Goal: Task Accomplishment & Management: Manage account settings

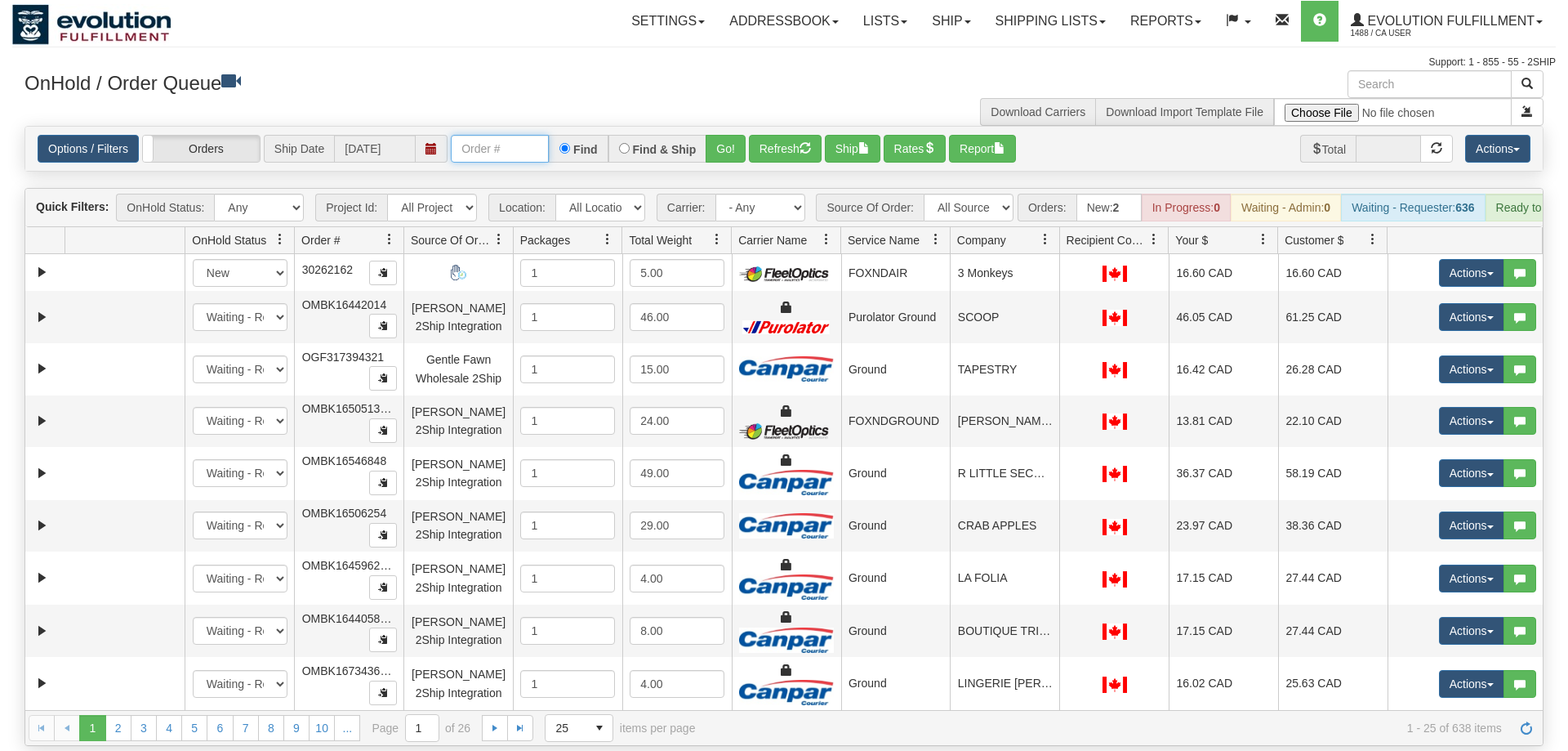
click at [519, 135] on input "text" at bounding box center [500, 149] width 98 height 27
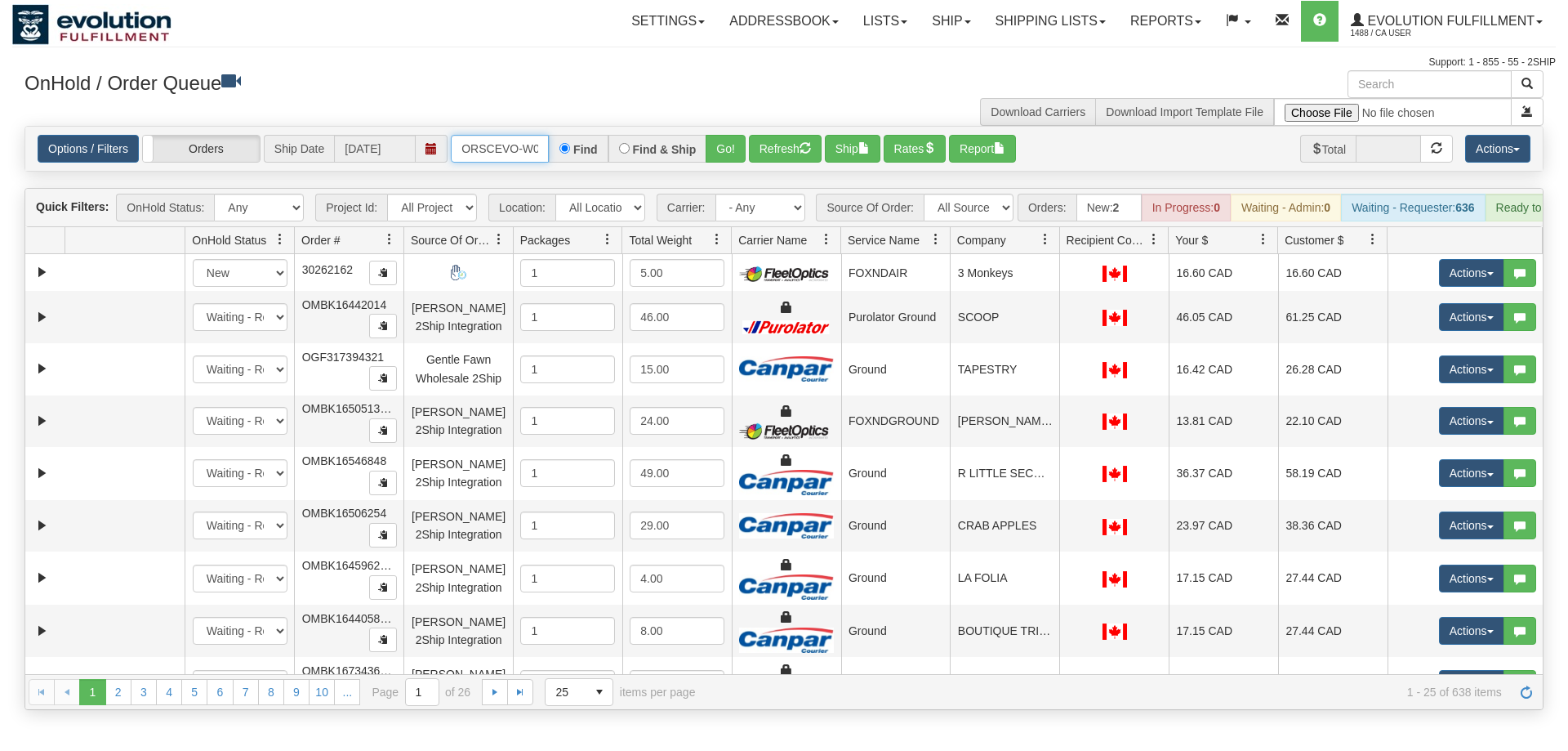
scroll to position [0, 33]
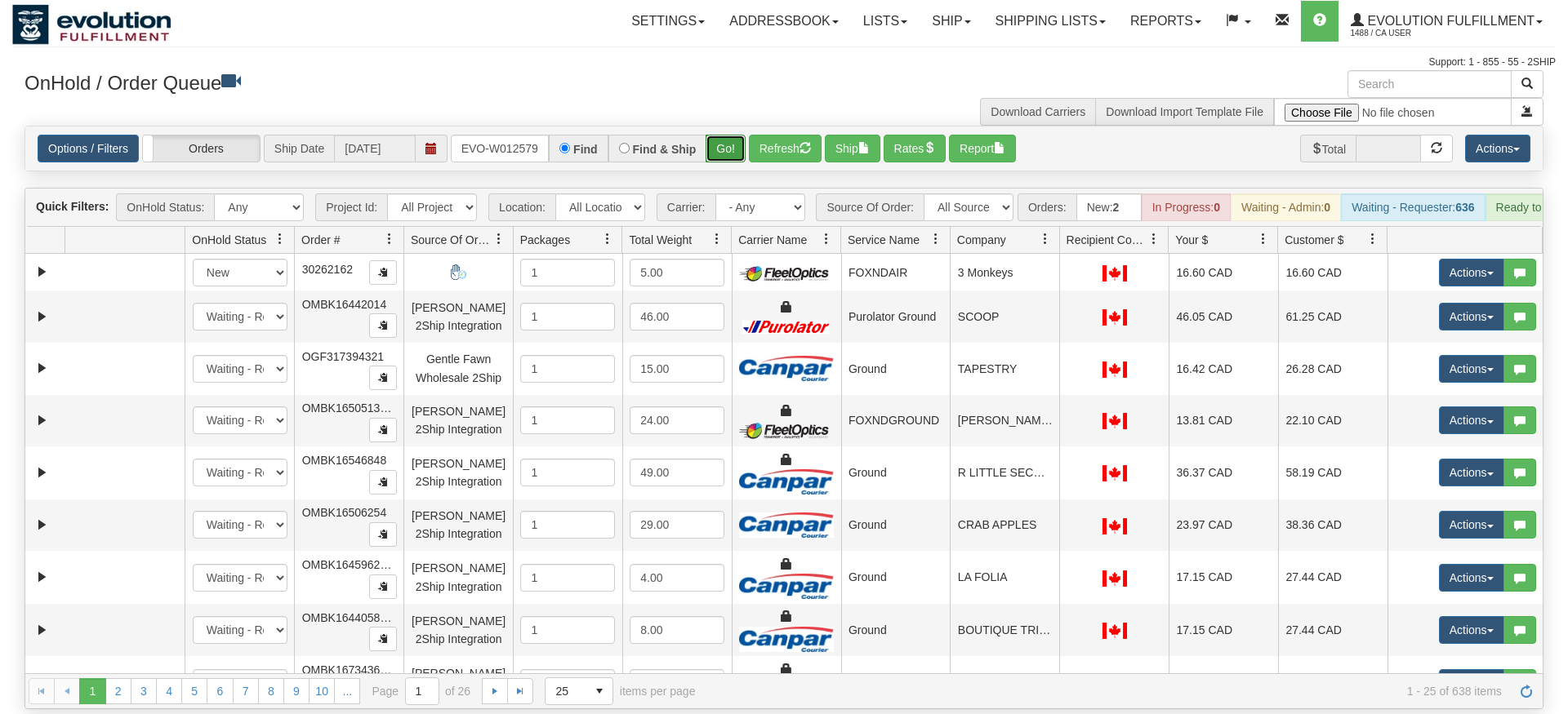
click at [725, 157] on div "Is equal to Is not equal to Contains Does not contains CAD USD EUR ZAR [PERSON_…" at bounding box center [784, 417] width 1544 height 584
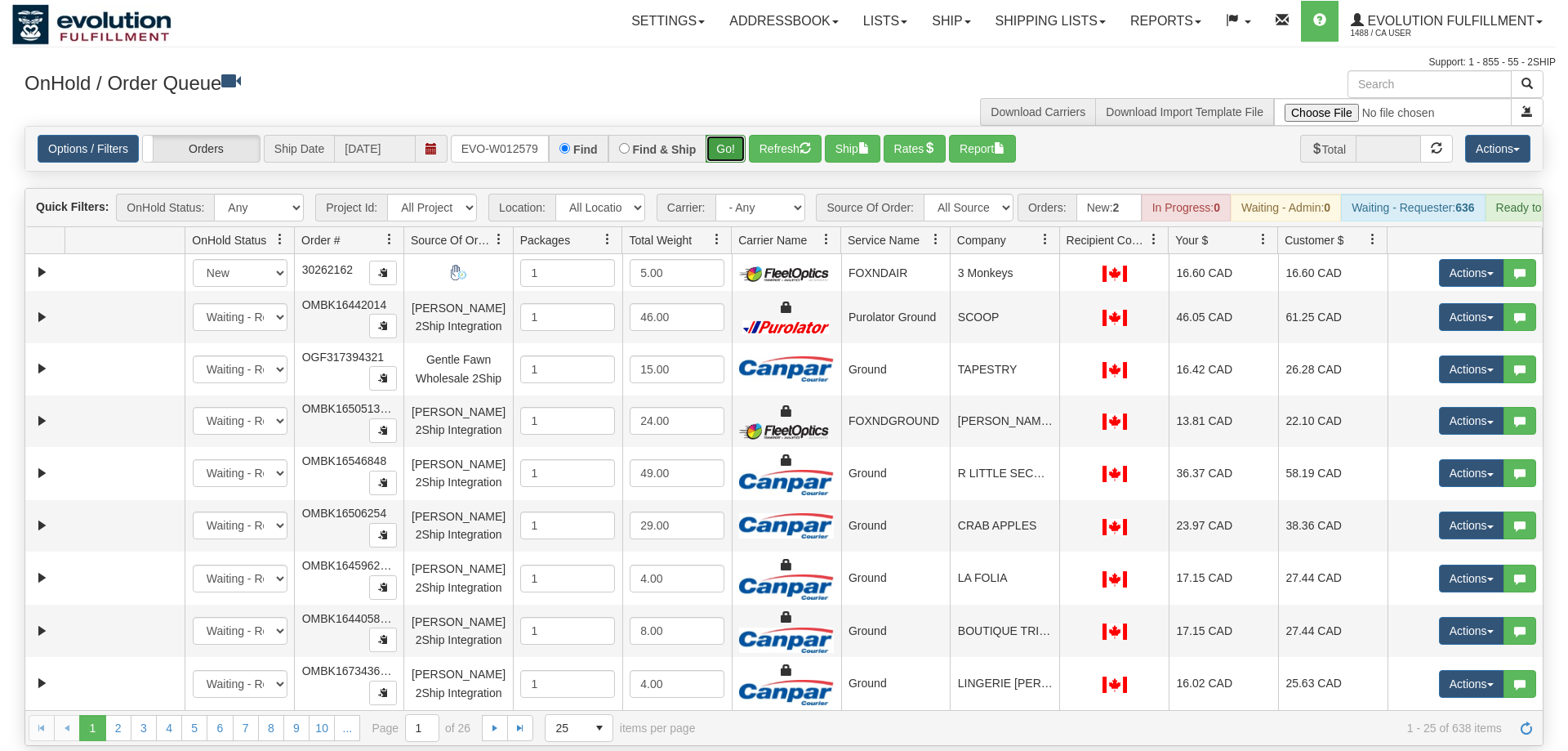
click at [741, 135] on button "Go!" at bounding box center [726, 149] width 40 height 27
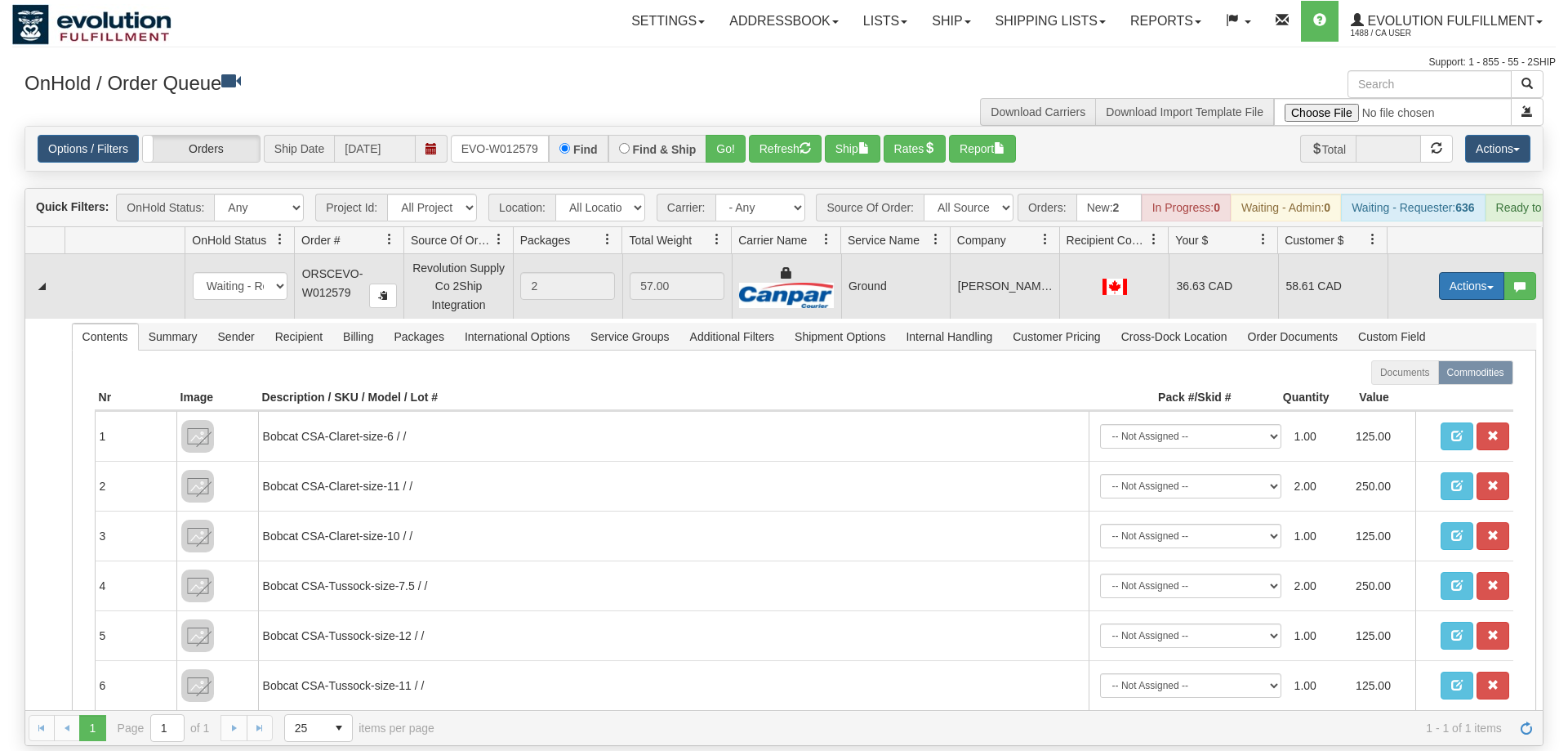
click at [1457, 272] on button "Actions" at bounding box center [1472, 286] width 65 height 27
click at [1447, 370] on link "Ship" at bounding box center [1438, 381] width 131 height 21
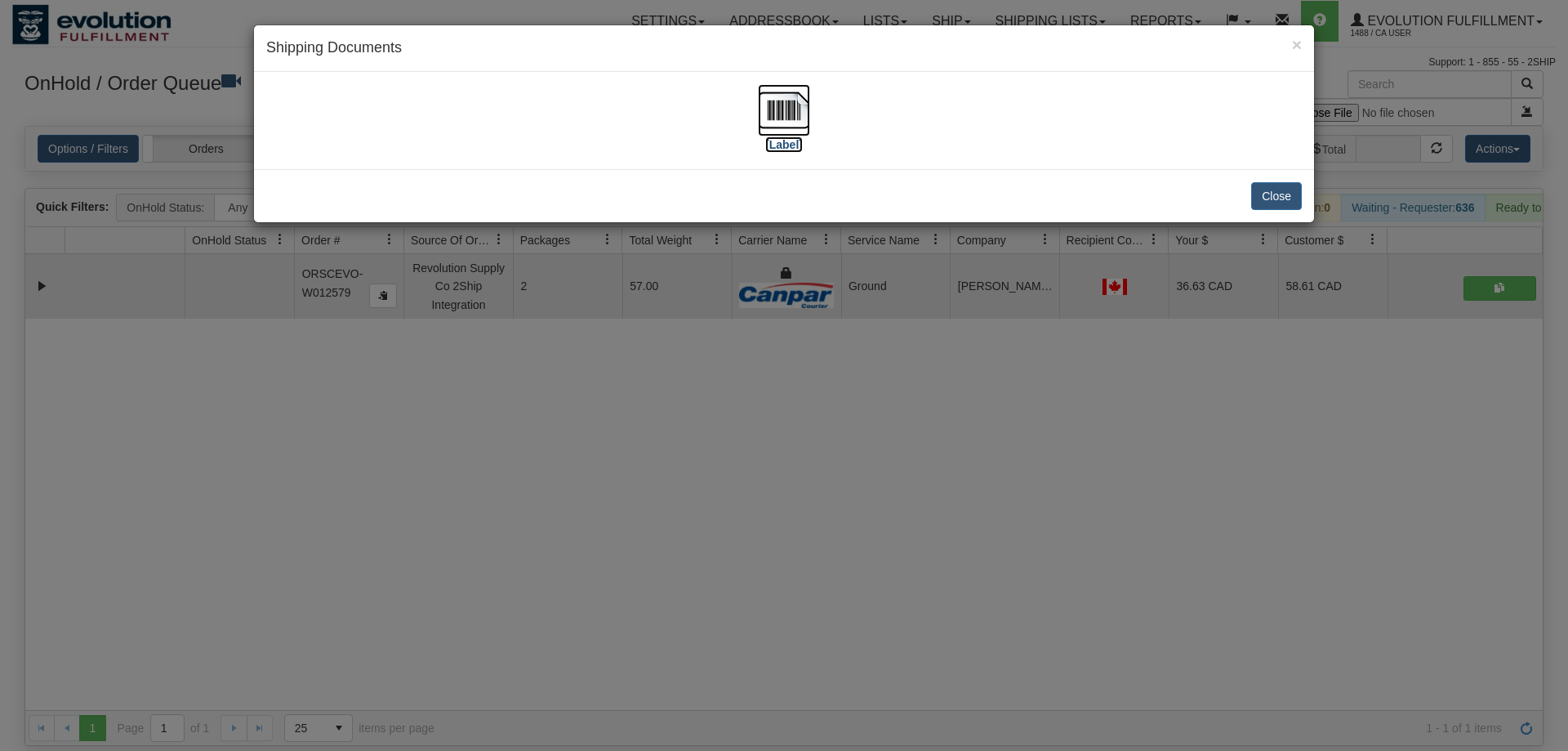
click at [782, 90] on img at bounding box center [784, 110] width 52 height 52
click at [738, 330] on div "× Shipping Documents [Label] Close" at bounding box center [784, 376] width 1568 height 751
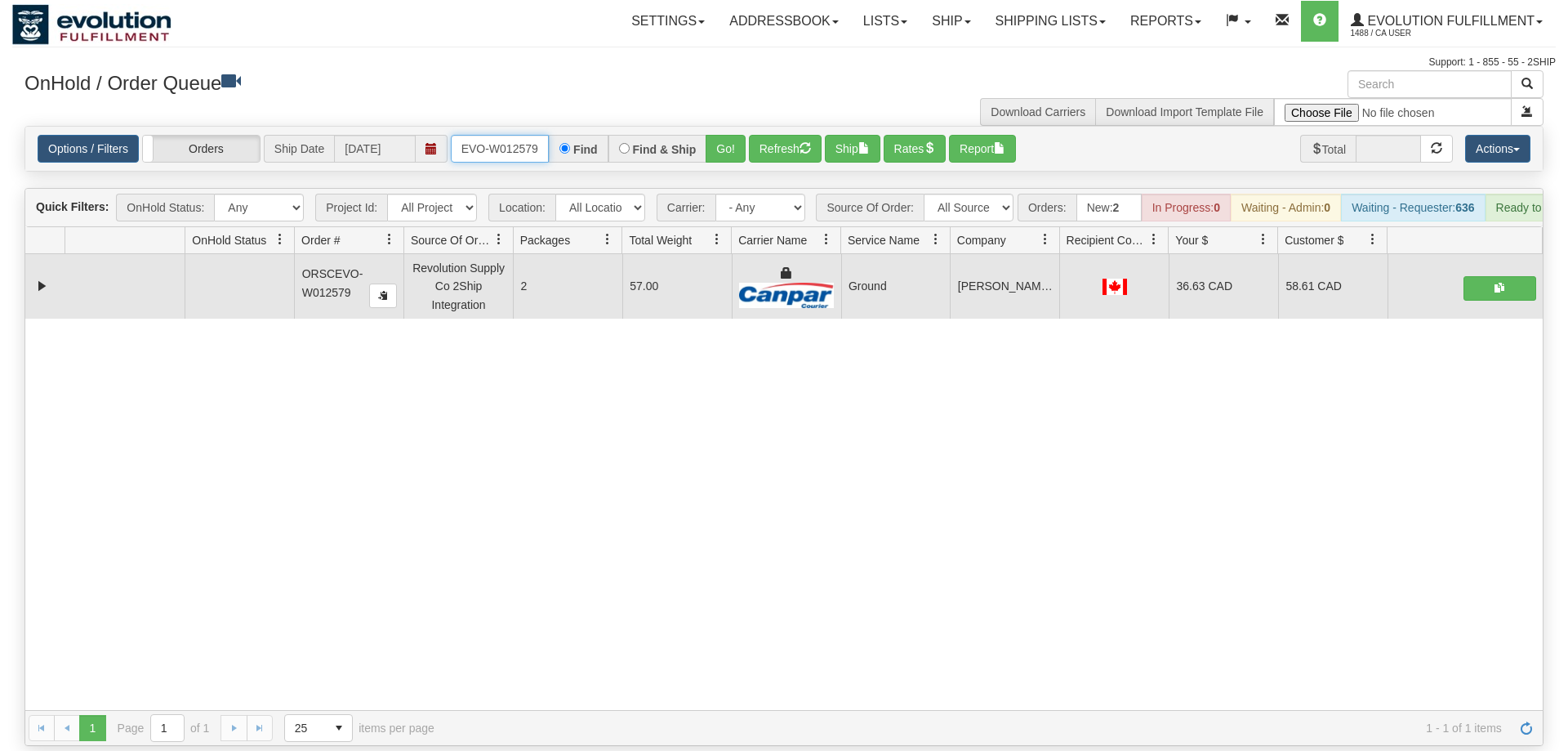
click at [483, 135] on input "ORSCEVO-W012579" at bounding box center [500, 149] width 98 height 27
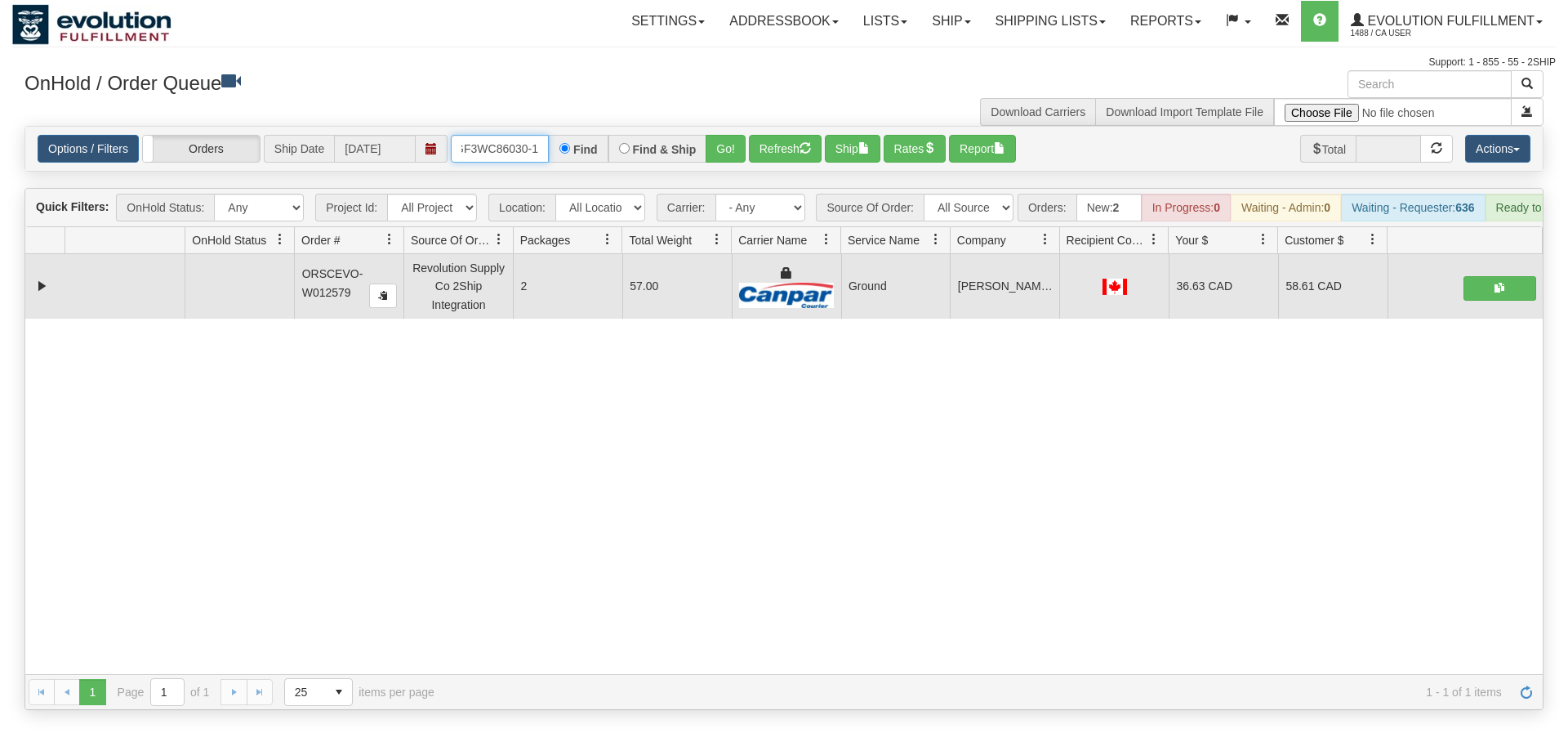
scroll to position [0, 15]
drag, startPoint x: 746, startPoint y: 122, endPoint x: 729, endPoint y: 140, distance: 24.8
click at [746, 157] on div "Is equal to Is not equal to Contains Does not contains CAD USD EUR ZAR [PERSON_…" at bounding box center [784, 418] width 1544 height 584
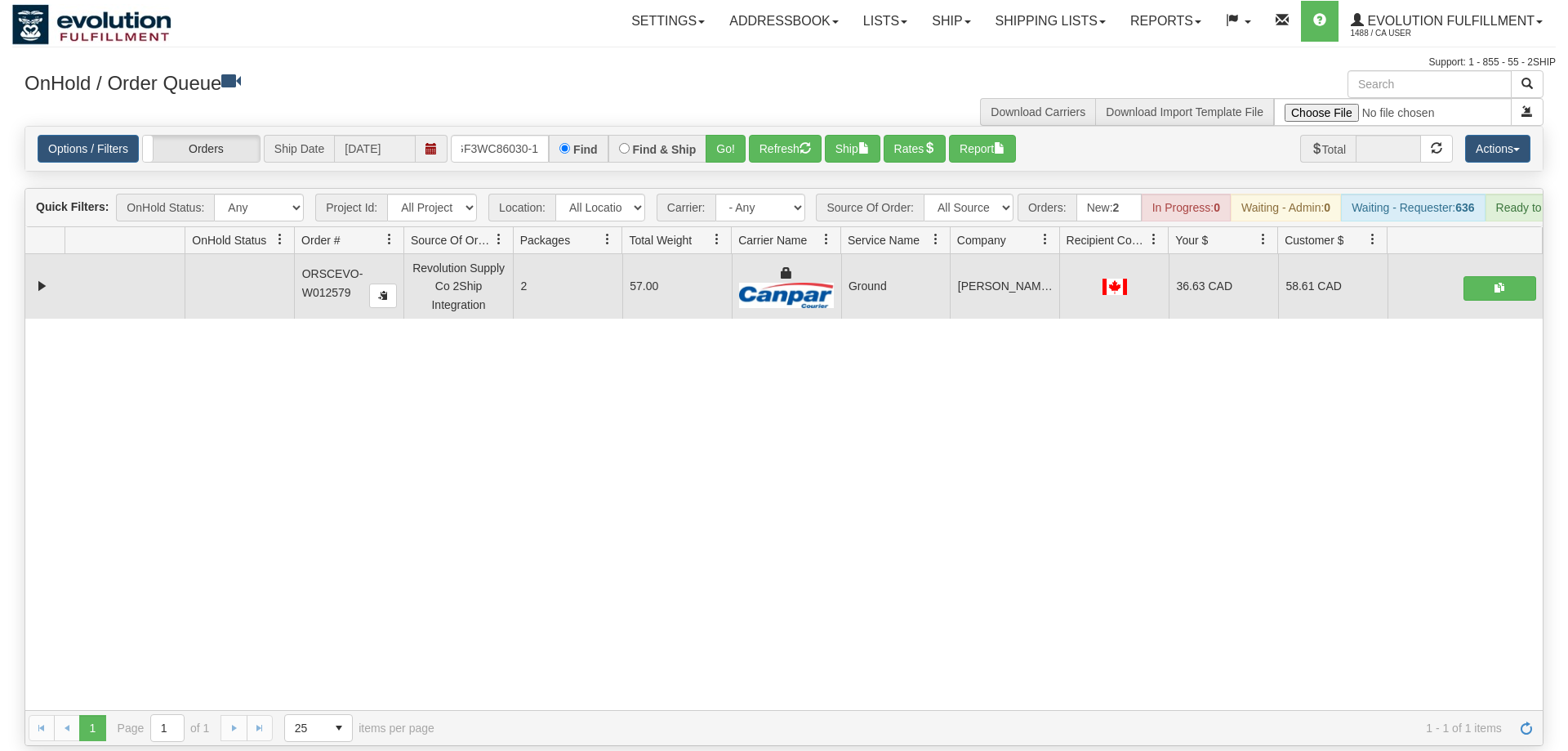
click at [729, 140] on div "Options / Filters Group Shipments Orders Ship Date [DATE] OGF3WC86030-1 Find Fi…" at bounding box center [783, 148] width 1517 height 44
click at [726, 135] on button "Go!" at bounding box center [726, 149] width 40 height 27
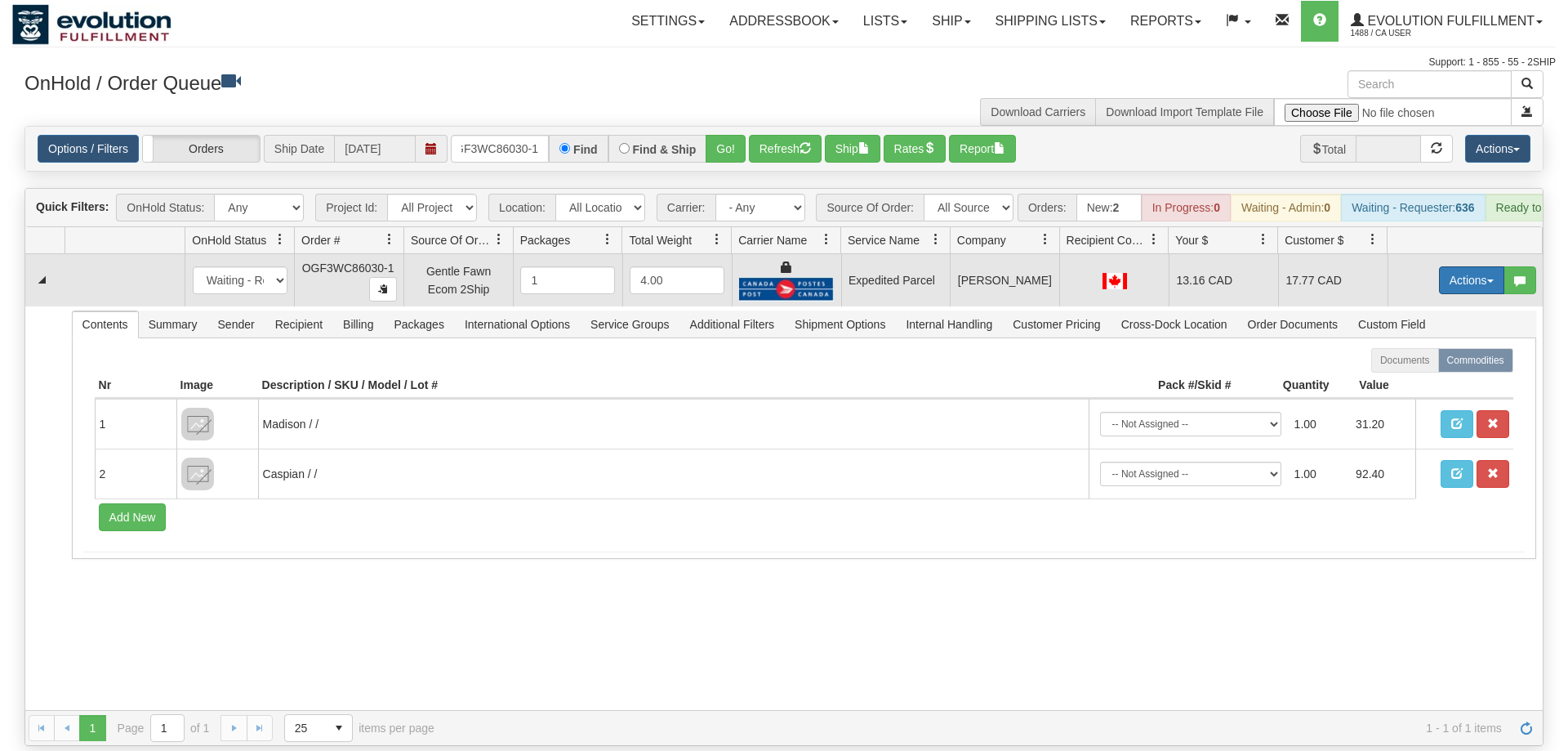
click at [1469, 266] on button "Actions" at bounding box center [1472, 280] width 65 height 27
click at [1425, 364] on link "Ship" at bounding box center [1438, 375] width 131 height 21
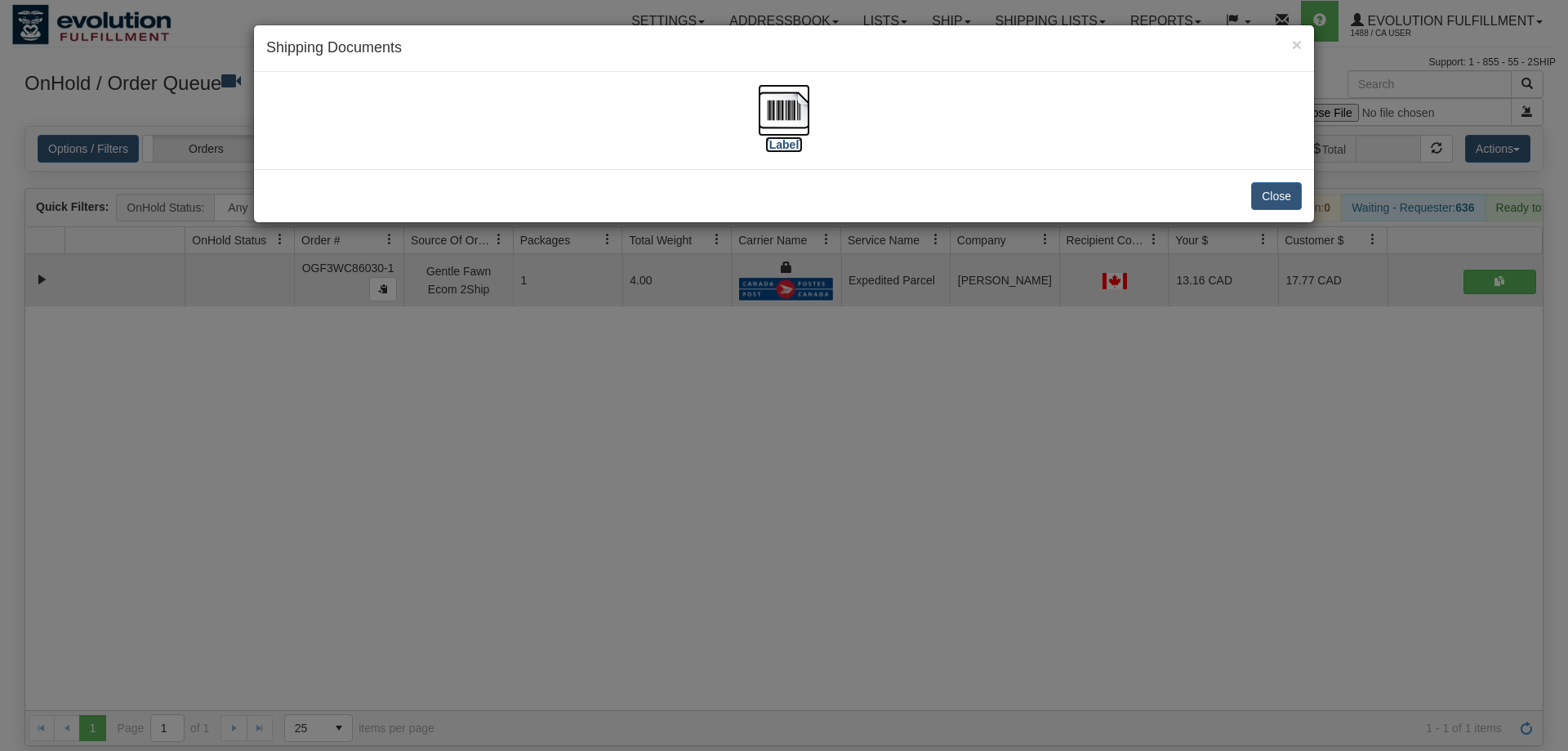
click at [794, 134] on img at bounding box center [784, 110] width 52 height 52
click at [935, 510] on div "× Shipping Documents [Label] Close" at bounding box center [784, 376] width 1568 height 751
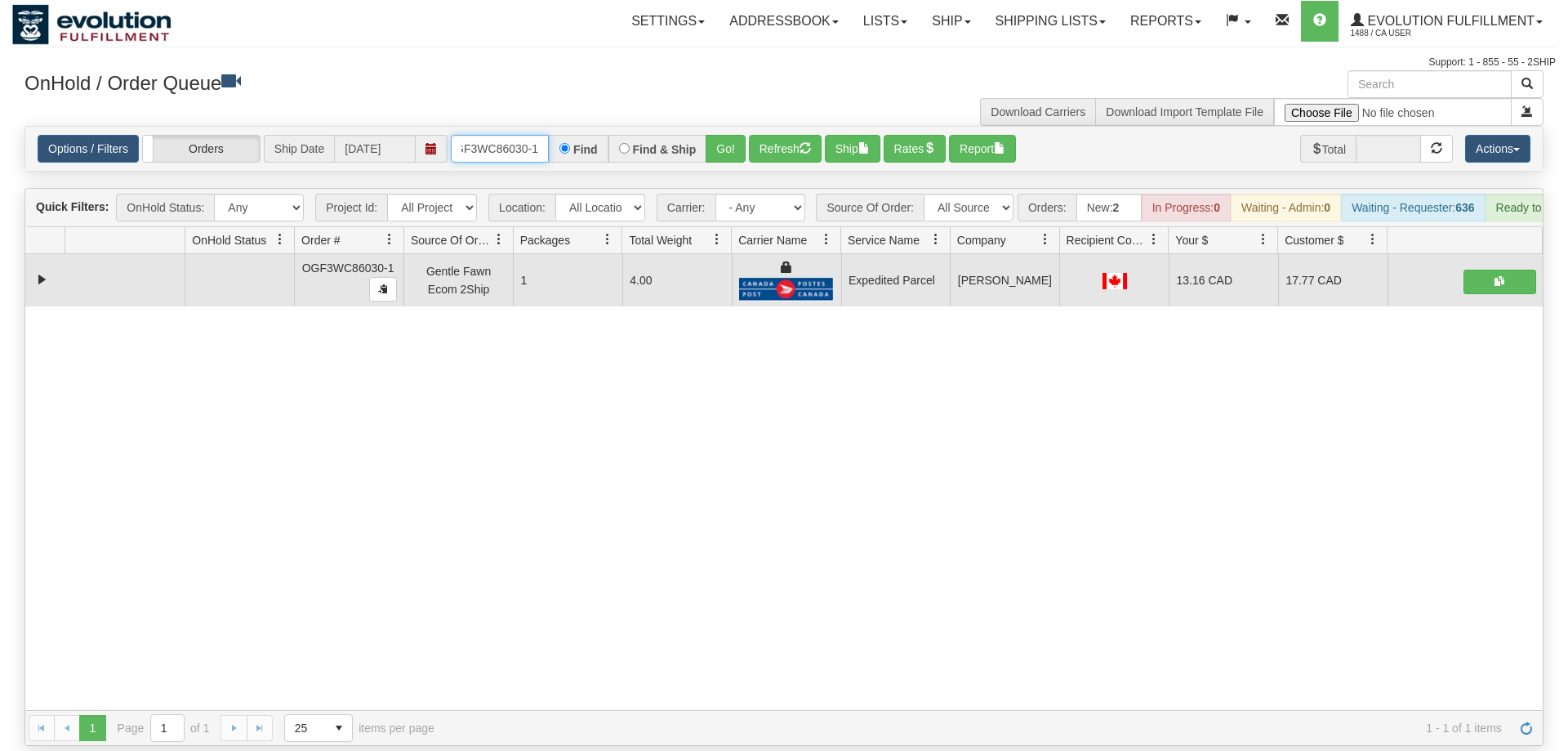
click at [472, 135] on input "OGF3WC86030-1" at bounding box center [500, 149] width 98 height 27
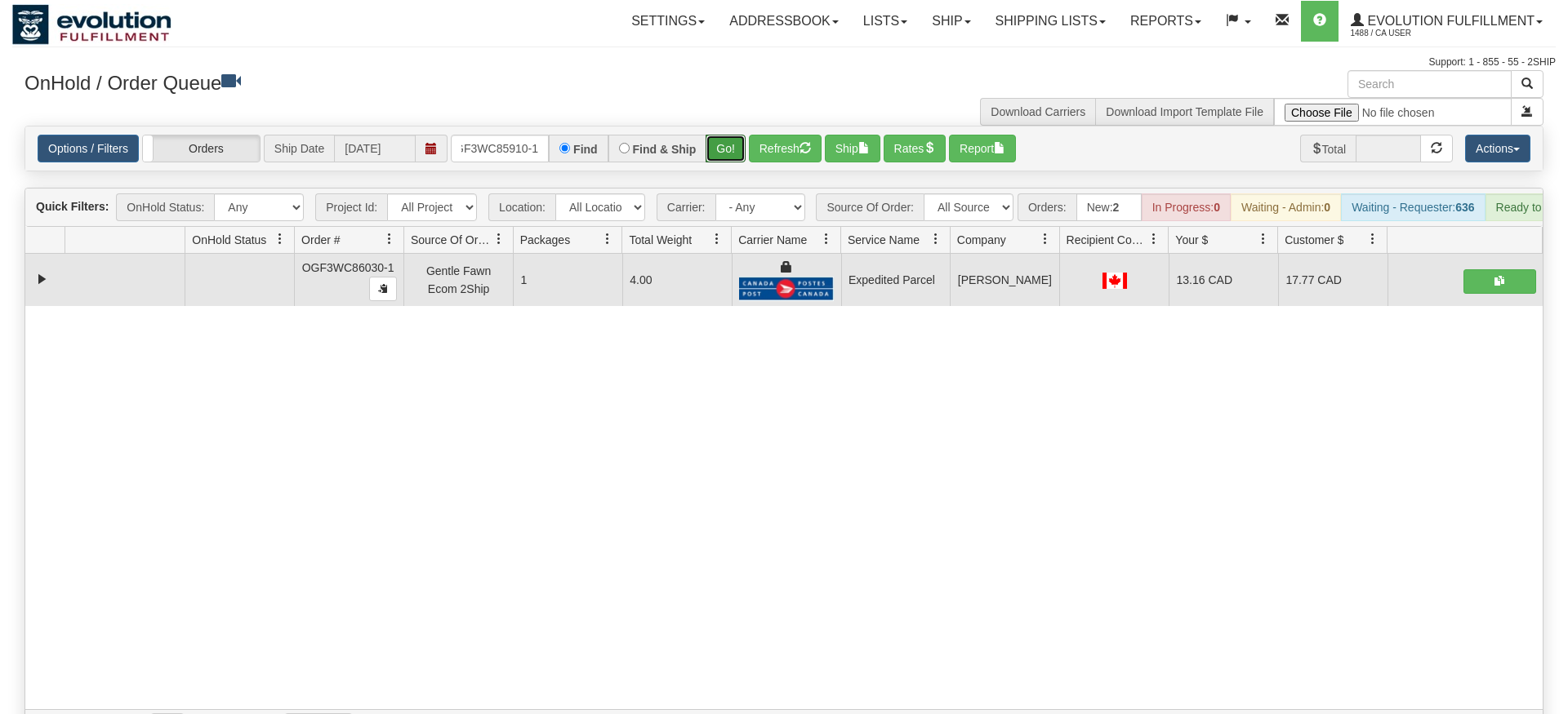
drag, startPoint x: 724, startPoint y: 124, endPoint x: 727, endPoint y: 142, distance: 18.2
click at [724, 157] on div "Is equal to Is not equal to Contains Does not contains CAD USD EUR ZAR [PERSON_…" at bounding box center [784, 435] width 1544 height 620
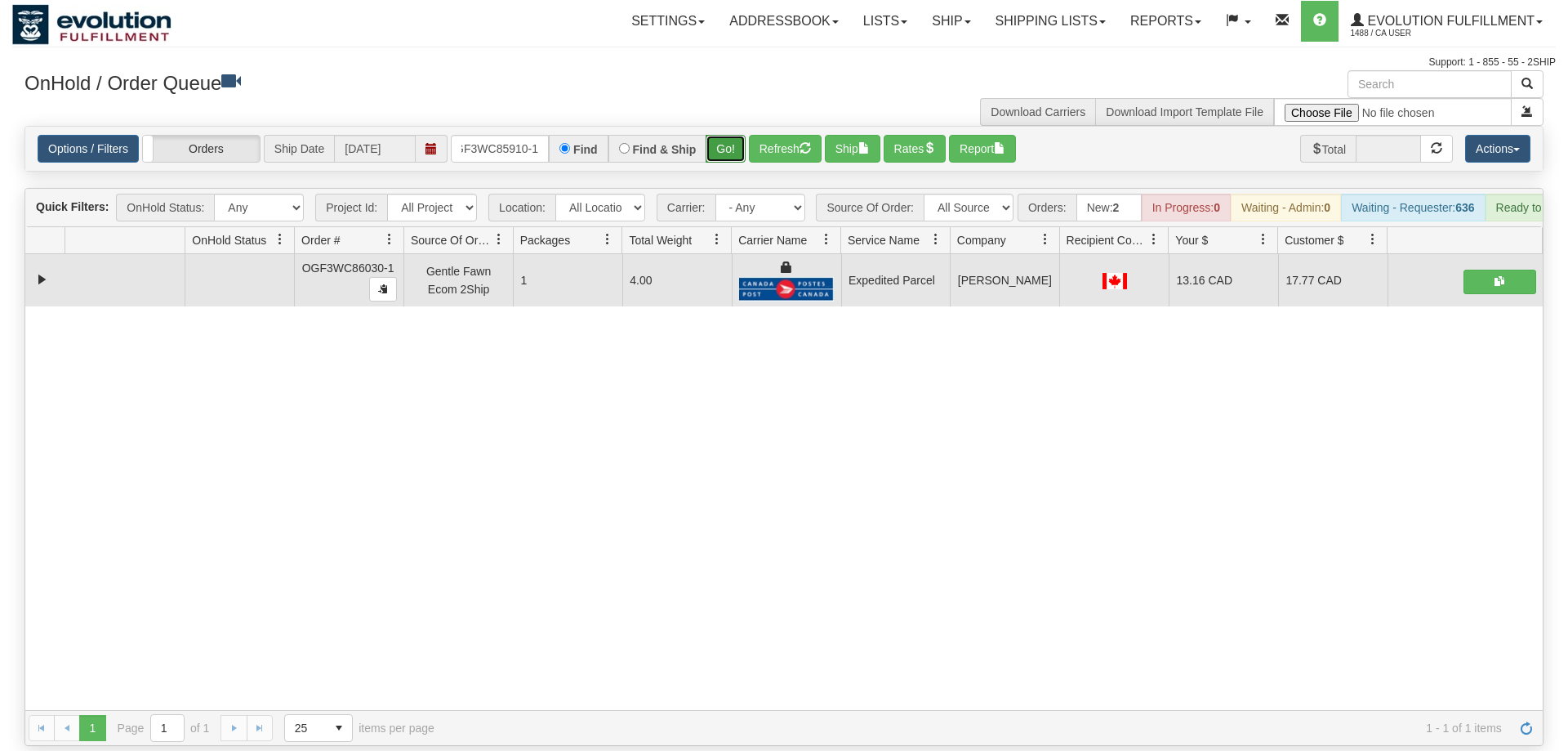
click at [727, 135] on button "Go!" at bounding box center [726, 149] width 40 height 27
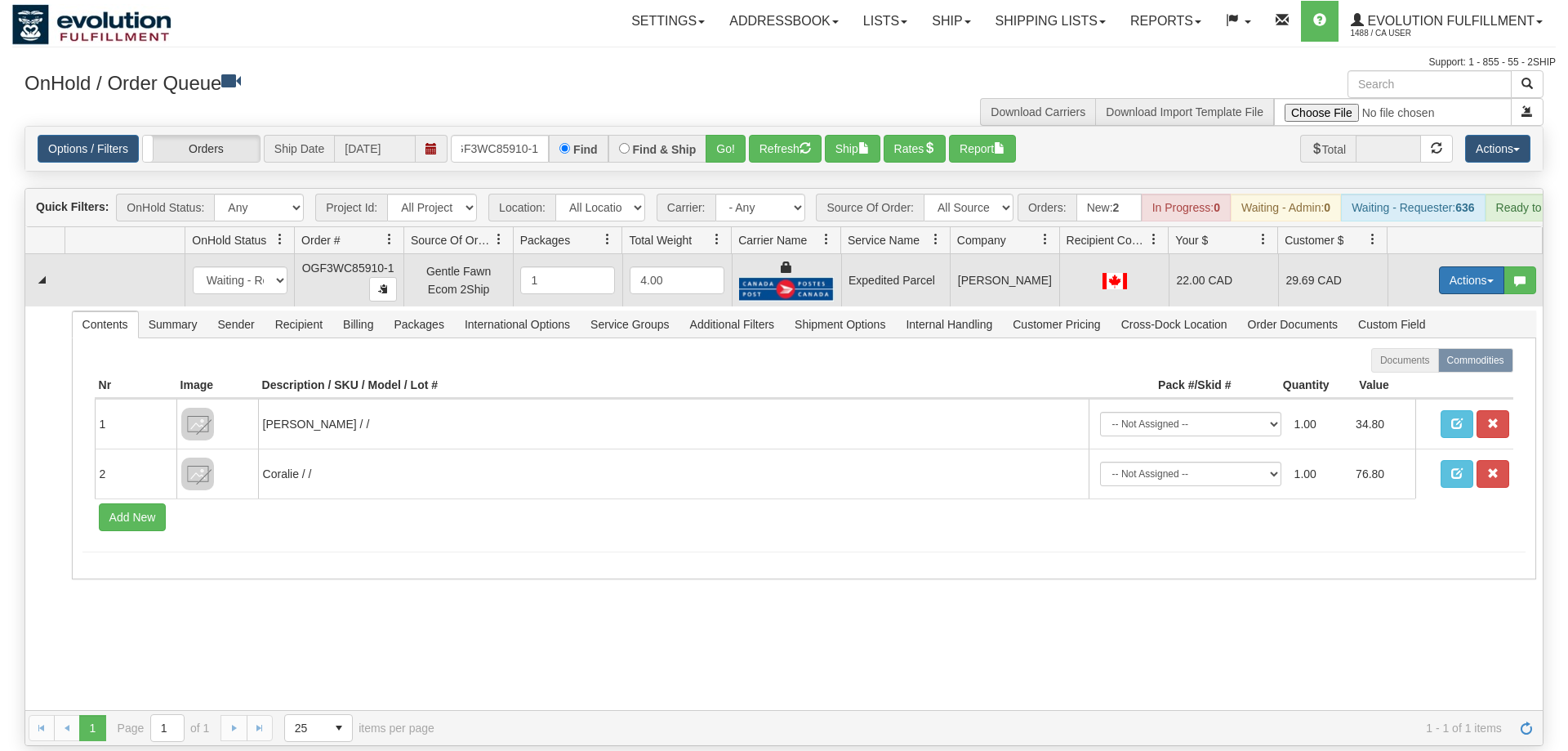
click at [1475, 266] on button "Actions" at bounding box center [1472, 280] width 65 height 27
click at [1428, 347] on span "Rate All Services" at bounding box center [1438, 353] width 98 height 13
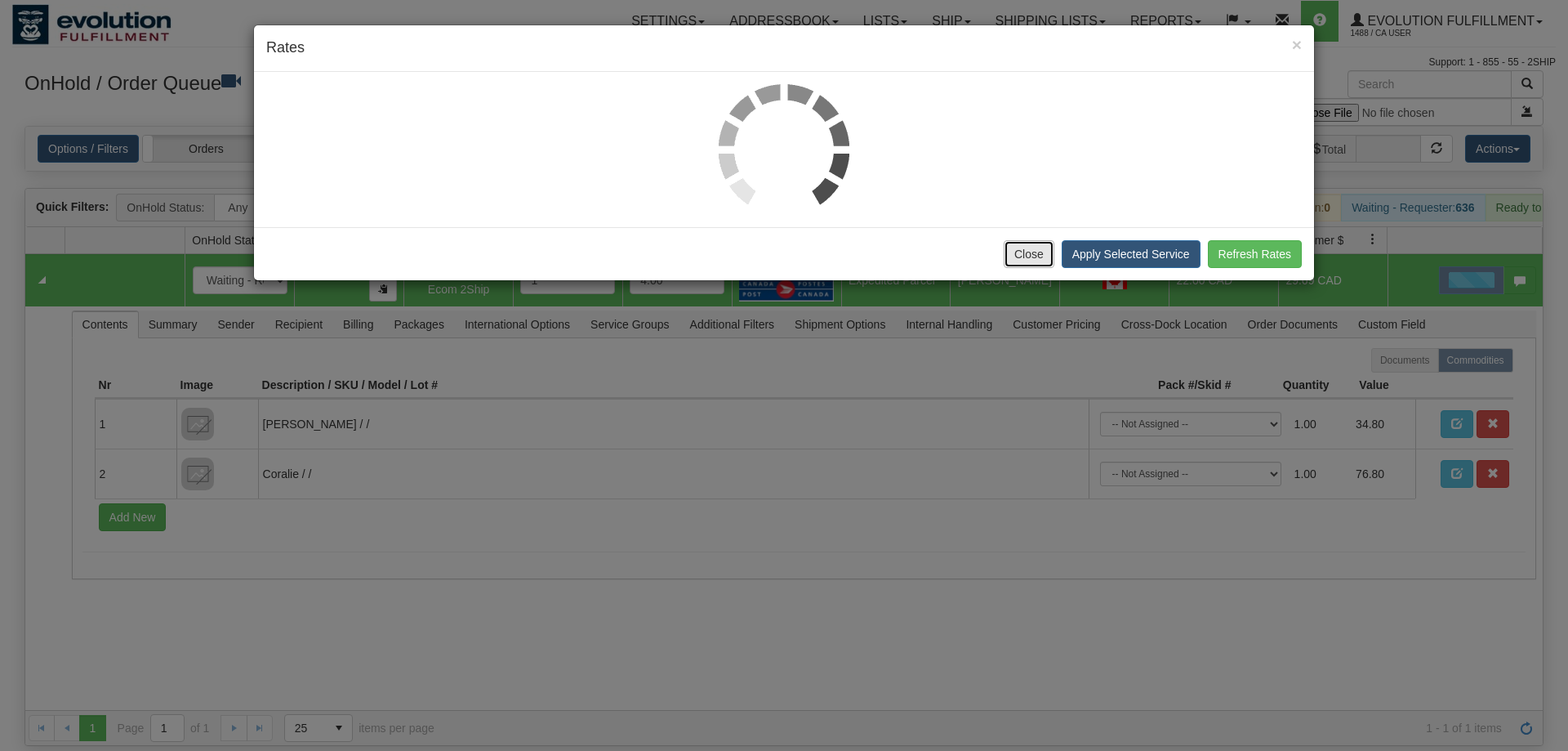
click at [1029, 254] on button "Close" at bounding box center [1029, 254] width 51 height 27
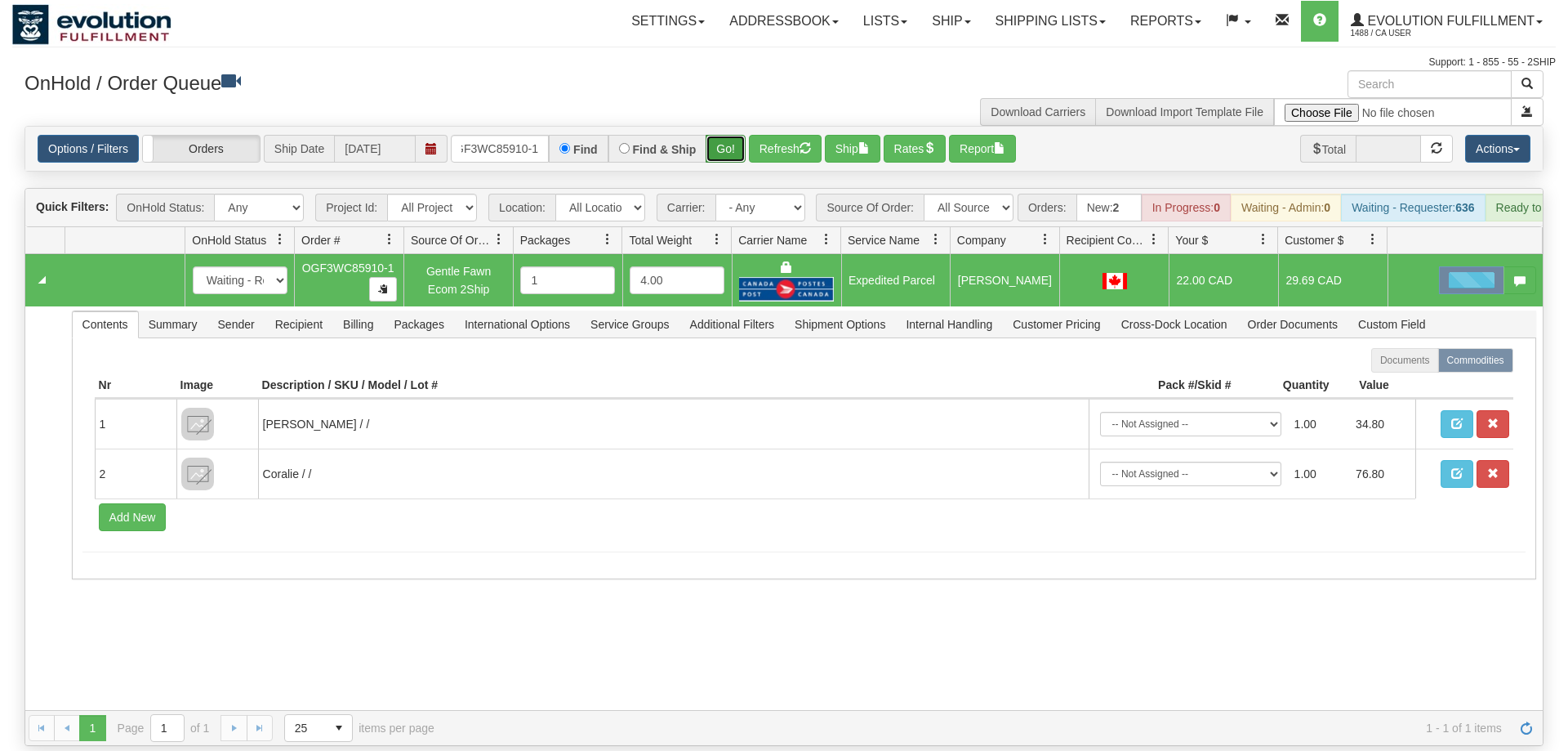
click at [725, 135] on button "Go!" at bounding box center [726, 149] width 40 height 27
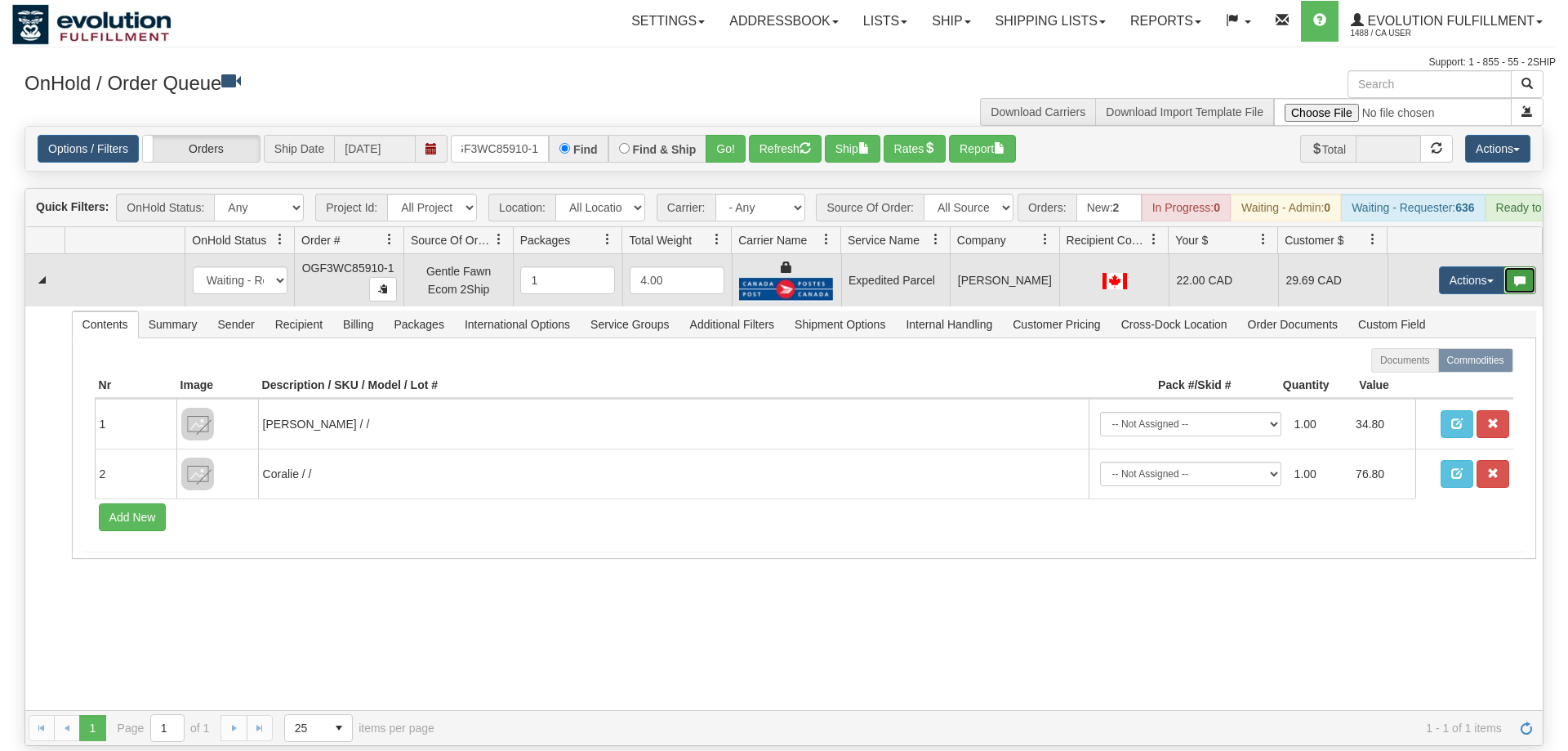
click at [1504, 266] on button "button" at bounding box center [1520, 280] width 33 height 27
click at [1462, 266] on button "Actions" at bounding box center [1472, 280] width 65 height 27
click at [1425, 364] on link "Ship" at bounding box center [1438, 375] width 131 height 21
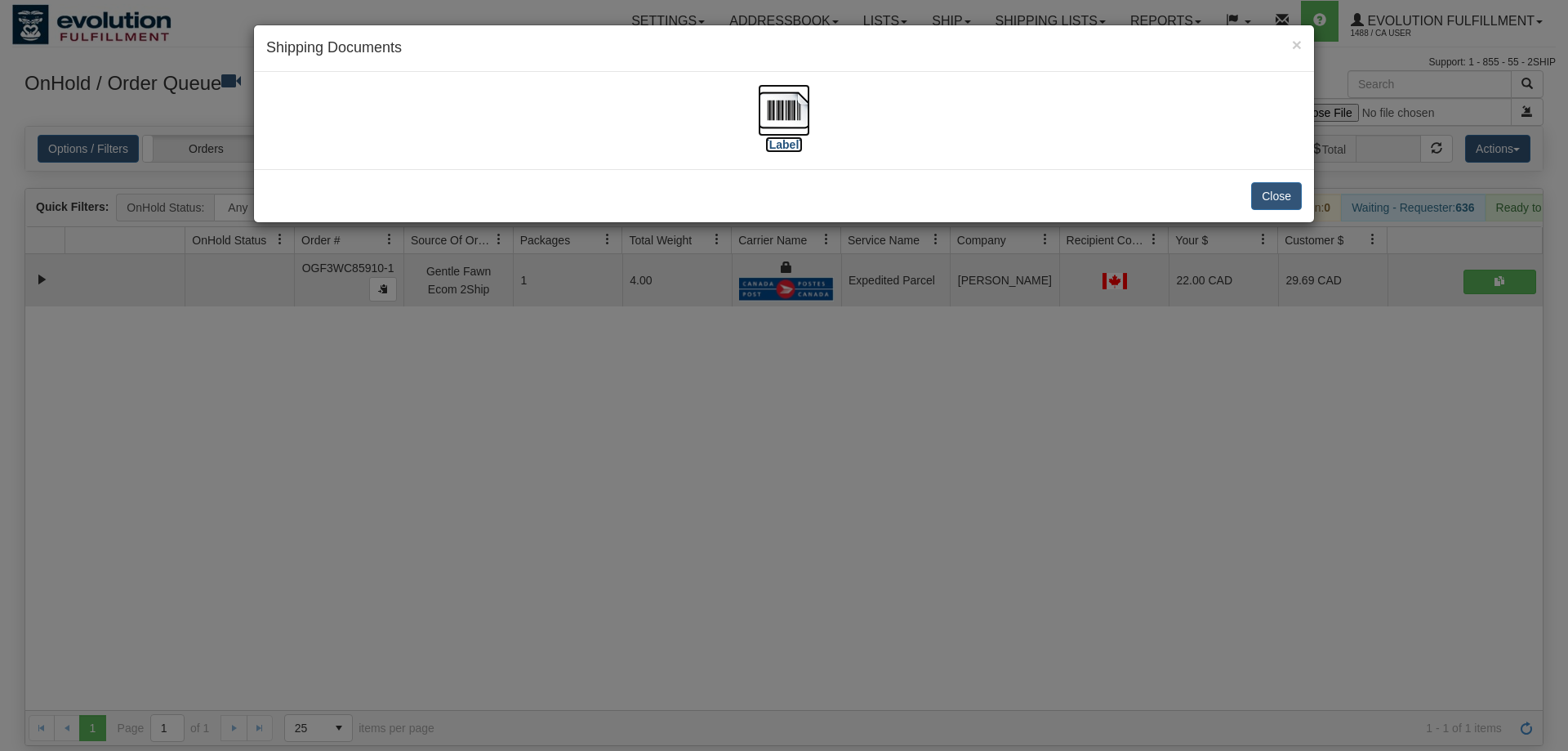
click at [761, 111] on img at bounding box center [784, 110] width 52 height 52
click at [955, 450] on div "× Shipping Documents [Label] Close" at bounding box center [784, 376] width 1568 height 751
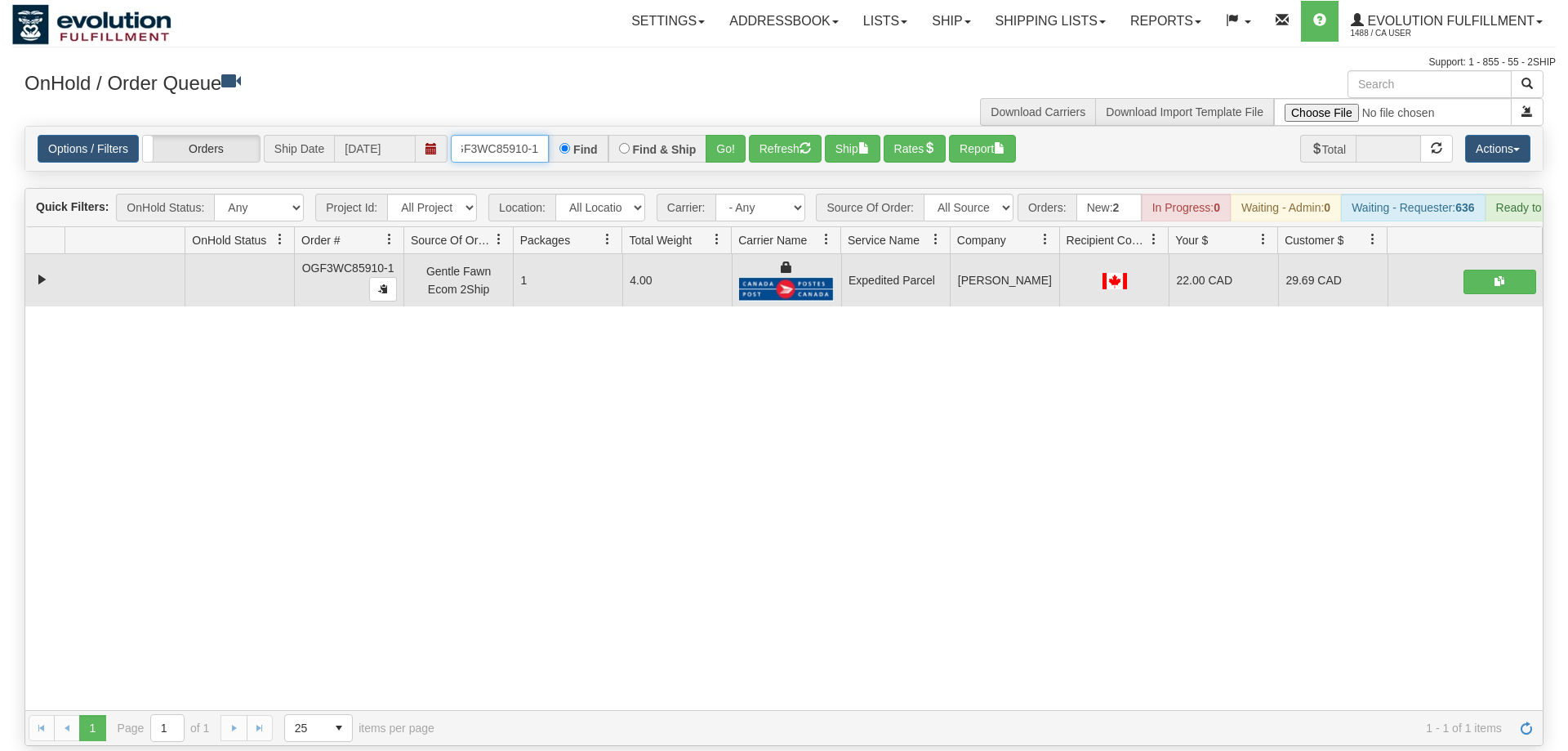
click at [532, 135] on input "OGF3WC85910-1" at bounding box center [500, 149] width 98 height 27
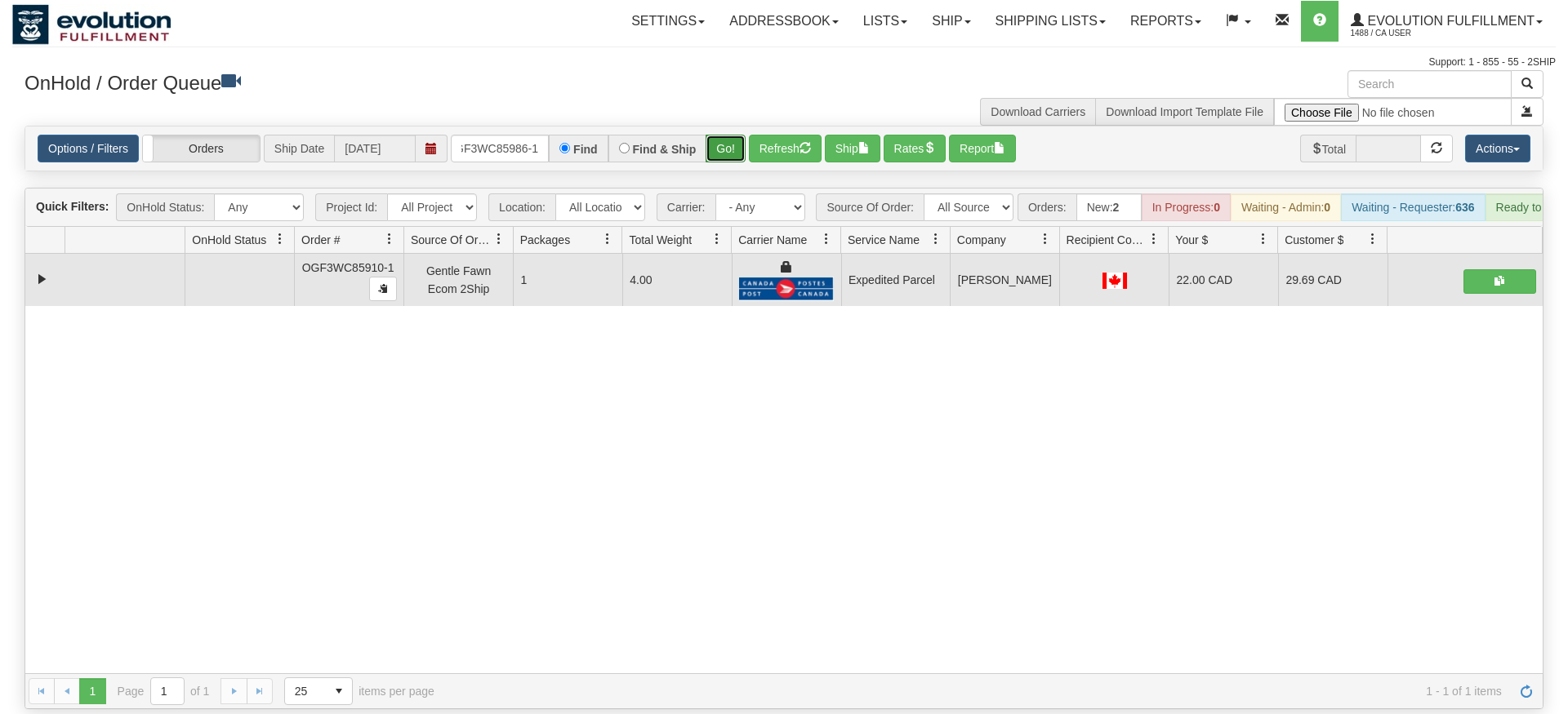
click at [744, 159] on div "Is equal to Is not equal to Contains Does not contains CAD USD EUR ZAR [PERSON_…" at bounding box center [784, 417] width 1544 height 584
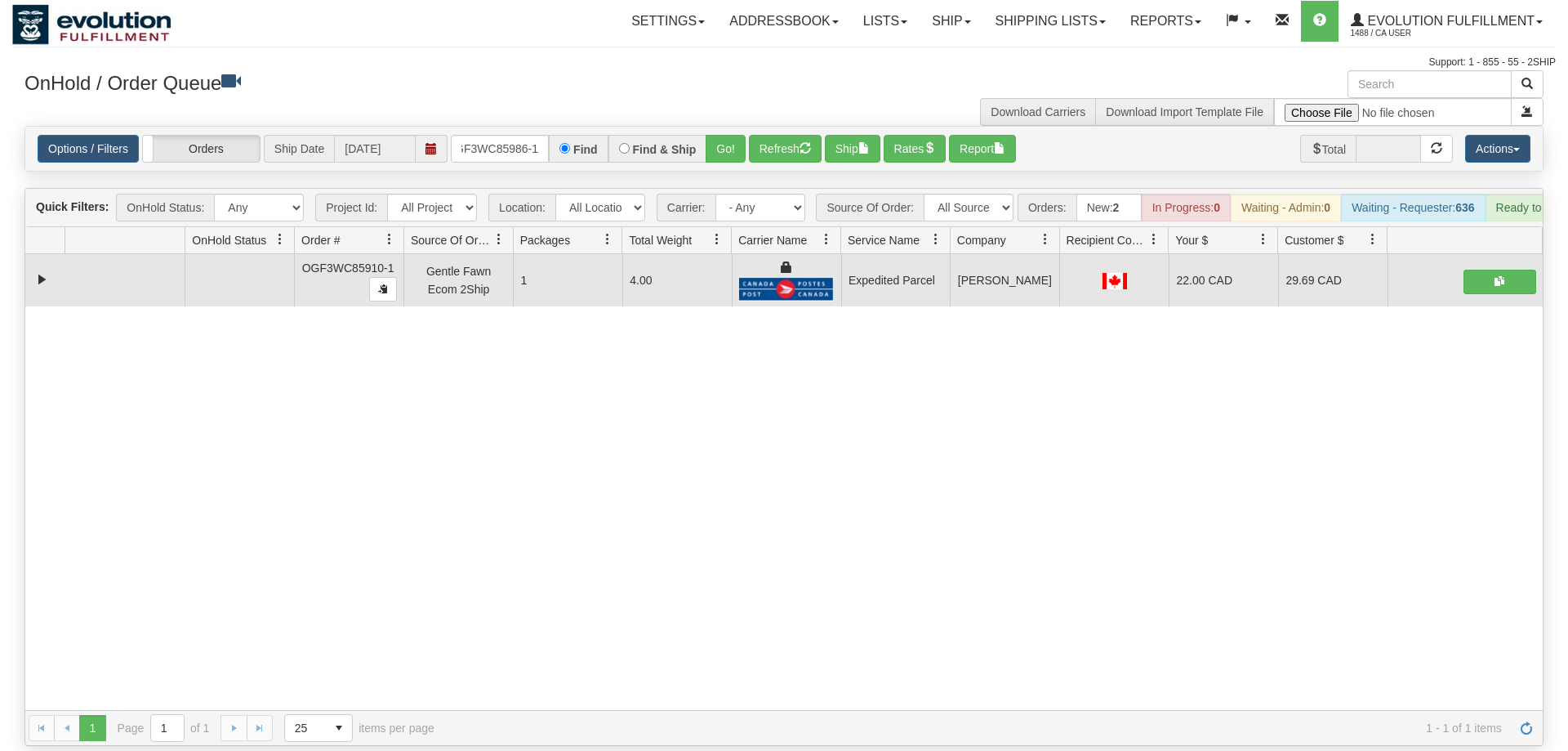
click at [728, 125] on div "Options / Filters Group Shipments Orders Ship Date [DATE] OGF3WC85986-1 Find Fi…" at bounding box center [784, 148] width 1519 height 46
click at [731, 135] on button "Go!" at bounding box center [726, 149] width 40 height 27
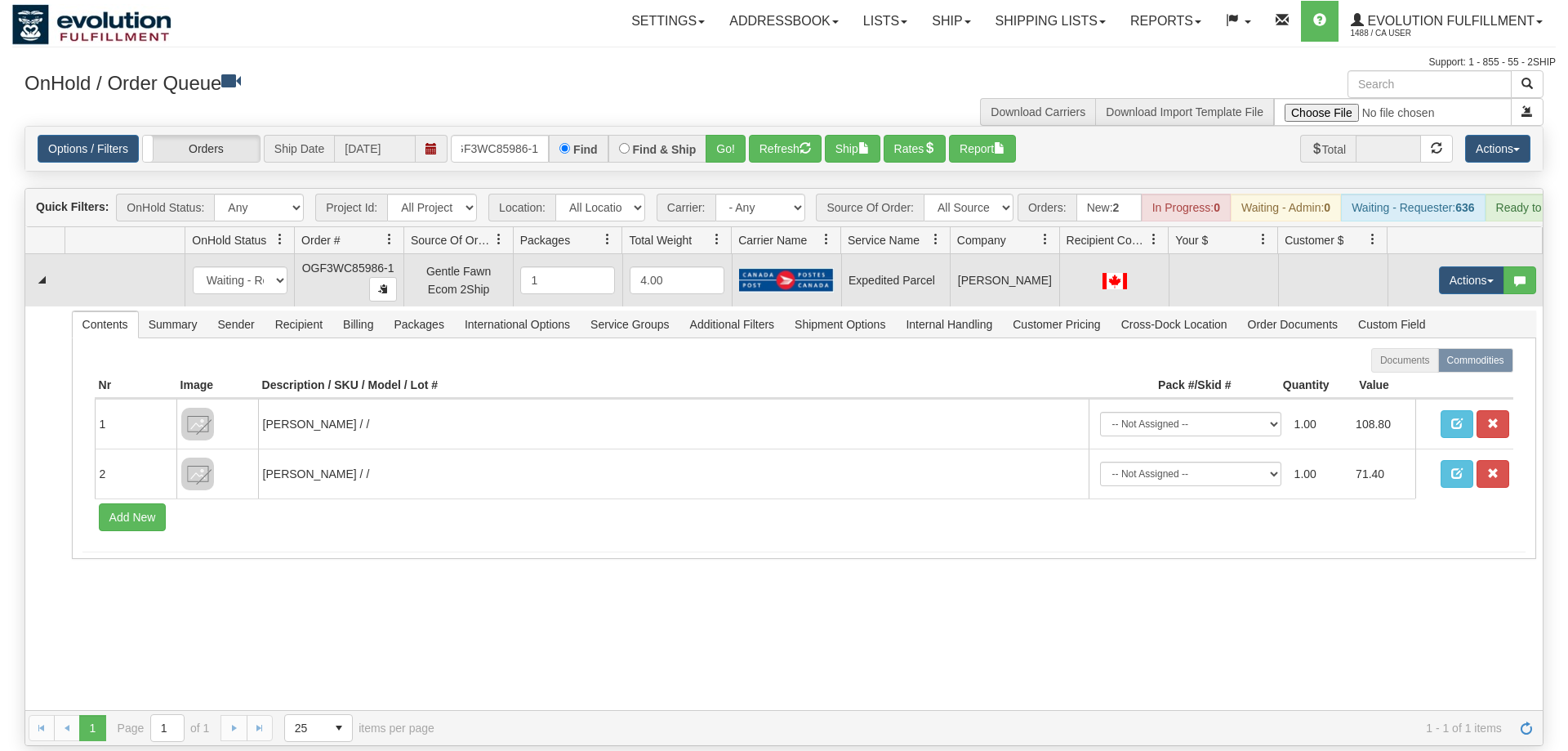
click at [1467, 254] on td "Actions Open Refresh Rates Rate All Services Ship Delete Edit Items" at bounding box center [1465, 280] width 155 height 52
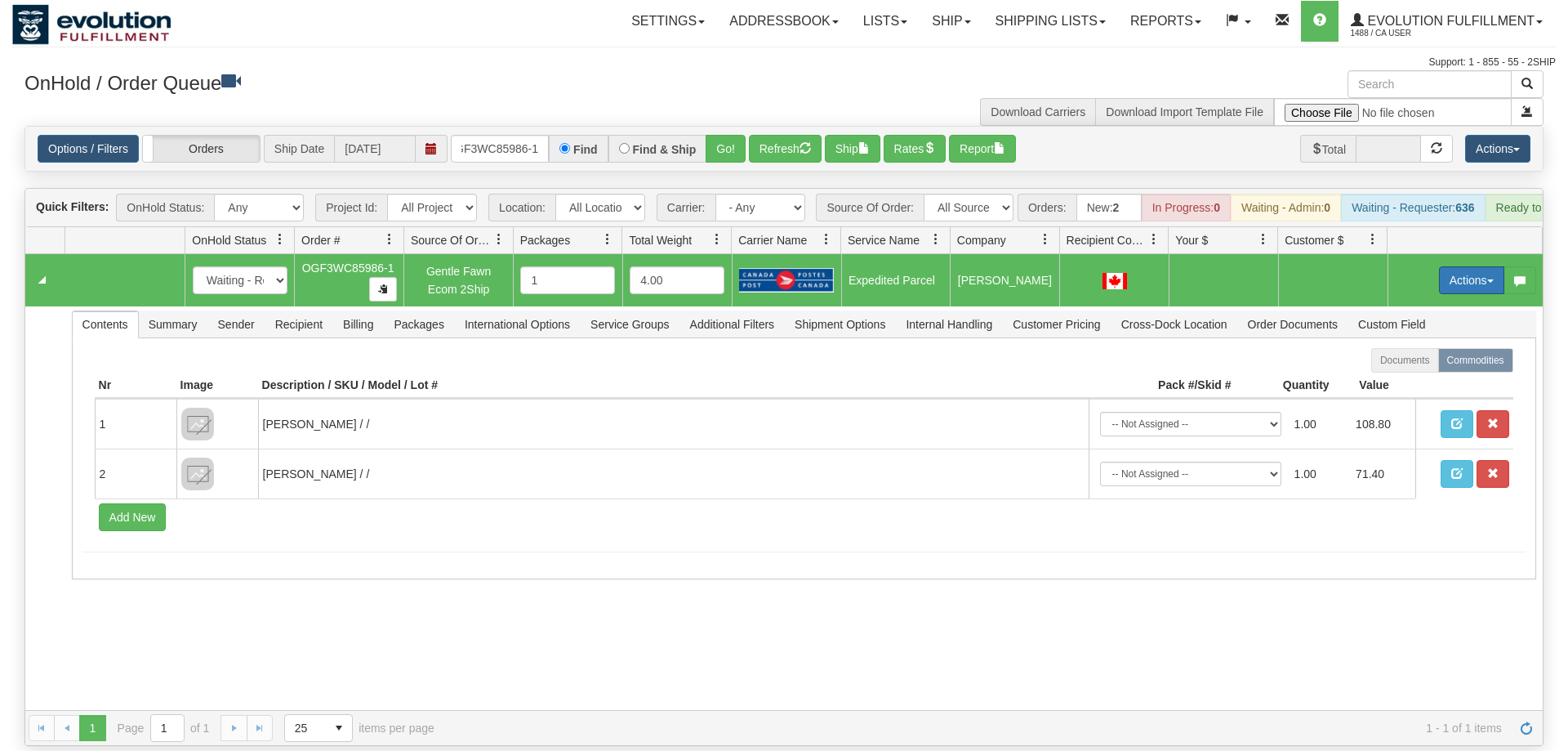
click at [1466, 266] on button "Actions" at bounding box center [1472, 280] width 65 height 27
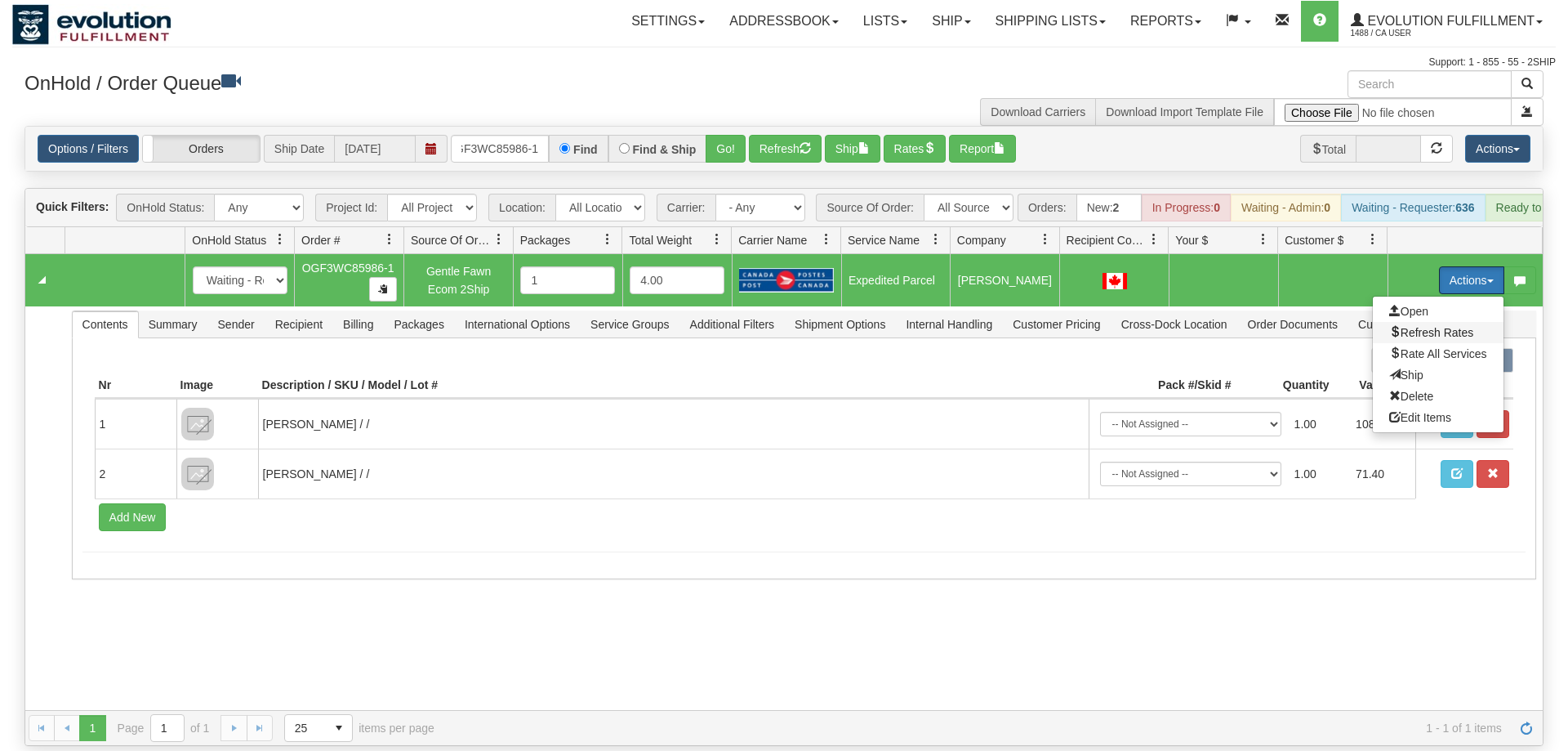
click at [1449, 327] on span "Refresh Rates" at bounding box center [1431, 333] width 84 height 13
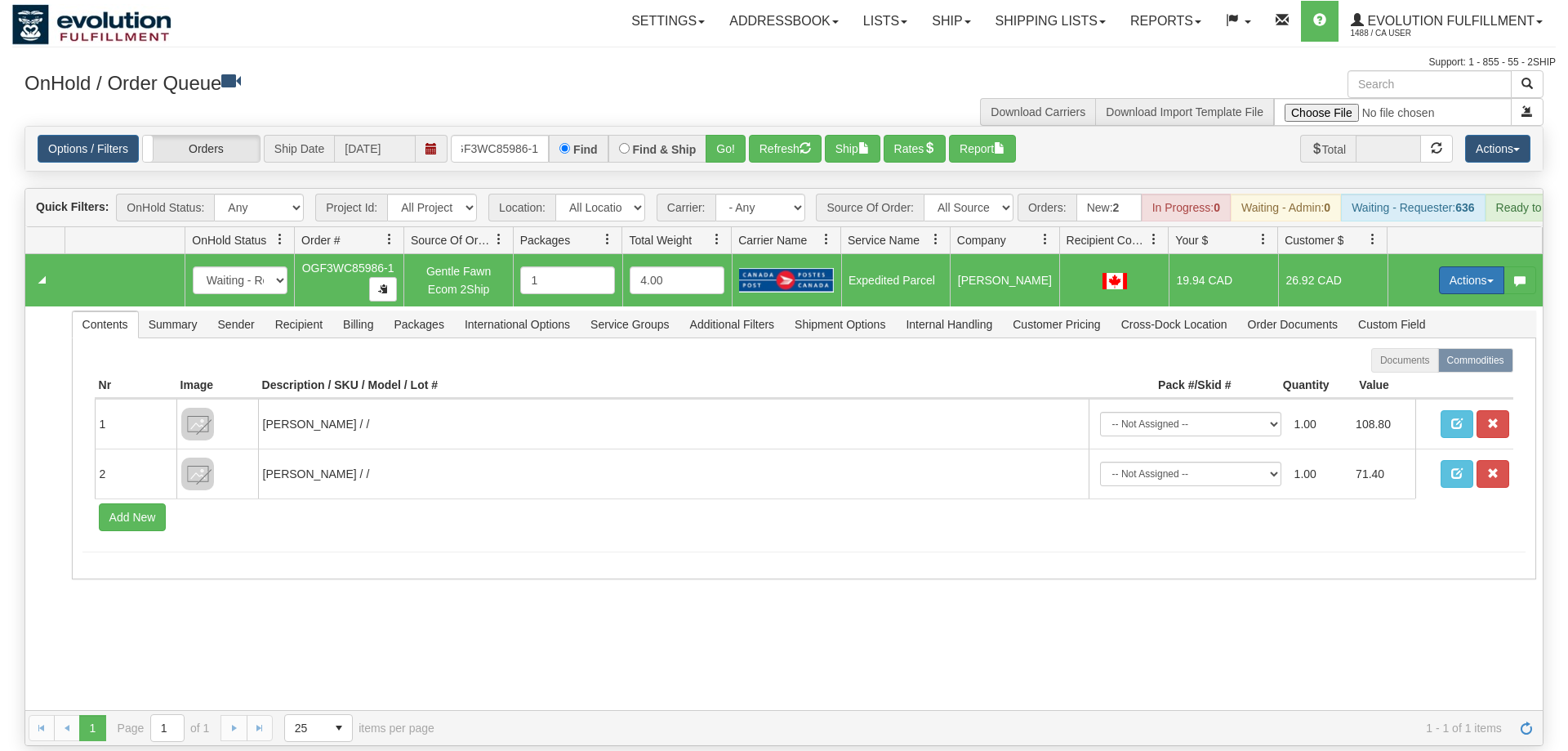
click at [1463, 266] on button "Actions" at bounding box center [1472, 280] width 65 height 27
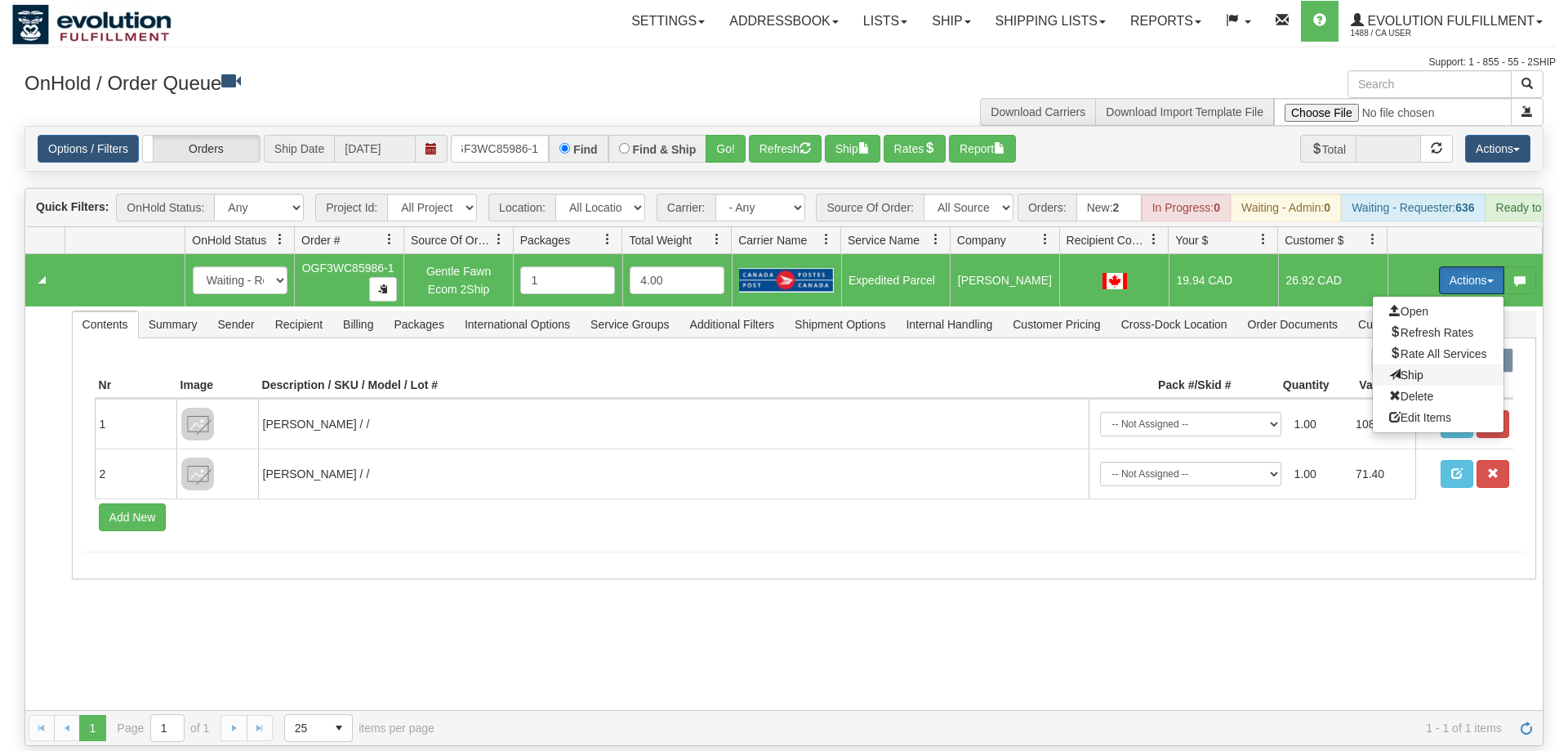
click at [1404, 369] on span "Ship" at bounding box center [1407, 375] width 34 height 13
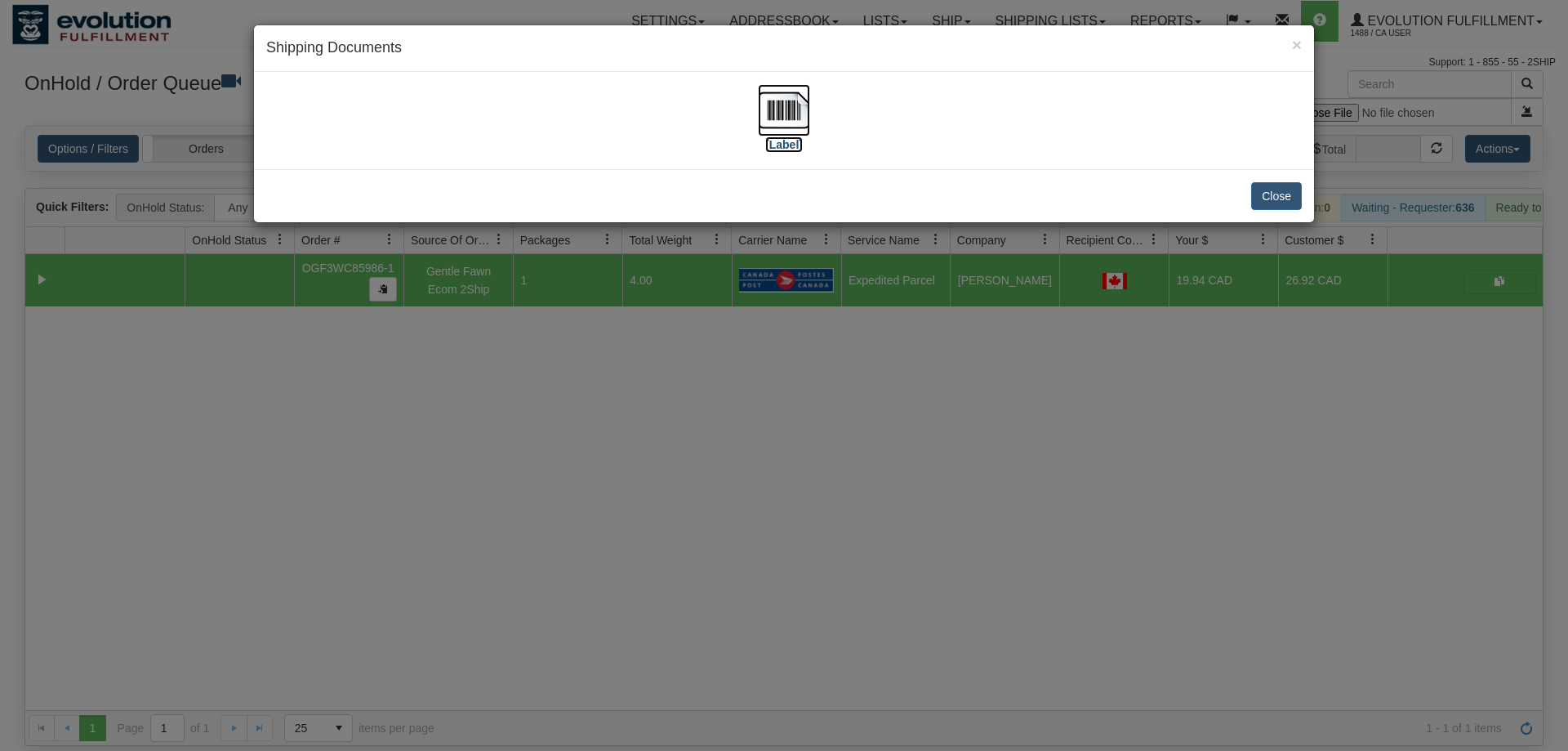
click at [805, 93] on img at bounding box center [784, 110] width 52 height 52
drag, startPoint x: 924, startPoint y: 466, endPoint x: 897, endPoint y: 416, distance: 56.8
click at [919, 450] on div "× Shipping Documents [Label] Close" at bounding box center [784, 376] width 1568 height 751
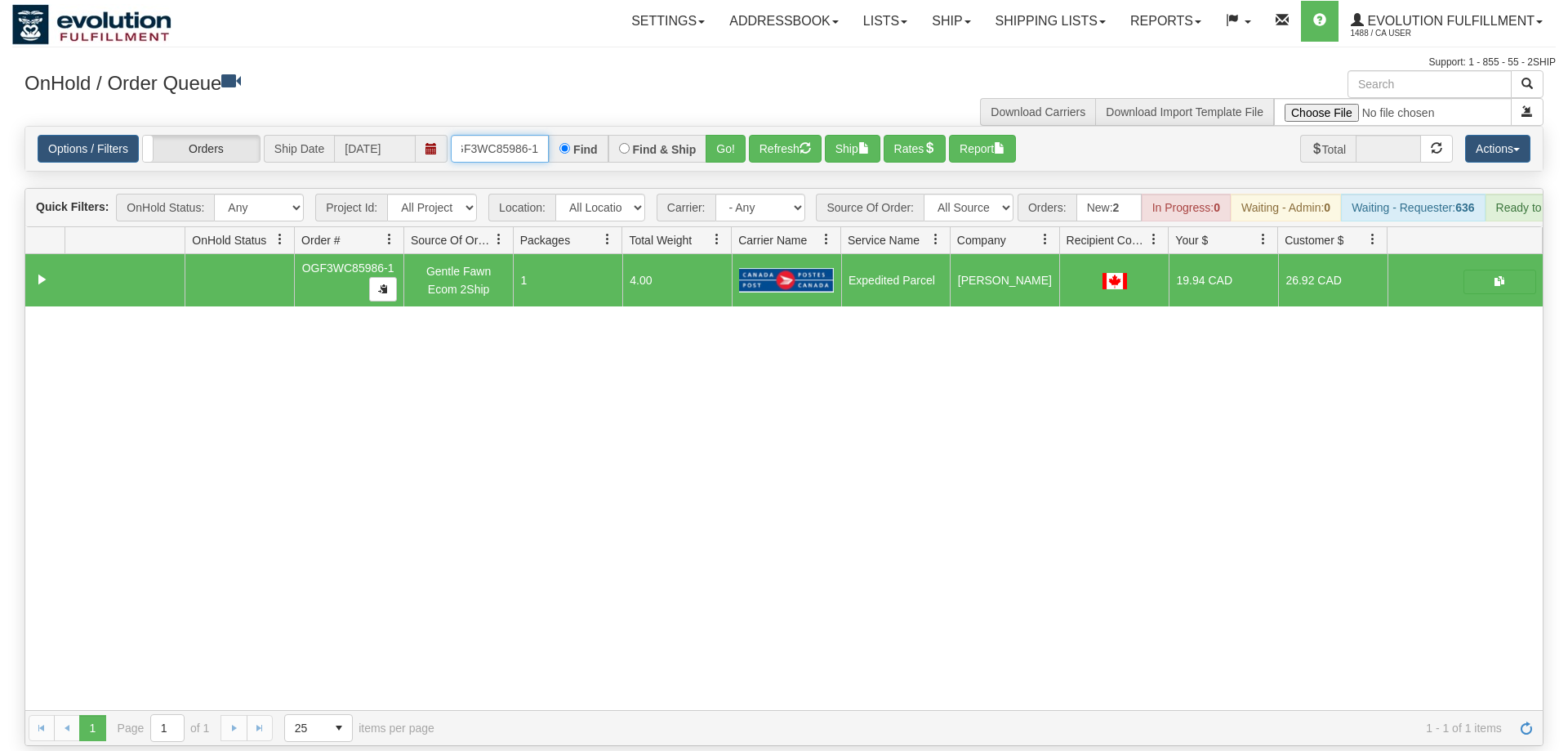
click at [521, 135] on input "OGF3WC85986-1" at bounding box center [500, 149] width 98 height 27
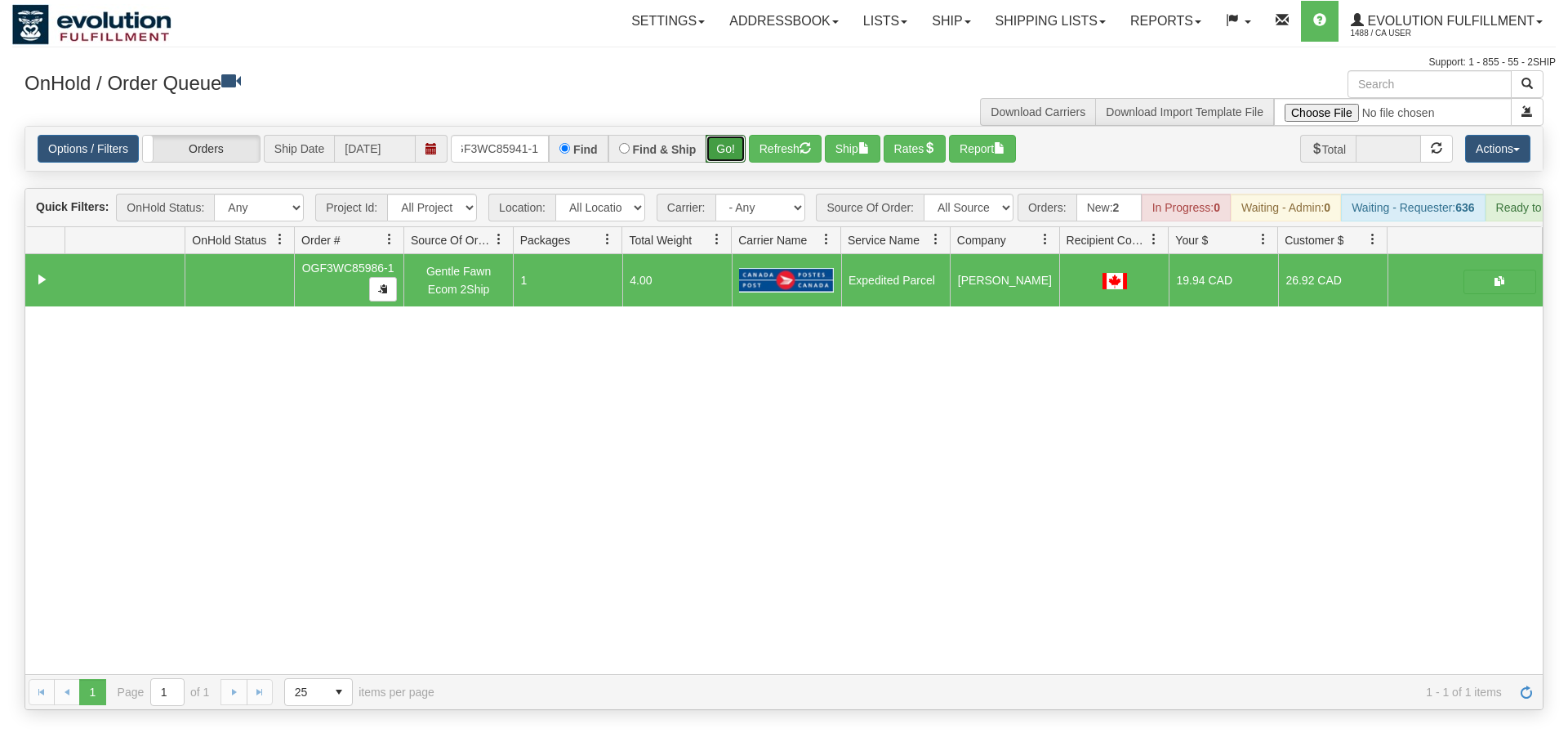
drag, startPoint x: 723, startPoint y: 132, endPoint x: 726, endPoint y: 146, distance: 14.3
click at [723, 159] on div "Is equal to Is not equal to Contains Does not contains CAD USD EUR ZAR [PERSON_…" at bounding box center [784, 418] width 1544 height 584
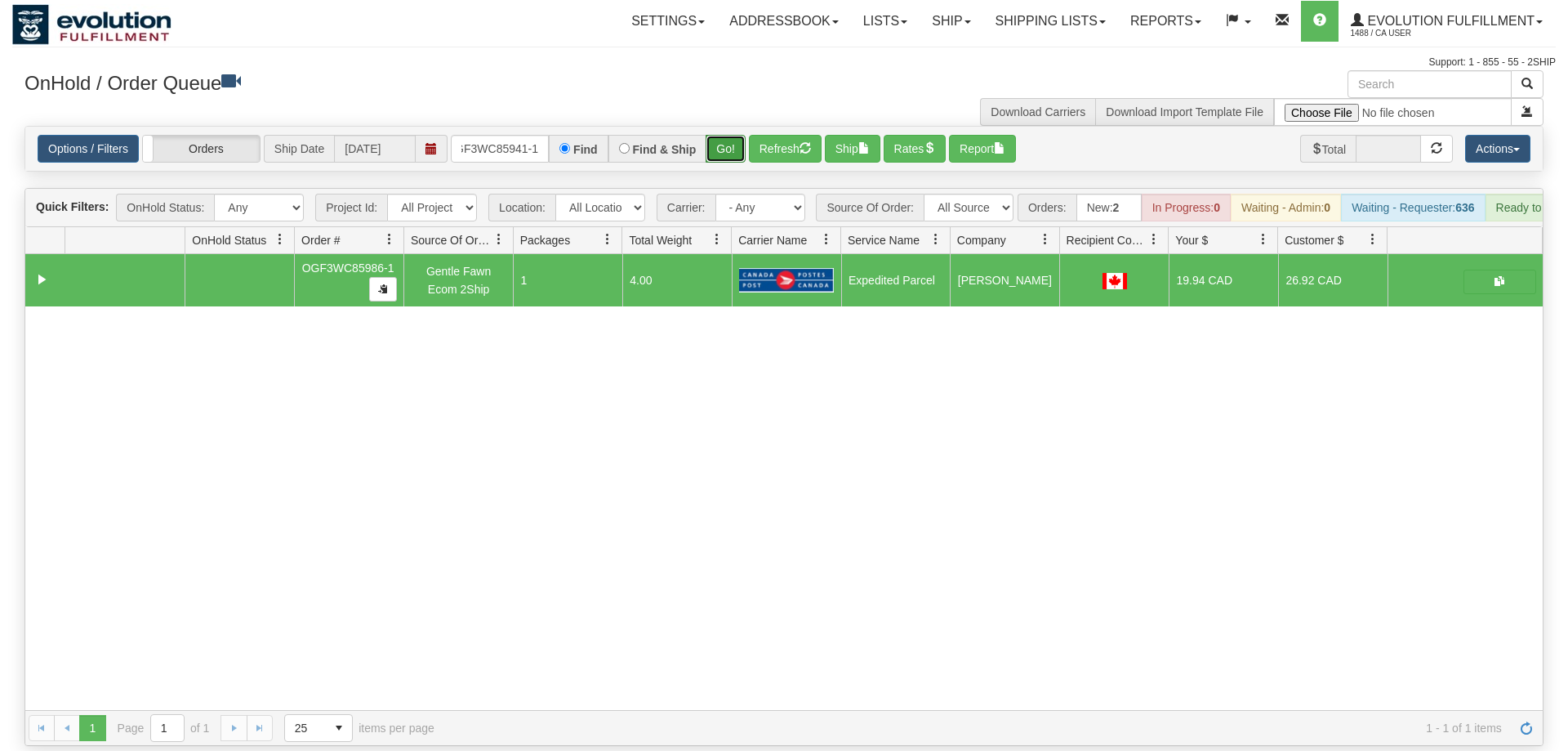
click at [727, 135] on button "Go!" at bounding box center [726, 149] width 40 height 27
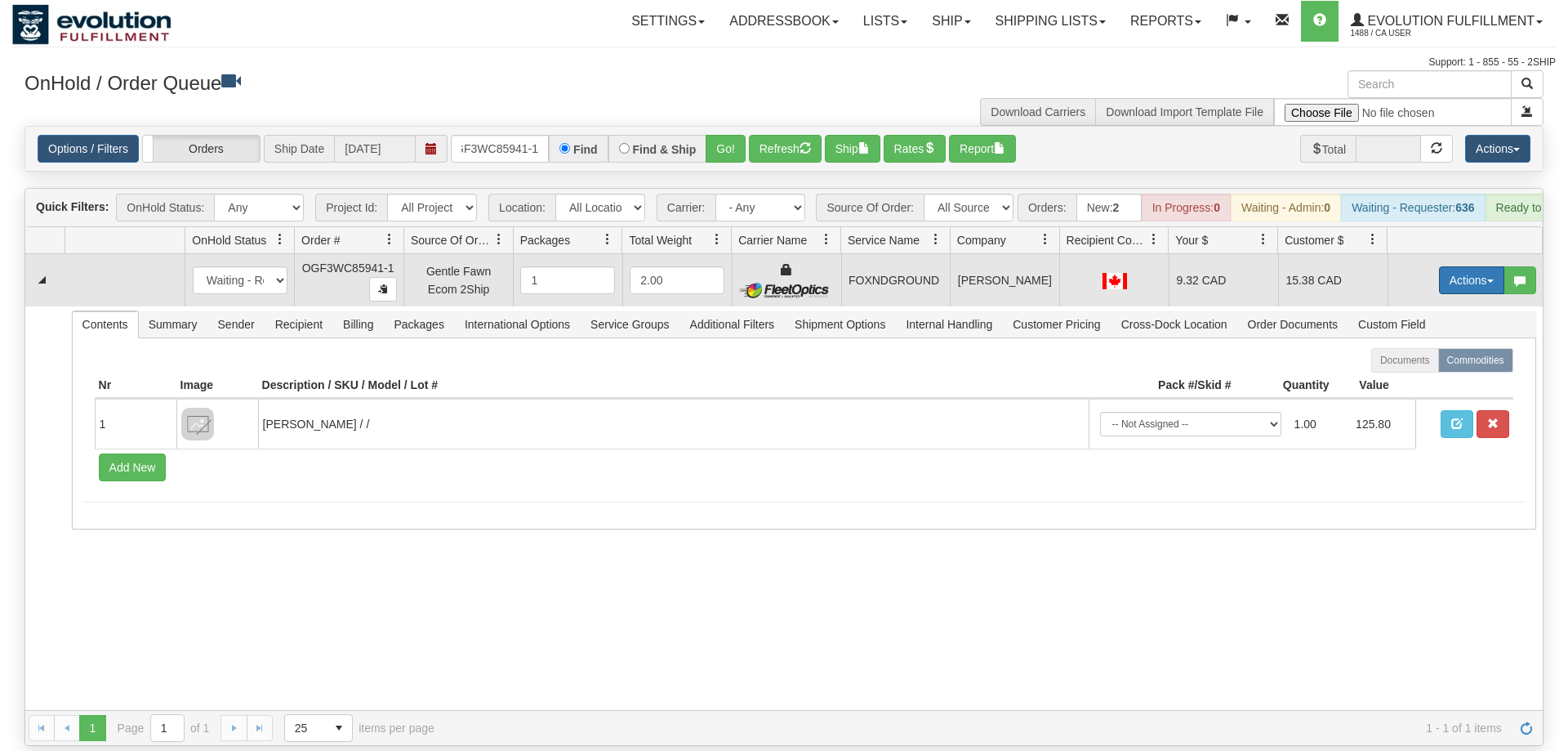
click at [1469, 266] on button "Actions" at bounding box center [1472, 280] width 65 height 27
click at [1422, 364] on link "Ship" at bounding box center [1438, 375] width 131 height 21
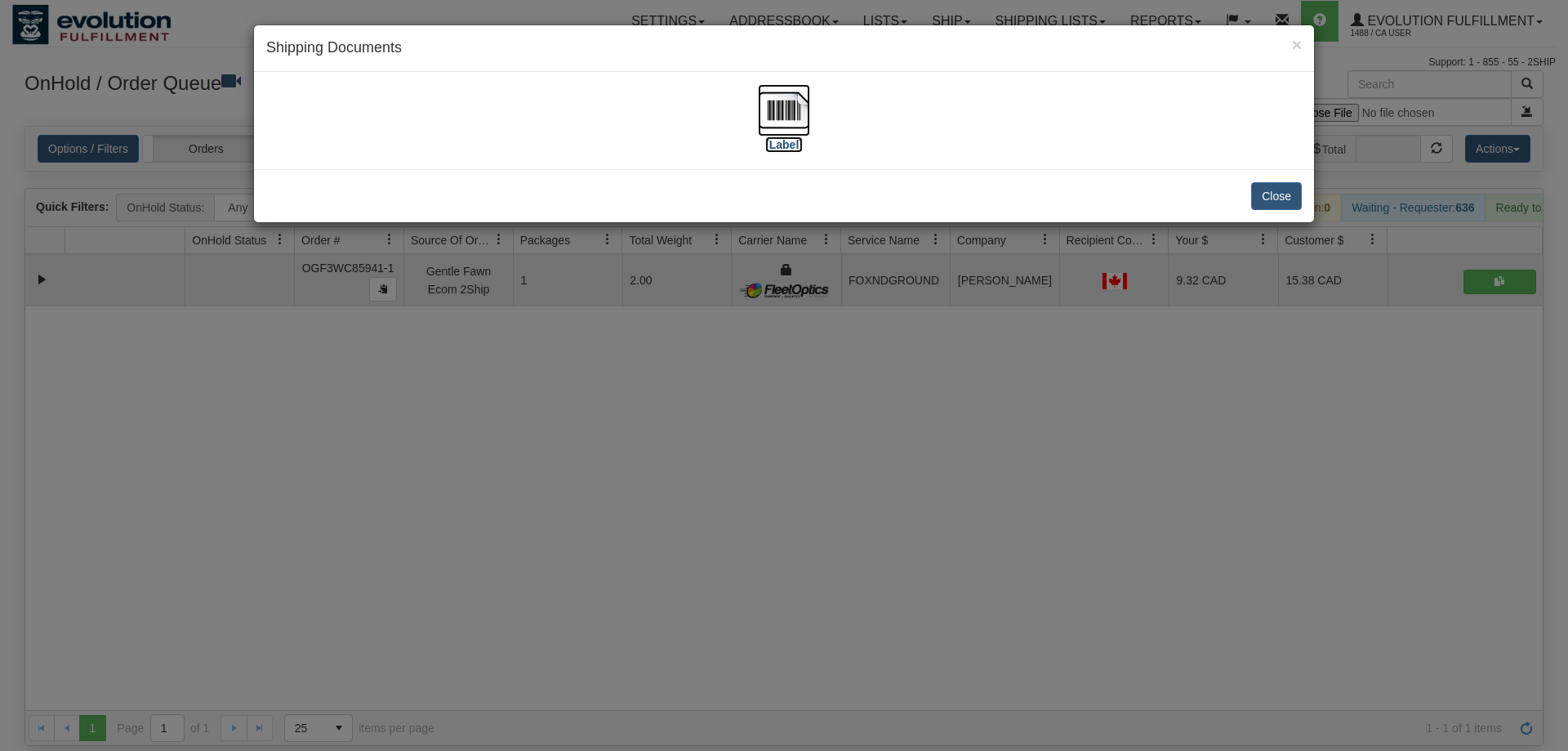
click at [771, 119] on img at bounding box center [784, 110] width 52 height 52
drag, startPoint x: 924, startPoint y: 387, endPoint x: 520, endPoint y: 184, distance: 452.1
click at [921, 380] on div "× Shipping Documents [Label] Close" at bounding box center [784, 376] width 1568 height 751
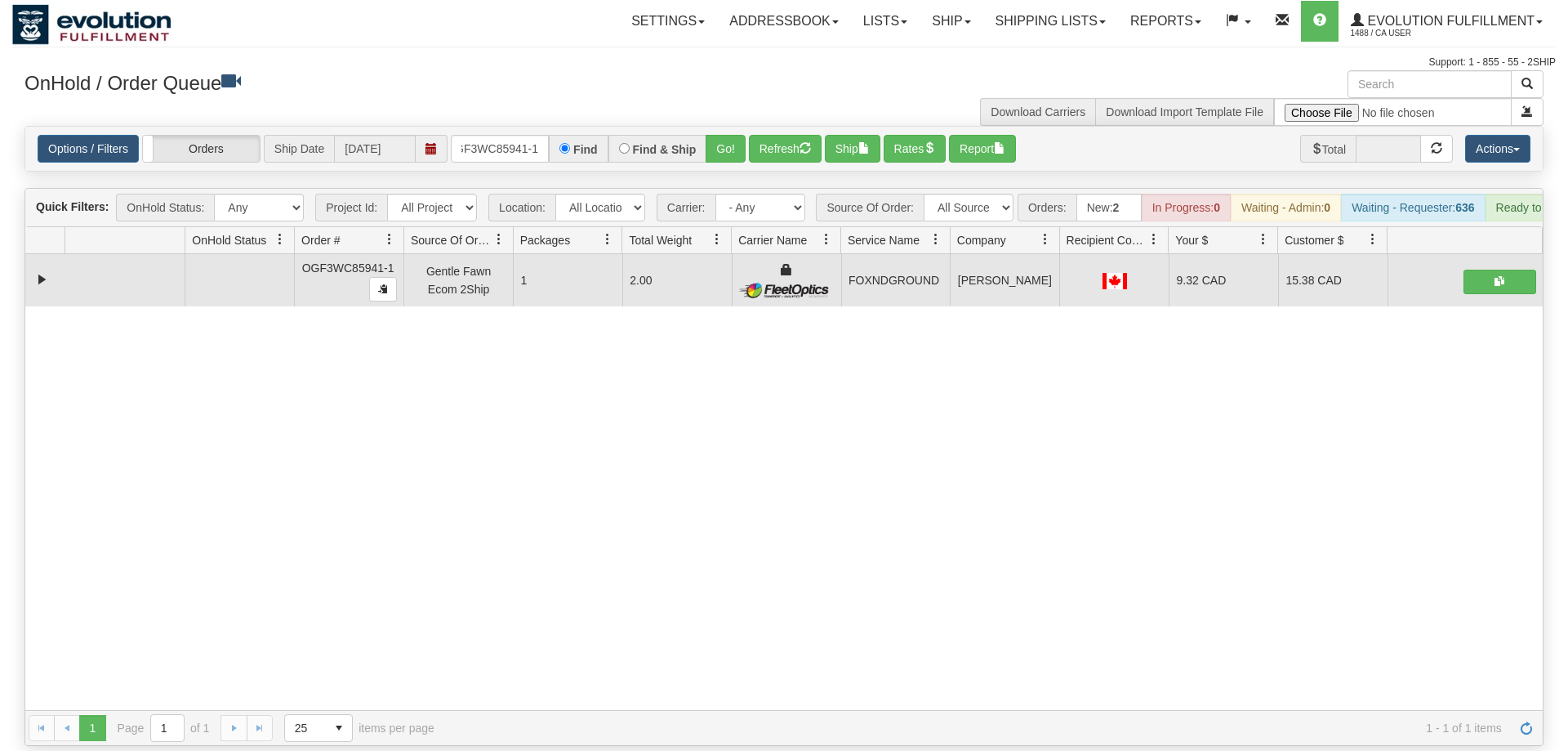
click at [533, 140] on div "Options / Filters Group Shipments Orders Ship Date [DATE] OGF3WC85941-1 Find Fi…" at bounding box center [783, 148] width 1517 height 44
click at [535, 135] on input "OGF3WC85941-1" at bounding box center [500, 149] width 98 height 27
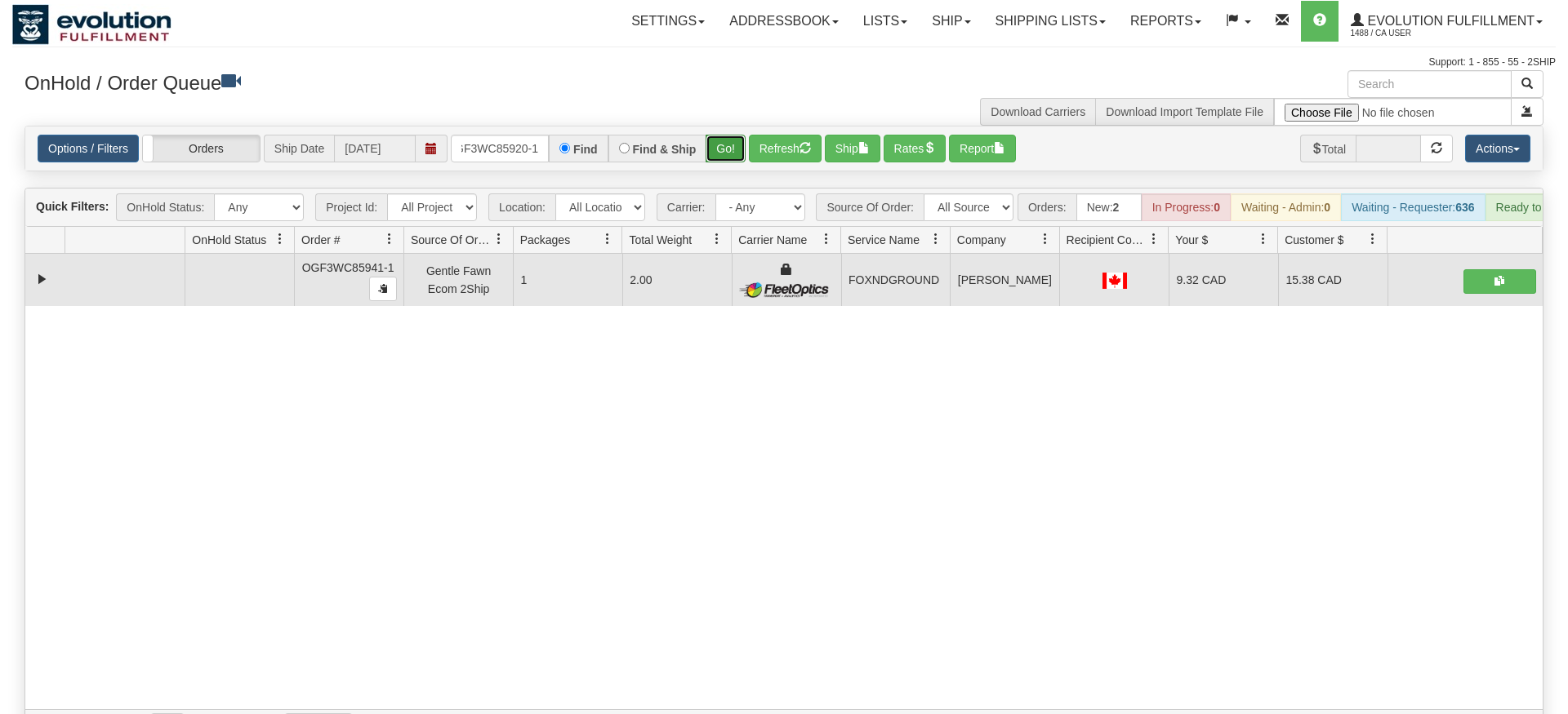
drag, startPoint x: 743, startPoint y: 112, endPoint x: 742, endPoint y: 121, distance: 9.1
click at [743, 148] on div "Is equal to Is not equal to Contains Does not contains CAD USD EUR ZAR [PERSON_…" at bounding box center [784, 435] width 1544 height 620
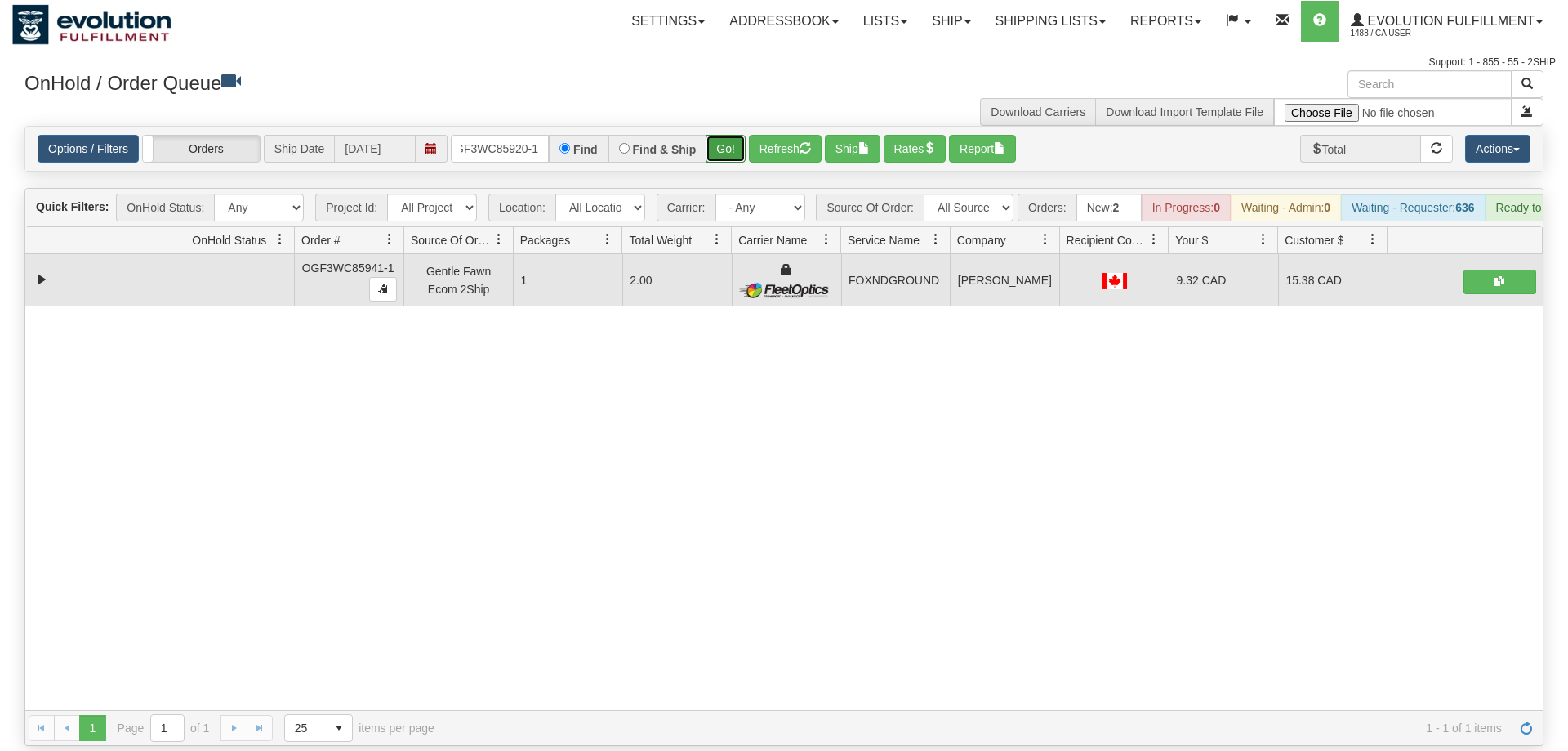
click at [741, 135] on button "Go!" at bounding box center [726, 149] width 40 height 27
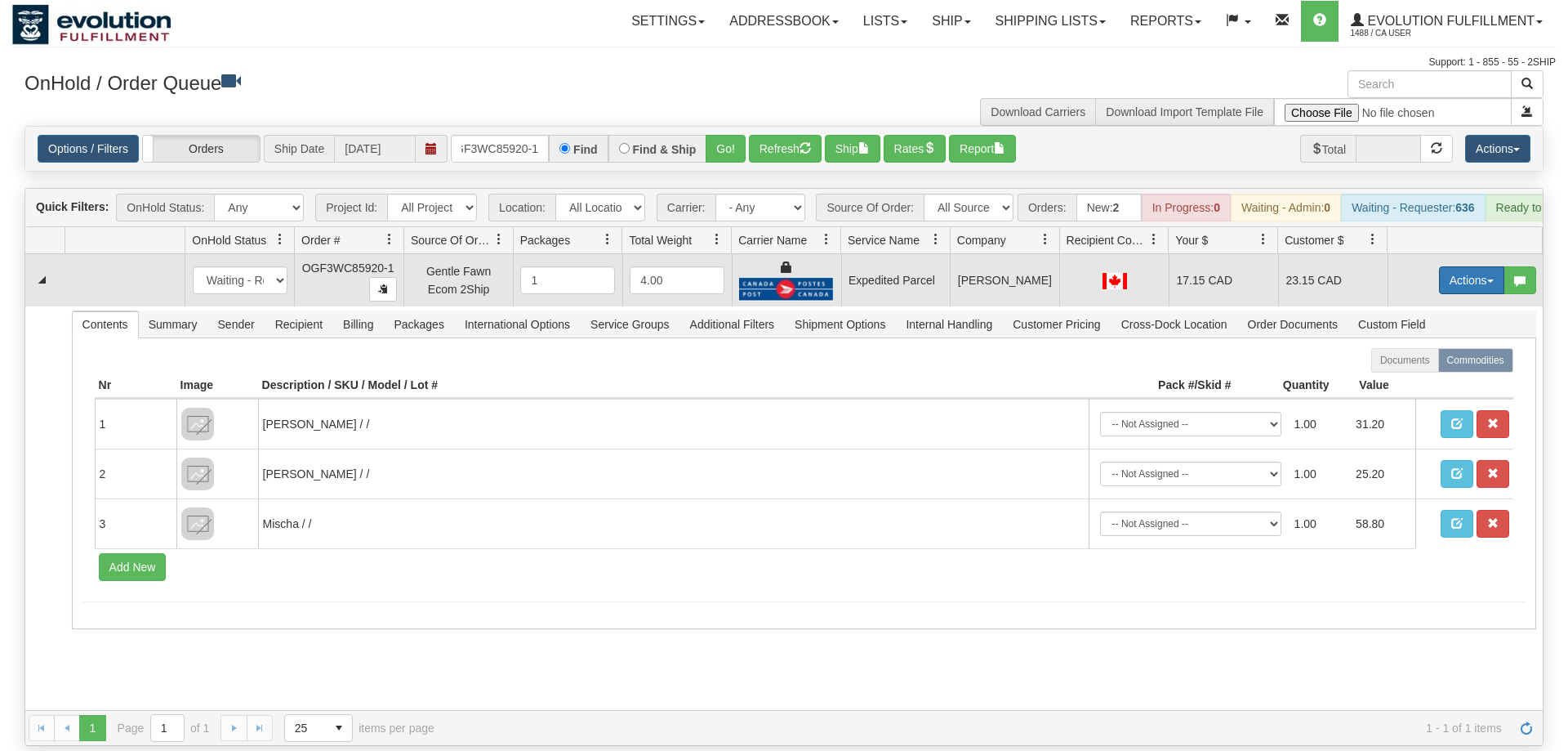
drag, startPoint x: 1495, startPoint y: 263, endPoint x: 1477, endPoint y: 262, distance: 18.0
click at [1494, 266] on button "Actions" at bounding box center [1472, 280] width 65 height 27
click at [1413, 364] on link "Ship" at bounding box center [1438, 375] width 131 height 21
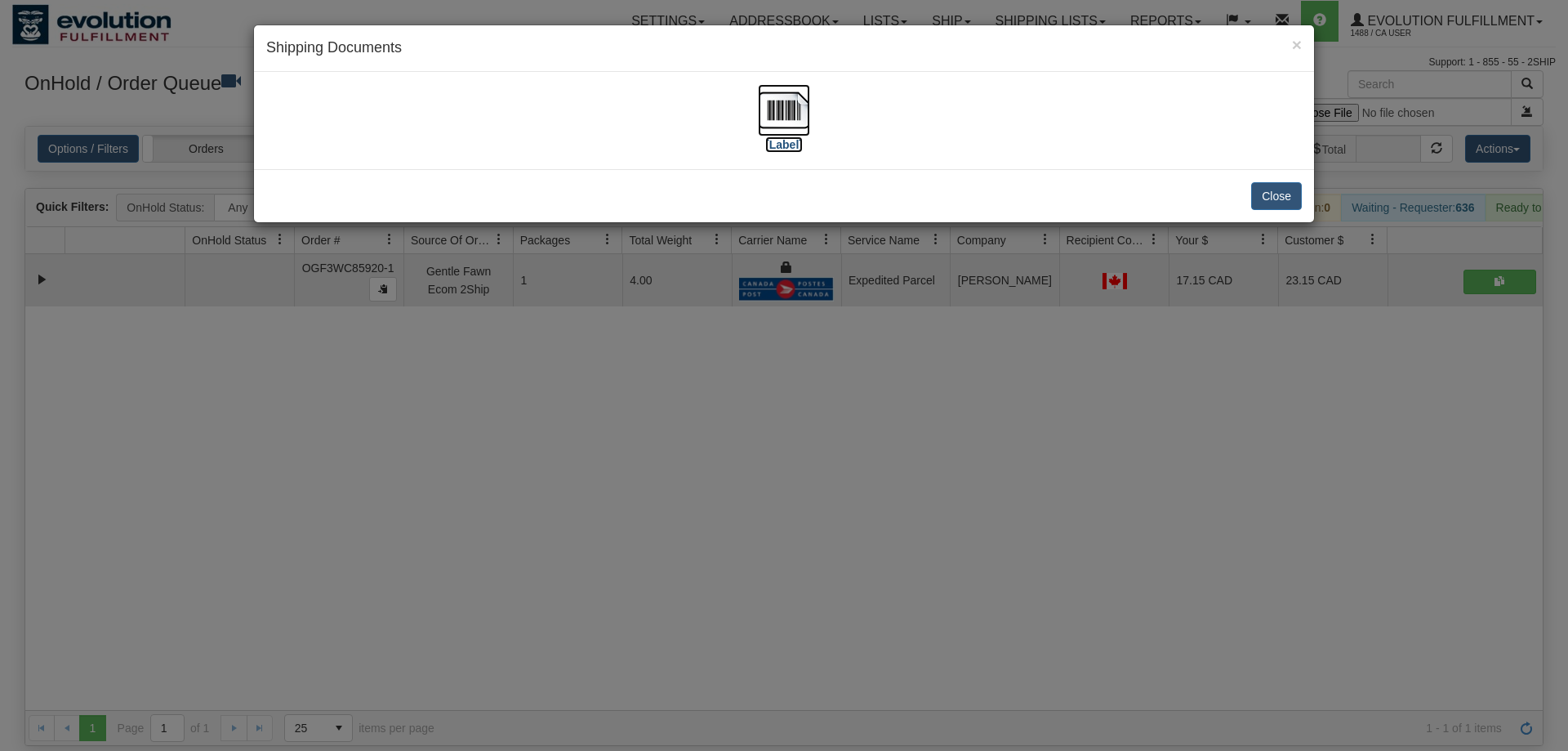
click at [775, 116] on img at bounding box center [784, 110] width 52 height 52
drag, startPoint x: 1006, startPoint y: 459, endPoint x: 334, endPoint y: 175, distance: 729.5
click at [1003, 449] on div "× Shipping Documents [Label] Close" at bounding box center [784, 376] width 1568 height 751
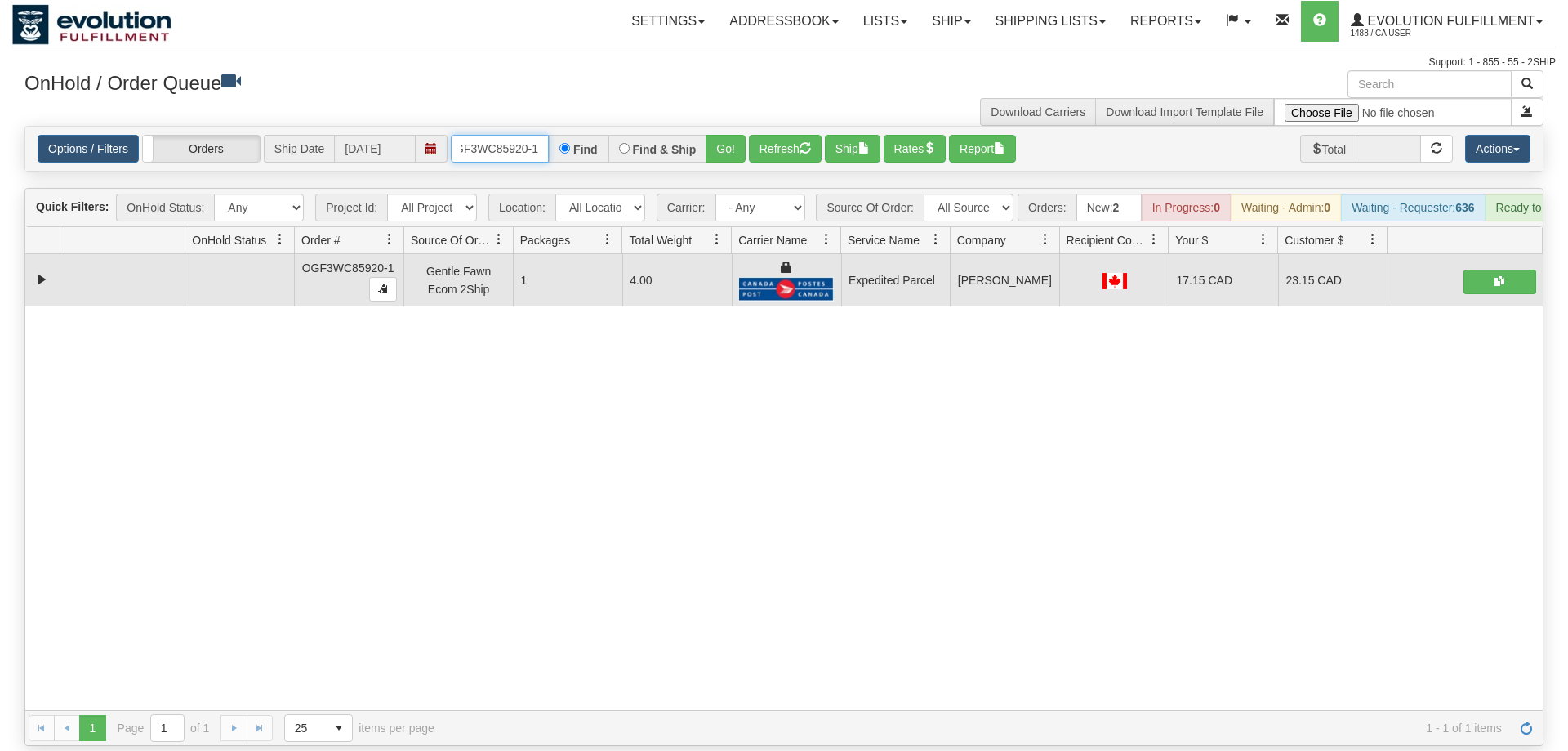
click at [503, 135] on input "OGF3WC85920-1" at bounding box center [500, 149] width 98 height 27
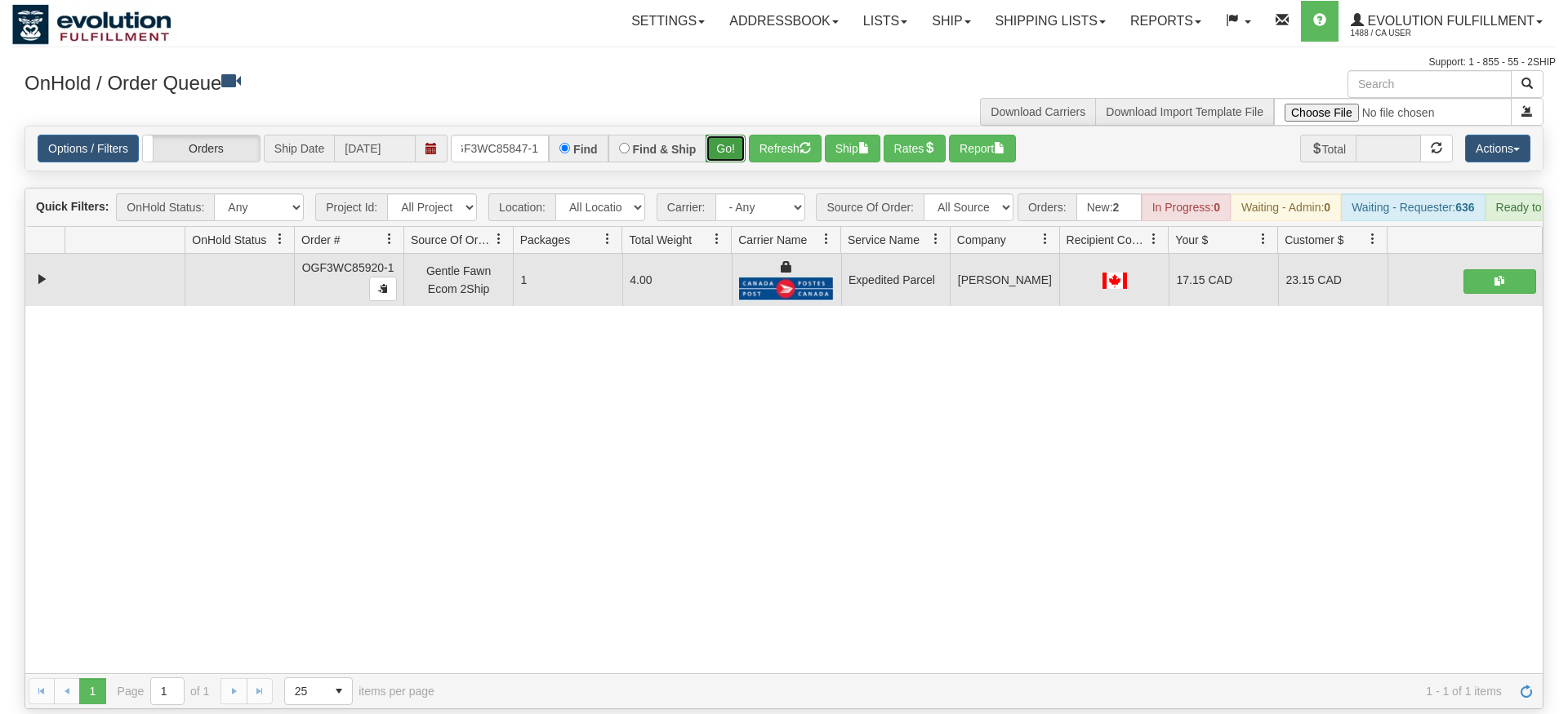
drag, startPoint x: 727, startPoint y: 120, endPoint x: 727, endPoint y: 135, distance: 15.0
click at [727, 155] on div "Is equal to Is not equal to Contains Does not contains CAD USD EUR ZAR [PERSON_…" at bounding box center [784, 417] width 1544 height 584
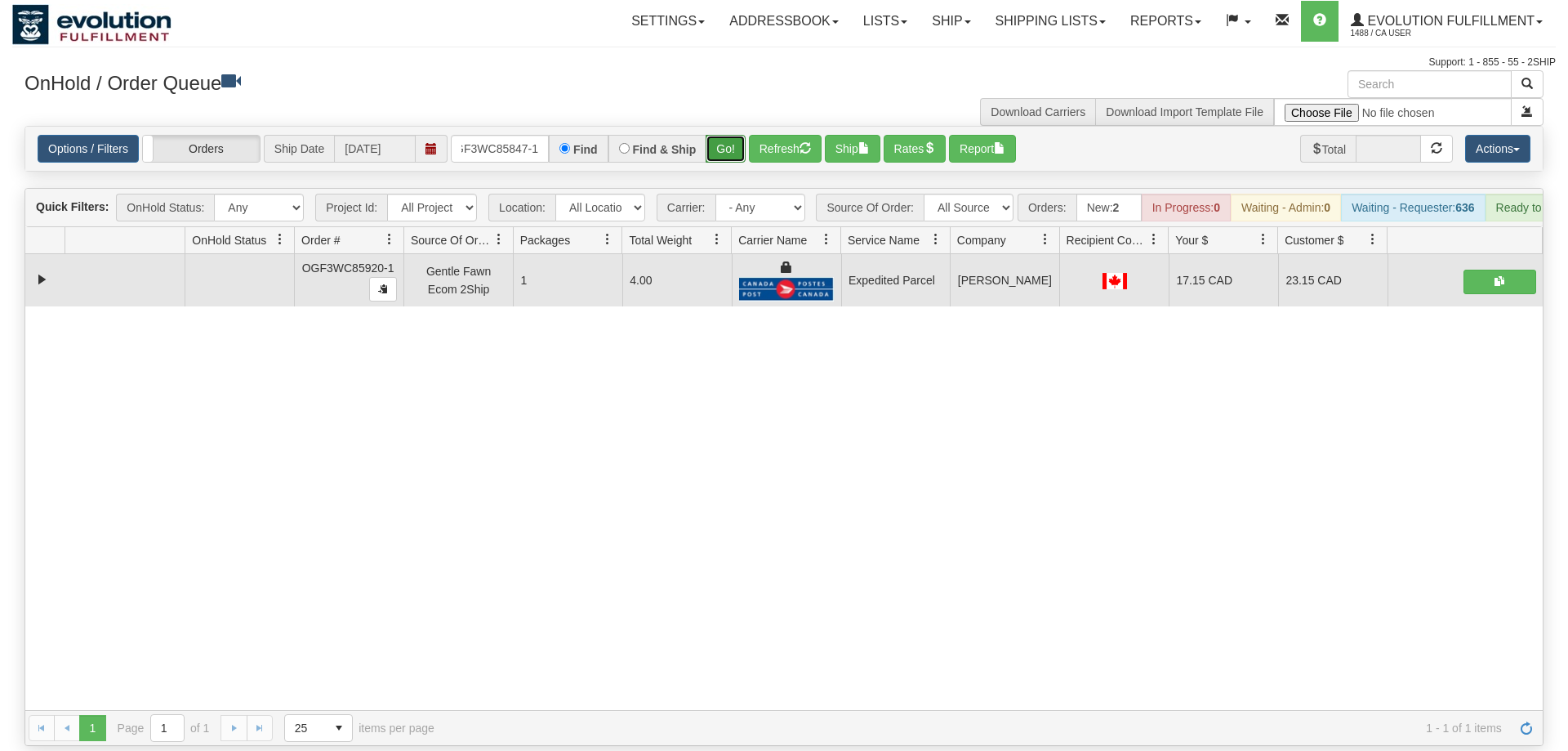
click at [727, 135] on button "Go!" at bounding box center [726, 149] width 40 height 27
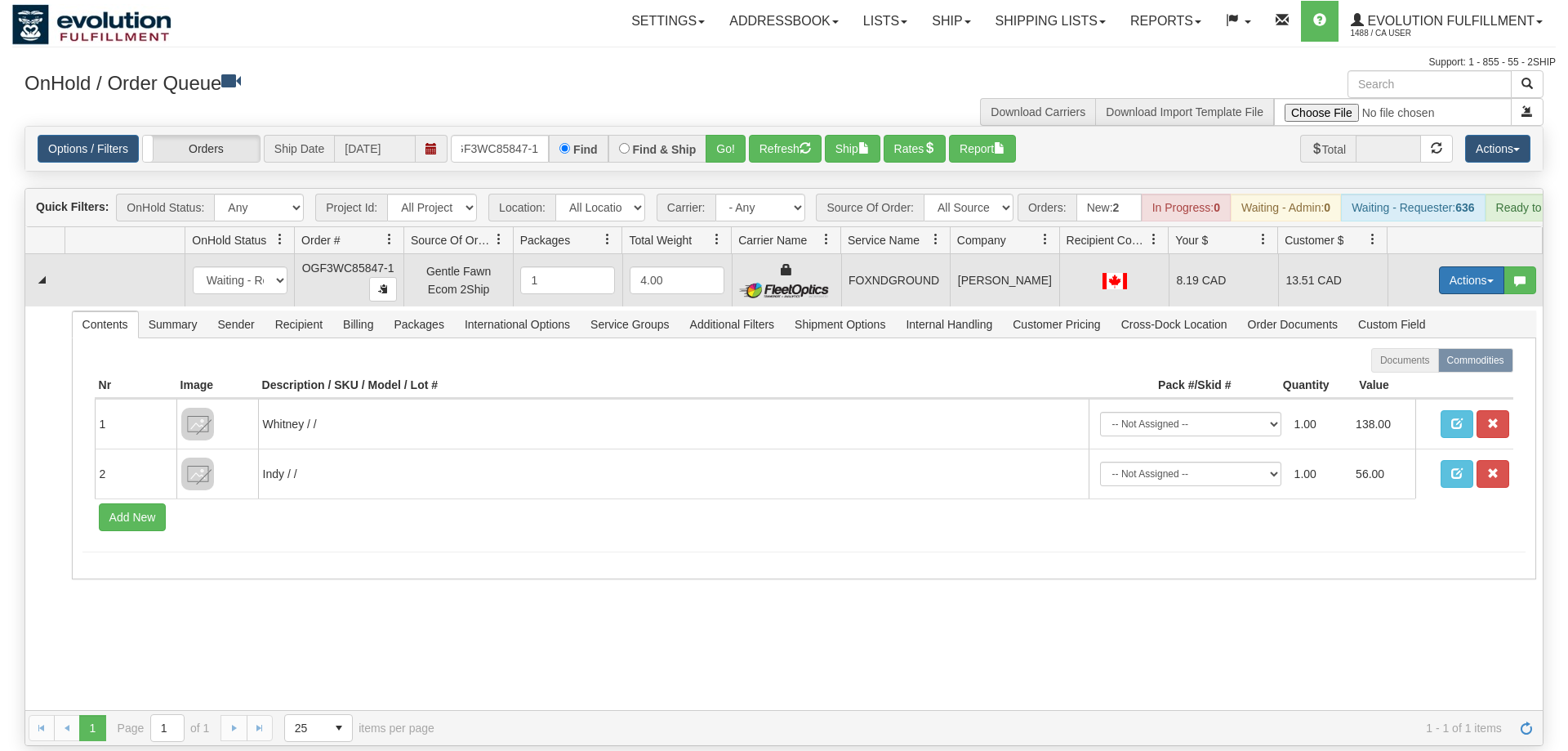
click at [1470, 266] on button "Actions" at bounding box center [1472, 280] width 65 height 27
click at [1419, 364] on link "Ship" at bounding box center [1438, 375] width 131 height 21
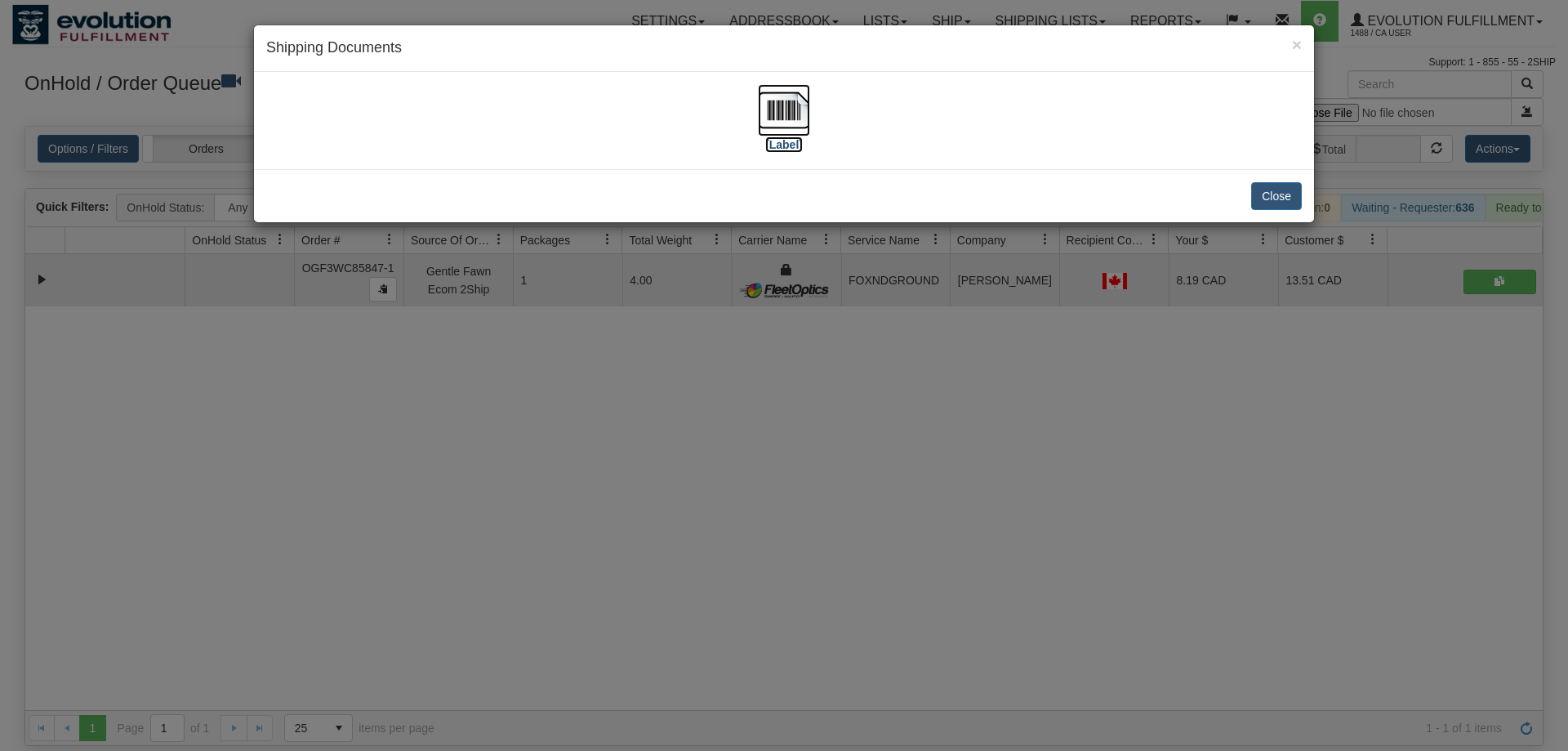
click at [791, 107] on img at bounding box center [784, 110] width 52 height 52
click at [836, 522] on div "× Shipping Documents [Label] Close" at bounding box center [784, 376] width 1568 height 751
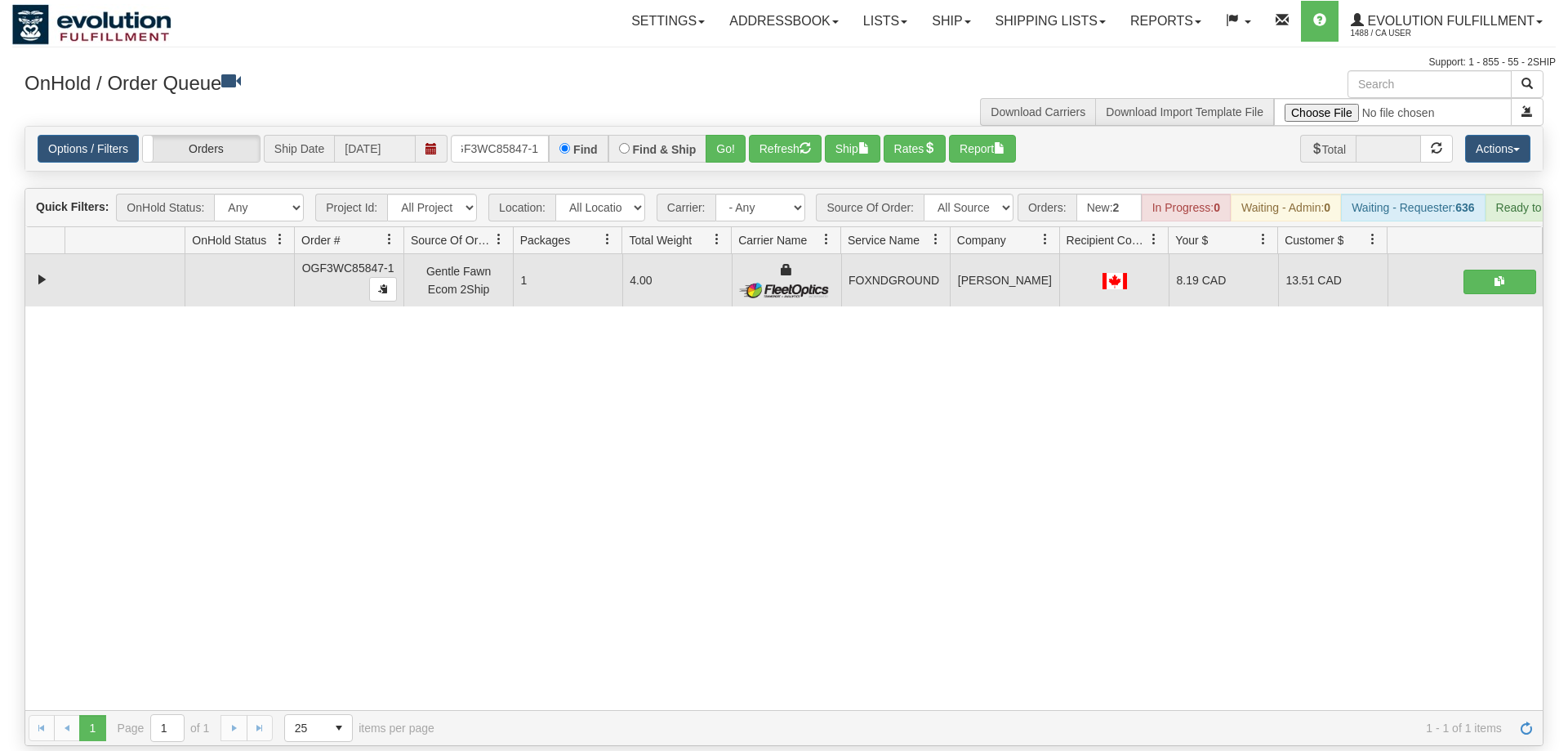
click at [542, 139] on div "Options / Filters Group Shipments Orders Ship Date [DATE] OGF3WC85847-1 Find Fi…" at bounding box center [783, 148] width 1517 height 44
click at [501, 135] on input "OGF3WC85847-1" at bounding box center [500, 149] width 98 height 27
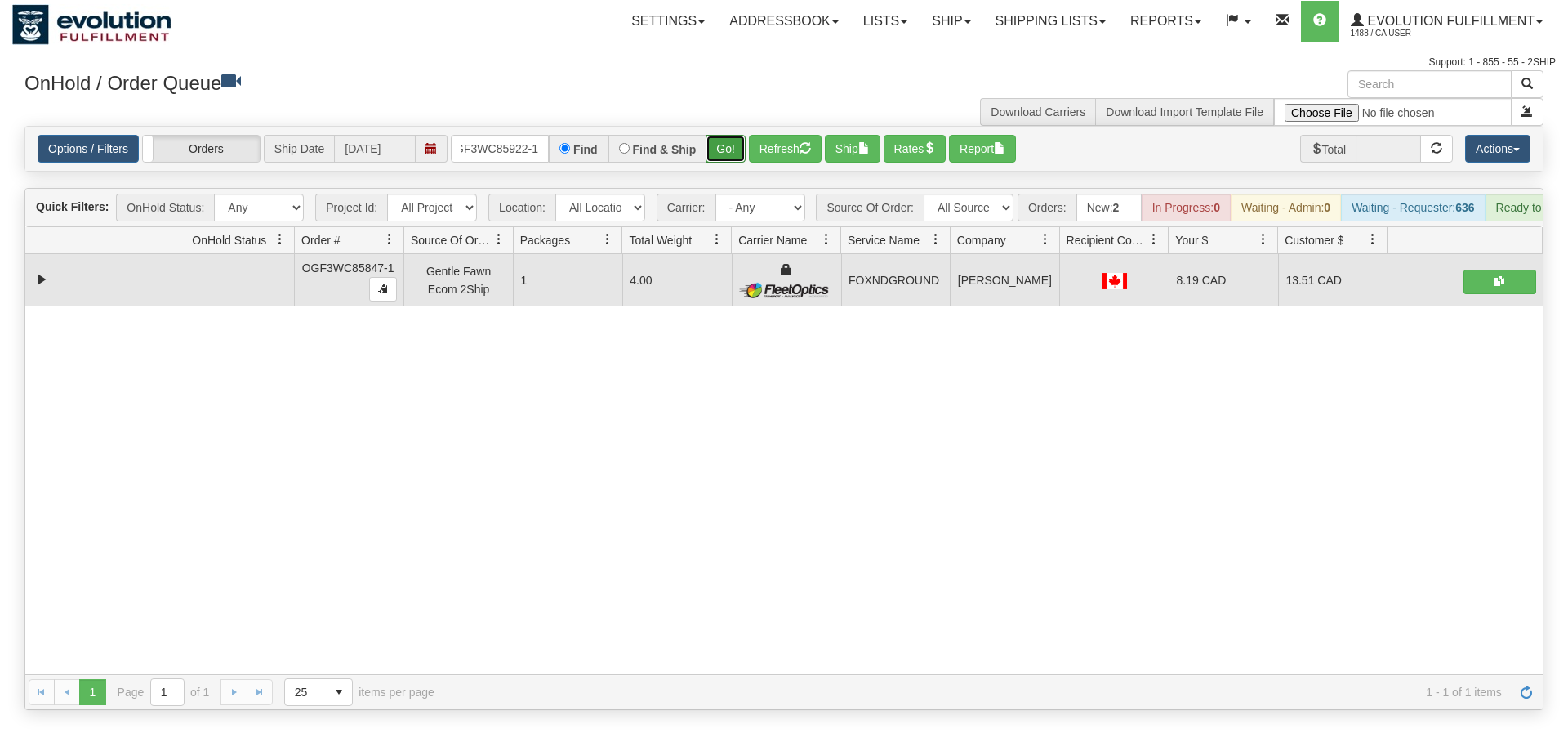
click at [720, 154] on div "Is equal to Is not equal to Contains Does not contains CAD USD EUR ZAR [PERSON_…" at bounding box center [784, 418] width 1544 height 584
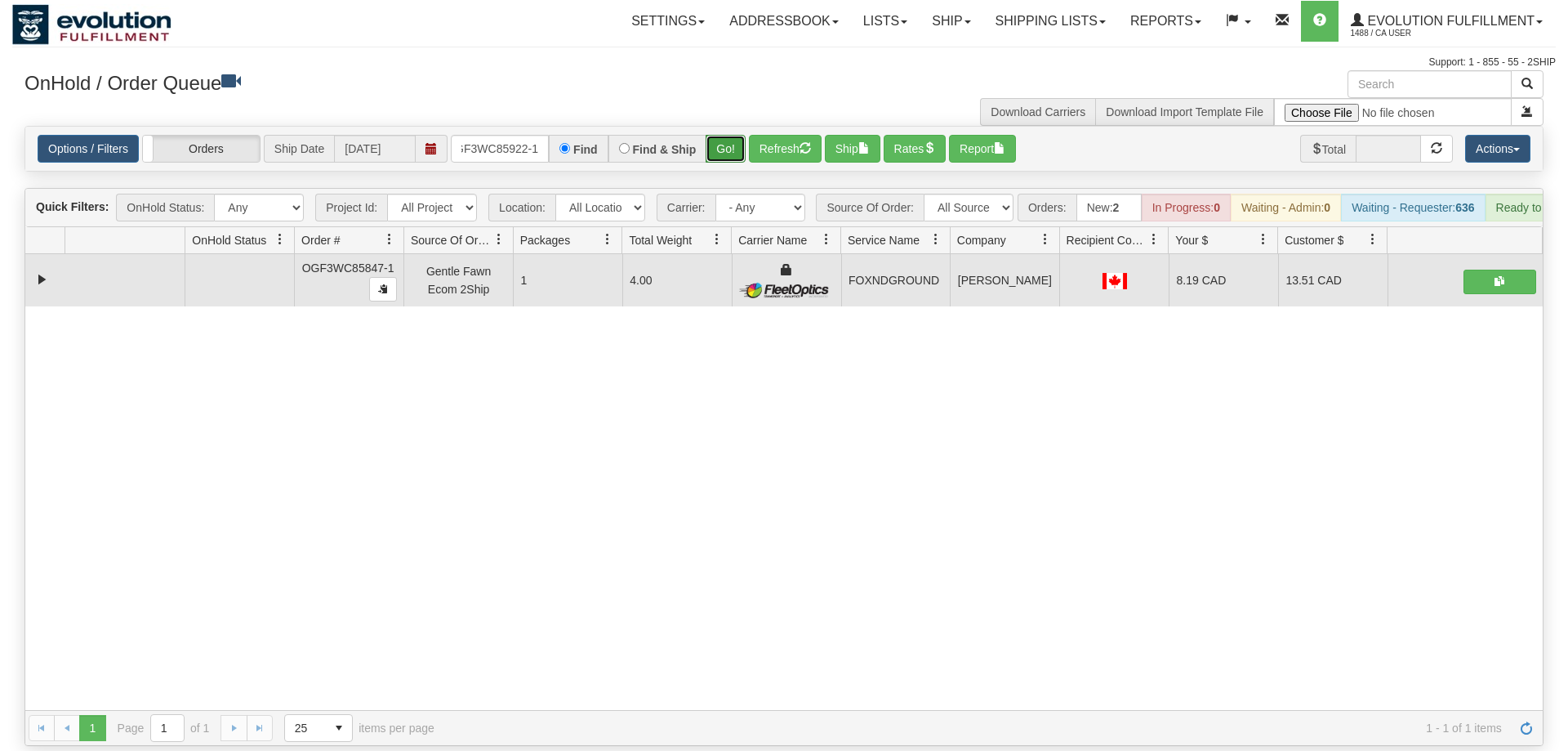
click at [732, 135] on button "Go!" at bounding box center [726, 149] width 40 height 27
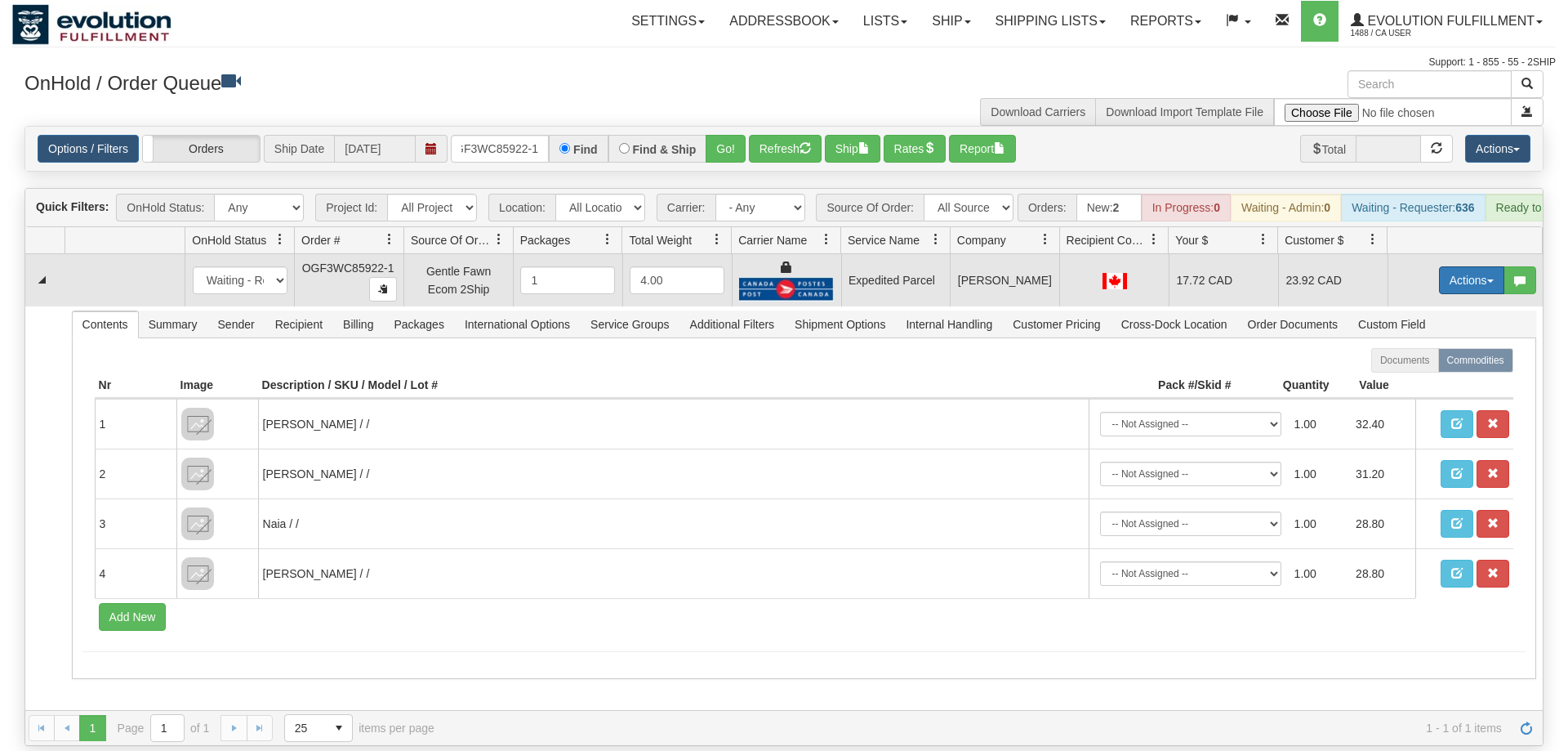
drag, startPoint x: 1491, startPoint y: 257, endPoint x: 1438, endPoint y: 317, distance: 80.1
click at [1491, 266] on button "Actions" at bounding box center [1472, 280] width 65 height 27
click at [1406, 369] on span "Ship" at bounding box center [1407, 375] width 34 height 13
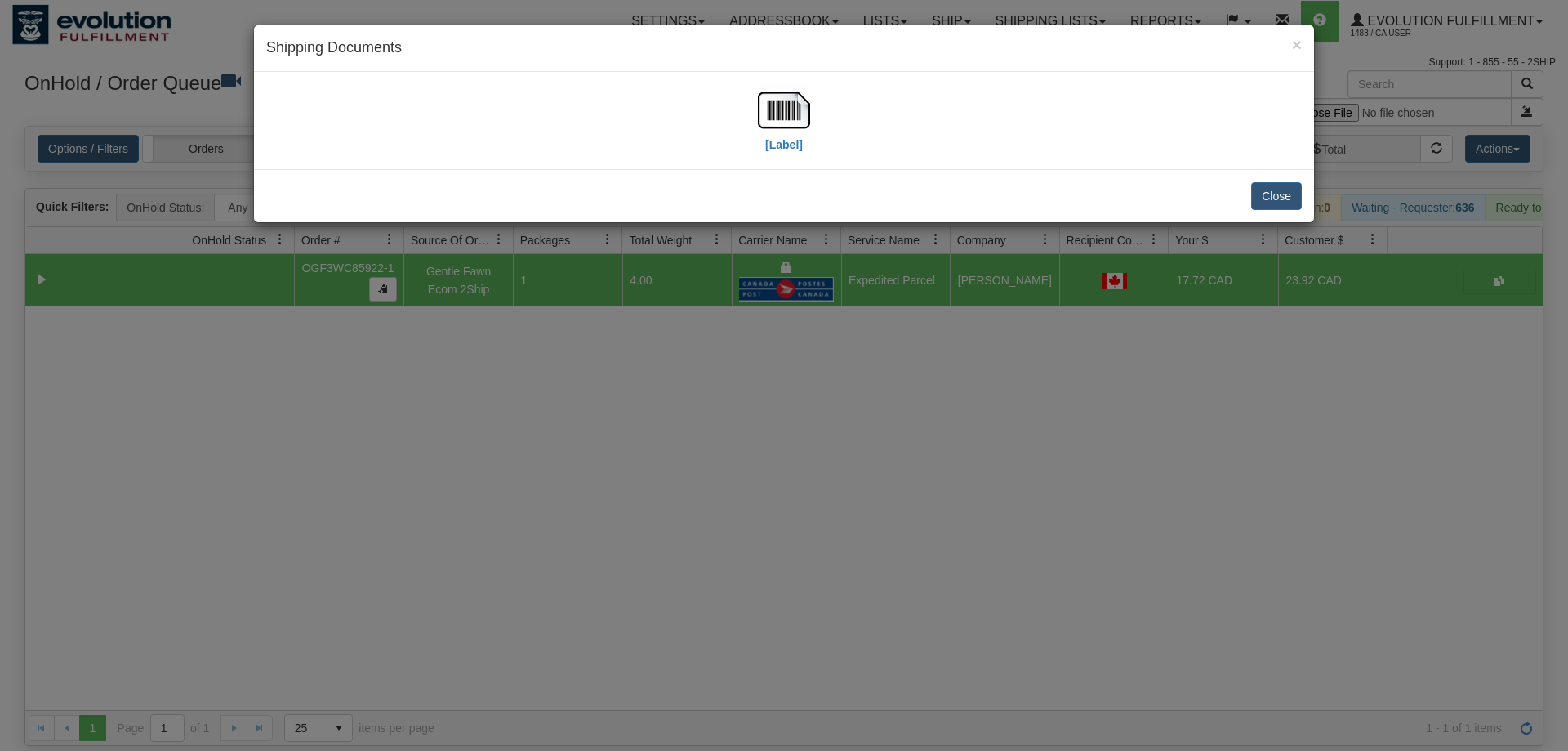
click at [753, 108] on div "[Label]" at bounding box center [784, 120] width 1036 height 73
click at [779, 106] on img at bounding box center [784, 110] width 52 height 52
drag, startPoint x: 865, startPoint y: 406, endPoint x: 728, endPoint y: 181, distance: 263.4
click at [865, 404] on div "× Shipping Documents [Label] Close" at bounding box center [784, 376] width 1568 height 751
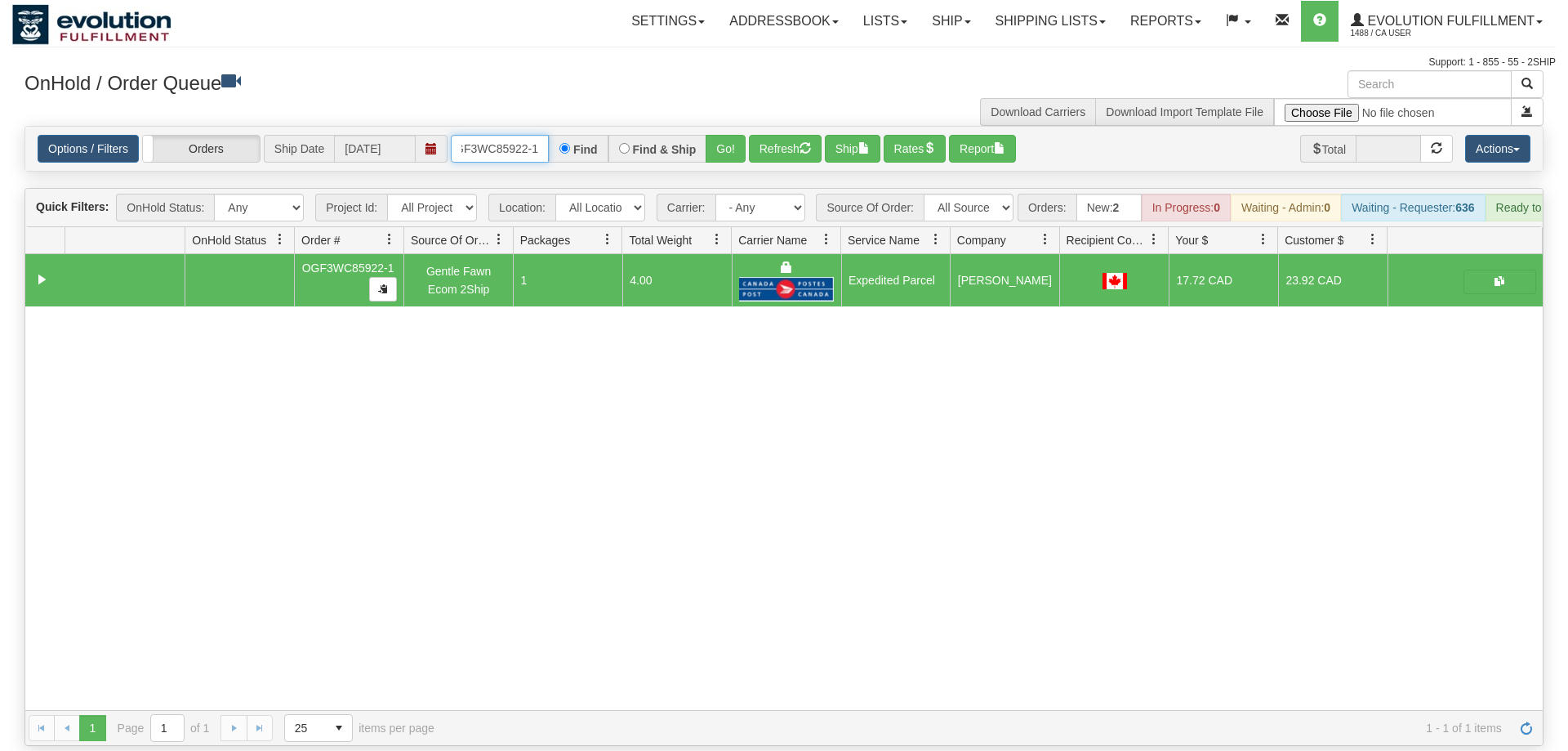
click at [483, 135] on input "OGF3WC85922-1" at bounding box center [500, 149] width 98 height 27
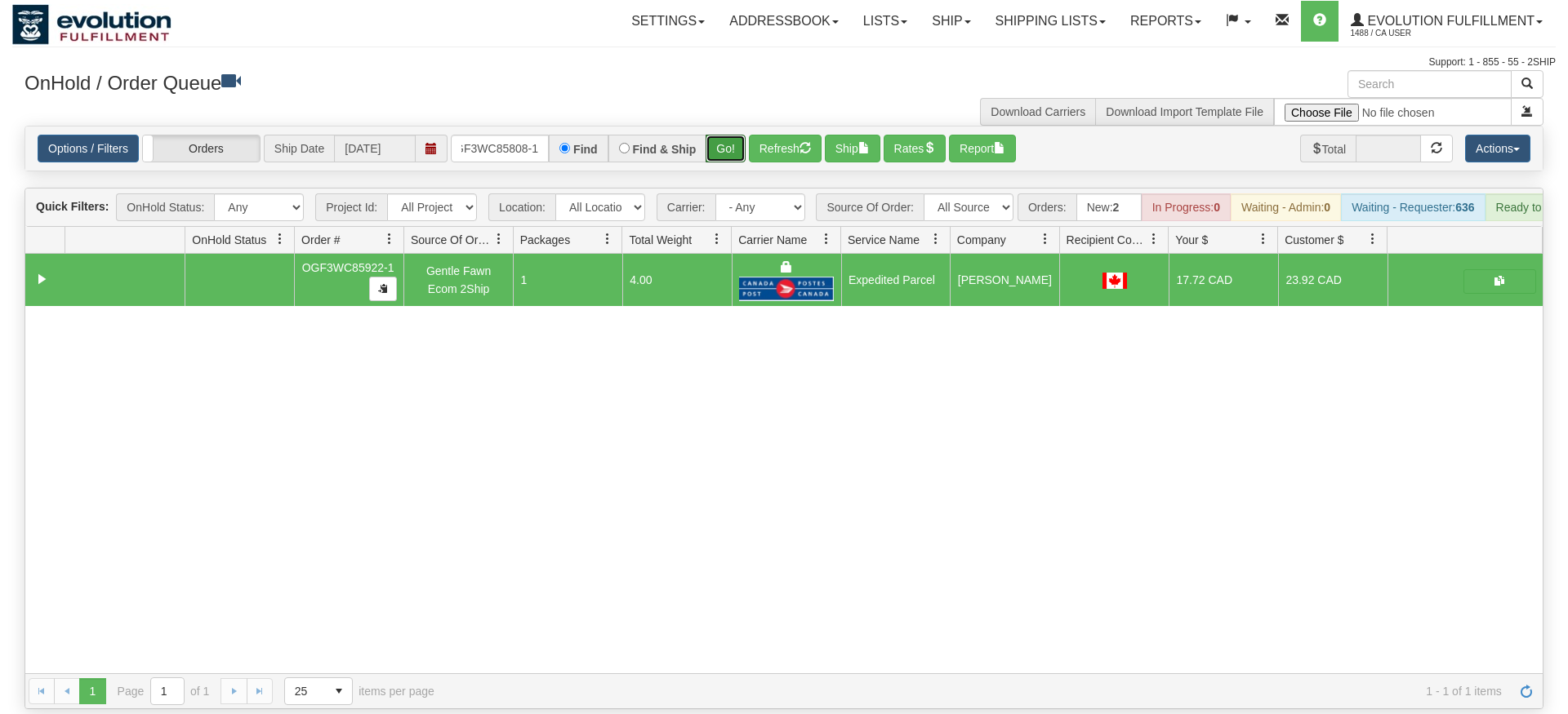
click at [725, 152] on div "Is equal to Is not equal to Contains Does not contains CAD USD EUR ZAR [PERSON_…" at bounding box center [784, 417] width 1544 height 584
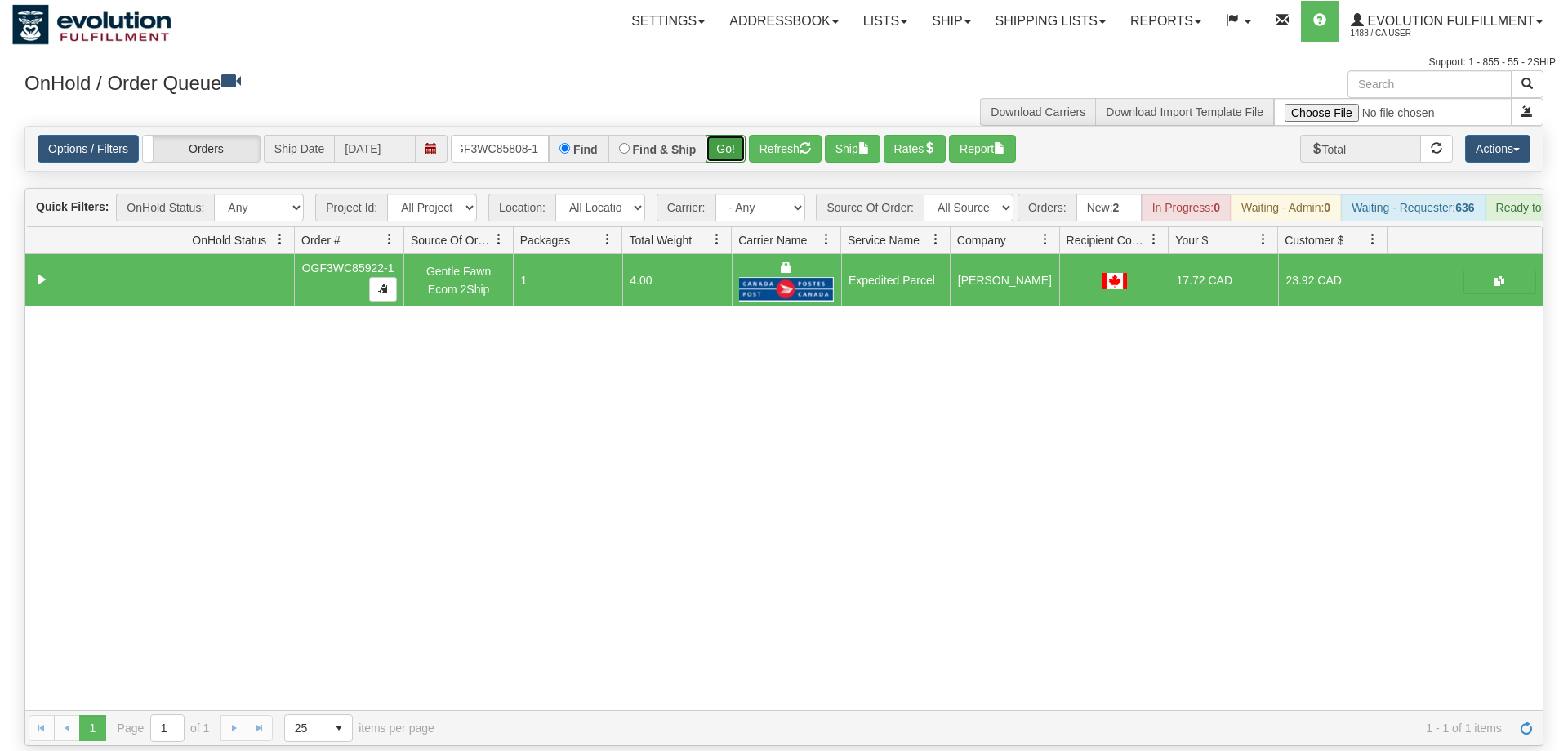
click at [732, 135] on button "Go!" at bounding box center [726, 149] width 40 height 27
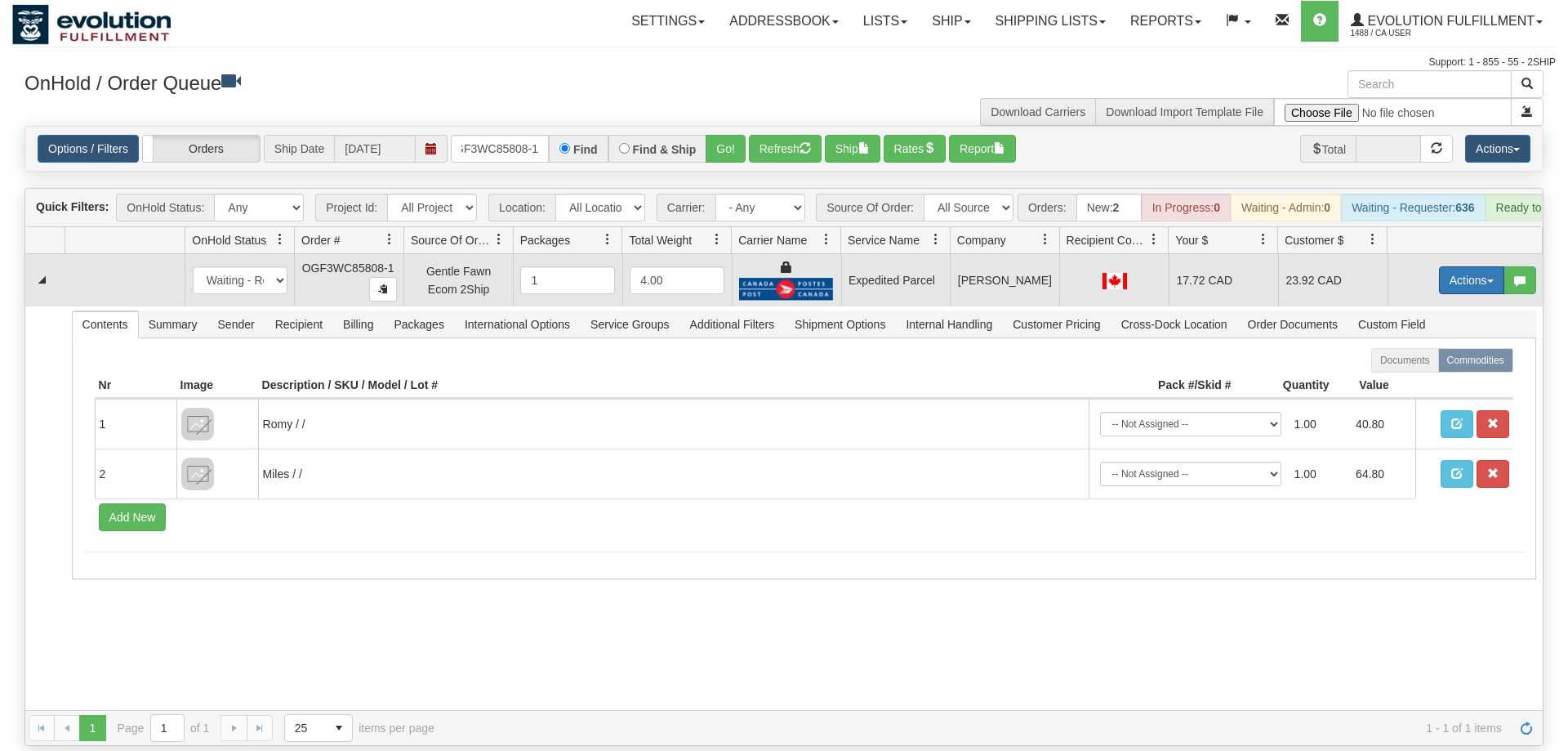
click at [1468, 266] on button "Actions" at bounding box center [1472, 280] width 65 height 27
click at [1431, 364] on link "Ship" at bounding box center [1438, 375] width 131 height 21
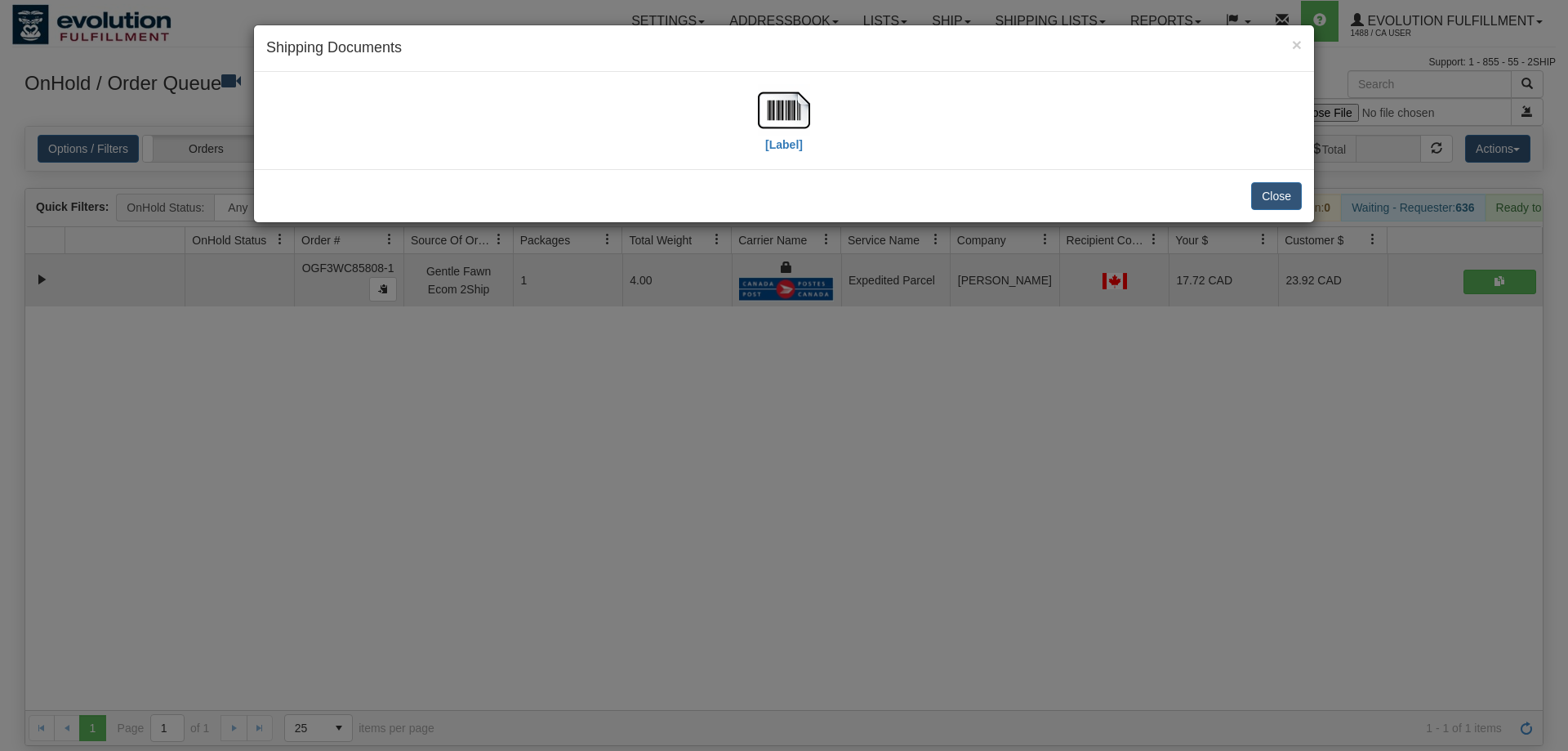
click at [817, 131] on div "[Label]" at bounding box center [784, 120] width 1036 height 73
click at [804, 132] on img at bounding box center [784, 110] width 52 height 52
drag, startPoint x: 1073, startPoint y: 470, endPoint x: 560, endPoint y: 111, distance: 626.1
click at [1068, 453] on div "× Shipping Documents [Label] Close" at bounding box center [784, 376] width 1568 height 751
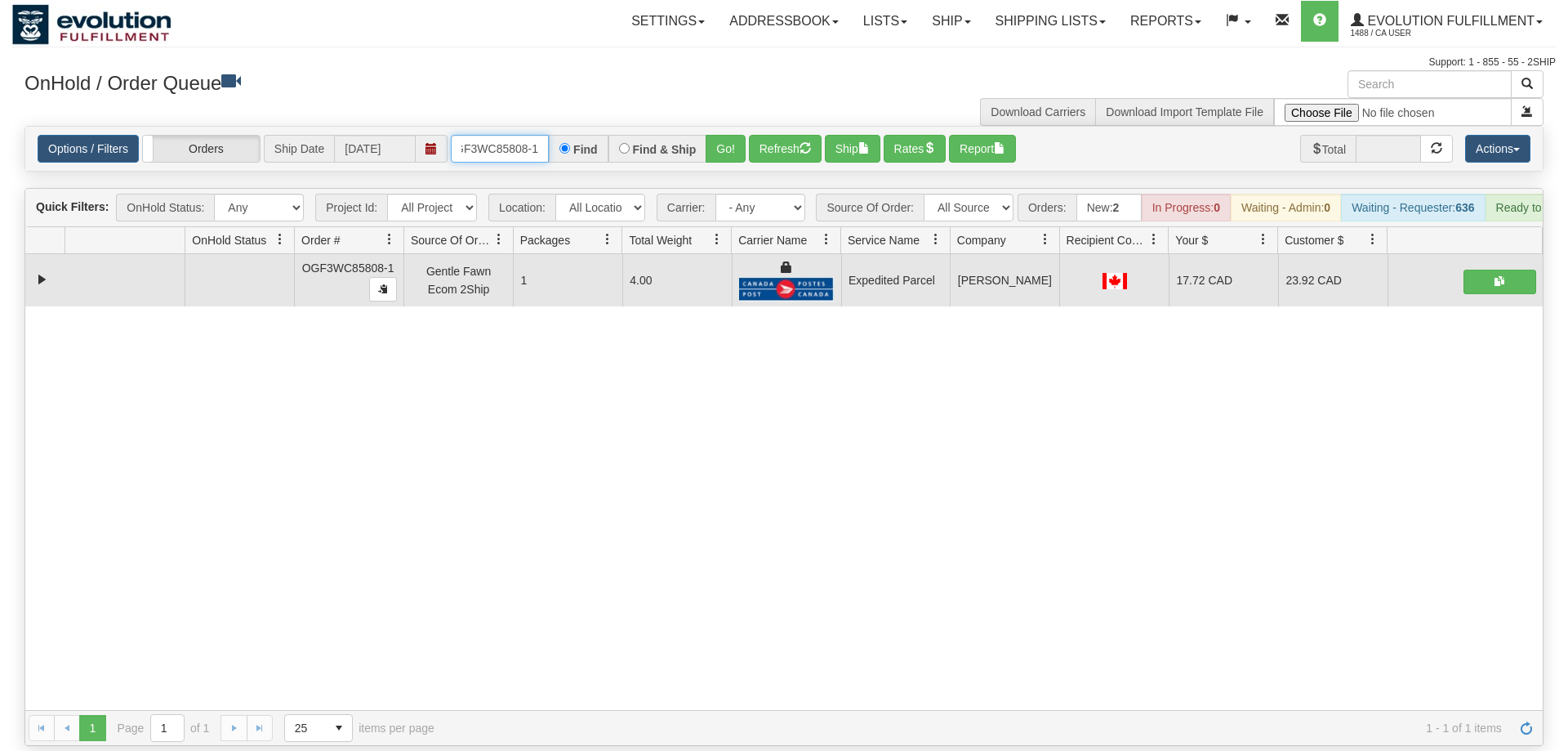
click at [543, 135] on input "OGF3WC85808-1" at bounding box center [500, 149] width 98 height 27
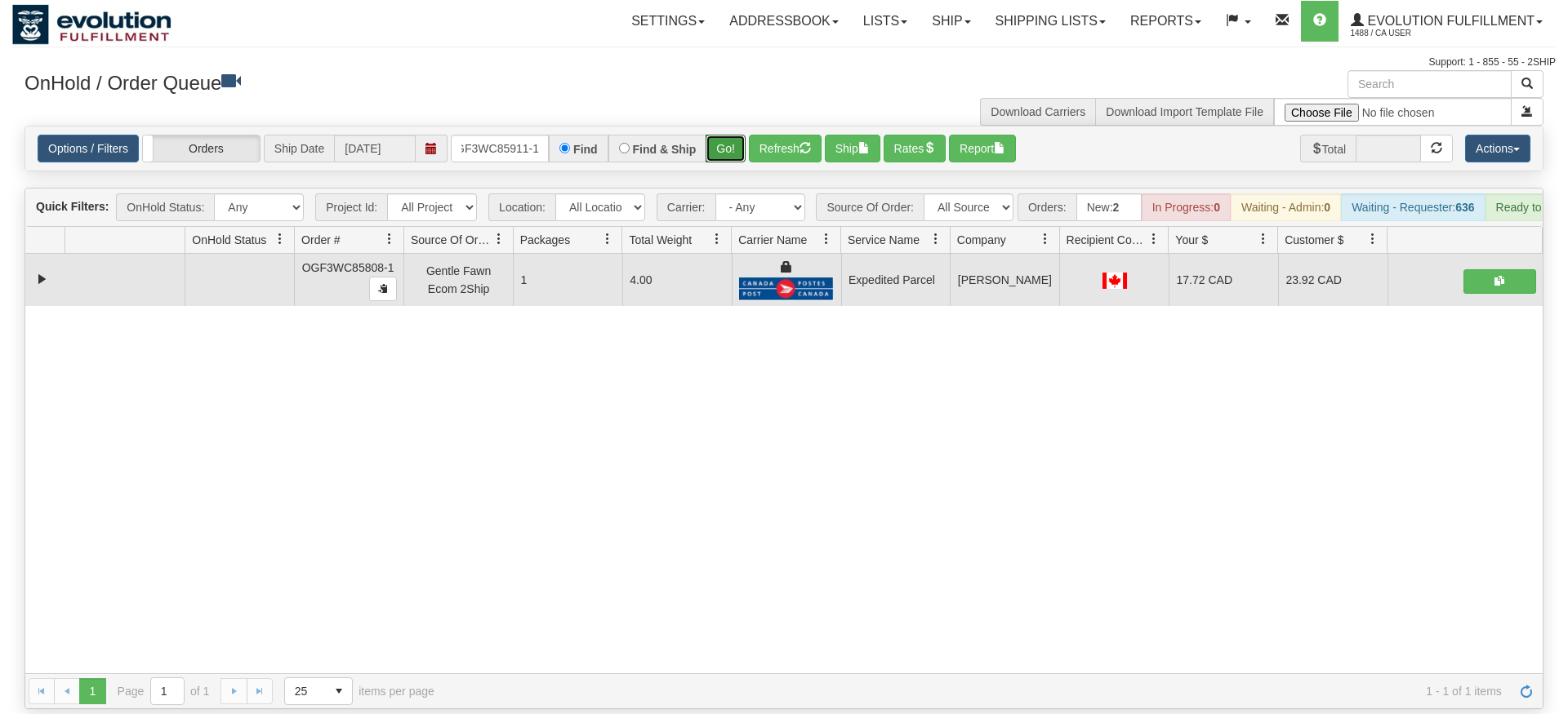
click at [720, 166] on div "Is equal to Is not equal to Contains Does not contains CAD USD EUR ZAR [PERSON_…" at bounding box center [784, 417] width 1544 height 584
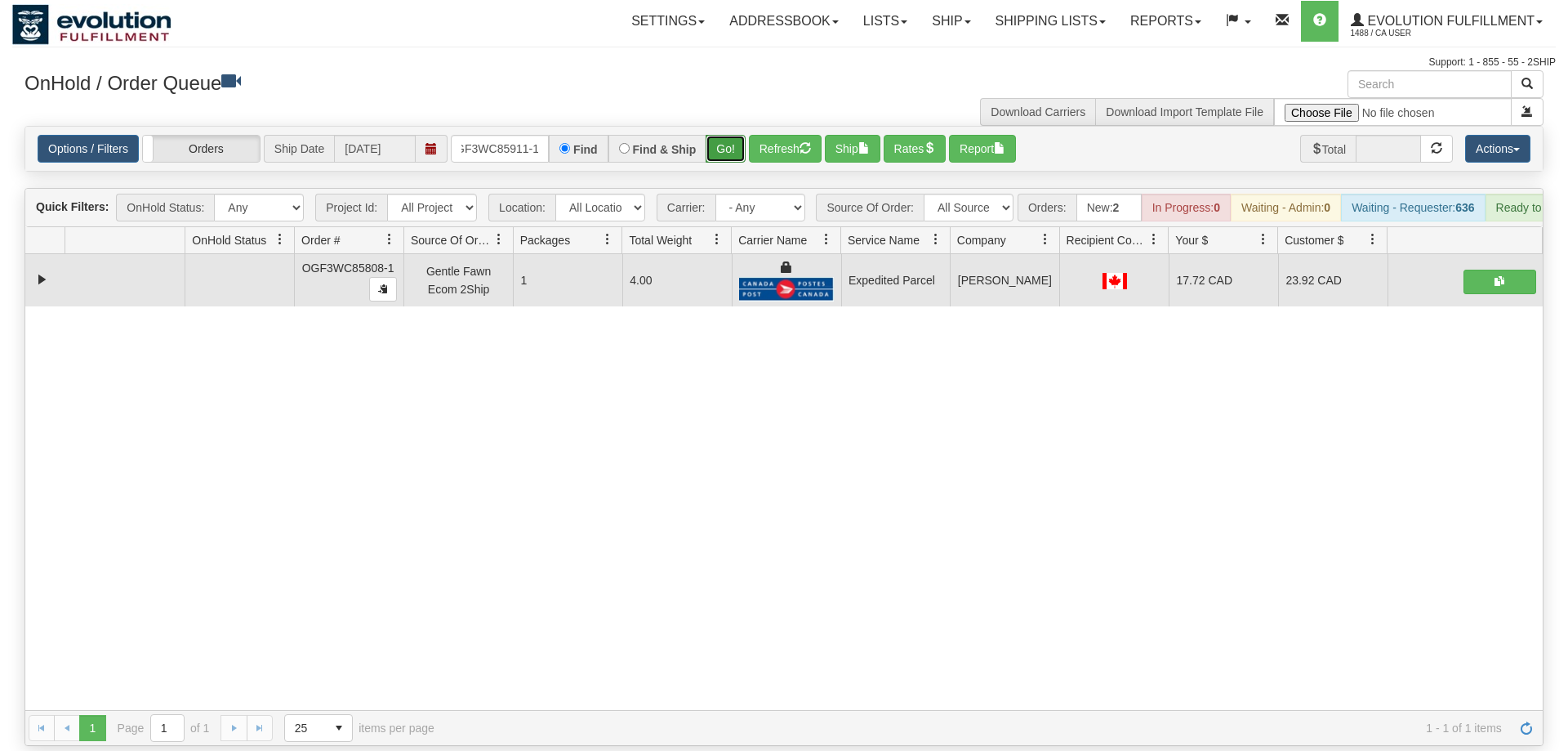
click at [729, 135] on button "Go!" at bounding box center [726, 149] width 40 height 27
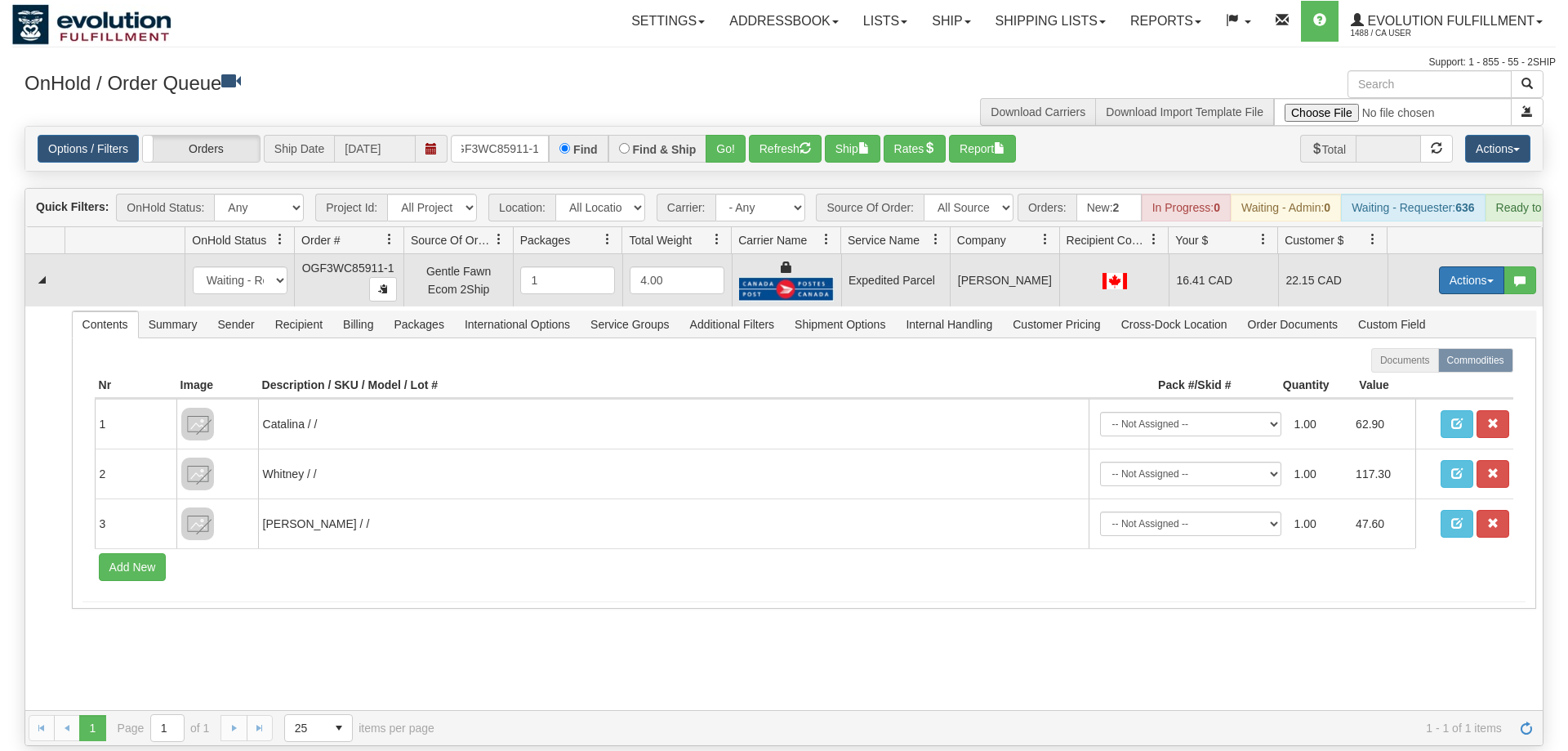
click at [1465, 266] on button "Actions" at bounding box center [1472, 280] width 65 height 27
click at [1418, 369] on span "Ship" at bounding box center [1407, 375] width 34 height 13
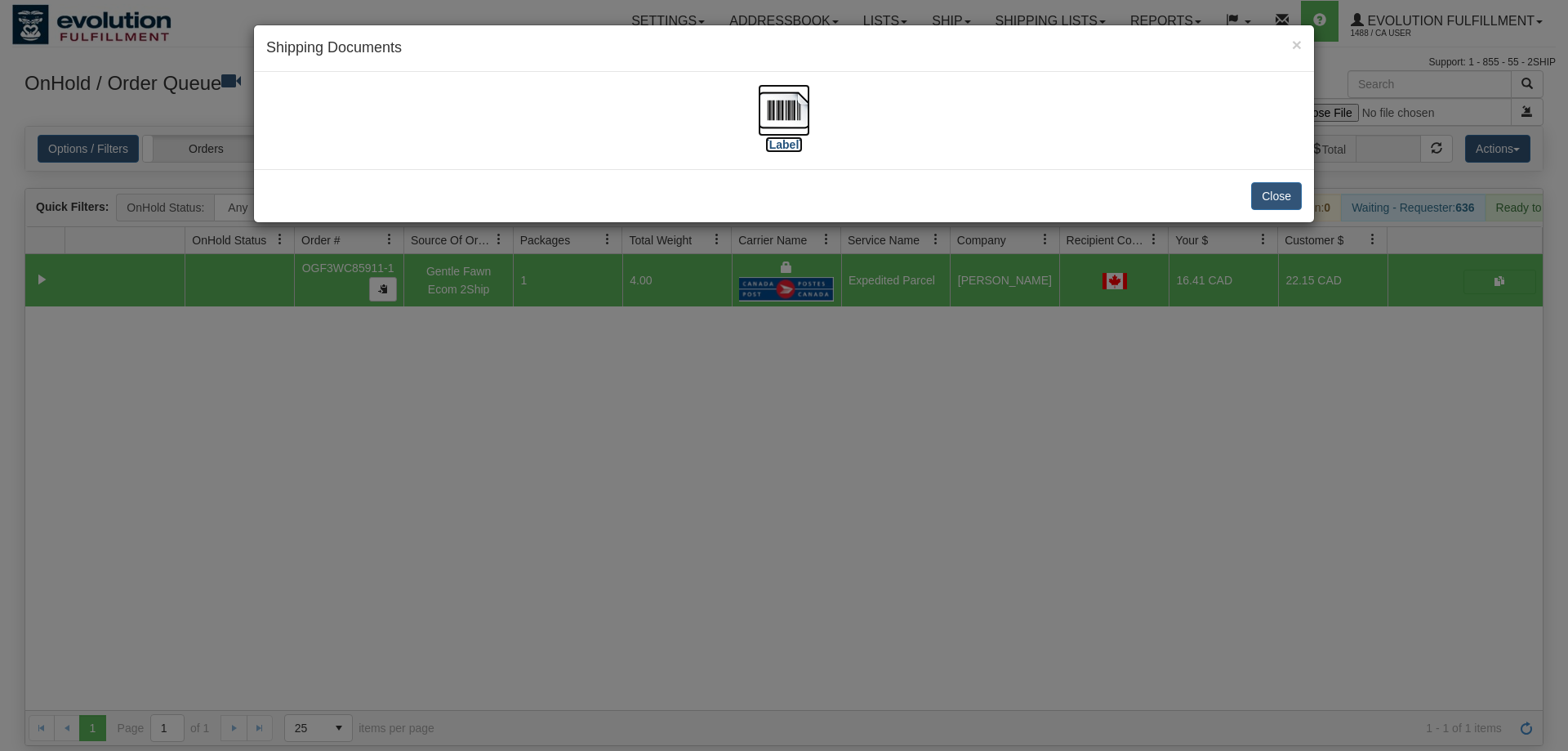
click at [764, 119] on img at bounding box center [784, 110] width 52 height 52
drag, startPoint x: 635, startPoint y: 507, endPoint x: 532, endPoint y: 235, distance: 290.8
click at [637, 486] on div "× Shipping Documents [Label] Close" at bounding box center [784, 376] width 1568 height 751
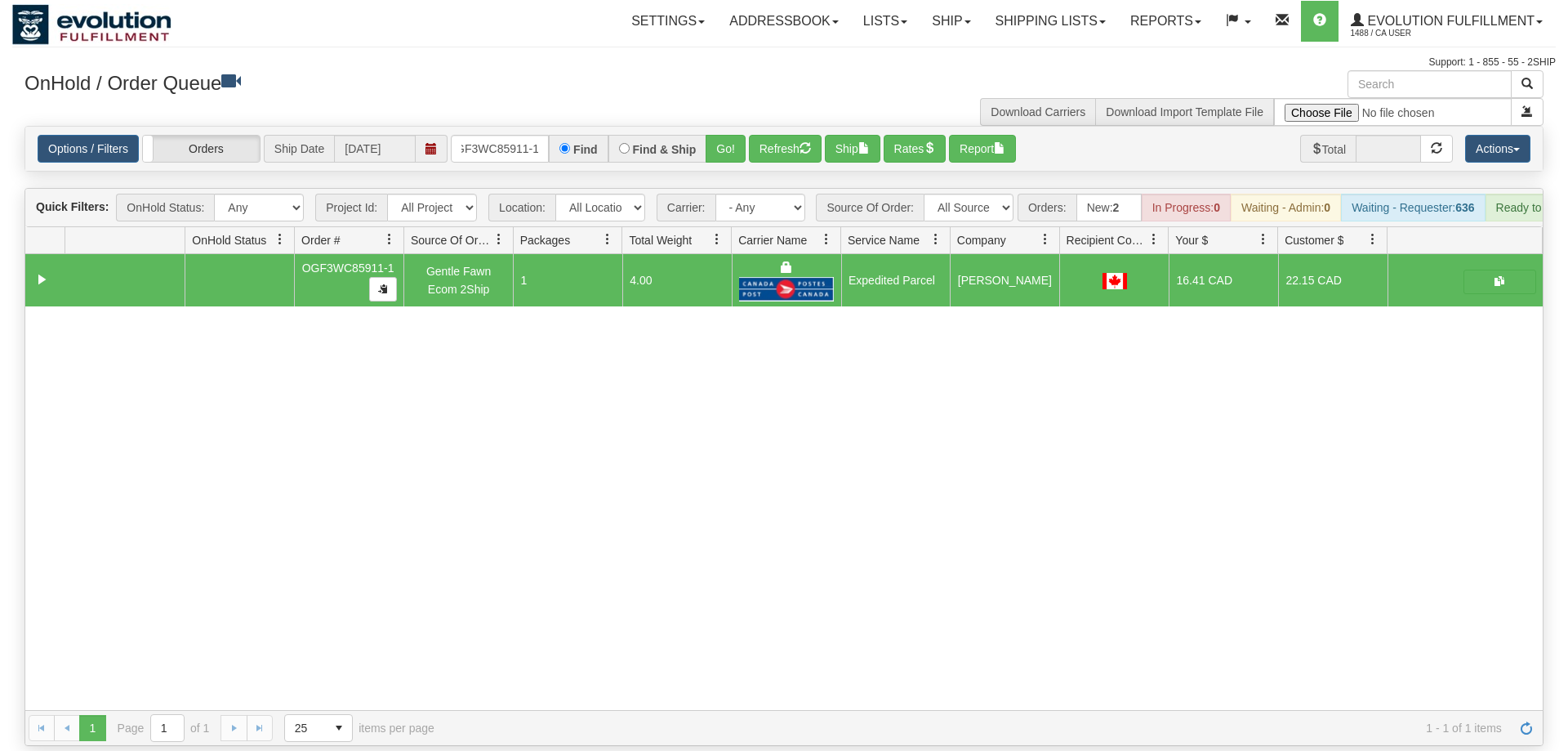
click at [502, 139] on div "Options / Filters Group Shipments Orders Ship Date [DATE] OGF3WC85911-1 Find Fi…" at bounding box center [783, 148] width 1517 height 44
click at [504, 135] on input "OGF3WC85911-1" at bounding box center [500, 149] width 98 height 27
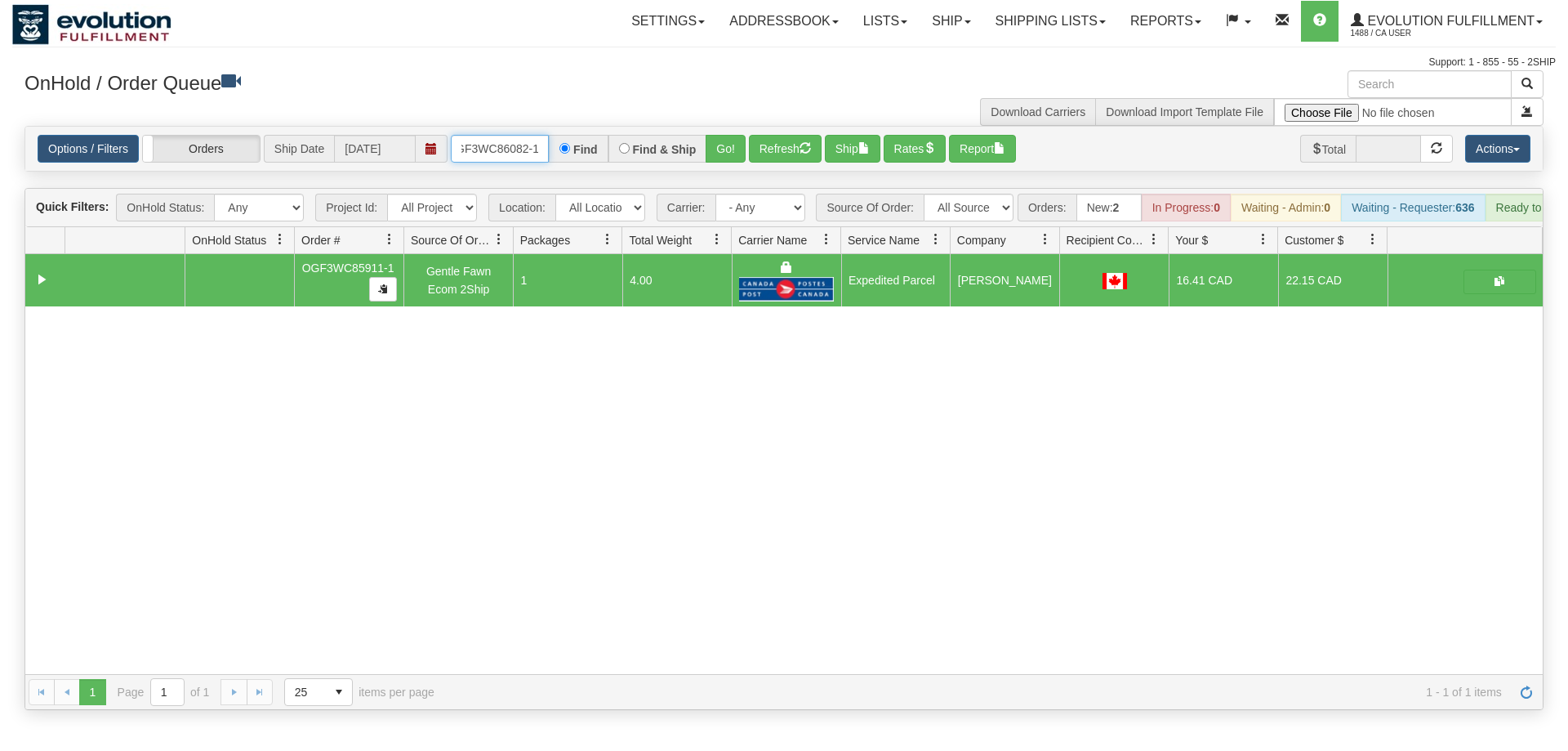
scroll to position [0, 15]
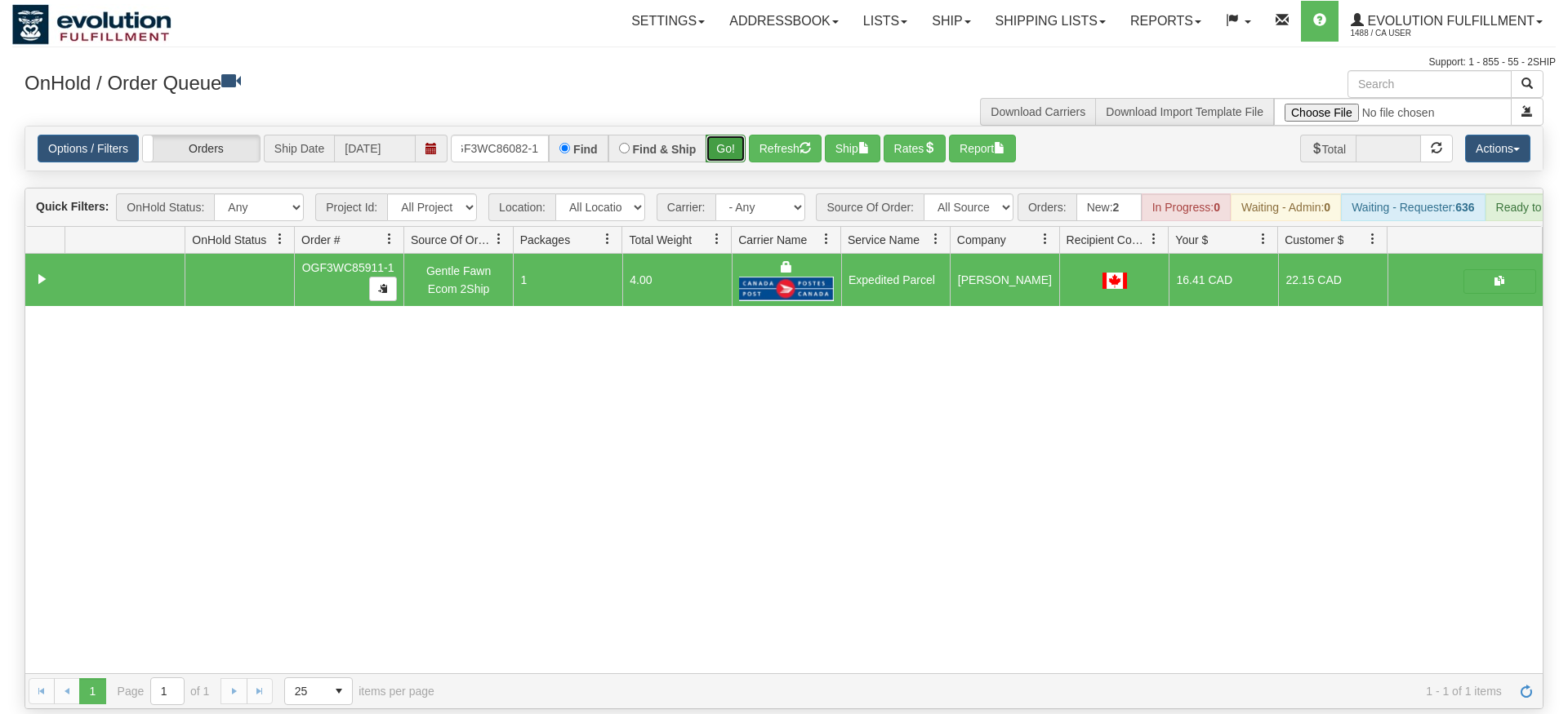
click at [732, 162] on div "Is equal to Is not equal to Contains Does not contains CAD USD EUR ZAR [PERSON_…" at bounding box center [784, 417] width 1544 height 584
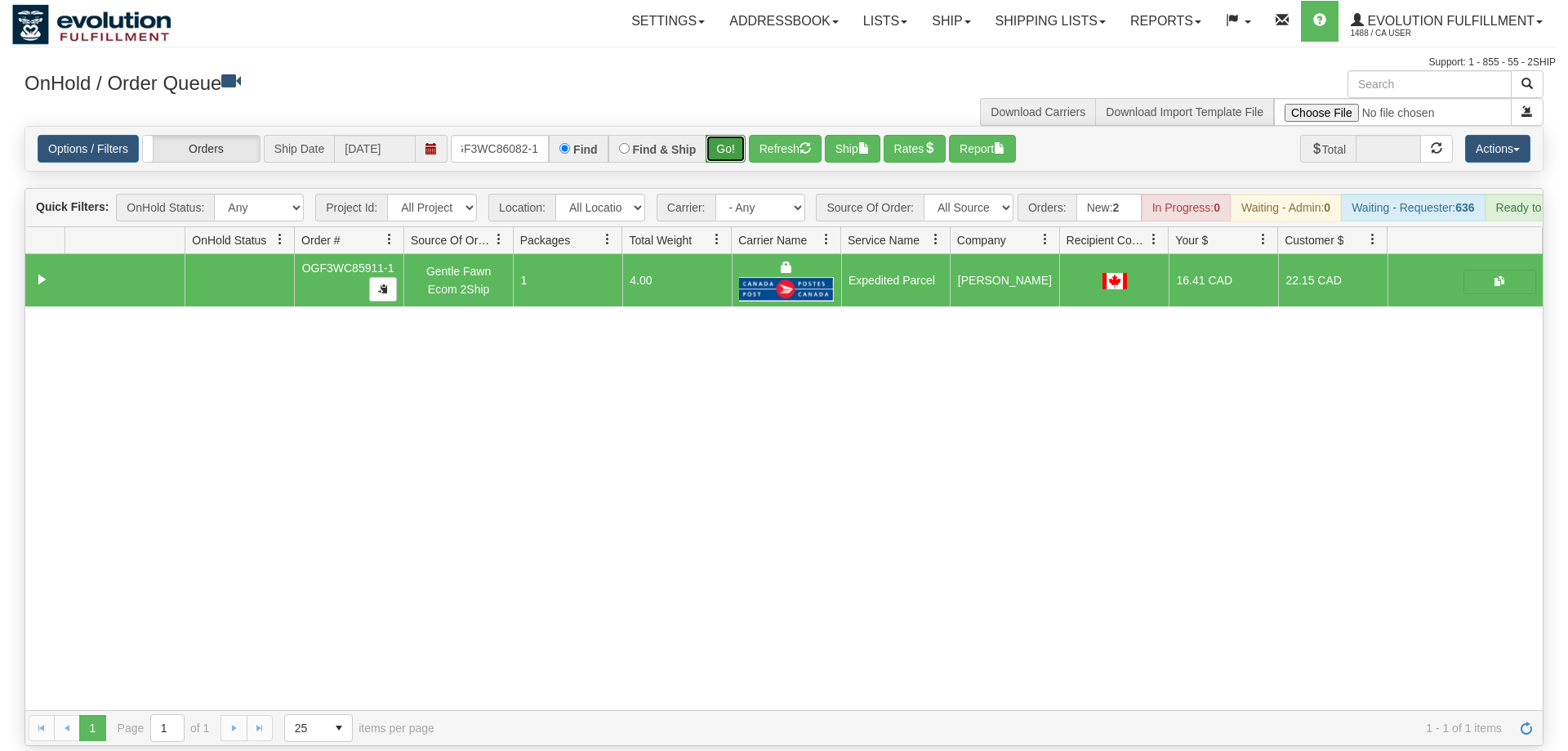
click at [734, 135] on button "Go!" at bounding box center [726, 149] width 40 height 27
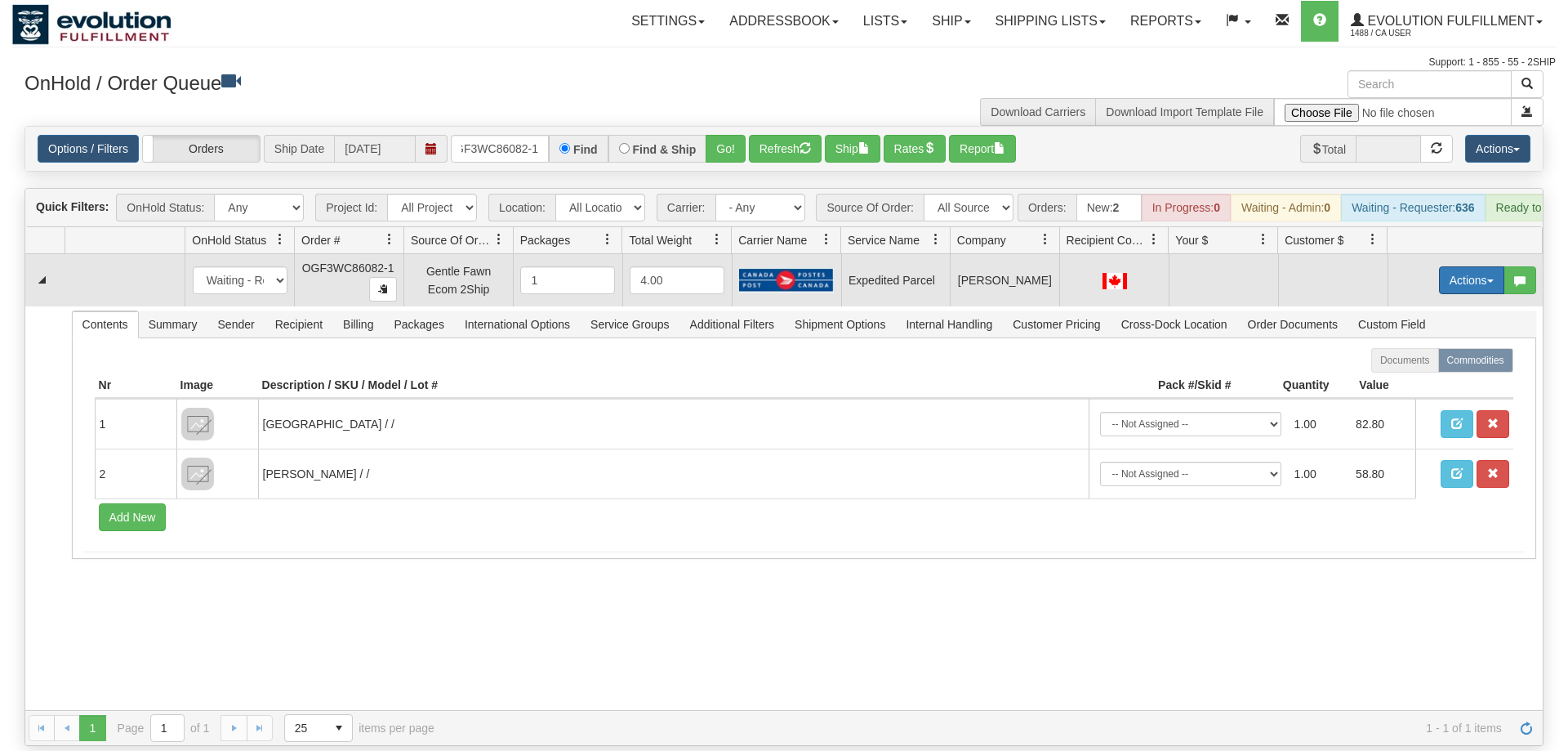
click at [1450, 266] on button "Actions" at bounding box center [1472, 280] width 65 height 27
click at [1425, 327] on span "Refresh Rates" at bounding box center [1431, 333] width 84 height 13
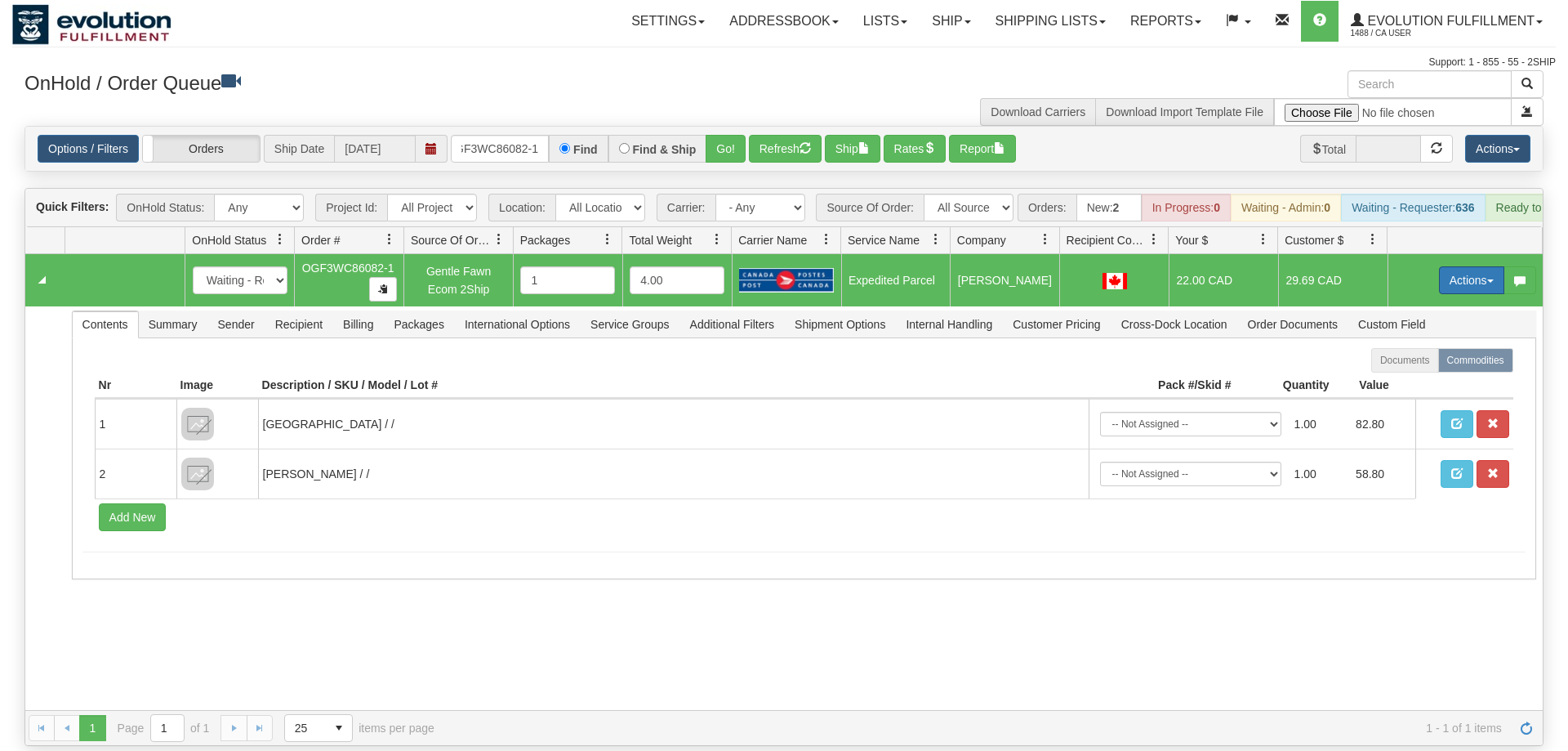
click at [1456, 266] on button "Actions" at bounding box center [1472, 280] width 65 height 27
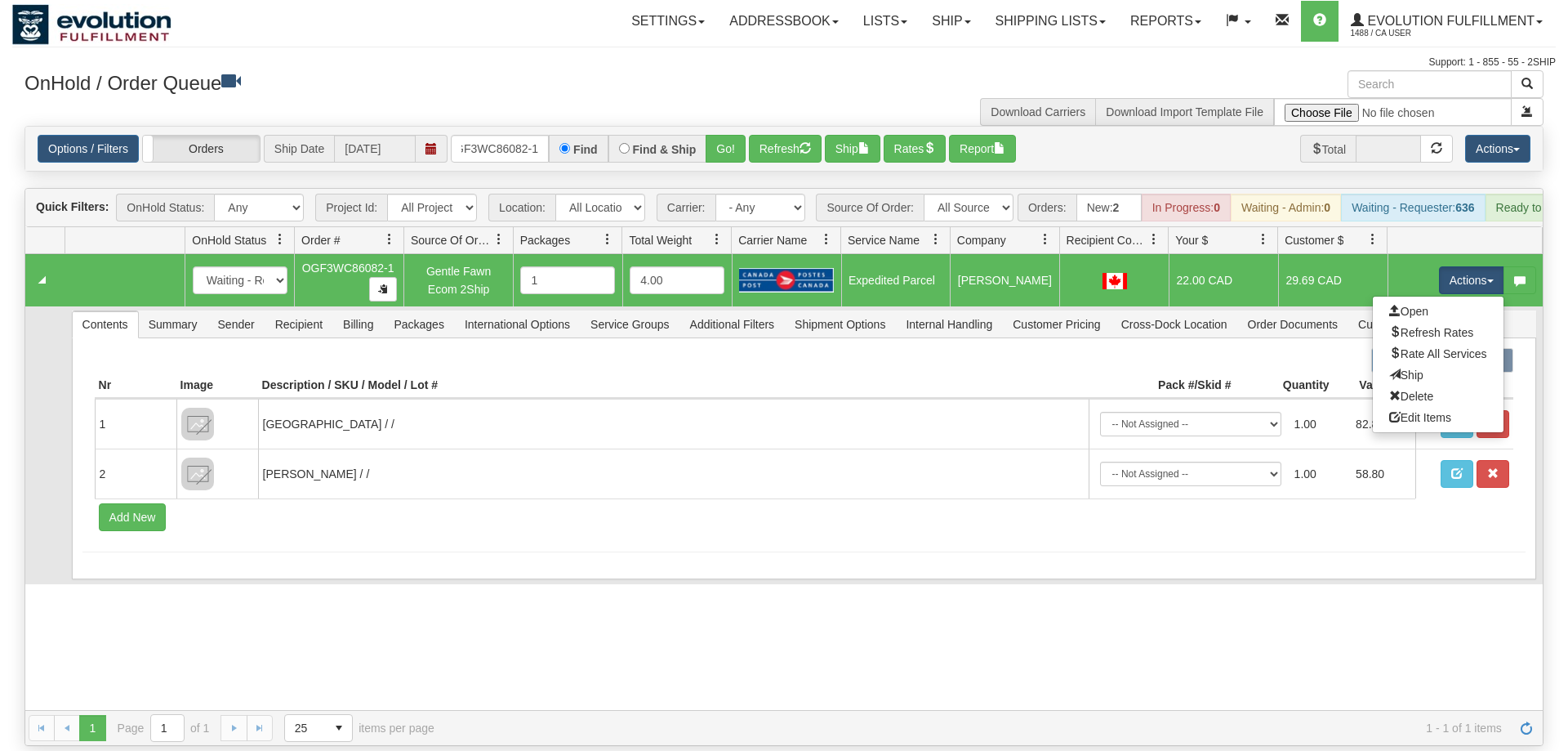
click at [1432, 364] on link "Ship" at bounding box center [1438, 375] width 131 height 21
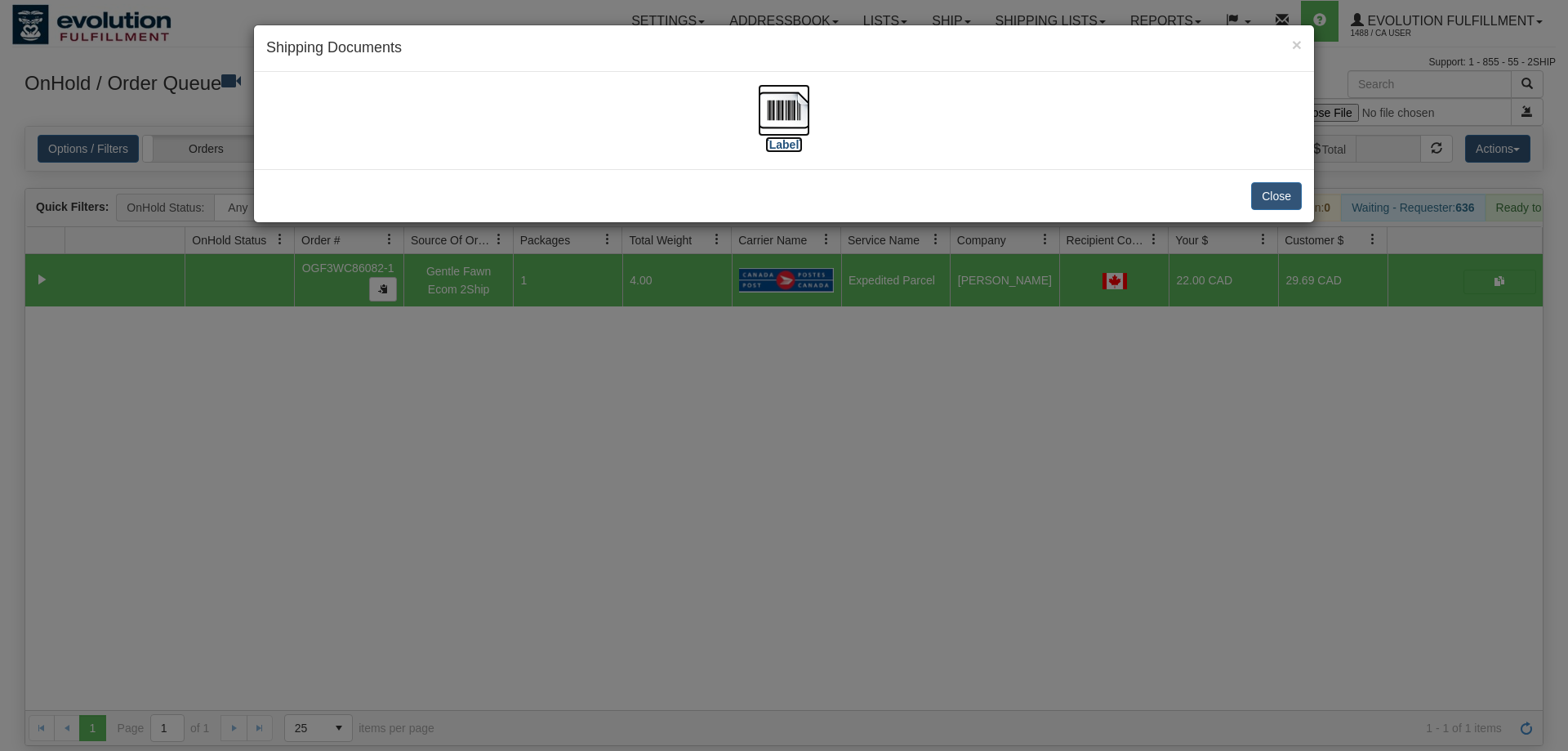
click at [785, 121] on img at bounding box center [784, 110] width 52 height 52
drag, startPoint x: 1028, startPoint y: 470, endPoint x: 1024, endPoint y: 452, distance: 18.4
click at [1028, 469] on div "× Shipping Documents [Label] Close" at bounding box center [784, 376] width 1568 height 751
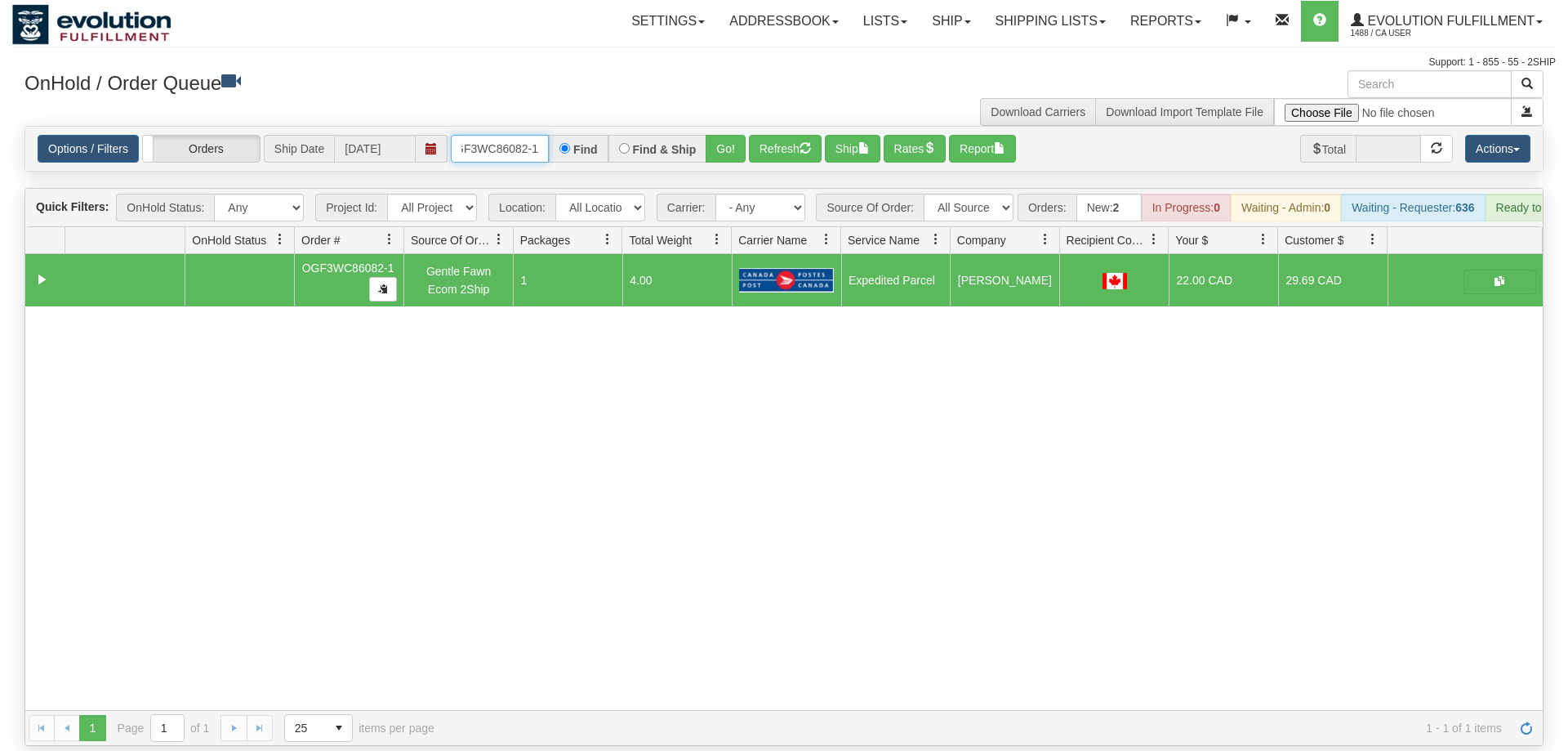
click at [507, 135] on input "OGF3WC86082-1" at bounding box center [500, 149] width 98 height 27
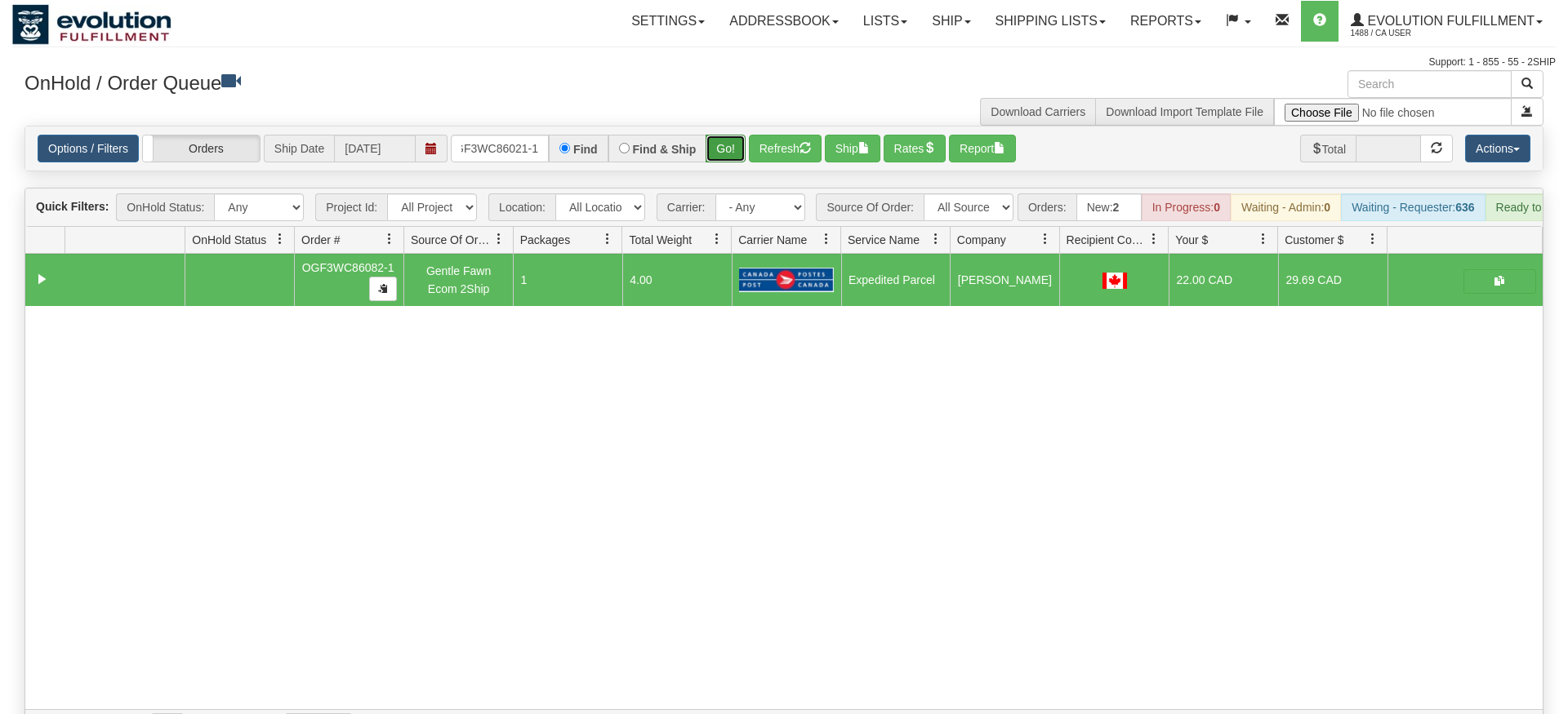
click at [745, 153] on div "Is equal to Is not equal to Contains Does not contains CAD USD EUR ZAR [PERSON_…" at bounding box center [784, 435] width 1544 height 620
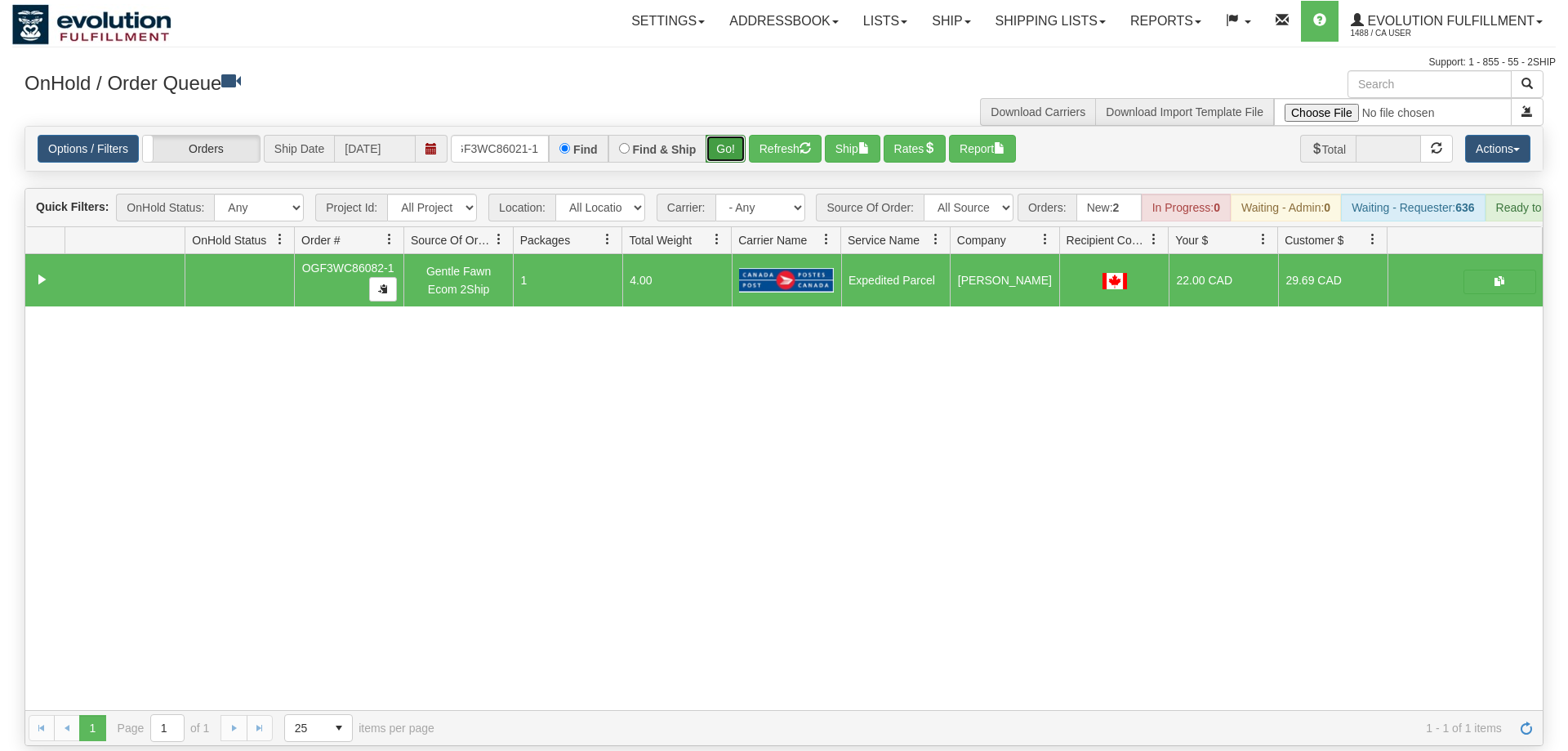
click at [735, 135] on button "Go!" at bounding box center [726, 149] width 40 height 27
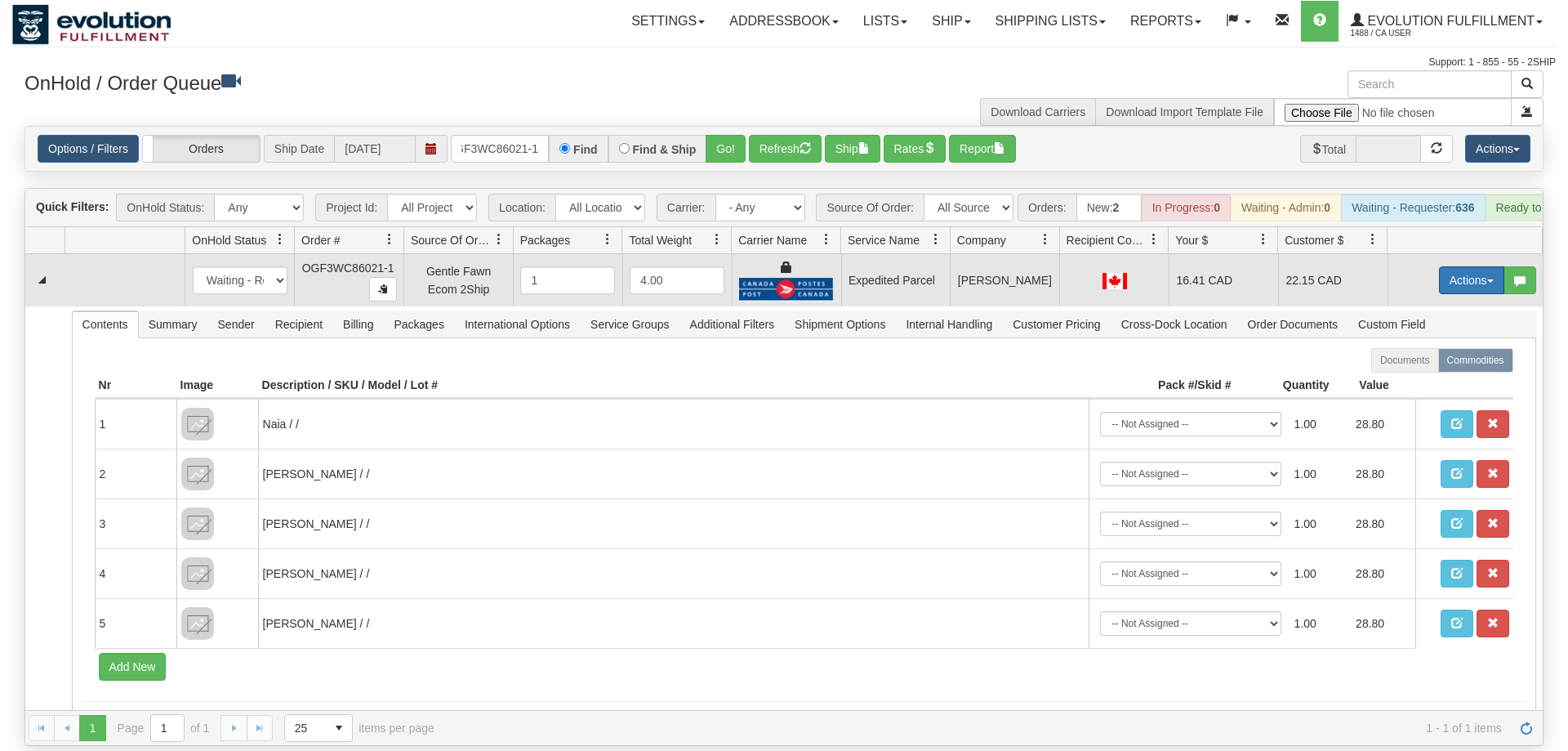
click at [1472, 266] on button "Actions" at bounding box center [1472, 280] width 65 height 27
click at [1443, 364] on link "Ship" at bounding box center [1438, 375] width 131 height 21
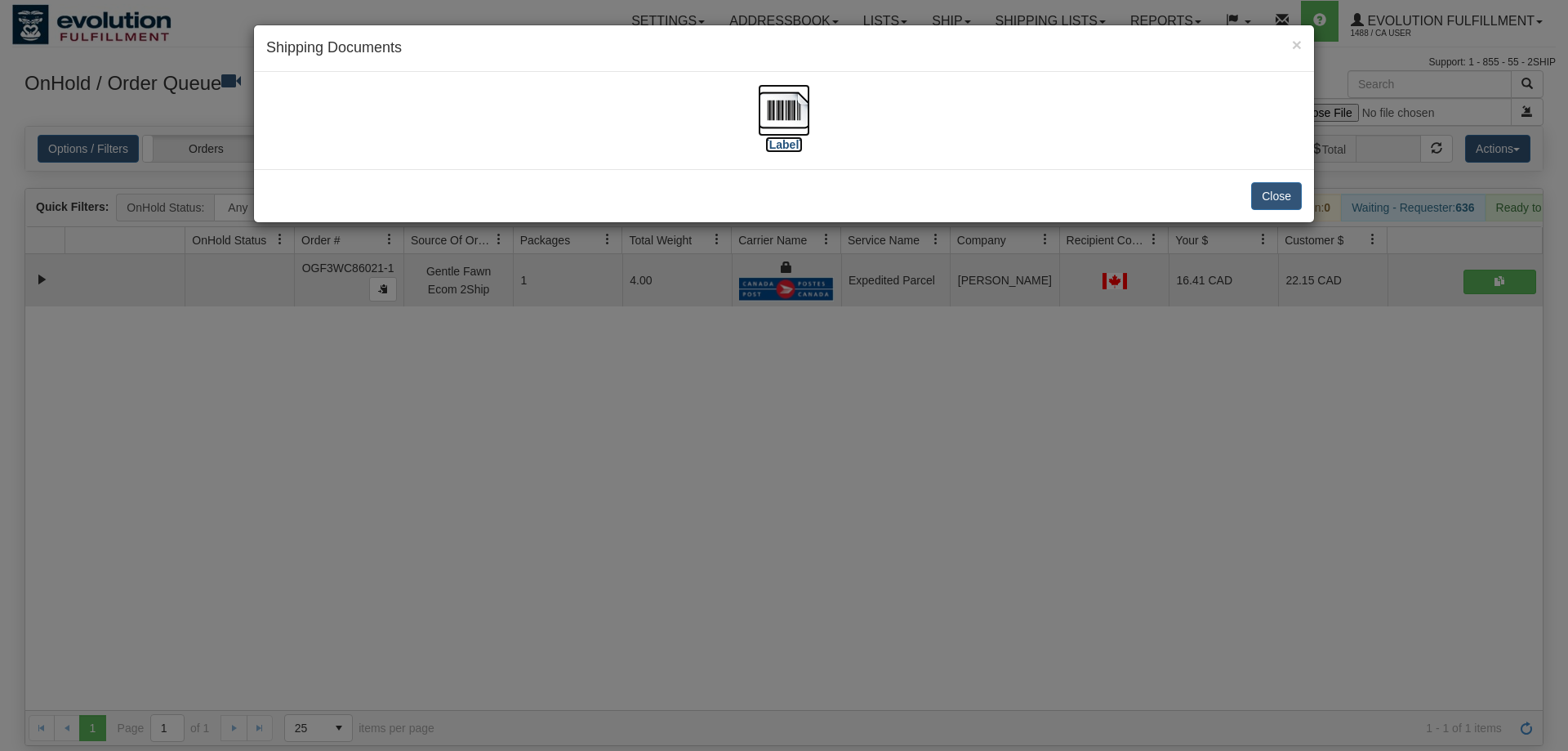
click at [774, 119] on img at bounding box center [784, 110] width 52 height 52
drag, startPoint x: 662, startPoint y: 581, endPoint x: 435, endPoint y: 101, distance: 531.0
click at [651, 553] on div "× Shipping Documents [Label] Close" at bounding box center [784, 376] width 1568 height 751
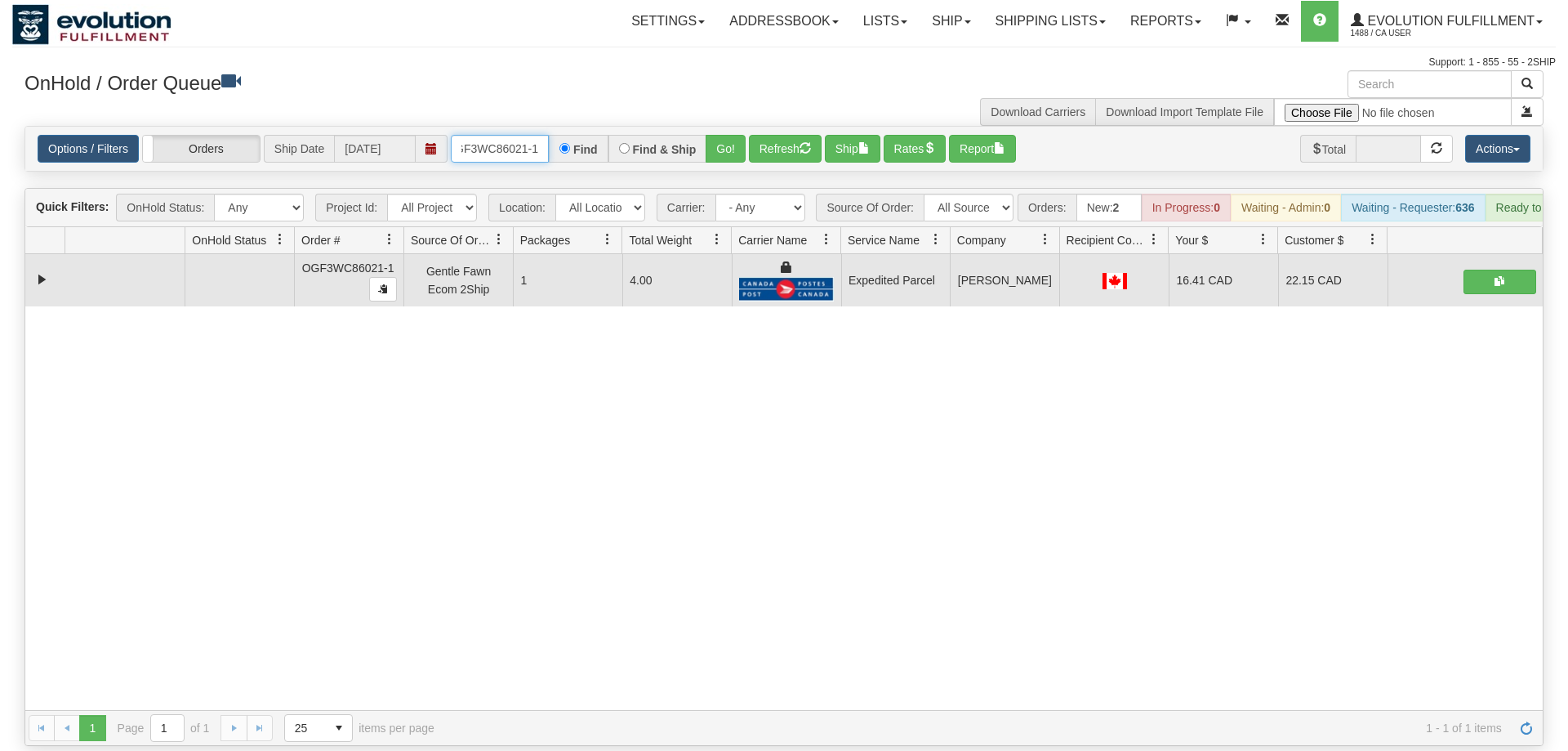
click at [530, 135] on input "OGF3WC86021-1" at bounding box center [500, 149] width 98 height 27
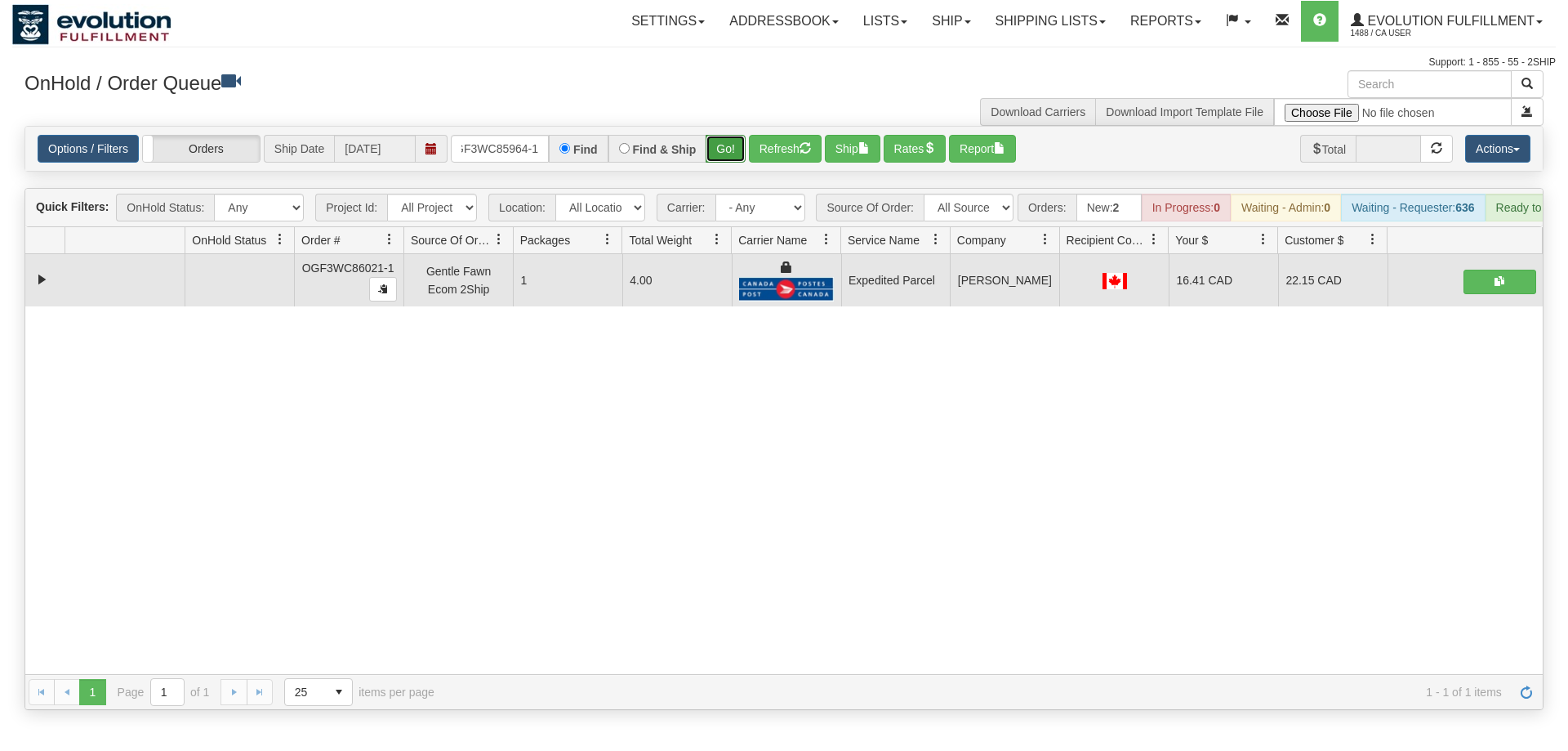
click at [719, 159] on div "Is equal to Is not equal to Contains Does not contains CAD USD EUR ZAR [PERSON_…" at bounding box center [784, 418] width 1544 height 584
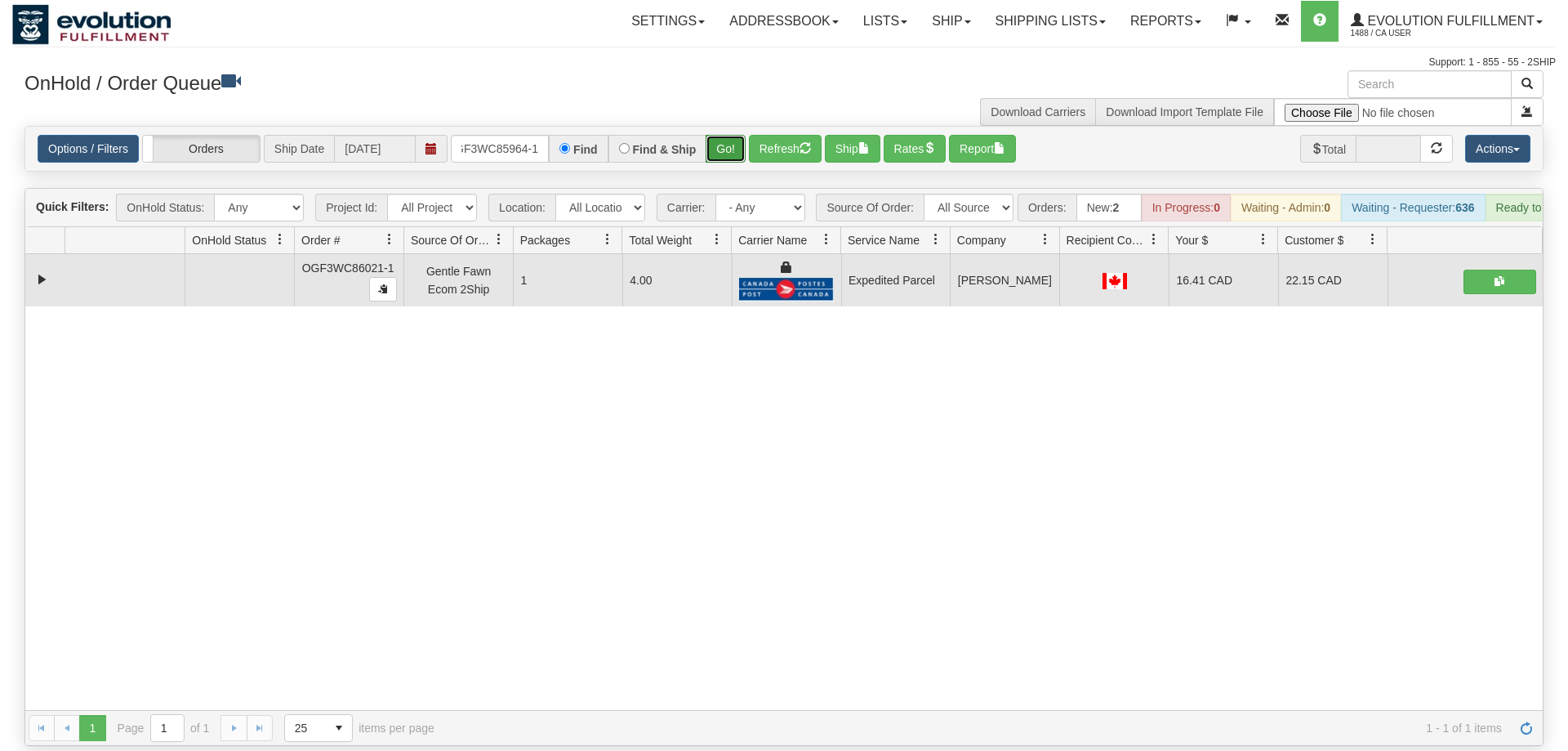
click at [730, 135] on button "Go!" at bounding box center [726, 149] width 40 height 27
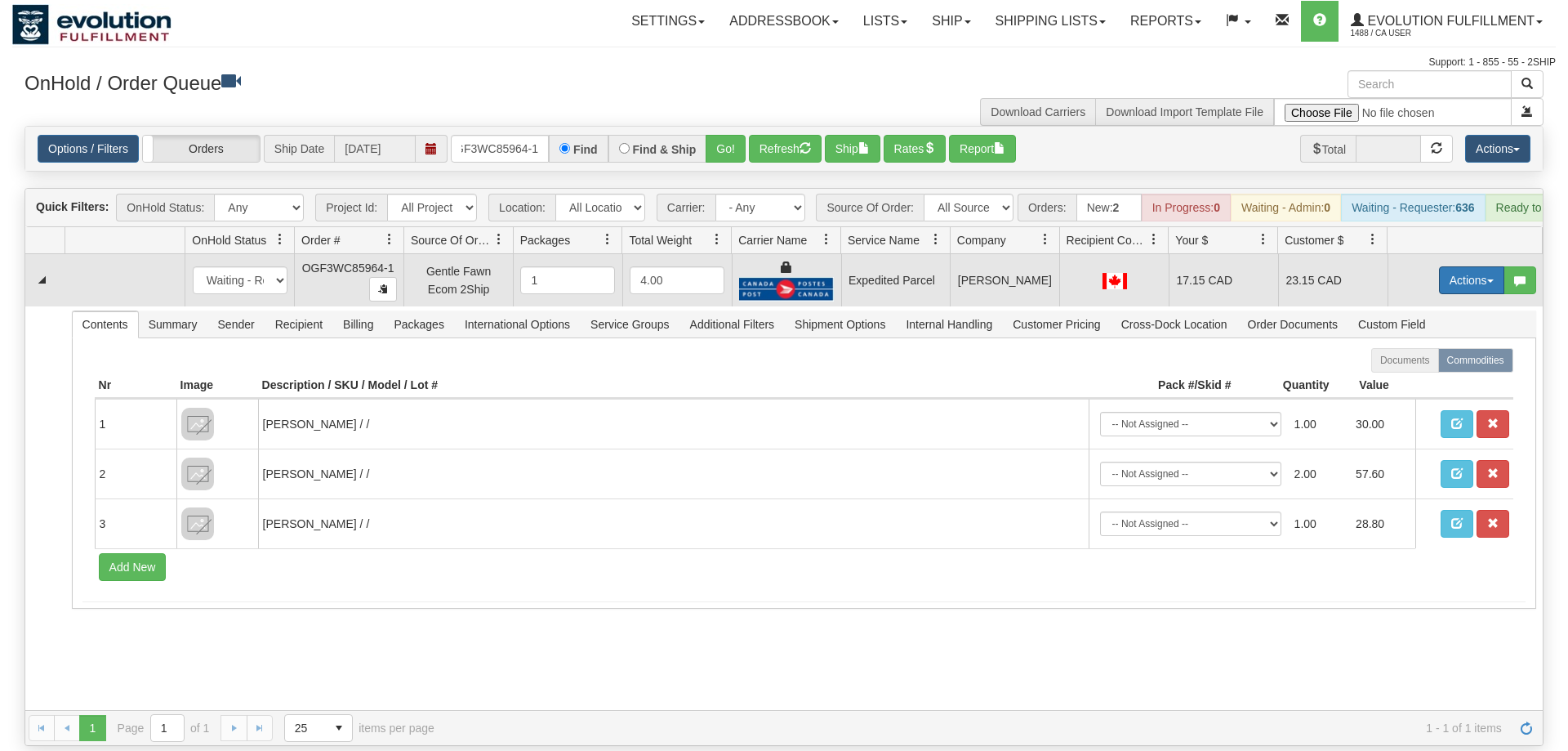
click at [1484, 266] on button "Actions" at bounding box center [1472, 280] width 65 height 27
click at [1447, 364] on link "Ship" at bounding box center [1438, 375] width 131 height 21
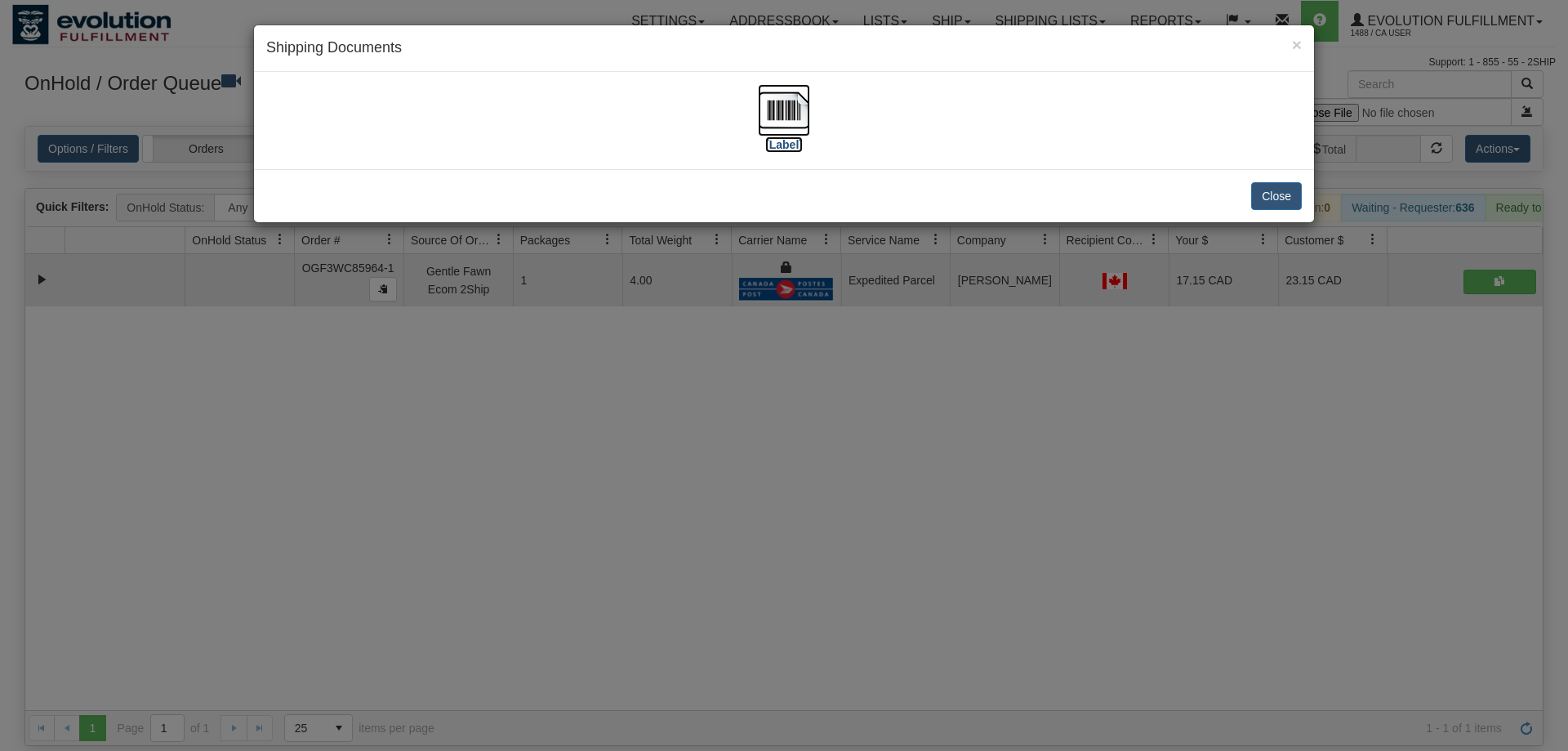
click at [790, 137] on label "[Label]" at bounding box center [784, 144] width 38 height 16
click at [1024, 482] on div "× Shipping Documents [Label] Close" at bounding box center [784, 376] width 1568 height 751
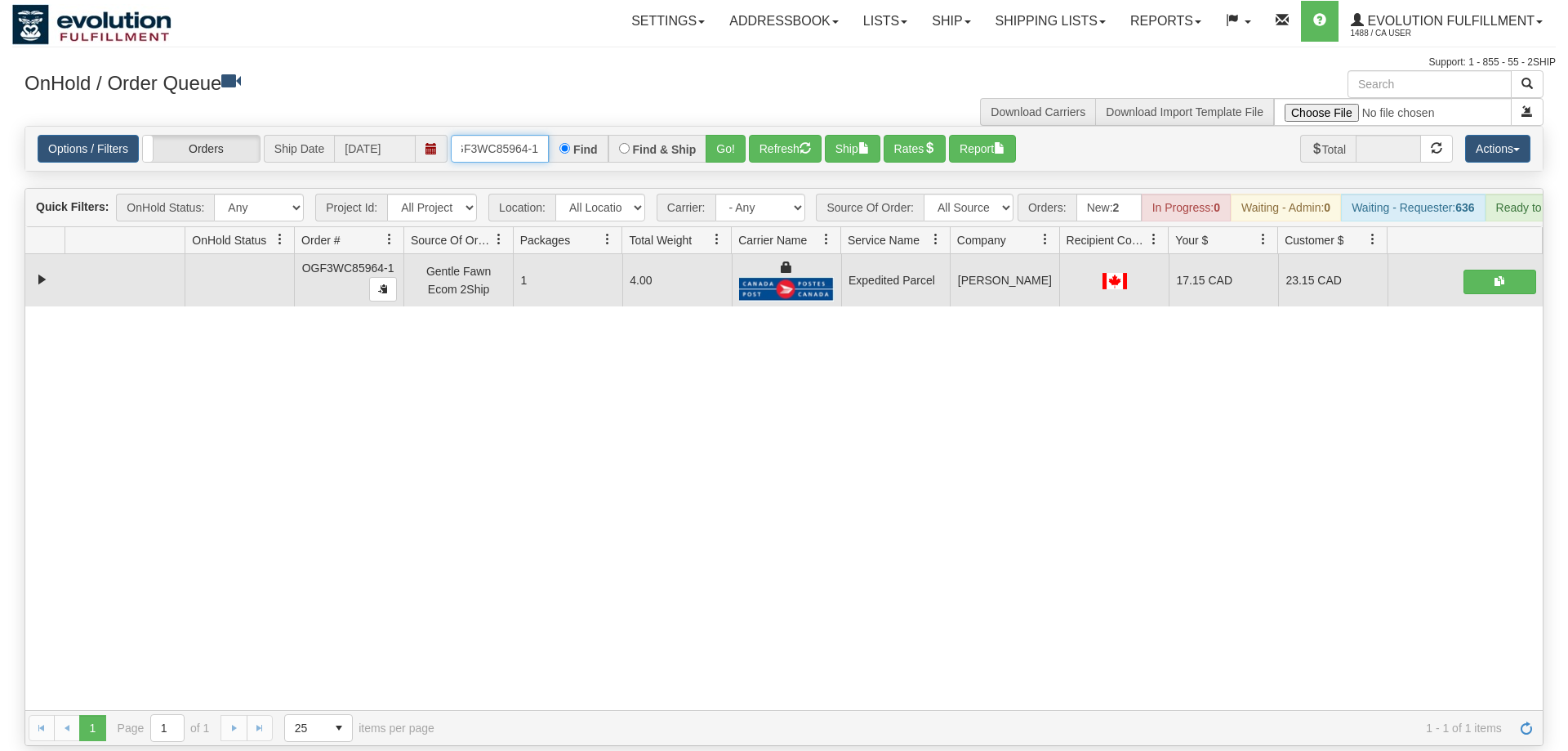
click at [492, 135] on input "OGF3WC85964-1" at bounding box center [500, 149] width 98 height 27
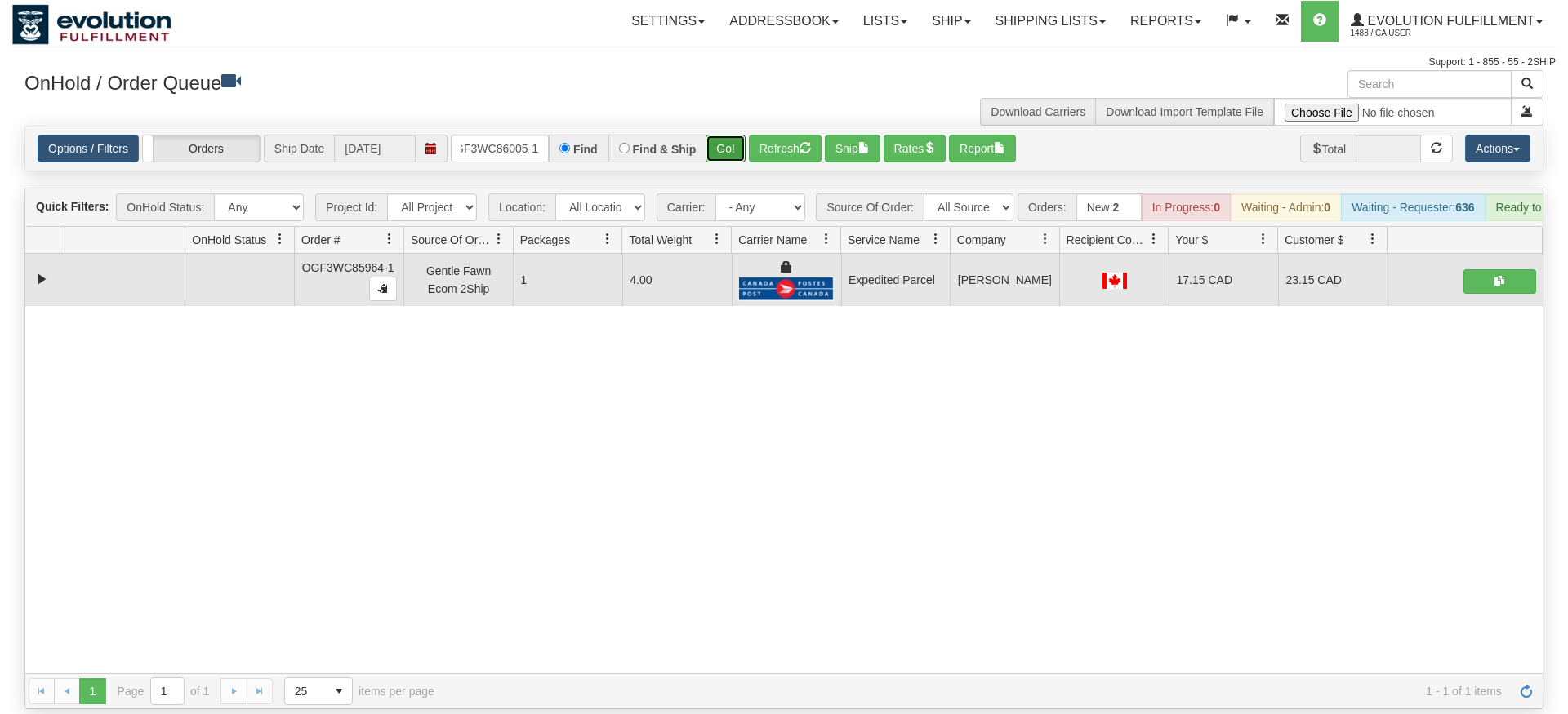
click at [722, 152] on div "Is equal to Is not equal to Contains Does not contains CAD USD EUR ZAR [PERSON_…" at bounding box center [784, 417] width 1544 height 584
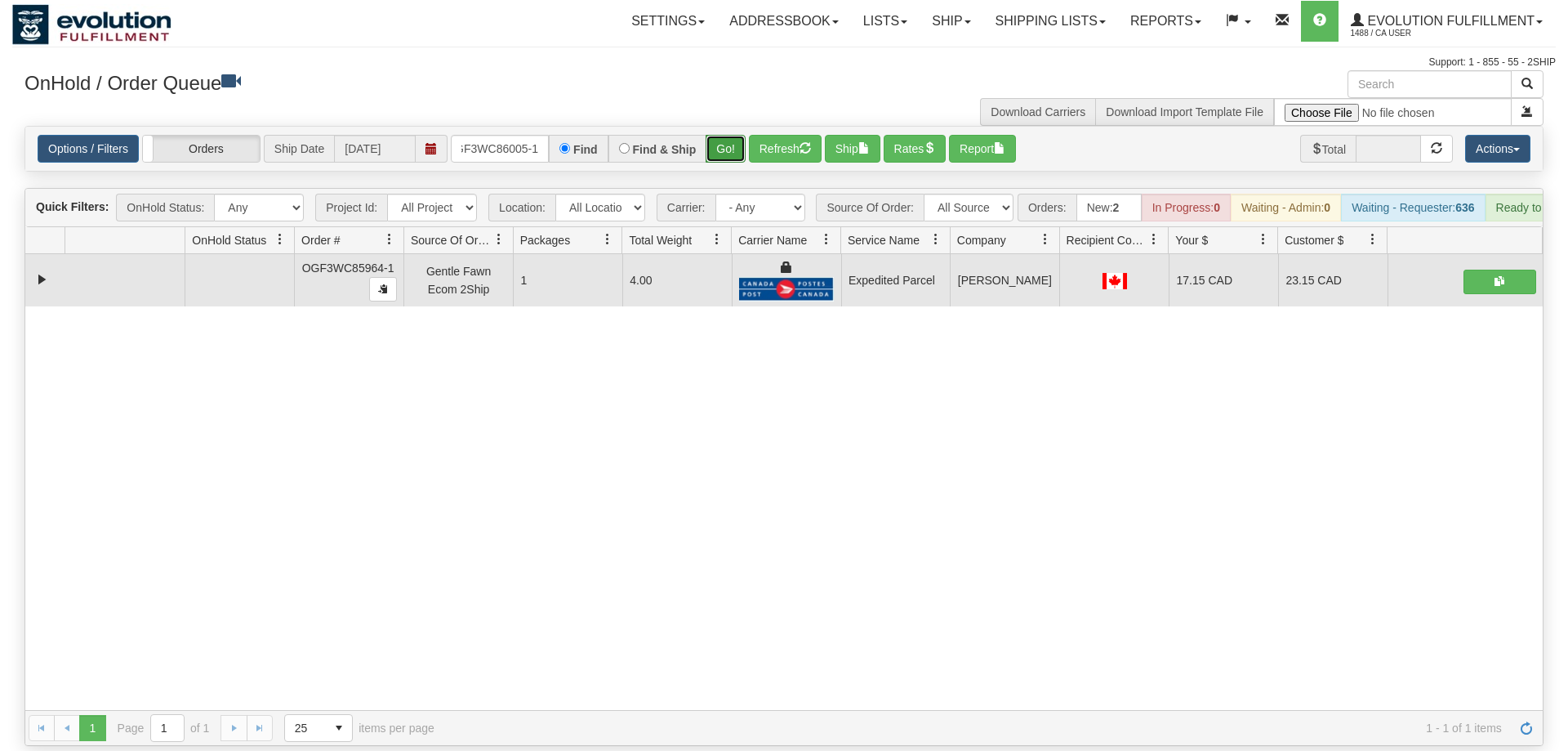
click at [723, 135] on button "Go!" at bounding box center [726, 149] width 40 height 27
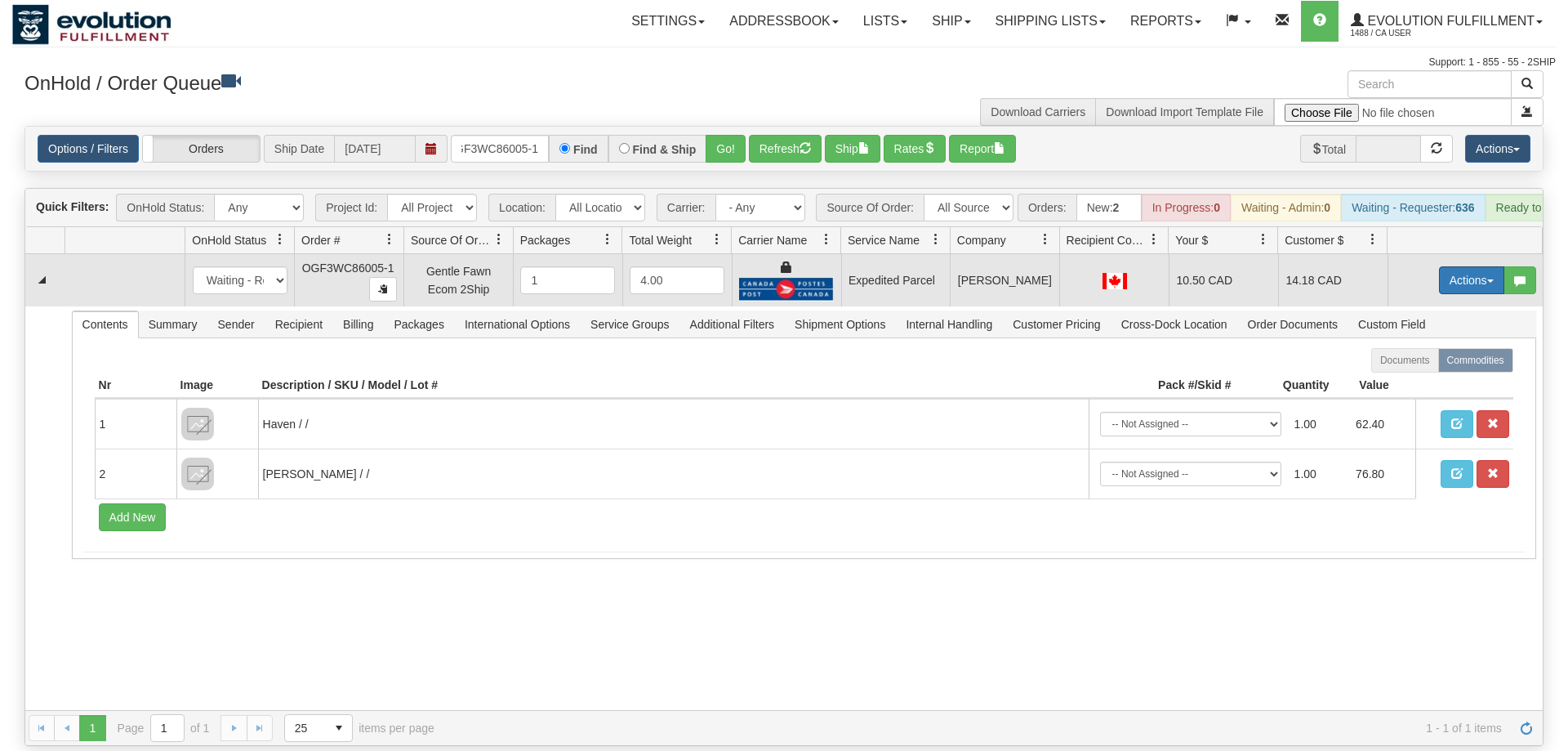
click at [1456, 266] on button "Actions" at bounding box center [1472, 280] width 65 height 27
click at [1444, 364] on link "Ship" at bounding box center [1438, 375] width 131 height 21
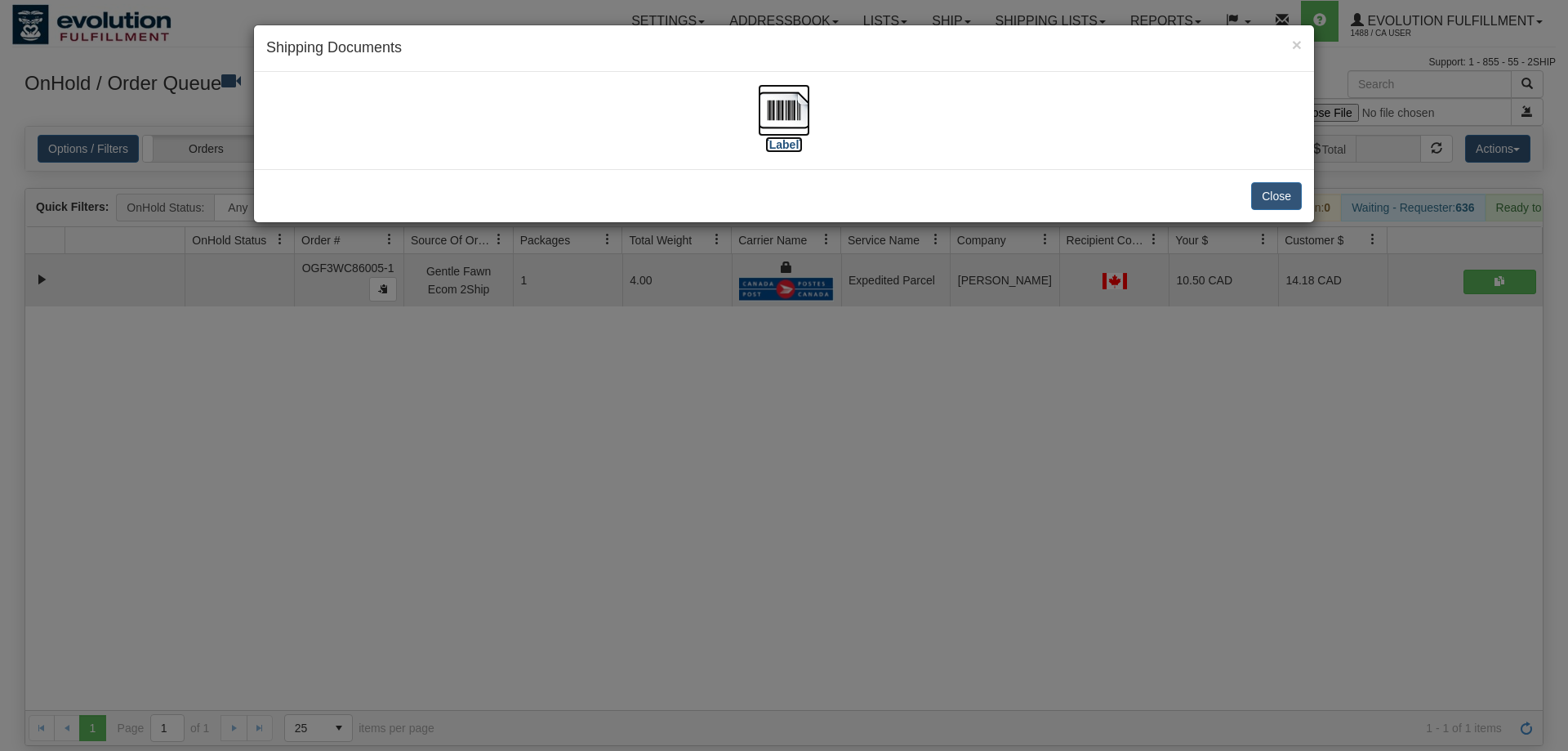
click at [790, 108] on img at bounding box center [784, 110] width 52 height 52
drag, startPoint x: 556, startPoint y: 658, endPoint x: 467, endPoint y: 310, distance: 359.2
click at [565, 618] on div "× Shipping Documents [Label] Close" at bounding box center [784, 376] width 1568 height 751
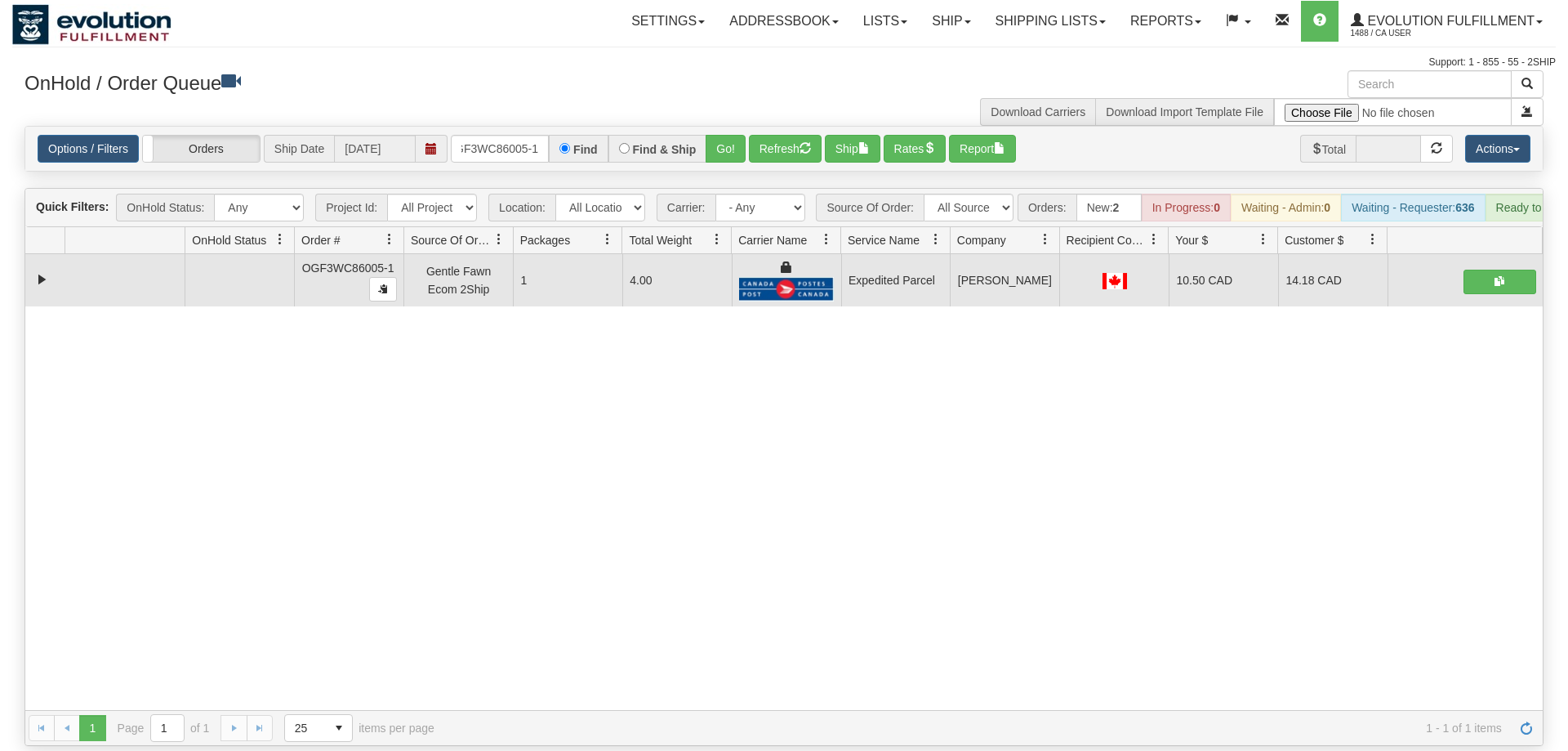
drag, startPoint x: 504, startPoint y: 143, endPoint x: 501, endPoint y: 131, distance: 12.4
click at [504, 142] on div "Options / Filters Group Shipments Orders Ship Date [DATE] OGF3WC86005-1 Find Fi…" at bounding box center [783, 148] width 1517 height 44
click at [499, 135] on input "OGF3WC86005-1" at bounding box center [500, 149] width 98 height 27
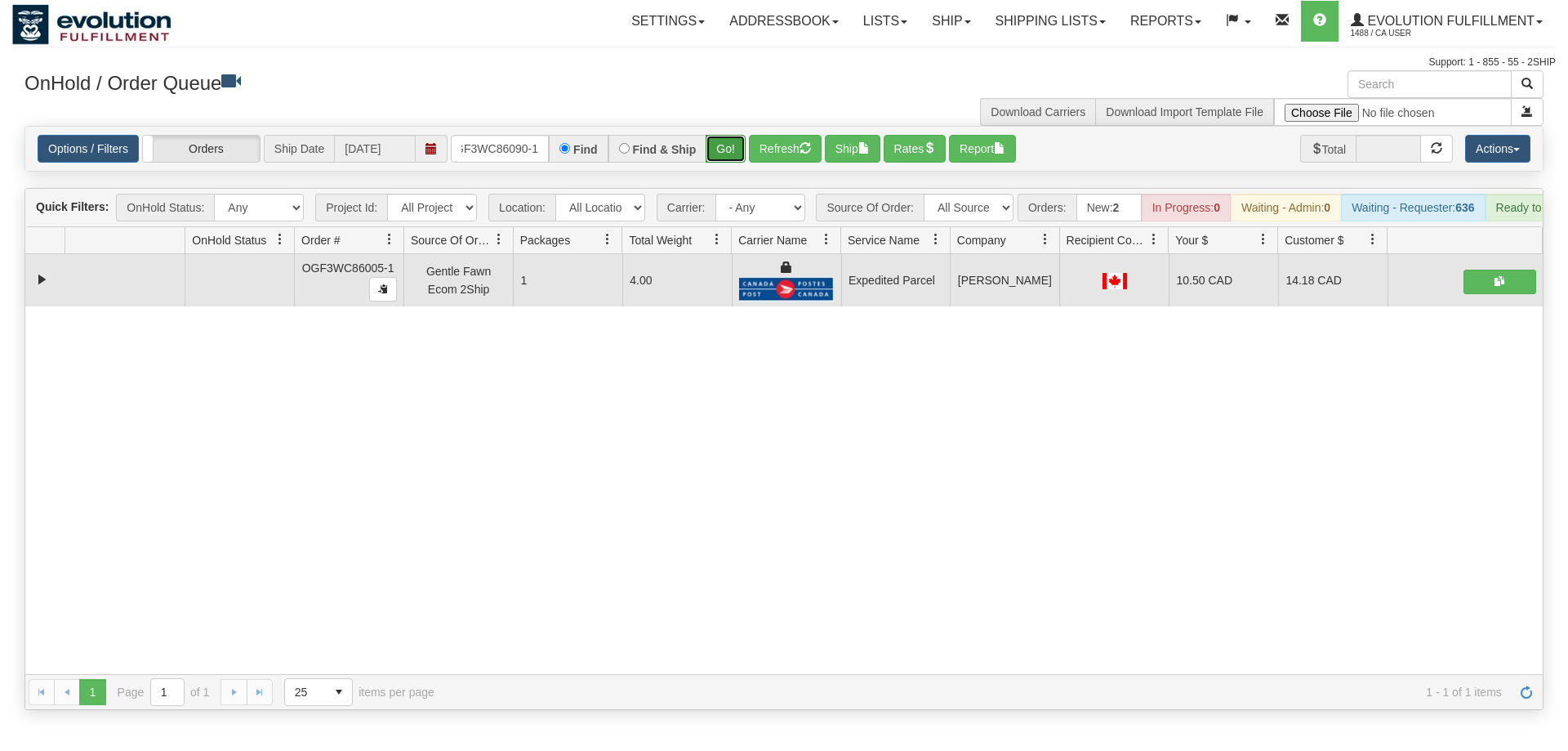
drag, startPoint x: 739, startPoint y: 127, endPoint x: 714, endPoint y: 140, distance: 28.2
click at [732, 159] on div "Is equal to Is not equal to Contains Does not contains CAD USD EUR ZAR [PERSON_…" at bounding box center [784, 418] width 1544 height 584
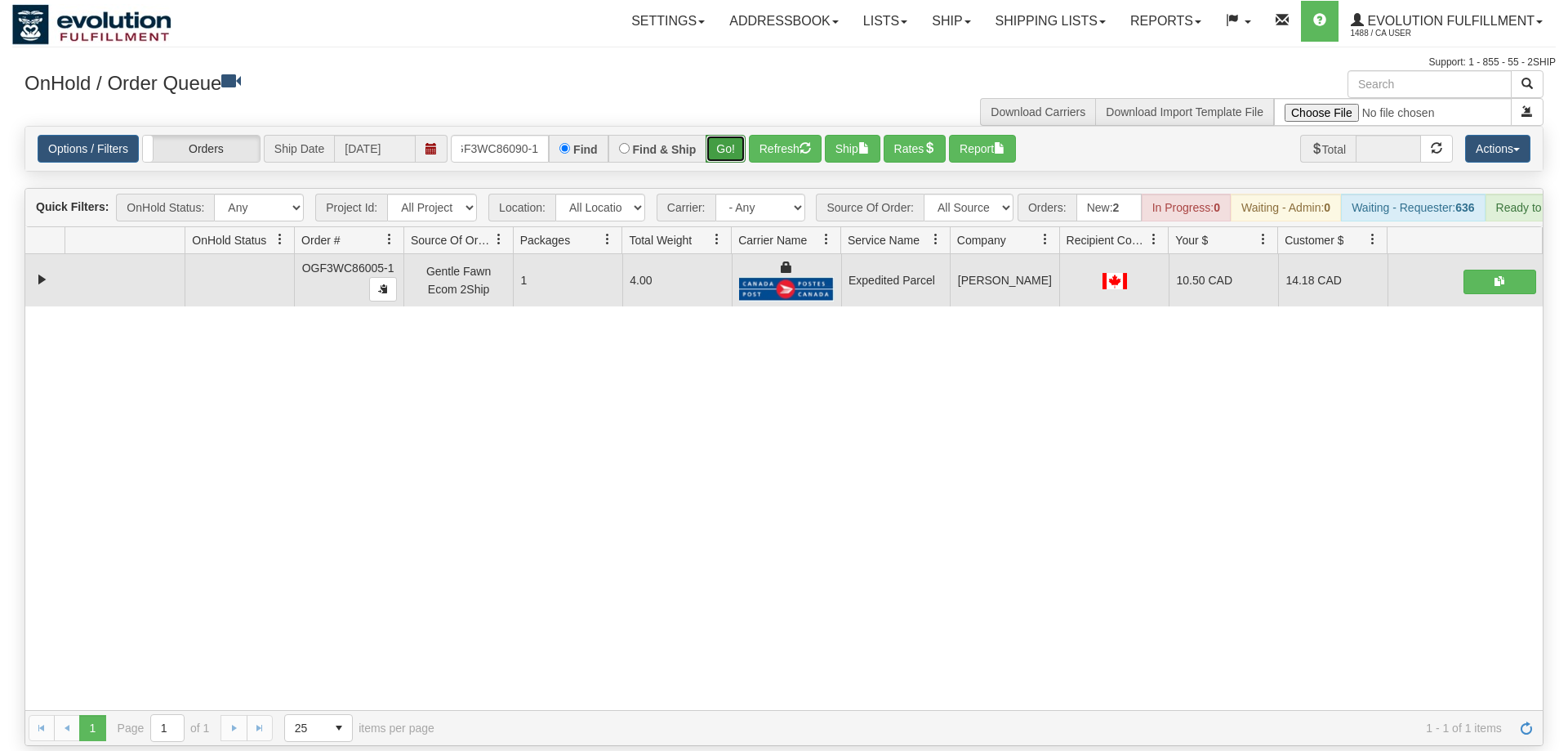
click at [725, 135] on button "Go!" at bounding box center [726, 149] width 40 height 27
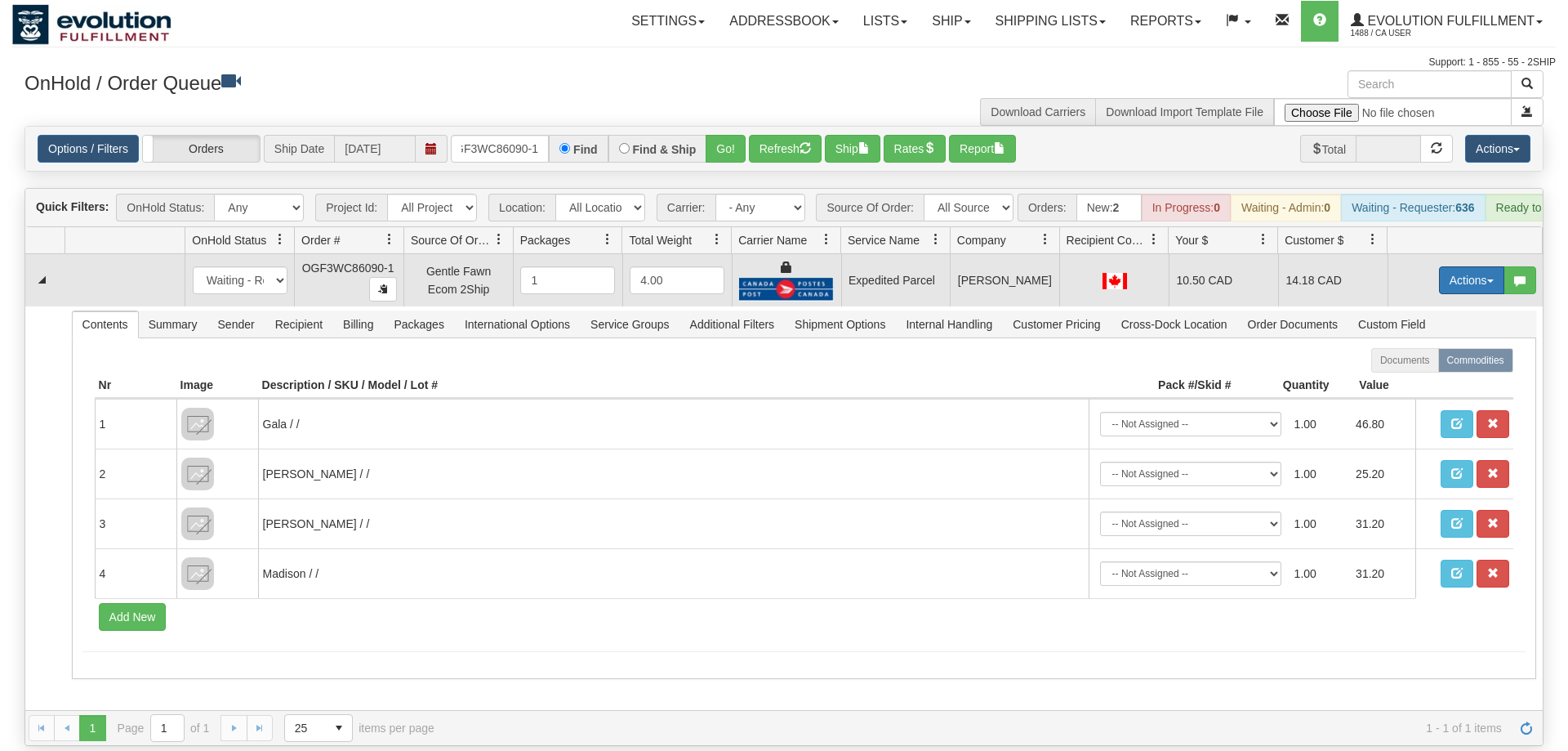
click at [1450, 266] on button "Actions" at bounding box center [1472, 280] width 65 height 27
click at [1396, 369] on span "Ship" at bounding box center [1407, 375] width 34 height 13
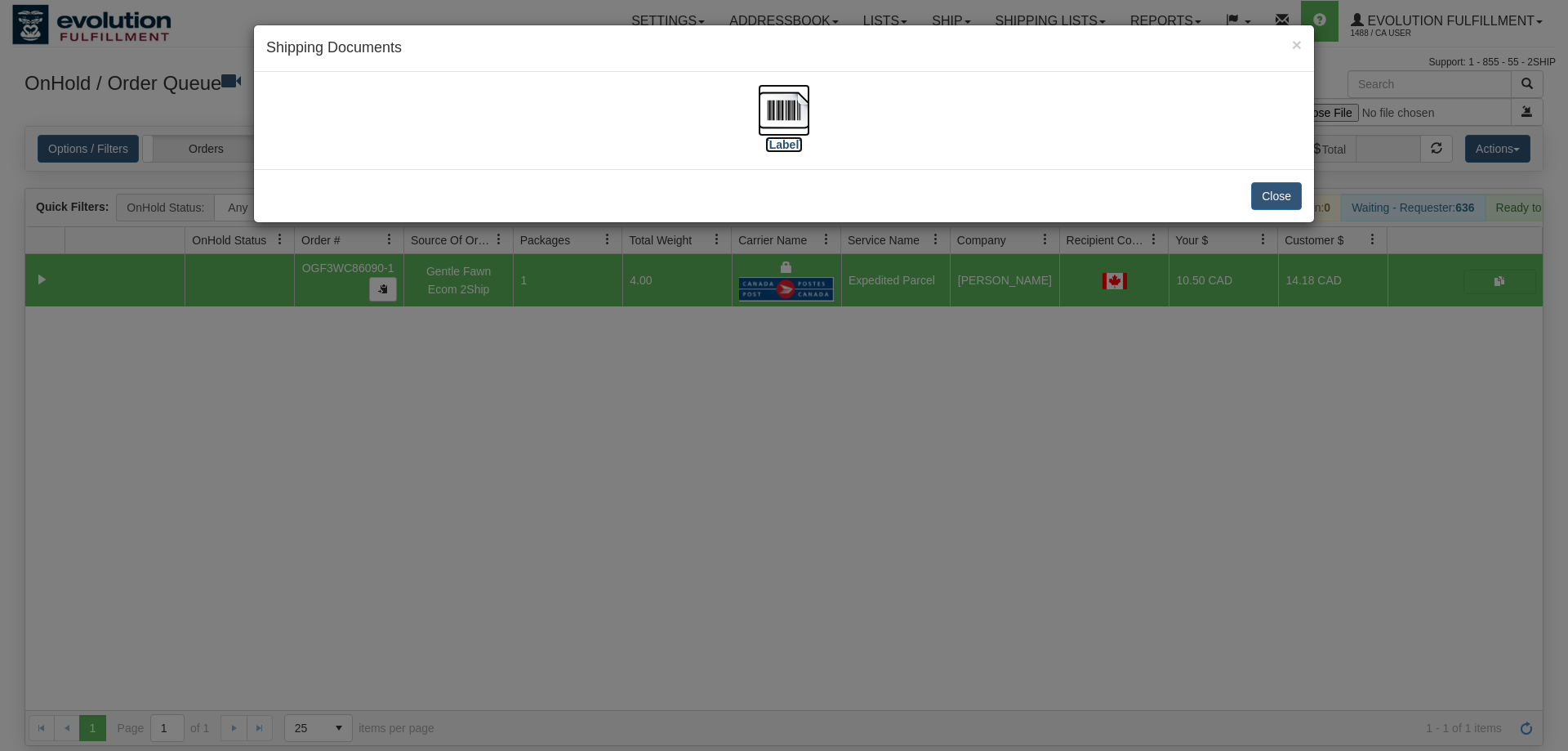
click at [793, 94] on img at bounding box center [784, 110] width 52 height 52
drag, startPoint x: 900, startPoint y: 413, endPoint x: 656, endPoint y: 177, distance: 339.5
click at [898, 400] on div "× Shipping Documents [Label] Close" at bounding box center [784, 376] width 1568 height 751
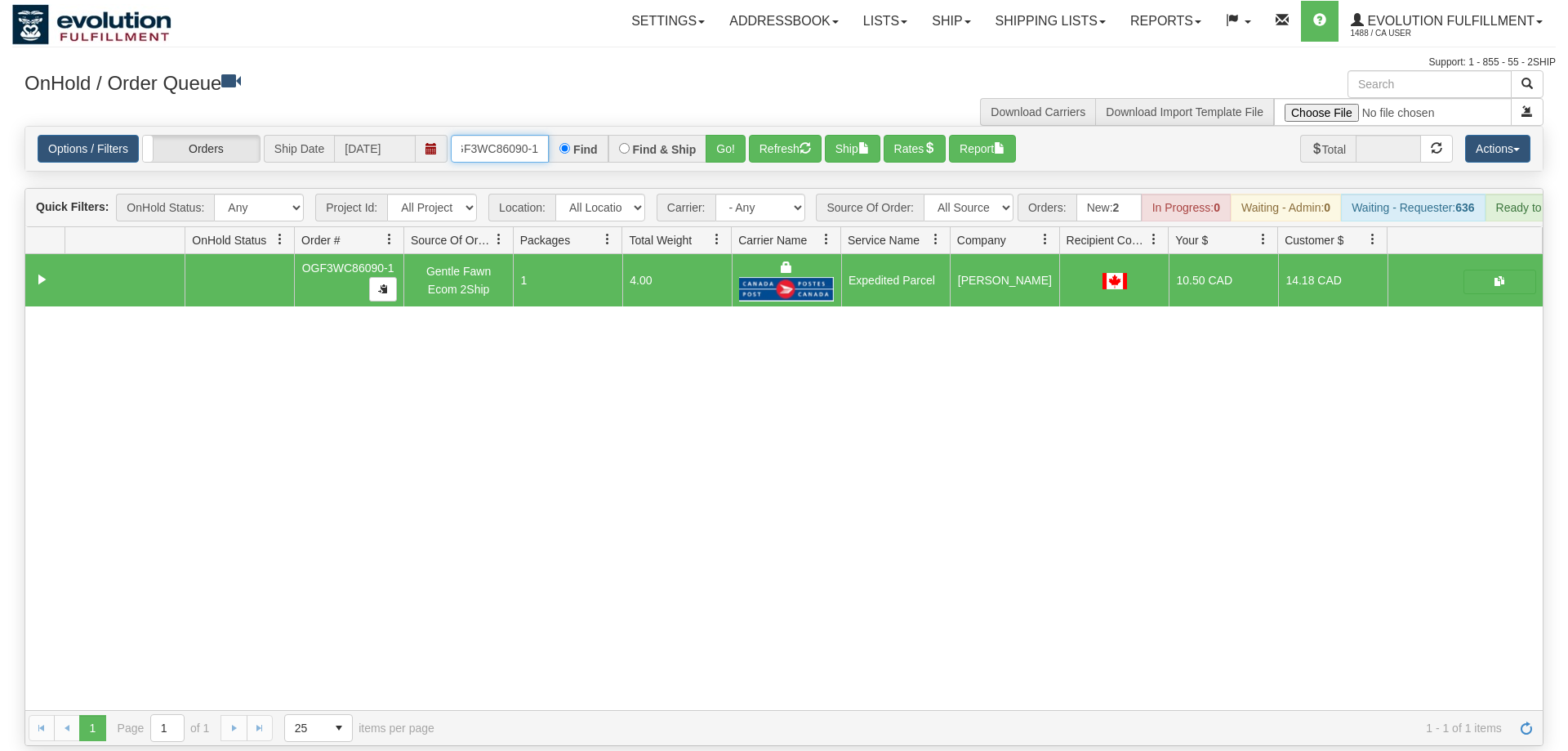
click at [515, 135] on input "OGF3WC86090-1" at bounding box center [500, 149] width 98 height 27
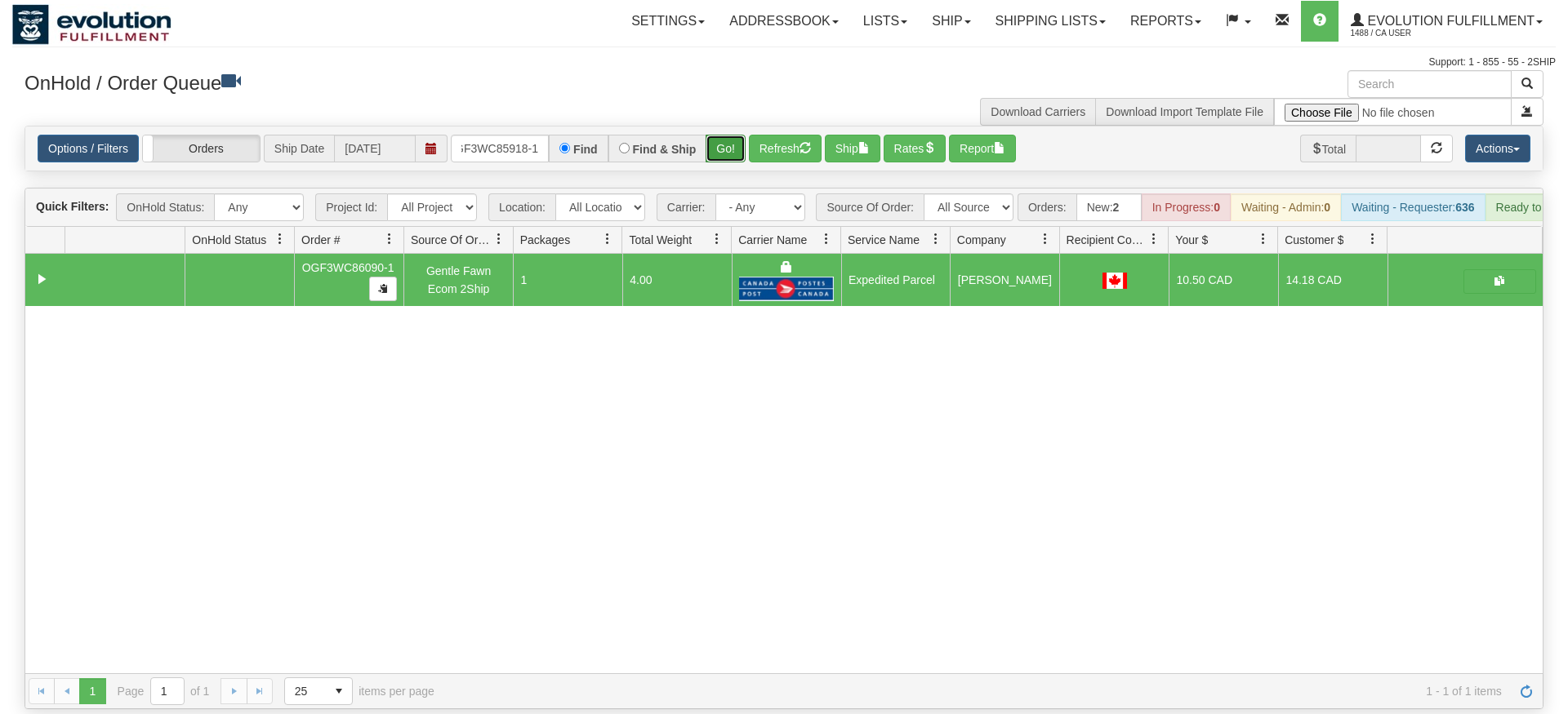
click at [732, 149] on div "Is equal to Is not equal to Contains Does not contains CAD USD EUR ZAR [PERSON_…" at bounding box center [784, 417] width 1544 height 584
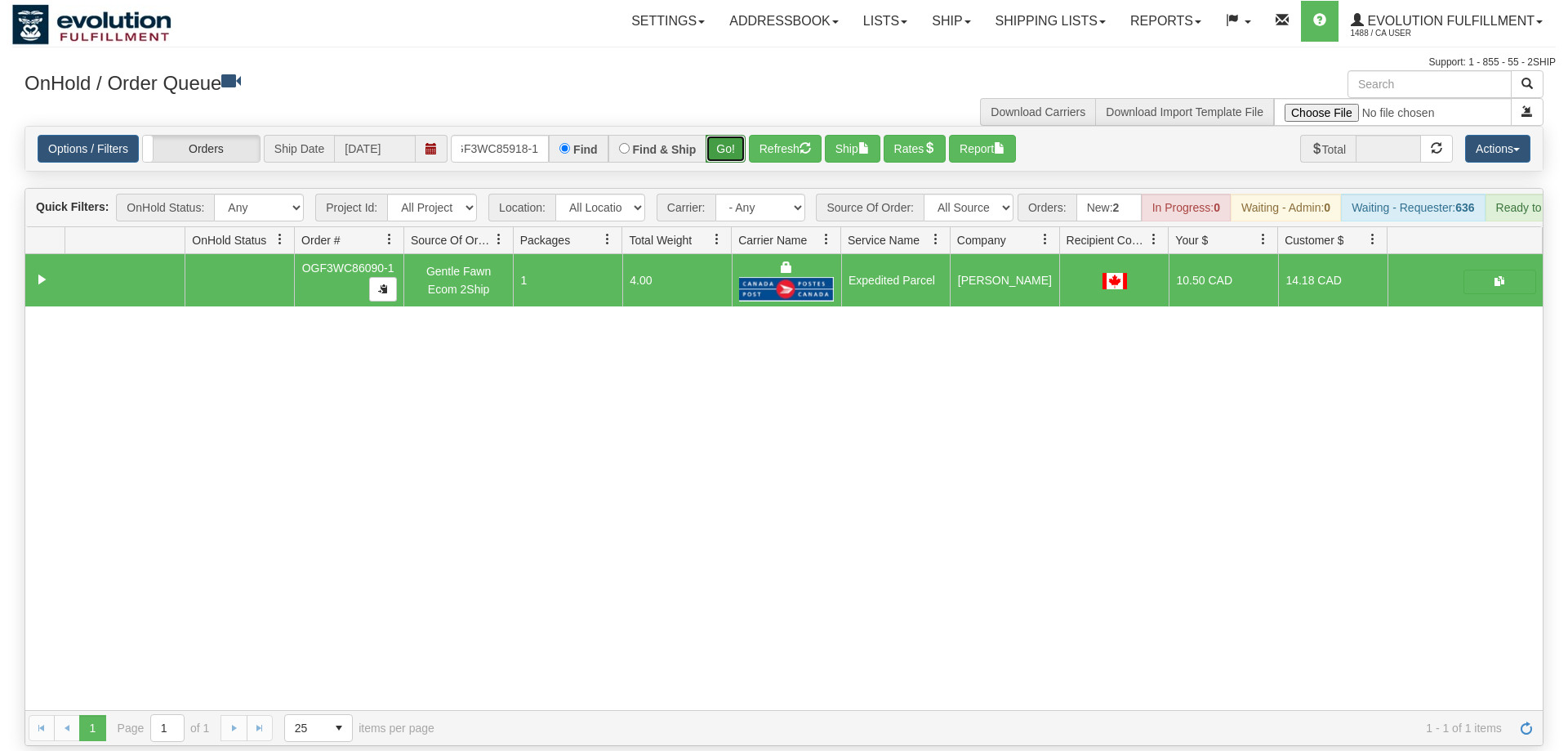
click at [731, 135] on button "Go!" at bounding box center [726, 149] width 40 height 27
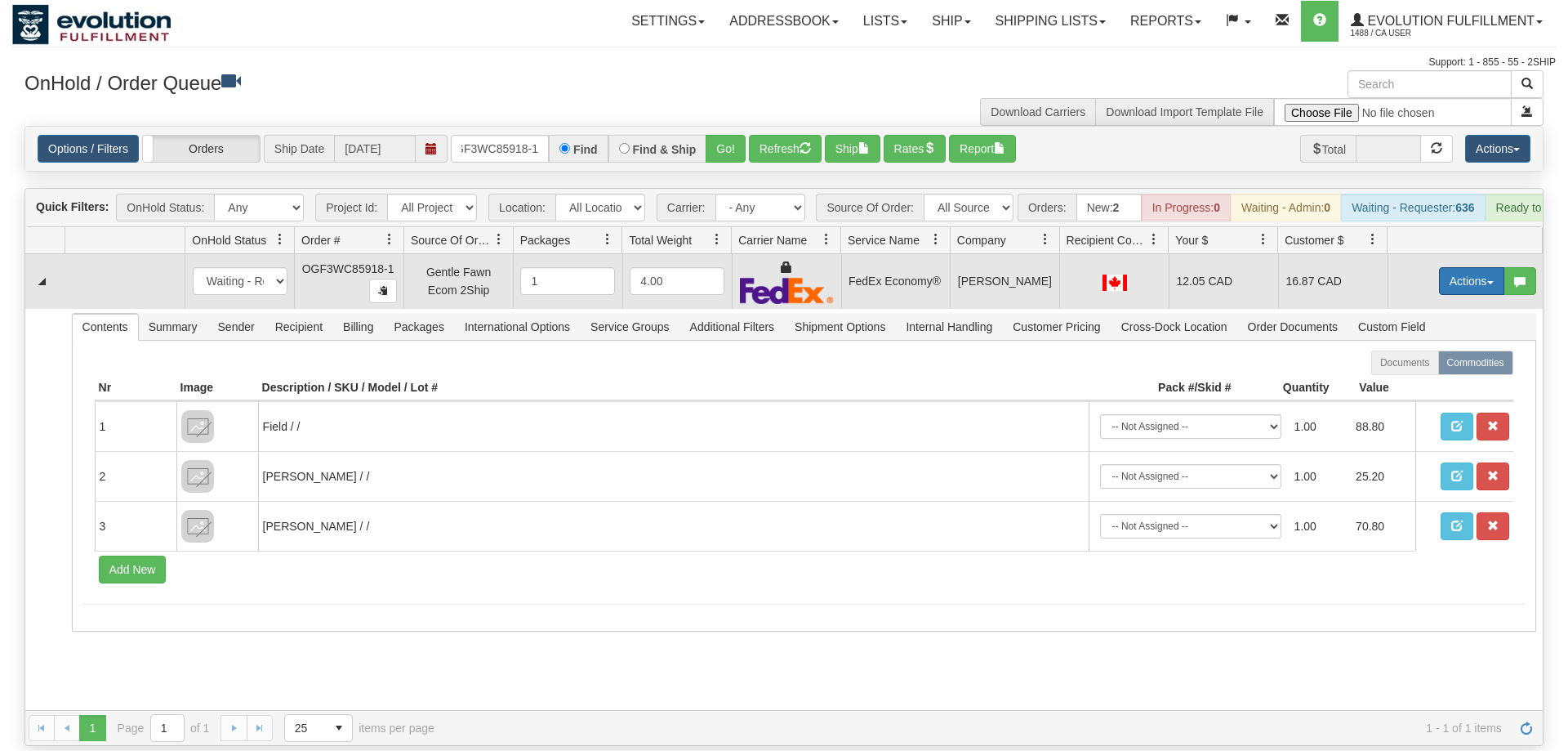
click at [1453, 267] on button "Actions" at bounding box center [1472, 281] width 65 height 27
click at [1425, 365] on link "Ship" at bounding box center [1438, 376] width 131 height 21
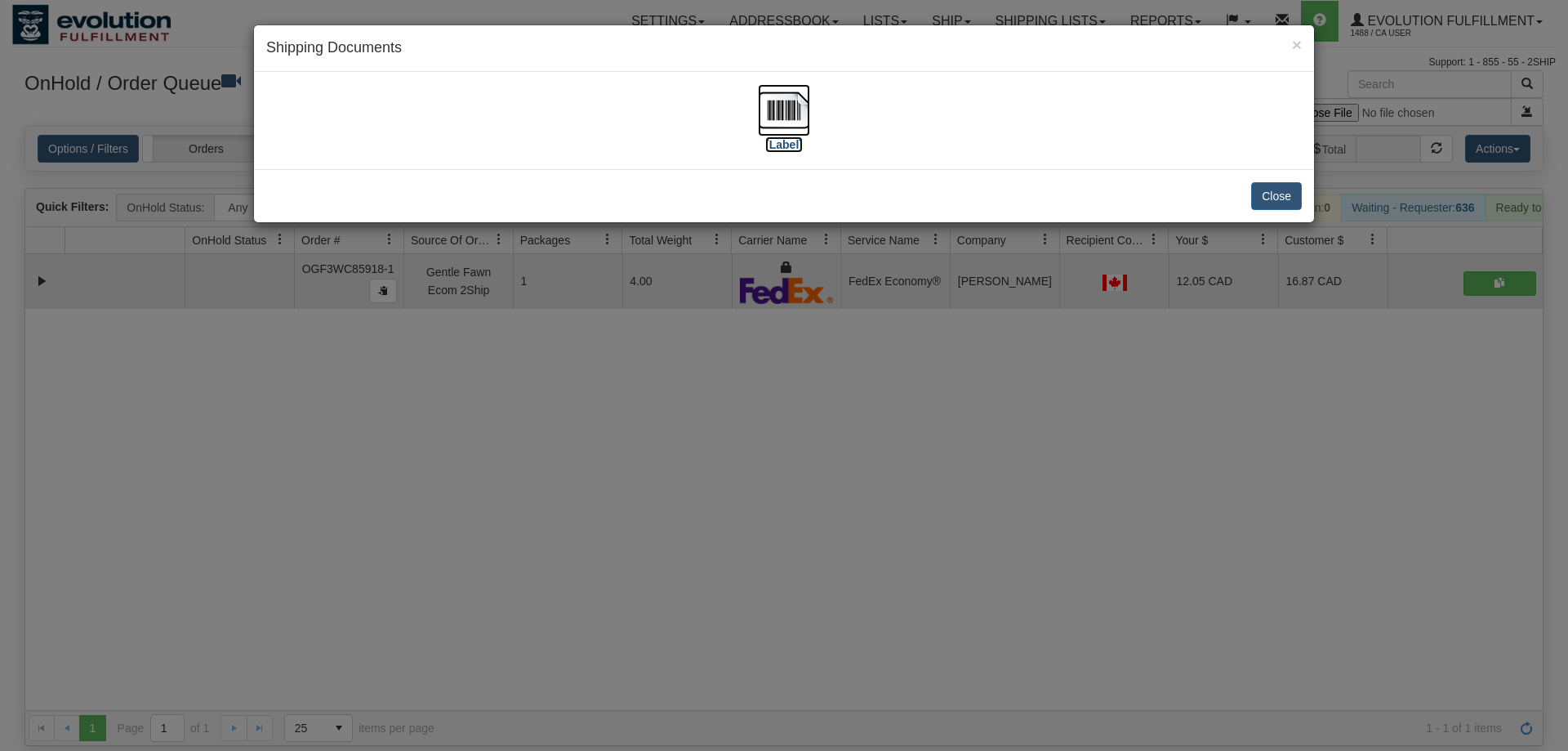
click at [792, 136] on img at bounding box center [784, 110] width 52 height 52
click at [983, 341] on div "× Shipping Documents [Label] Close" at bounding box center [784, 376] width 1568 height 751
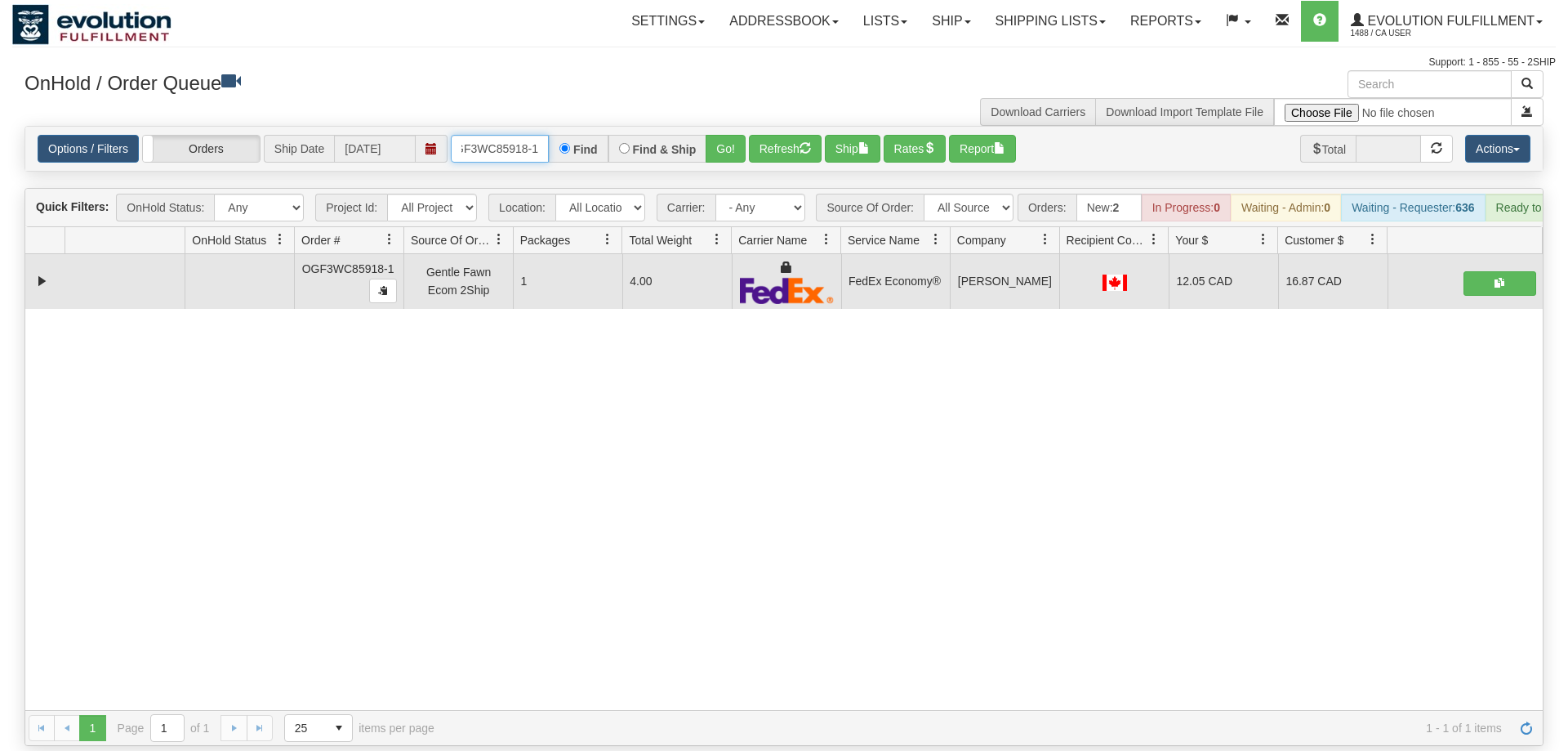
click at [520, 135] on input "OGF3WC85918-1" at bounding box center [500, 149] width 98 height 27
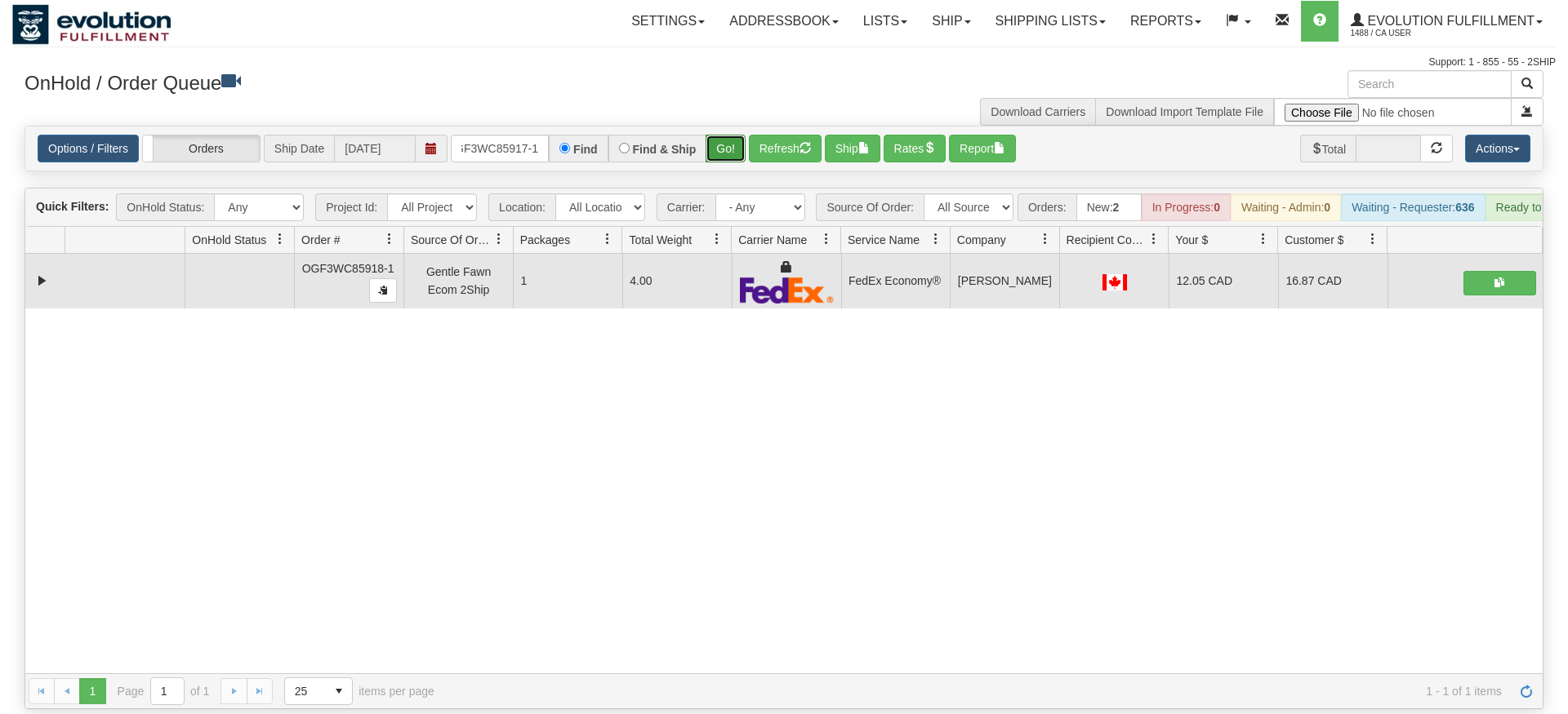
click at [720, 151] on div "Is equal to Is not equal to Contains Does not contains CAD USD EUR ZAR [PERSON_…" at bounding box center [784, 417] width 1544 height 584
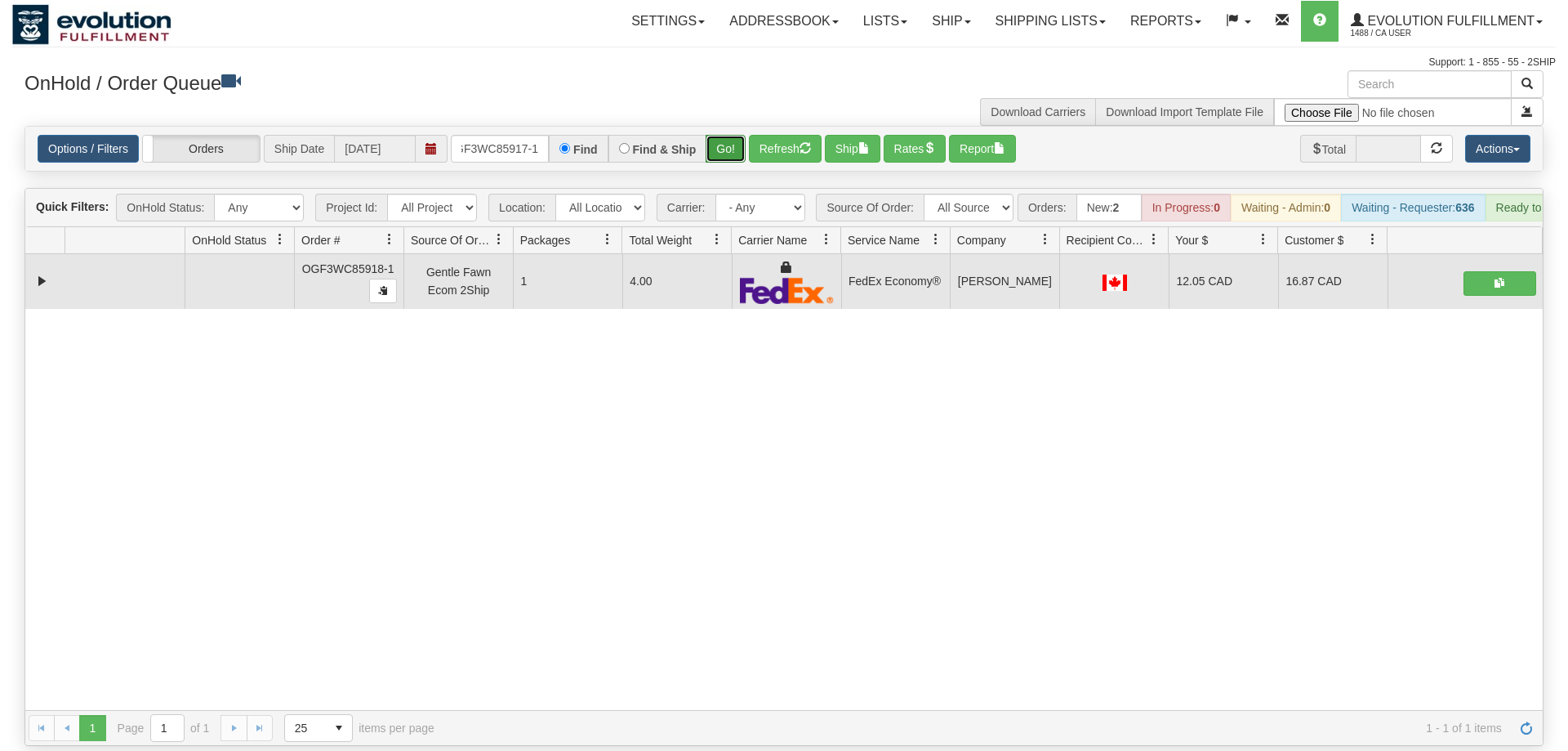
click at [720, 135] on button "Go!" at bounding box center [726, 149] width 40 height 27
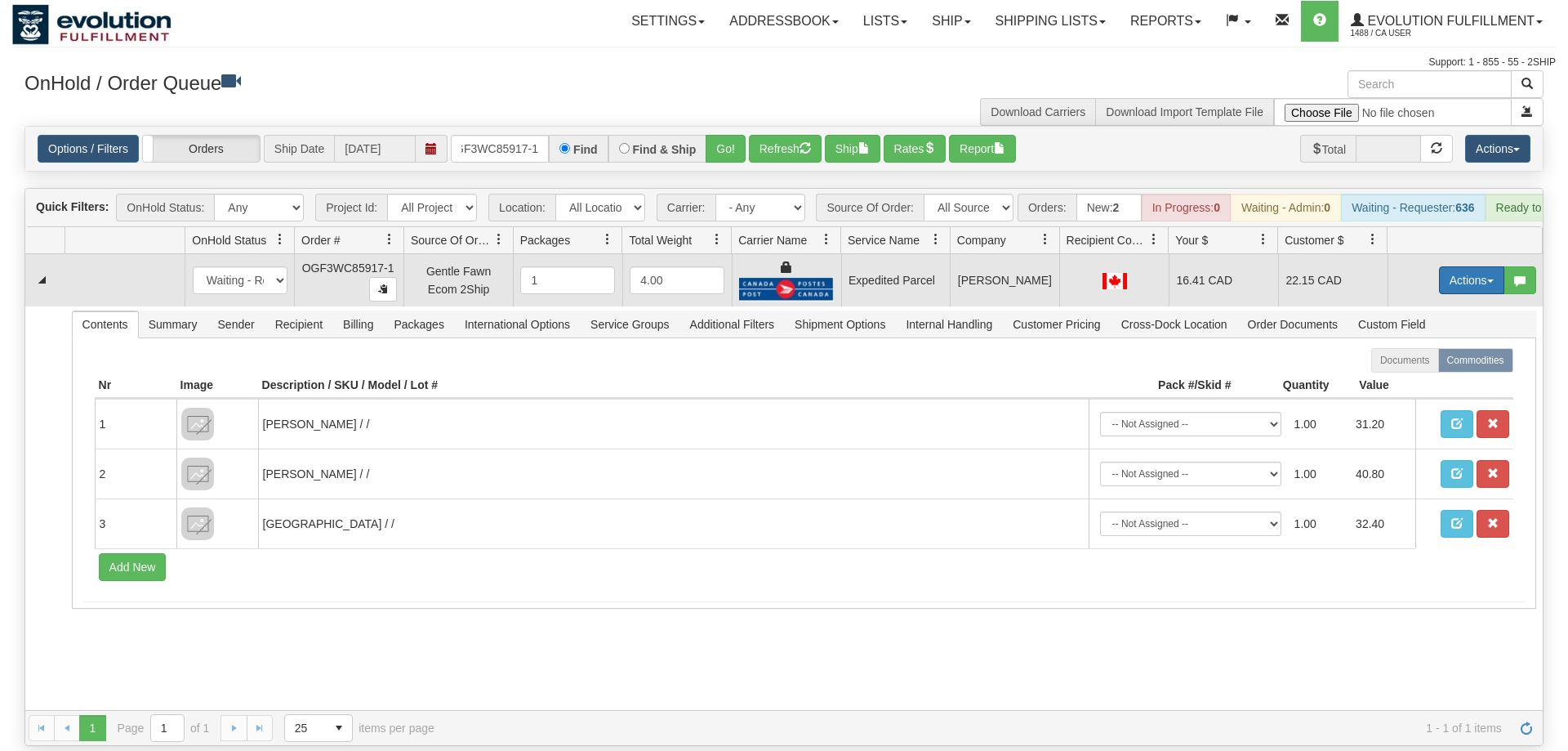
click at [1486, 266] on button "Actions" at bounding box center [1472, 280] width 65 height 27
click at [1418, 369] on span "Ship" at bounding box center [1407, 375] width 34 height 13
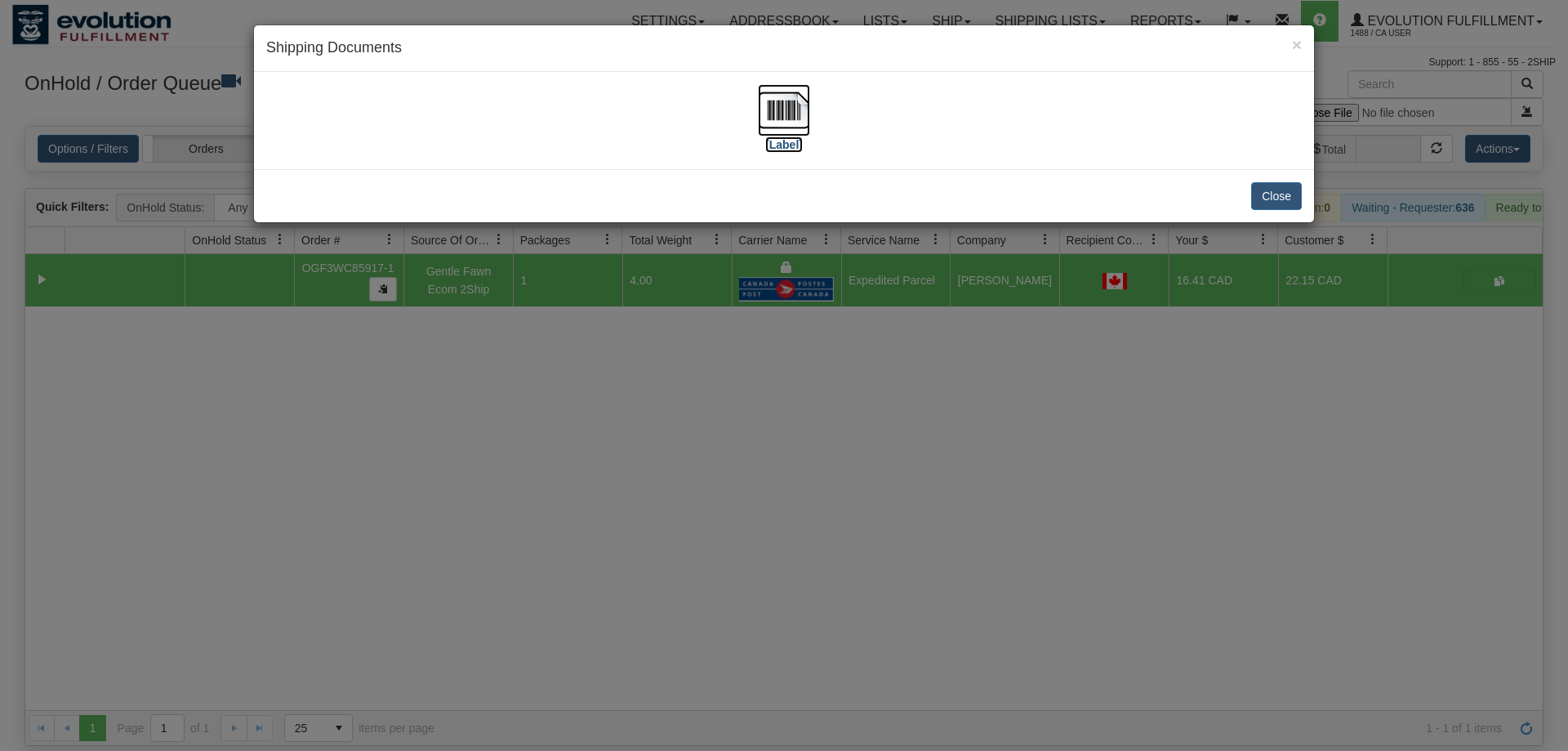
click at [775, 143] on label "[Label]" at bounding box center [784, 144] width 38 height 16
drag, startPoint x: 782, startPoint y: 518, endPoint x: 779, endPoint y: 495, distance: 23.2
click at [779, 495] on div "× Shipping Documents [Label] Close" at bounding box center [784, 376] width 1568 height 751
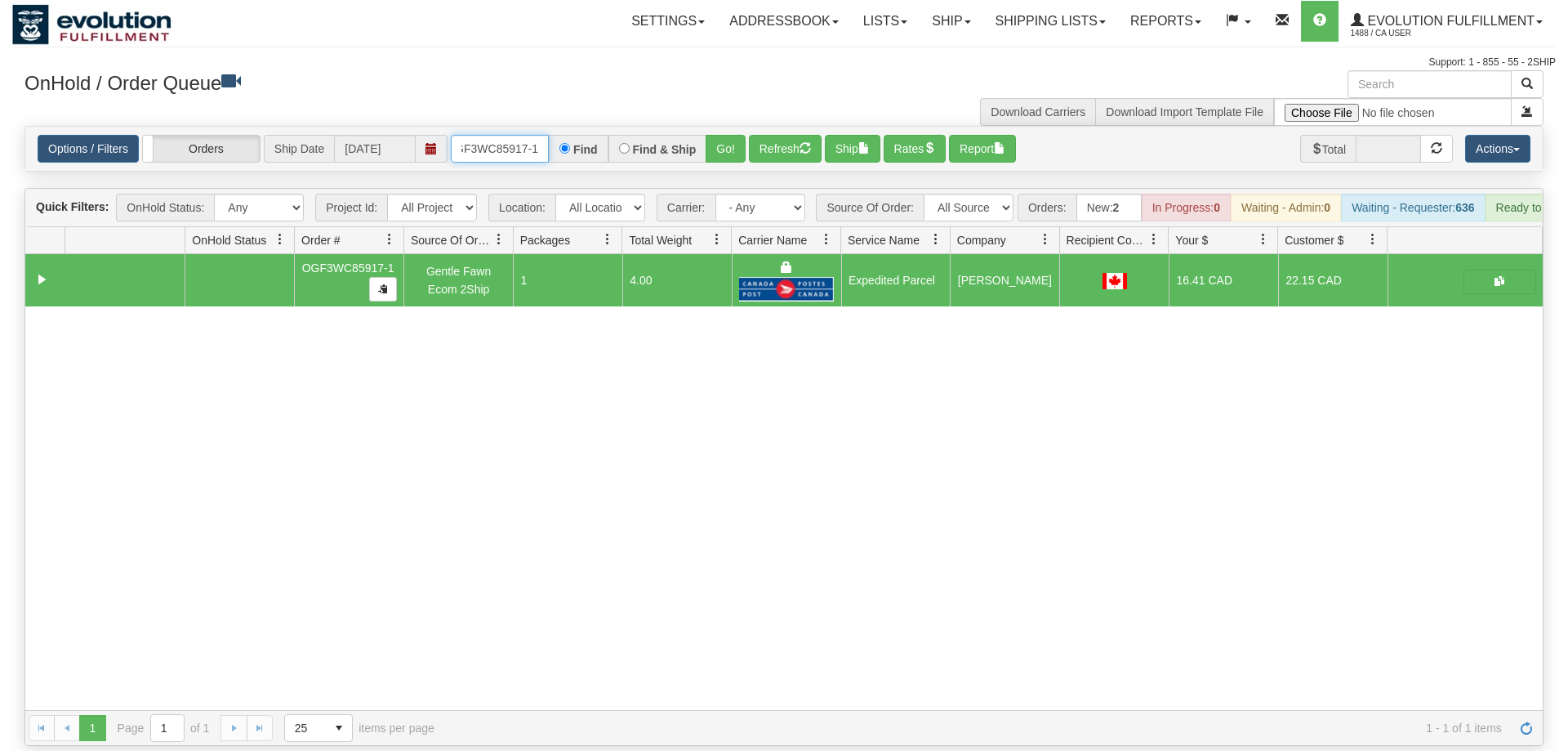
click at [509, 135] on input "OGF3WC85917-1" at bounding box center [500, 149] width 98 height 27
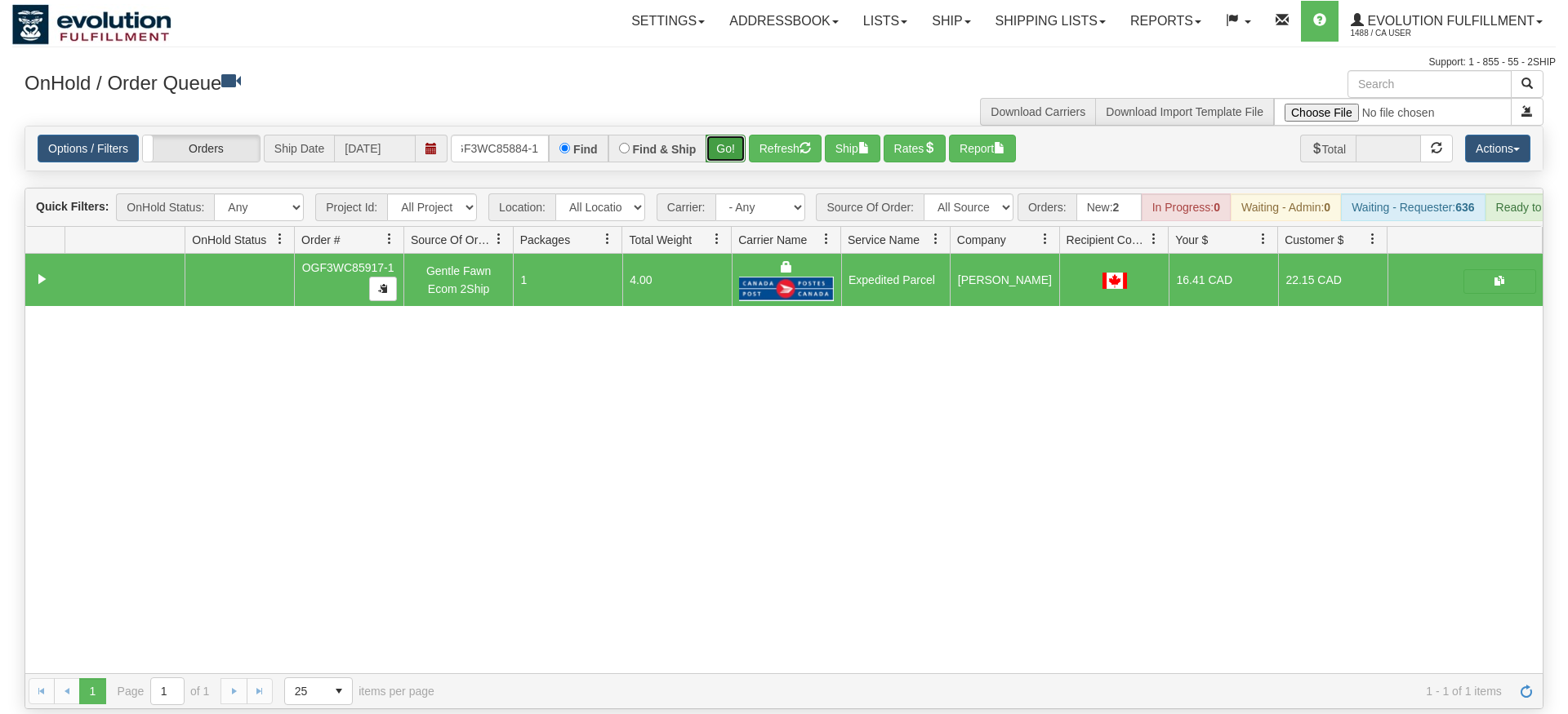
click at [712, 154] on div "Is equal to Is not equal to Contains Does not contains CAD USD EUR ZAR [PERSON_…" at bounding box center [784, 417] width 1544 height 584
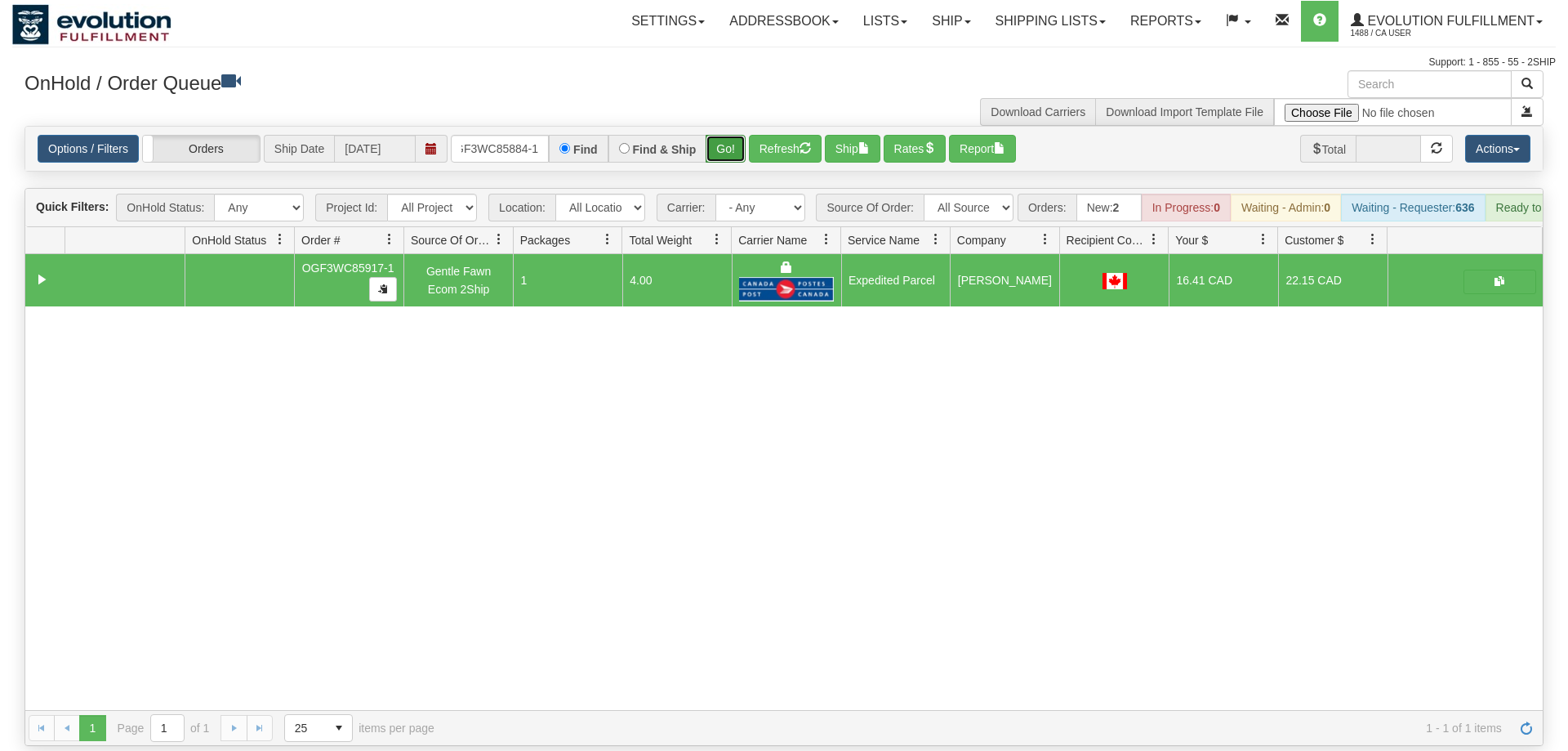
click at [727, 135] on button "Go!" at bounding box center [726, 149] width 40 height 27
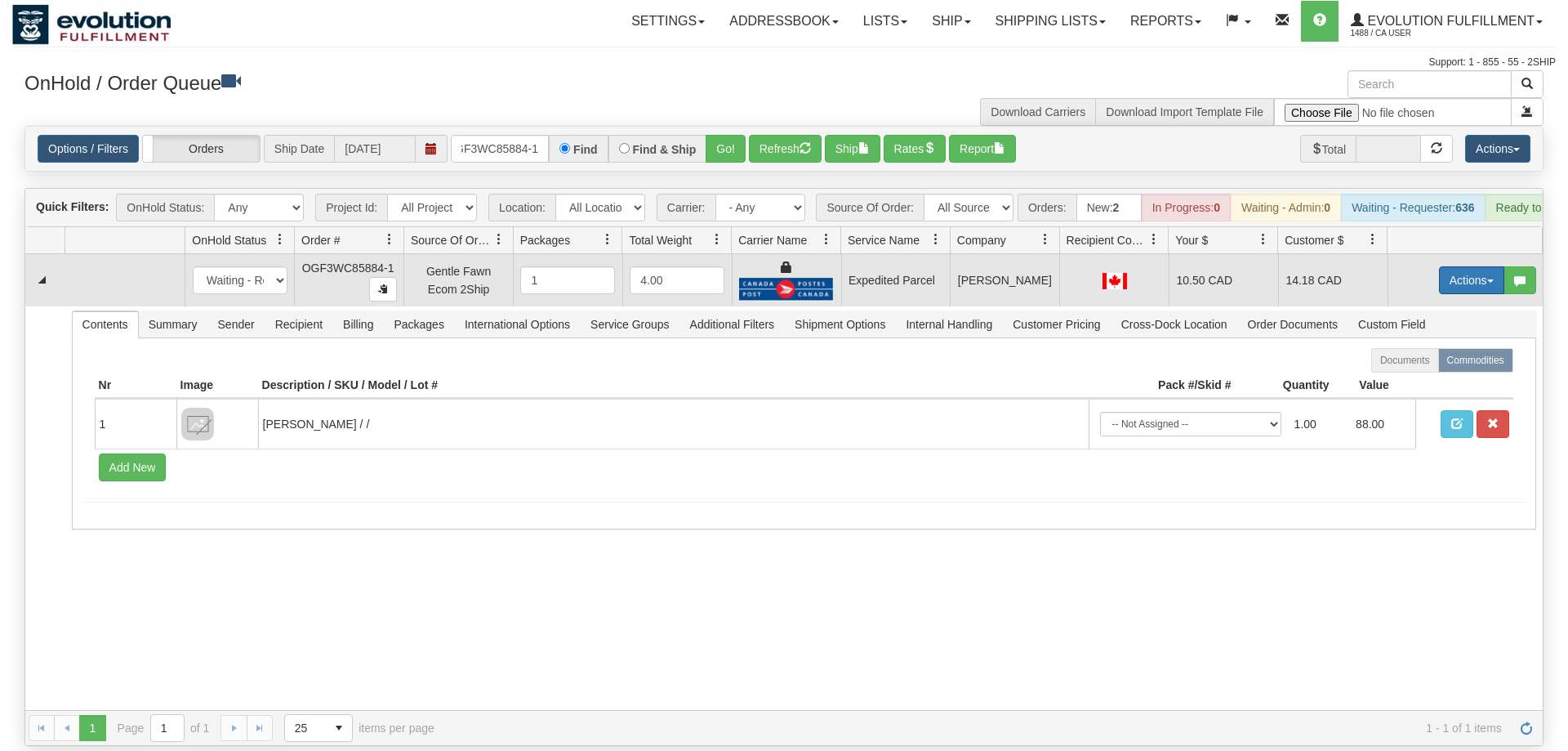
click at [1466, 266] on button "Actions" at bounding box center [1472, 280] width 65 height 27
click at [1436, 364] on link "Ship" at bounding box center [1438, 375] width 131 height 21
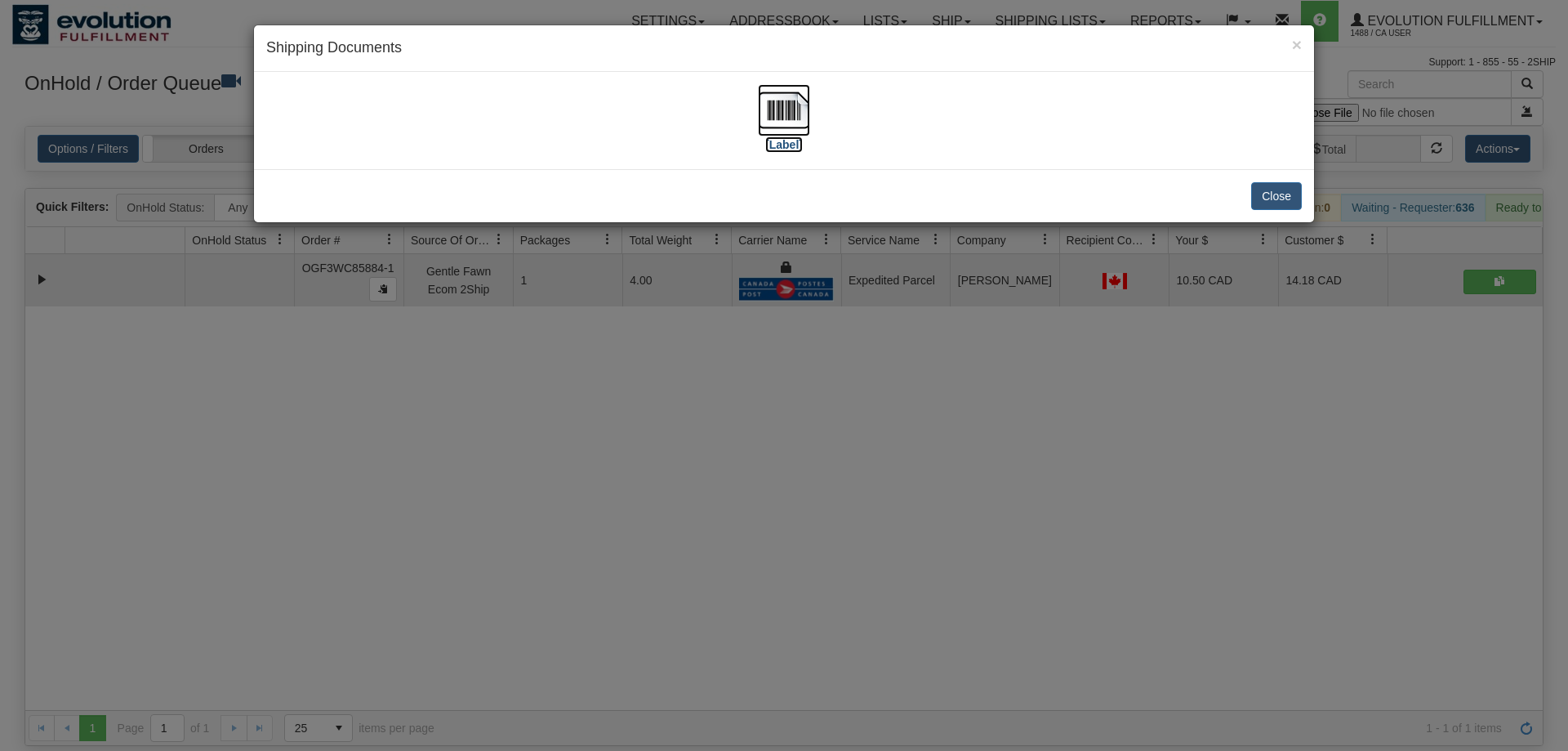
click at [797, 131] on img at bounding box center [784, 110] width 52 height 52
drag, startPoint x: 787, startPoint y: 557, endPoint x: 477, endPoint y: 13, distance: 626.1
click at [793, 536] on div "× Shipping Documents [Label] Close" at bounding box center [784, 376] width 1568 height 751
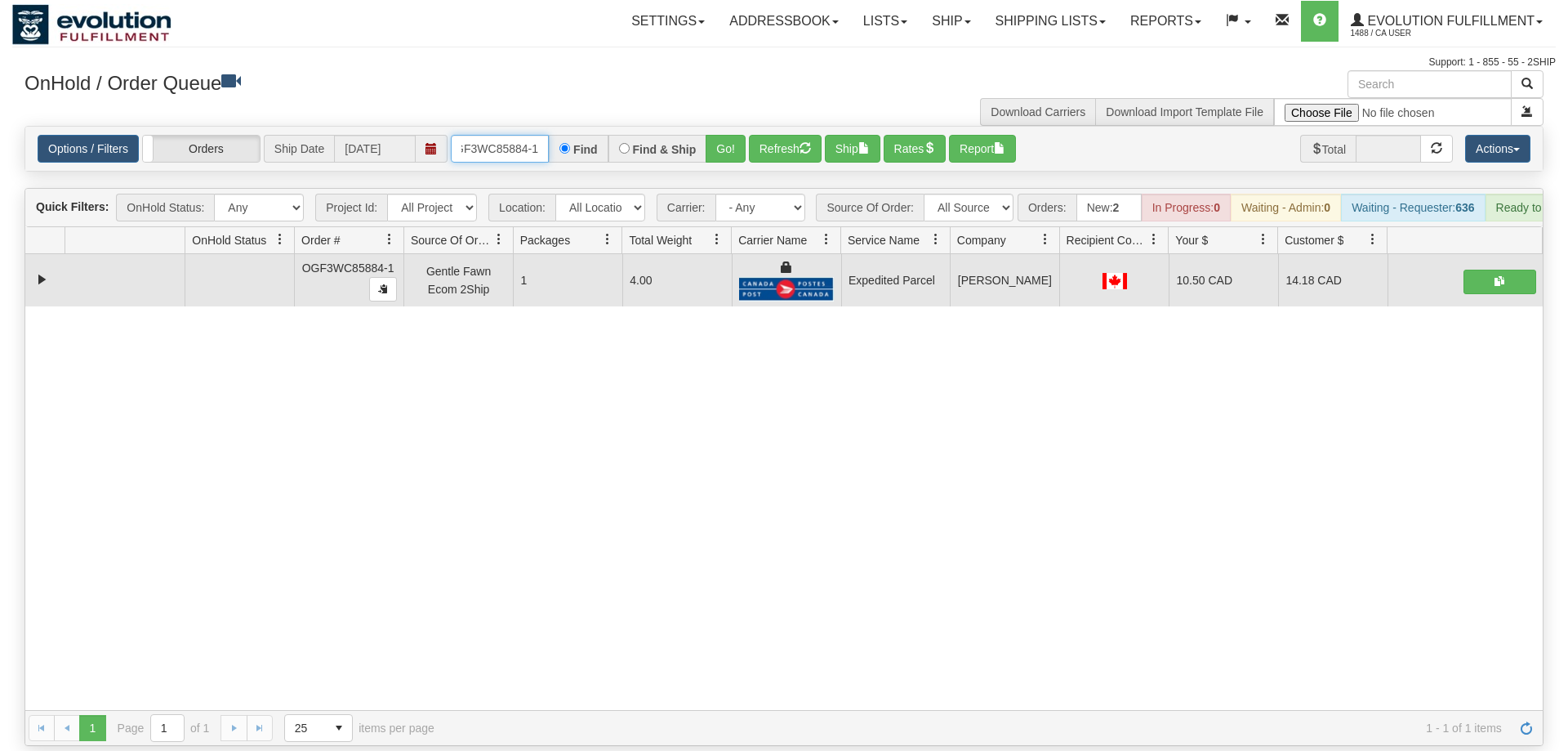
click at [482, 135] on input "OGF3WC85884-1" at bounding box center [500, 149] width 98 height 27
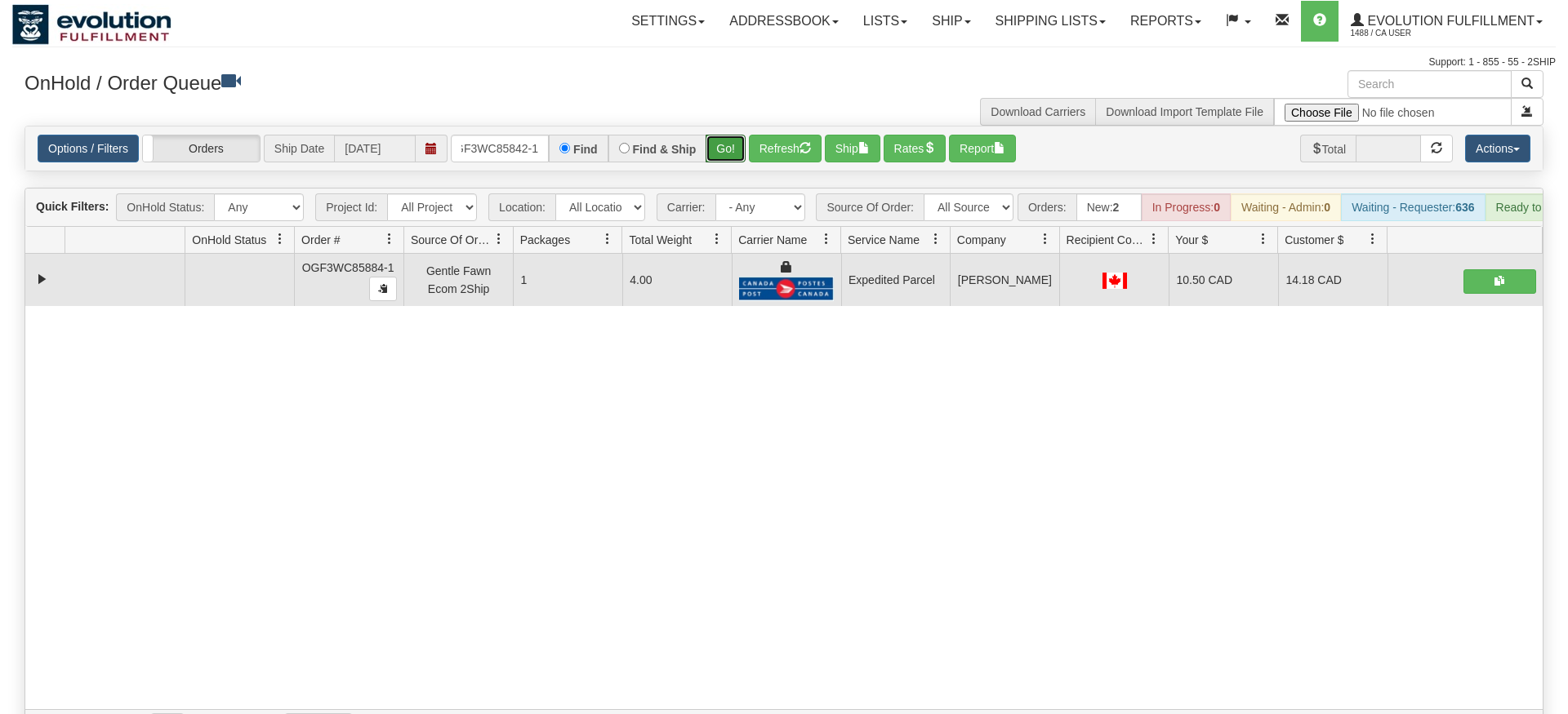
click at [732, 148] on div "Is equal to Is not equal to Contains Does not contains CAD USD EUR ZAR [PERSON_…" at bounding box center [784, 435] width 1544 height 620
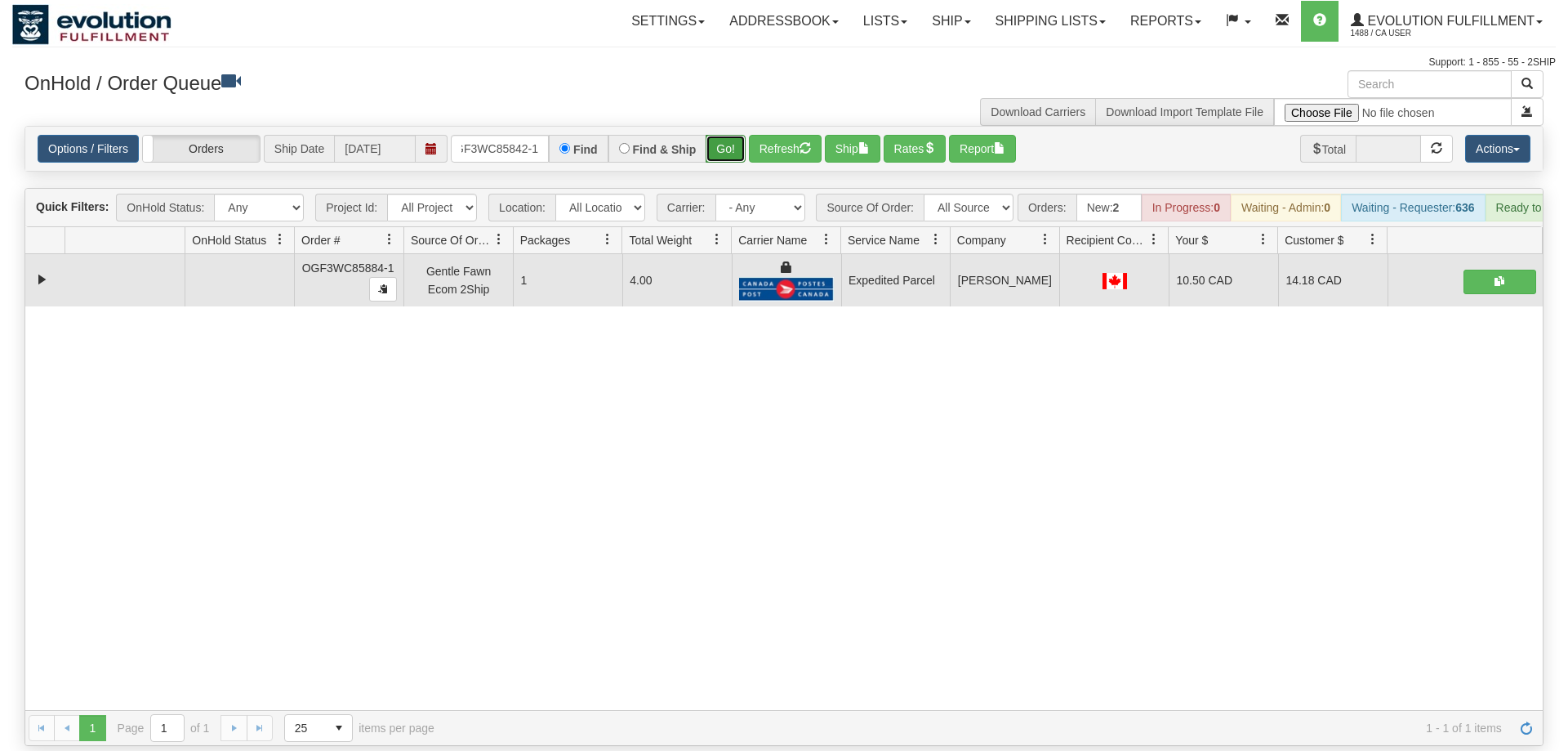
click at [733, 135] on button "Go!" at bounding box center [726, 149] width 40 height 27
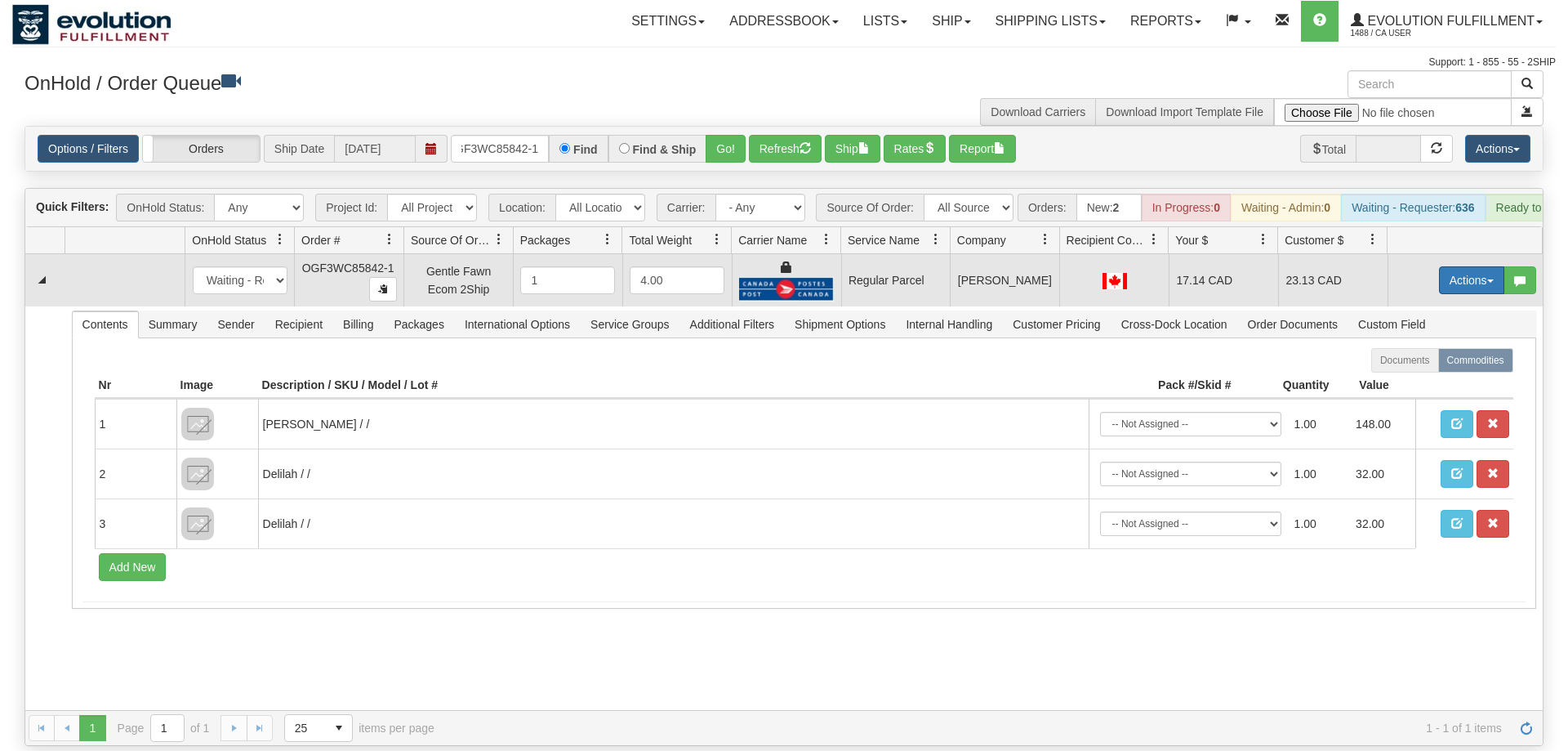
click at [1472, 266] on button "Actions" at bounding box center [1472, 280] width 65 height 27
click at [1449, 347] on span "Rate All Services" at bounding box center [1438, 353] width 98 height 13
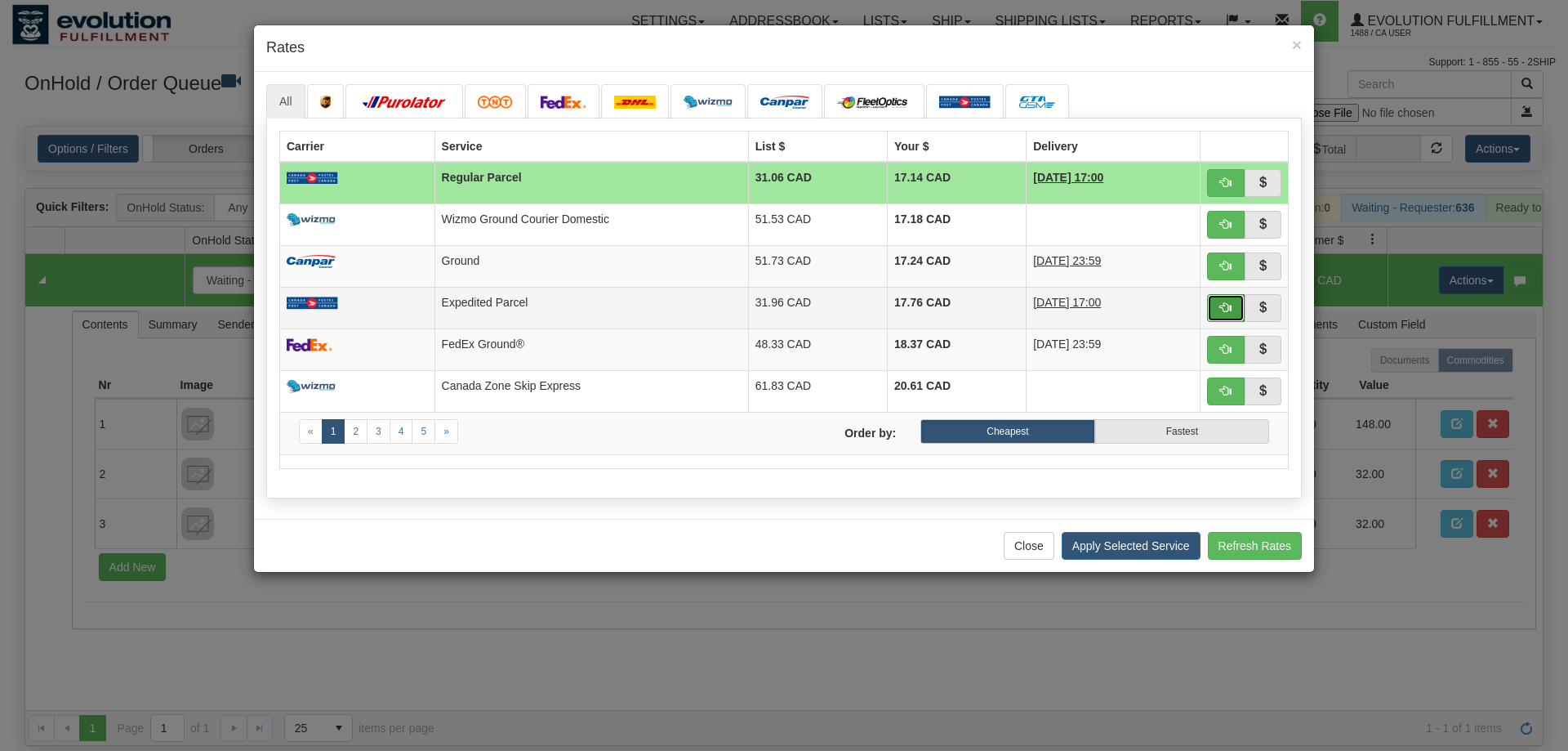
click at [1229, 304] on span "button" at bounding box center [1225, 307] width 11 height 11
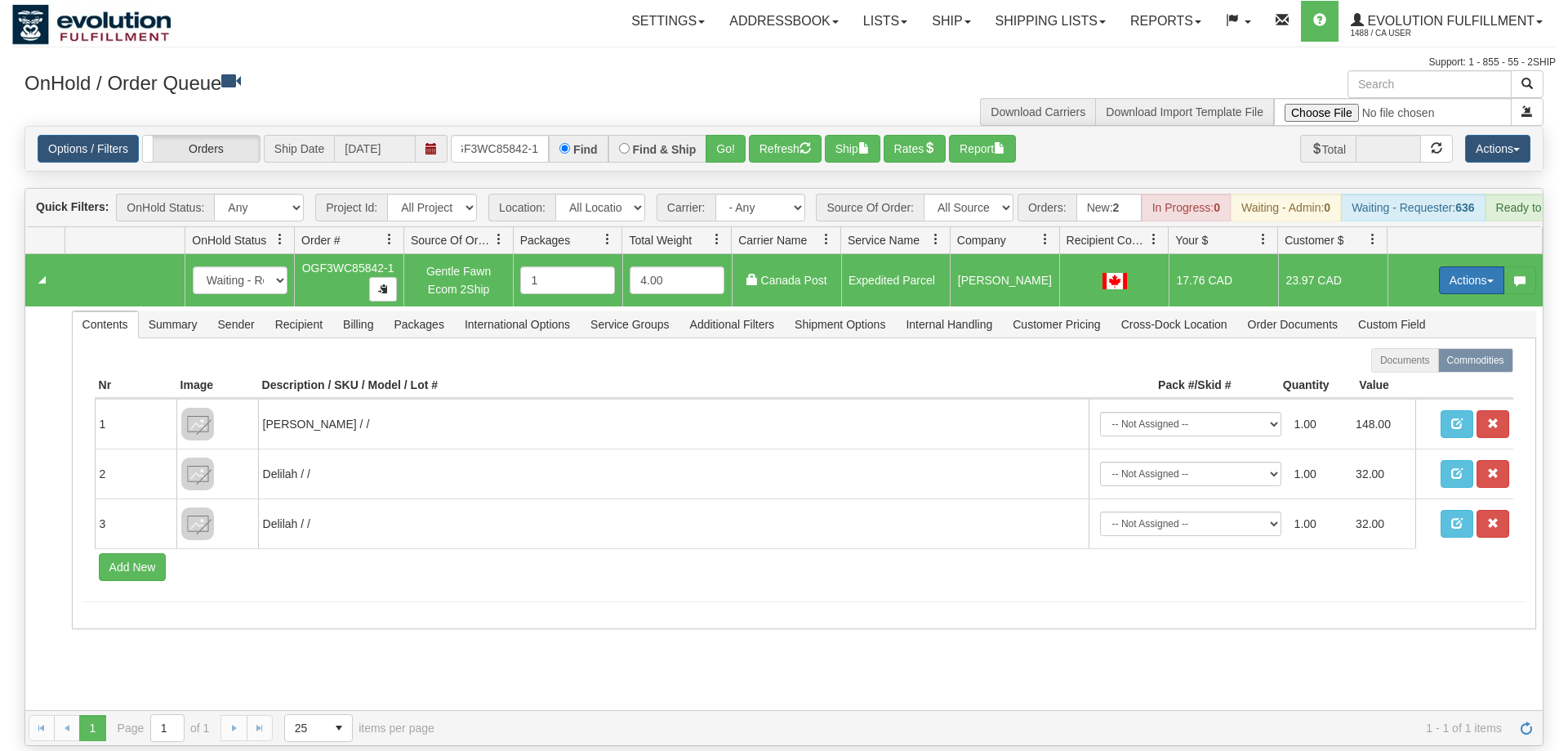
click at [1488, 266] on button "Actions" at bounding box center [1472, 280] width 65 height 27
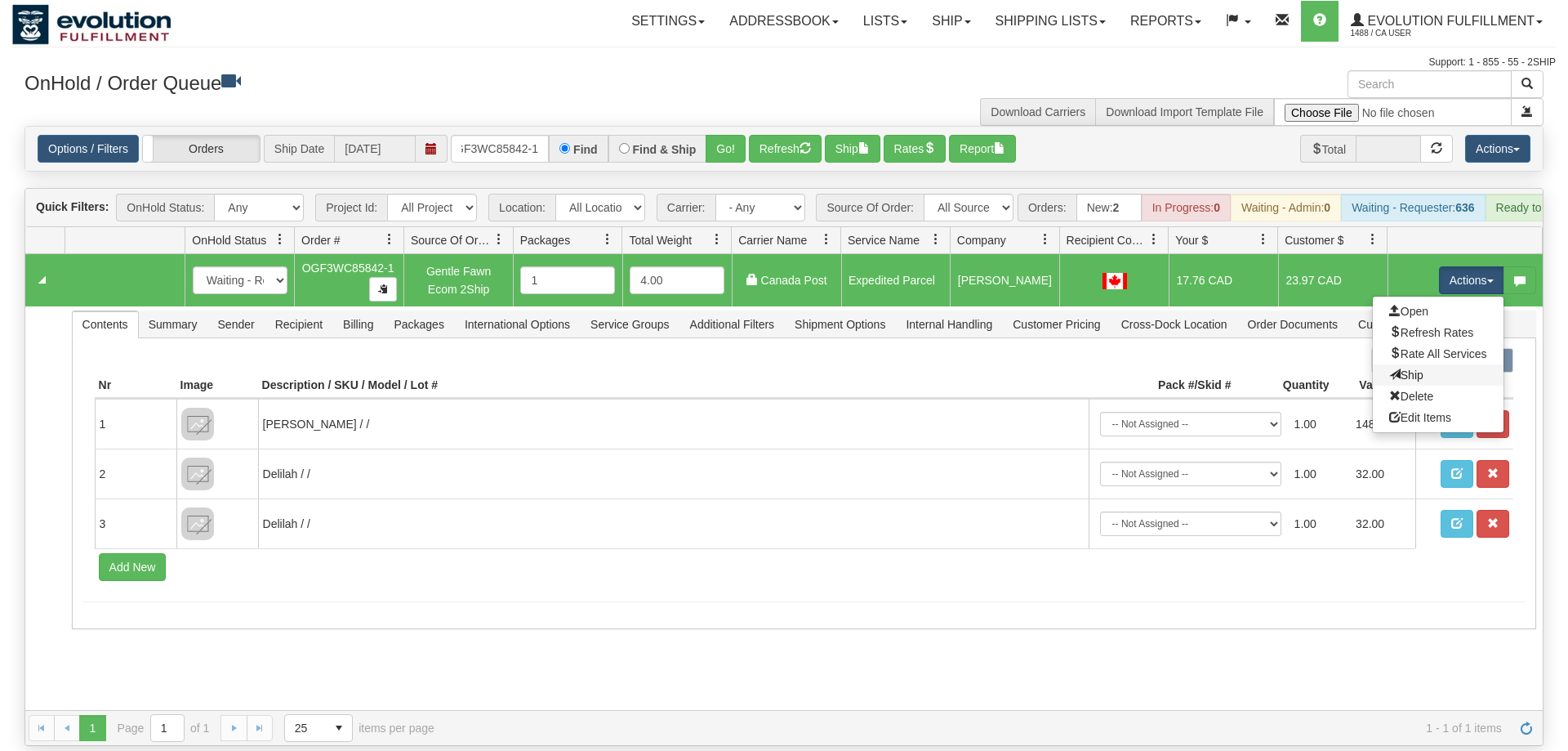
click at [1432, 364] on link "Ship" at bounding box center [1438, 375] width 131 height 21
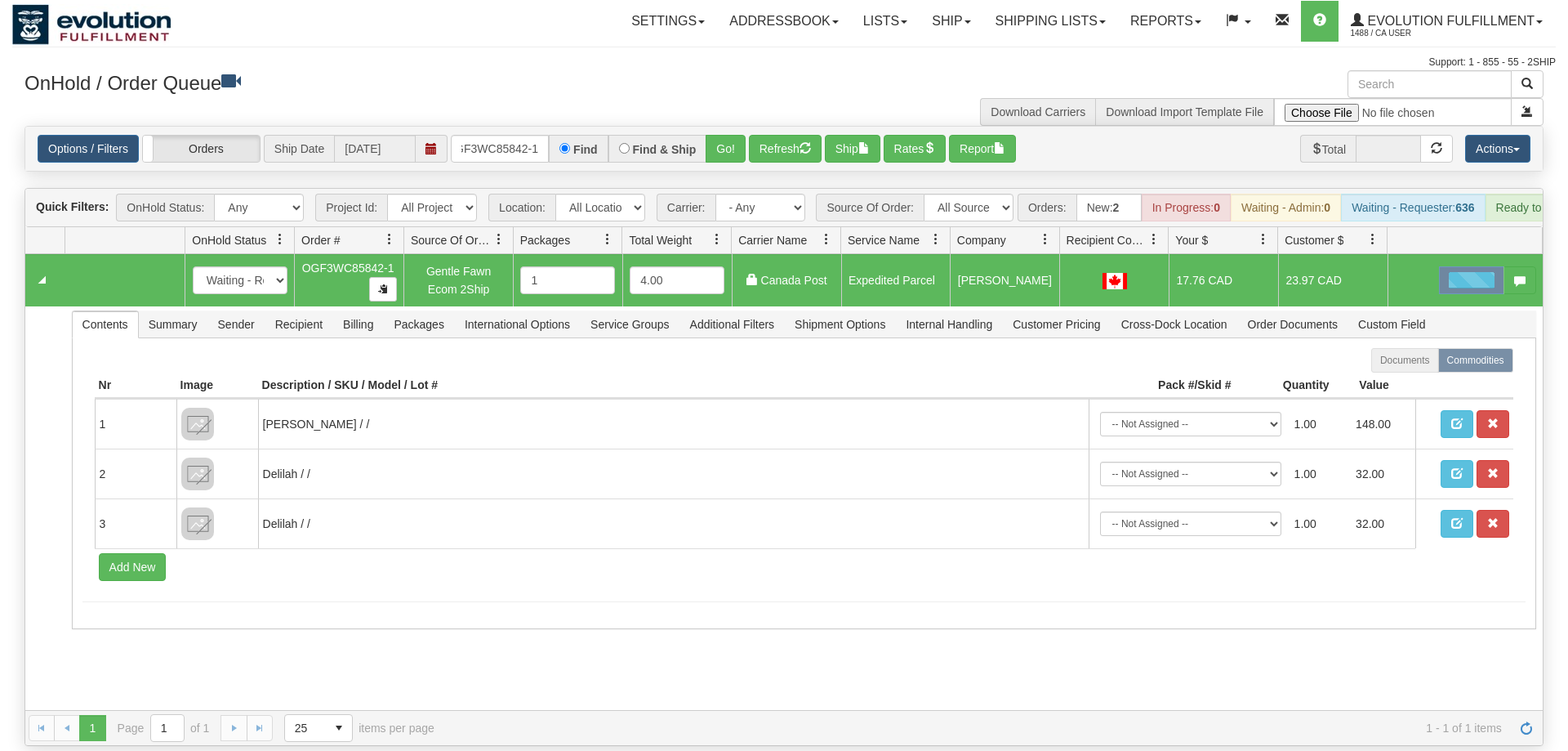
click at [697, 658] on div "31572086 EVOLUTION V3 90975496 90975497 New In Progress Waiting - Admin Waiting…" at bounding box center [783, 482] width 1517 height 456
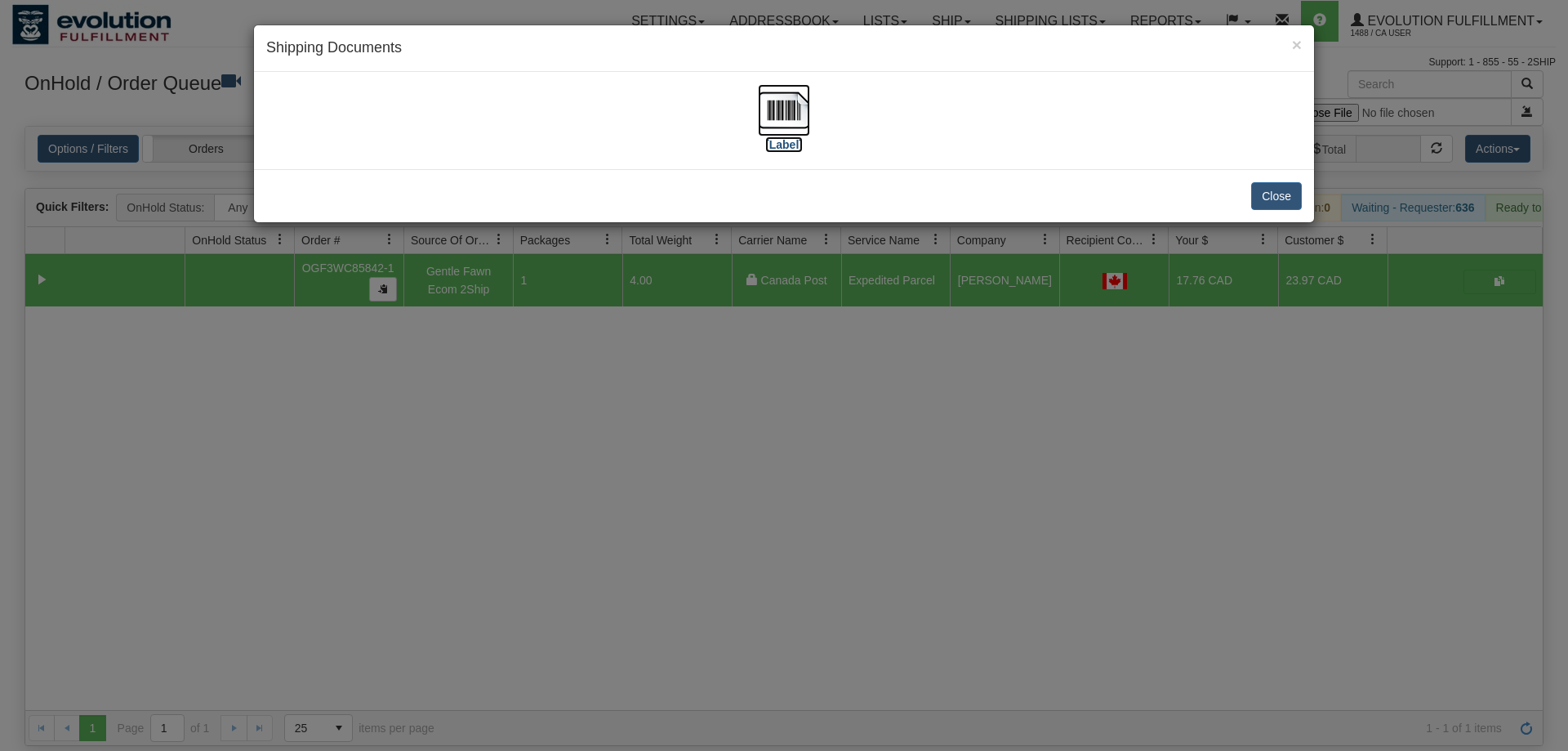
click at [784, 113] on img at bounding box center [784, 110] width 52 height 52
drag, startPoint x: 841, startPoint y: 524, endPoint x: 605, endPoint y: 32, distance: 545.7
click at [848, 491] on div "× Shipping Documents [Label] Close" at bounding box center [784, 376] width 1568 height 751
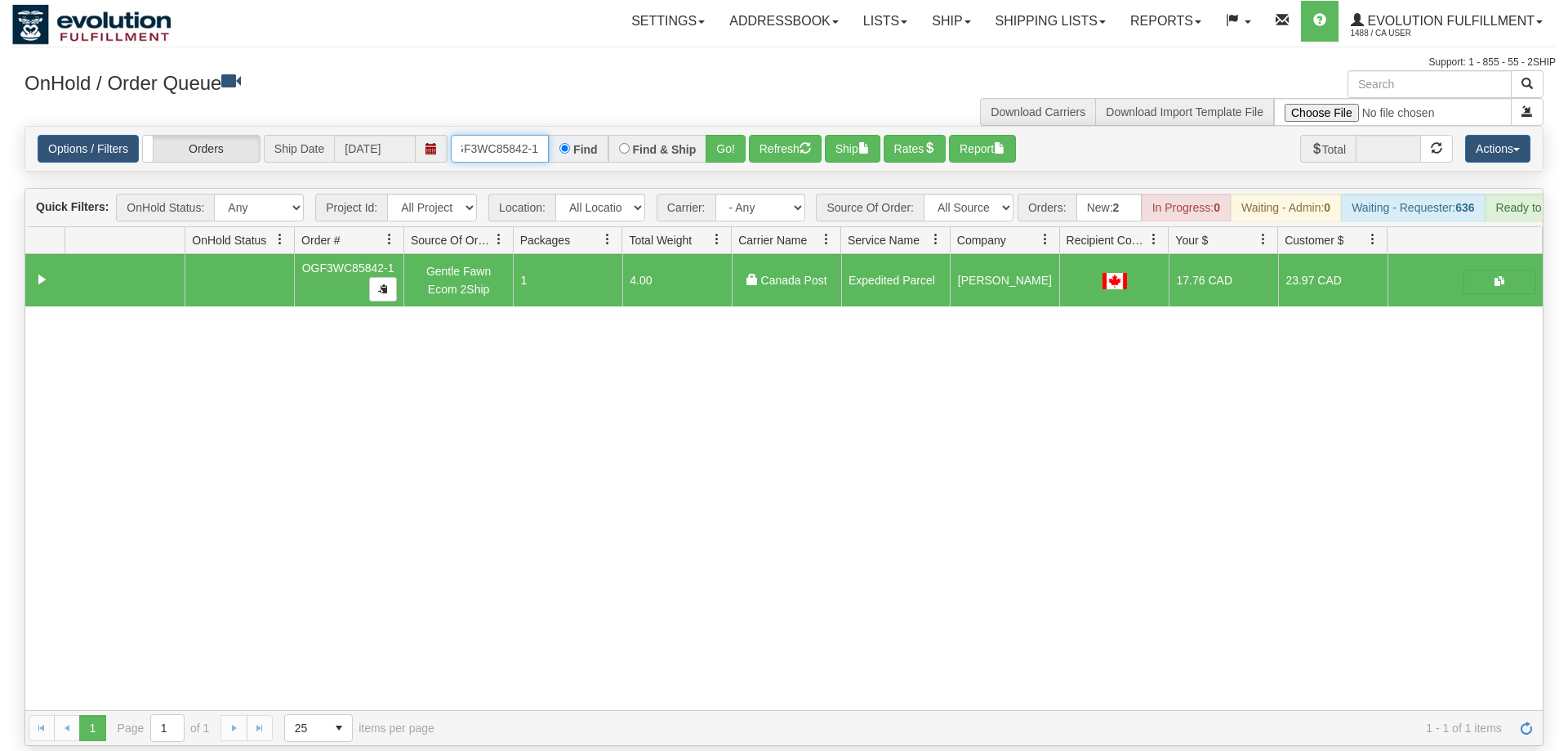
click at [483, 135] on input "OGF3WC85842-1" at bounding box center [500, 149] width 98 height 27
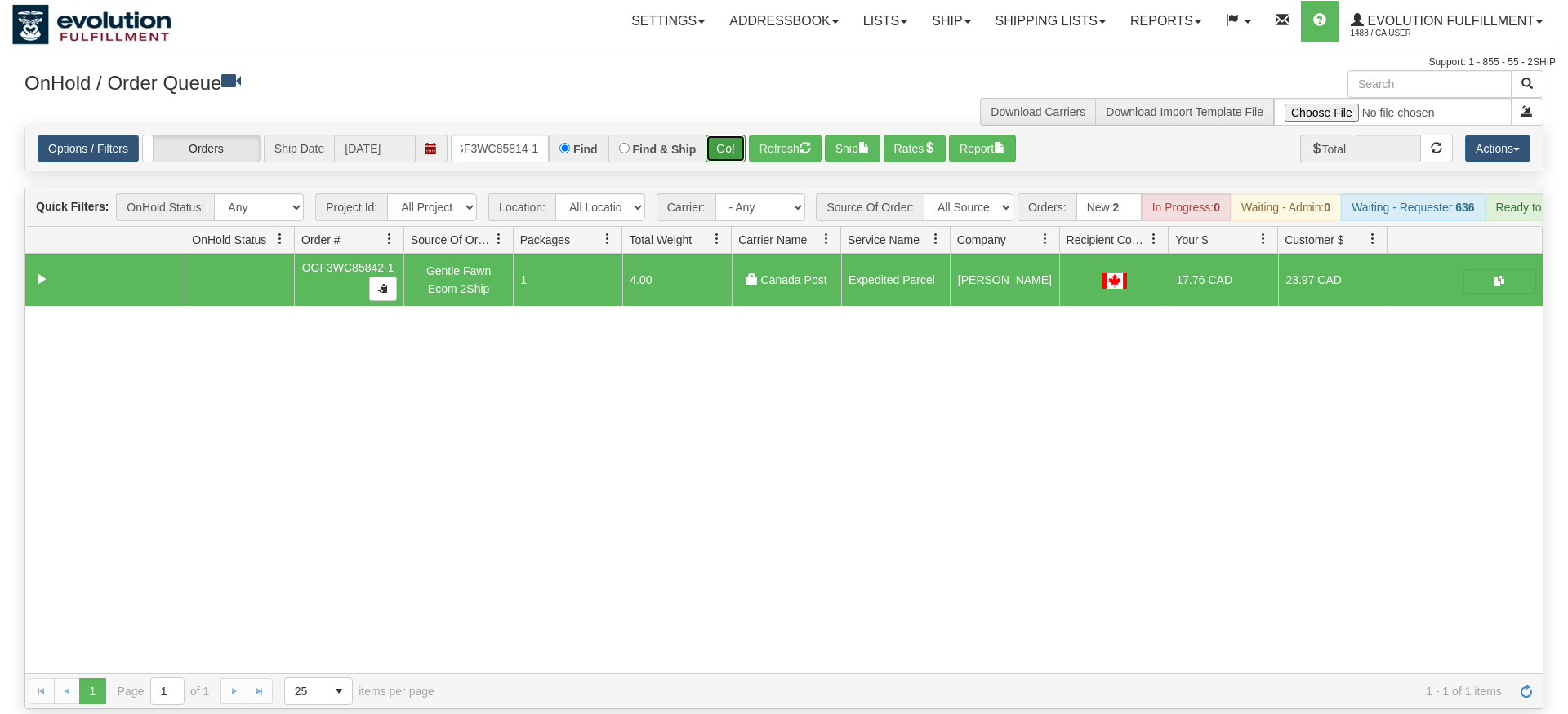
click at [727, 143] on div "Options / Filters Group Shipments Orders Ship Date [DATE] OGF3WC85814-1 Find Fi…" at bounding box center [783, 148] width 1517 height 44
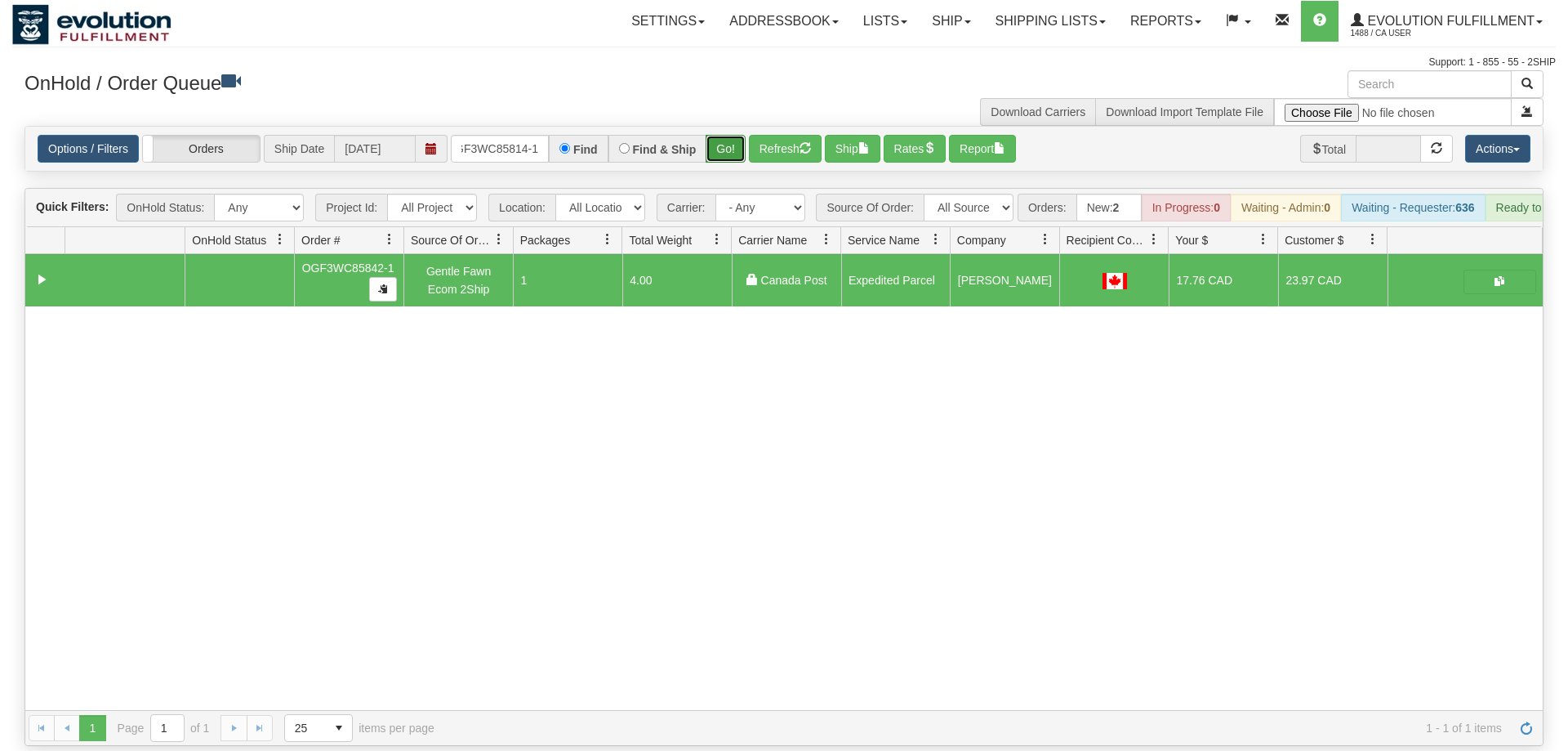
click at [727, 135] on button "Go!" at bounding box center [726, 149] width 40 height 27
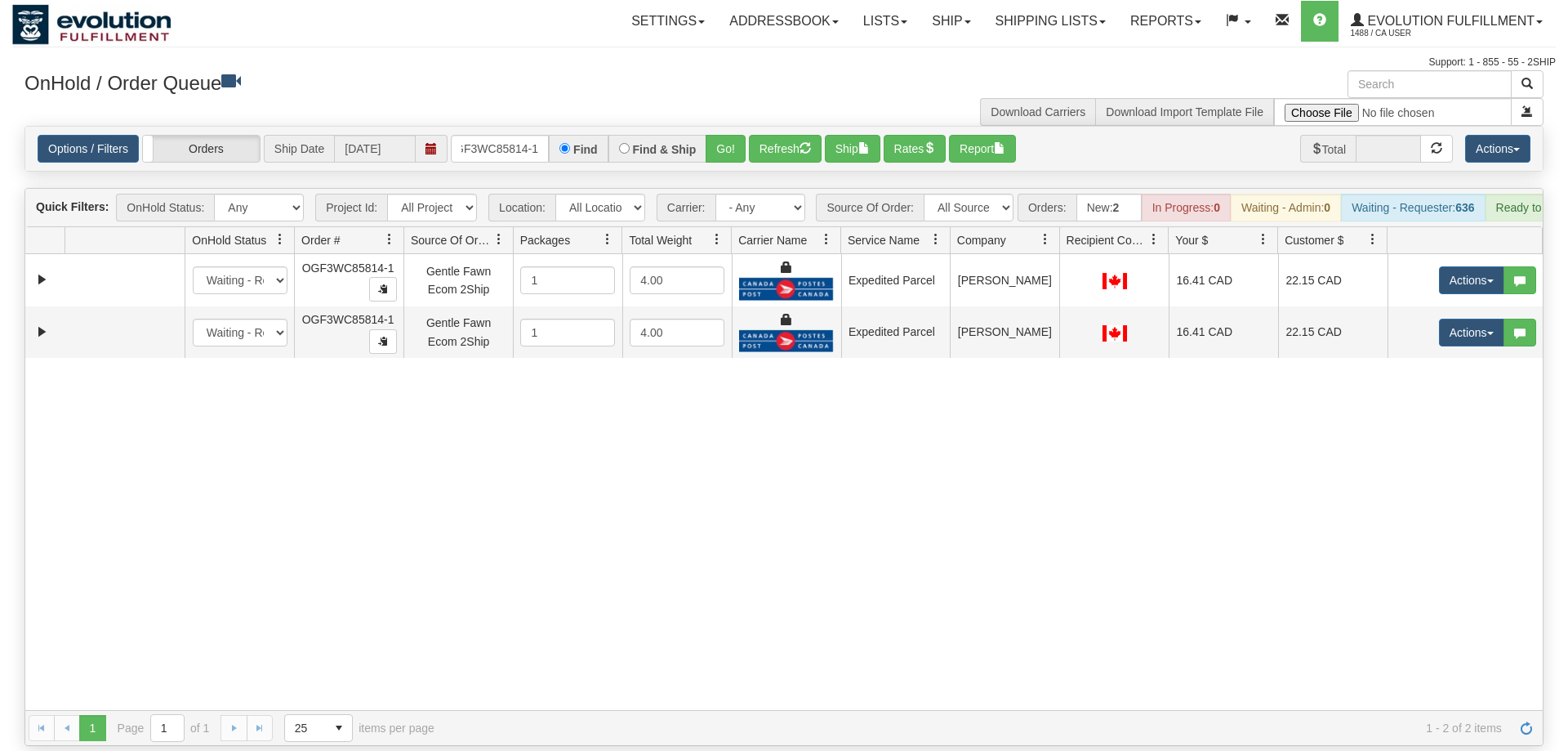
click at [1287, 543] on div "31572304 EVOLUTION V3 90975966 90975969 New In Progress Waiting - Admin Waiting…" at bounding box center [783, 482] width 1517 height 456
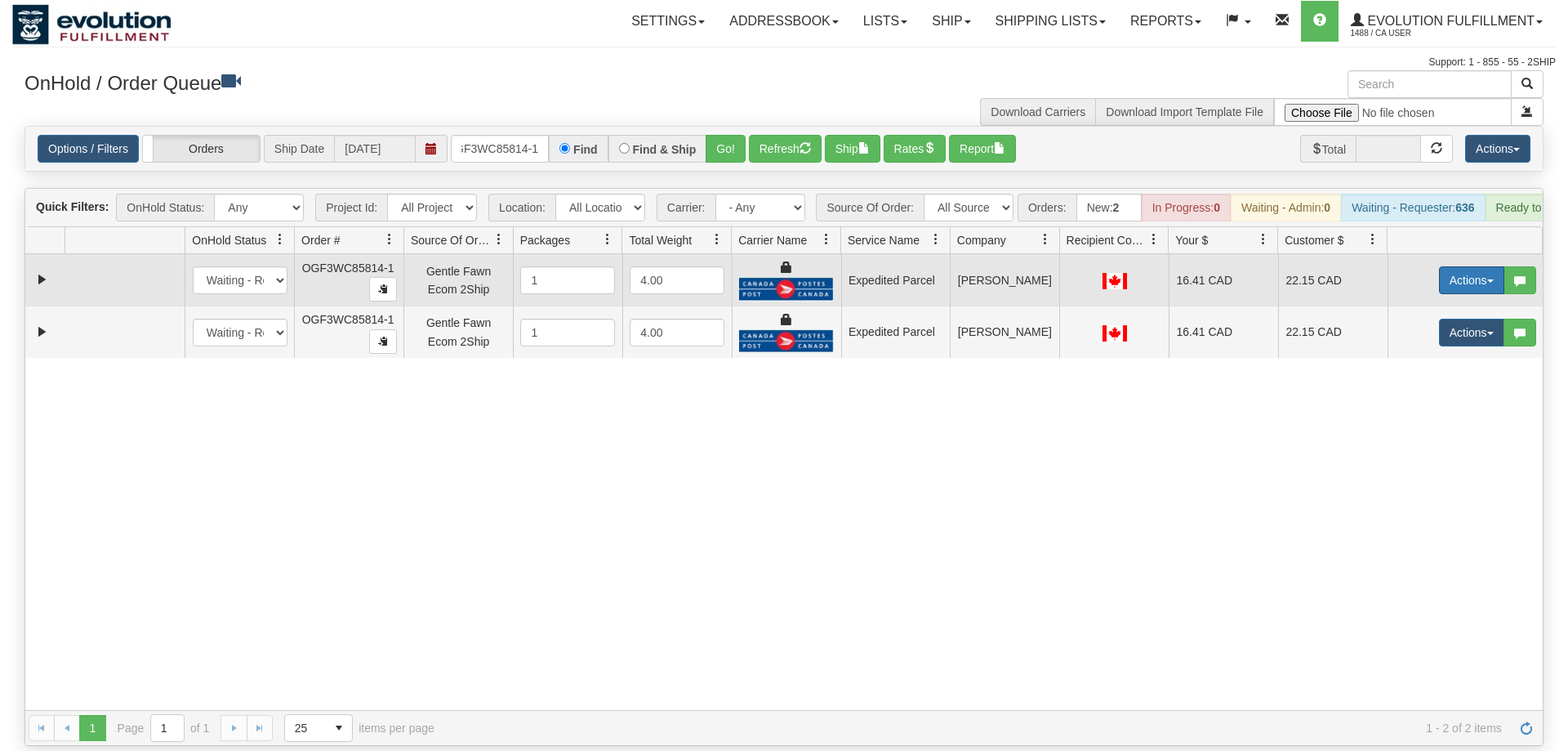
click at [1459, 266] on button "Actions" at bounding box center [1472, 280] width 65 height 27
click at [1423, 364] on link "Ship" at bounding box center [1438, 375] width 131 height 21
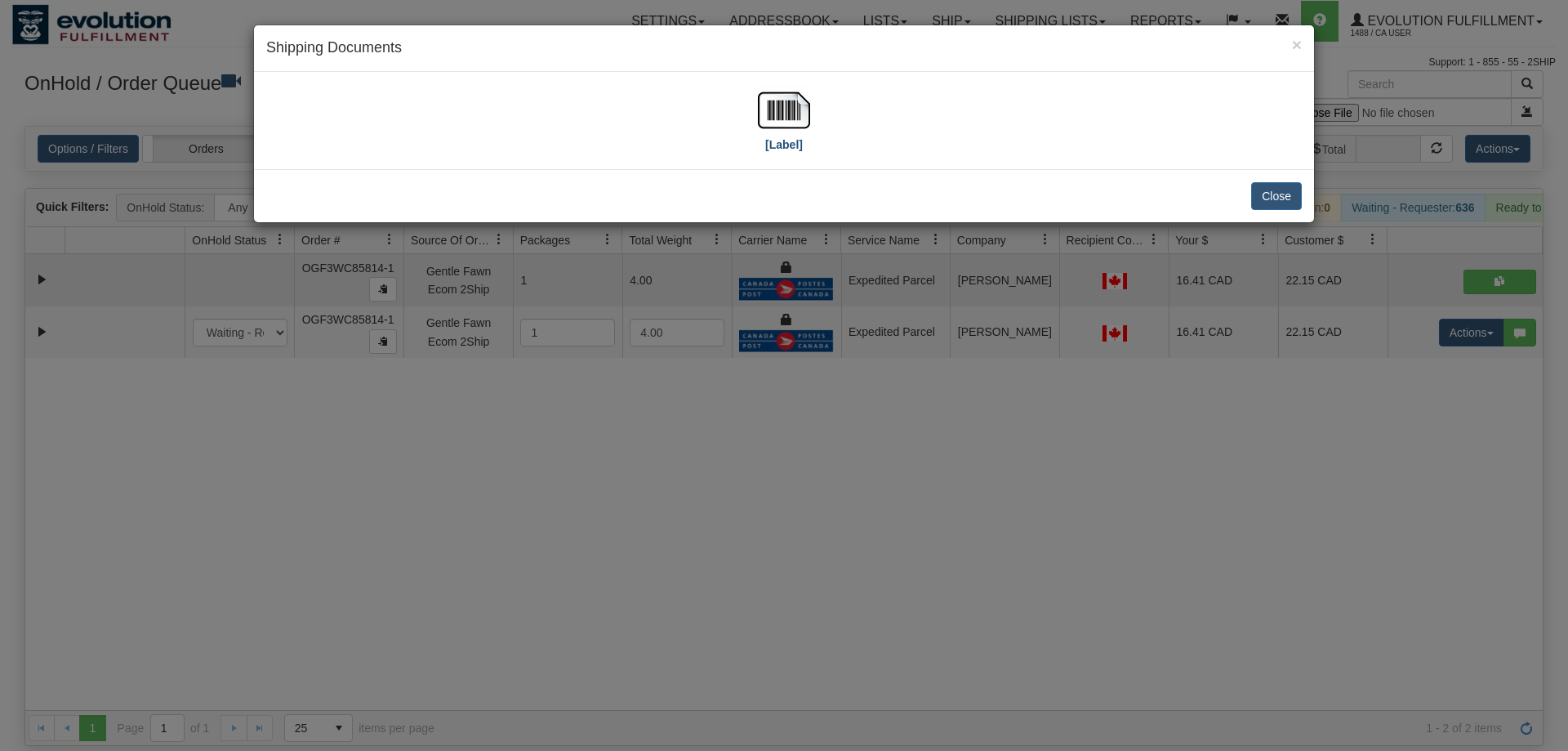
click at [808, 109] on div "[Label]" at bounding box center [784, 120] width 1036 height 73
click at [800, 109] on img at bounding box center [784, 110] width 52 height 52
click at [1250, 461] on div "× Shipping Documents [Label] Close" at bounding box center [784, 376] width 1568 height 751
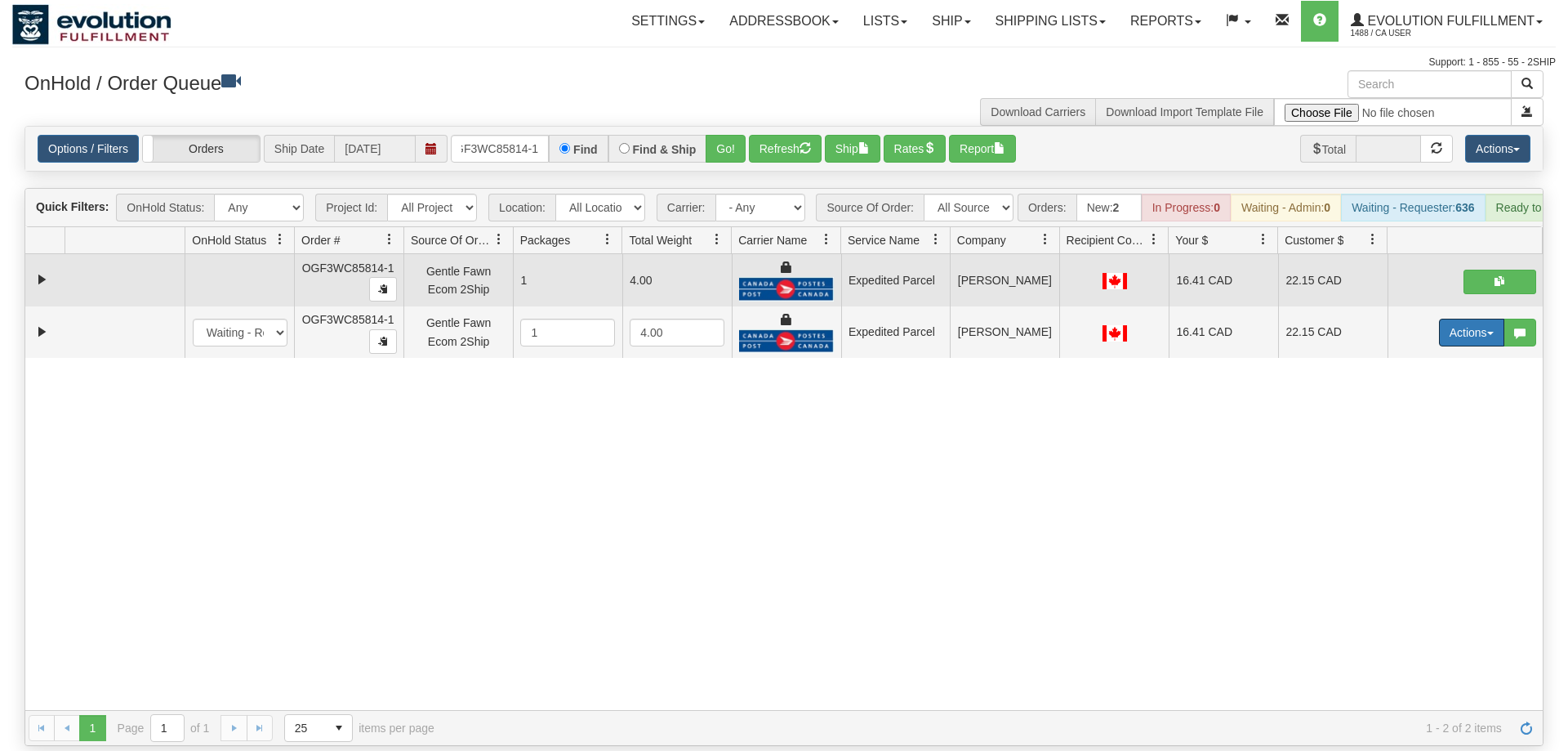
click at [1469, 319] on button "Actions" at bounding box center [1472, 333] width 65 height 27
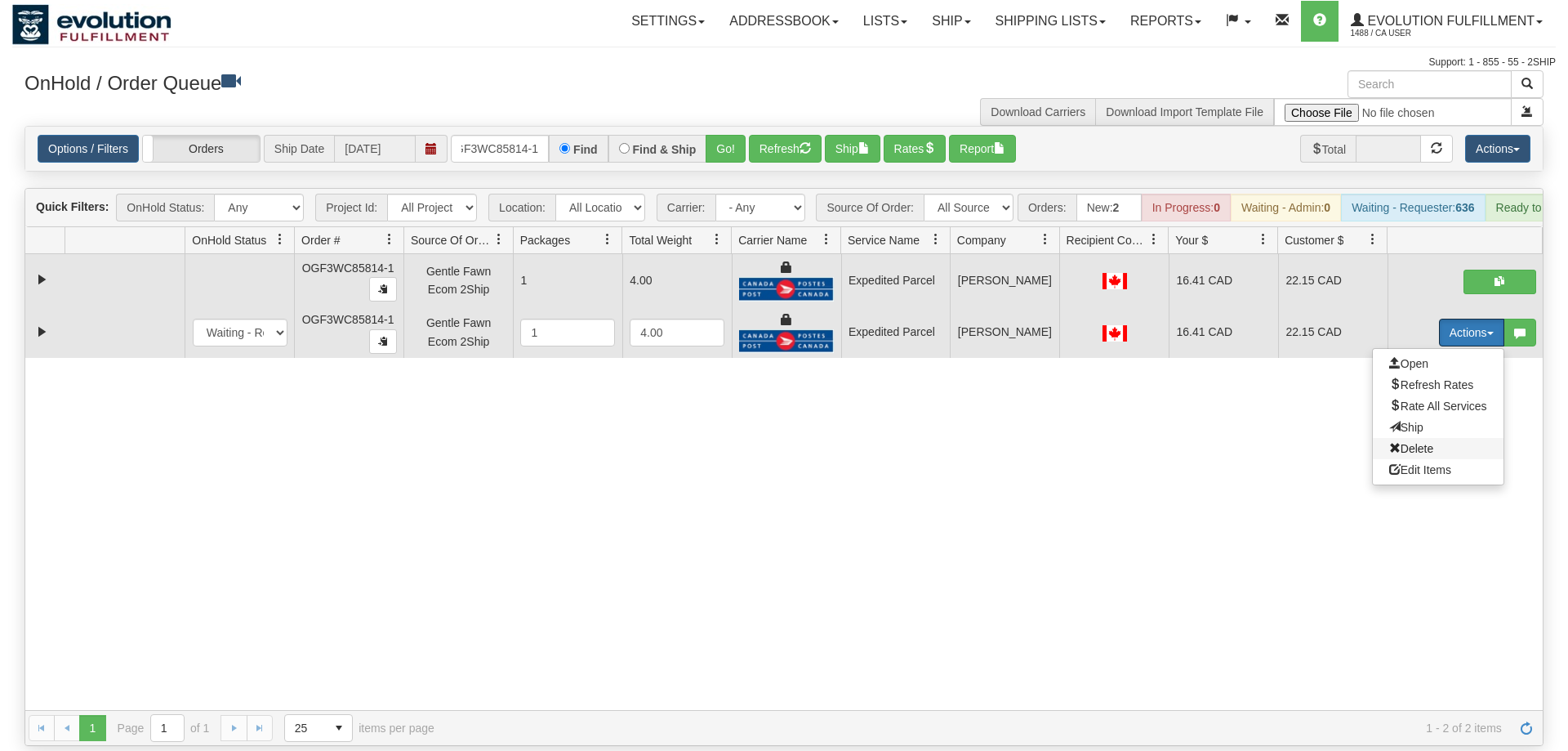
click at [1421, 443] on span "Delete" at bounding box center [1411, 449] width 44 height 13
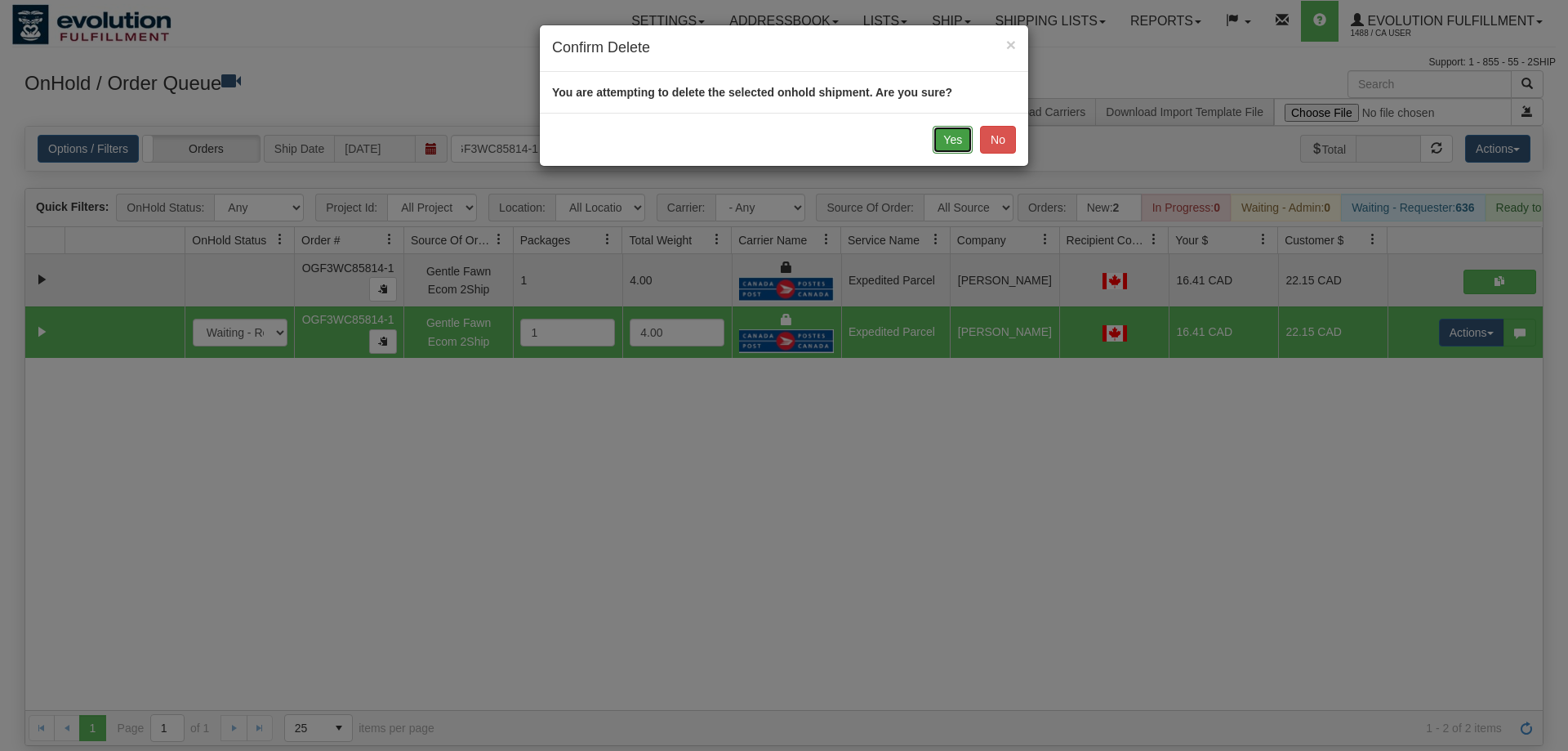
click at [944, 149] on button "Yes" at bounding box center [952, 139] width 40 height 27
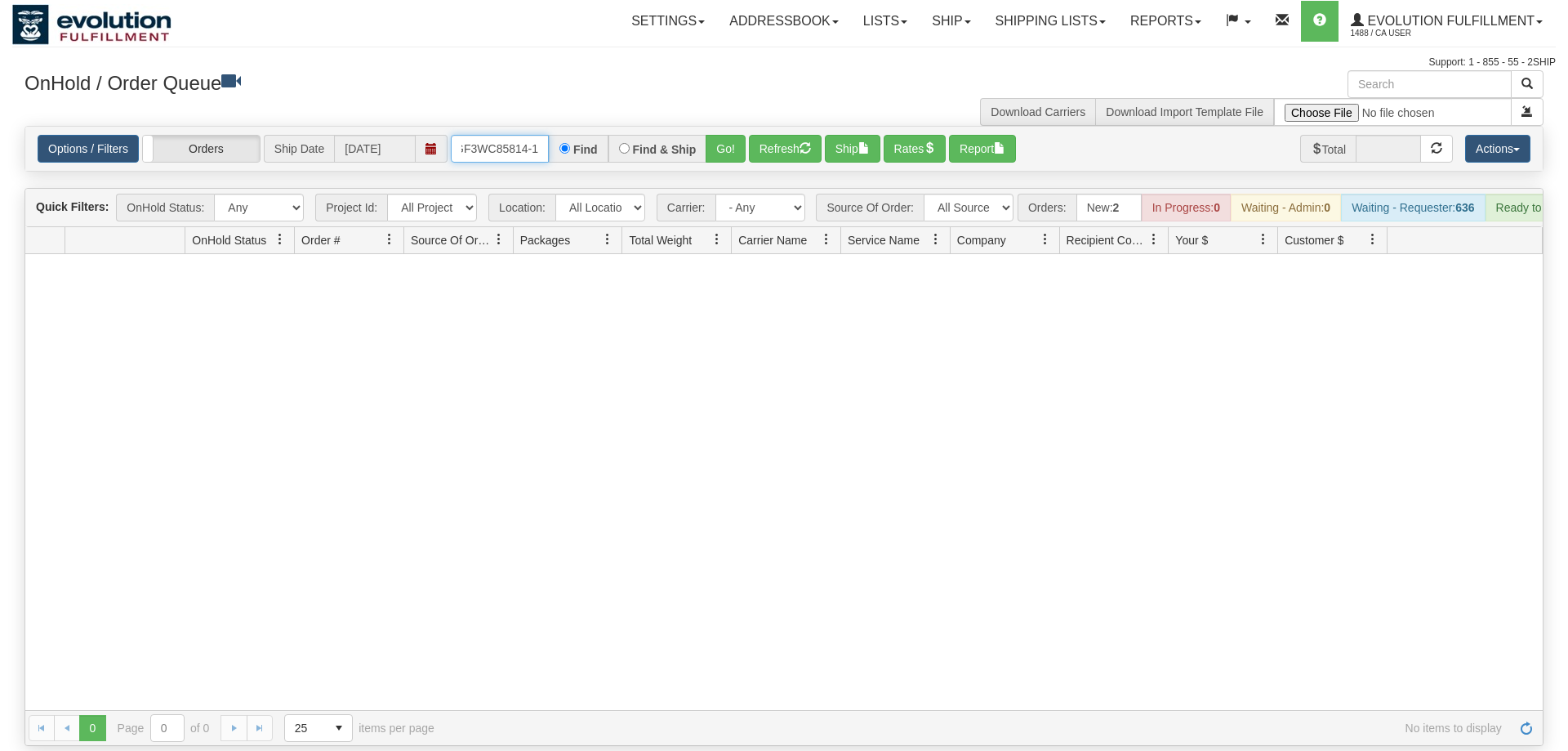
click at [490, 135] on input "OGF3WC85814-1" at bounding box center [500, 149] width 98 height 27
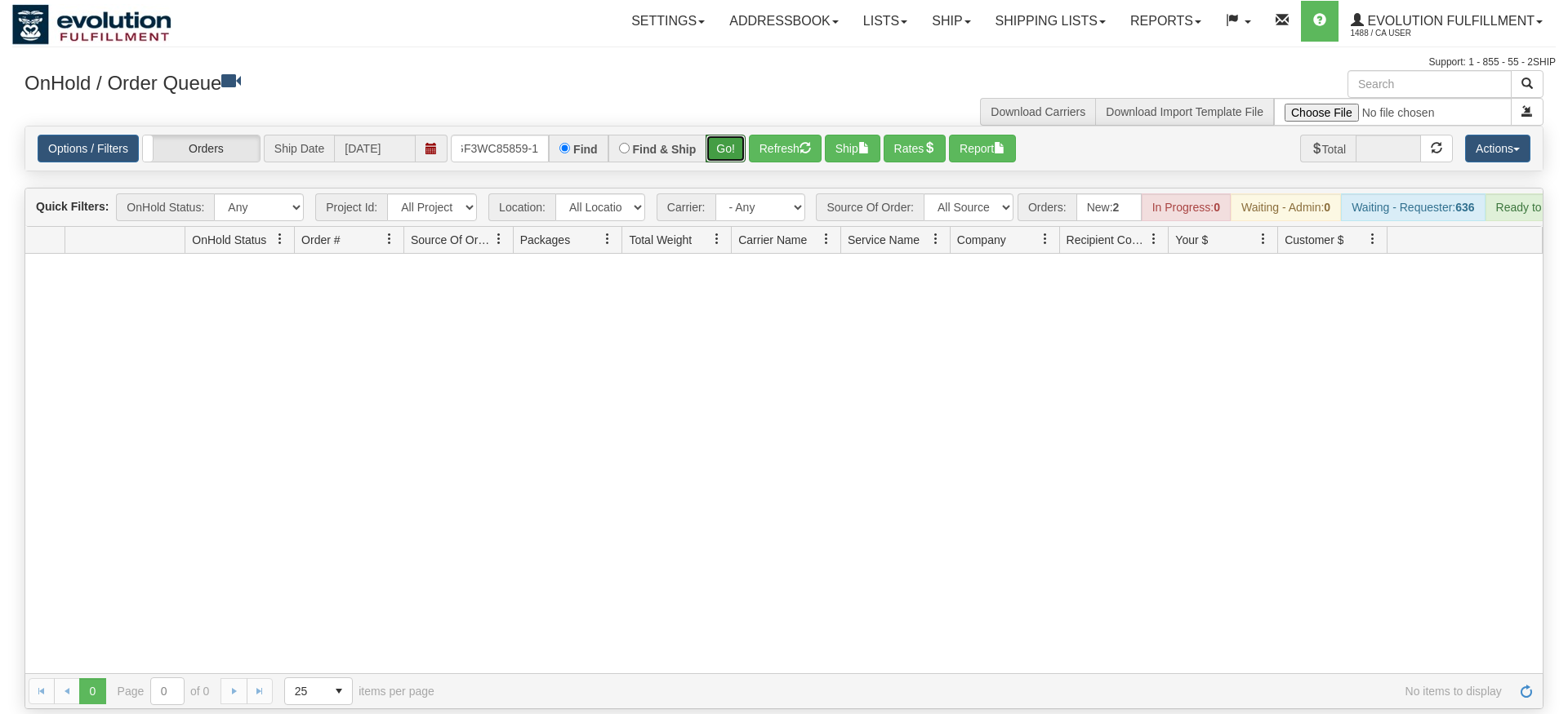
drag, startPoint x: 736, startPoint y: 124, endPoint x: 737, endPoint y: 143, distance: 19.0
click at [736, 158] on div "Is equal to Is not equal to Contains Does not contains CAD USD EUR ZAR [PERSON_…" at bounding box center [784, 417] width 1544 height 584
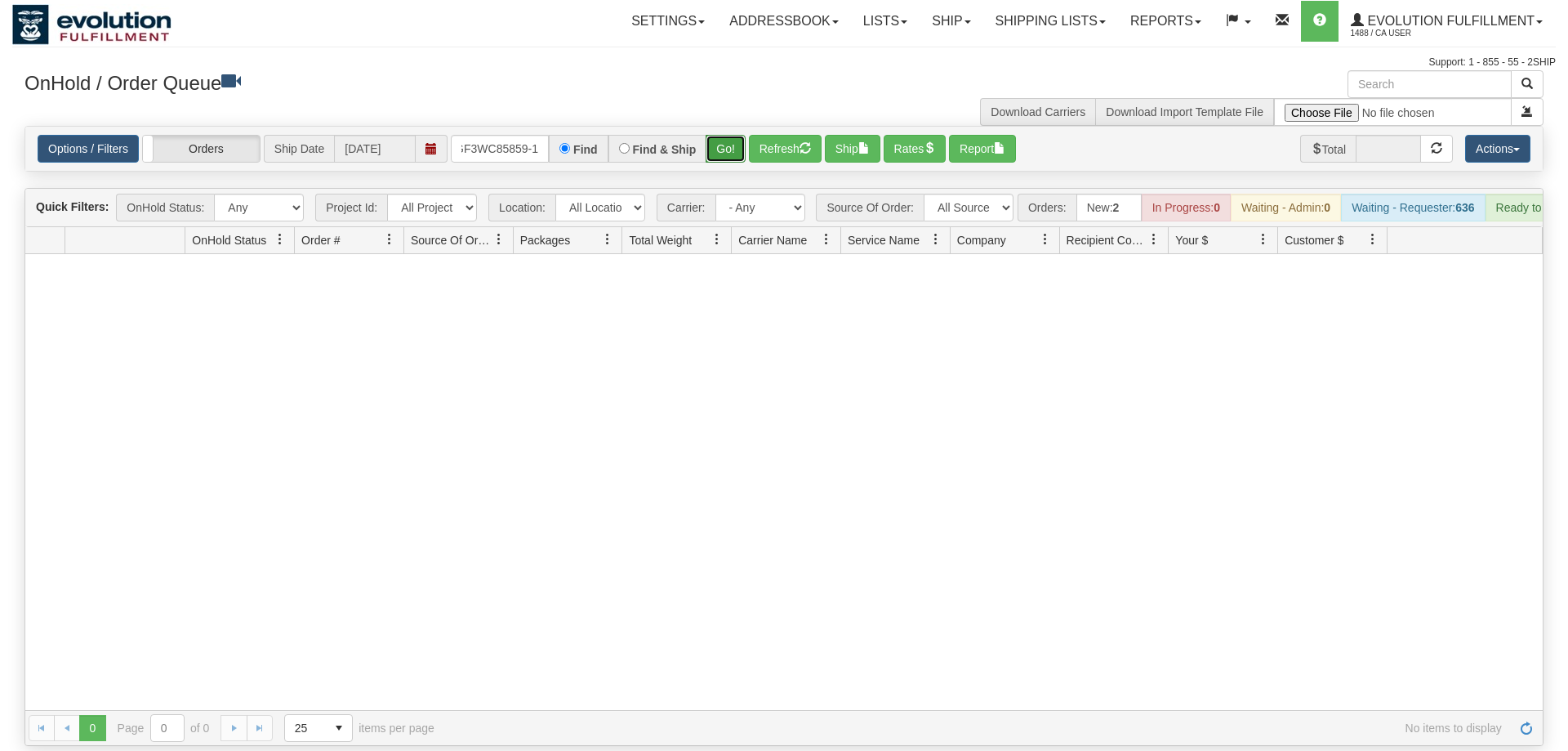
click at [735, 135] on button "Go!" at bounding box center [726, 149] width 40 height 27
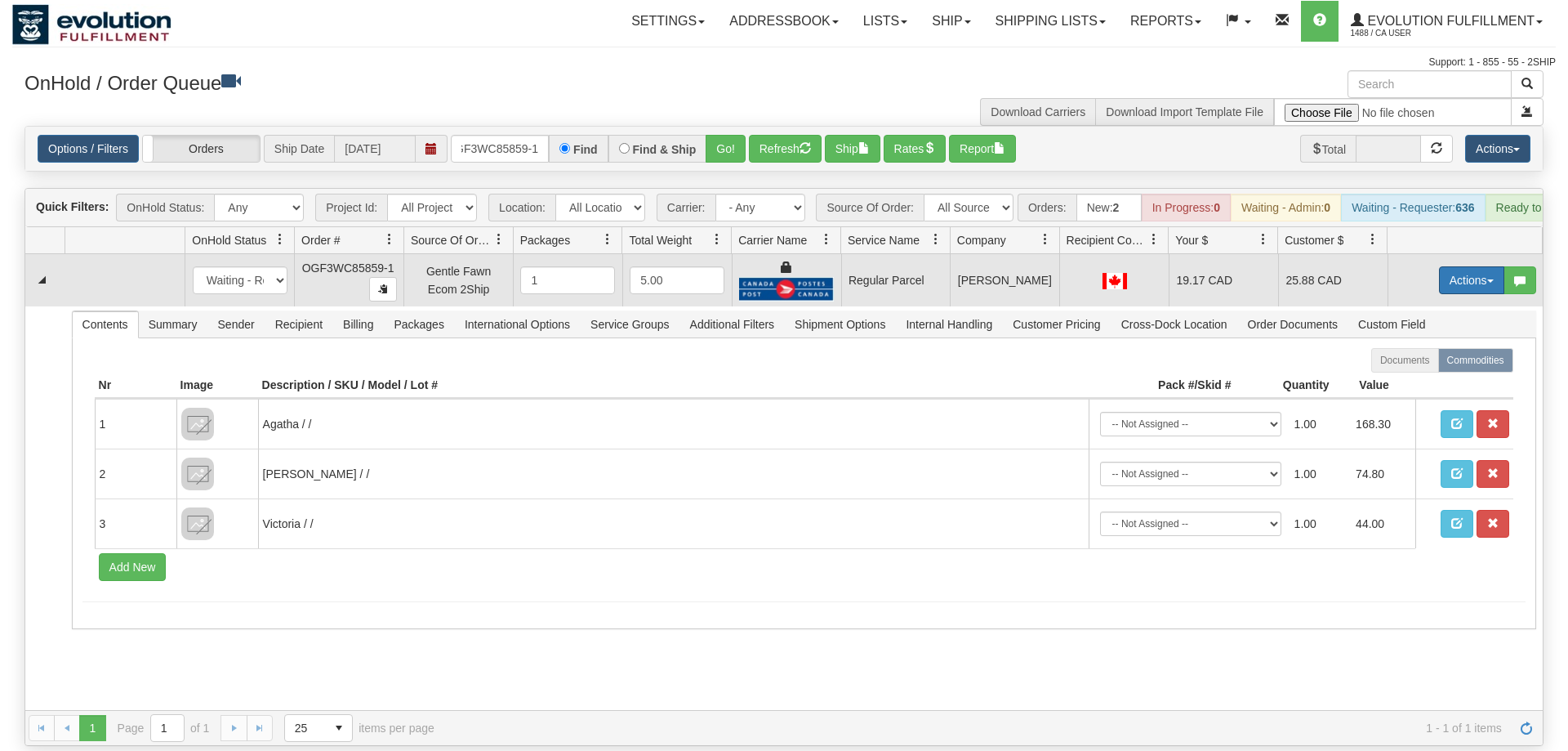
click at [1472, 266] on button "Actions" at bounding box center [1472, 280] width 65 height 27
click at [1428, 347] on span "Rate All Services" at bounding box center [1438, 353] width 98 height 13
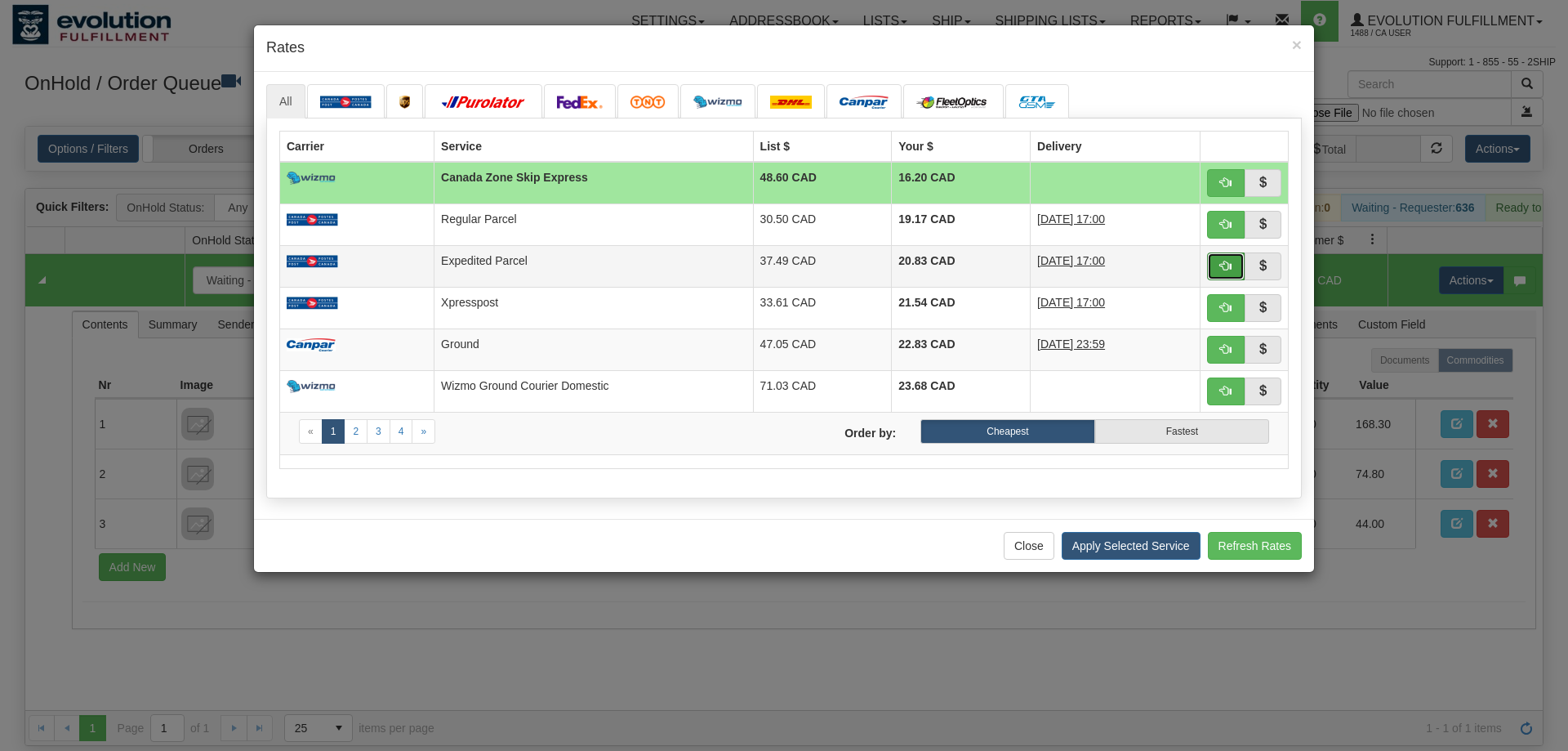
click at [1240, 255] on button "button" at bounding box center [1226, 266] width 38 height 27
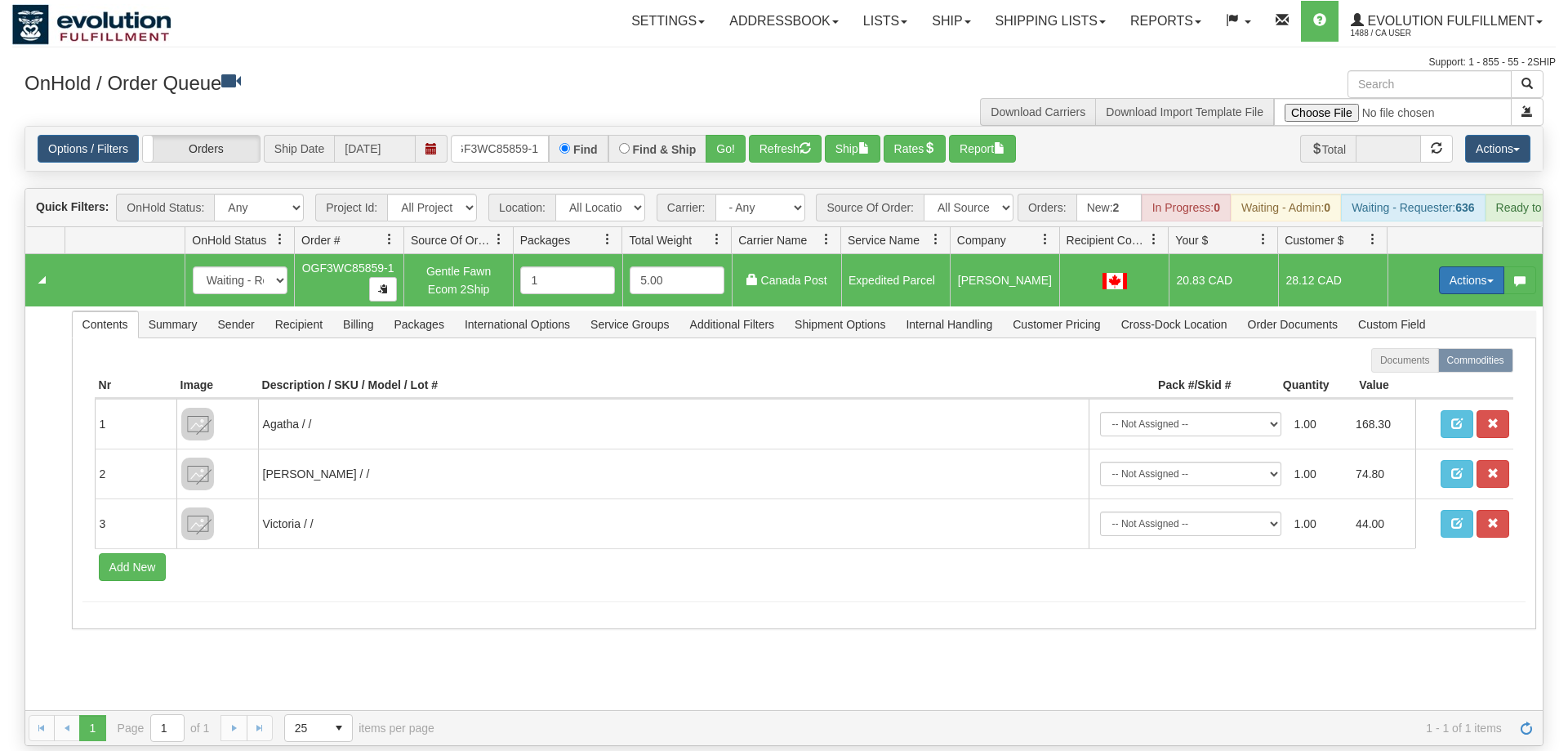
click at [1454, 266] on button "Actions" at bounding box center [1472, 280] width 65 height 27
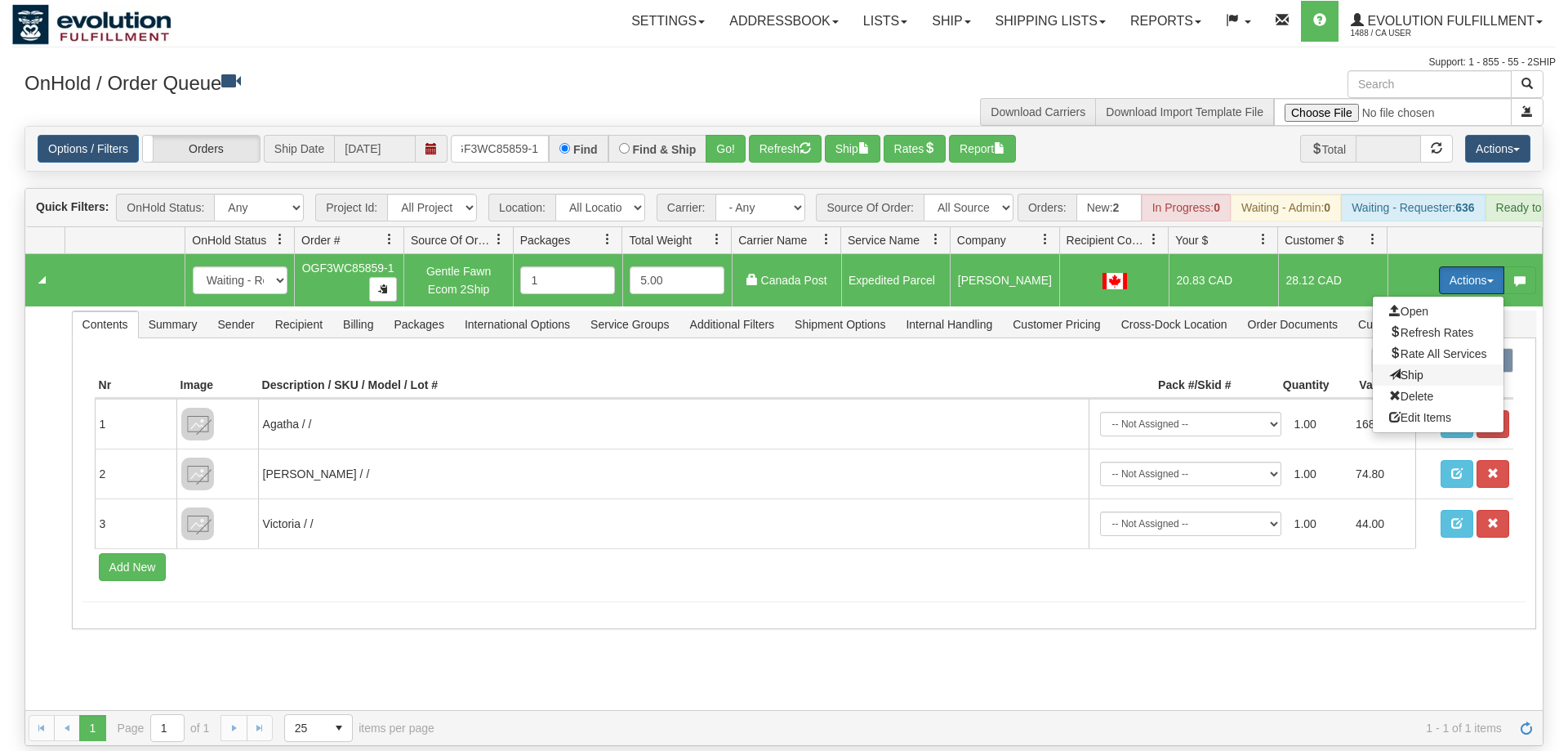
click at [1395, 369] on span "Ship" at bounding box center [1407, 375] width 34 height 13
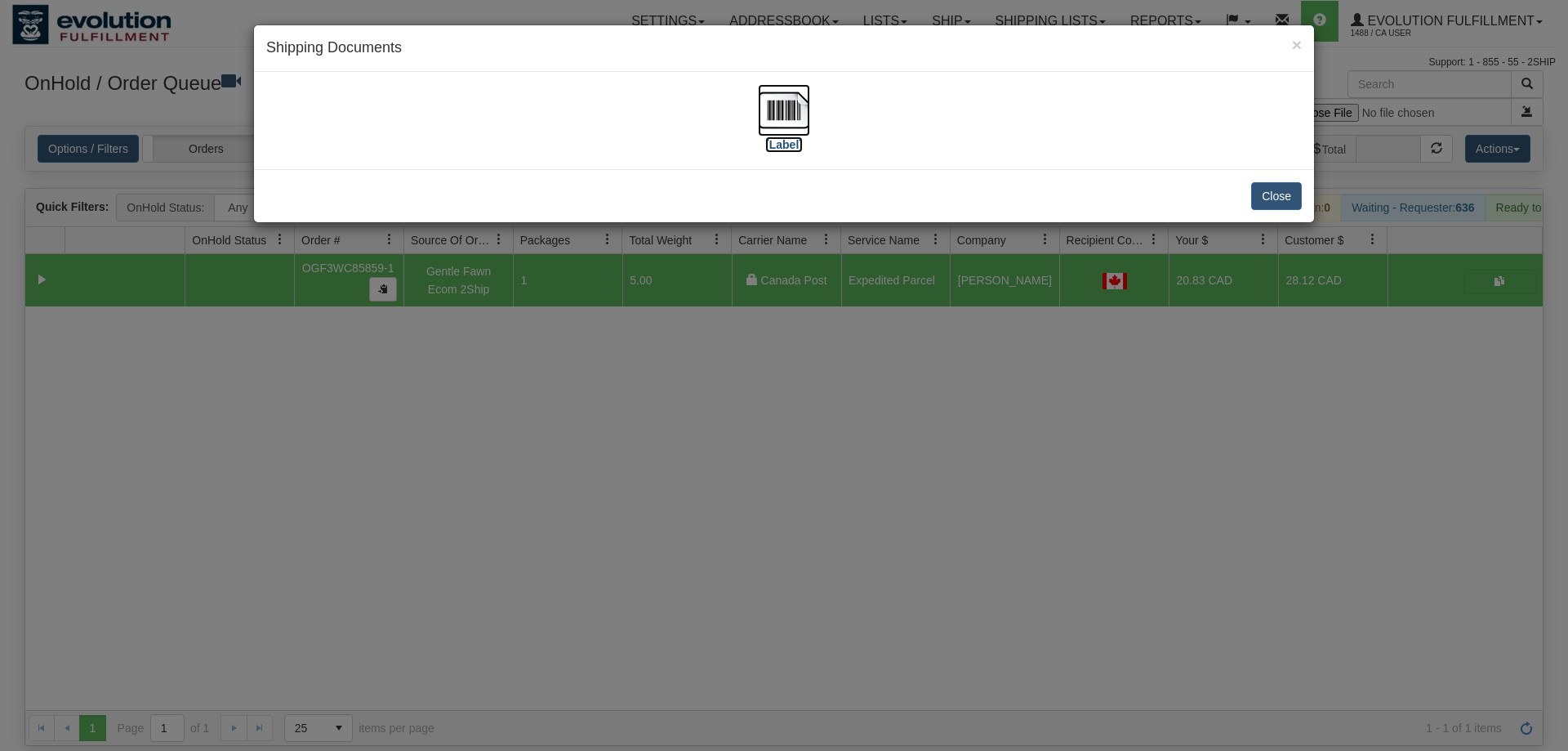
click at [806, 108] on img at bounding box center [784, 110] width 52 height 52
click at [655, 492] on div "× Shipping Documents [Label] Close" at bounding box center [784, 376] width 1568 height 751
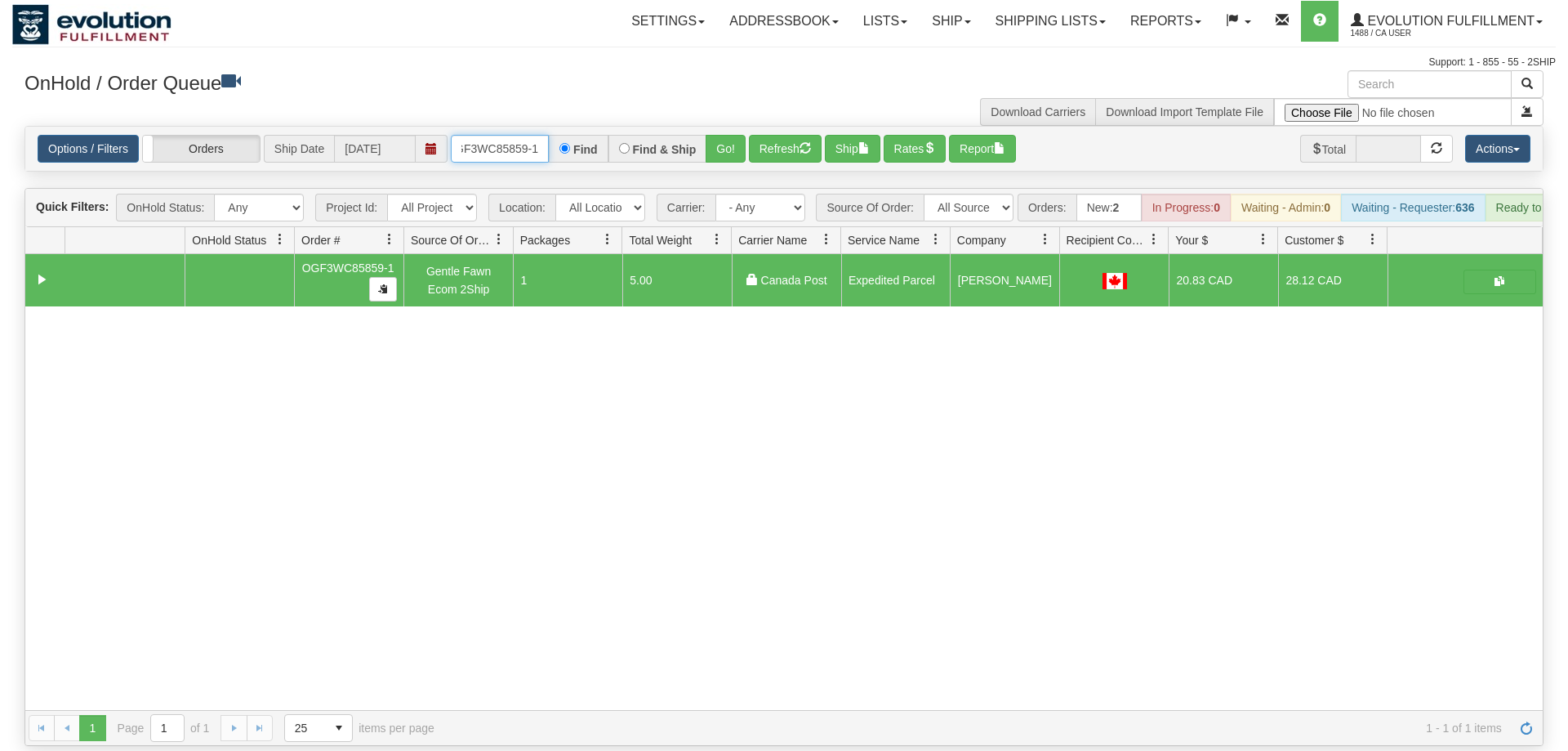
click at [502, 135] on input "OGF3WC85859-1" at bounding box center [500, 149] width 98 height 27
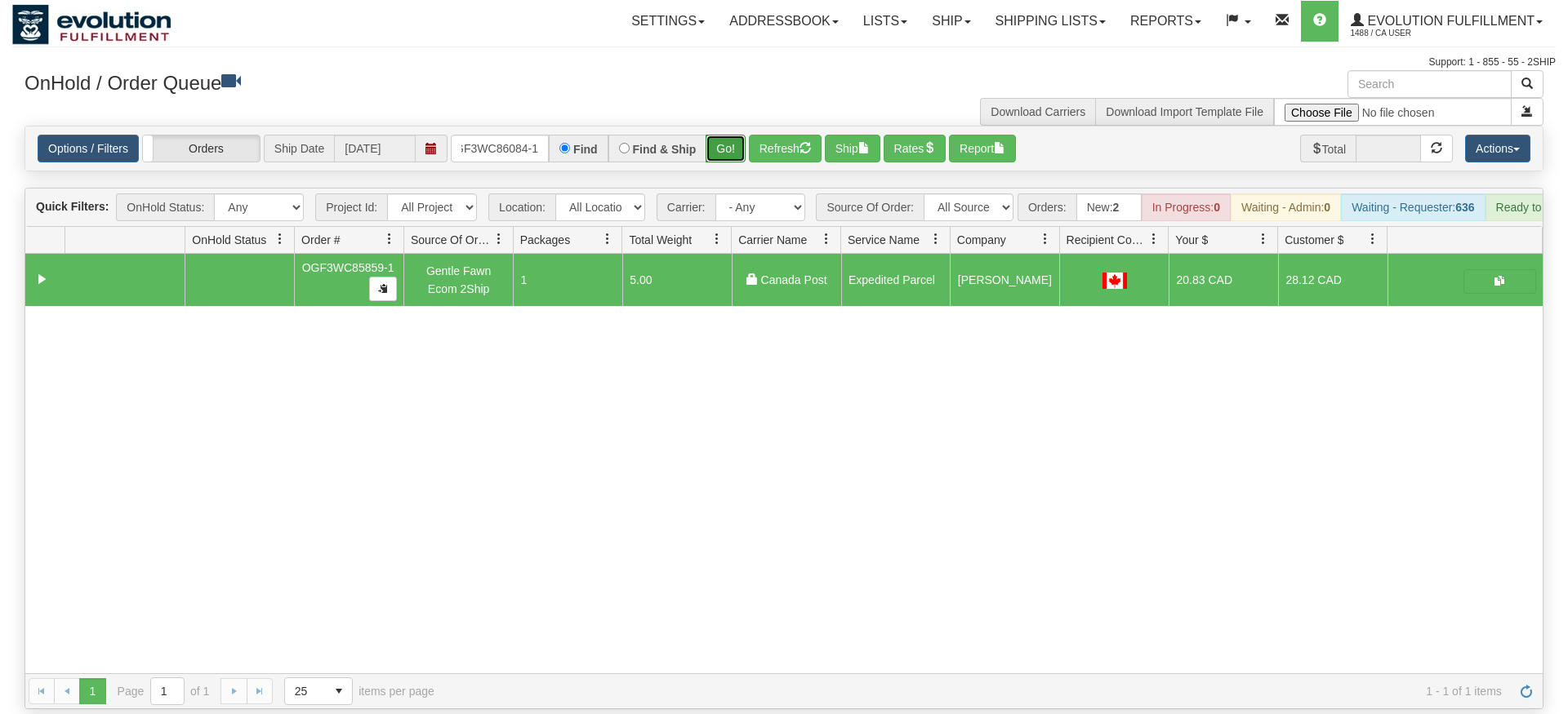
click at [717, 155] on div "Is equal to Is not equal to Contains Does not contains CAD USD EUR ZAR [PERSON_…" at bounding box center [784, 417] width 1544 height 584
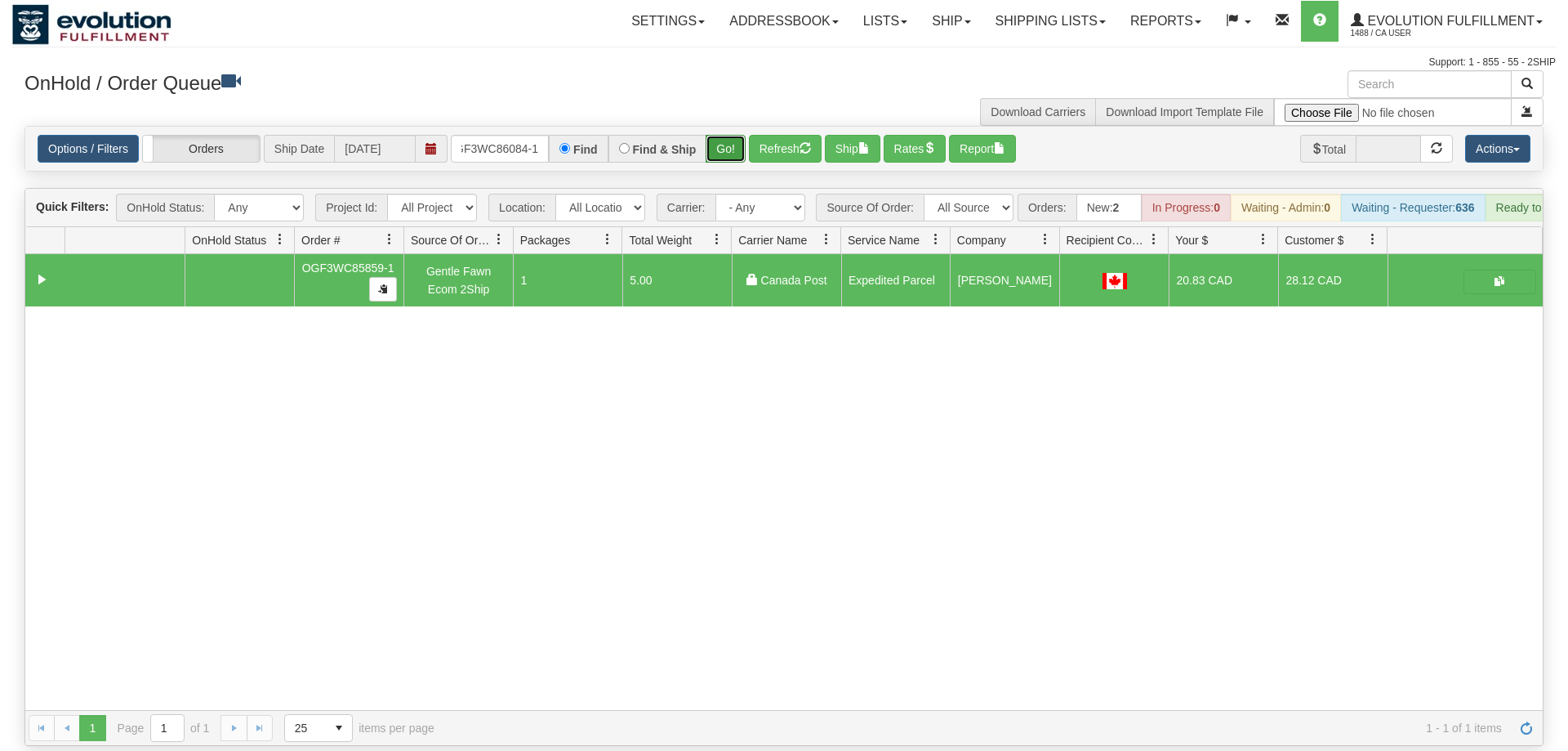
click at [722, 135] on button "Go!" at bounding box center [726, 149] width 40 height 27
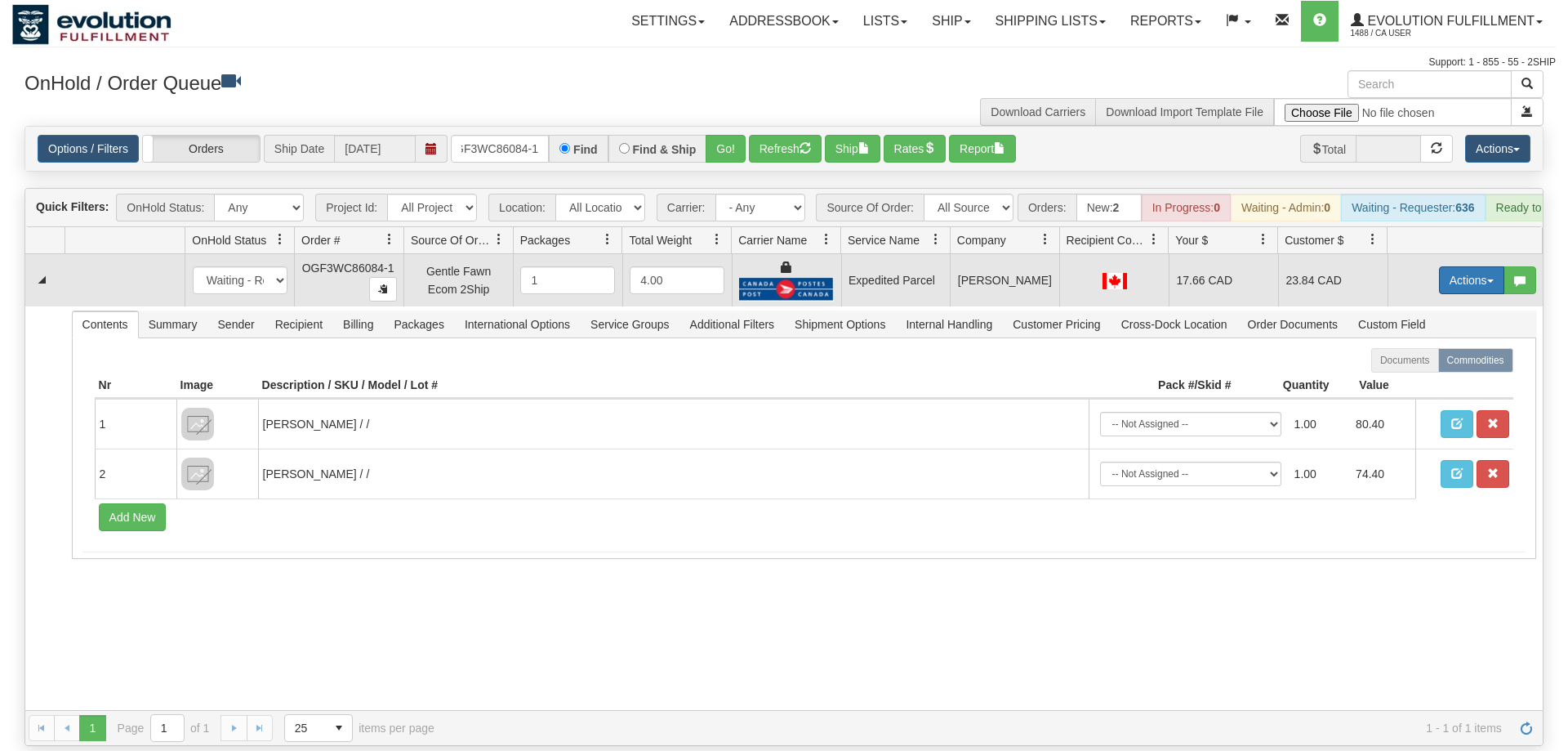
click at [1453, 266] on button "Actions" at bounding box center [1472, 280] width 65 height 27
click at [1407, 369] on span "Ship" at bounding box center [1407, 375] width 34 height 13
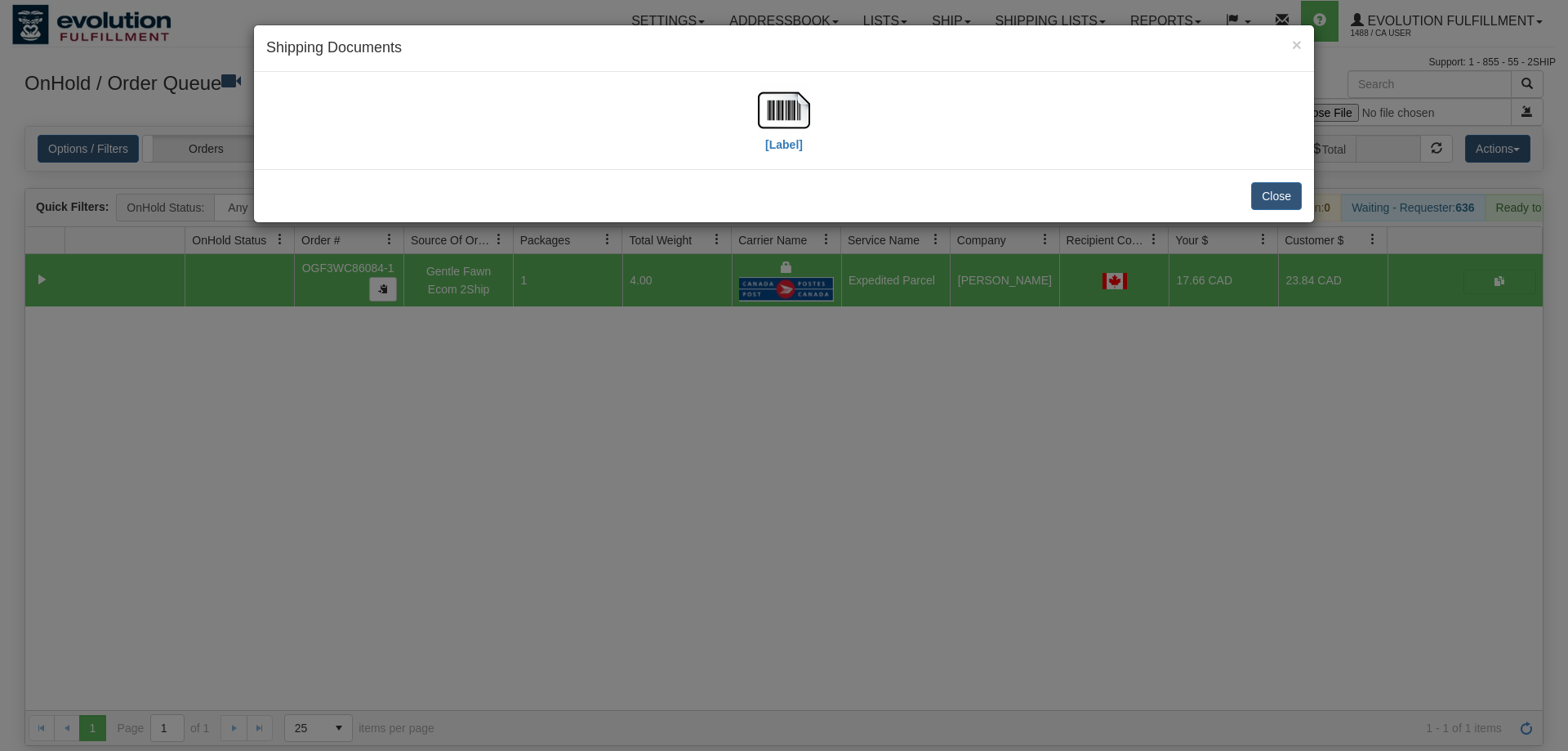
click at [813, 130] on div "[Label]" at bounding box center [784, 120] width 1036 height 73
click at [785, 119] on img at bounding box center [784, 110] width 52 height 52
drag, startPoint x: 1049, startPoint y: 360, endPoint x: 605, endPoint y: 107, distance: 511.0
click at [1024, 330] on div "× Shipping Documents [Label] Close" at bounding box center [784, 376] width 1568 height 751
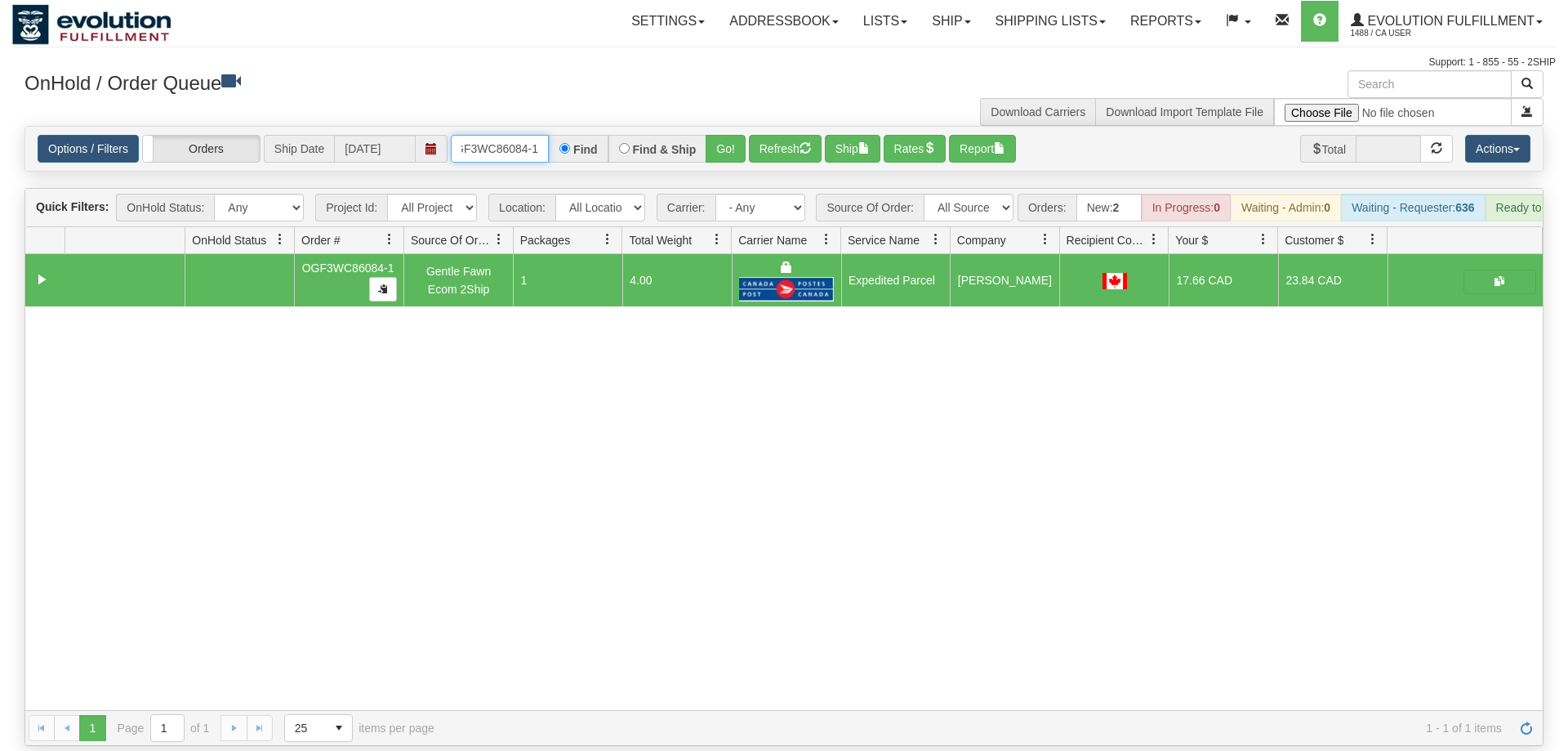
click at [514, 135] on input "OGF3WC86084-1" at bounding box center [500, 149] width 98 height 27
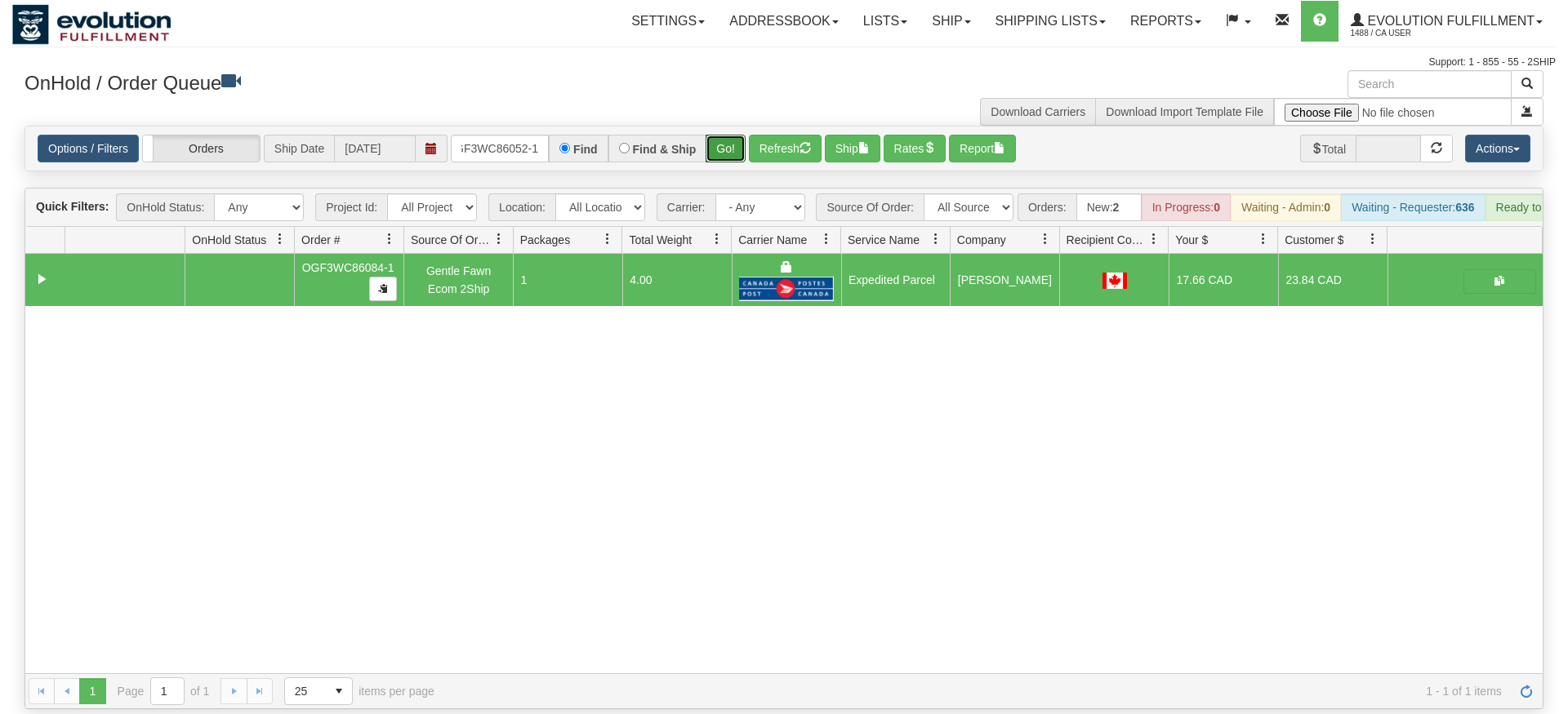
click at [727, 156] on div "Is equal to Is not equal to Contains Does not contains CAD USD EUR ZAR [PERSON_…" at bounding box center [784, 417] width 1544 height 584
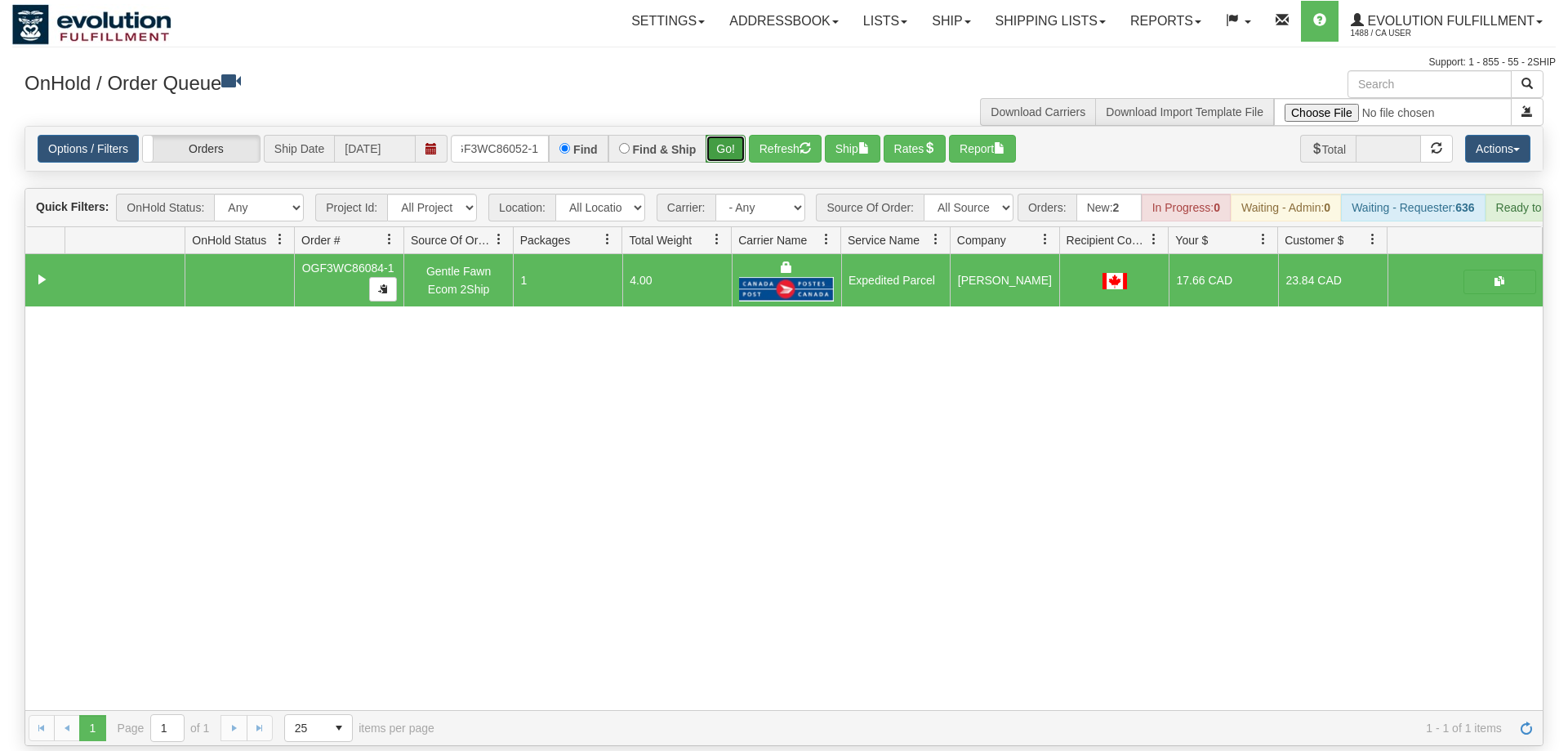
click at [726, 135] on button "Go!" at bounding box center [726, 149] width 40 height 27
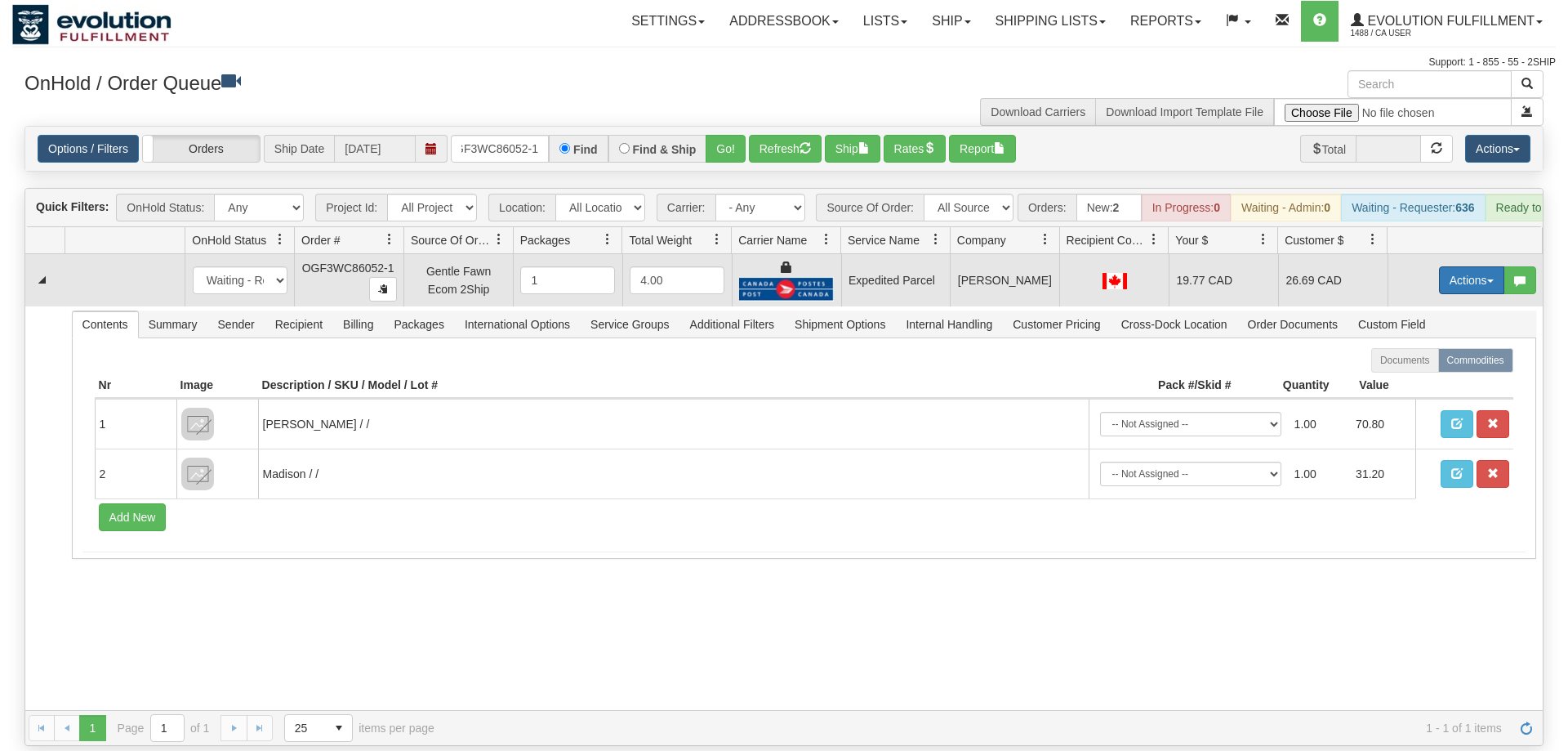
click at [1467, 266] on button "Actions" at bounding box center [1472, 280] width 65 height 27
click at [1402, 369] on span "Ship" at bounding box center [1407, 375] width 34 height 13
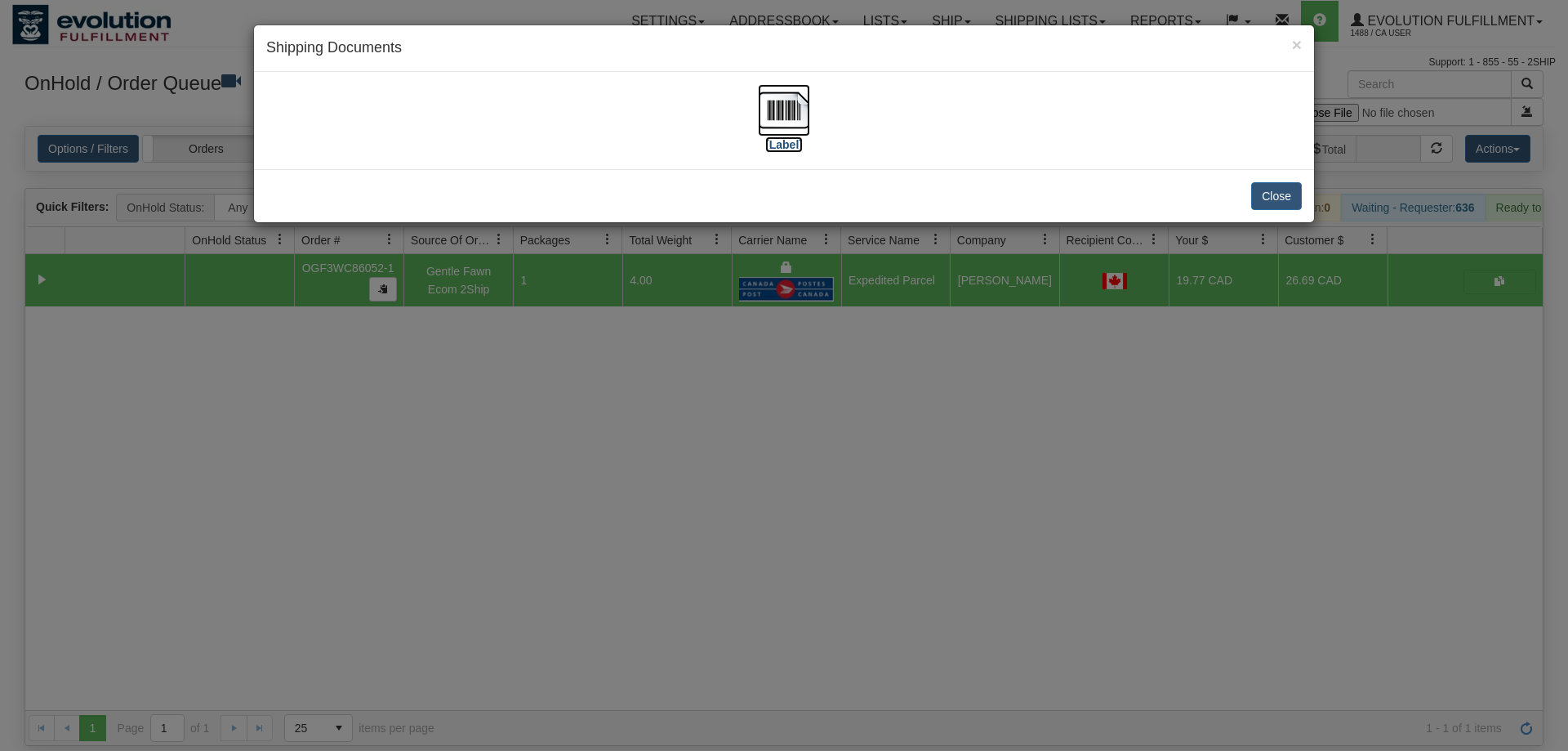
click at [793, 137] on label "[Label]" at bounding box center [784, 144] width 38 height 16
drag, startPoint x: 814, startPoint y: 441, endPoint x: 793, endPoint y: 384, distance: 60.7
click at [814, 436] on div "× Shipping Documents [Label] Close" at bounding box center [784, 376] width 1568 height 751
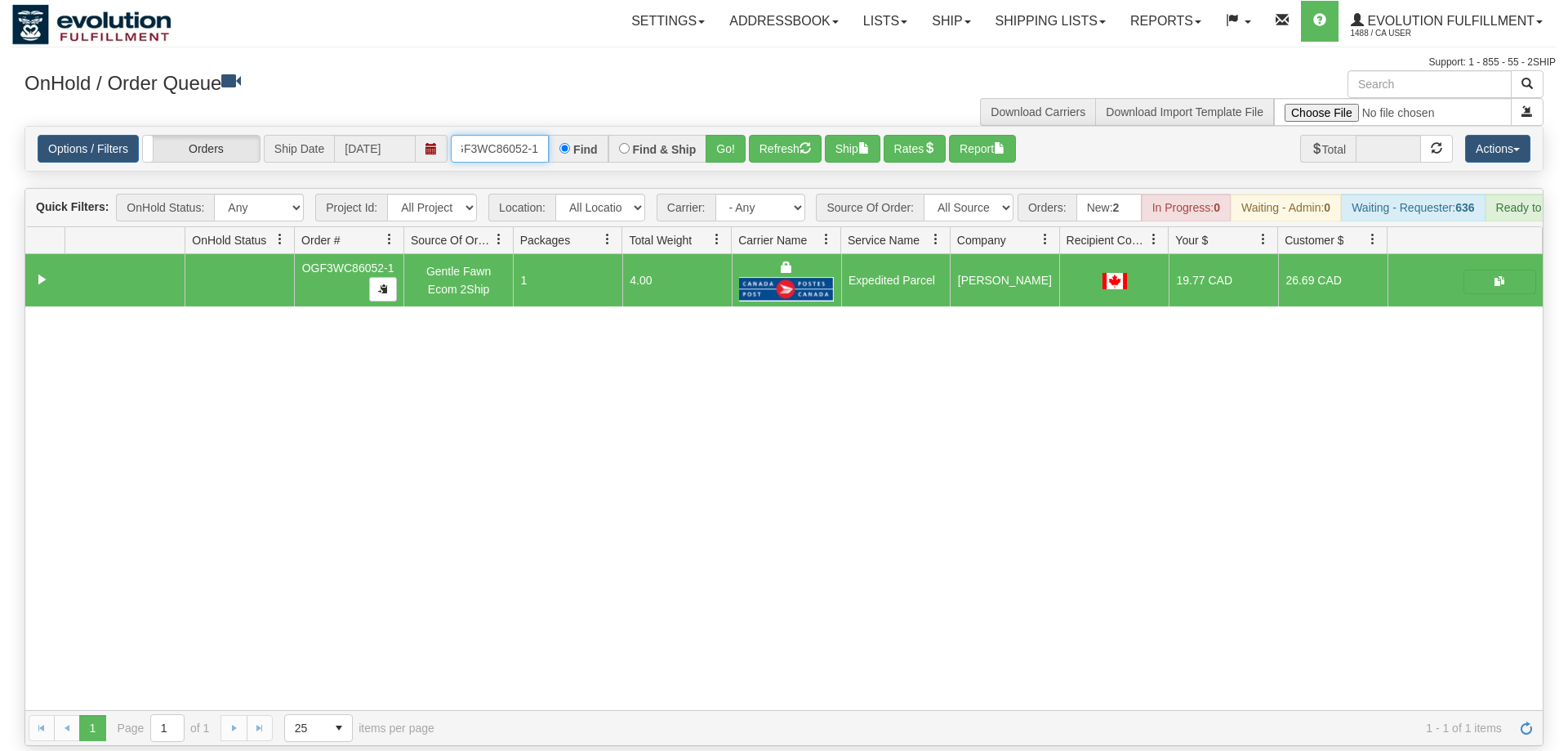
click at [481, 135] on input "OGF3WC86052-1" at bounding box center [500, 149] width 98 height 27
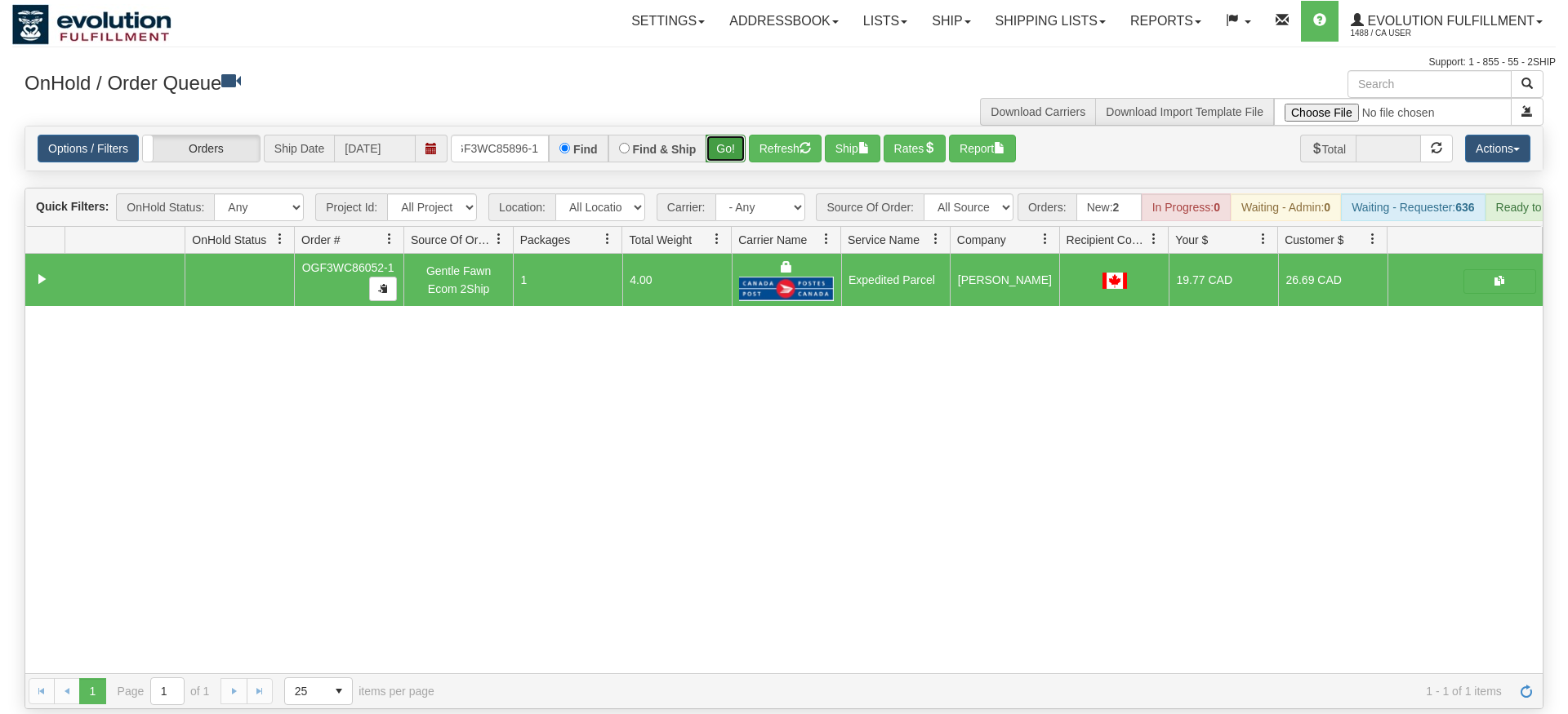
click at [721, 164] on div "Is equal to Is not equal to Contains Does not contains CAD USD EUR ZAR [PERSON_…" at bounding box center [784, 417] width 1544 height 584
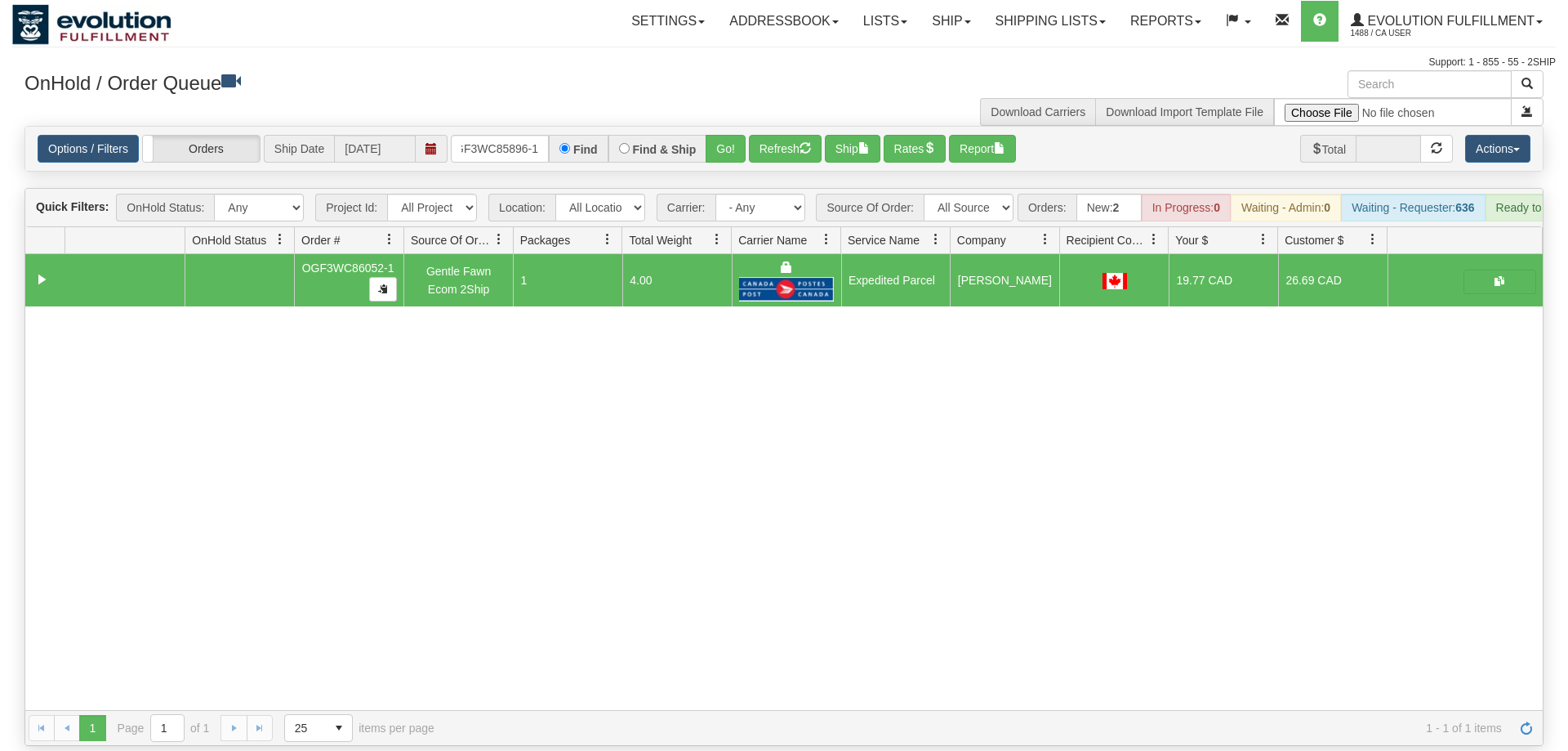
click at [727, 141] on div "Options / Filters Group Shipments Orders Ship Date [DATE] OGF3WC85896-1 Find Fi…" at bounding box center [783, 148] width 1517 height 44
click at [729, 135] on button "Go!" at bounding box center [726, 149] width 40 height 27
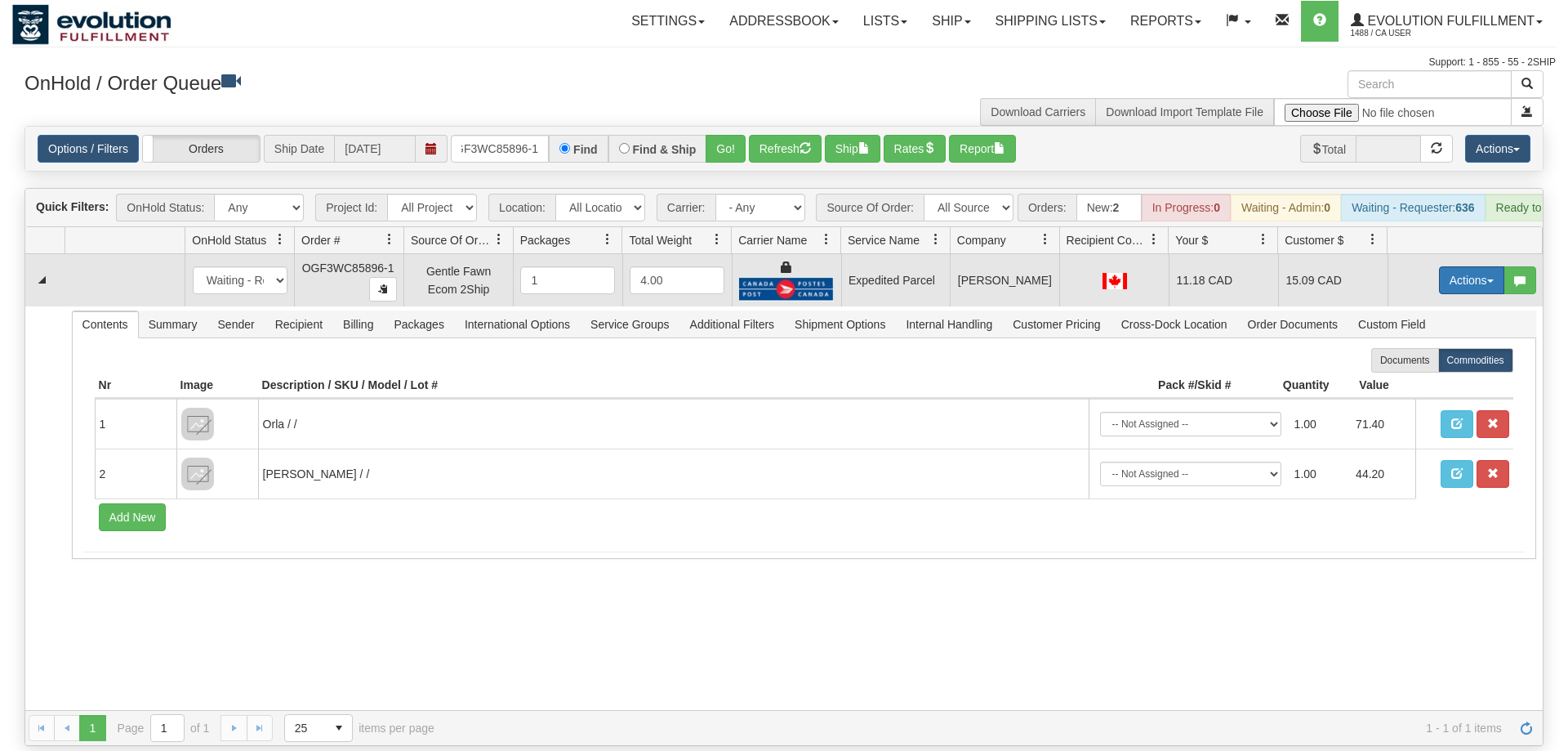
click at [1503, 266] on button "Actions" at bounding box center [1472, 280] width 65 height 27
click at [1417, 369] on span "Ship" at bounding box center [1407, 375] width 34 height 13
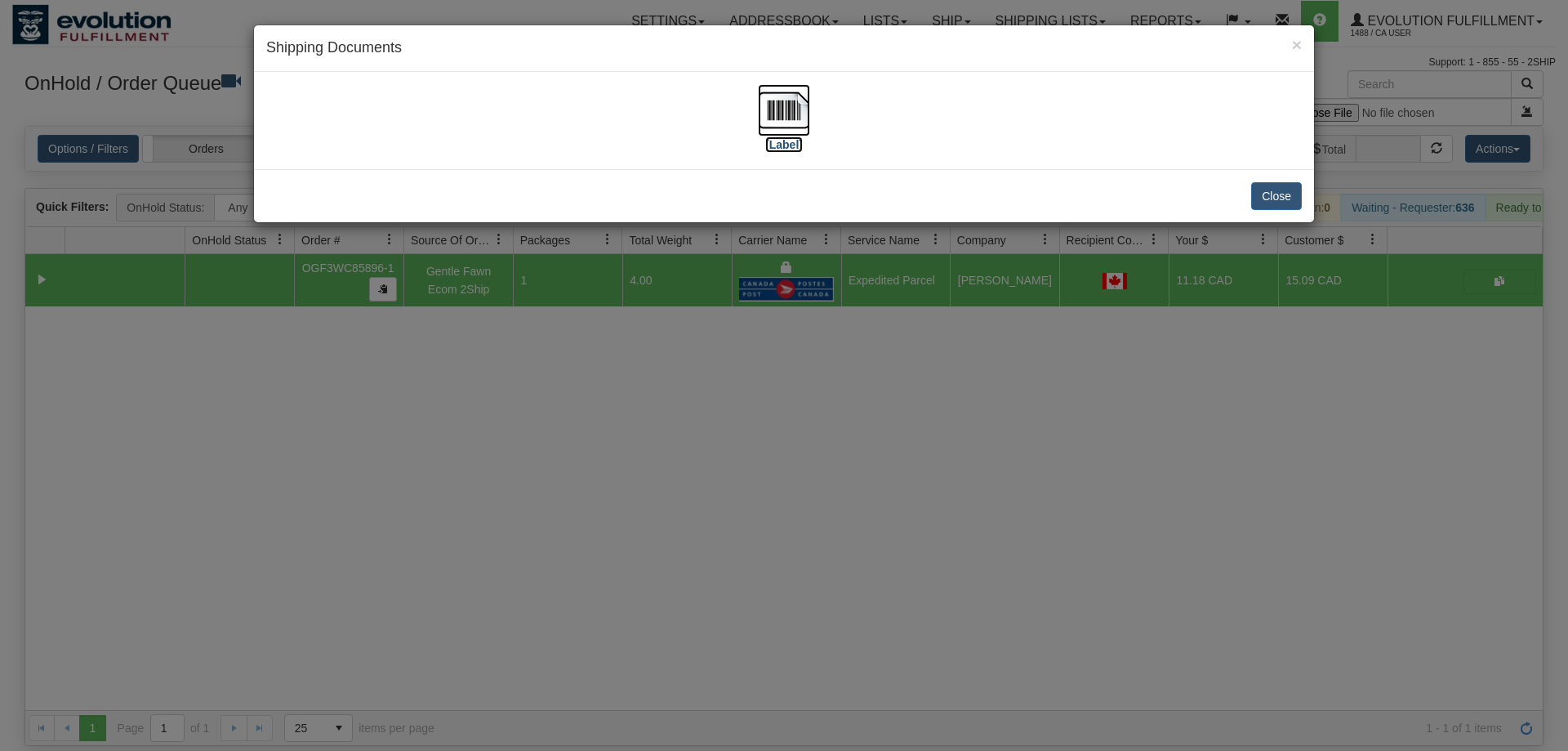
click at [789, 102] on img at bounding box center [784, 110] width 52 height 52
drag, startPoint x: 915, startPoint y: 551, endPoint x: 507, endPoint y: 22, distance: 668.1
click at [914, 534] on div "× Shipping Documents [Label] Close" at bounding box center [784, 376] width 1568 height 751
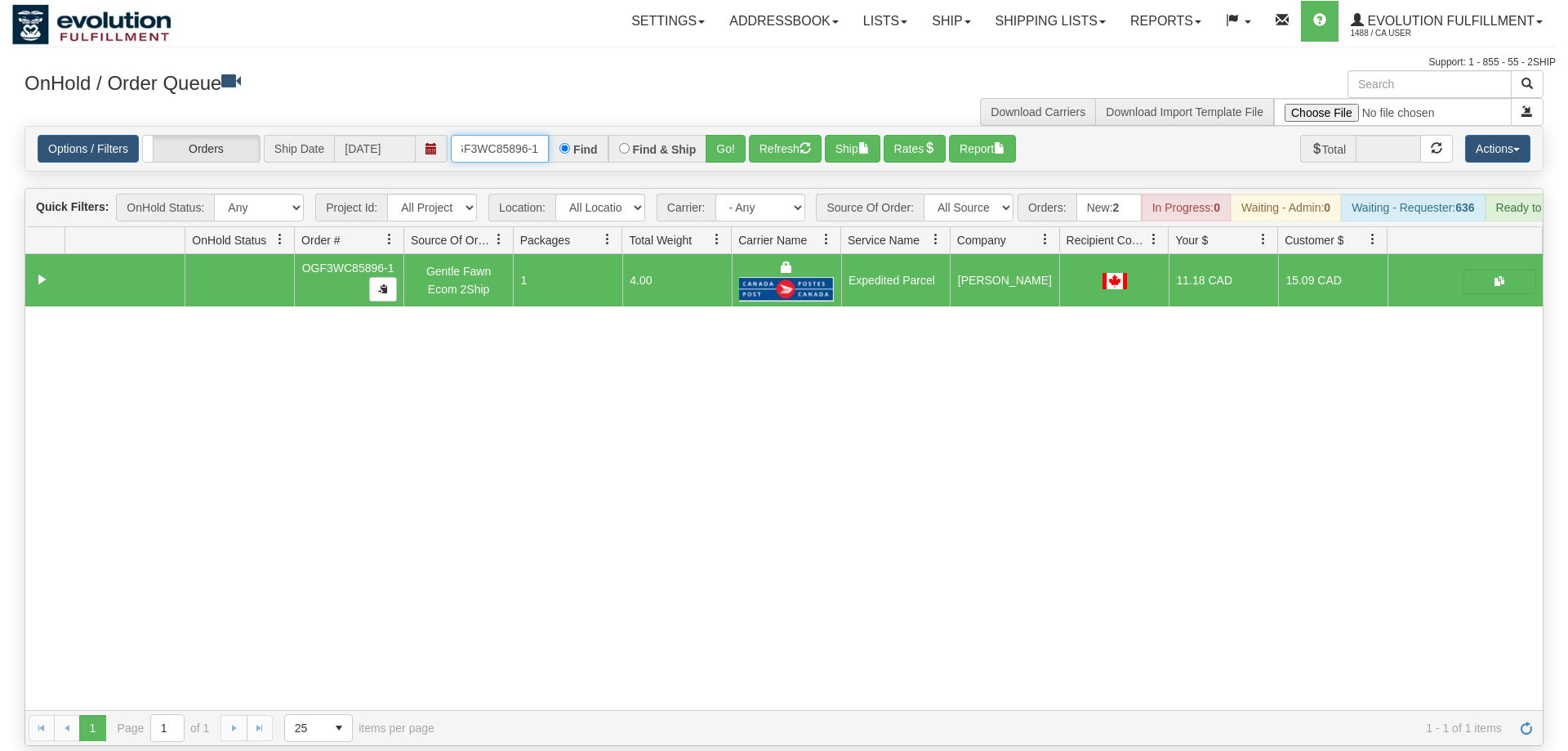
click at [525, 135] on input "OGF3WC85896-1" at bounding box center [500, 149] width 98 height 27
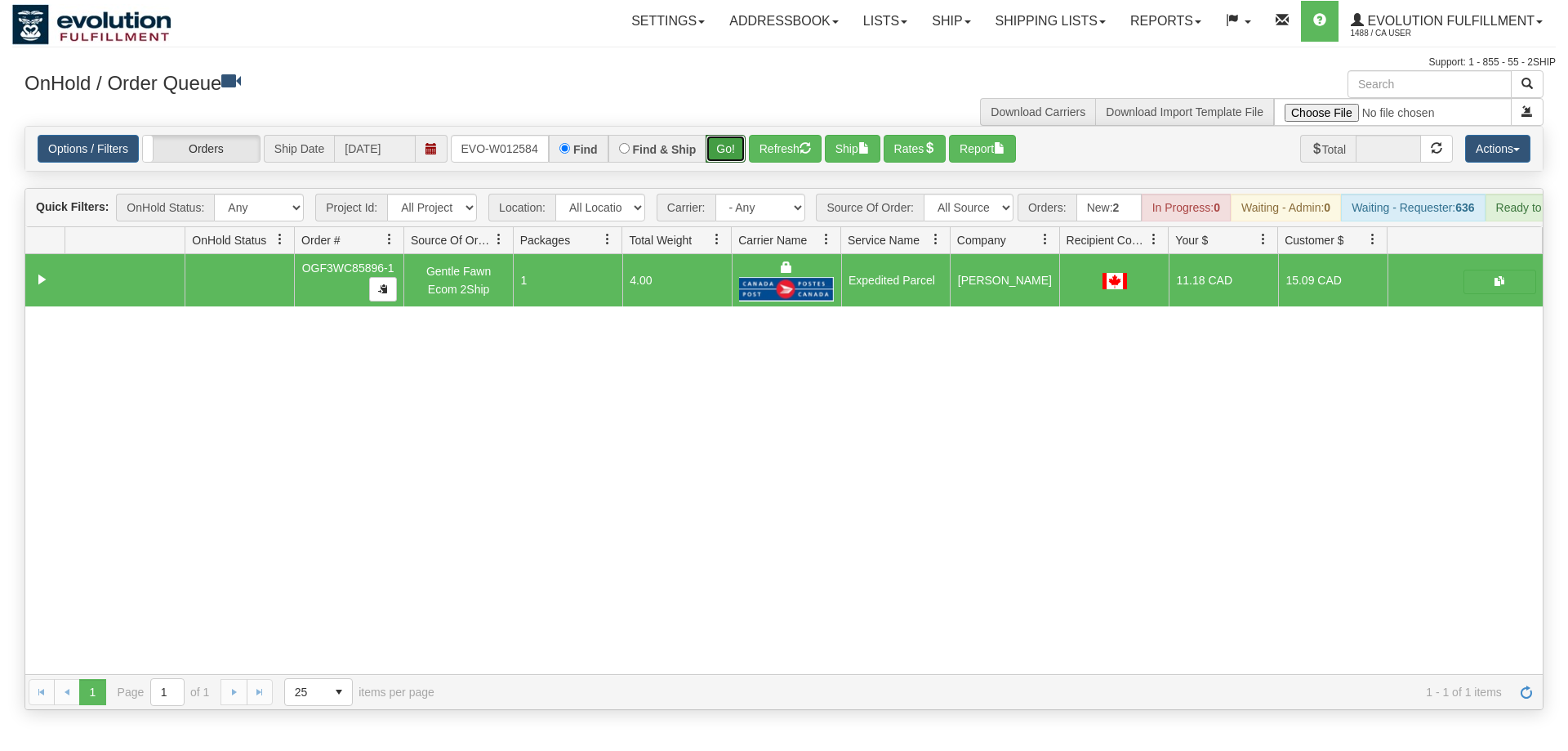
drag, startPoint x: 732, startPoint y: 116, endPoint x: 718, endPoint y: 118, distance: 14.1
click at [734, 155] on div "Is equal to Is not equal to Contains Does not contains CAD USD EUR ZAR [PERSON_…" at bounding box center [784, 418] width 1544 height 584
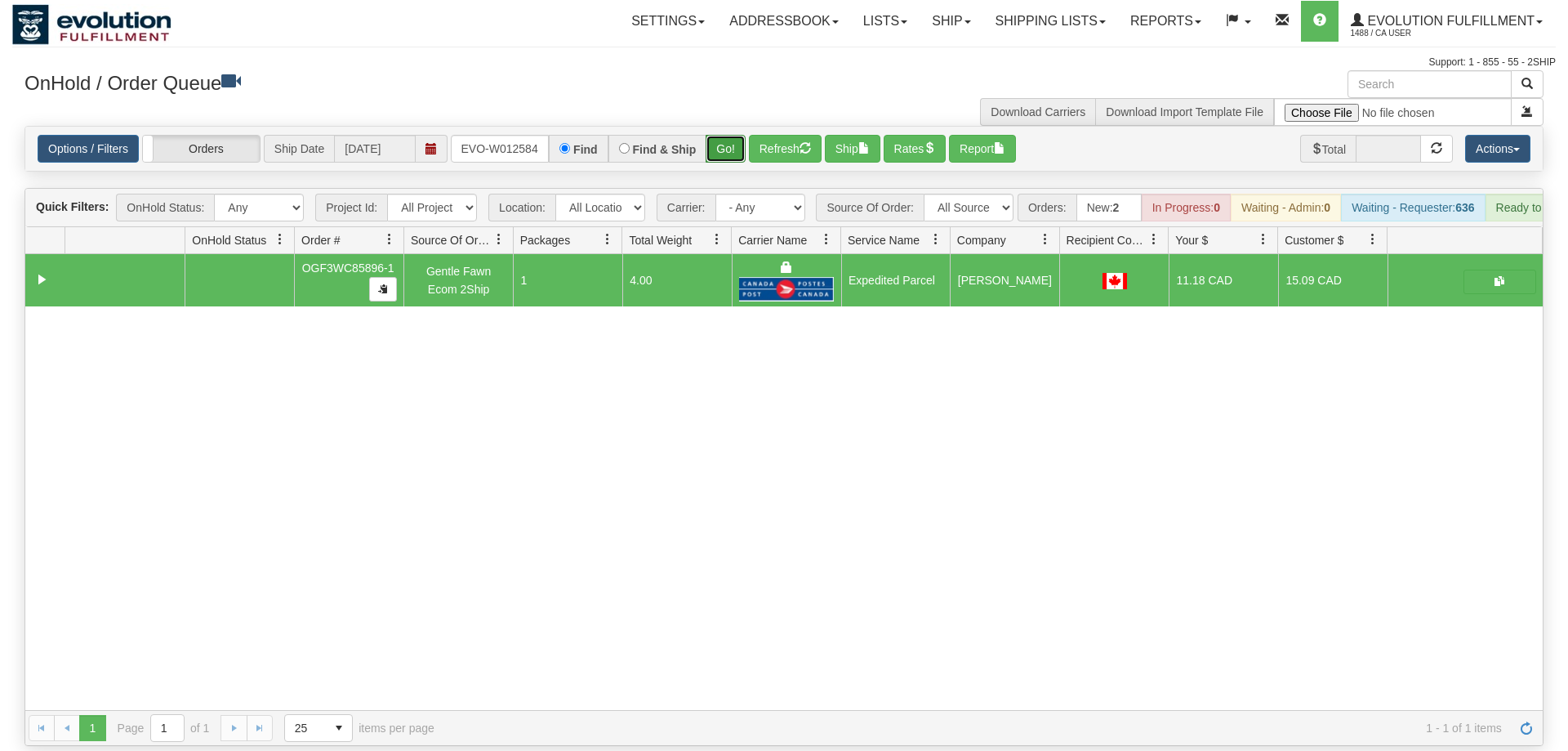
click at [716, 135] on button "Go!" at bounding box center [726, 149] width 40 height 27
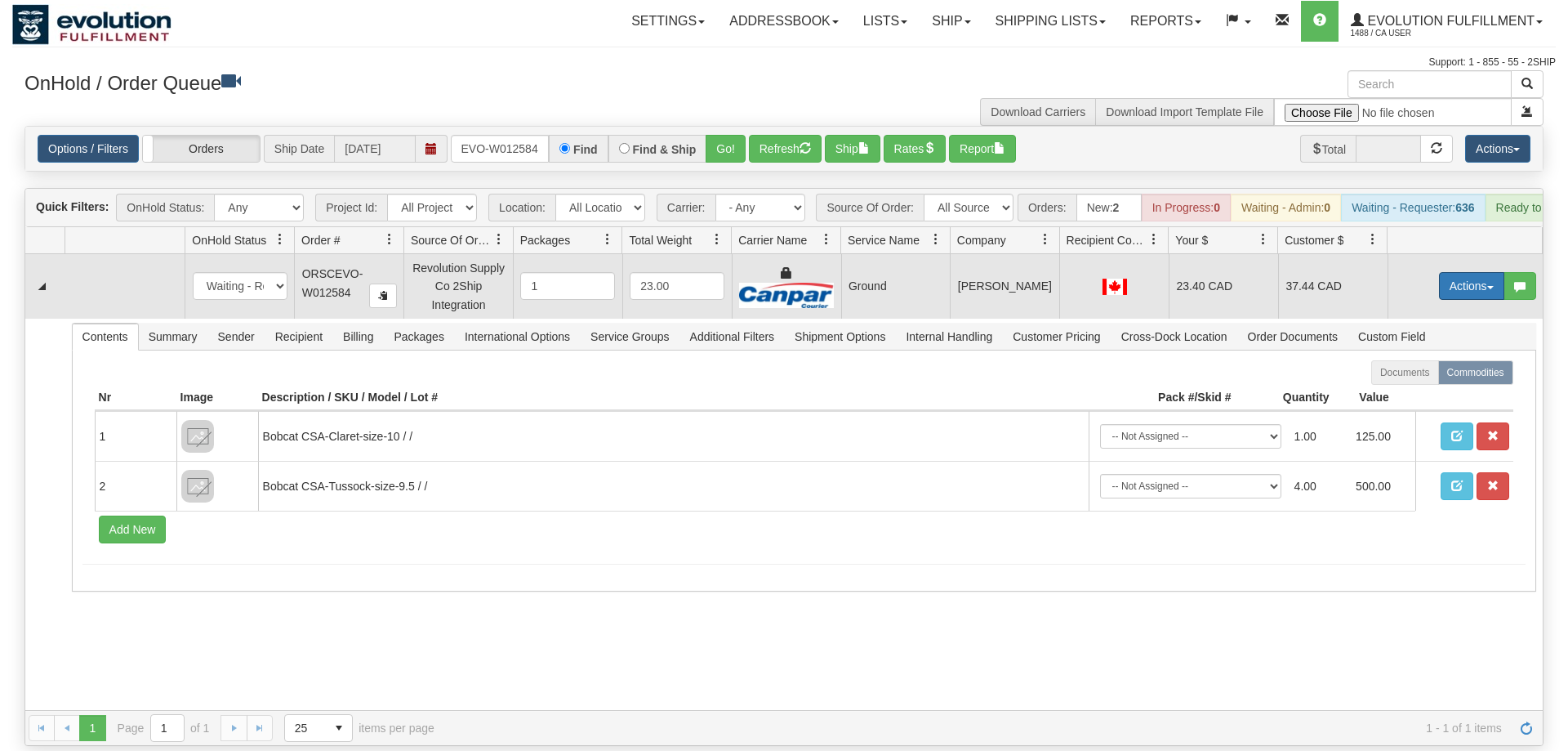
click at [1439, 272] on button "Actions" at bounding box center [1472, 286] width 65 height 27
click at [1415, 375] on span "Ship" at bounding box center [1407, 381] width 34 height 13
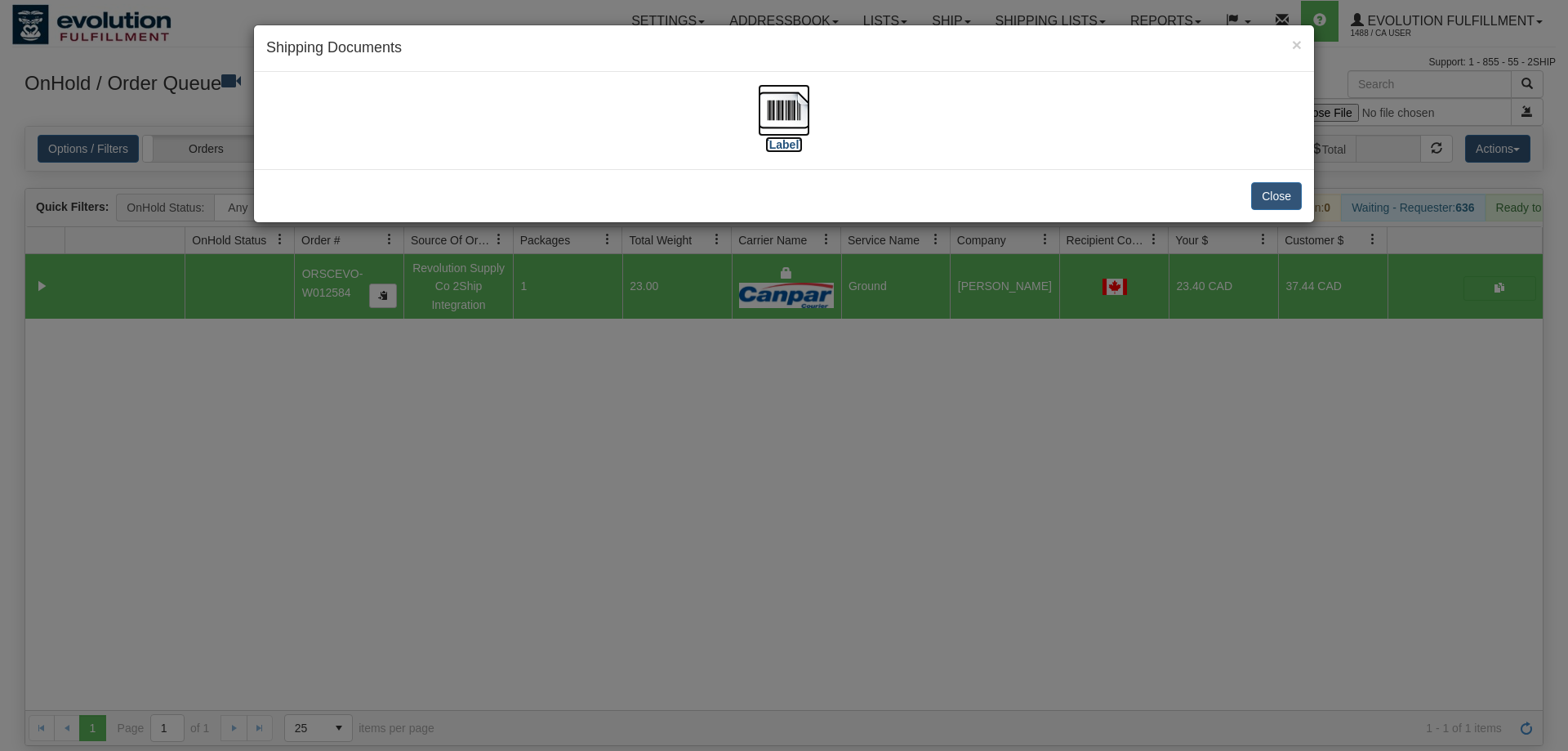
click at [789, 102] on img at bounding box center [784, 110] width 52 height 52
drag, startPoint x: 964, startPoint y: 461, endPoint x: 743, endPoint y: 177, distance: 359.9
click at [962, 449] on div "× Shipping Documents [Label] Close" at bounding box center [784, 376] width 1568 height 751
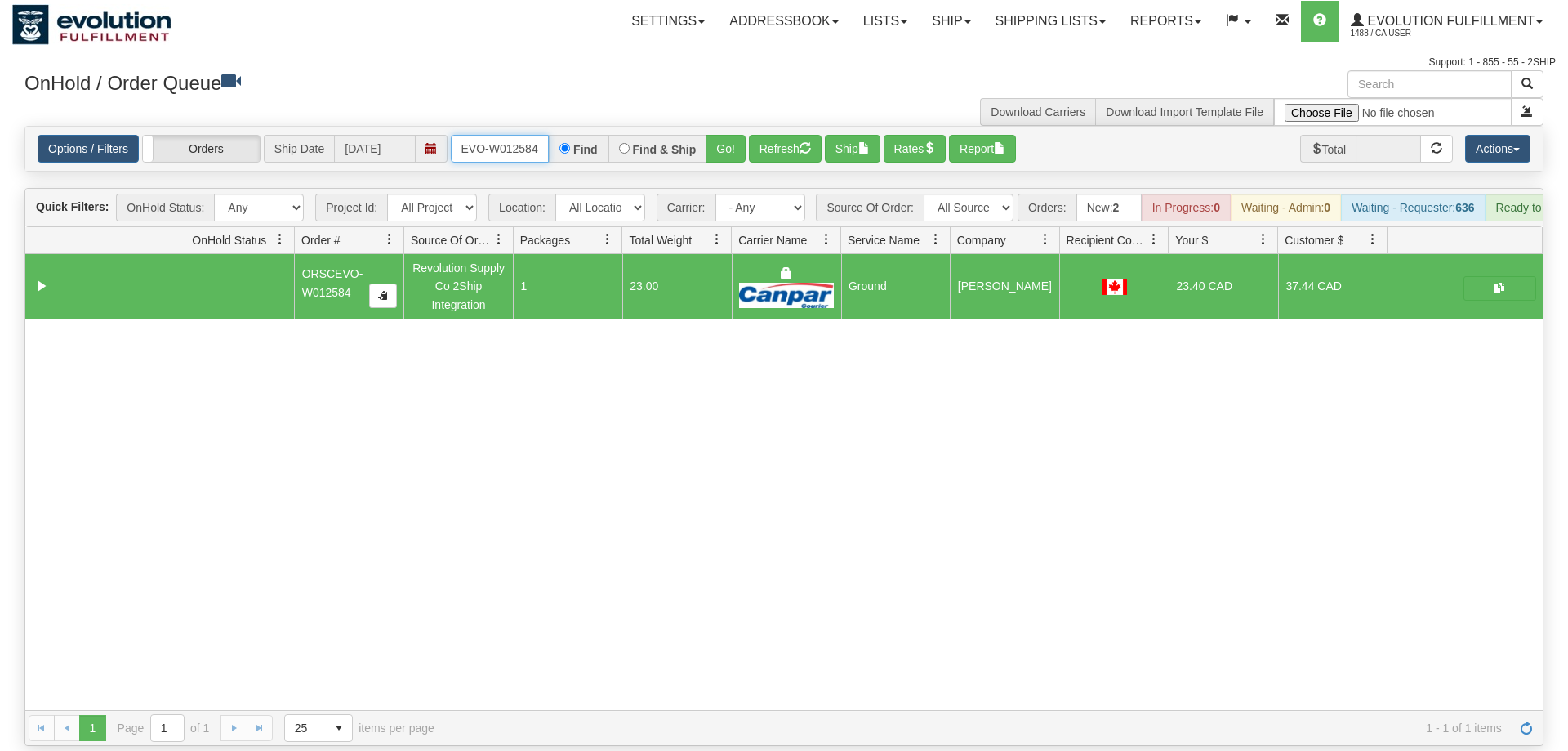
click at [518, 135] on input "oRSCEVO-W012584" at bounding box center [500, 149] width 98 height 27
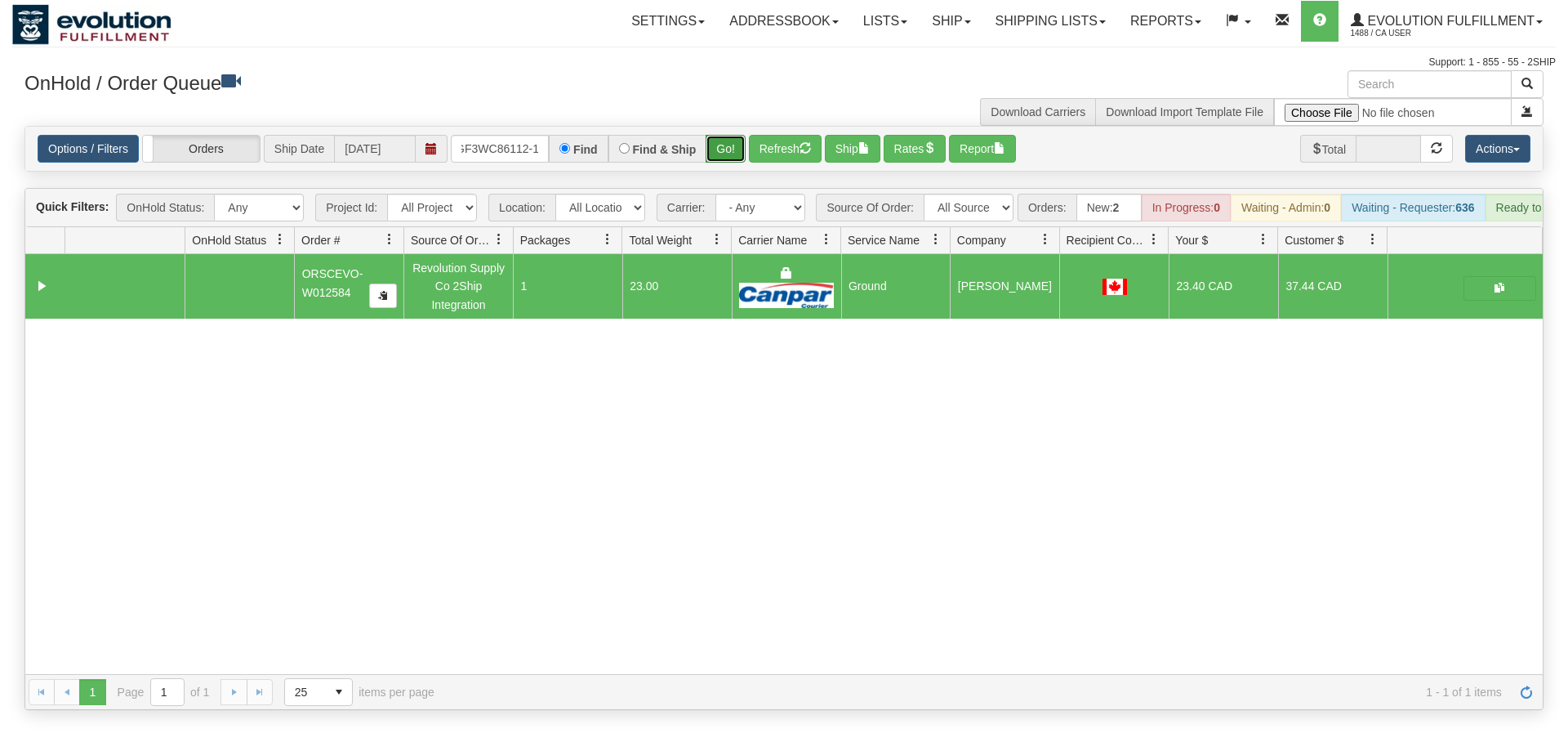
click at [736, 161] on div "Is equal to Is not equal to Contains Does not contains CAD USD EUR ZAR [PERSON_…" at bounding box center [784, 418] width 1544 height 584
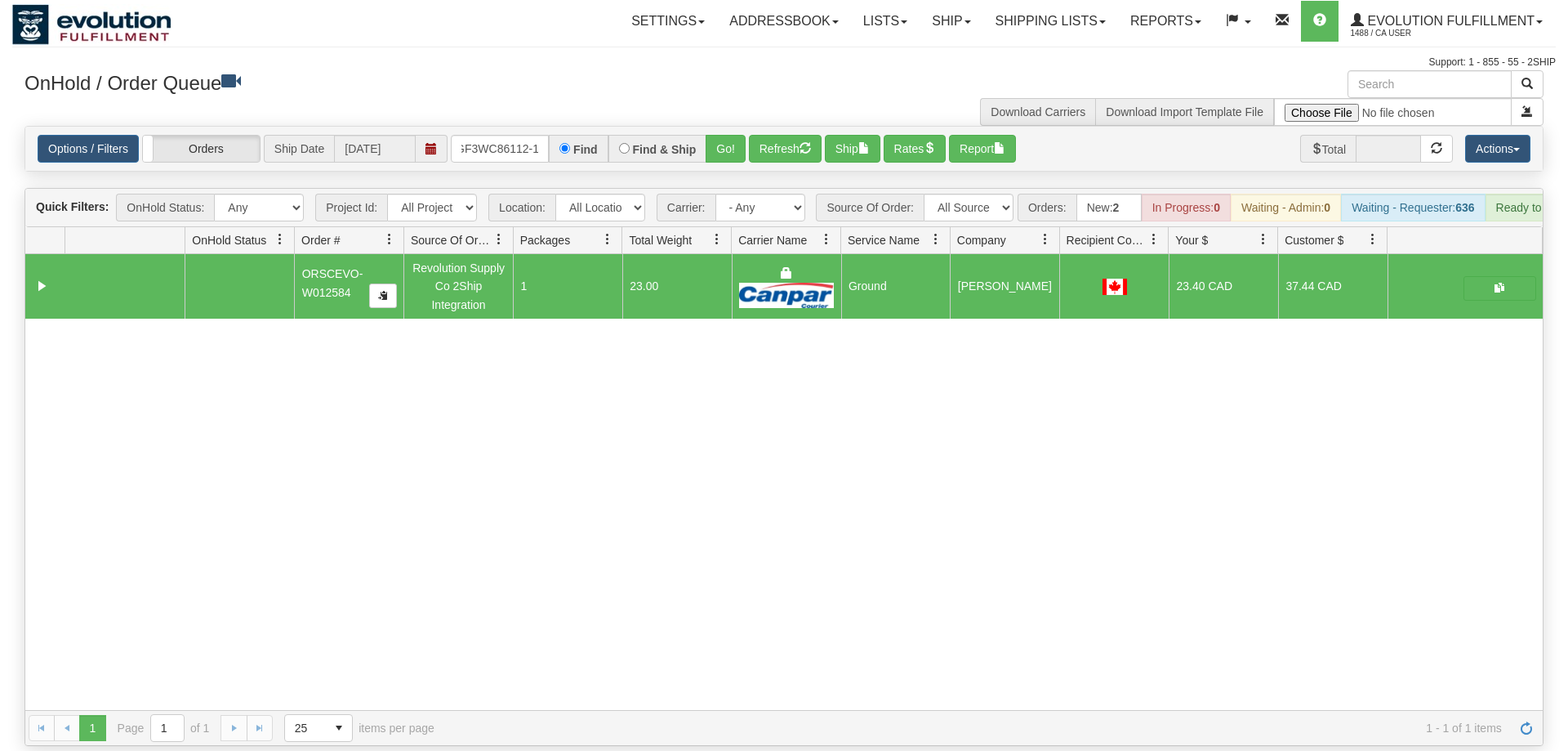
click at [727, 143] on div "Options / Filters Group Shipments Orders Ship Date [DATE] OGF3WC86112-1 Find Fi…" at bounding box center [783, 148] width 1517 height 44
click at [727, 135] on button "Go!" at bounding box center [726, 149] width 40 height 27
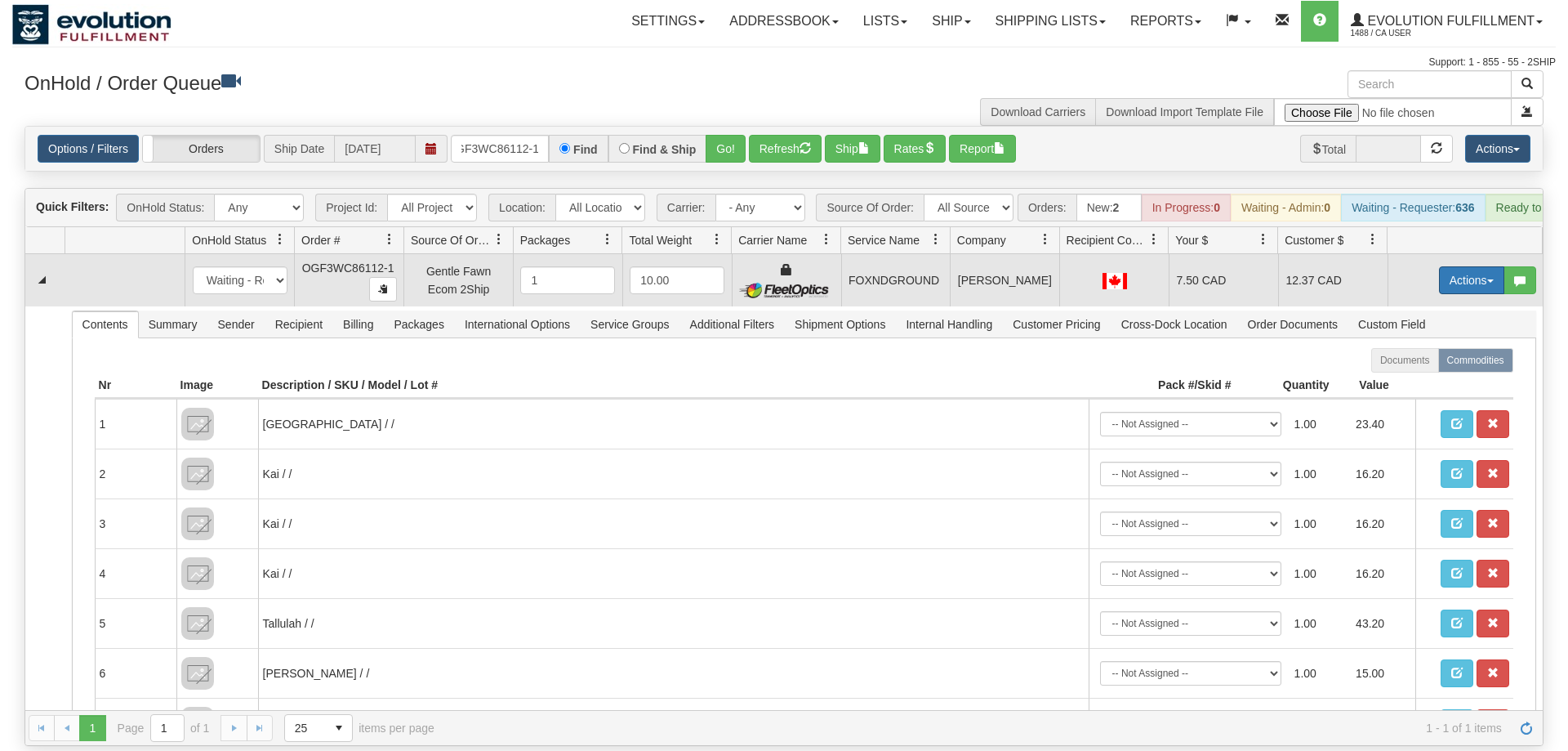
click at [1461, 266] on button "Actions" at bounding box center [1472, 280] width 65 height 27
click at [1413, 369] on span "Ship" at bounding box center [1407, 375] width 34 height 13
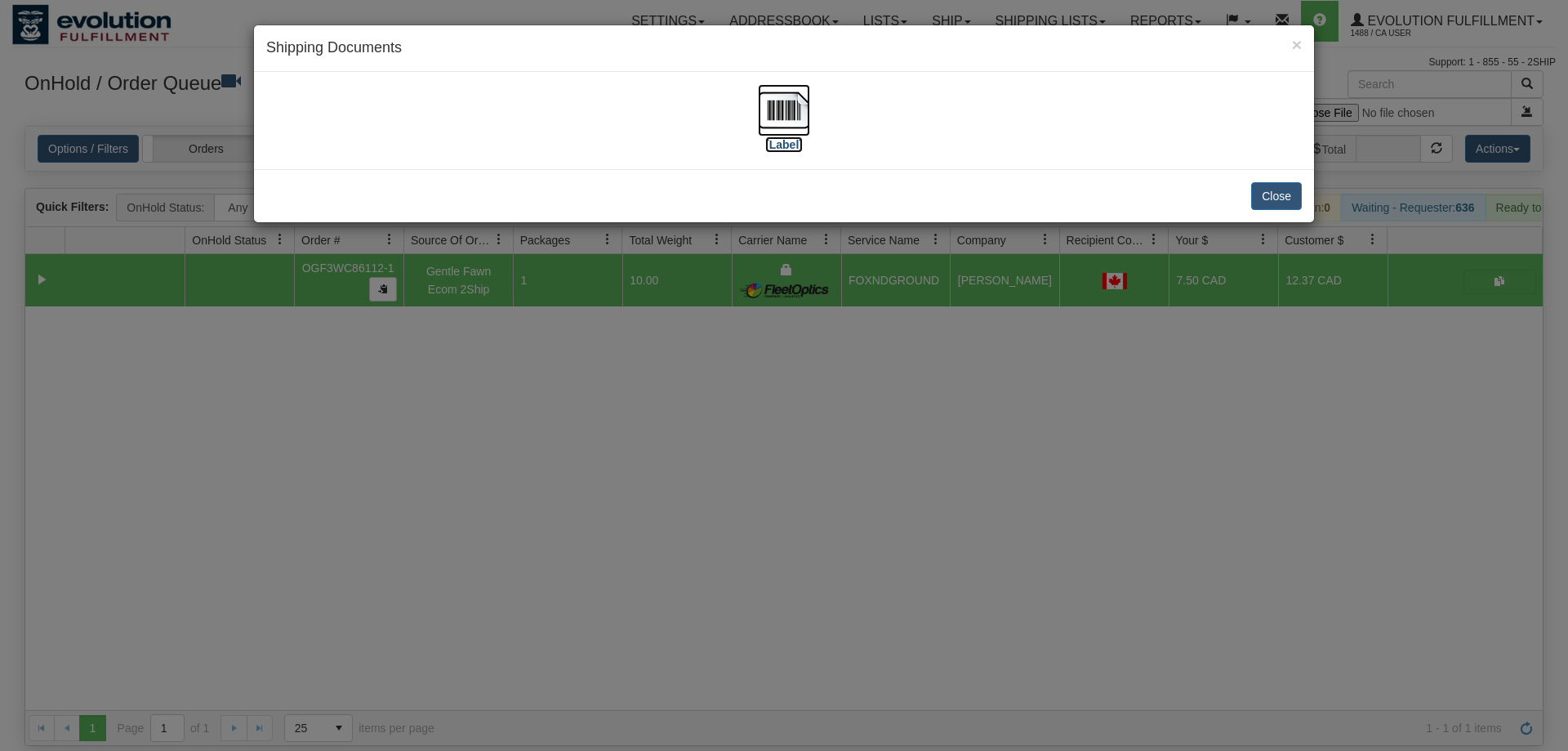
click at [810, 125] on img at bounding box center [784, 110] width 52 height 52
drag, startPoint x: 1020, startPoint y: 407, endPoint x: 1032, endPoint y: 450, distance: 44.6
click at [1032, 450] on div "× Shipping Documents [Label] Close" at bounding box center [784, 376] width 1568 height 751
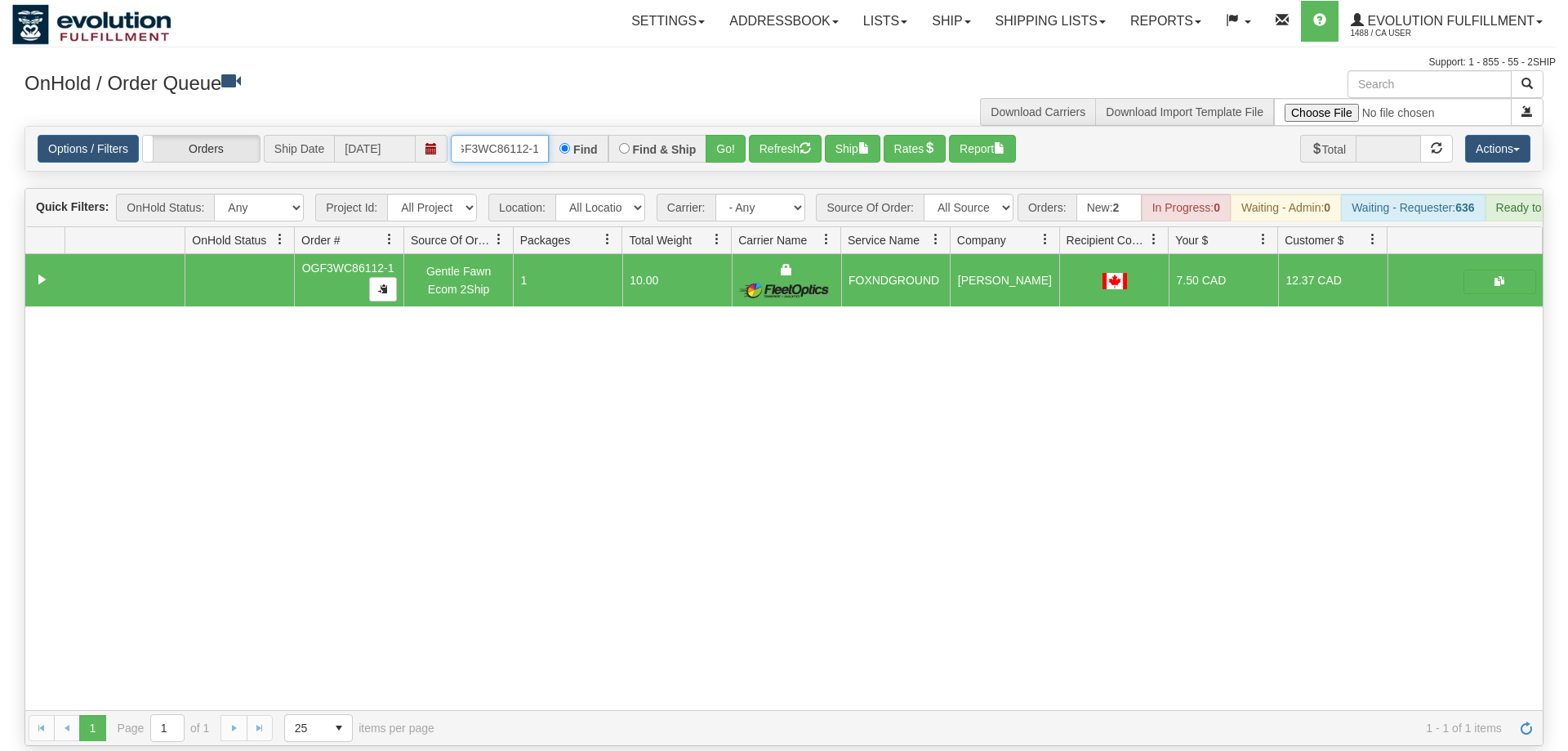
click at [518, 135] on input "OGF3WC86112-1" at bounding box center [500, 149] width 98 height 27
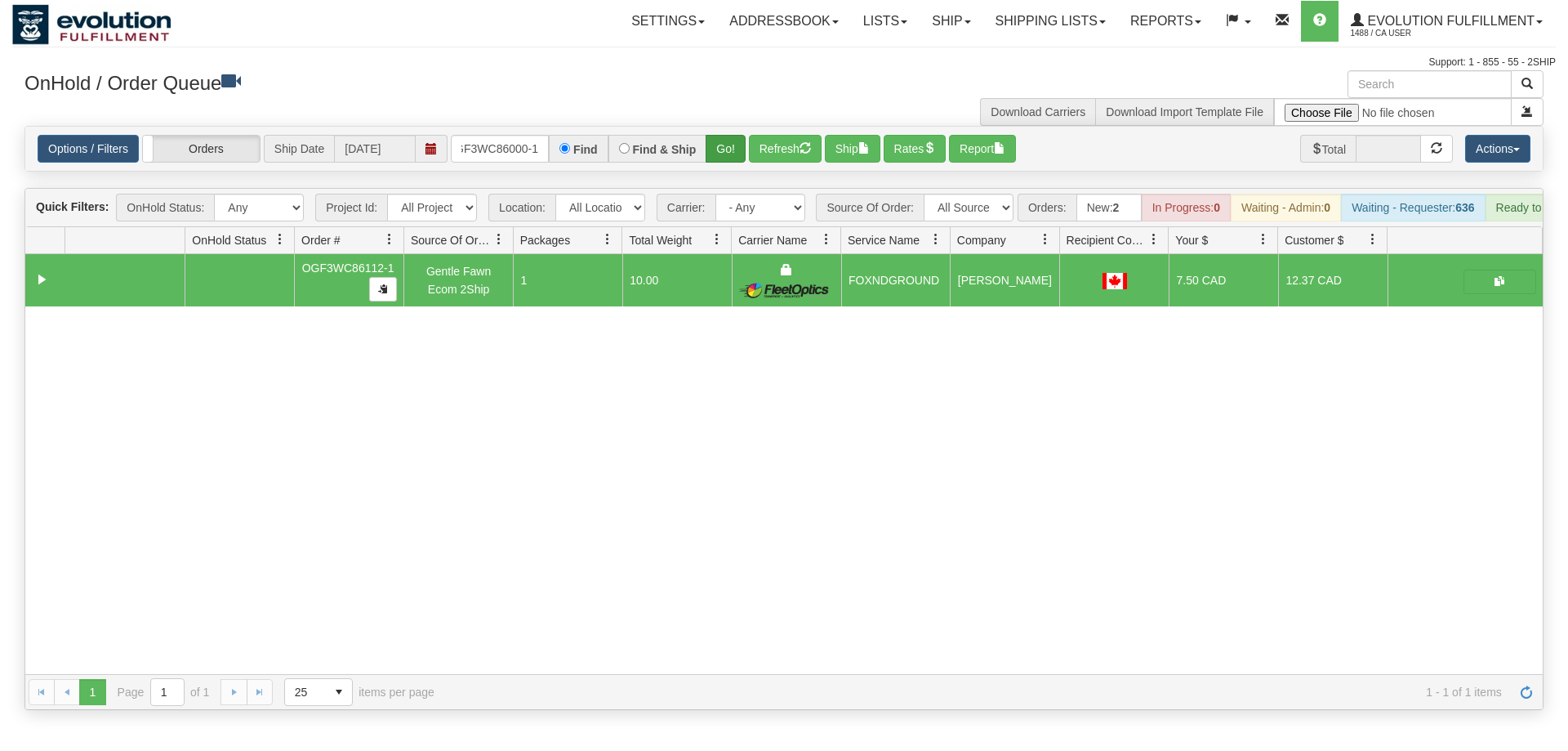
drag, startPoint x: 714, startPoint y: 139, endPoint x: 720, endPoint y: 124, distance: 16.2
click at [713, 169] on div "Is equal to Is not equal to Contains Does not contains CAD USD EUR ZAR [PERSON_…" at bounding box center [784, 418] width 1544 height 584
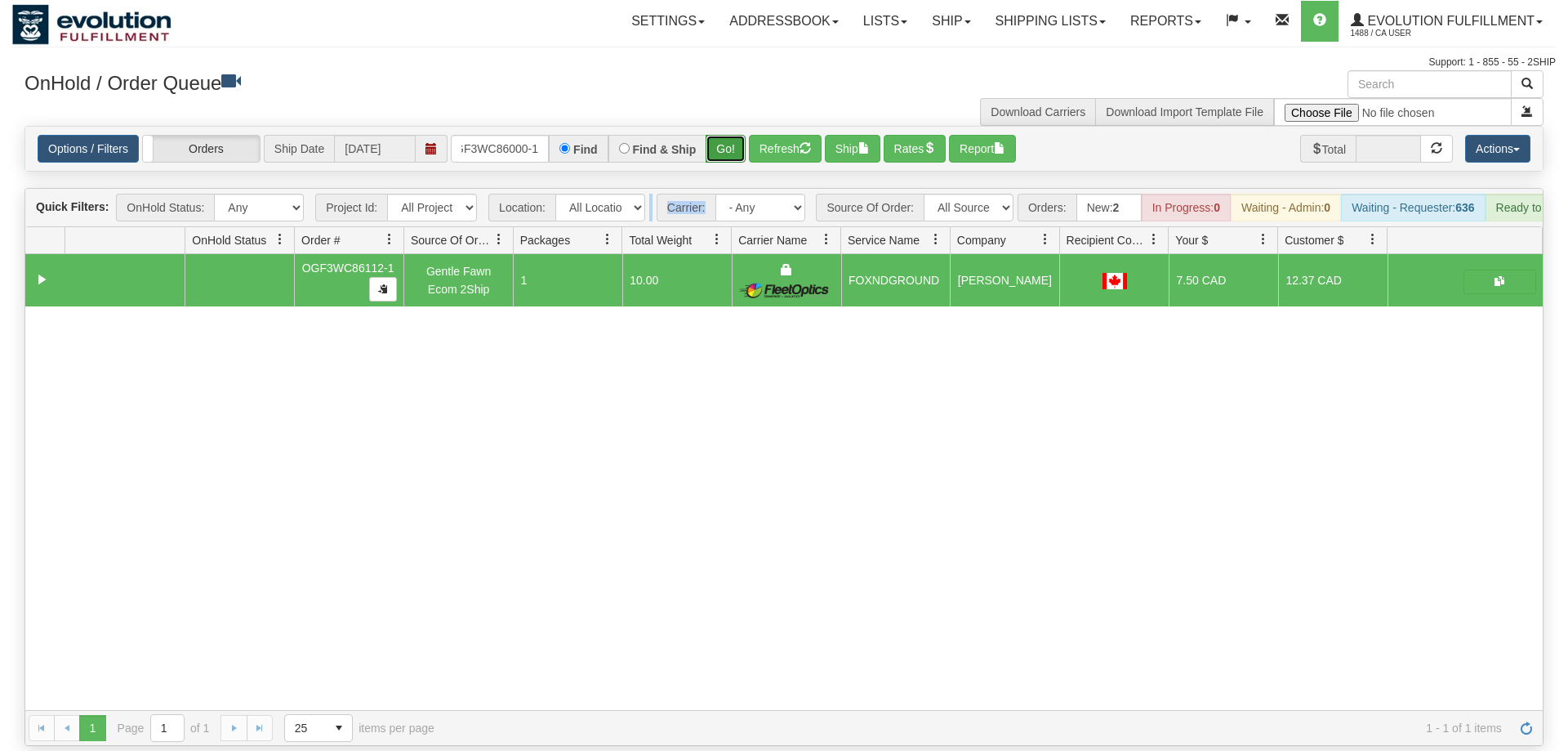
click at [721, 135] on button "Go!" at bounding box center [726, 149] width 40 height 27
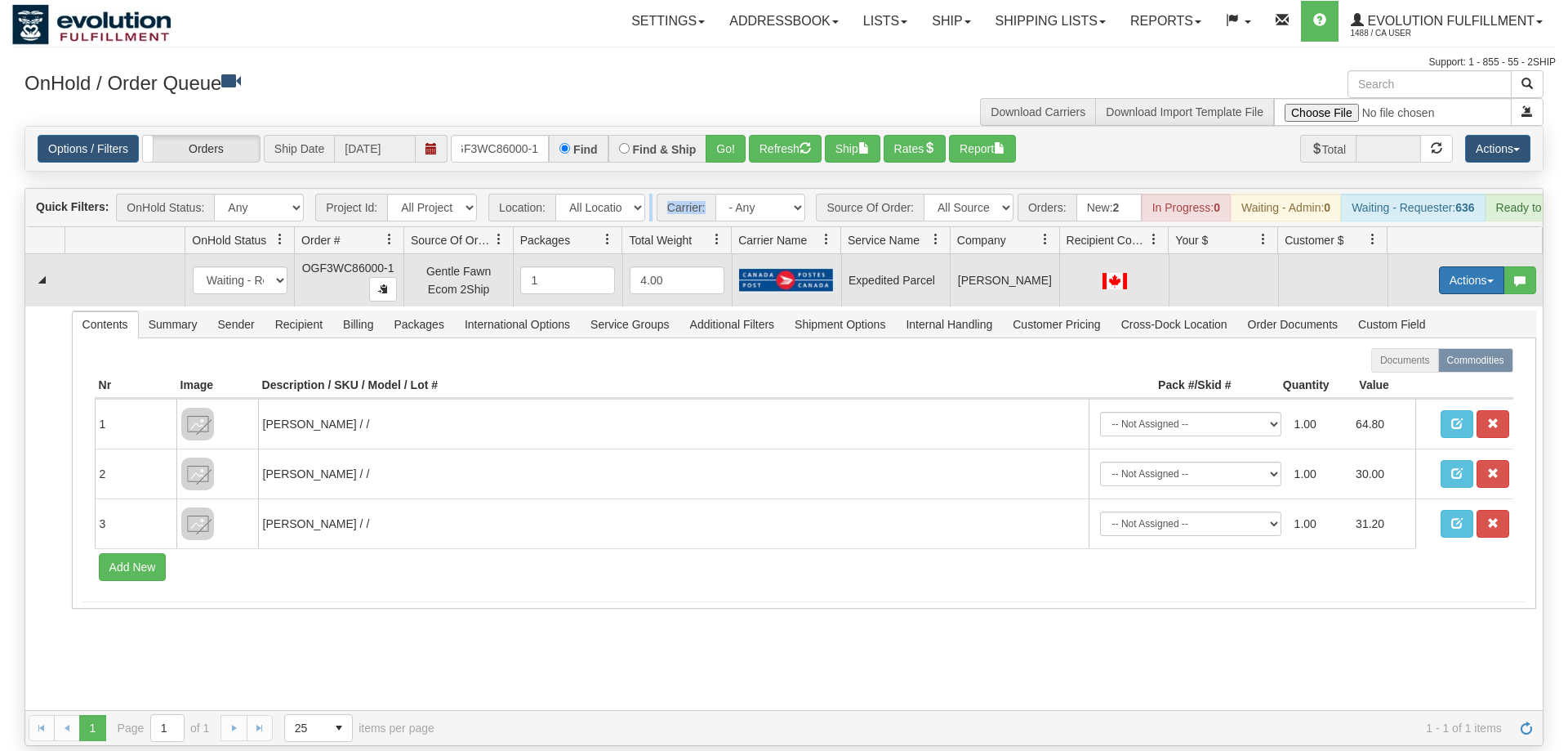
click at [1474, 266] on button "Actions" at bounding box center [1472, 280] width 65 height 27
click at [1437, 327] on span "Refresh Rates" at bounding box center [1431, 333] width 84 height 13
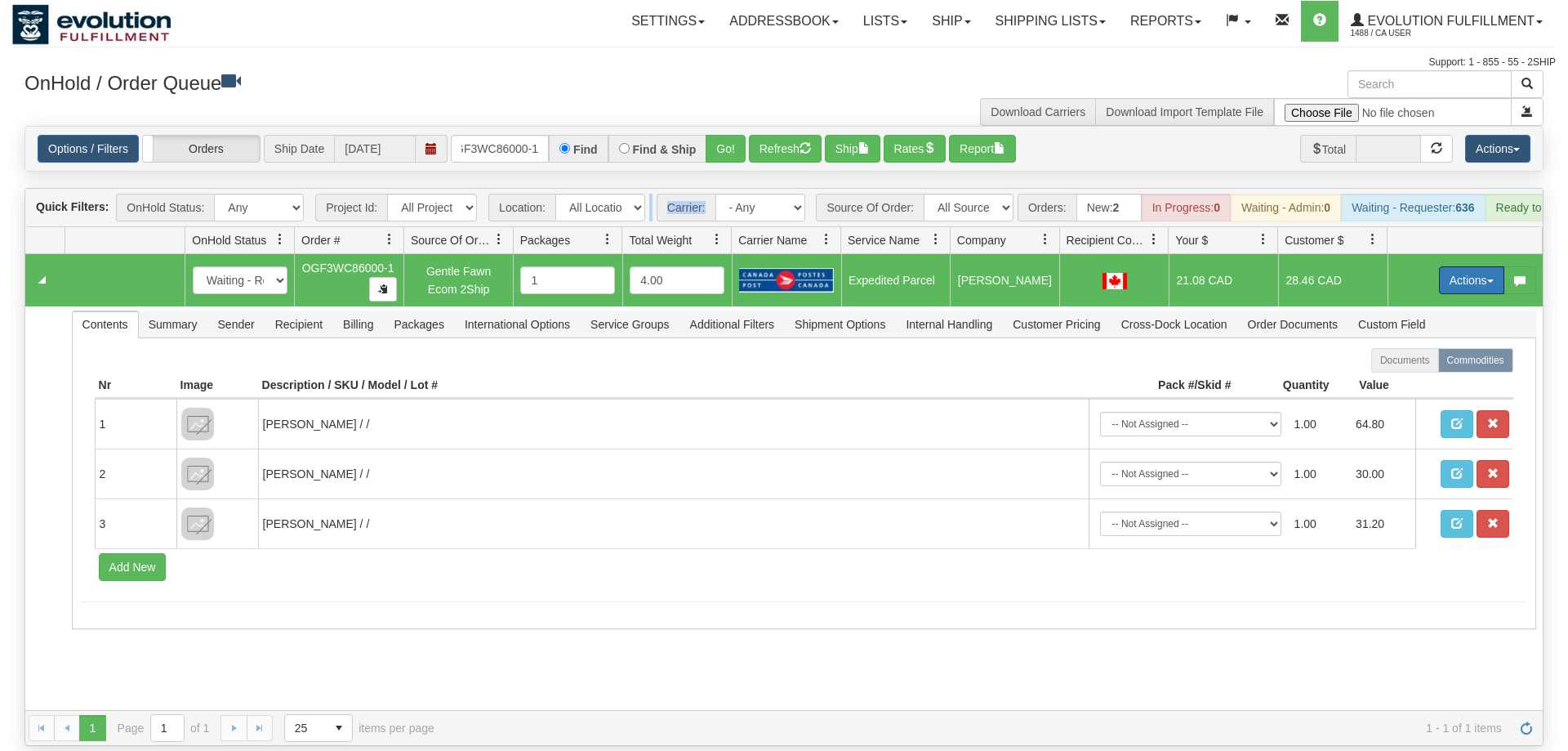
click at [1474, 266] on button "Actions" at bounding box center [1472, 280] width 65 height 27
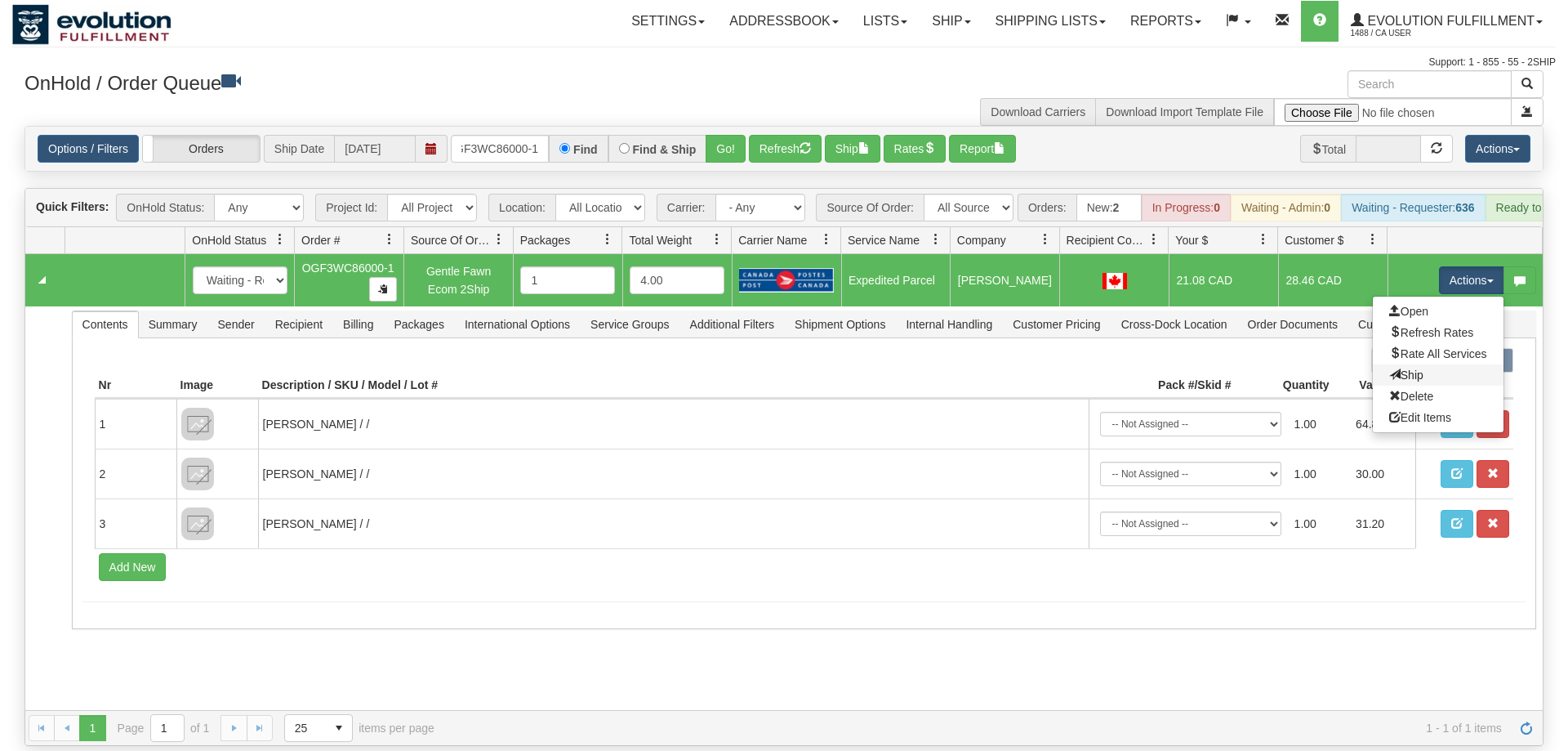
click at [1451, 364] on link "Ship" at bounding box center [1438, 375] width 131 height 21
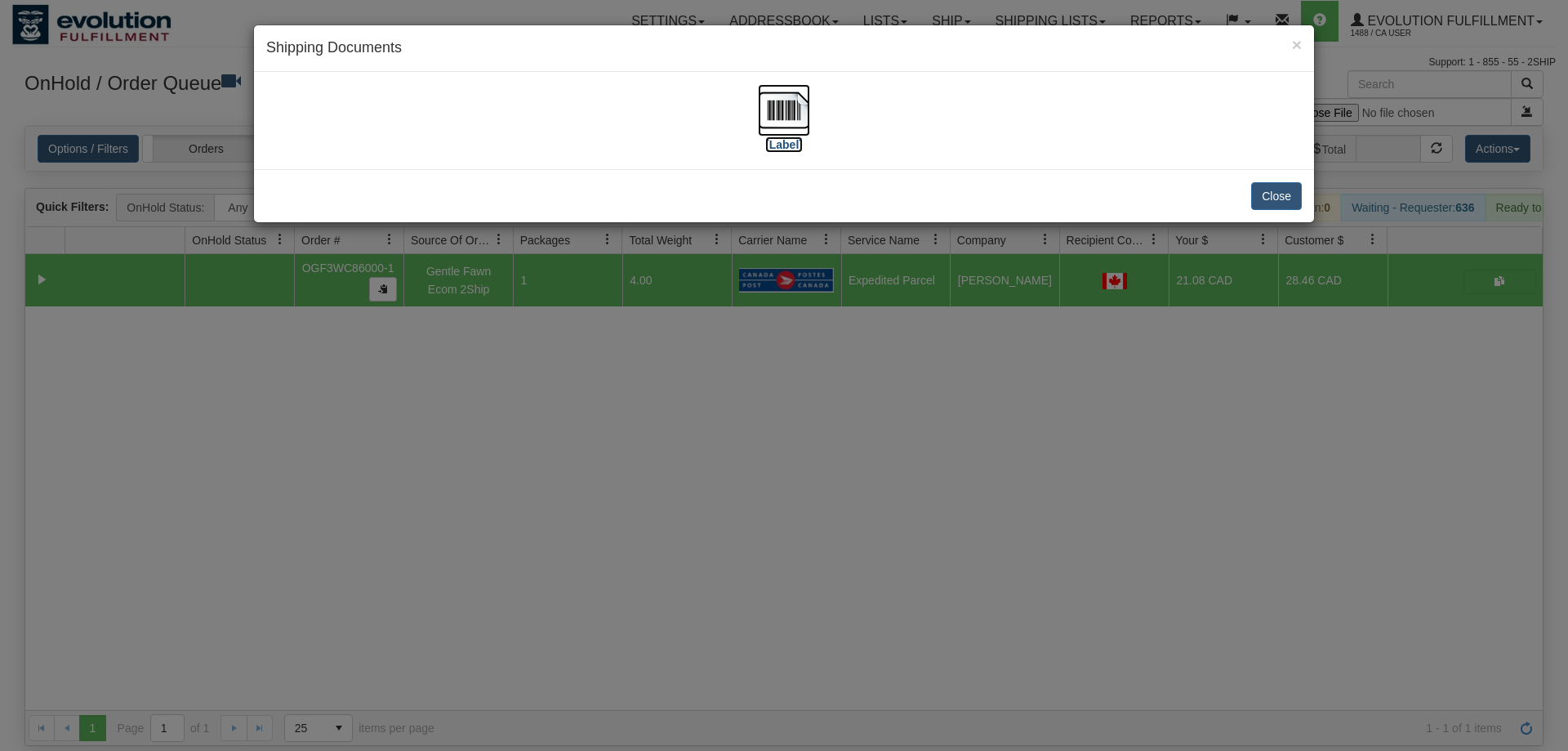
click at [770, 126] on img at bounding box center [784, 110] width 52 height 52
click at [970, 442] on div "× Shipping Documents [Label] Close" at bounding box center [784, 376] width 1568 height 751
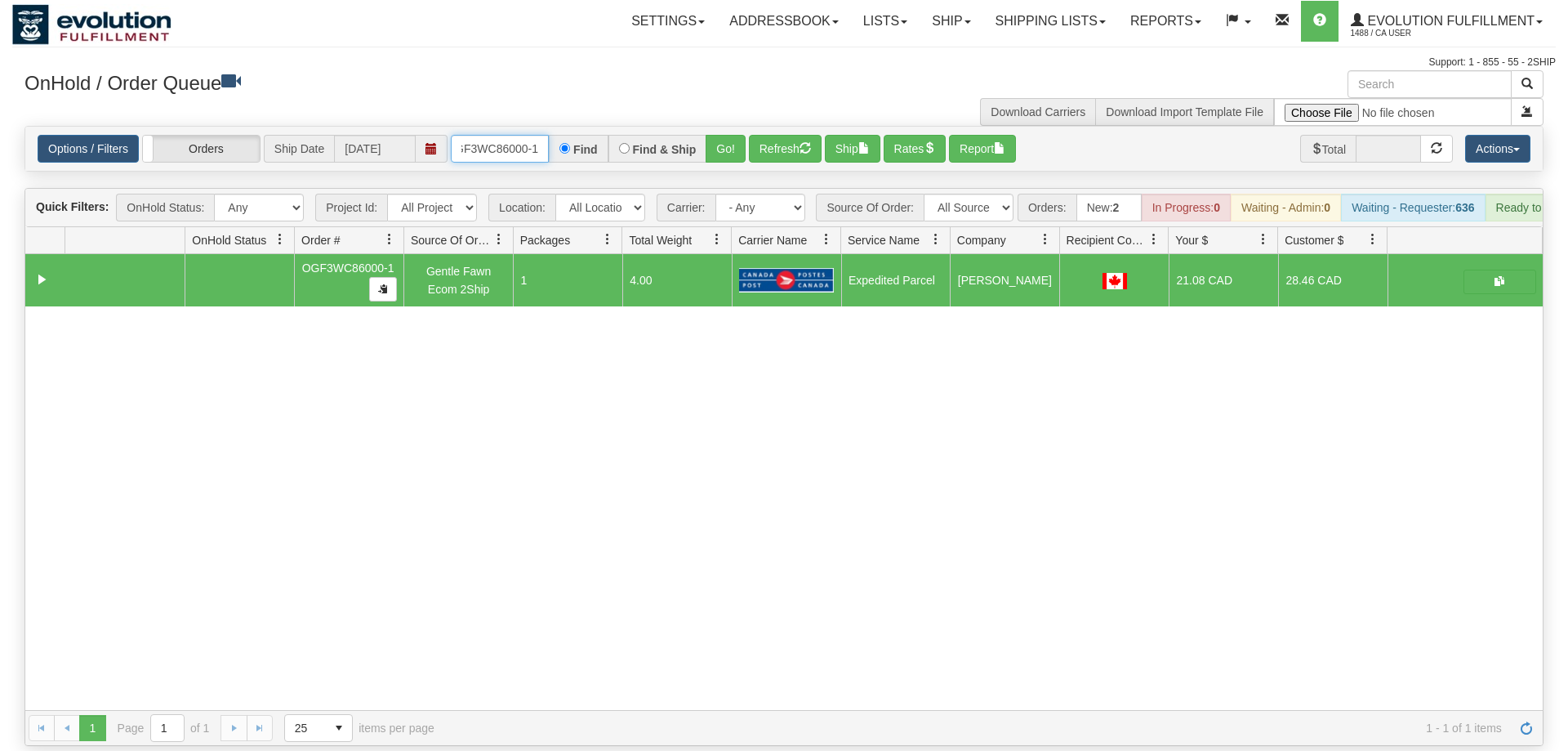
click at [497, 135] on input "OGF3WC86000-1" at bounding box center [500, 149] width 98 height 27
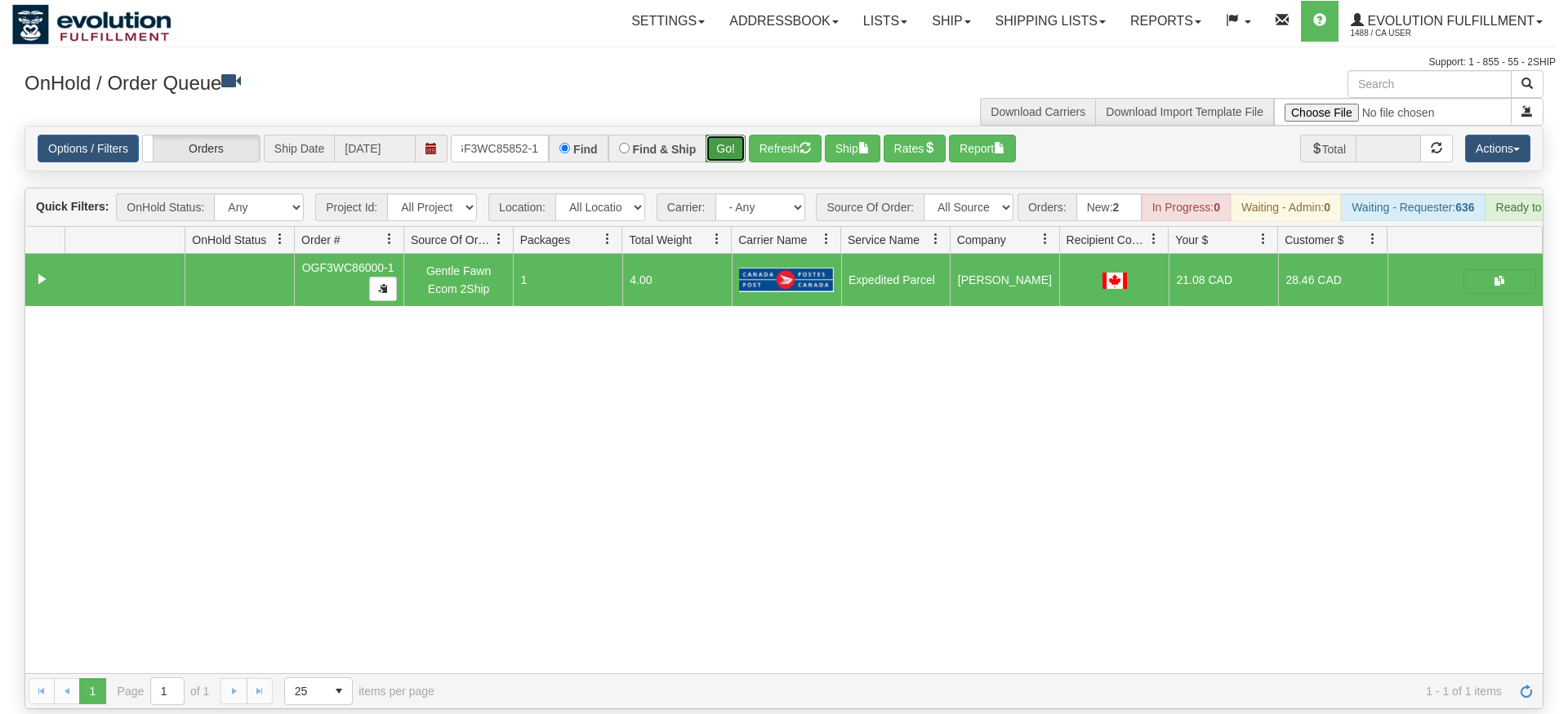
click at [717, 159] on div "Is equal to Is not equal to Contains Does not contains CAD USD EUR ZAR [PERSON_…" at bounding box center [784, 417] width 1544 height 584
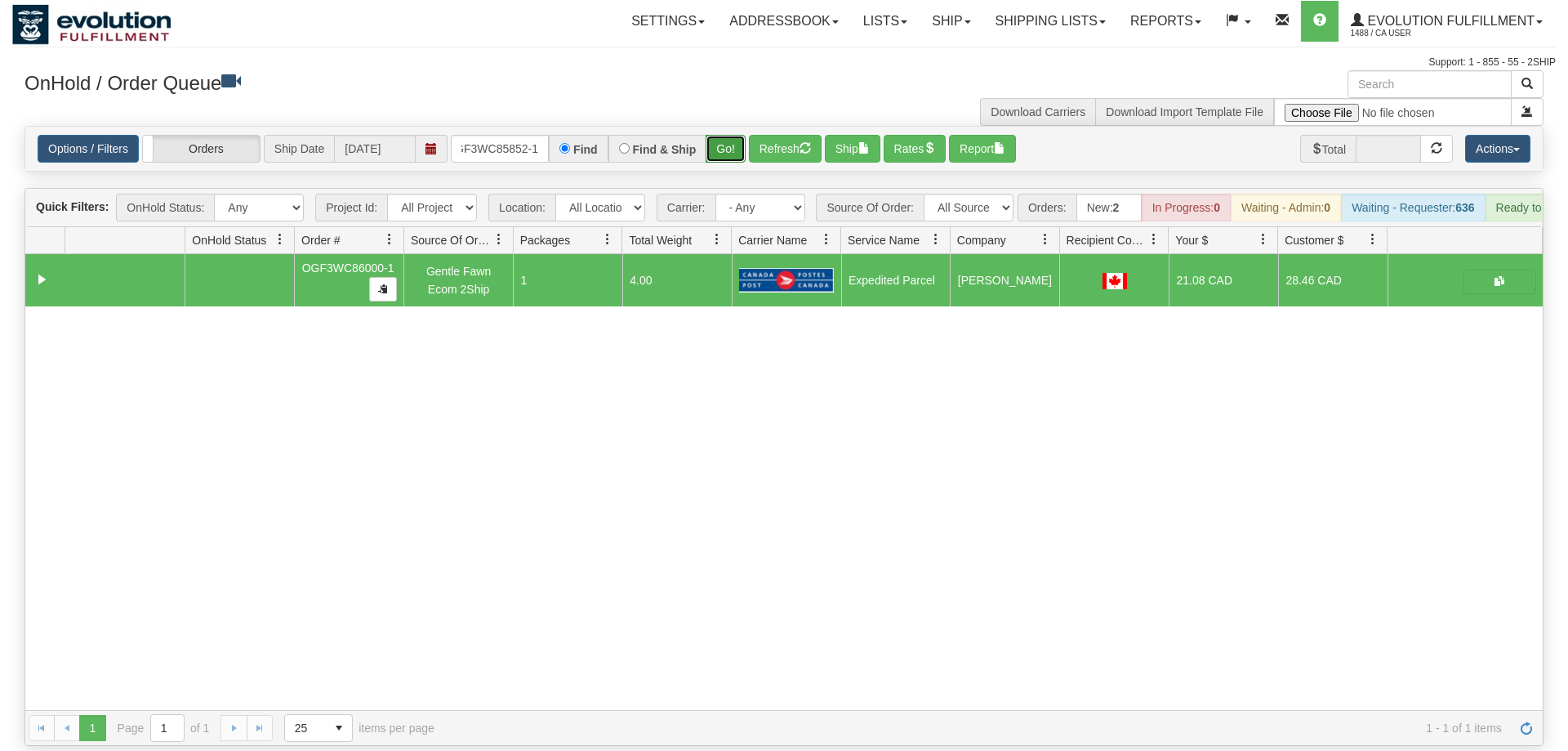
click at [721, 135] on button "Go!" at bounding box center [726, 149] width 40 height 27
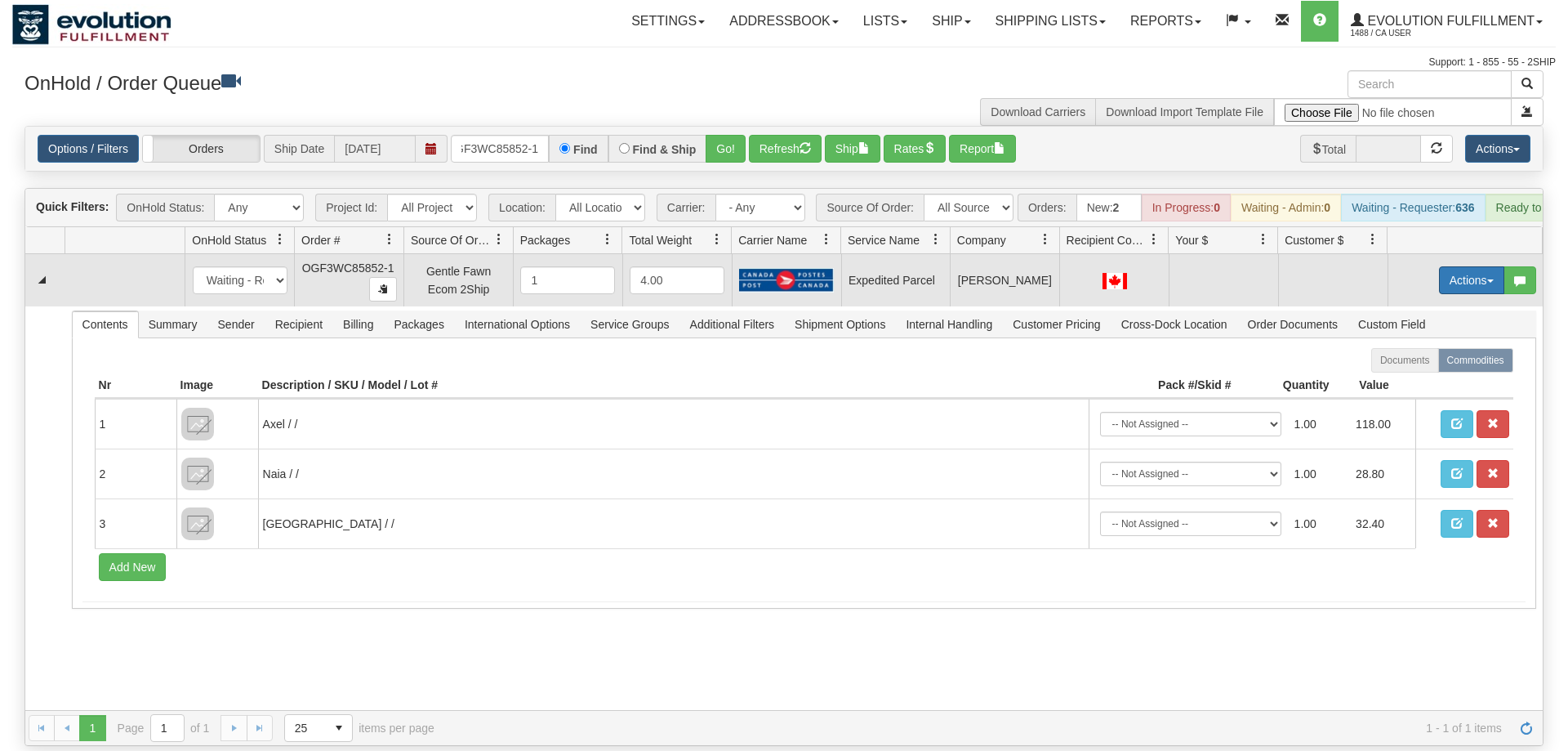
click at [1488, 279] on span "button" at bounding box center [1491, 281] width 7 height 3
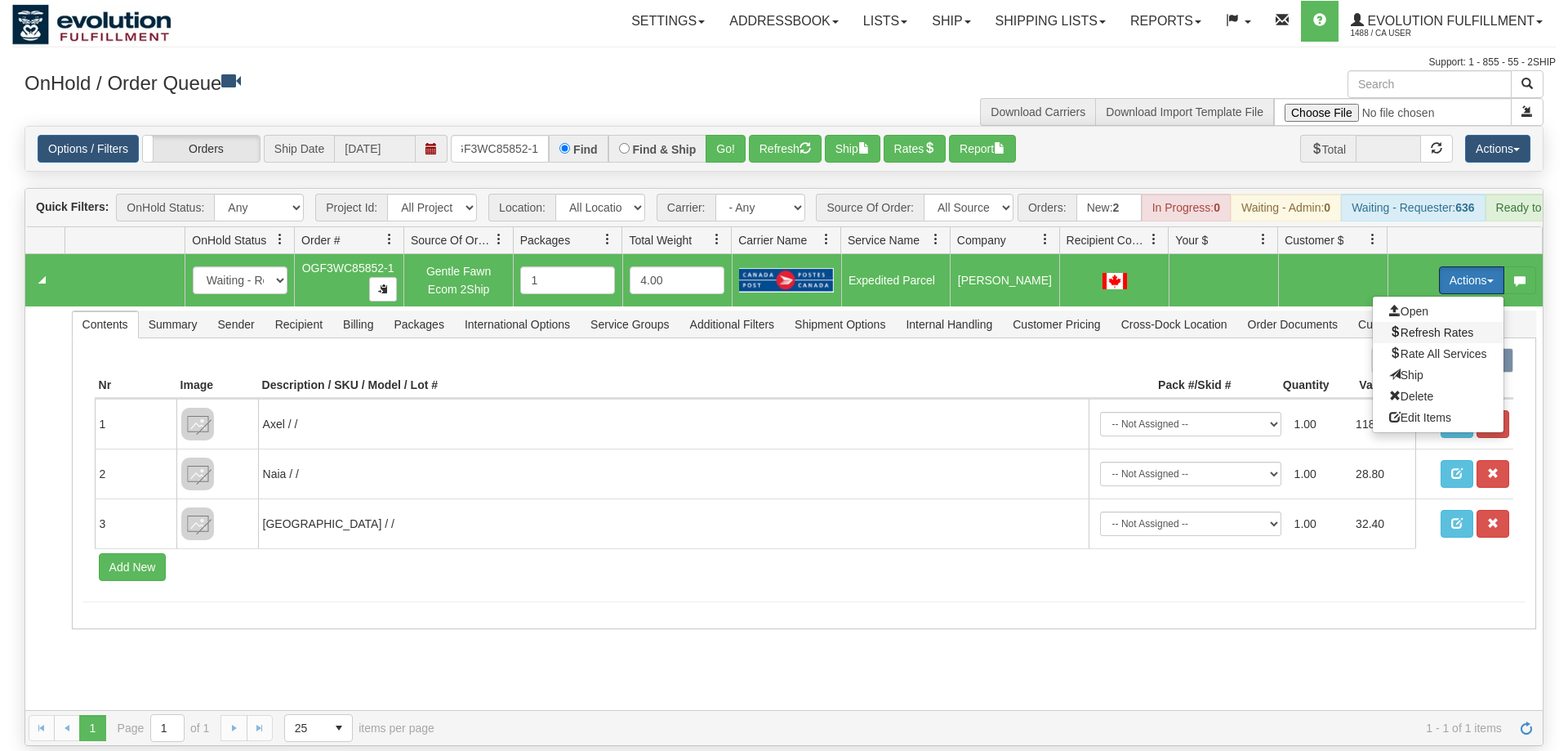
click at [1456, 327] on span "Refresh Rates" at bounding box center [1431, 333] width 84 height 13
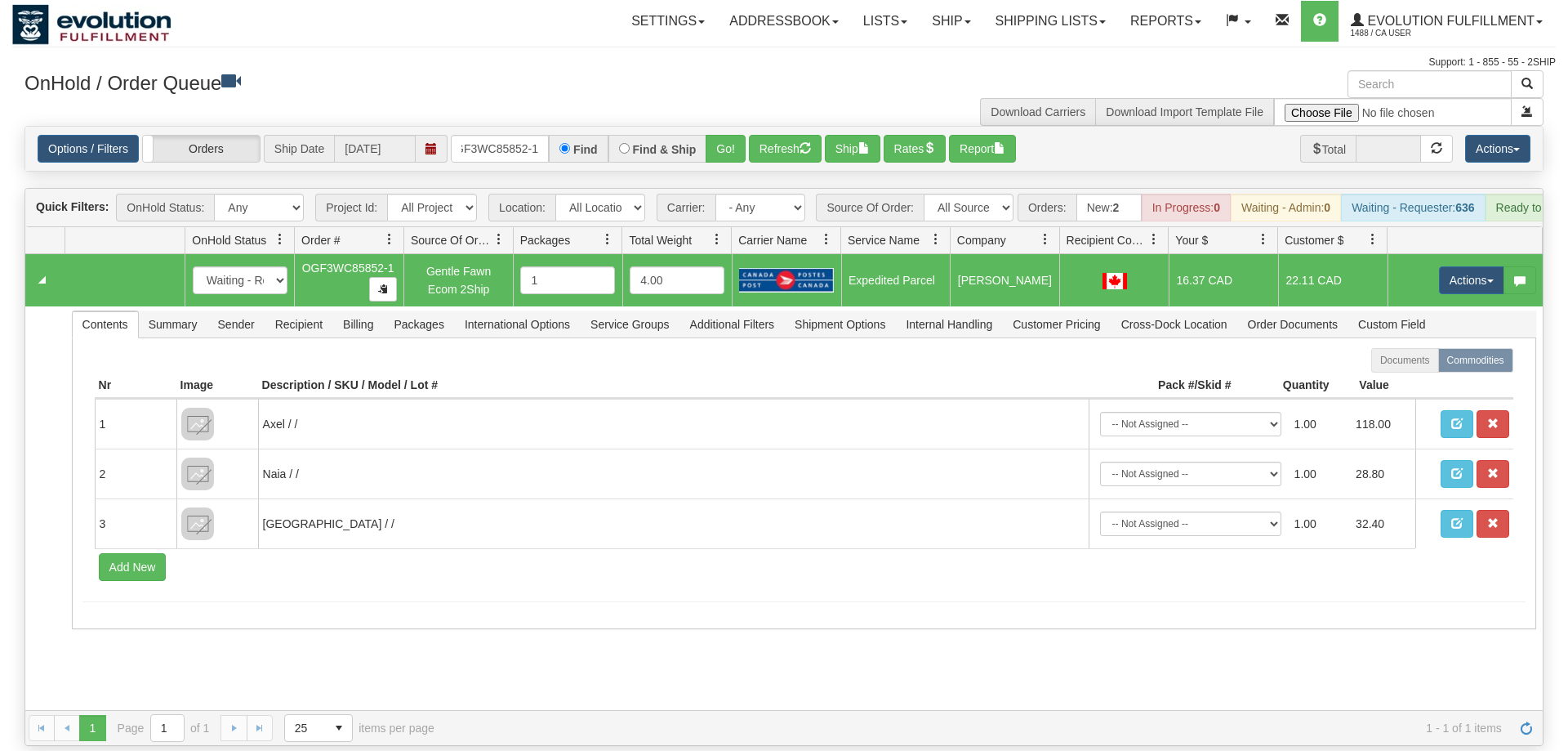
click at [1413, 254] on td "Actions Open Refresh Rates Rate All Services Ship Delete Edit Items" at bounding box center [1465, 280] width 155 height 52
click at [1433, 254] on td "Actions Open Refresh Rates Rate All Services Ship Delete Edit Items" at bounding box center [1465, 280] width 155 height 52
click at [1474, 266] on button "Actions" at bounding box center [1472, 280] width 65 height 27
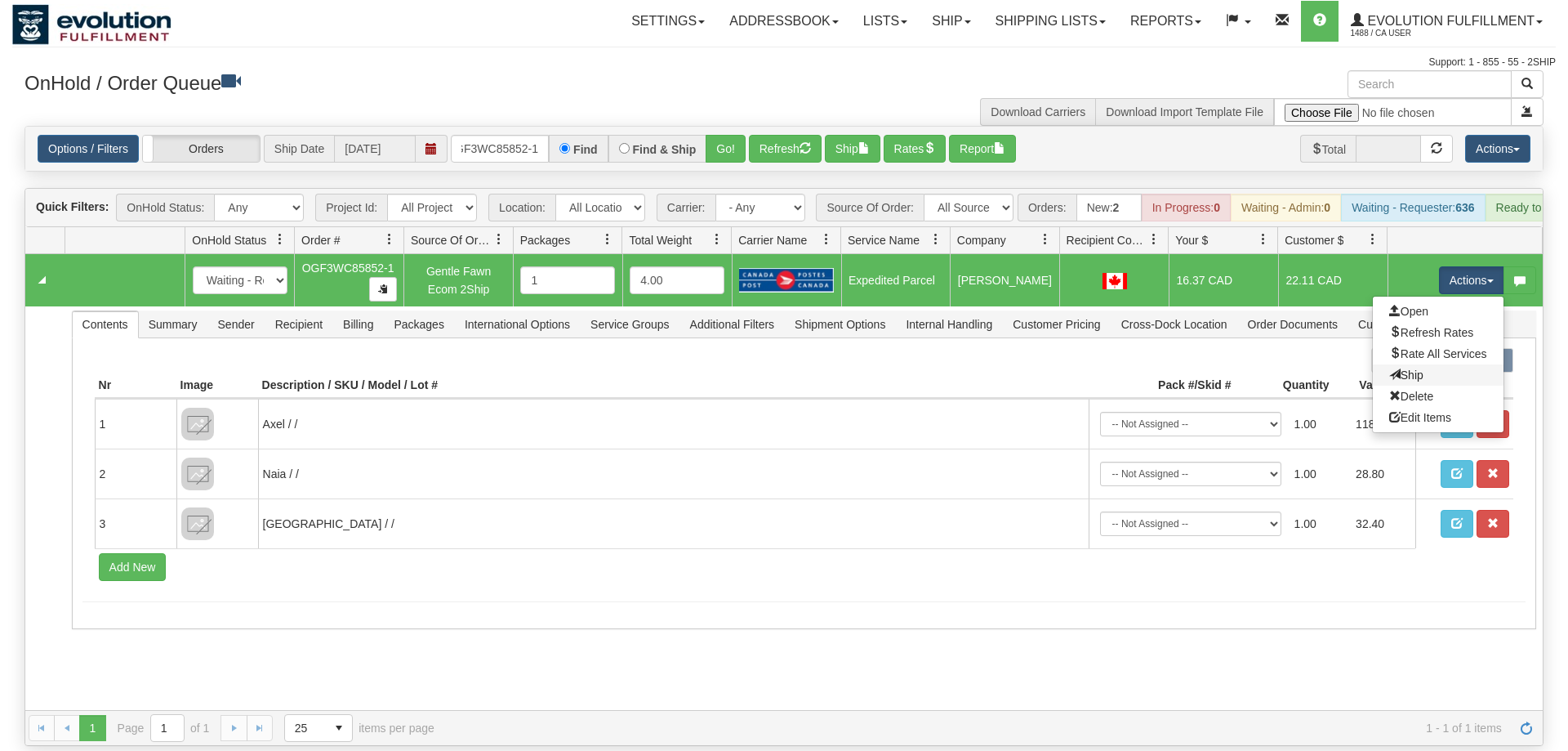
click at [1421, 364] on link "Ship" at bounding box center [1438, 375] width 131 height 21
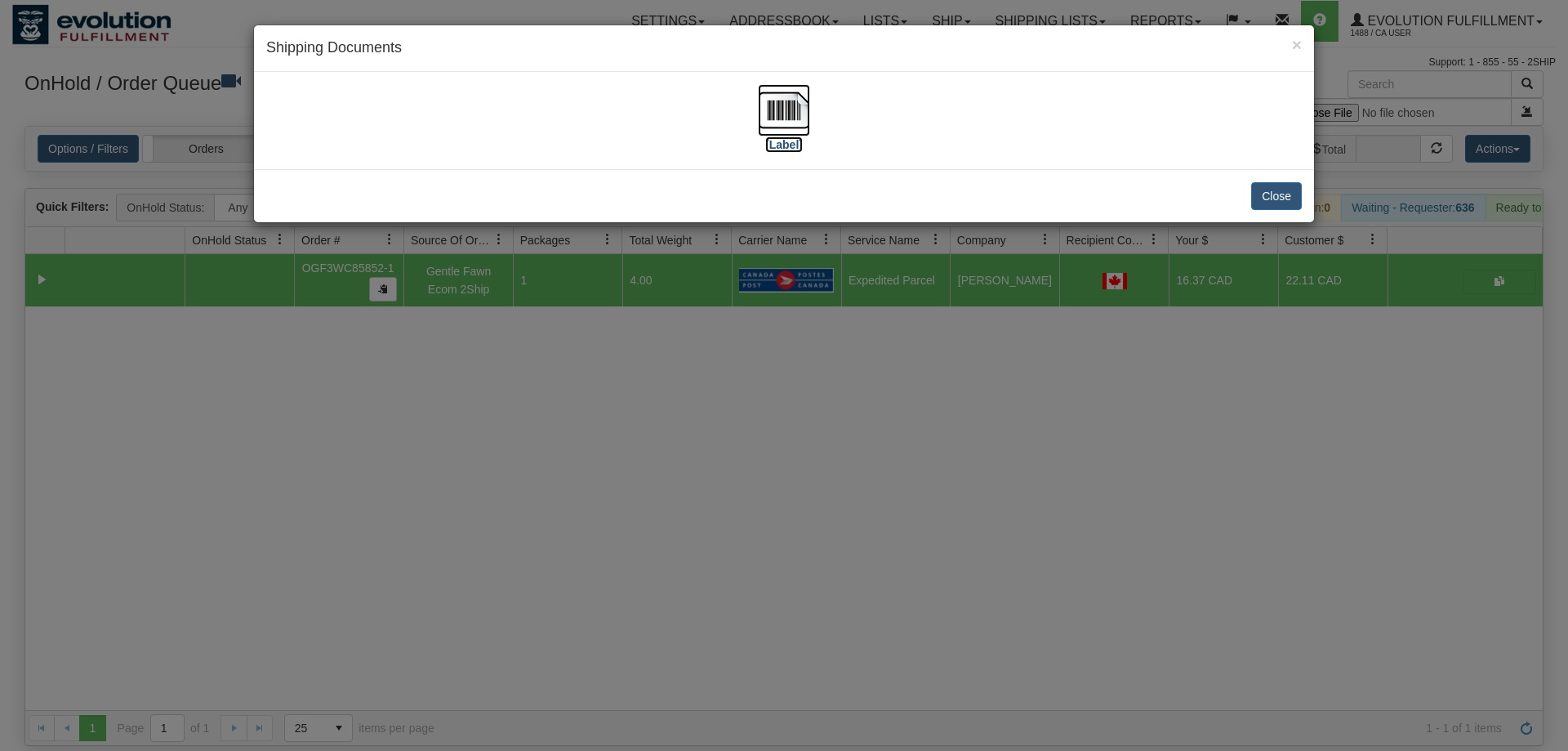
click at [788, 135] on img at bounding box center [784, 110] width 52 height 52
drag, startPoint x: 1022, startPoint y: 400, endPoint x: 544, endPoint y: 89, distance: 570.3
click at [1018, 394] on div "× Shipping Documents [Label] Close" at bounding box center [784, 376] width 1568 height 751
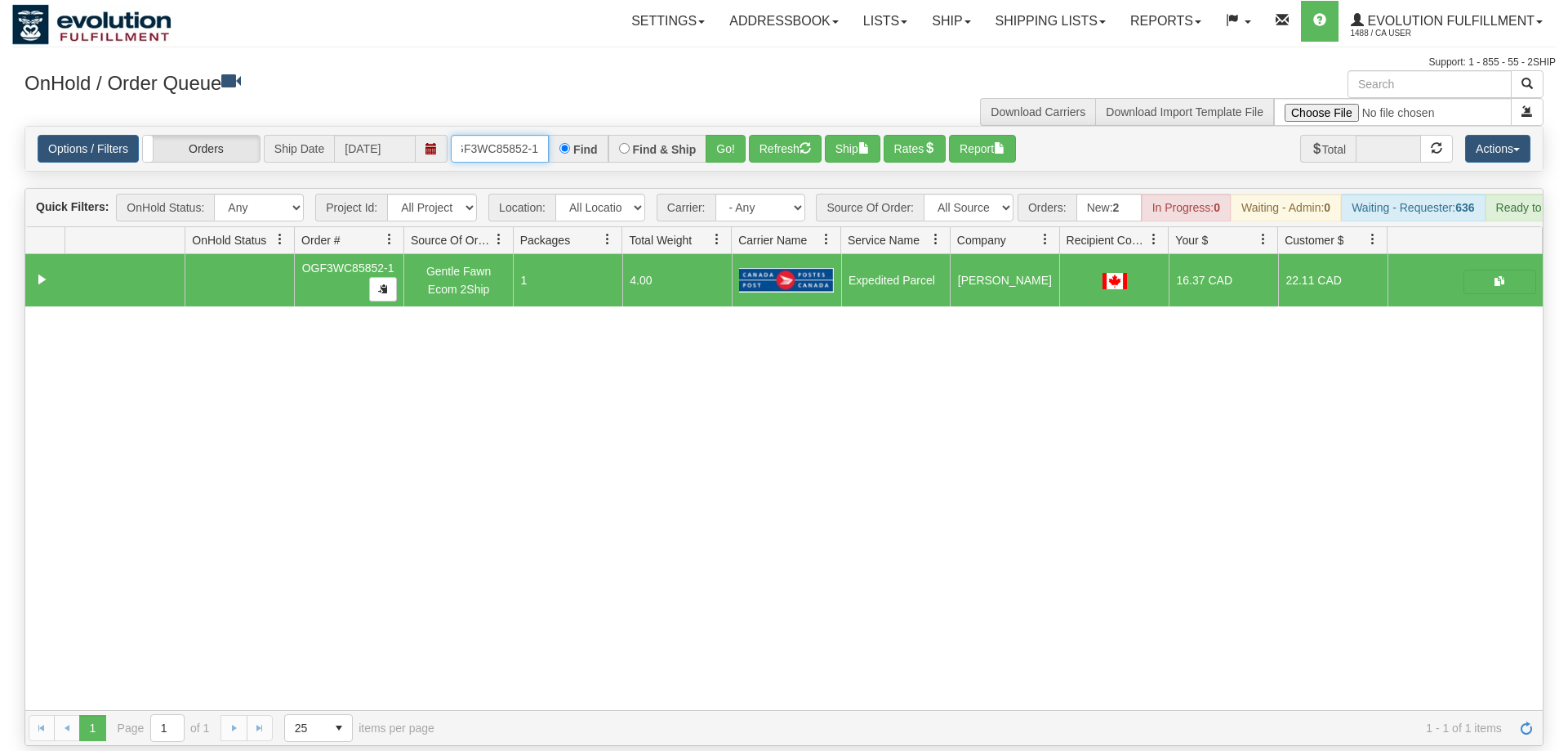
drag, startPoint x: 541, startPoint y: 123, endPoint x: 800, endPoint y: 180, distance: 265.2
click at [541, 135] on input "OGF3WC85852-1" at bounding box center [500, 149] width 98 height 27
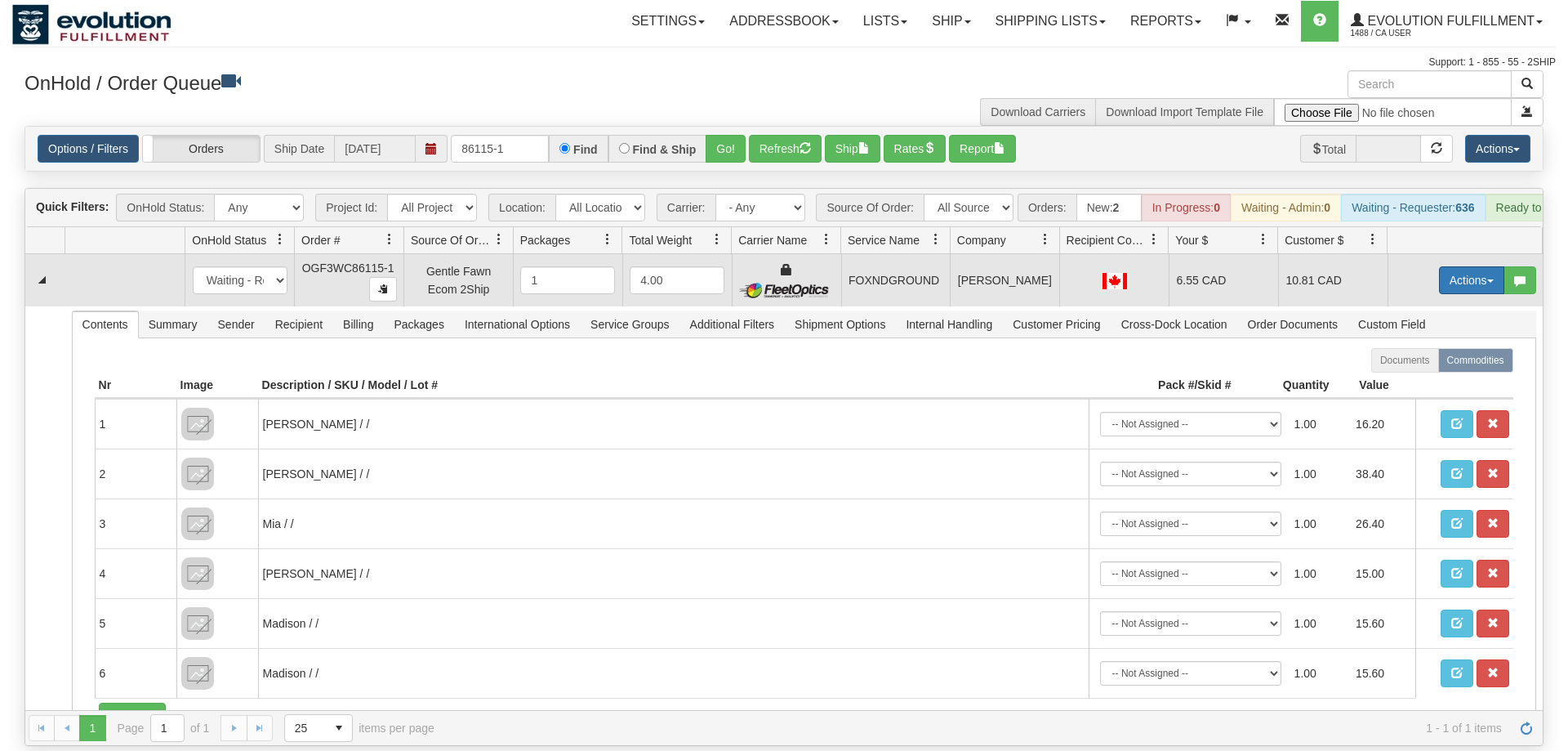
click at [1475, 266] on button "Actions" at bounding box center [1472, 280] width 65 height 27
click at [1424, 364] on link "Ship" at bounding box center [1438, 375] width 131 height 21
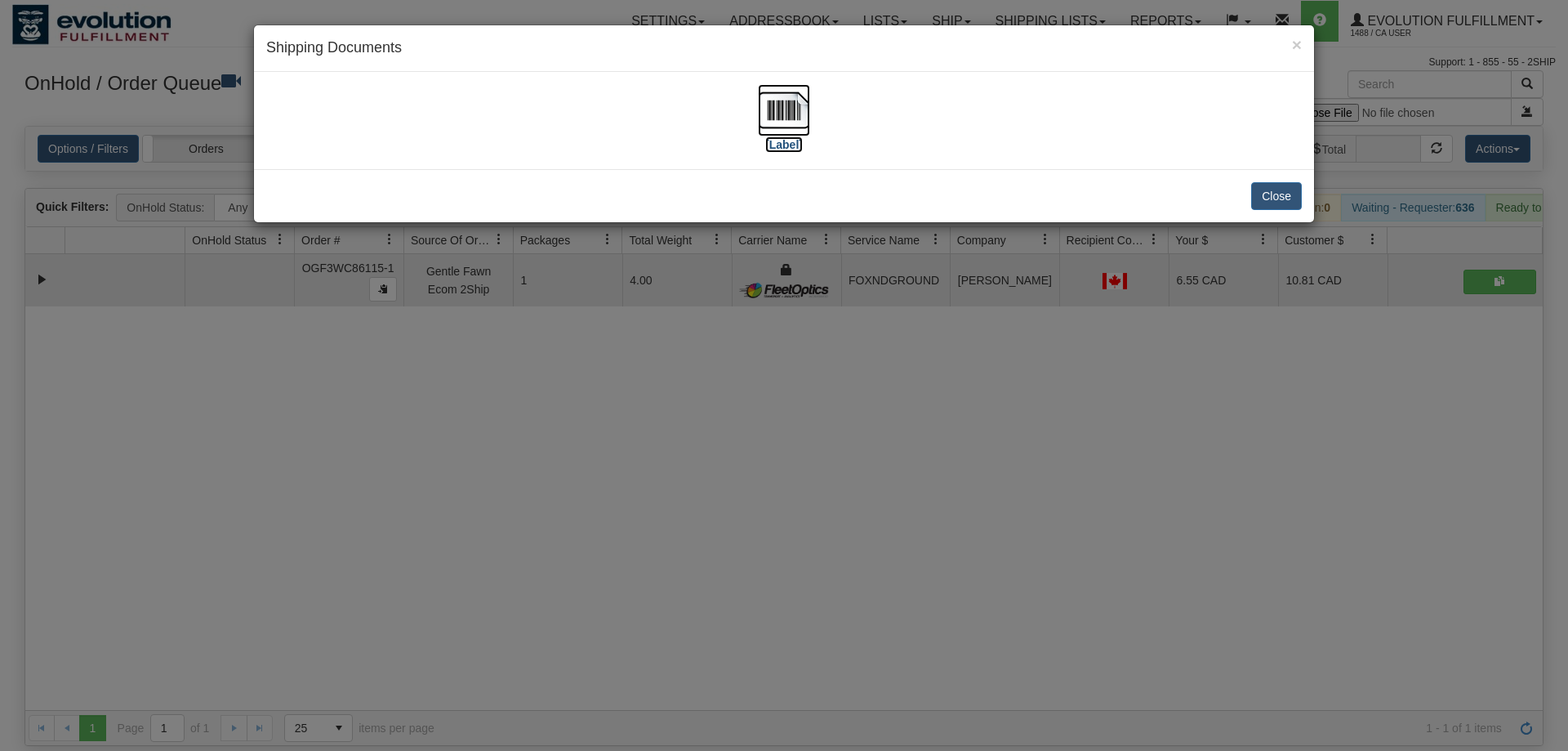
click at [773, 107] on img at bounding box center [784, 110] width 52 height 52
drag, startPoint x: 951, startPoint y: 479, endPoint x: 942, endPoint y: 468, distance: 14.2
click at [951, 479] on div "× Shipping Documents [Label] Close" at bounding box center [784, 376] width 1568 height 751
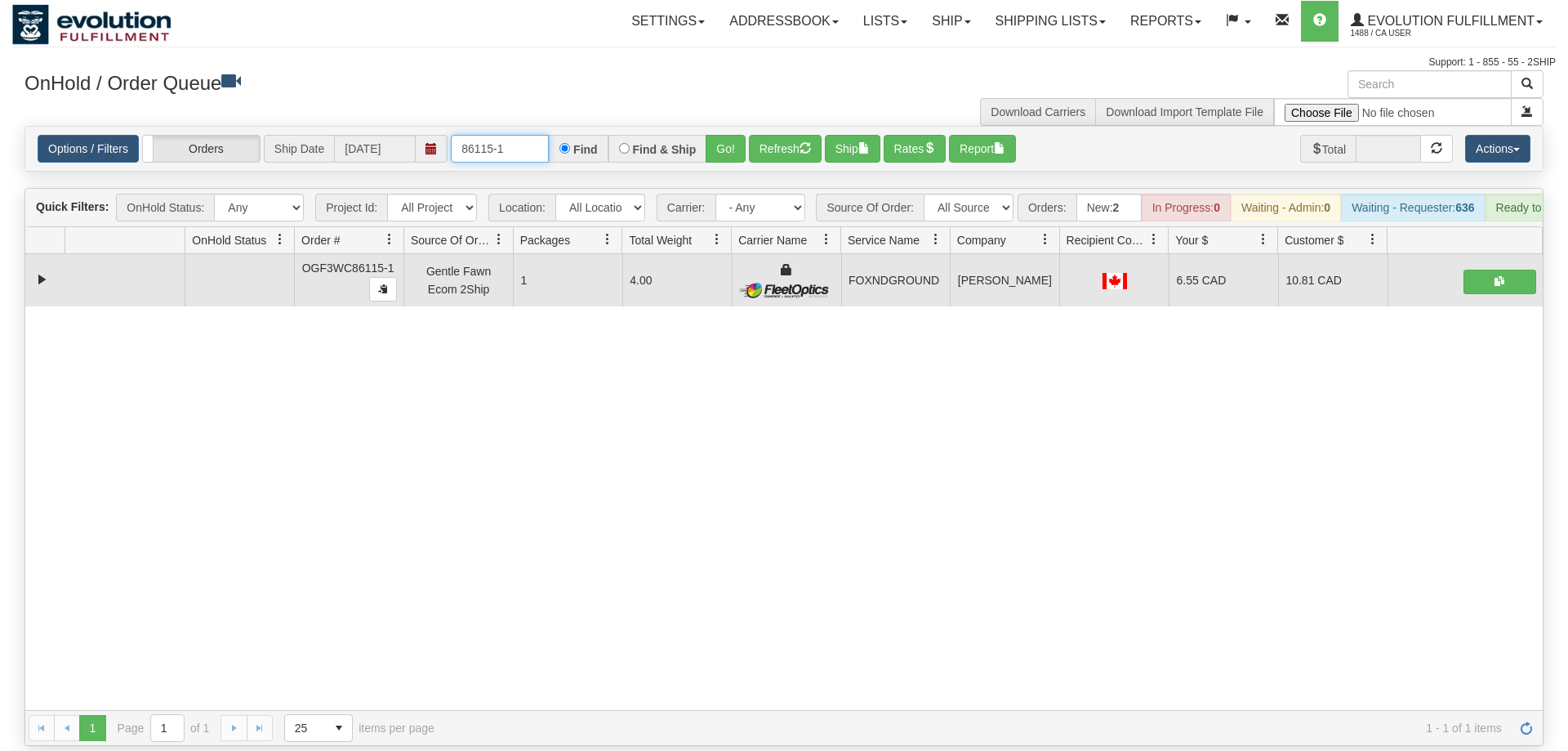
drag, startPoint x: 475, startPoint y: 129, endPoint x: 501, endPoint y: 160, distance: 40.5
click at [475, 135] on input "86115-1" at bounding box center [500, 149] width 98 height 27
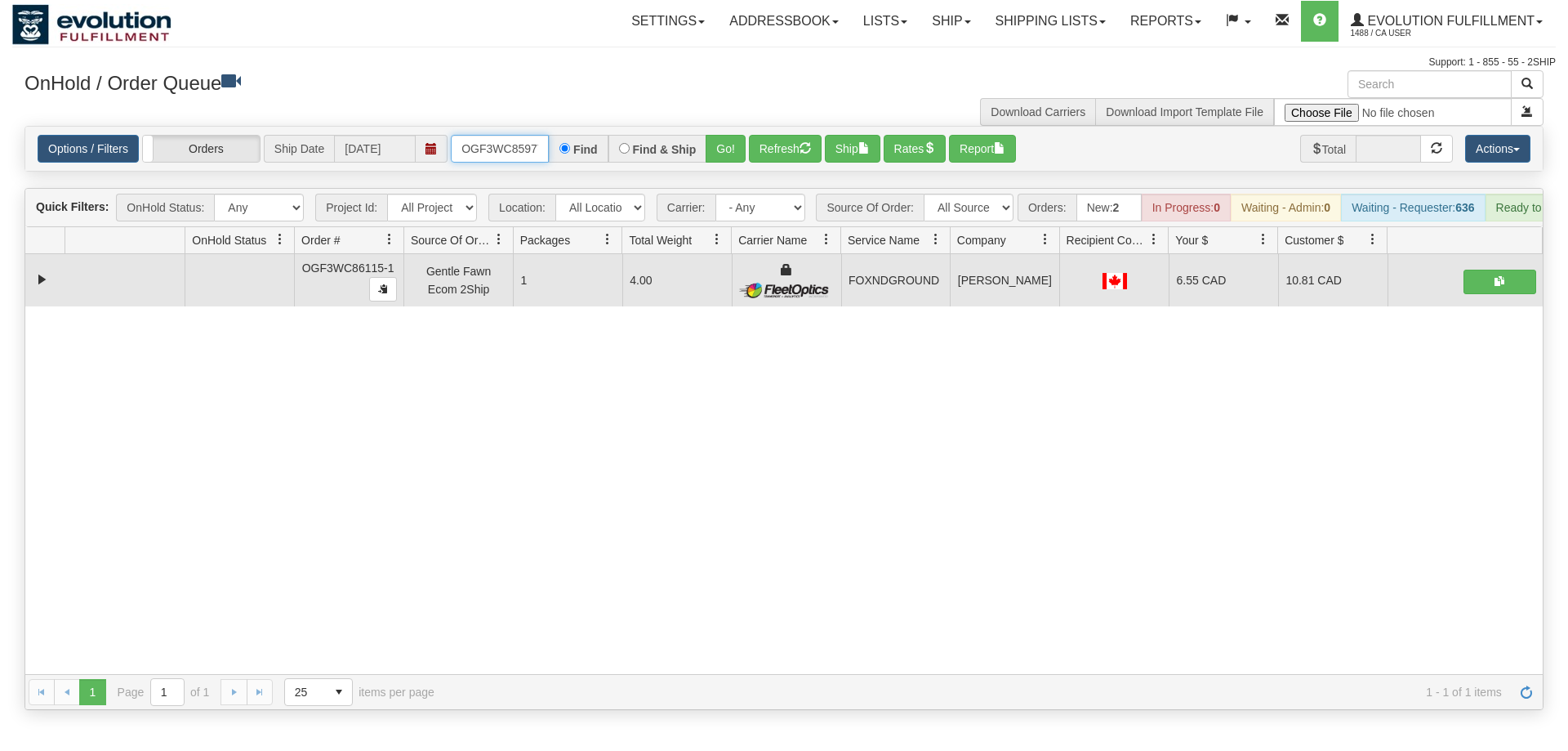
scroll to position [0, 15]
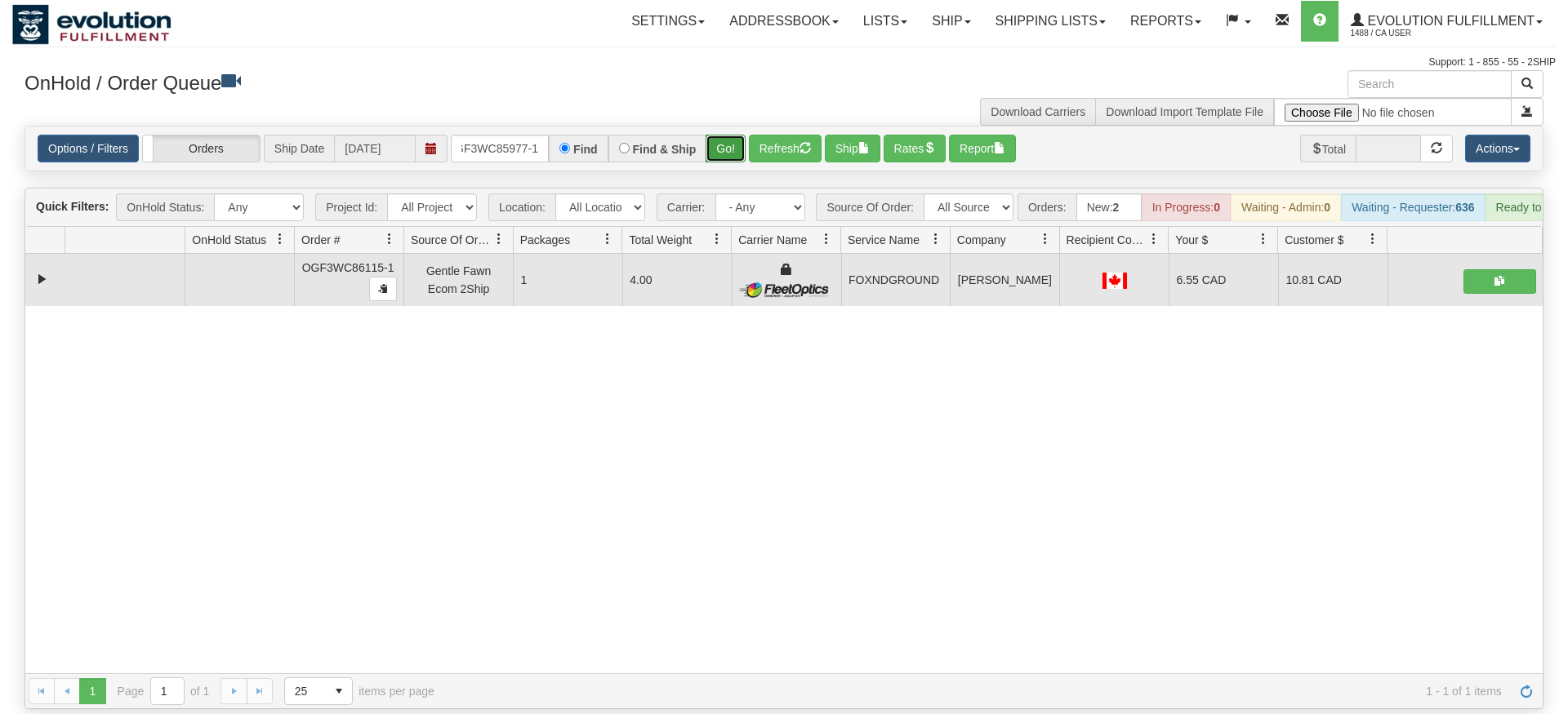
click at [723, 154] on div "Is equal to Is not equal to Contains Does not contains CAD USD EUR ZAR [PERSON_…" at bounding box center [784, 417] width 1544 height 584
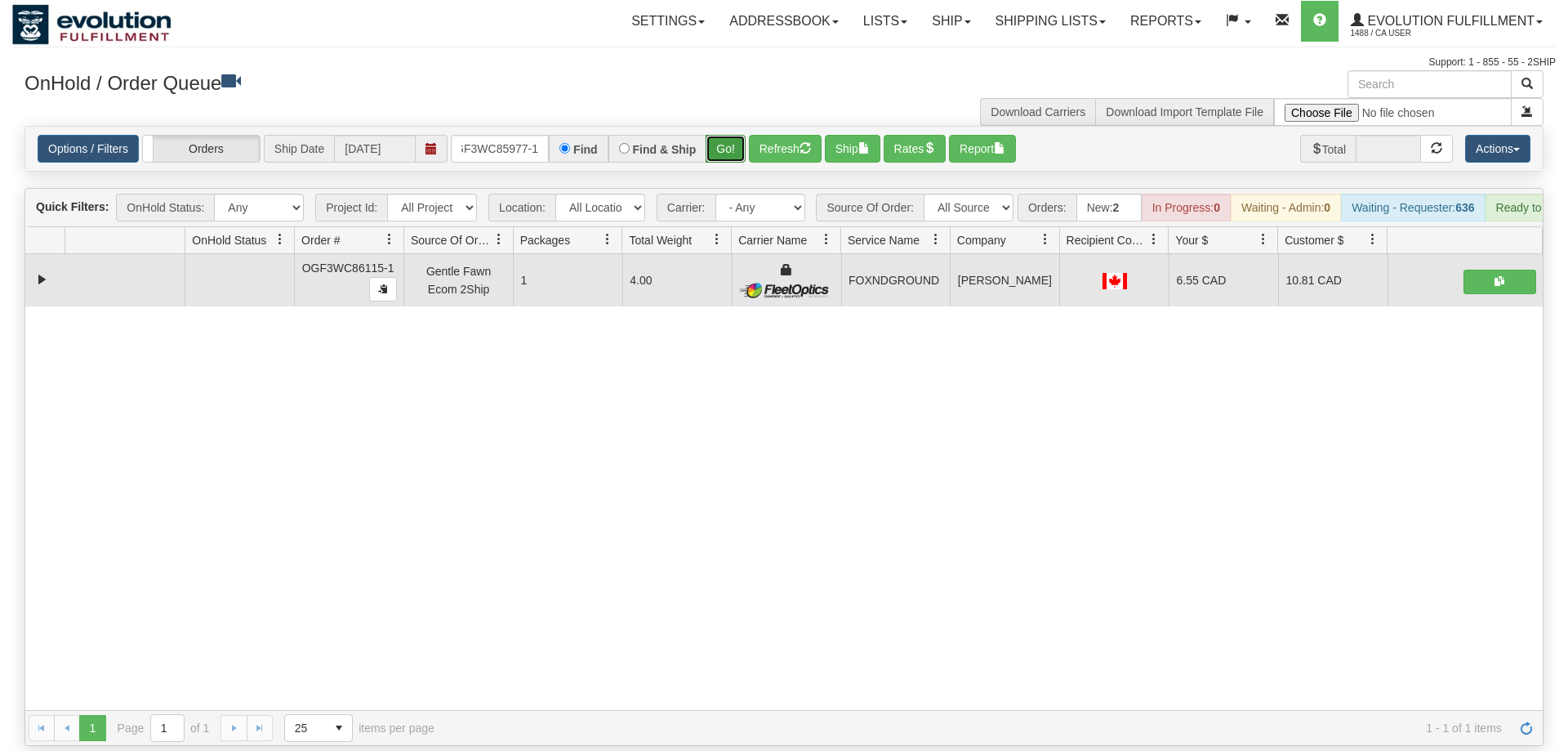
click at [727, 135] on button "Go!" at bounding box center [726, 149] width 40 height 27
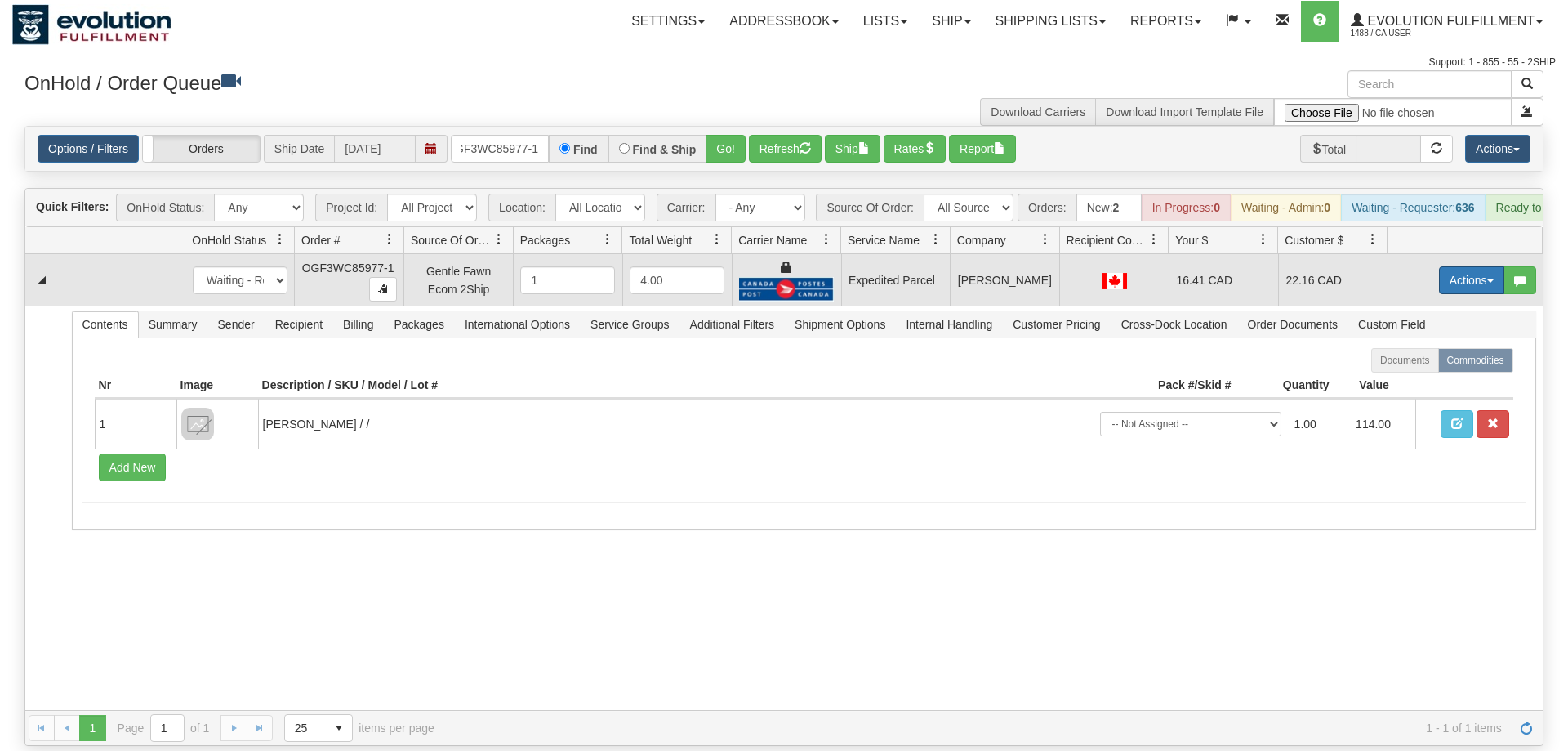
click at [1470, 266] on button "Actions" at bounding box center [1472, 280] width 65 height 27
click at [1429, 364] on link "Ship" at bounding box center [1438, 375] width 131 height 21
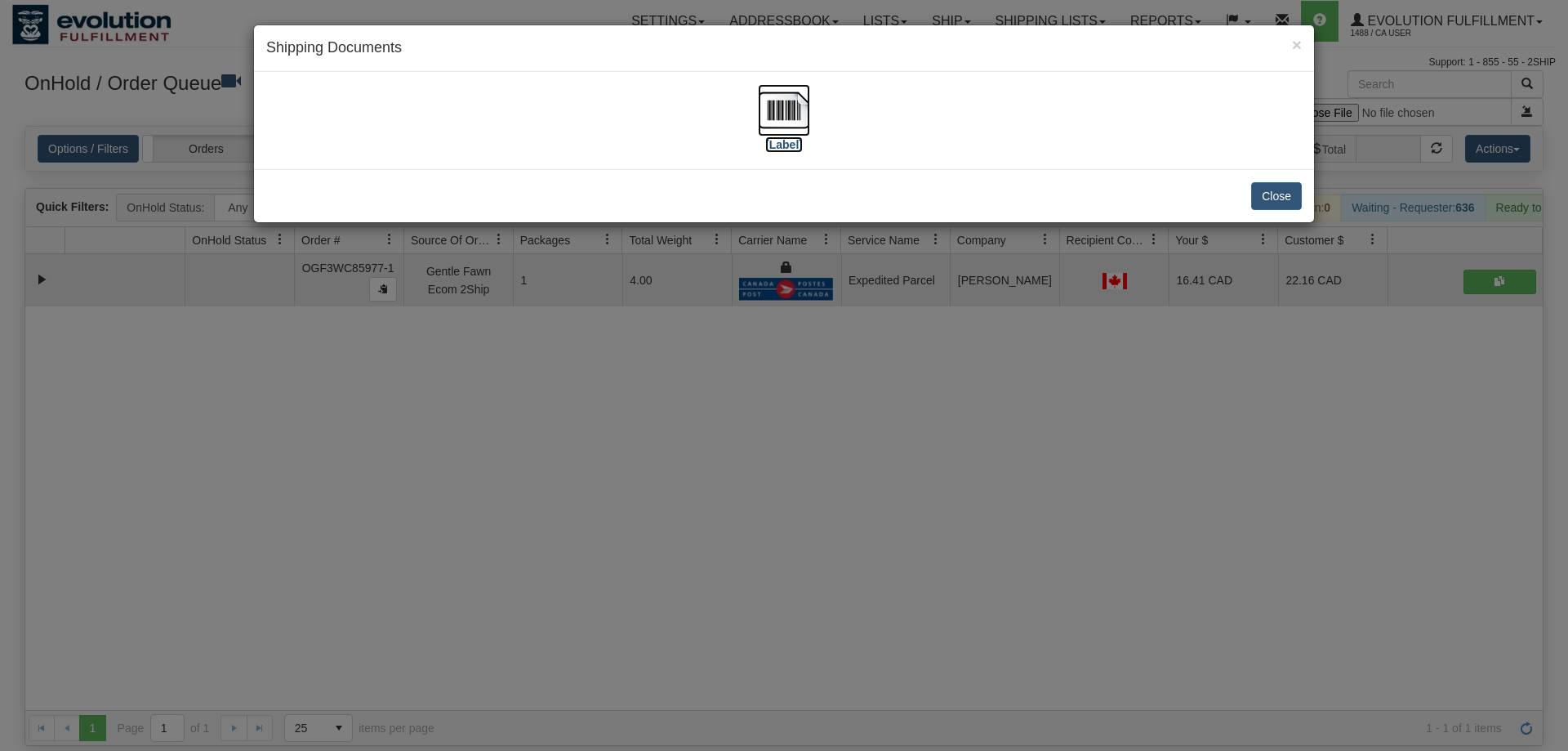
click at [773, 125] on img at bounding box center [784, 110] width 52 height 52
click at [963, 423] on div "× Shipping Documents [Label] Close" at bounding box center [784, 376] width 1568 height 751
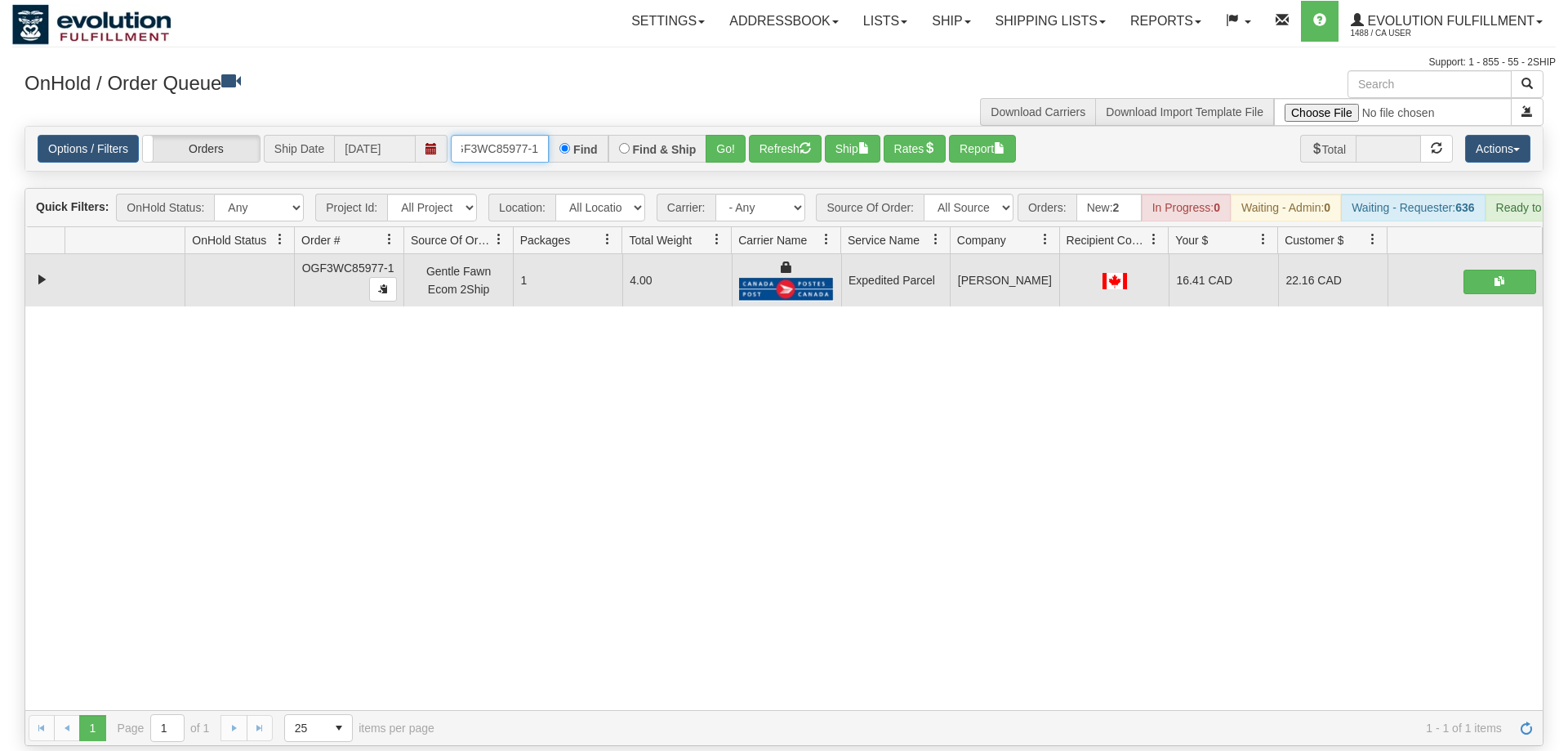
click at [483, 135] on input "OGF3WC85977-1" at bounding box center [500, 149] width 98 height 27
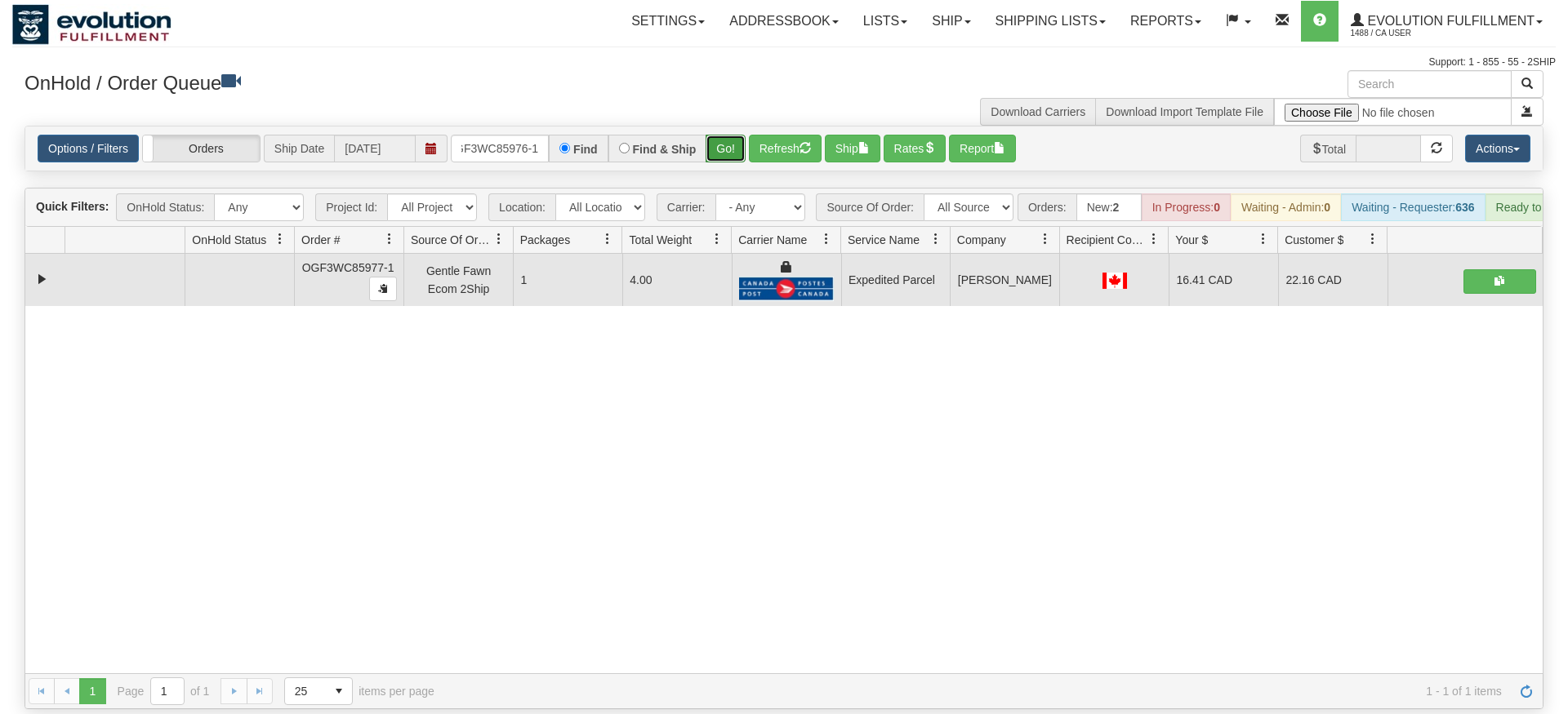
click at [728, 149] on div "Is equal to Is not equal to Contains Does not contains CAD USD EUR ZAR [PERSON_…" at bounding box center [784, 417] width 1544 height 584
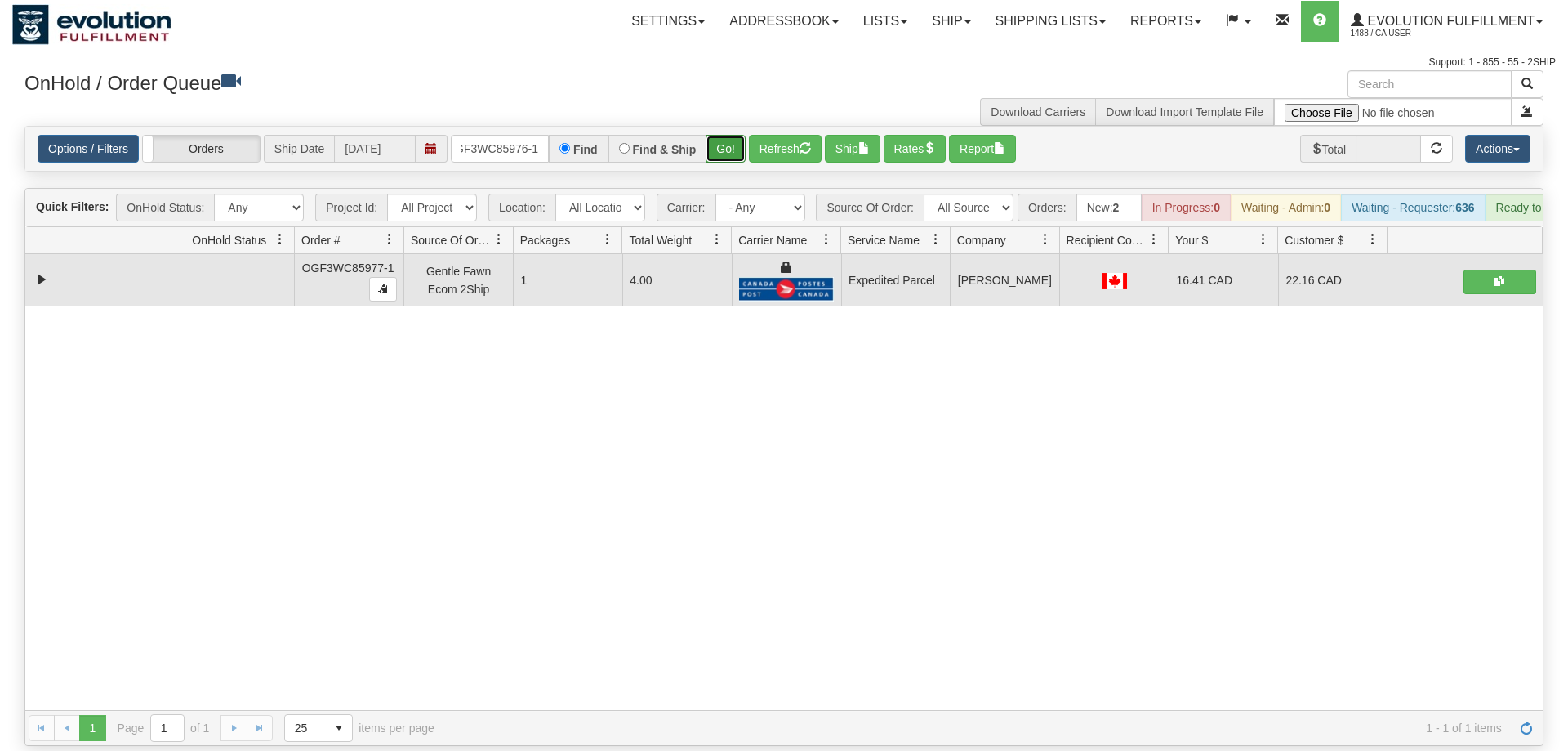
click at [733, 135] on button "Go!" at bounding box center [726, 149] width 40 height 27
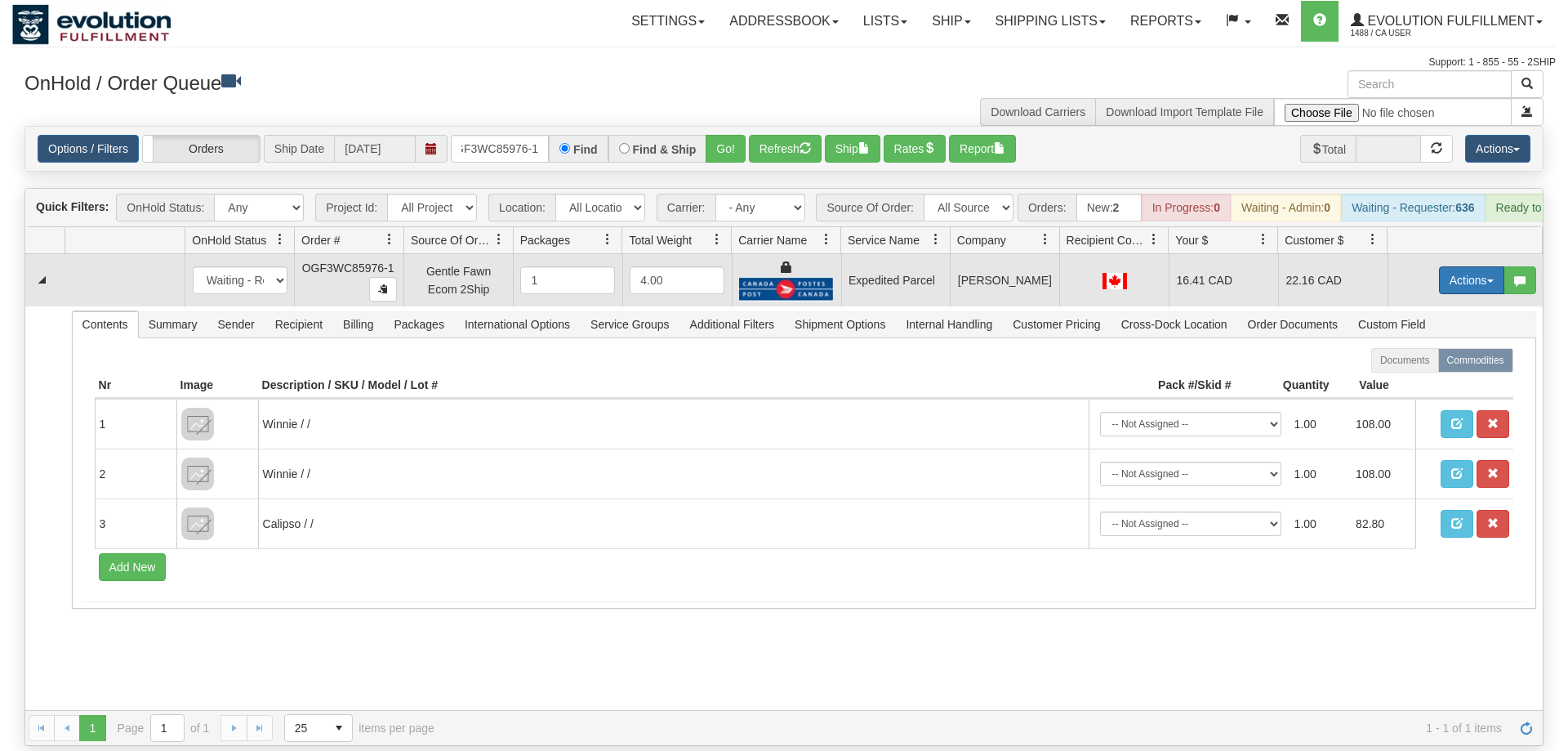
click at [1472, 266] on button "Actions" at bounding box center [1472, 280] width 65 height 27
click at [1413, 369] on span "Ship" at bounding box center [1407, 375] width 34 height 13
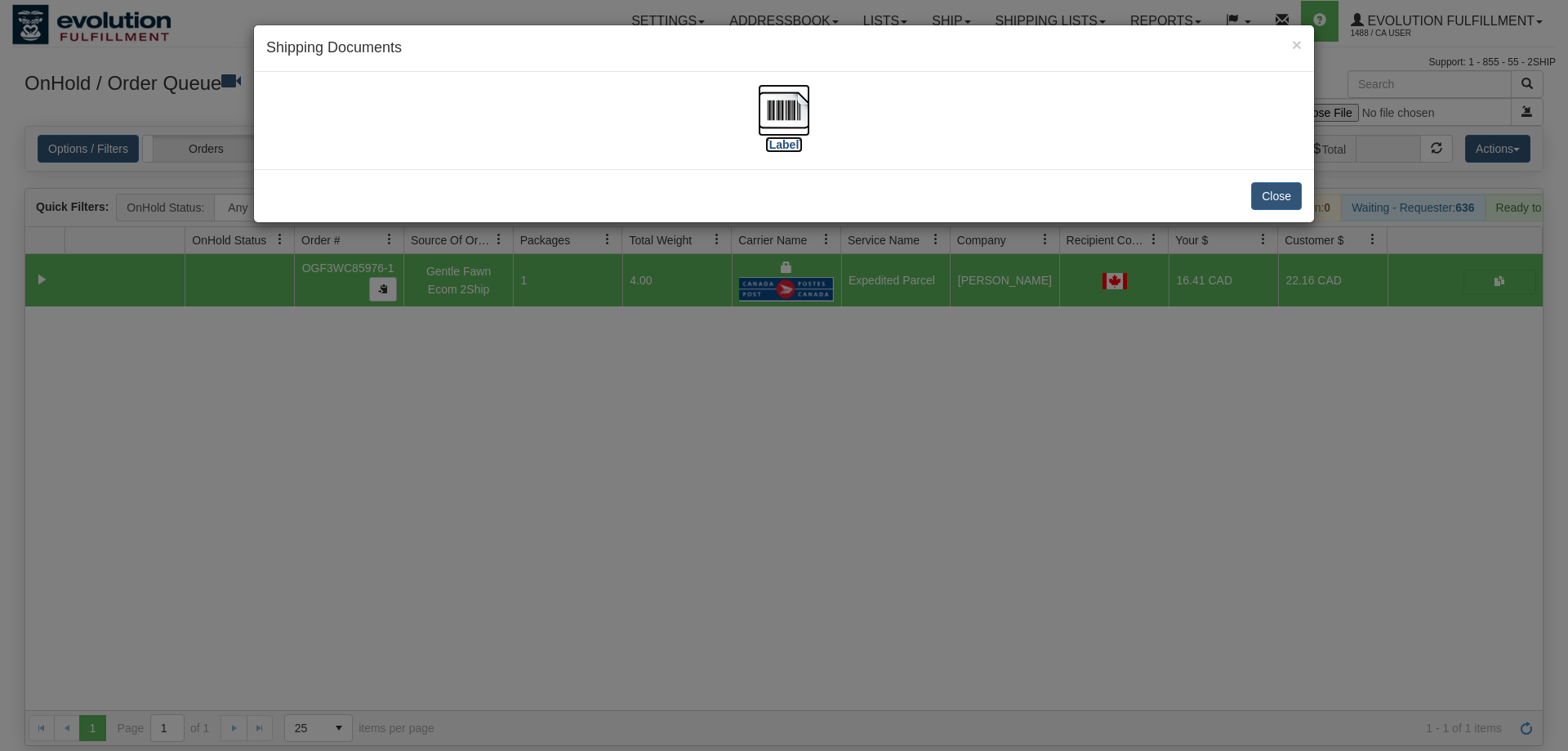
click at [782, 107] on img at bounding box center [784, 110] width 52 height 52
drag, startPoint x: 1009, startPoint y: 460, endPoint x: 704, endPoint y: 165, distance: 424.3
click at [998, 441] on div "× Shipping Documents [Label] Close" at bounding box center [784, 376] width 1568 height 751
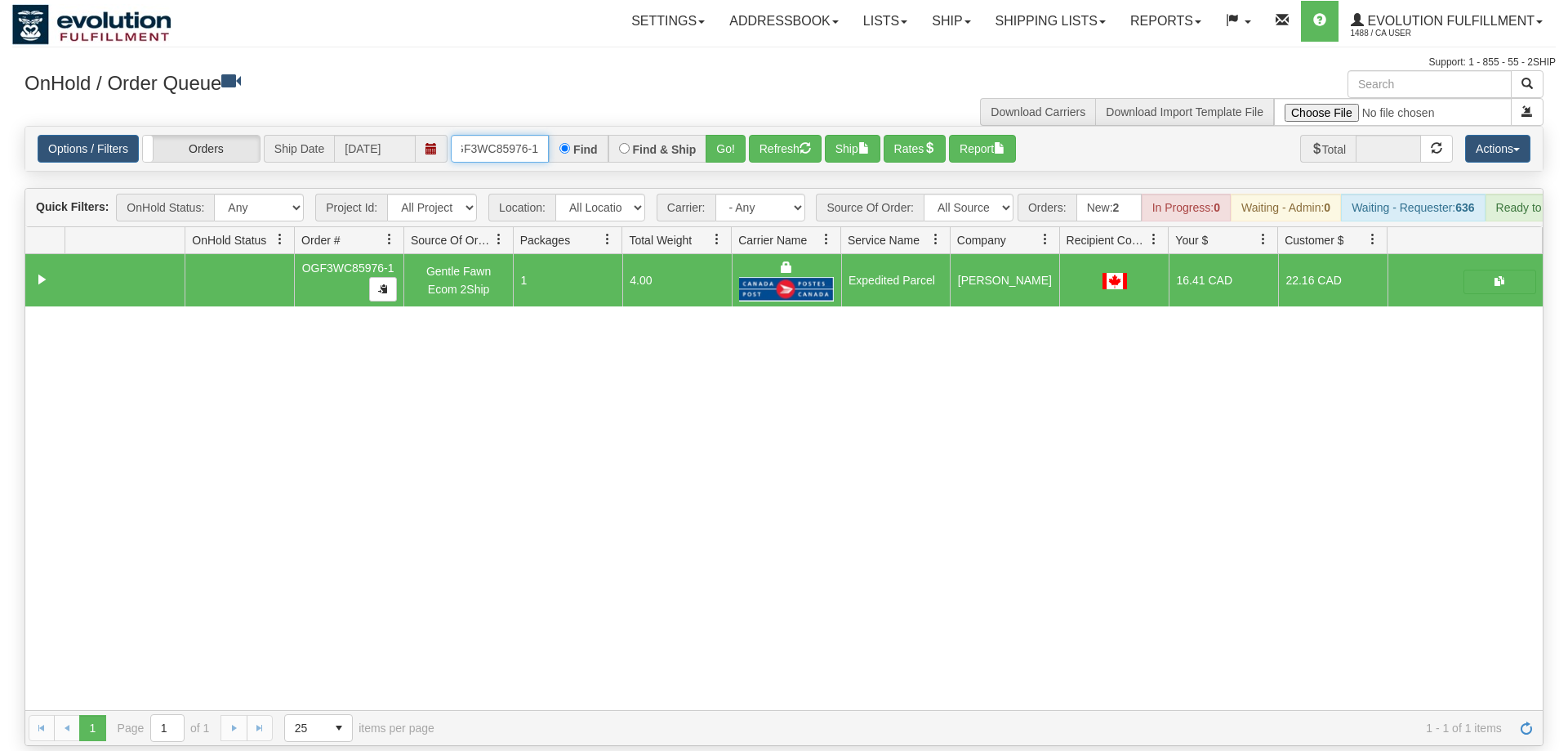
drag, startPoint x: 498, startPoint y: 130, endPoint x: 517, endPoint y: 145, distance: 24.2
click at [501, 135] on input "OGF3WC85976-1" at bounding box center [500, 149] width 98 height 27
click at [713, 167] on div "Is equal to Is not equal to Contains Does not contains CAD USD EUR ZAR [PERSON_…" at bounding box center [784, 436] width 1544 height 620
click at [719, 137] on div "Options / Filters Group Shipments Orders Ship Date [DATE] OGF3WC86046-1 Find Fi…" at bounding box center [783, 148] width 1517 height 44
click at [722, 135] on button "Go!" at bounding box center [726, 149] width 40 height 27
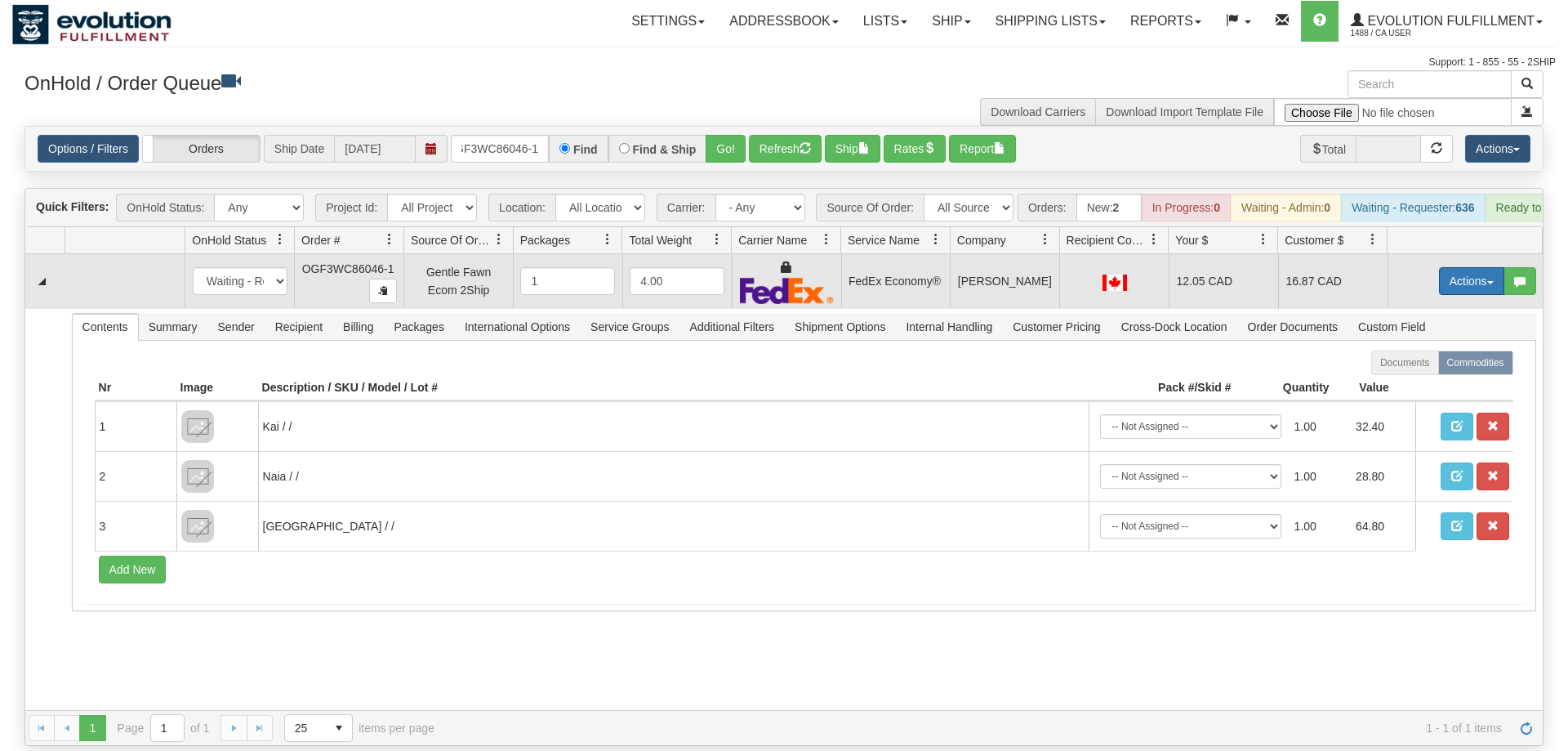
click at [1488, 281] on span "button" at bounding box center [1491, 283] width 7 height 3
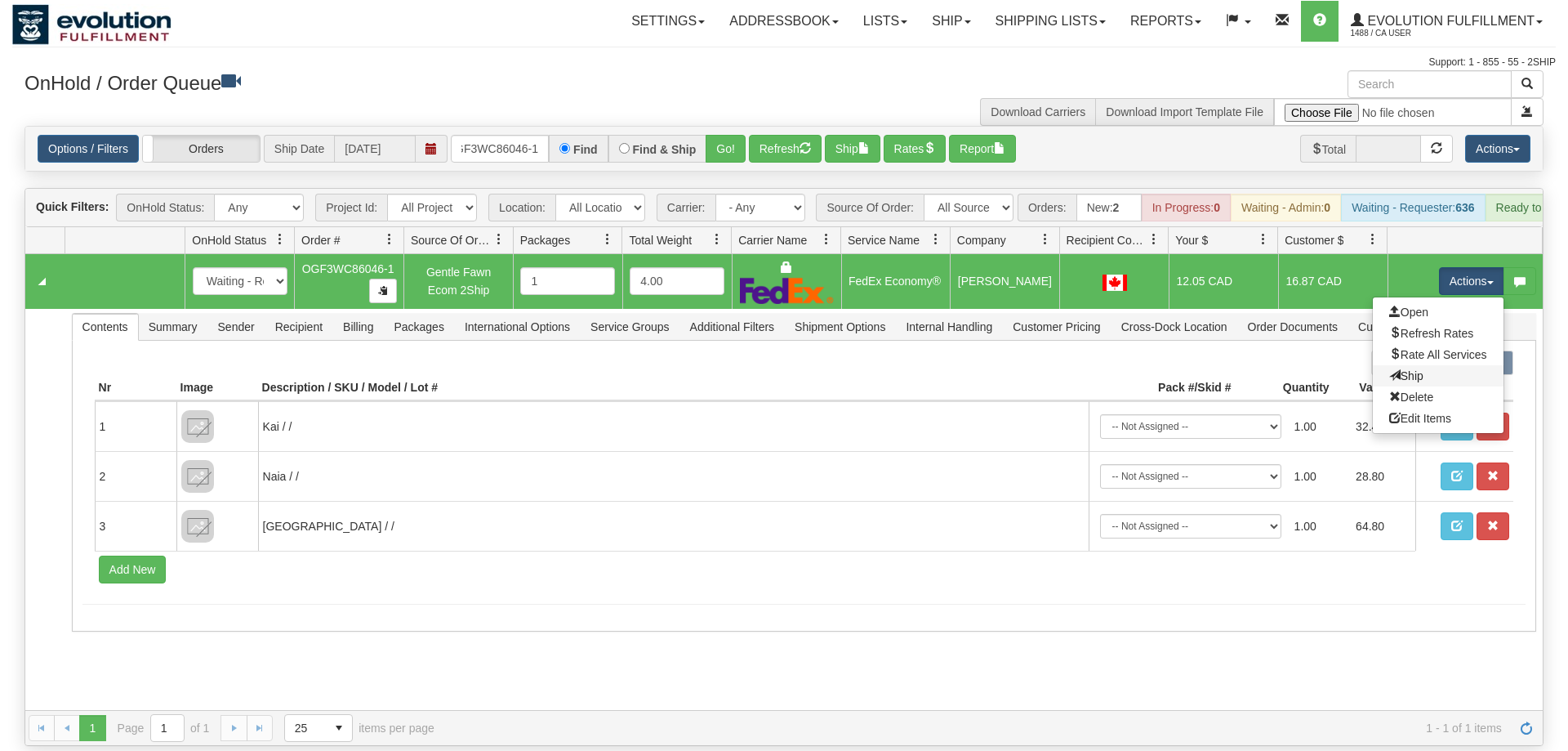
click at [1424, 365] on link "Ship" at bounding box center [1438, 376] width 131 height 21
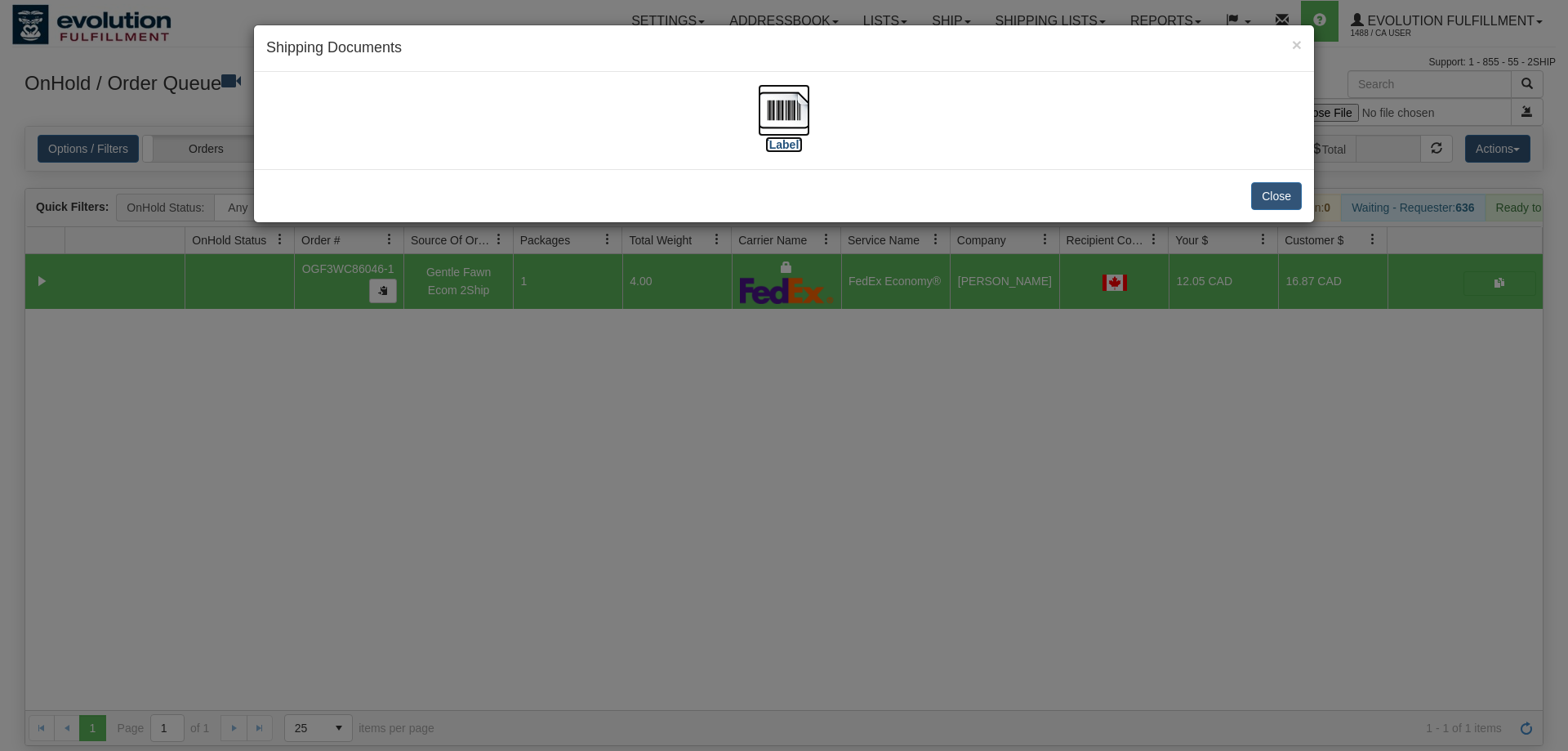
click at [789, 126] on img at bounding box center [784, 110] width 52 height 52
drag, startPoint x: 878, startPoint y: 442, endPoint x: 862, endPoint y: 422, distance: 25.6
click at [876, 434] on div "× Shipping Documents [Label] Close" at bounding box center [784, 376] width 1568 height 751
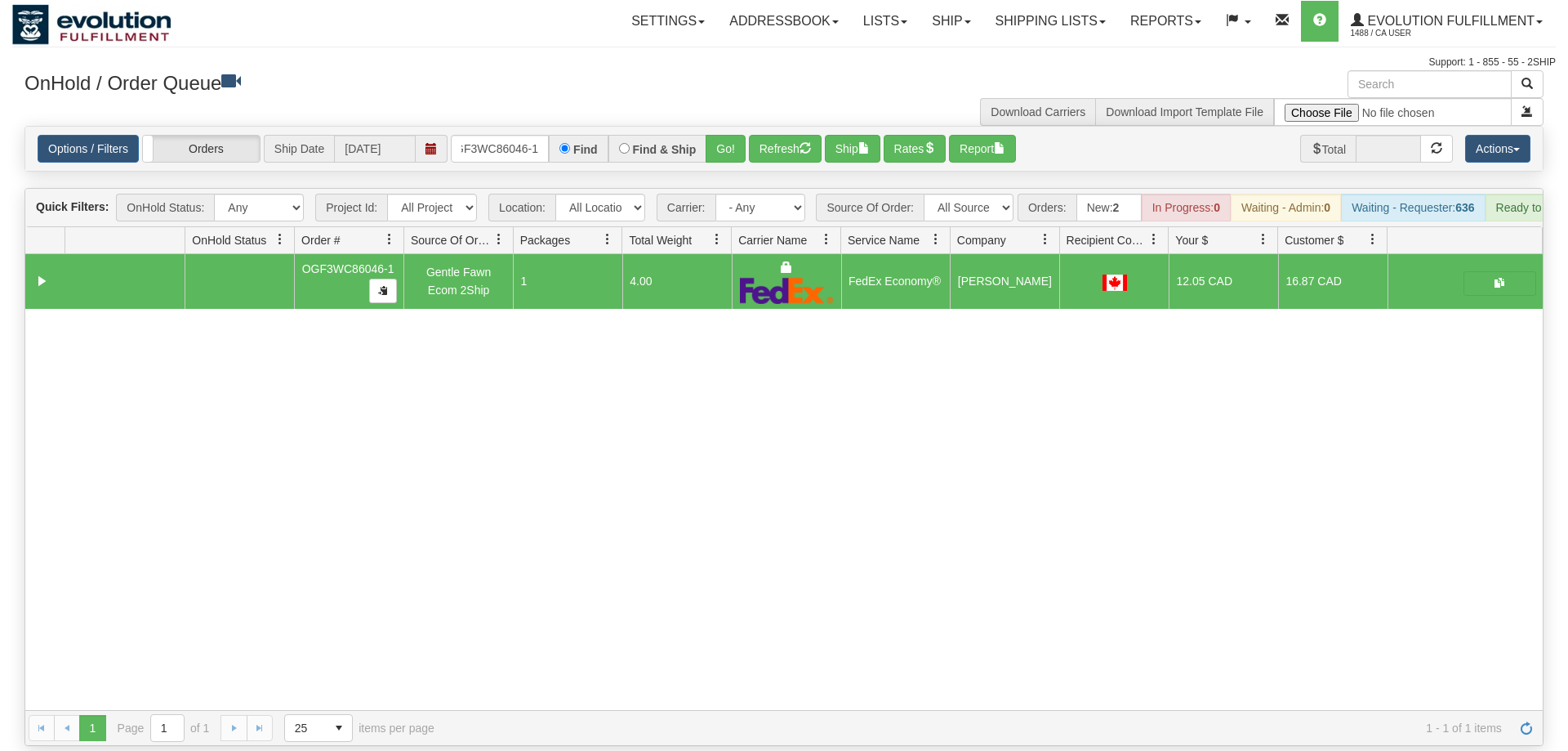
click at [490, 95] on div "OnHold / Order Queue" at bounding box center [398, 86] width 772 height 32
click at [491, 135] on input "OGF3WC86046-1" at bounding box center [500, 149] width 98 height 27
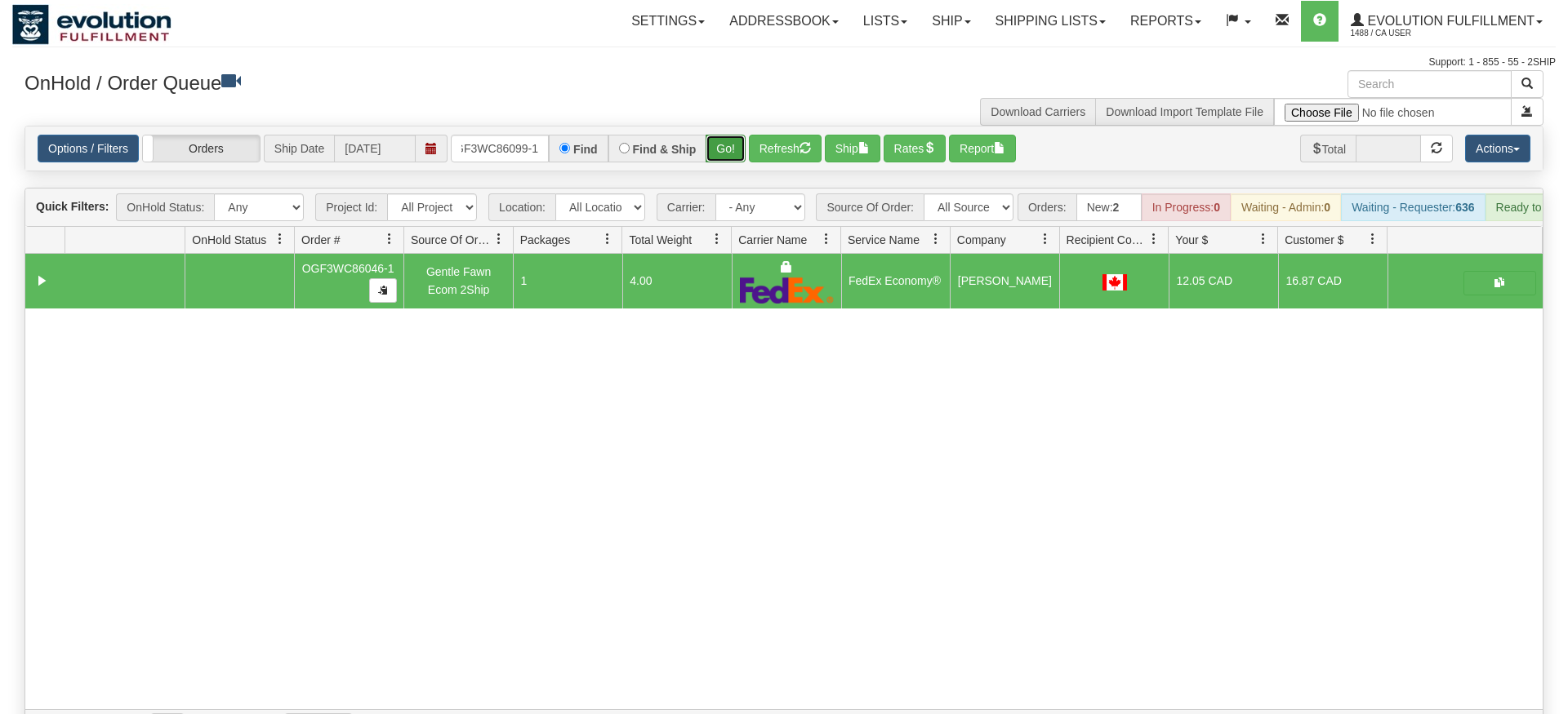
click at [736, 154] on div "Is equal to Is not equal to Contains Does not contains CAD USD EUR ZAR [PERSON_…" at bounding box center [784, 435] width 1544 height 620
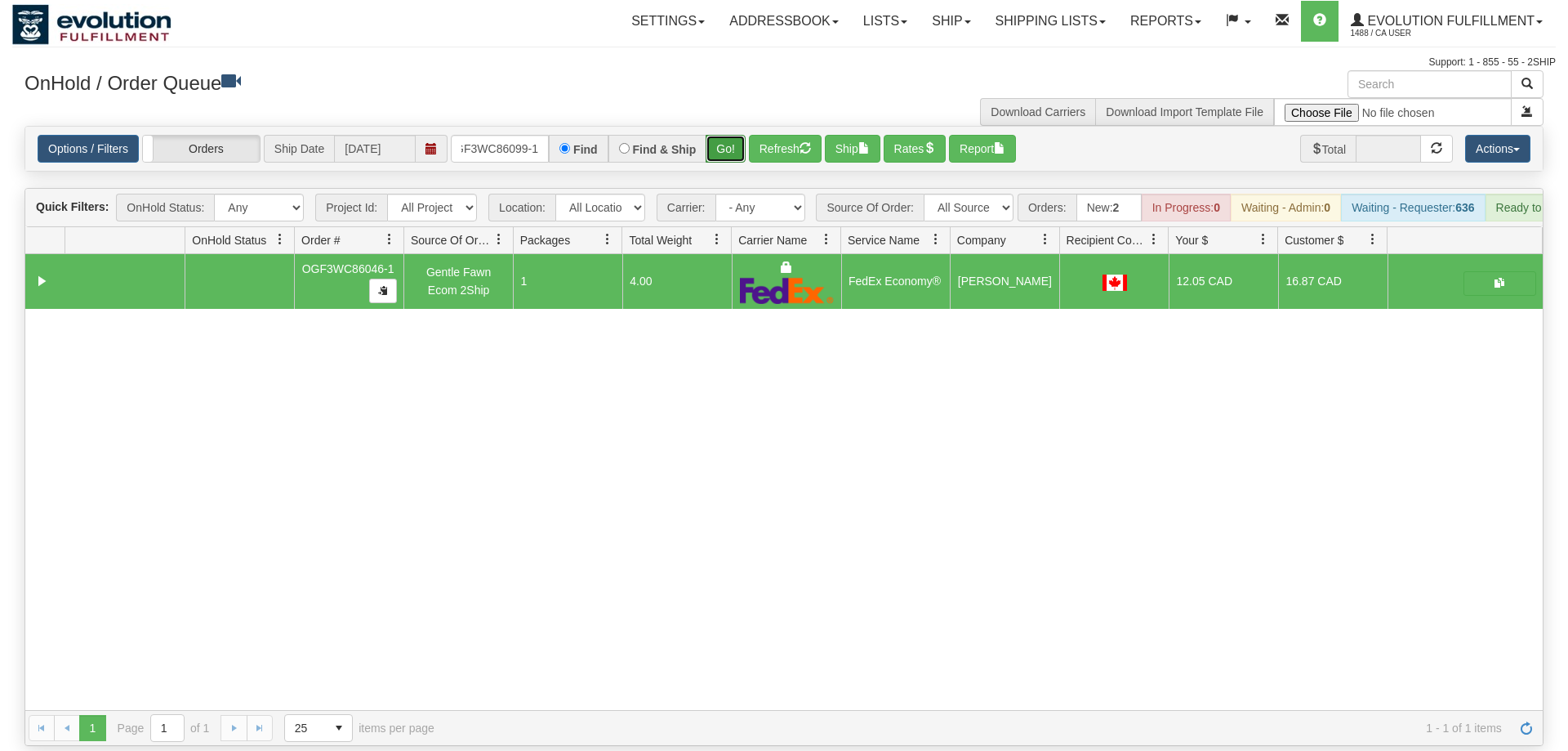
click at [733, 135] on button "Go!" at bounding box center [726, 149] width 40 height 27
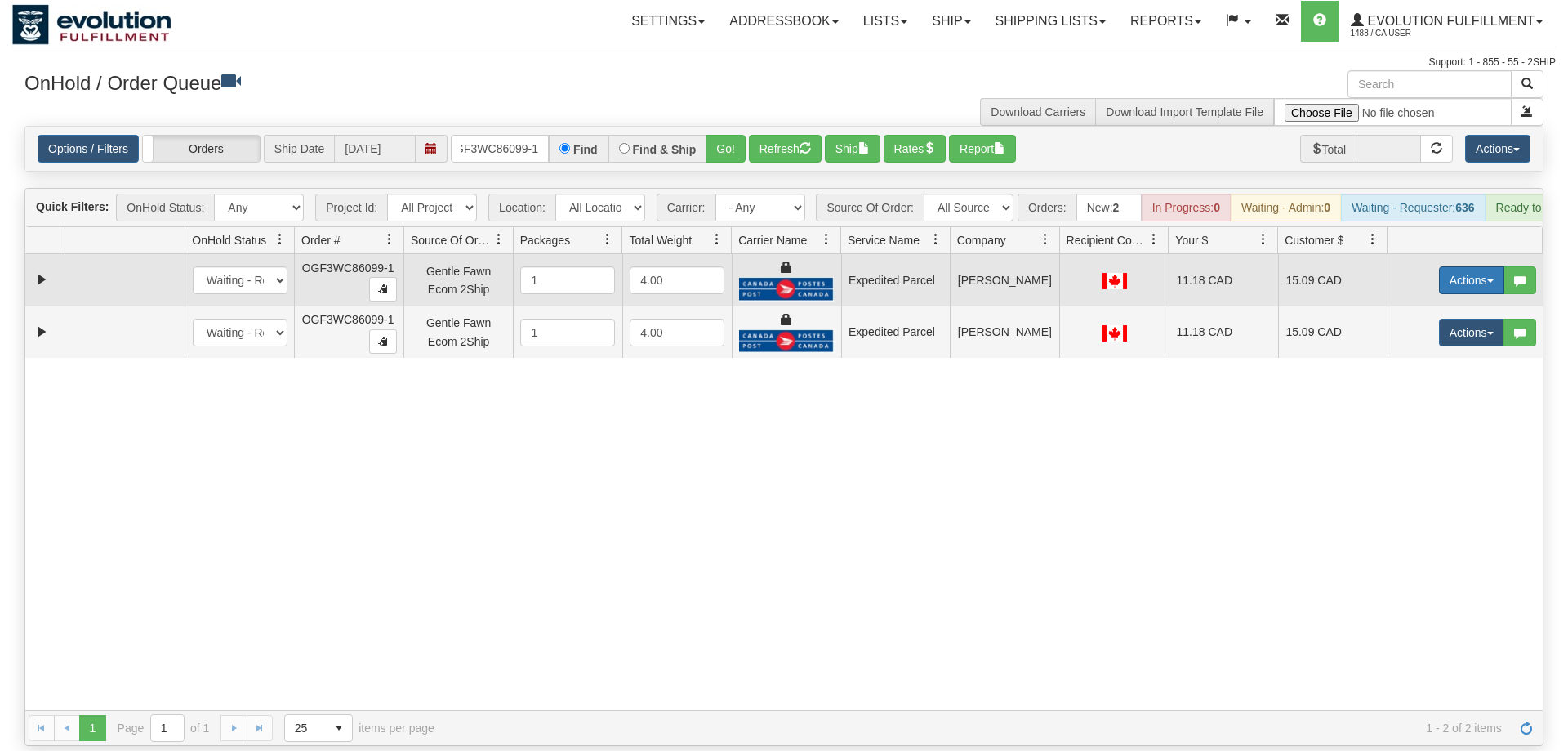
click at [1442, 266] on button "Actions" at bounding box center [1472, 280] width 65 height 27
click at [1428, 364] on link "Ship" at bounding box center [1438, 375] width 131 height 21
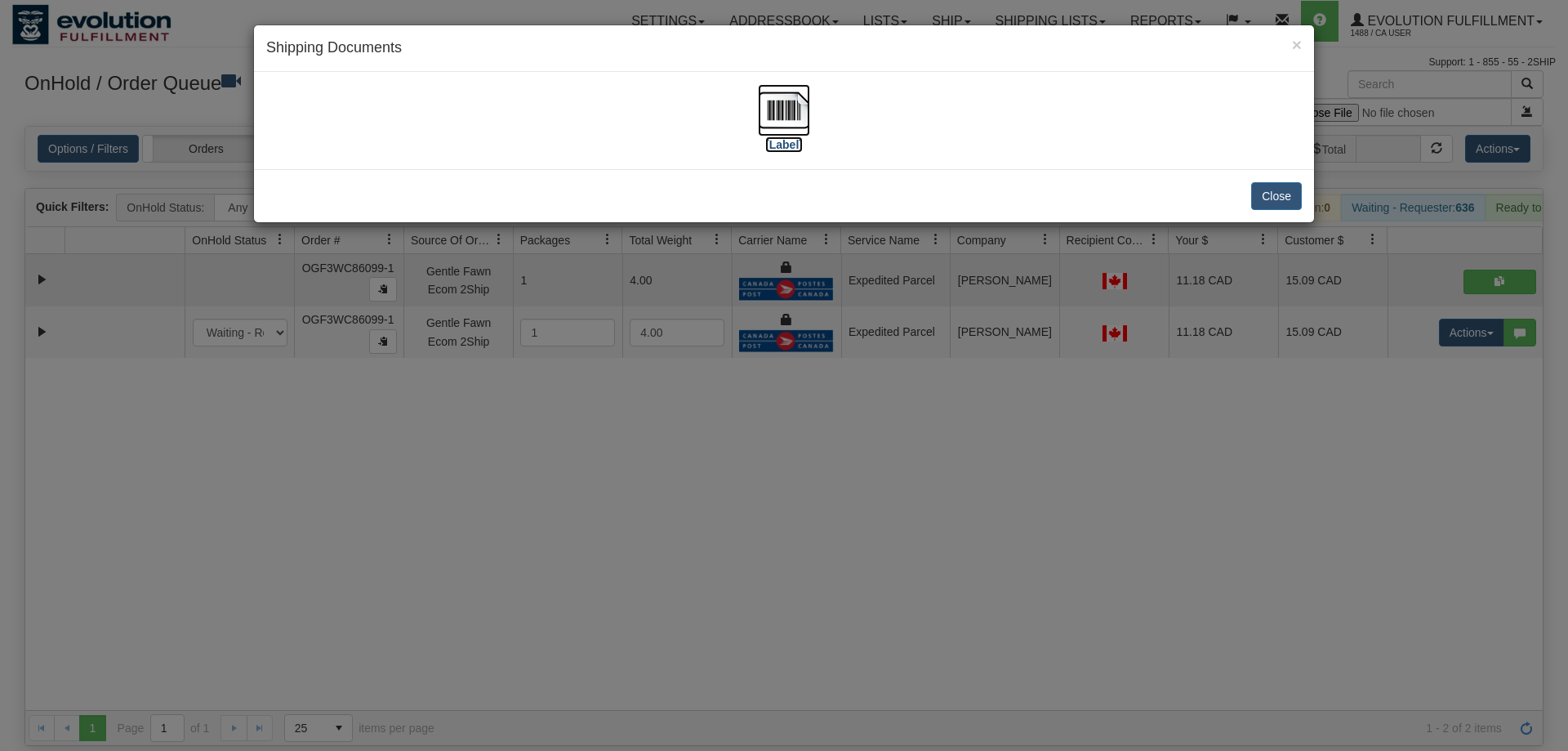
click at [785, 131] on img at bounding box center [784, 110] width 52 height 52
click at [1399, 376] on div "× Shipping Documents [Label] Close" at bounding box center [784, 376] width 1568 height 751
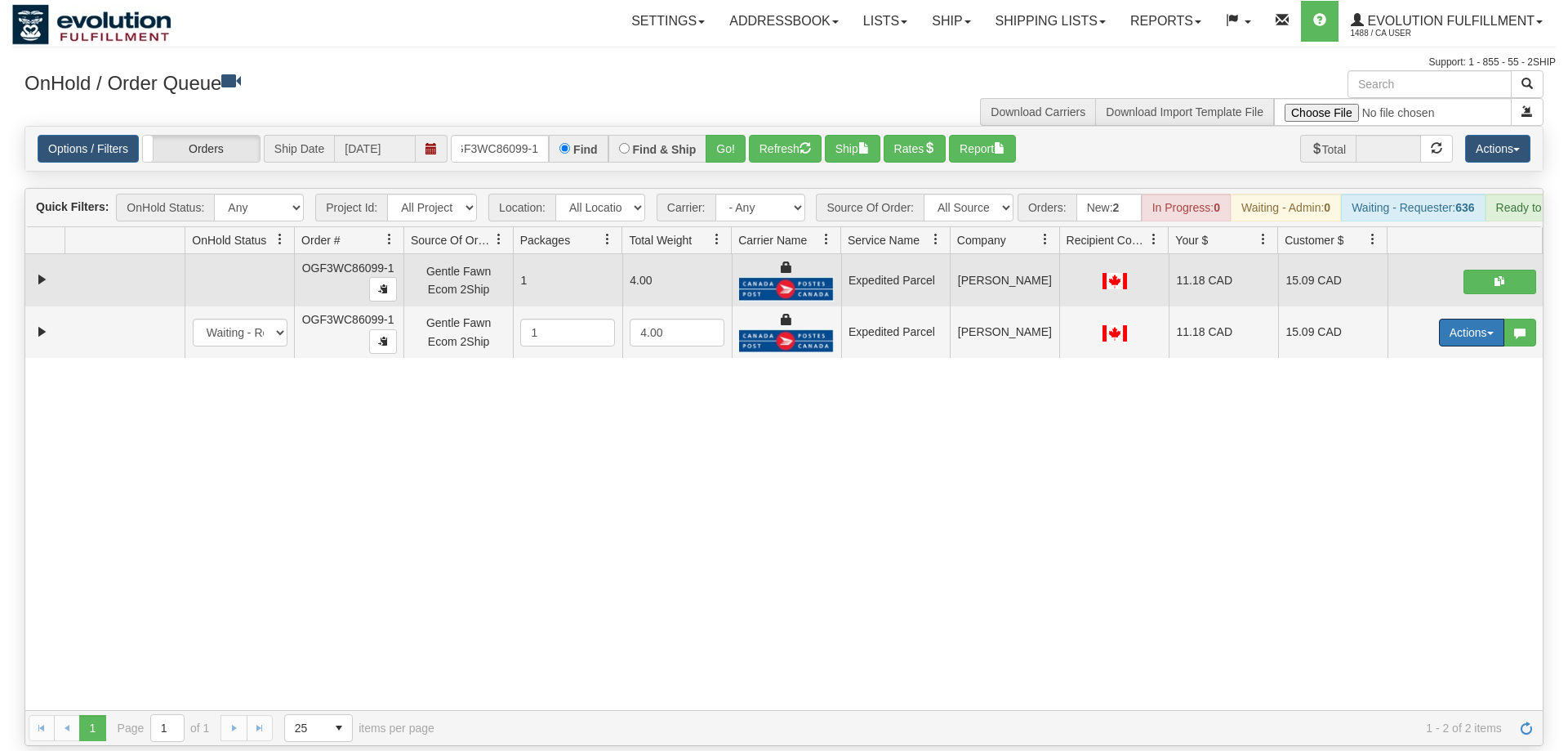
click at [1475, 319] on button "Actions" at bounding box center [1472, 333] width 65 height 27
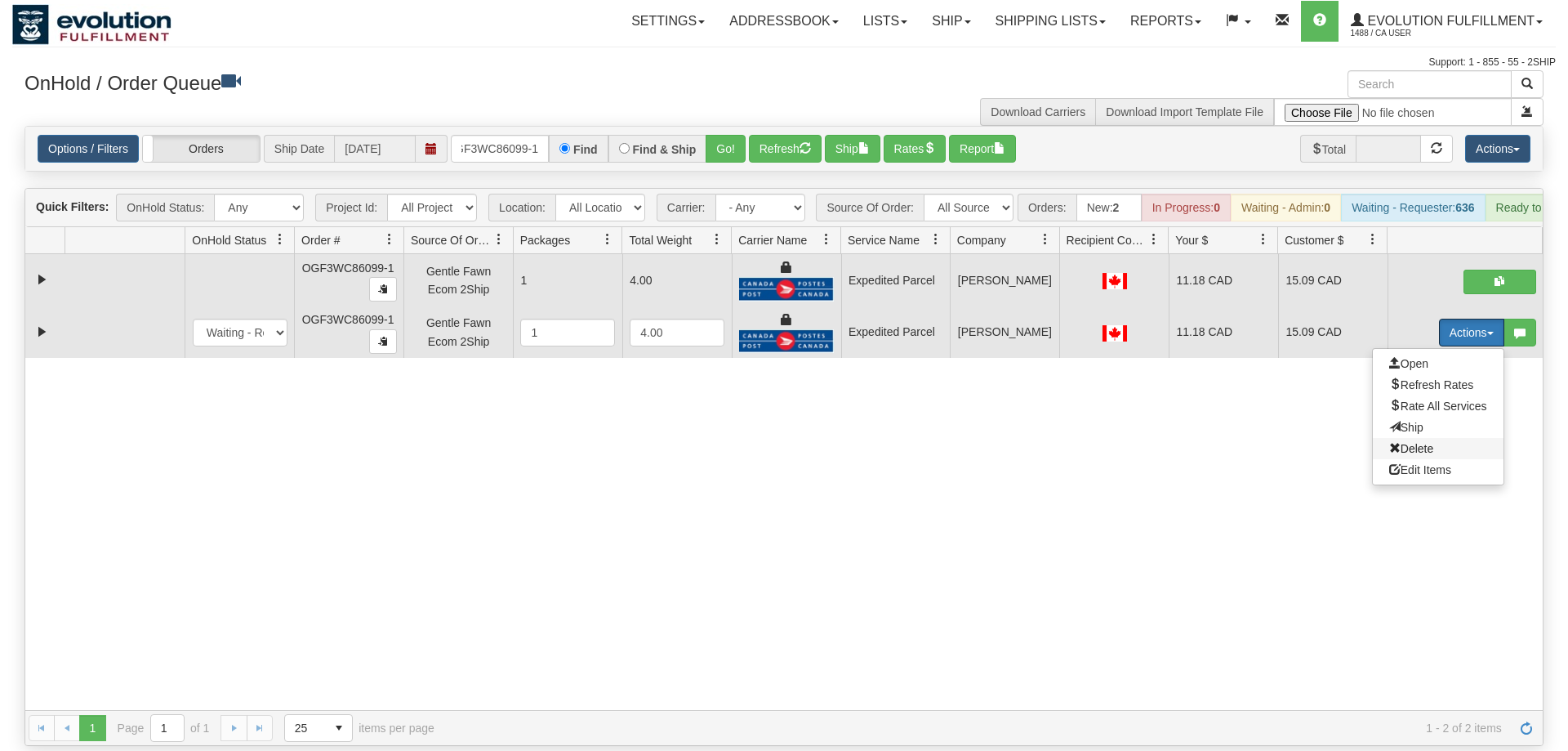
click at [1425, 443] on span "Delete" at bounding box center [1411, 449] width 44 height 13
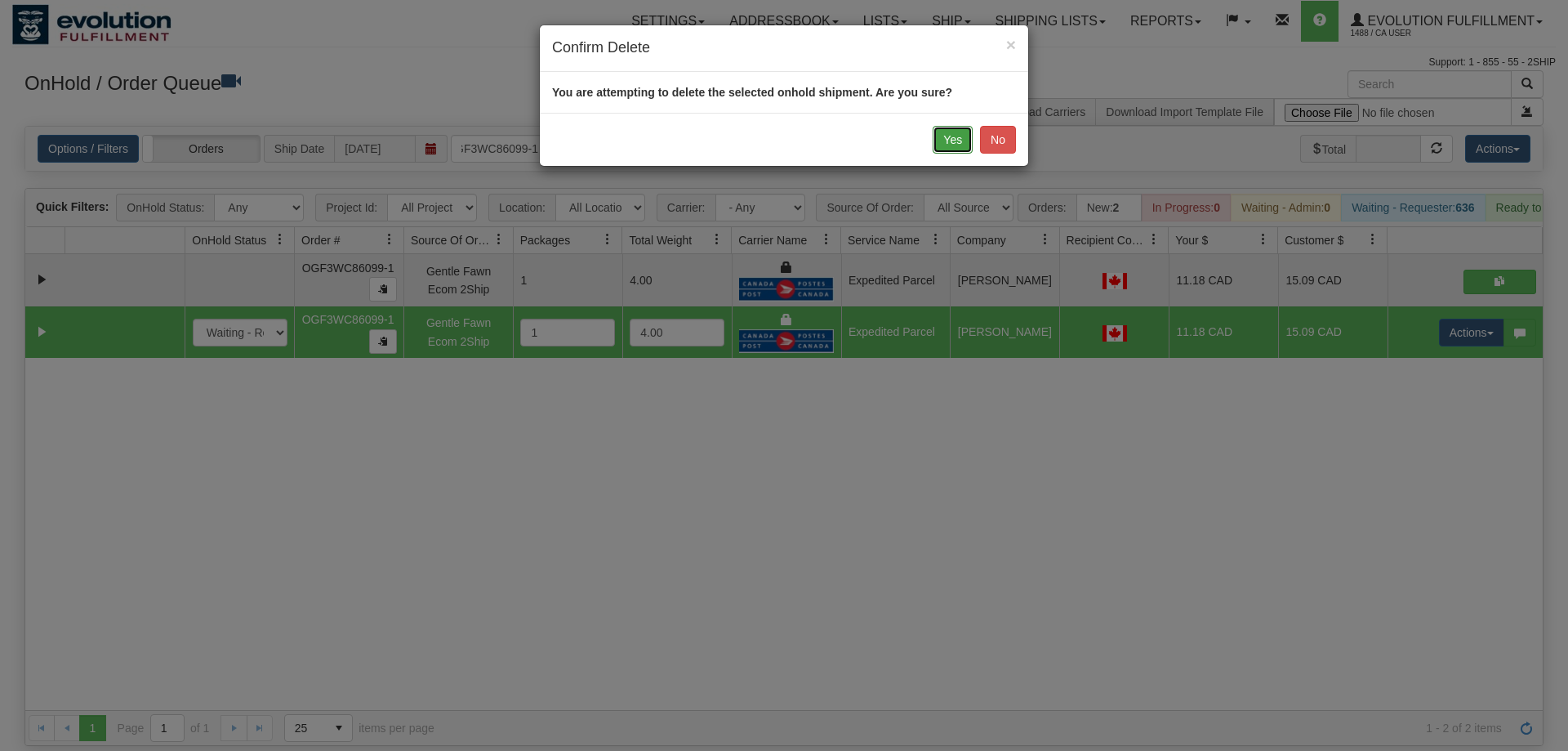
click at [956, 146] on button "Yes" at bounding box center [952, 139] width 40 height 27
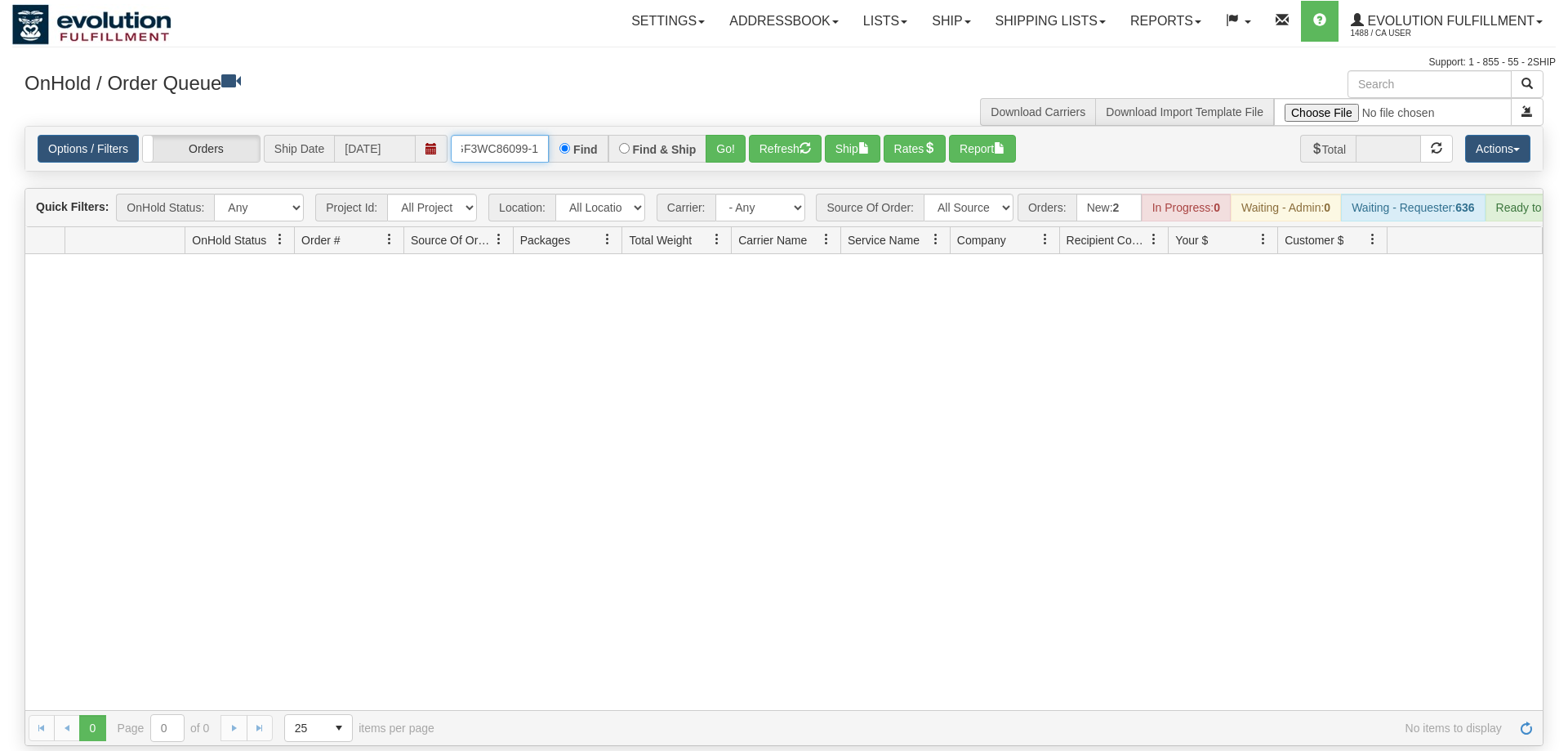
click at [501, 135] on input "OGF3WC86099-1" at bounding box center [500, 149] width 98 height 27
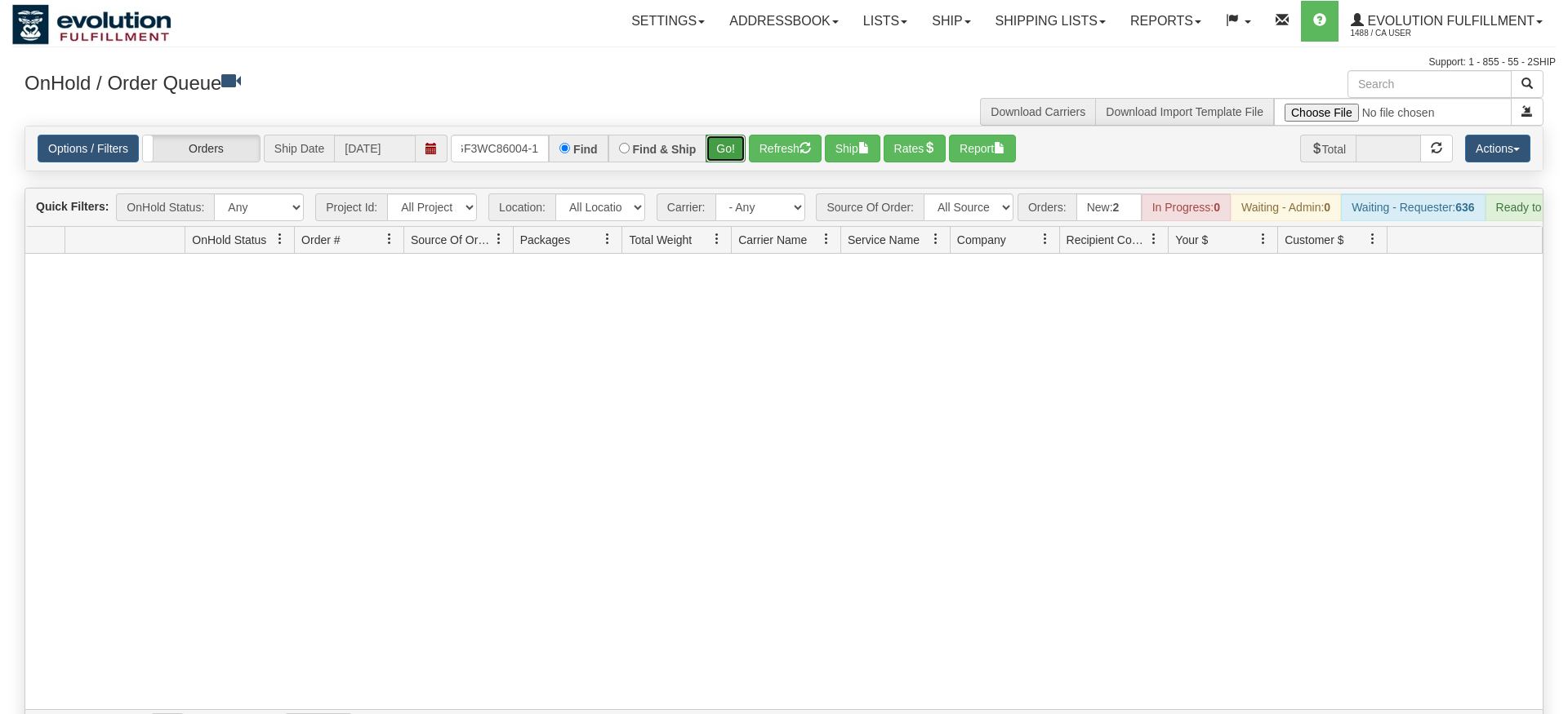
click at [738, 156] on div "Is equal to Is not equal to Contains Does not contains CAD USD EUR ZAR [PERSON_…" at bounding box center [784, 435] width 1544 height 620
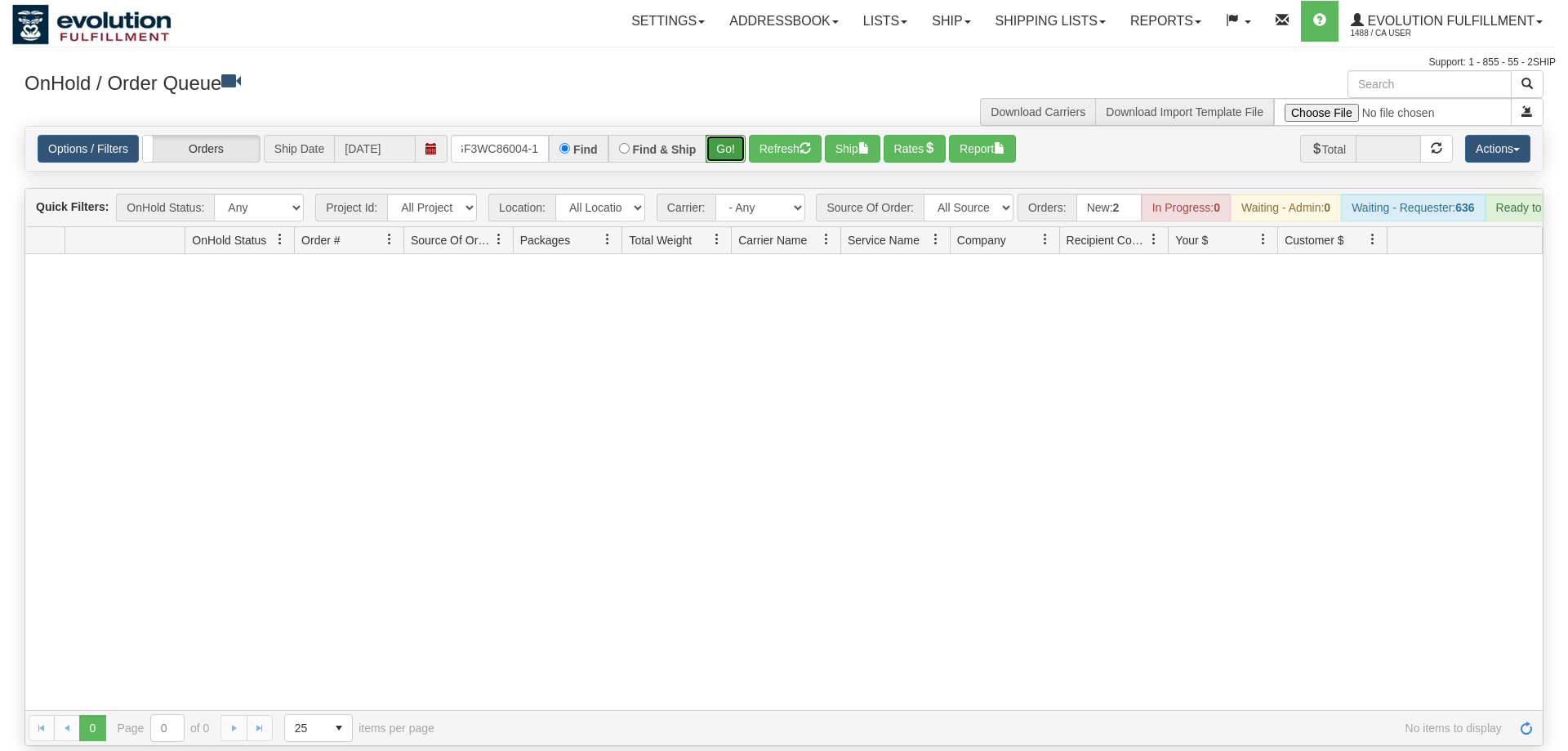
click at [727, 135] on button "Go!" at bounding box center [726, 149] width 40 height 27
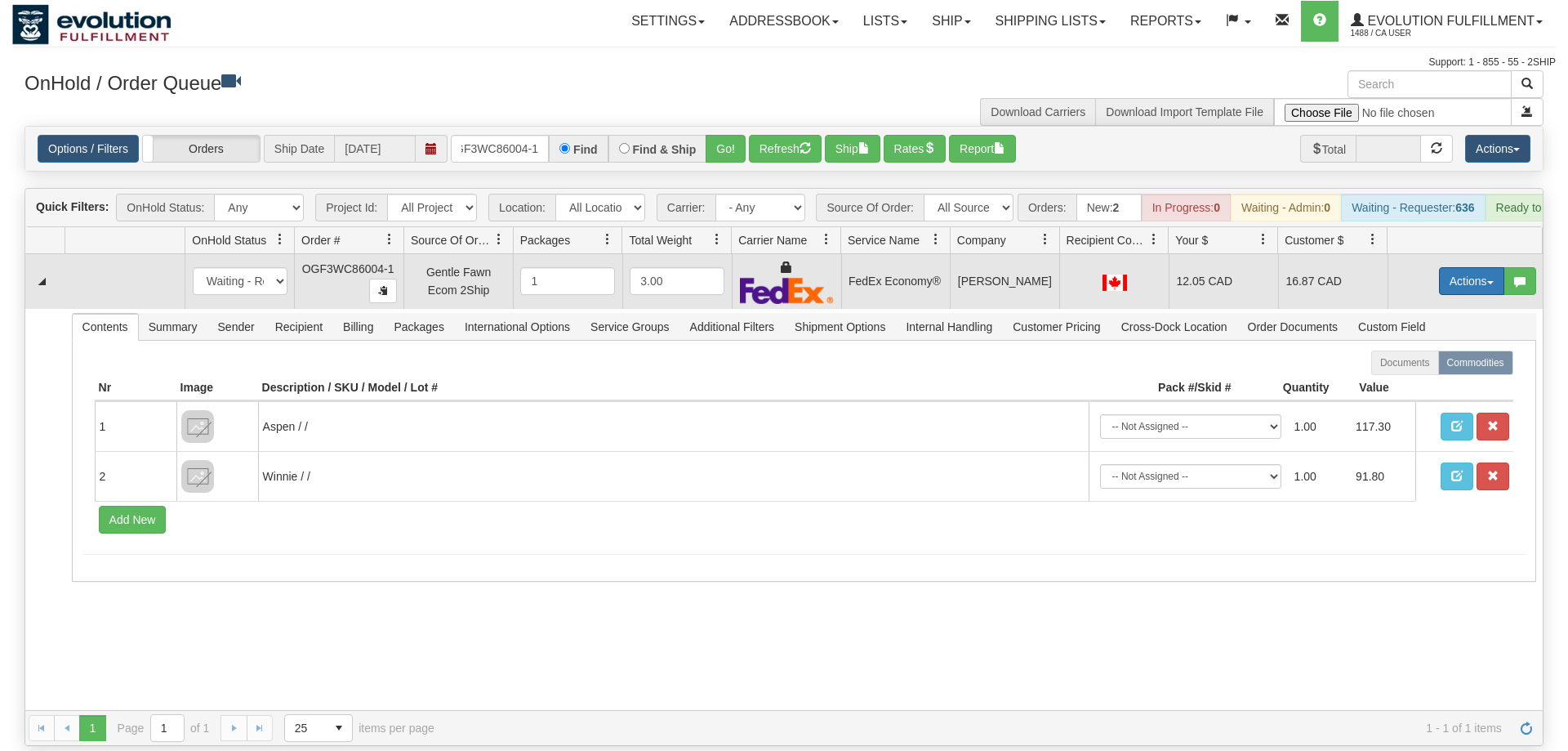
click at [1462, 267] on button "Actions" at bounding box center [1472, 281] width 65 height 27
click at [1407, 369] on span "Ship" at bounding box center [1407, 376] width 34 height 13
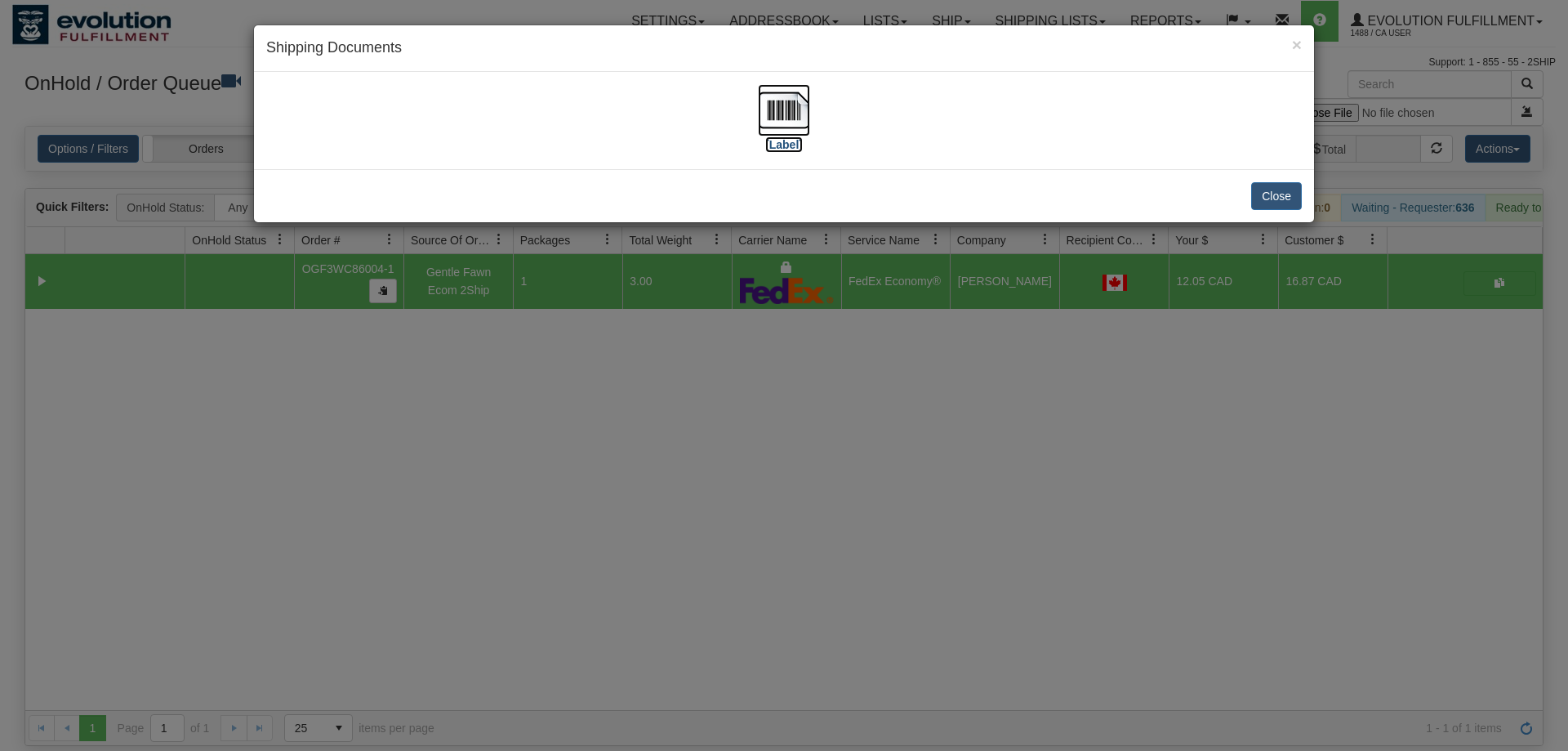
click at [775, 134] on img at bounding box center [784, 110] width 52 height 52
click at [1048, 402] on div "× Shipping Documents [Label] Close" at bounding box center [784, 376] width 1568 height 751
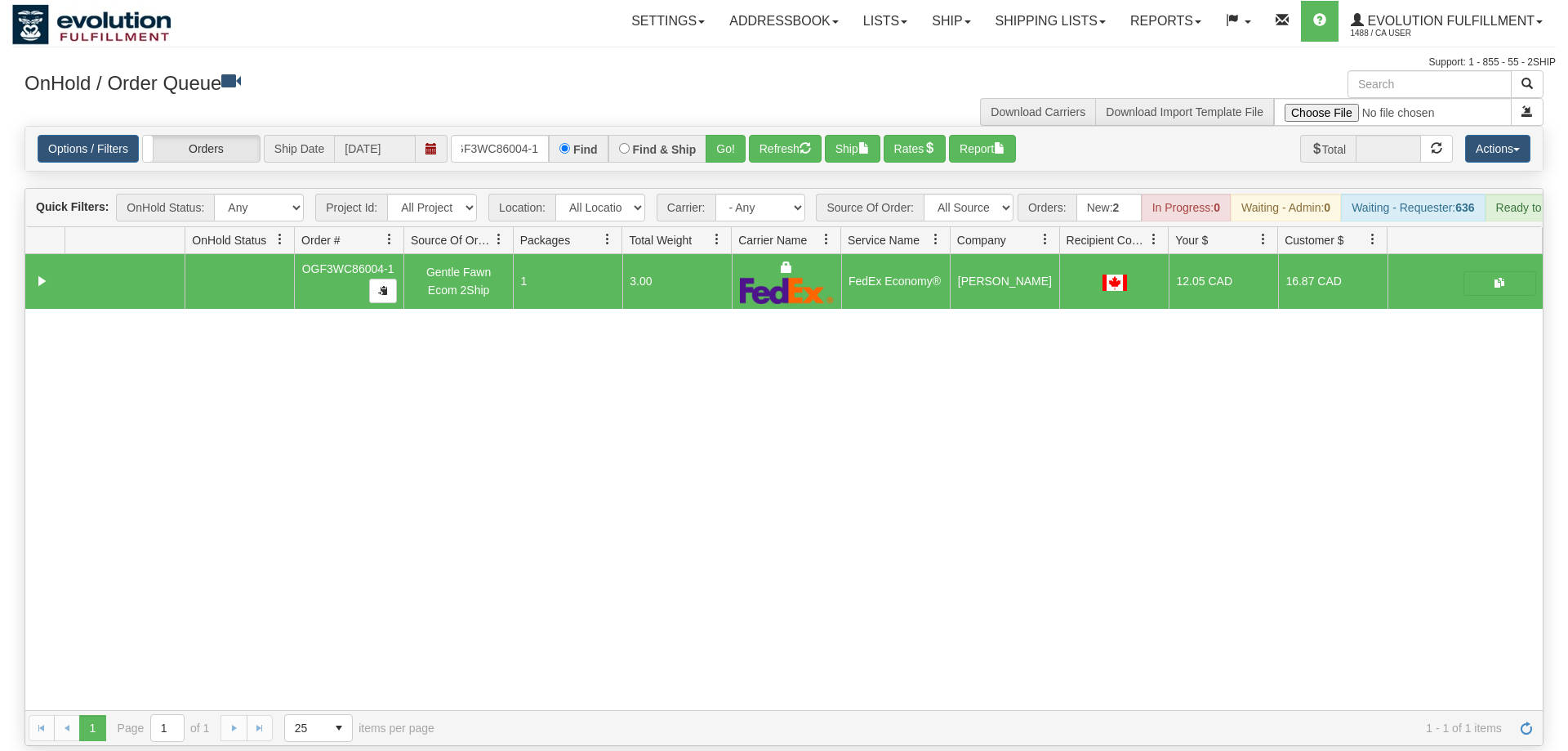
click at [530, 95] on div "OnHold / Order Queue" at bounding box center [398, 86] width 772 height 32
click at [526, 135] on input "OGF3WC86004-1" at bounding box center [500, 149] width 98 height 27
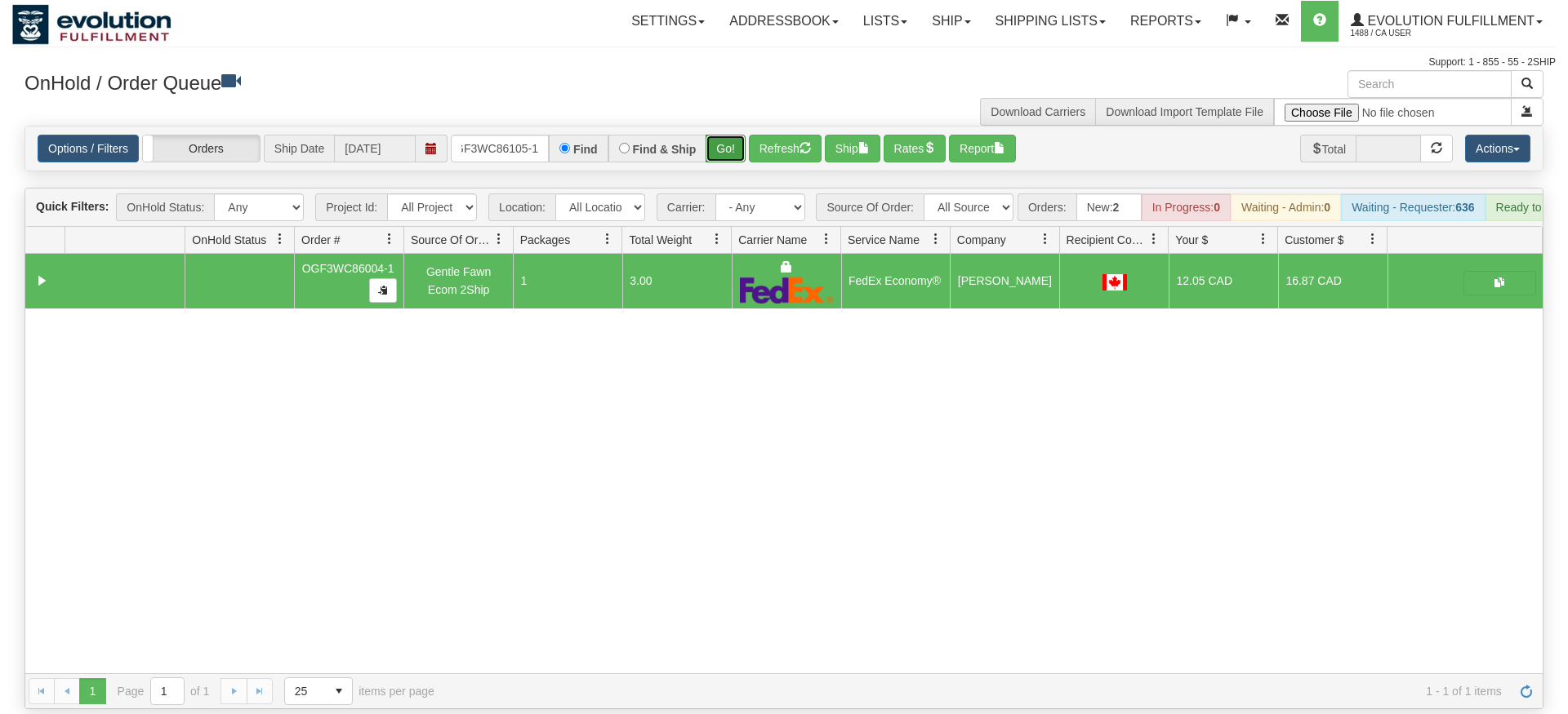
drag, startPoint x: 722, startPoint y: 128, endPoint x: 715, endPoint y: 144, distance: 17.5
click at [720, 162] on div "Is equal to Is not equal to Contains Does not contains CAD USD EUR ZAR [PERSON_…" at bounding box center [784, 417] width 1544 height 584
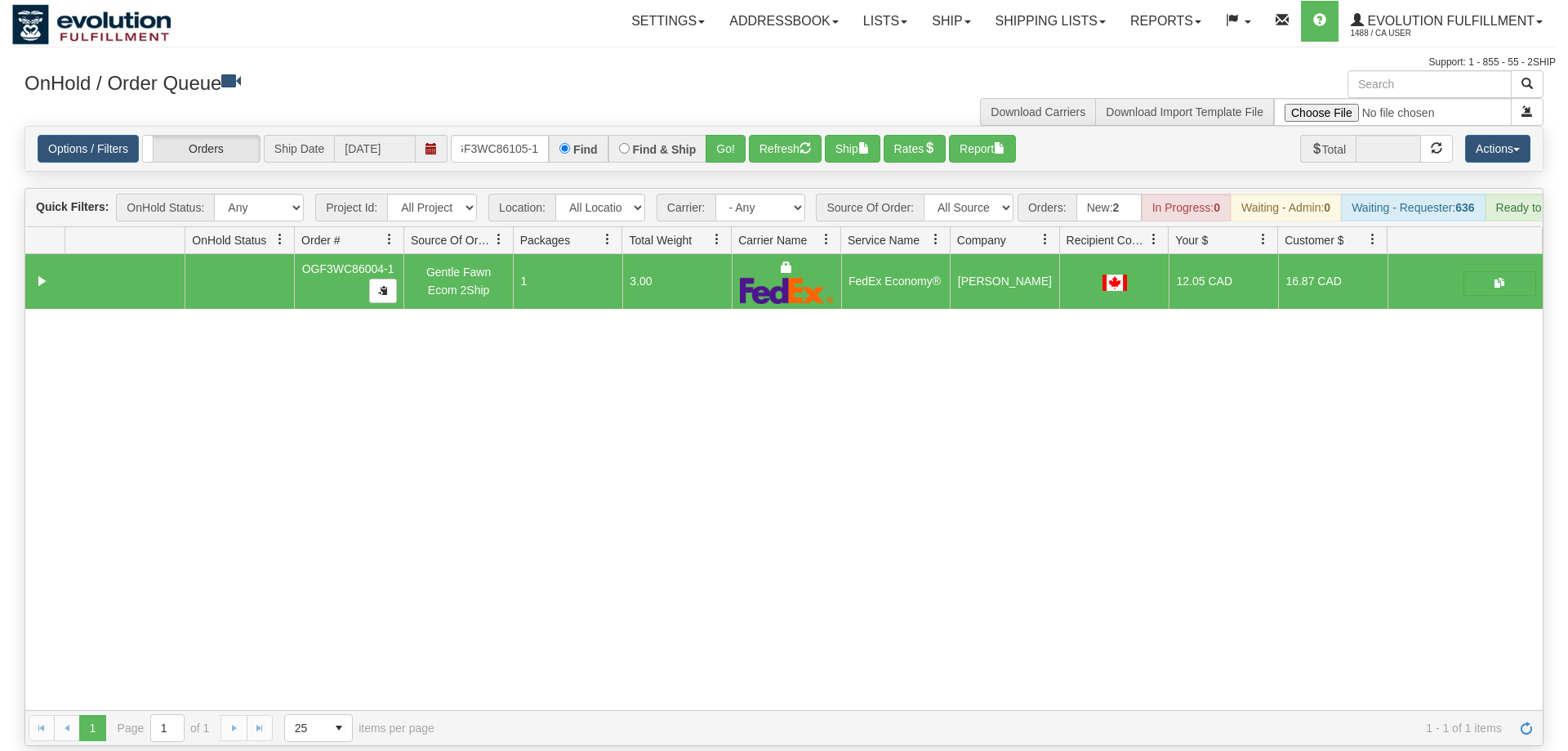
click at [719, 140] on div "Options / Filters Group Shipments Orders Ship Date [DATE] OGF3WC86105-1 Find Fi…" at bounding box center [783, 148] width 1517 height 44
click at [744, 135] on button "Go!" at bounding box center [726, 149] width 40 height 27
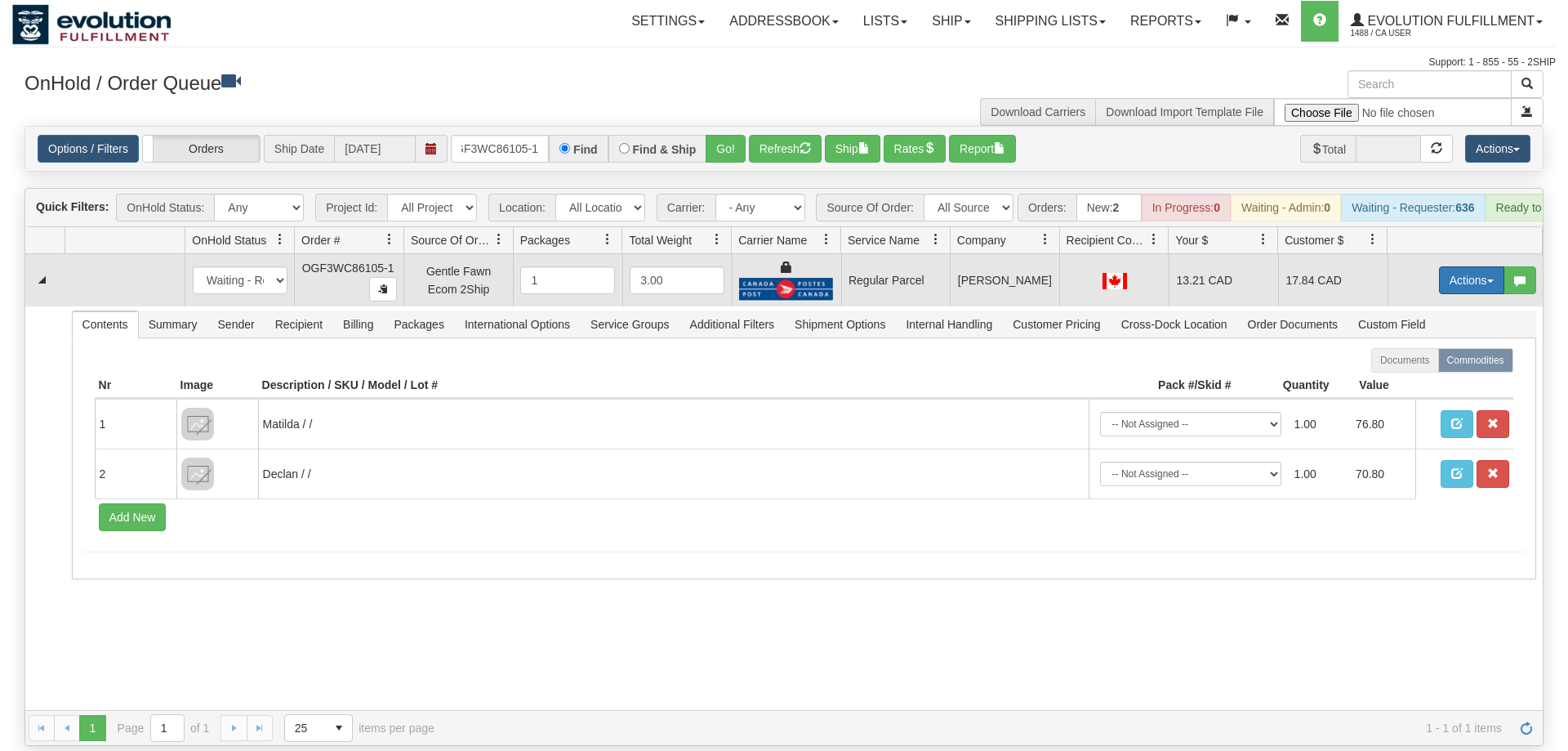
click at [1474, 266] on button "Actions" at bounding box center [1472, 280] width 65 height 27
click at [1441, 347] on span "Rate All Services" at bounding box center [1438, 353] width 98 height 13
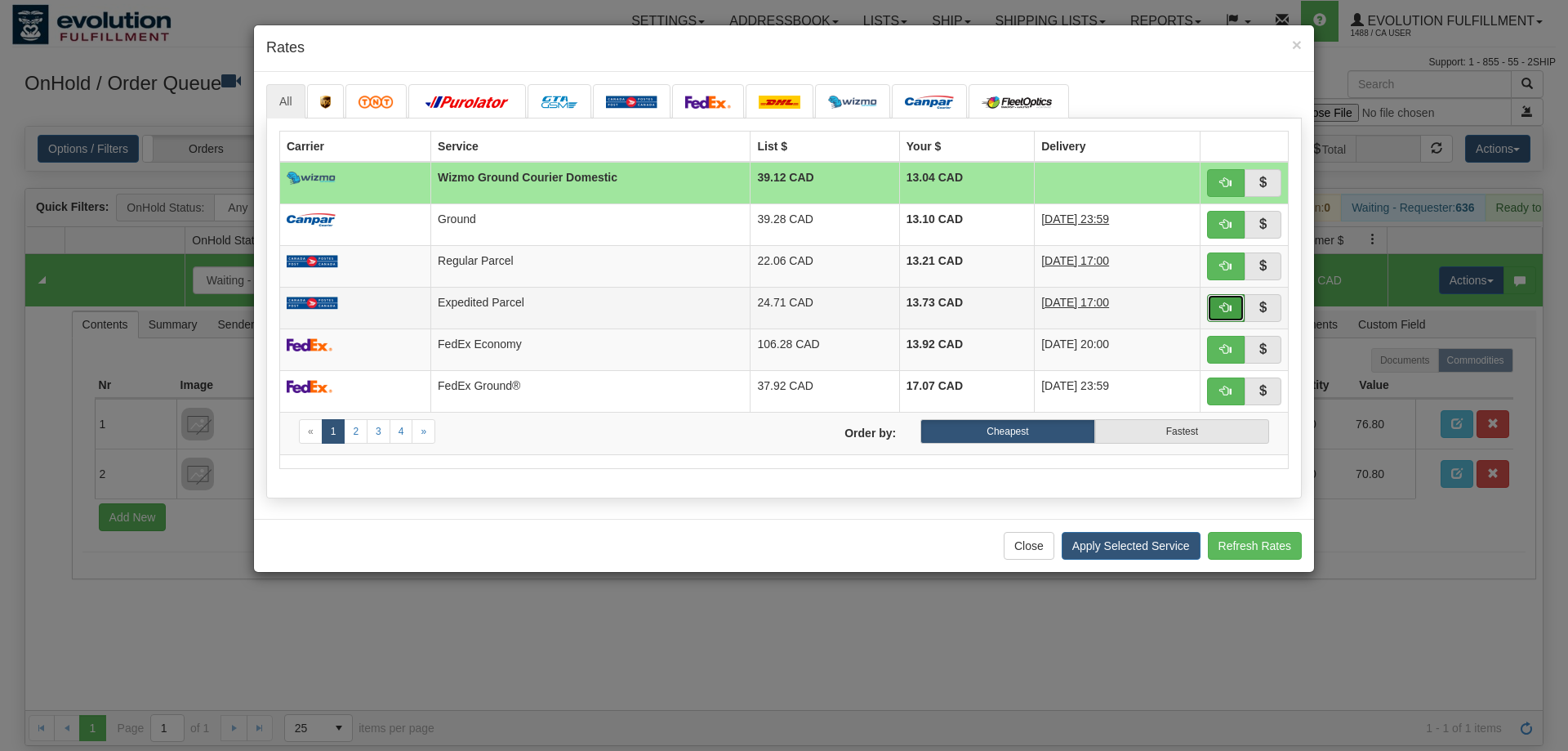
click at [1226, 313] on span "button" at bounding box center [1225, 307] width 11 height 11
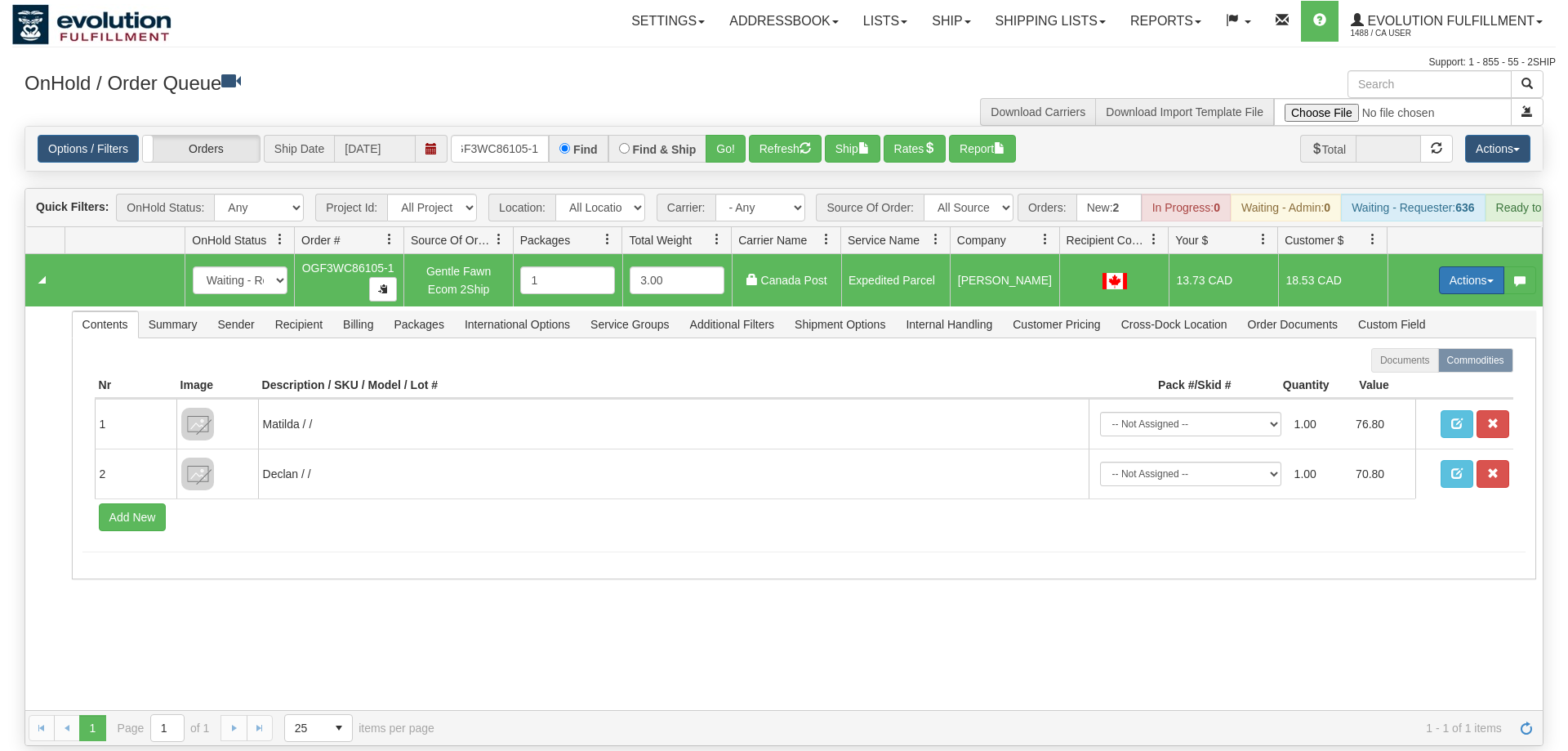
click at [1463, 266] on button "Actions" at bounding box center [1472, 280] width 65 height 27
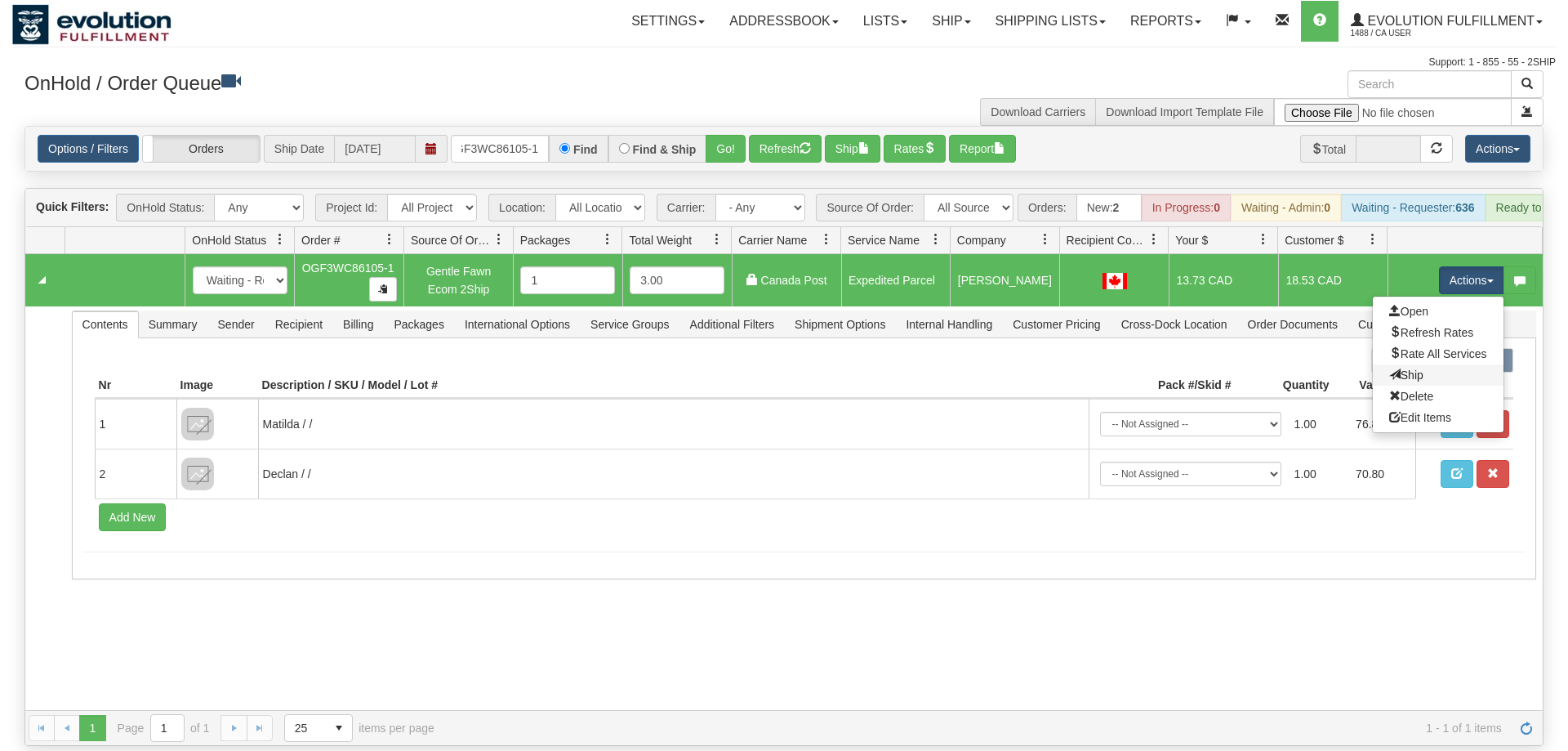
click at [1424, 364] on link "Ship" at bounding box center [1438, 375] width 131 height 21
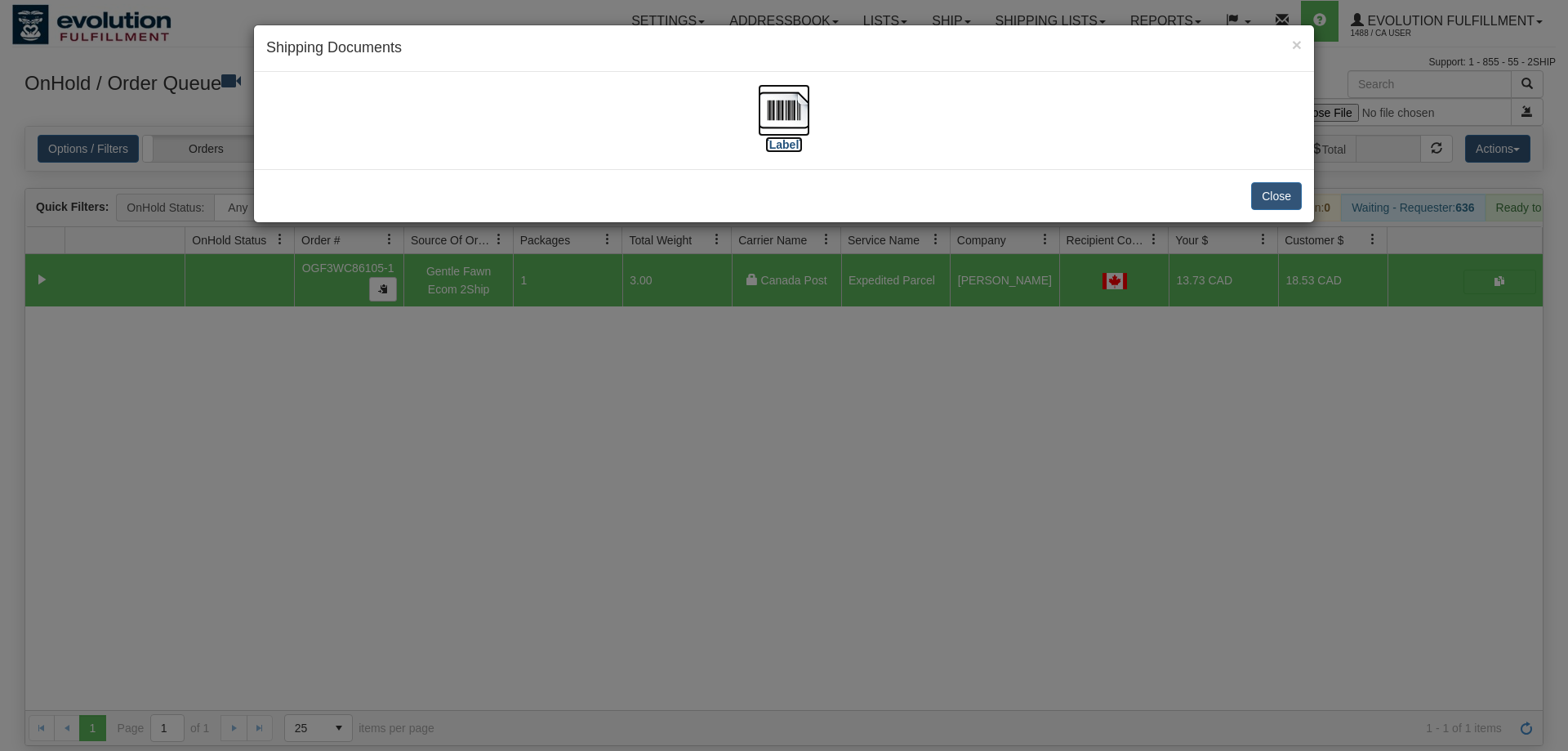
click at [787, 101] on img at bounding box center [784, 110] width 52 height 52
click at [878, 508] on div "× Shipping Documents [Label] Close" at bounding box center [784, 376] width 1568 height 751
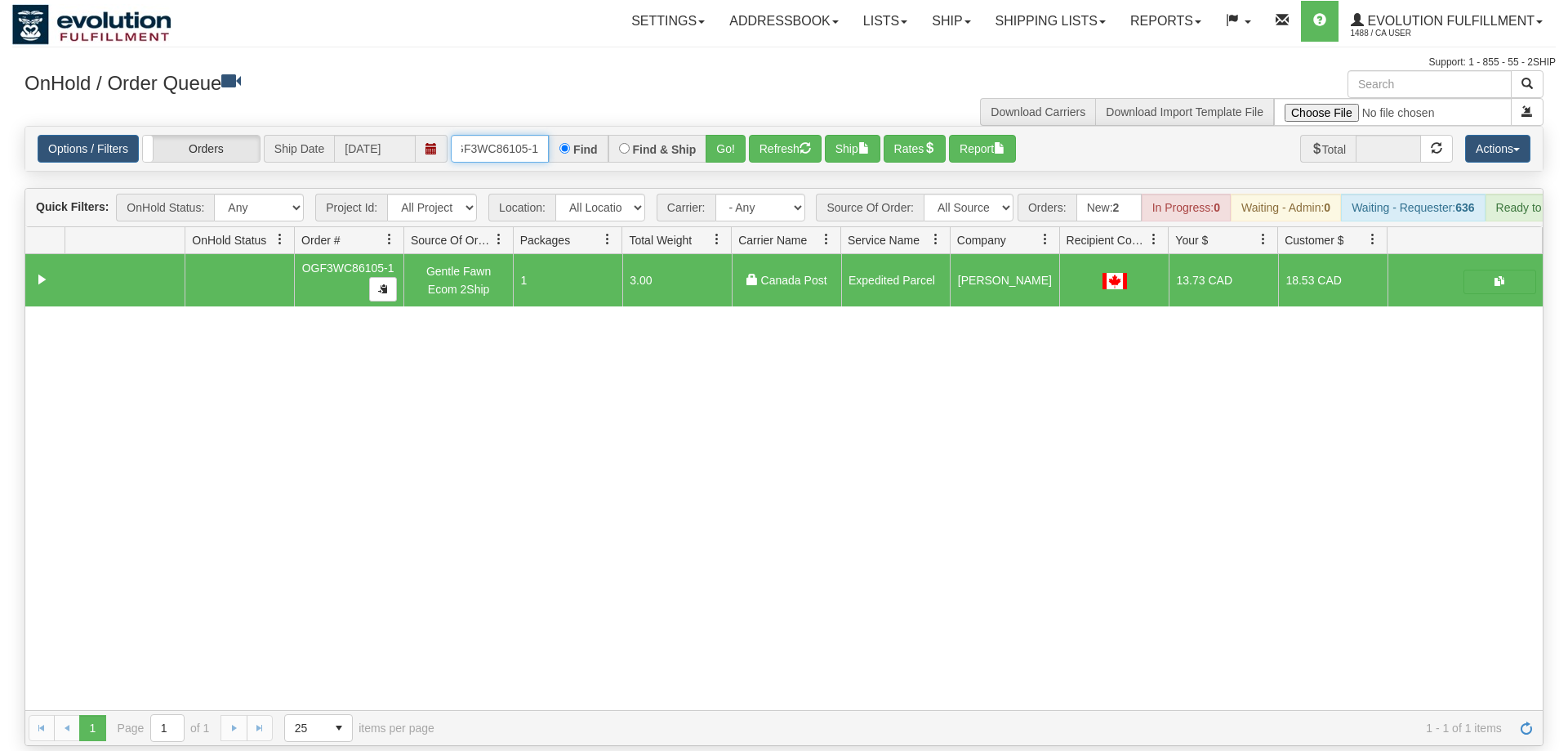
click at [544, 135] on input "OGF3WC86105-1" at bounding box center [500, 149] width 98 height 27
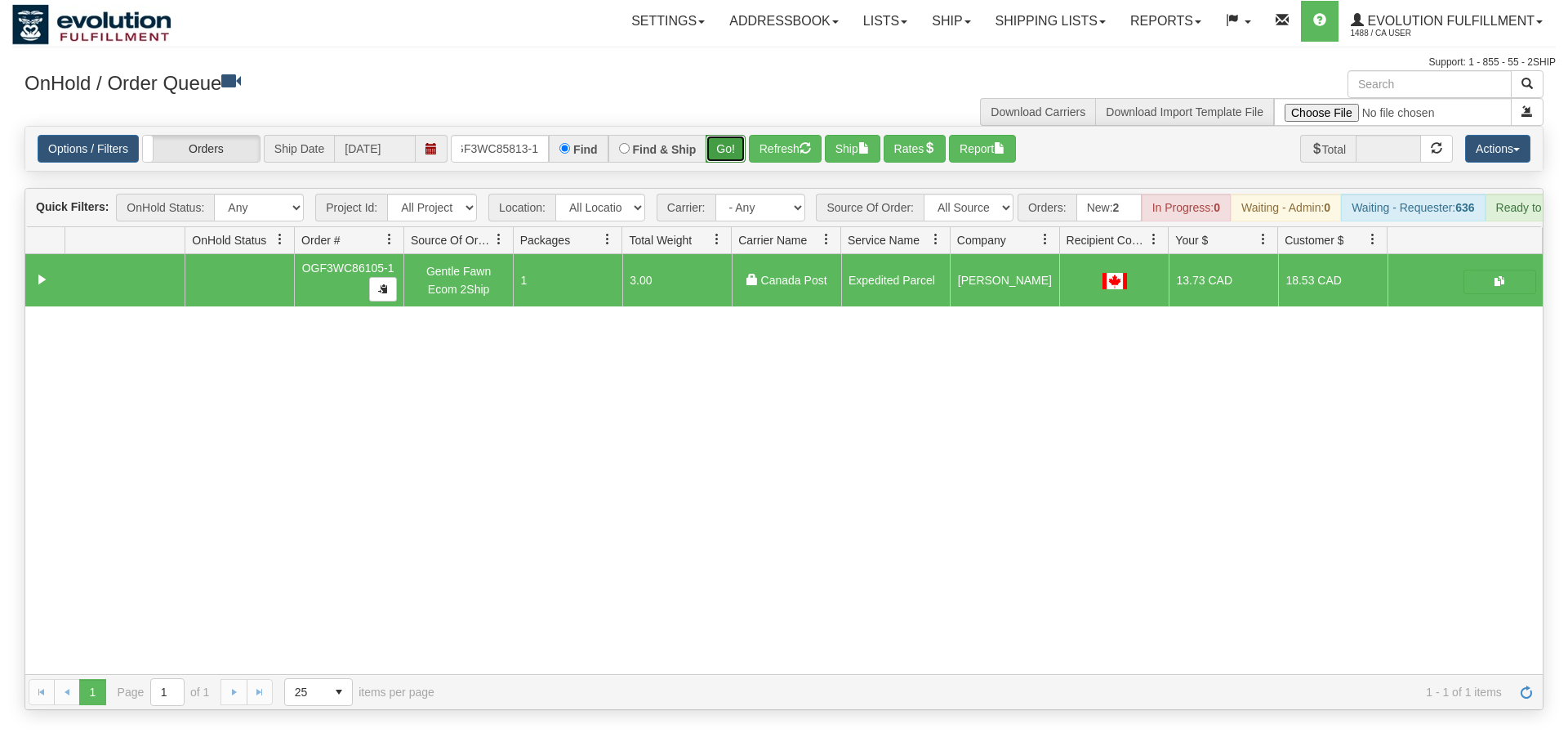
click at [729, 166] on div "Is equal to Is not equal to Contains Does not contains CAD USD EUR ZAR [PERSON_…" at bounding box center [784, 418] width 1544 height 584
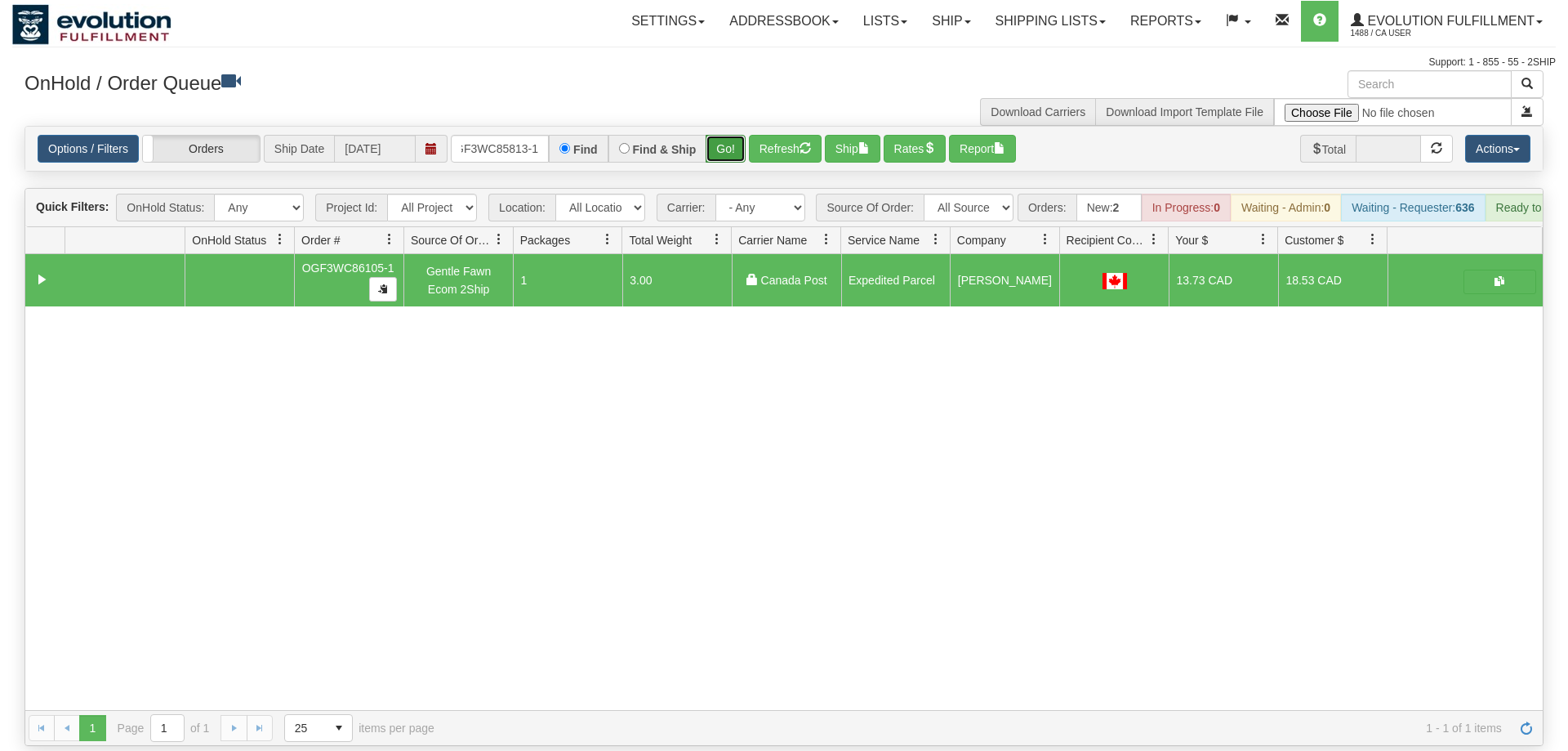
click at [727, 135] on button "Go!" at bounding box center [726, 149] width 40 height 27
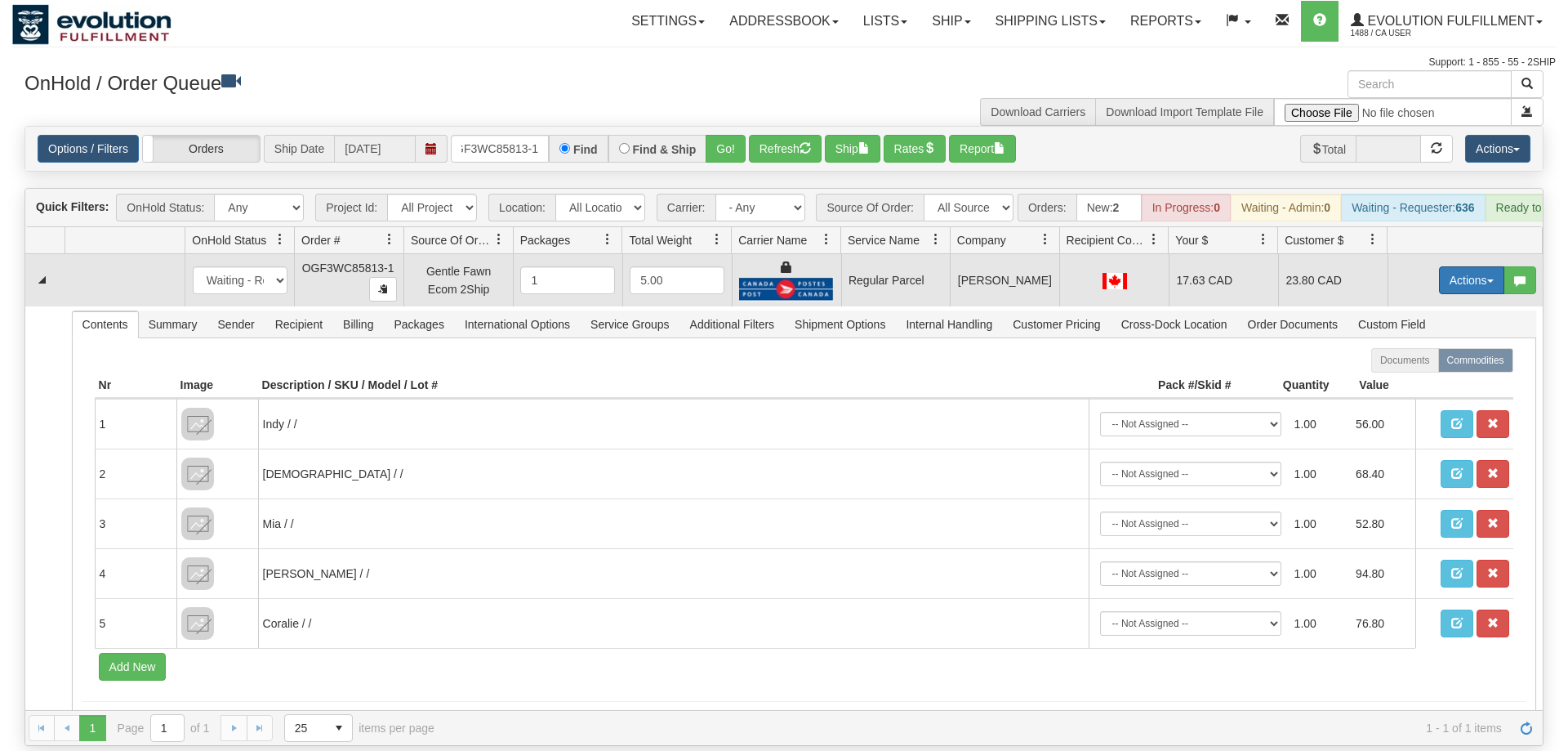
click at [1476, 266] on button "Actions" at bounding box center [1472, 280] width 65 height 27
click at [1419, 347] on span "Rate All Services" at bounding box center [1438, 353] width 98 height 13
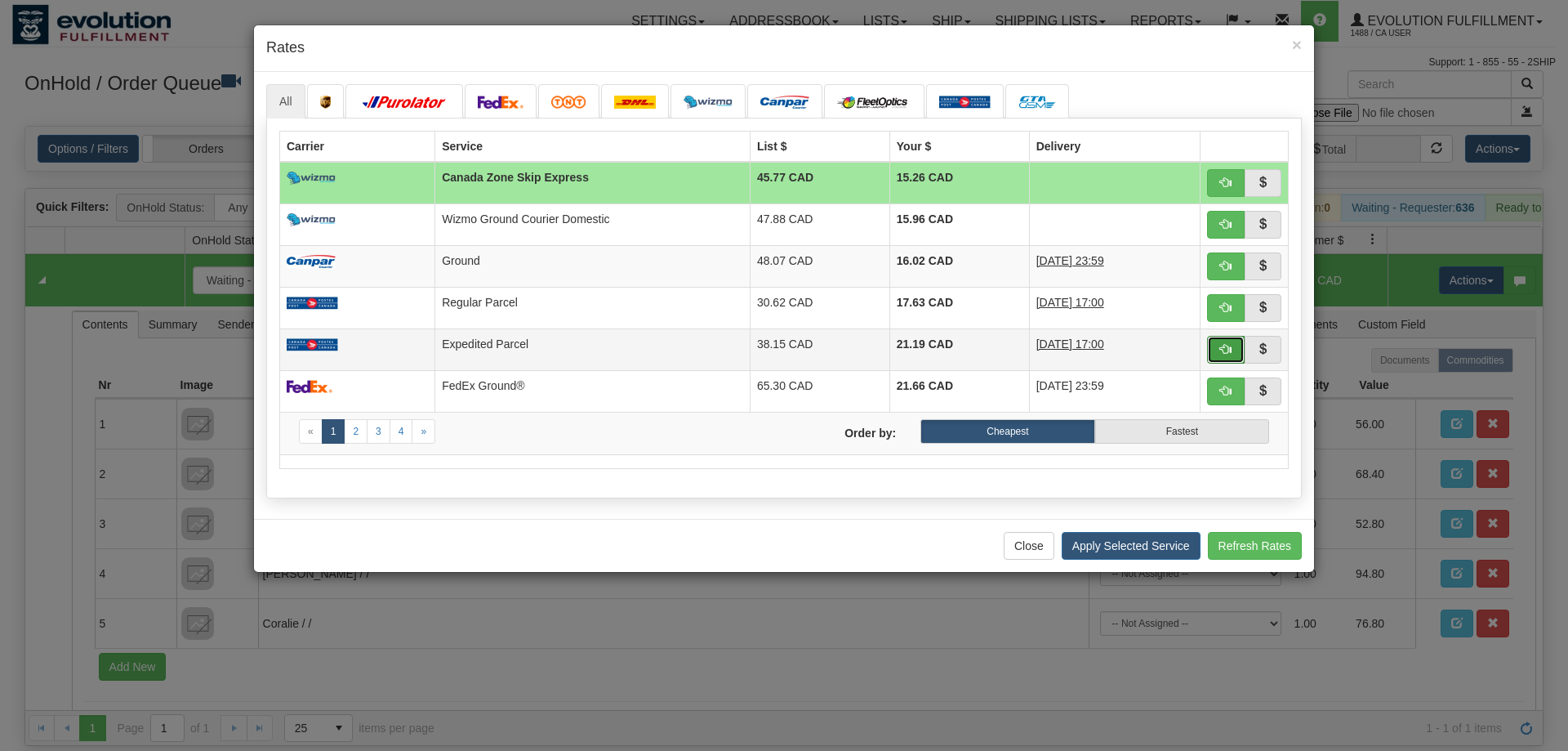
click at [1217, 351] on button "button" at bounding box center [1226, 350] width 38 height 27
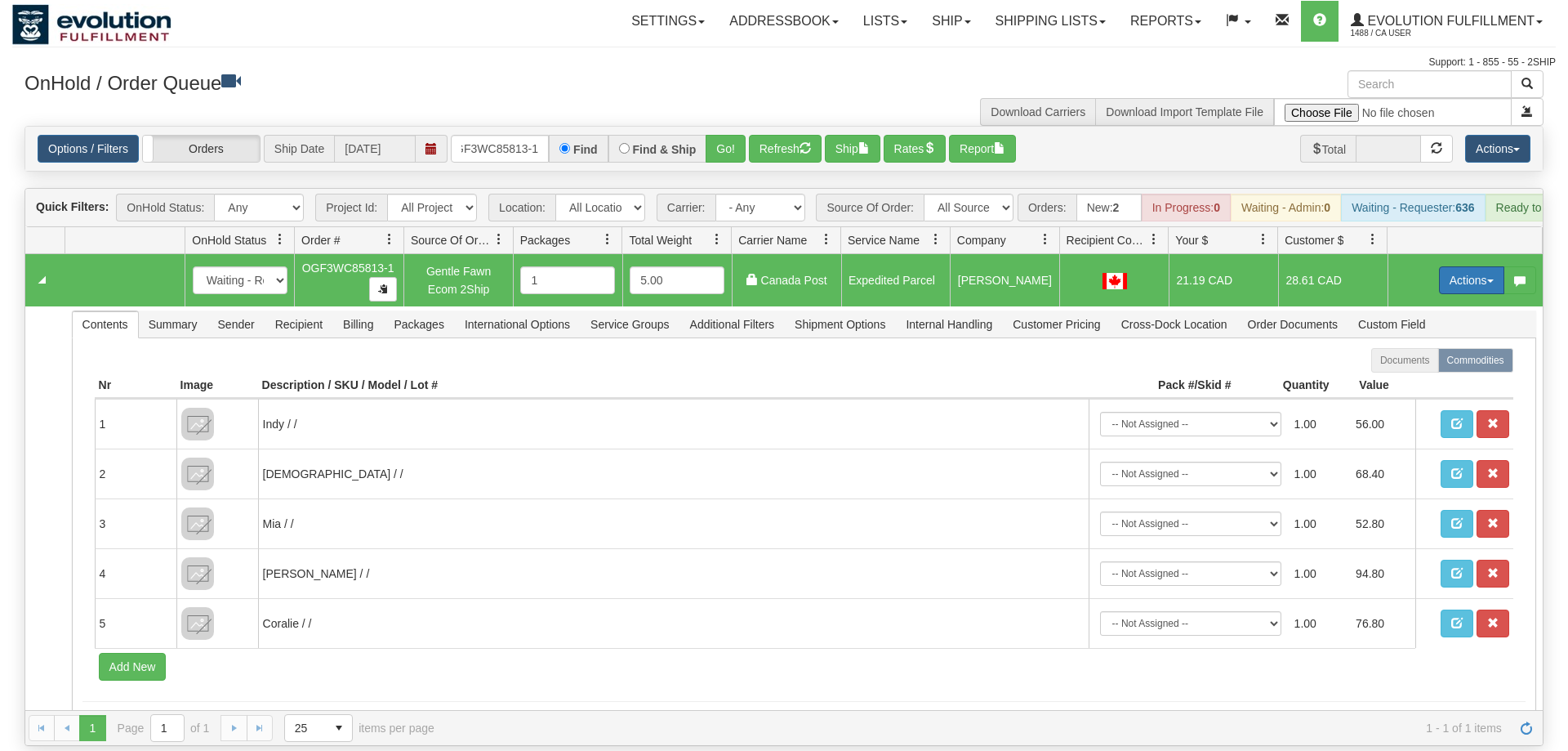
click at [1469, 266] on button "Actions" at bounding box center [1472, 280] width 65 height 27
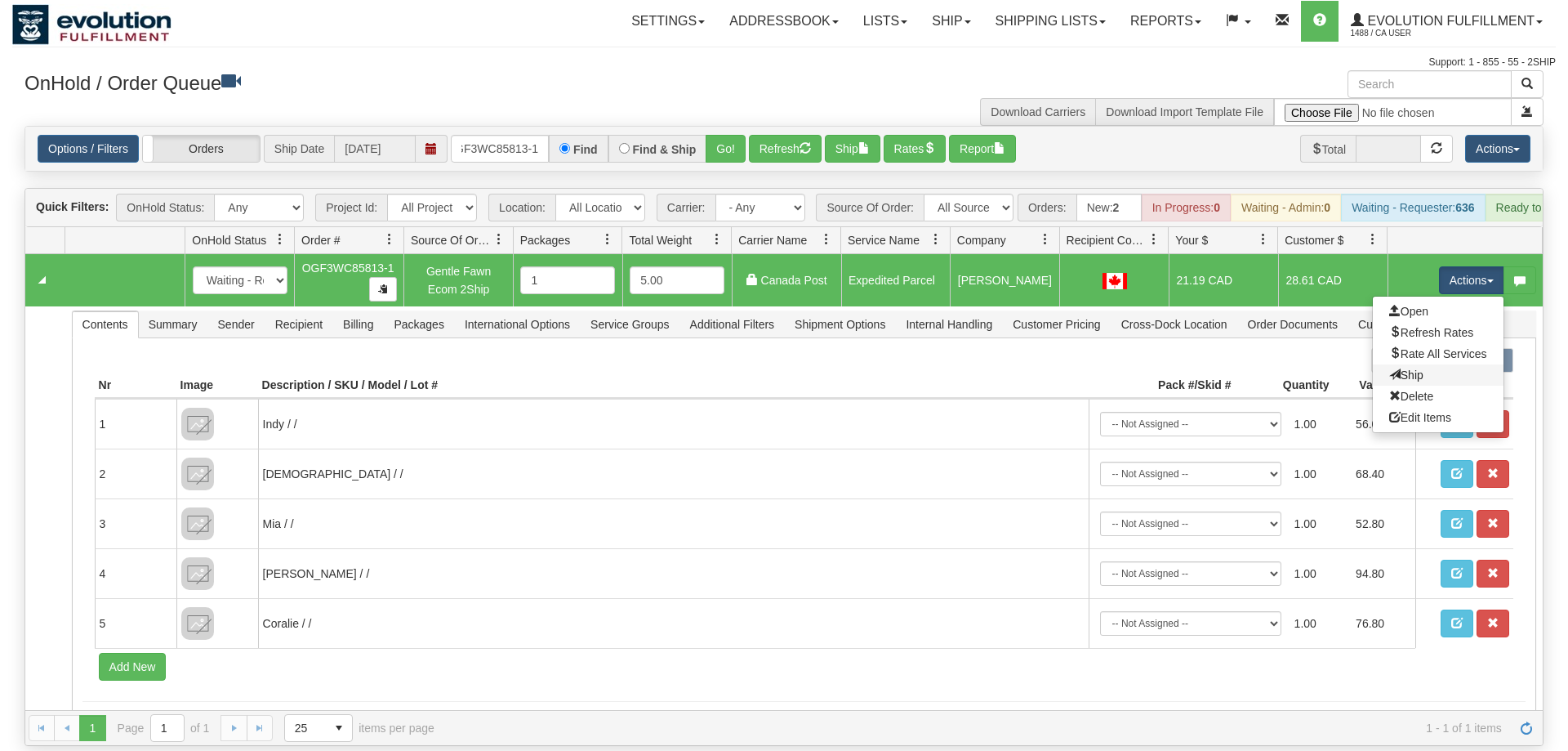
click at [1449, 364] on link "Ship" at bounding box center [1438, 375] width 131 height 21
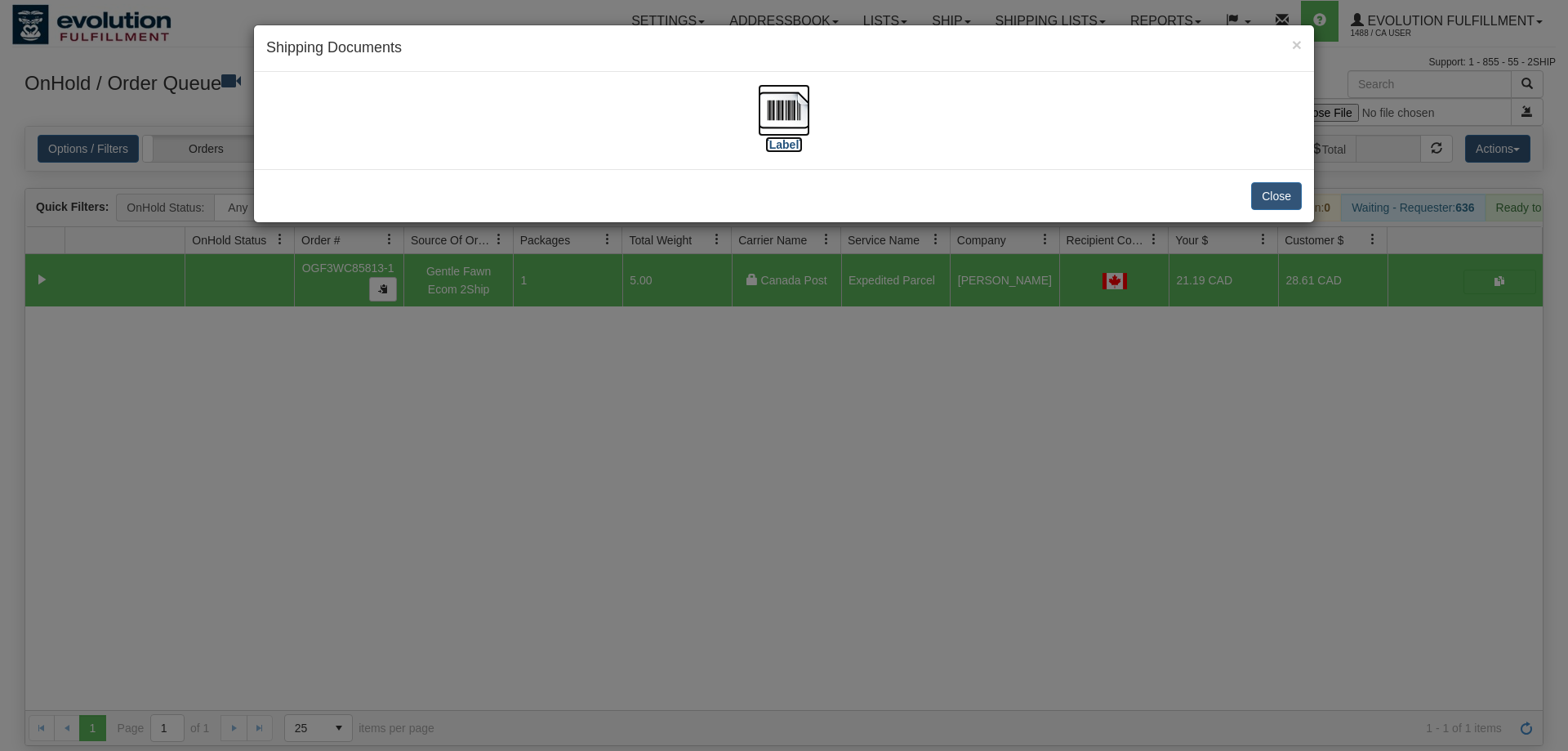
click at [788, 126] on img at bounding box center [784, 110] width 52 height 52
click at [714, 555] on div "× Shipping Documents [Label] Close" at bounding box center [784, 376] width 1568 height 751
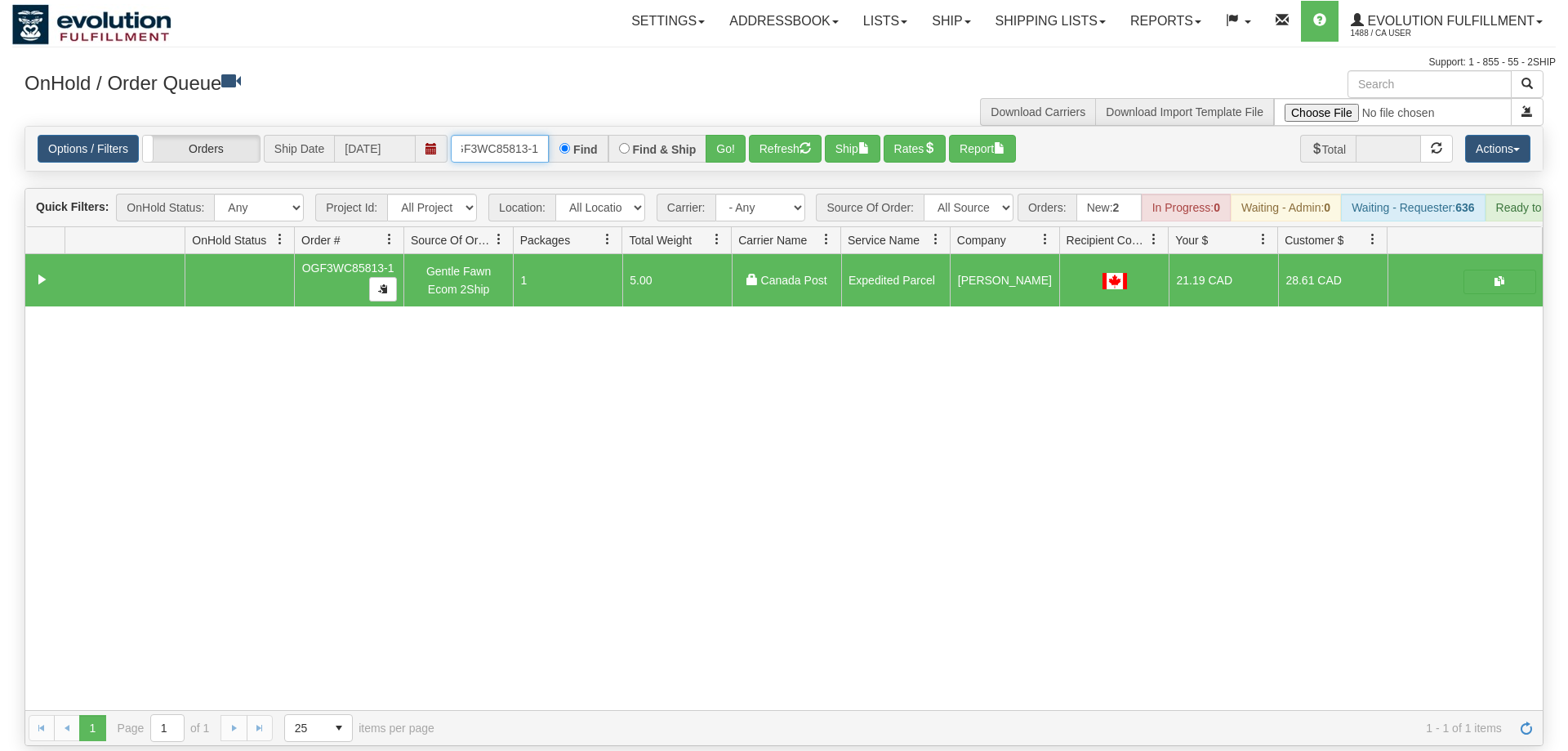
click at [483, 135] on input "OGF3WC85813-1" at bounding box center [500, 149] width 98 height 27
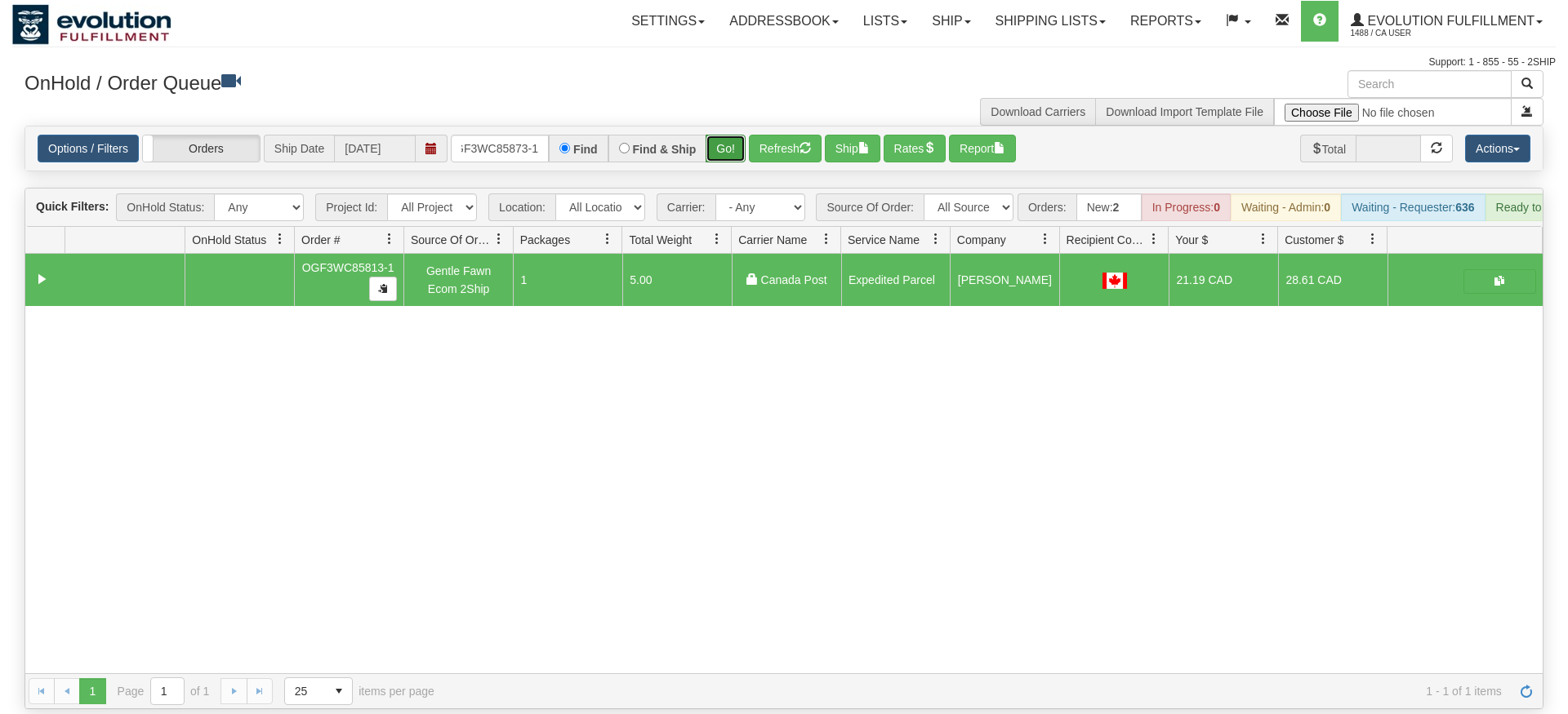
click at [730, 150] on div "Is equal to Is not equal to Contains Does not contains CAD USD EUR ZAR [PERSON_…" at bounding box center [784, 417] width 1544 height 584
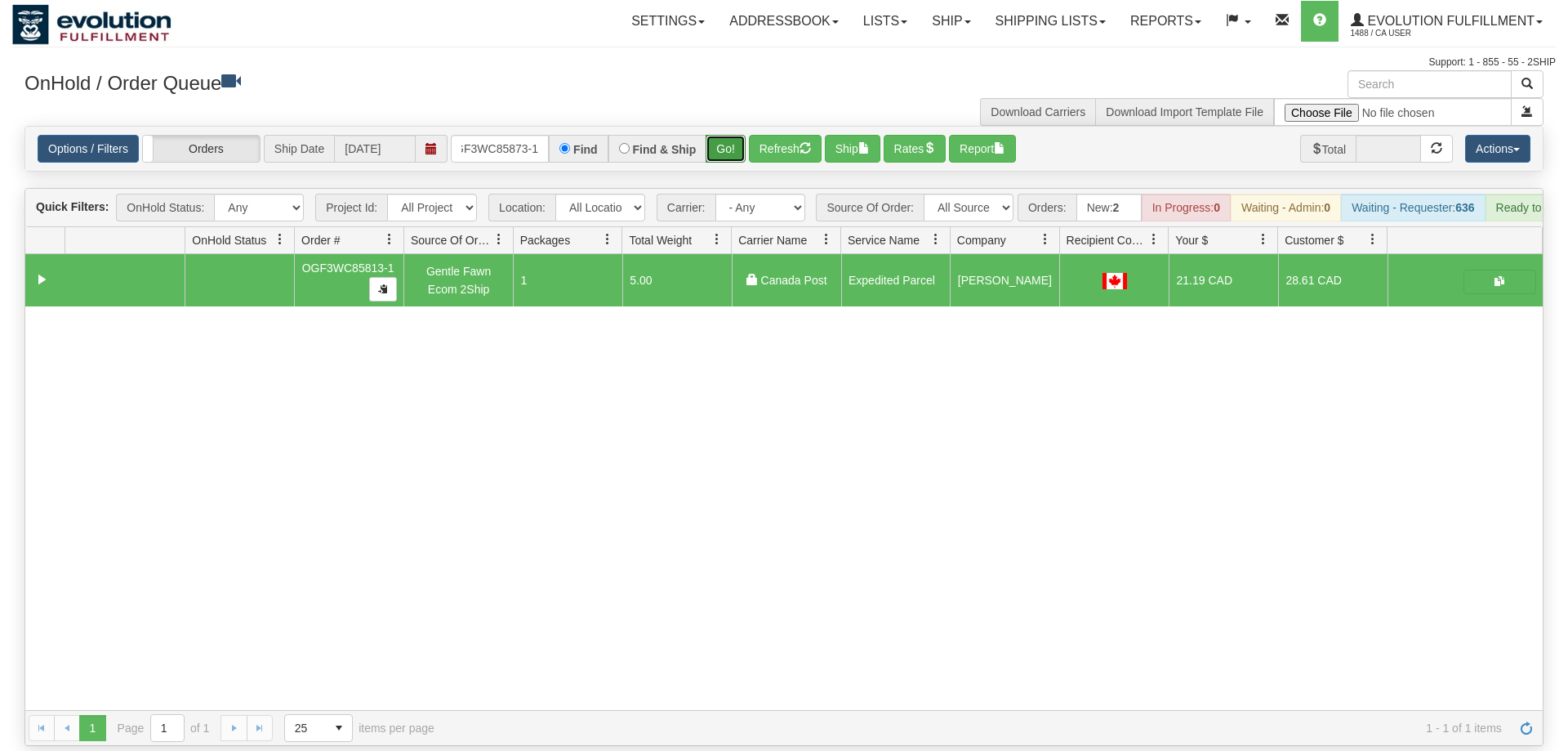
click at [729, 135] on button "Go!" at bounding box center [726, 149] width 40 height 27
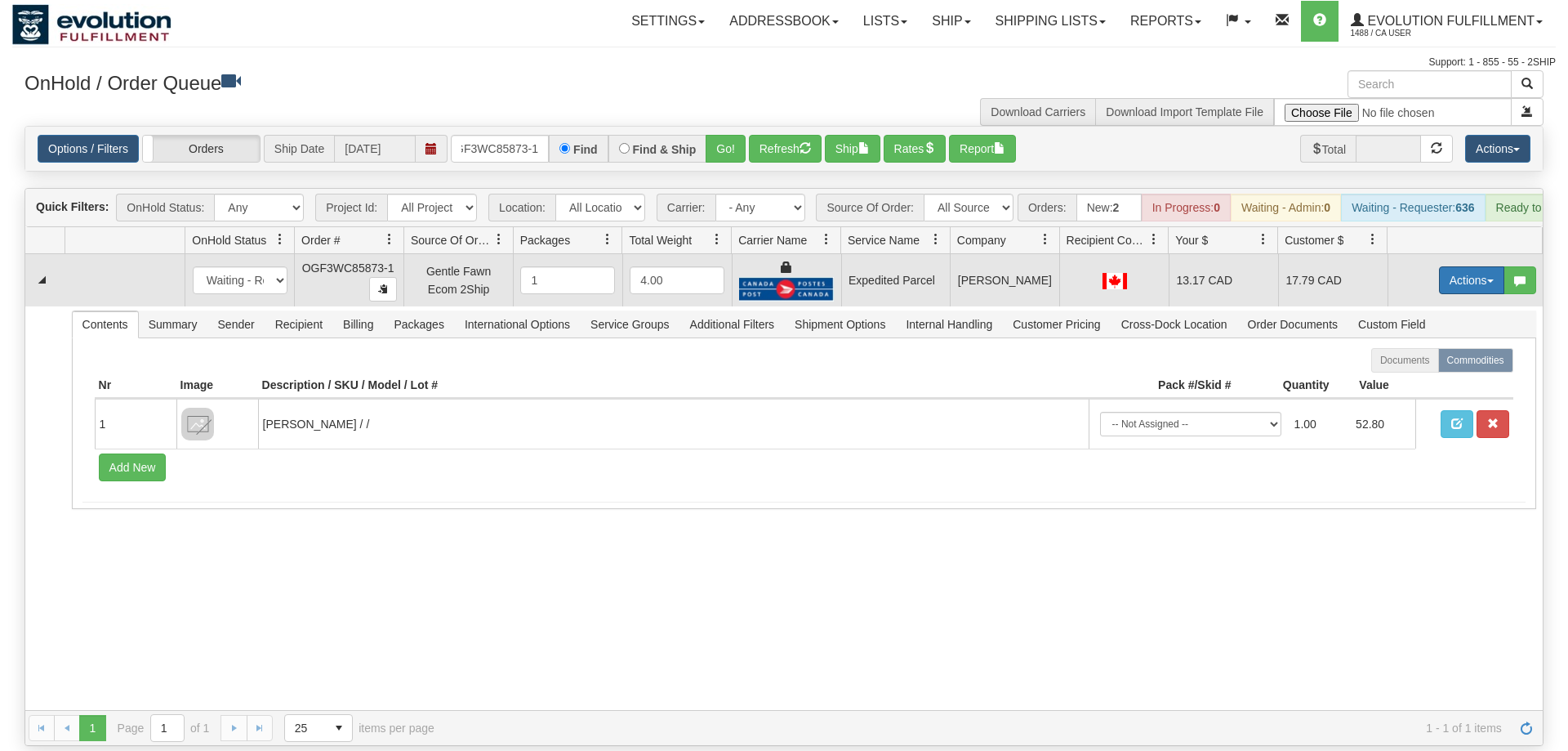
click at [1486, 266] on button "Actions" at bounding box center [1472, 280] width 65 height 27
click at [1419, 369] on span "Ship" at bounding box center [1407, 375] width 34 height 13
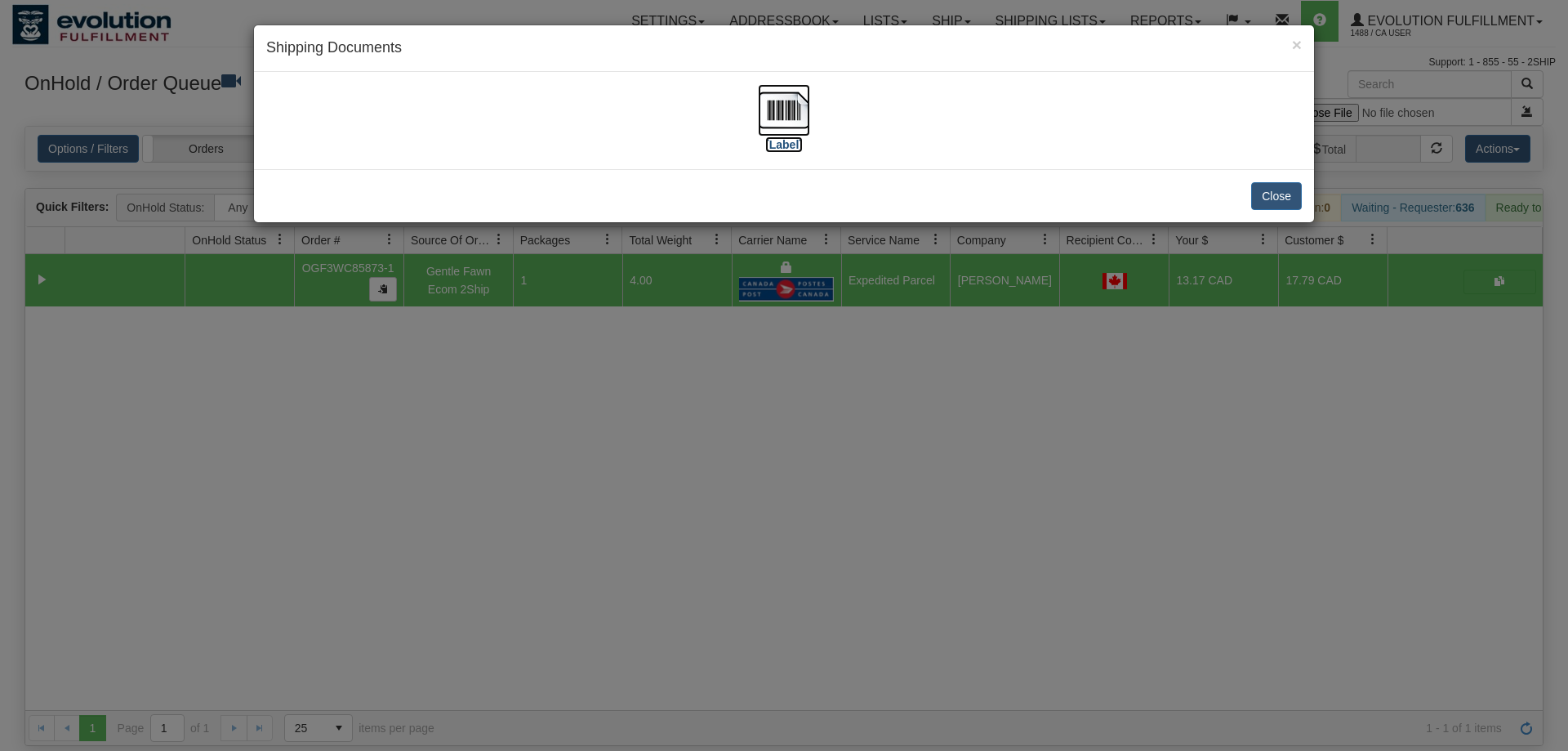
click at [781, 125] on img at bounding box center [784, 110] width 52 height 52
drag, startPoint x: 923, startPoint y: 290, endPoint x: 787, endPoint y: 199, distance: 163.6
click at [921, 289] on div "× Shipping Documents [Label] Close" at bounding box center [784, 376] width 1568 height 751
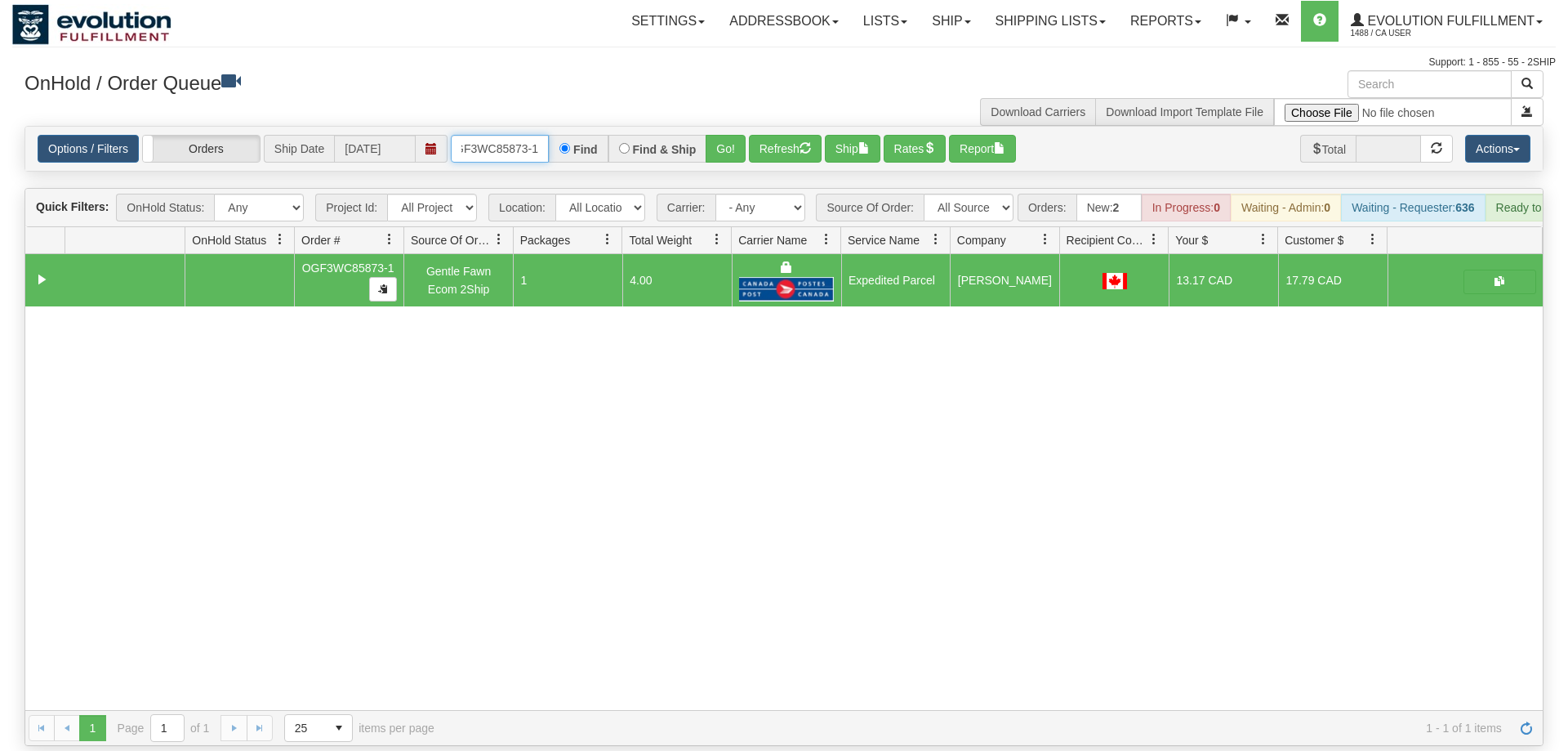
click at [518, 137] on input "OGF3WC85873-1" at bounding box center [500, 149] width 98 height 27
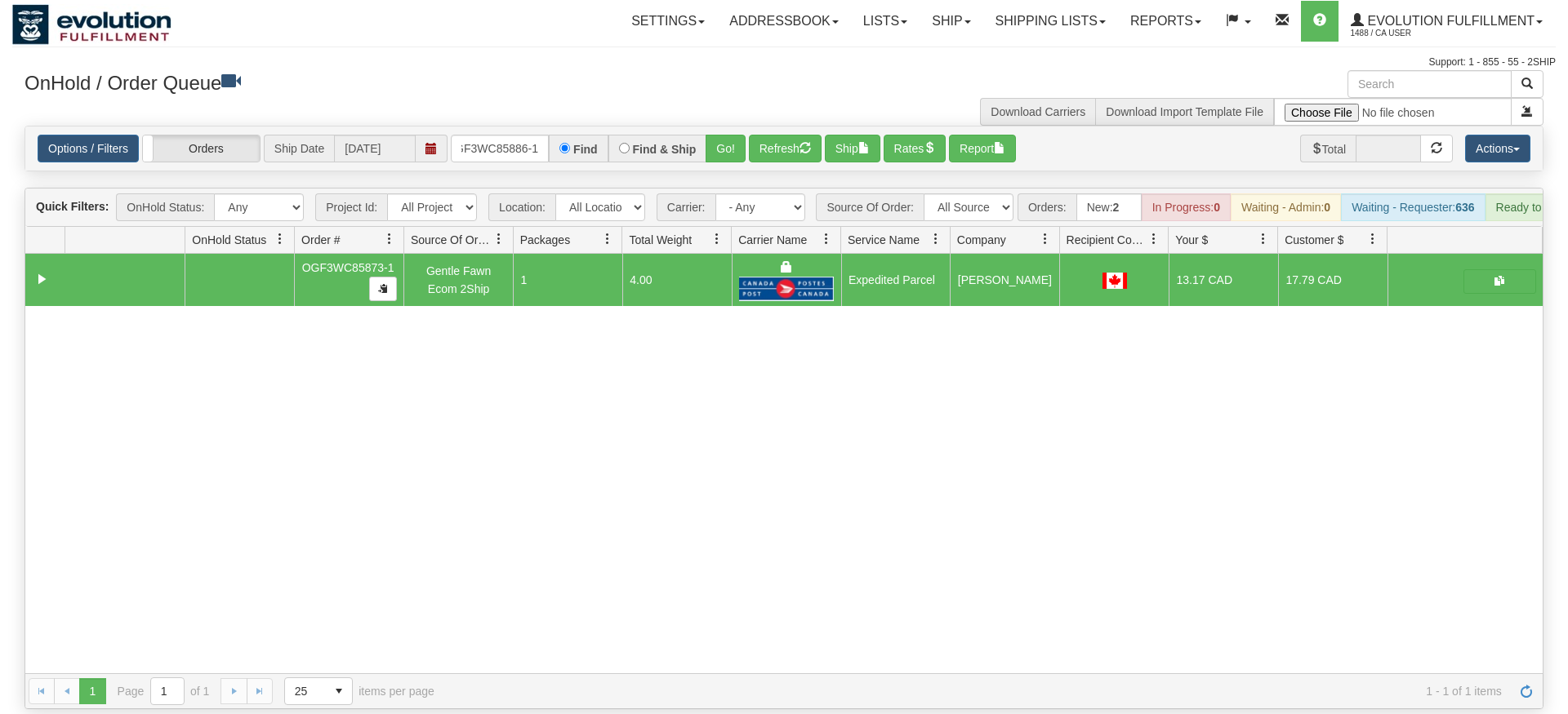
click at [749, 157] on div "Is equal to Is not equal to Contains Does not contains CAD USD EUR ZAR [PERSON_…" at bounding box center [784, 417] width 1544 height 584
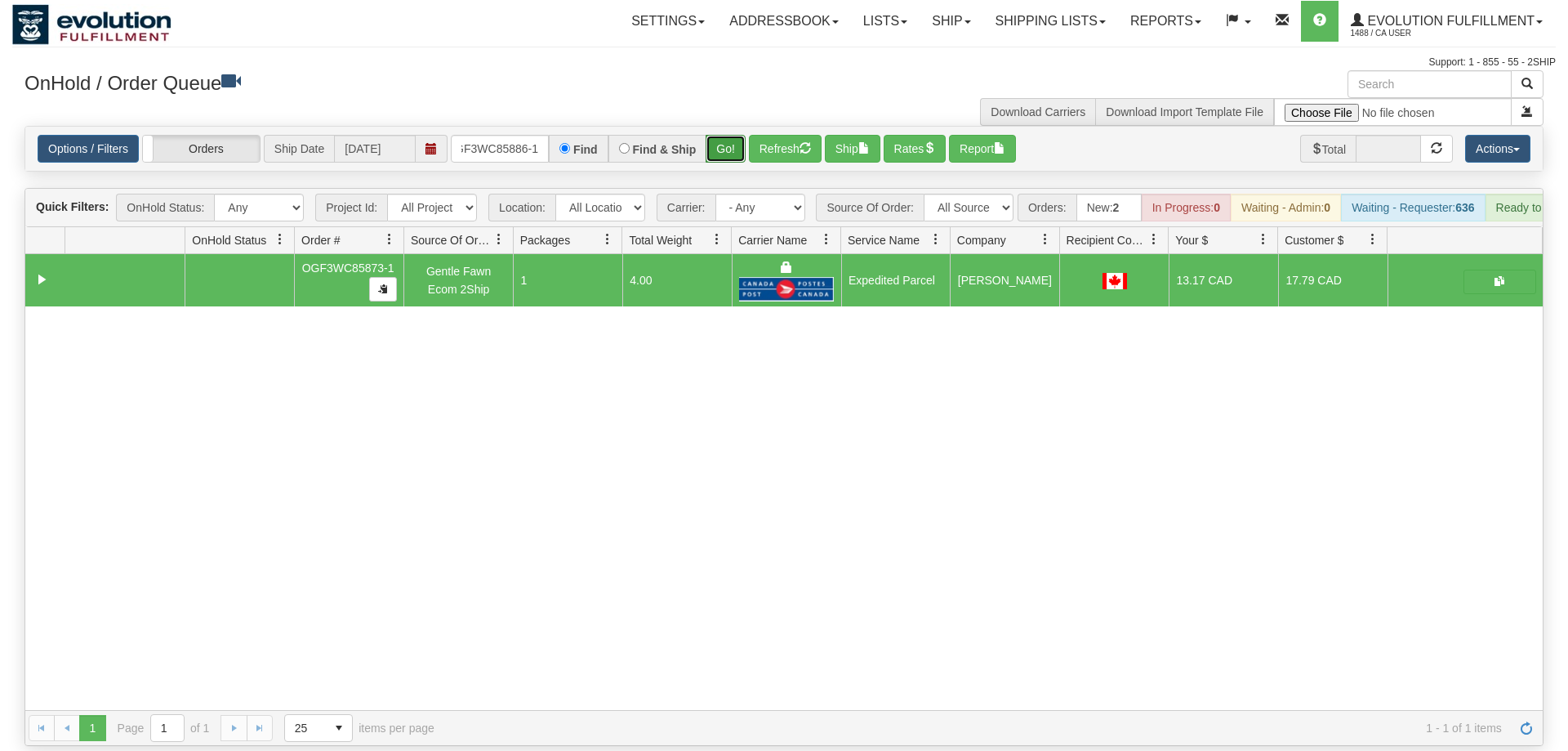
click at [725, 135] on button "Go!" at bounding box center [726, 149] width 40 height 27
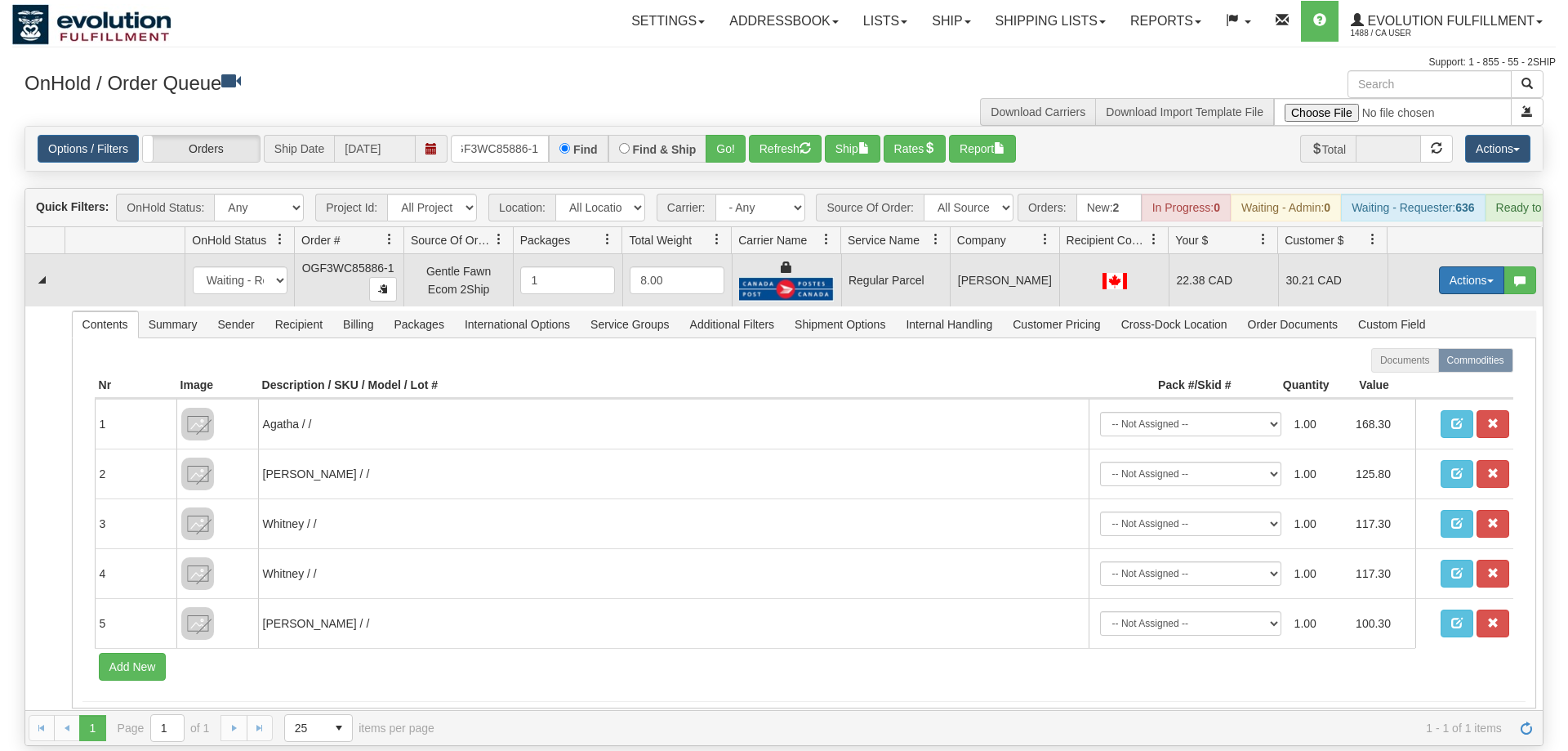
click at [1471, 266] on button "Actions" at bounding box center [1472, 280] width 65 height 27
click at [1429, 347] on span "Rate All Services" at bounding box center [1438, 353] width 98 height 13
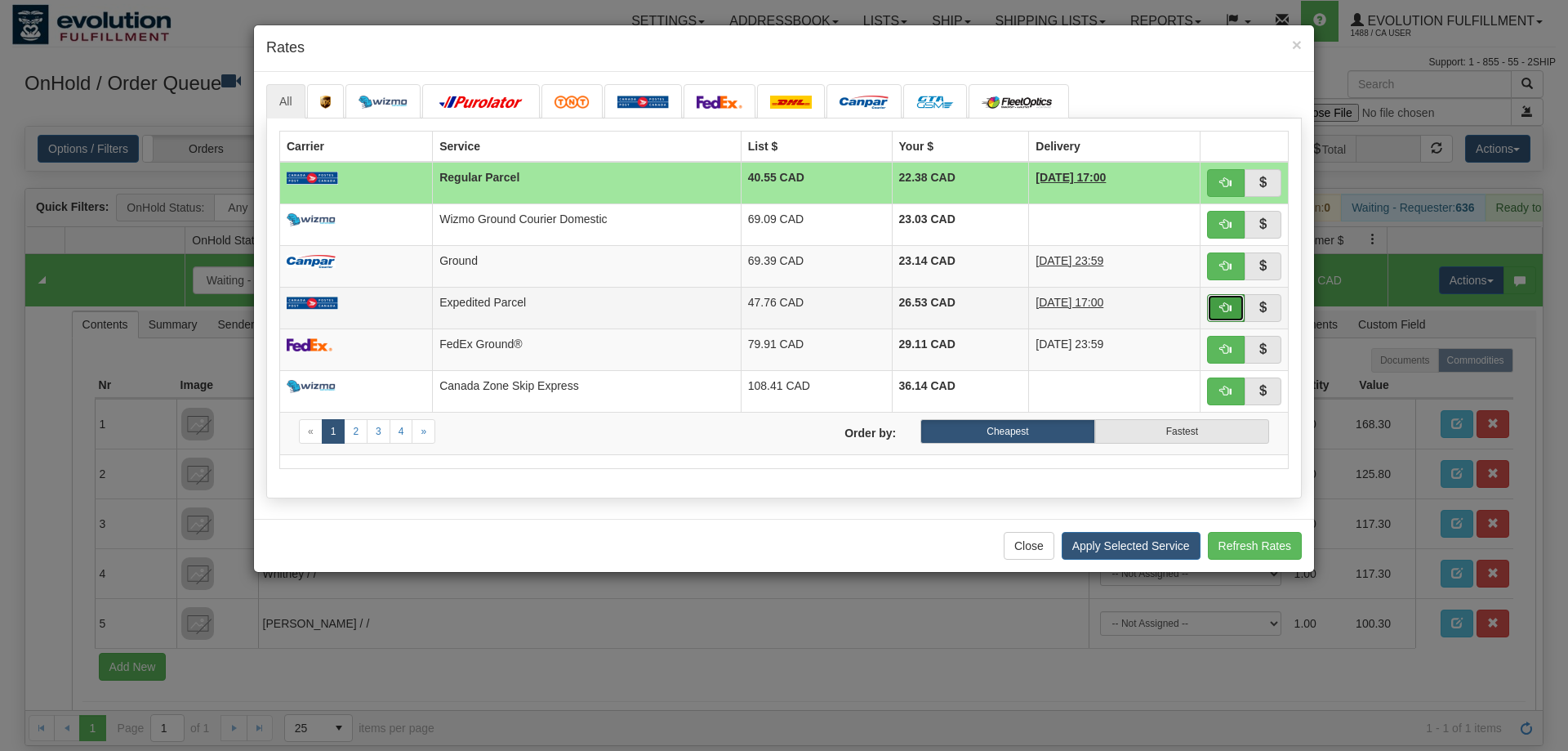
click at [1219, 302] on button "button" at bounding box center [1226, 308] width 38 height 27
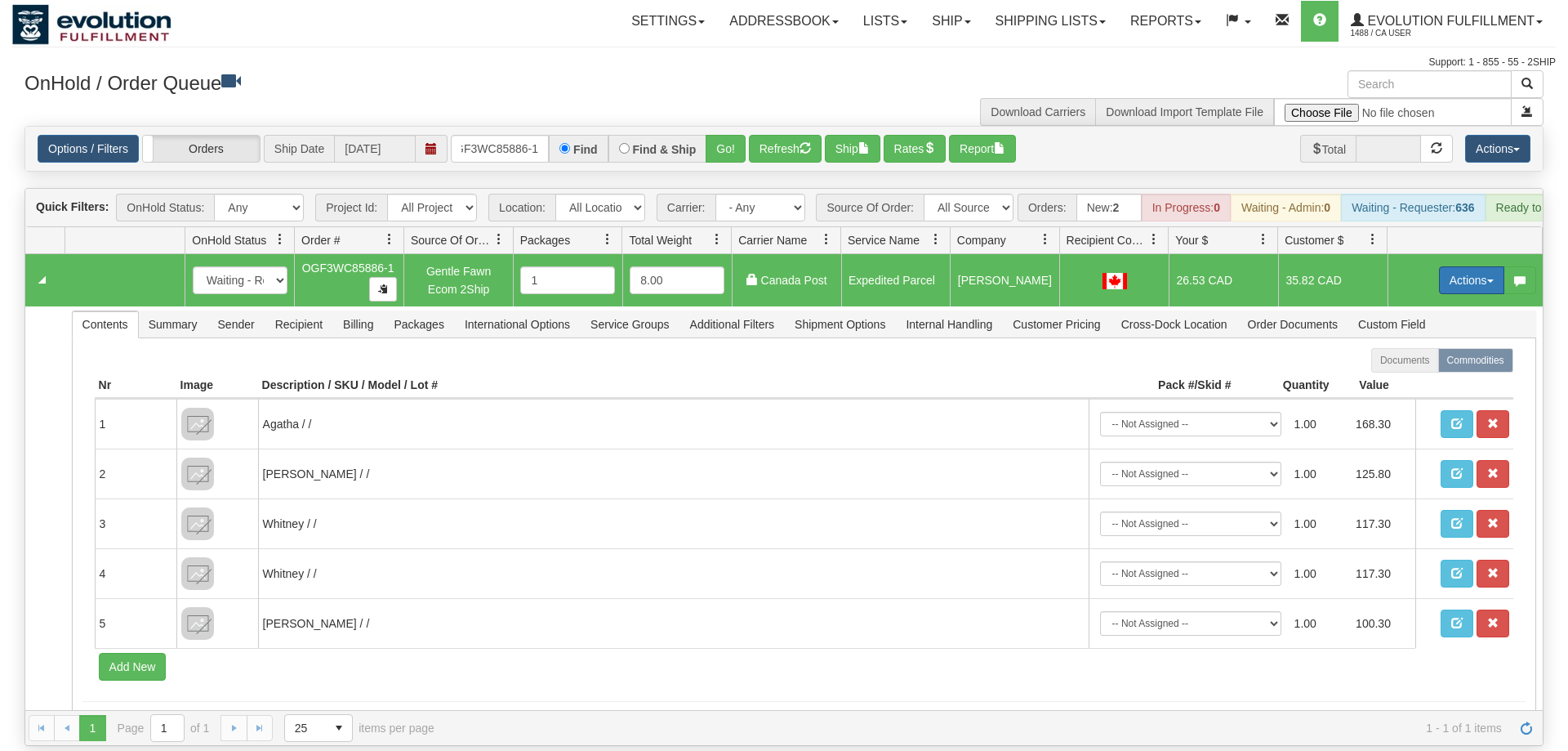
click at [1457, 266] on button "Actions" at bounding box center [1472, 280] width 65 height 27
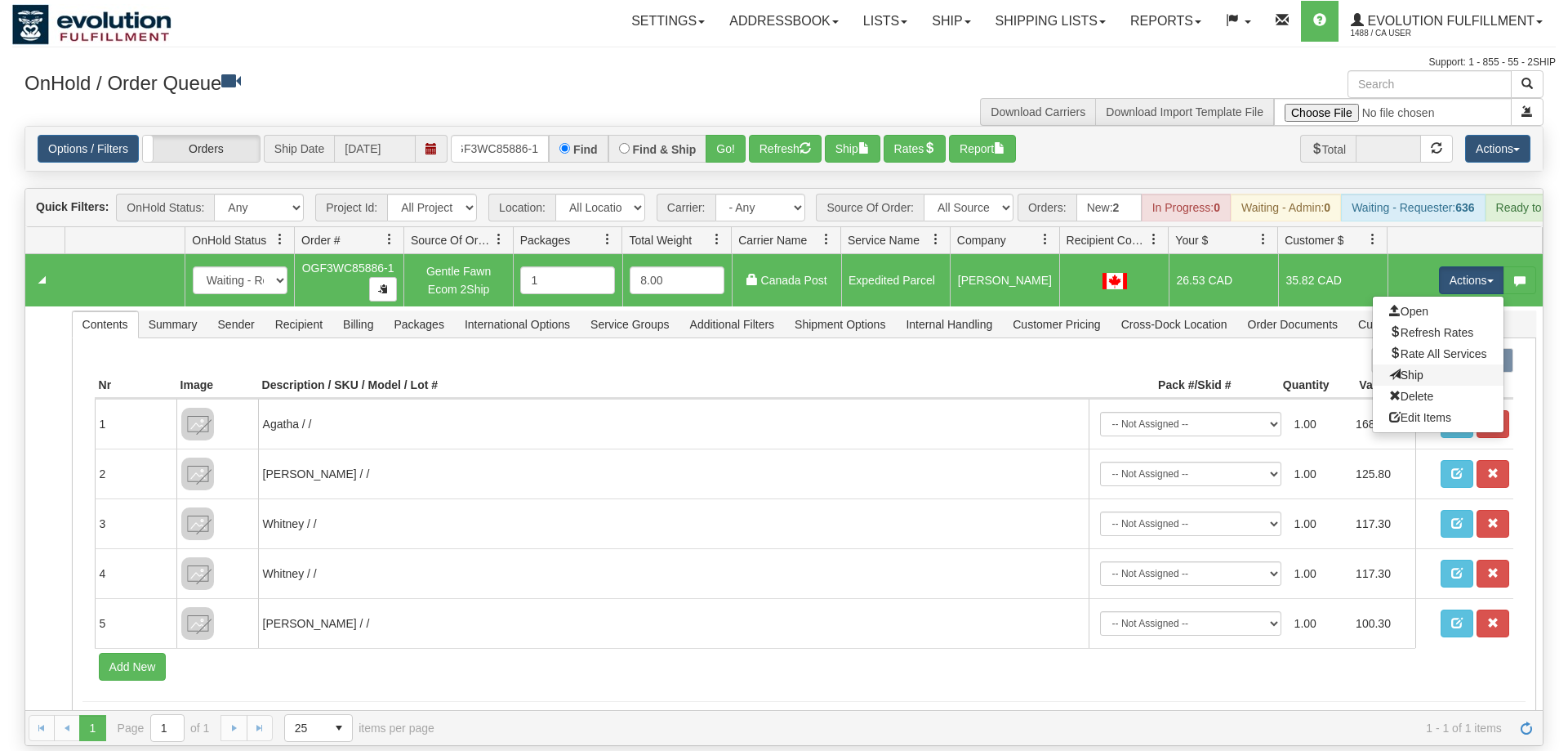
click at [1425, 364] on link "Ship" at bounding box center [1438, 375] width 131 height 21
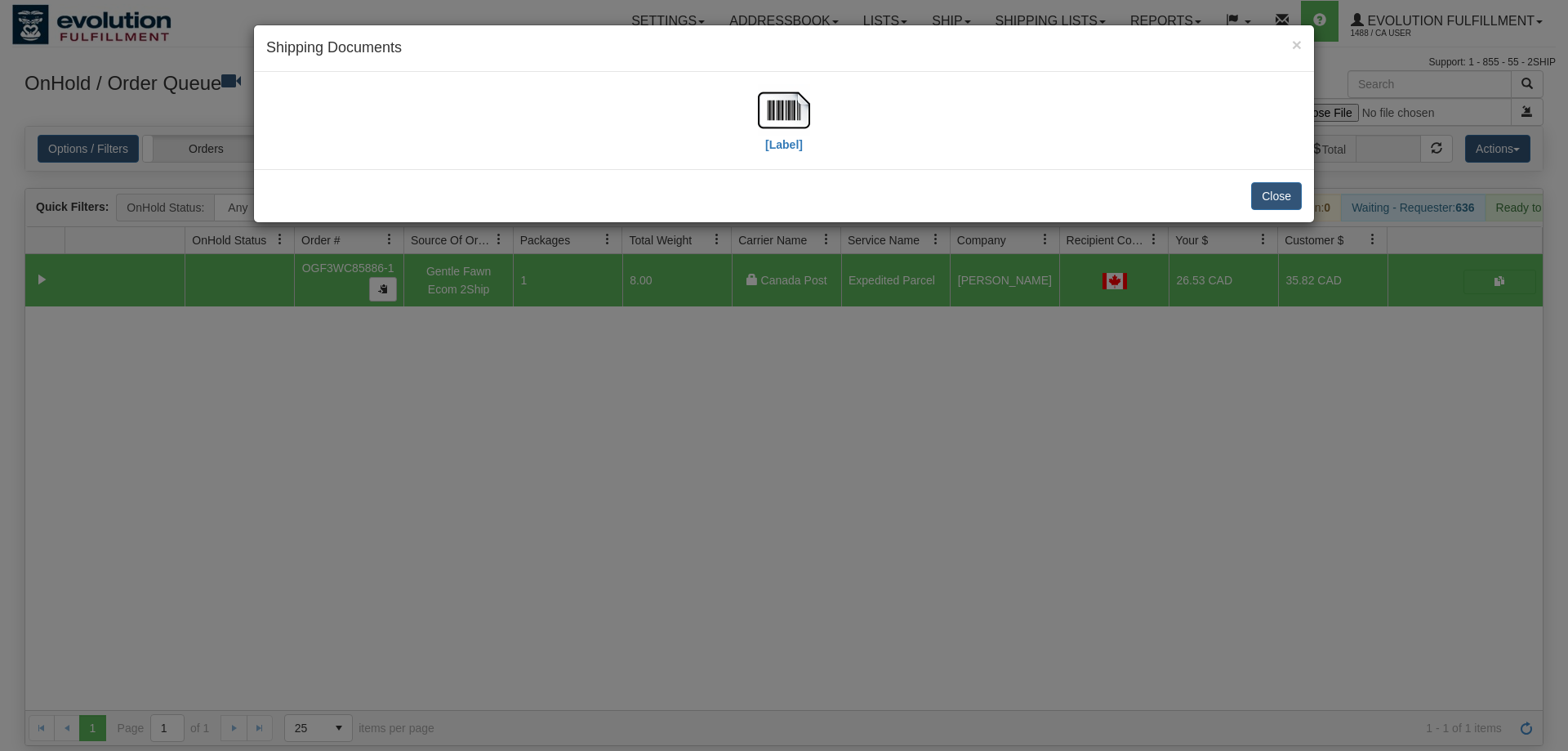
click at [752, 107] on div "[Label]" at bounding box center [784, 120] width 1036 height 73
click at [762, 131] on img at bounding box center [784, 110] width 52 height 52
drag, startPoint x: 957, startPoint y: 487, endPoint x: 700, endPoint y: 318, distance: 307.6
click at [958, 472] on div "× Shipping Documents [Label] Close" at bounding box center [784, 376] width 1568 height 751
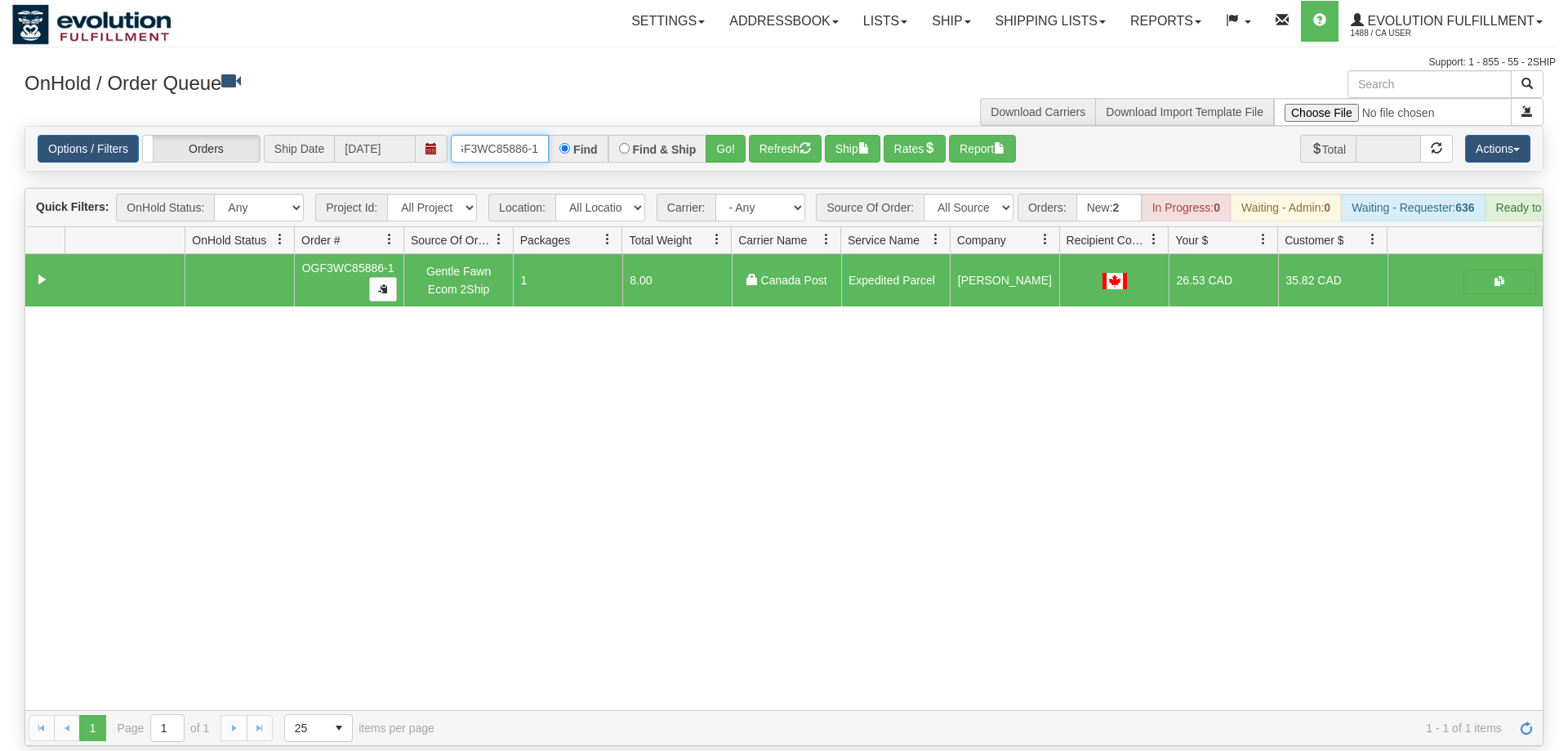
click at [507, 135] on input "OGF3WC85886-1" at bounding box center [500, 149] width 98 height 27
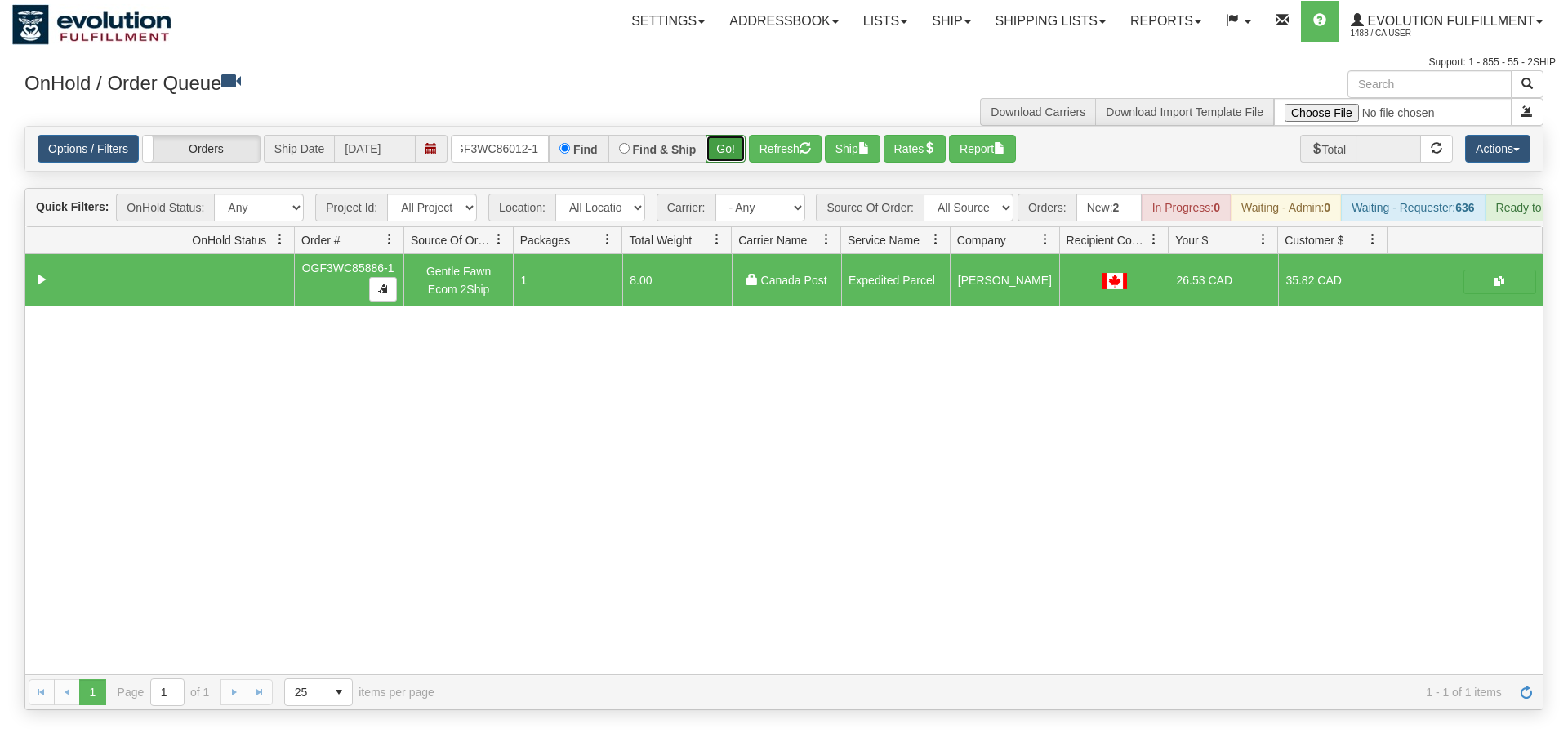
click at [738, 164] on div "Is equal to Is not equal to Contains Does not contains CAD USD EUR ZAR [PERSON_…" at bounding box center [784, 418] width 1544 height 584
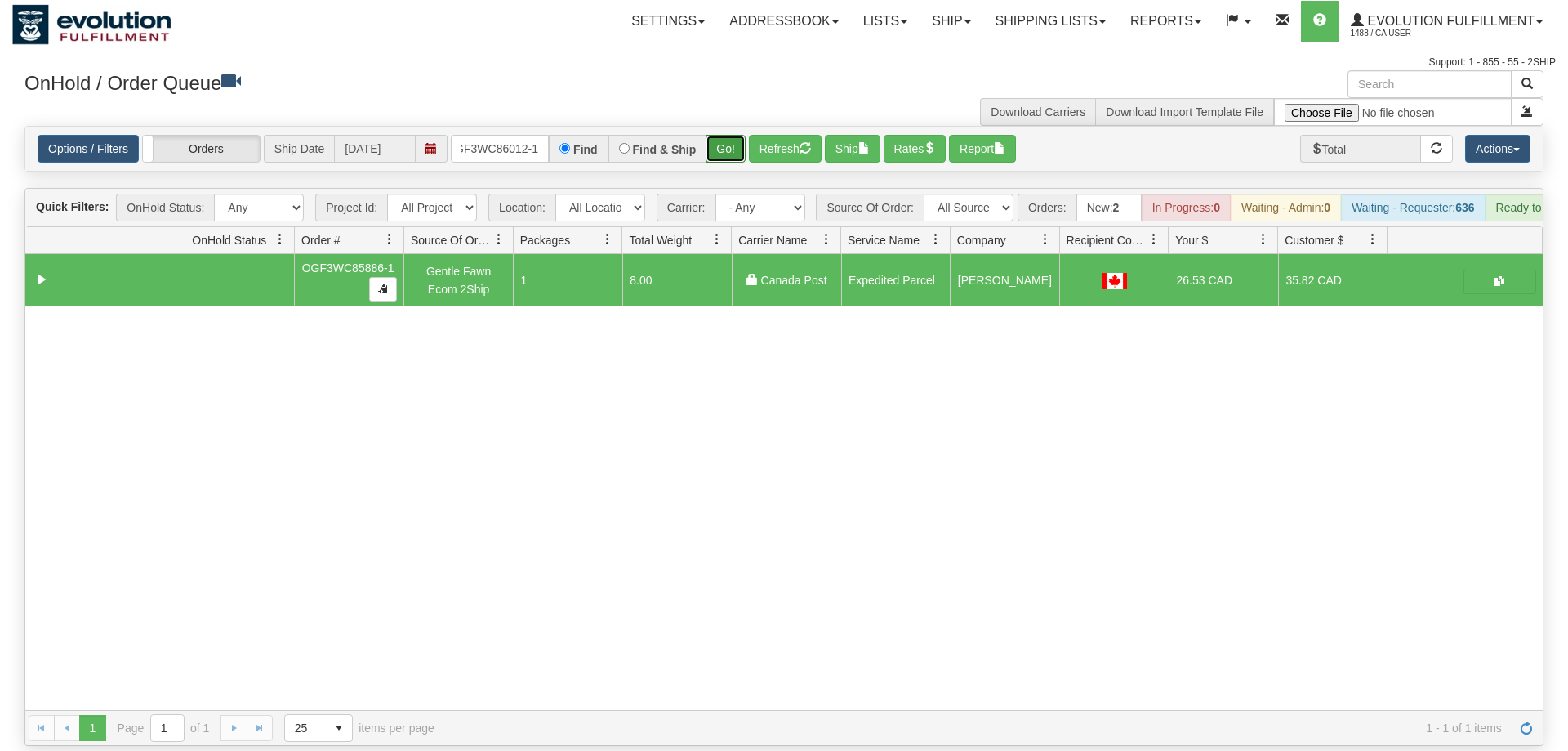
click at [739, 135] on button "Go!" at bounding box center [726, 149] width 40 height 27
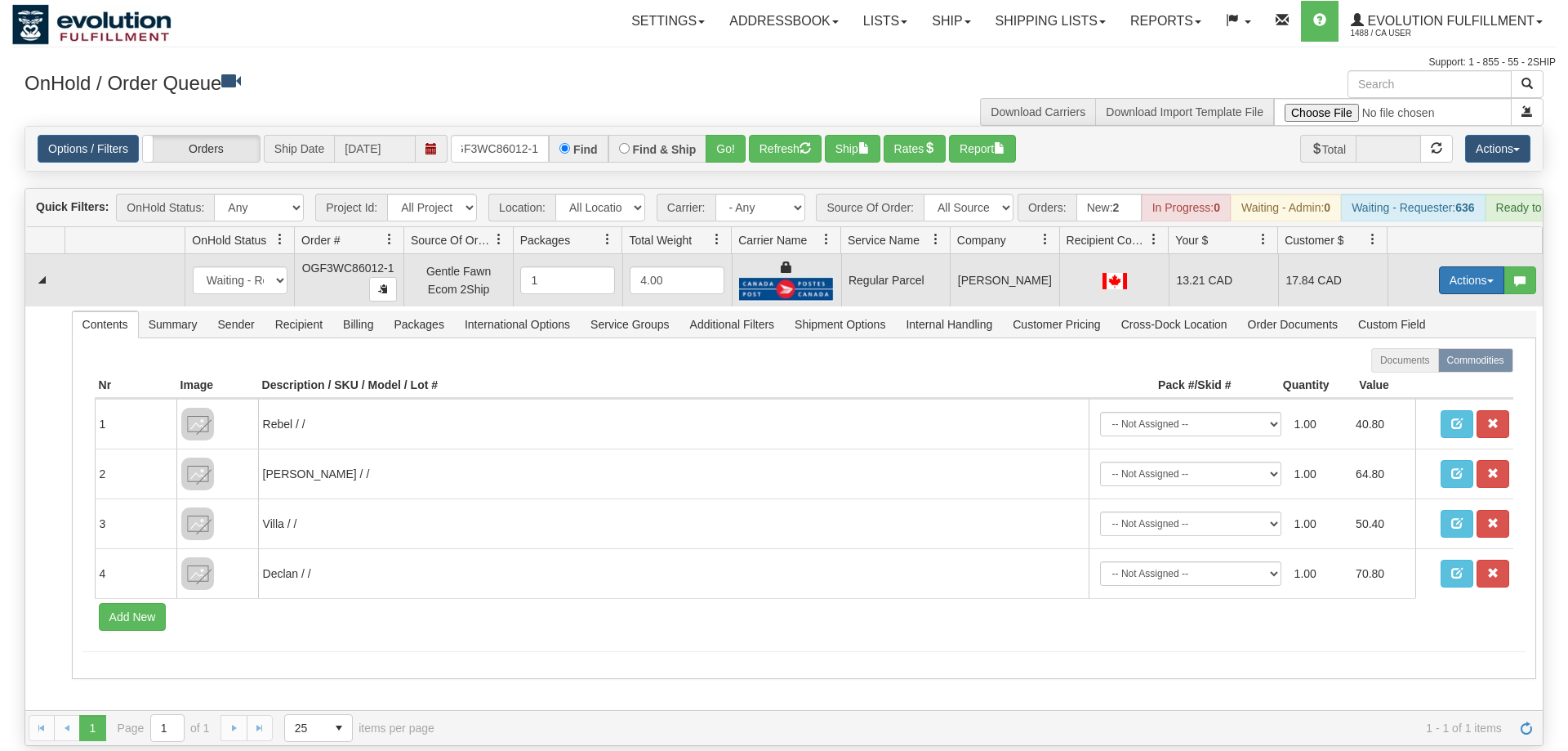
click at [1460, 266] on button "Actions" at bounding box center [1472, 280] width 65 height 27
click at [1428, 347] on span "Rate All Services" at bounding box center [1438, 353] width 98 height 13
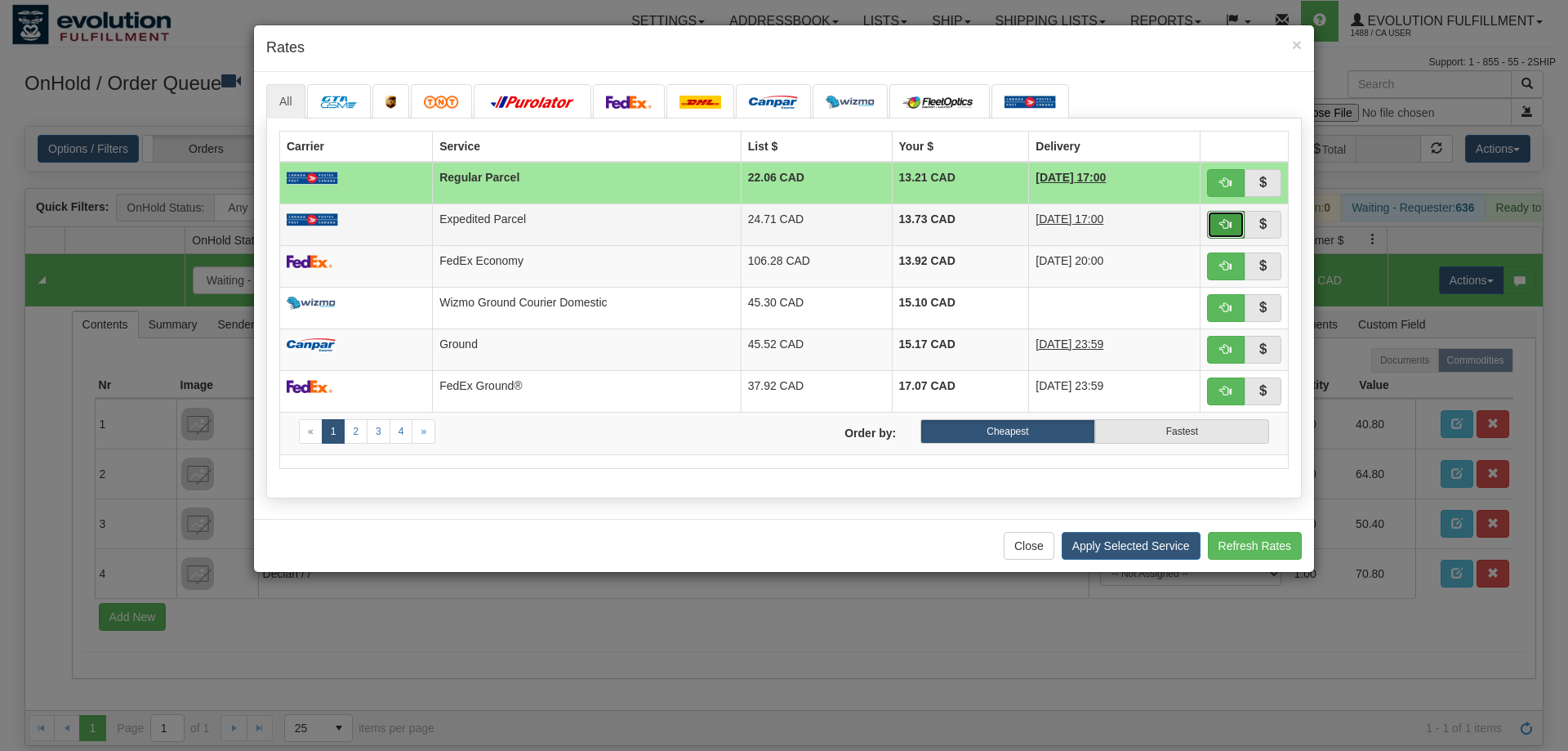
click at [1242, 222] on button "button" at bounding box center [1226, 224] width 38 height 27
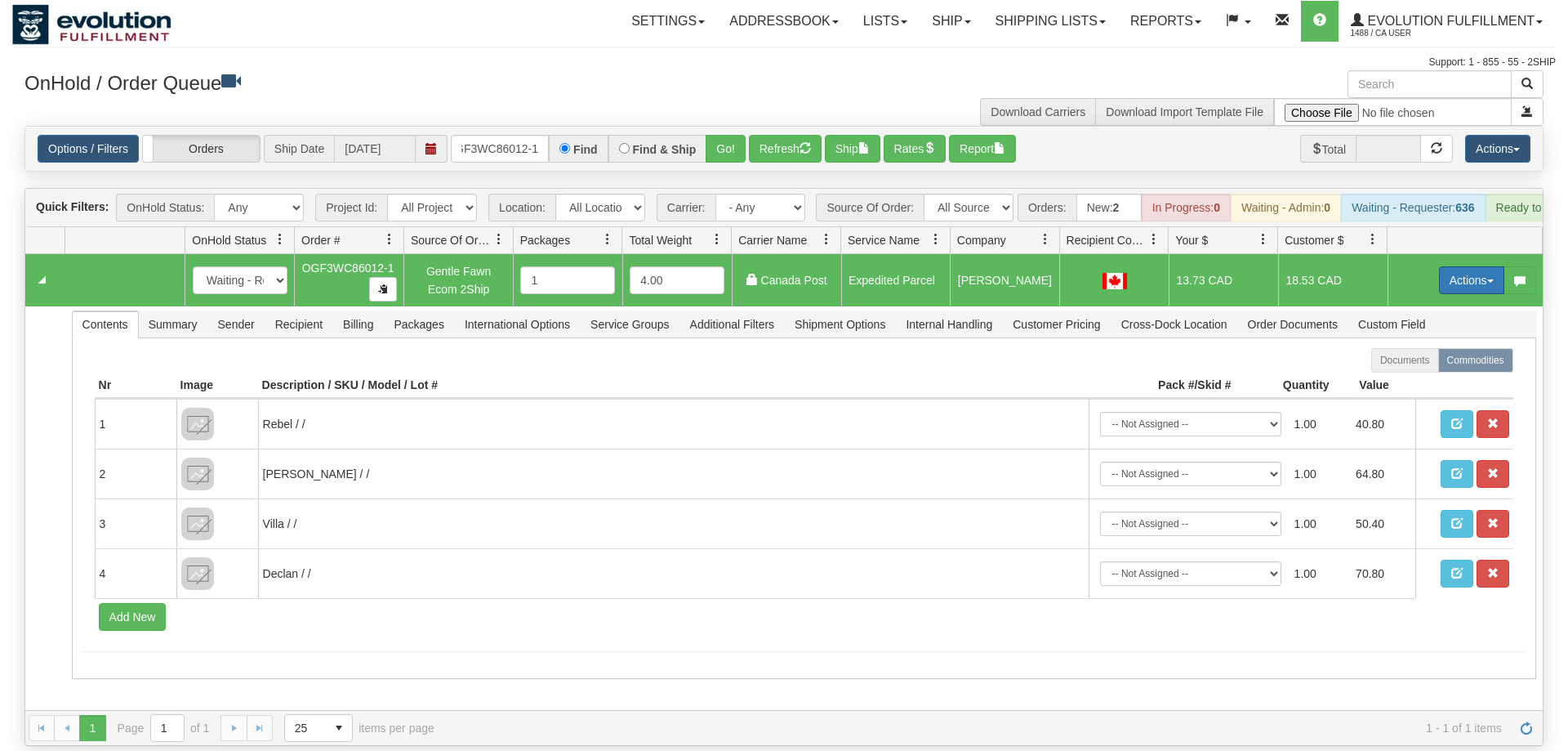
click at [1474, 266] on button "Actions" at bounding box center [1472, 280] width 65 height 27
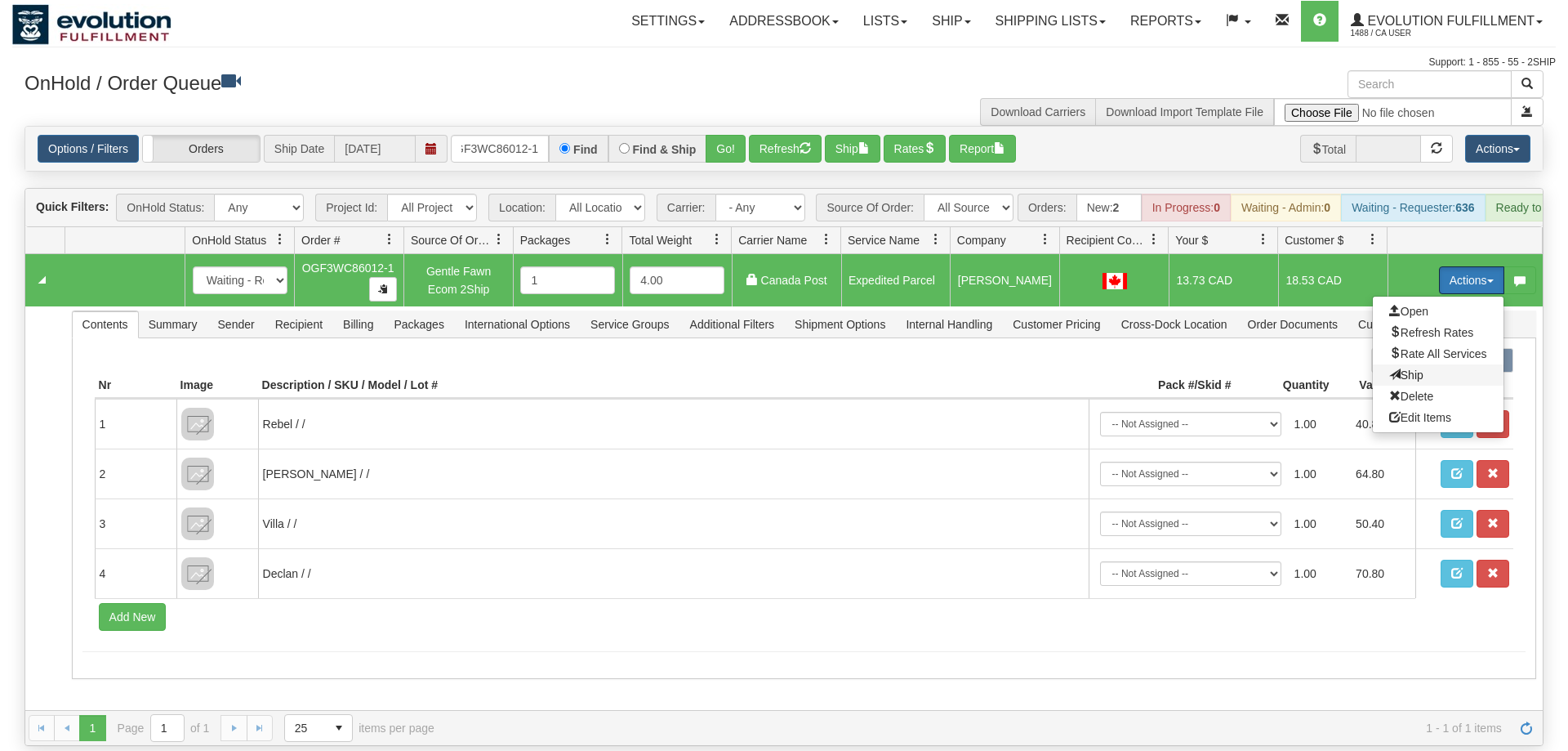
click at [1413, 369] on span "Ship" at bounding box center [1407, 375] width 34 height 13
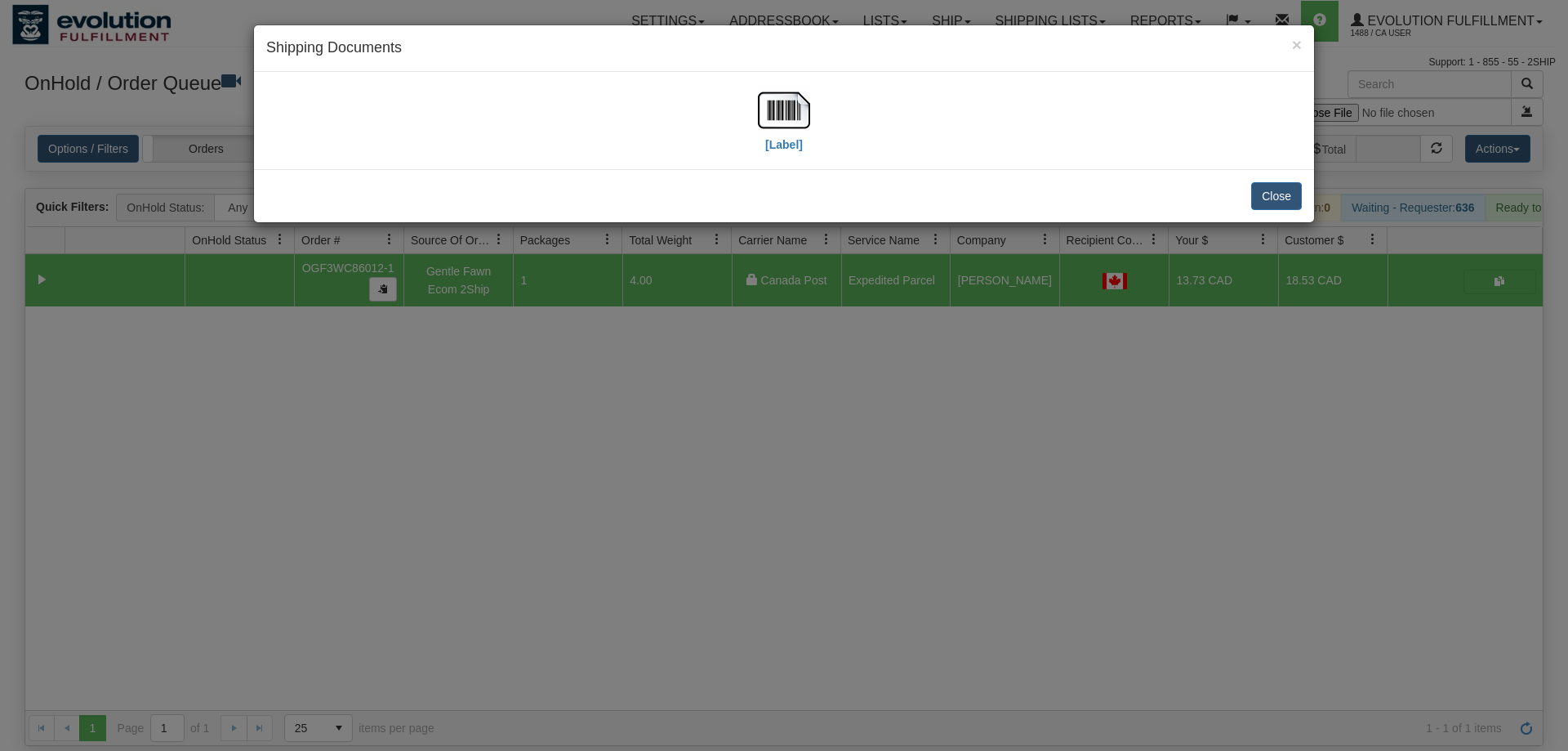
click at [745, 125] on div "[Label]" at bounding box center [784, 120] width 1036 height 73
click at [767, 125] on img at bounding box center [784, 110] width 52 height 52
drag, startPoint x: 608, startPoint y: 510, endPoint x: 213, endPoint y: 105, distance: 565.7
click at [614, 509] on div "× Shipping Documents [Label] Close" at bounding box center [784, 376] width 1568 height 751
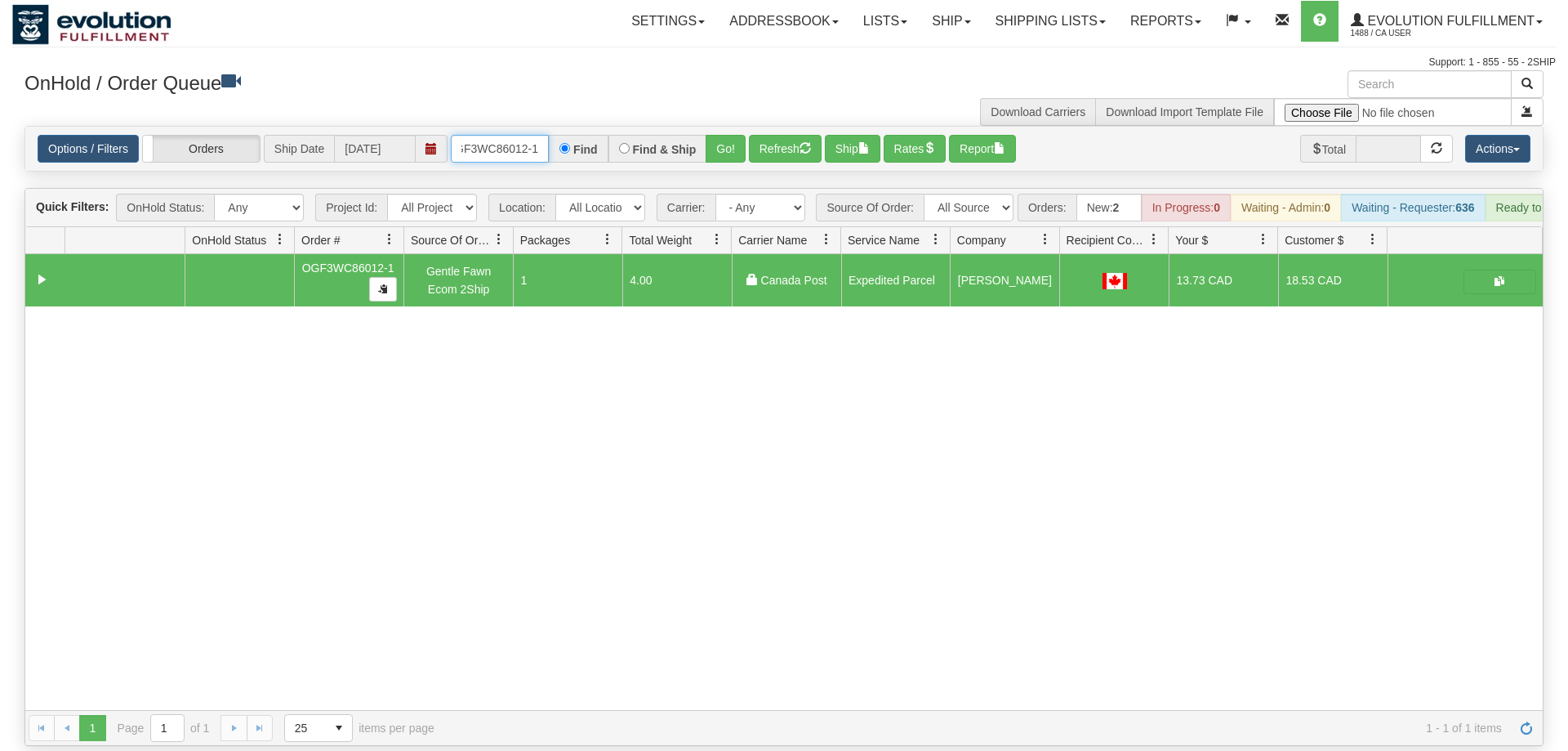
click at [475, 135] on input "OGF3WC86012-1" at bounding box center [500, 149] width 98 height 27
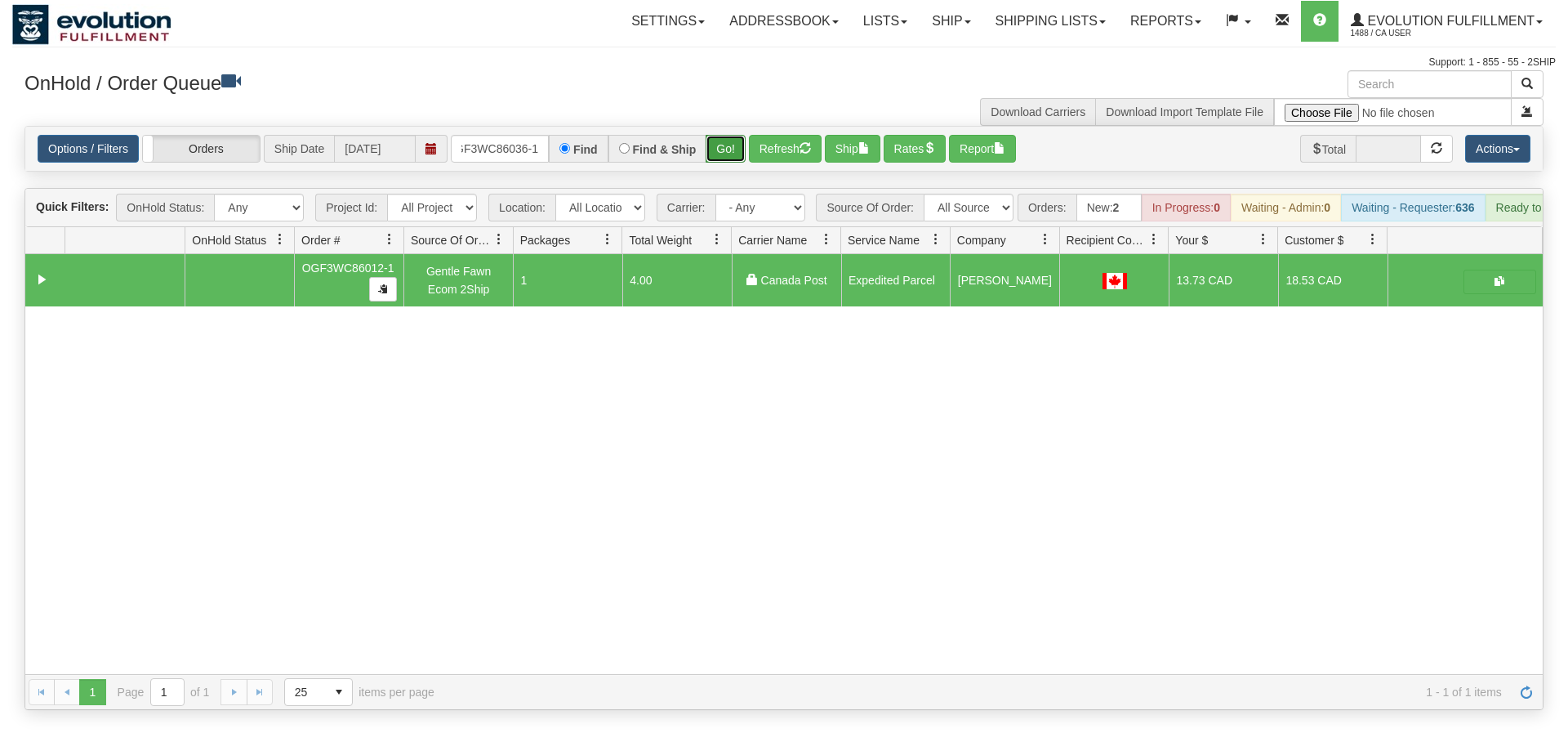
drag, startPoint x: 732, startPoint y: 120, endPoint x: 725, endPoint y: 131, distance: 13.0
click at [731, 156] on div "Is equal to Is not equal to Contains Does not contains CAD USD EUR ZAR [PERSON_…" at bounding box center [784, 418] width 1544 height 584
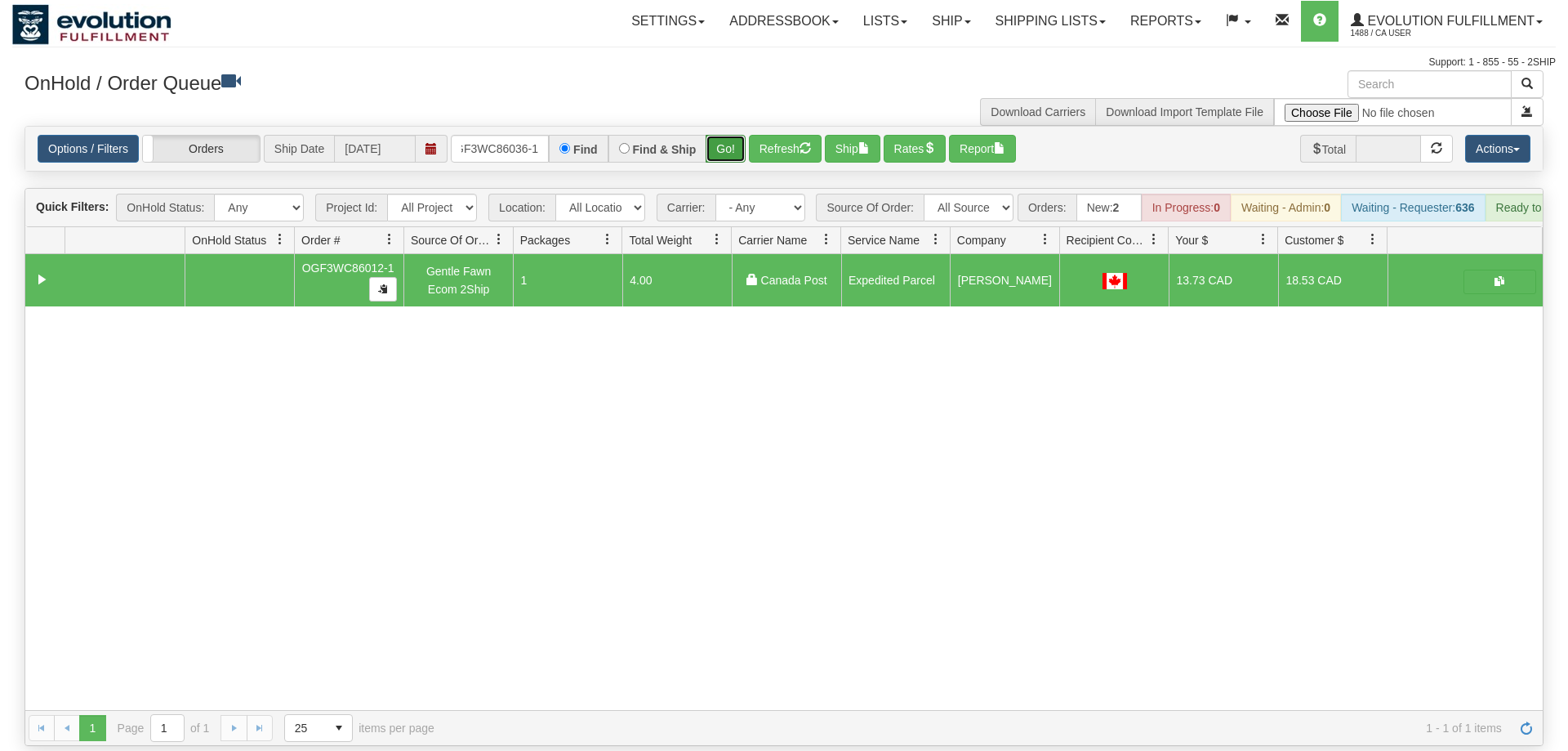
click at [725, 135] on button "Go!" at bounding box center [726, 149] width 40 height 27
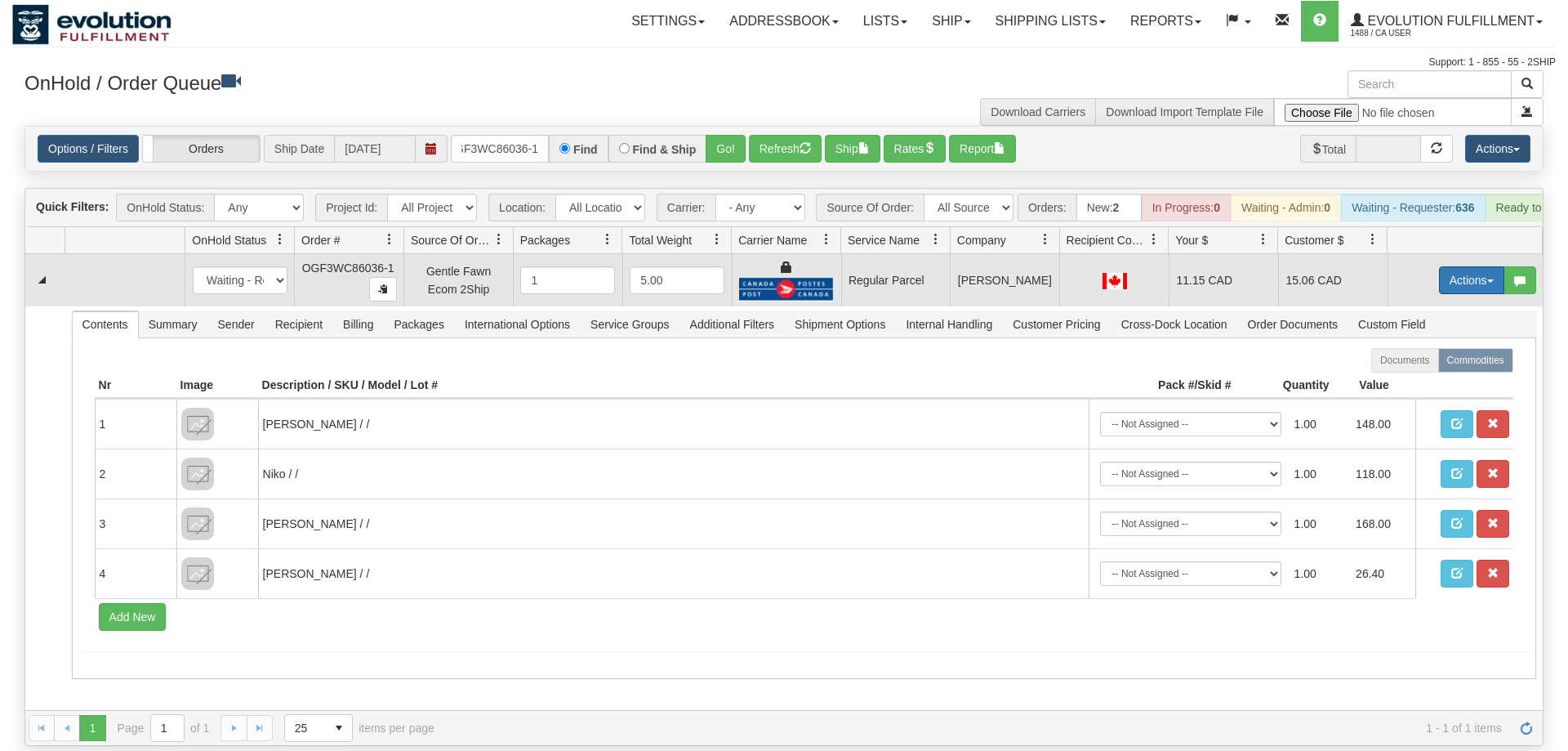
click at [1473, 266] on button "Actions" at bounding box center [1472, 280] width 65 height 27
click at [1413, 347] on span "Rate All Services" at bounding box center [1438, 353] width 98 height 13
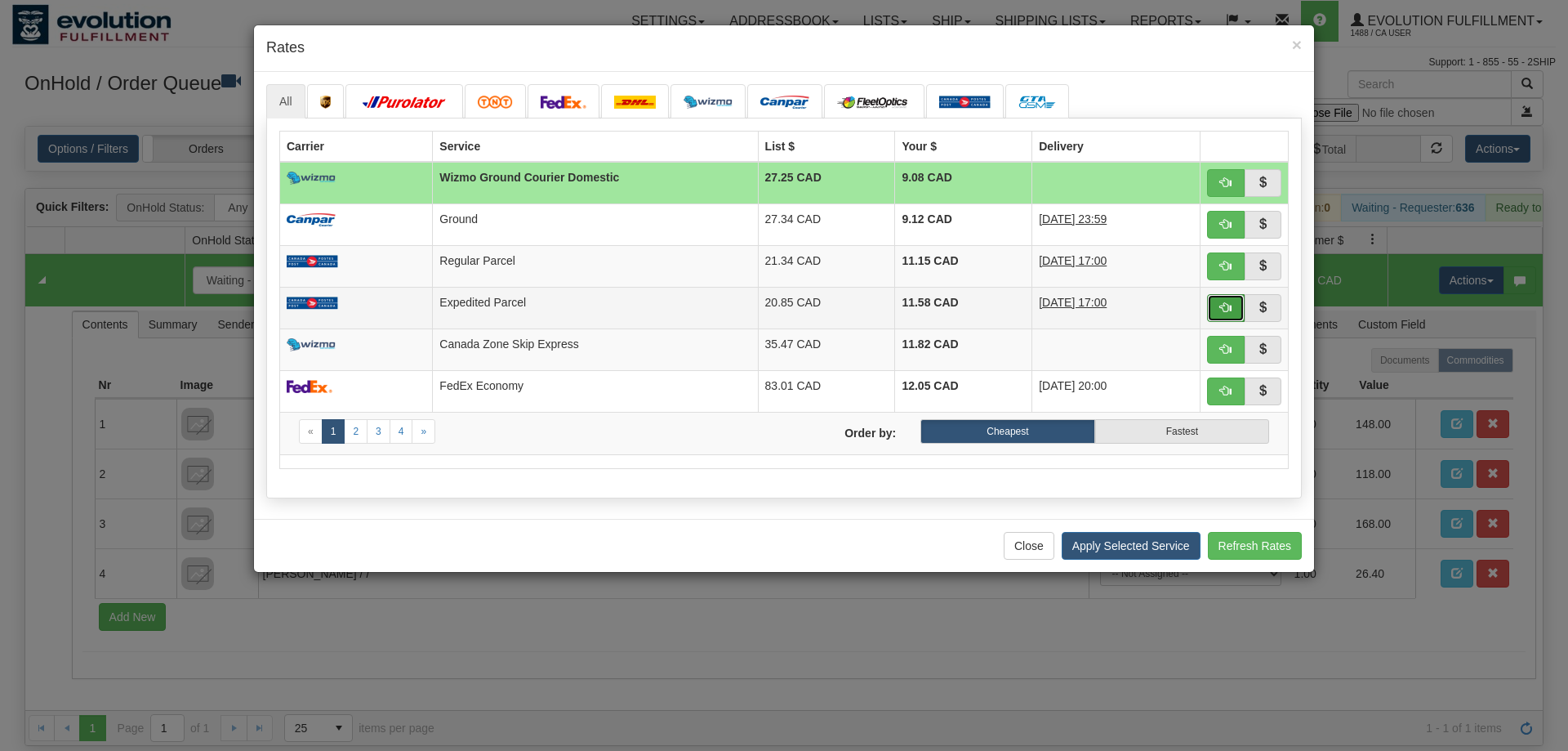
click at [1220, 313] on span "button" at bounding box center [1225, 307] width 11 height 11
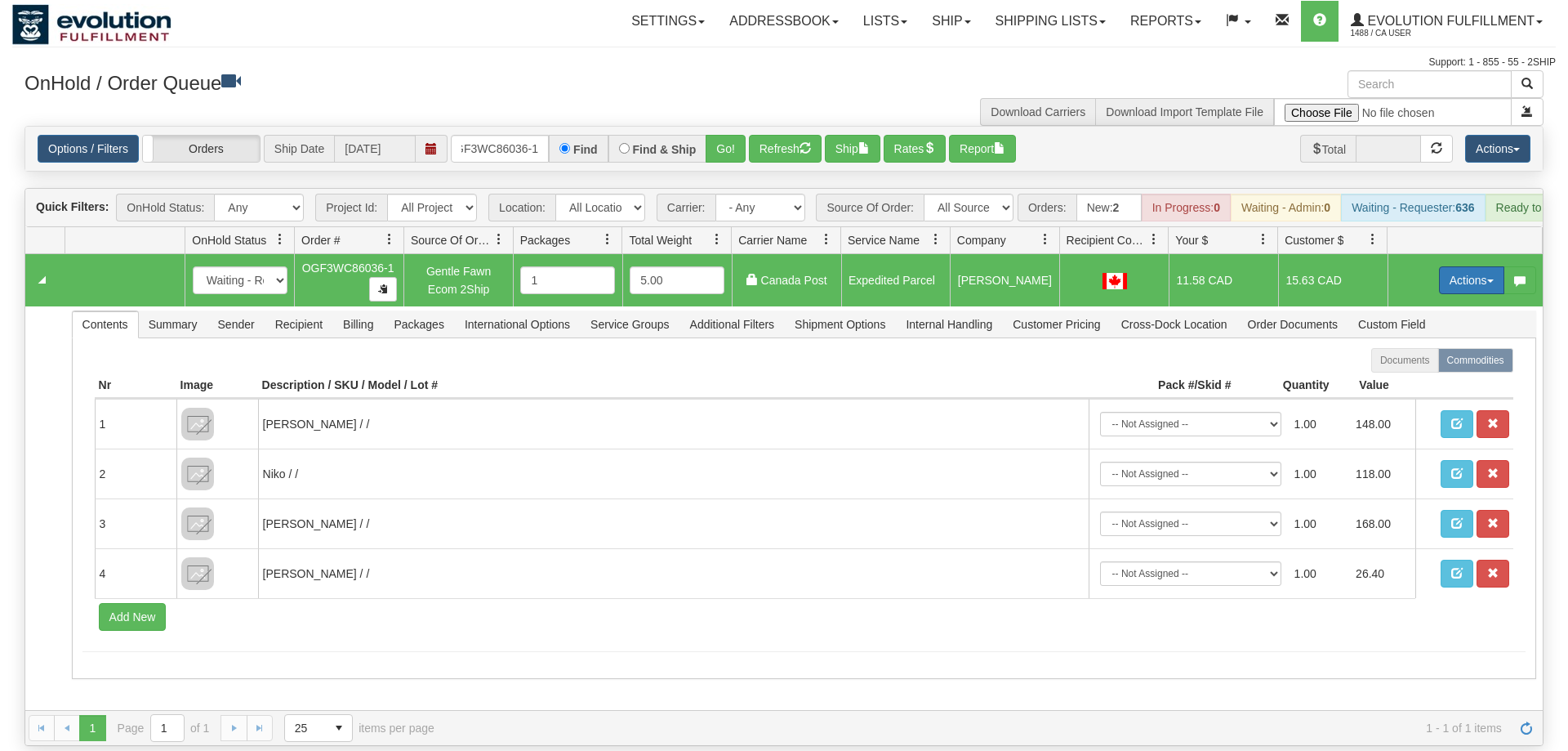
click at [1446, 266] on button "Actions" at bounding box center [1472, 280] width 65 height 27
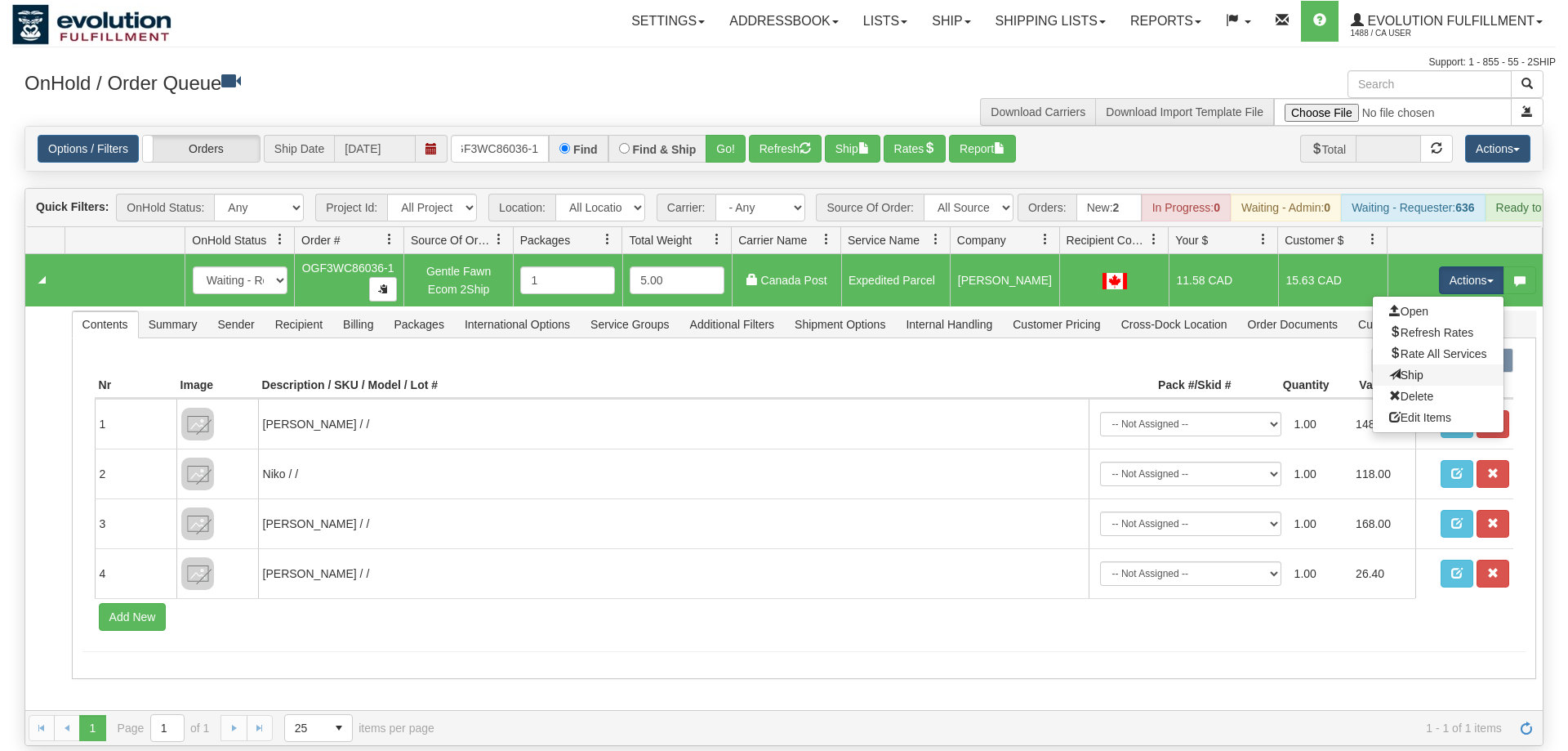
click at [1437, 364] on link "Ship" at bounding box center [1438, 375] width 131 height 21
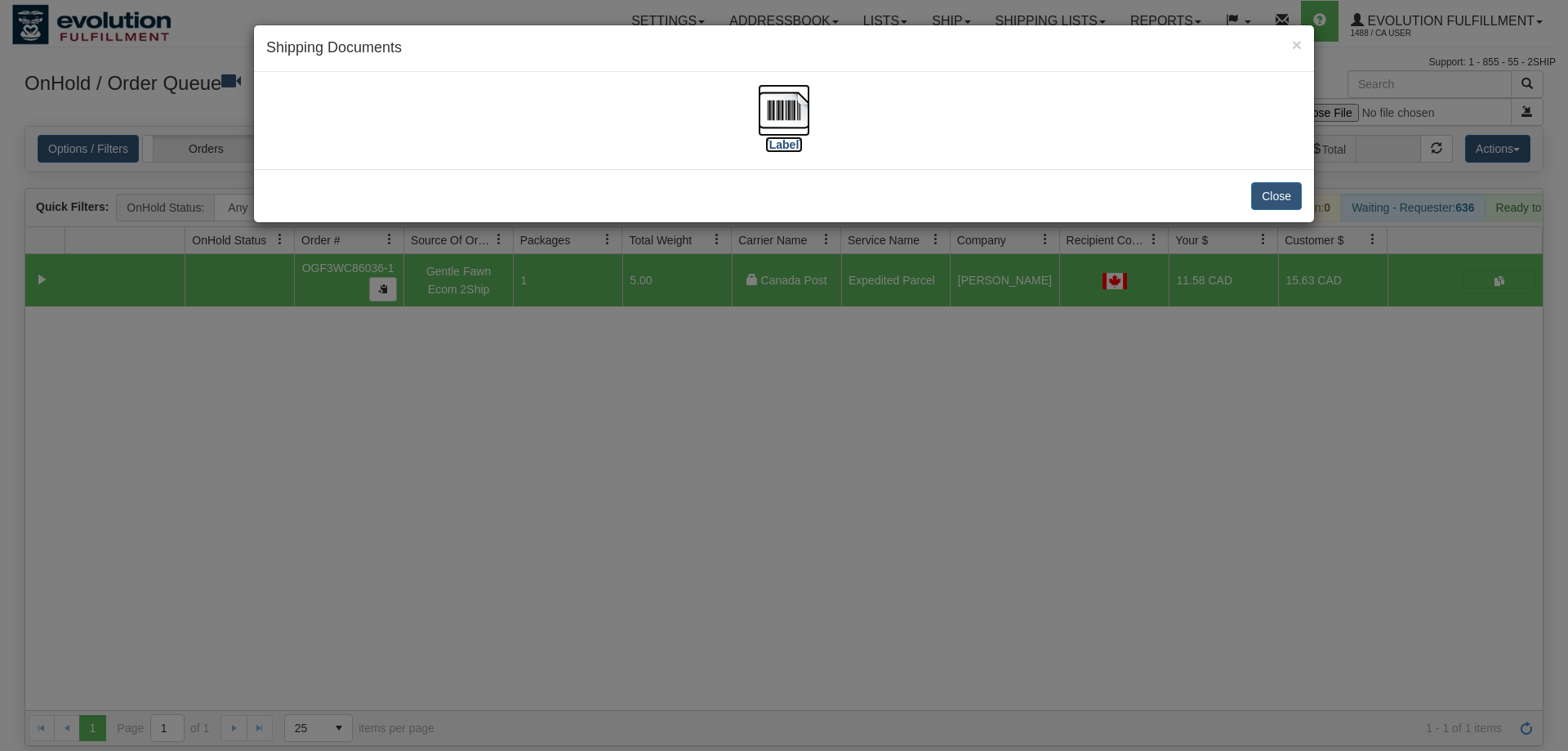
click at [777, 106] on img at bounding box center [784, 110] width 52 height 52
drag, startPoint x: 983, startPoint y: 559, endPoint x: 652, endPoint y: 224, distance: 470.9
click at [978, 532] on div "× Shipping Documents [Label] Close" at bounding box center [784, 376] width 1568 height 751
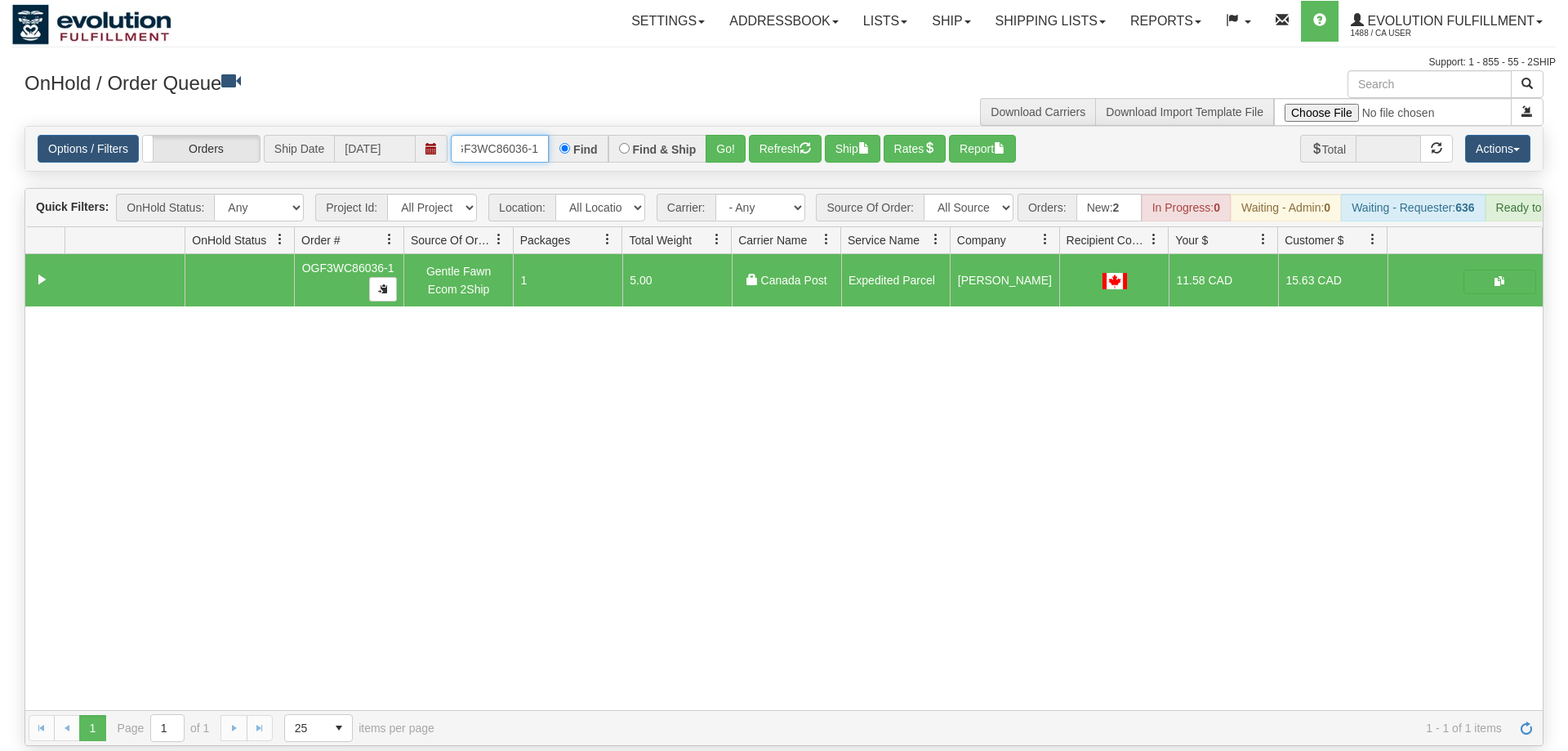
click at [497, 135] on input "OGF3WC86036-1" at bounding box center [500, 149] width 98 height 27
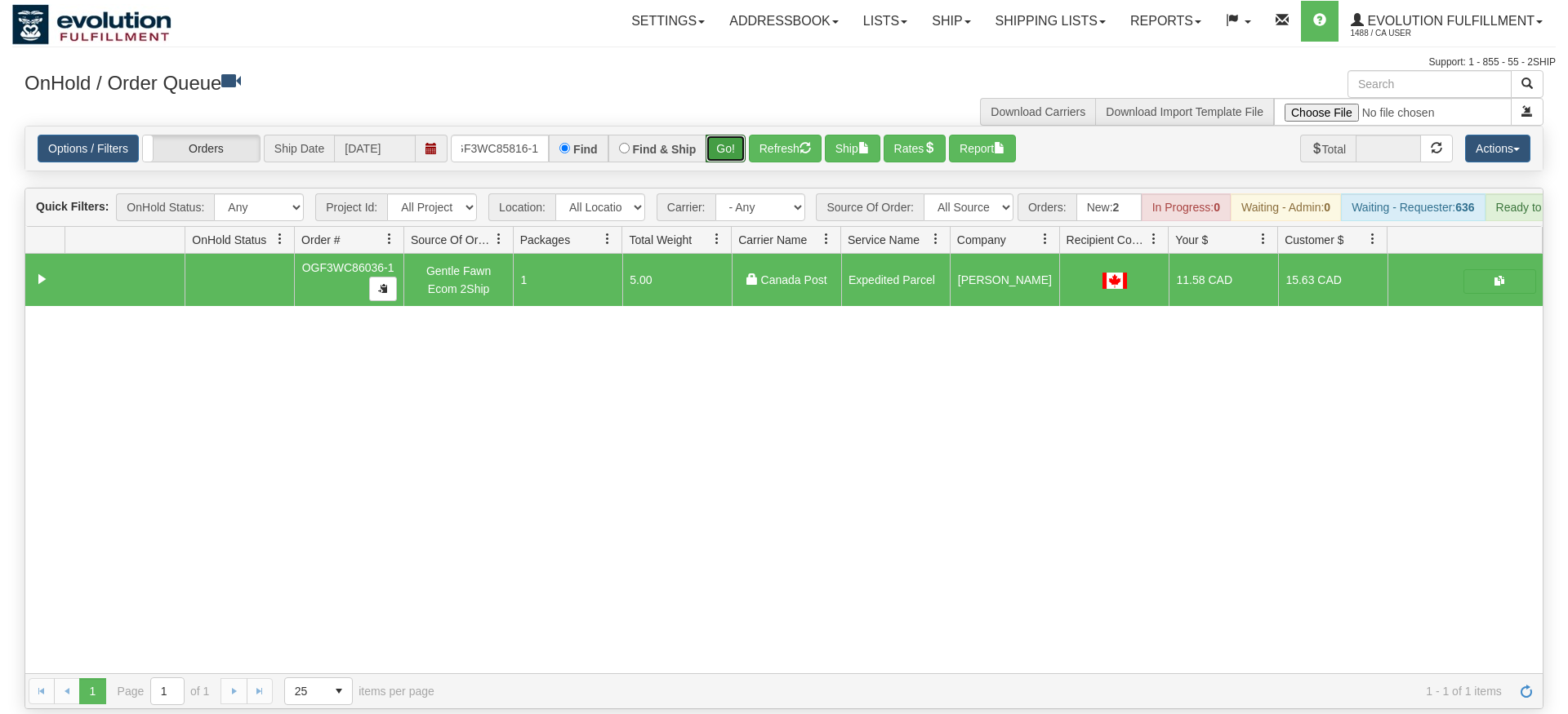
click at [731, 157] on div "Is equal to Is not equal to Contains Does not contains CAD USD EUR ZAR [PERSON_…" at bounding box center [784, 417] width 1544 height 584
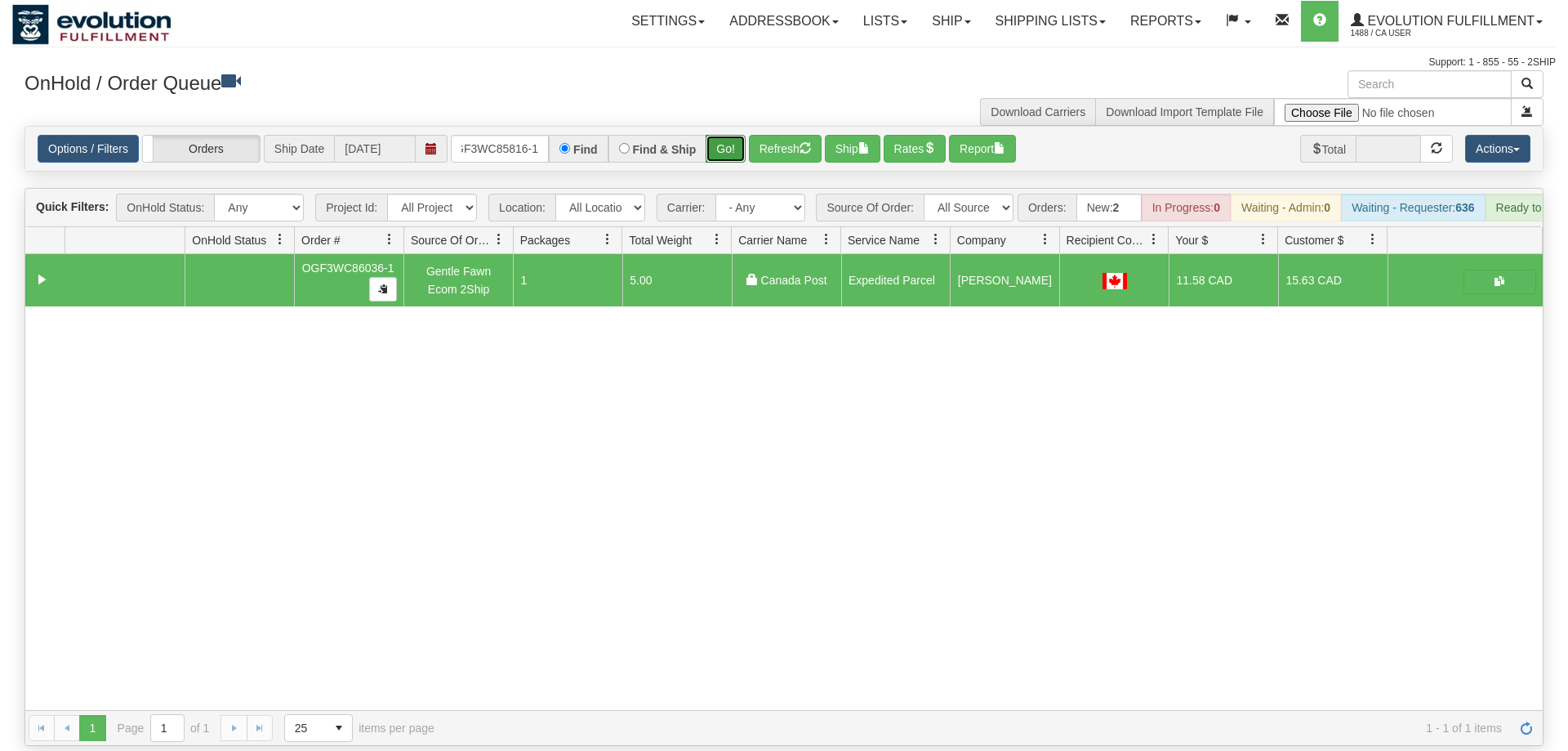
click at [726, 135] on button "Go!" at bounding box center [726, 149] width 40 height 27
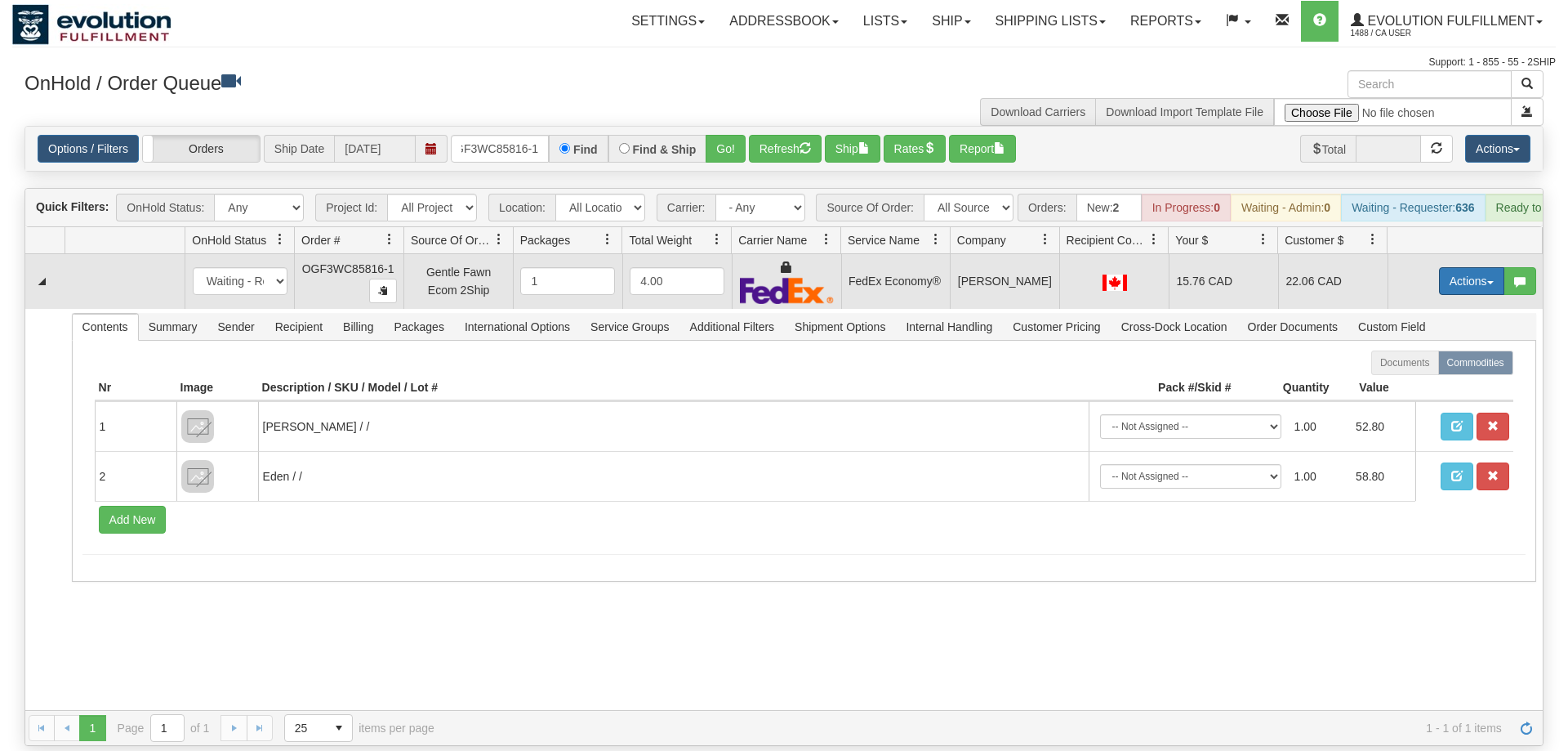
click at [1475, 270] on button "Actions" at bounding box center [1472, 281] width 65 height 27
click at [1423, 365] on link "Ship" at bounding box center [1438, 376] width 131 height 21
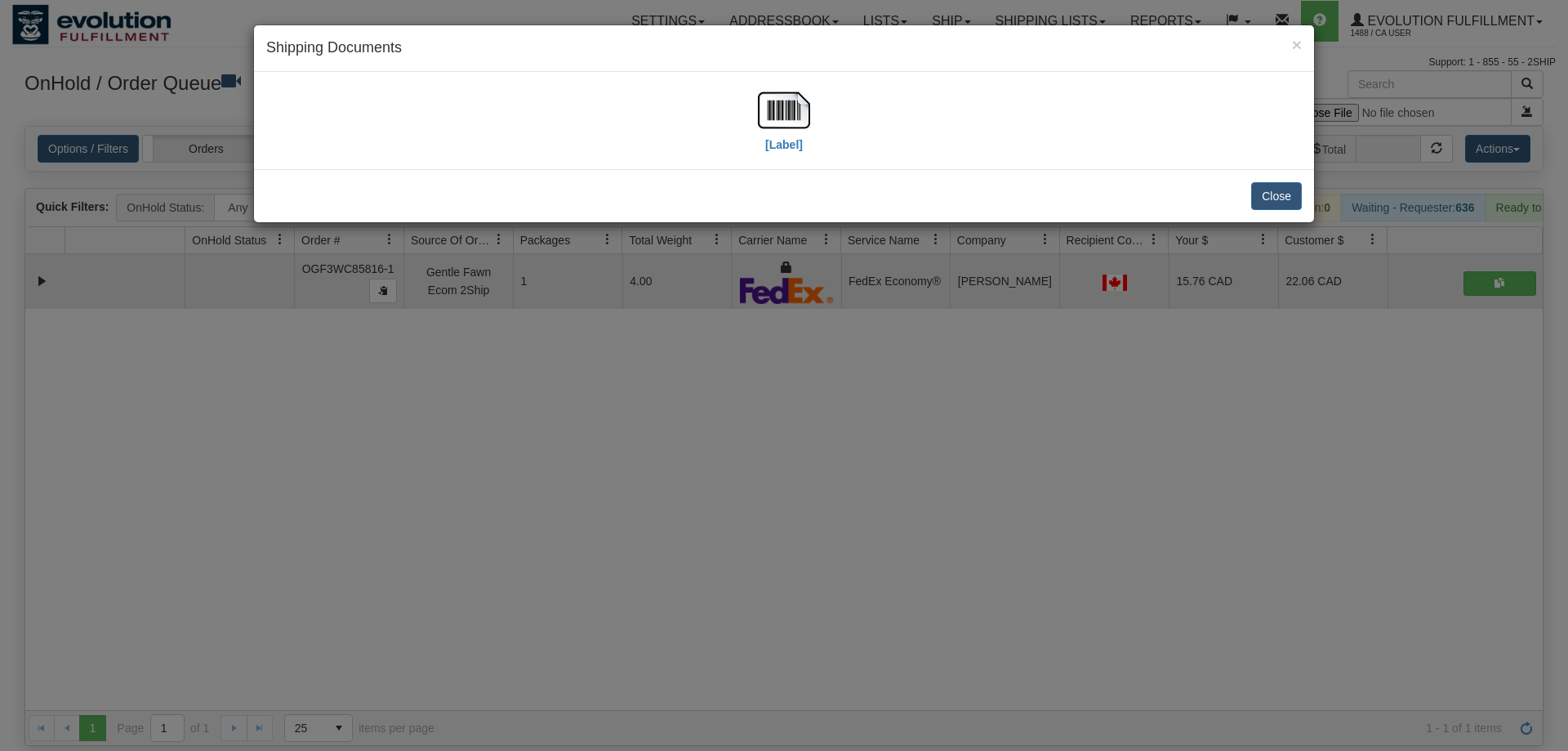
click at [757, 103] on div "[Label]" at bounding box center [784, 120] width 1036 height 73
click at [781, 109] on img at bounding box center [784, 110] width 52 height 52
drag, startPoint x: 792, startPoint y: 523, endPoint x: 787, endPoint y: 511, distance: 13.0
click at [787, 511] on div "× Shipping Documents [Label] Close" at bounding box center [784, 376] width 1568 height 751
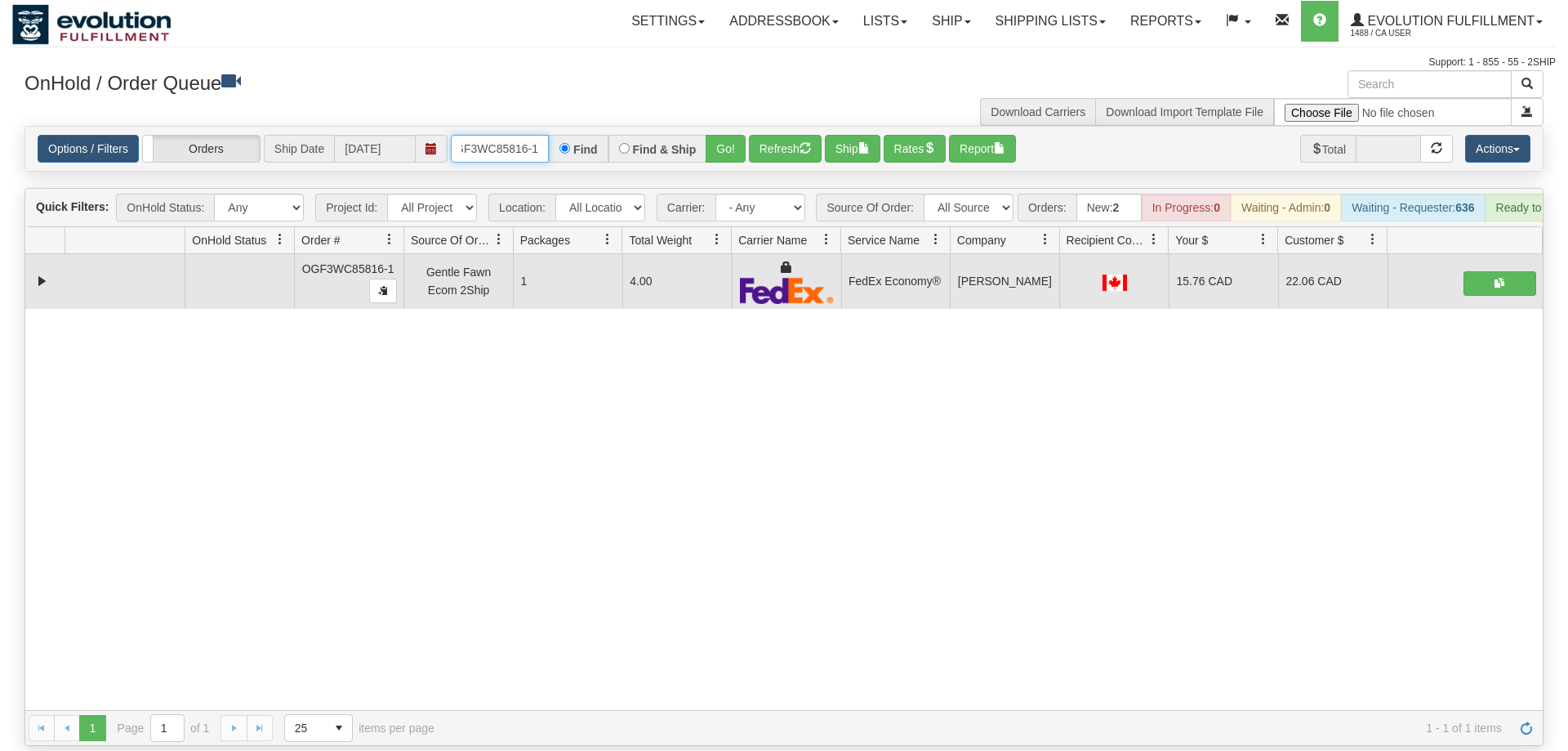
click at [492, 135] on input "OGF3WC85816-1" at bounding box center [500, 149] width 98 height 27
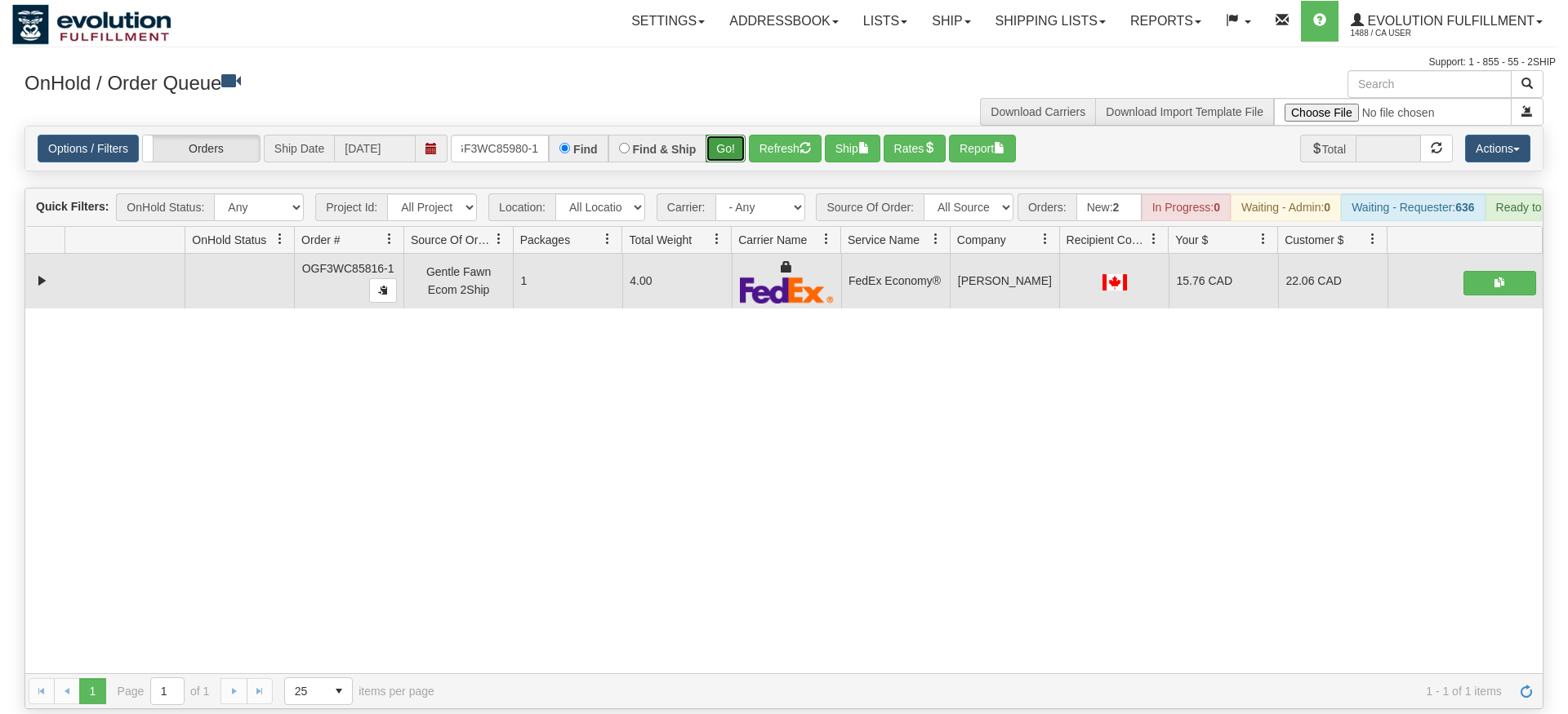
click at [732, 165] on div "Is equal to Is not equal to Contains Does not contains CAD USD EUR ZAR [PERSON_…" at bounding box center [784, 417] width 1544 height 584
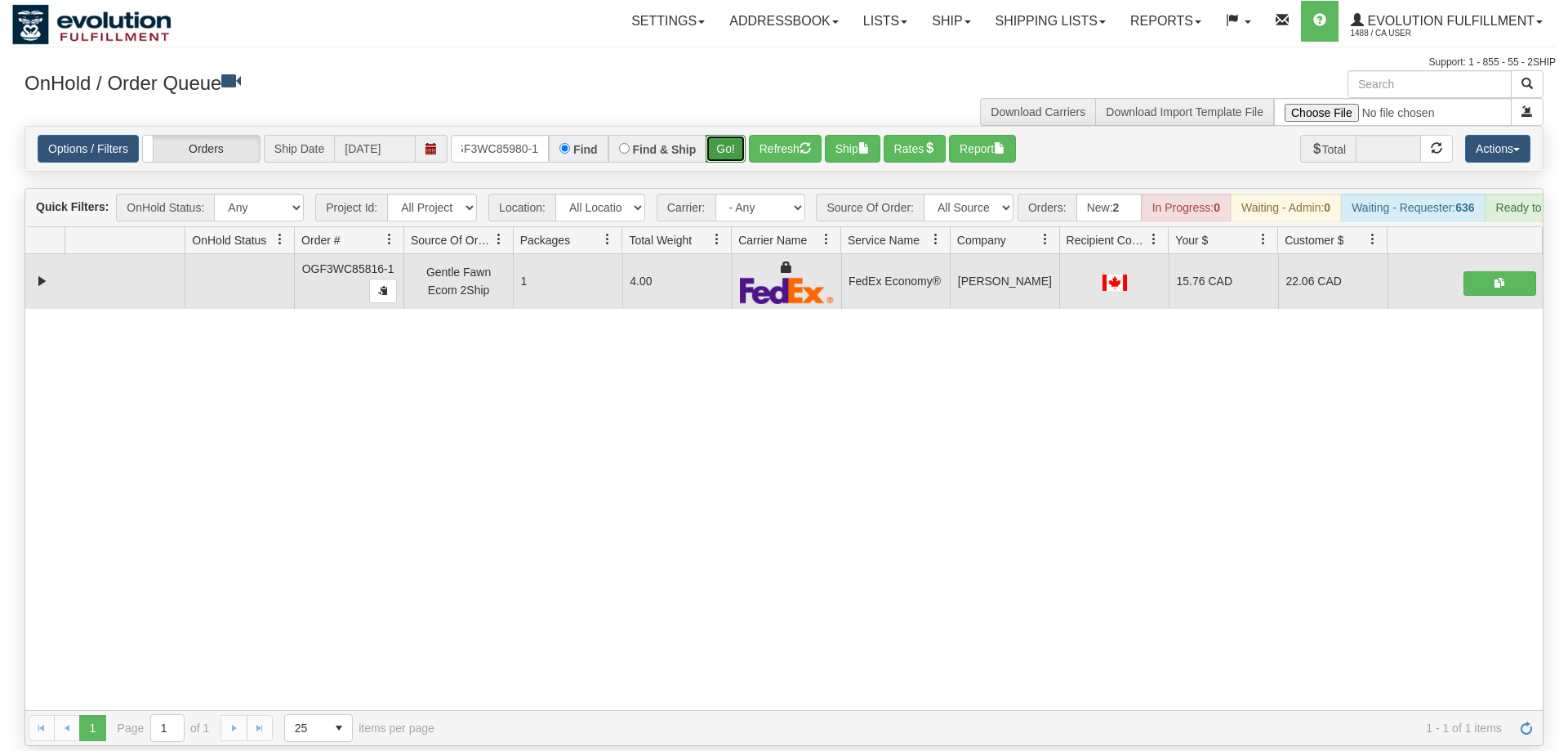
click at [735, 135] on button "Go!" at bounding box center [726, 149] width 40 height 27
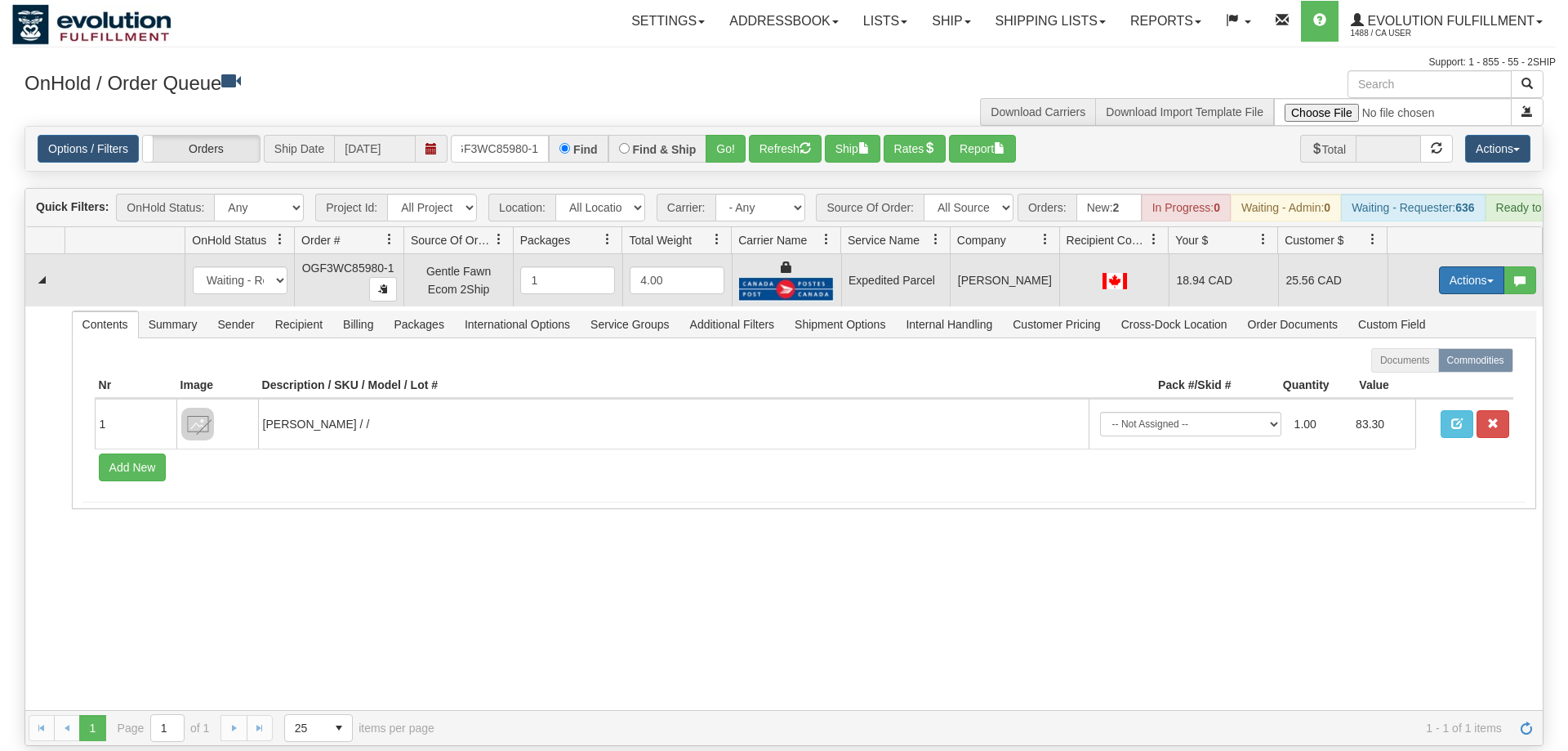
click at [1483, 267] on body "Toggle navigation Settings Shipping Preferences Fields Preferences" at bounding box center [784, 376] width 1568 height 751
click at [1468, 266] on button "Actions" at bounding box center [1472, 280] width 65 height 27
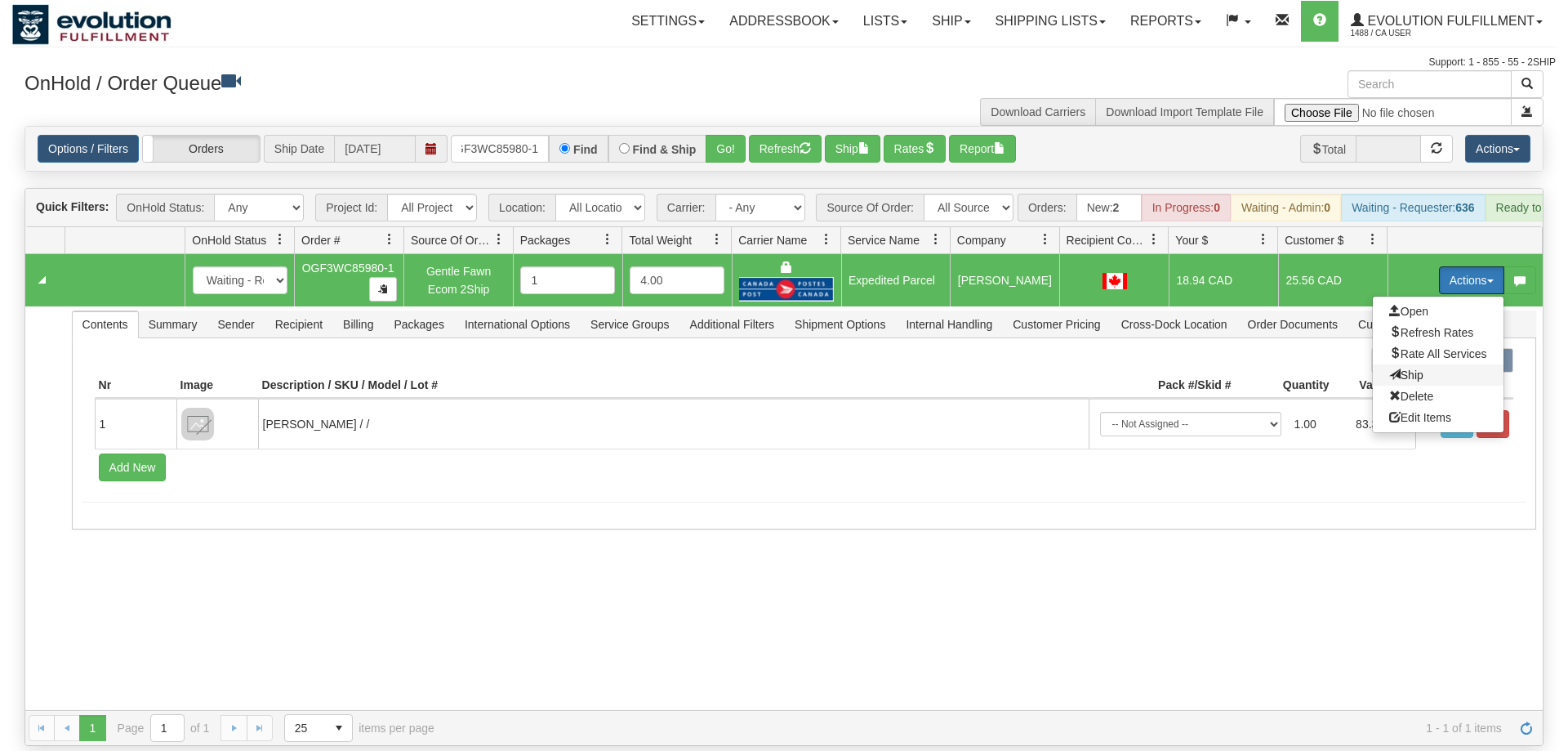
click at [1418, 369] on span "Ship" at bounding box center [1407, 375] width 34 height 13
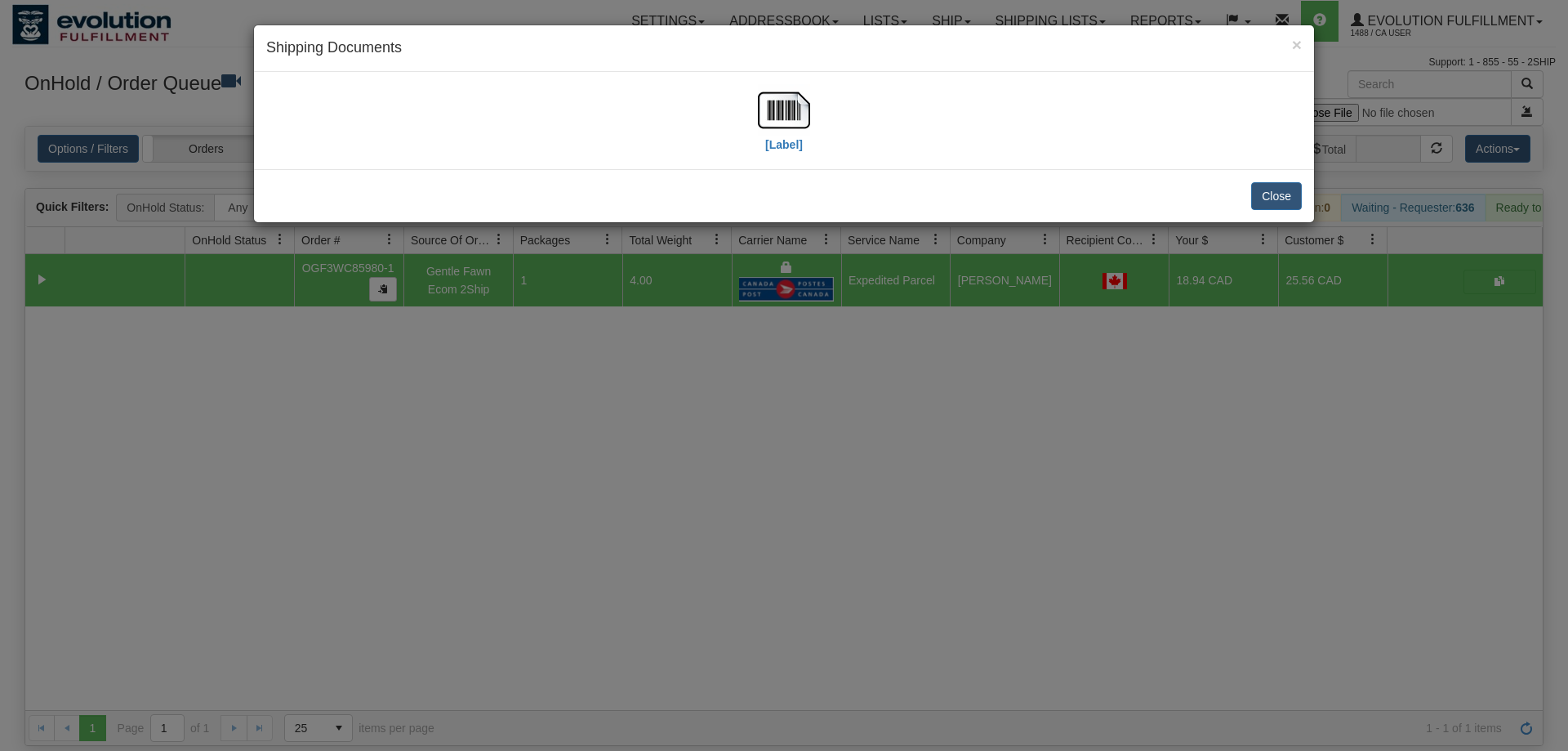
click at [710, 97] on div "[Label]" at bounding box center [784, 120] width 1036 height 73
click at [744, 110] on div "[Label]" at bounding box center [784, 120] width 1036 height 73
click at [793, 123] on img at bounding box center [784, 110] width 52 height 52
click at [1005, 529] on div "× Shipping Documents [Label] Close" at bounding box center [784, 376] width 1568 height 751
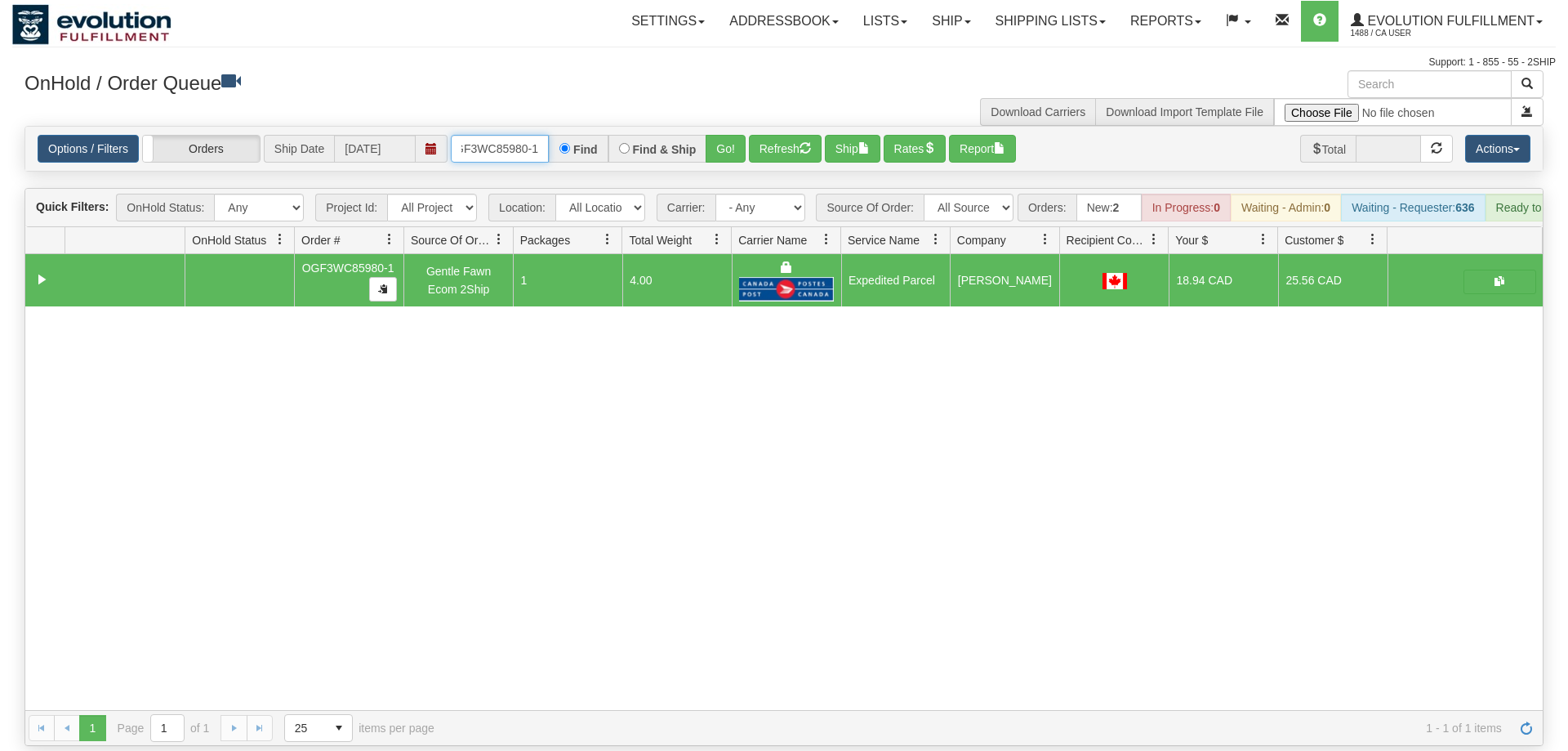
click at [499, 135] on input "OGF3WC85980-1" at bounding box center [500, 149] width 98 height 27
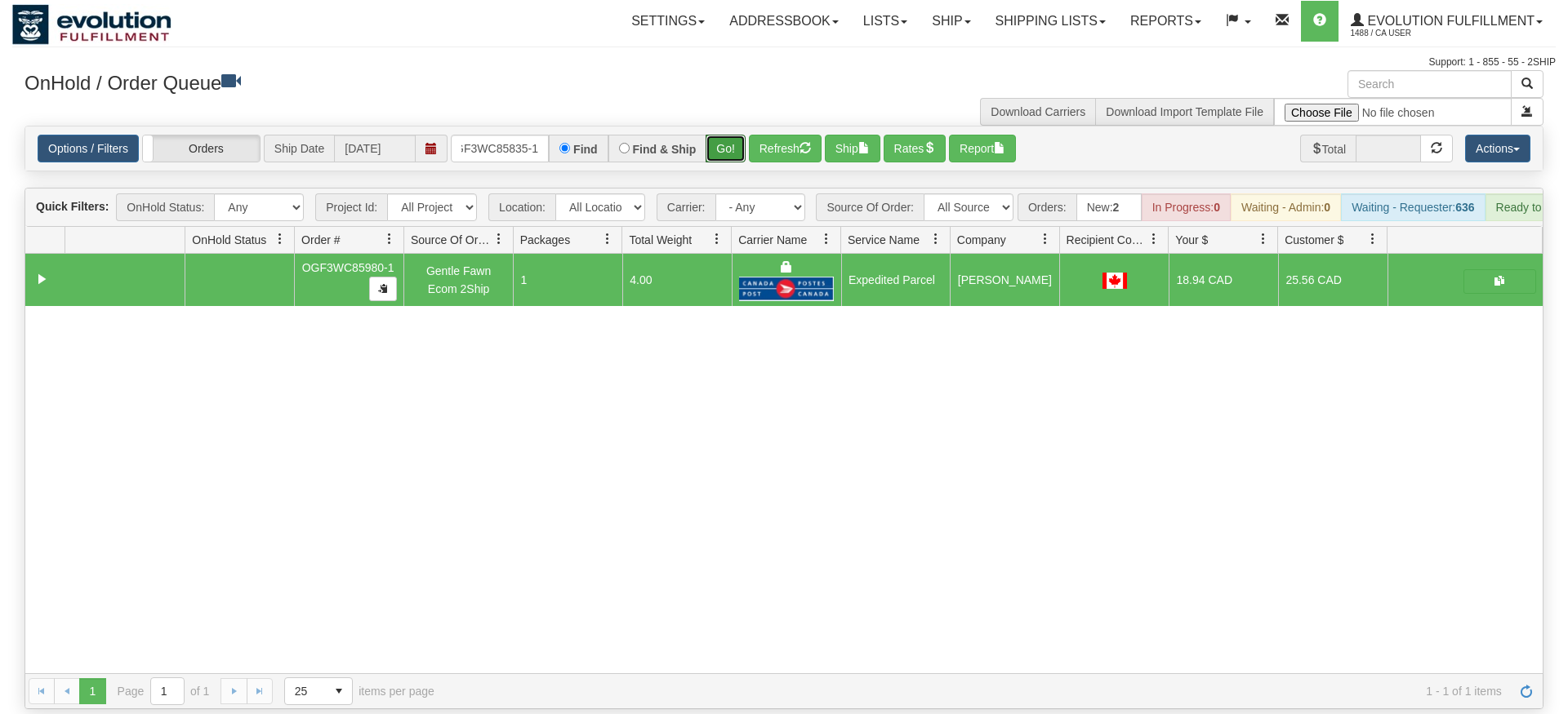
drag, startPoint x: 737, startPoint y: 124, endPoint x: 725, endPoint y: 142, distance: 21.6
click at [732, 160] on div "Is equal to Is not equal to Contains Does not contains CAD USD EUR ZAR [PERSON_…" at bounding box center [784, 417] width 1544 height 584
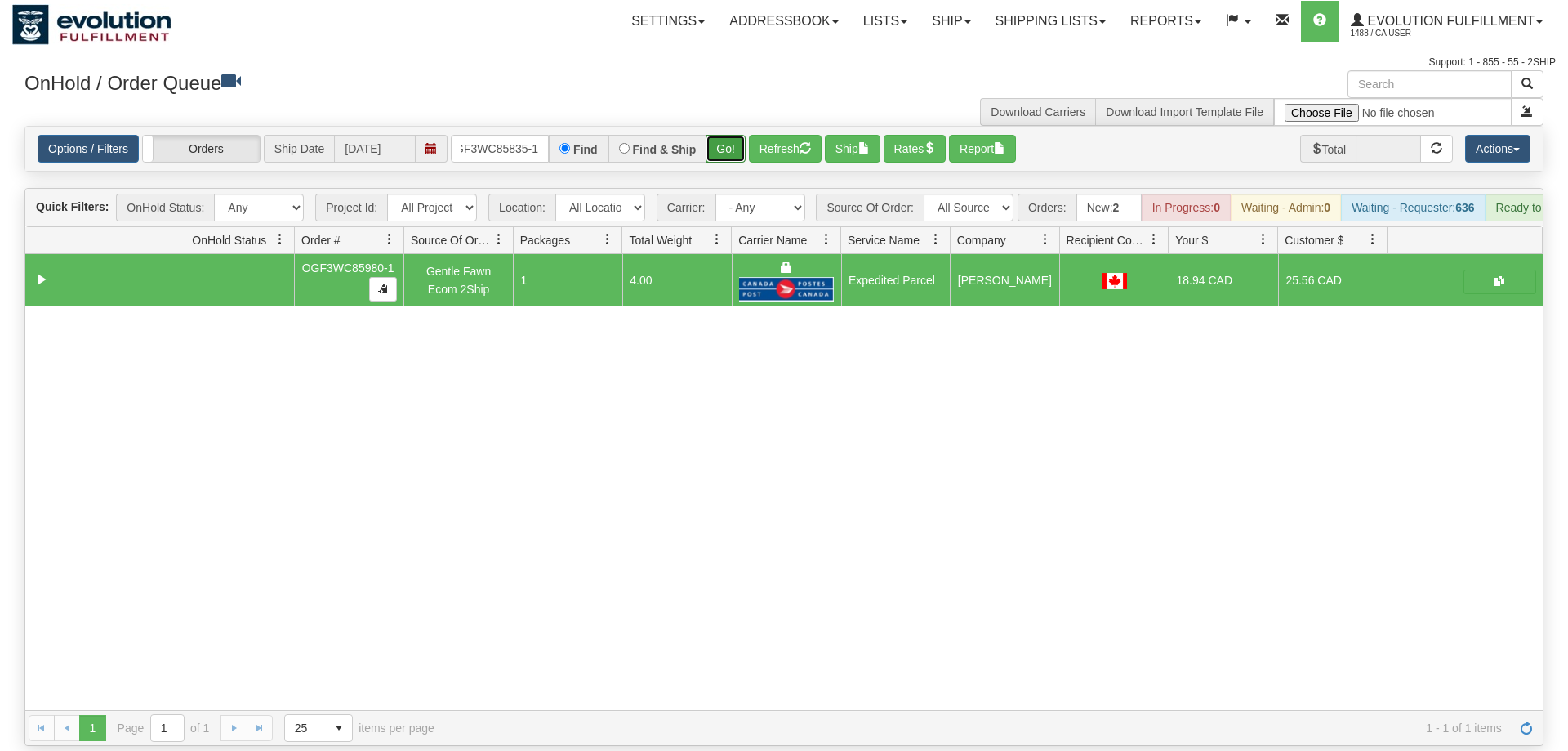
click at [726, 135] on button "Go!" at bounding box center [726, 149] width 40 height 27
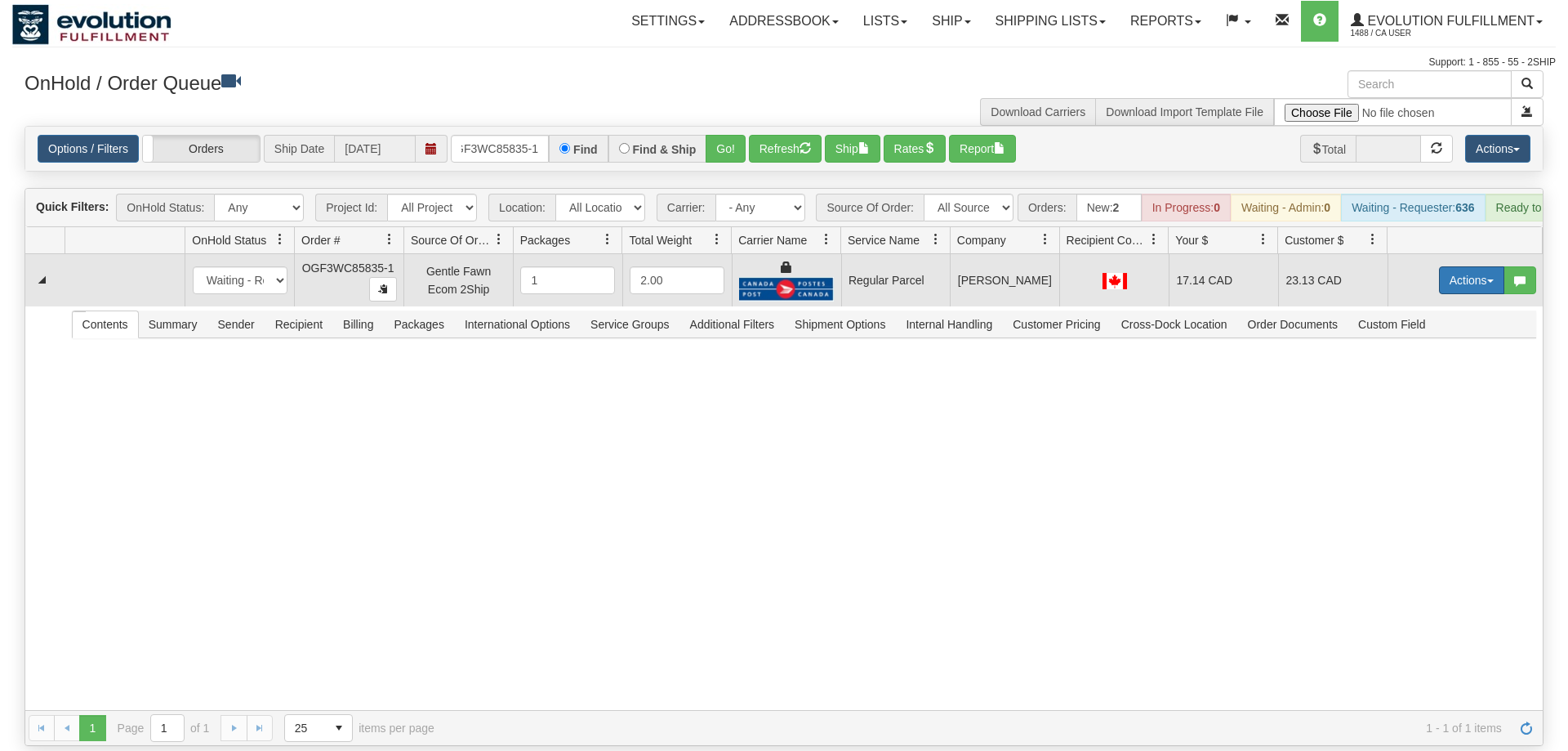
click at [1450, 266] on button "Actions" at bounding box center [1472, 280] width 65 height 27
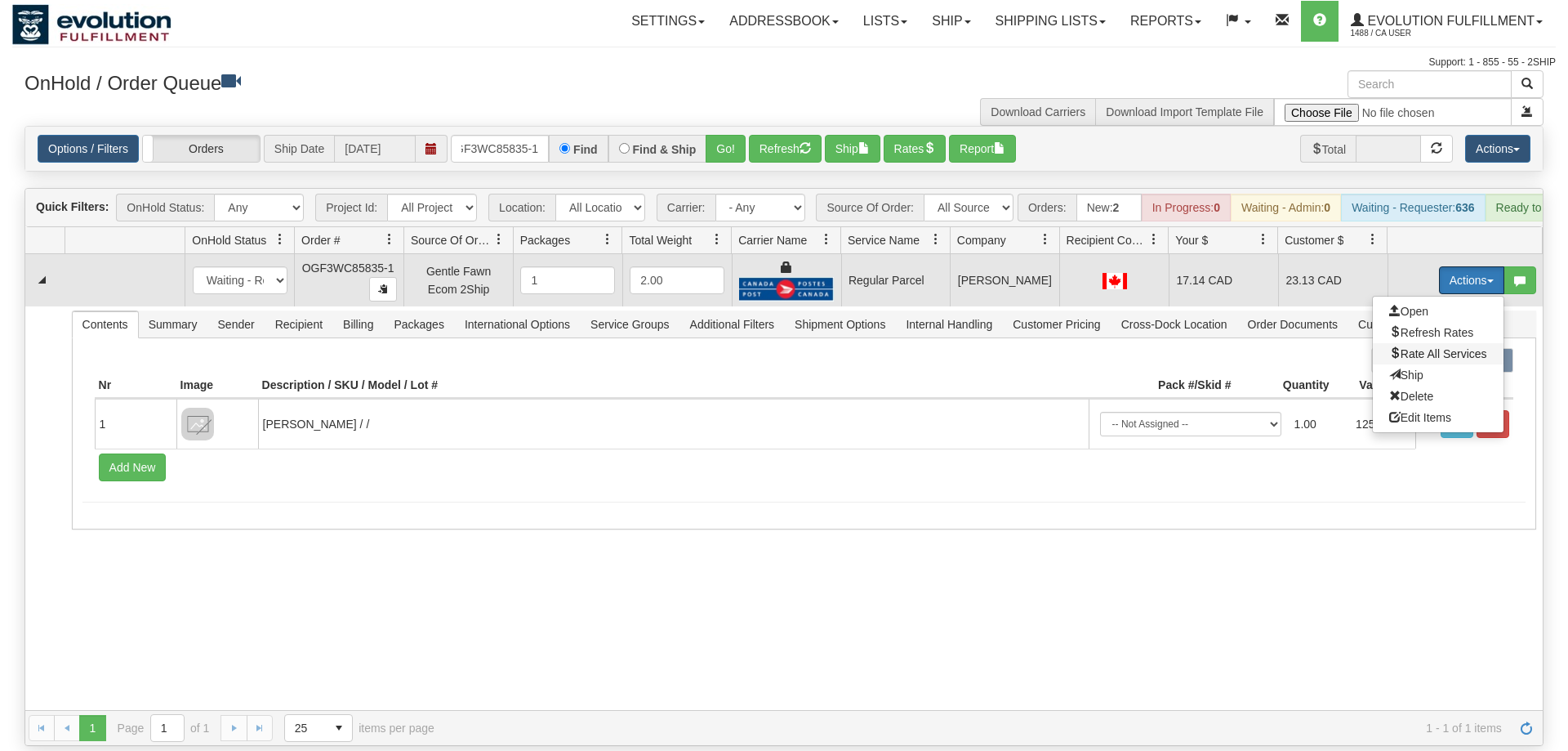
click at [1437, 347] on span "Rate All Services" at bounding box center [1438, 353] width 98 height 13
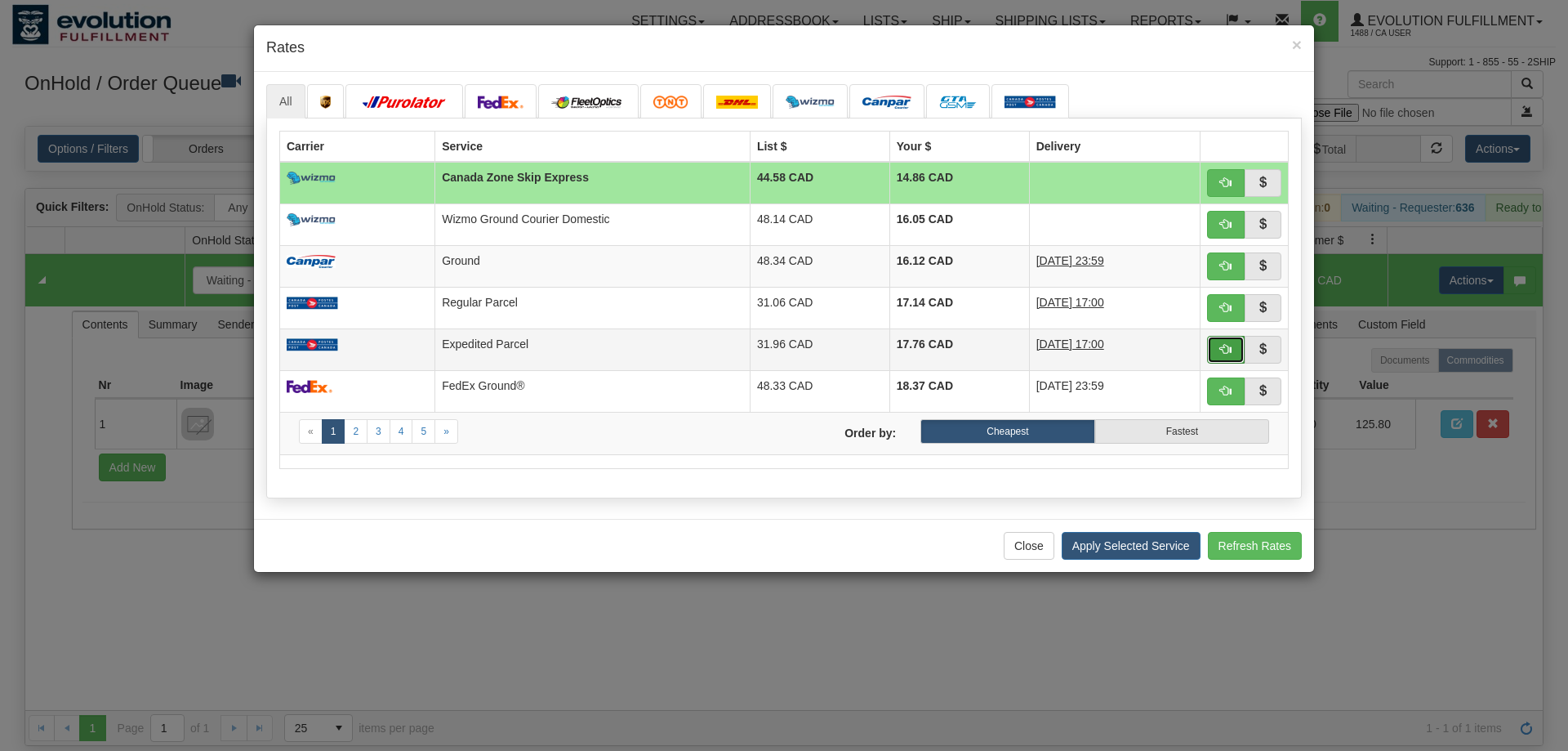
click at [1219, 341] on button "button" at bounding box center [1226, 350] width 38 height 27
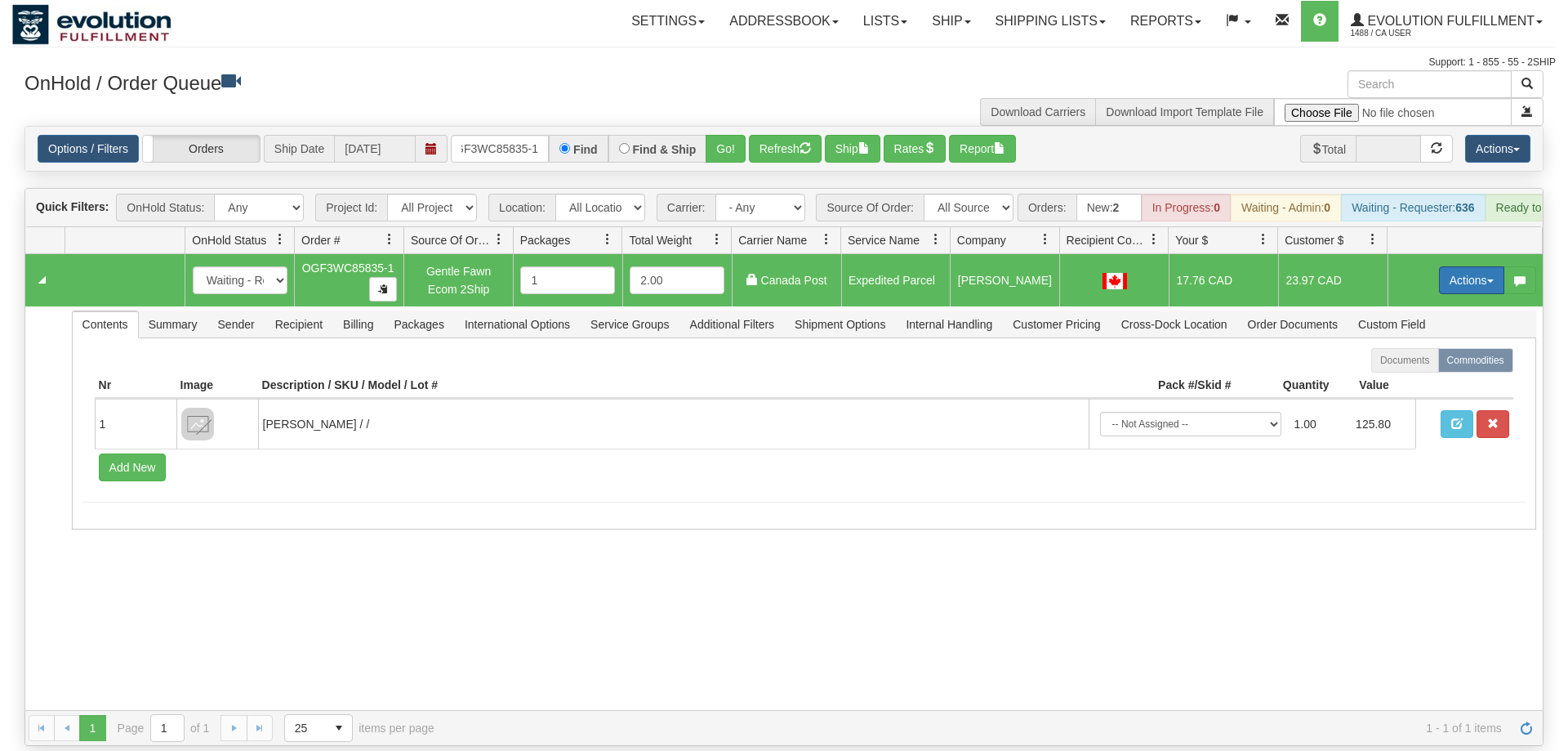
click at [1471, 266] on button "Actions" at bounding box center [1472, 280] width 65 height 27
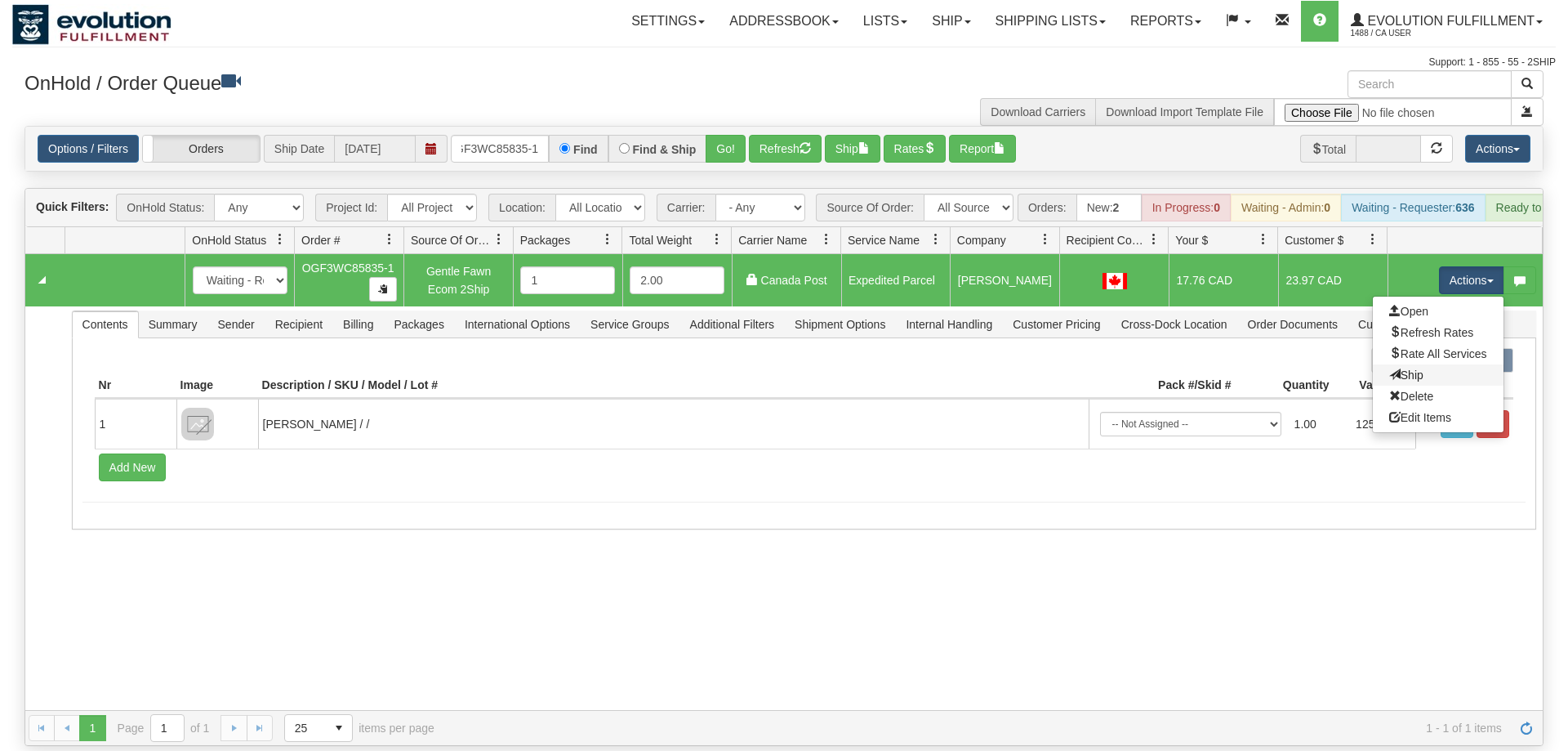
click at [1438, 364] on link "Ship" at bounding box center [1438, 375] width 131 height 21
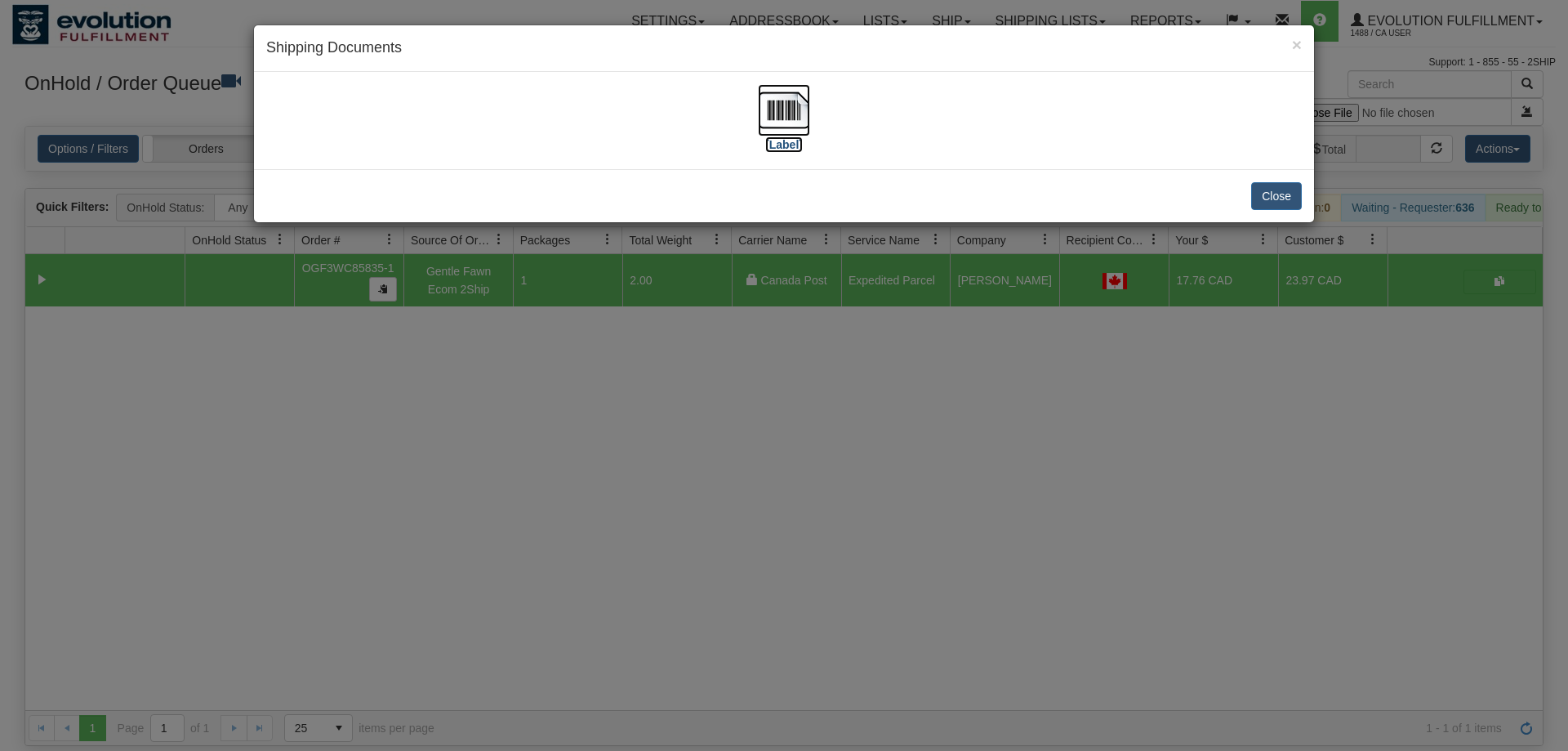
click at [788, 104] on img at bounding box center [784, 110] width 52 height 52
drag, startPoint x: 854, startPoint y: 456, endPoint x: 831, endPoint y: 427, distance: 37.0
click at [846, 447] on div "× Shipping Documents [Label] Close" at bounding box center [784, 376] width 1568 height 751
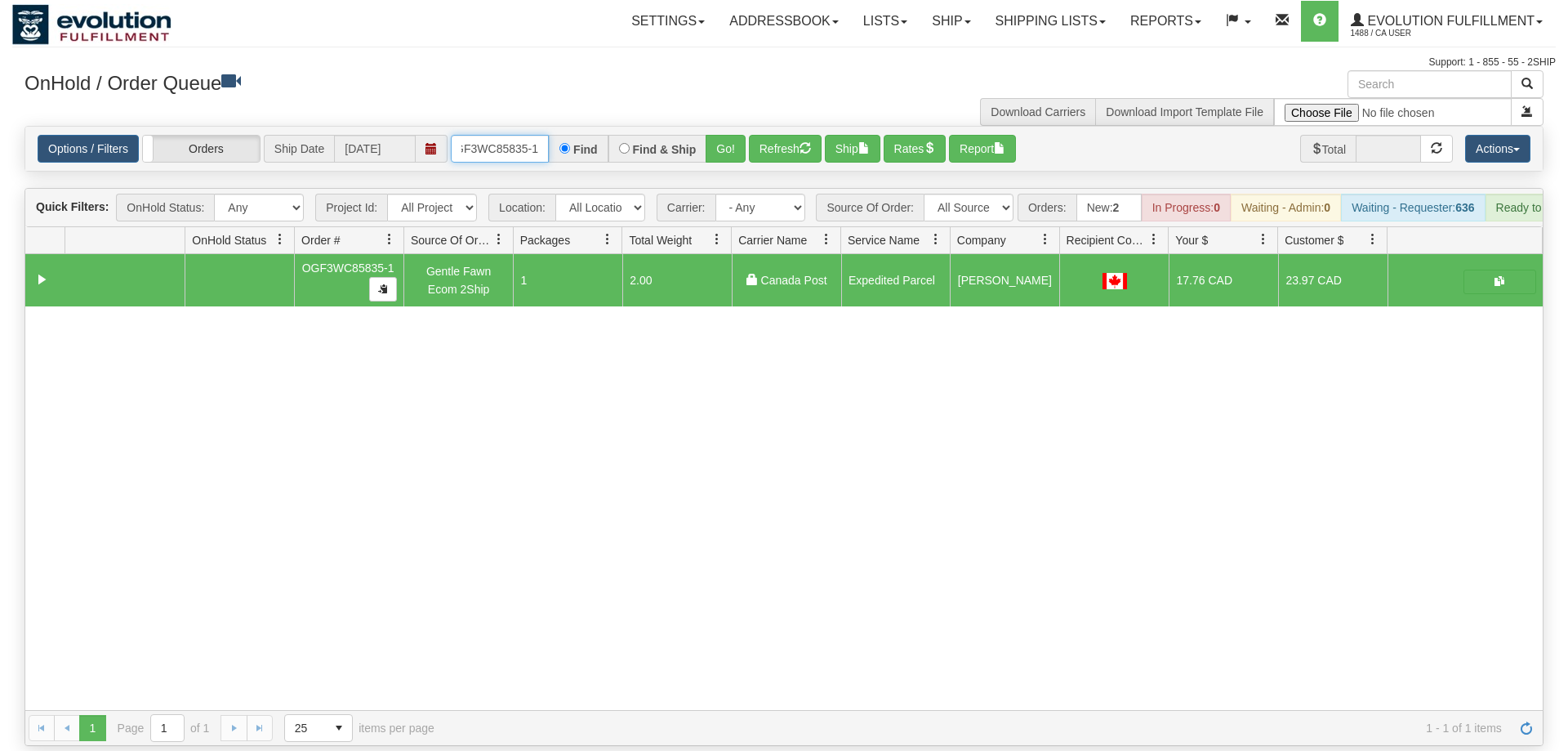
click at [498, 135] on input "OGF3WC85835-1" at bounding box center [500, 149] width 98 height 27
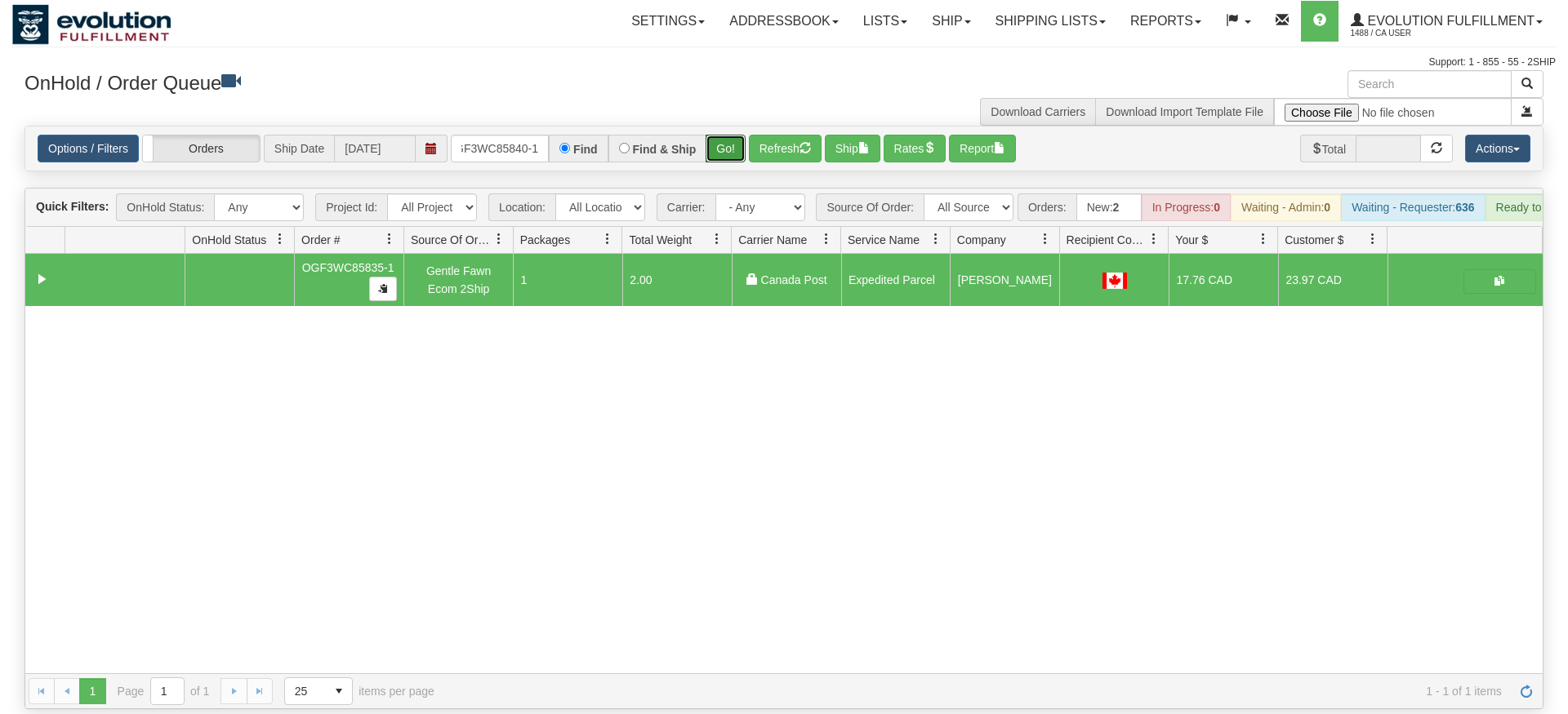
click at [738, 164] on div "Is equal to Is not equal to Contains Does not contains CAD USD EUR ZAR [PERSON_…" at bounding box center [784, 417] width 1544 height 584
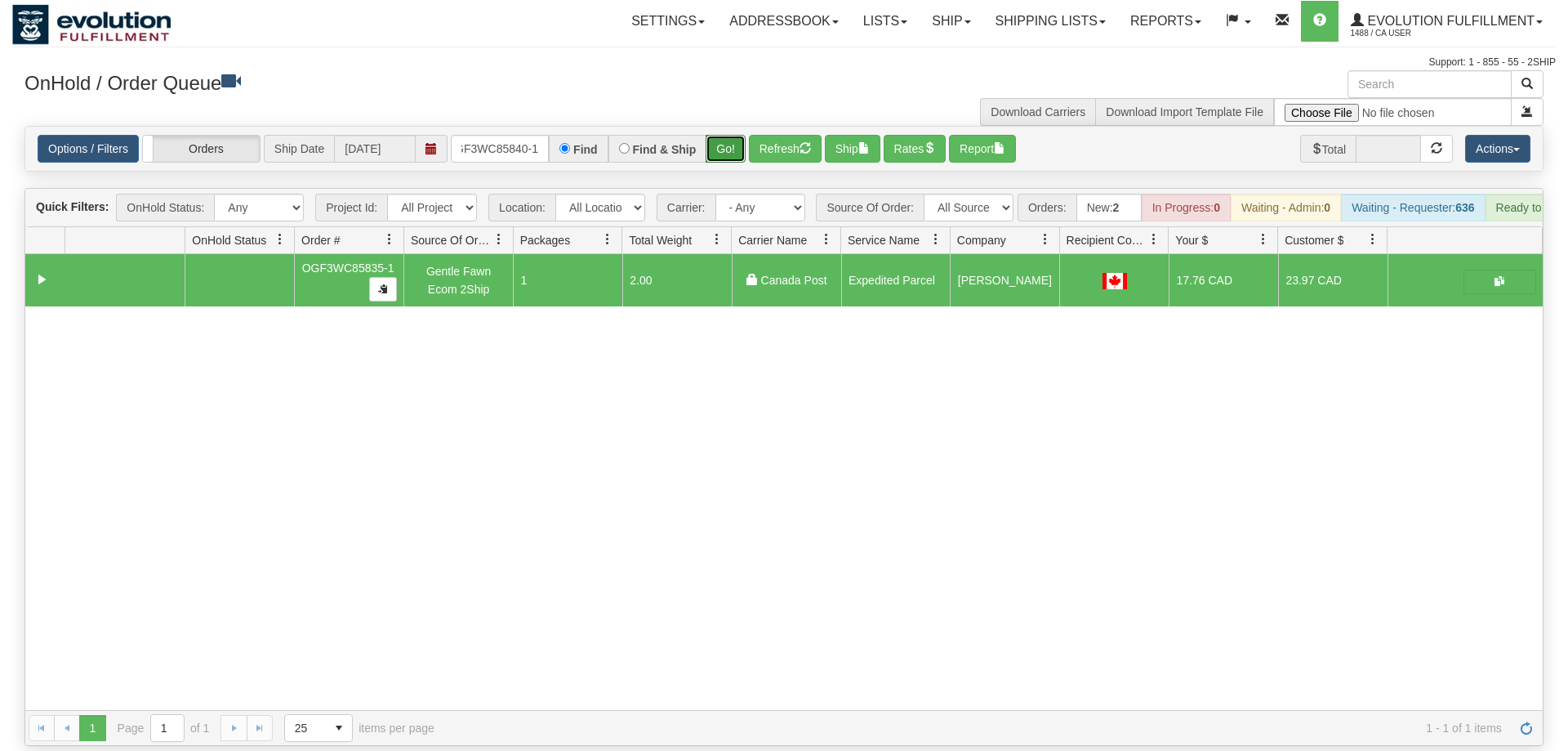
click at [728, 135] on button "Go!" at bounding box center [726, 149] width 40 height 27
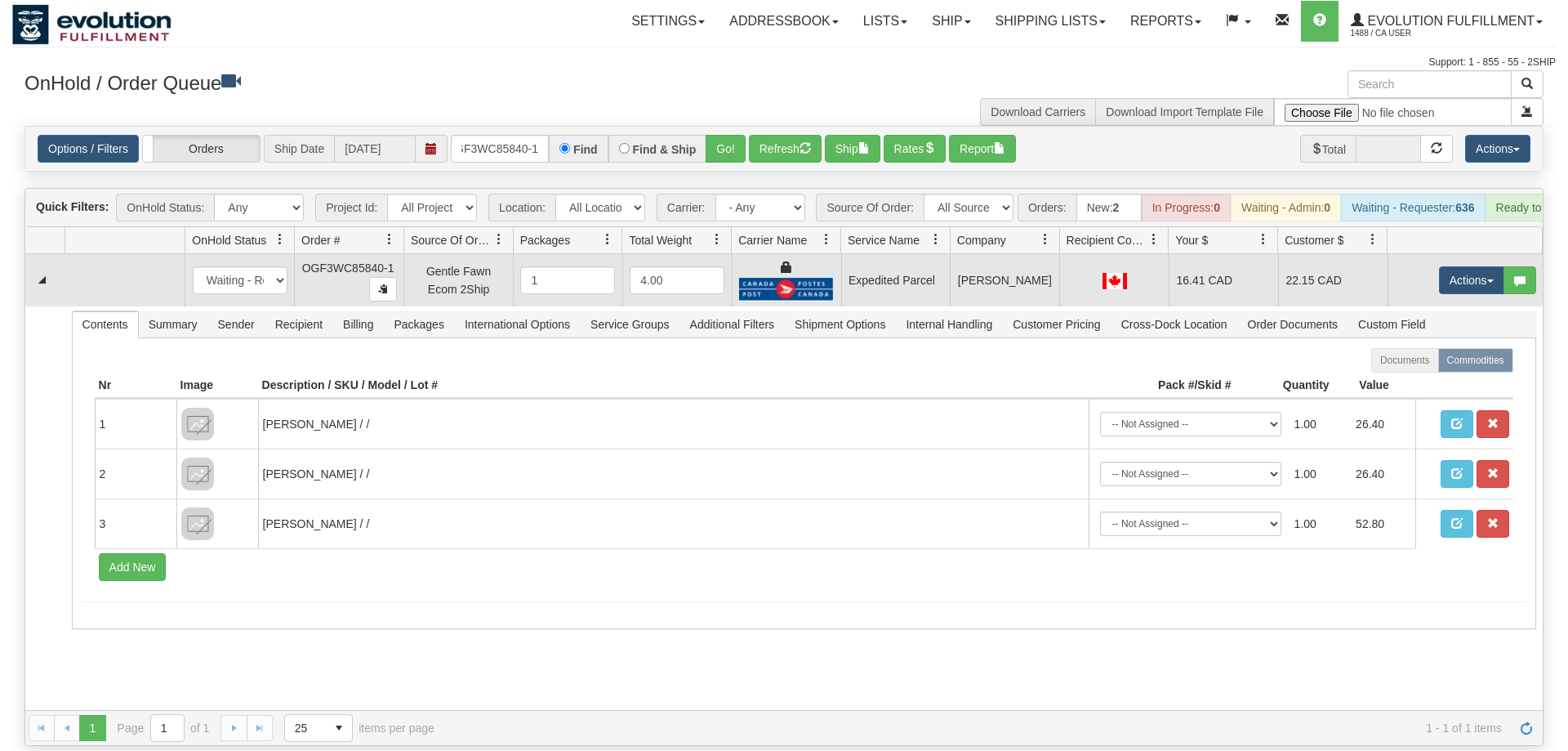
click at [1396, 264] on td "Actions Open Refresh Rates Rate All Services Ship Delete Edit Items" at bounding box center [1465, 280] width 155 height 52
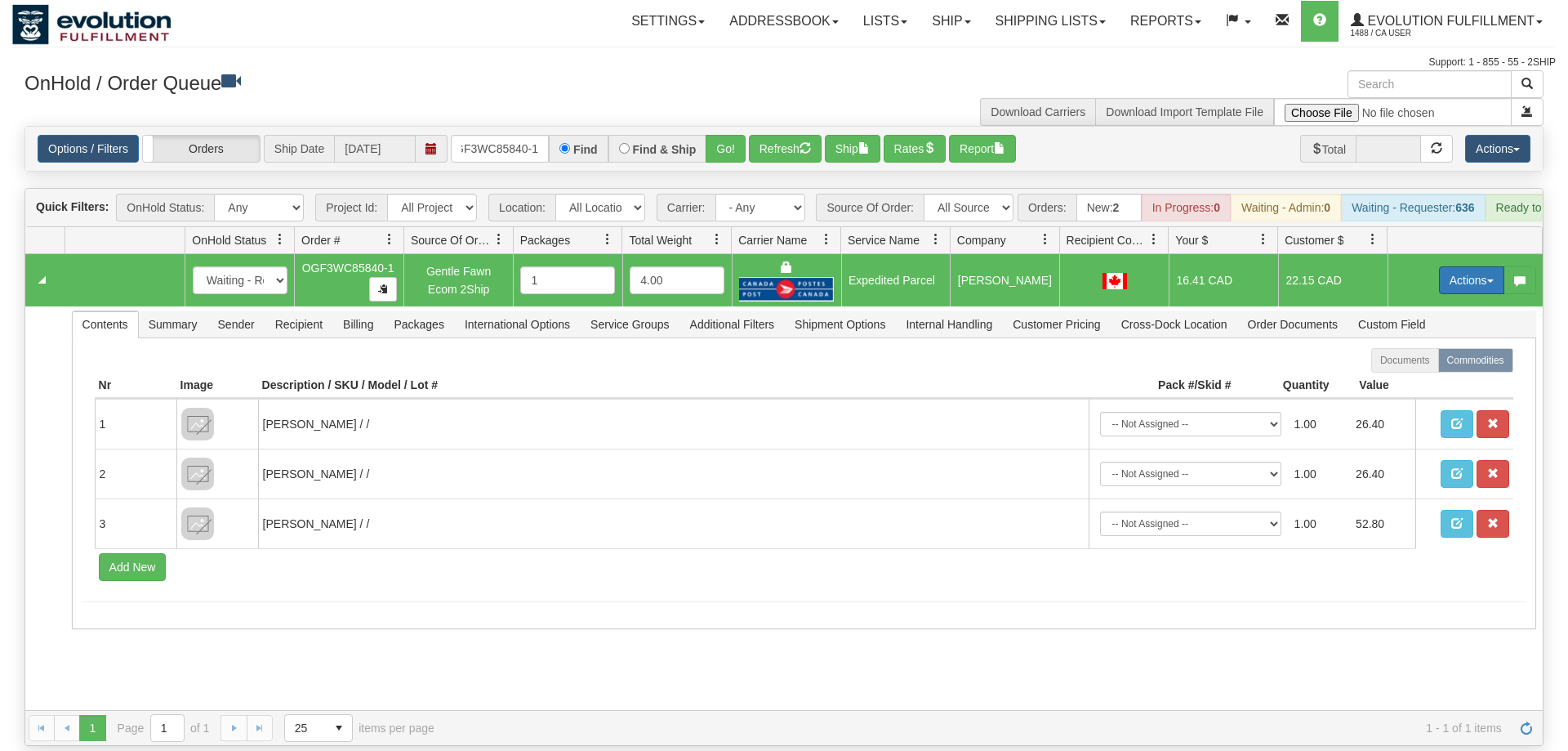
click at [1480, 266] on button "Actions" at bounding box center [1472, 280] width 65 height 27
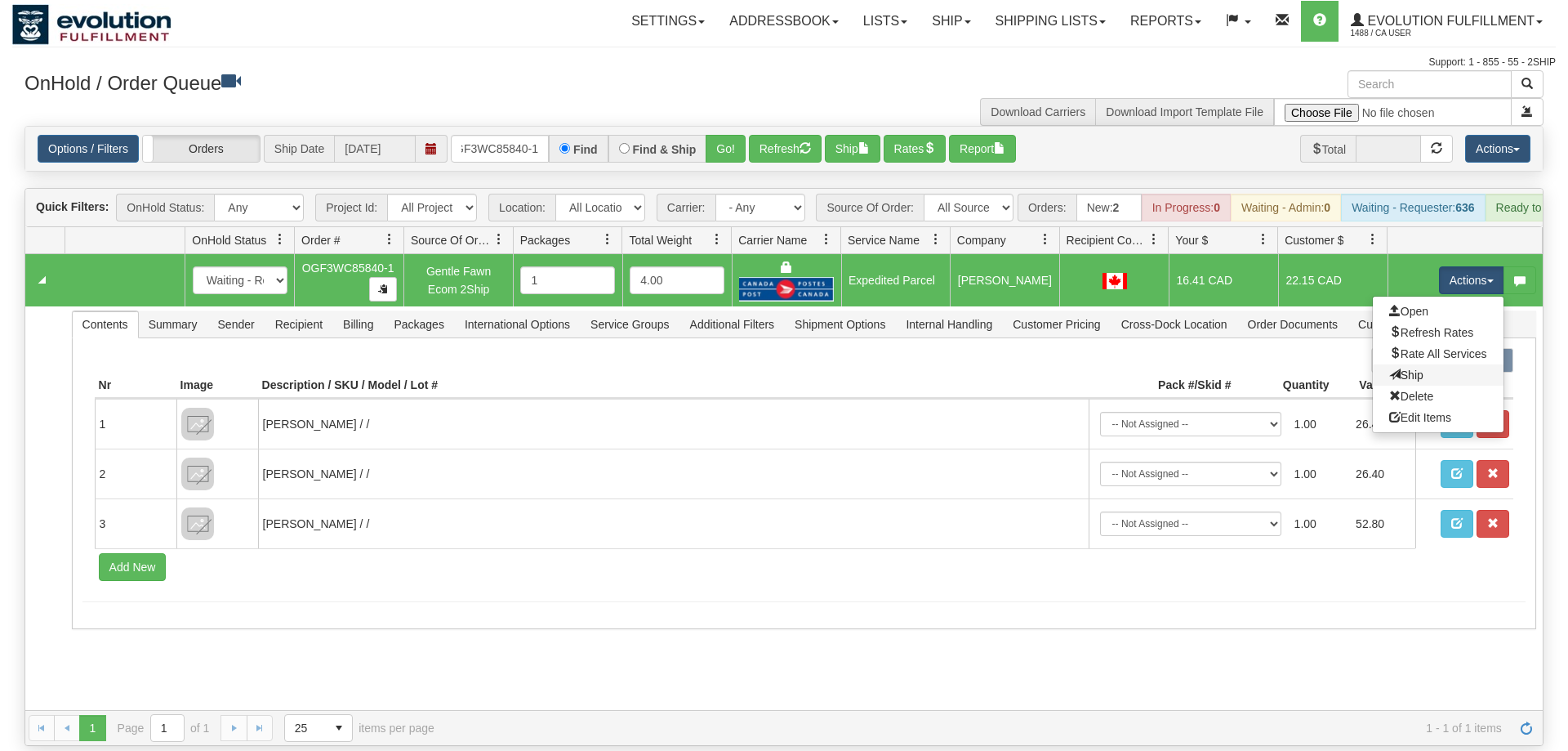
click at [1443, 364] on link "Ship" at bounding box center [1438, 375] width 131 height 21
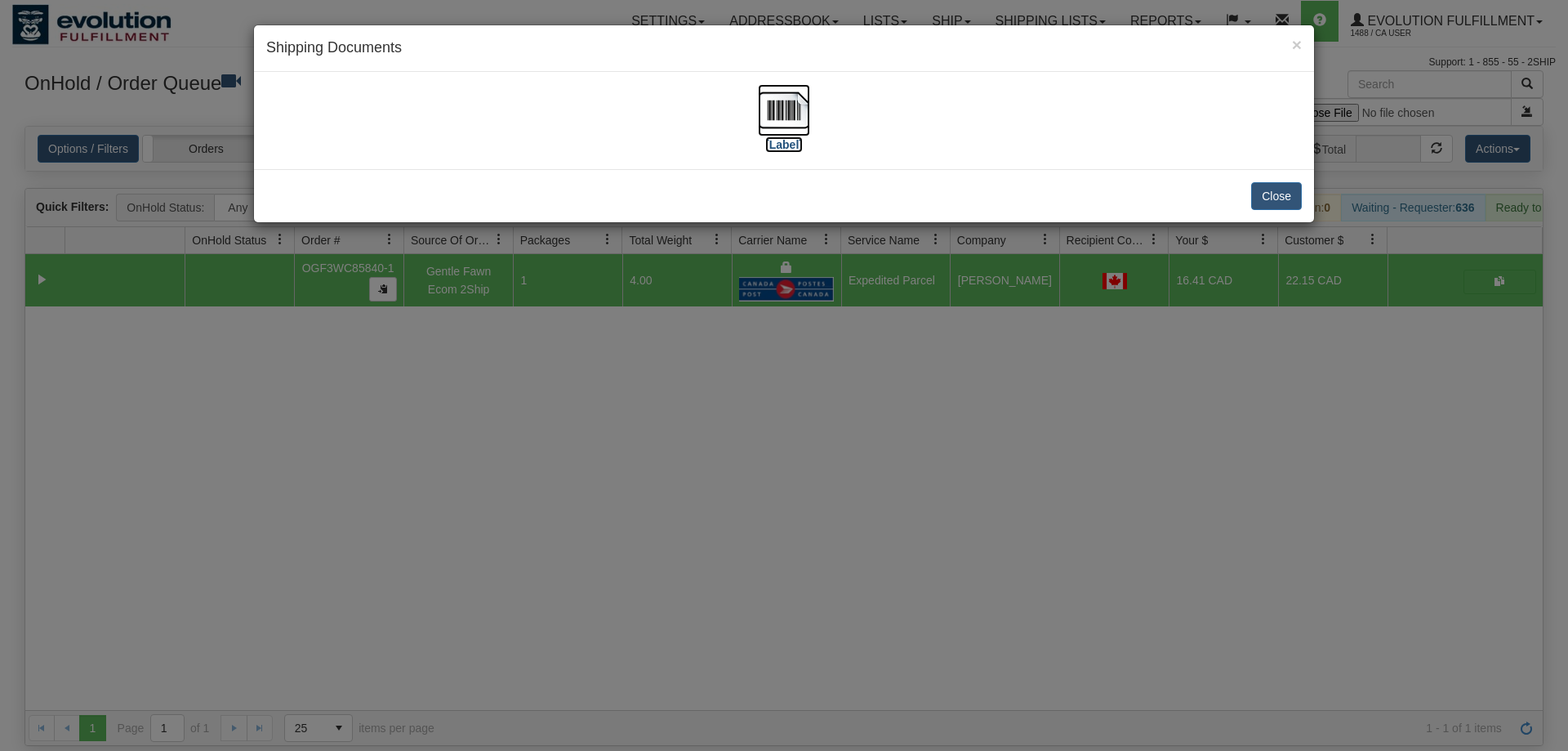
click at [789, 120] on img at bounding box center [784, 110] width 52 height 52
drag, startPoint x: 586, startPoint y: 391, endPoint x: 526, endPoint y: 37, distance: 359.0
click at [586, 390] on div "× Shipping Documents [Label] Close" at bounding box center [784, 376] width 1568 height 751
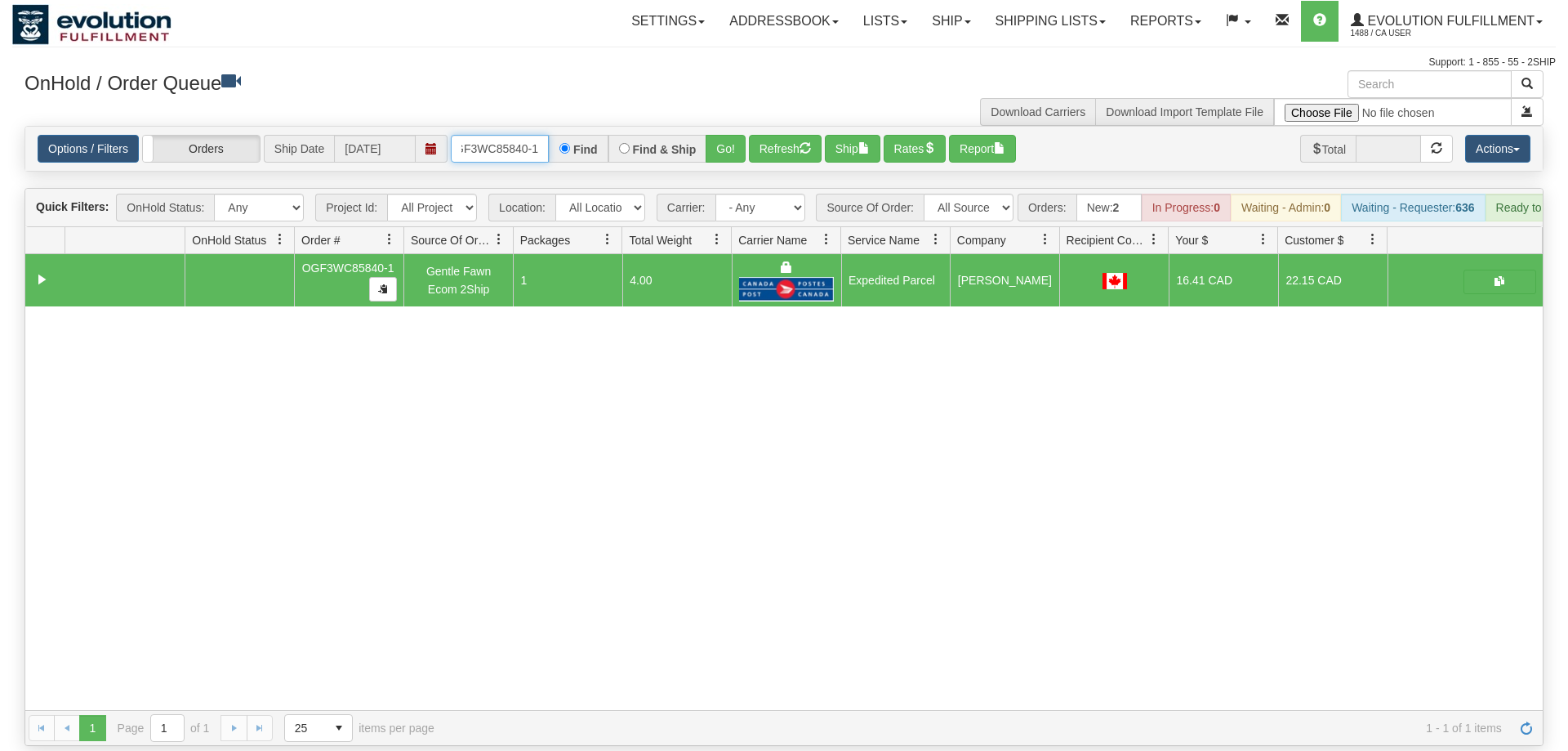
click at [495, 135] on input "OGF3WC85840-1" at bounding box center [500, 149] width 98 height 27
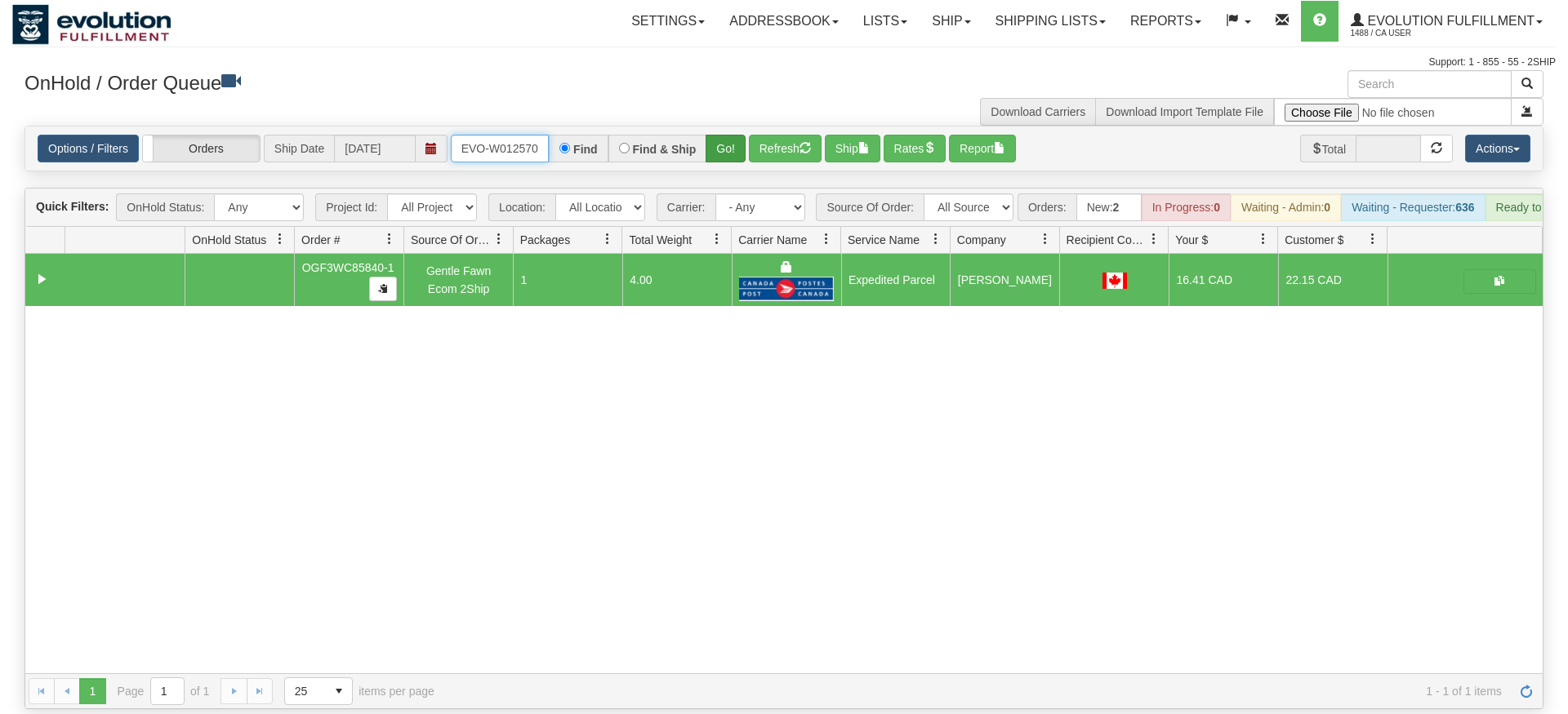
type input "ORSCEVO-W012570"
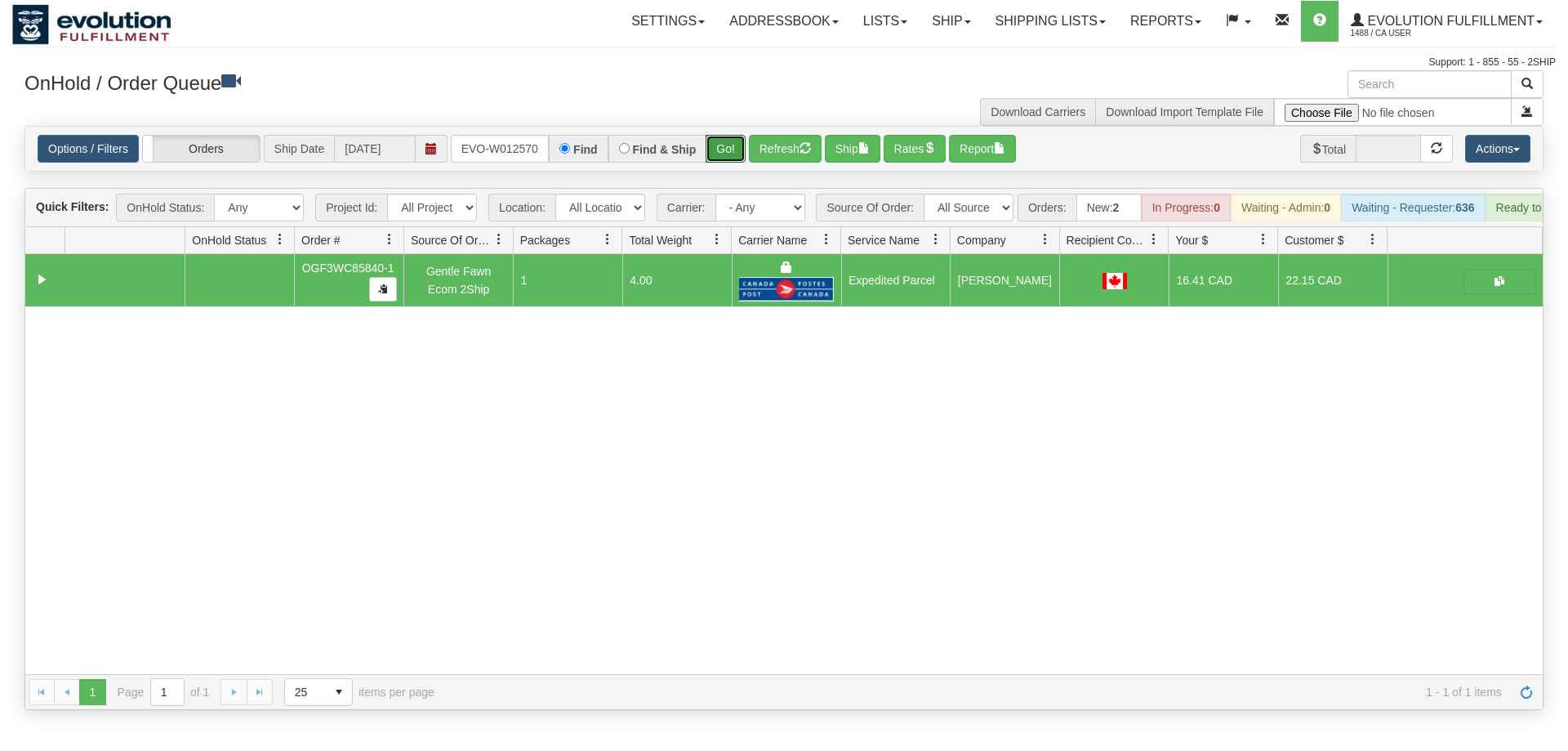
click at [715, 156] on div "Is equal to Is not equal to Contains Does not contains CAD USD EUR ZAR [PERSON_…" at bounding box center [784, 418] width 1544 height 584
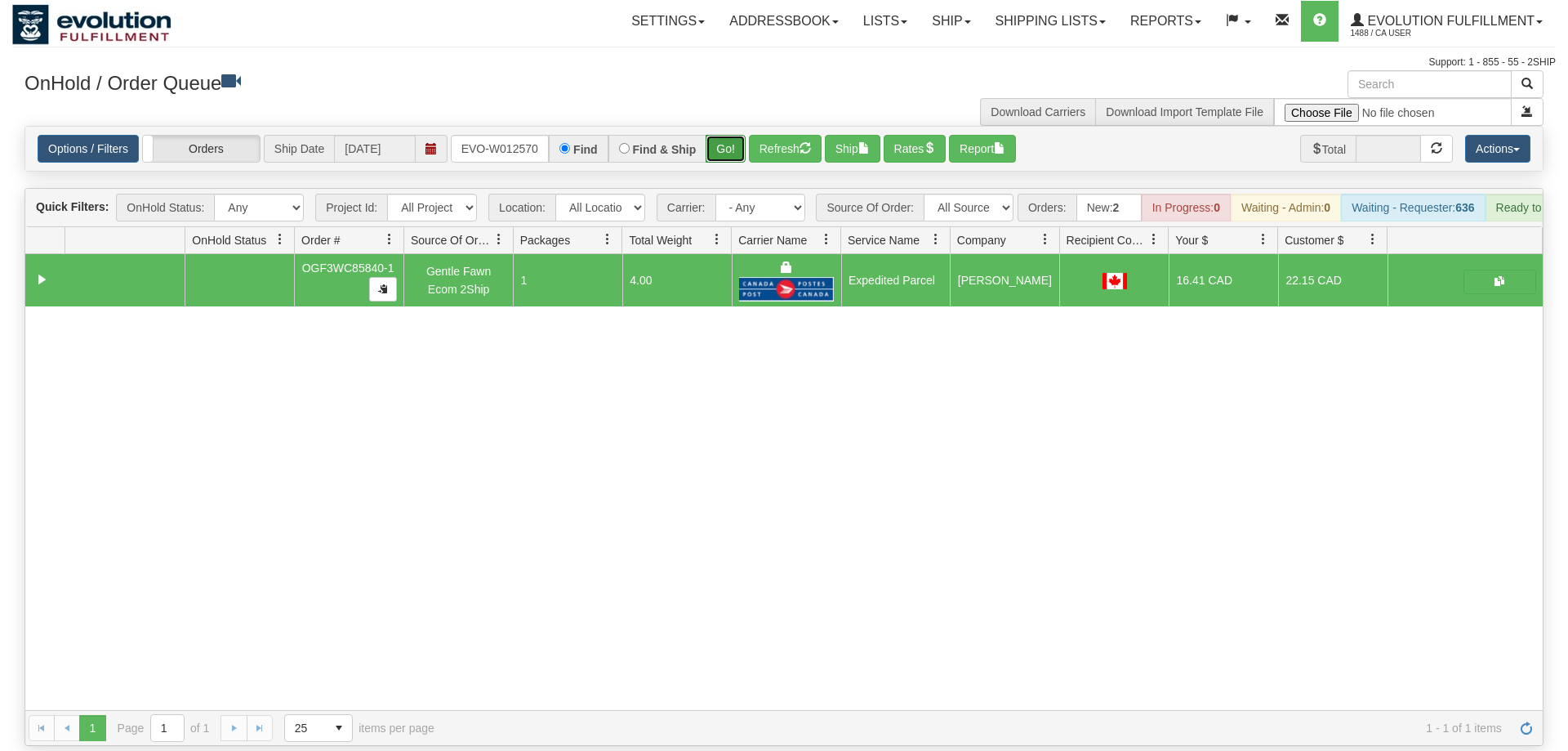
click at [726, 135] on button "Go!" at bounding box center [726, 149] width 40 height 27
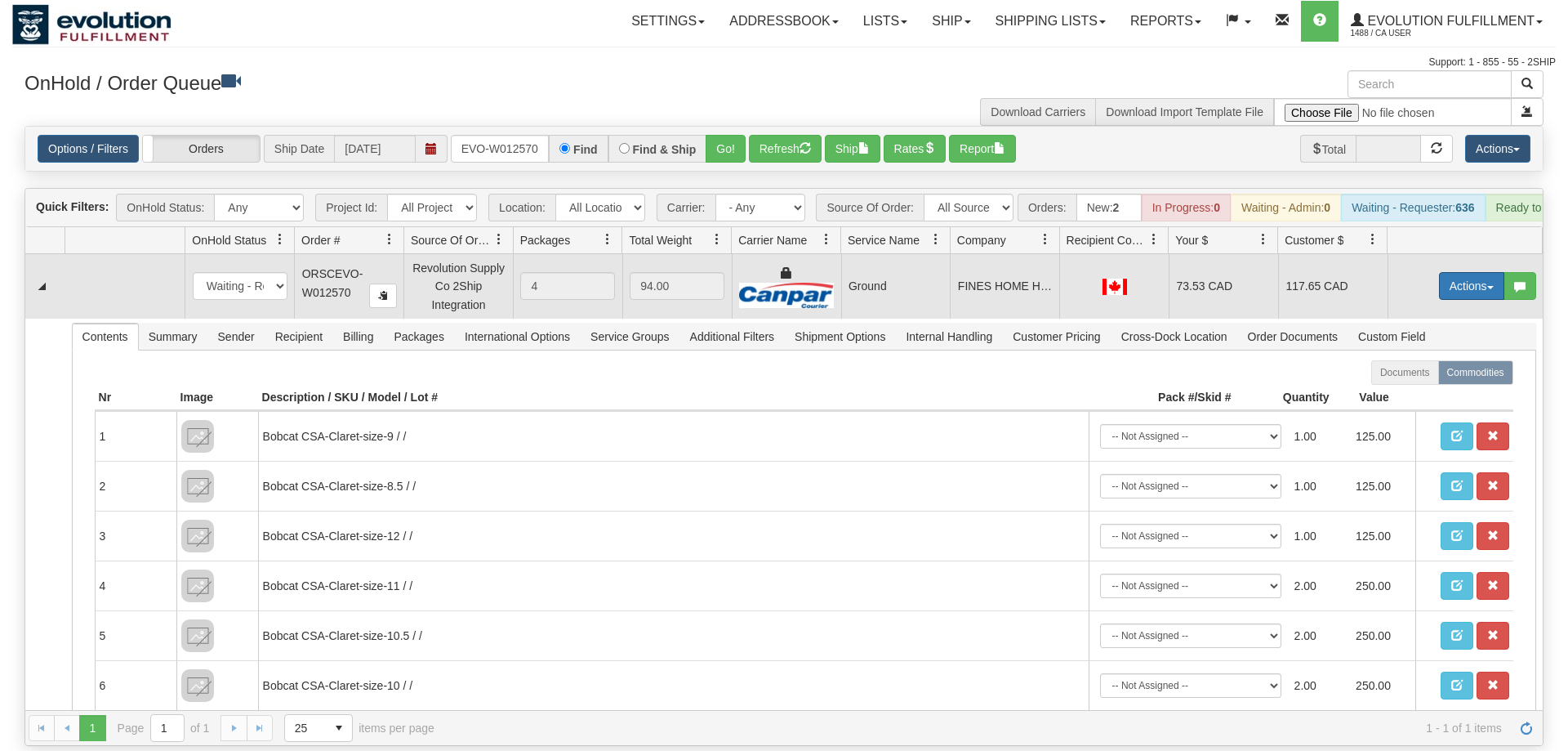
click at [1465, 272] on button "Actions" at bounding box center [1472, 286] width 65 height 27
click at [1440, 370] on link "Ship" at bounding box center [1438, 381] width 131 height 21
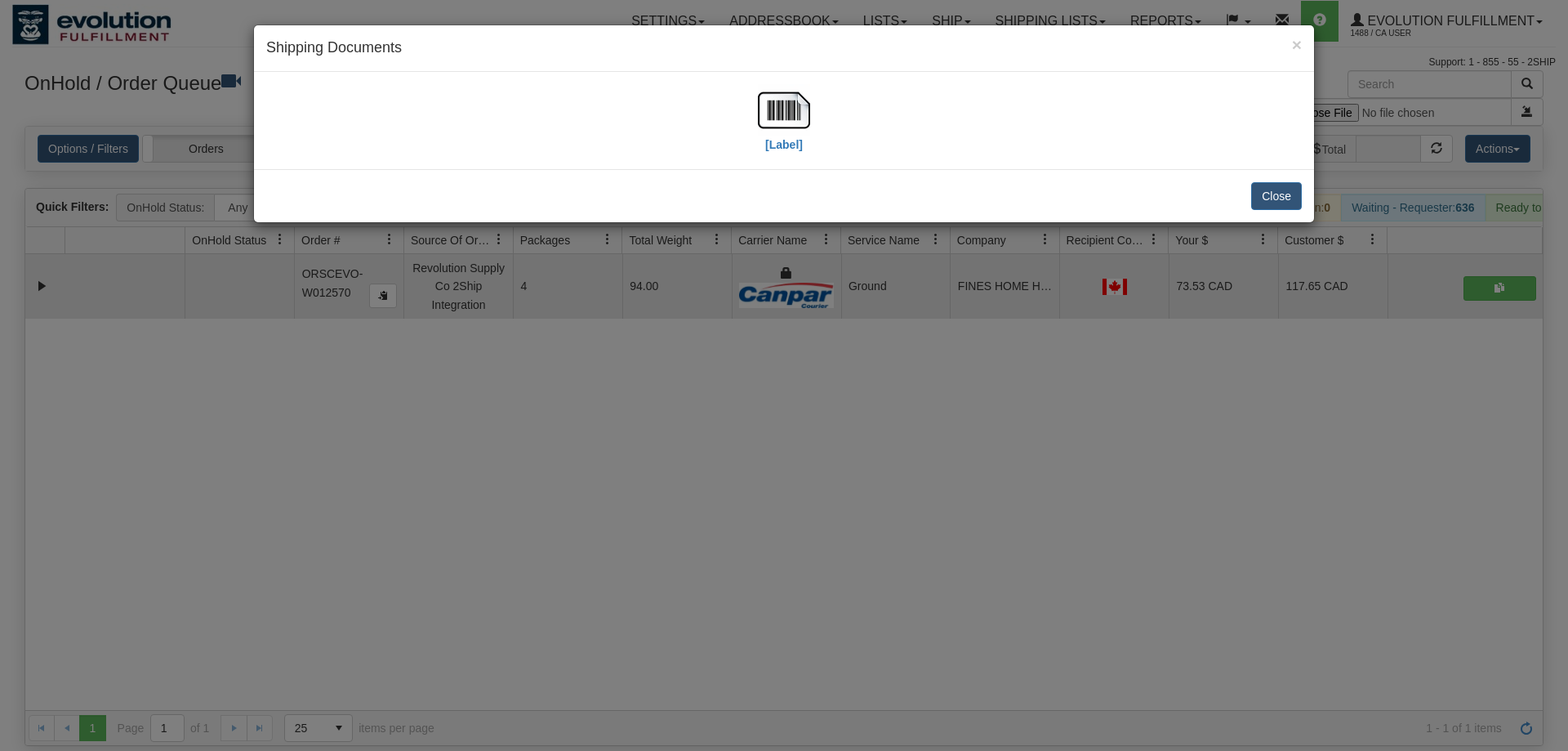
click at [812, 115] on div "[Label]" at bounding box center [784, 120] width 1036 height 73
click at [800, 113] on img at bounding box center [784, 110] width 52 height 52
drag, startPoint x: 925, startPoint y: 473, endPoint x: 808, endPoint y: 198, distance: 298.9
click at [932, 461] on div "× Shipping Documents [Label] Close" at bounding box center [784, 376] width 1568 height 751
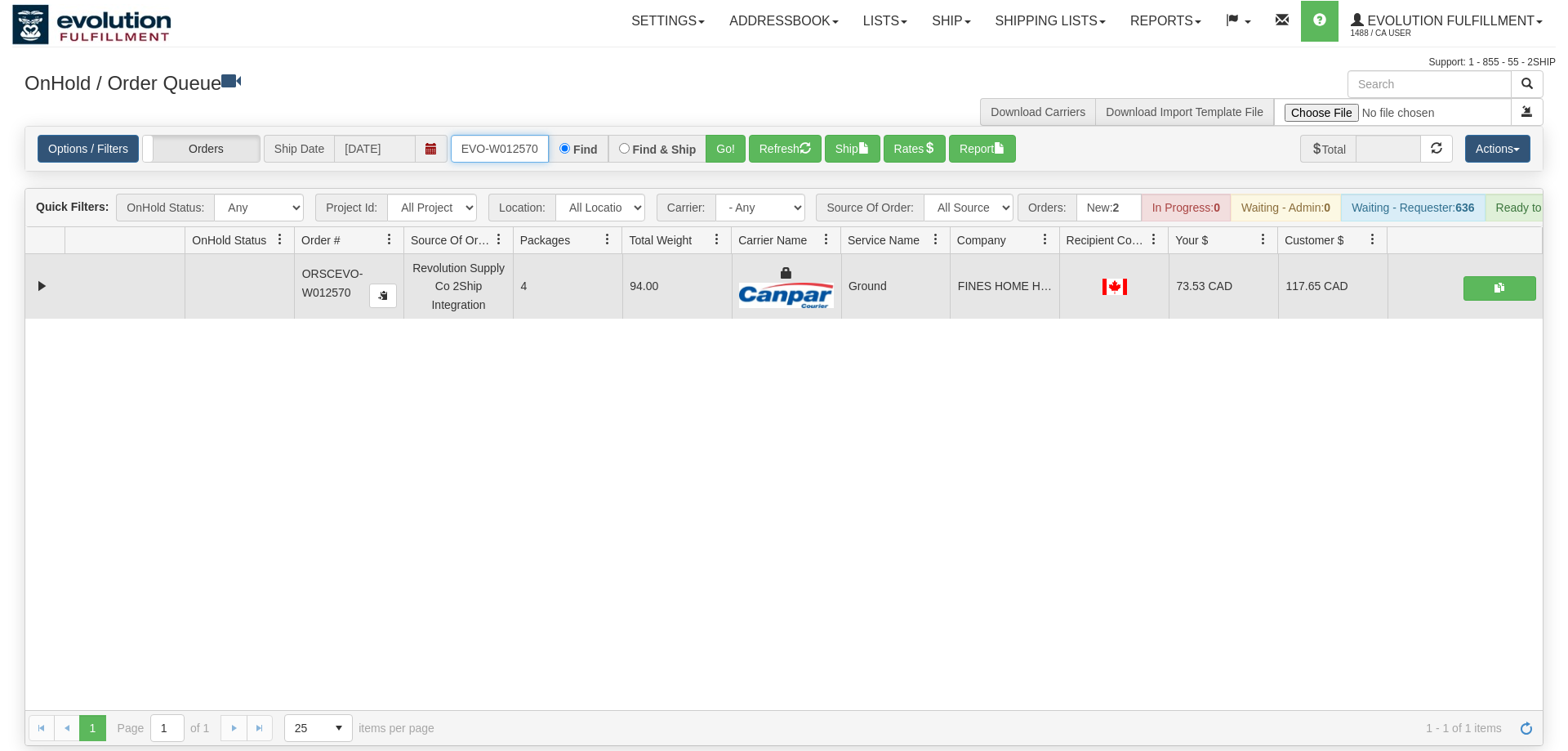
click at [459, 135] on input "ORSCEVO-W012570" at bounding box center [500, 149] width 98 height 27
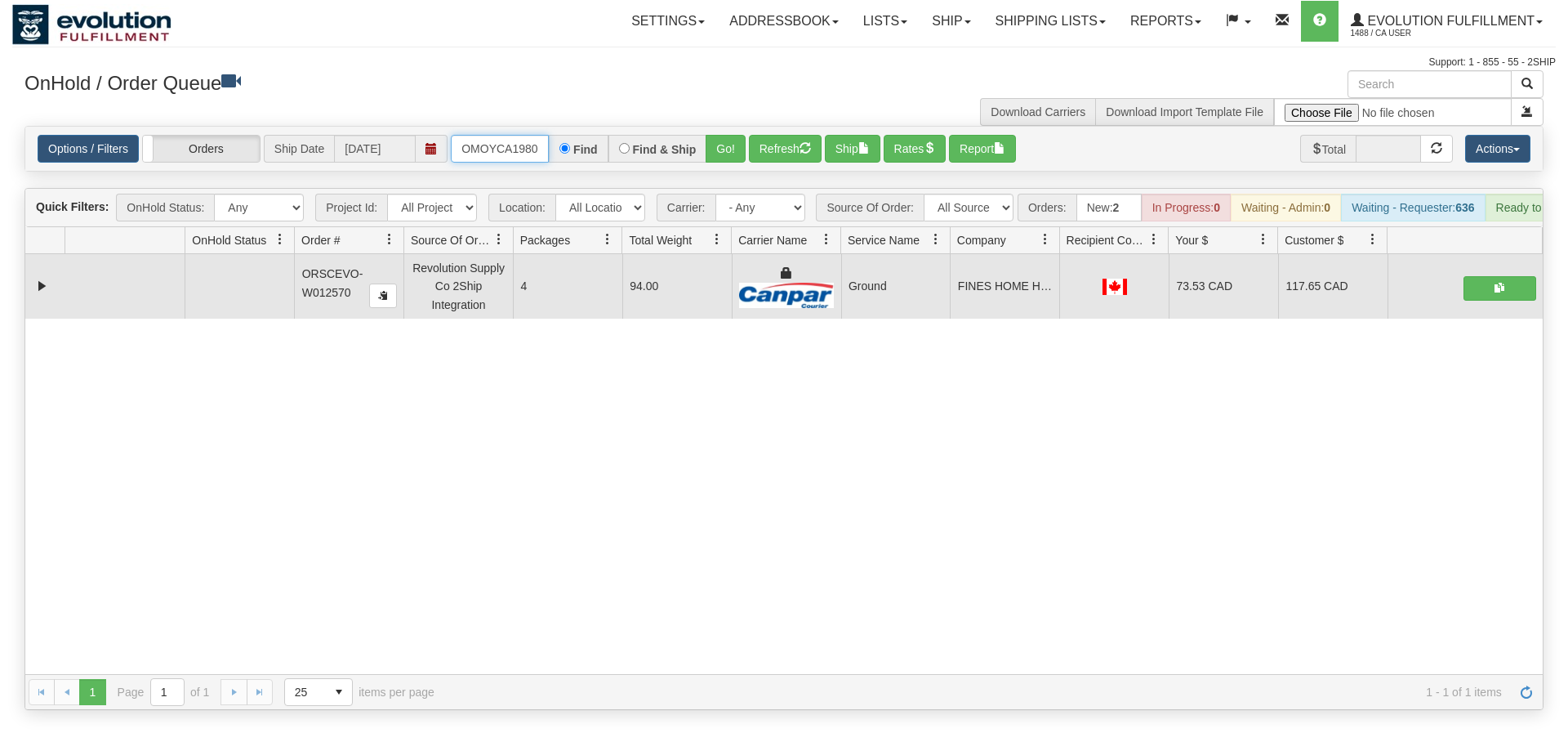
scroll to position [0, 16]
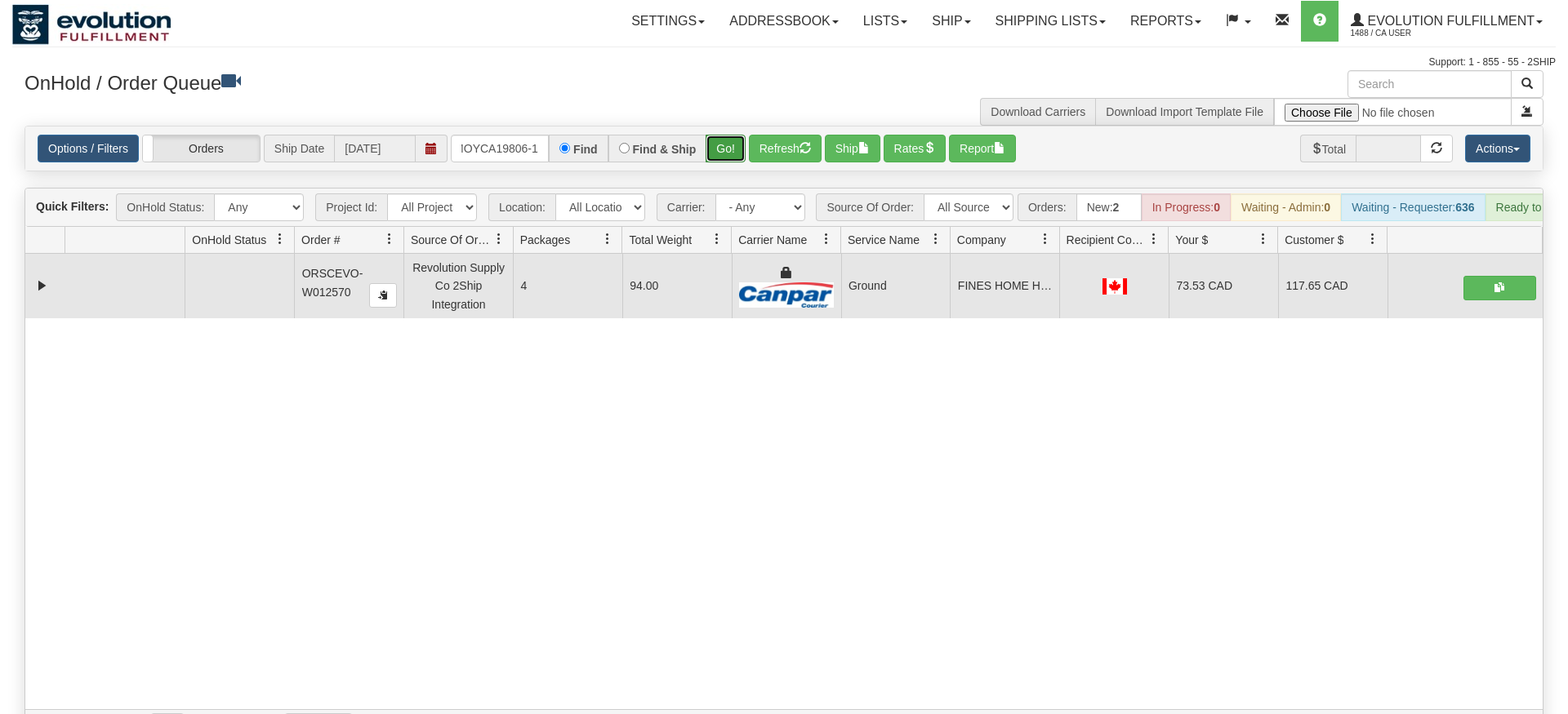
click at [716, 154] on div "Is equal to Is not equal to Contains Does not contains CAD USD EUR ZAR [PERSON_…" at bounding box center [784, 435] width 1544 height 620
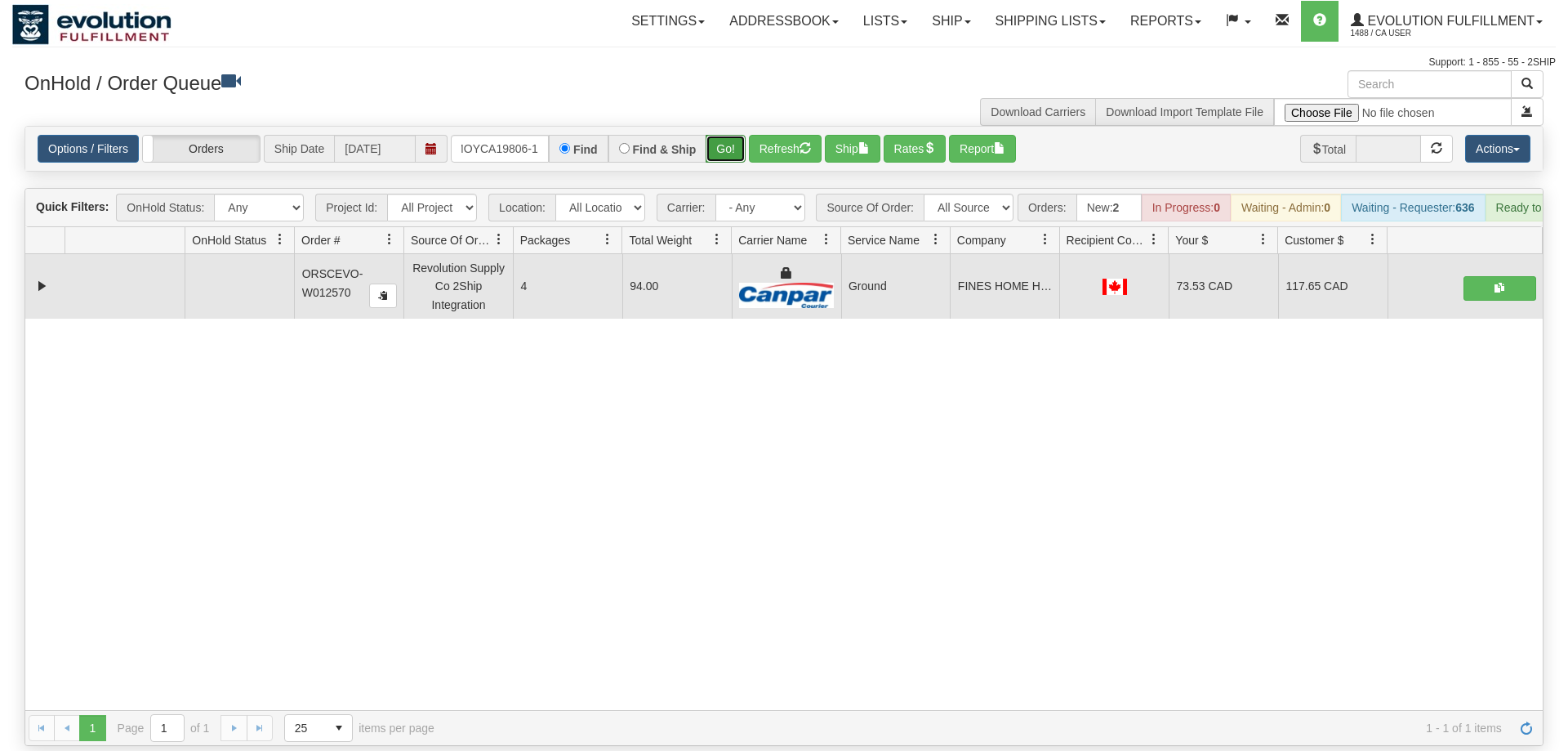
click at [711, 135] on button "Go!" at bounding box center [726, 149] width 40 height 27
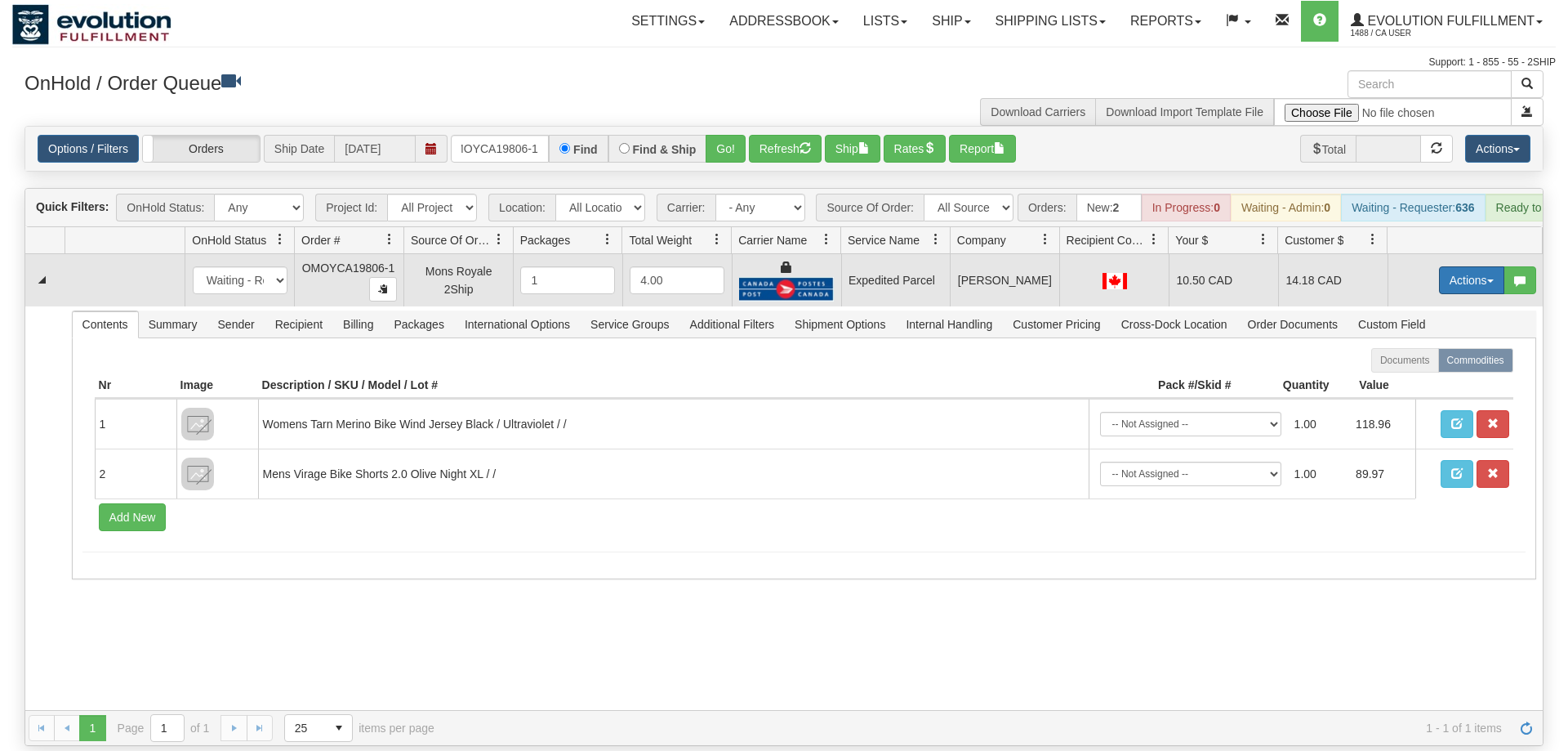
drag, startPoint x: 1446, startPoint y: 258, endPoint x: 1439, endPoint y: 308, distance: 50.5
click at [1446, 266] on button "Actions" at bounding box center [1472, 280] width 65 height 27
click at [1423, 364] on link "Ship" at bounding box center [1438, 375] width 131 height 21
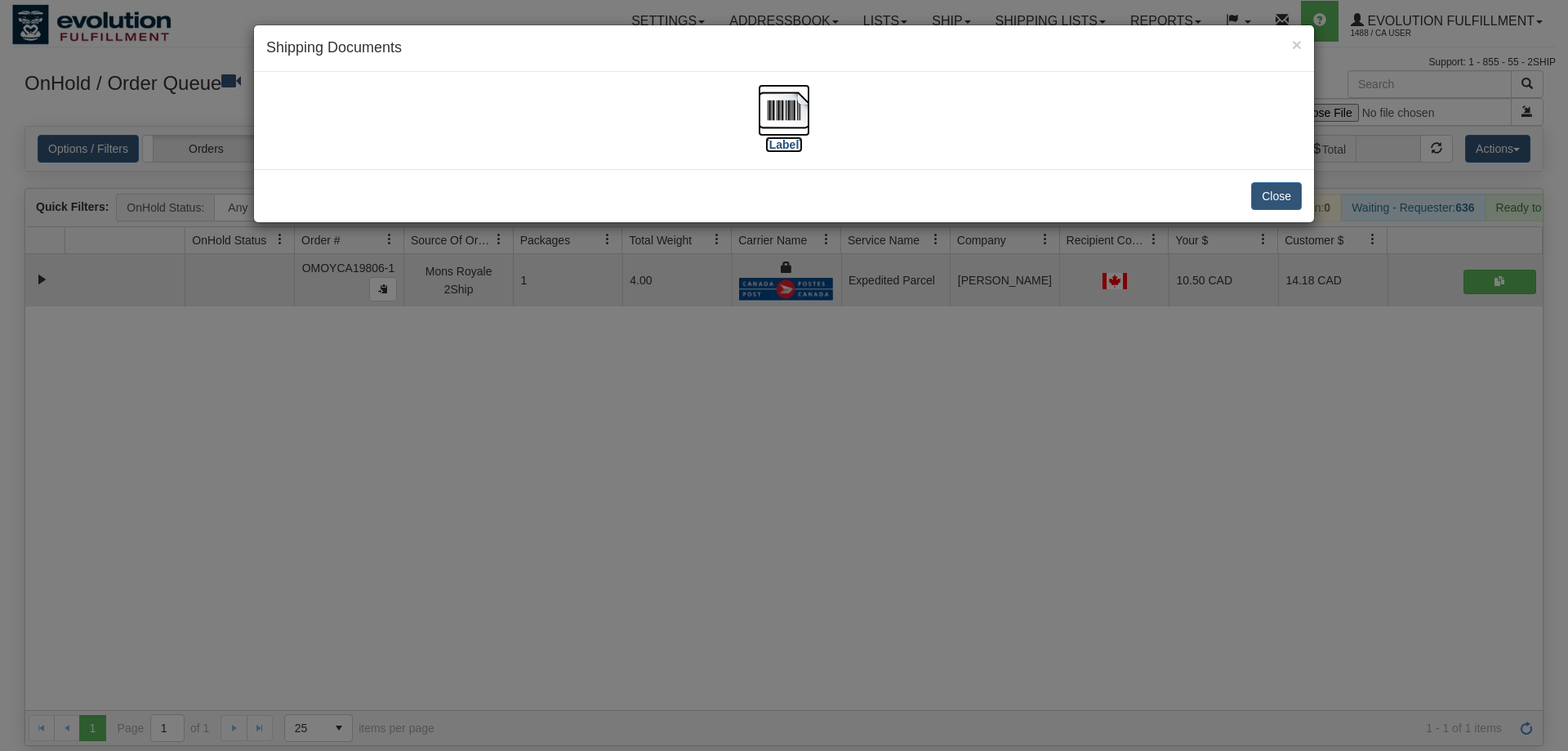
click at [778, 112] on img at bounding box center [784, 110] width 52 height 52
click at [1065, 412] on div "× Shipping Documents [Label] Close" at bounding box center [784, 376] width 1568 height 751
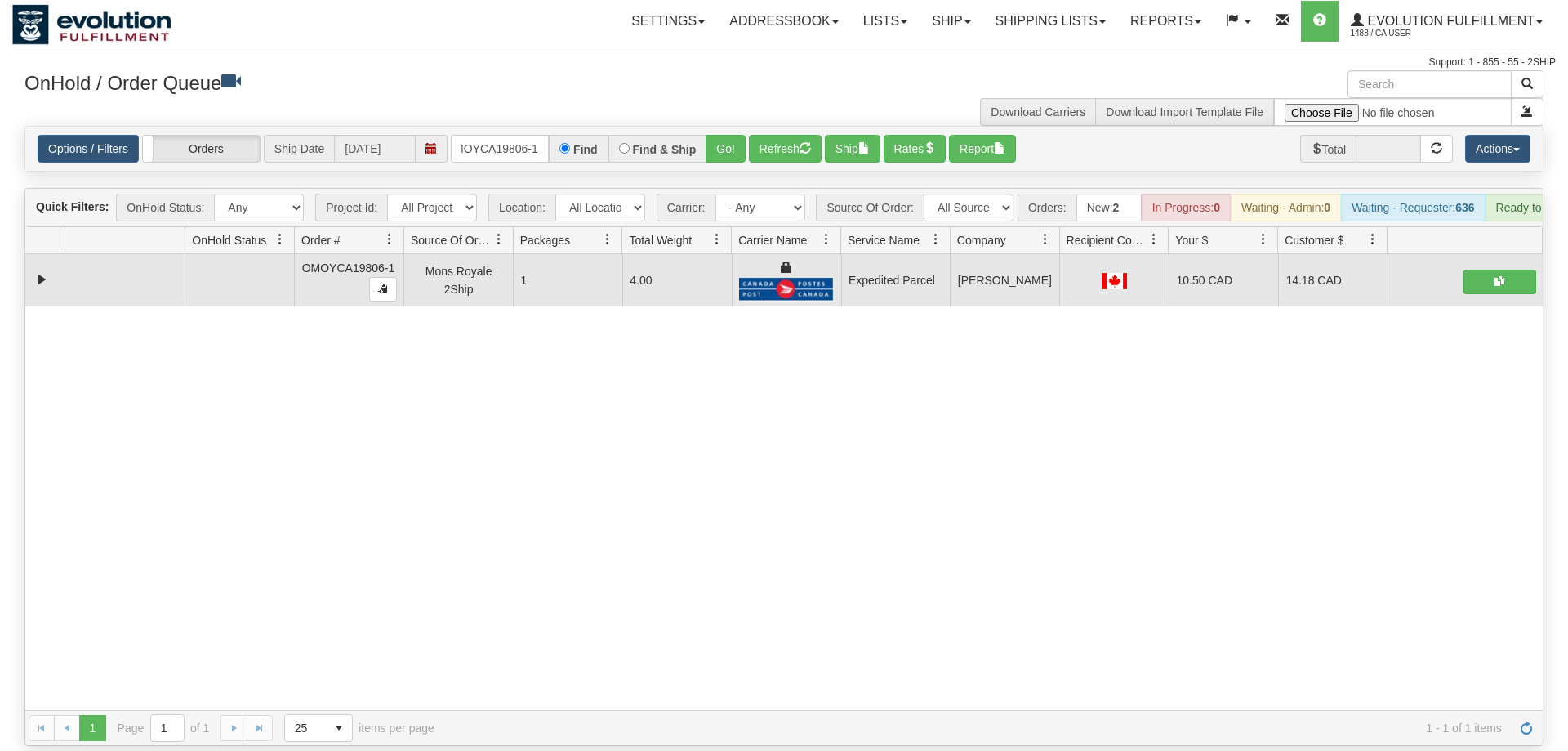
click at [546, 135] on div "OMOYCA19806-1 Find Find & Ship Go!" at bounding box center [598, 149] width 295 height 27
click at [535, 135] on input "OMOYCA19806-1" at bounding box center [500, 149] width 98 height 27
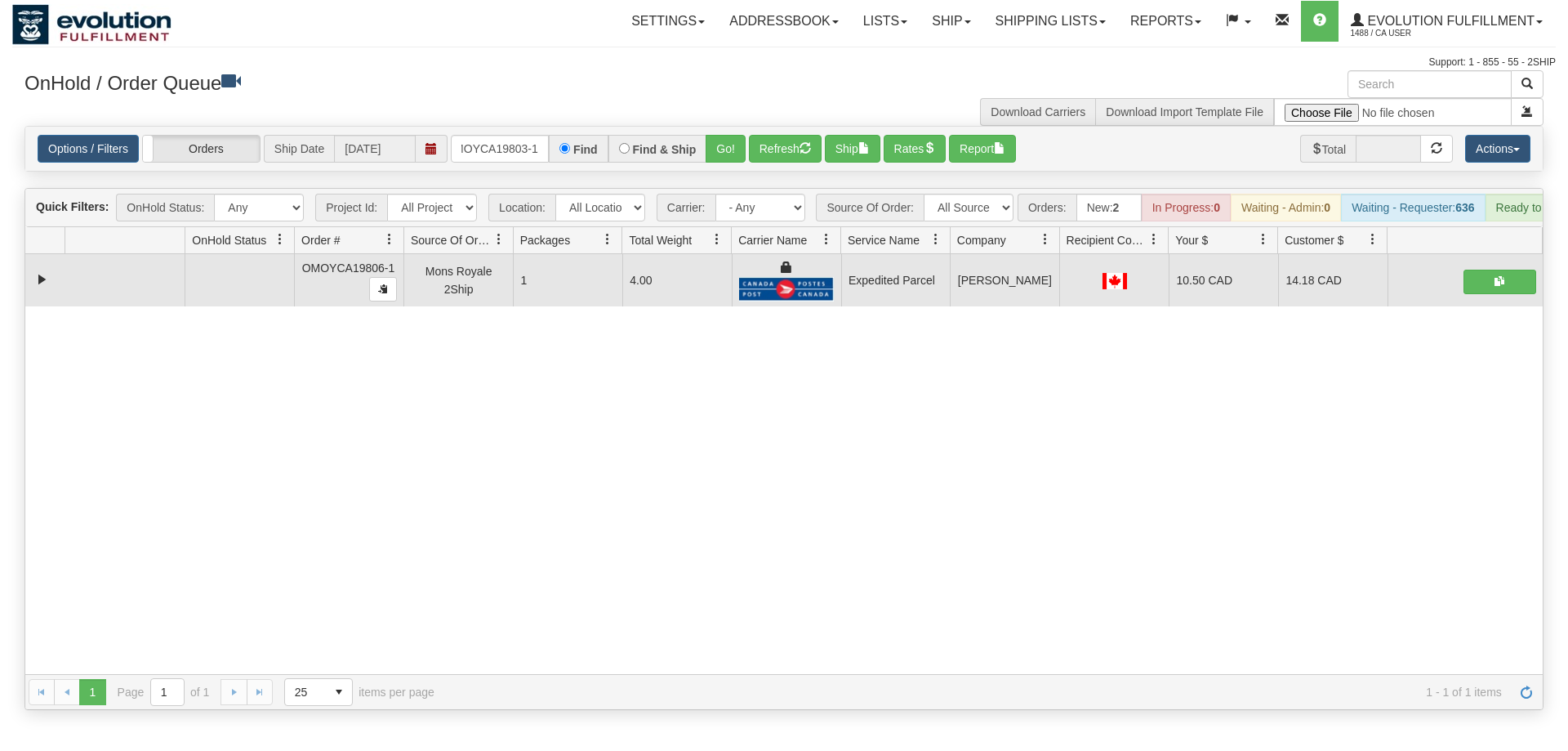
click at [722, 143] on div "Options / Filters Group Shipments Orders Ship Date [DATE] OMOYCA19803-1 Find Fi…" at bounding box center [783, 148] width 1517 height 44
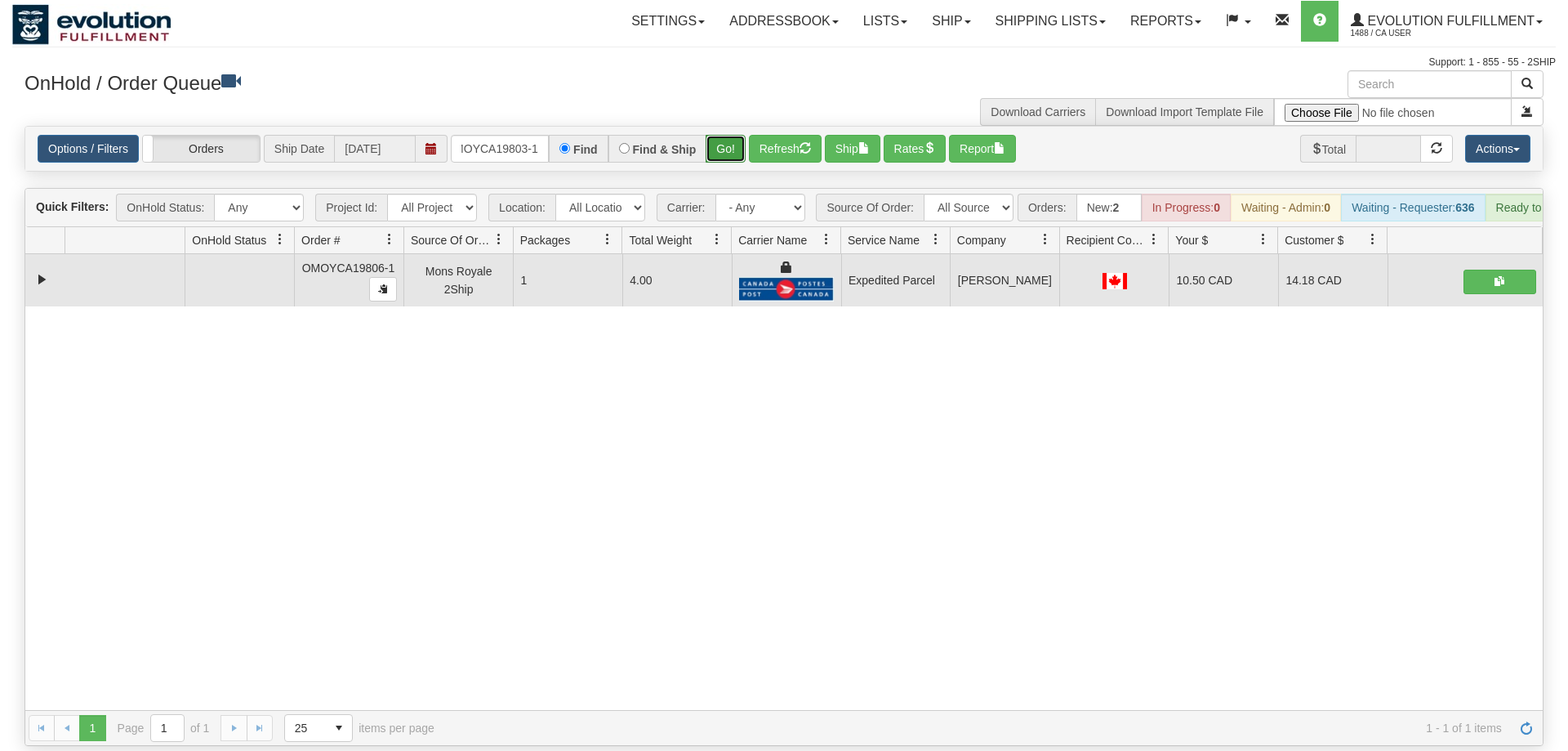
click at [725, 135] on button "Go!" at bounding box center [726, 149] width 40 height 27
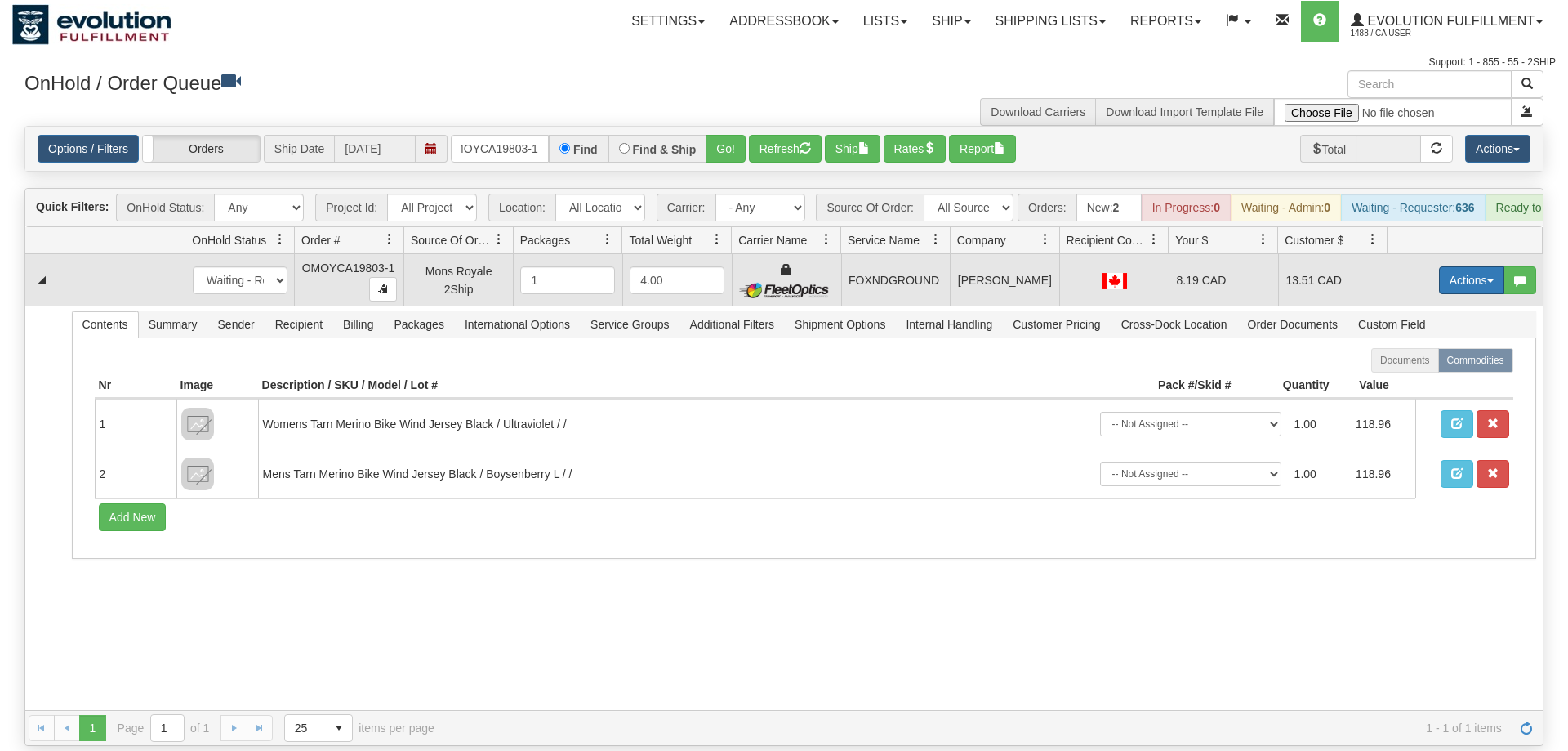
click at [1448, 266] on button "Actions" at bounding box center [1472, 280] width 65 height 27
click at [1438, 364] on link "Ship" at bounding box center [1438, 375] width 131 height 21
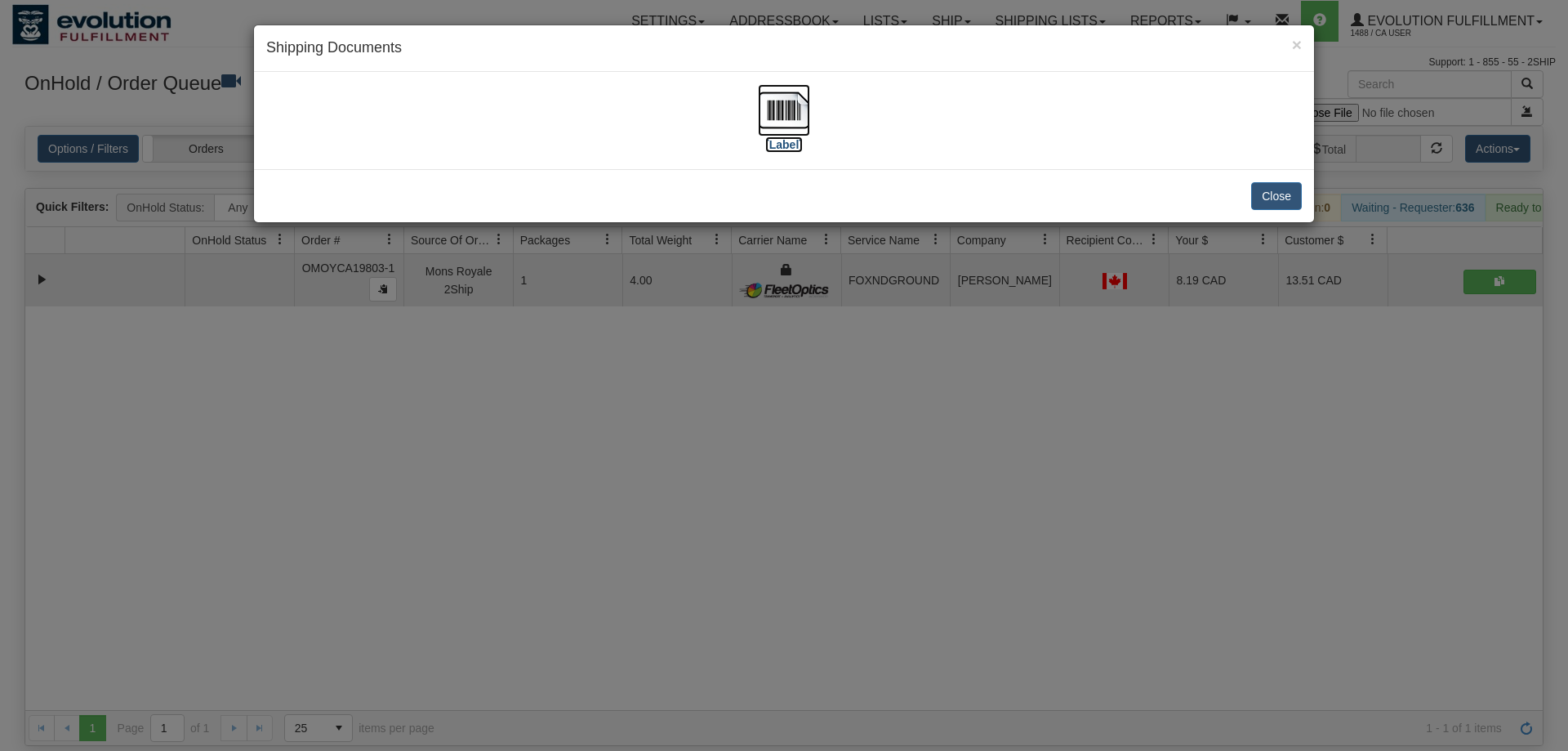
click at [787, 114] on img at bounding box center [784, 110] width 52 height 52
drag, startPoint x: 941, startPoint y: 637, endPoint x: 872, endPoint y: 474, distance: 177.0
click at [927, 587] on div "× Shipping Documents [Label] Close" at bounding box center [784, 376] width 1568 height 751
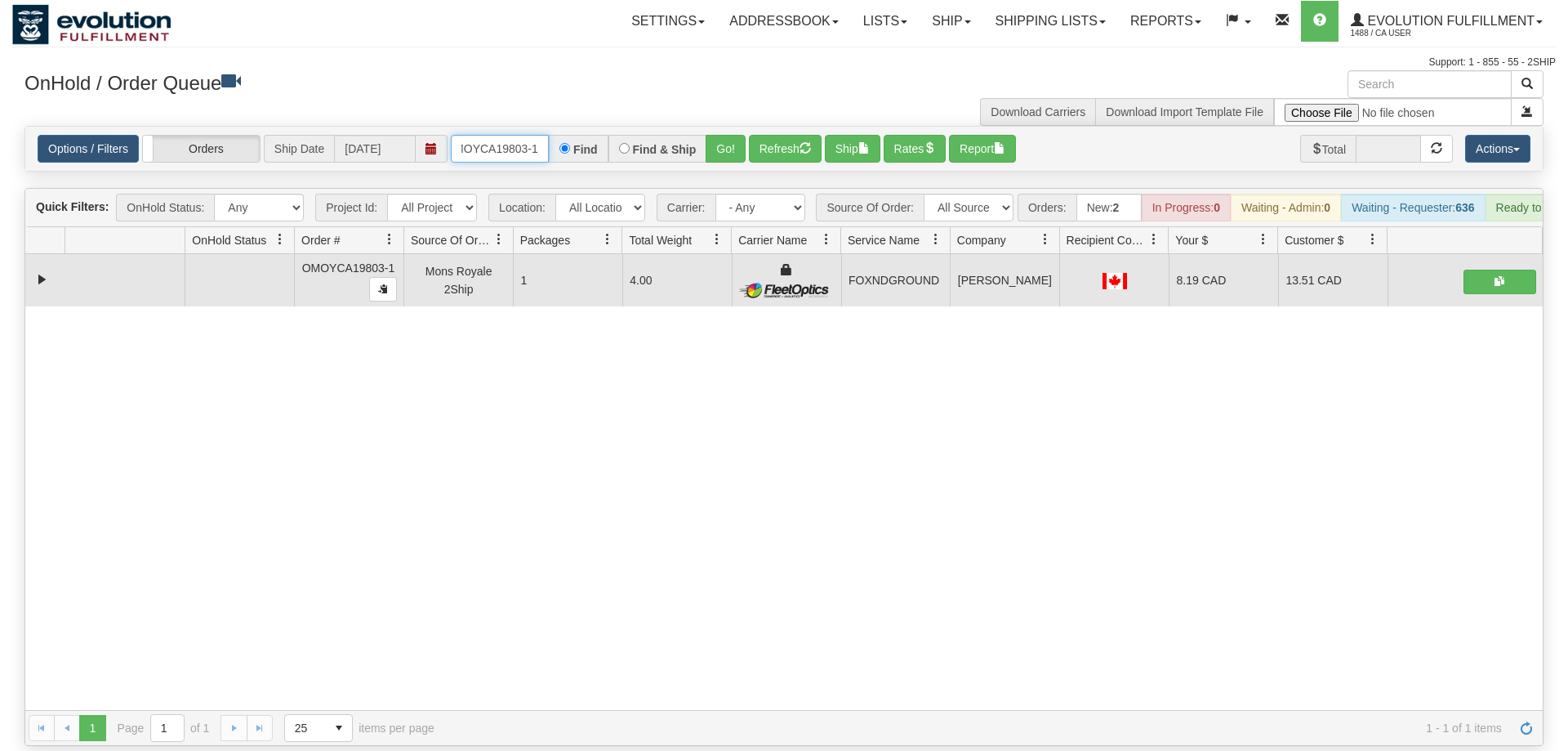
click at [499, 135] on input "OMOYCA19803-1" at bounding box center [500, 149] width 98 height 27
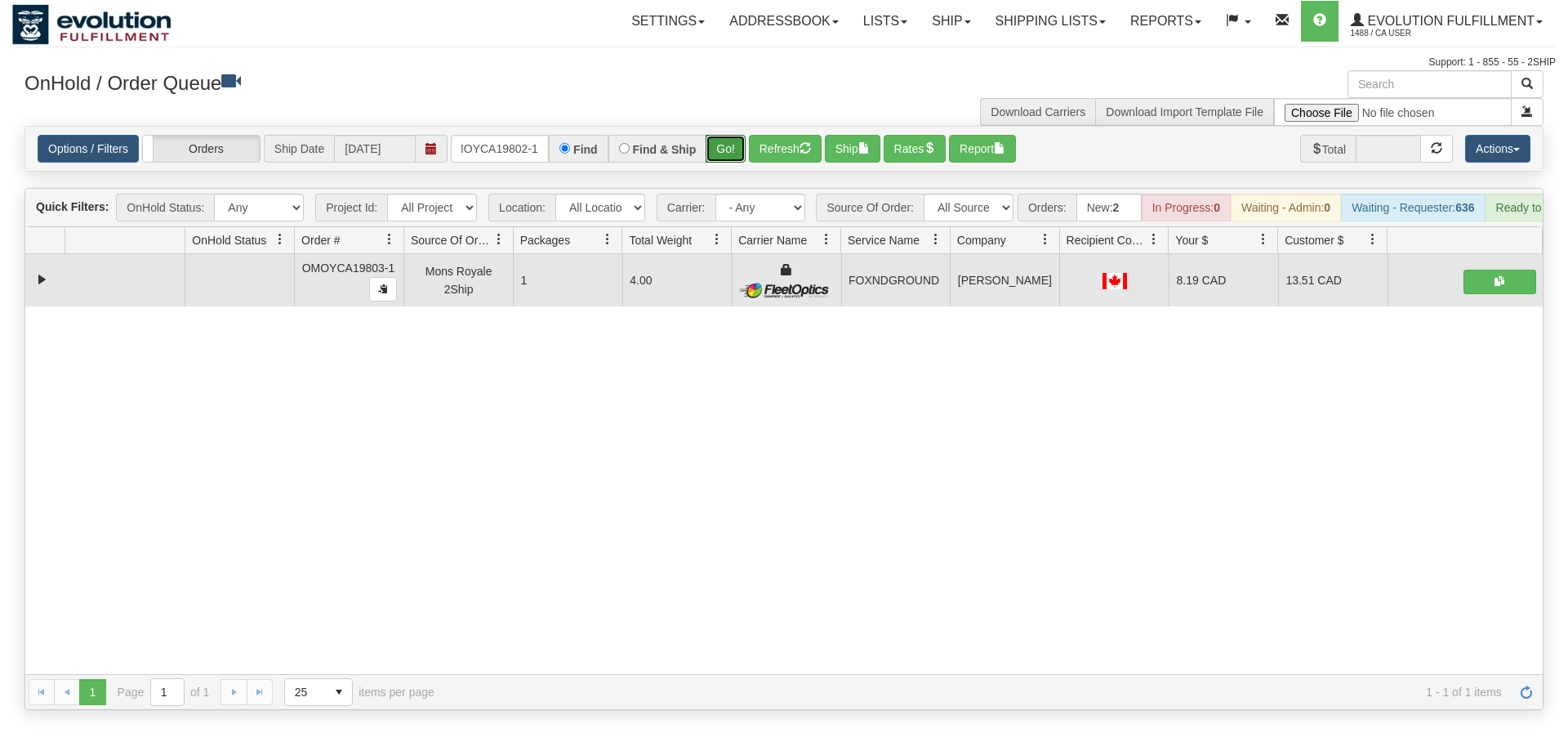
drag, startPoint x: 714, startPoint y: 124, endPoint x: 714, endPoint y: 154, distance: 30.0
click at [714, 159] on div "Is equal to Is not equal to Contains Does not contains CAD USD EUR ZAR [PERSON_…" at bounding box center [784, 418] width 1544 height 584
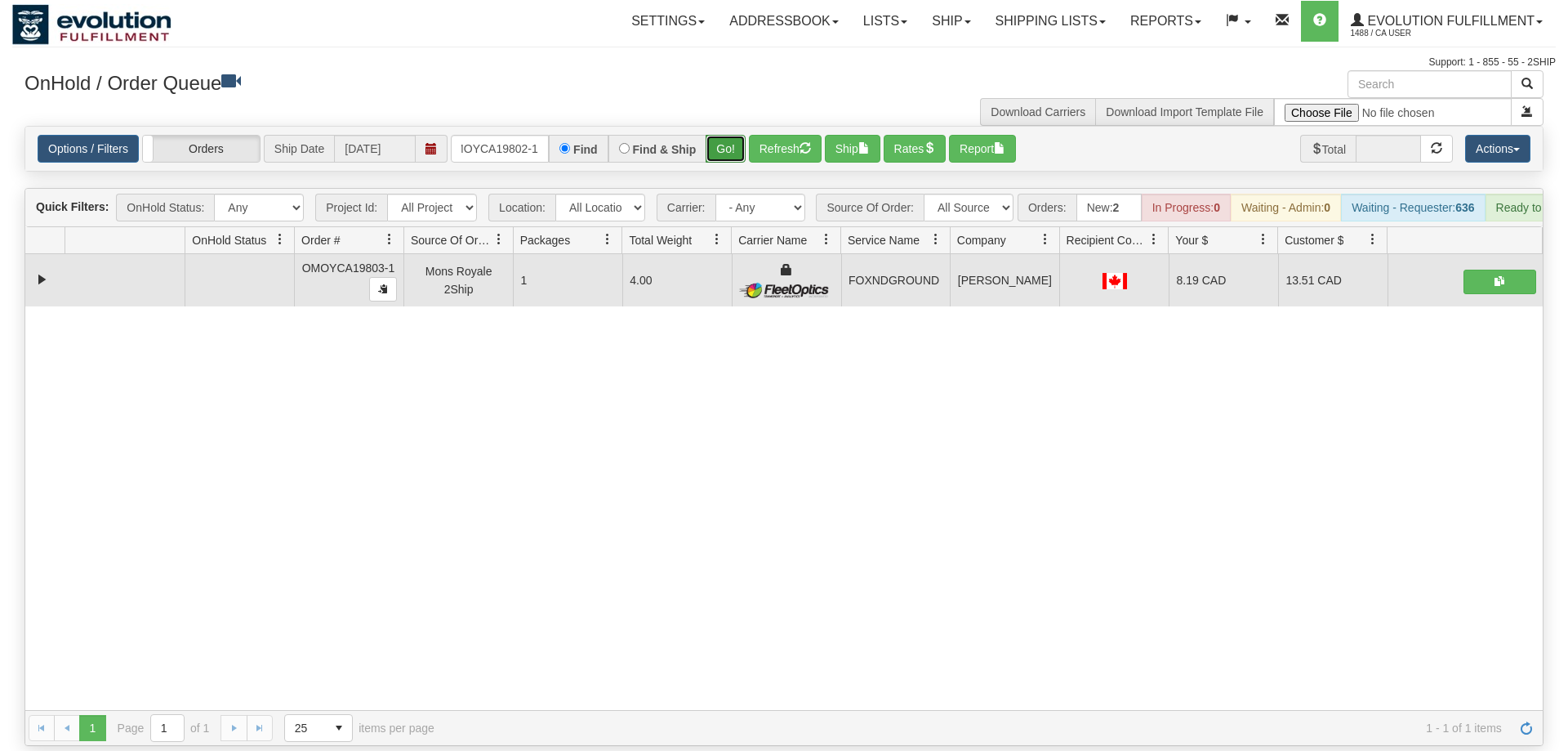
click at [717, 137] on button "Go!" at bounding box center [726, 149] width 40 height 27
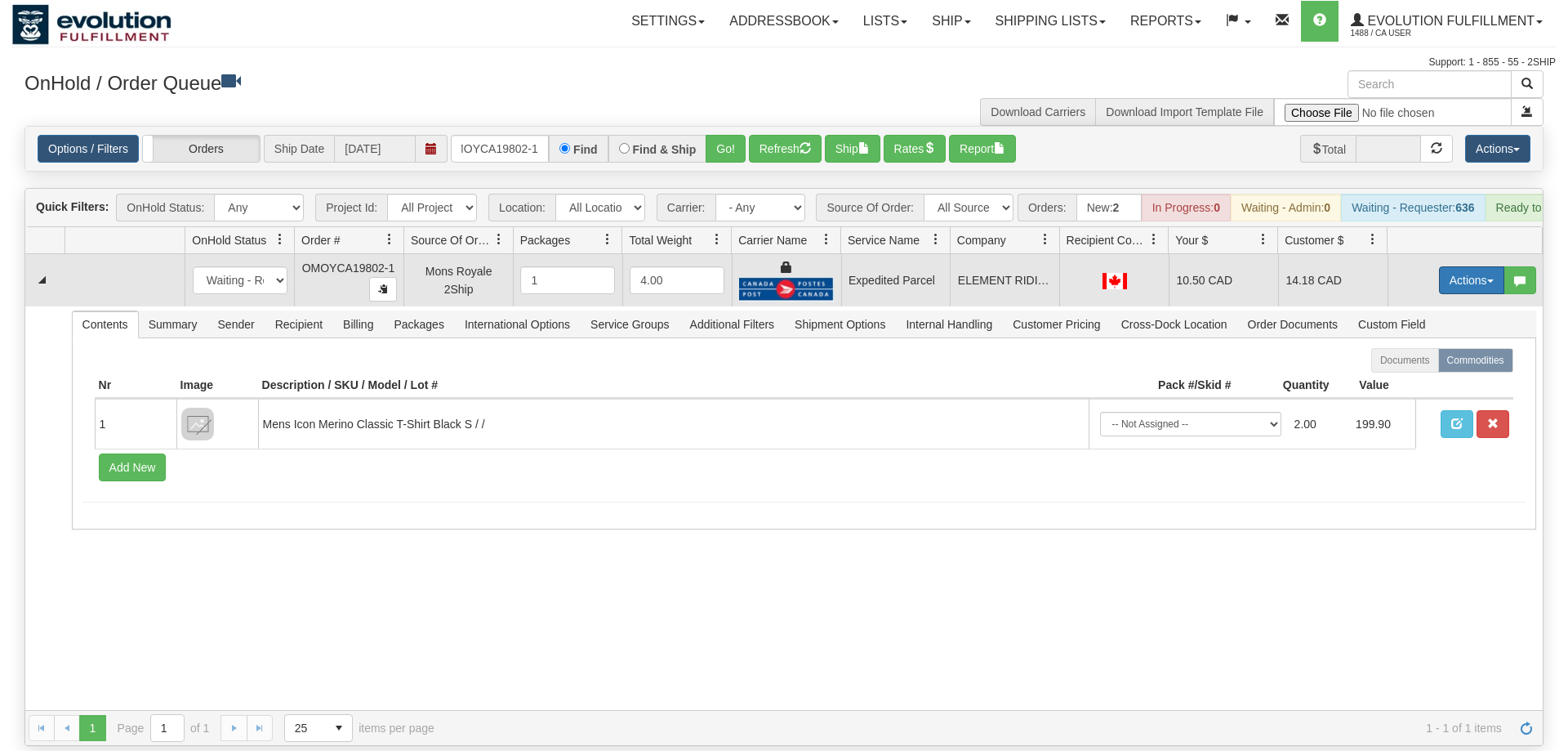
click at [1461, 266] on button "Actions" at bounding box center [1472, 280] width 65 height 27
click at [1400, 369] on span "Ship" at bounding box center [1407, 375] width 34 height 13
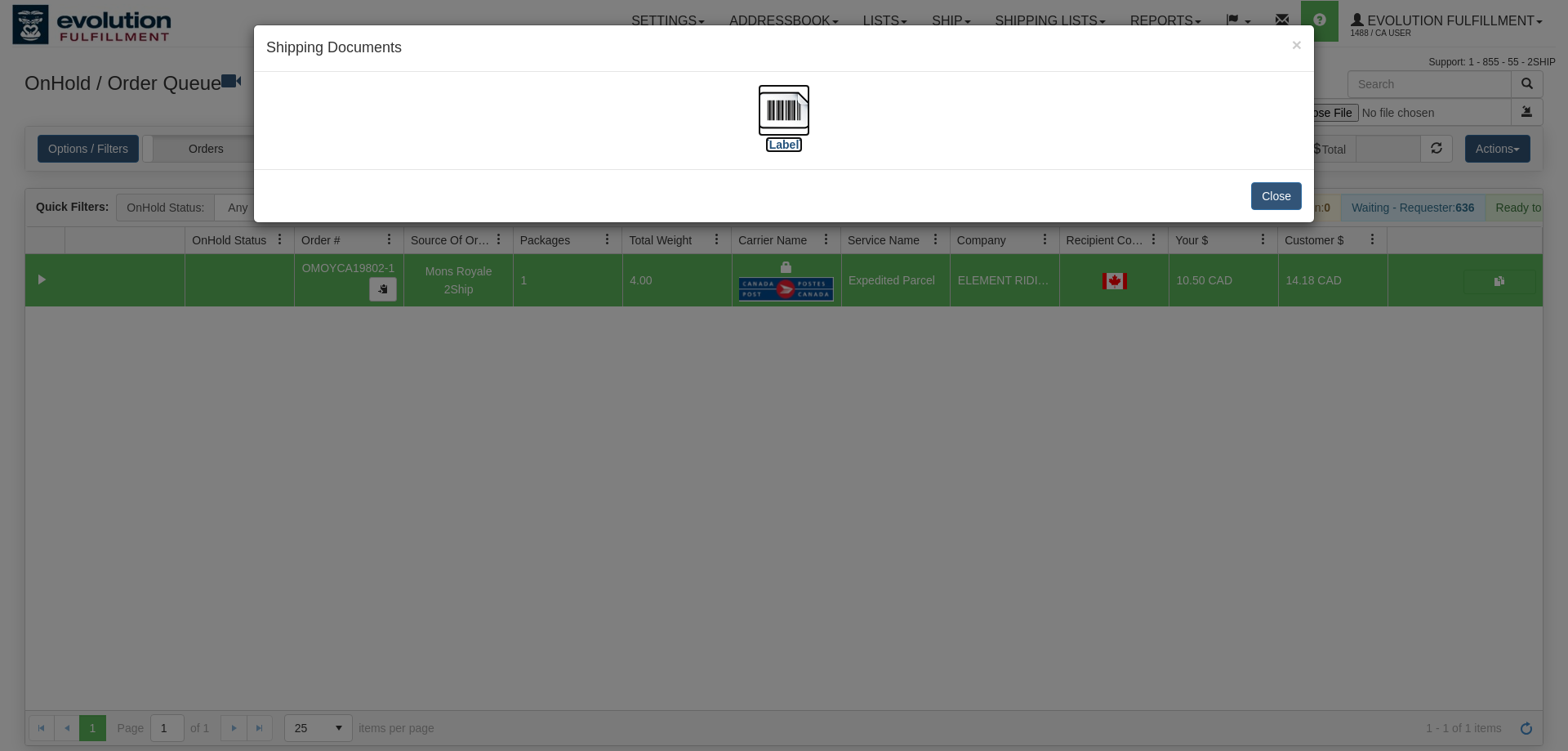
click at [777, 134] on img at bounding box center [784, 110] width 52 height 52
click at [839, 594] on div "× Shipping Documents [Label] Close" at bounding box center [784, 376] width 1568 height 751
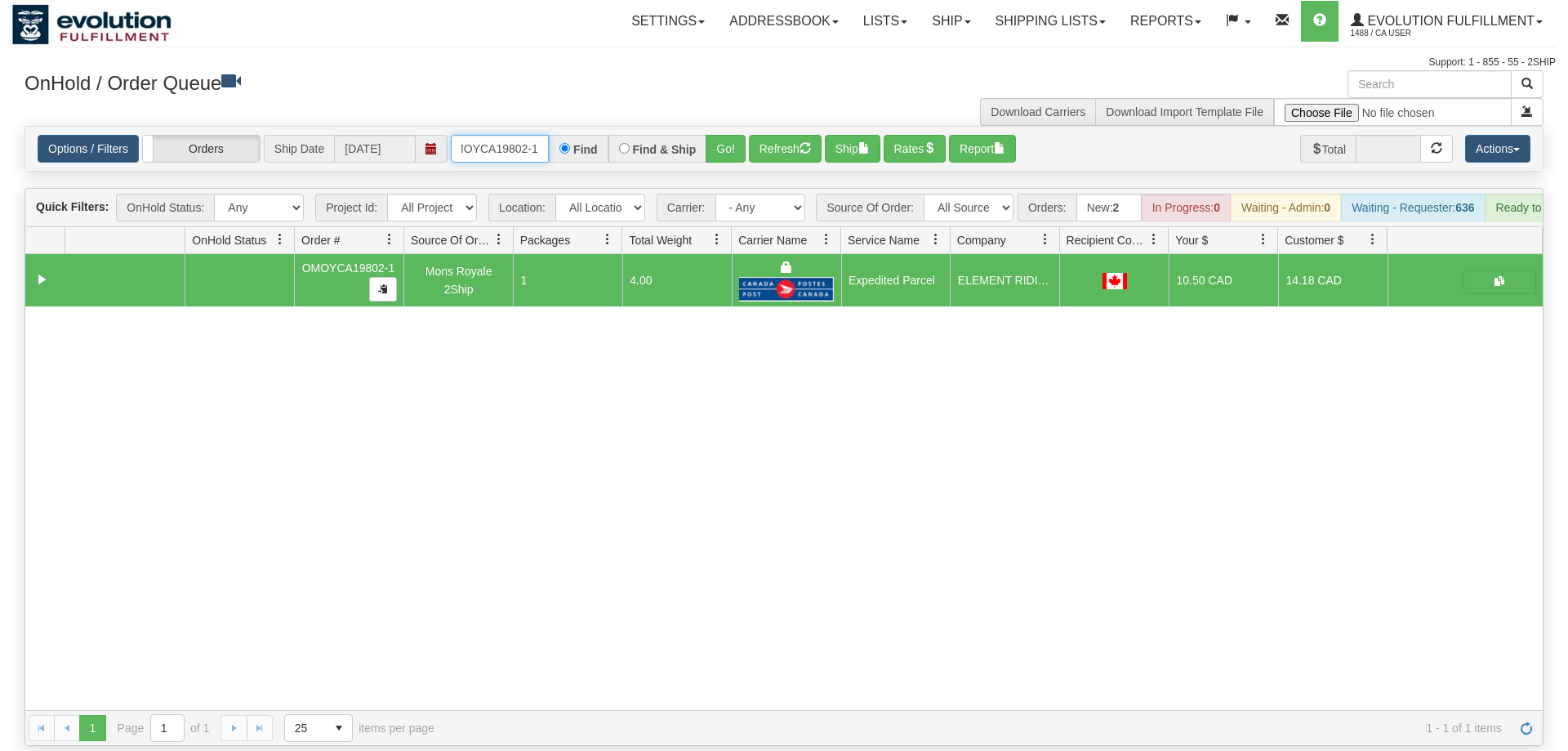
click at [538, 135] on input "OMOYCA19802-1" at bounding box center [500, 149] width 98 height 27
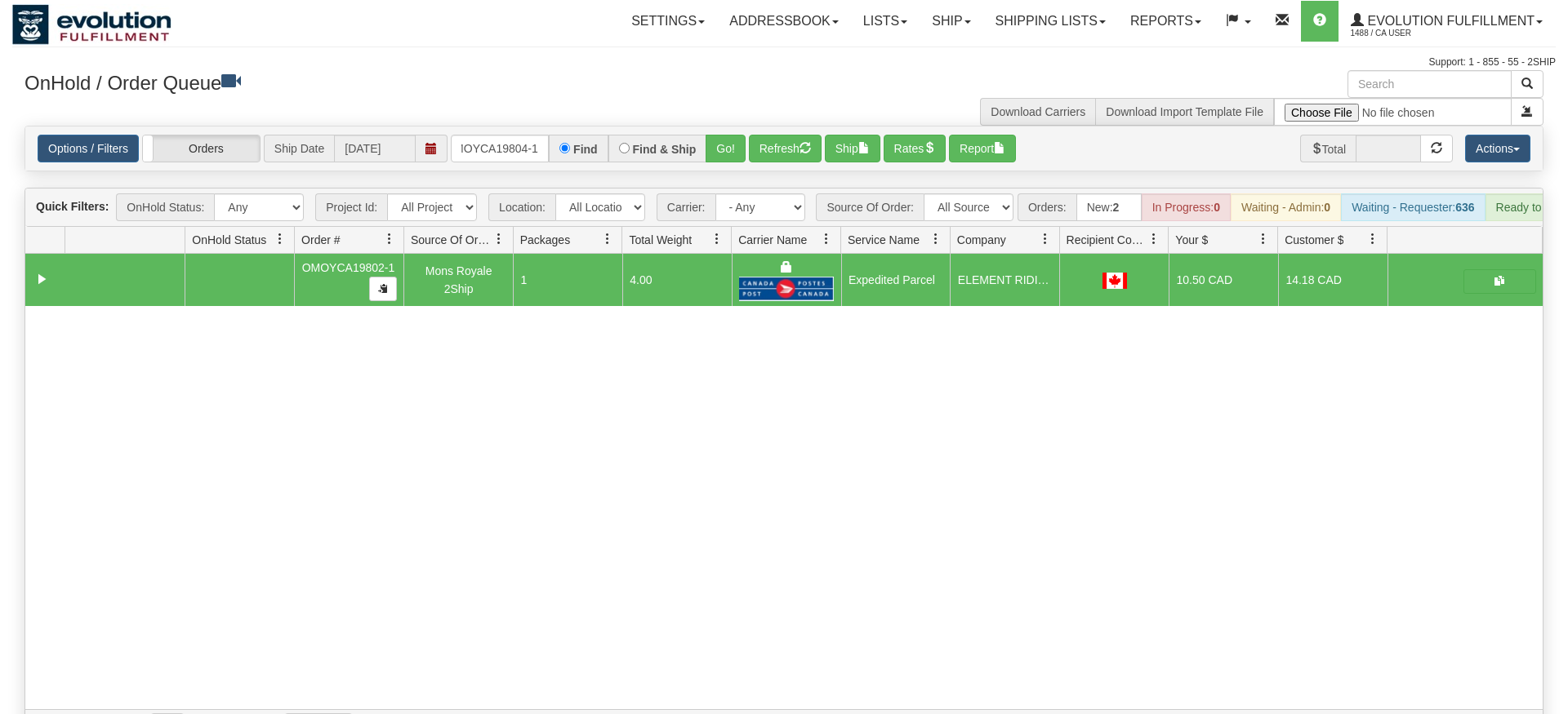
click at [691, 154] on div "Is equal to Is not equal to Contains Does not contains CAD USD EUR ZAR [PERSON_…" at bounding box center [784, 435] width 1544 height 620
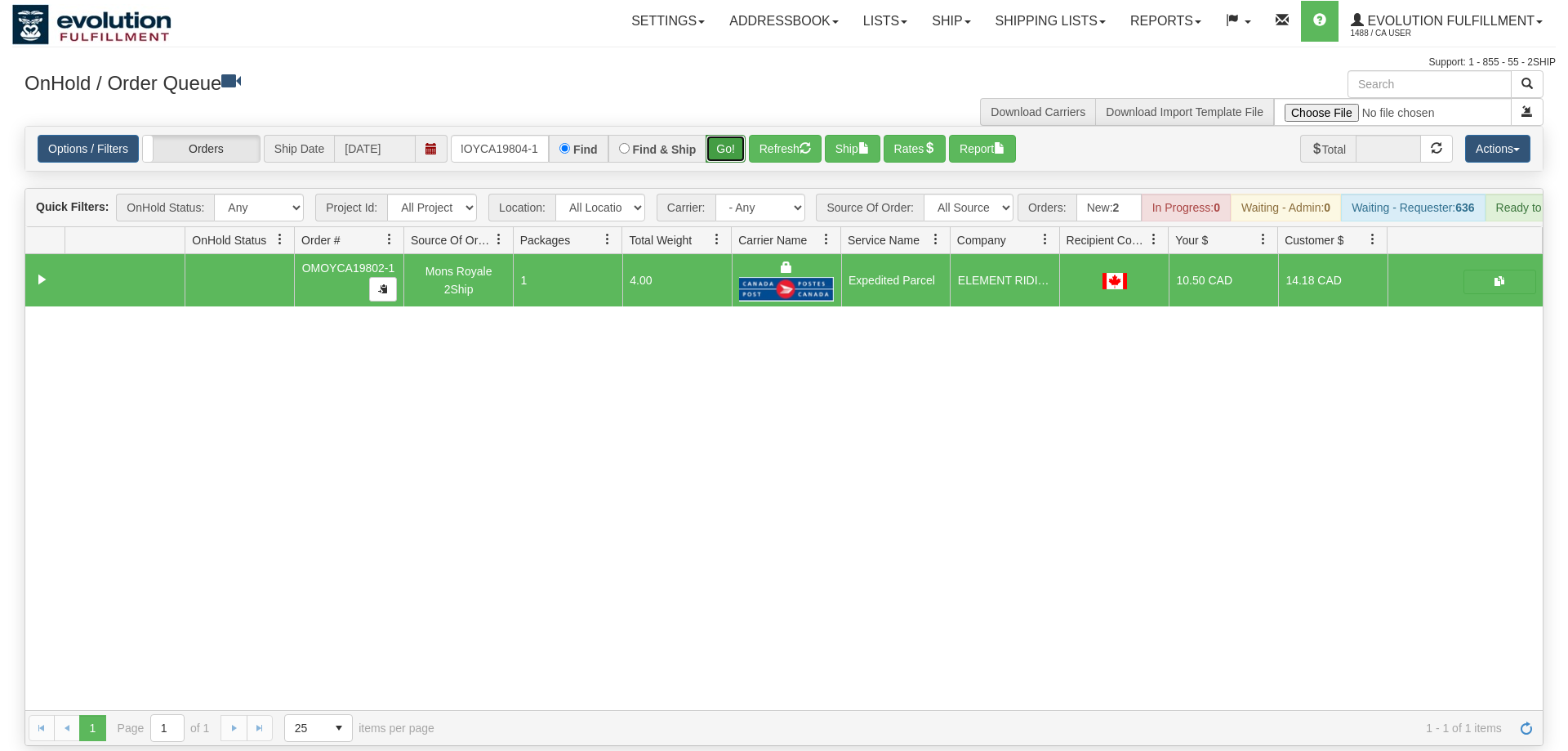
click at [732, 135] on button "Go!" at bounding box center [726, 149] width 40 height 27
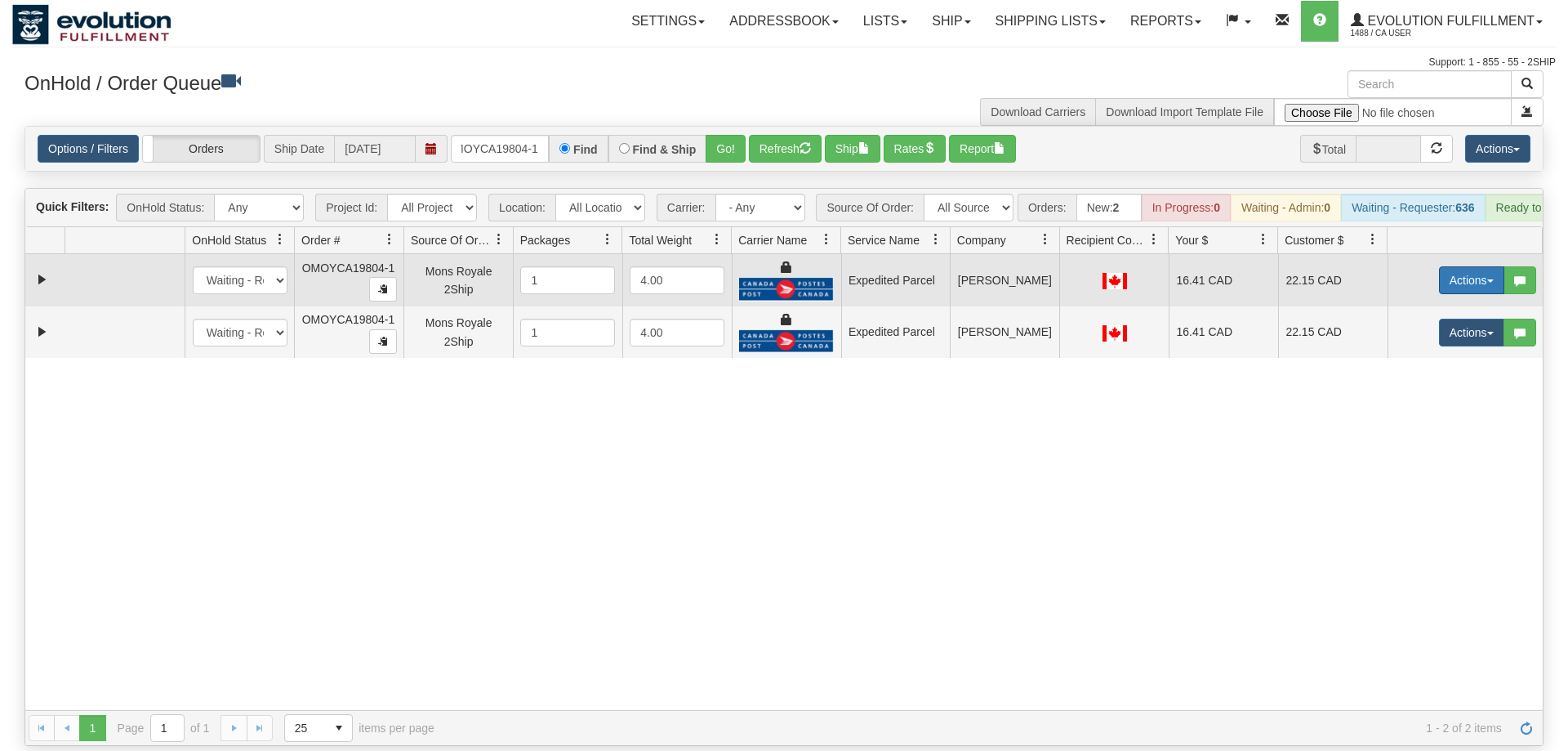
click at [1466, 266] on button "Actions" at bounding box center [1472, 280] width 65 height 27
click at [1405, 369] on span "Ship" at bounding box center [1407, 375] width 34 height 13
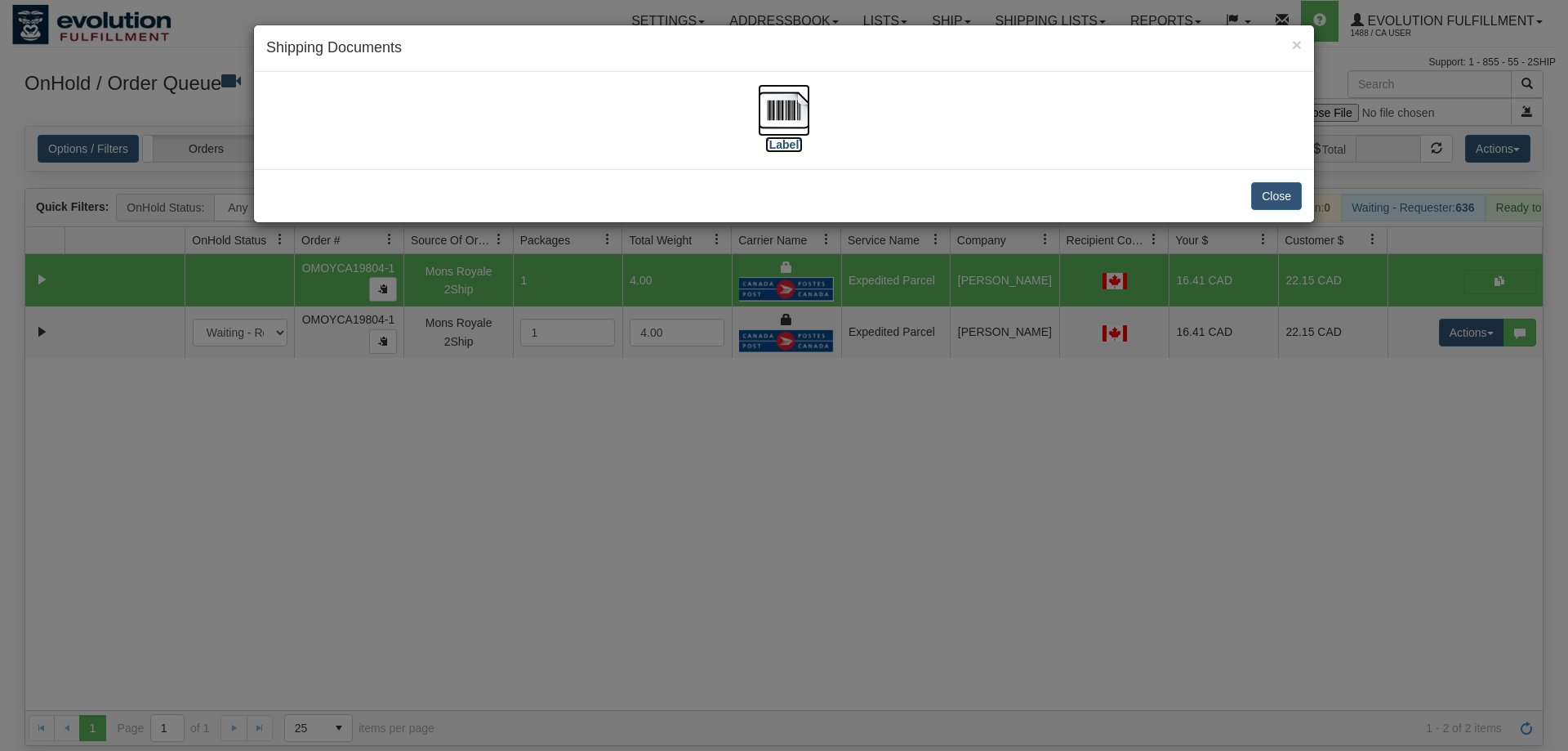
drag, startPoint x: 805, startPoint y: 101, endPoint x: 789, endPoint y: 107, distance: 17.1
click at [789, 107] on img at bounding box center [784, 110] width 52 height 52
click at [974, 452] on div "× Shipping Documents [Label] Close" at bounding box center [784, 376] width 1568 height 751
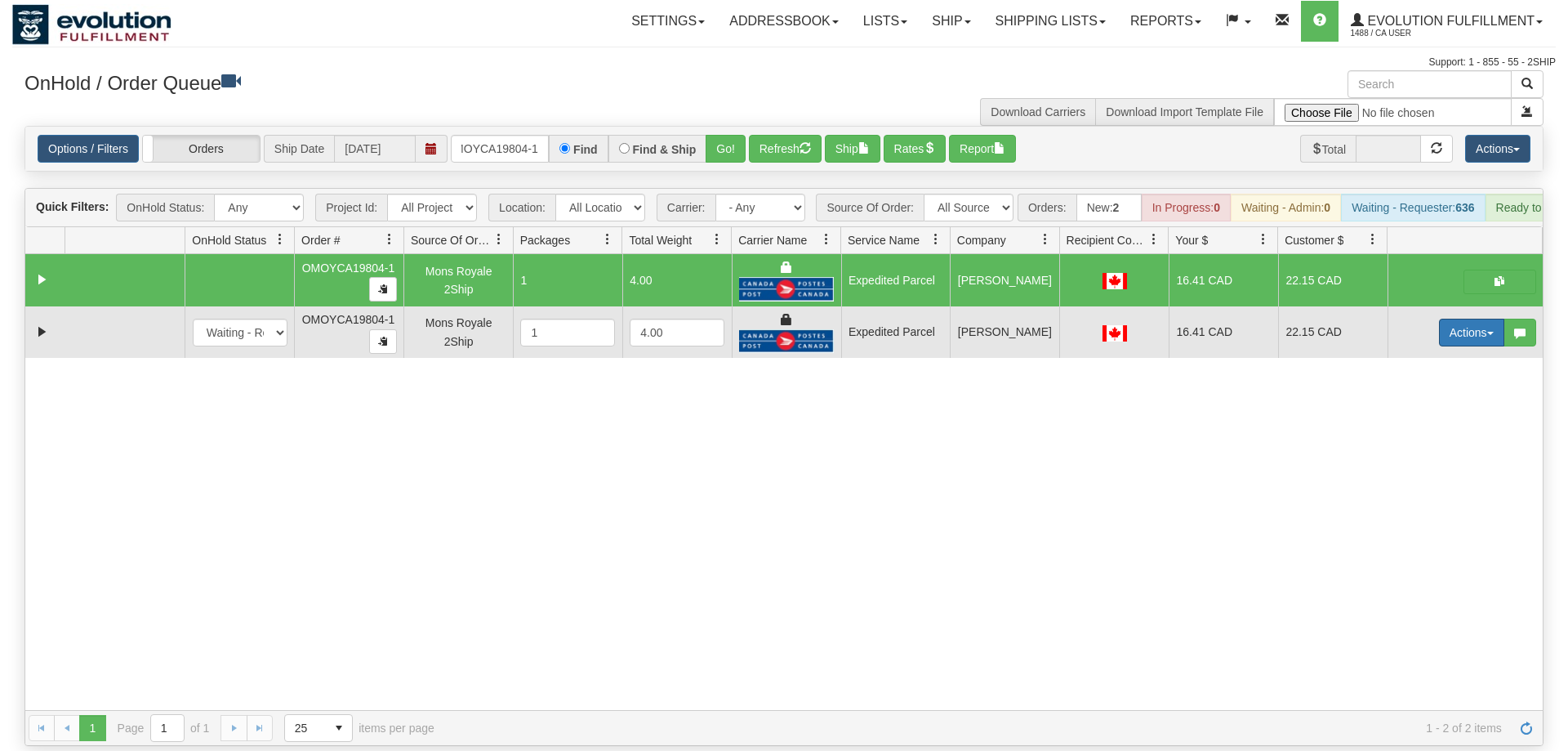
click at [1439, 319] on button "Actions" at bounding box center [1472, 333] width 65 height 27
click at [1405, 443] on span "Delete" at bounding box center [1411, 449] width 44 height 13
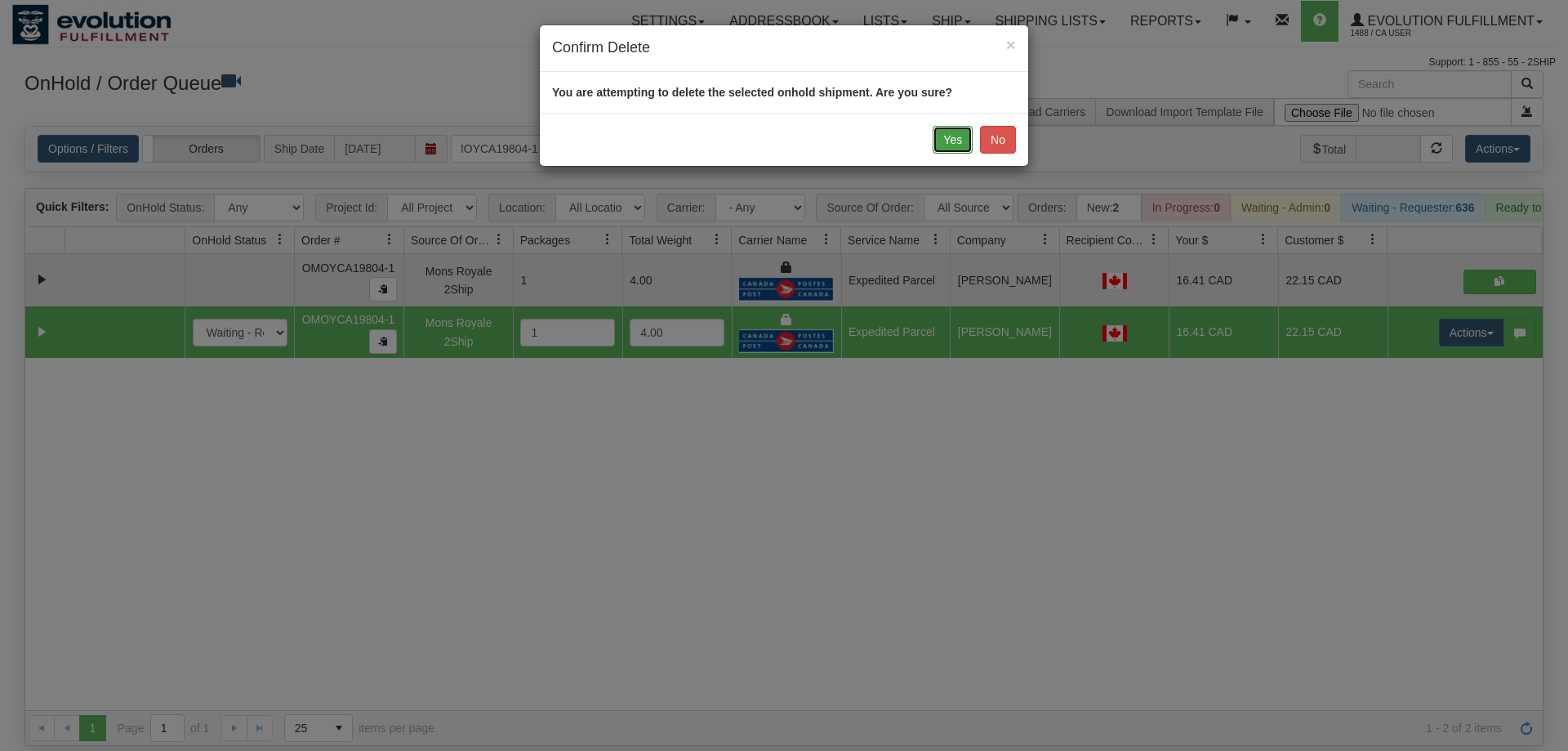
click at [965, 146] on button "Yes" at bounding box center [952, 139] width 40 height 27
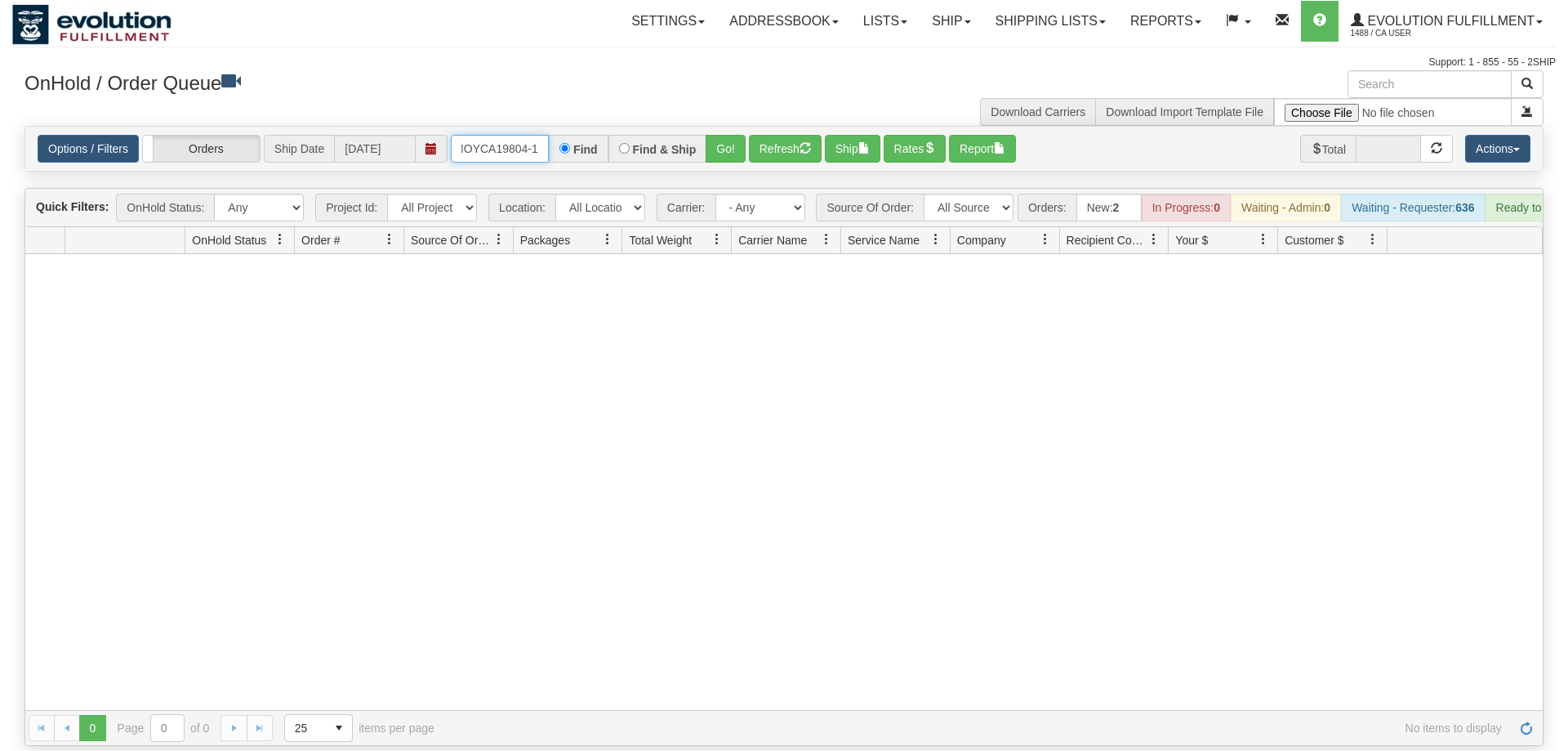
click at [520, 135] on input "OMOYCA19804-1" at bounding box center [500, 149] width 98 height 27
drag, startPoint x: 729, startPoint y: 120, endPoint x: 720, endPoint y: 125, distance: 10.3
click at [727, 150] on div "Is equal to Is not equal to Contains Does not contains CAD USD EUR ZAR [PERSON_…" at bounding box center [784, 436] width 1544 height 620
click at [719, 135] on button "Go!" at bounding box center [726, 149] width 40 height 27
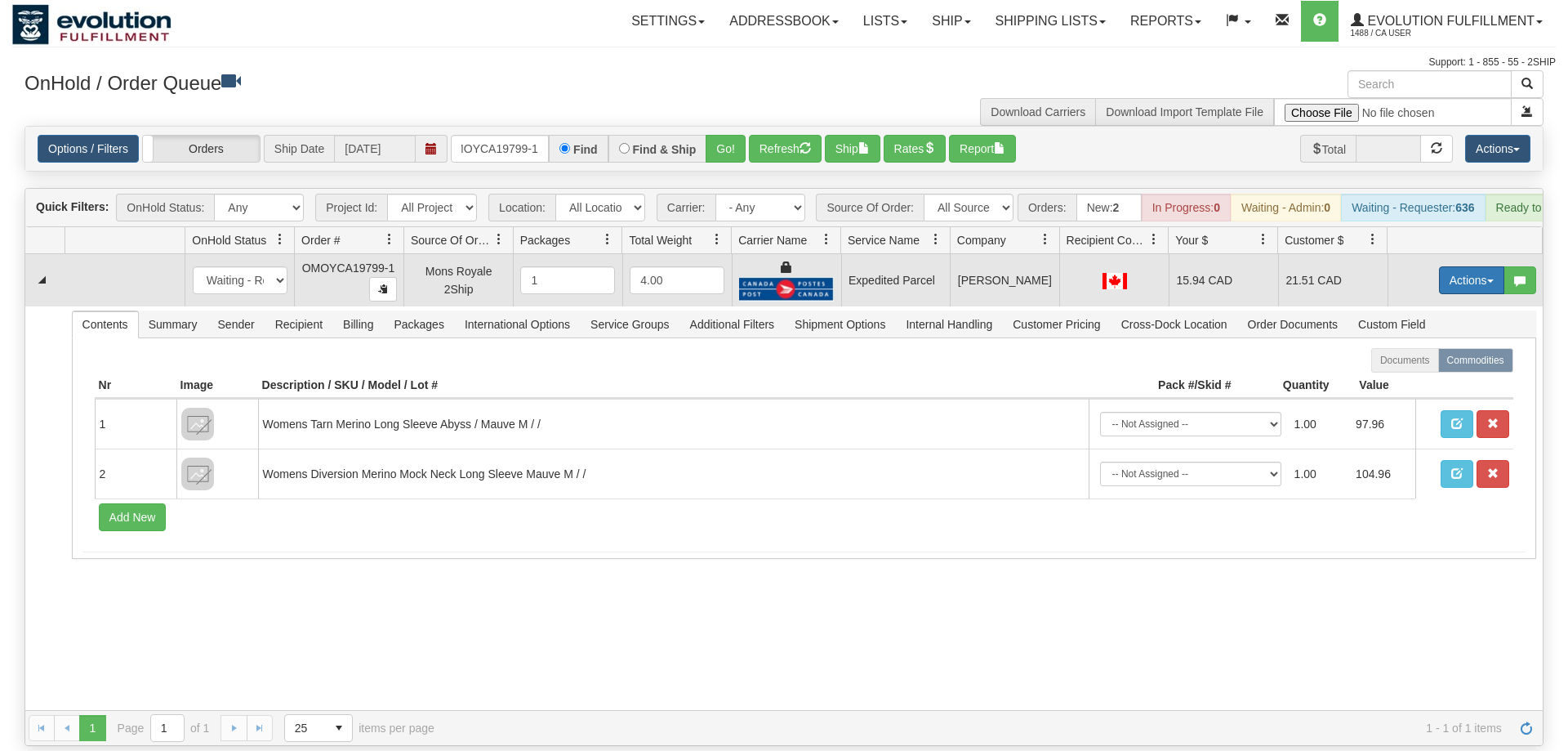
click at [1453, 266] on button "Actions" at bounding box center [1472, 280] width 65 height 27
click at [1421, 364] on link "Ship" at bounding box center [1438, 375] width 131 height 21
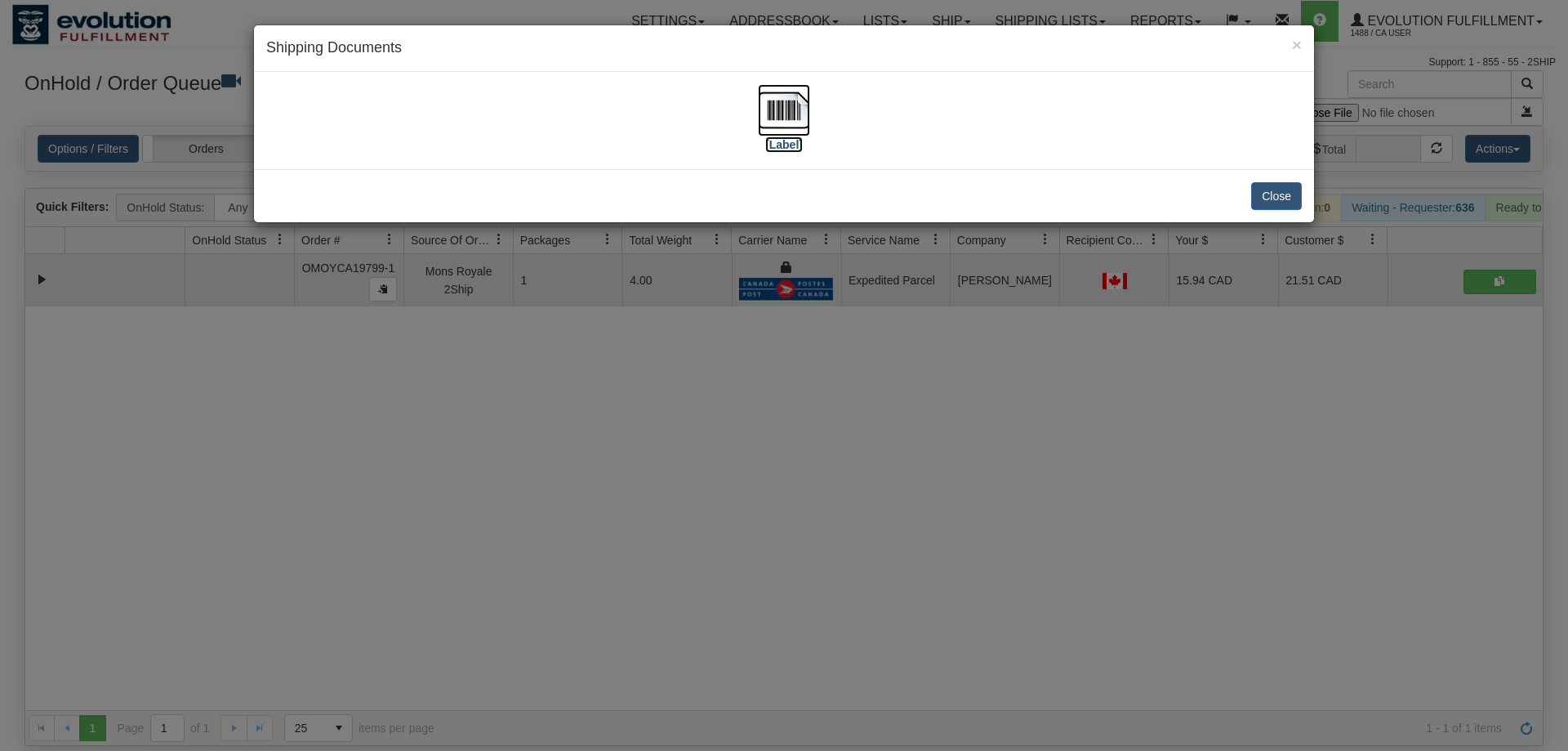
click at [793, 134] on img at bounding box center [784, 110] width 52 height 52
drag, startPoint x: 971, startPoint y: 573, endPoint x: 417, endPoint y: 216, distance: 659.1
click at [975, 555] on div "× Shipping Documents [Label] Close" at bounding box center [784, 376] width 1568 height 751
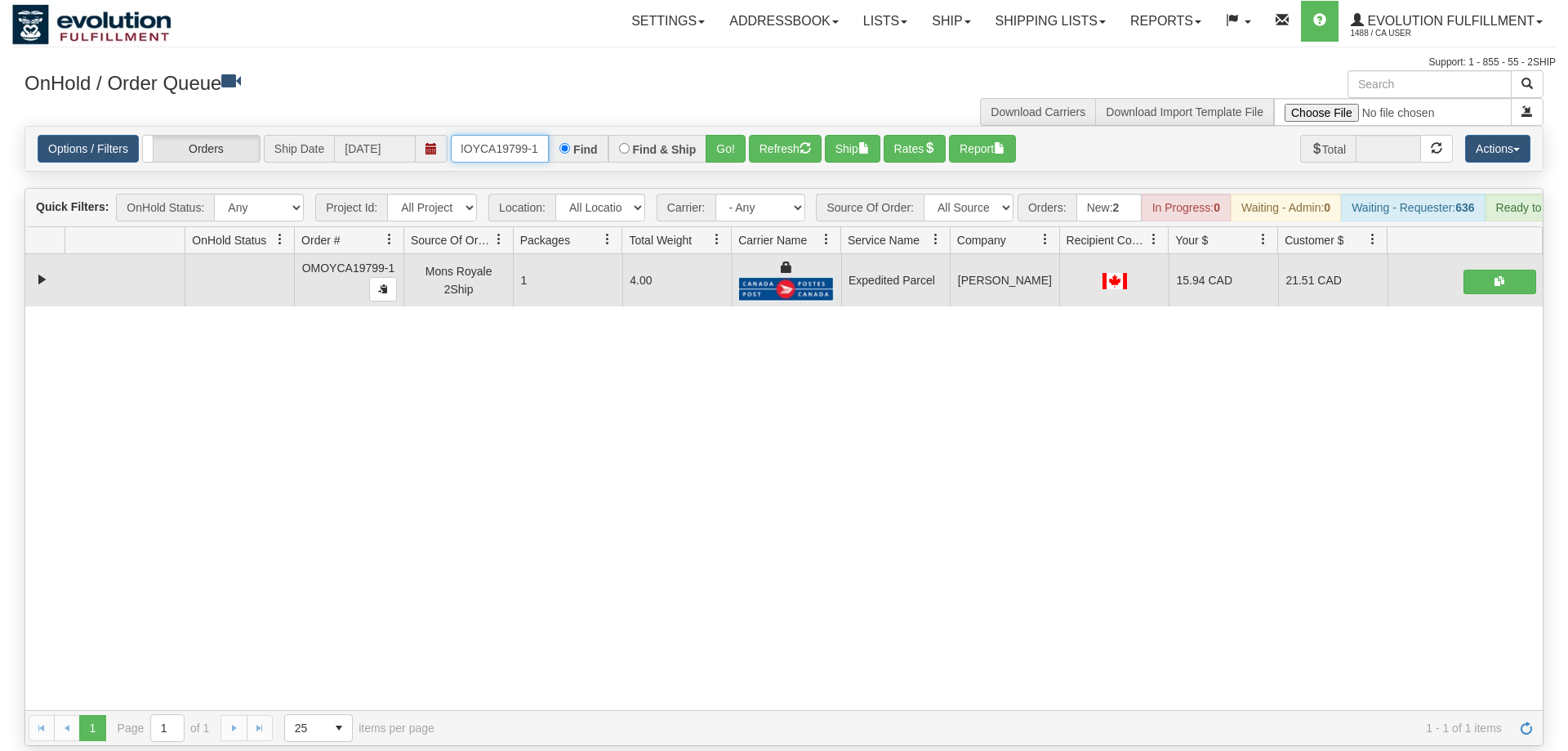
click at [516, 135] on input "OMOYCA19799-1" at bounding box center [500, 149] width 98 height 27
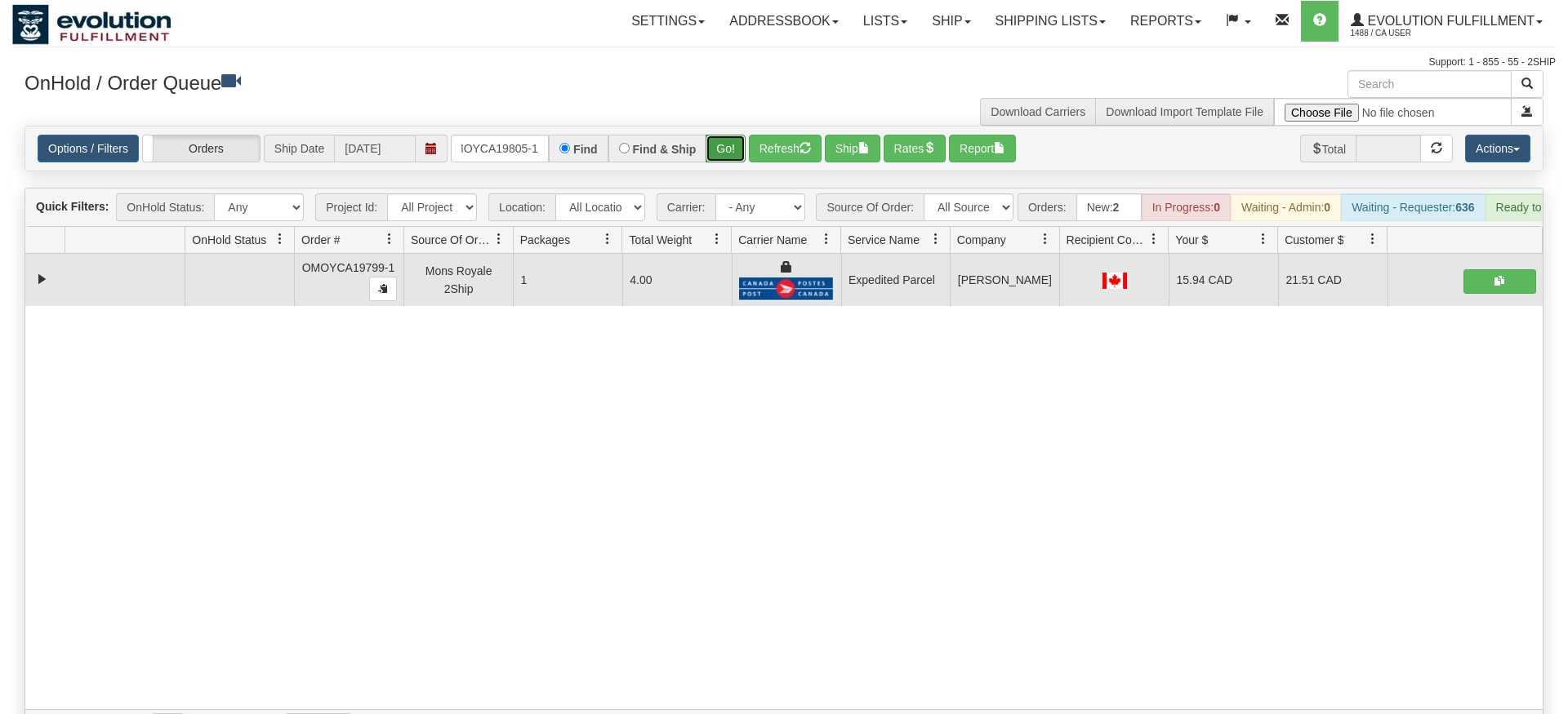
click at [725, 152] on div "Is equal to Is not equal to Contains Does not contains CAD USD EUR ZAR [PERSON_…" at bounding box center [784, 435] width 1544 height 620
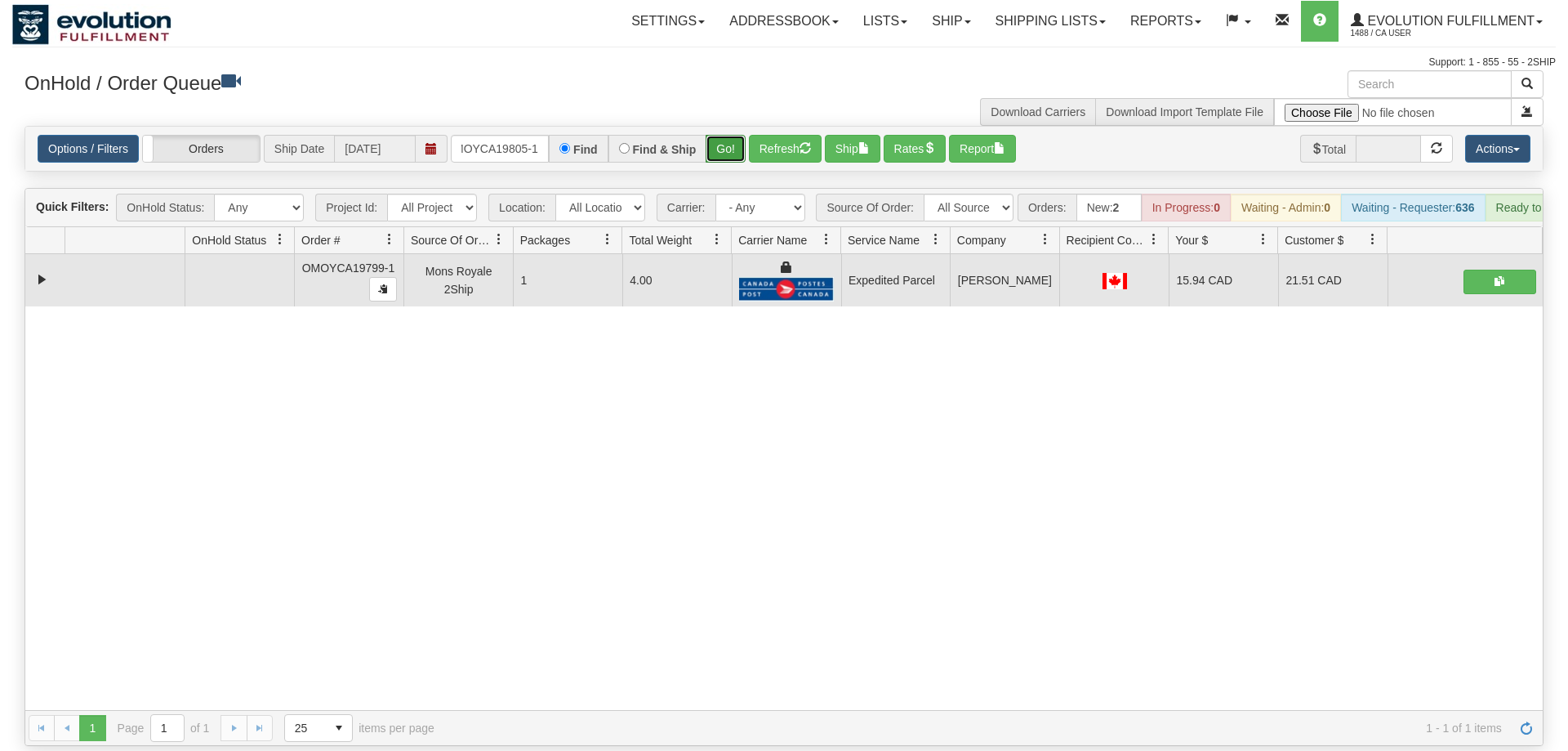
click at [725, 135] on button "Go!" at bounding box center [726, 149] width 40 height 27
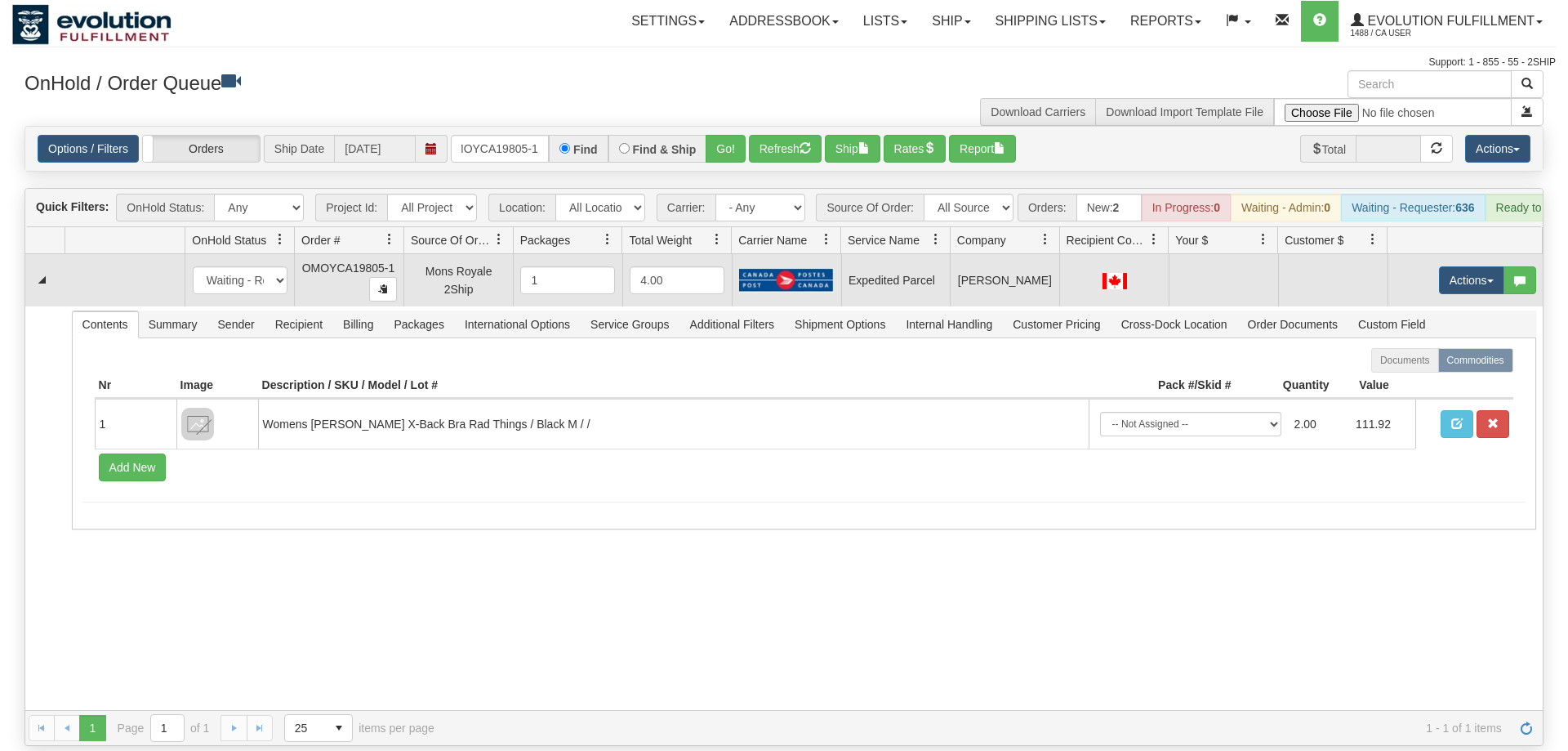
click at [1480, 272] on td "Actions Open Refresh Rates Rate All Services Ship Delete Edit Items" at bounding box center [1465, 280] width 155 height 52
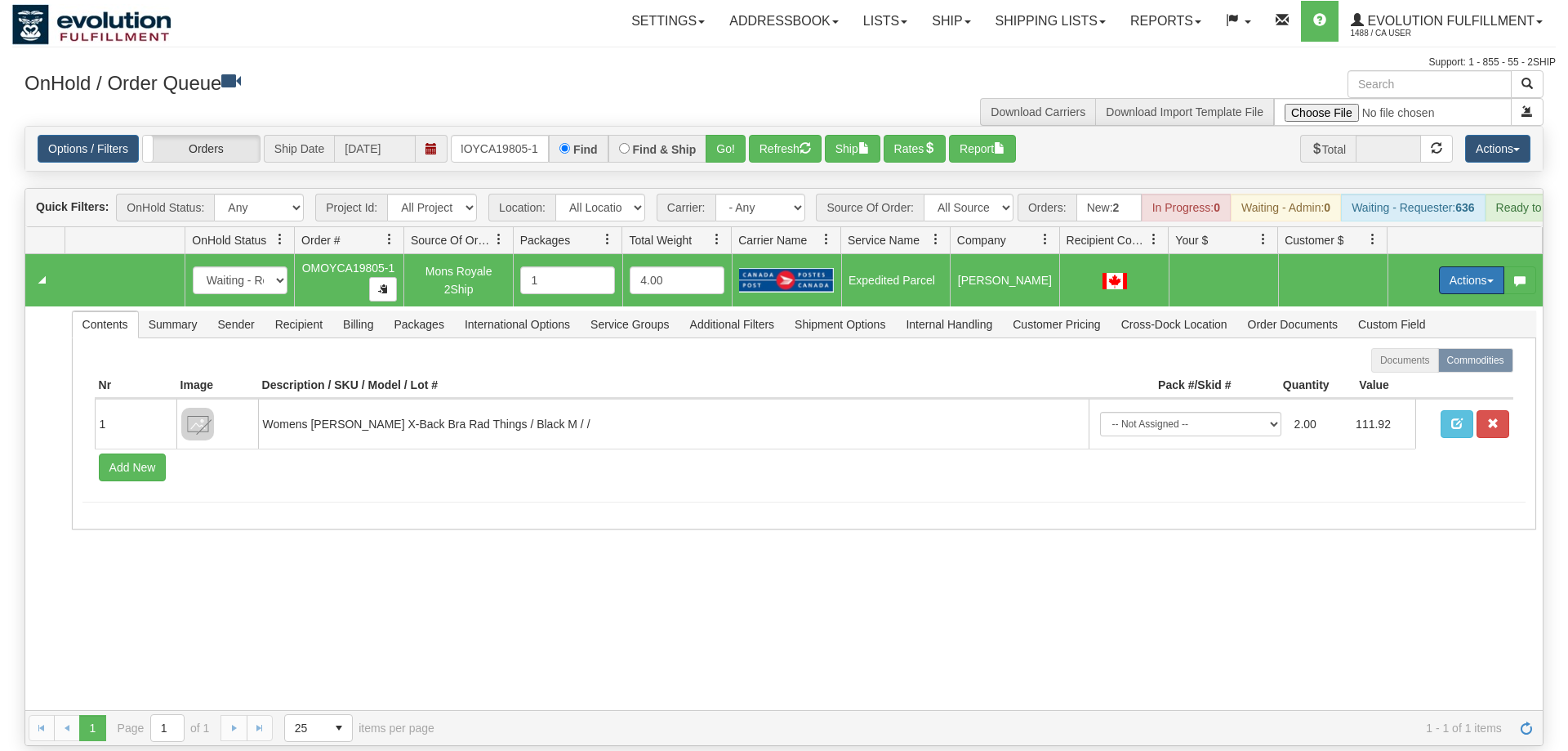
drag, startPoint x: 1475, startPoint y: 256, endPoint x: 1449, endPoint y: 295, distance: 46.9
click at [1475, 266] on button "Actions" at bounding box center [1472, 280] width 65 height 27
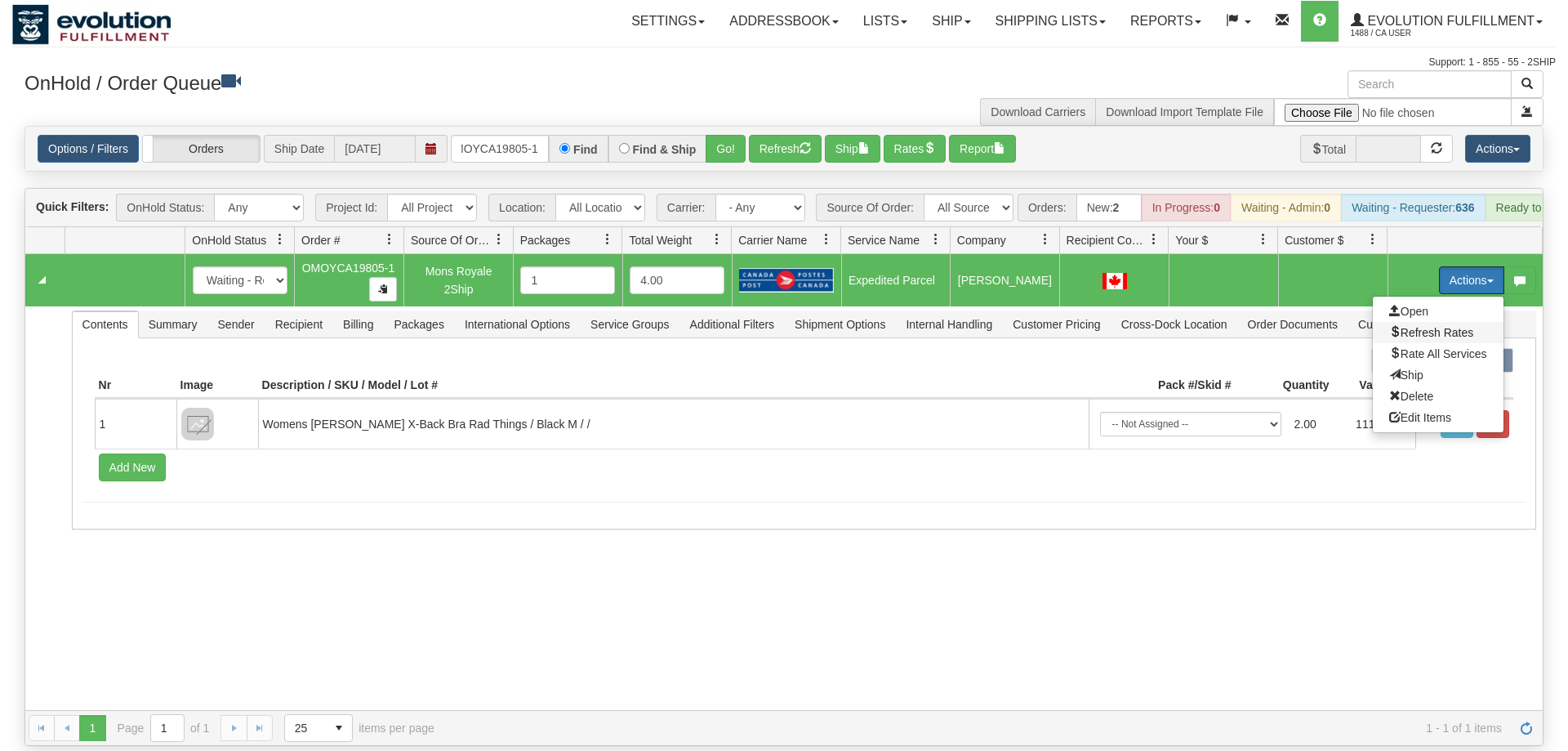
click at [1440, 327] on span "Refresh Rates" at bounding box center [1431, 333] width 84 height 13
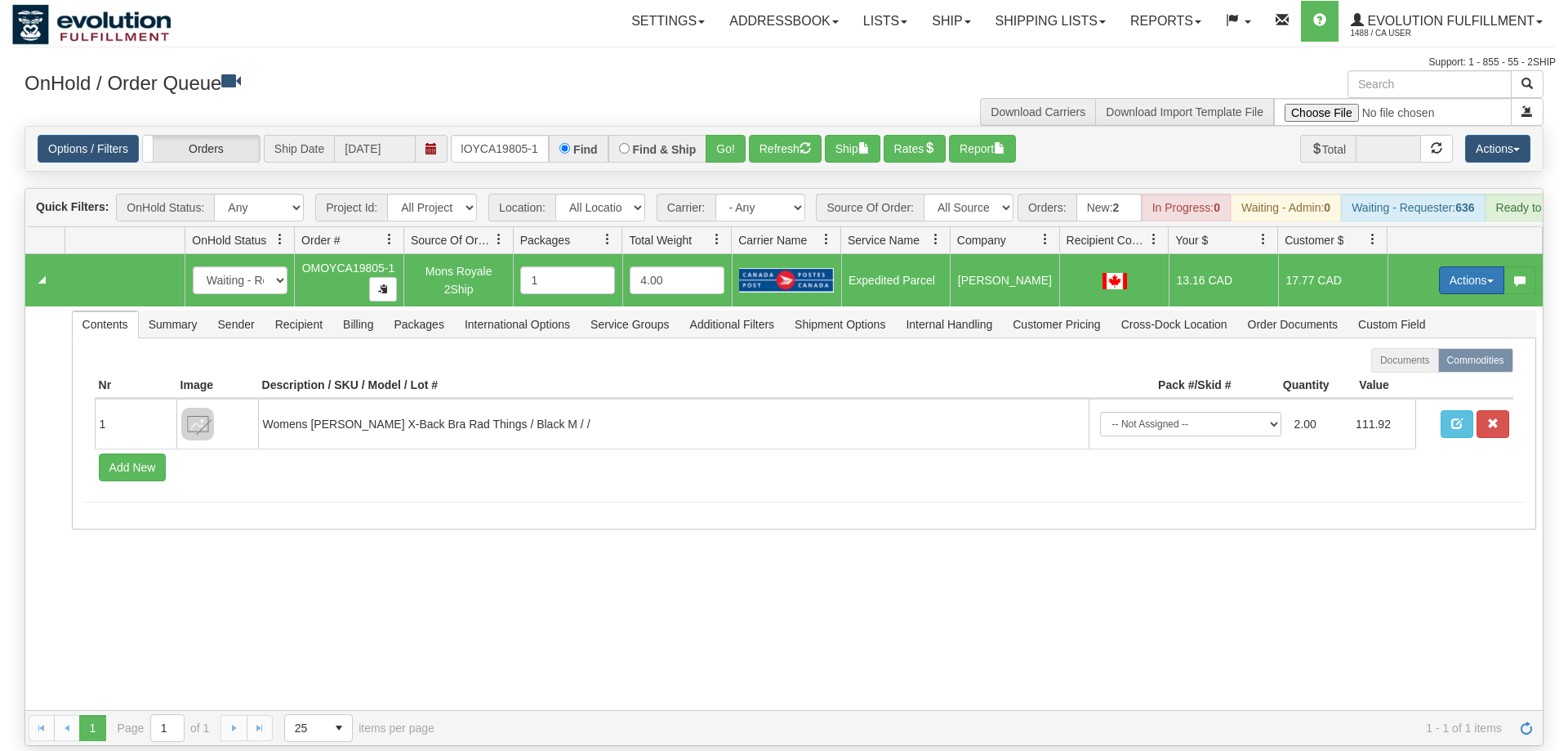
click at [1472, 266] on button "Actions" at bounding box center [1472, 280] width 65 height 27
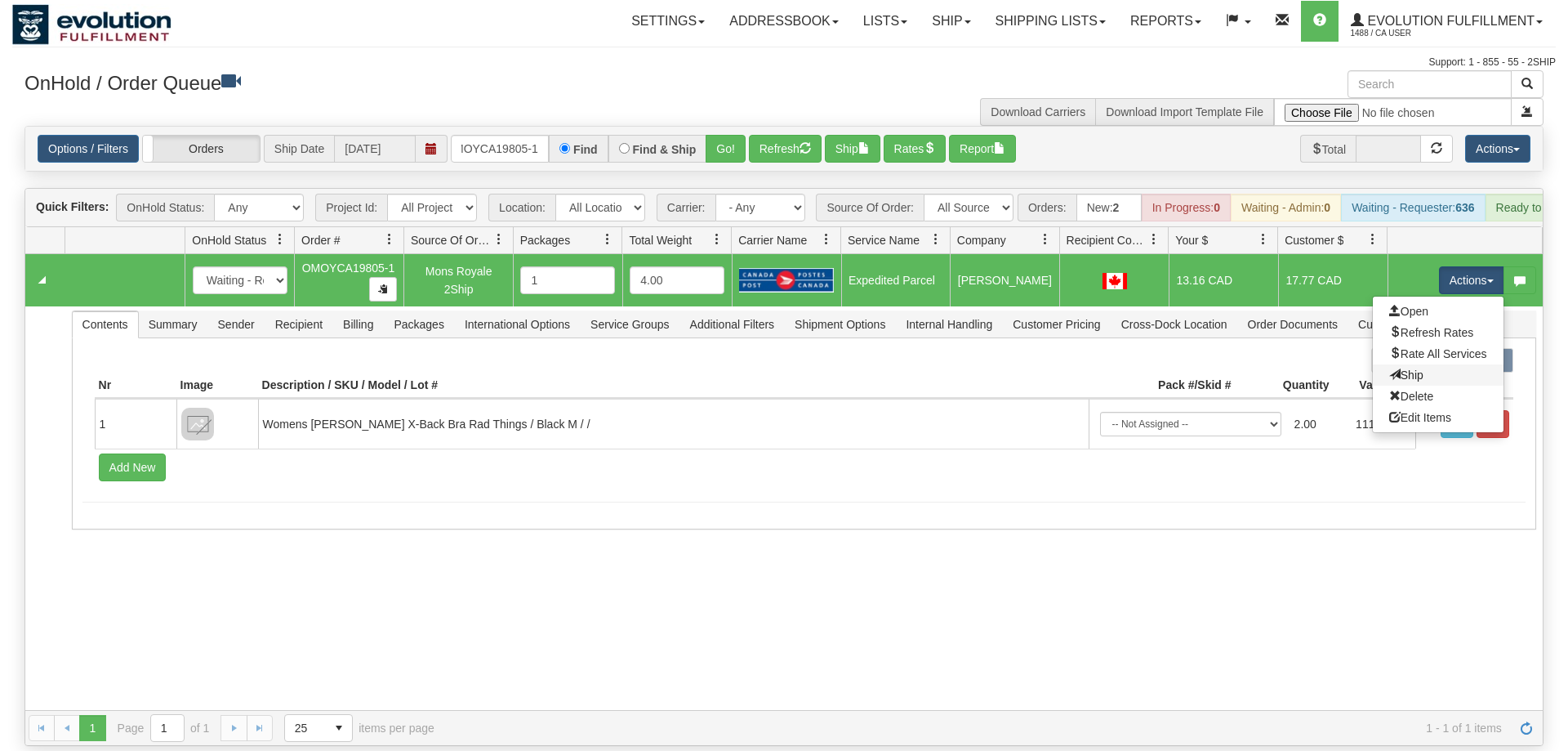
click at [1444, 364] on link "Ship" at bounding box center [1438, 375] width 131 height 21
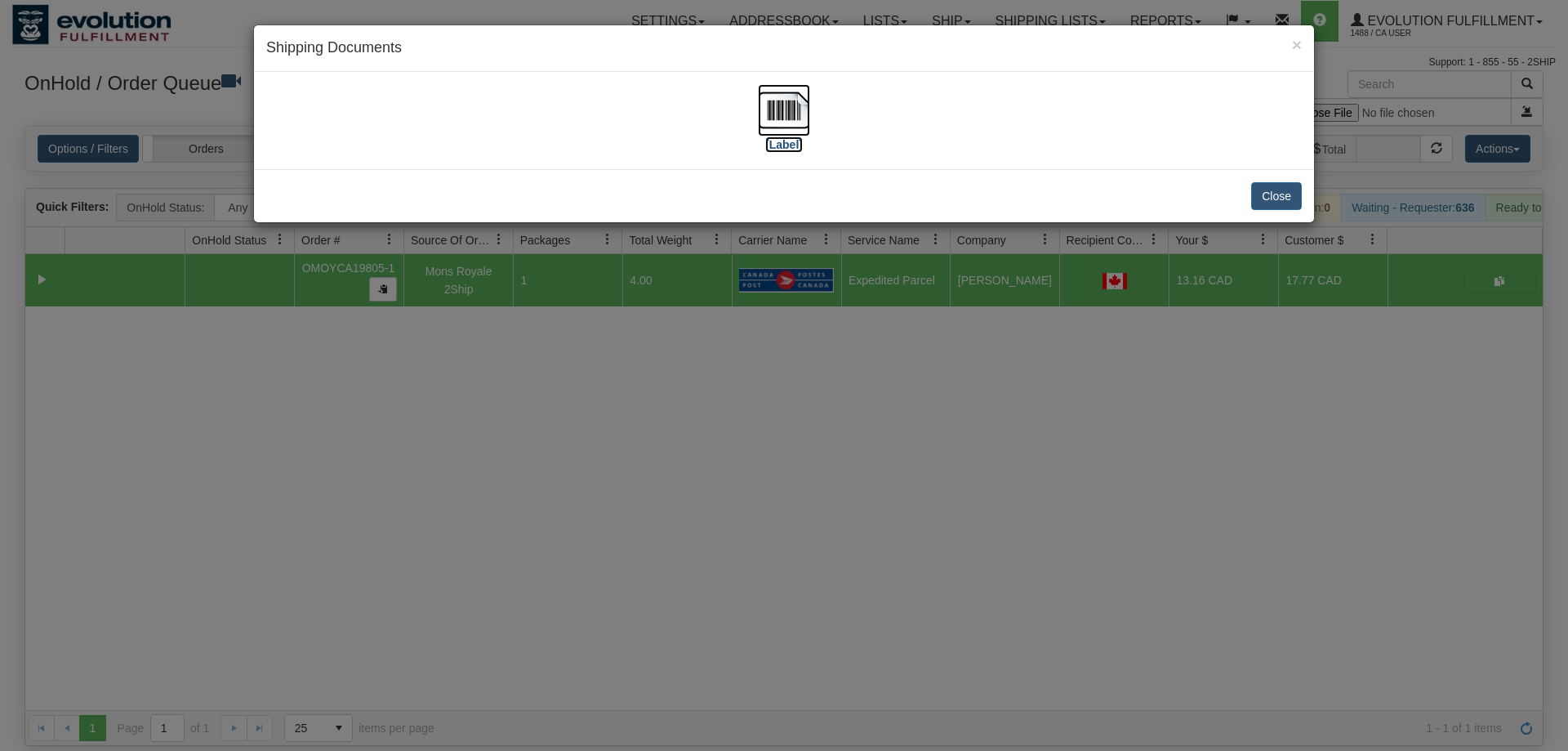
click at [779, 143] on label "[Label]" at bounding box center [784, 144] width 38 height 16
drag, startPoint x: 1016, startPoint y: 501, endPoint x: 901, endPoint y: 343, distance: 195.4
click at [1004, 486] on div "× Shipping Documents [Label] Close" at bounding box center [784, 376] width 1568 height 751
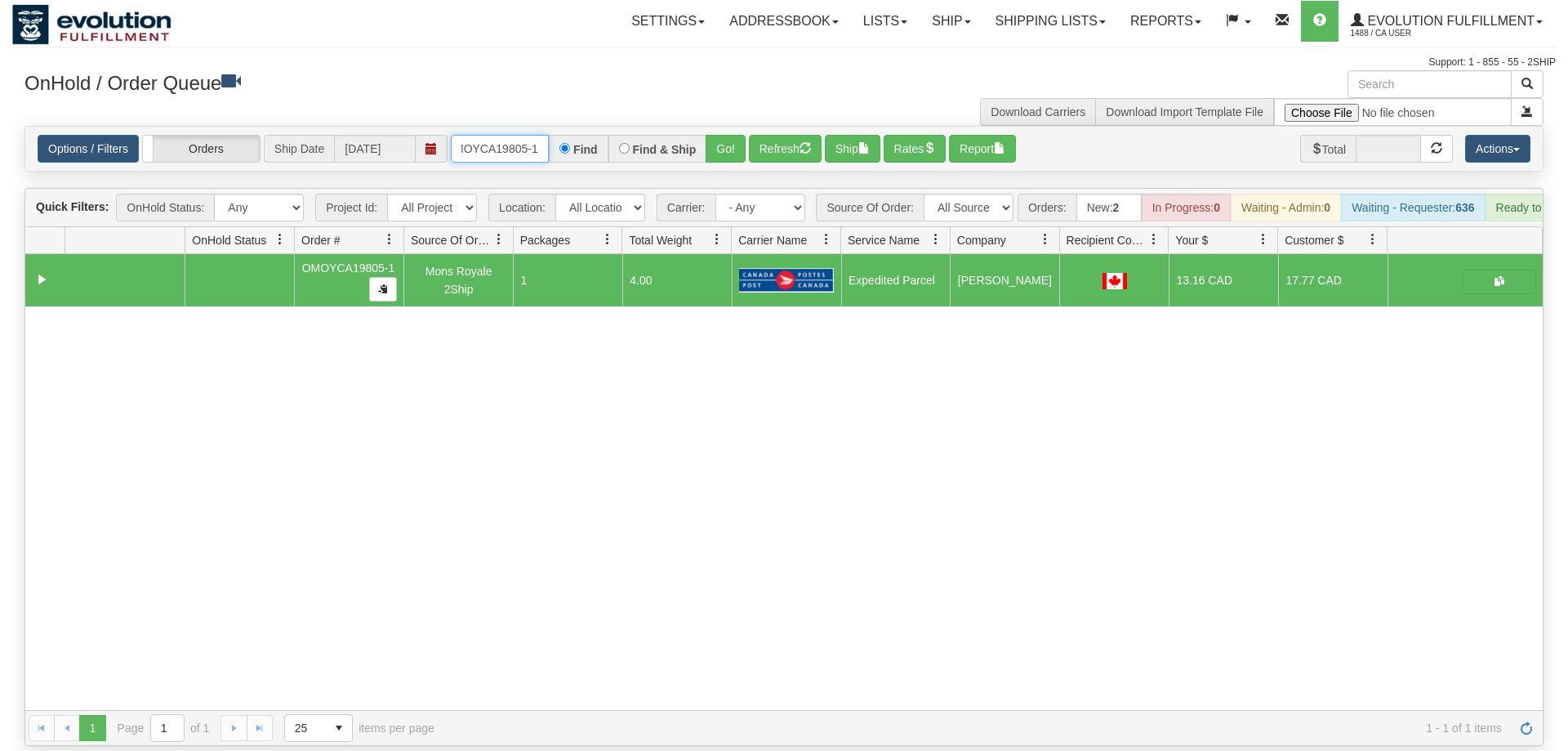
click at [524, 135] on input "oMOYCA19805-1" at bounding box center [500, 149] width 98 height 27
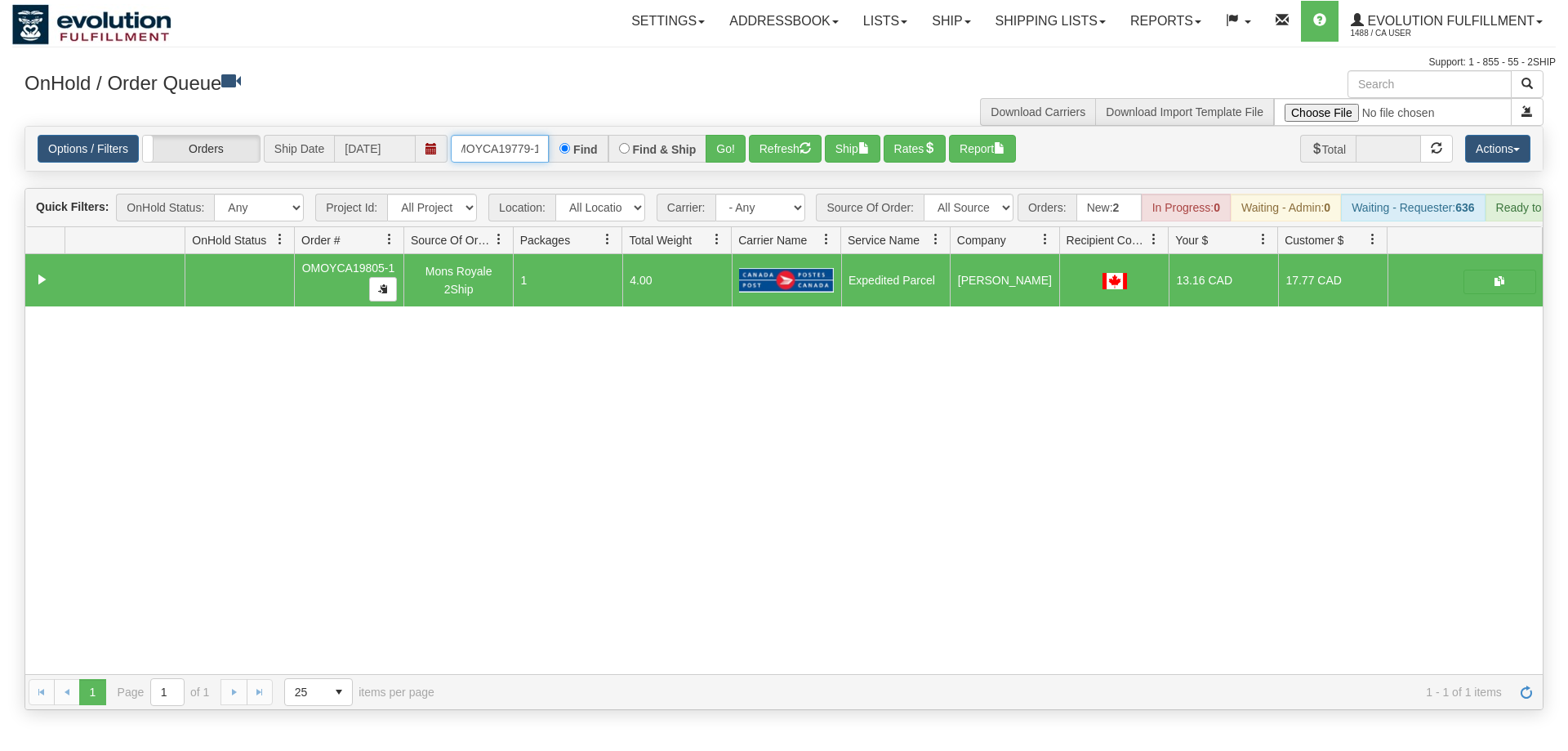
scroll to position [0, 16]
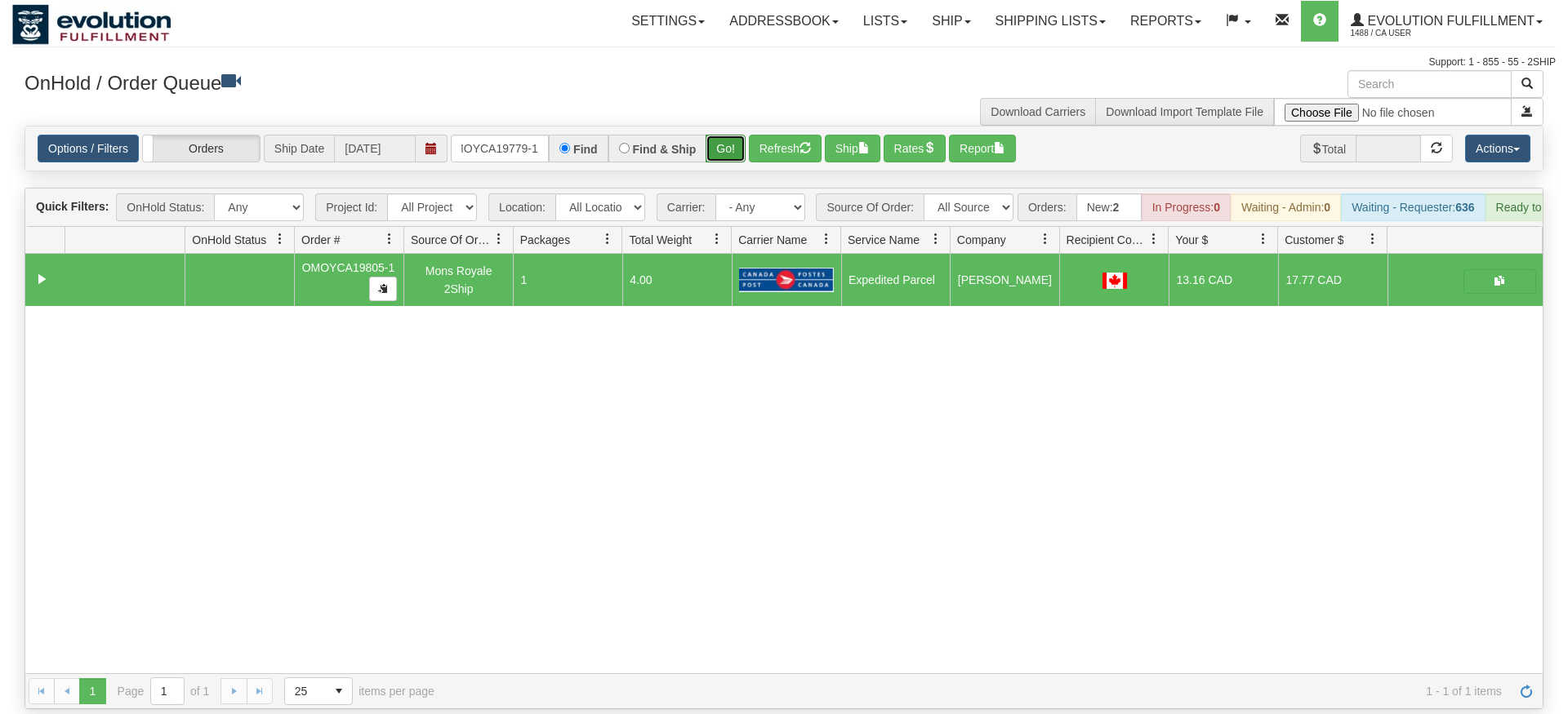
click at [714, 164] on div "Is equal to Is not equal to Contains Does not contains CAD USD EUR ZAR [PERSON_…" at bounding box center [784, 417] width 1544 height 584
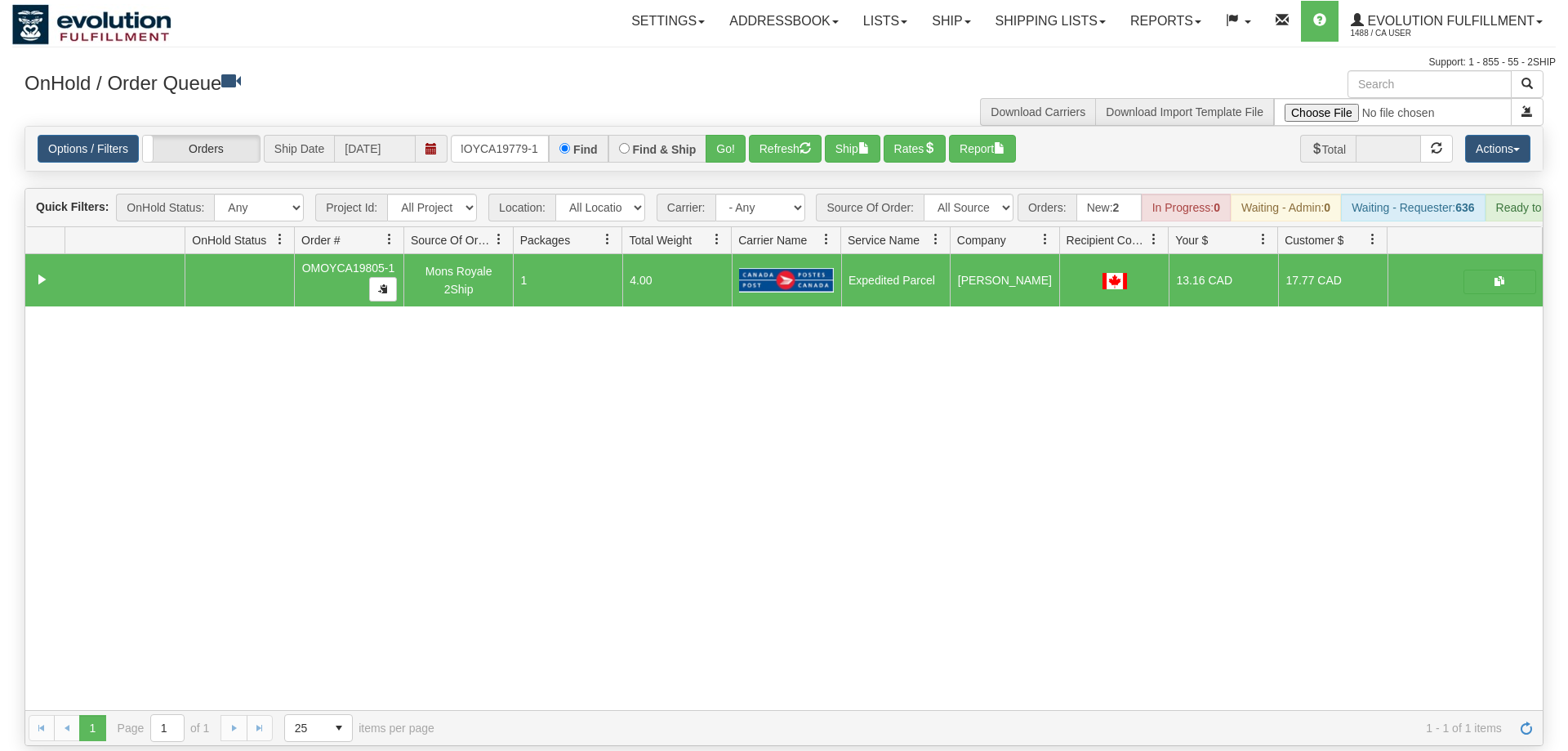
click at [725, 87] on h3 "OnHold / Order Queue" at bounding box center [398, 82] width 747 height 24
click at [737, 135] on button "Go!" at bounding box center [726, 149] width 40 height 27
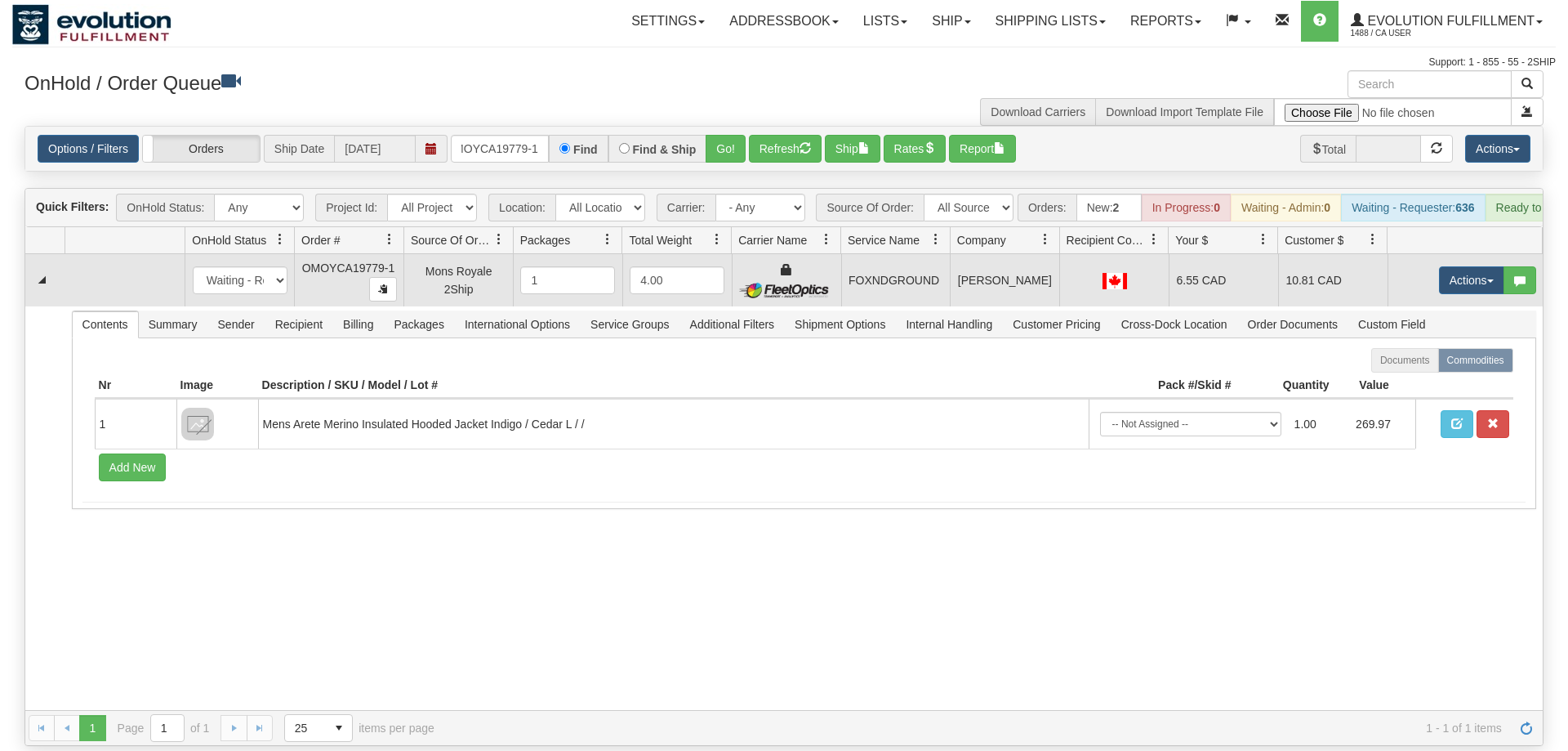
click at [1480, 276] on td "Actions Open Refresh Rates Rate All Services Ship Delete Edit Items" at bounding box center [1465, 280] width 155 height 52
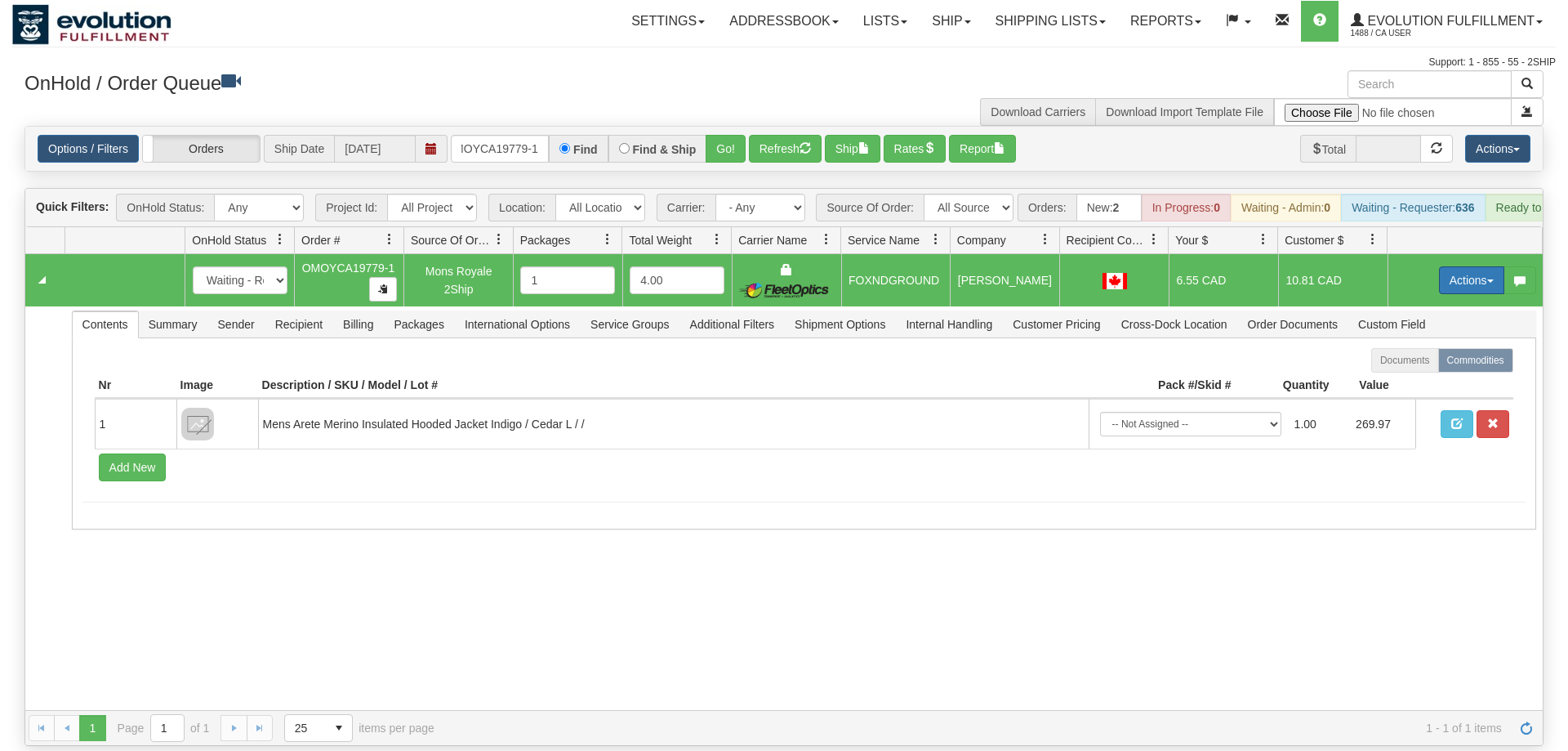
drag, startPoint x: 1479, startPoint y: 265, endPoint x: 1408, endPoint y: 369, distance: 125.9
click at [1477, 266] on button "Actions" at bounding box center [1472, 280] width 65 height 27
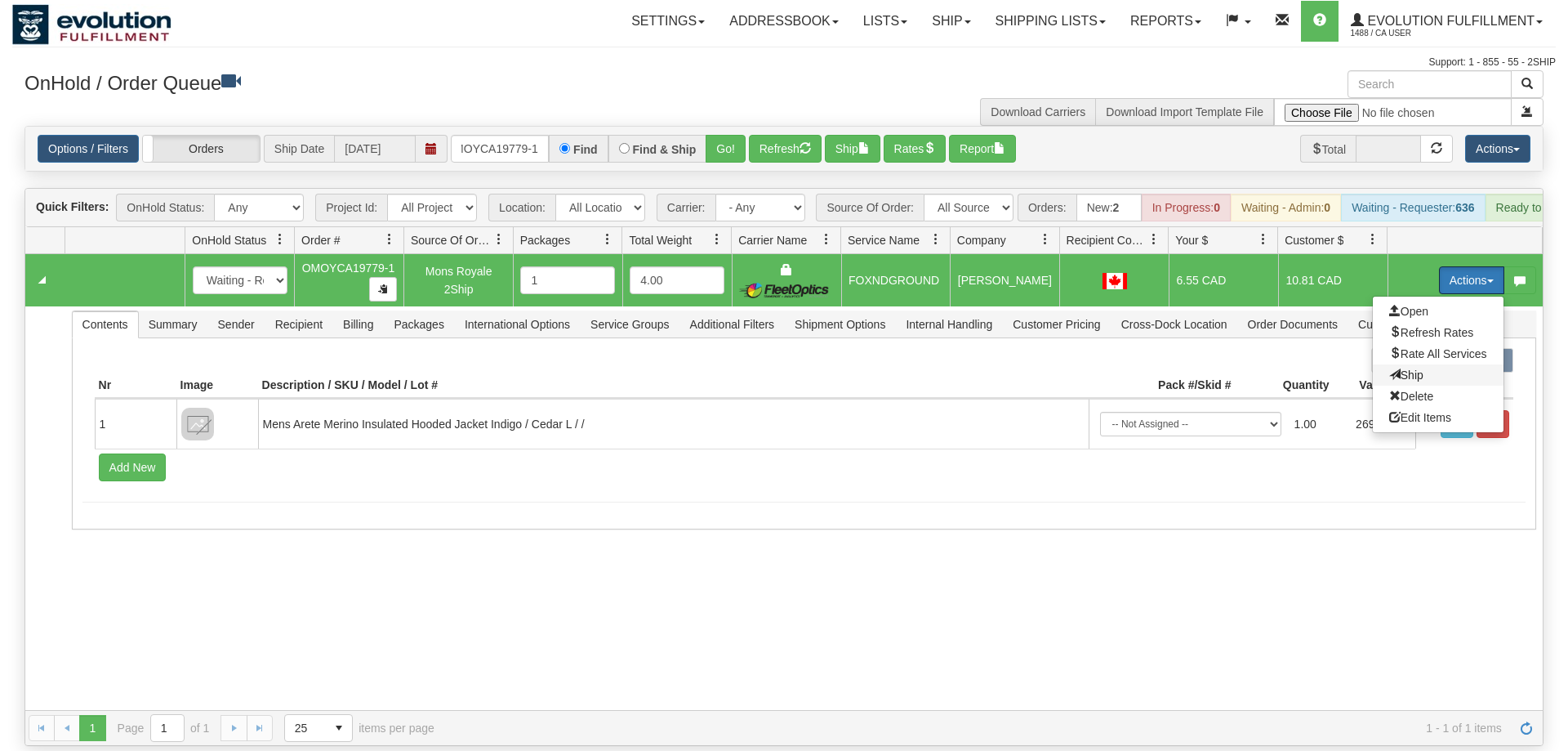
click at [1415, 369] on span "Ship" at bounding box center [1407, 375] width 34 height 13
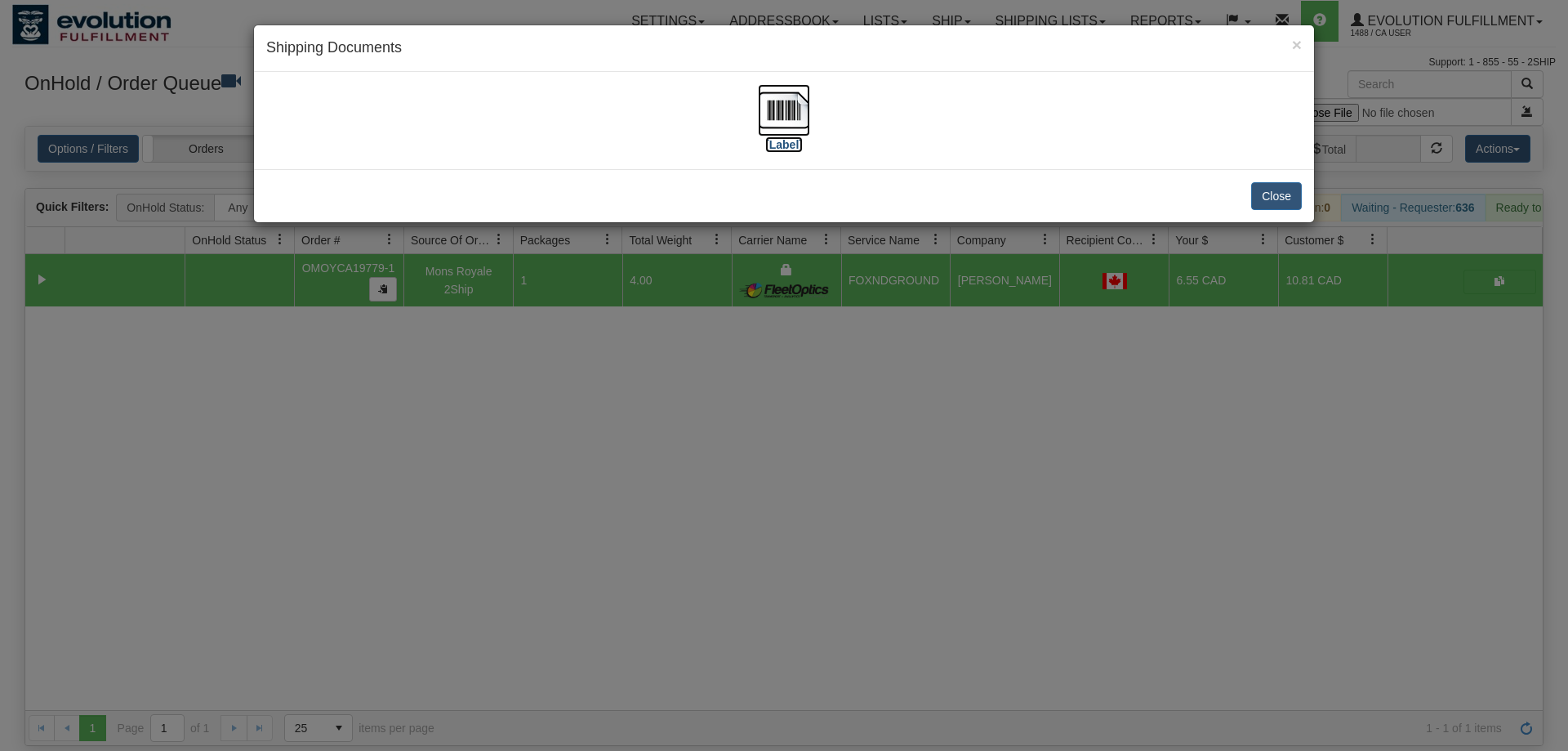
click at [772, 100] on img at bounding box center [784, 110] width 52 height 52
drag, startPoint x: 945, startPoint y: 507, endPoint x: 627, endPoint y: 202, distance: 440.6
click at [947, 493] on div "× Shipping Documents [Label] Close" at bounding box center [784, 376] width 1568 height 751
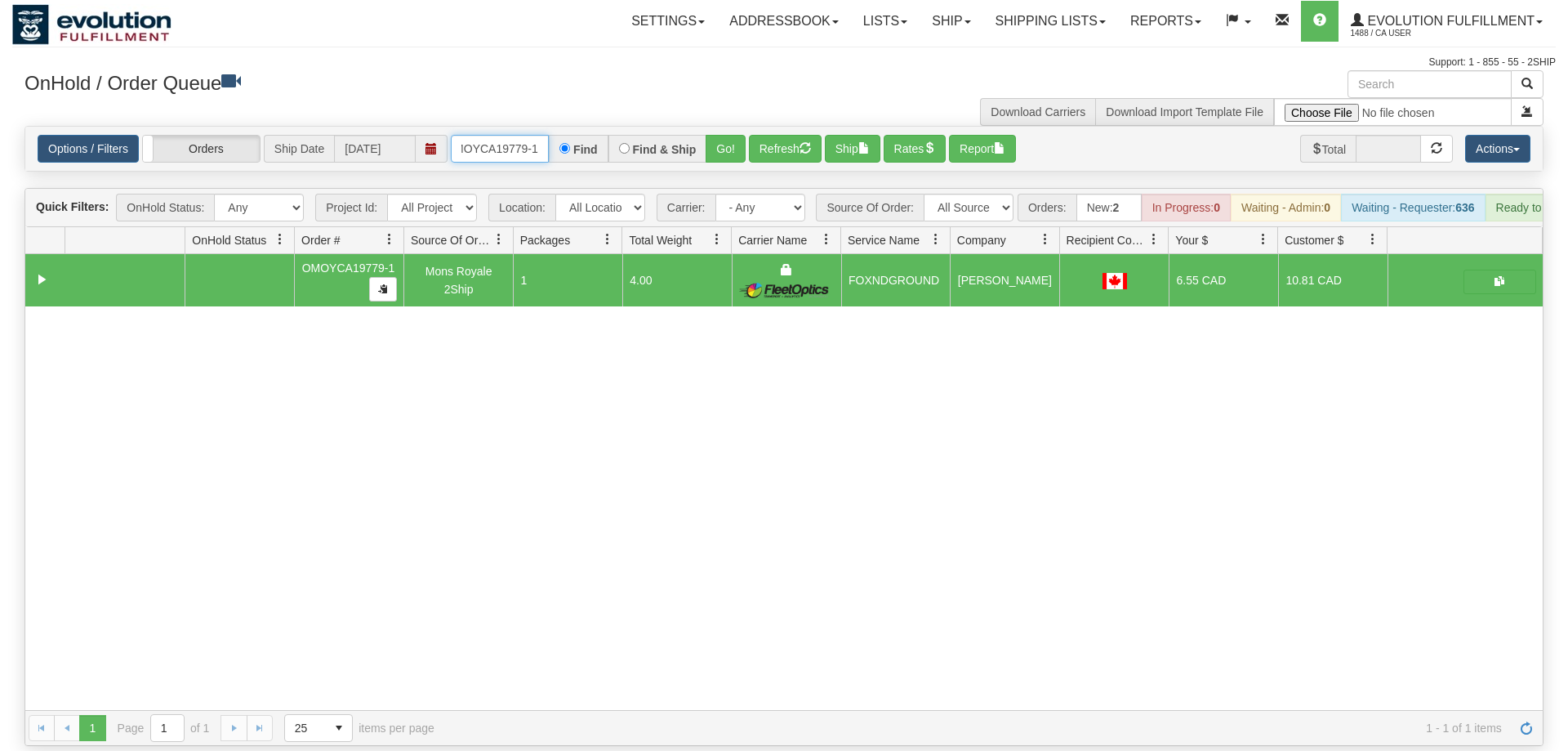
click at [481, 135] on input "OMOYCA19779-1" at bounding box center [500, 149] width 98 height 27
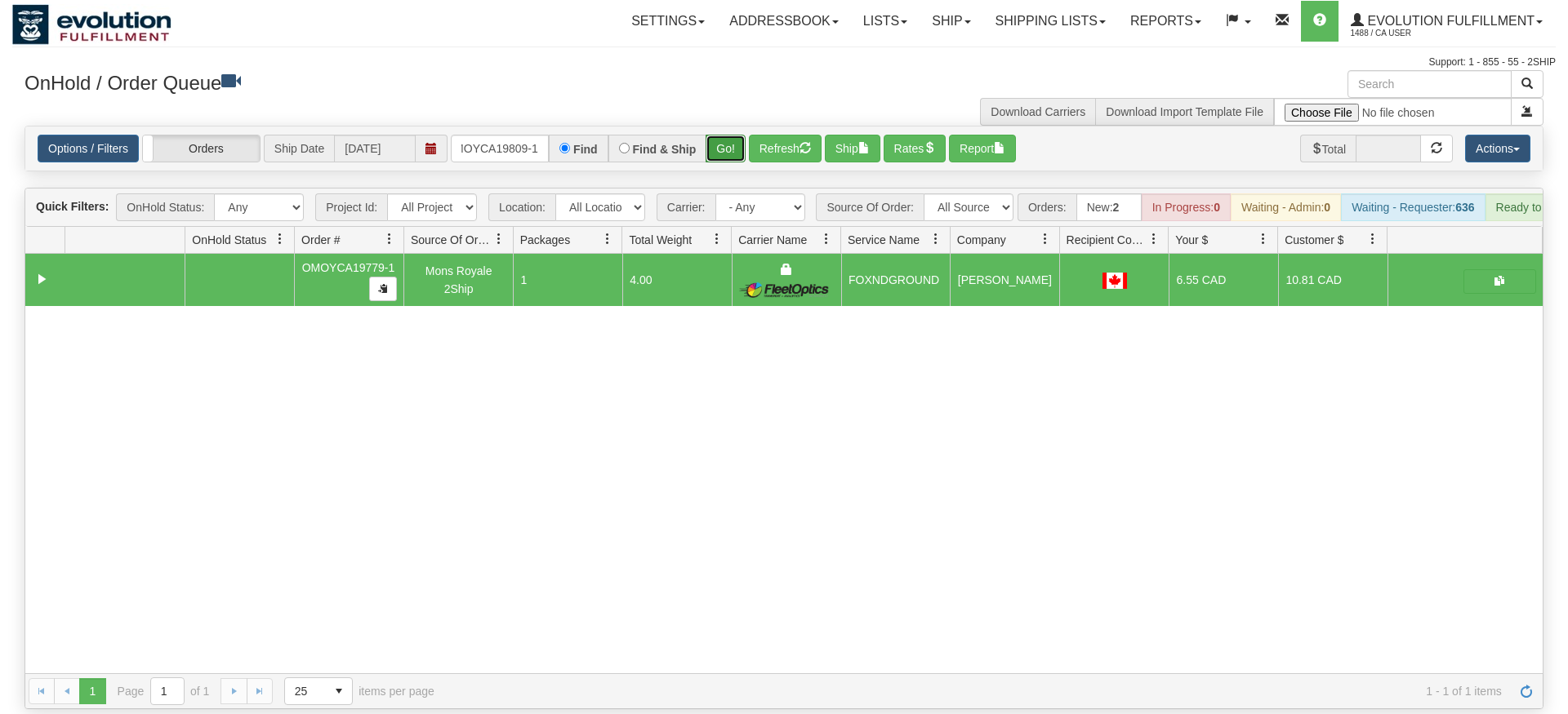
click at [735, 158] on div "Is equal to Is not equal to Contains Does not contains CAD USD EUR ZAR [PERSON_…" at bounding box center [784, 417] width 1544 height 584
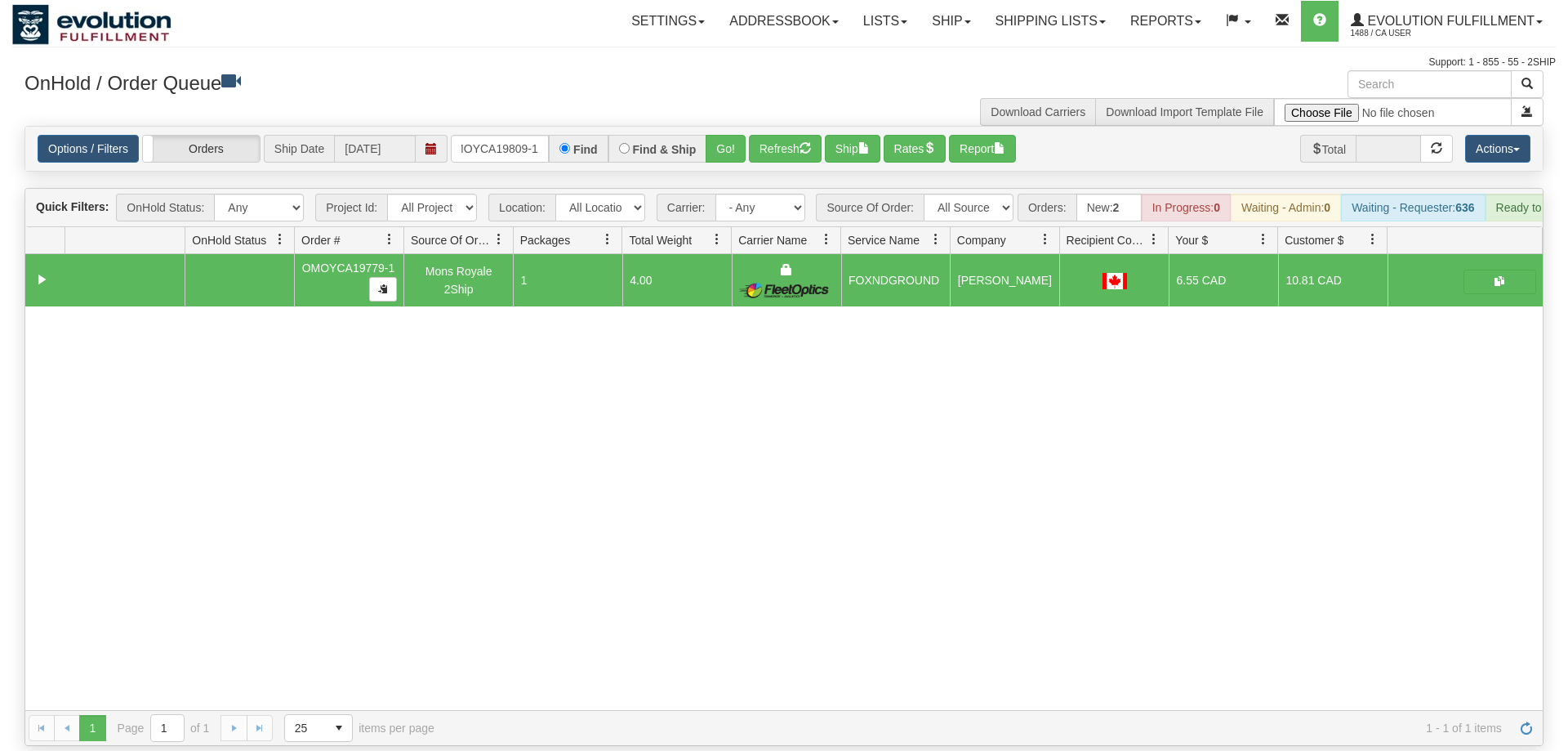
click at [719, 126] on div "Options / Filters Group Shipments Orders Ship Date [DATE] OMOYCA19809-1 Find Fi…" at bounding box center [783, 148] width 1517 height 44
click at [720, 135] on button "Go!" at bounding box center [726, 149] width 40 height 27
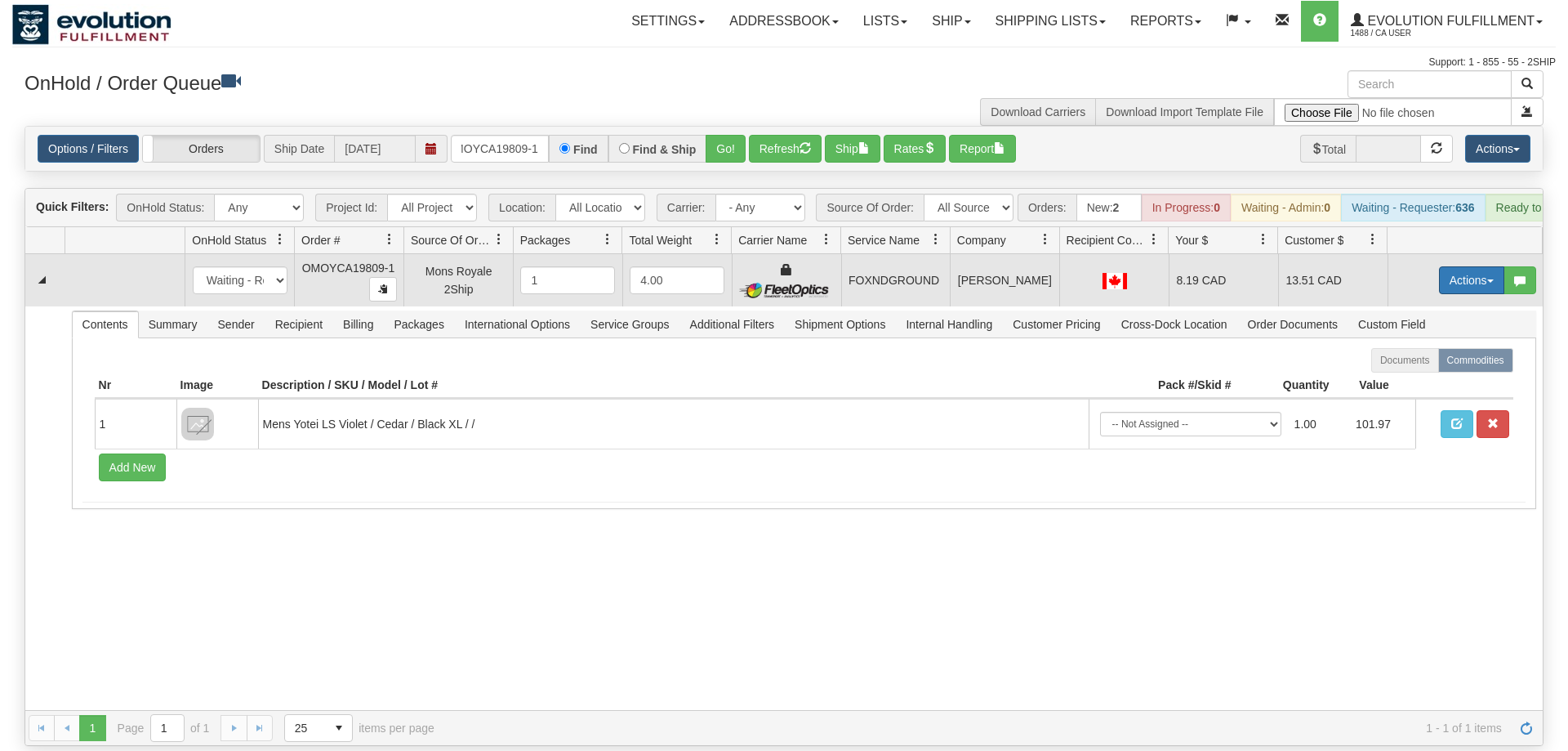
click at [1479, 254] on td "Actions Open Refresh Rates Rate All Services Ship Delete Edit Items" at bounding box center [1465, 280] width 155 height 52
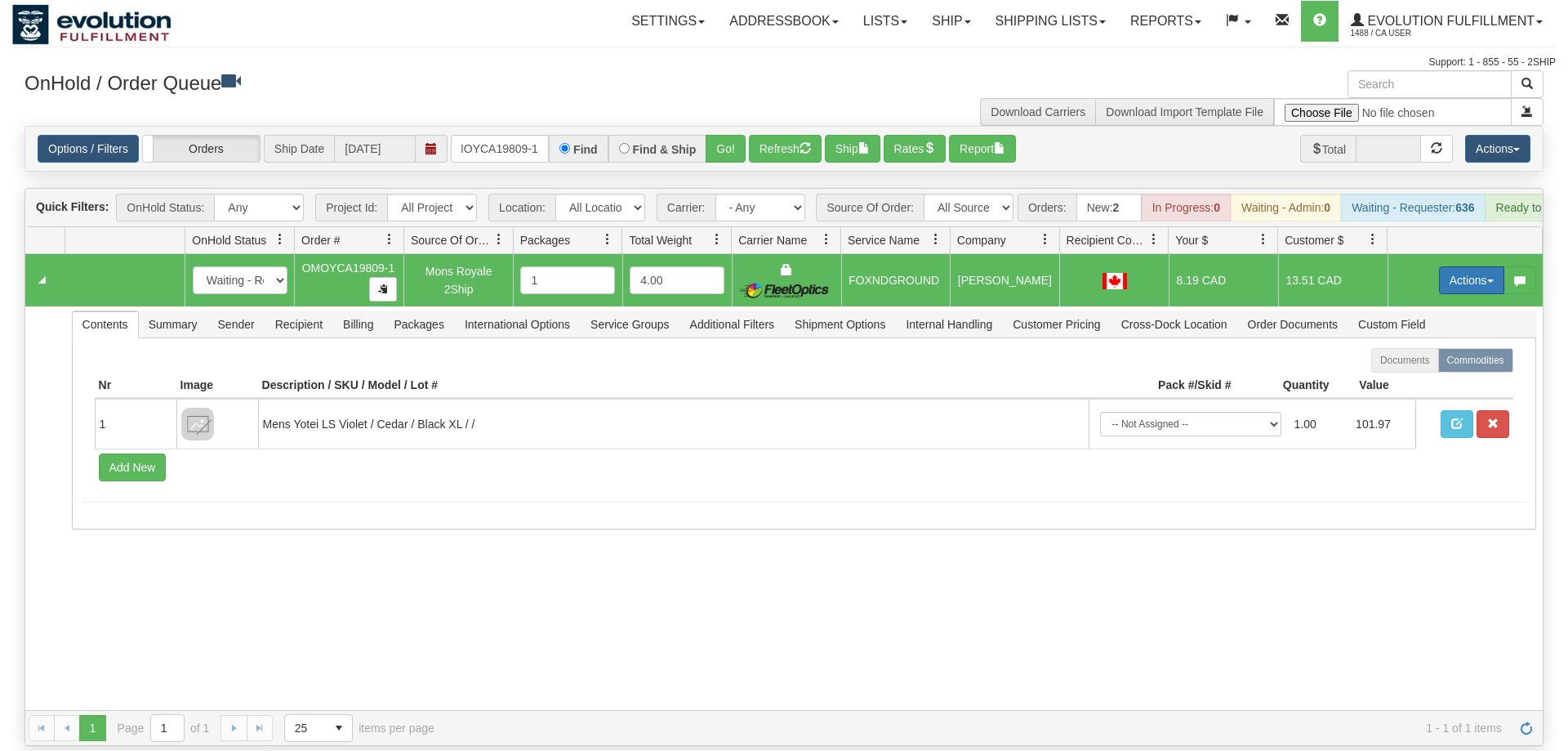
click at [1464, 266] on button "Actions" at bounding box center [1472, 280] width 65 height 27
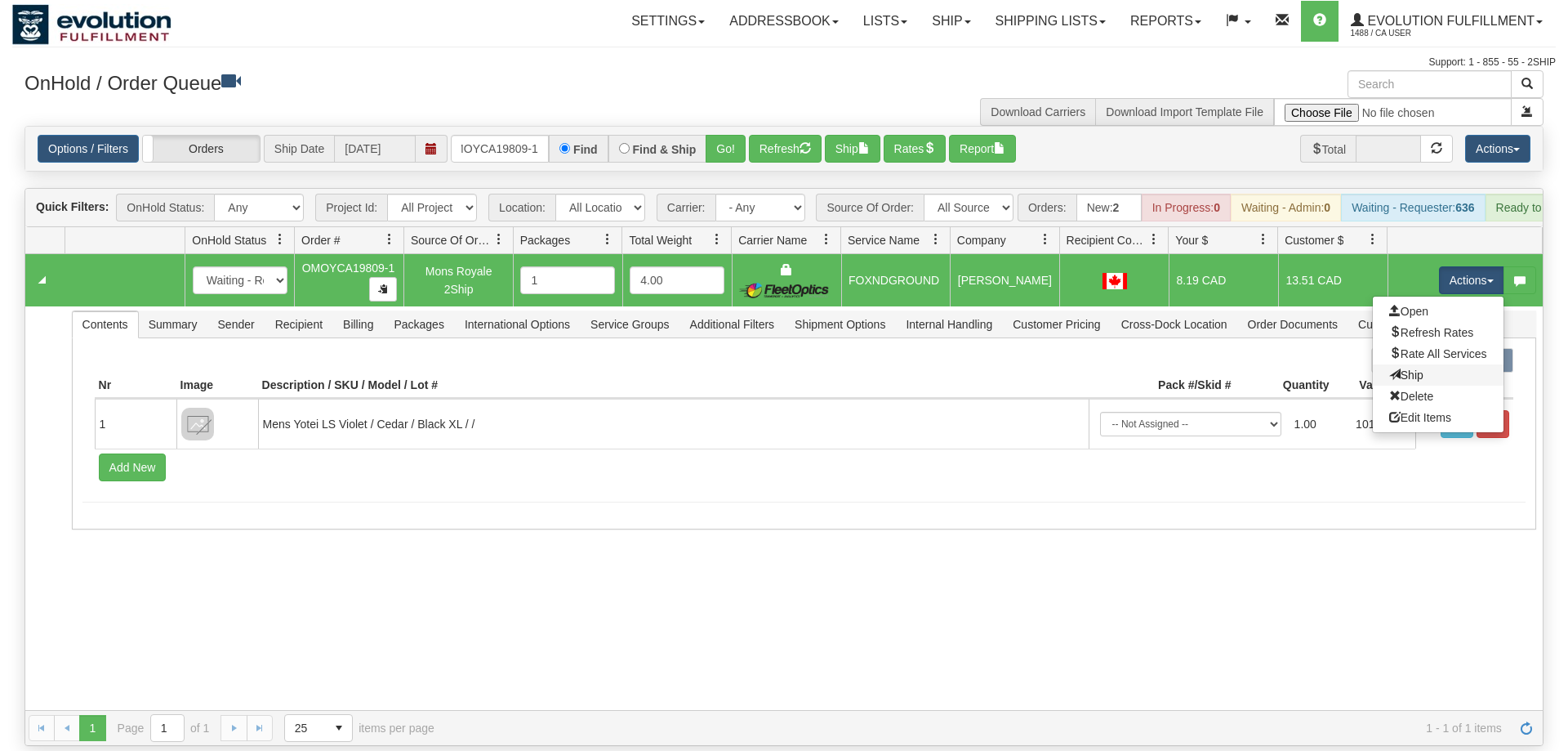
click at [1426, 364] on link "Ship" at bounding box center [1438, 375] width 131 height 21
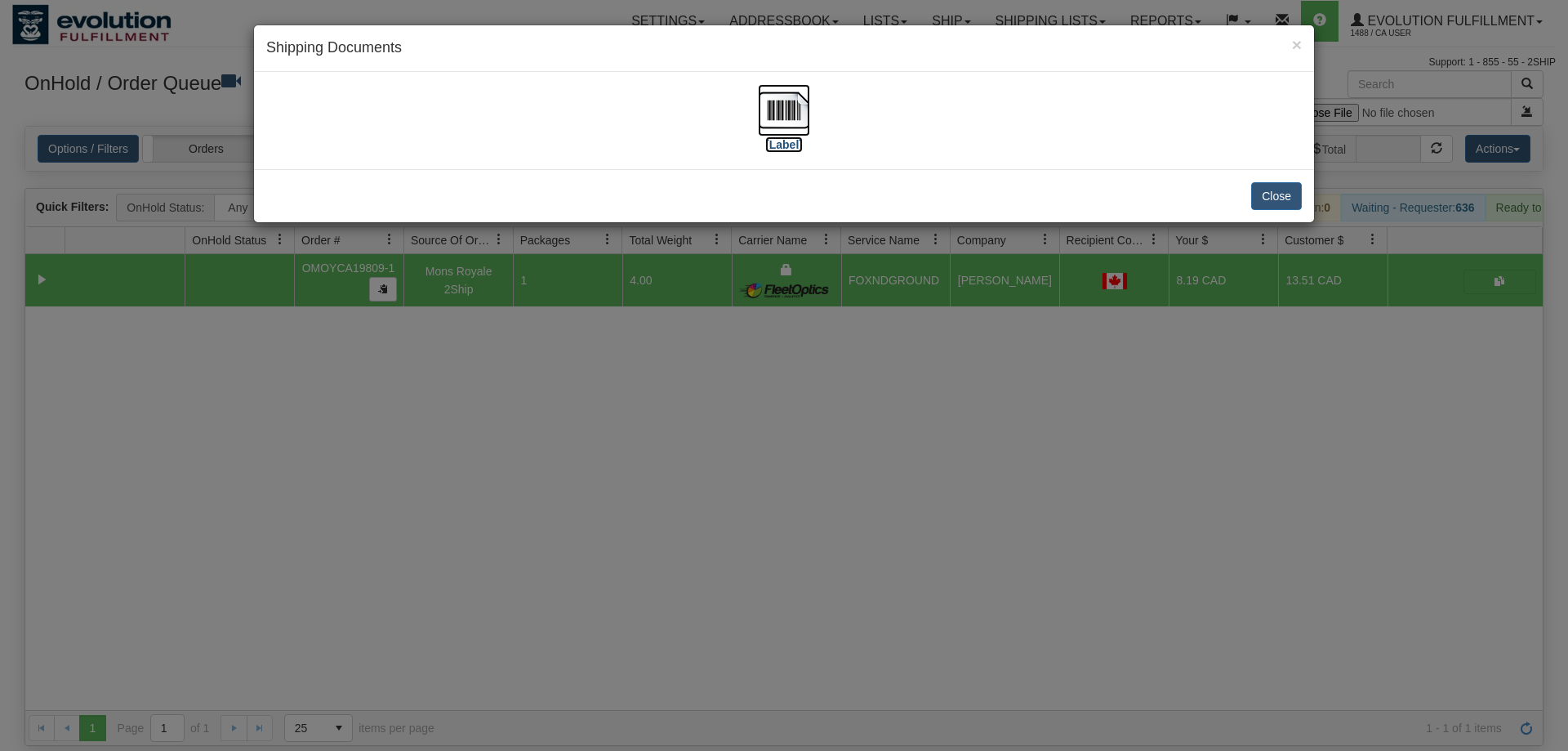
click at [775, 111] on img at bounding box center [784, 110] width 52 height 52
click at [1098, 510] on div "× Shipping Documents [Label] Close" at bounding box center [784, 376] width 1568 height 751
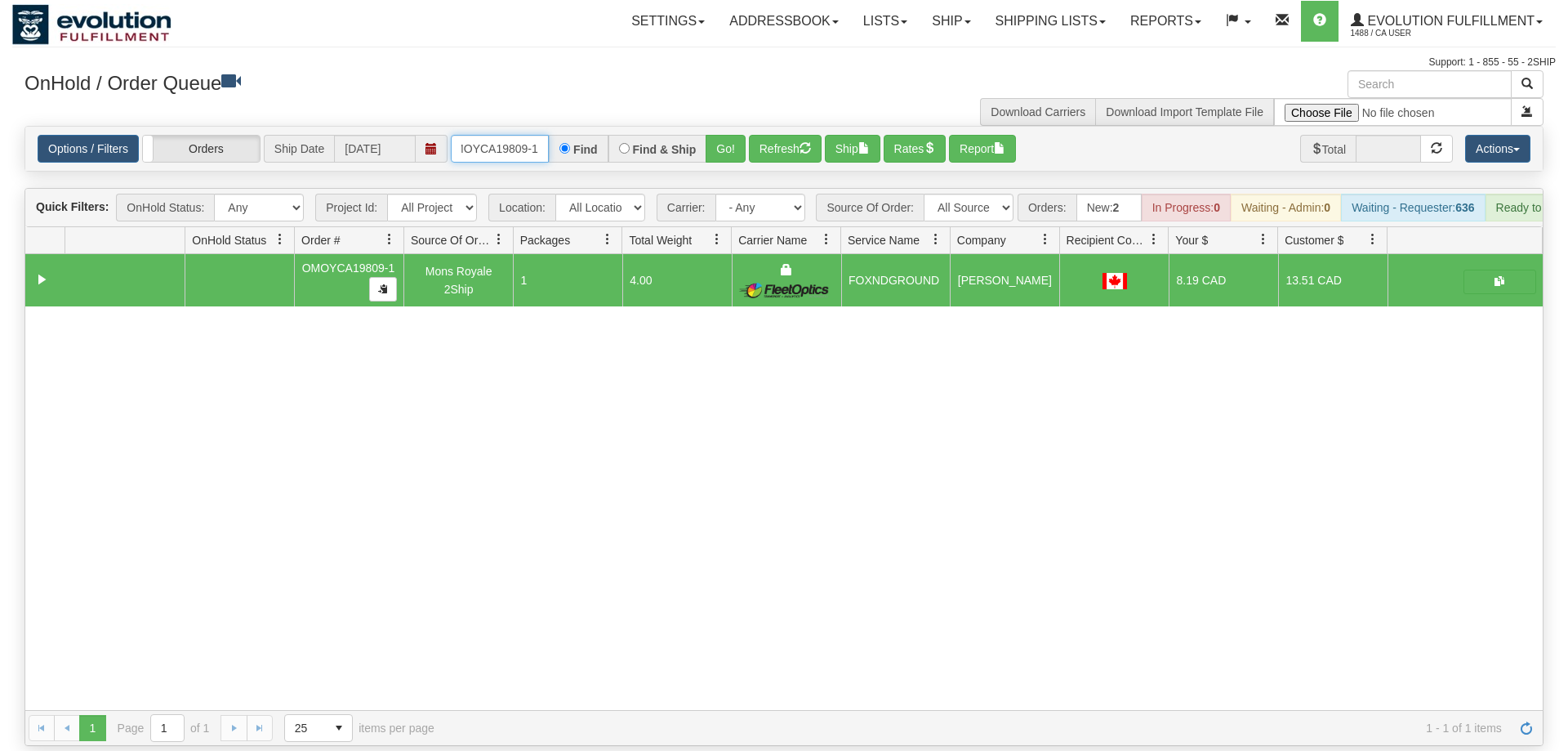
click at [483, 135] on input "OMOYCA19809-1" at bounding box center [500, 149] width 98 height 27
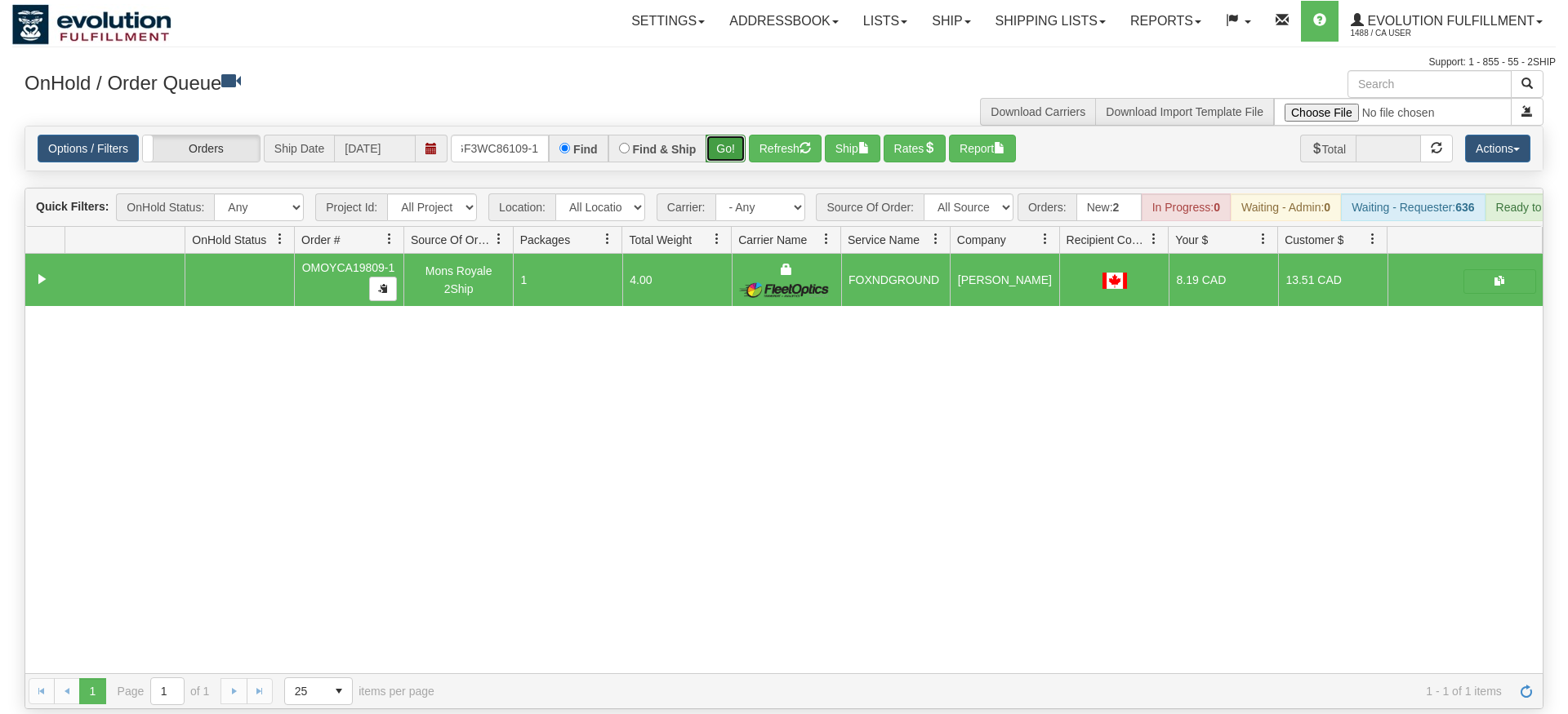
click at [713, 160] on div "Is equal to Is not equal to Contains Does not contains CAD USD EUR ZAR [PERSON_…" at bounding box center [784, 417] width 1544 height 584
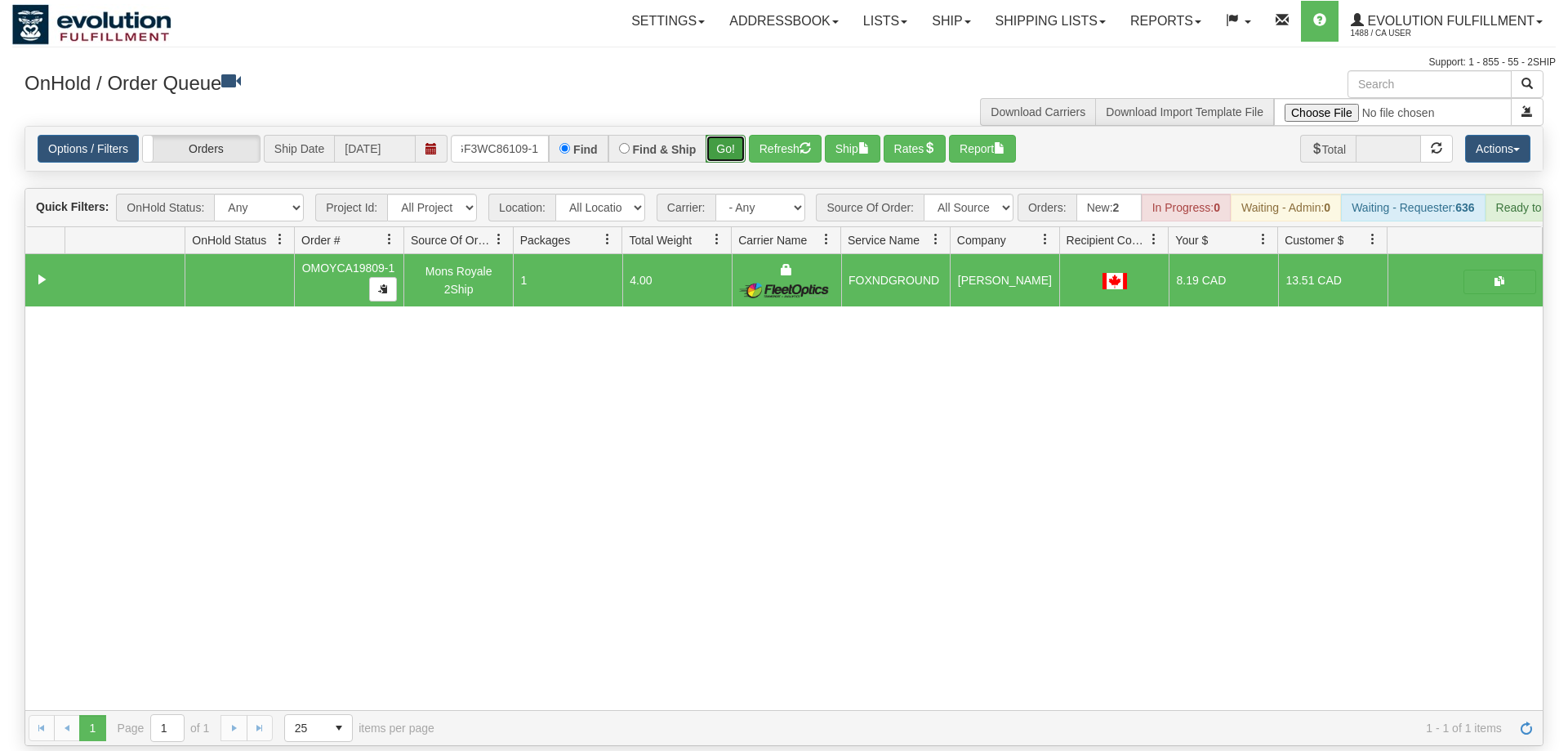
click at [735, 135] on button "Go!" at bounding box center [726, 149] width 40 height 27
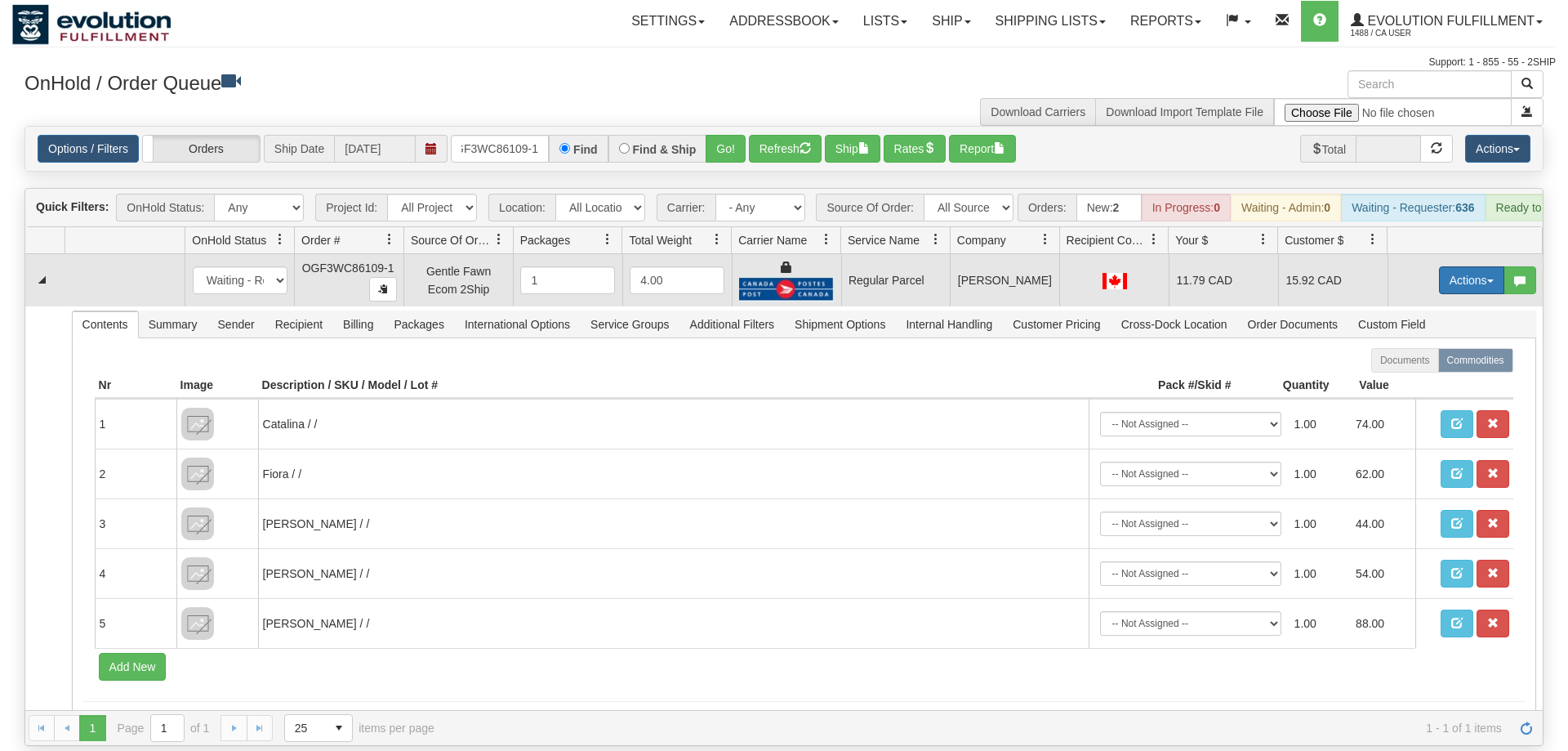
click at [1456, 266] on button "Actions" at bounding box center [1472, 280] width 65 height 27
click at [1421, 347] on span "Rate All Services" at bounding box center [1438, 353] width 98 height 13
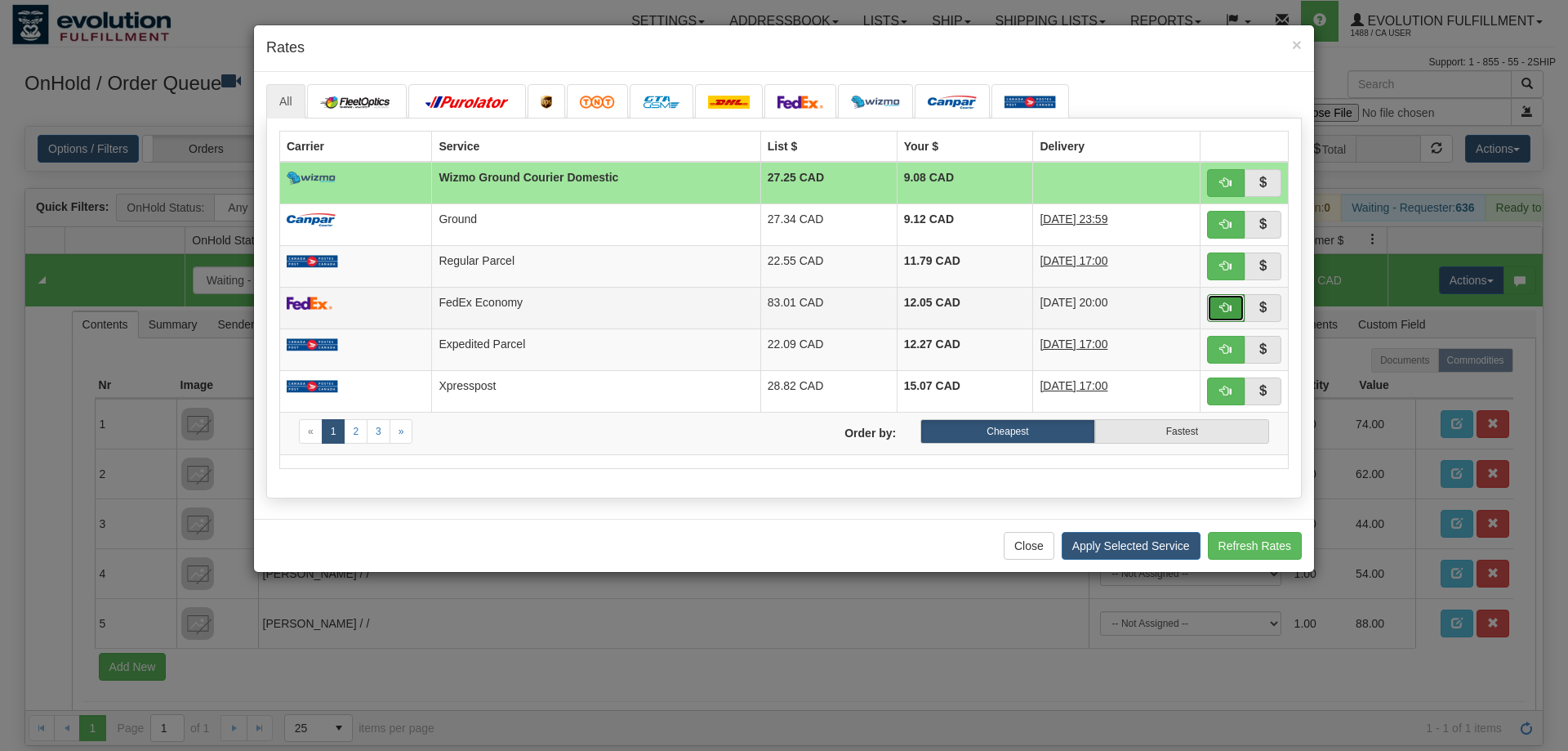
click at [1212, 296] on button "button" at bounding box center [1226, 308] width 38 height 27
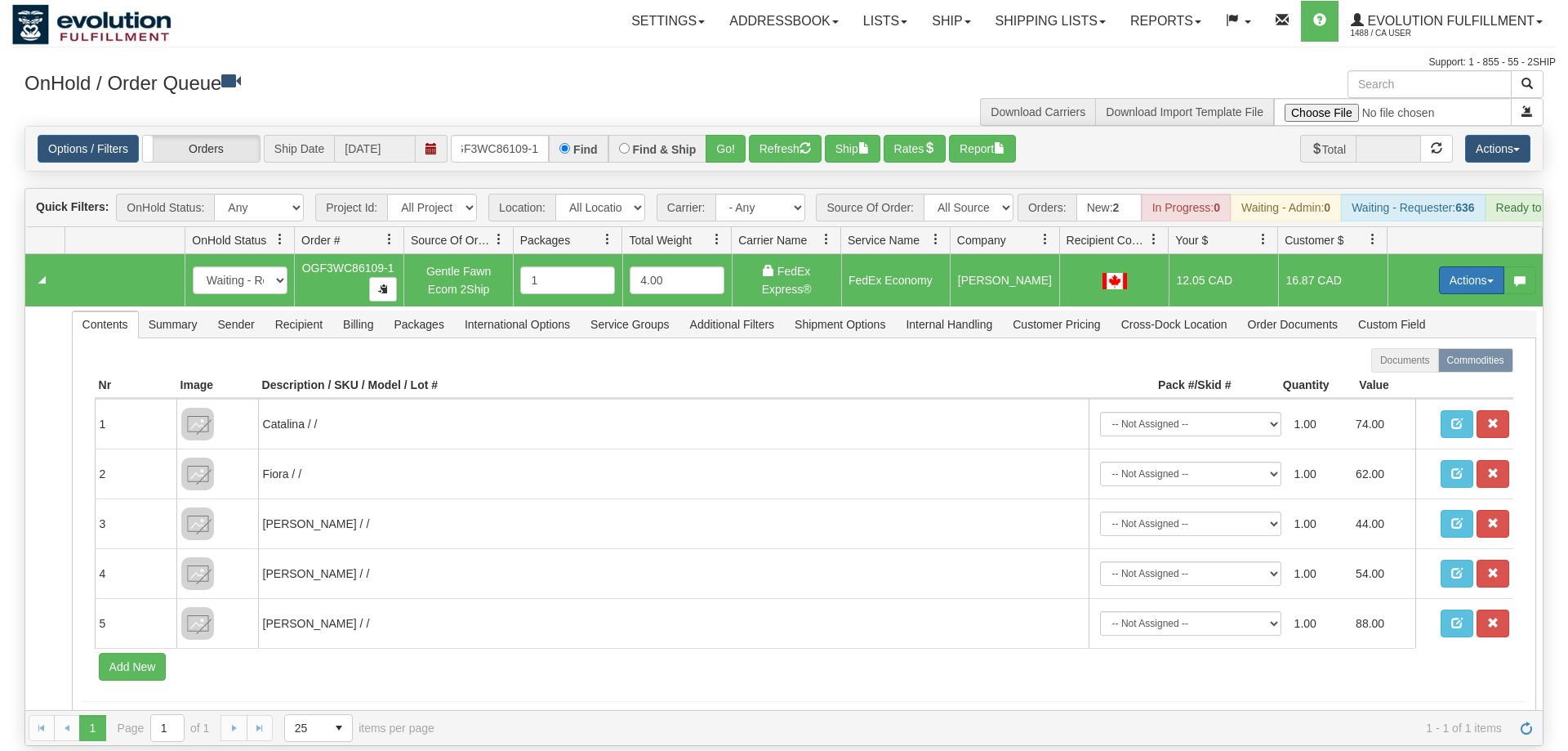
click at [1452, 266] on button "Actions" at bounding box center [1472, 280] width 65 height 27
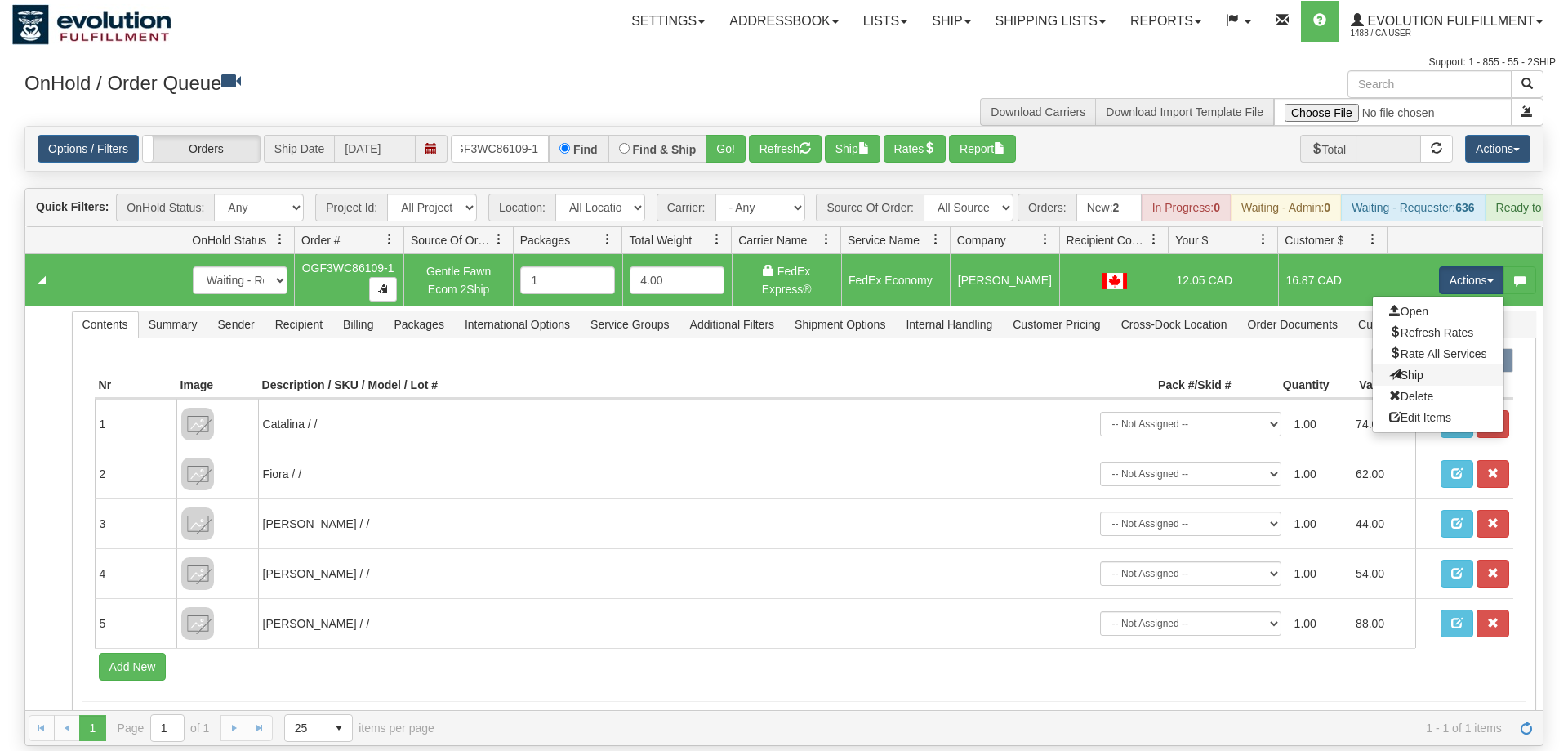
click at [1431, 364] on link "Ship" at bounding box center [1438, 375] width 131 height 21
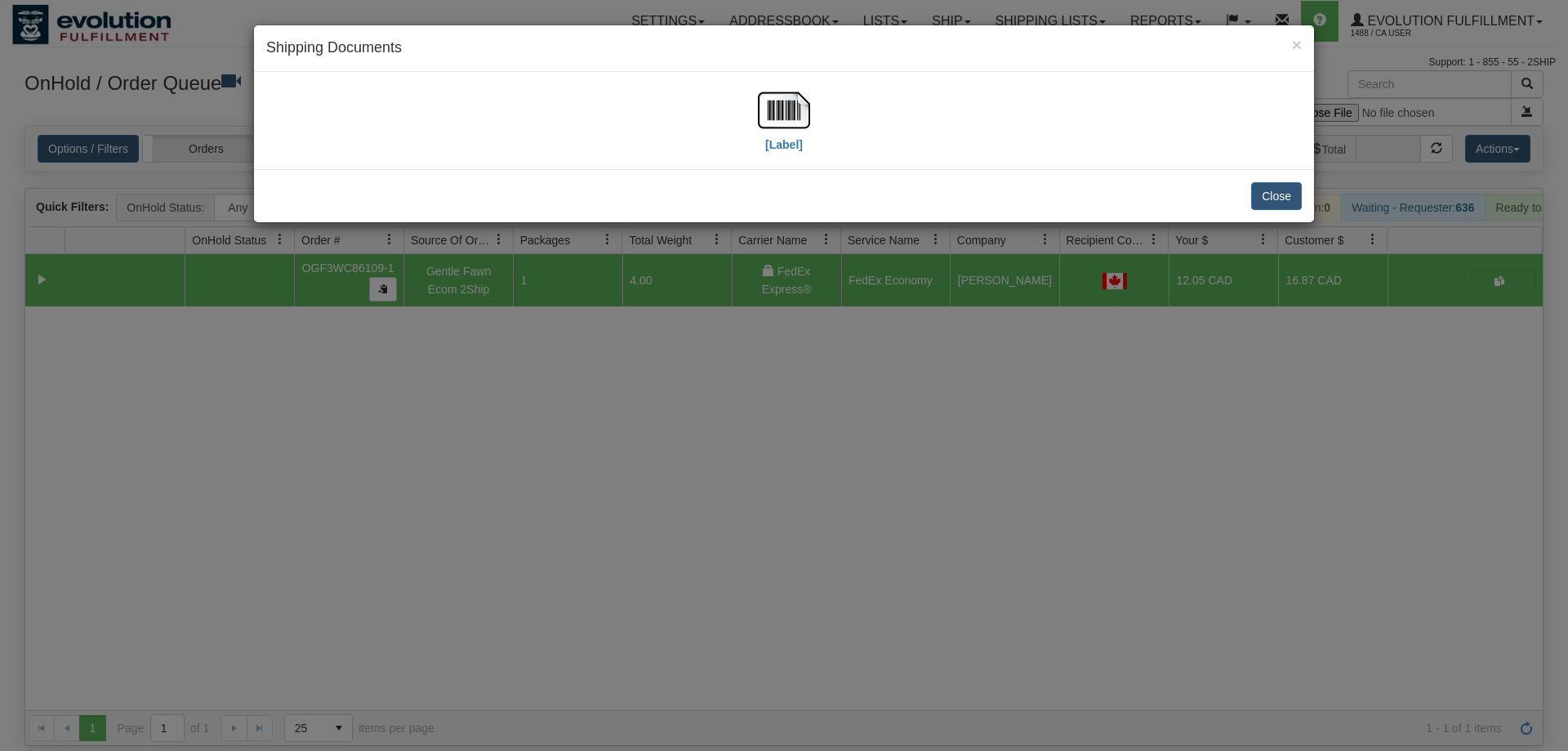
click at [697, 119] on div "[Label]" at bounding box center [784, 120] width 1036 height 73
click at [776, 123] on img at bounding box center [784, 110] width 52 height 52
drag, startPoint x: 1042, startPoint y: 382, endPoint x: 534, endPoint y: 140, distance: 562.7
click at [1036, 368] on div "× Shipping Documents [Label] Close" at bounding box center [784, 376] width 1568 height 751
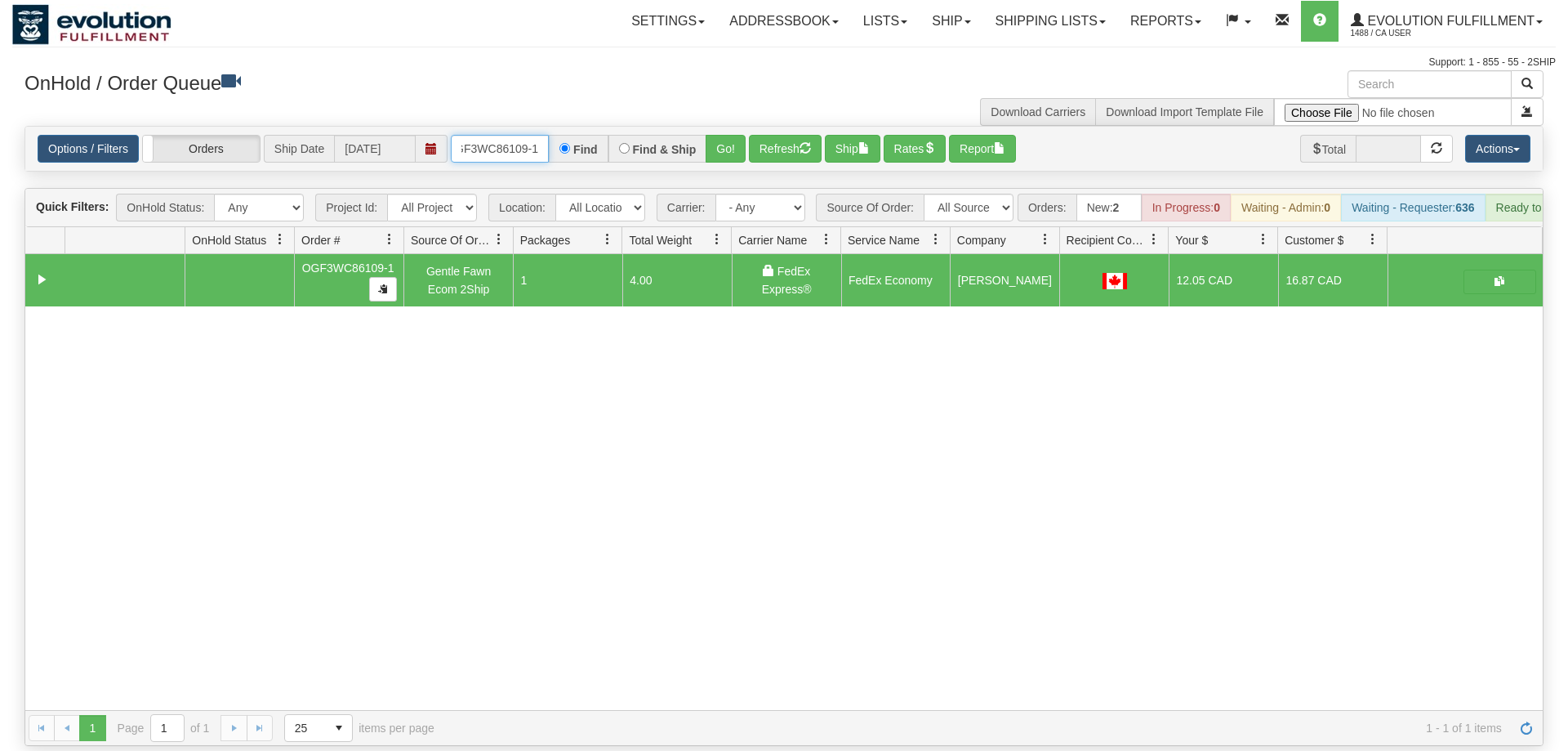
click at [511, 135] on input "OGF3WC86109-1" at bounding box center [500, 149] width 98 height 27
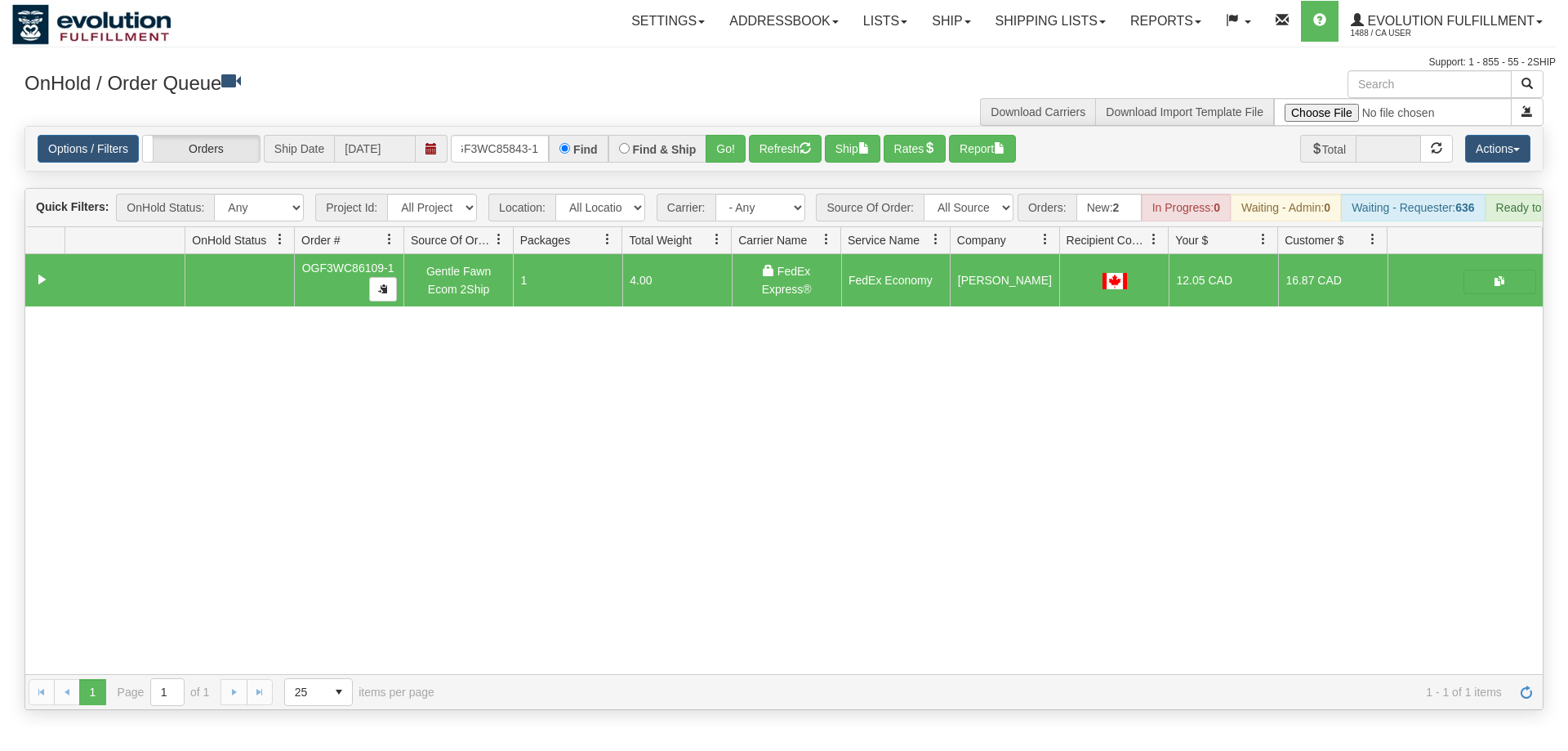
click at [725, 146] on div "Options / Filters Group Shipments Orders Ship Date [DATE] OGF3WC85843-1 Find Fi…" at bounding box center [783, 148] width 1517 height 44
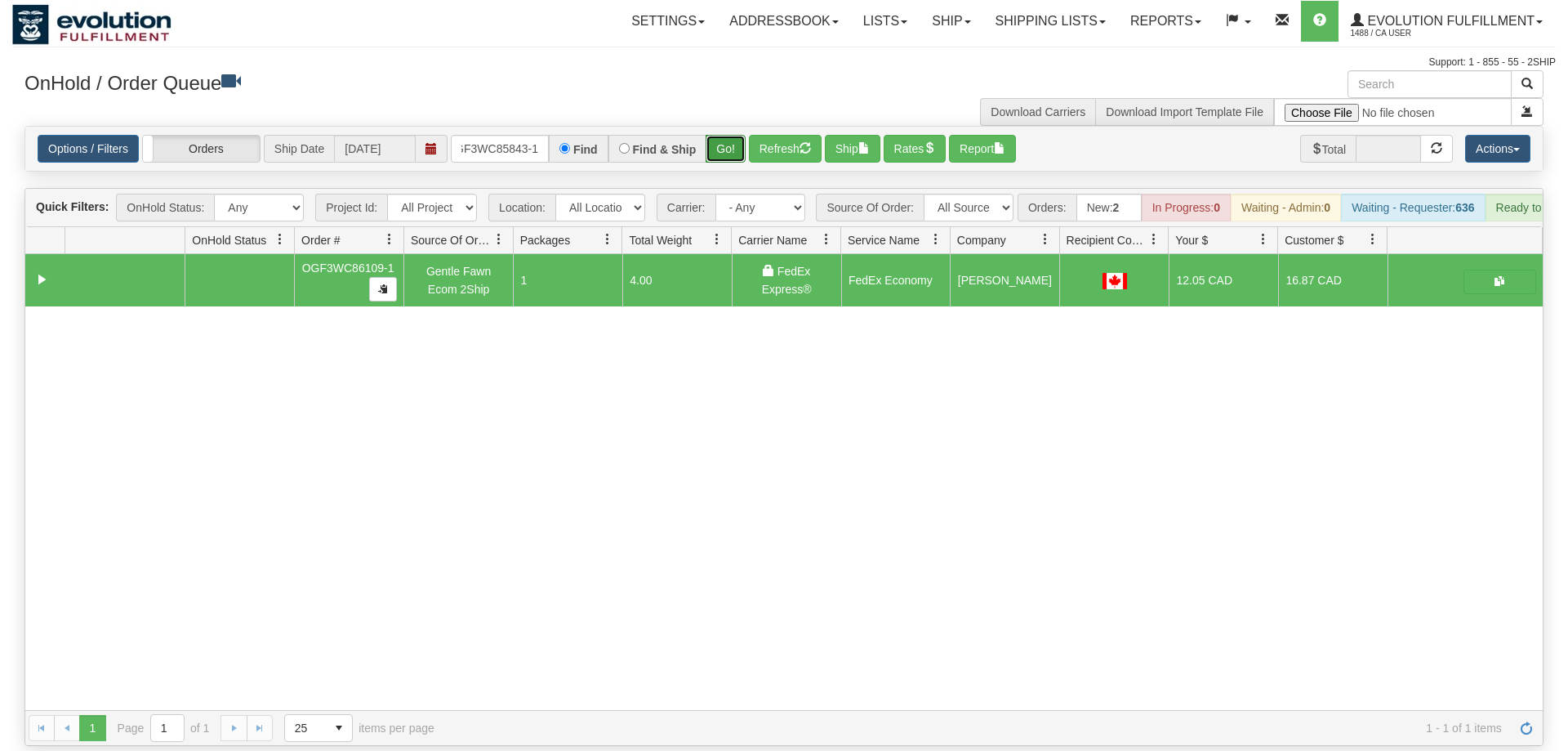
click at [721, 137] on button "Go!" at bounding box center [726, 149] width 40 height 27
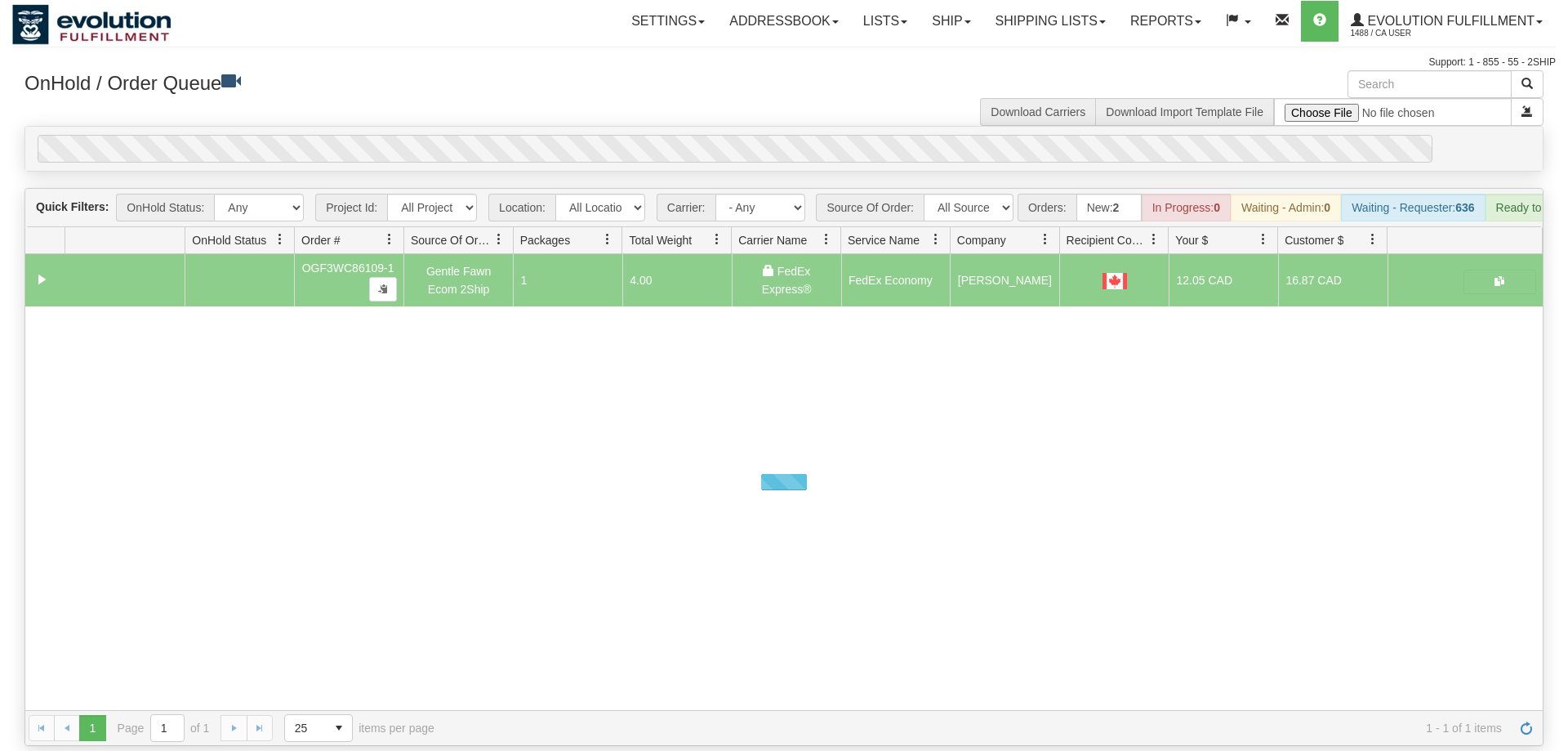
click at [720, 135] on div "0" at bounding box center [735, 149] width 1395 height 27
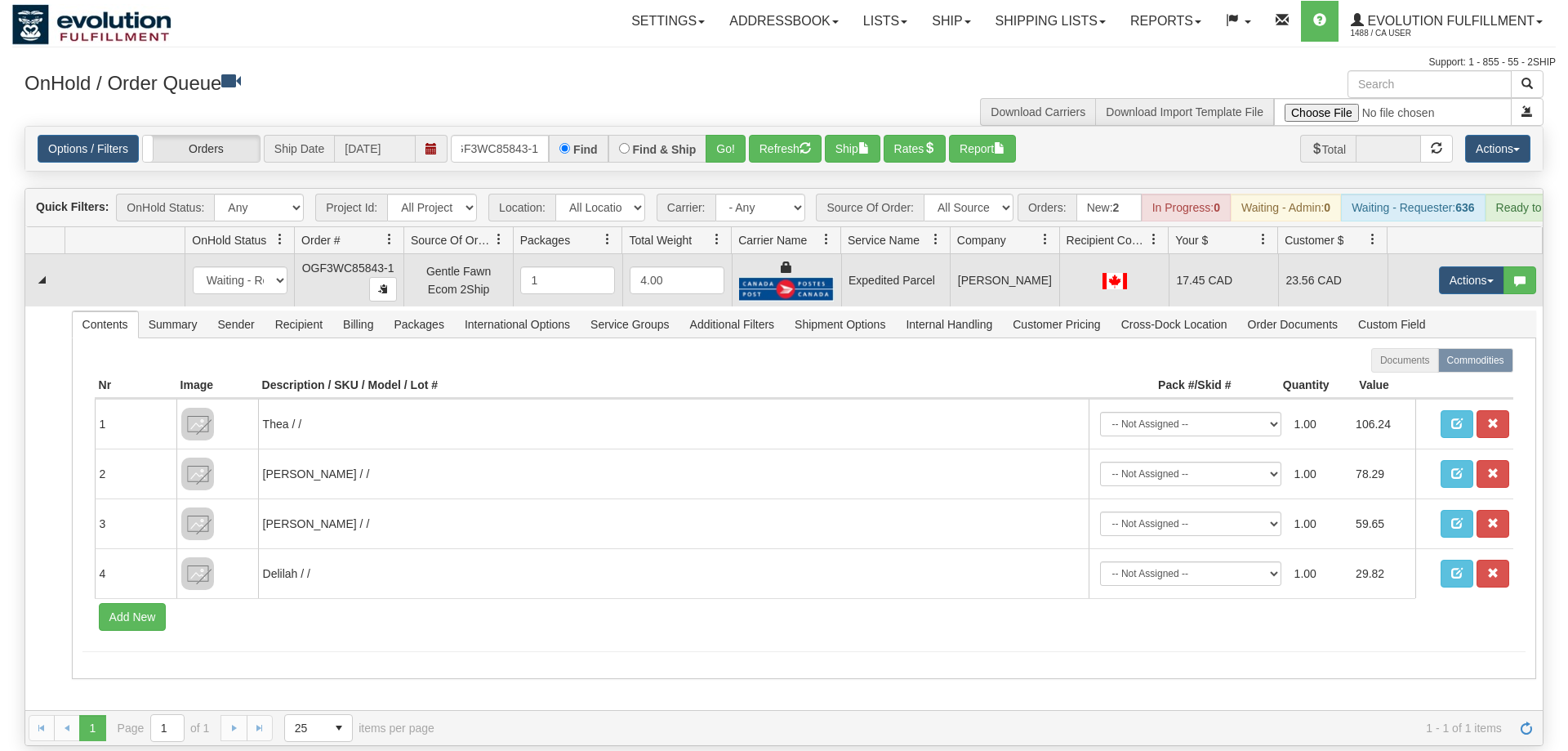
click at [1473, 254] on td "Actions Open Refresh Rates Rate All Services Ship Delete Edit Items" at bounding box center [1465, 280] width 155 height 52
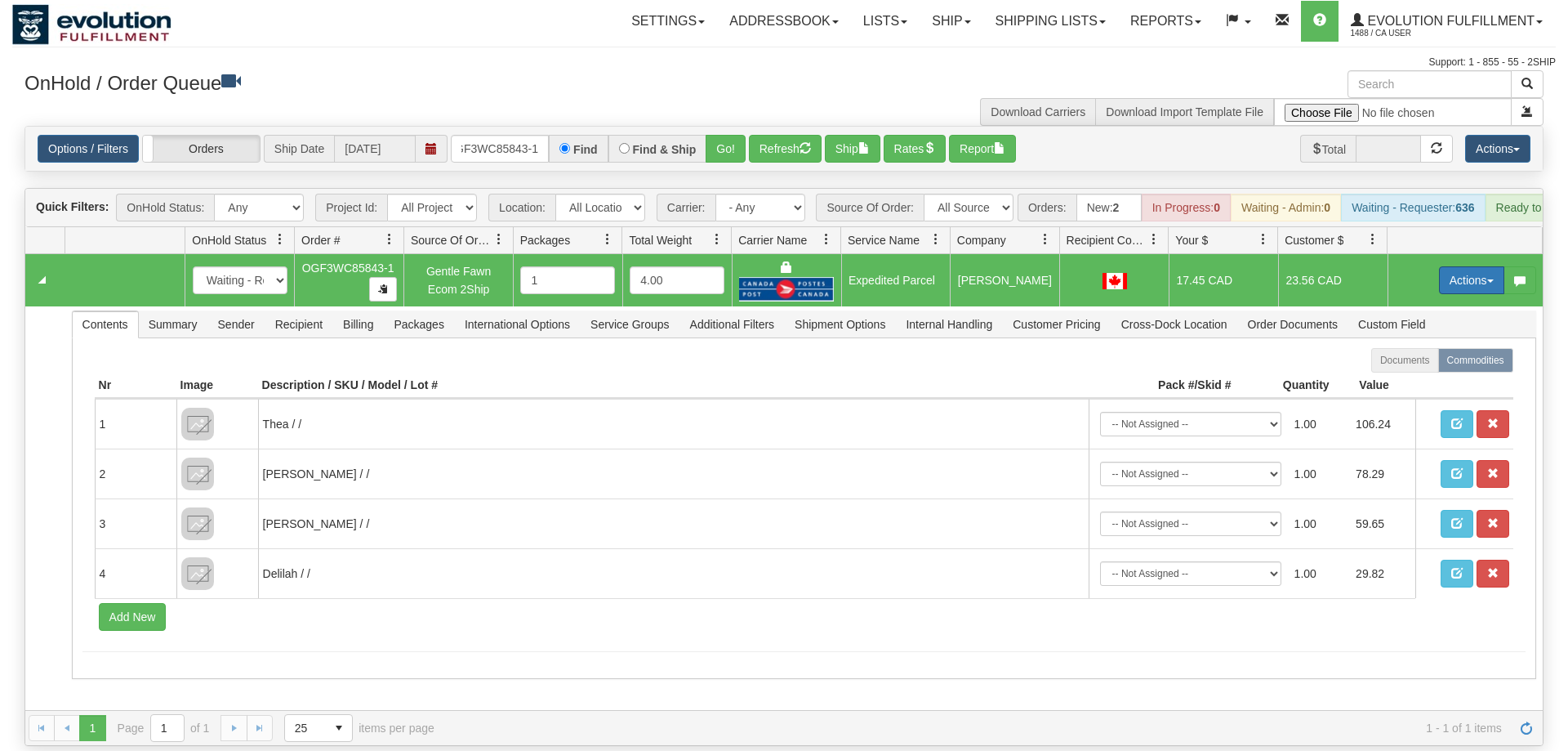
click at [1468, 266] on button "Actions" at bounding box center [1472, 280] width 65 height 27
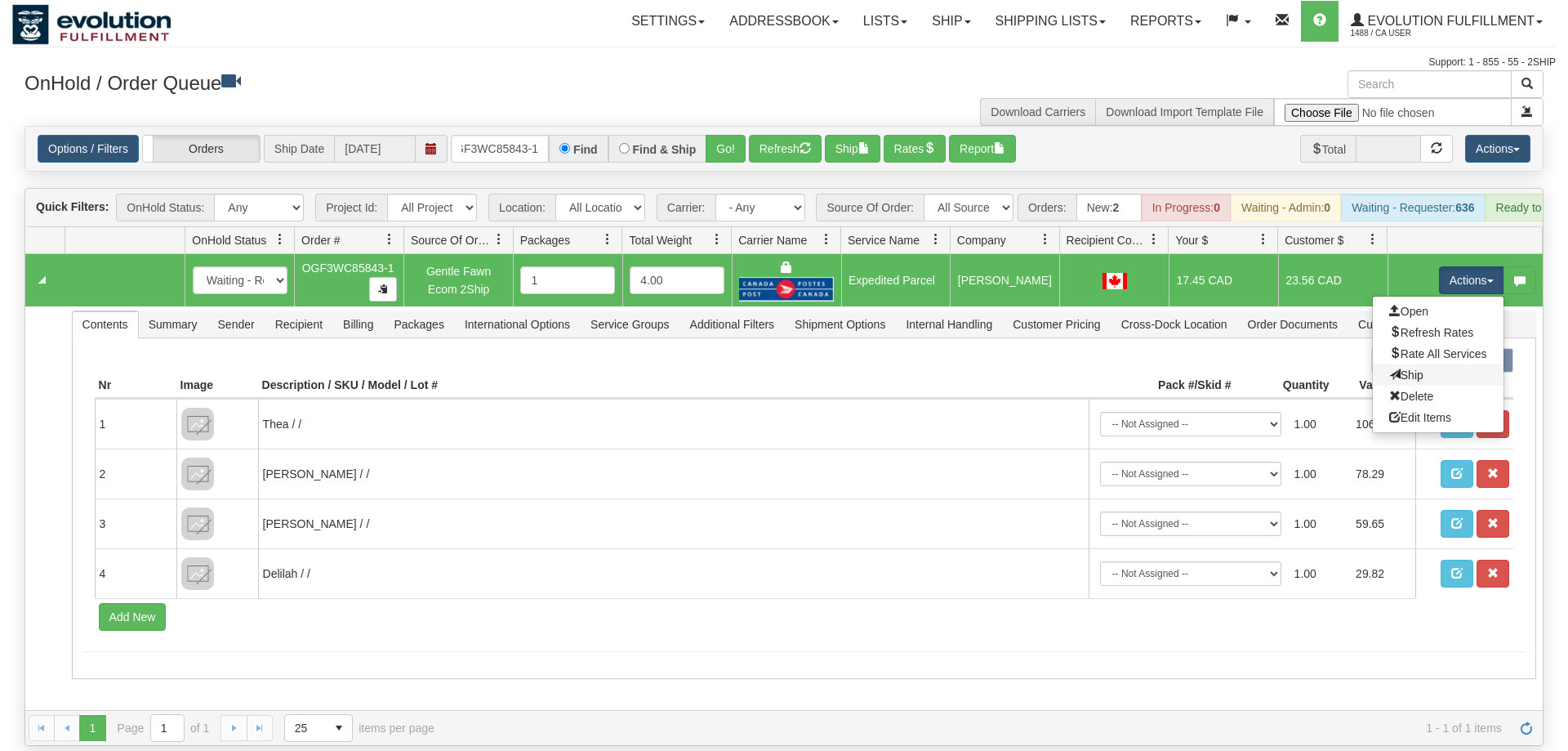
click at [1422, 364] on link "Ship" at bounding box center [1438, 375] width 131 height 21
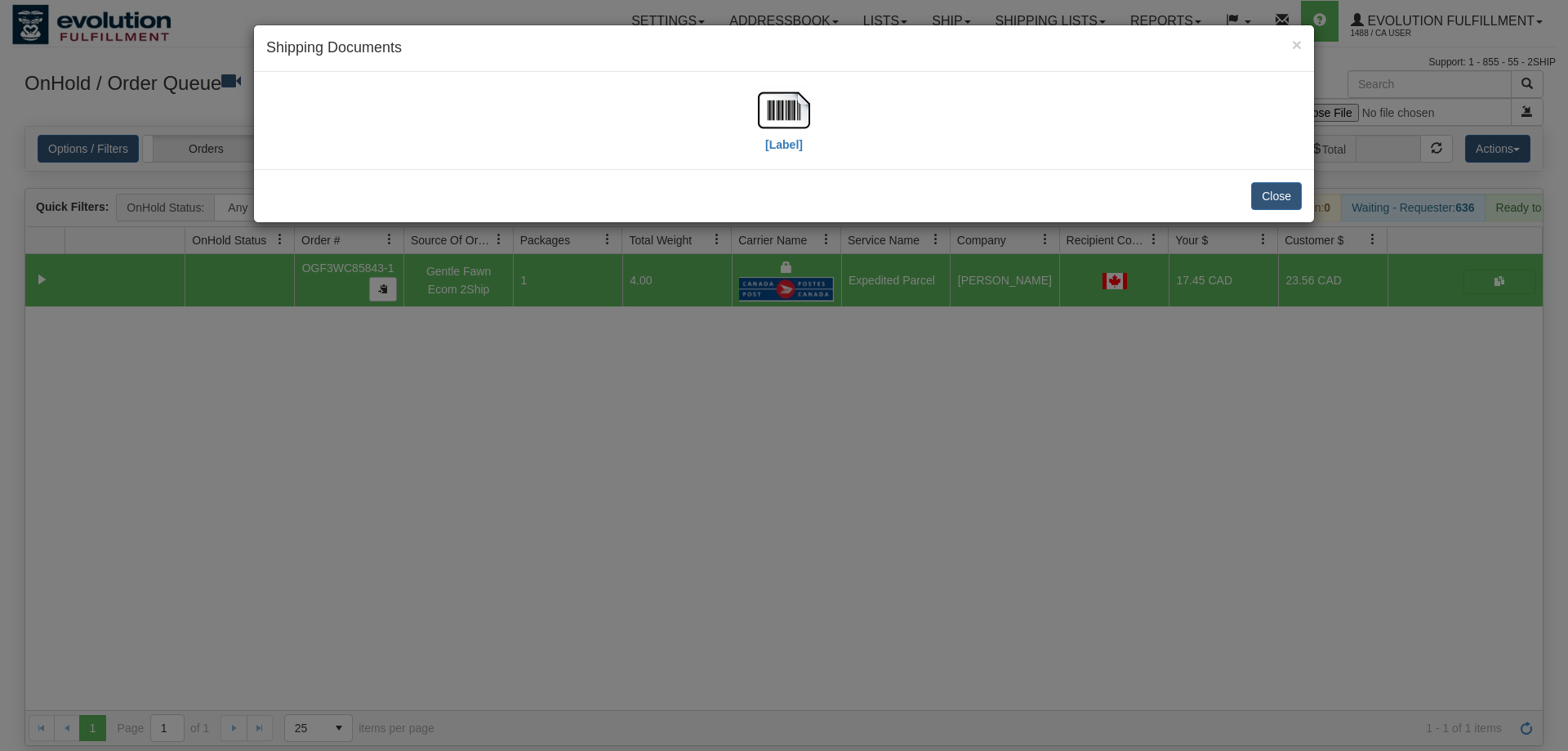
click at [1249, 112] on div "× Shipping Documents [Label] Close" at bounding box center [784, 124] width 1062 height 198
click at [795, 119] on img at bounding box center [784, 110] width 52 height 52
drag, startPoint x: 916, startPoint y: 472, endPoint x: 903, endPoint y: 461, distance: 17.0
click at [916, 471] on div "× Shipping Documents [Label] Close" at bounding box center [784, 376] width 1568 height 751
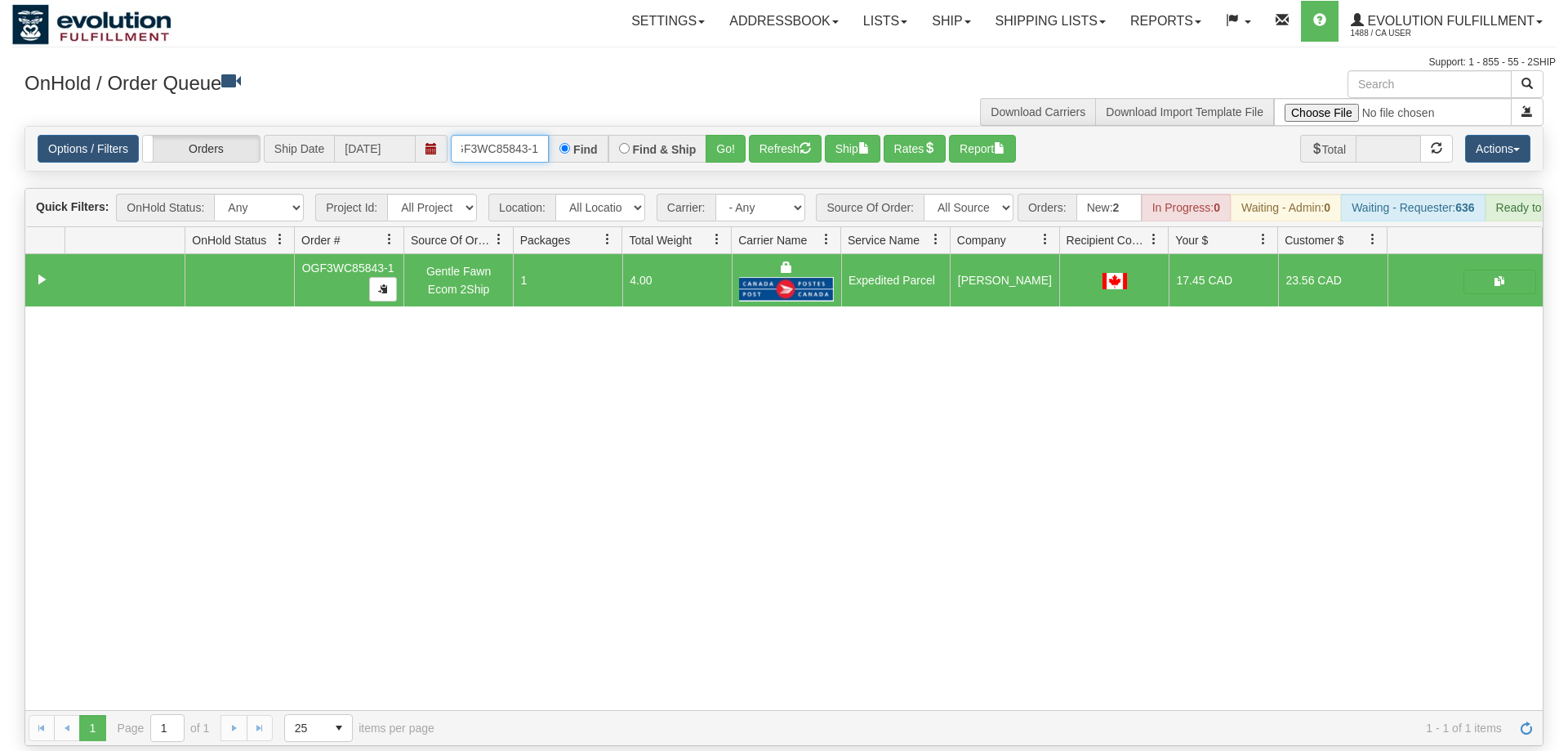
click at [490, 135] on input "OGF3WC85843-1" at bounding box center [500, 149] width 98 height 27
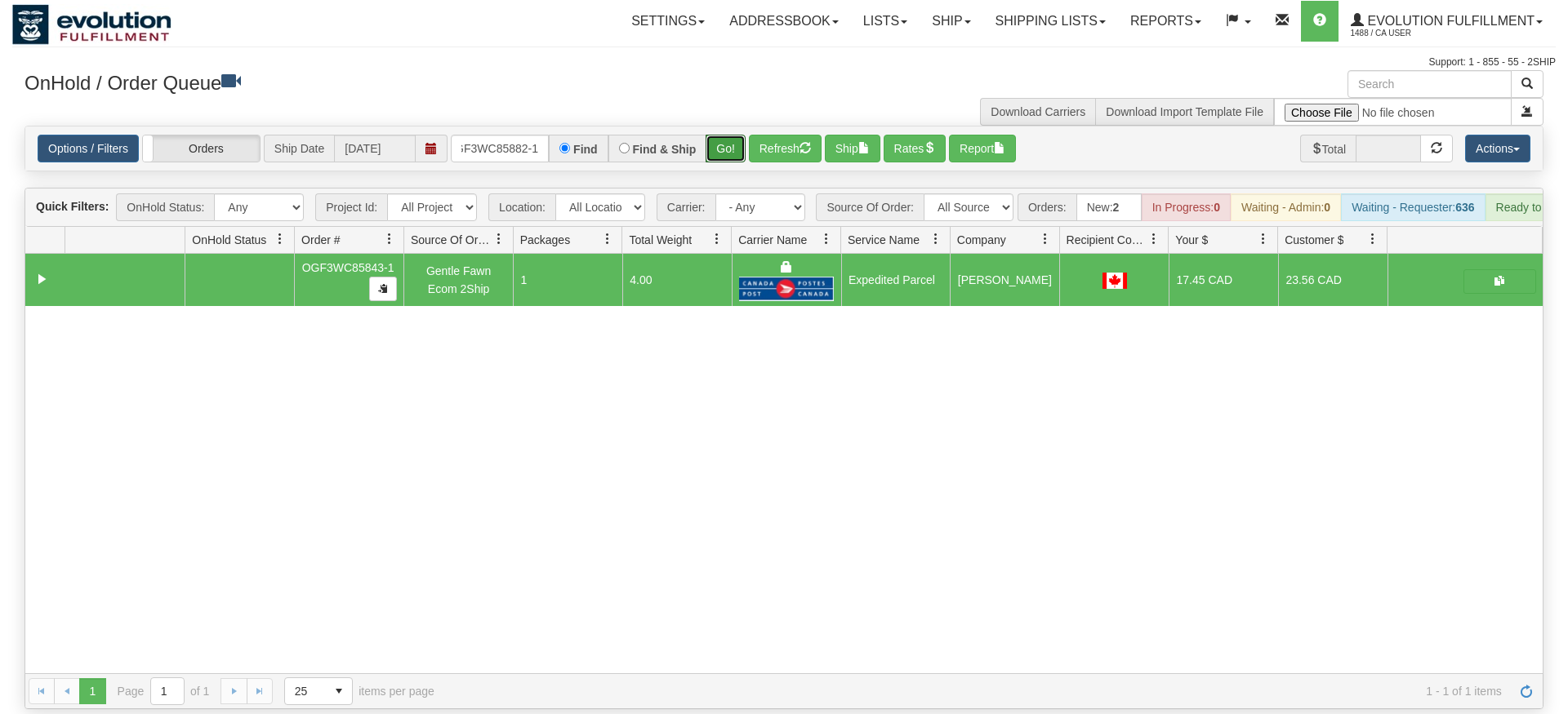
click at [721, 171] on div "Is equal to Is not equal to Contains Does not contains CAD USD EUR ZAR [PERSON_…" at bounding box center [784, 417] width 1544 height 584
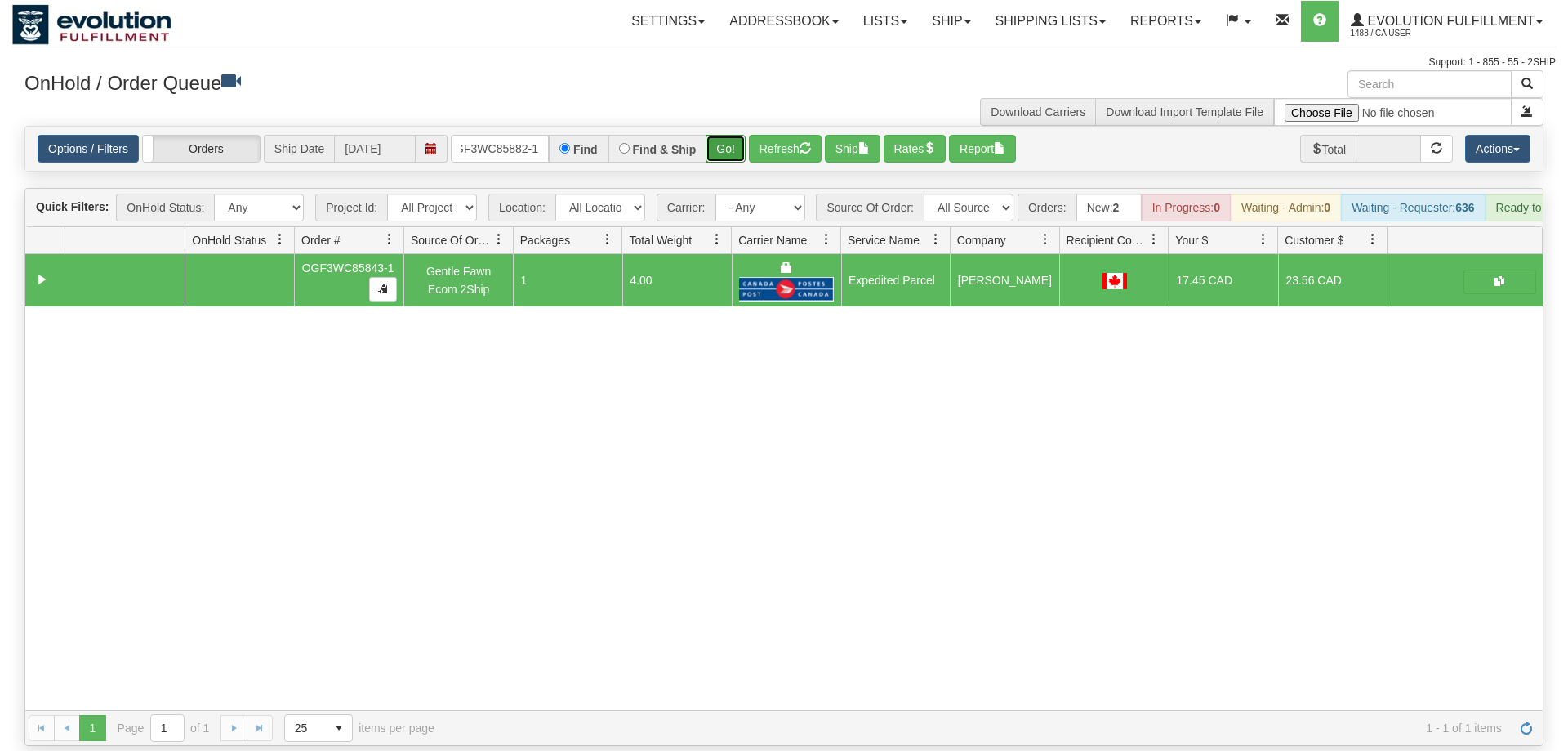
click at [729, 135] on button "Go!" at bounding box center [726, 149] width 40 height 27
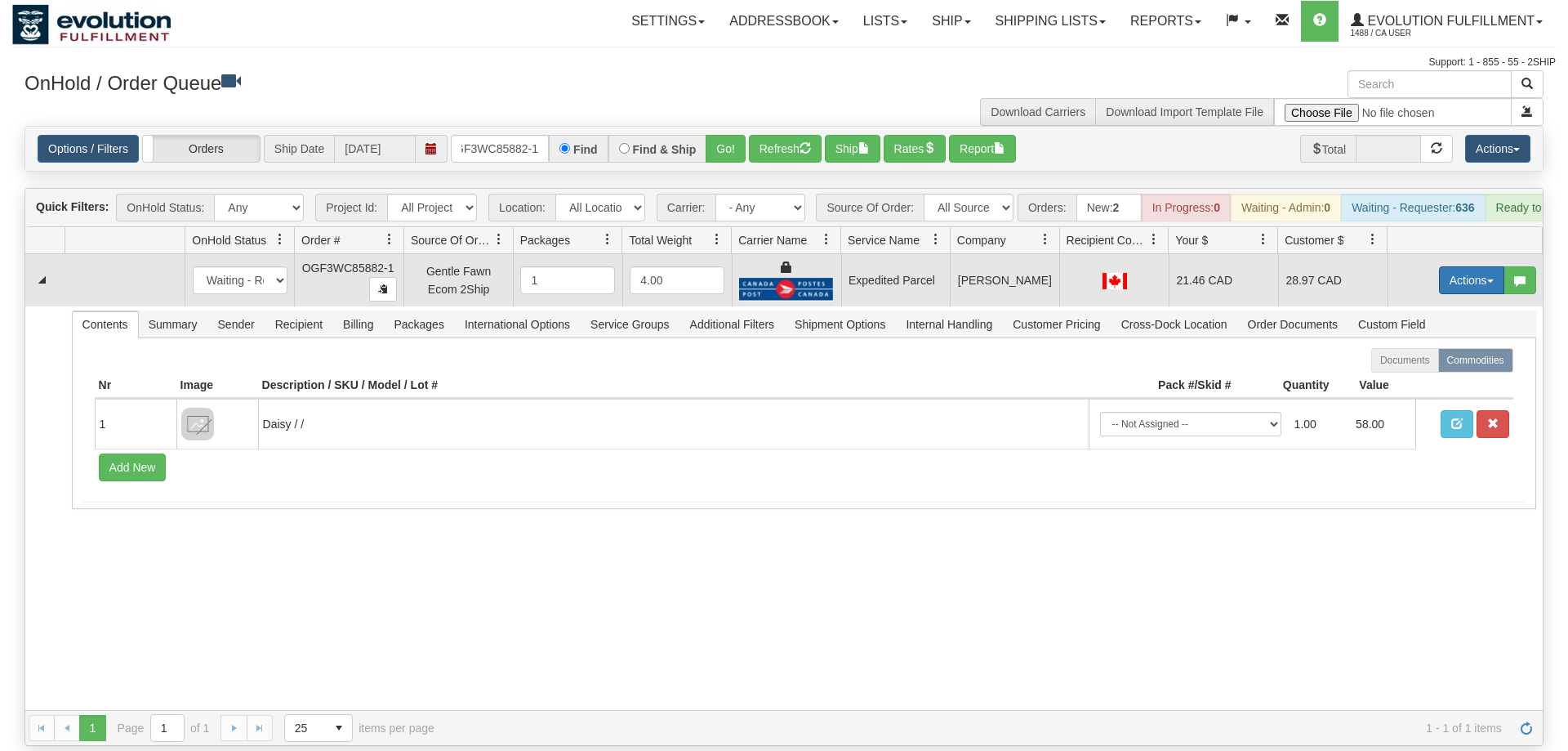
drag, startPoint x: 1461, startPoint y: 252, endPoint x: 1430, endPoint y: 278, distance: 40.5
click at [1458, 266] on button "Actions" at bounding box center [1472, 280] width 65 height 27
click at [1395, 369] on span "Ship" at bounding box center [1407, 375] width 34 height 13
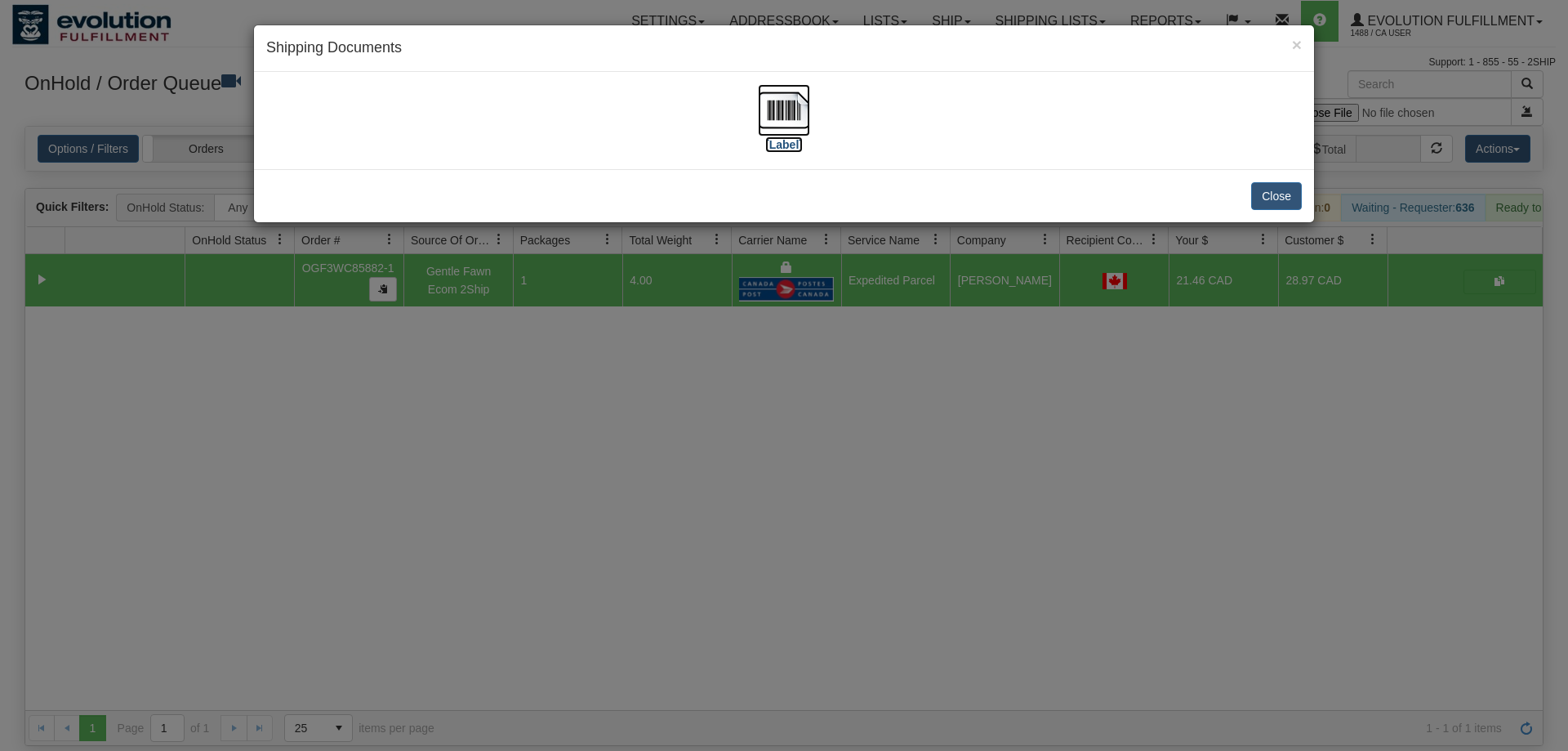
click at [769, 134] on img at bounding box center [784, 110] width 52 height 52
drag, startPoint x: 935, startPoint y: 382, endPoint x: 881, endPoint y: 344, distance: 66.0
click at [921, 369] on div "× Shipping Documents [Label] Close" at bounding box center [784, 376] width 1568 height 751
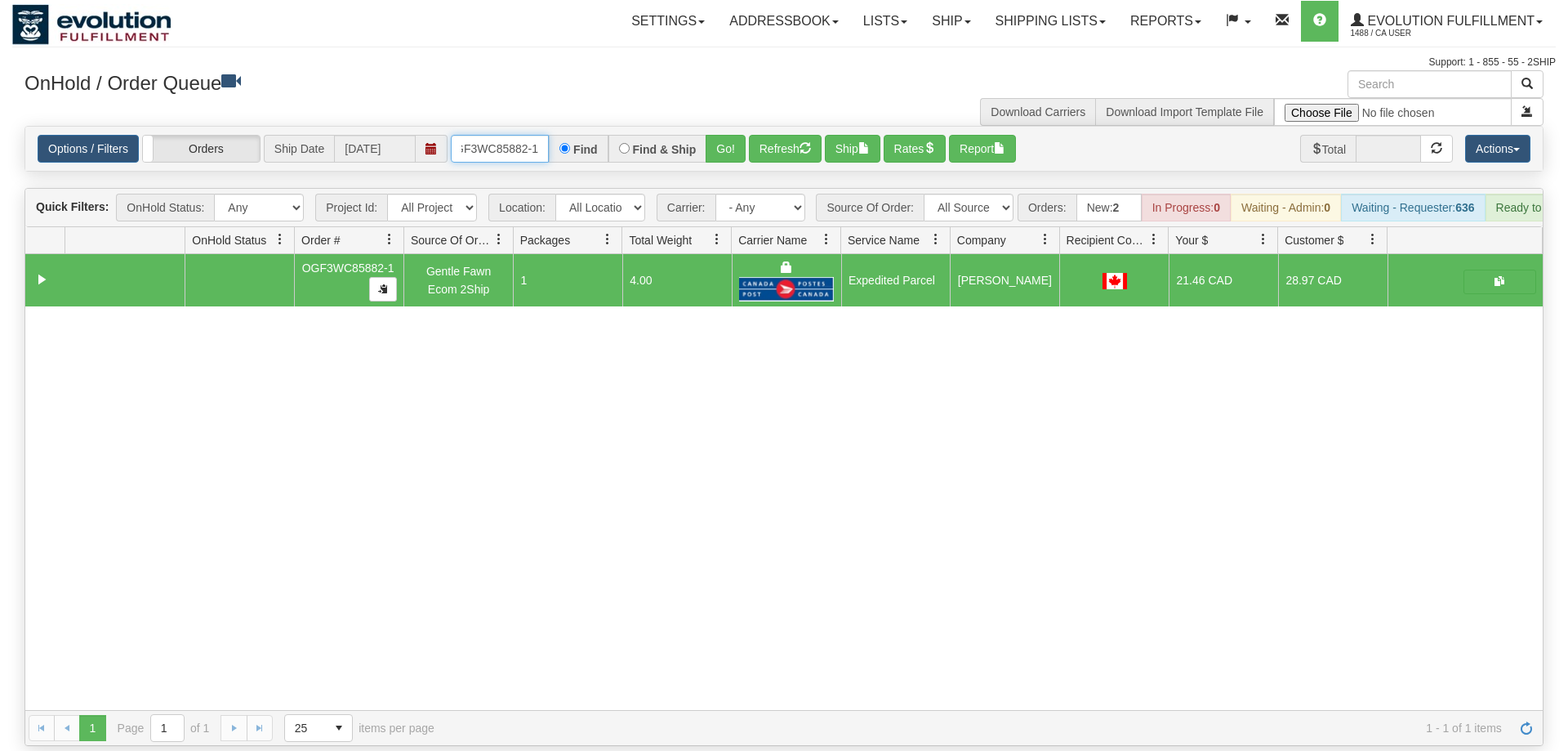
click at [520, 135] on input "OGF3WC85882-1" at bounding box center [500, 149] width 98 height 27
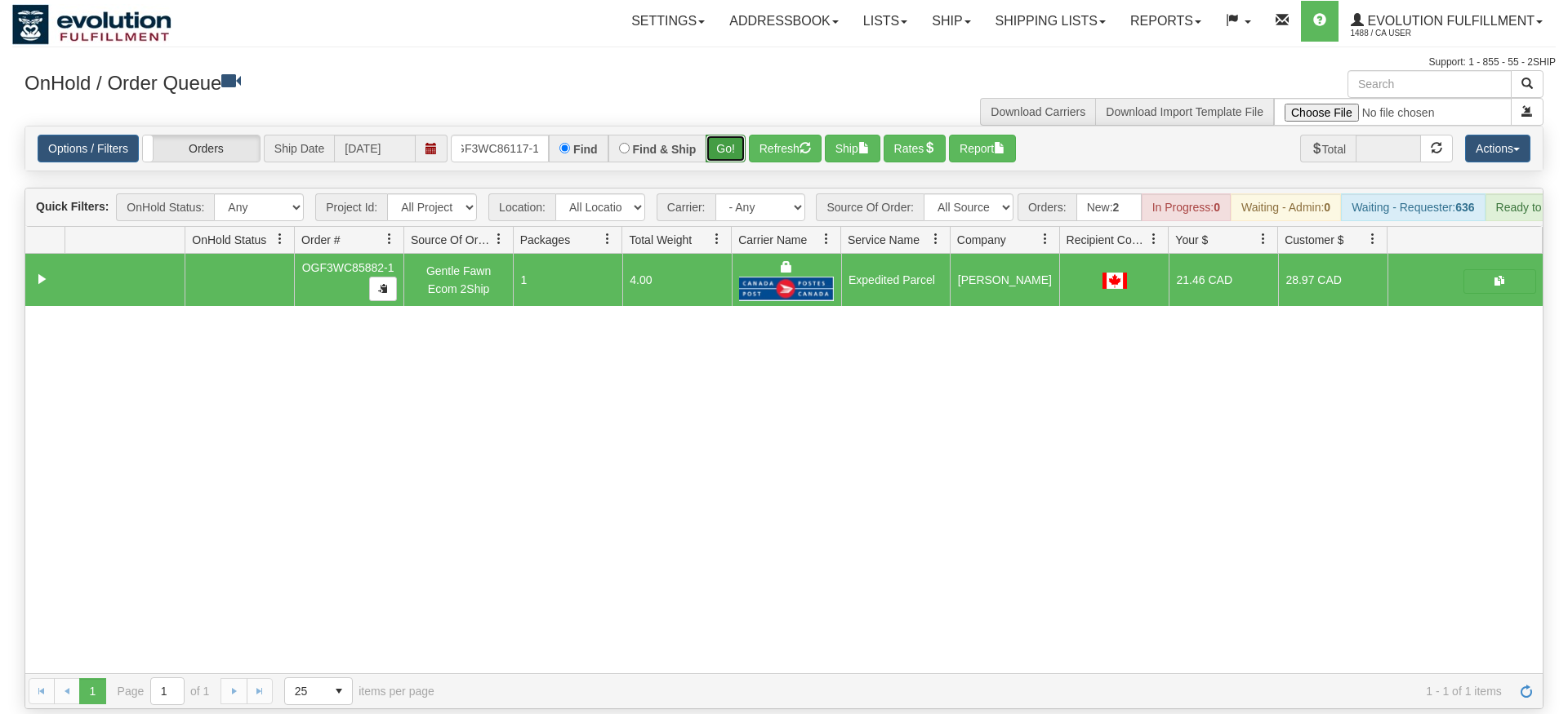
drag, startPoint x: 719, startPoint y: 138, endPoint x: 719, endPoint y: 169, distance: 31.0
click at [719, 172] on div "Is equal to Is not equal to Contains Does not contains CAD USD EUR ZAR [PERSON_…" at bounding box center [784, 417] width 1544 height 584
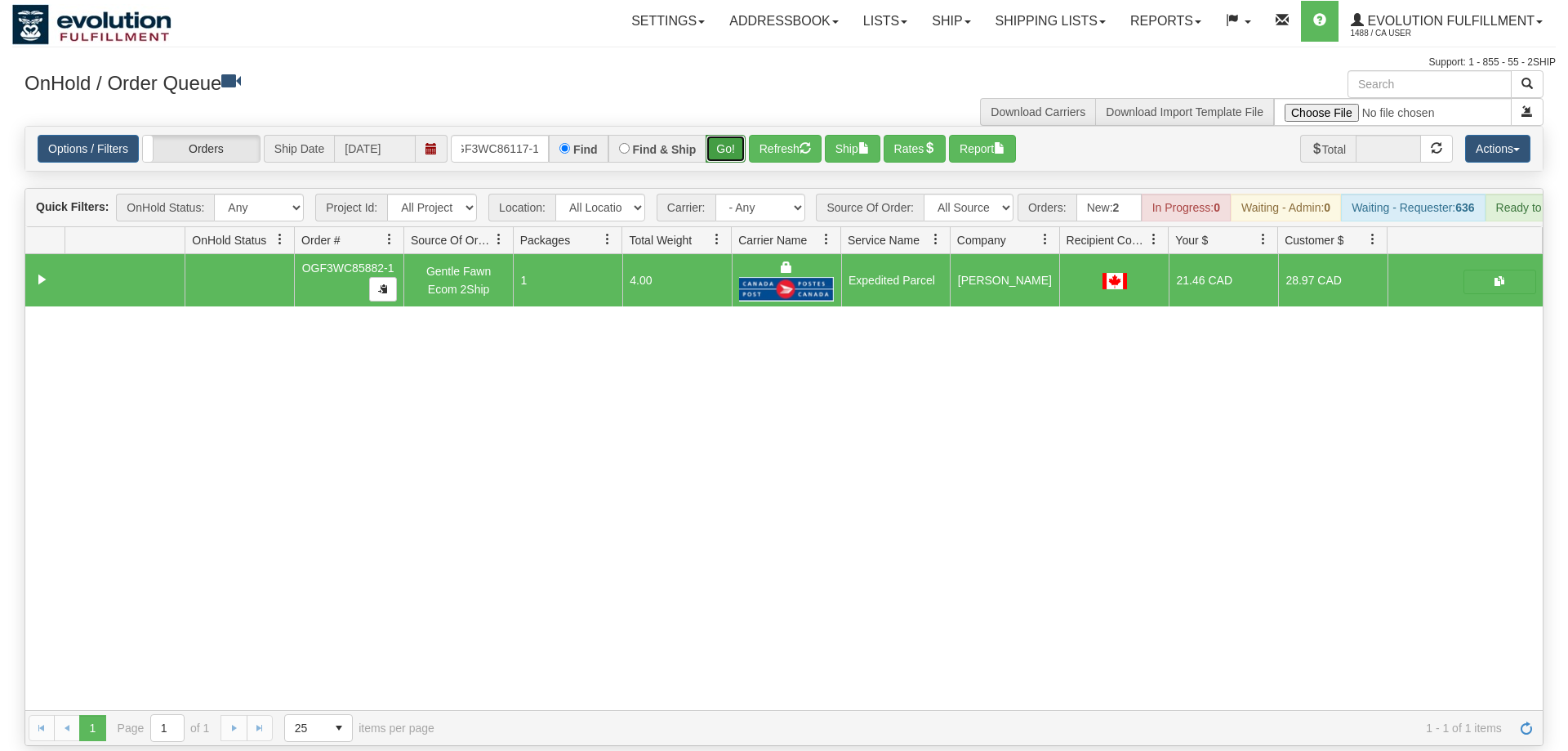
click at [725, 138] on button "Go!" at bounding box center [726, 149] width 40 height 27
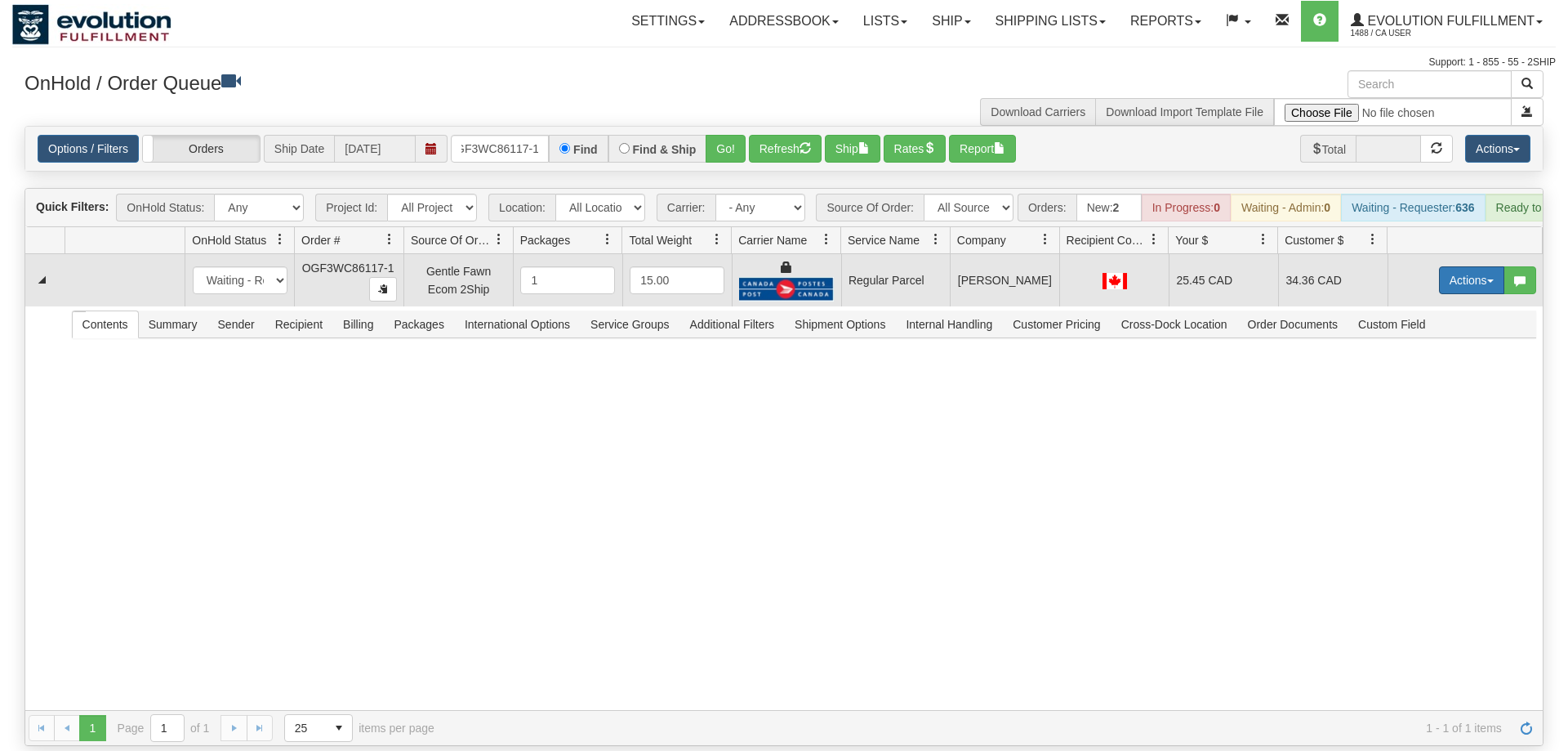
click at [1449, 268] on button "Actions" at bounding box center [1472, 280] width 65 height 27
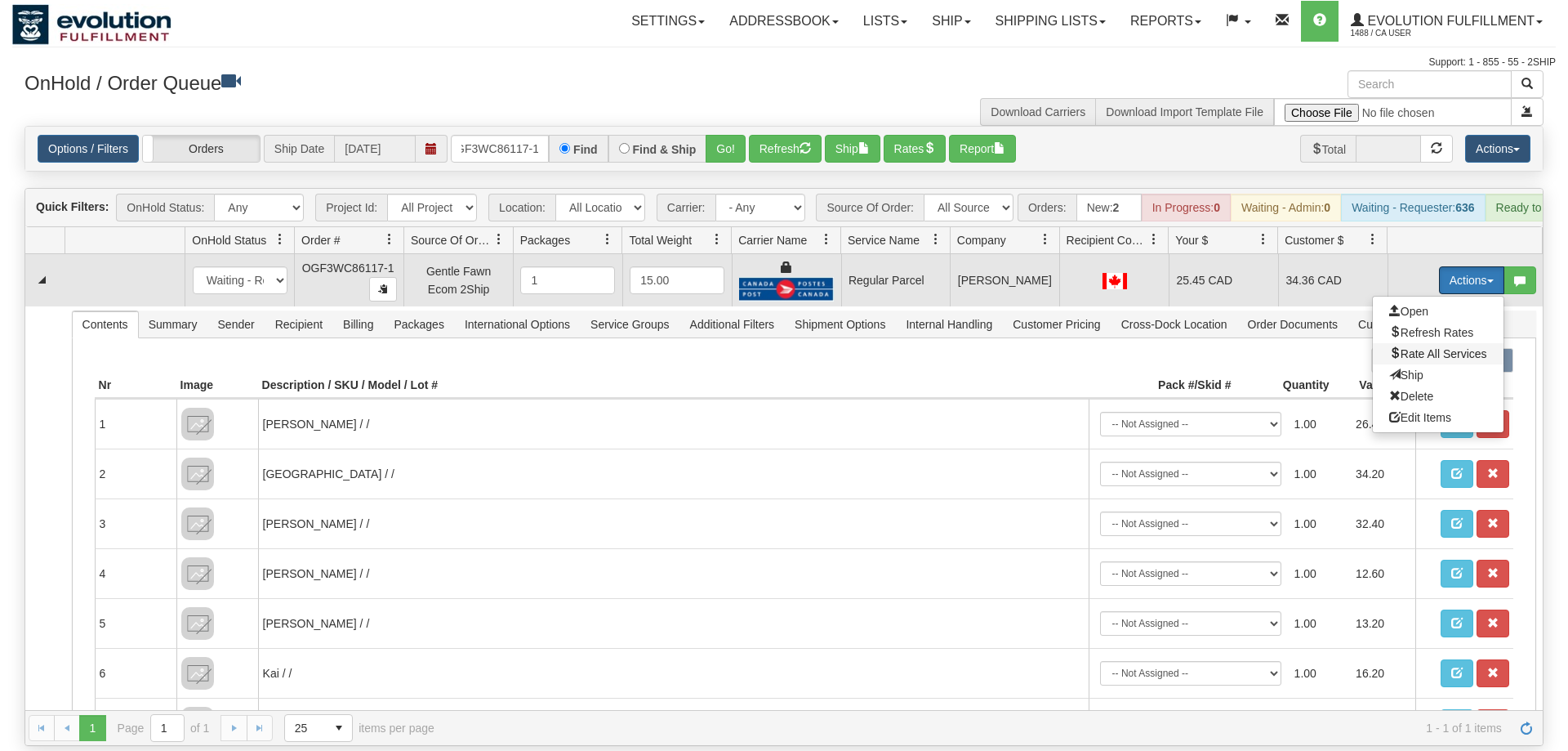
click at [1431, 347] on span "Rate All Services" at bounding box center [1438, 353] width 98 height 13
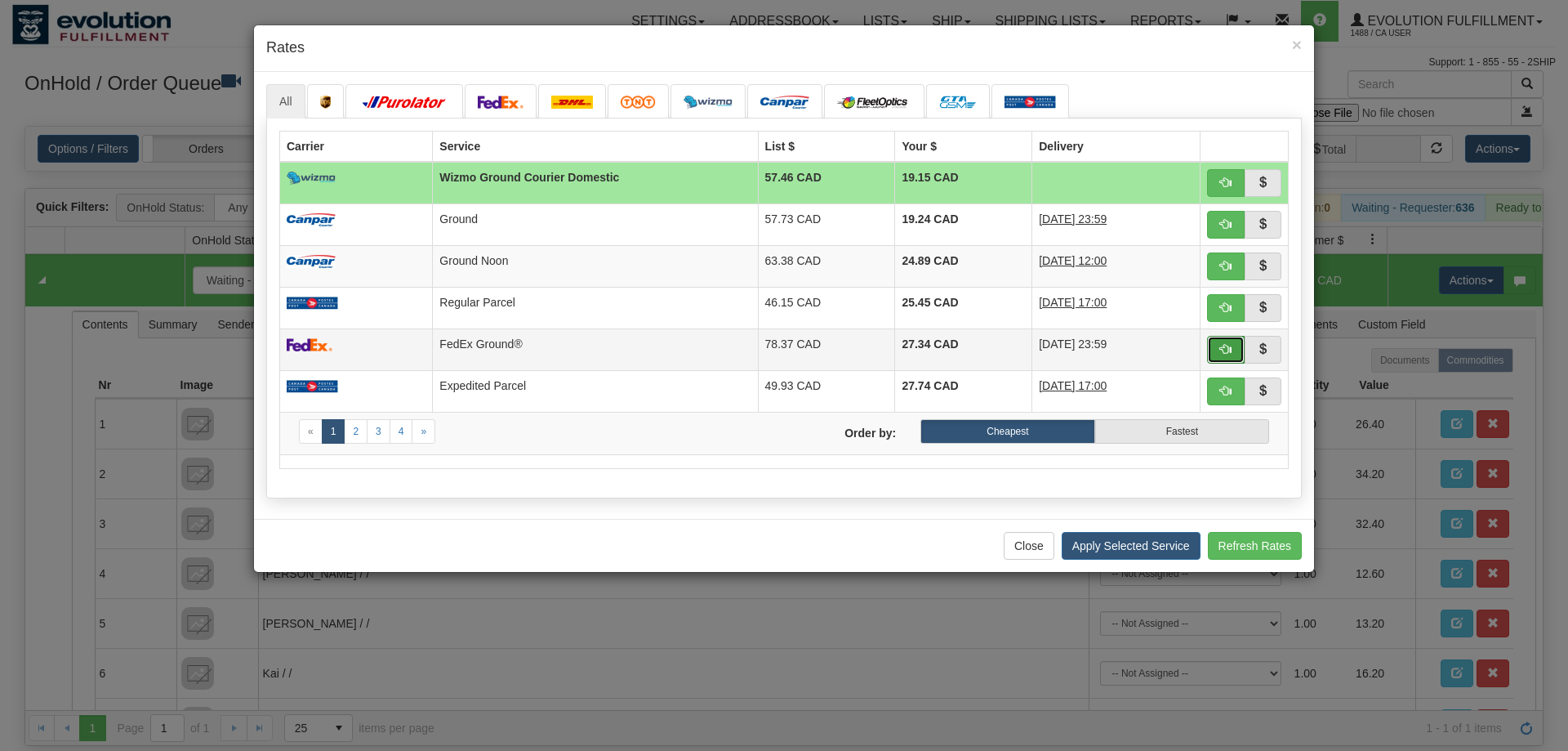
click at [1225, 348] on span "button" at bounding box center [1225, 348] width 11 height 11
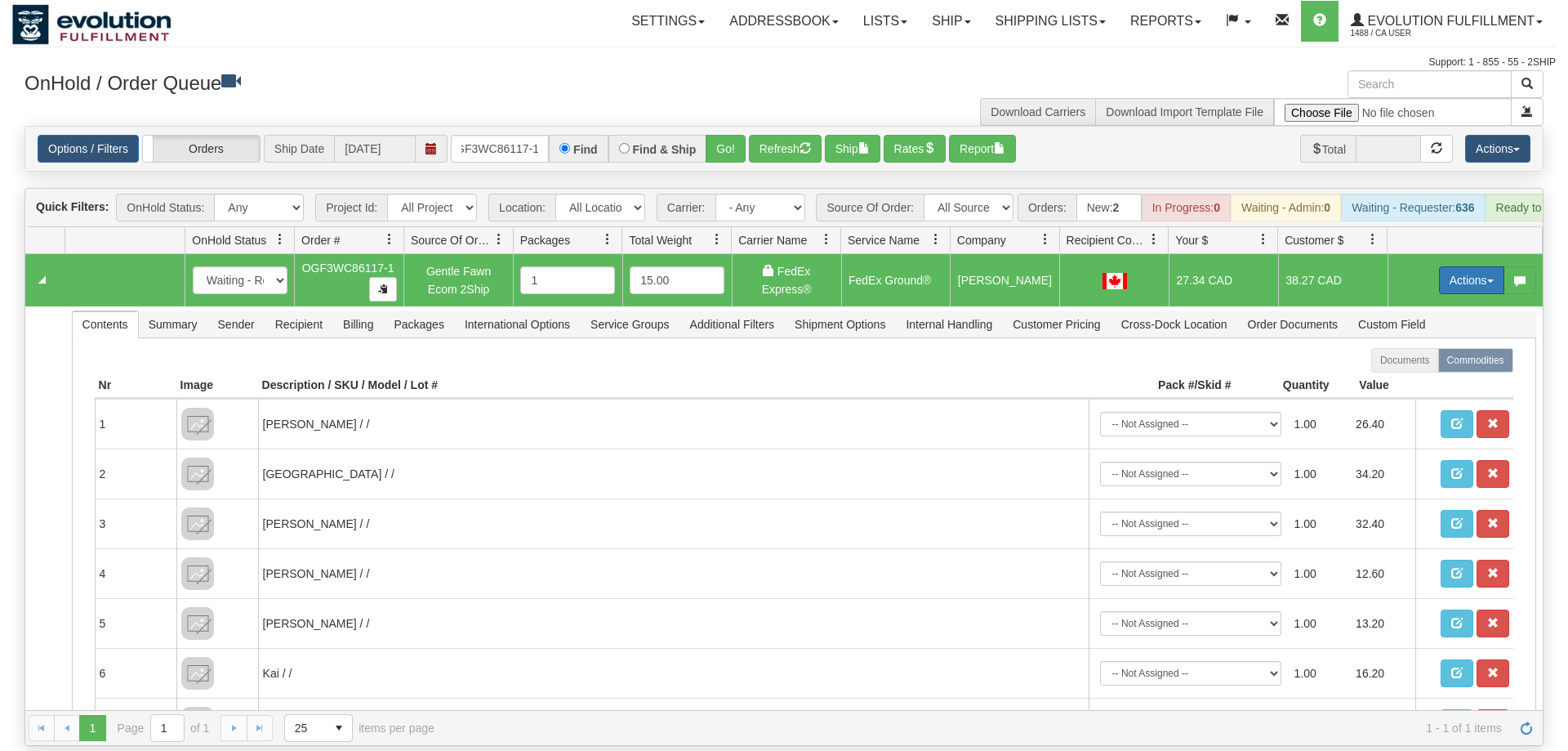
click at [1483, 266] on button "Actions" at bounding box center [1472, 280] width 65 height 27
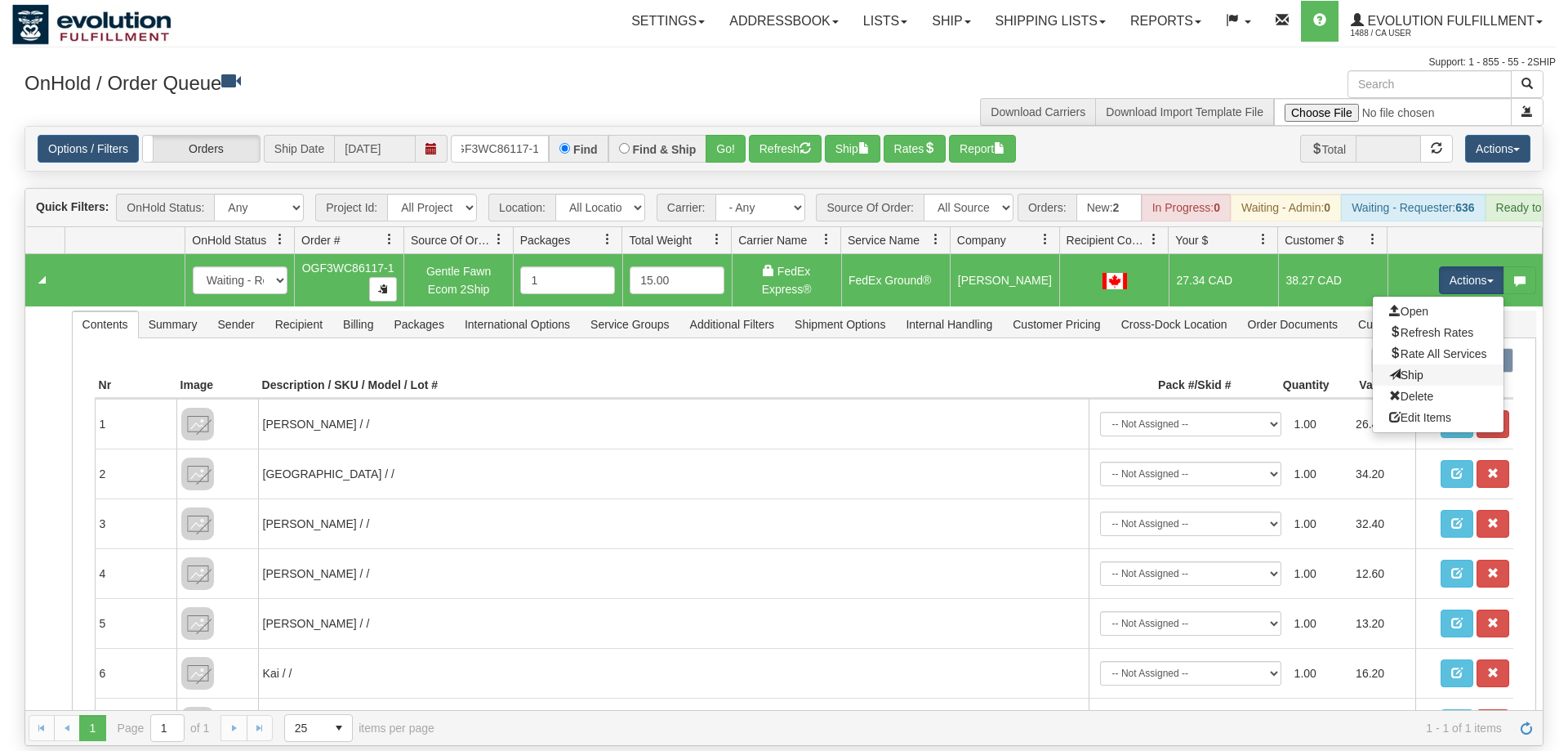
click at [1438, 364] on link "Ship" at bounding box center [1438, 375] width 131 height 21
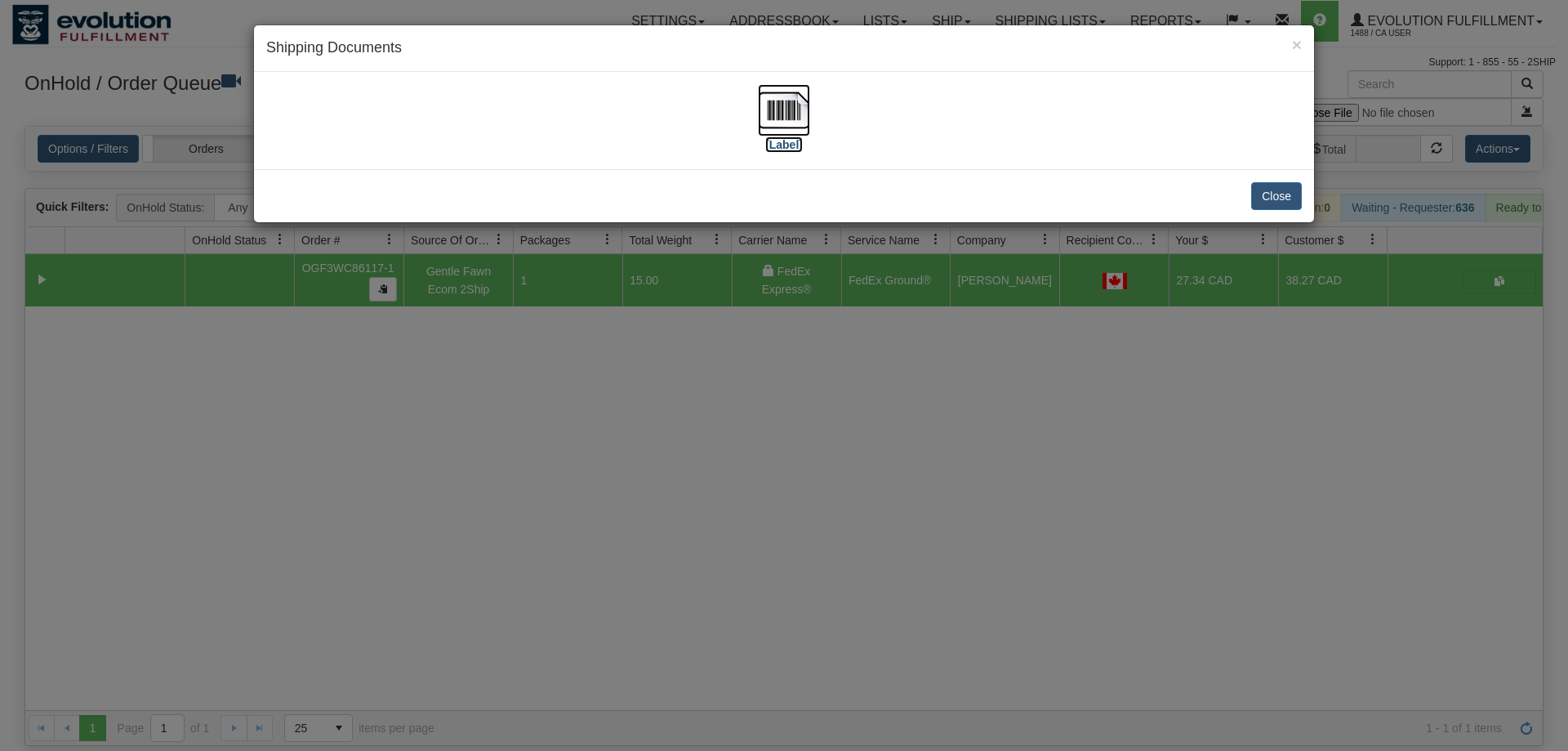
click at [794, 117] on img at bounding box center [784, 110] width 52 height 52
drag, startPoint x: 754, startPoint y: 504, endPoint x: 728, endPoint y: 477, distance: 37.5
click at [744, 494] on div "× Shipping Documents [Label] Close" at bounding box center [784, 376] width 1568 height 751
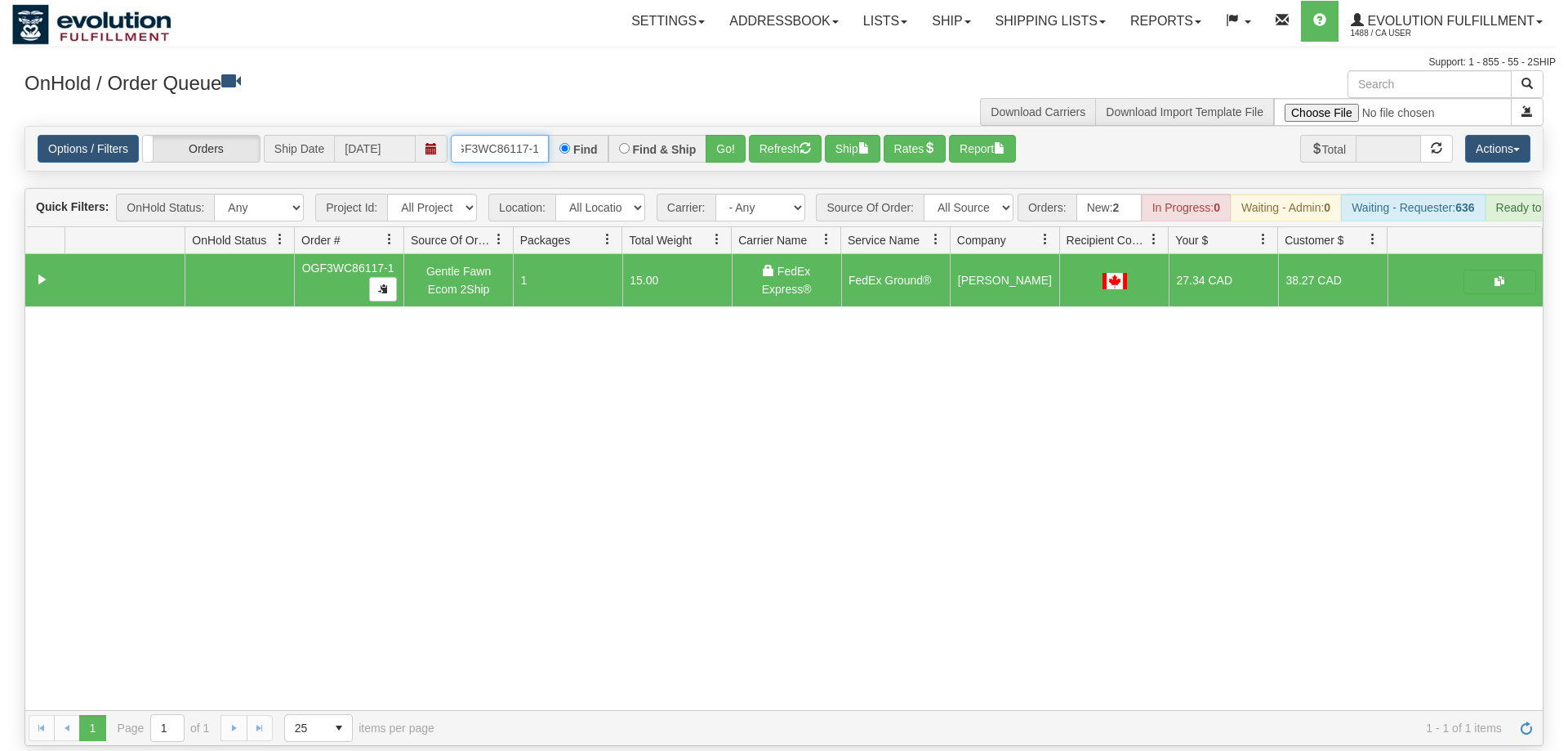
click at [477, 135] on input "OGF3WC86117-1" at bounding box center [500, 149] width 98 height 27
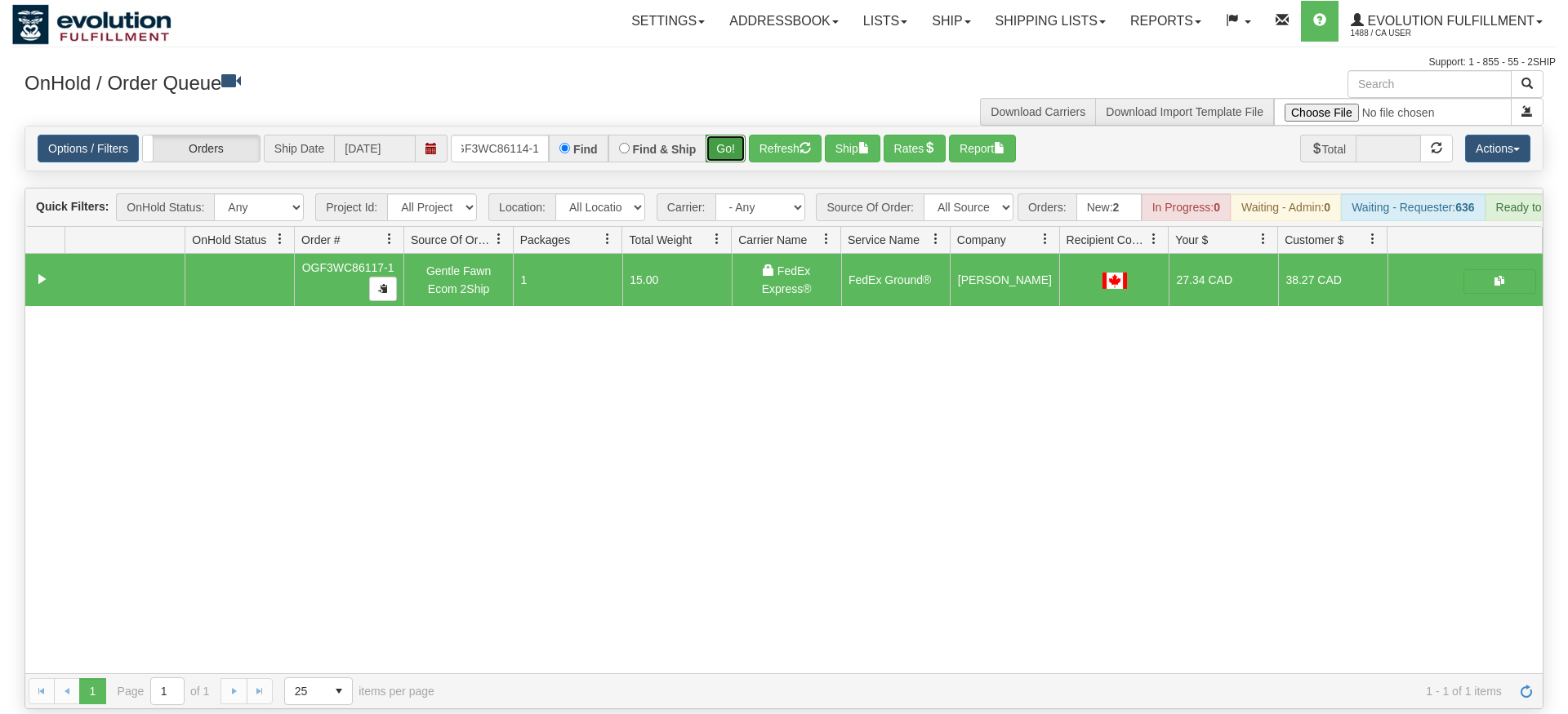
click at [714, 165] on div "Is equal to Is not equal to Contains Does not contains CAD USD EUR ZAR [PERSON_…" at bounding box center [784, 417] width 1544 height 584
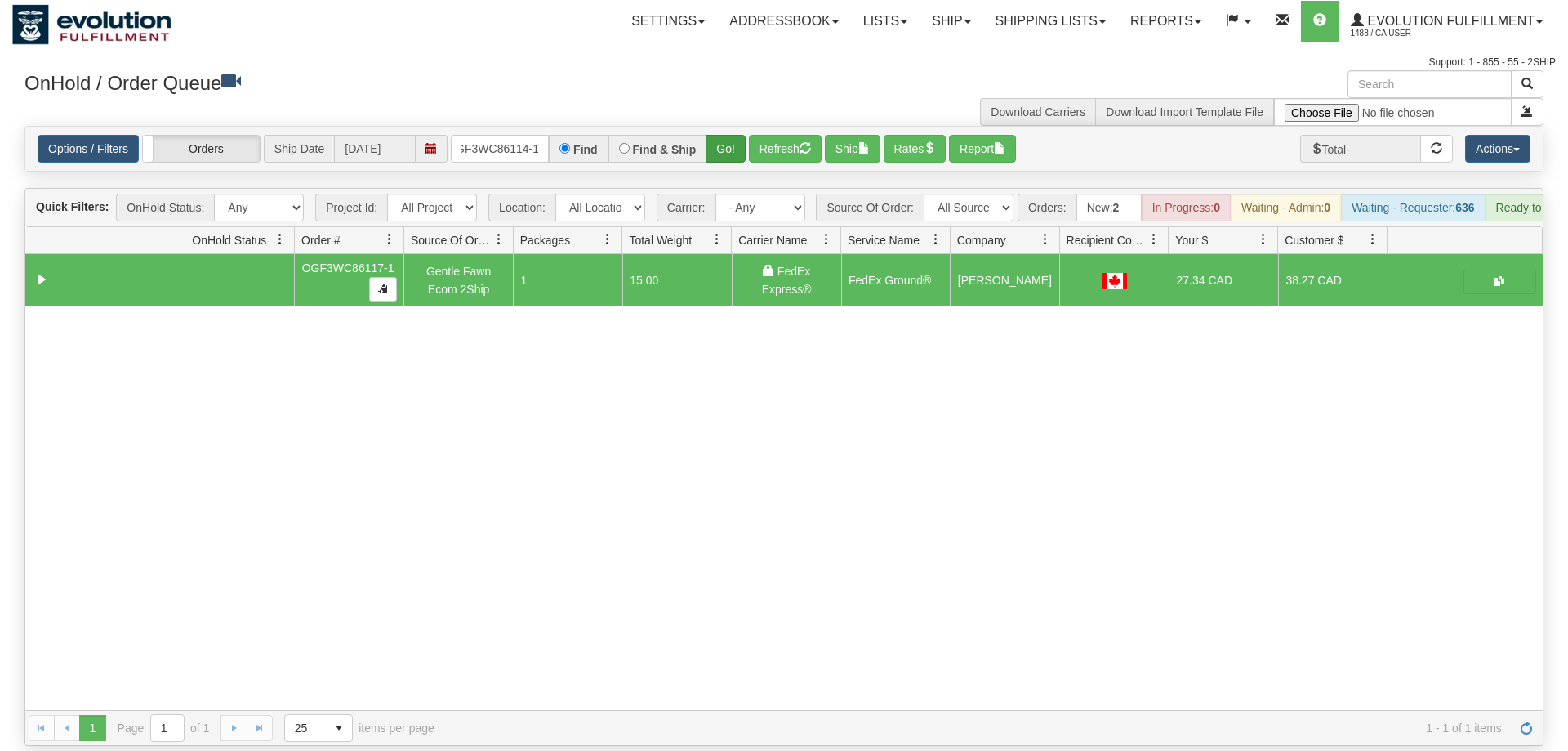
click at [730, 138] on div "Options / Filters Group Shipments Orders Ship Date [DATE] OGF3WC86114-1 Find Fi…" at bounding box center [783, 148] width 1517 height 44
click at [726, 136] on button "Go!" at bounding box center [726, 149] width 40 height 27
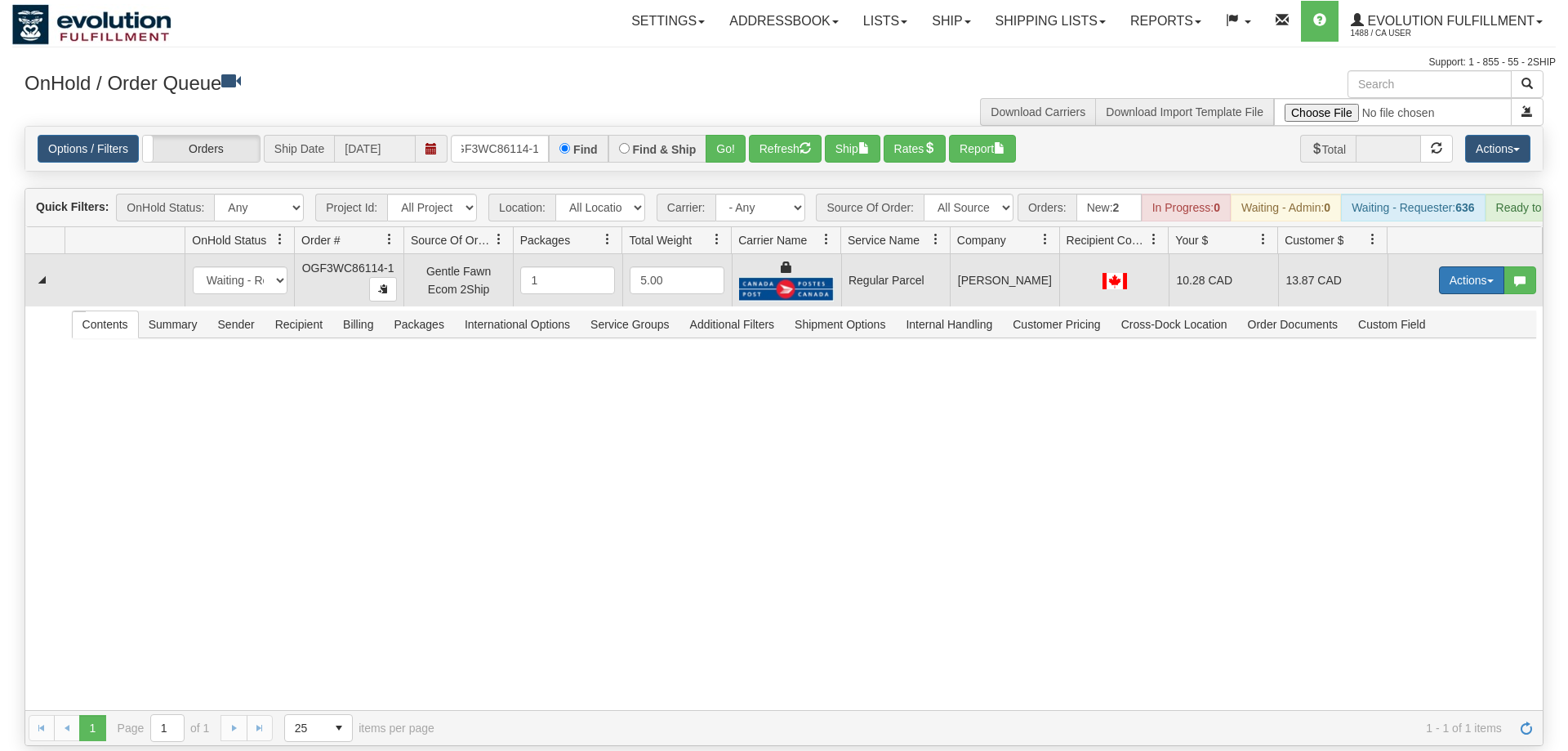
click at [1454, 266] on button "Actions" at bounding box center [1472, 280] width 65 height 27
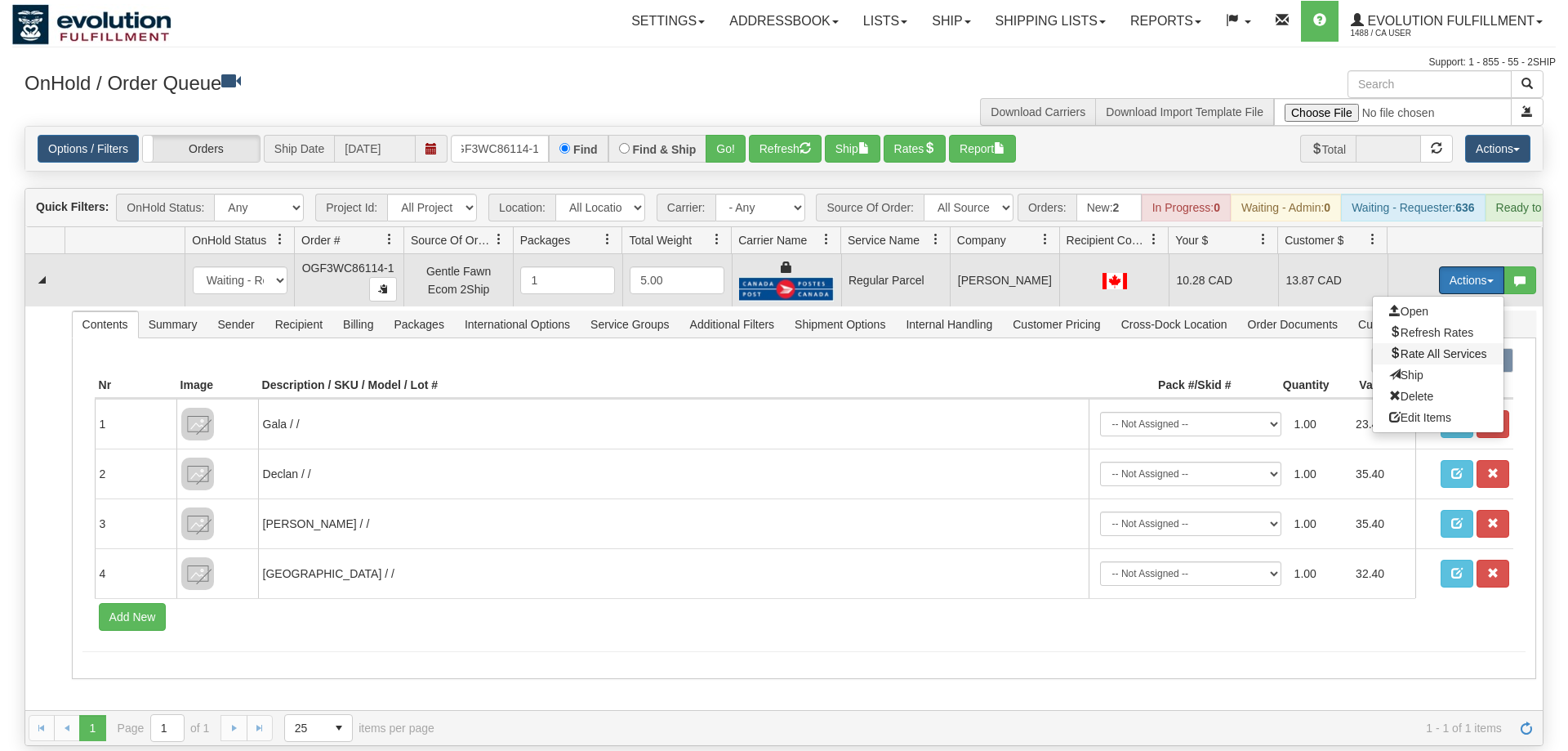
click at [1437, 347] on span "Rate All Services" at bounding box center [1438, 353] width 98 height 13
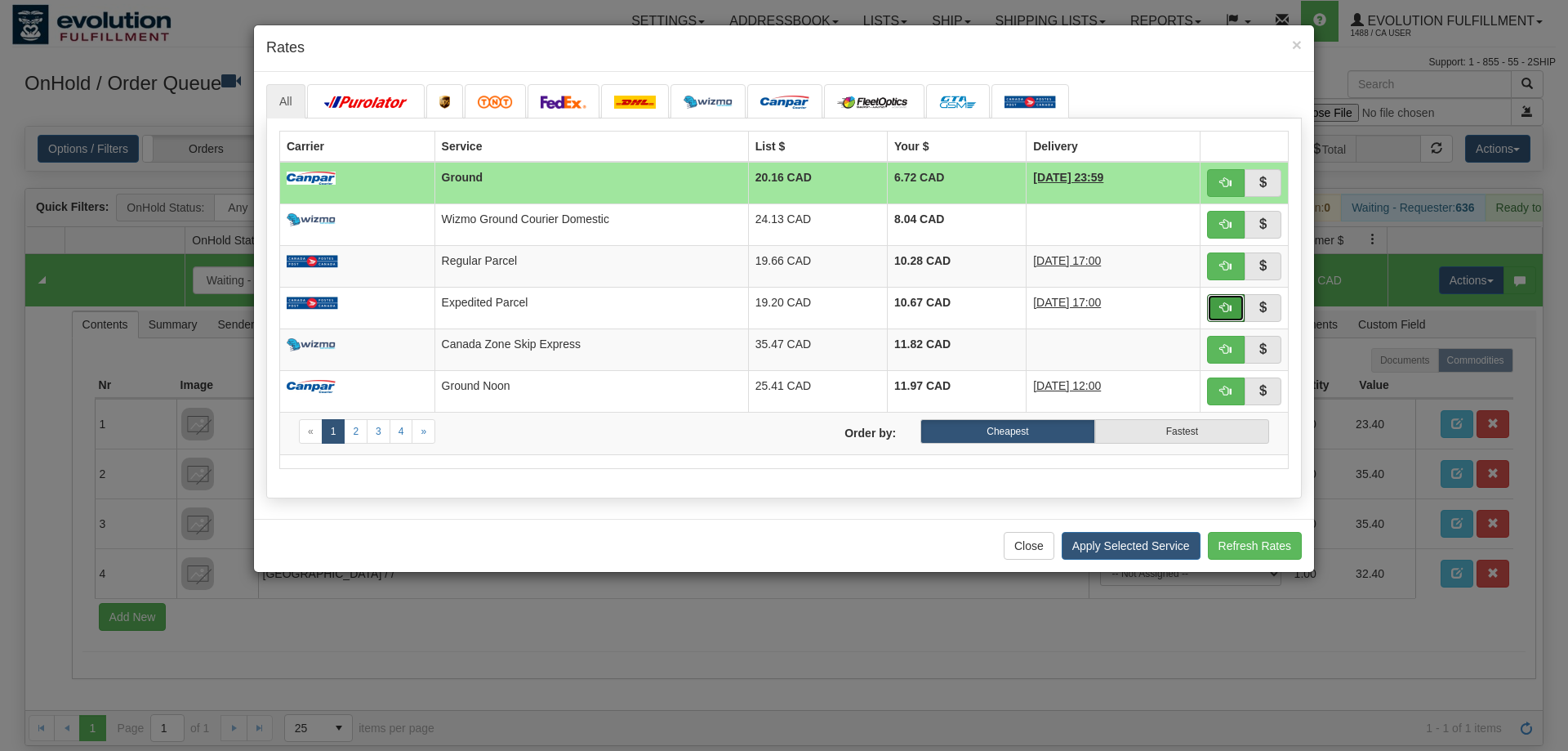
click at [1216, 299] on button "button" at bounding box center [1226, 308] width 38 height 27
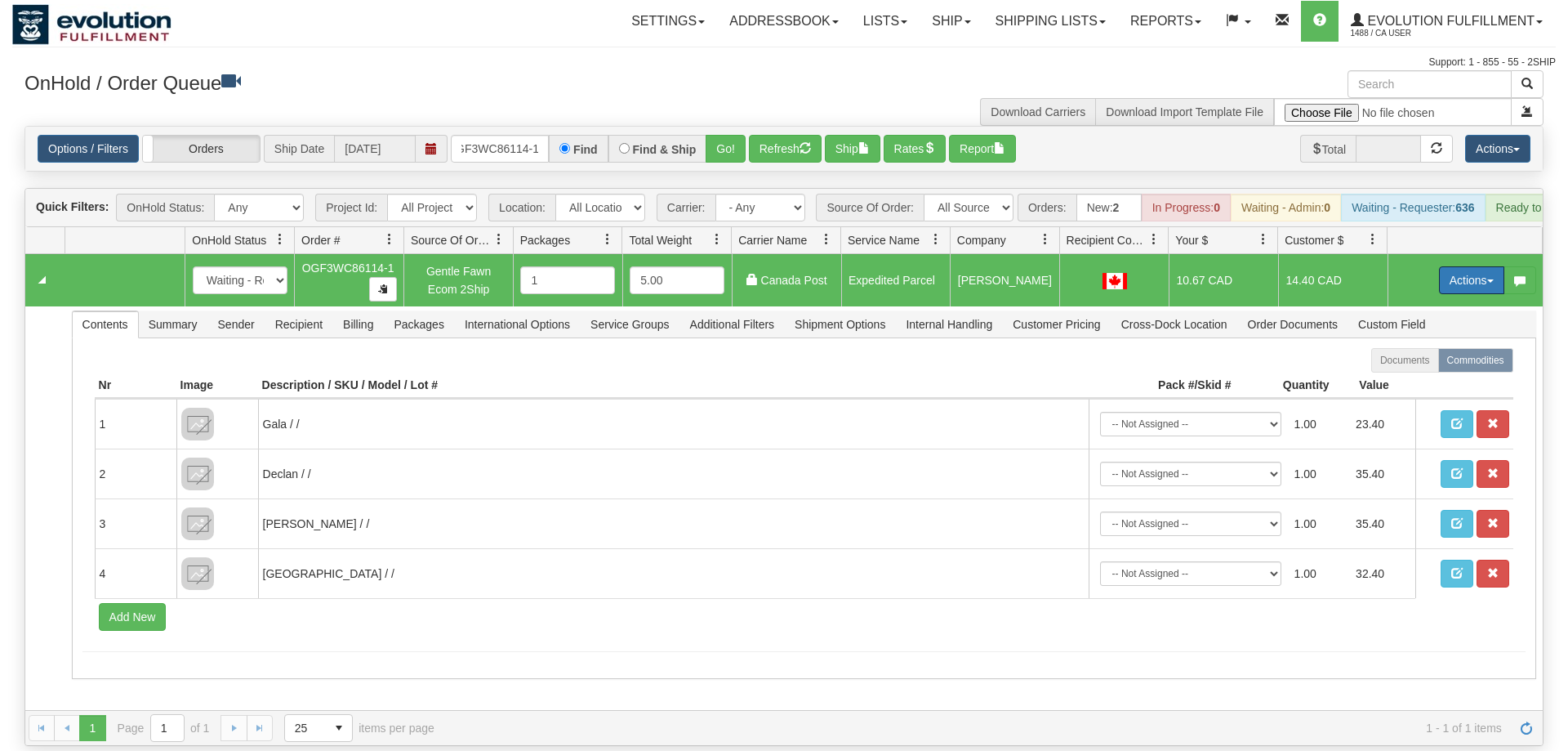
click at [1479, 266] on button "Actions" at bounding box center [1472, 280] width 65 height 27
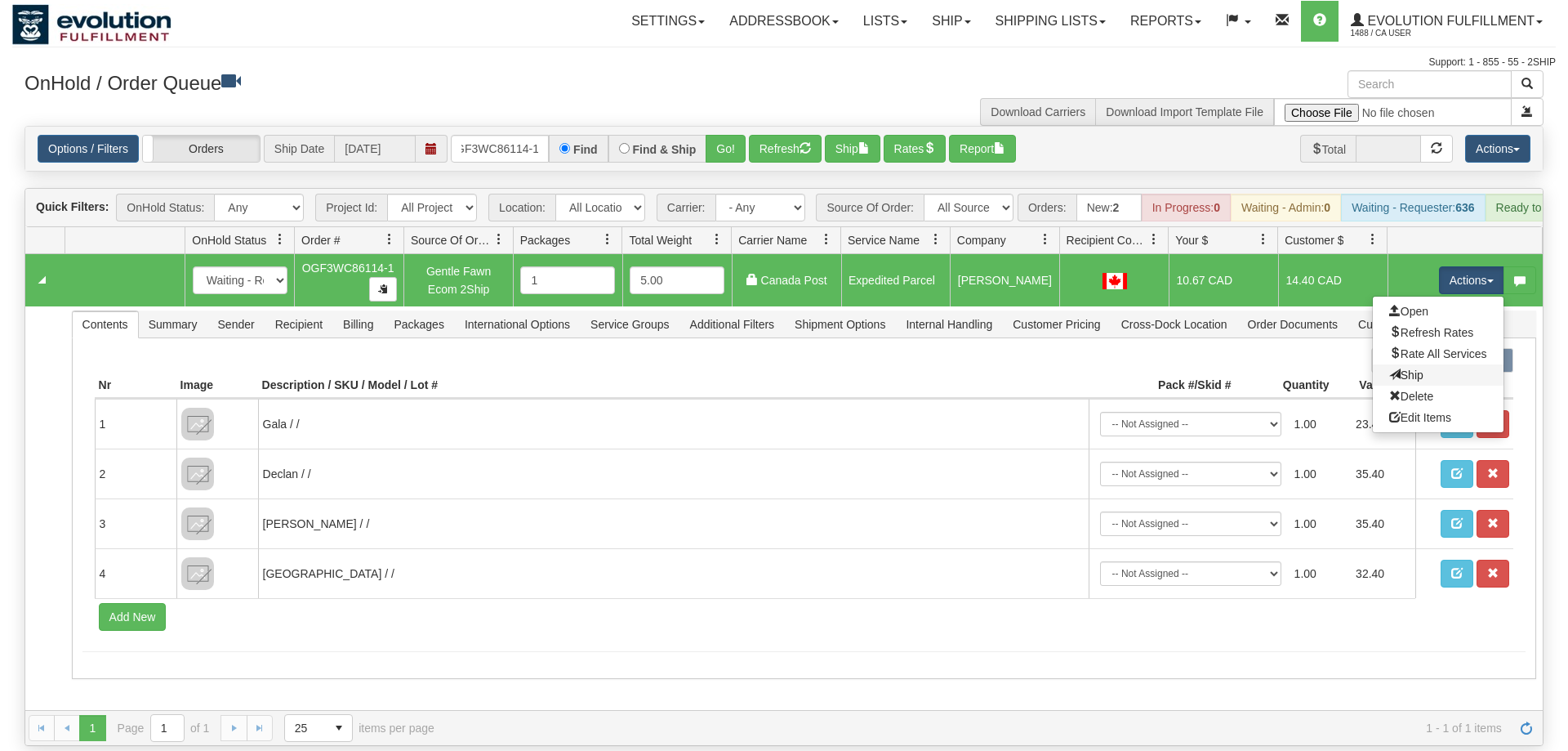
click at [1426, 364] on link "Ship" at bounding box center [1438, 375] width 131 height 21
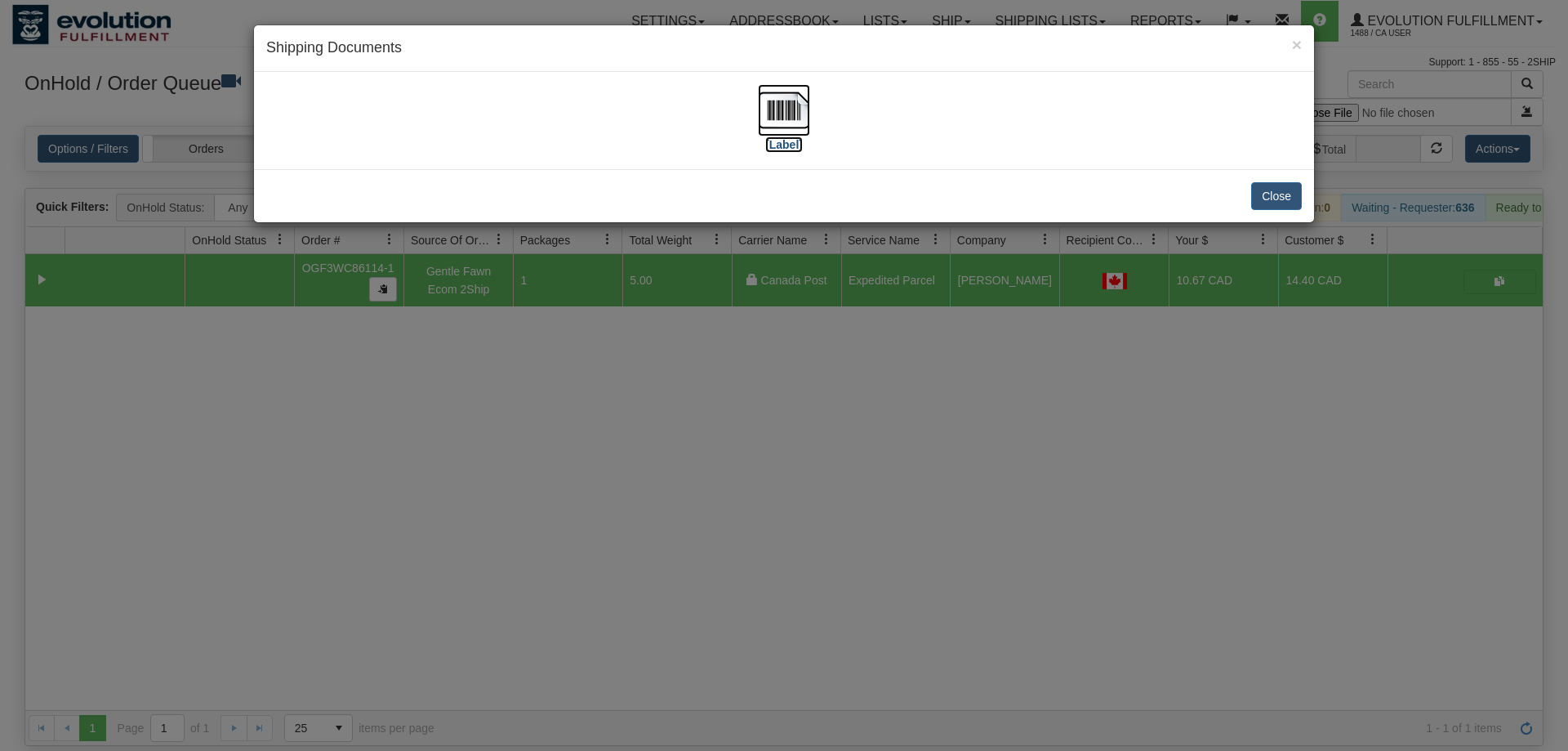
click at [794, 127] on img at bounding box center [784, 110] width 52 height 52
drag, startPoint x: 1050, startPoint y: 360, endPoint x: 548, endPoint y: 158, distance: 541.1
click at [1049, 360] on div "× Shipping Documents [Label] Close" at bounding box center [784, 376] width 1568 height 751
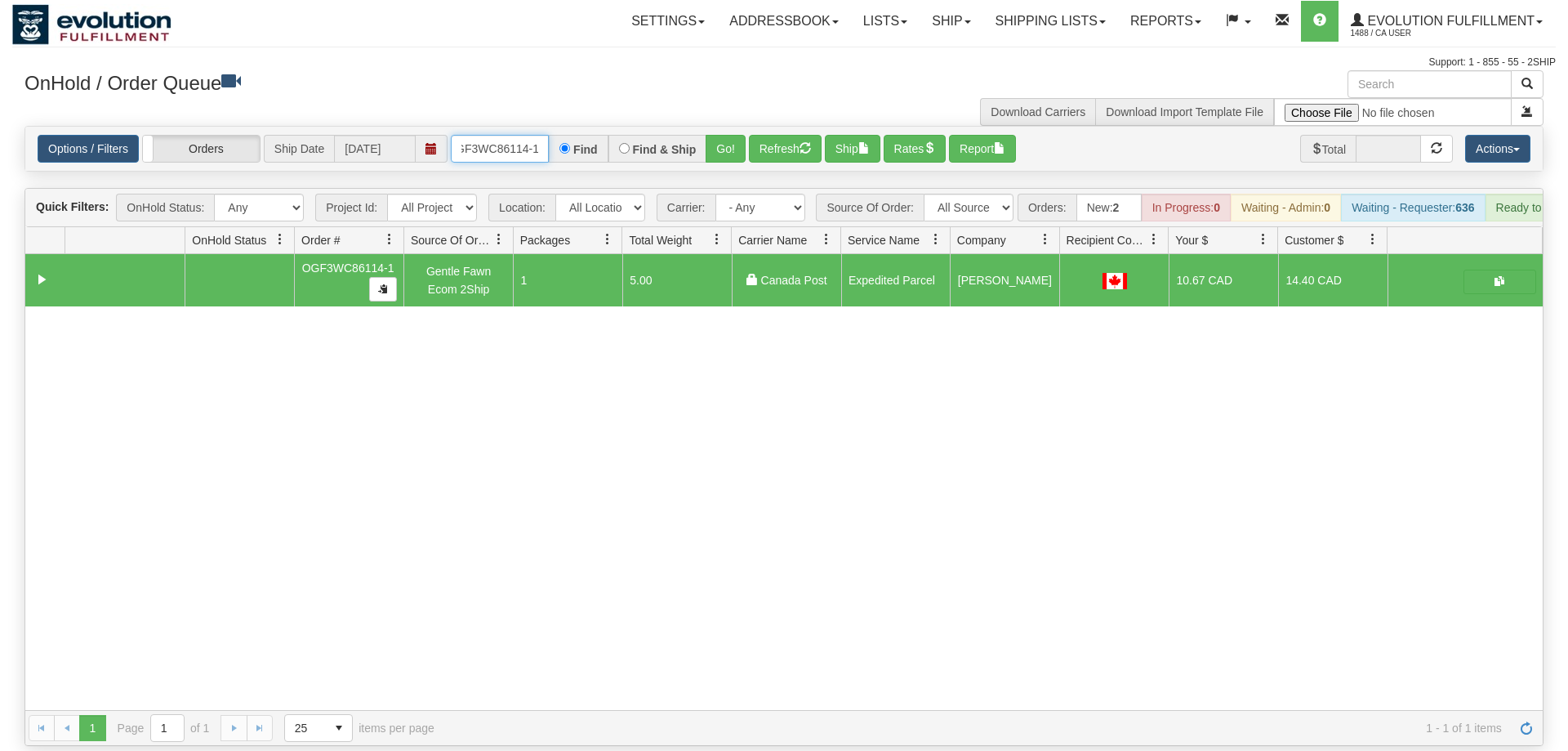
click at [536, 135] on input "OGF3WC86114-1" at bounding box center [500, 149] width 98 height 27
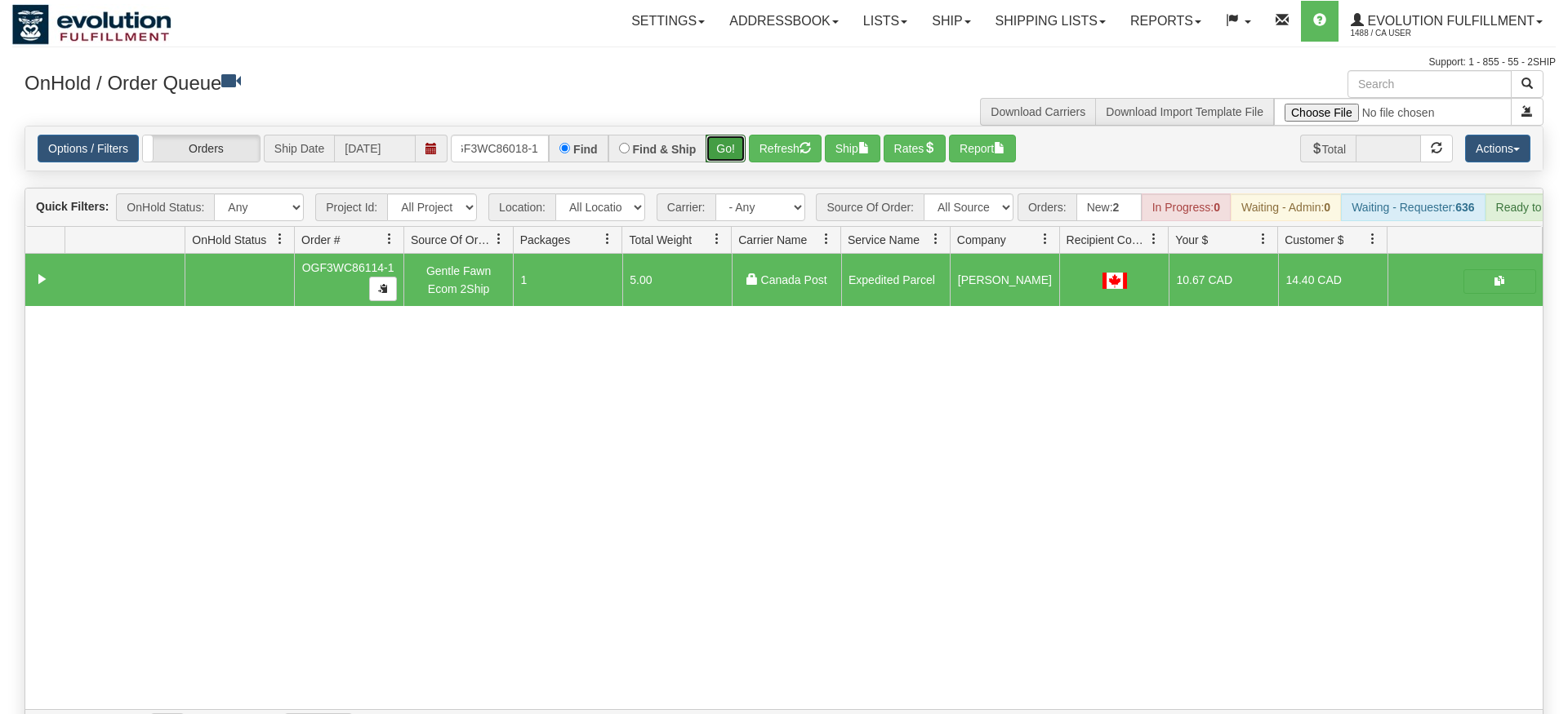
click at [715, 155] on div "Is equal to Is not equal to Contains Does not contains CAD USD EUR ZAR [PERSON_…" at bounding box center [784, 435] width 1544 height 620
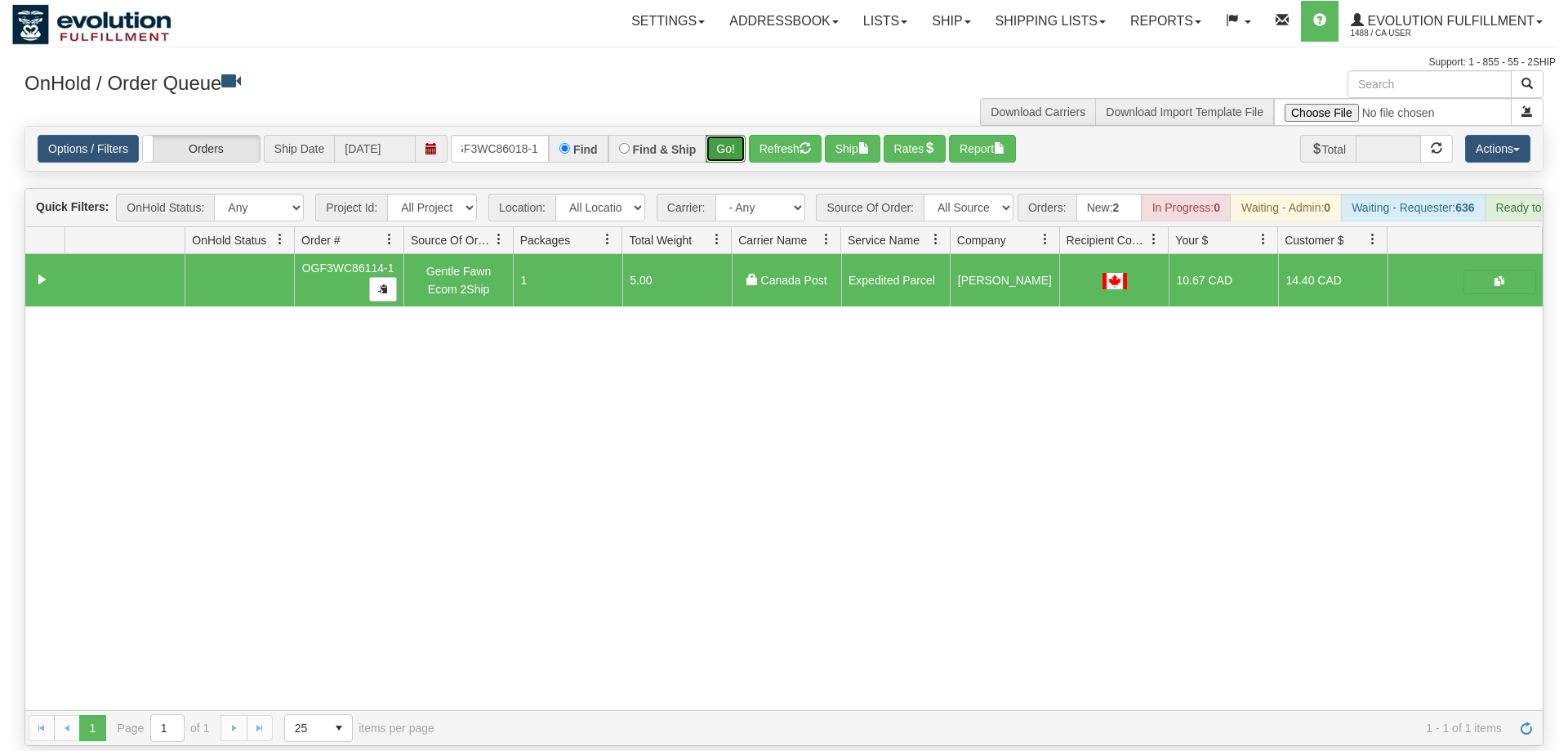
click at [722, 135] on button "Go!" at bounding box center [726, 149] width 40 height 27
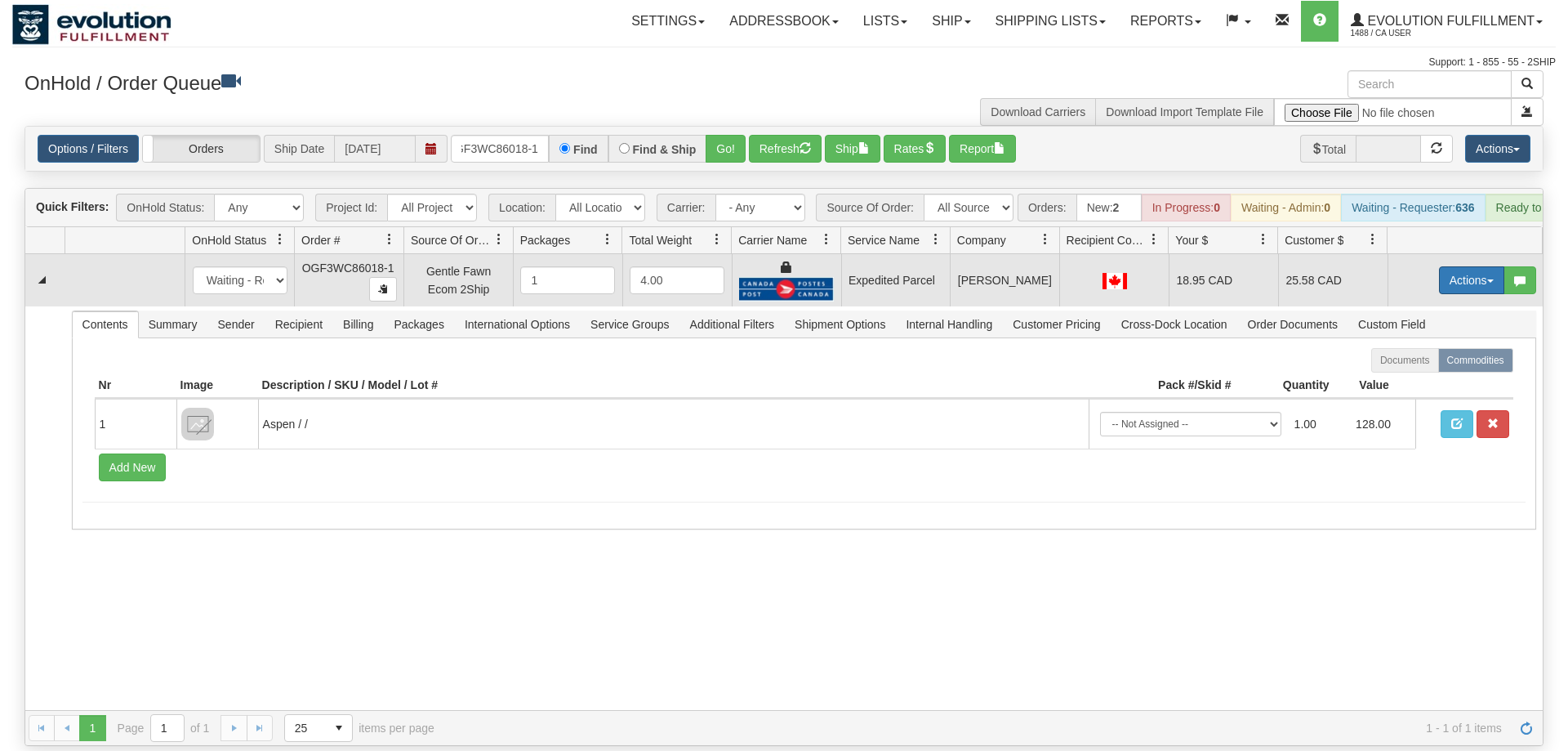
click at [1471, 266] on button "Actions" at bounding box center [1472, 280] width 65 height 27
click at [1403, 369] on span "Ship" at bounding box center [1407, 375] width 34 height 13
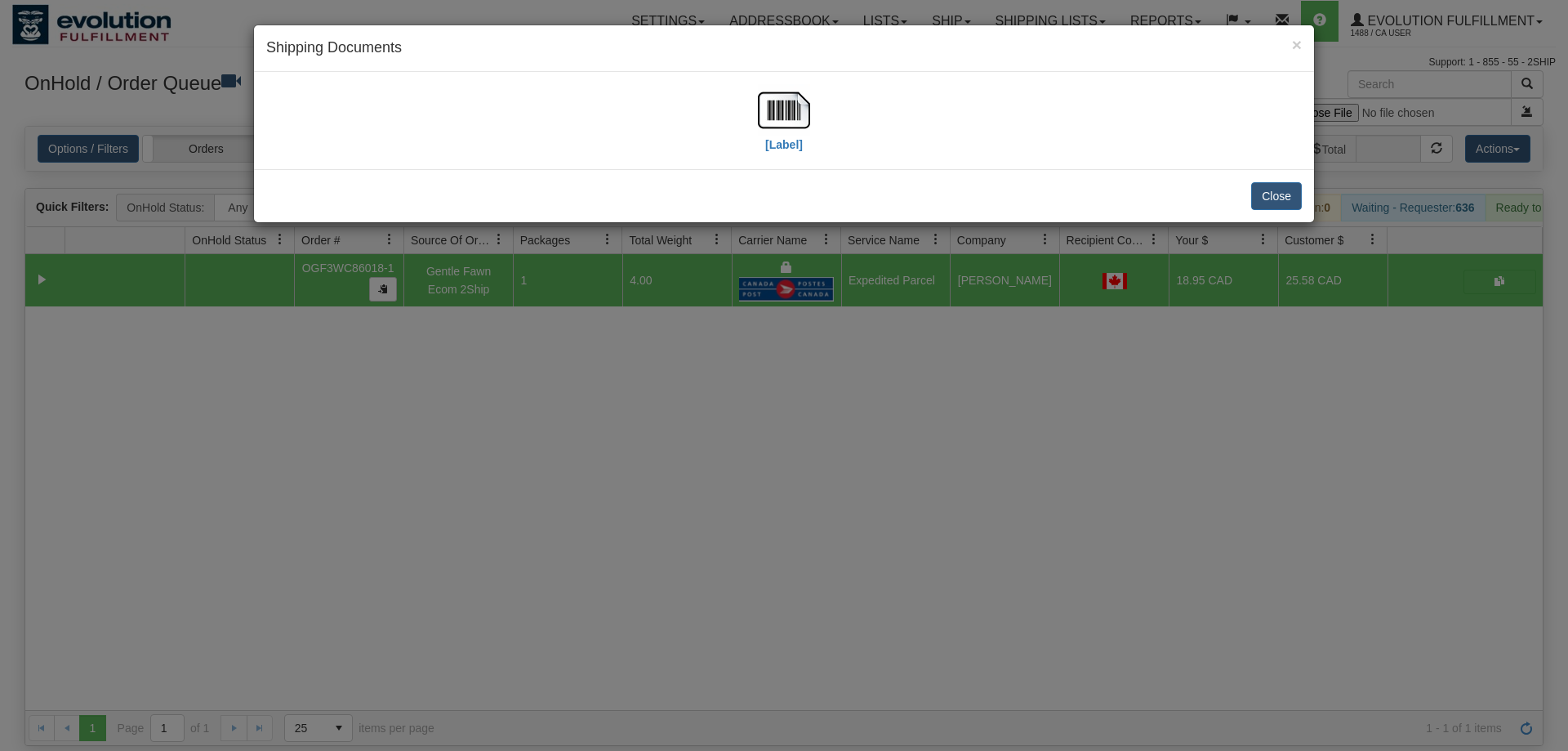
click at [756, 106] on div "[Label]" at bounding box center [784, 120] width 1036 height 73
click at [787, 125] on img at bounding box center [784, 110] width 52 height 52
click at [873, 363] on div "× Shipping Documents [Label] Close" at bounding box center [784, 376] width 1568 height 751
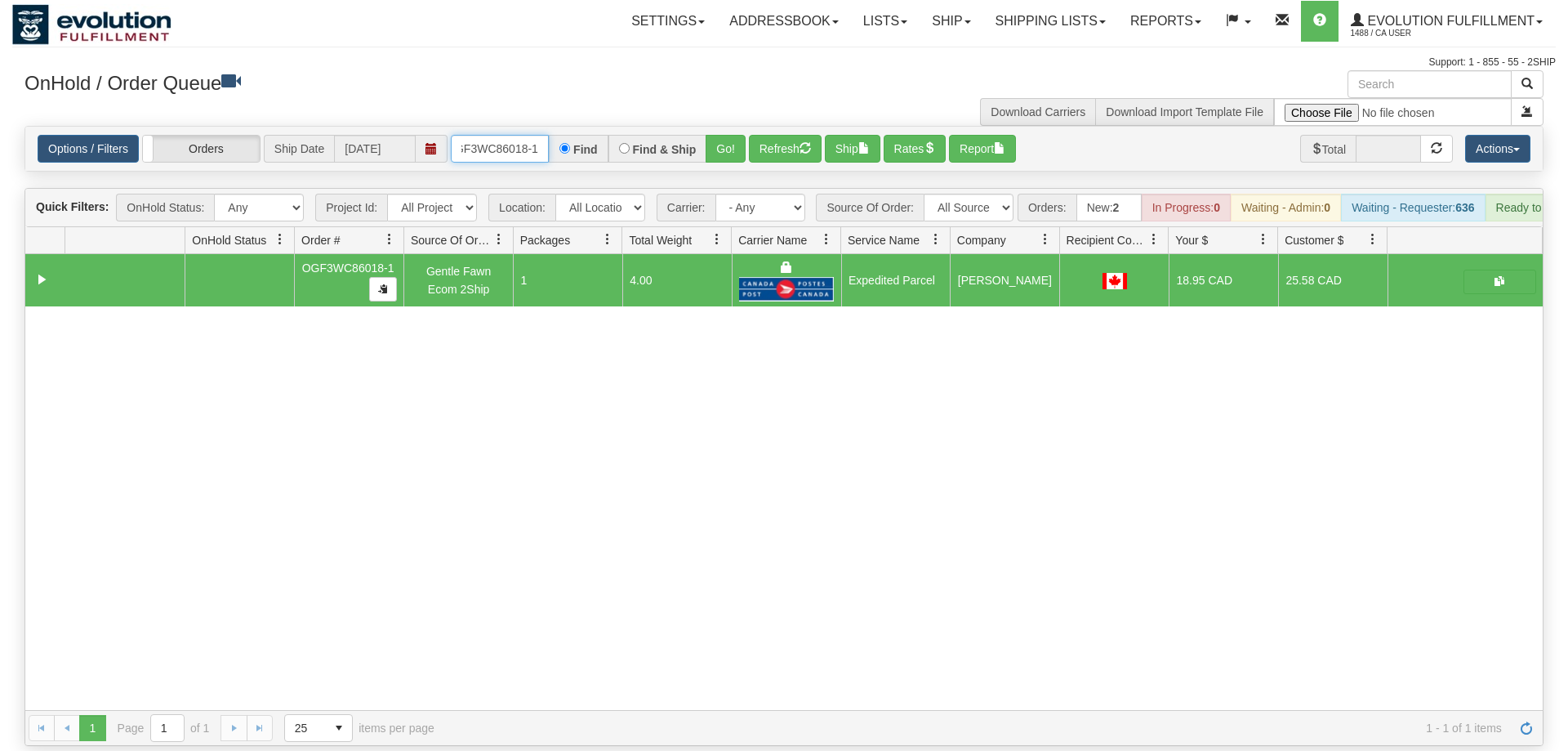
click at [516, 137] on input "oGF3WC86018-1" at bounding box center [500, 149] width 98 height 27
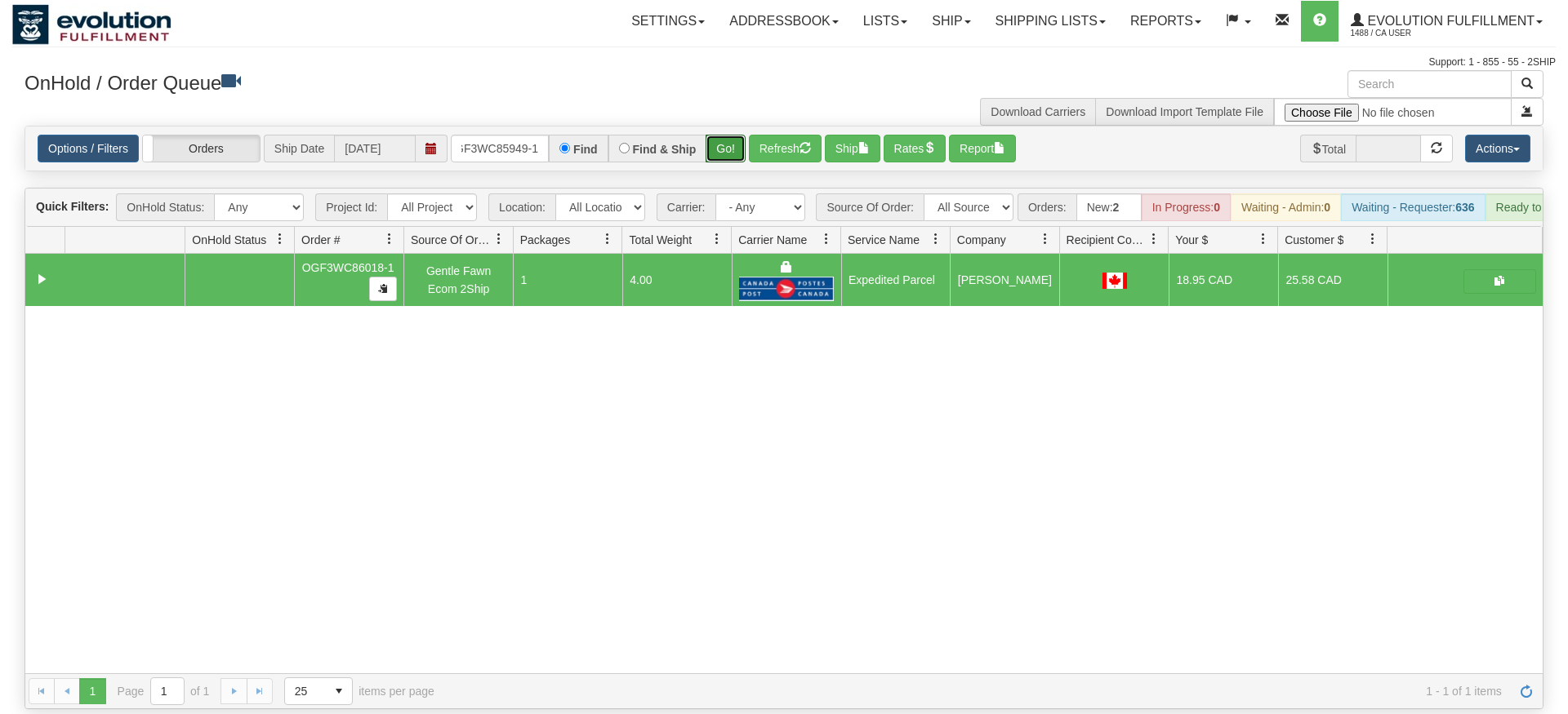
click at [735, 158] on div "Is equal to Is not equal to Contains Does not contains CAD USD EUR ZAR [PERSON_…" at bounding box center [784, 417] width 1544 height 584
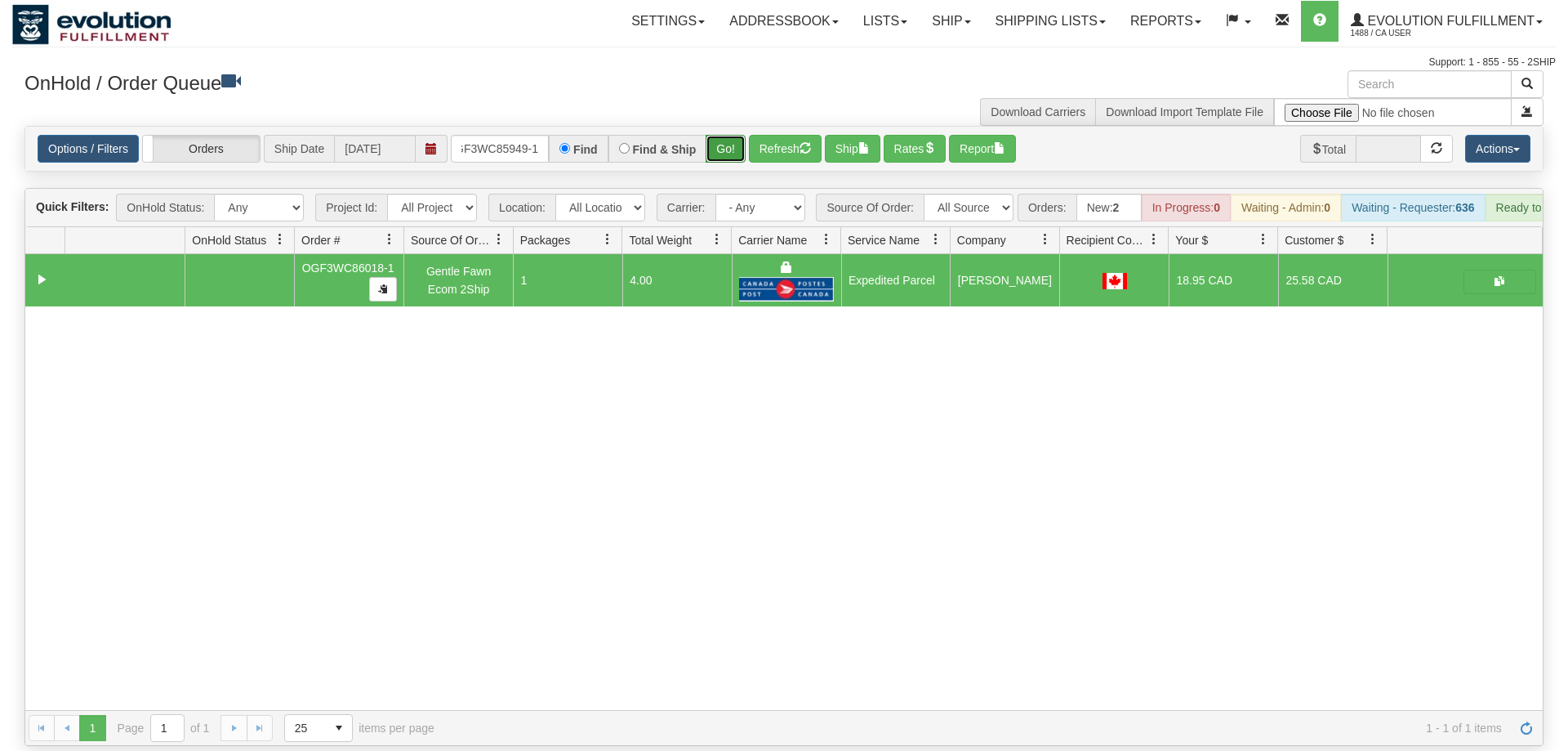
click at [726, 135] on button "Go!" at bounding box center [726, 149] width 40 height 27
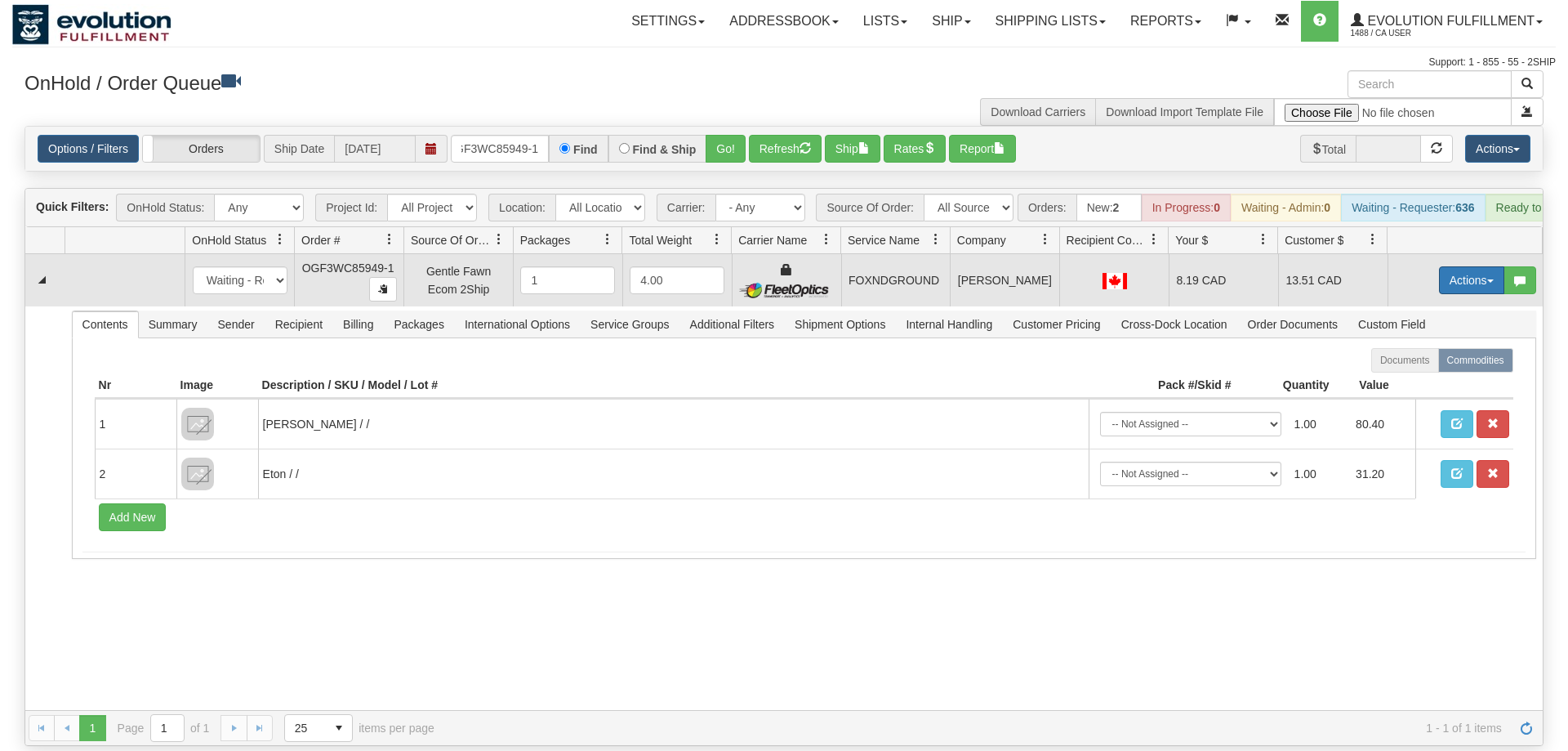
click at [1460, 266] on button "Actions" at bounding box center [1472, 280] width 65 height 27
click at [1388, 364] on link "Ship" at bounding box center [1438, 375] width 131 height 21
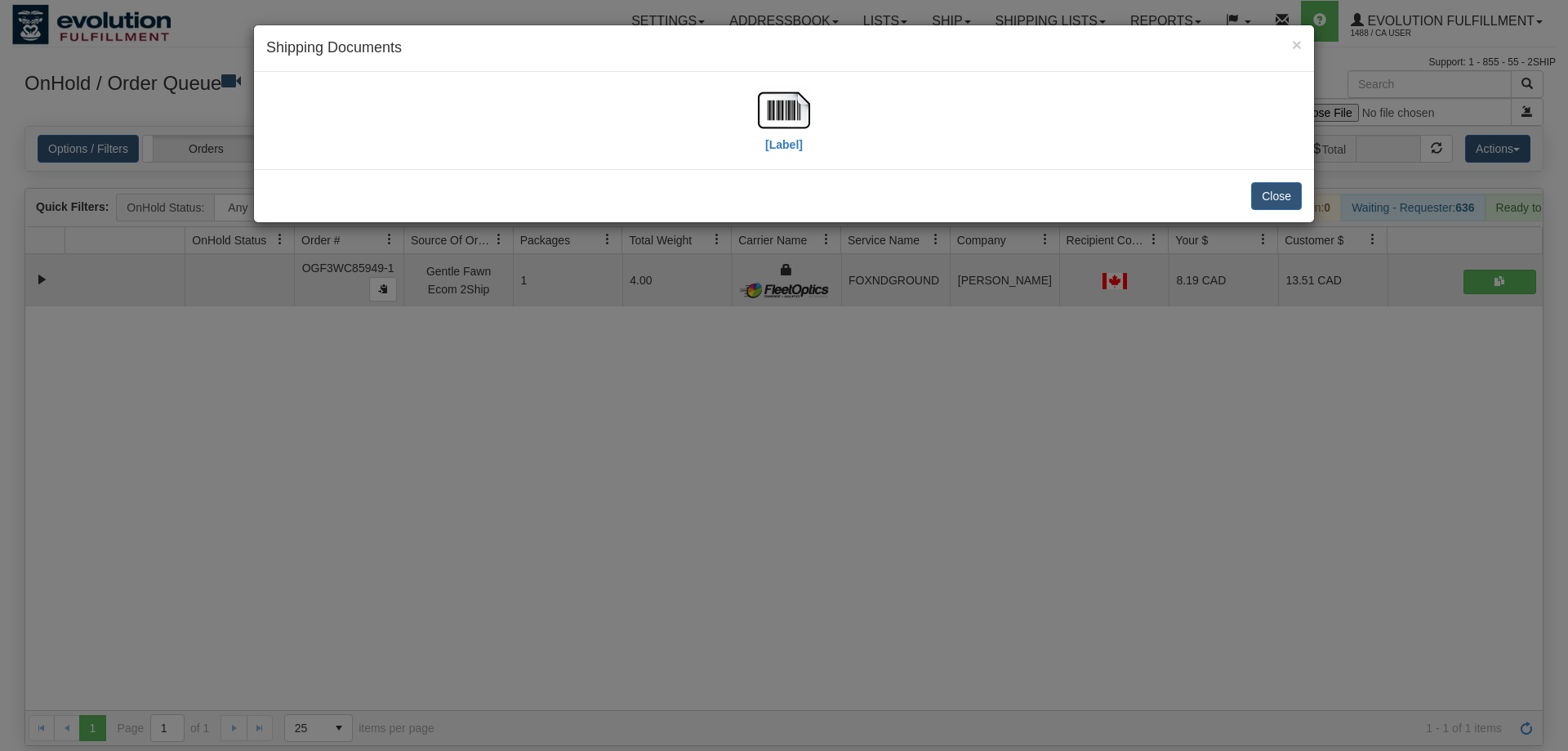
click at [813, 120] on div "[Label]" at bounding box center [784, 120] width 1036 height 73
click at [781, 120] on img at bounding box center [784, 110] width 52 height 52
drag, startPoint x: 769, startPoint y: 456, endPoint x: 771, endPoint y: 427, distance: 29.1
click at [771, 443] on div "× Shipping Documents [Label] Close" at bounding box center [784, 376] width 1568 height 751
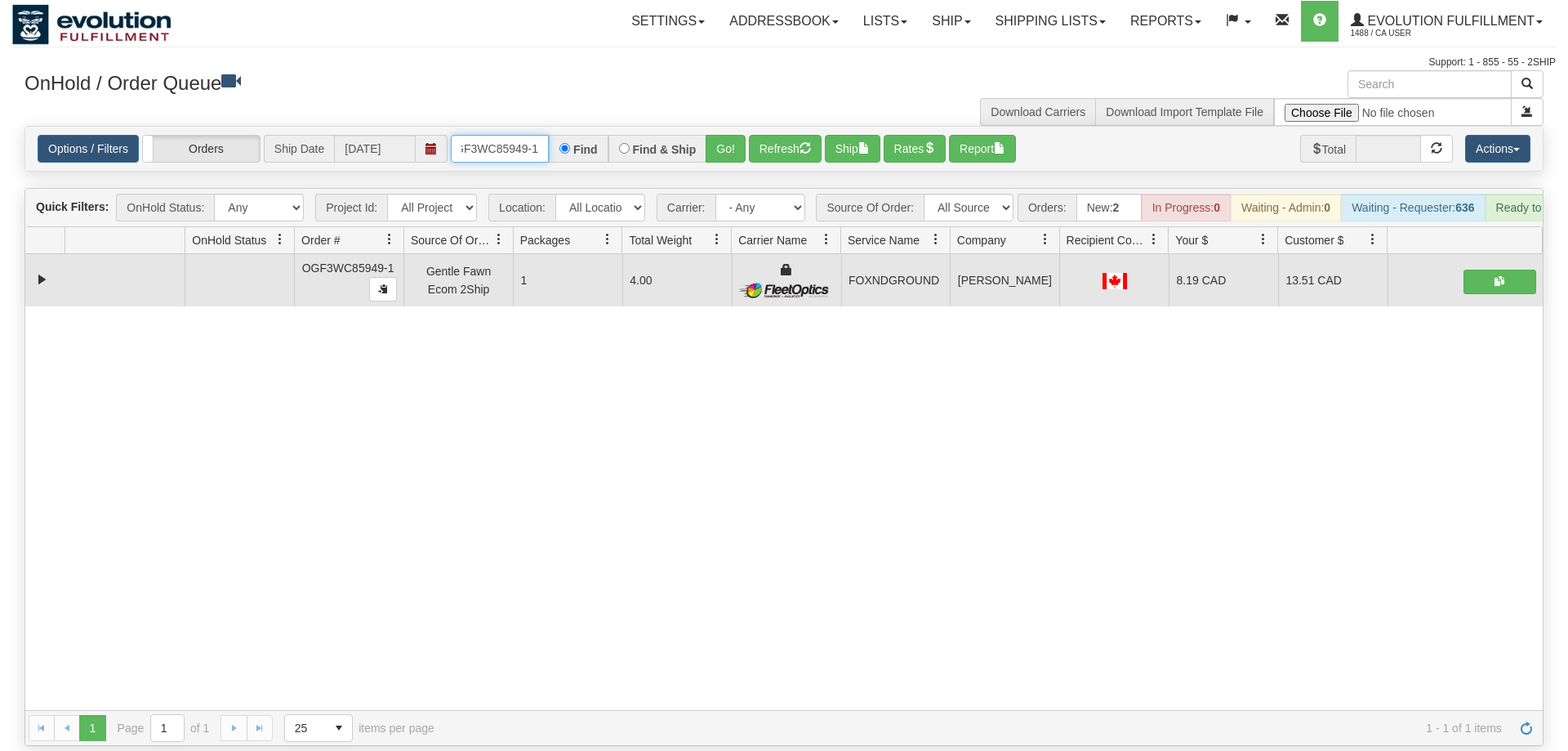
click at [477, 135] on input "OGF3WC85949-1" at bounding box center [500, 149] width 98 height 27
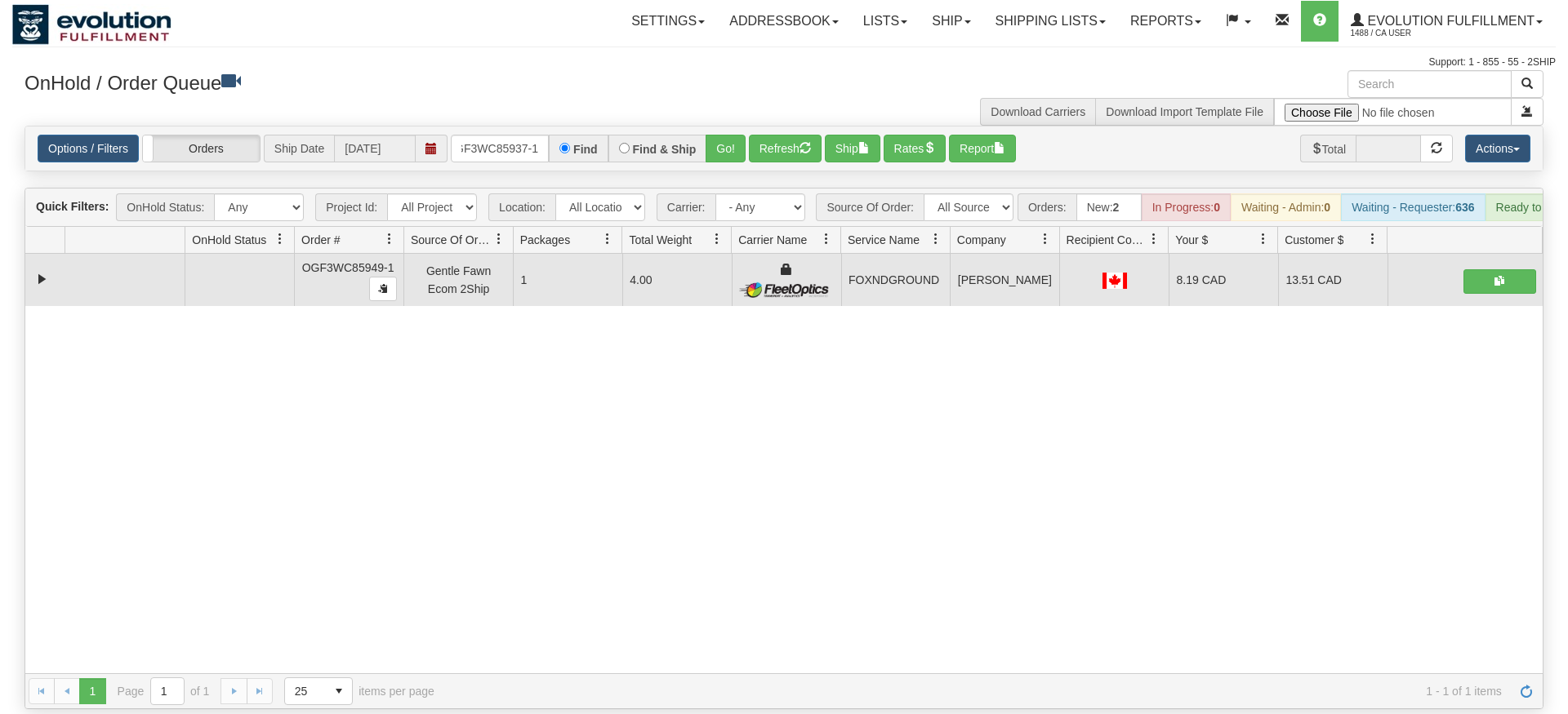
click at [711, 143] on div "Options / Filters Group Shipments Orders Ship Date [DATE] OGF3WC85937-1 Find Fi…" at bounding box center [783, 148] width 1517 height 44
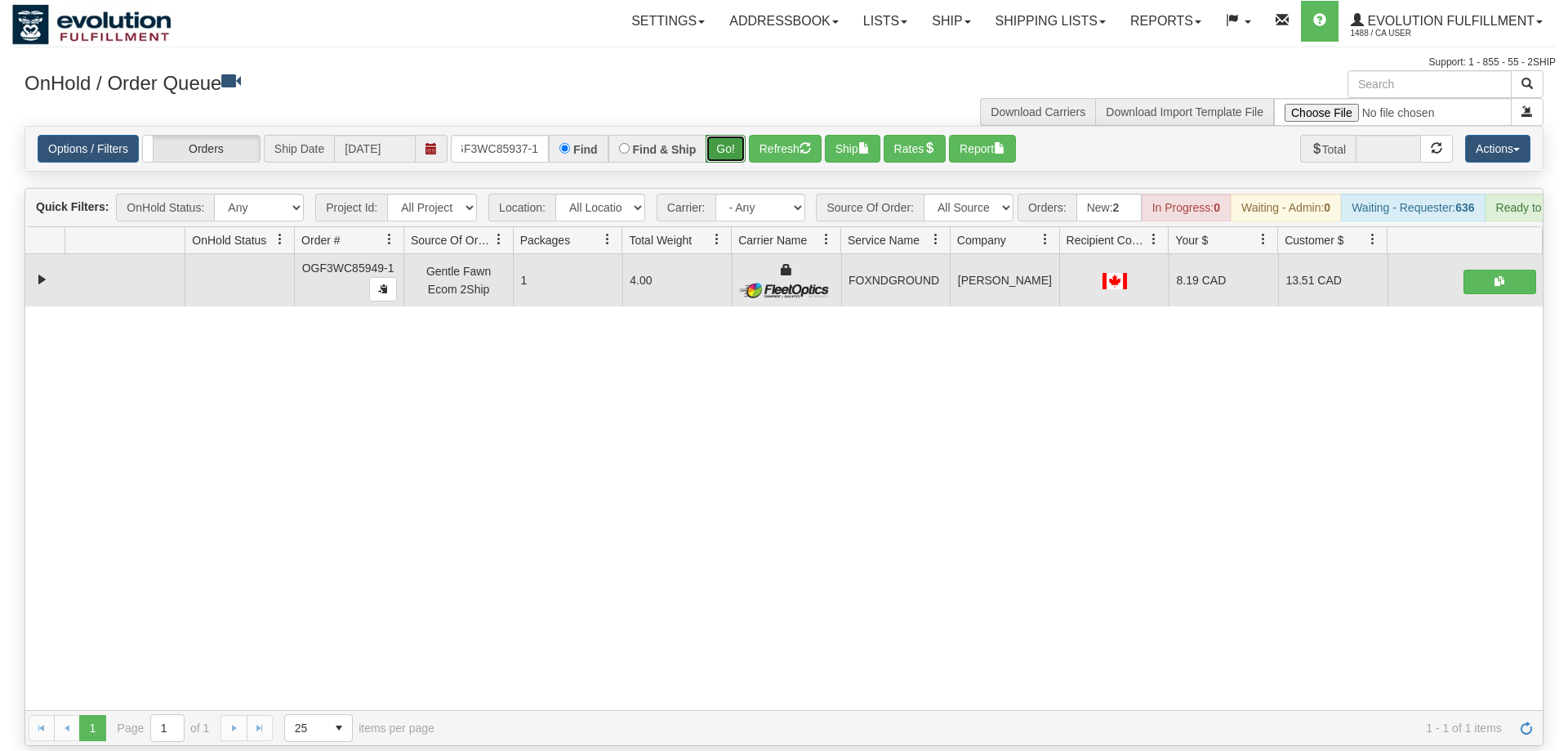
click at [729, 135] on button "Go!" at bounding box center [726, 149] width 40 height 27
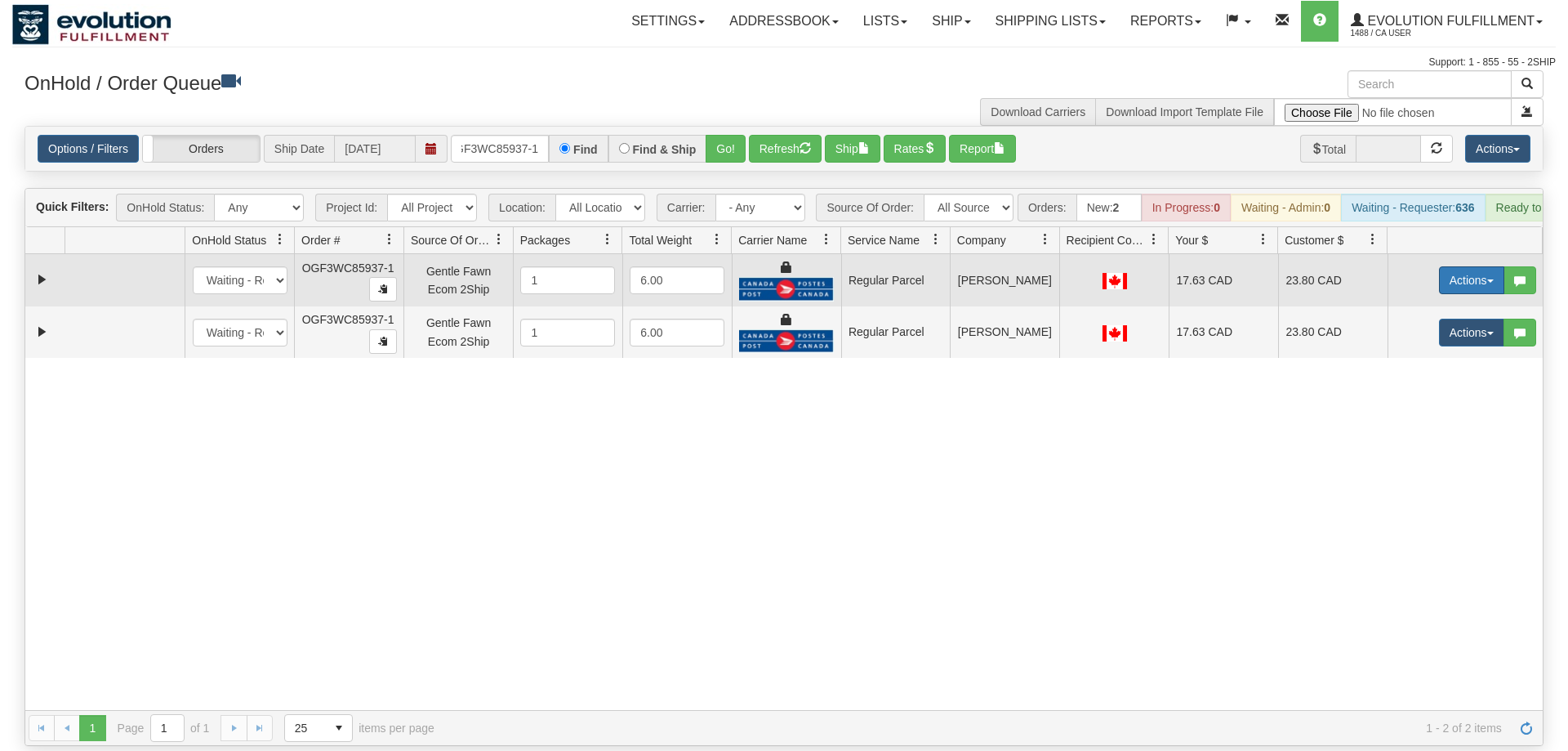
click at [1486, 266] on button "Actions" at bounding box center [1472, 280] width 65 height 27
click at [1406, 347] on span "Rate All Services" at bounding box center [1438, 353] width 98 height 13
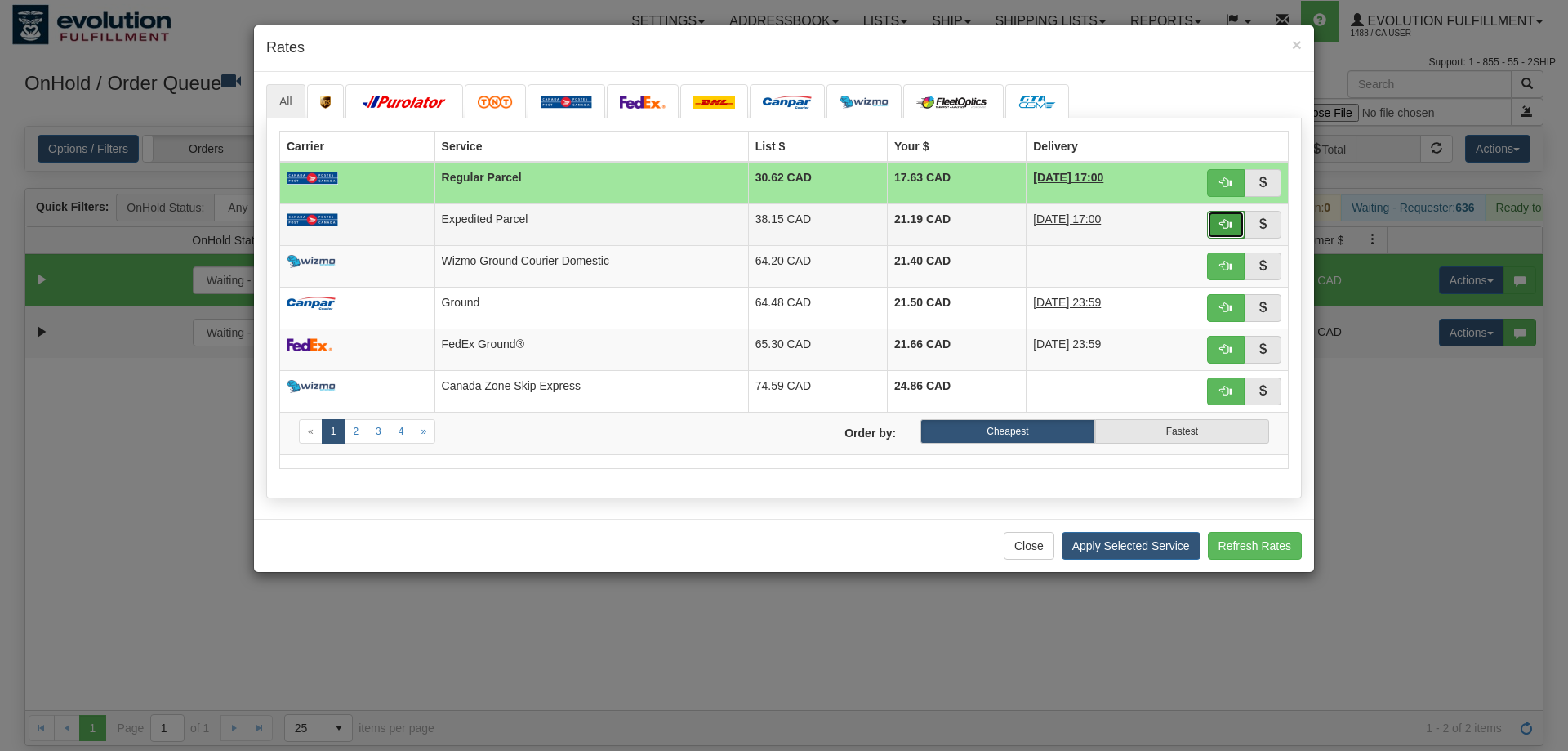
click at [1239, 219] on button "button" at bounding box center [1226, 224] width 38 height 27
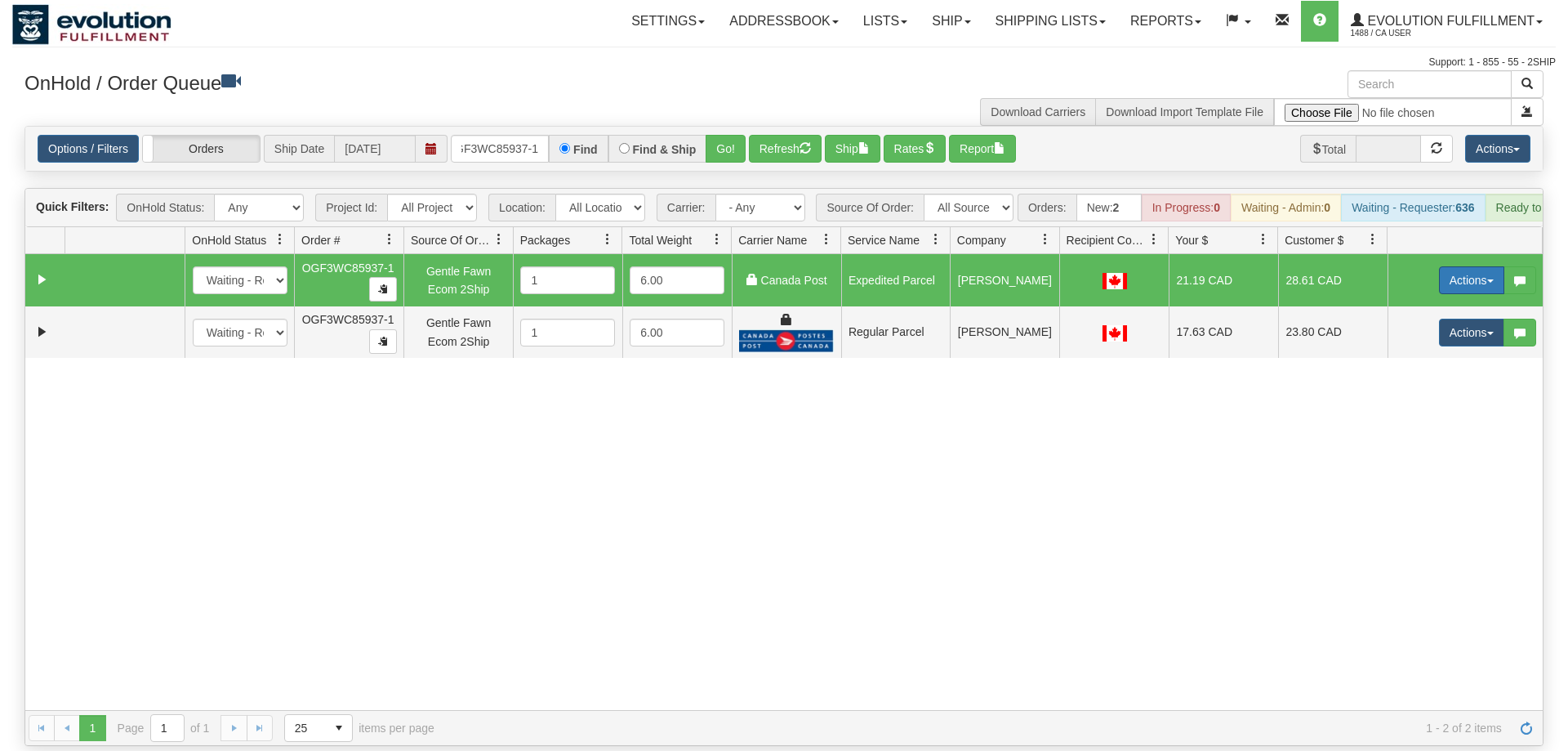
click at [1455, 266] on button "Actions" at bounding box center [1472, 280] width 65 height 27
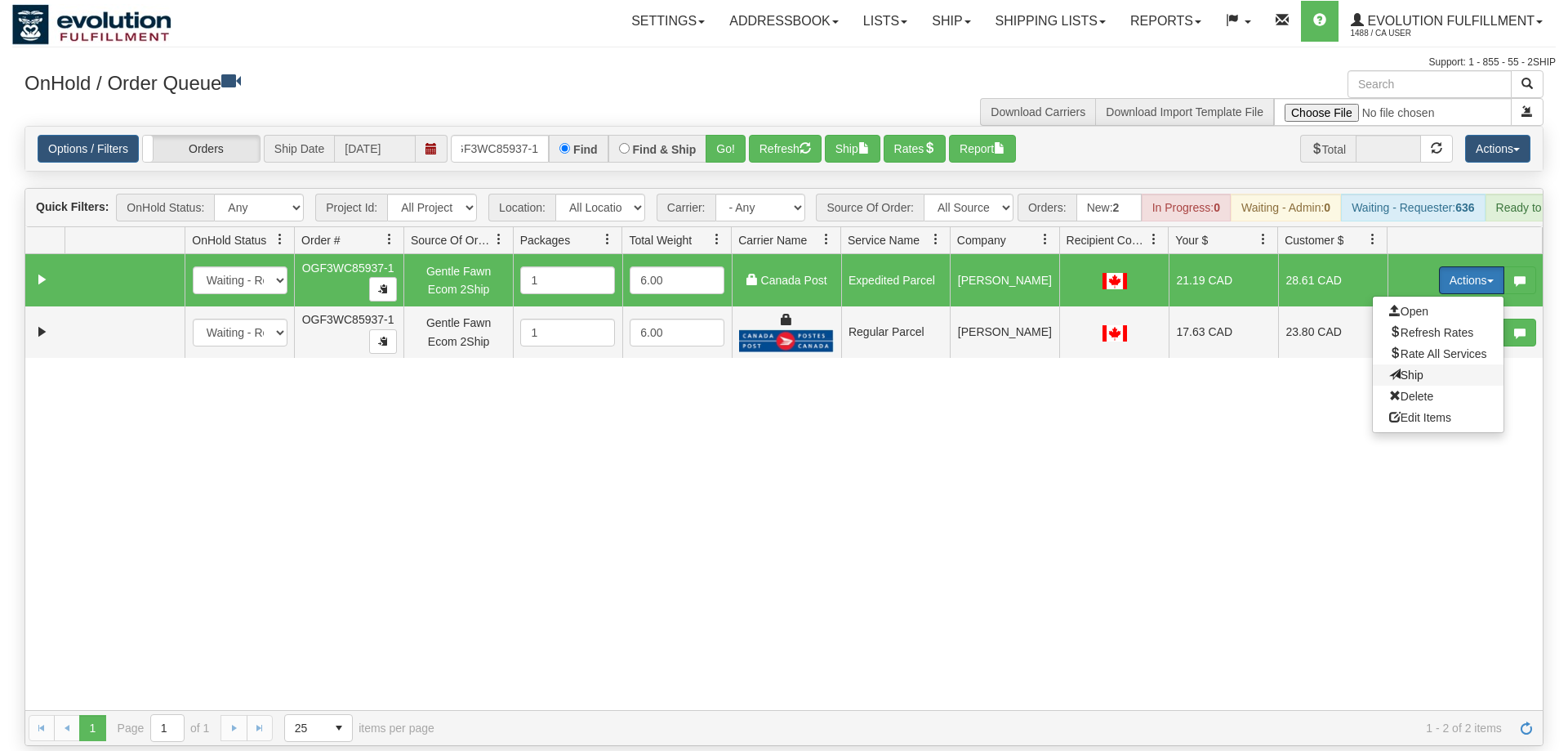
click at [1401, 369] on span "Ship" at bounding box center [1407, 375] width 34 height 13
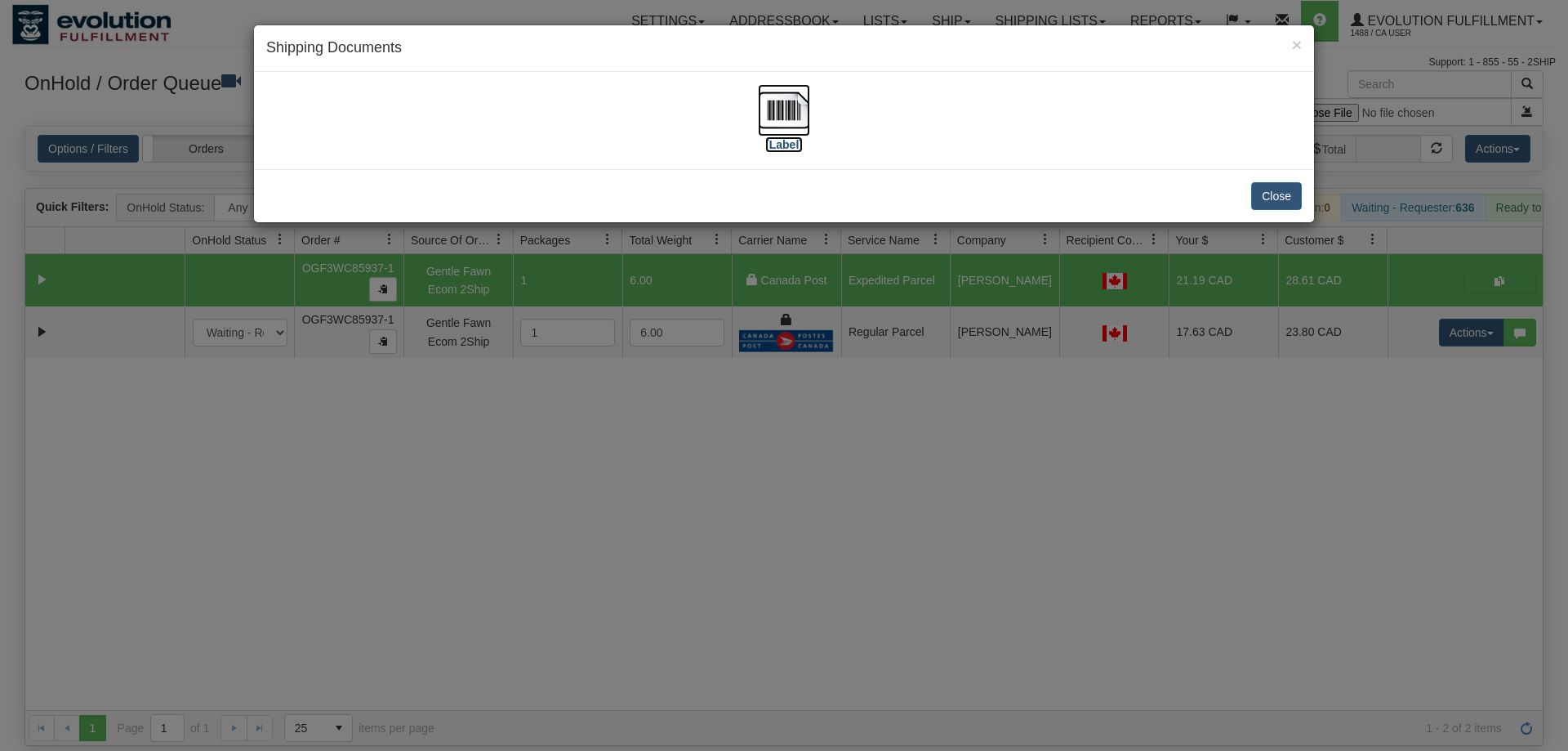
click at [794, 132] on img at bounding box center [784, 110] width 52 height 52
drag, startPoint x: 1273, startPoint y: 446, endPoint x: 1434, endPoint y: 321, distance: 203.8
click at [1278, 433] on div "× Shipping Documents [Label] Close" at bounding box center [784, 376] width 1568 height 751
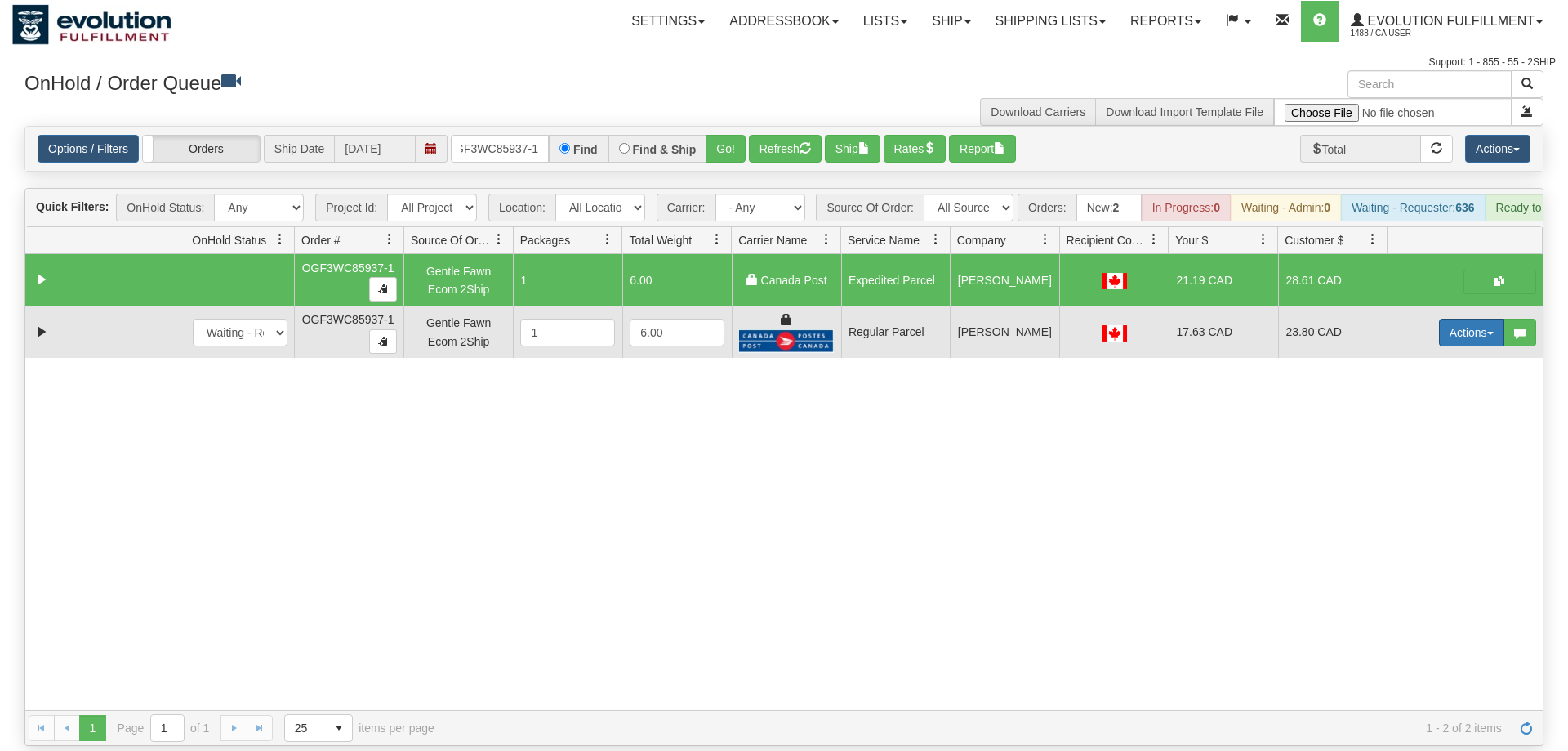
click at [1455, 319] on button "Actions" at bounding box center [1472, 333] width 65 height 27
click at [1430, 443] on span "Delete" at bounding box center [1411, 449] width 44 height 13
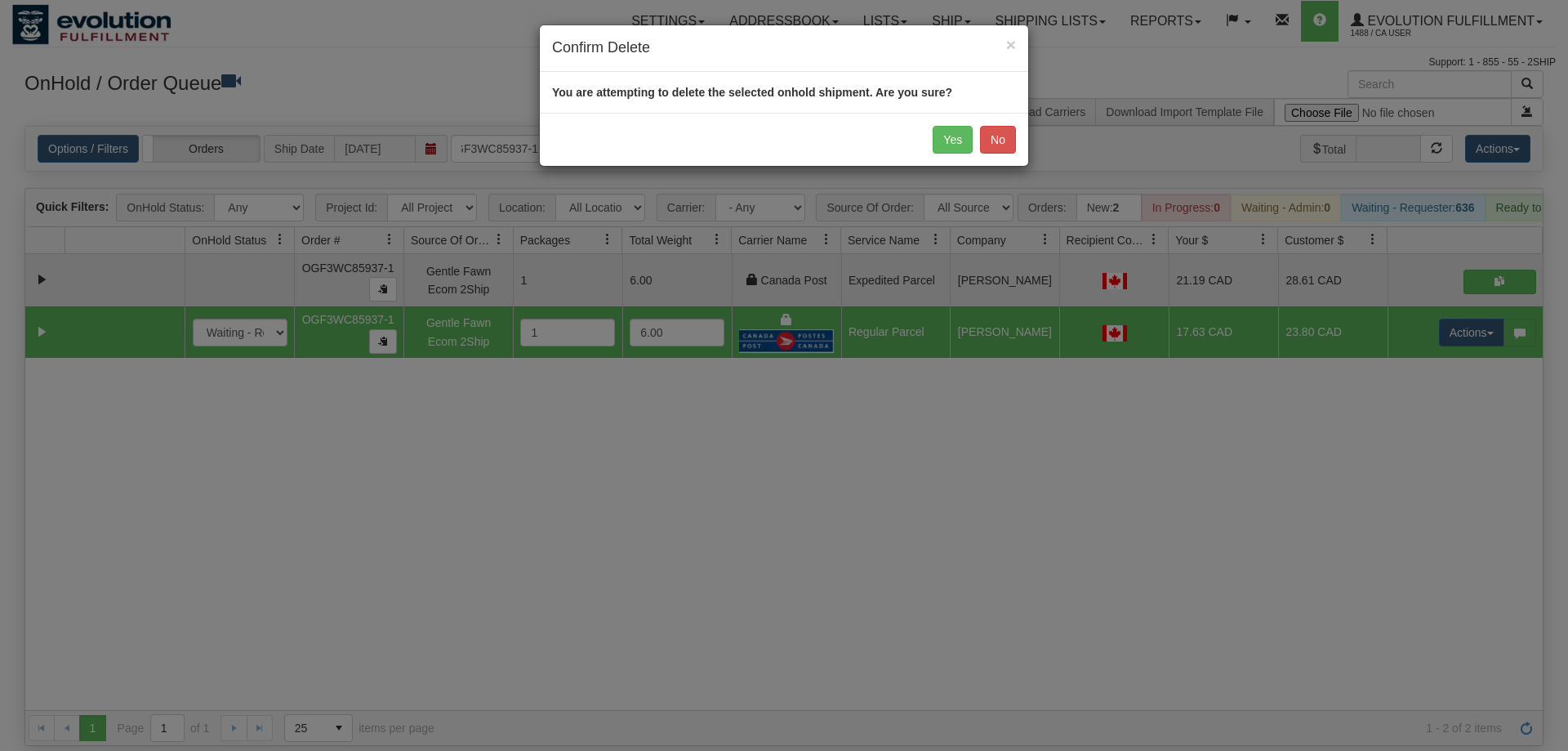
click at [929, 143] on div "Yes No" at bounding box center [784, 139] width 489 height 53
click at [949, 143] on button "Yes" at bounding box center [952, 139] width 40 height 27
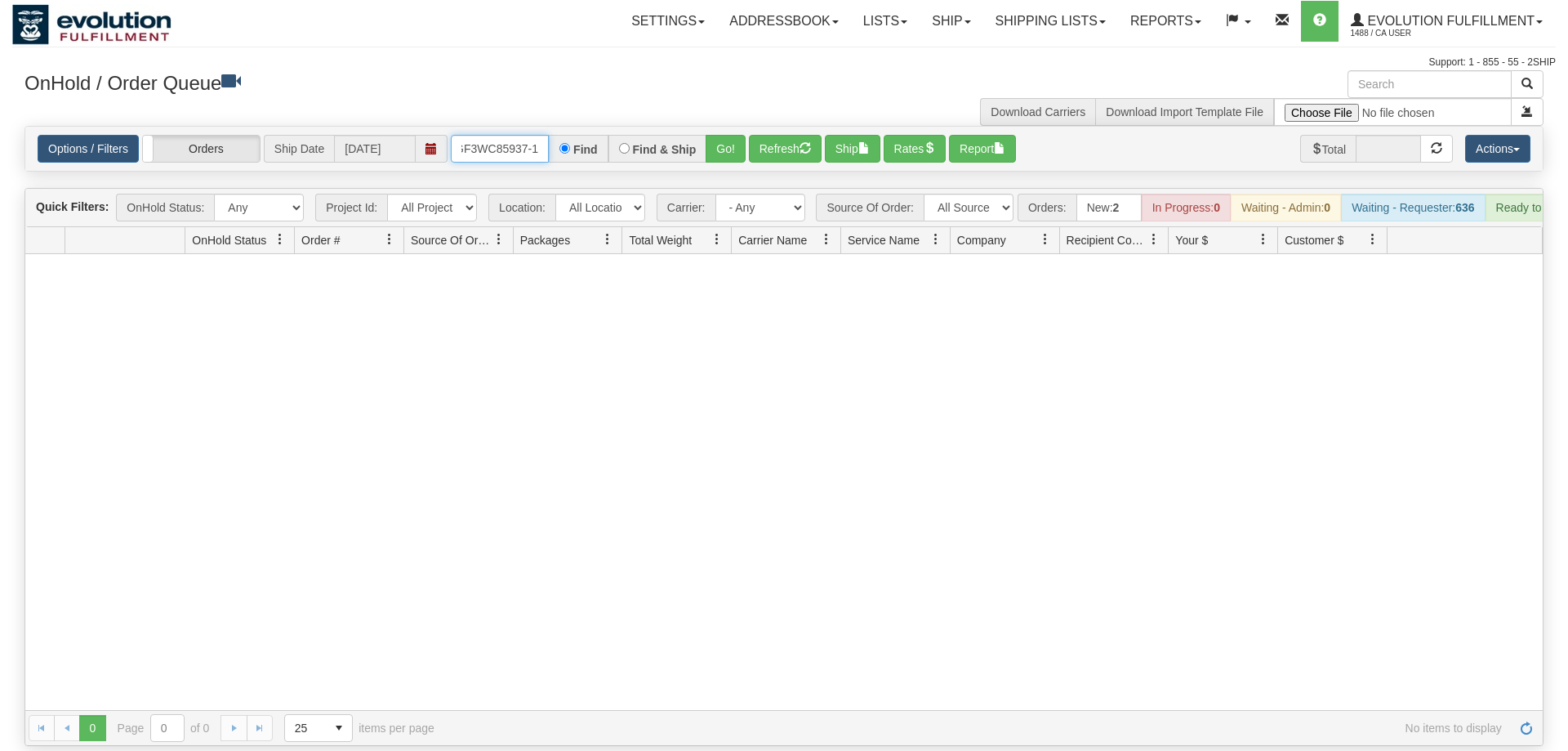
click at [532, 135] on input "OGF3WC85937-1" at bounding box center [500, 149] width 98 height 27
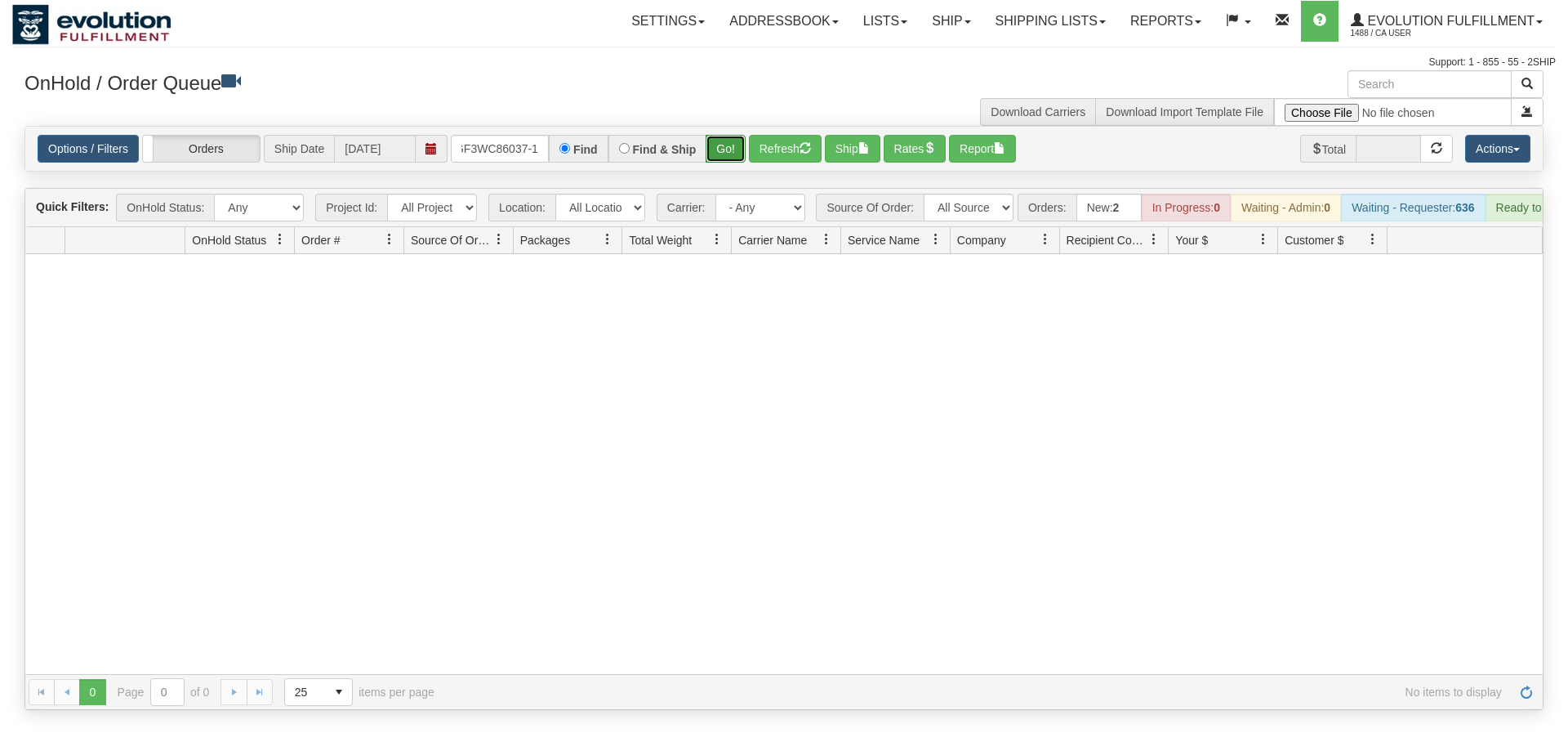
click at [738, 166] on div "Is equal to Is not equal to Contains Does not contains CAD USD EUR ZAR [PERSON_…" at bounding box center [784, 418] width 1544 height 584
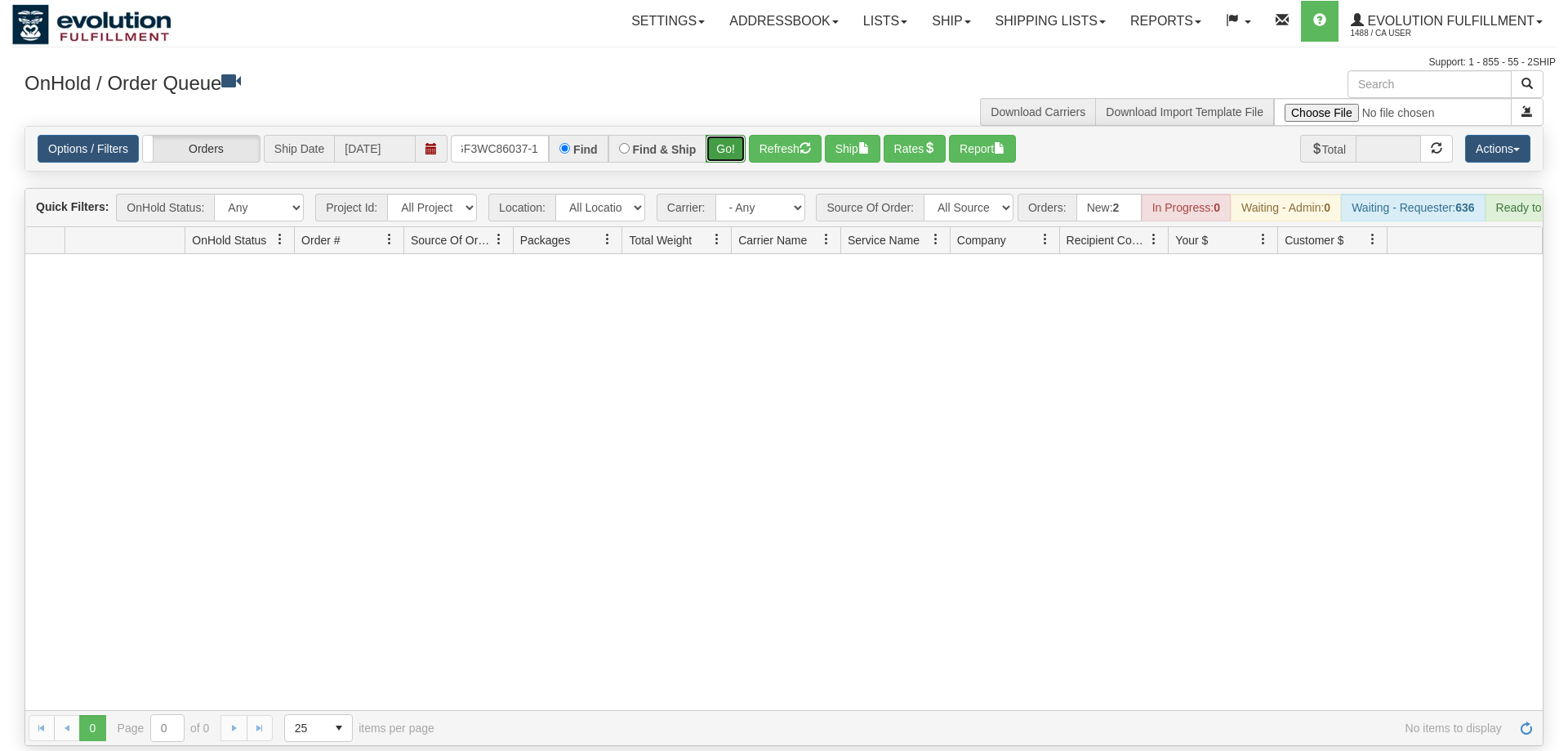
click at [720, 135] on button "Go!" at bounding box center [726, 149] width 40 height 27
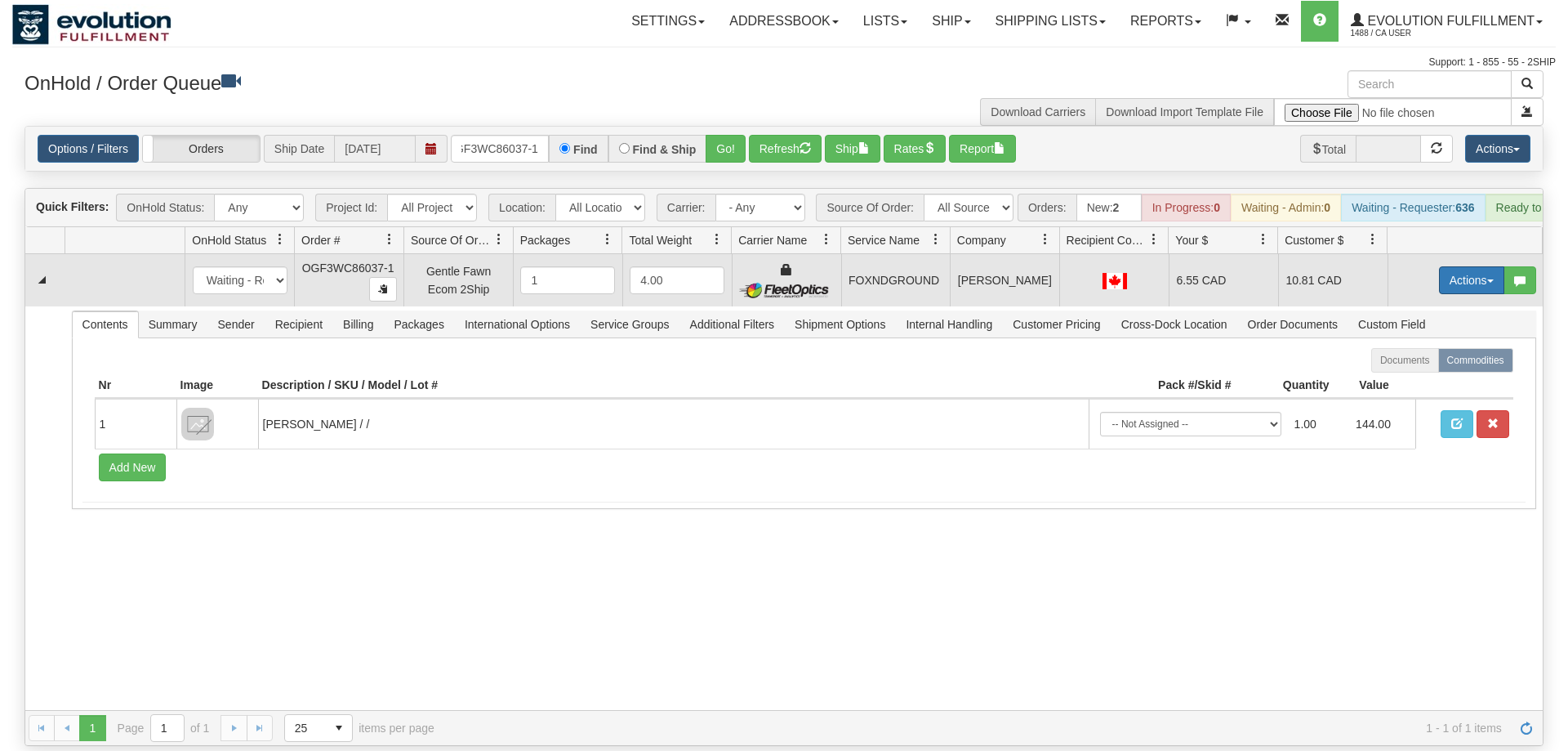
click at [1449, 266] on button "Actions" at bounding box center [1472, 280] width 65 height 27
click at [1425, 364] on link "Ship" at bounding box center [1438, 375] width 131 height 21
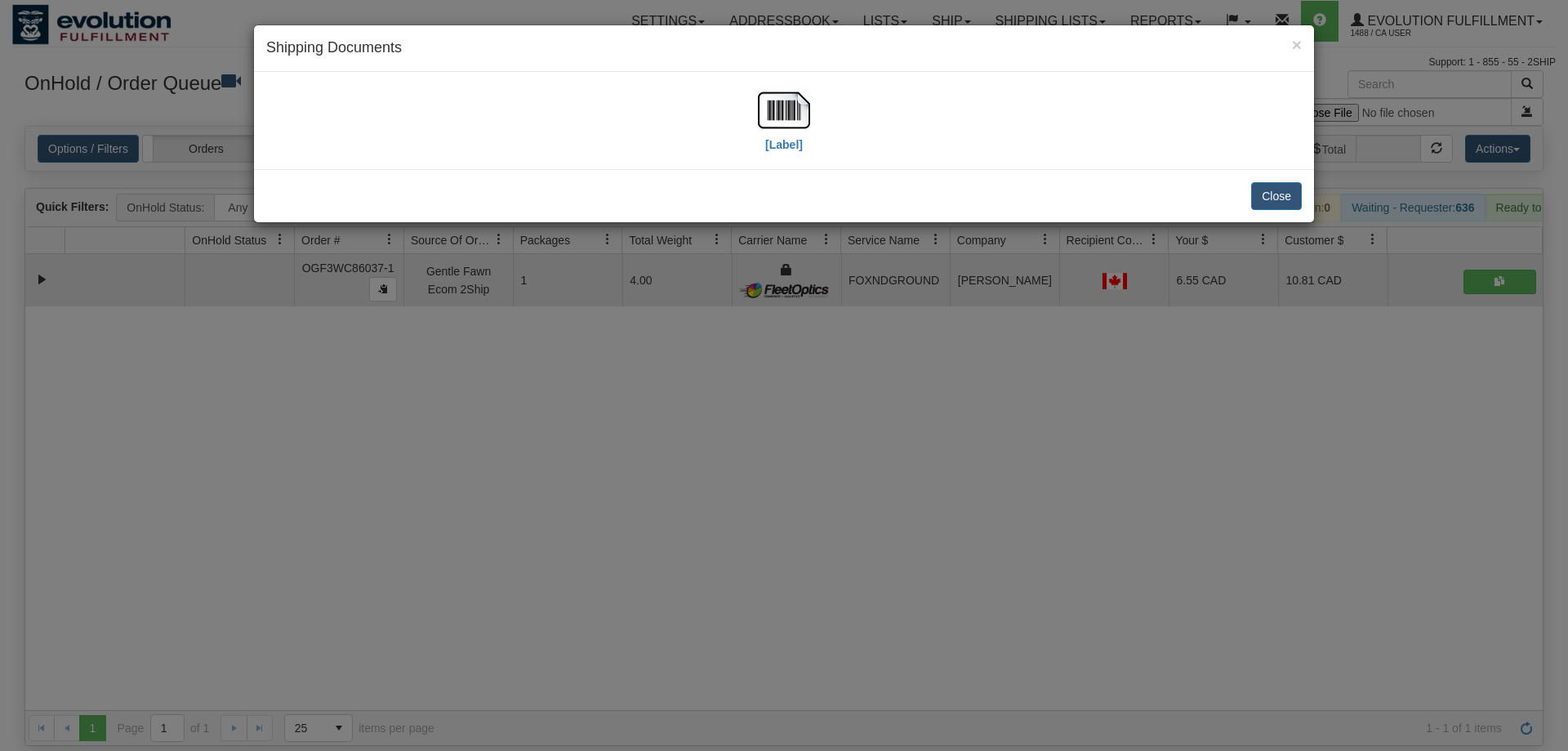
click at [752, 107] on div "[Label]" at bounding box center [784, 120] width 1036 height 73
click at [802, 115] on img at bounding box center [784, 110] width 52 height 52
click at [918, 372] on div "× Shipping Documents [Label] Close" at bounding box center [784, 376] width 1568 height 751
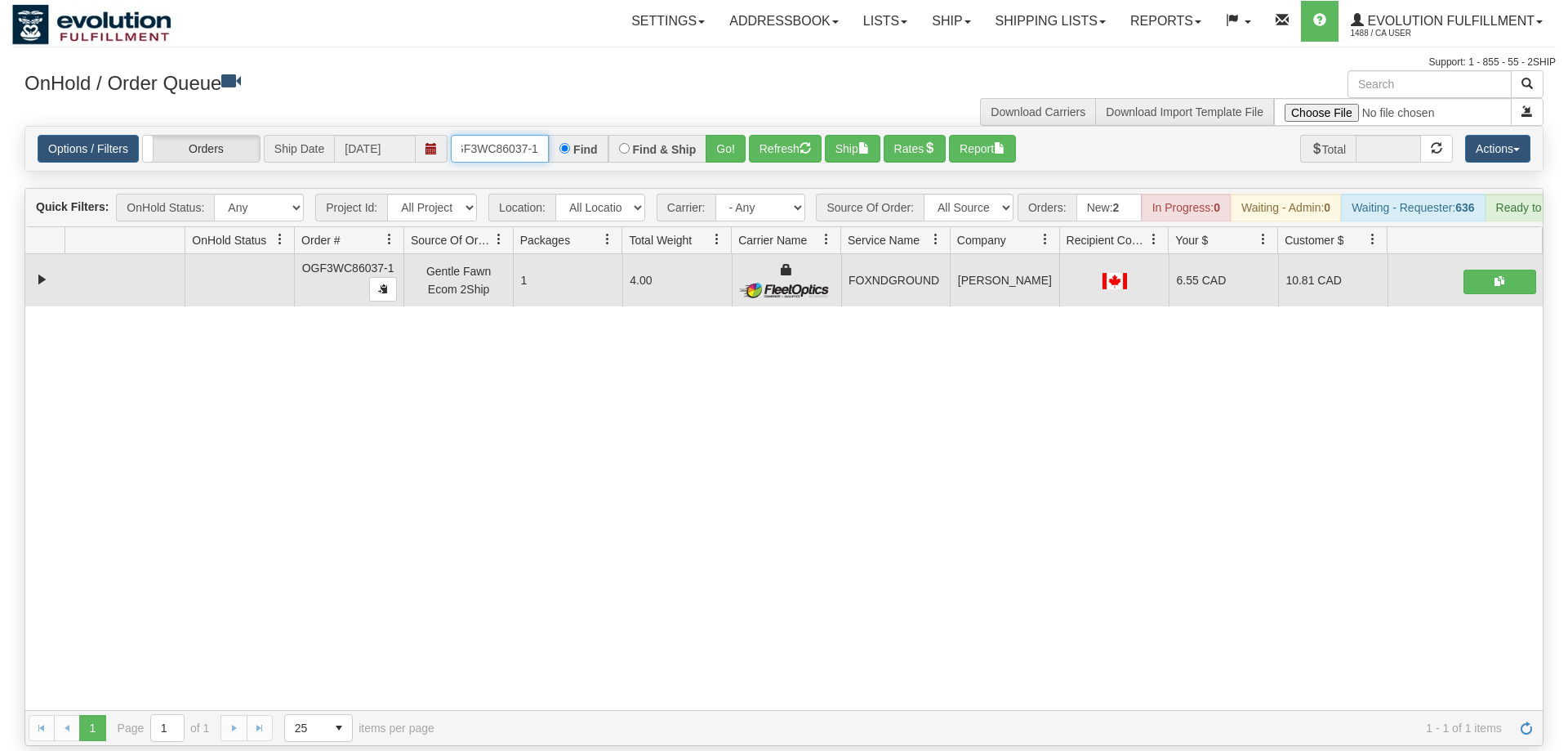
click at [528, 135] on input "oGF3WC86037-1" at bounding box center [500, 149] width 98 height 27
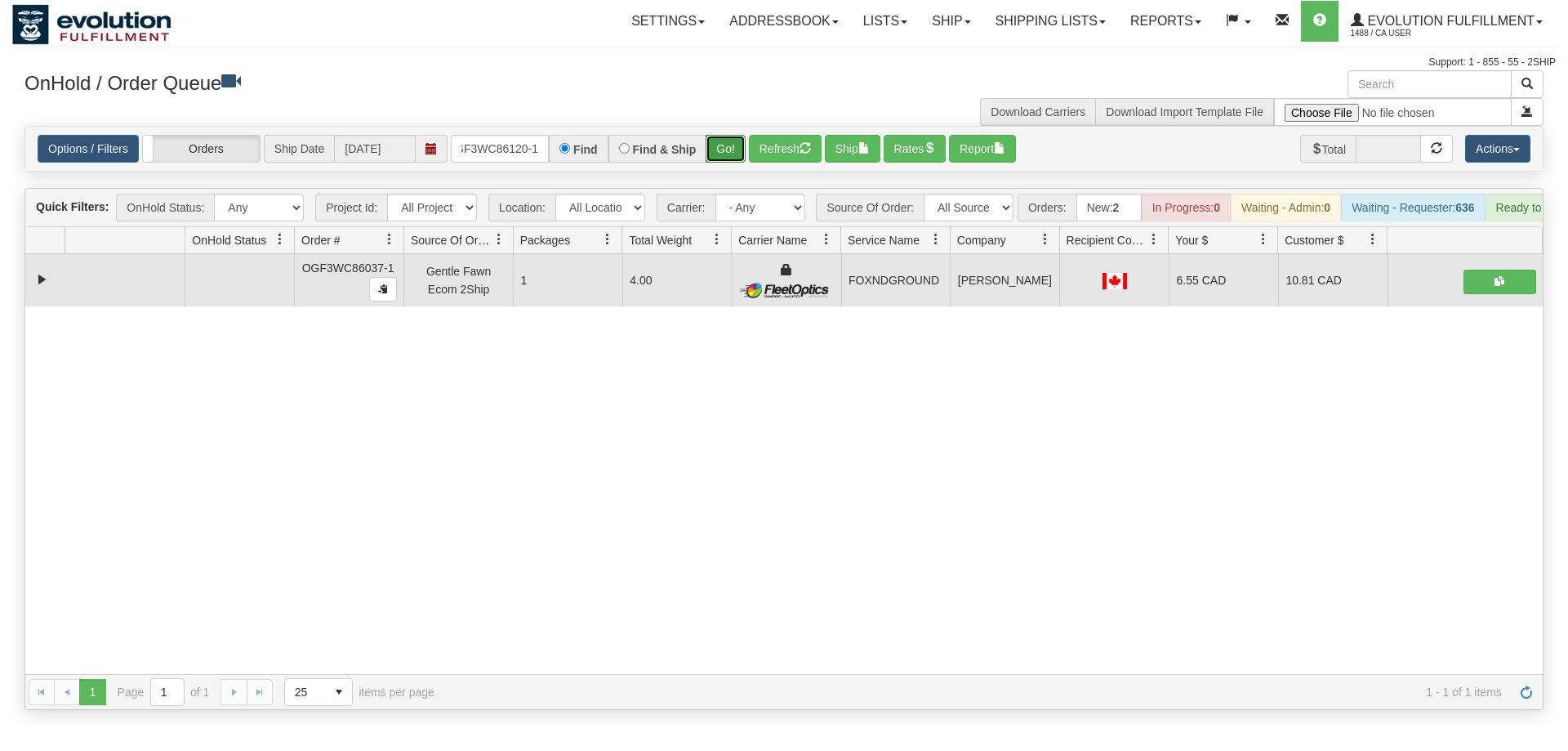
drag, startPoint x: 732, startPoint y: 127, endPoint x: 724, endPoint y: 136, distance: 12.0
click at [727, 156] on div "Is equal to Is not equal to Contains Does not contains CAD USD EUR ZAR [PERSON_…" at bounding box center [784, 418] width 1544 height 584
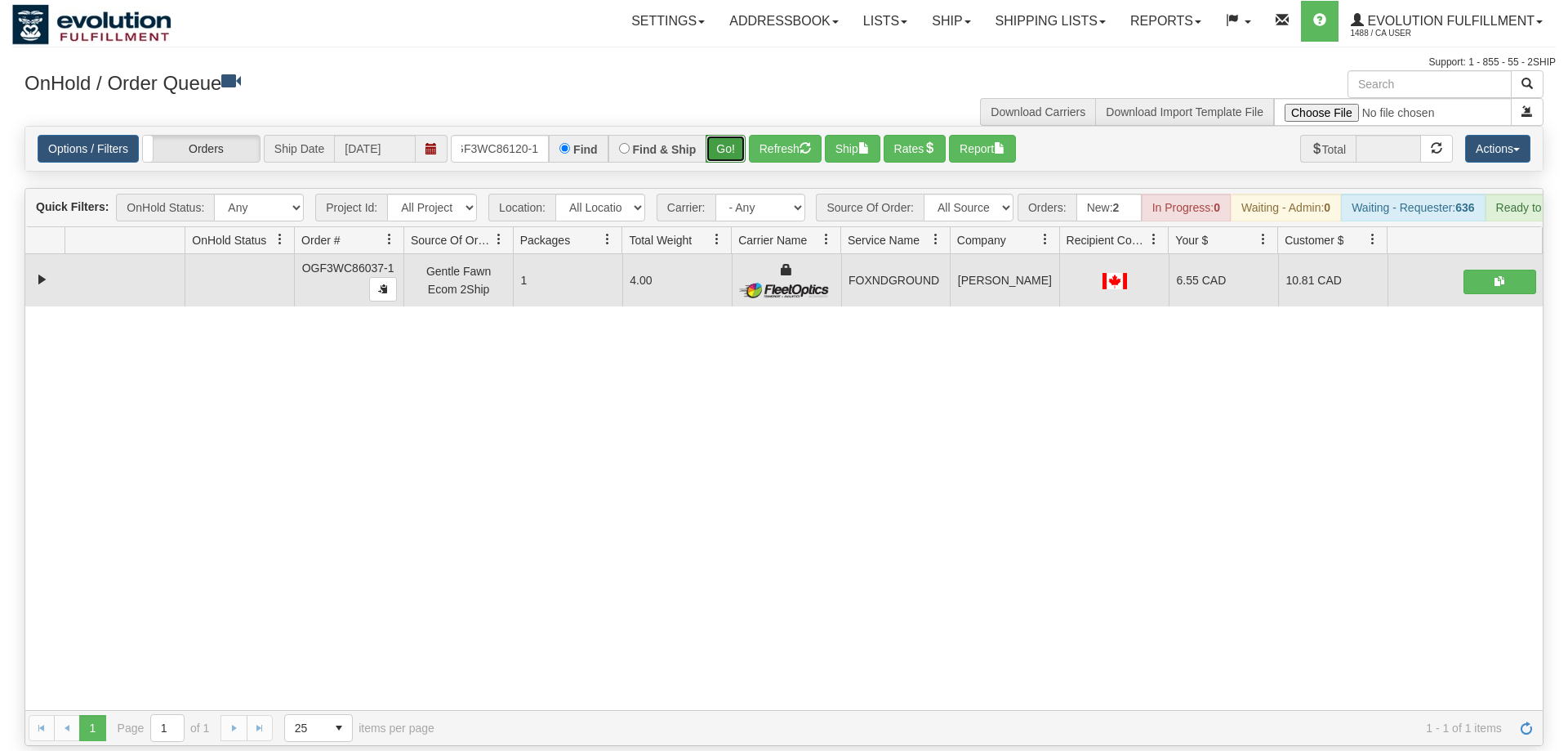
click at [727, 135] on button "Go!" at bounding box center [726, 149] width 40 height 27
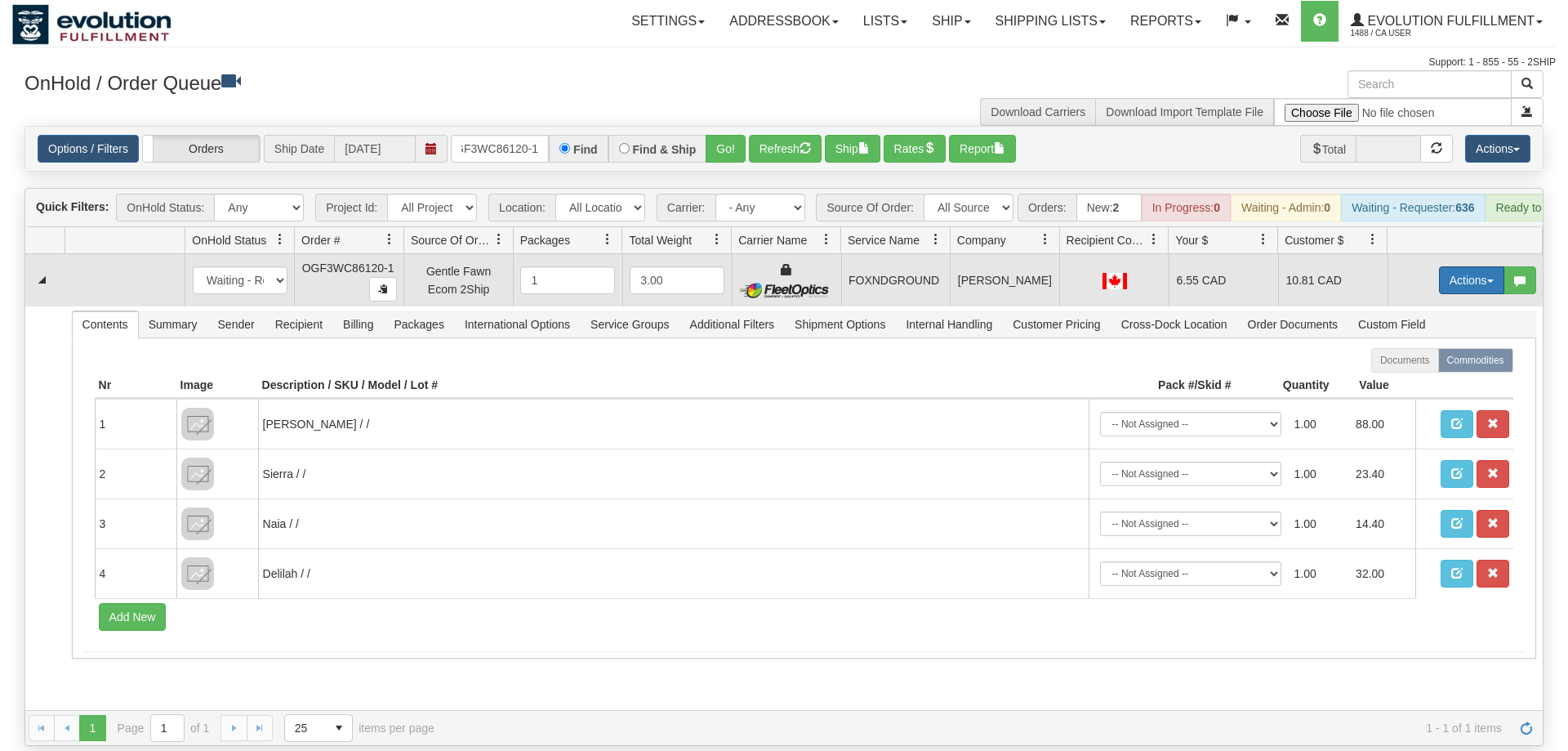
click at [1461, 266] on button "Actions" at bounding box center [1472, 280] width 65 height 27
click at [1398, 369] on span "Ship" at bounding box center [1407, 375] width 34 height 13
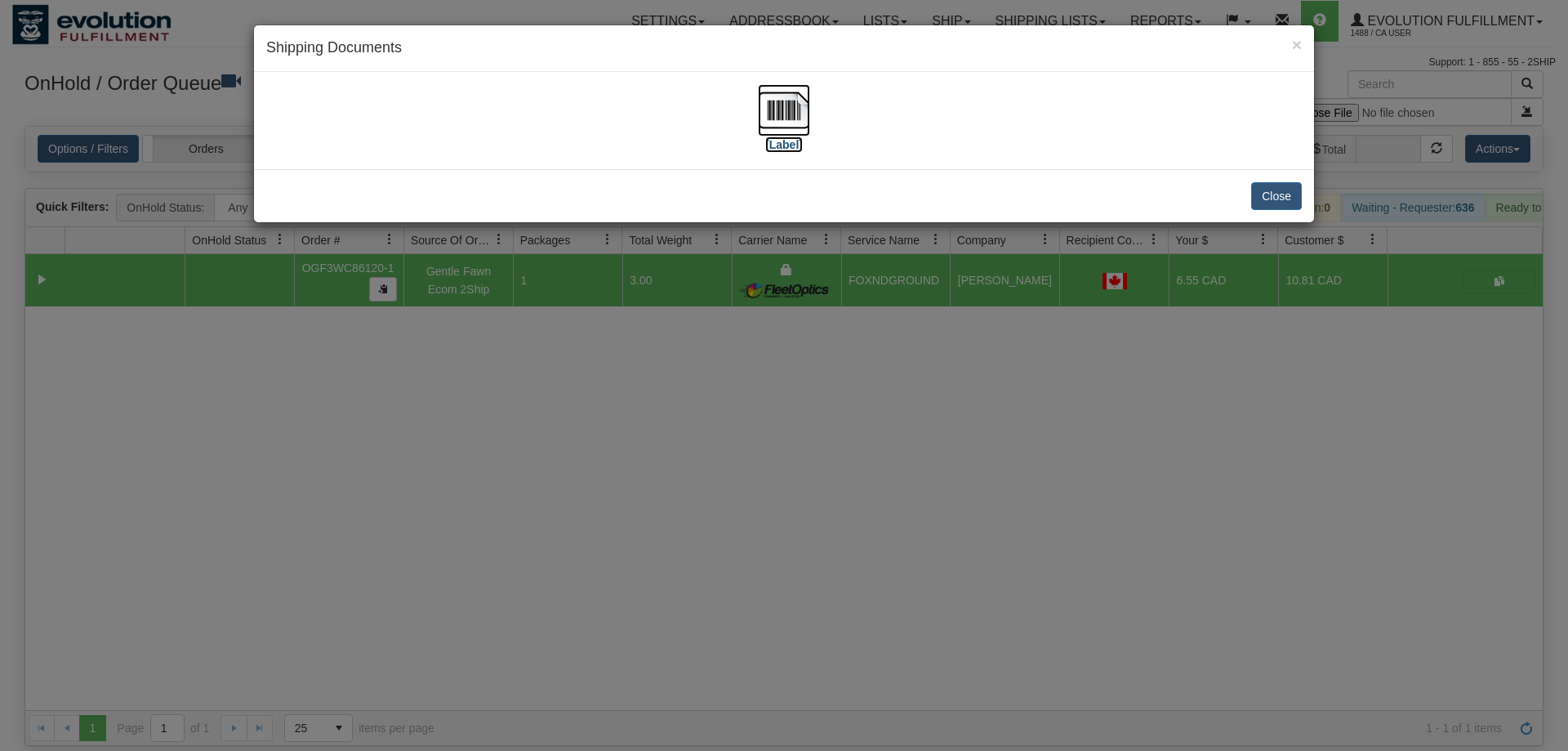
click at [797, 110] on img at bounding box center [784, 110] width 52 height 52
click at [1061, 186] on div "Close" at bounding box center [784, 196] width 1061 height 53
click at [750, 296] on div "× Shipping Documents [Label] Close" at bounding box center [784, 376] width 1568 height 751
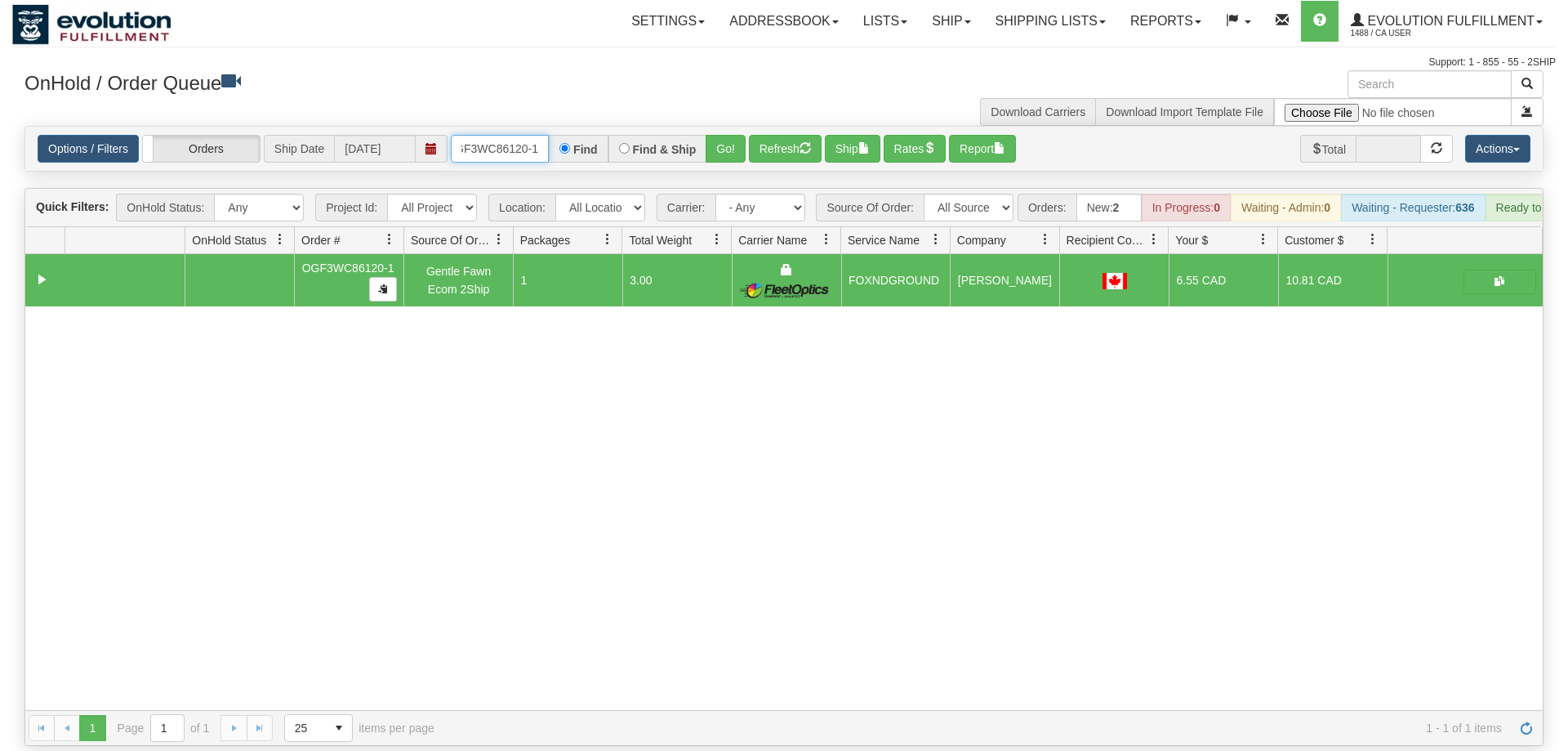
click at [526, 135] on input "OGF3WC86120-1" at bounding box center [500, 149] width 98 height 27
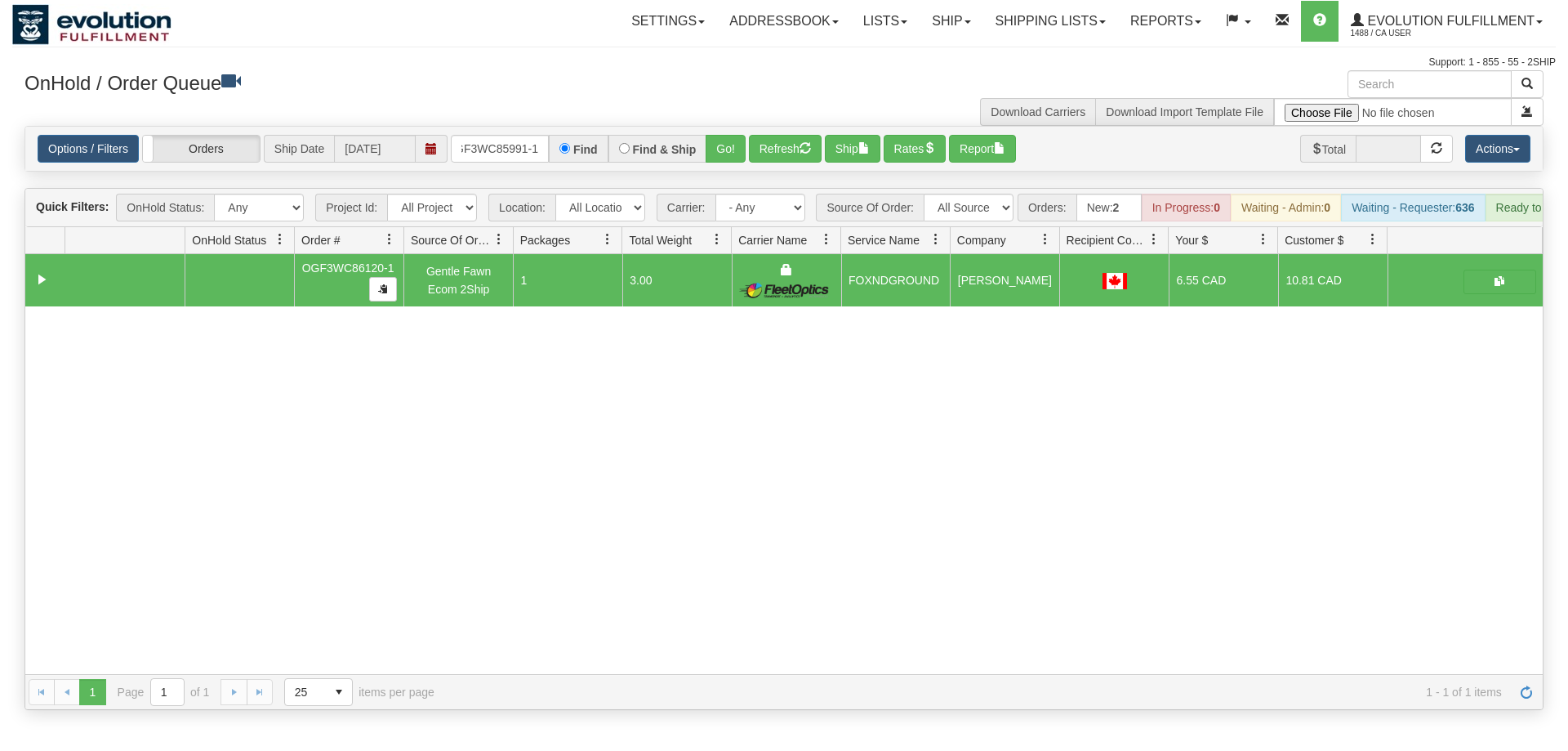
drag, startPoint x: 740, startPoint y: 109, endPoint x: 731, endPoint y: 147, distance: 39.1
click at [732, 147] on div "Options / Filters Group Shipments Orders Ship Date [DATE] OGF3WC85991-1 Find Fi…" at bounding box center [784, 148] width 1519 height 46
click at [729, 142] on div "Options / Filters Group Shipments Orders Ship Date [DATE] OGF3WC85991-1 Find Fi…" at bounding box center [784, 148] width 1519 height 46
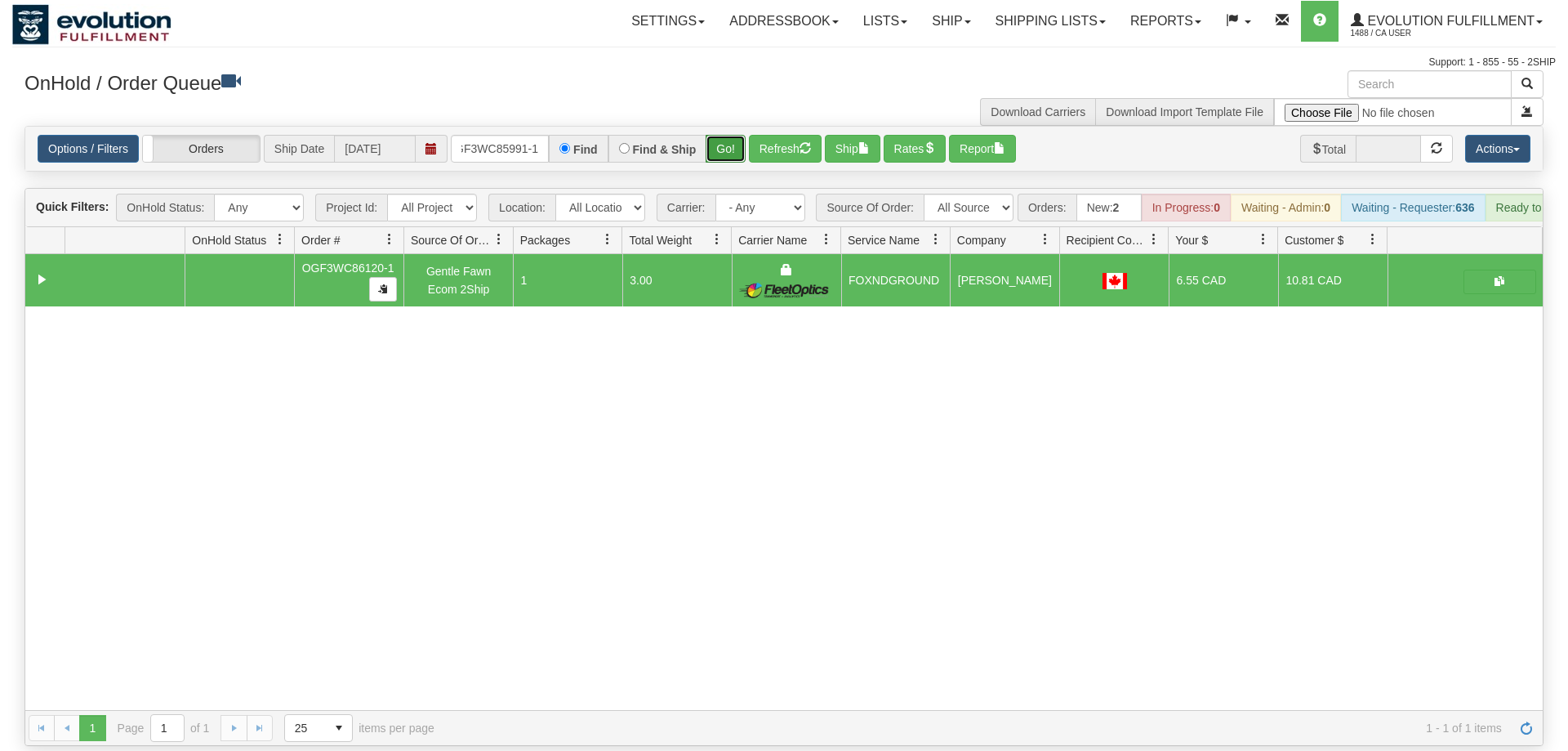
click at [725, 135] on button "Go!" at bounding box center [726, 149] width 40 height 27
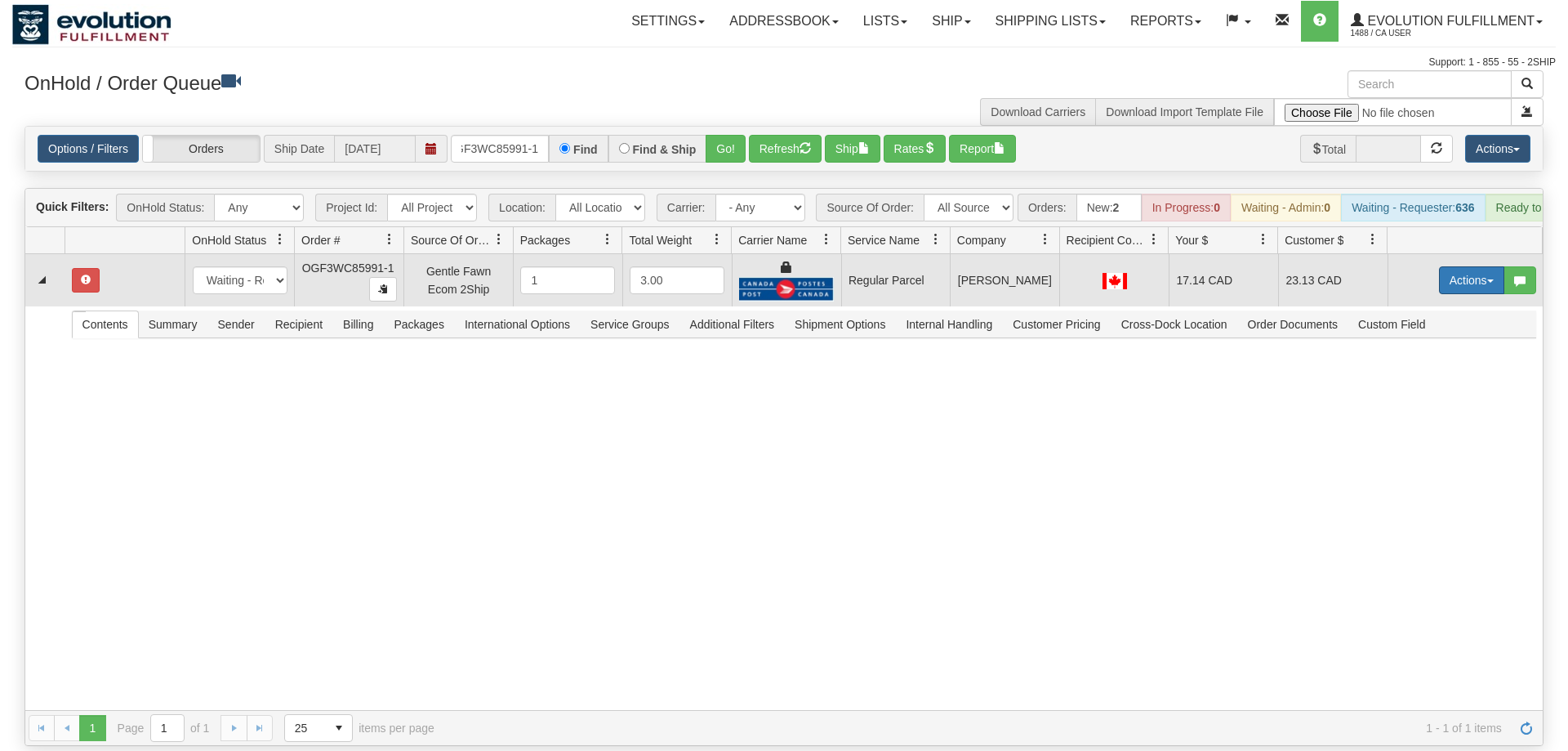
click at [1472, 266] on button "Actions" at bounding box center [1472, 280] width 65 height 27
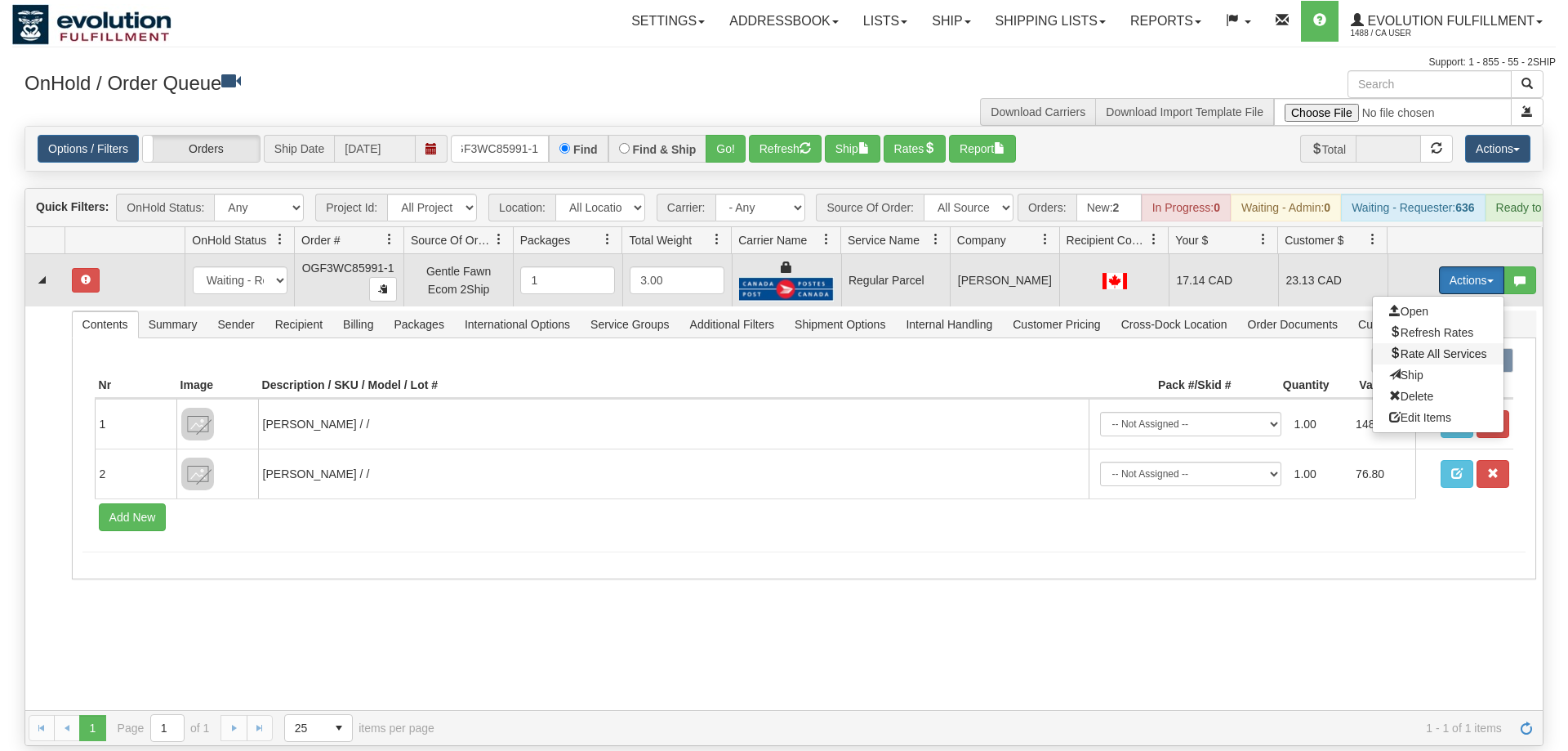
click at [1440, 347] on span "Rate All Services" at bounding box center [1438, 353] width 98 height 13
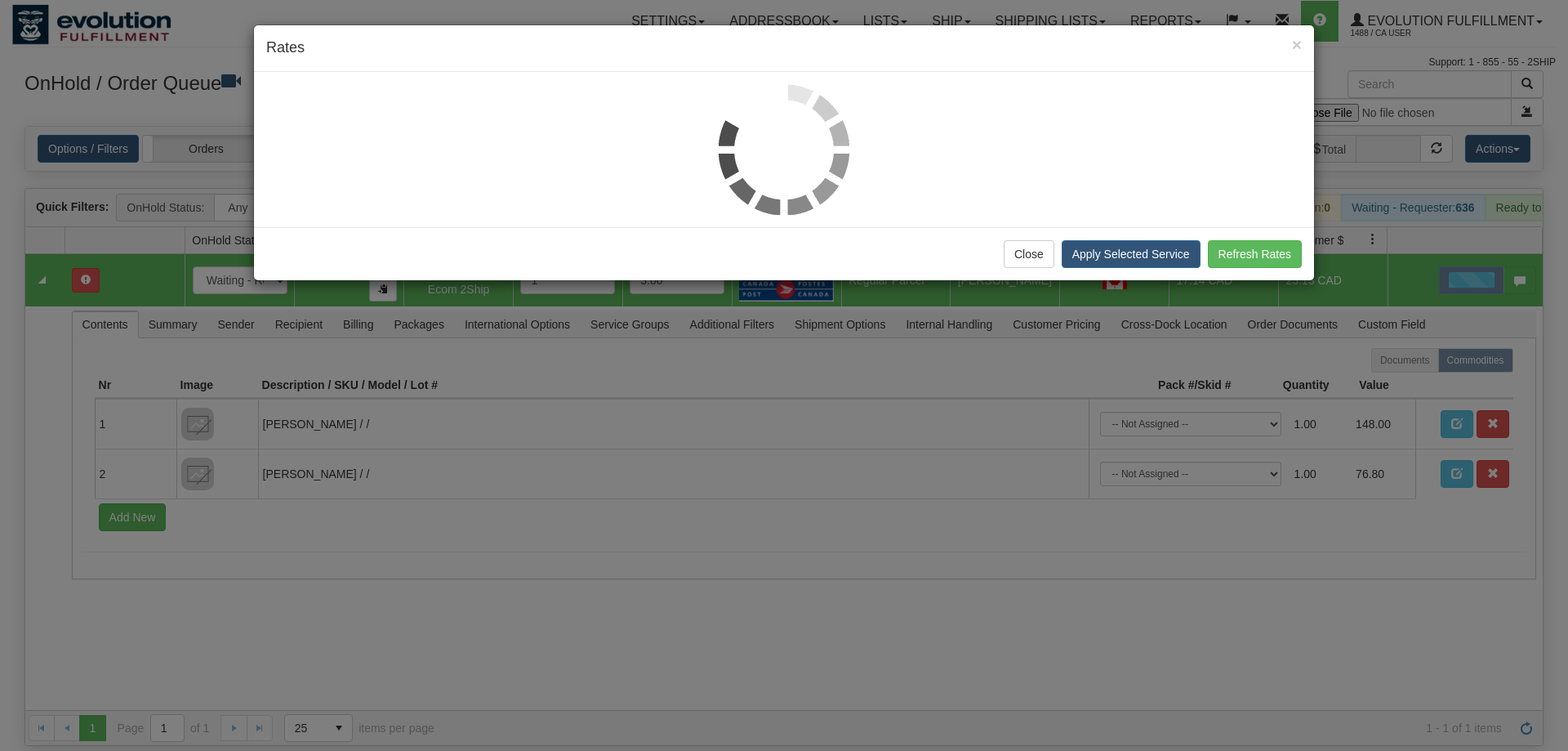
click at [281, 91] on div at bounding box center [784, 150] width 1036 height 131
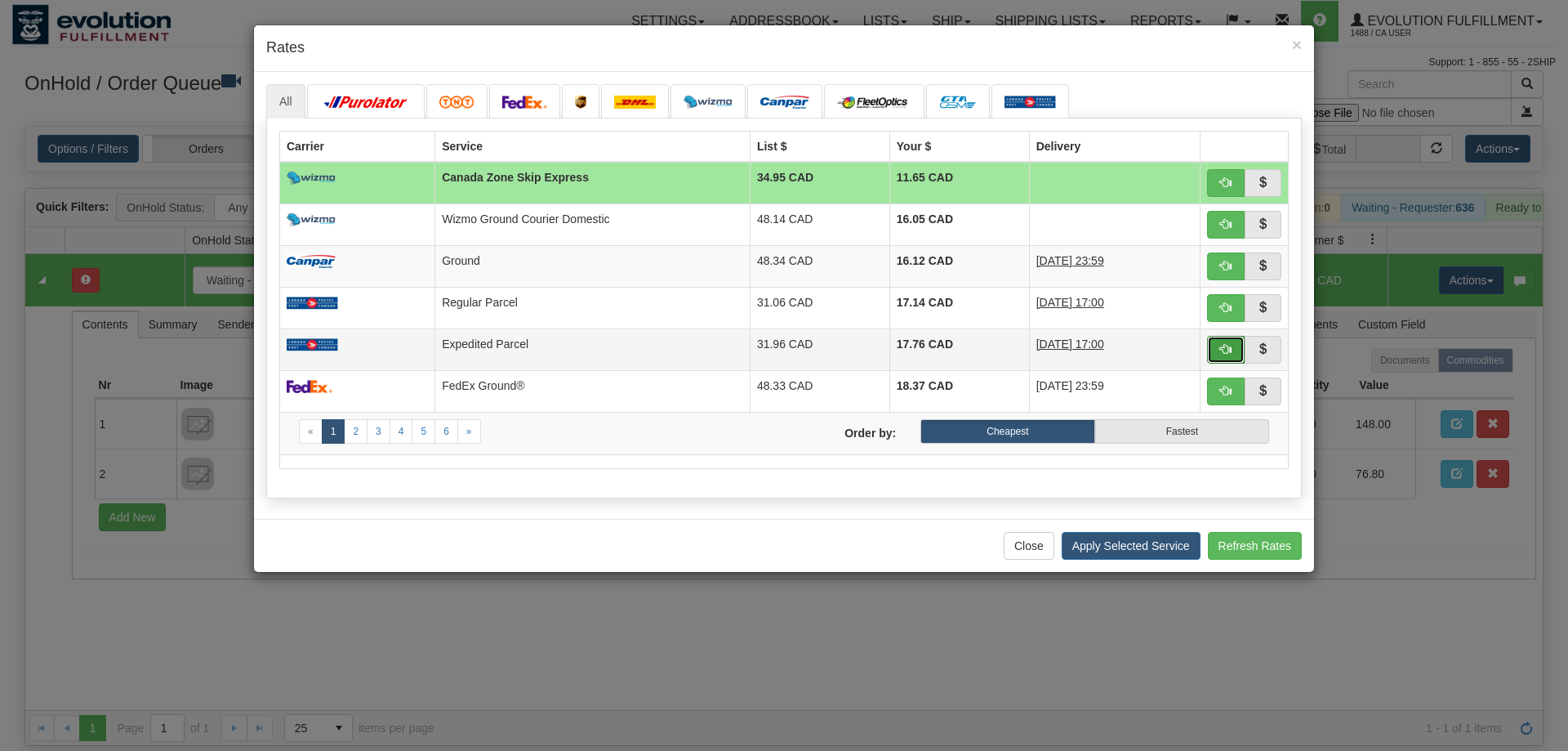
click at [1217, 355] on button "button" at bounding box center [1226, 350] width 38 height 27
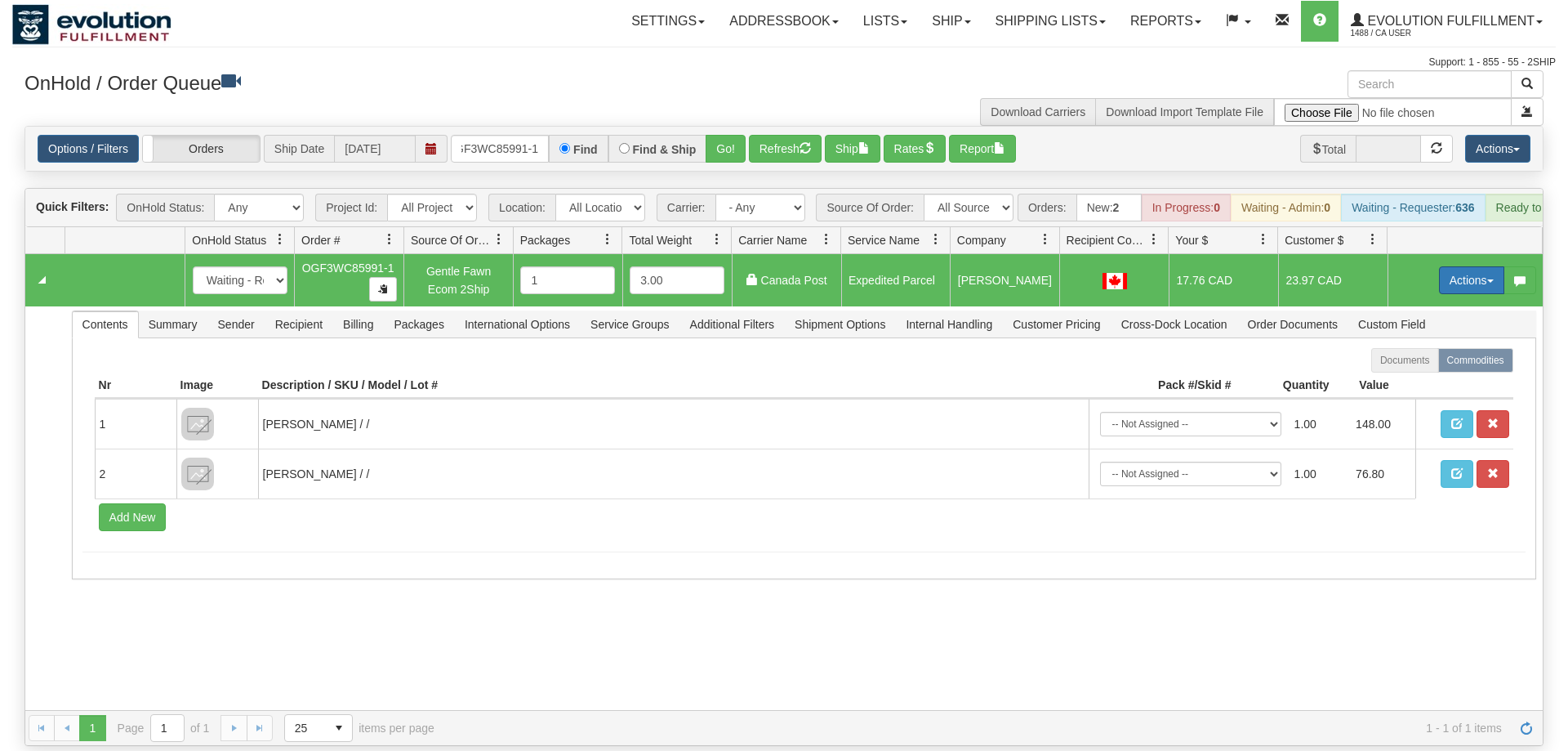
click at [1471, 266] on button "Actions" at bounding box center [1472, 280] width 65 height 27
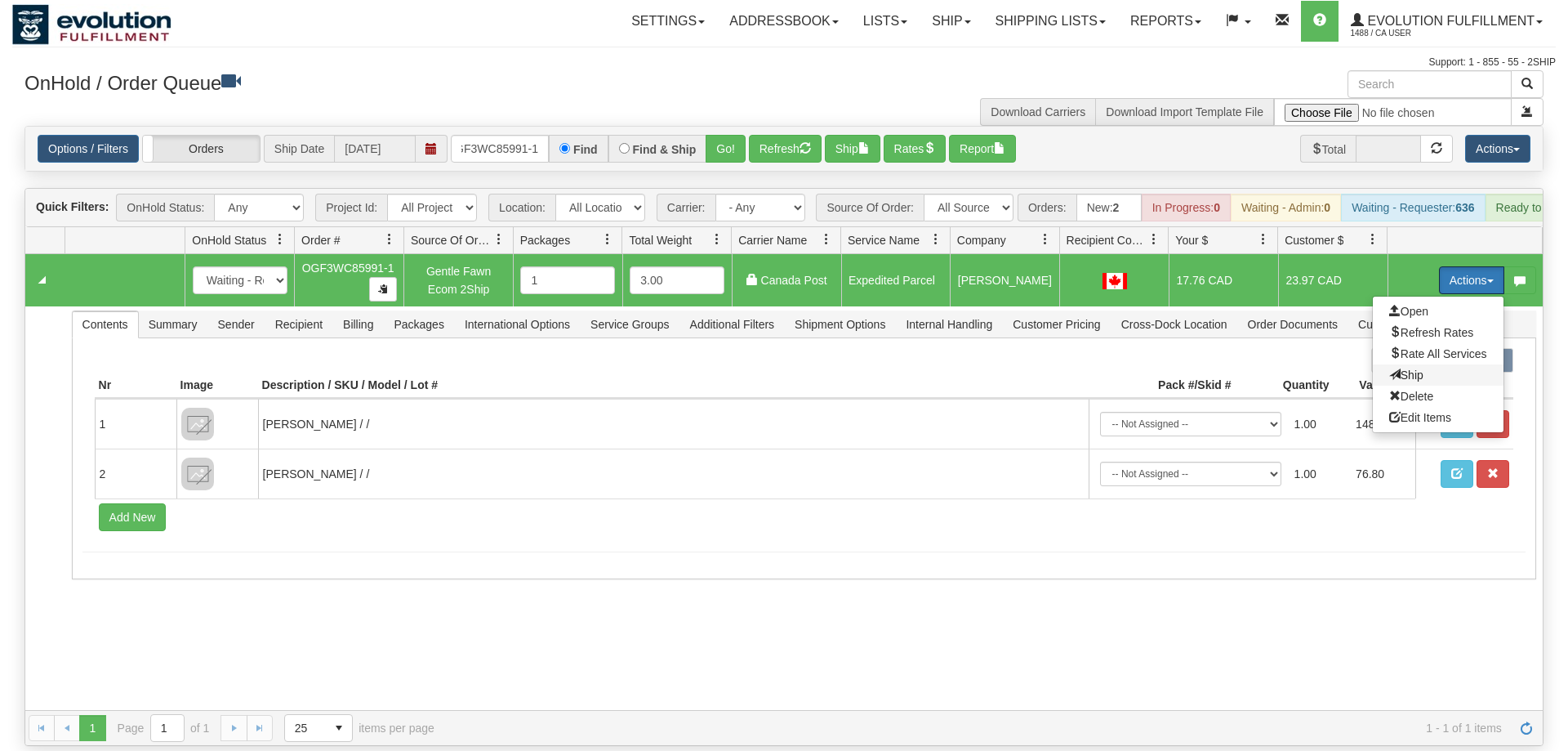
click at [1411, 369] on span "Ship" at bounding box center [1407, 375] width 34 height 13
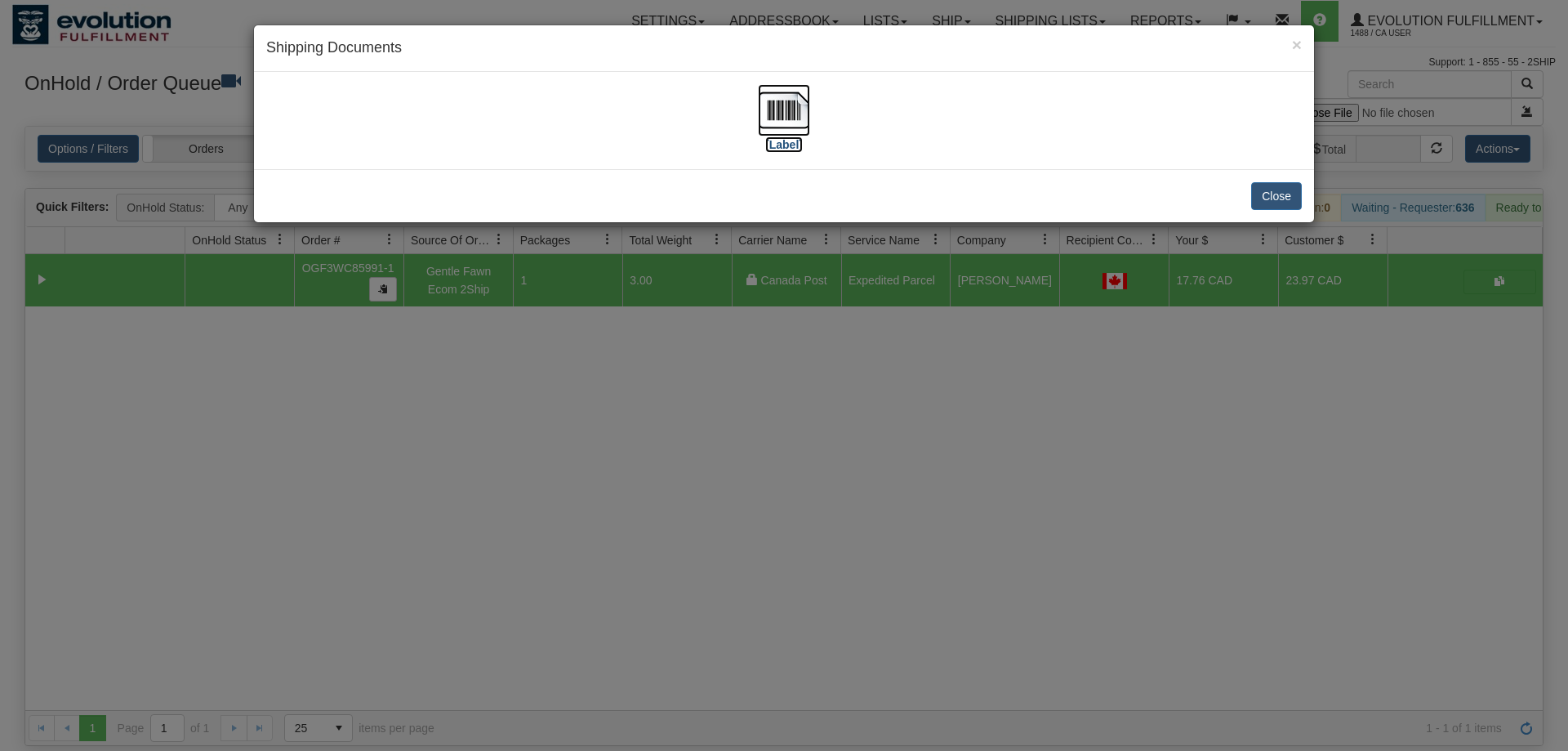
click at [793, 141] on label "[Label]" at bounding box center [784, 144] width 38 height 16
drag, startPoint x: 769, startPoint y: 572, endPoint x: 743, endPoint y: 514, distance: 63.6
click at [761, 545] on div "× Shipping Documents [Label] Close" at bounding box center [784, 376] width 1568 height 751
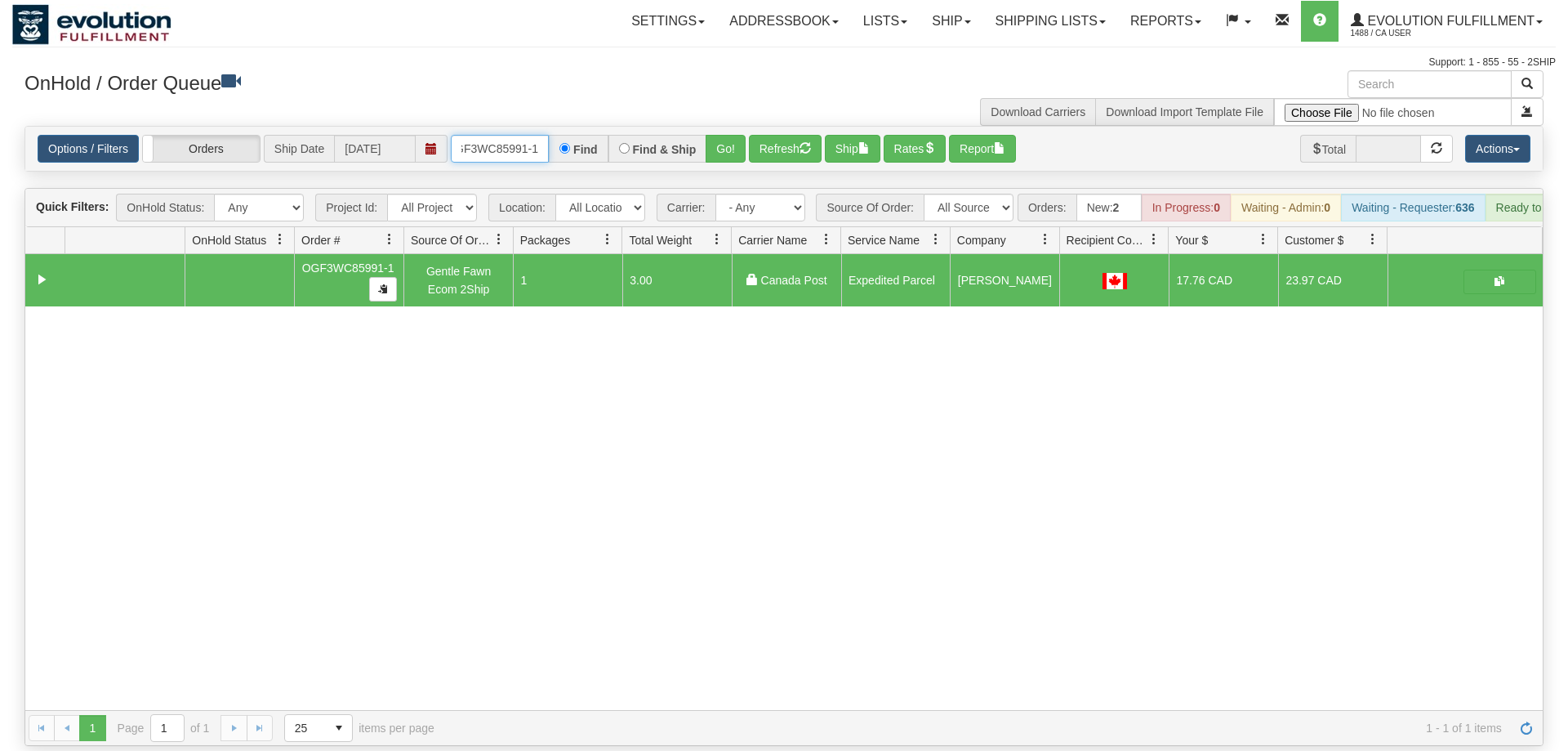
click at [514, 135] on input "OGF3WC85991-1" at bounding box center [500, 149] width 98 height 27
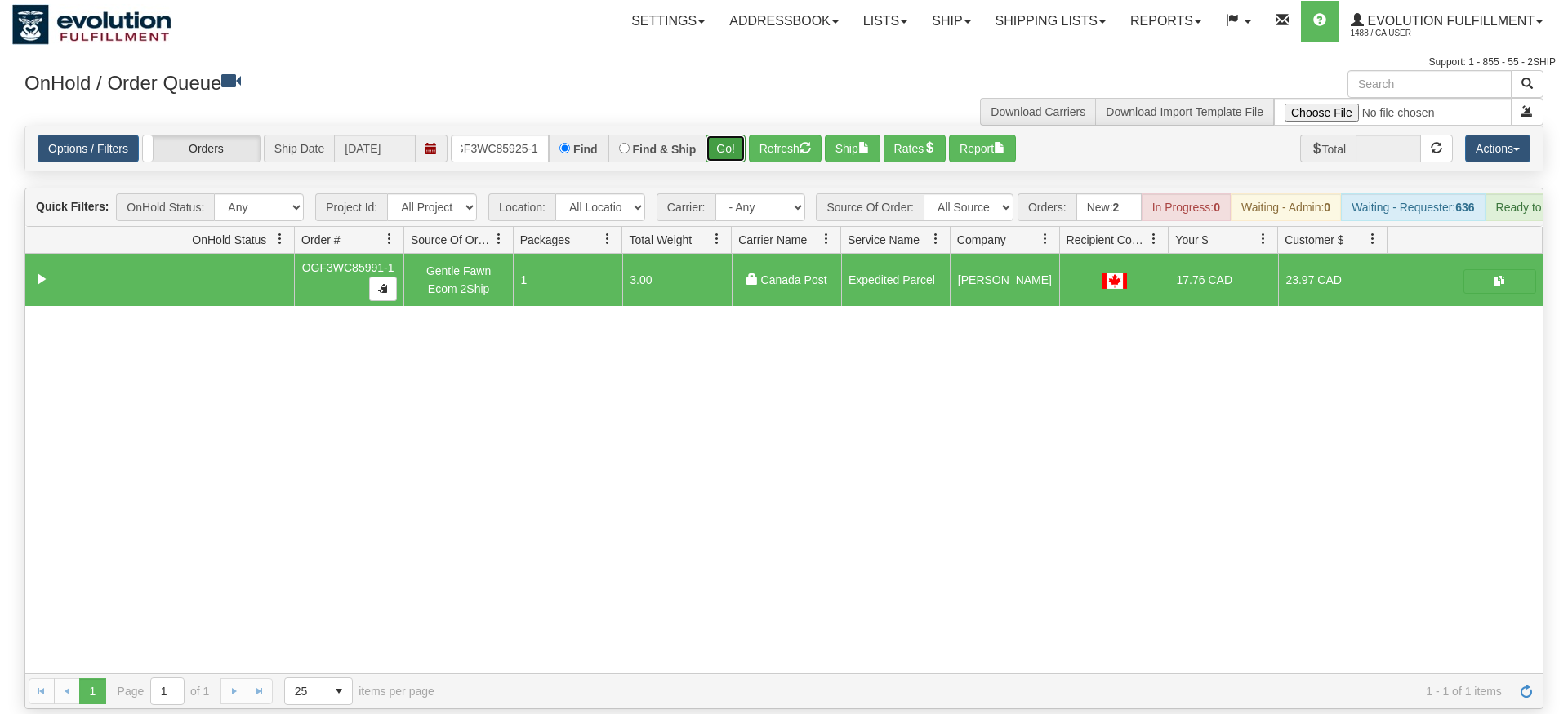
click at [723, 159] on div "Is equal to Is not equal to Contains Does not contains CAD USD EUR ZAR [PERSON_…" at bounding box center [784, 417] width 1544 height 584
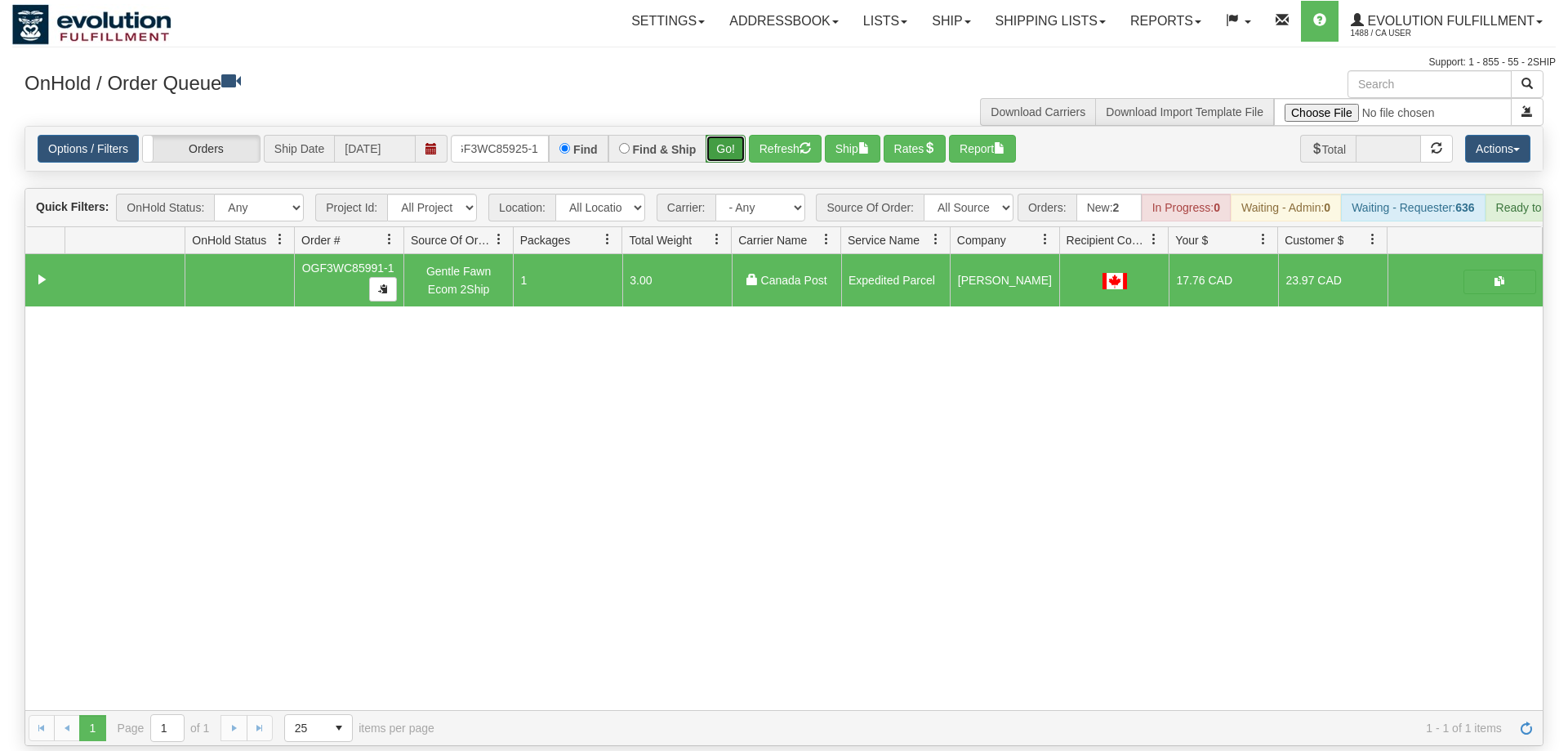
click at [725, 135] on button "Go!" at bounding box center [726, 149] width 40 height 27
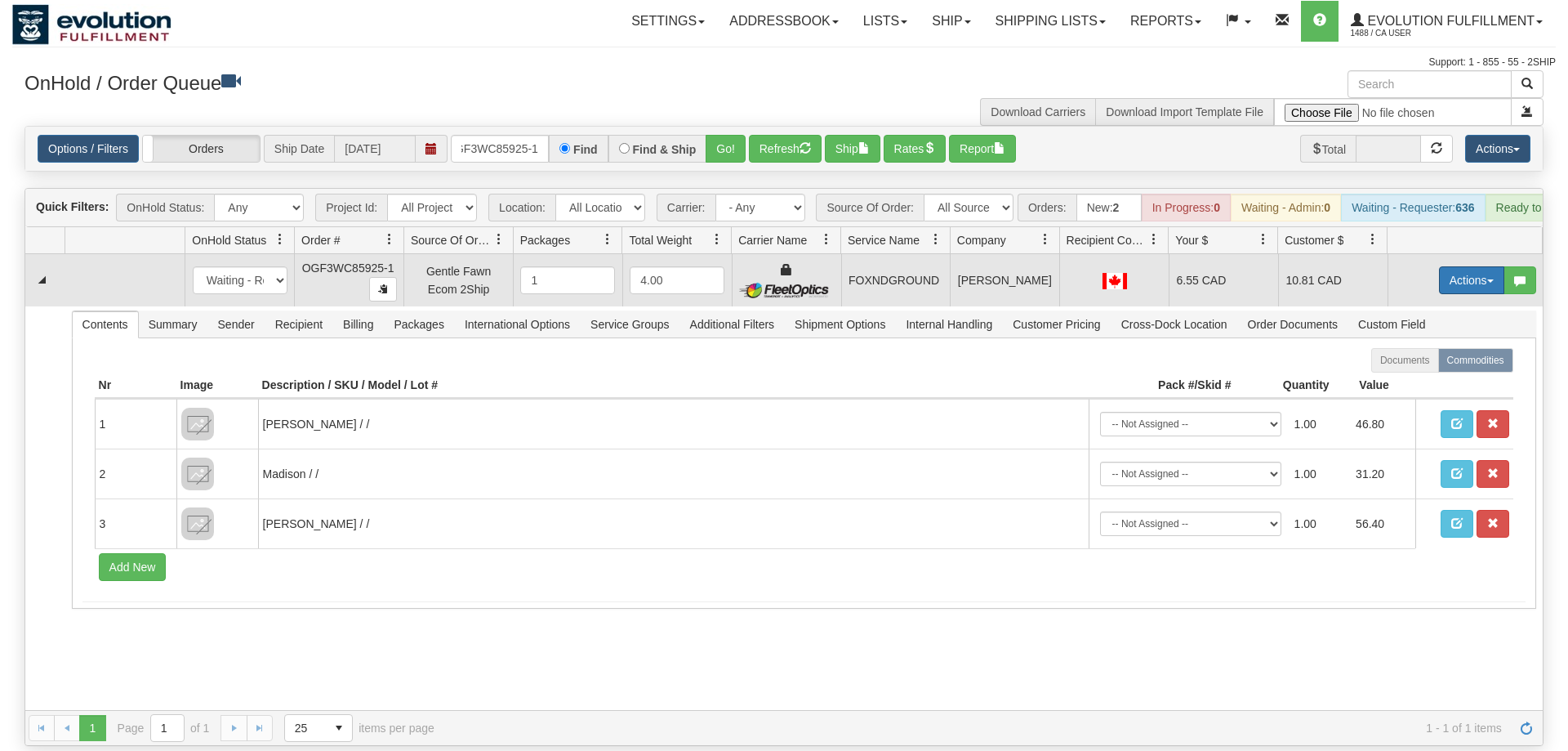
click at [1448, 266] on button "Actions" at bounding box center [1472, 280] width 65 height 27
click at [1425, 364] on link "Ship" at bounding box center [1438, 375] width 131 height 21
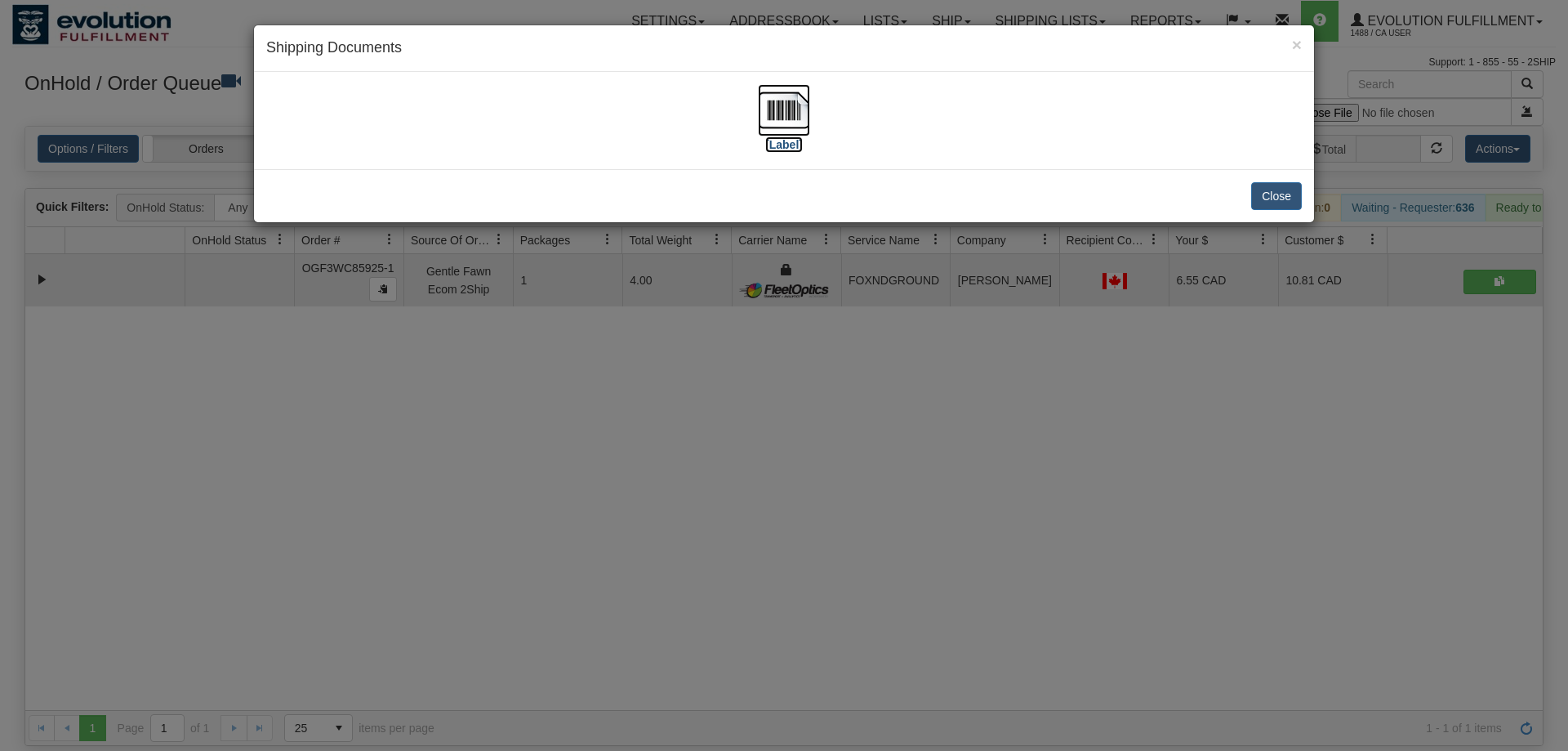
click at [797, 113] on img at bounding box center [784, 110] width 52 height 52
click at [949, 391] on div "× Shipping Documents [Label] Close" at bounding box center [784, 376] width 1568 height 751
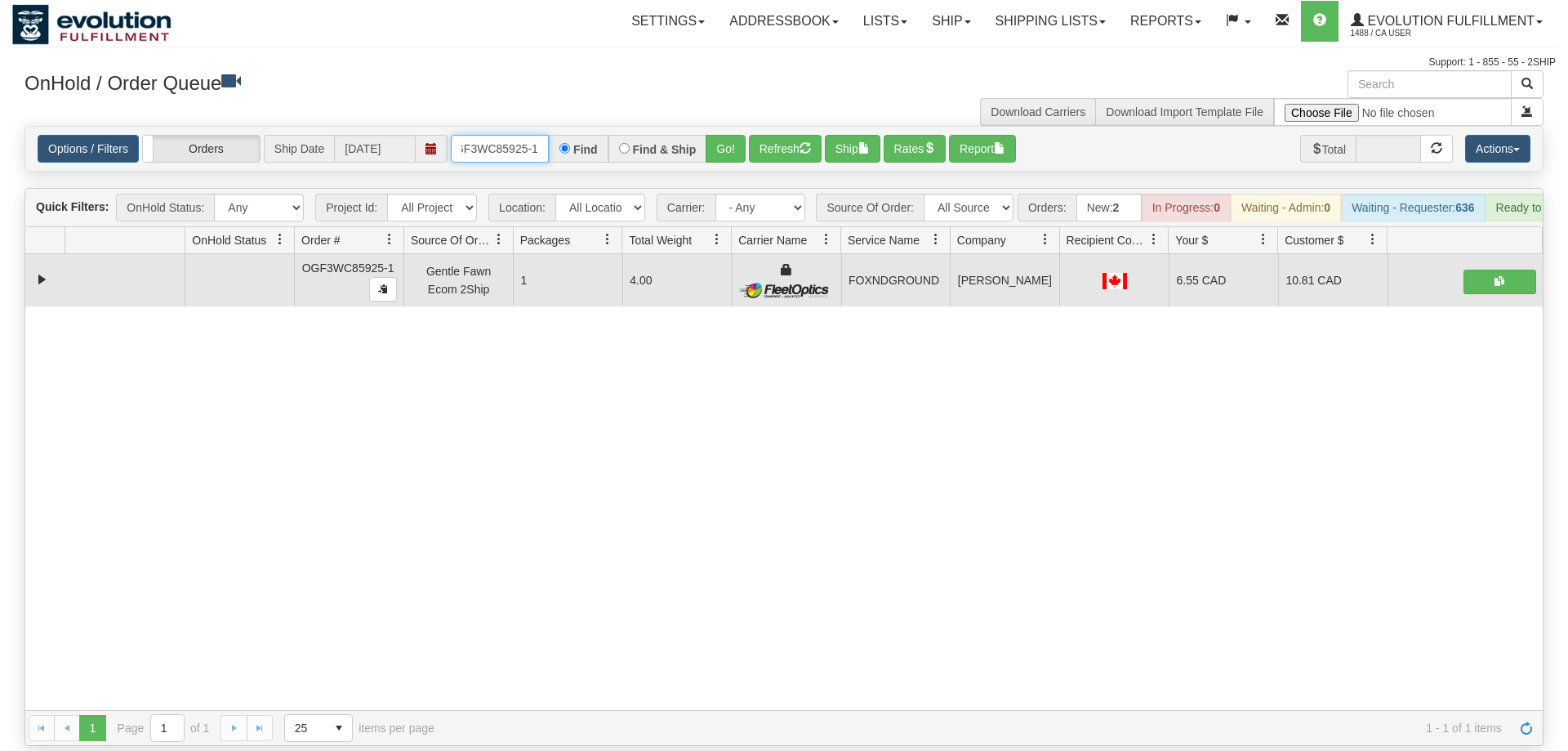
click at [535, 135] on input "oGF3WC85925-1" at bounding box center [500, 149] width 98 height 27
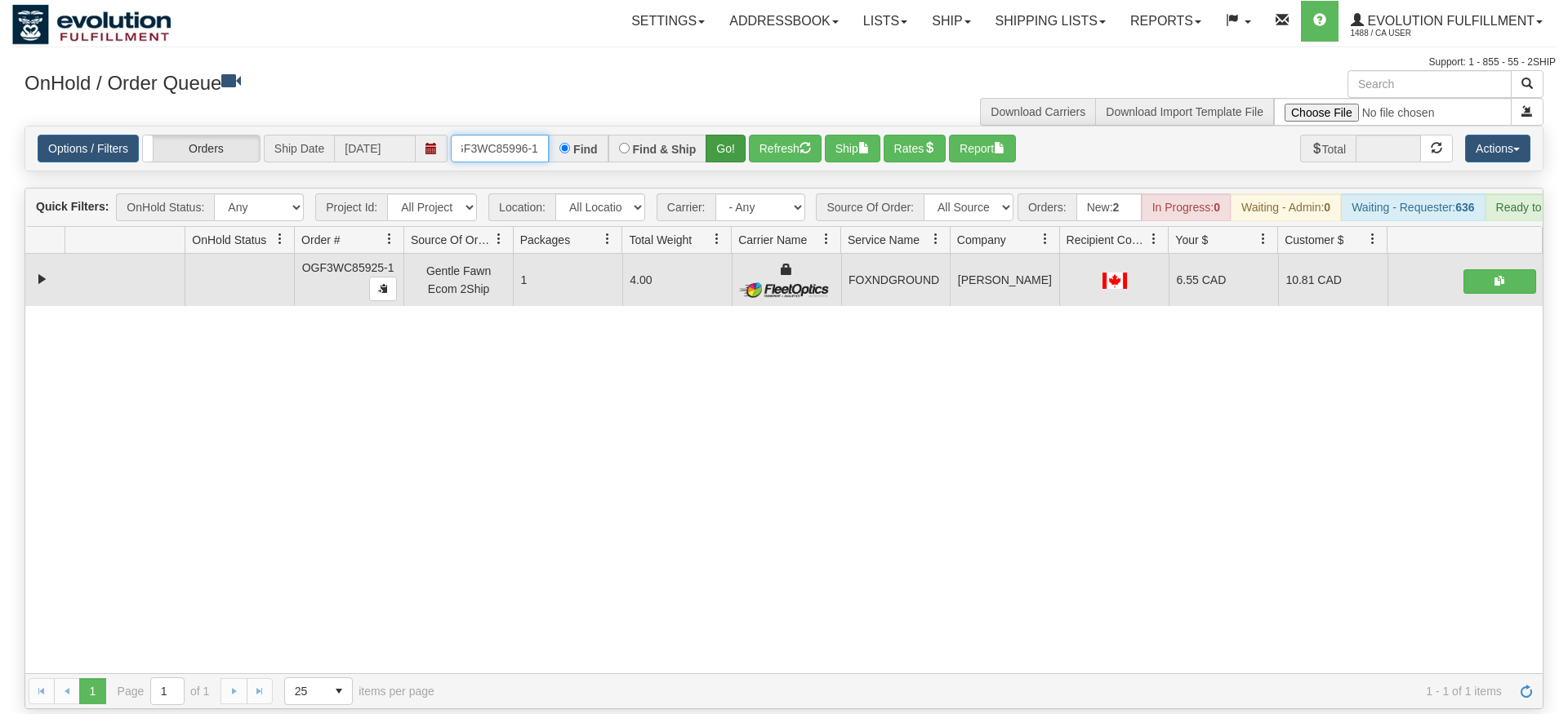
type input "oGF3WC85996-1"
click at [738, 171] on div "Is equal to Is not equal to Contains Does not contains CAD USD EUR ZAR [PERSON_…" at bounding box center [784, 417] width 1544 height 584
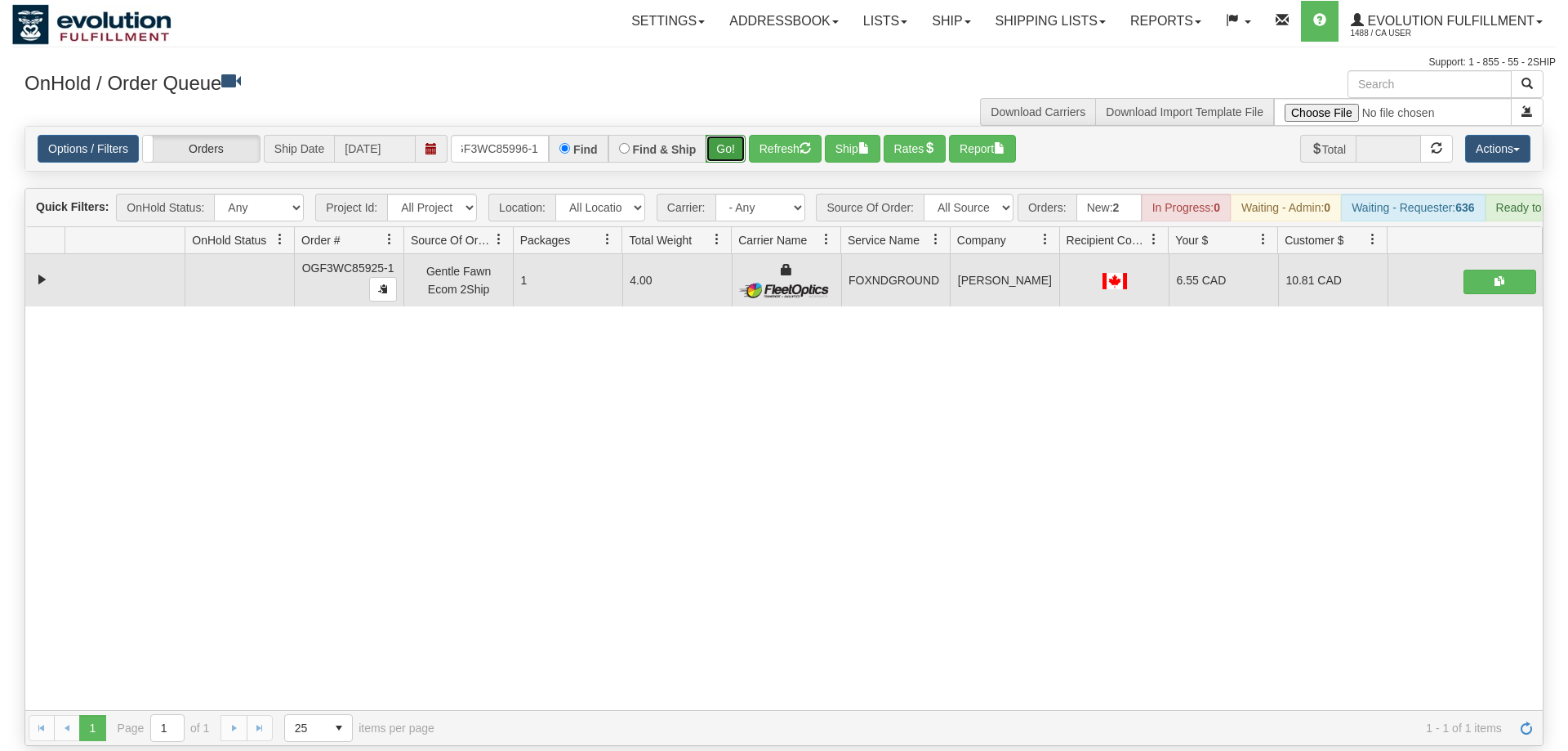
click at [725, 135] on button "Go!" at bounding box center [726, 149] width 40 height 27
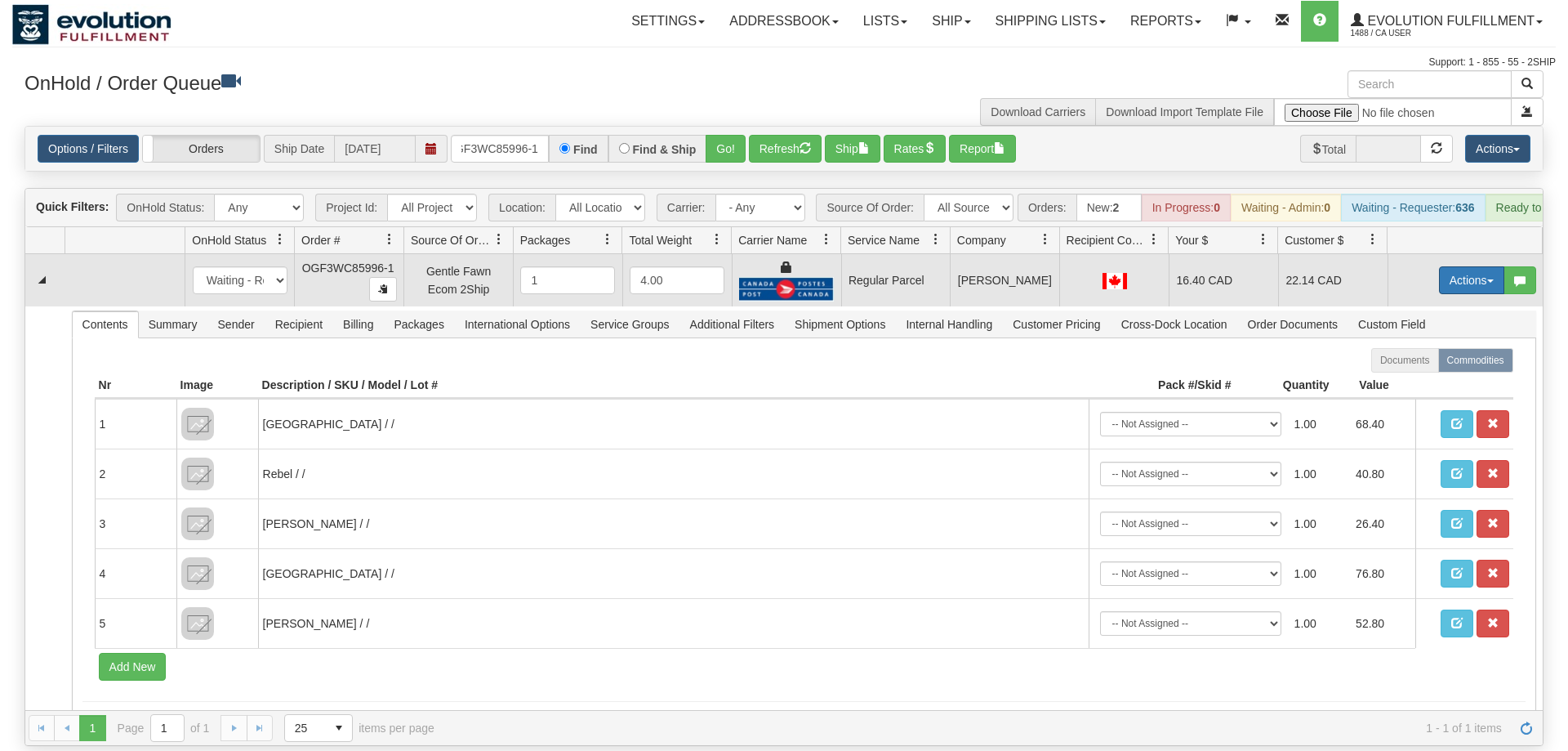
click at [1487, 266] on button "Actions" at bounding box center [1472, 280] width 65 height 27
click at [1415, 347] on span "Rate All Services" at bounding box center [1438, 353] width 98 height 13
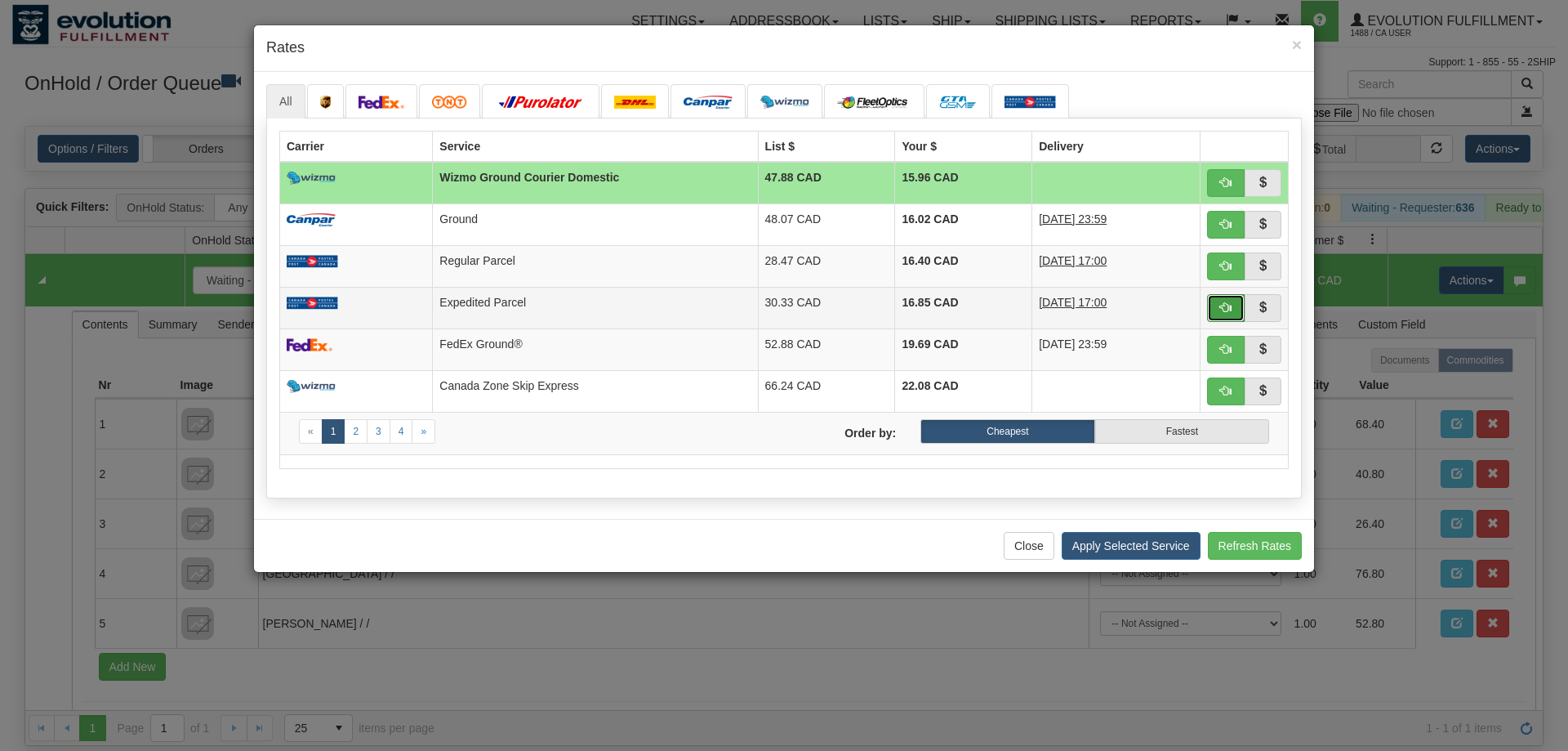
click at [1212, 311] on button "button" at bounding box center [1226, 308] width 38 height 27
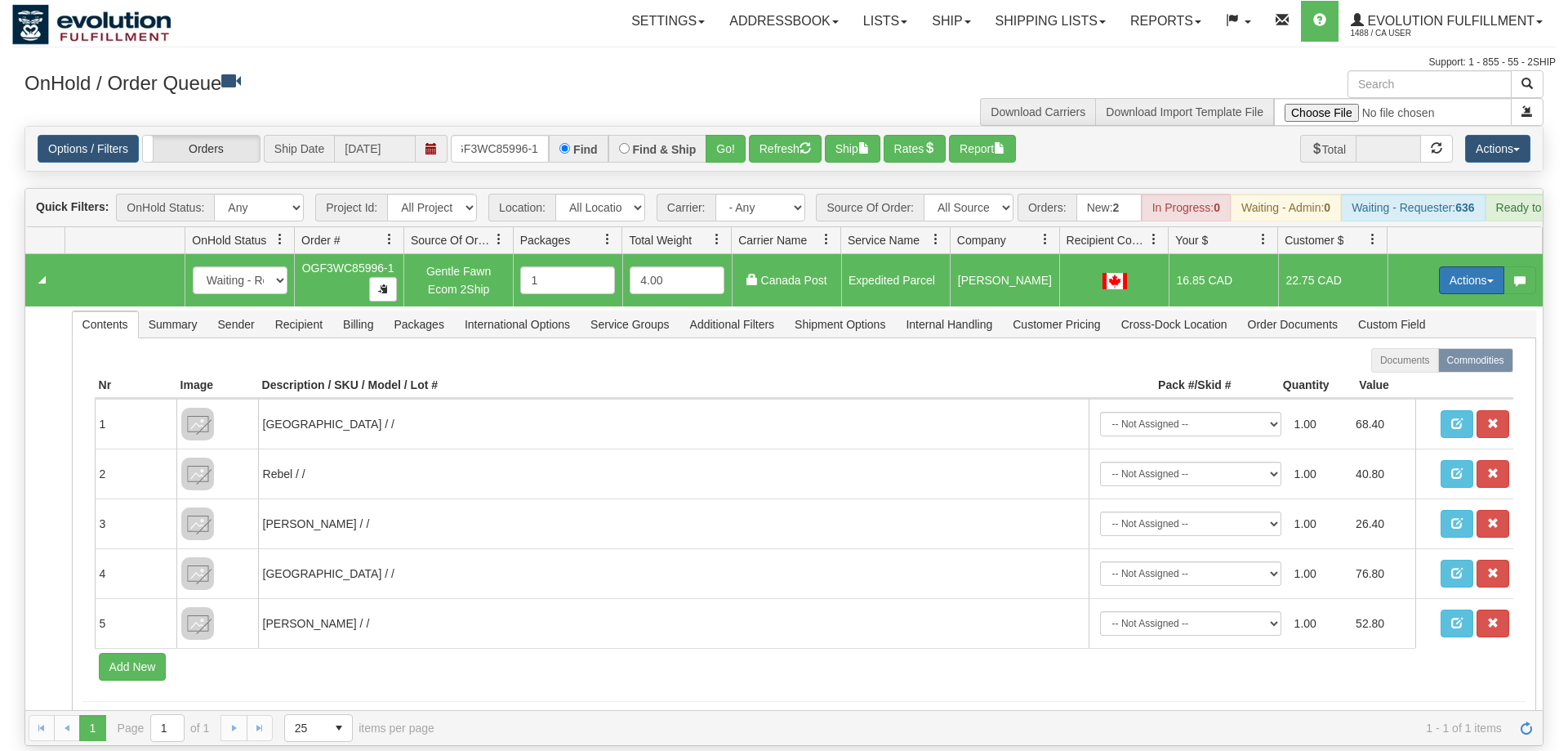
click at [1456, 266] on button "Actions" at bounding box center [1472, 280] width 65 height 27
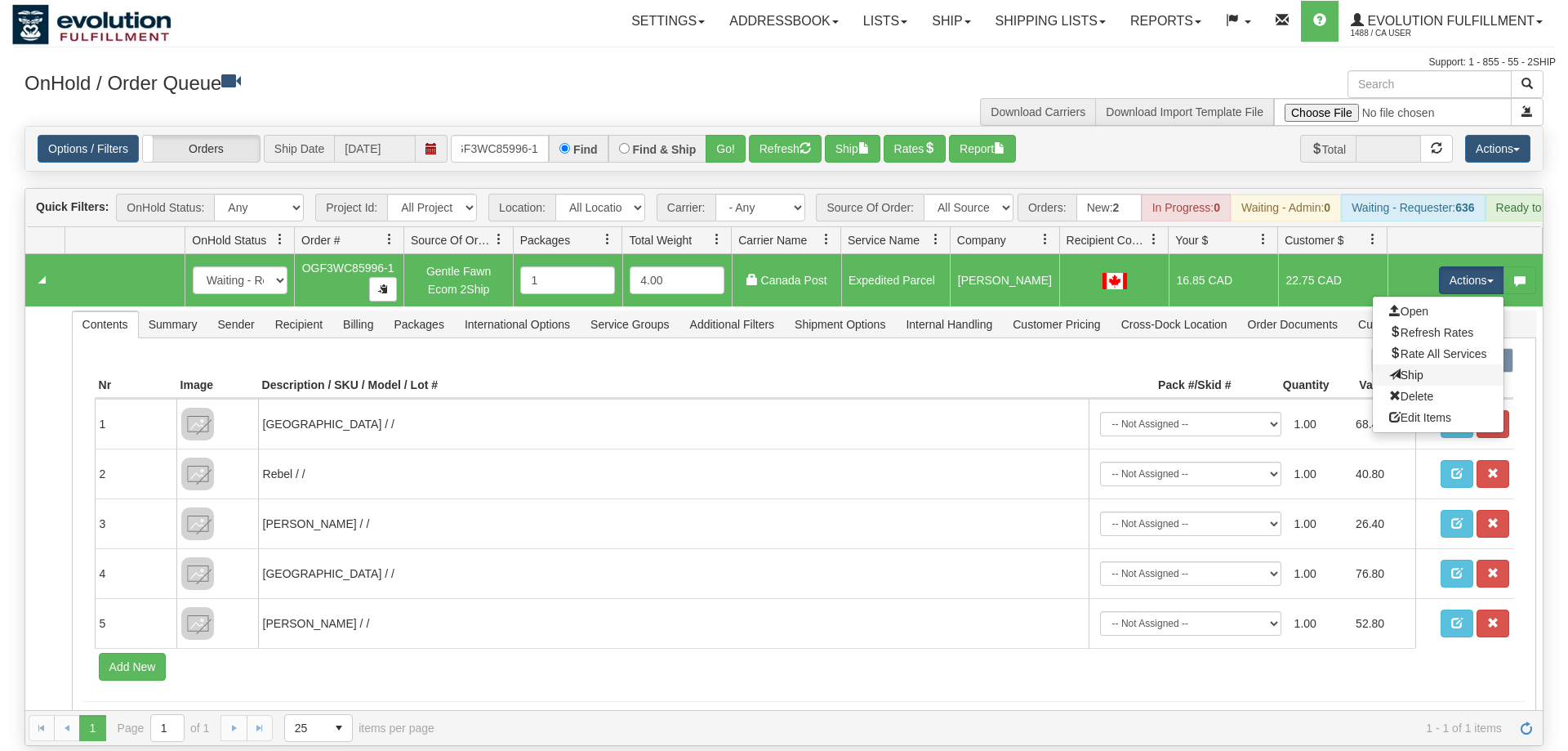
click at [1421, 364] on link "Ship" at bounding box center [1438, 375] width 131 height 21
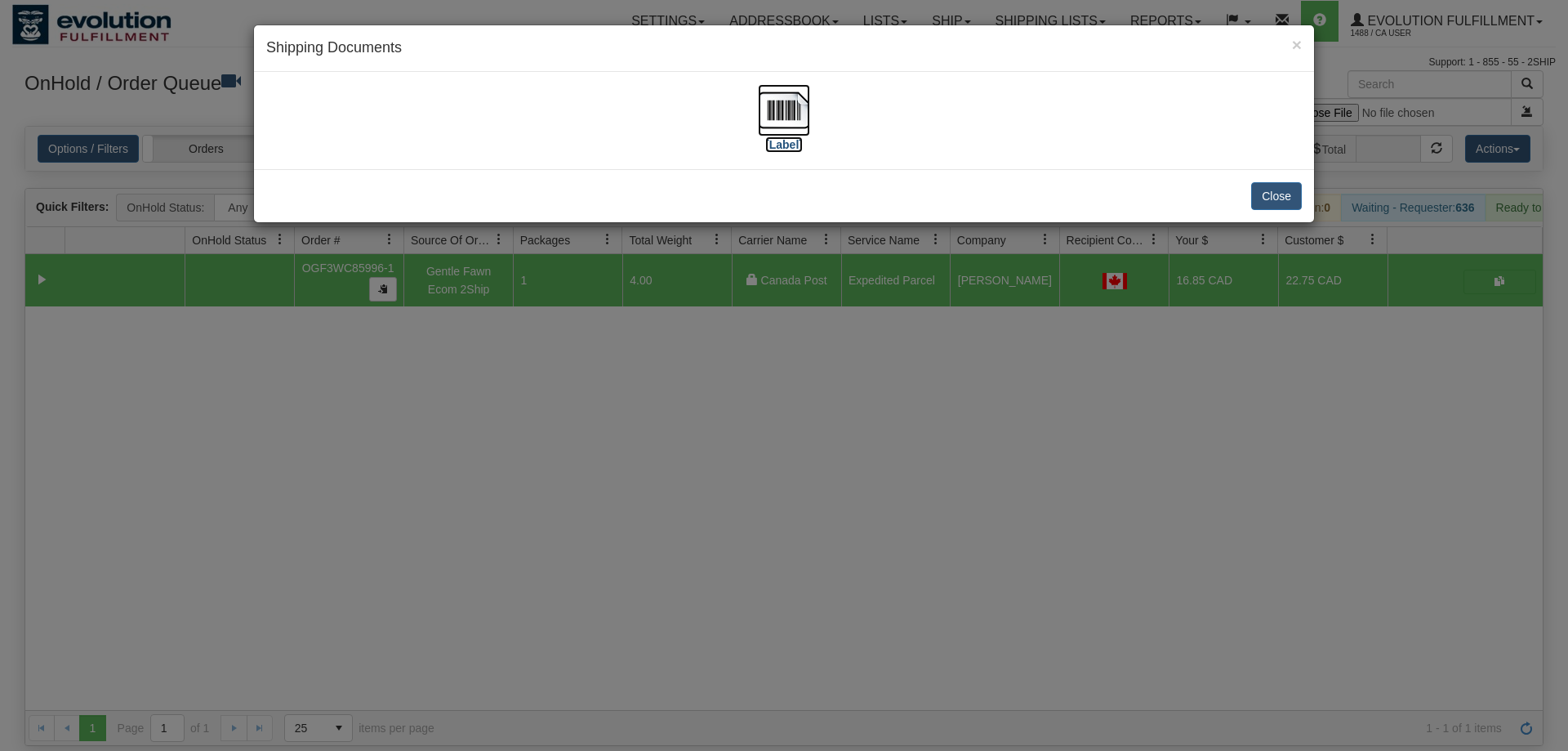
click at [788, 140] on label "[Label]" at bounding box center [784, 144] width 38 height 16
click at [1131, 411] on div "× Shipping Documents [Label] Close" at bounding box center [784, 376] width 1568 height 751
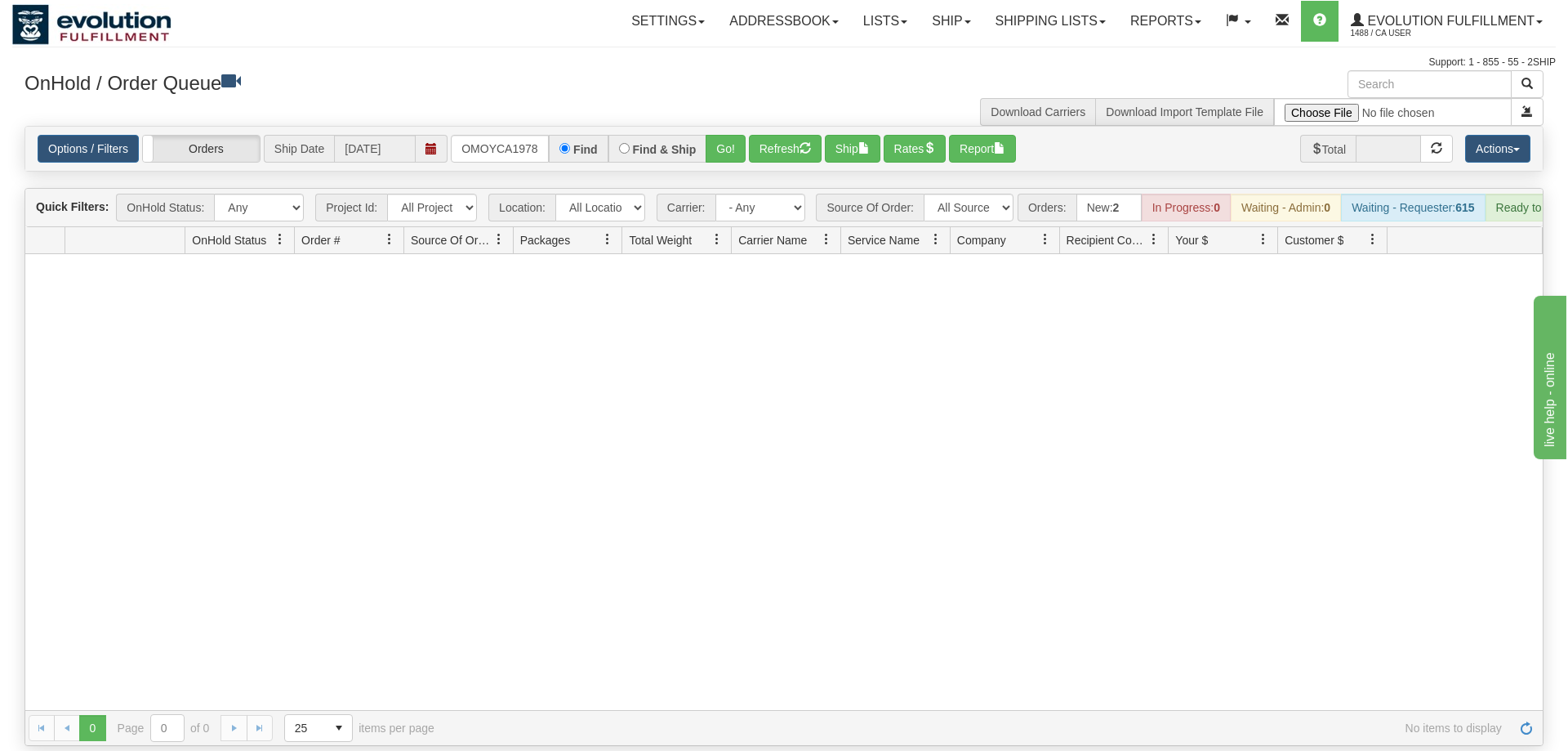
scroll to position [0, 16]
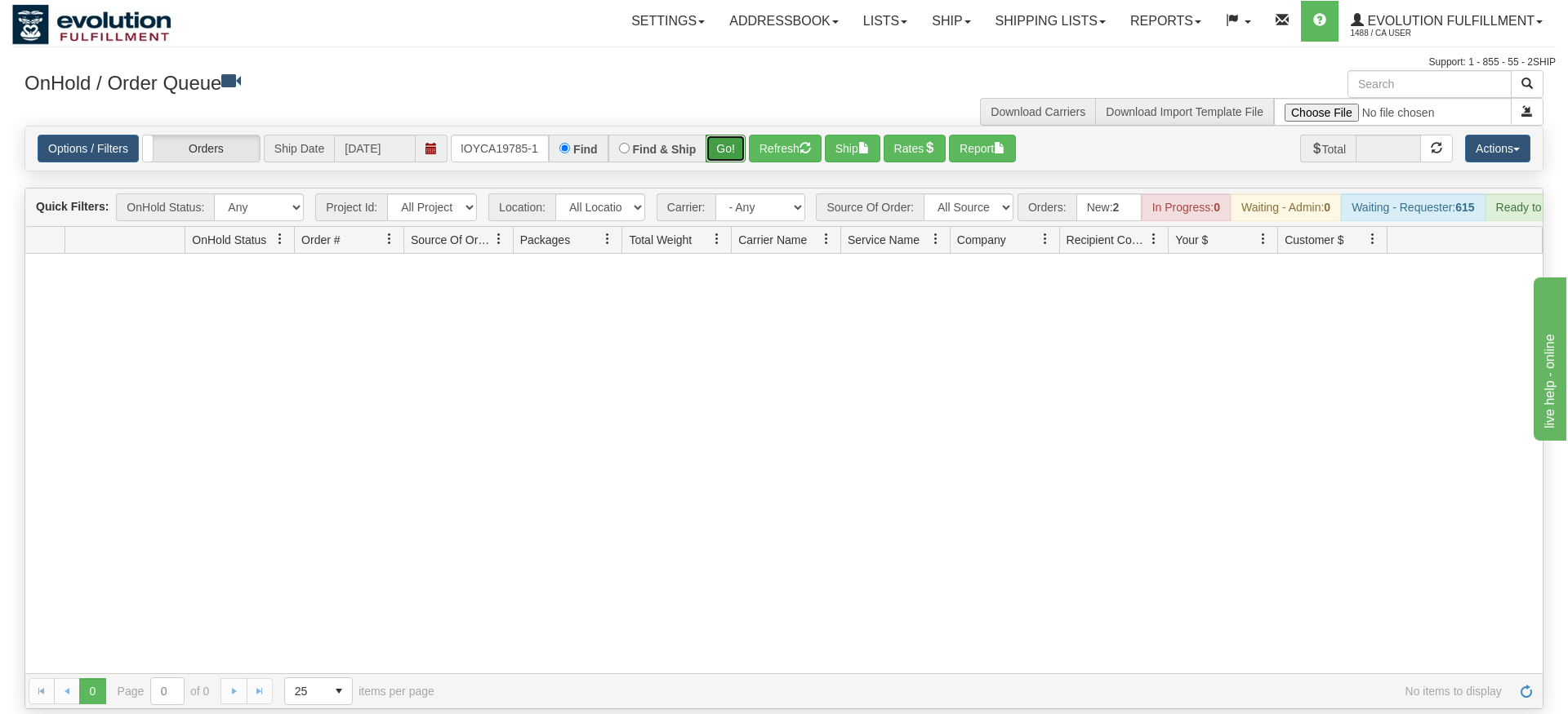
drag, startPoint x: 735, startPoint y: 112, endPoint x: 727, endPoint y: 123, distance: 13.6
click at [734, 148] on div "Is equal to Is not equal to Contains Does not contains CAD USD EUR ZAR [PERSON_…" at bounding box center [784, 417] width 1544 height 584
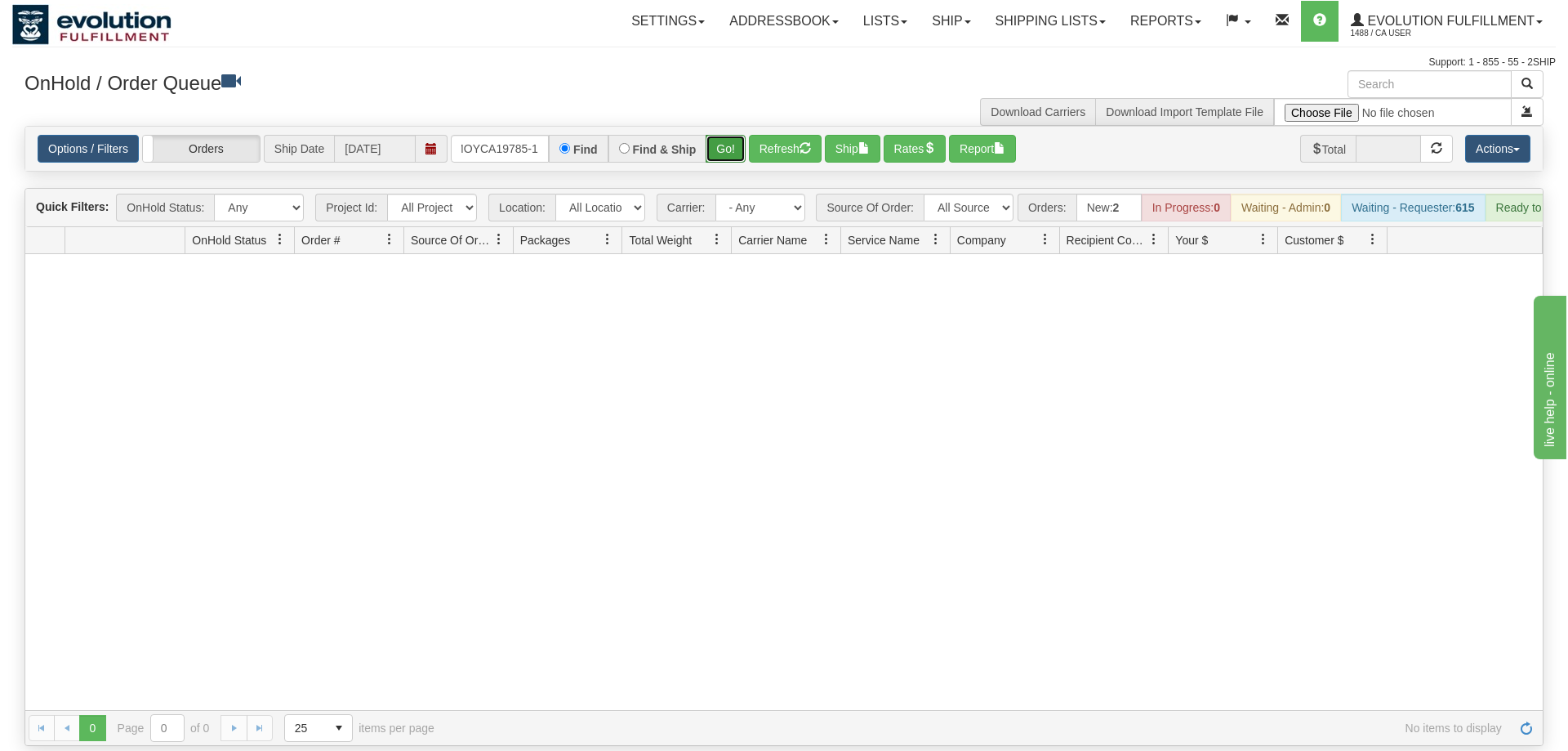
click at [727, 135] on button "Go!" at bounding box center [726, 149] width 40 height 27
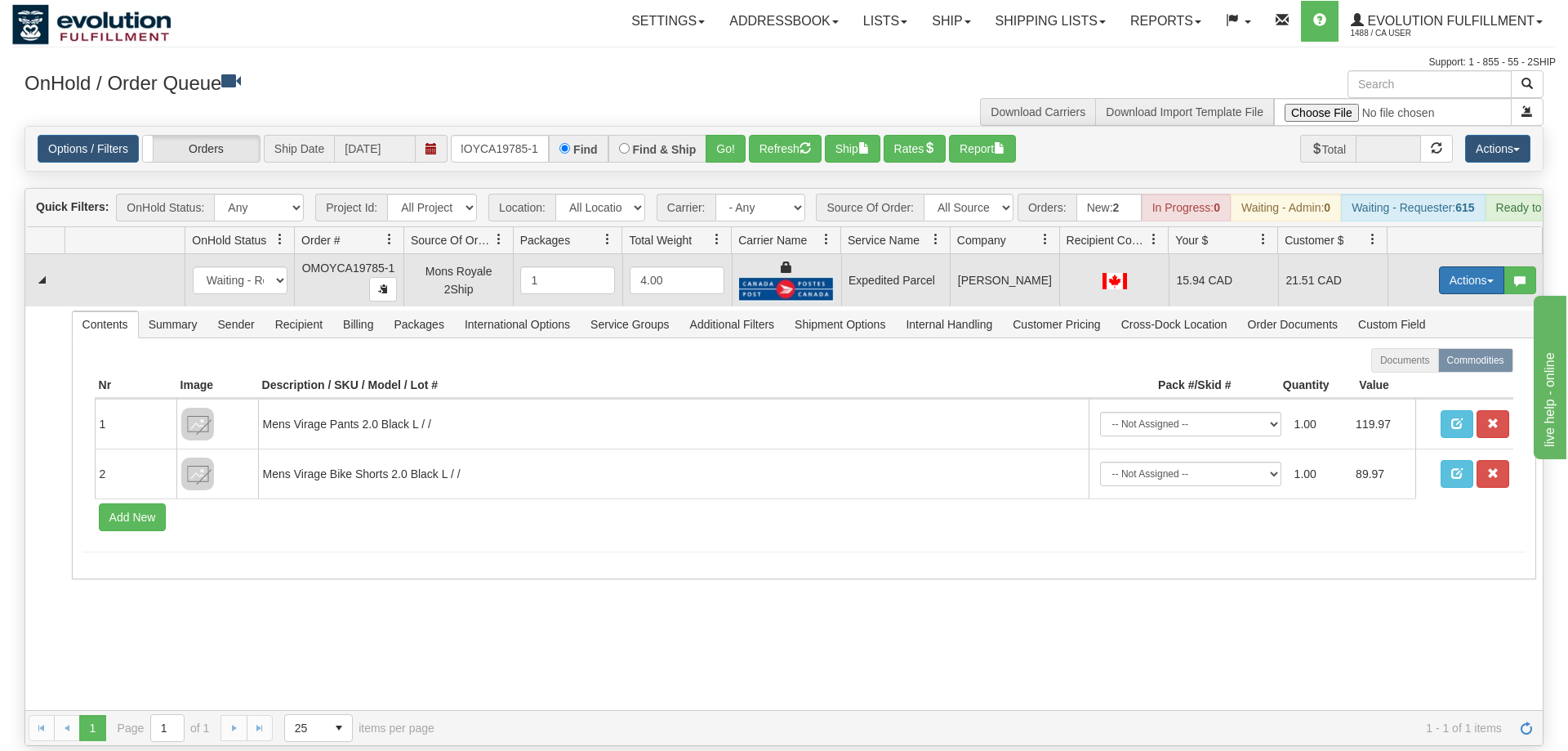
click at [1459, 266] on button "Actions" at bounding box center [1472, 280] width 65 height 27
click at [1436, 364] on link "Ship" at bounding box center [1438, 375] width 131 height 21
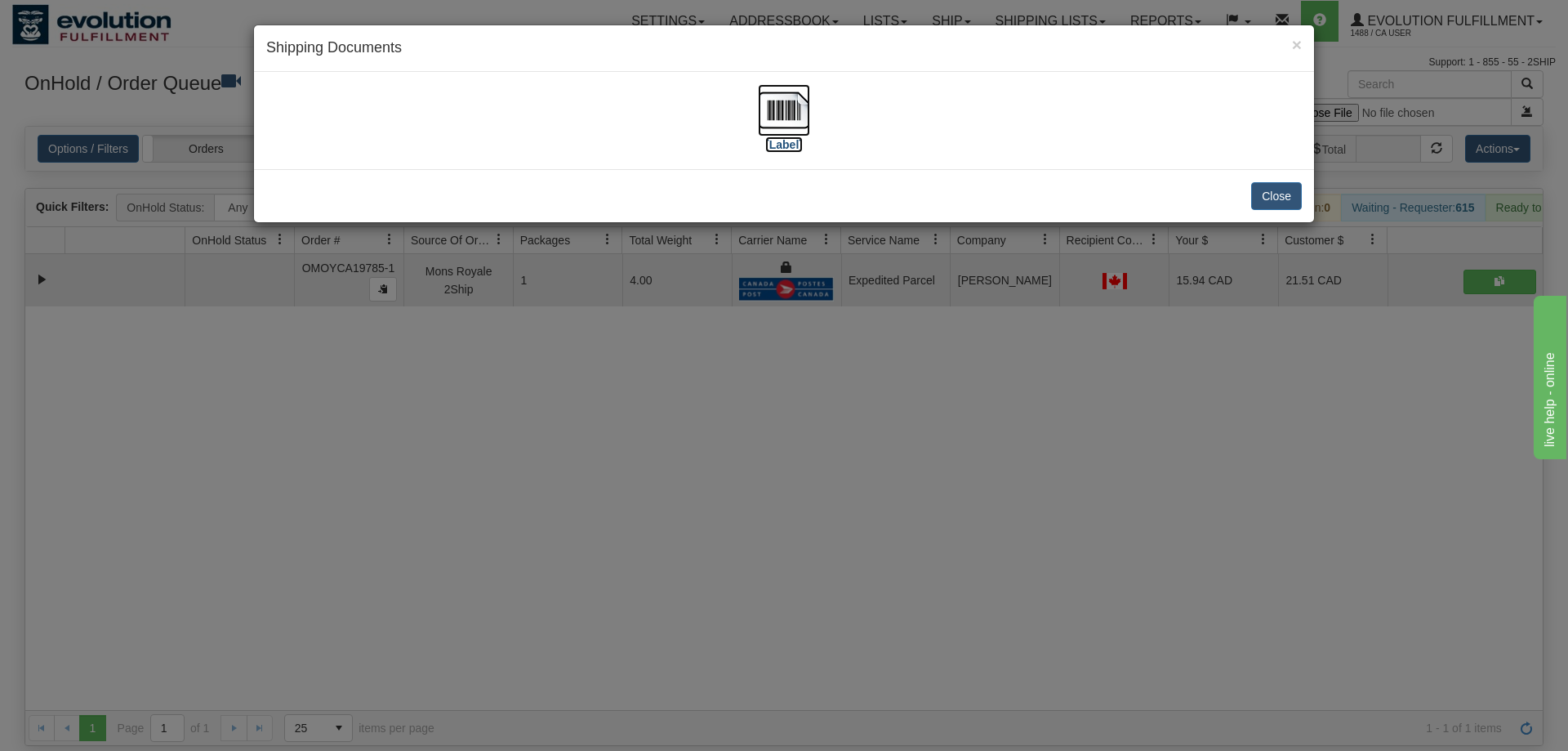
click at [769, 108] on img at bounding box center [784, 110] width 52 height 52
drag, startPoint x: 955, startPoint y: 581, endPoint x: 945, endPoint y: 559, distance: 24.2
click at [945, 559] on div "× Shipping Documents [Label] Close" at bounding box center [784, 376] width 1568 height 751
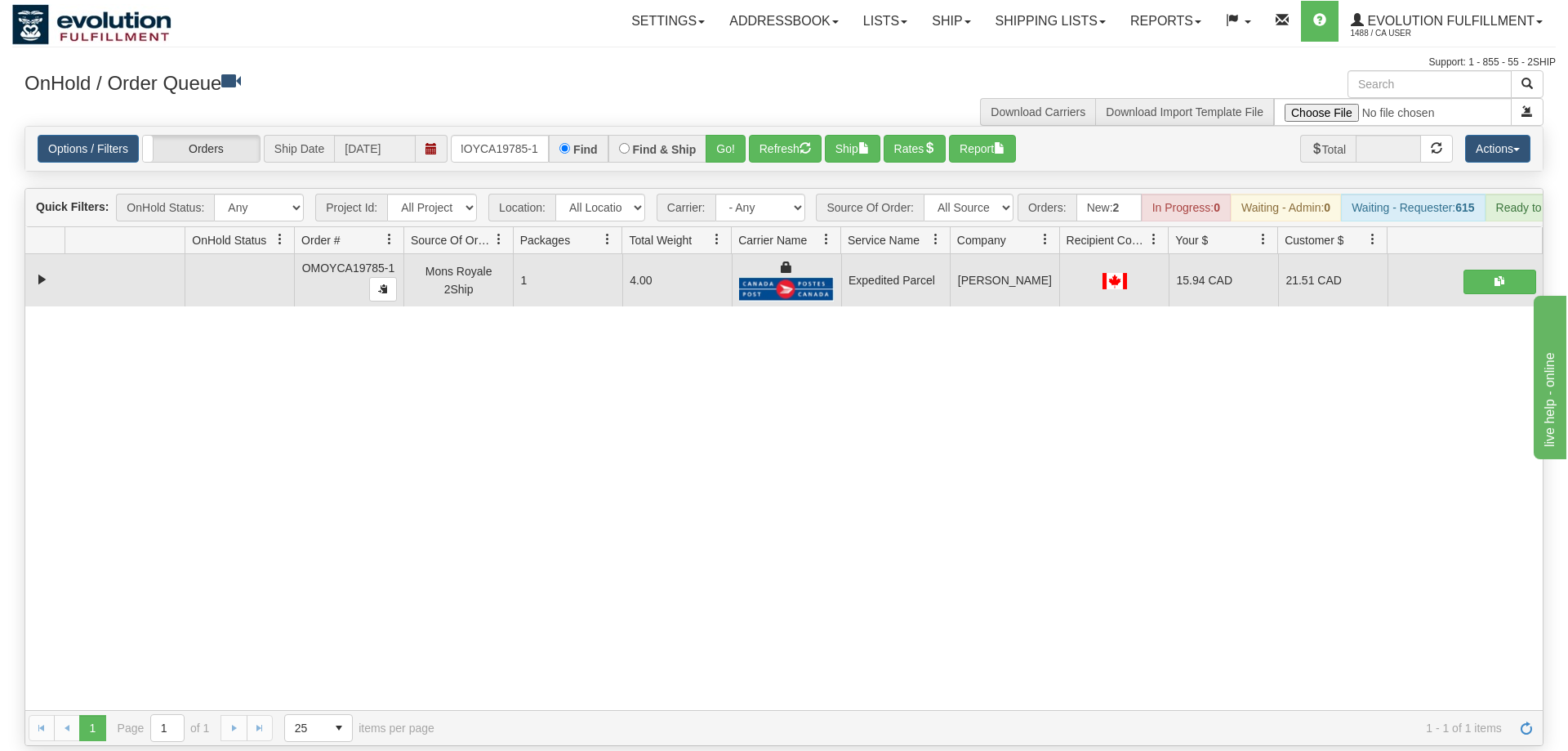
click at [501, 126] on div "Options / Filters Group Shipments Orders Ship Date 09/04/2025 OMOYCA19785-1 Fin…" at bounding box center [783, 148] width 1517 height 44
click at [508, 135] on input "OMOYCA19785-1" at bounding box center [500, 149] width 98 height 27
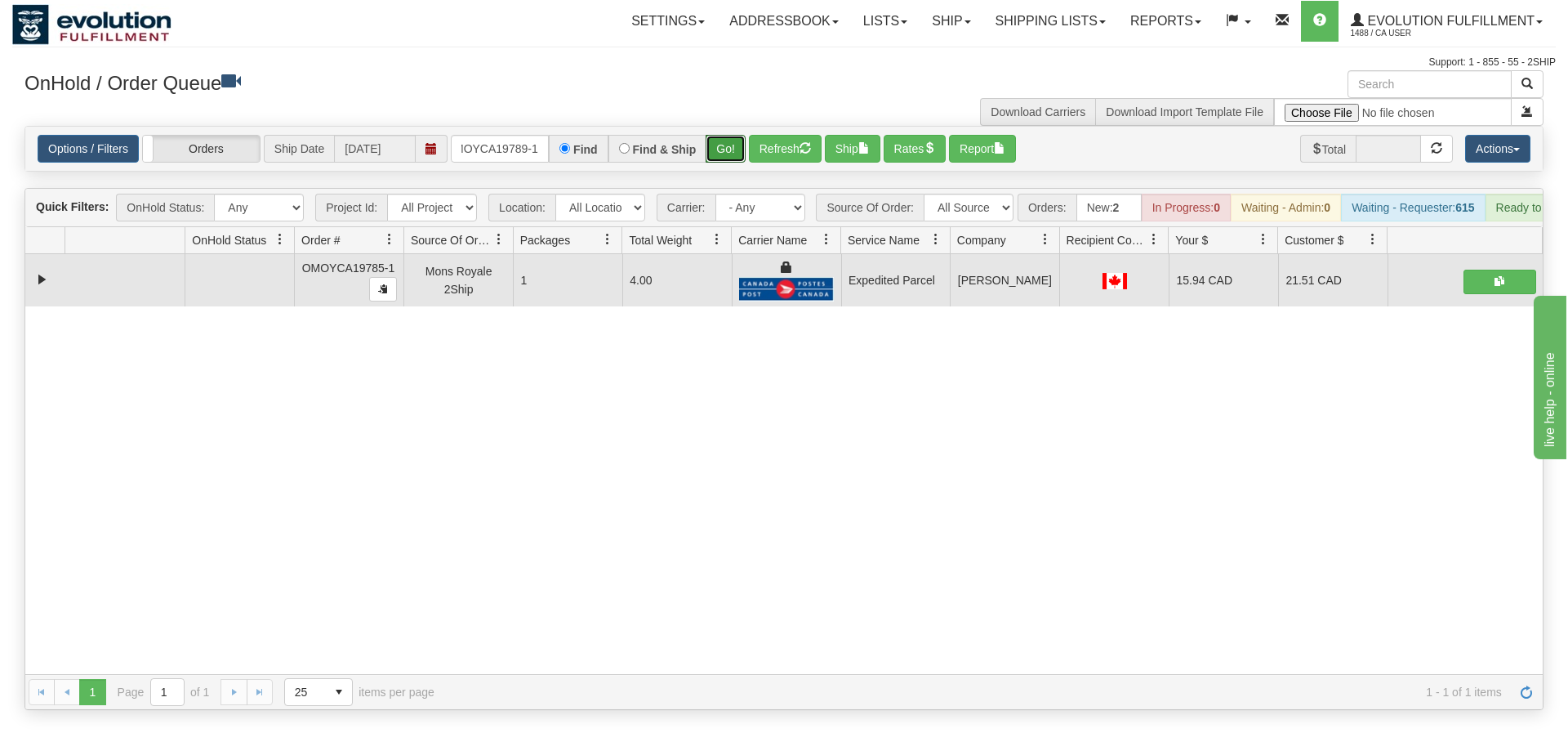
drag, startPoint x: 738, startPoint y: 123, endPoint x: 733, endPoint y: 148, distance: 25.5
click at [738, 157] on div "Is equal to Is not equal to Contains Does not contains CAD USD EUR ZAR [PERSON_…" at bounding box center [784, 418] width 1544 height 584
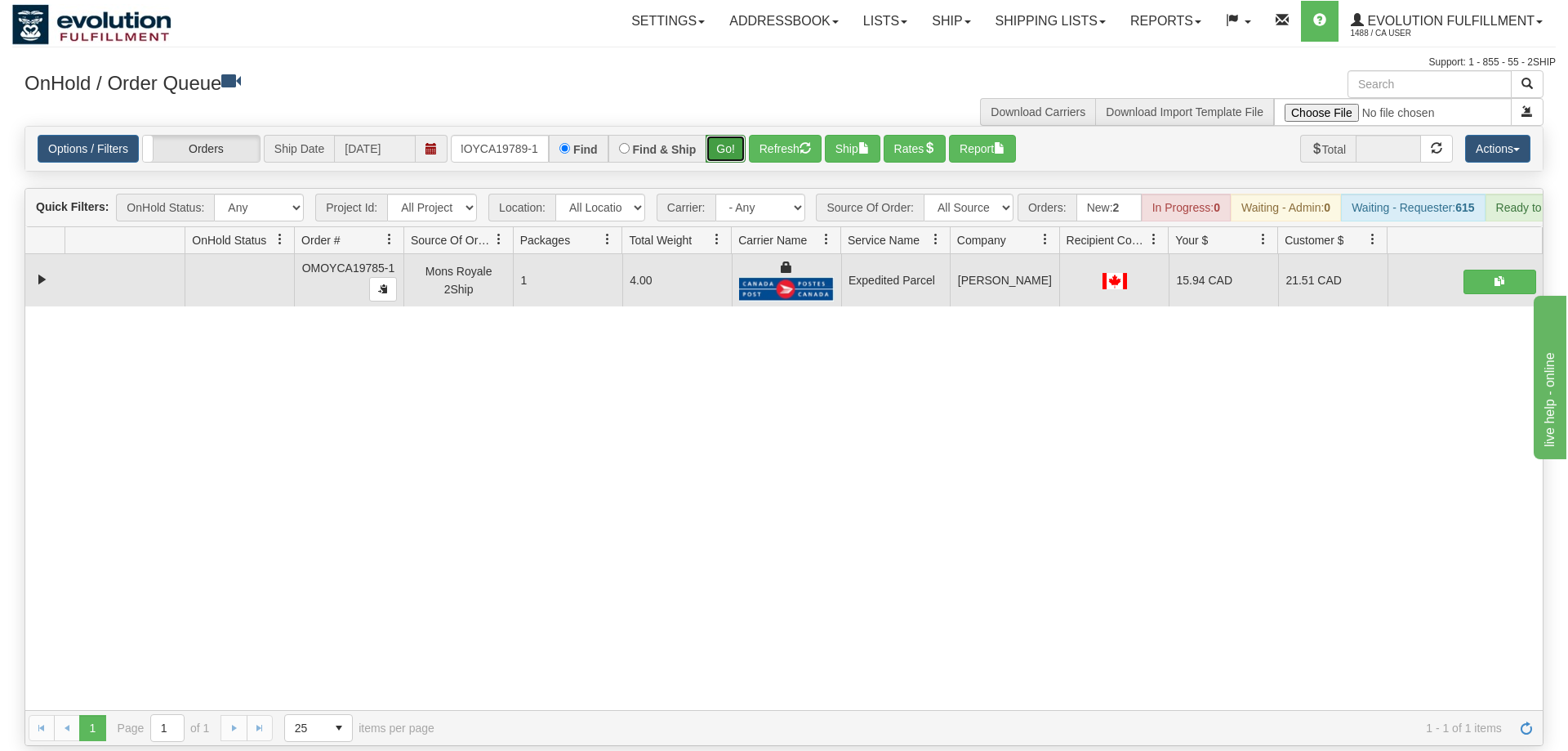
click at [734, 135] on button "Go!" at bounding box center [726, 149] width 40 height 27
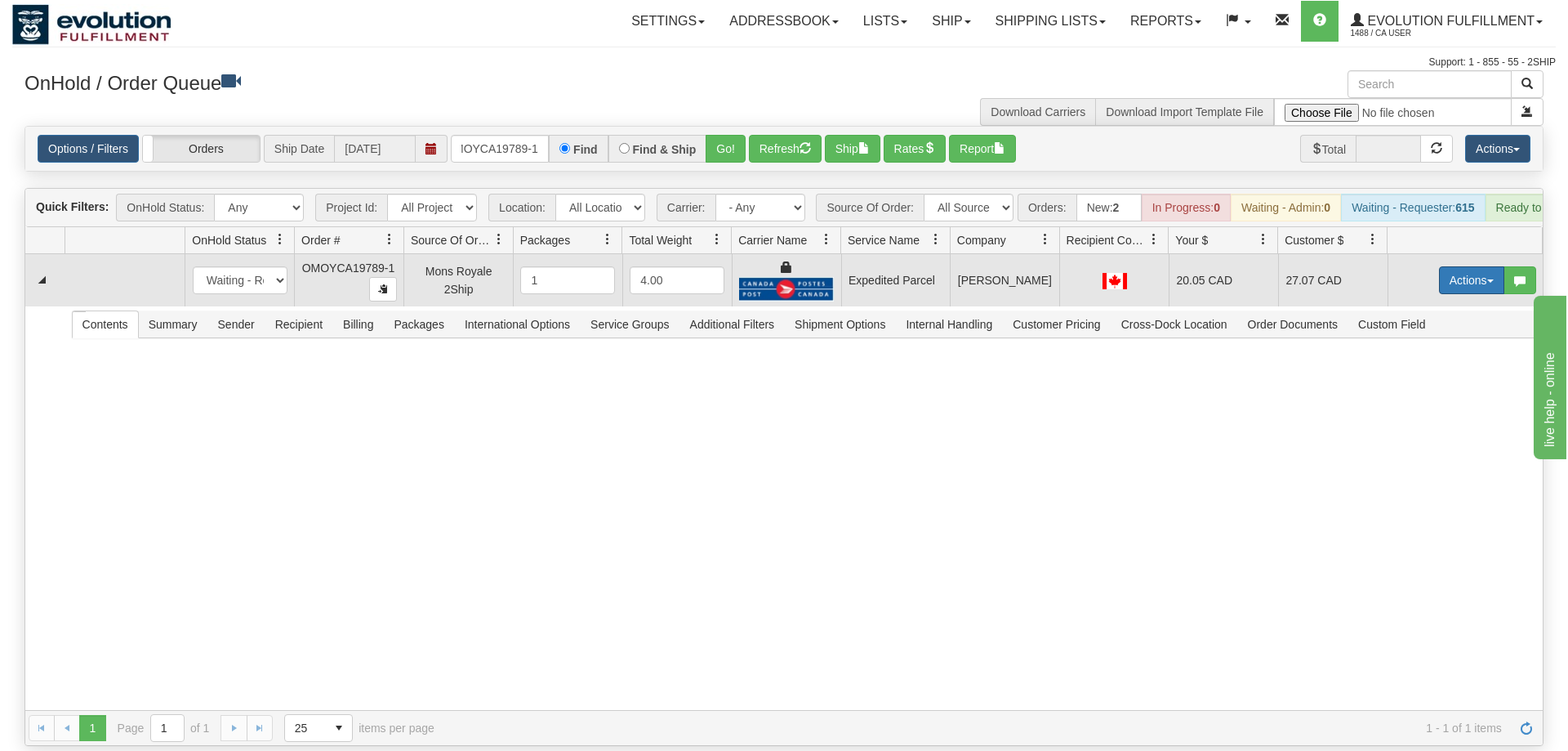
click at [1480, 266] on button "Actions" at bounding box center [1472, 280] width 65 height 27
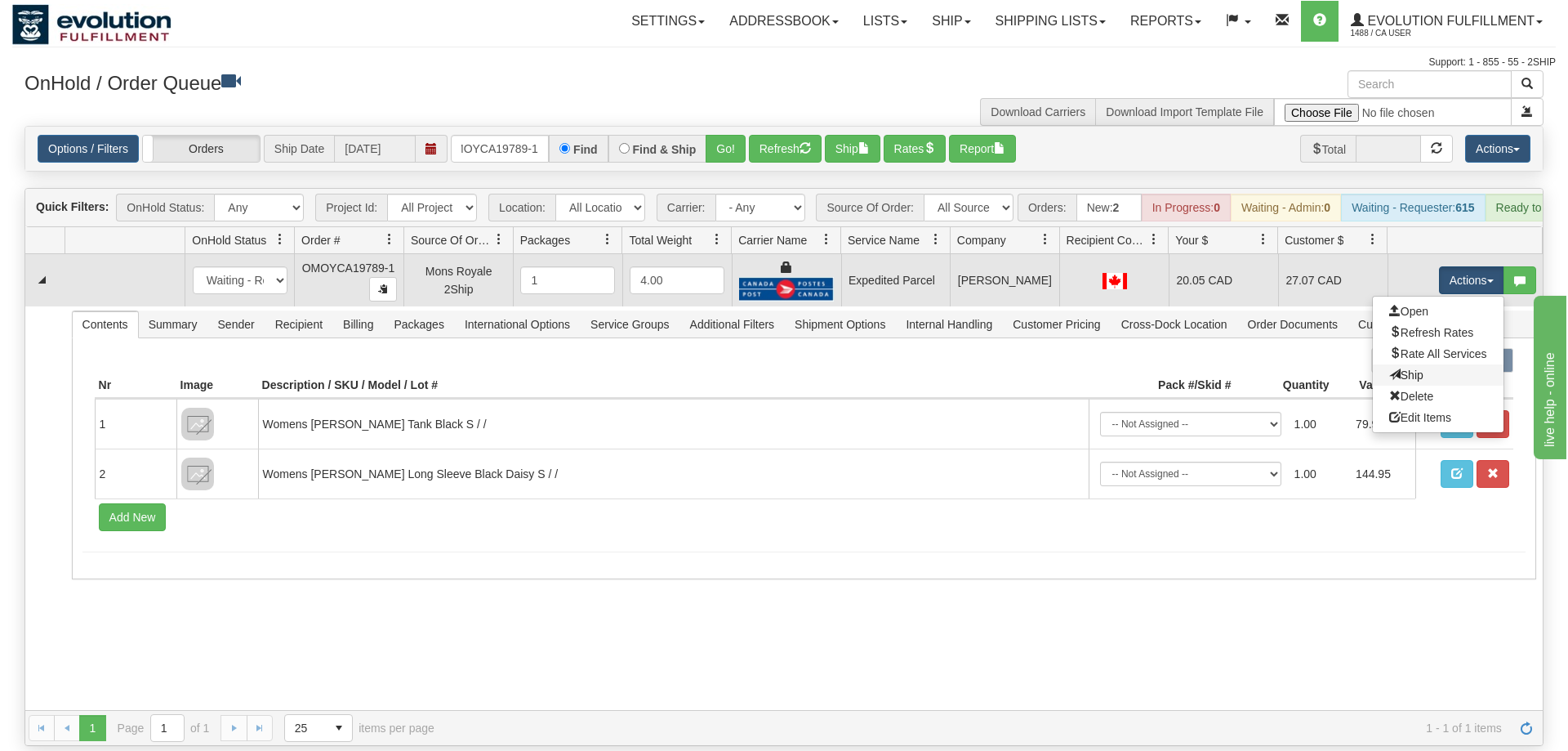
click at [1428, 364] on link "Ship" at bounding box center [1438, 375] width 131 height 21
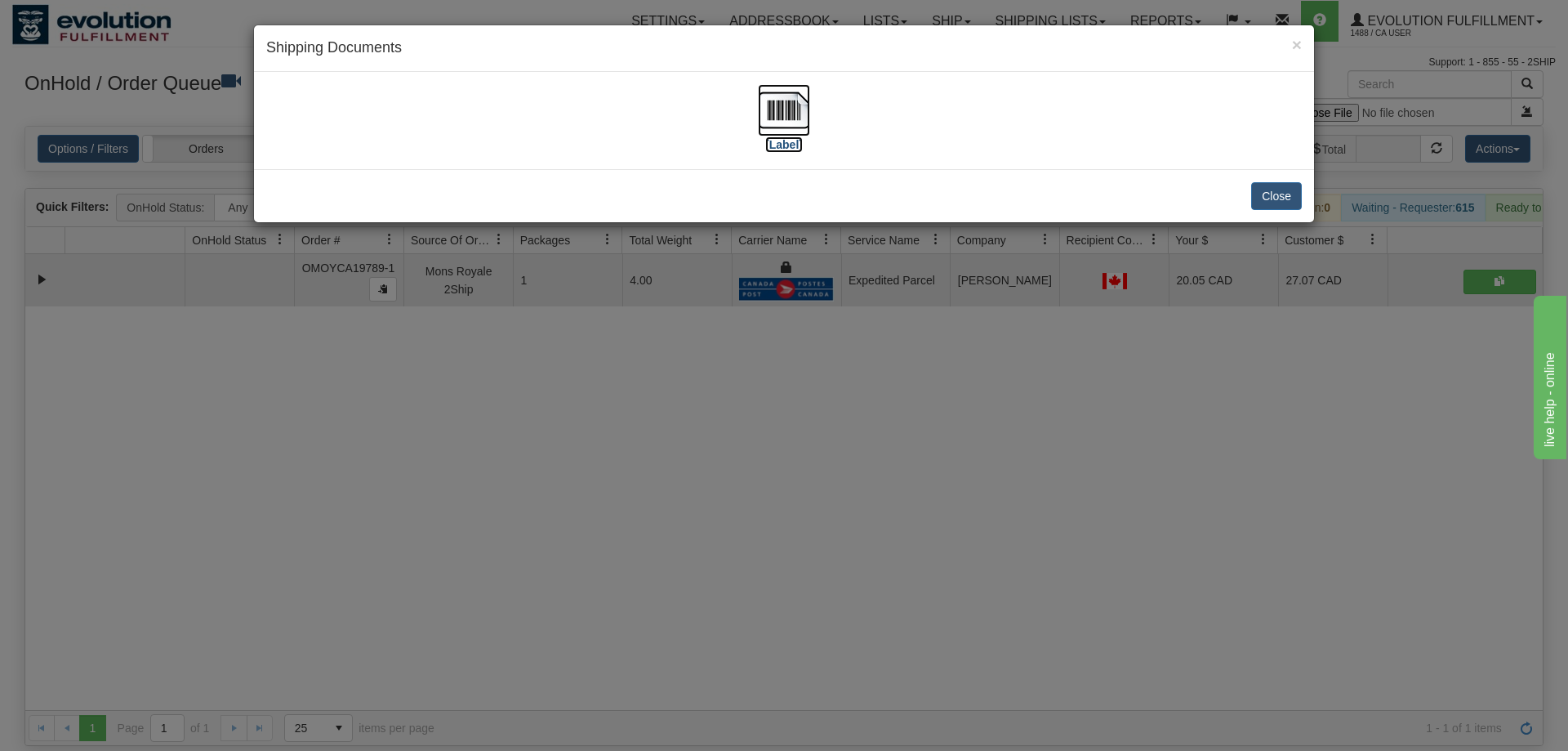
click at [792, 120] on img at bounding box center [784, 110] width 52 height 52
drag, startPoint x: 1044, startPoint y: 584, endPoint x: 1018, endPoint y: 550, distance: 42.8
click at [1018, 550] on div "× Shipping Documents [Label] Close" at bounding box center [784, 376] width 1568 height 751
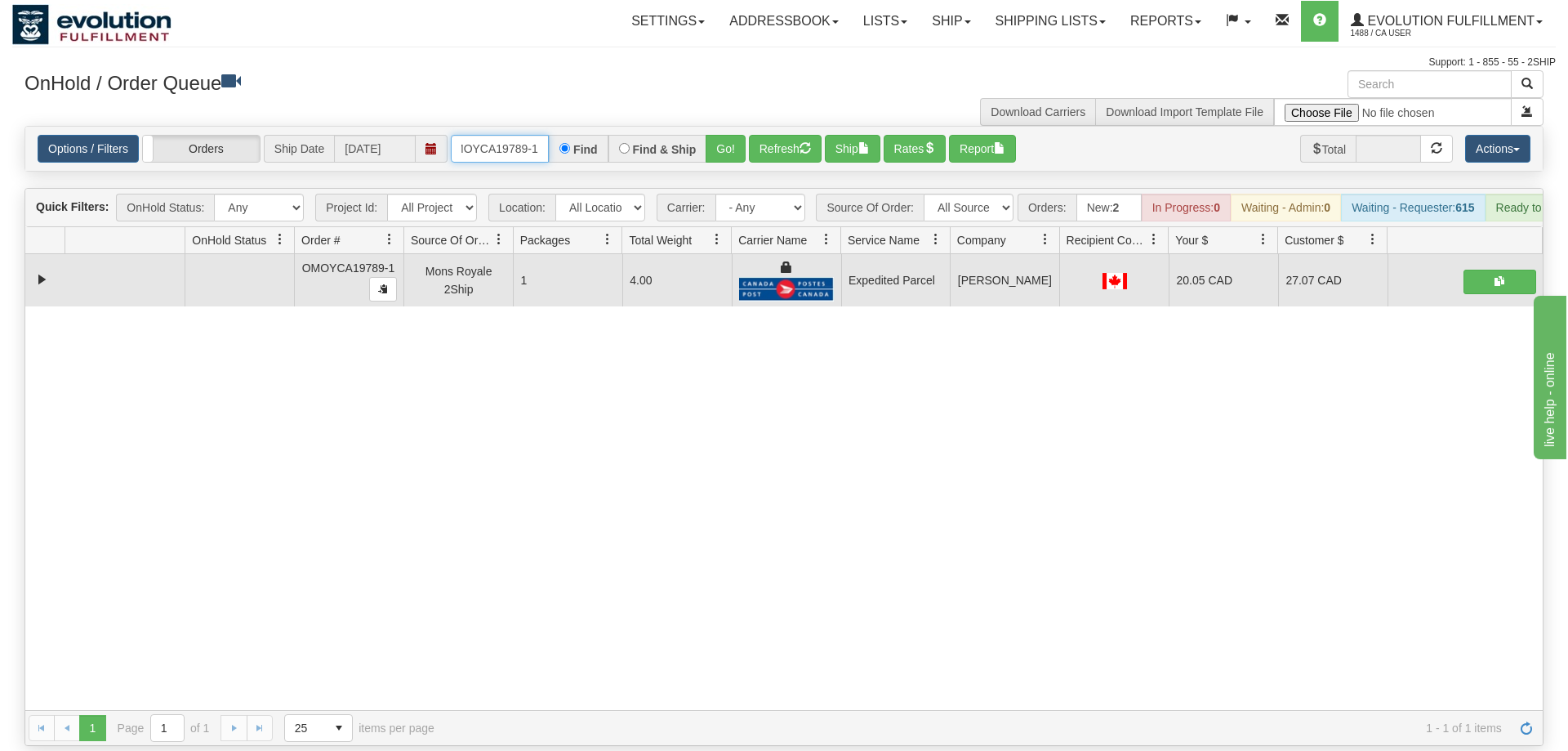
click at [502, 136] on input "oMOYCA19789-1" at bounding box center [500, 149] width 98 height 27
drag, startPoint x: 732, startPoint y: 121, endPoint x: 720, endPoint y: 117, distance: 12.6
click at [732, 155] on div "Is equal to Is not equal to Contains Does not contains CAD USD EUR ZAR [PERSON_…" at bounding box center [784, 436] width 1544 height 620
click at [720, 135] on button "Go!" at bounding box center [726, 149] width 40 height 27
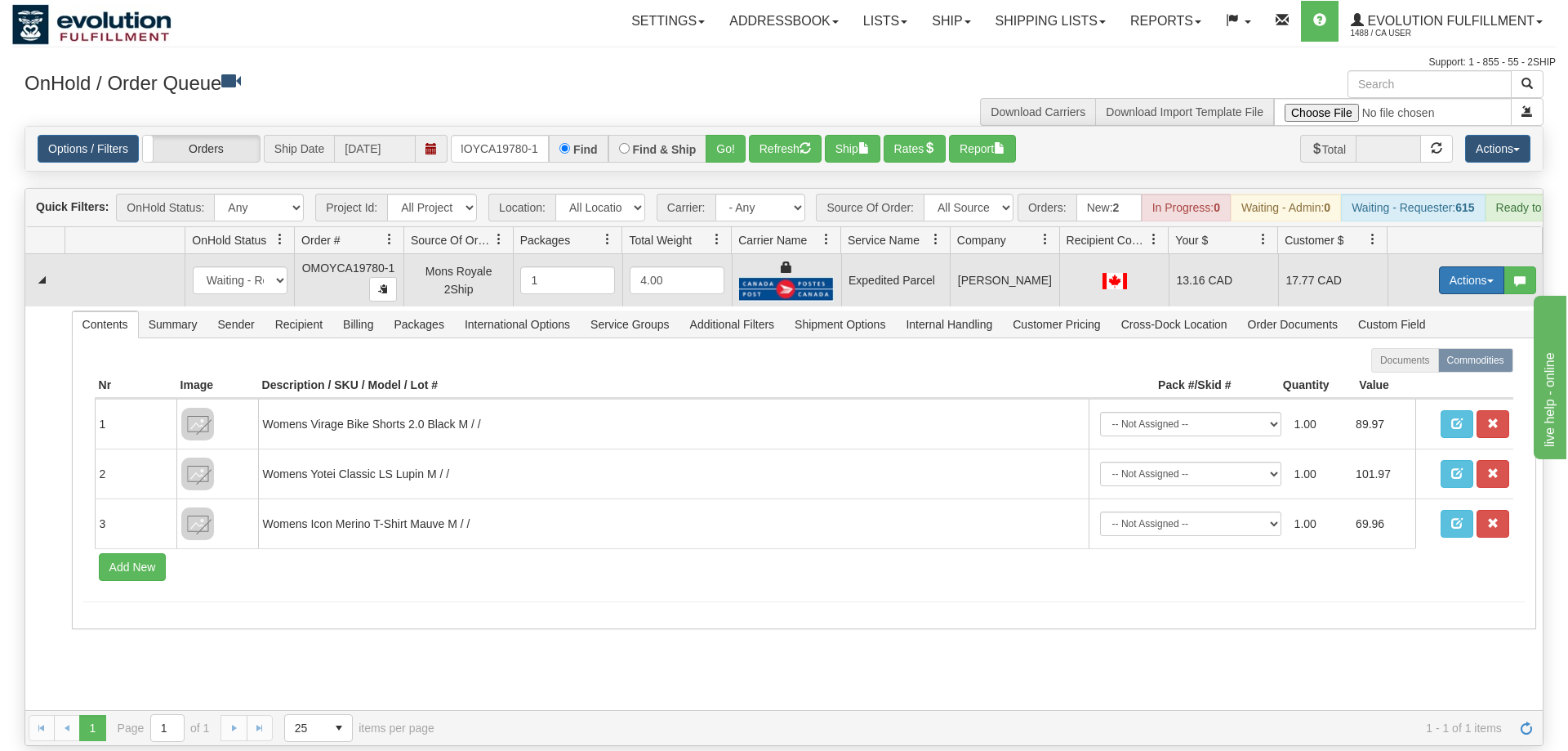
click at [1474, 266] on button "Actions" at bounding box center [1472, 280] width 65 height 27
click at [1413, 369] on span "Ship" at bounding box center [1407, 375] width 34 height 13
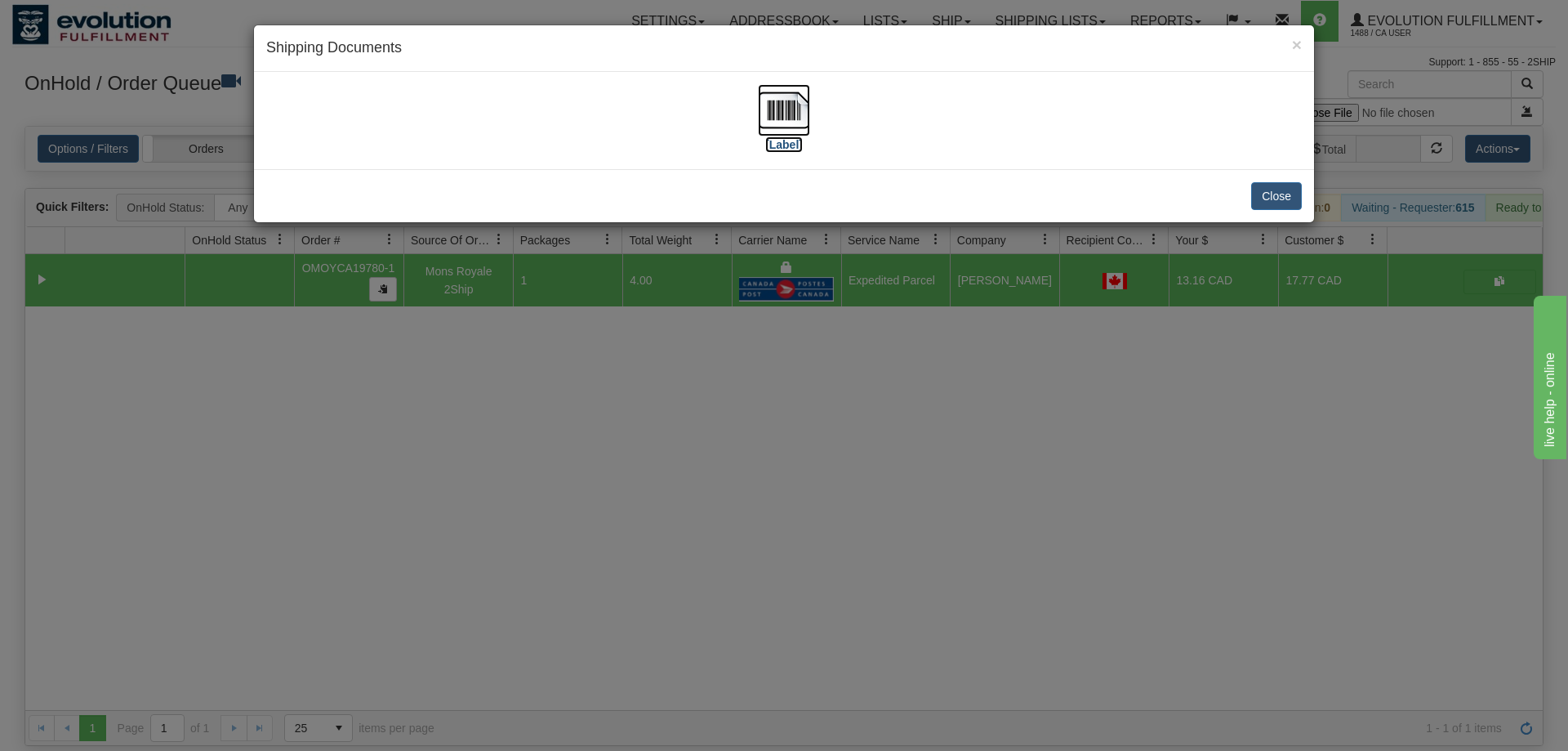
click at [790, 134] on img at bounding box center [784, 110] width 52 height 52
drag, startPoint x: 820, startPoint y: 556, endPoint x: 821, endPoint y: 544, distance: 12.0
click at [821, 544] on div "× Shipping Documents [Label] Close" at bounding box center [784, 376] width 1568 height 751
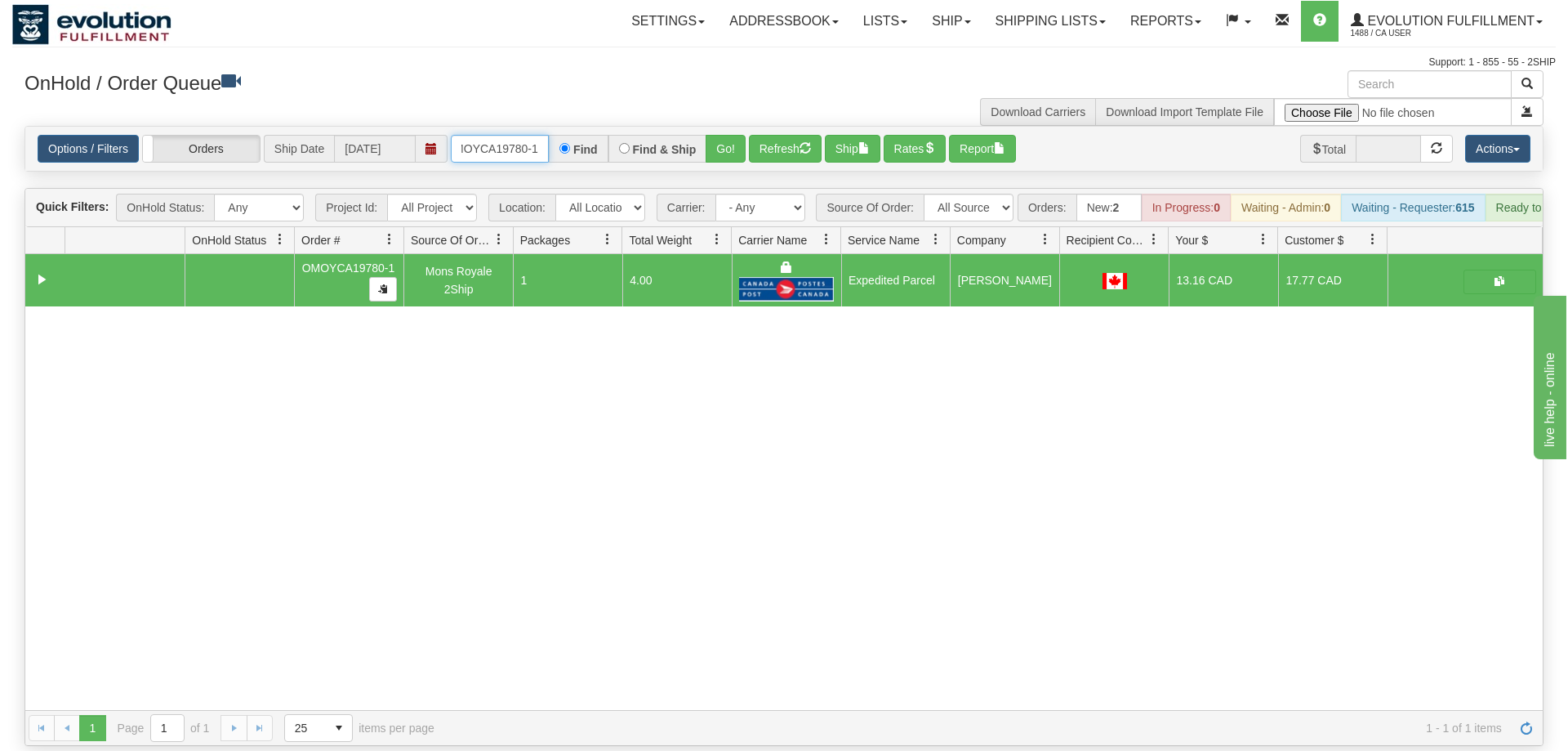
click at [492, 135] on input "OMOYCA19780-1" at bounding box center [500, 149] width 98 height 27
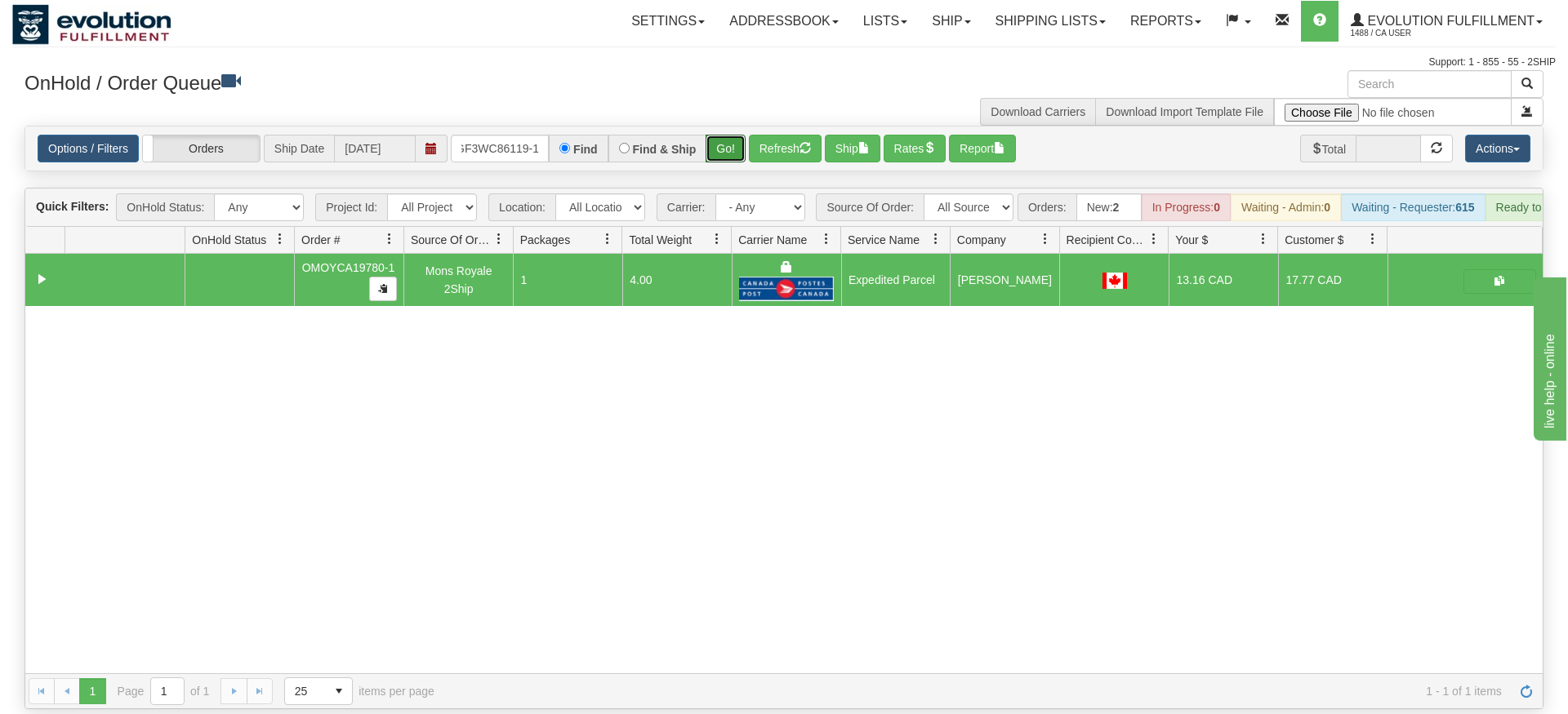
drag, startPoint x: 737, startPoint y: 125, endPoint x: 736, endPoint y: 154, distance: 29.0
click at [736, 157] on div "Is equal to Is not equal to Contains Does not contains CAD USD EUR ZAR [PERSON_…" at bounding box center [784, 417] width 1544 height 584
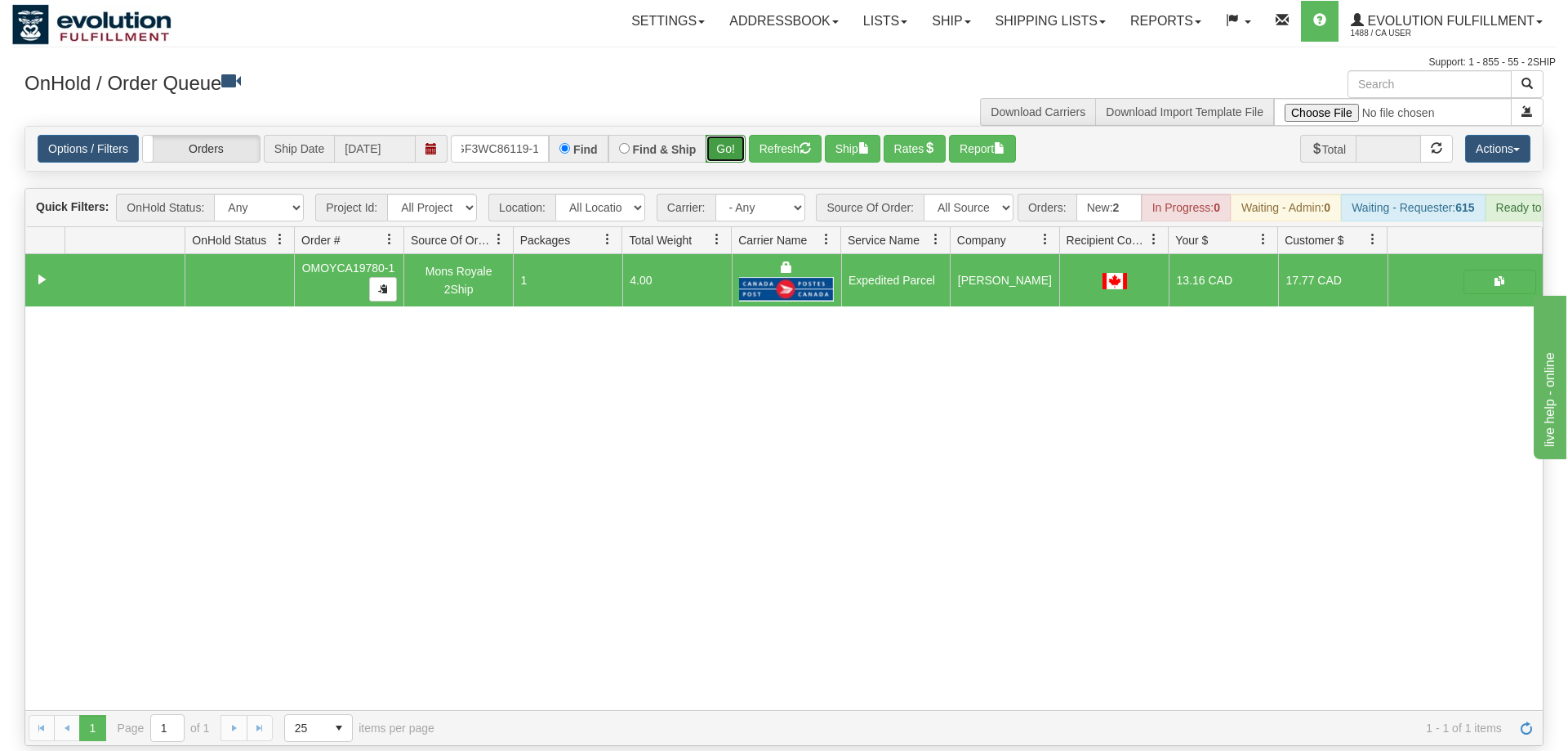
click at [723, 135] on button "Go!" at bounding box center [726, 149] width 40 height 27
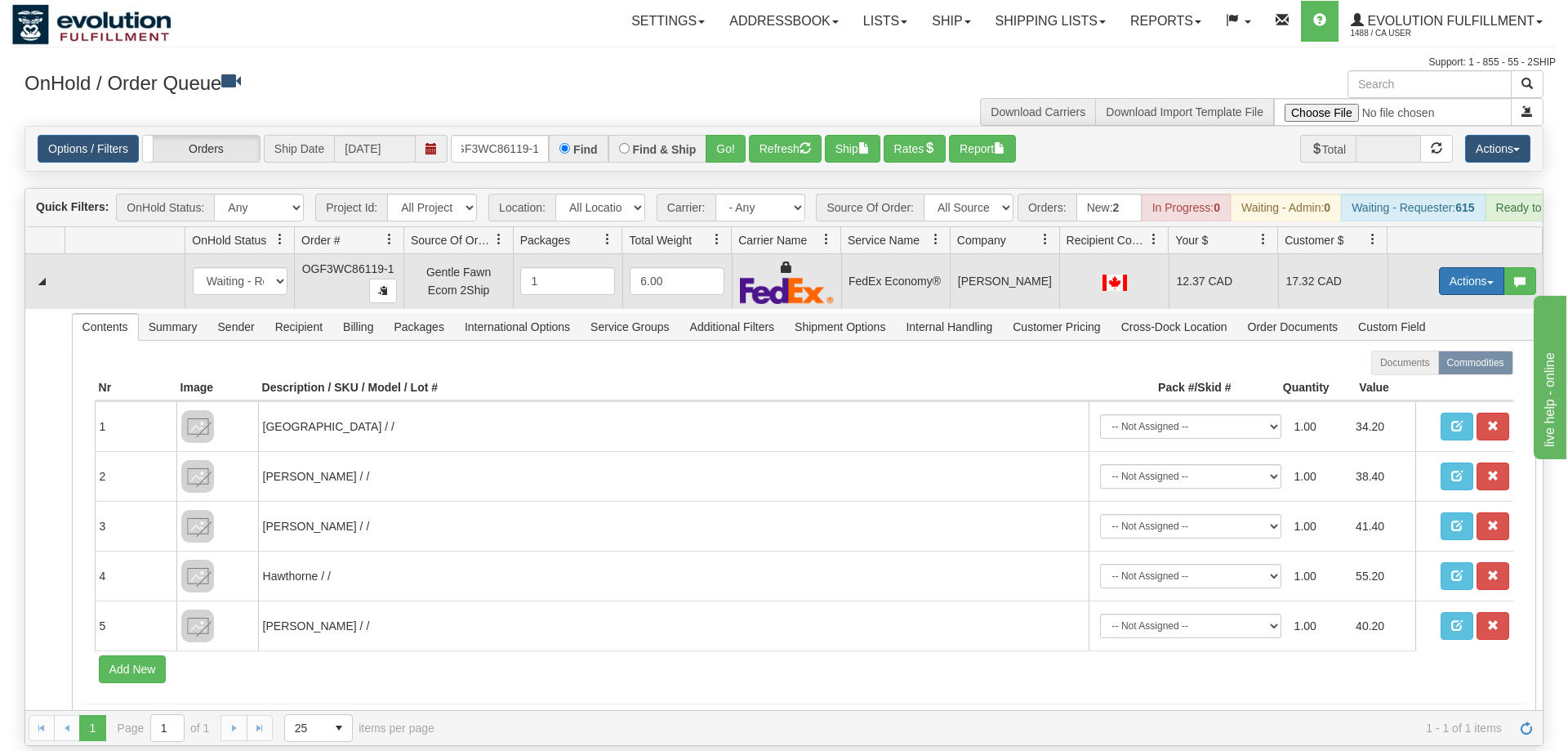
click at [1457, 267] on button "Actions" at bounding box center [1472, 281] width 65 height 27
click at [1433, 365] on link "Ship" at bounding box center [1438, 376] width 131 height 21
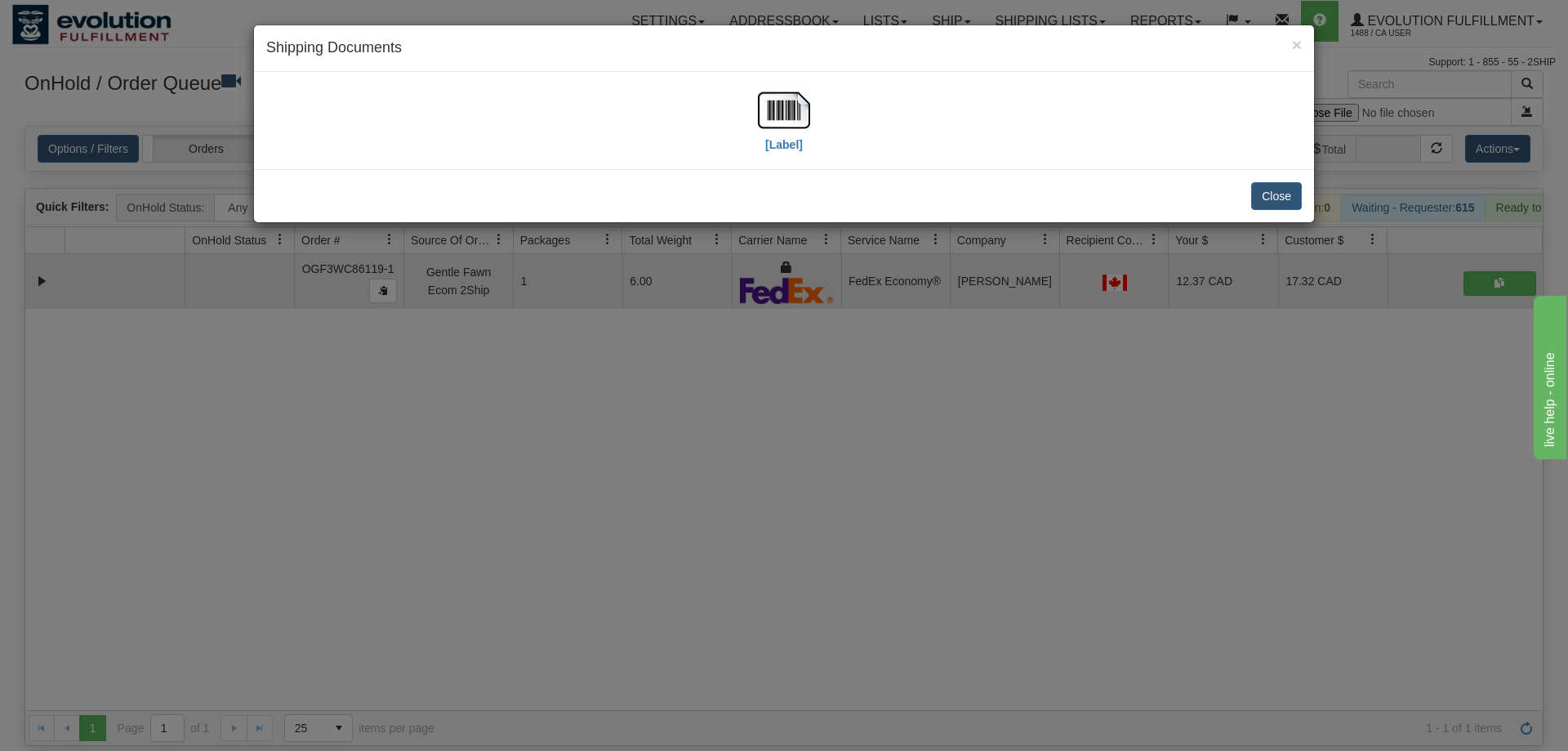
click at [814, 64] on div "× Shipping Documents" at bounding box center [784, 48] width 1061 height 46
click at [787, 135] on img at bounding box center [784, 110] width 52 height 52
drag, startPoint x: 862, startPoint y: 424, endPoint x: 496, endPoint y: 146, distance: 459.6
click at [861, 420] on div "× Shipping Documents [Label] Close" at bounding box center [784, 376] width 1568 height 751
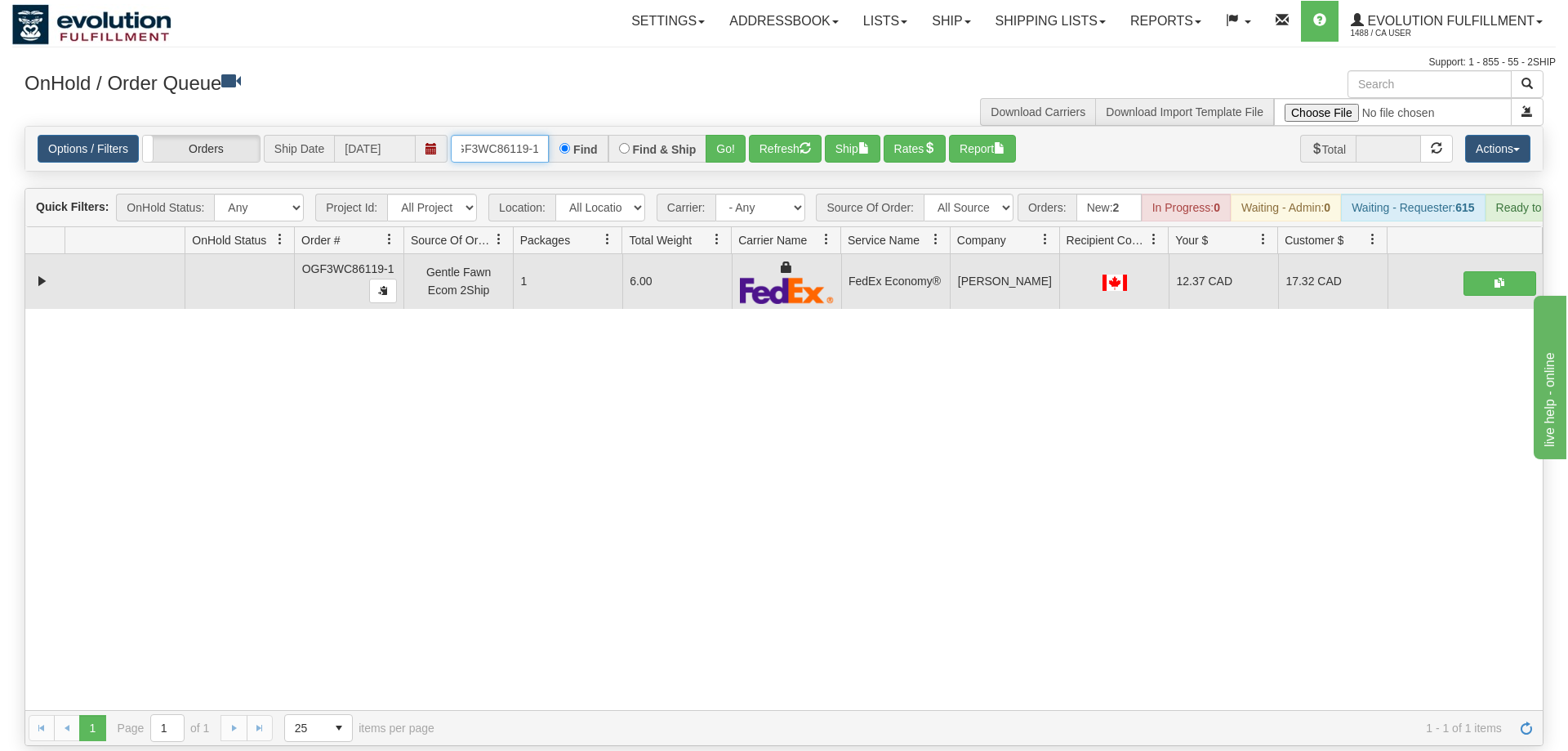
click at [500, 135] on input "OGF3WC86119-1" at bounding box center [500, 149] width 98 height 27
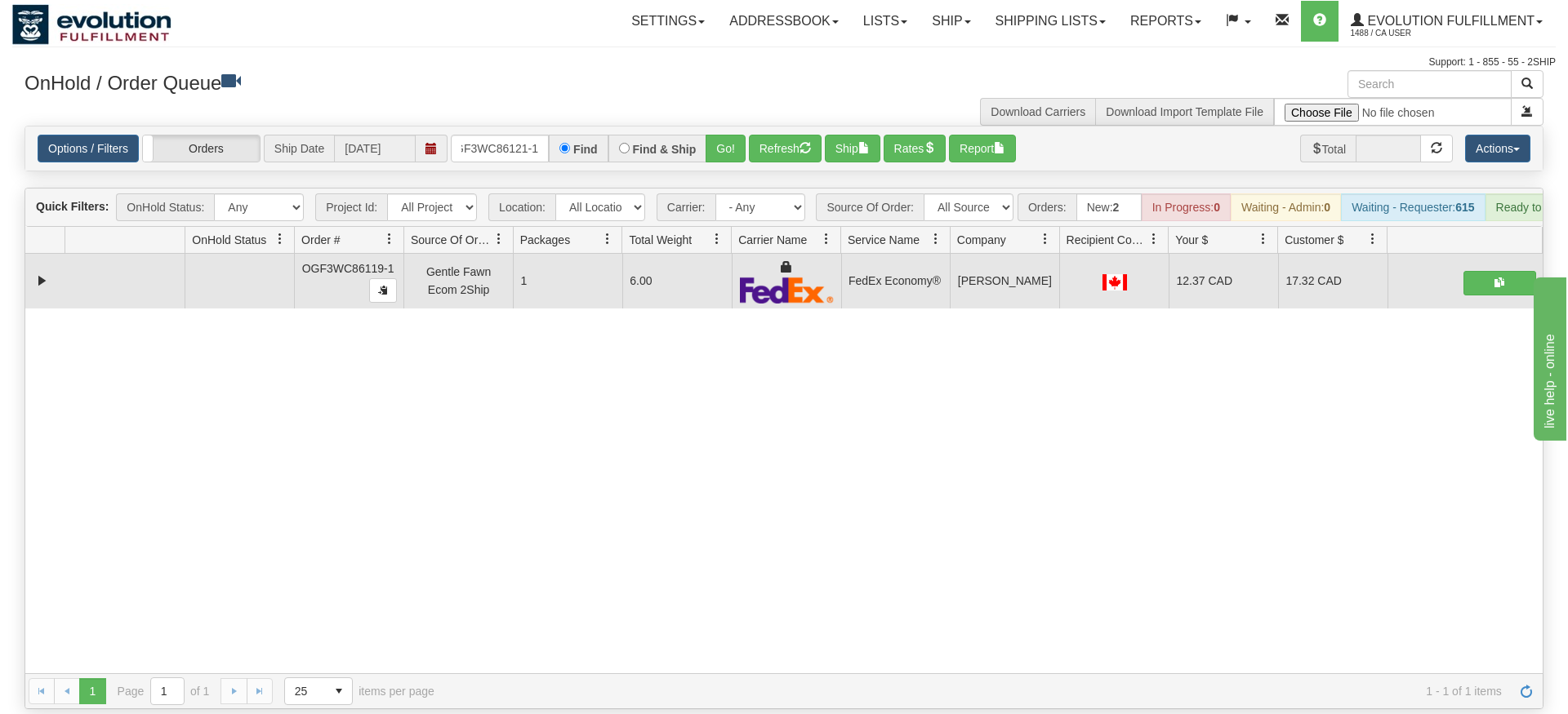
click at [737, 142] on div "Options / Filters Group Shipments Orders Ship Date 09/04/2025 OGF3WC86121-1 Fin…" at bounding box center [783, 148] width 1517 height 44
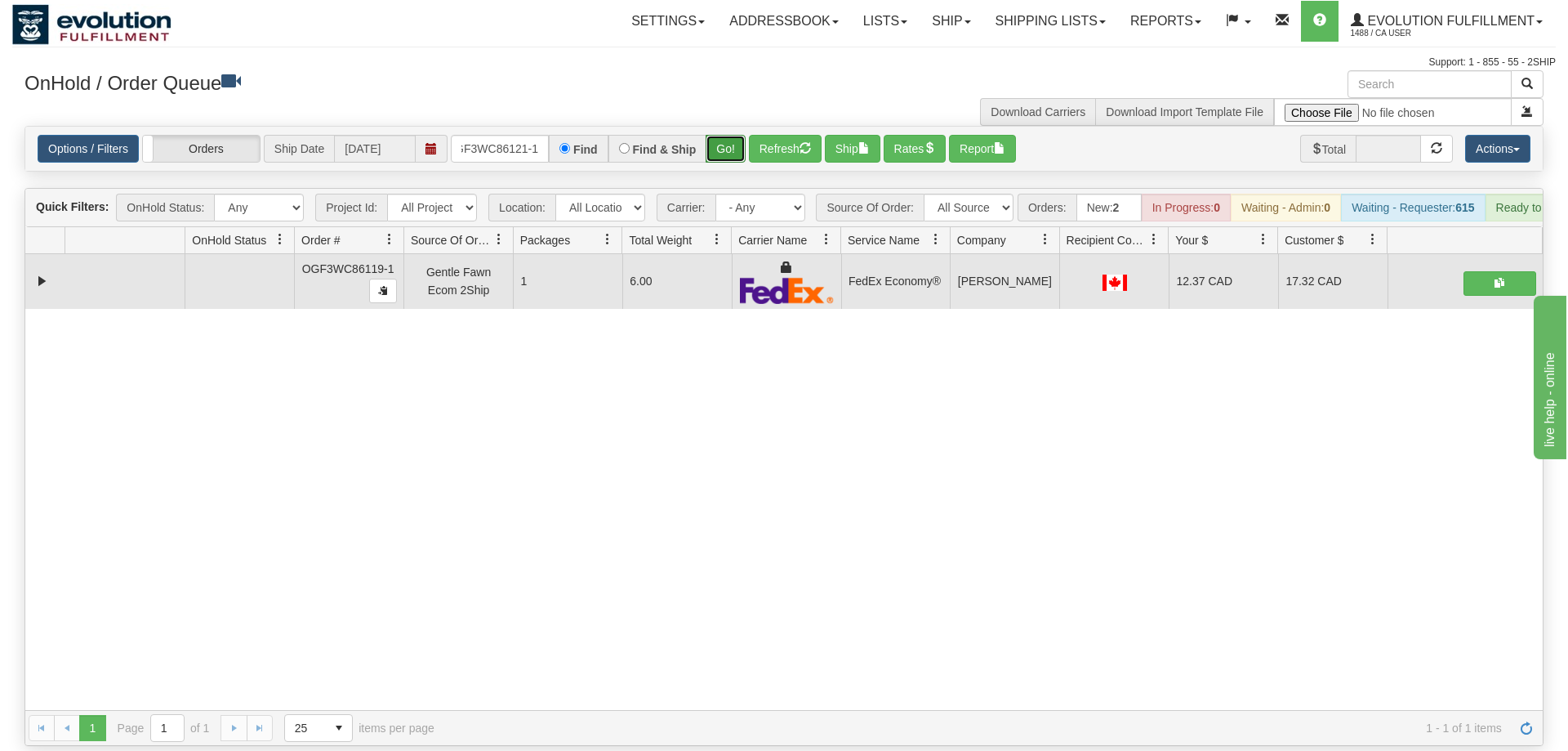
click at [737, 135] on button "Go!" at bounding box center [726, 149] width 40 height 27
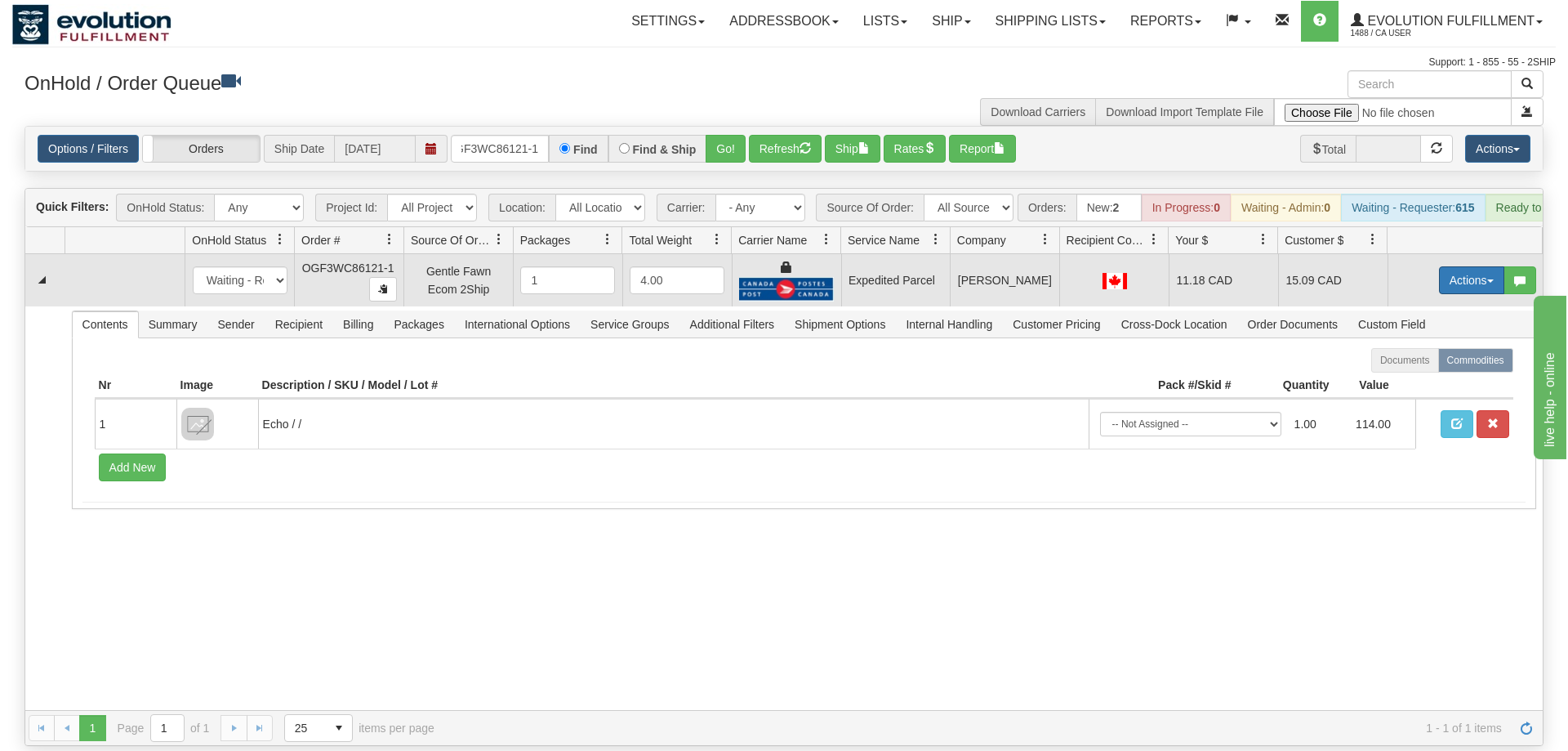
click at [1474, 266] on button "Actions" at bounding box center [1472, 280] width 65 height 27
click at [1411, 369] on span "Ship" at bounding box center [1407, 375] width 34 height 13
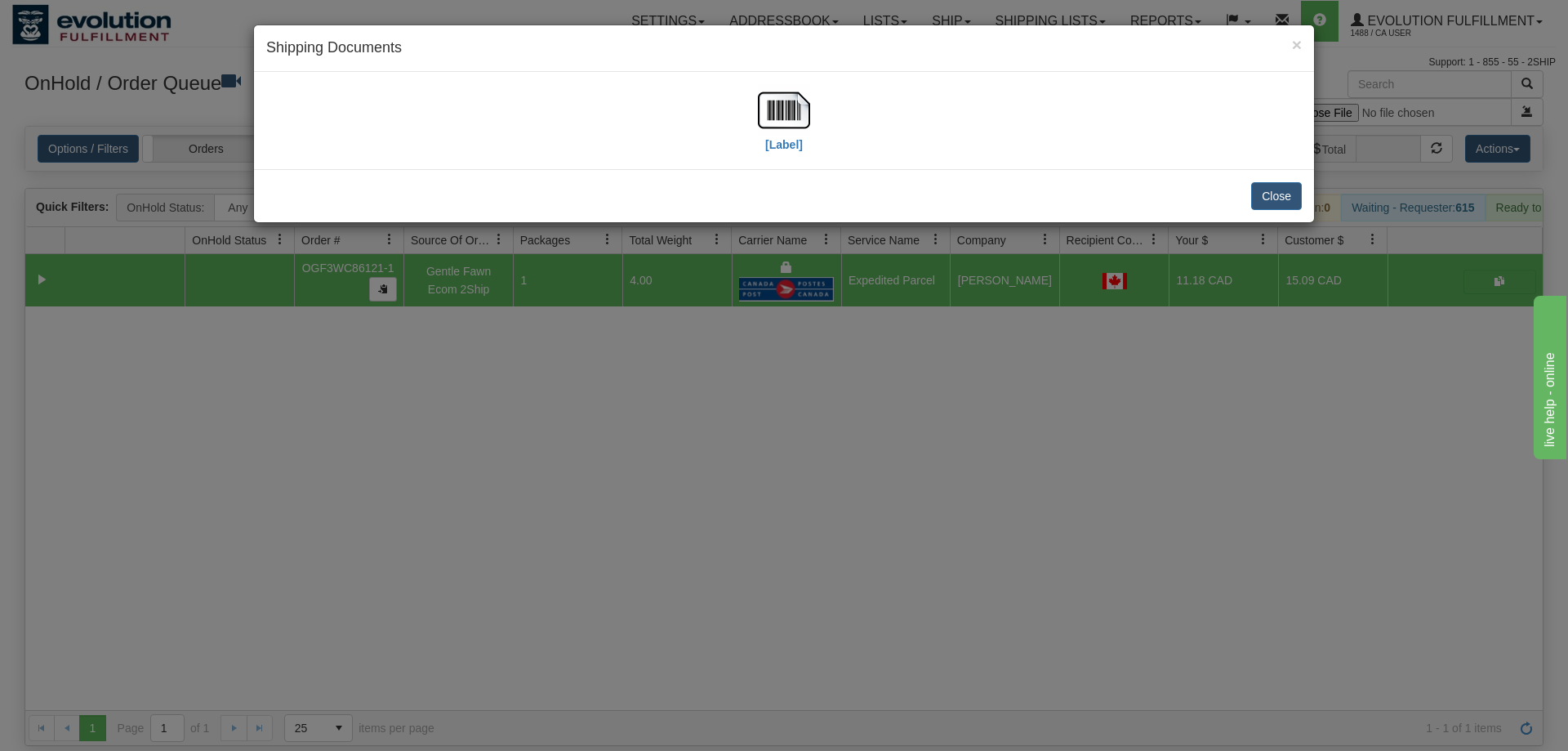
click at [785, 154] on div "[Label]" at bounding box center [784, 120] width 52 height 73
click at [785, 128] on img at bounding box center [784, 110] width 52 height 52
drag, startPoint x: 933, startPoint y: 473, endPoint x: 852, endPoint y: 384, distance: 120.3
click at [933, 472] on div "× Shipping Documents [Label] Close" at bounding box center [784, 376] width 1568 height 751
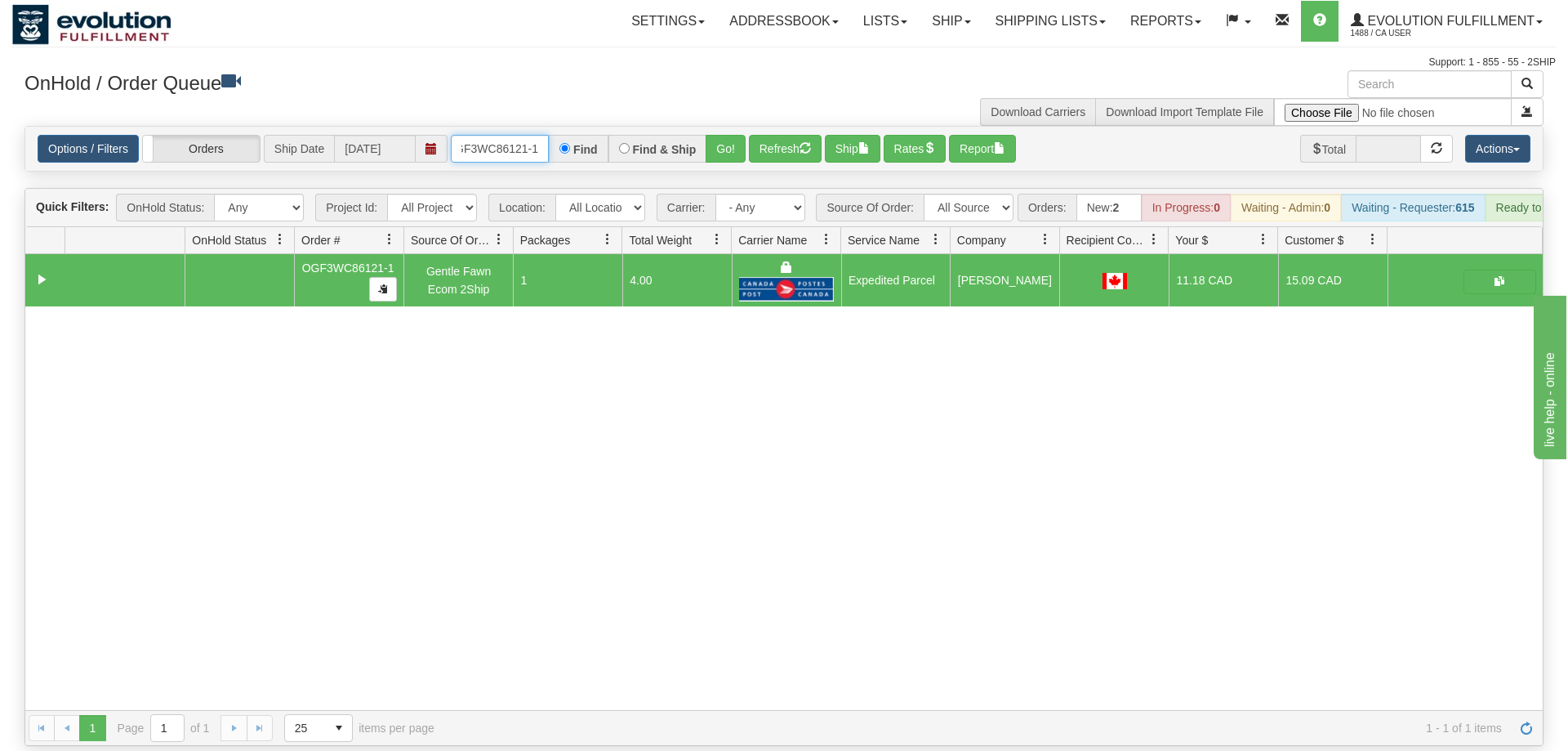
click at [520, 135] on input "OGF3WC86121-1" at bounding box center [500, 149] width 98 height 27
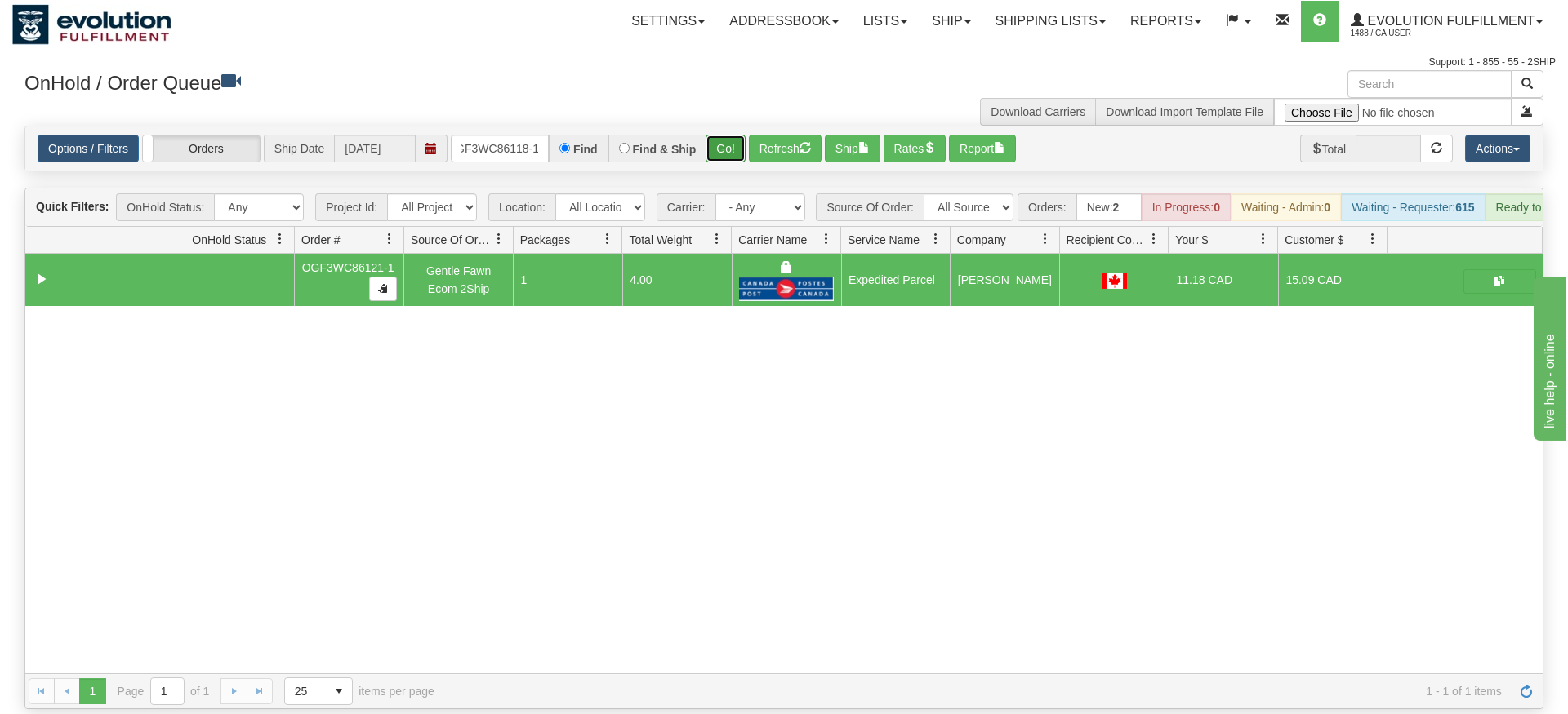
click at [720, 158] on div "Is equal to Is not equal to Contains Does not contains CAD USD EUR ZAR [PERSON_…" at bounding box center [784, 417] width 1544 height 584
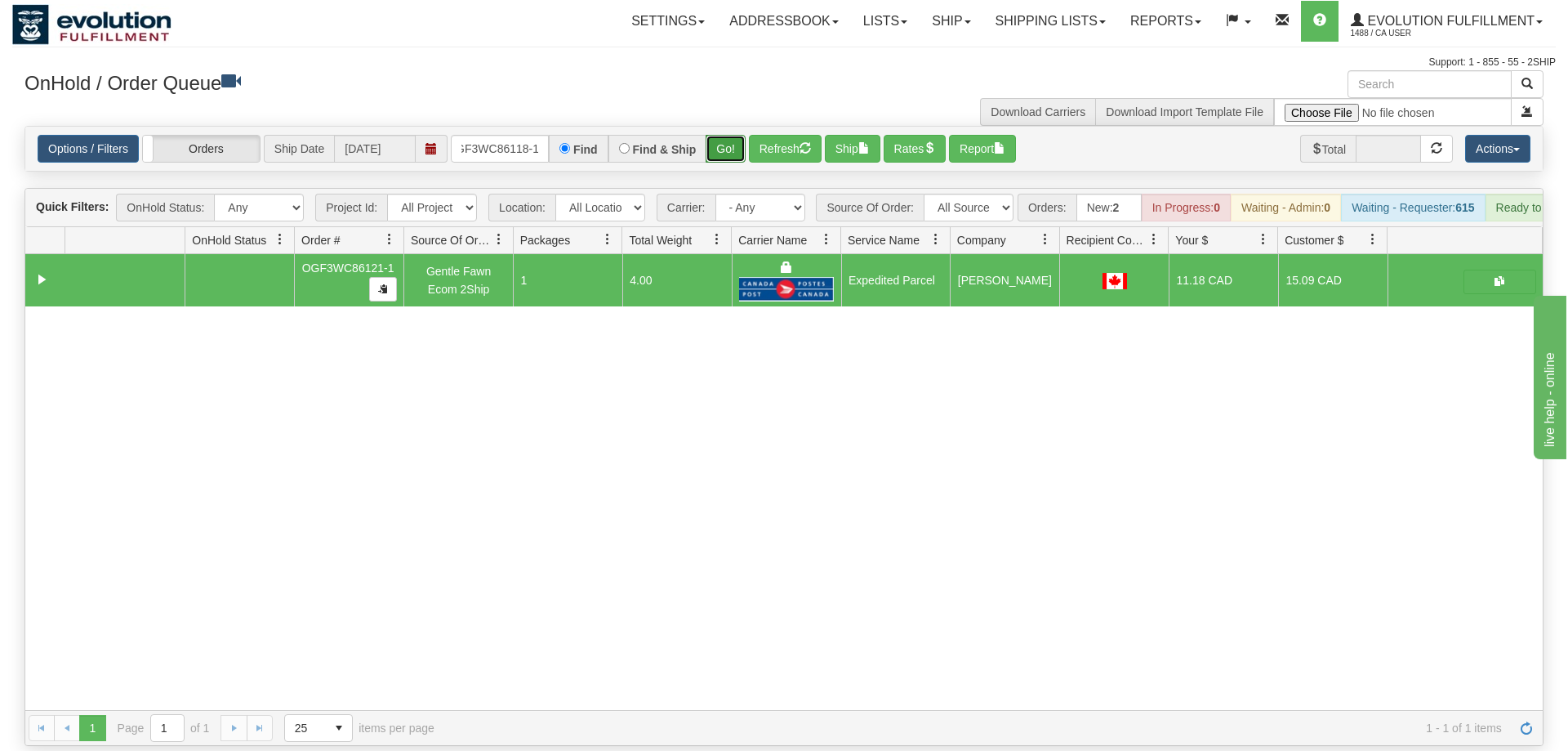
click at [728, 135] on button "Go!" at bounding box center [726, 149] width 40 height 27
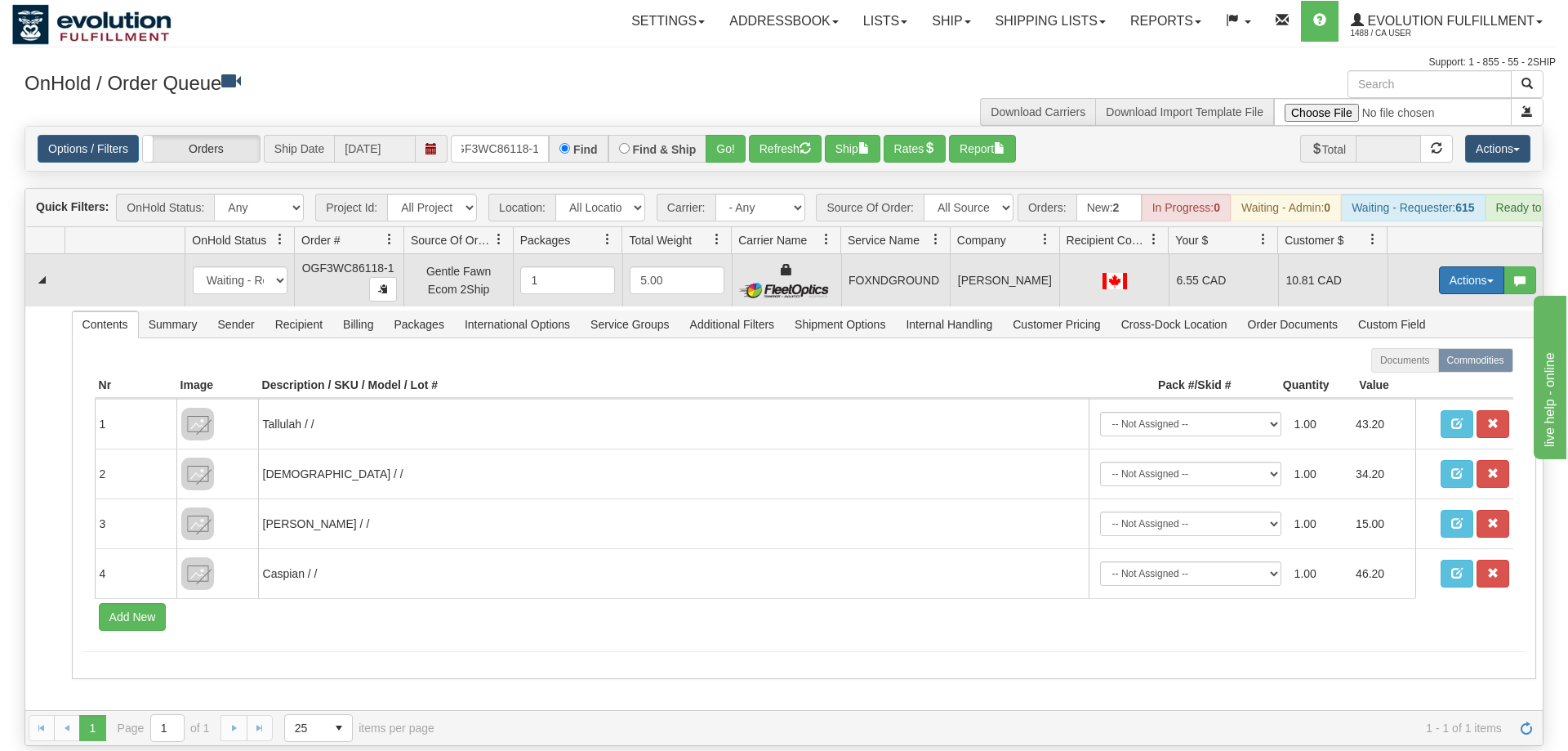
click at [1466, 266] on button "Actions" at bounding box center [1472, 280] width 65 height 27
click at [1403, 369] on span "Ship" at bounding box center [1407, 375] width 34 height 13
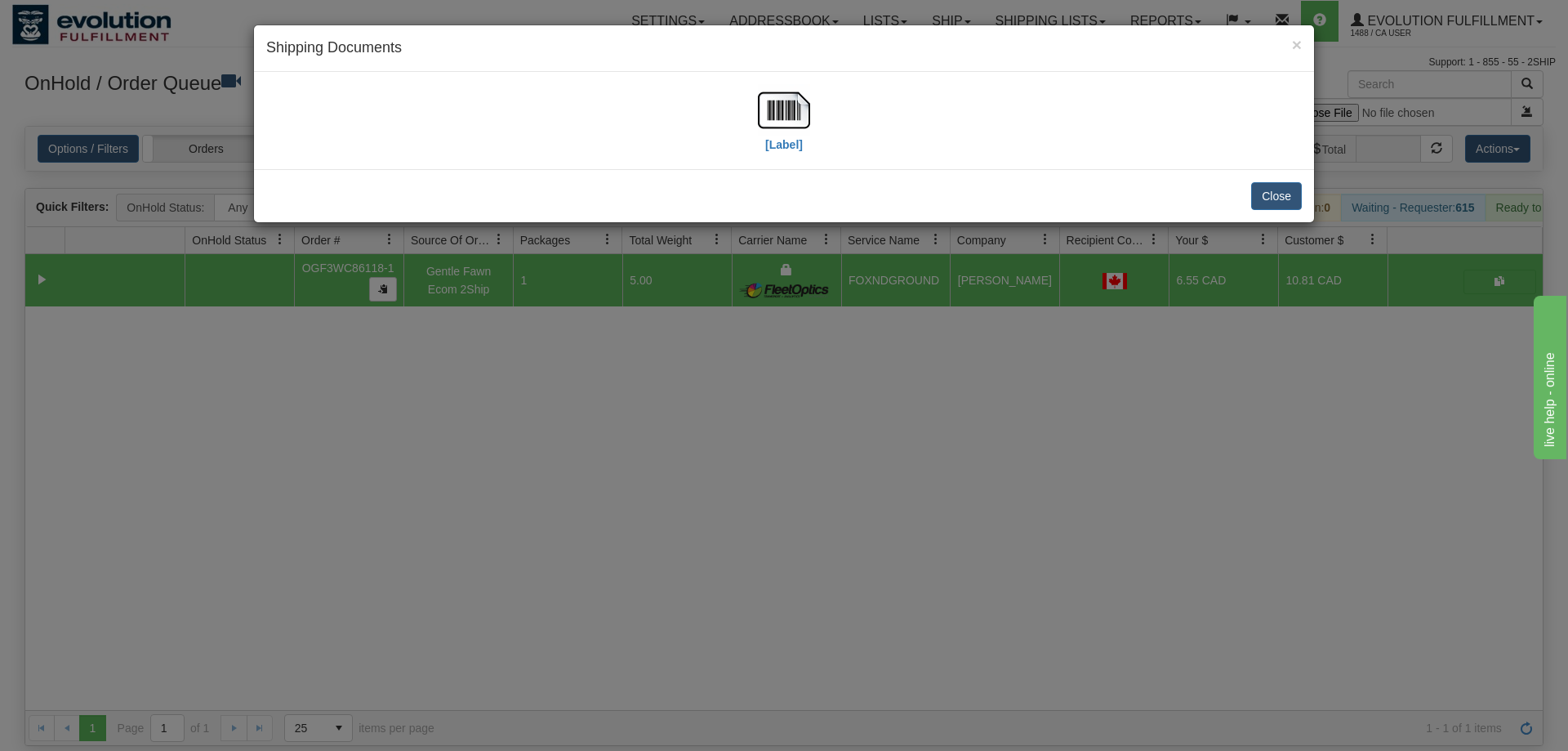
click at [751, 97] on div "[Label]" at bounding box center [784, 120] width 1036 height 73
click at [767, 118] on img at bounding box center [784, 110] width 52 height 52
click at [1158, 412] on div "× Shipping Documents [Label] Close" at bounding box center [784, 376] width 1568 height 751
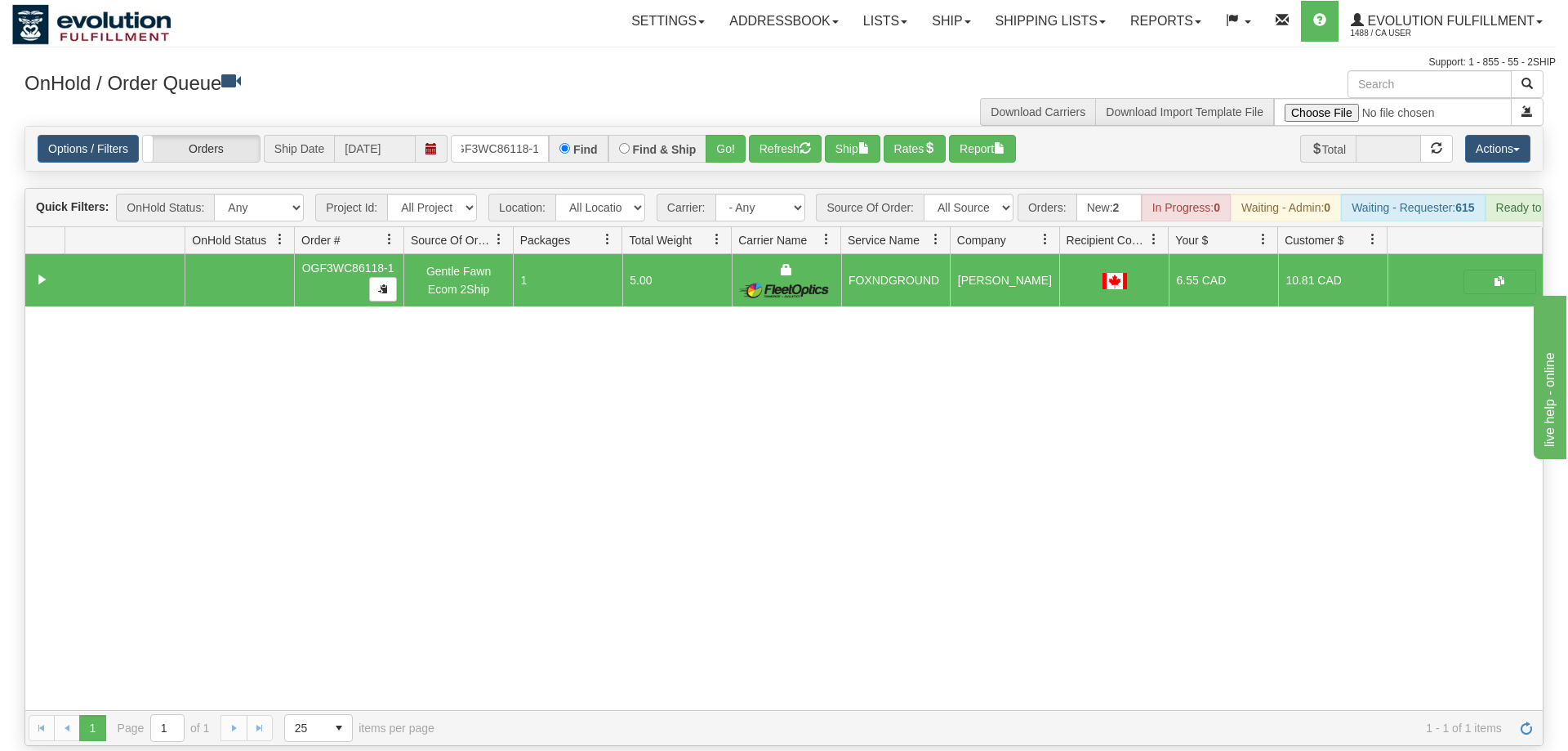
click at [1116, 267] on td at bounding box center [1114, 280] width 109 height 52
click at [495, 135] on input "OGF3WC86118-1" at bounding box center [500, 149] width 98 height 27
click at [519, 135] on input "OGF3WC86118-1" at bounding box center [500, 149] width 98 height 27
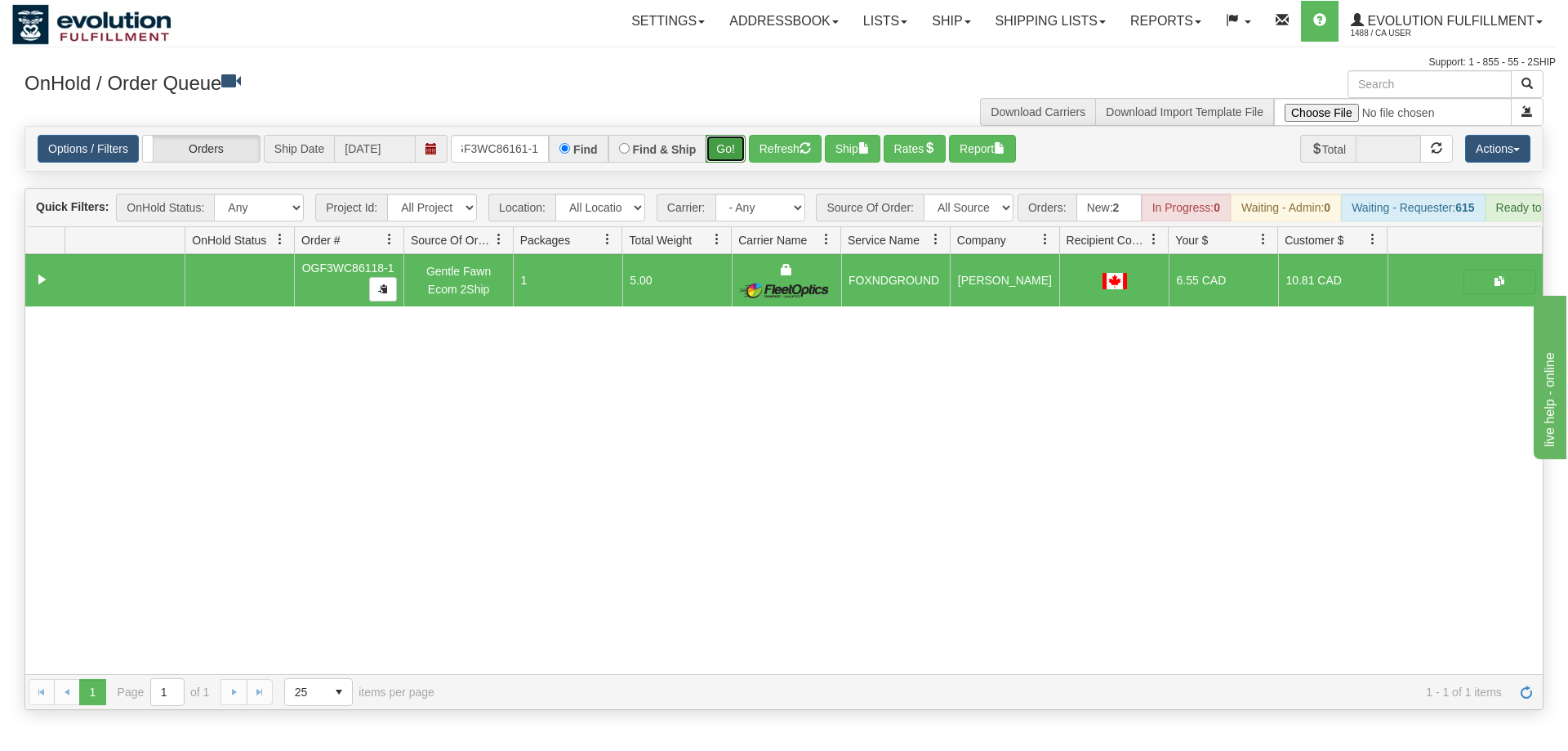
click at [711, 159] on div "Is equal to Is not equal to Contains Does not contains CAD USD EUR ZAR [PERSON_…" at bounding box center [784, 418] width 1544 height 584
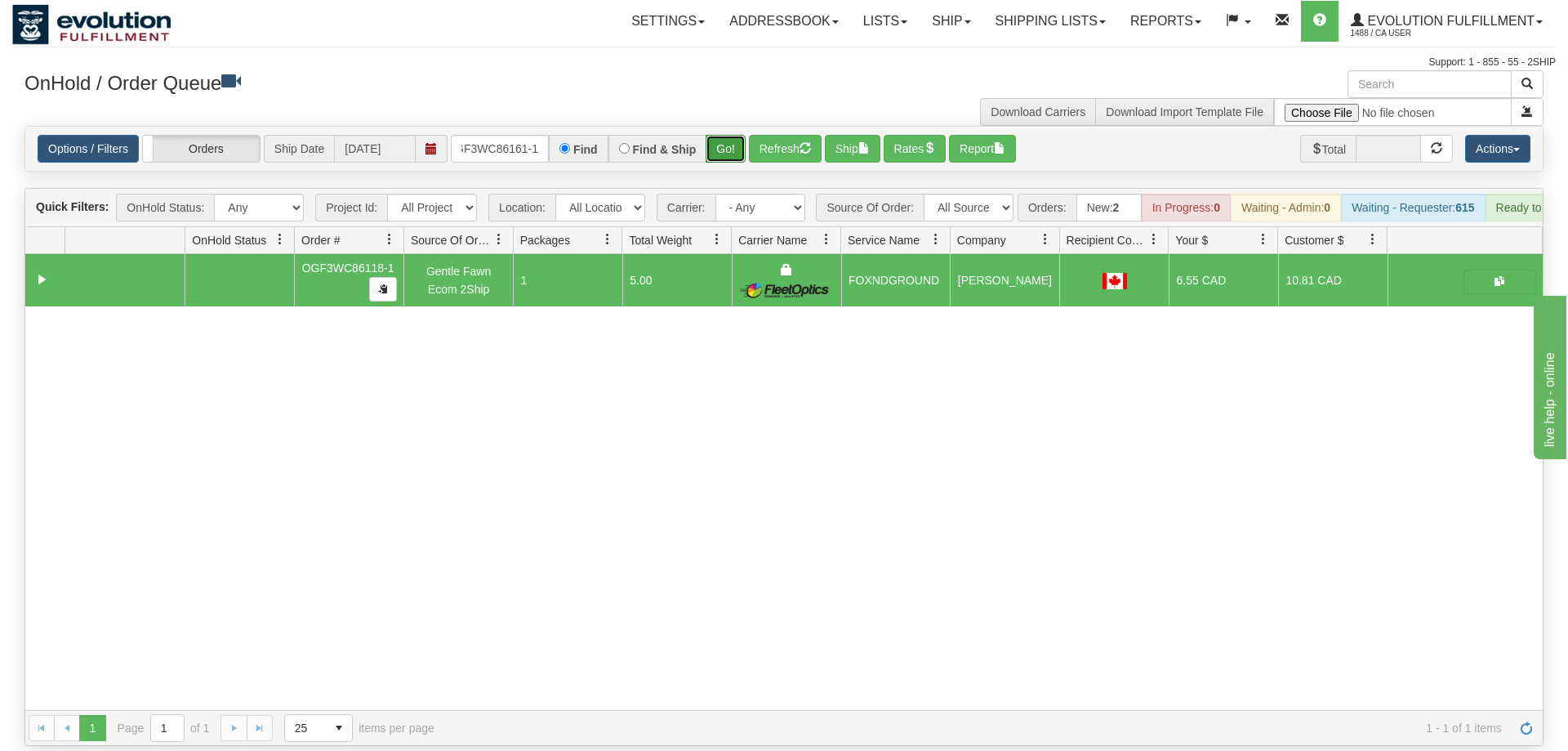
click at [721, 135] on button "Go!" at bounding box center [726, 149] width 40 height 27
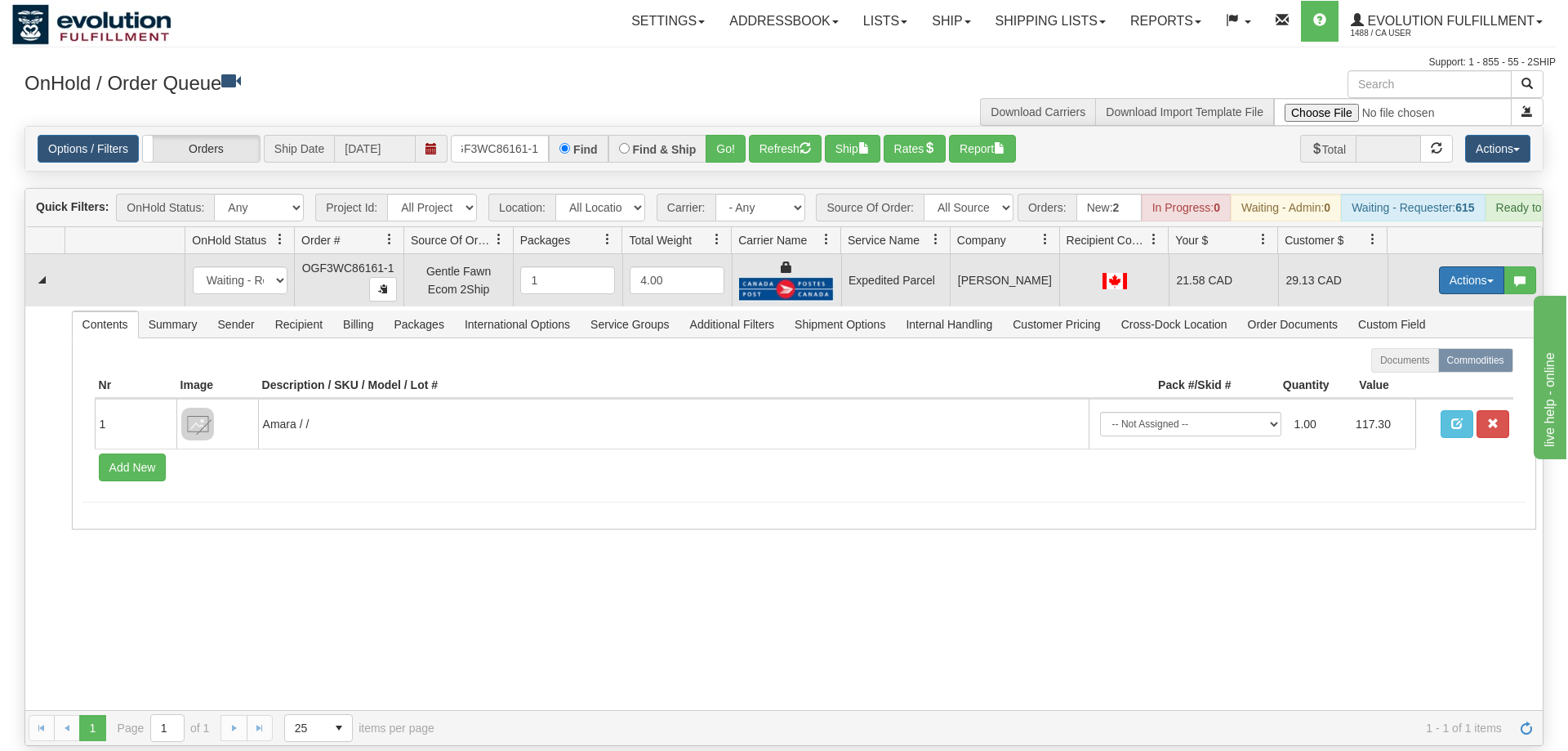
click at [1443, 266] on button "Actions" at bounding box center [1472, 280] width 65 height 27
click at [1433, 364] on link "Ship" at bounding box center [1438, 375] width 131 height 21
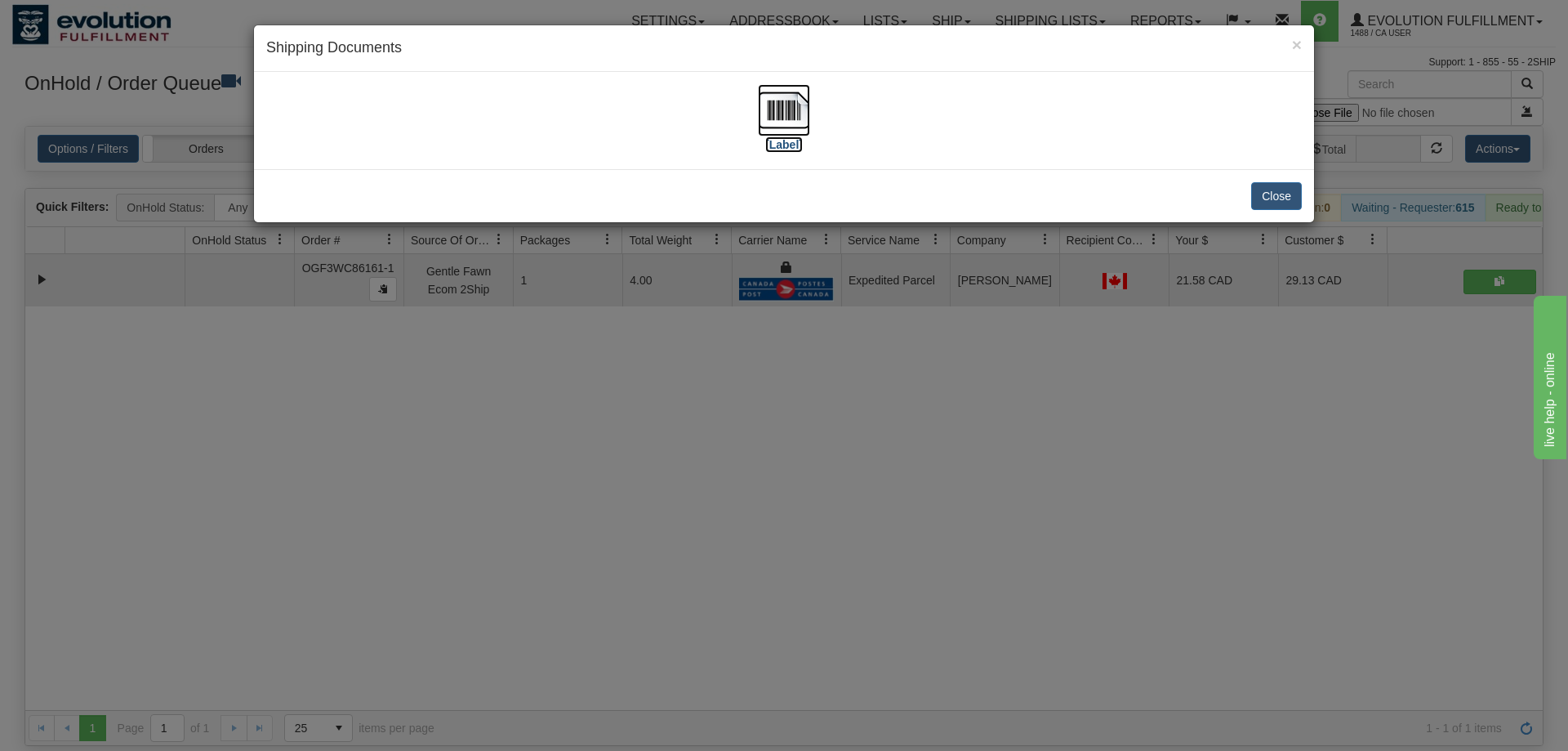
click at [781, 107] on img at bounding box center [784, 110] width 52 height 52
click at [910, 307] on div "× Shipping Documents [Label] Close" at bounding box center [784, 376] width 1568 height 751
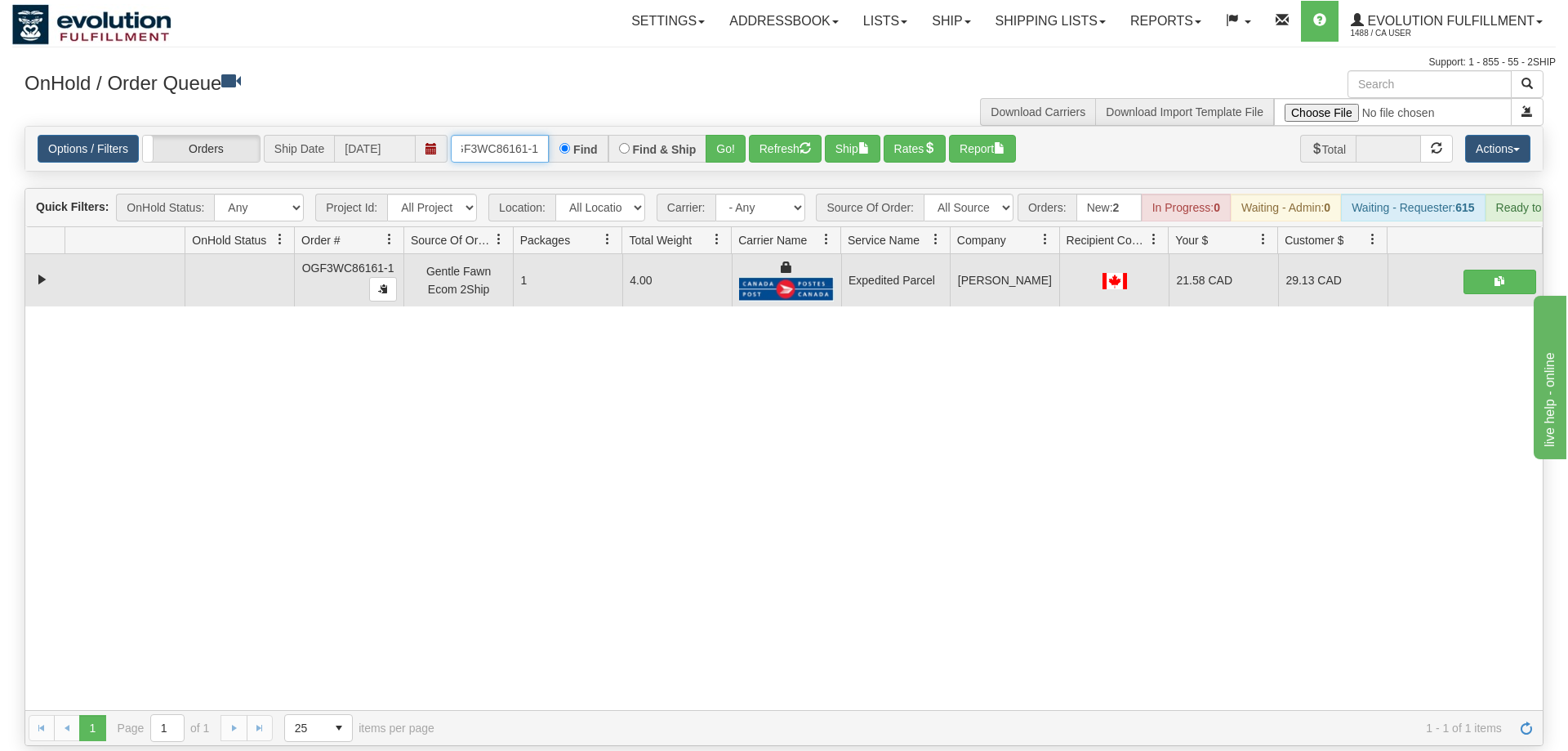
click at [493, 135] on input "OGF3WC86161-1" at bounding box center [500, 149] width 98 height 27
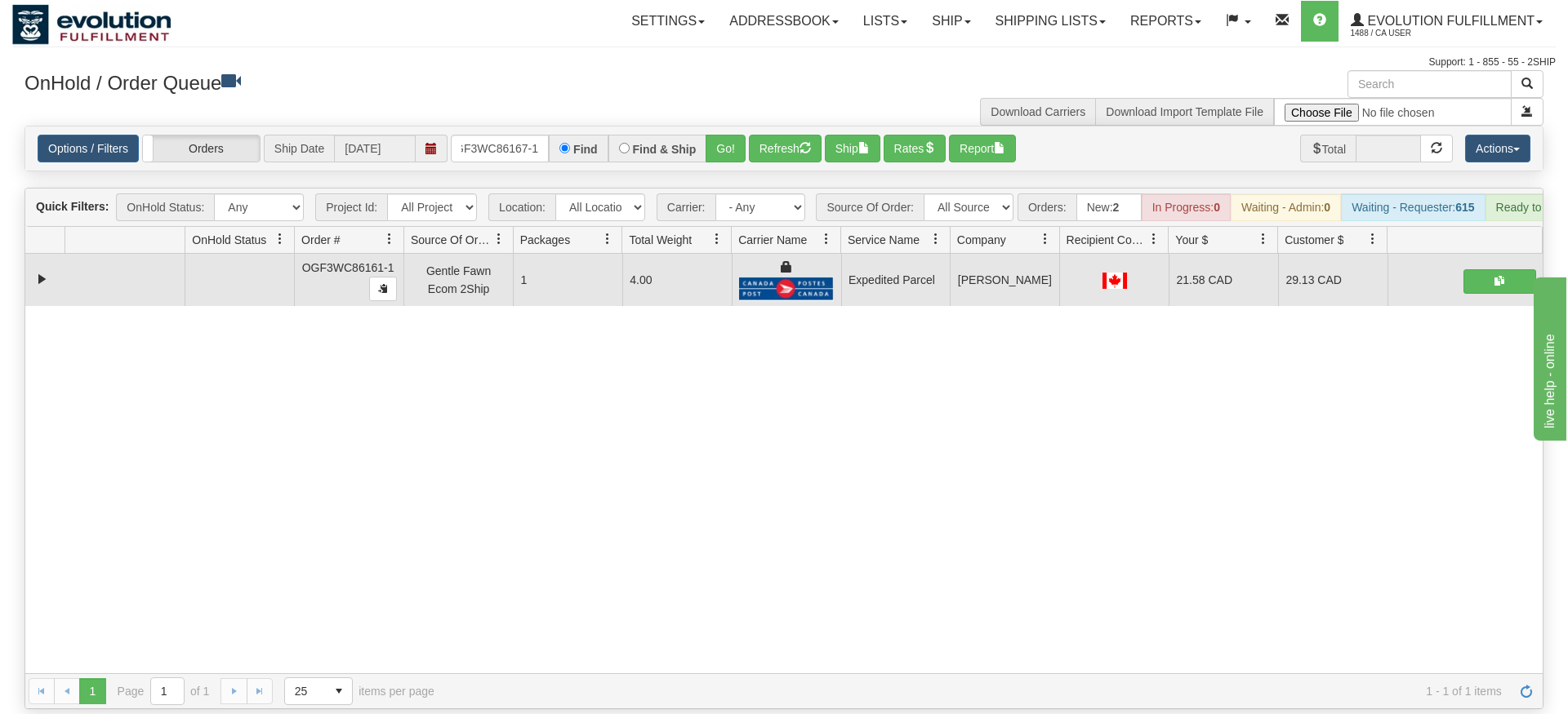
click at [721, 142] on div "Options / Filters Group Shipments Orders Ship Date 09/04/2025 OGF3WC86167-1 Fin…" at bounding box center [783, 148] width 1517 height 44
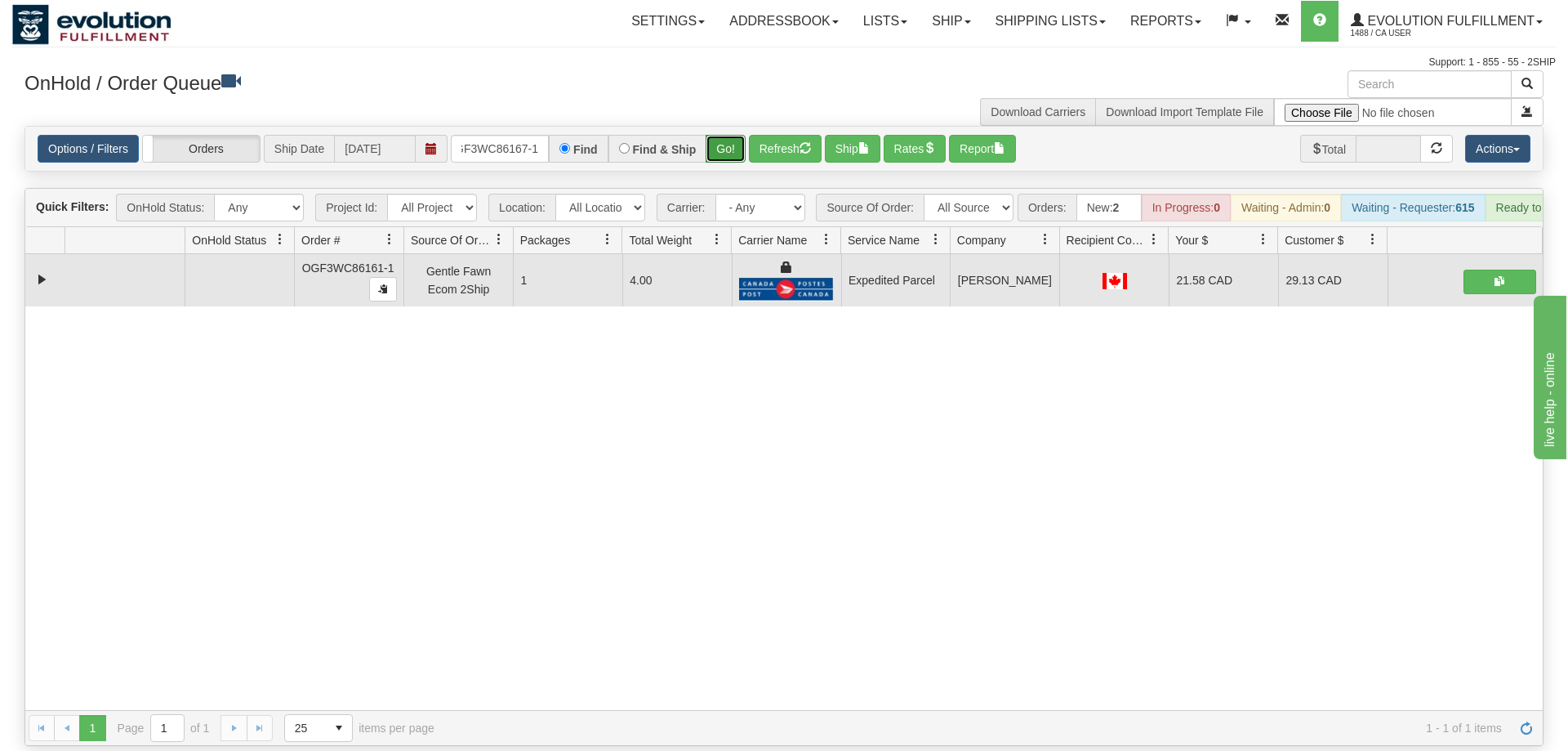
click at [727, 135] on button "Go!" at bounding box center [726, 149] width 40 height 27
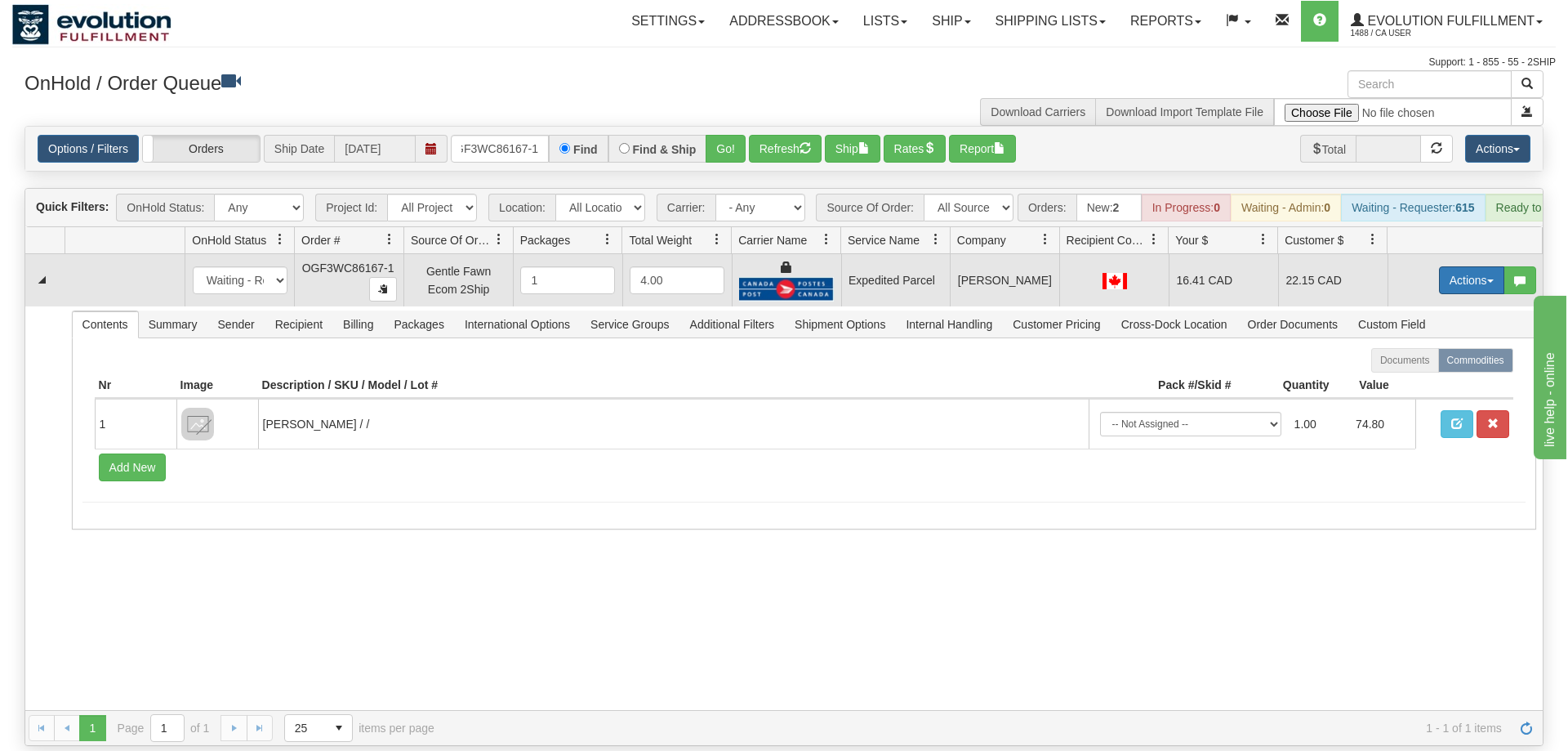
click at [1453, 266] on button "Actions" at bounding box center [1472, 280] width 65 height 27
click at [1461, 364] on link "Ship" at bounding box center [1438, 375] width 131 height 21
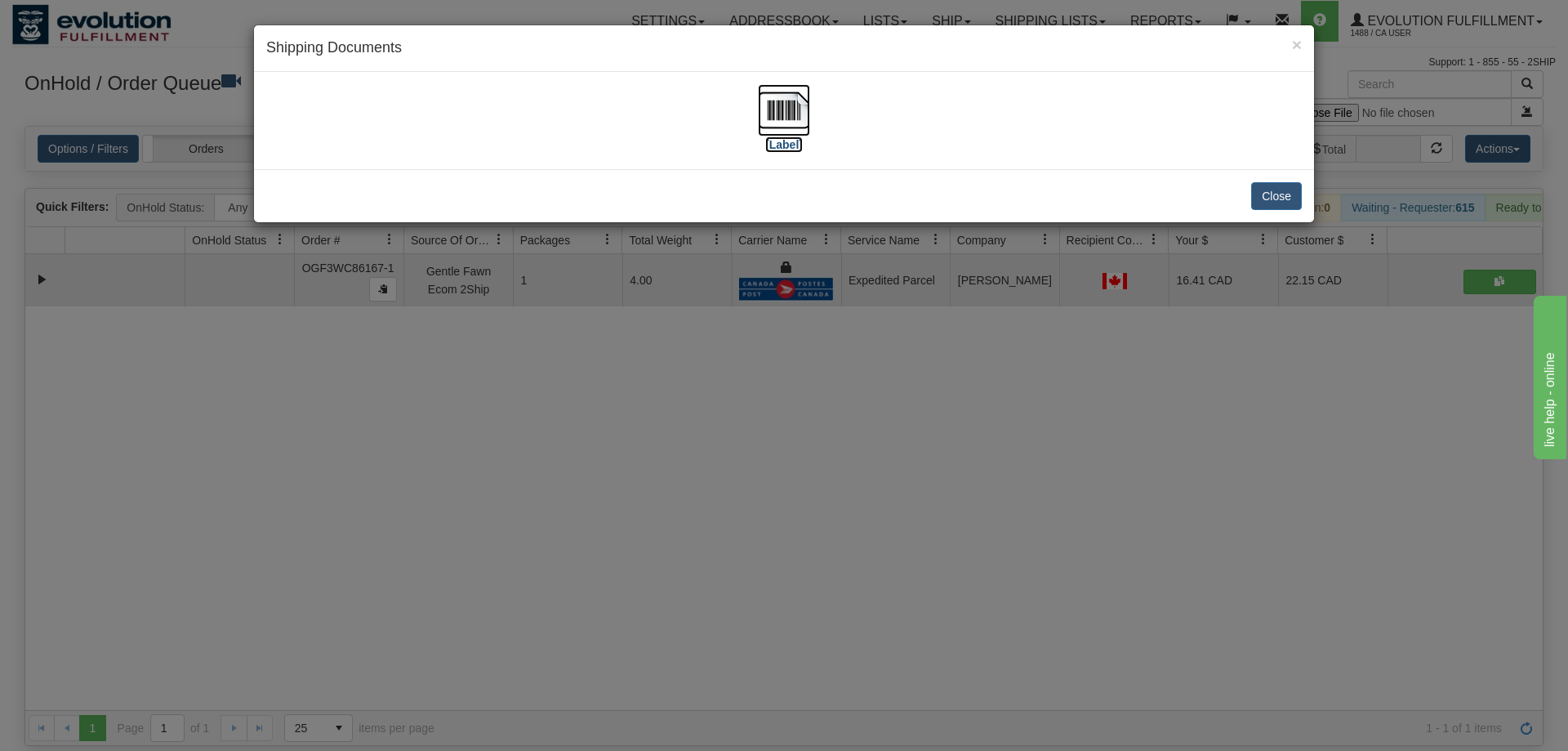
click at [777, 134] on img at bounding box center [784, 110] width 52 height 52
drag, startPoint x: 836, startPoint y: 438, endPoint x: 524, endPoint y: 136, distance: 434.2
click at [830, 412] on div "× Shipping Documents [Label] Close" at bounding box center [784, 376] width 1568 height 751
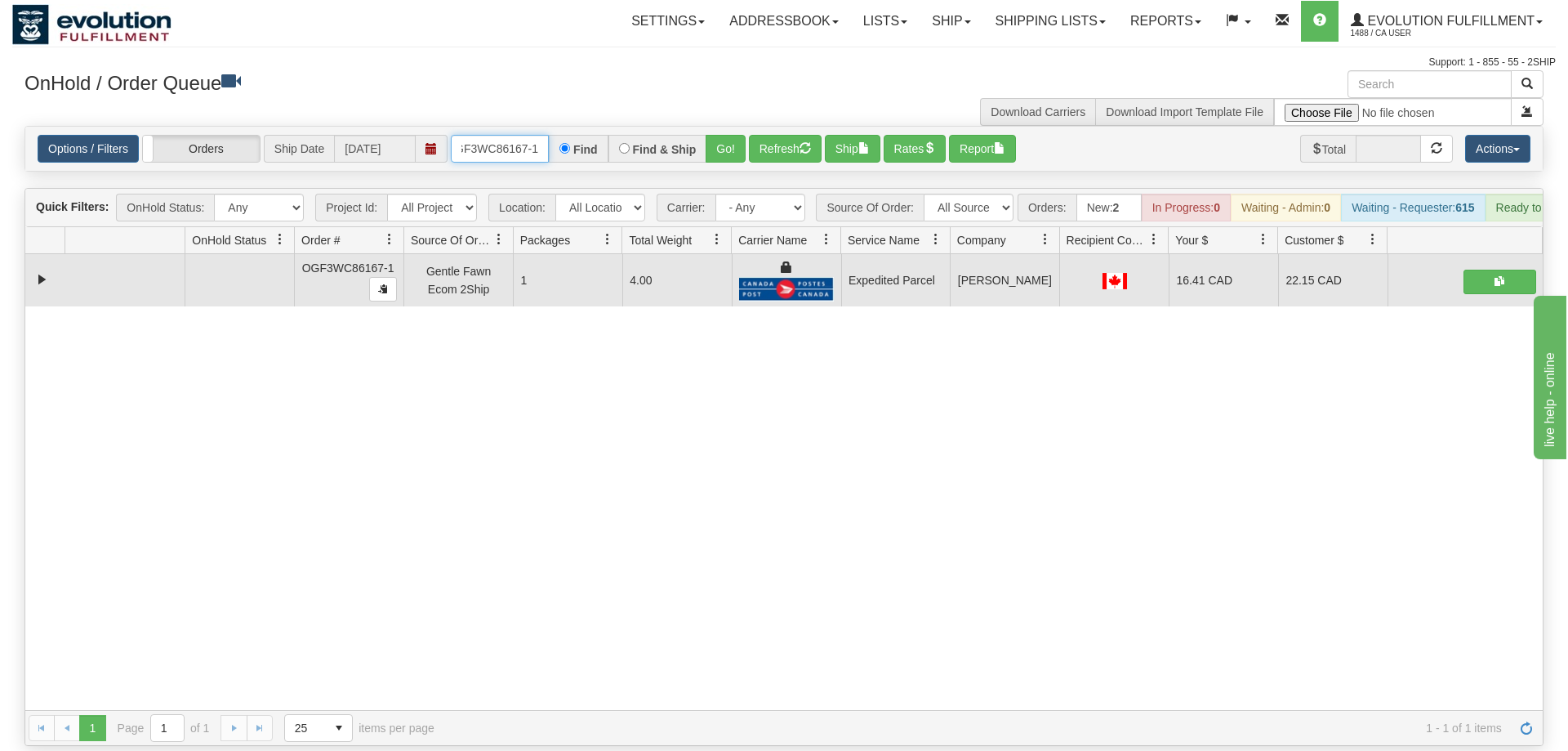
click at [510, 135] on input "OGF3WC86167-1" at bounding box center [500, 149] width 98 height 27
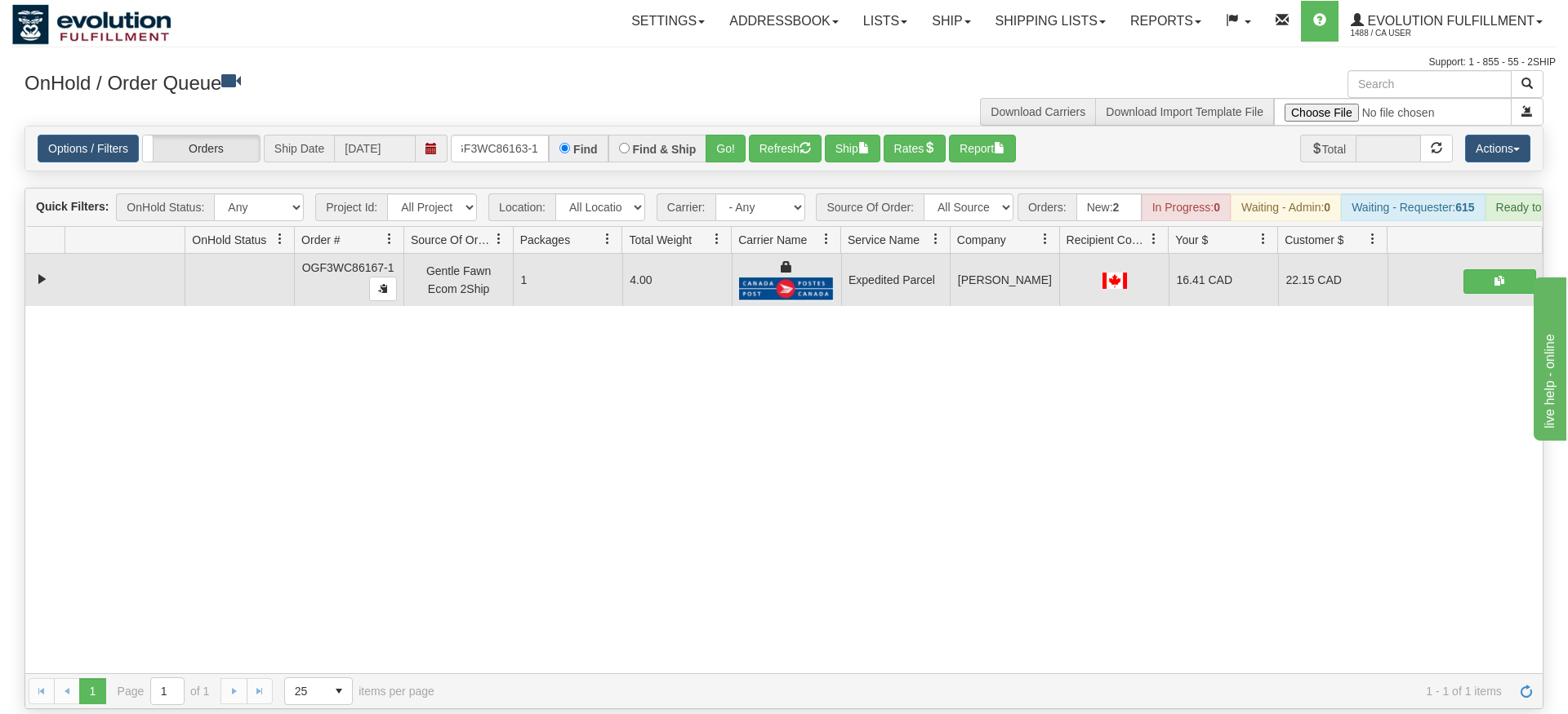
click at [748, 159] on div "Is equal to Is not equal to Contains Does not contains CAD USD EUR ZAR [PERSON_…" at bounding box center [784, 417] width 1544 height 584
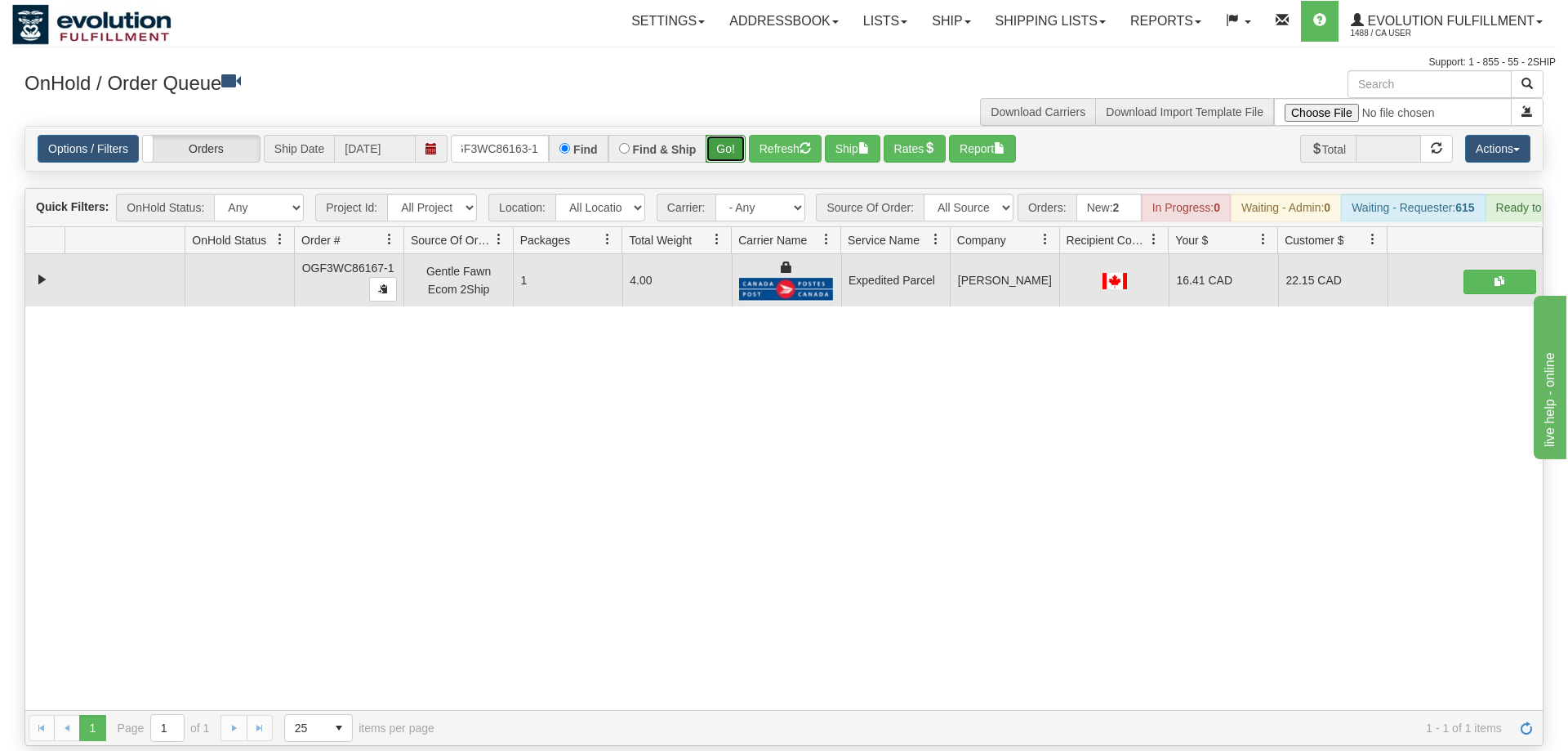
click at [736, 135] on button "Go!" at bounding box center [726, 149] width 40 height 27
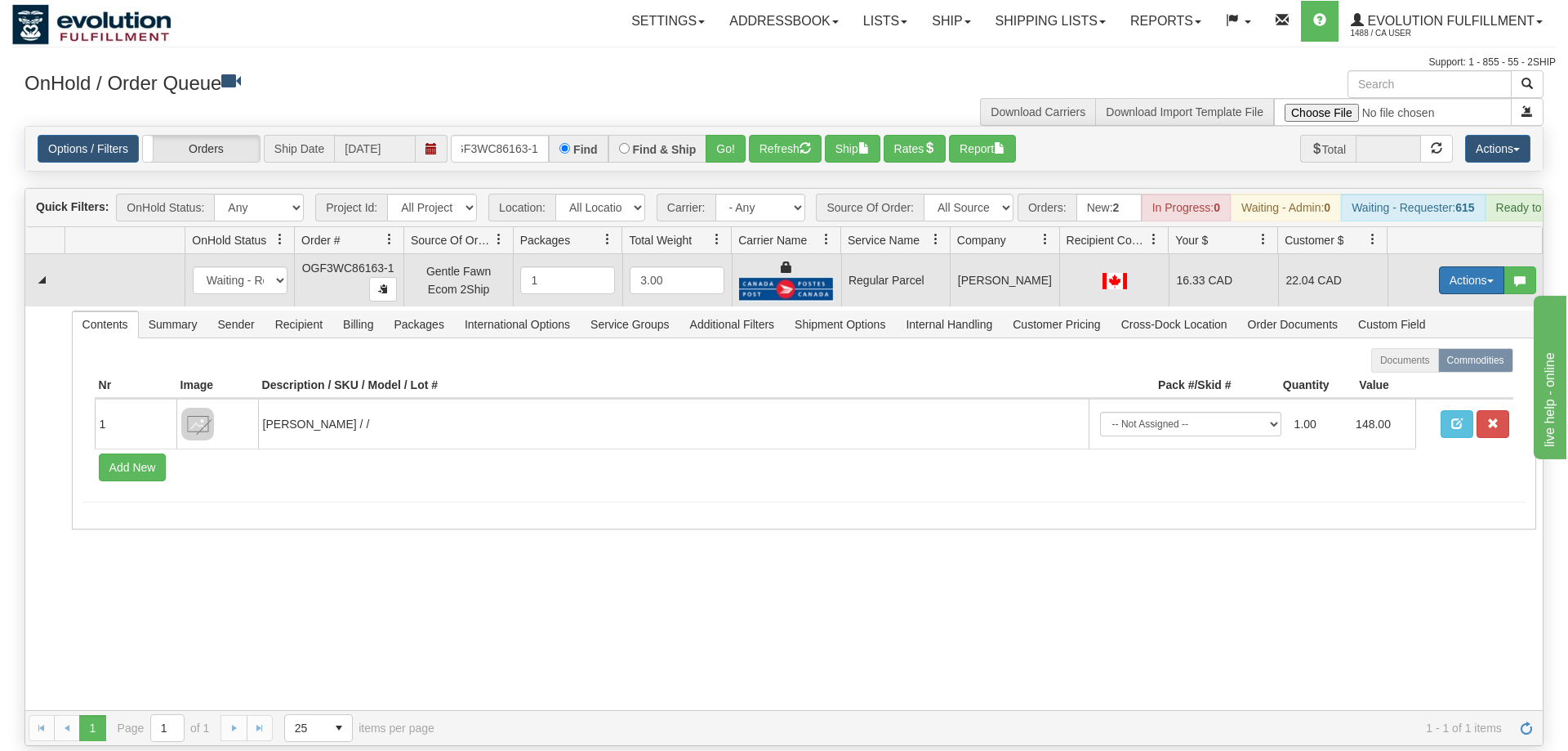
click at [1443, 266] on button "Actions" at bounding box center [1472, 280] width 65 height 27
click at [1431, 347] on span "Rate All Services" at bounding box center [1438, 353] width 98 height 13
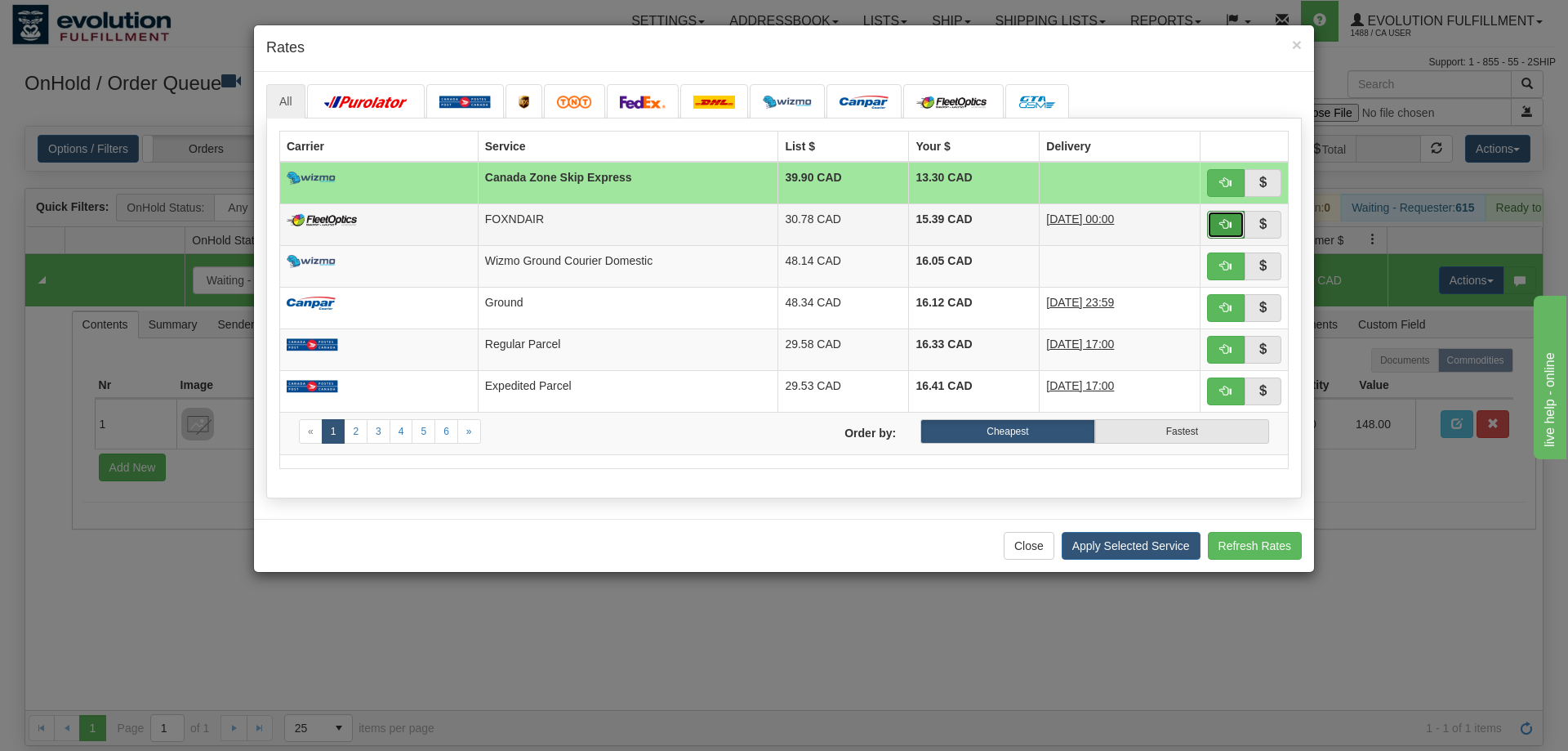
click at [1232, 226] on button "button" at bounding box center [1226, 224] width 38 height 27
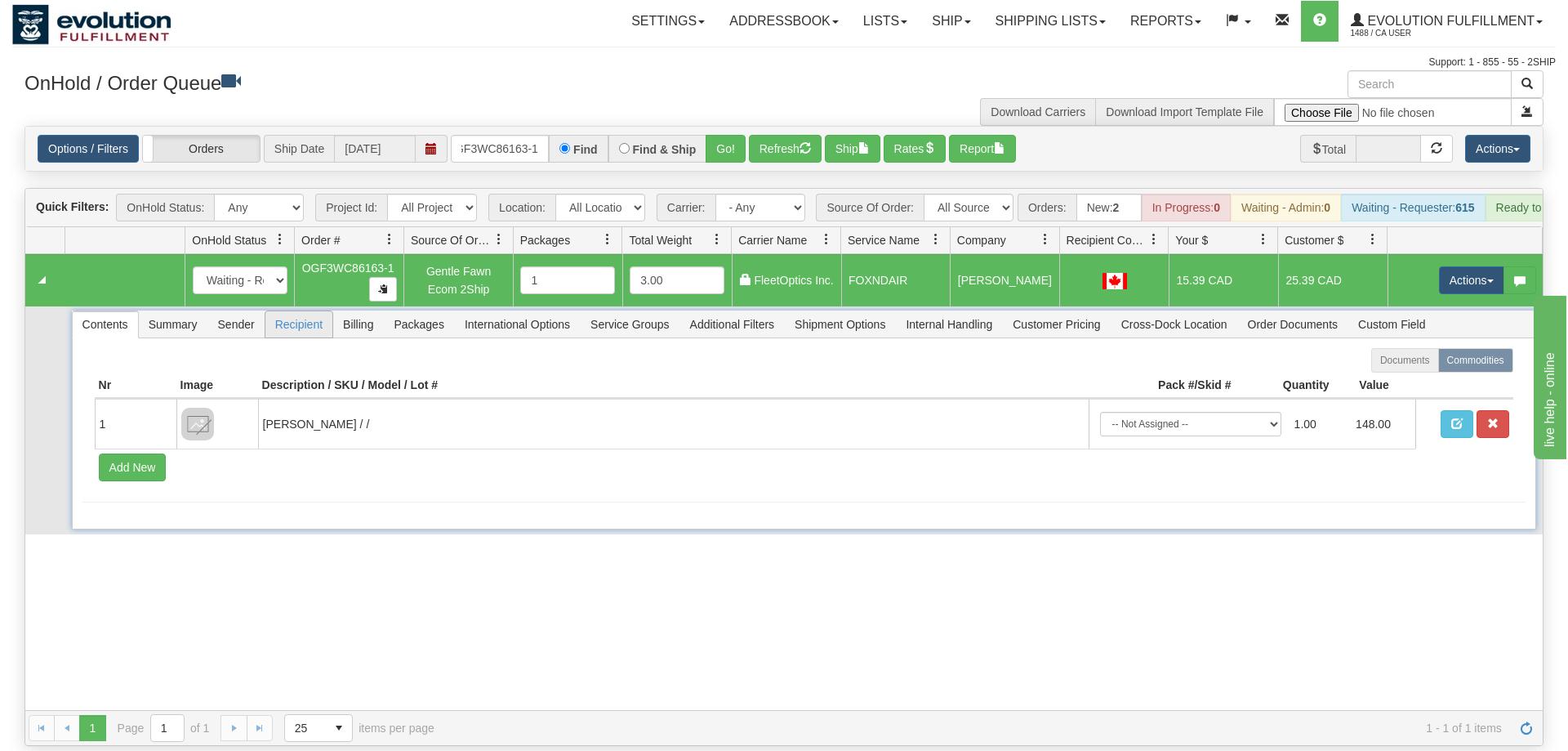
click at [292, 311] on span "Recipient" at bounding box center [299, 324] width 67 height 26
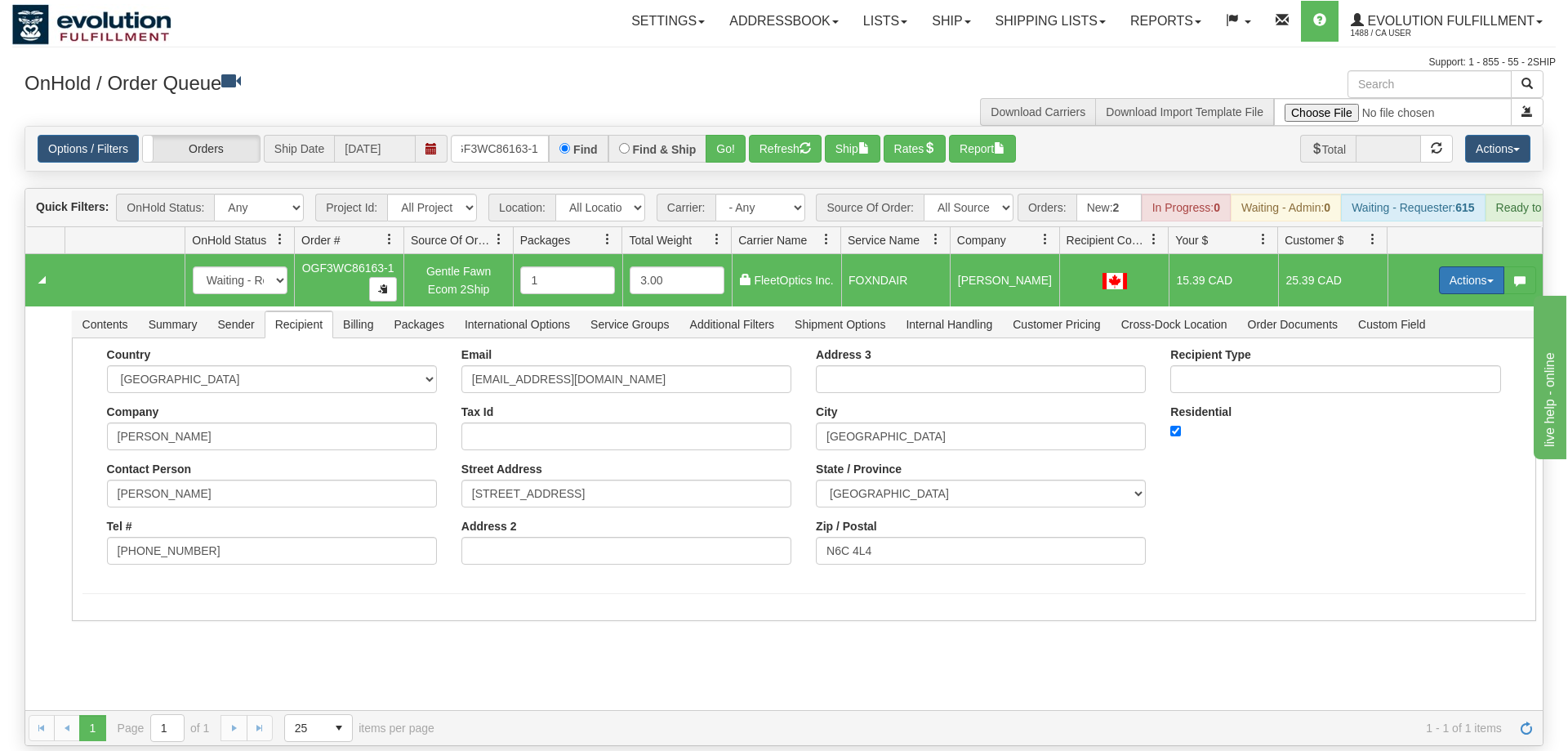
click at [1454, 266] on button "Actions" at bounding box center [1472, 280] width 65 height 27
click at [1416, 369] on span "Ship" at bounding box center [1407, 375] width 34 height 13
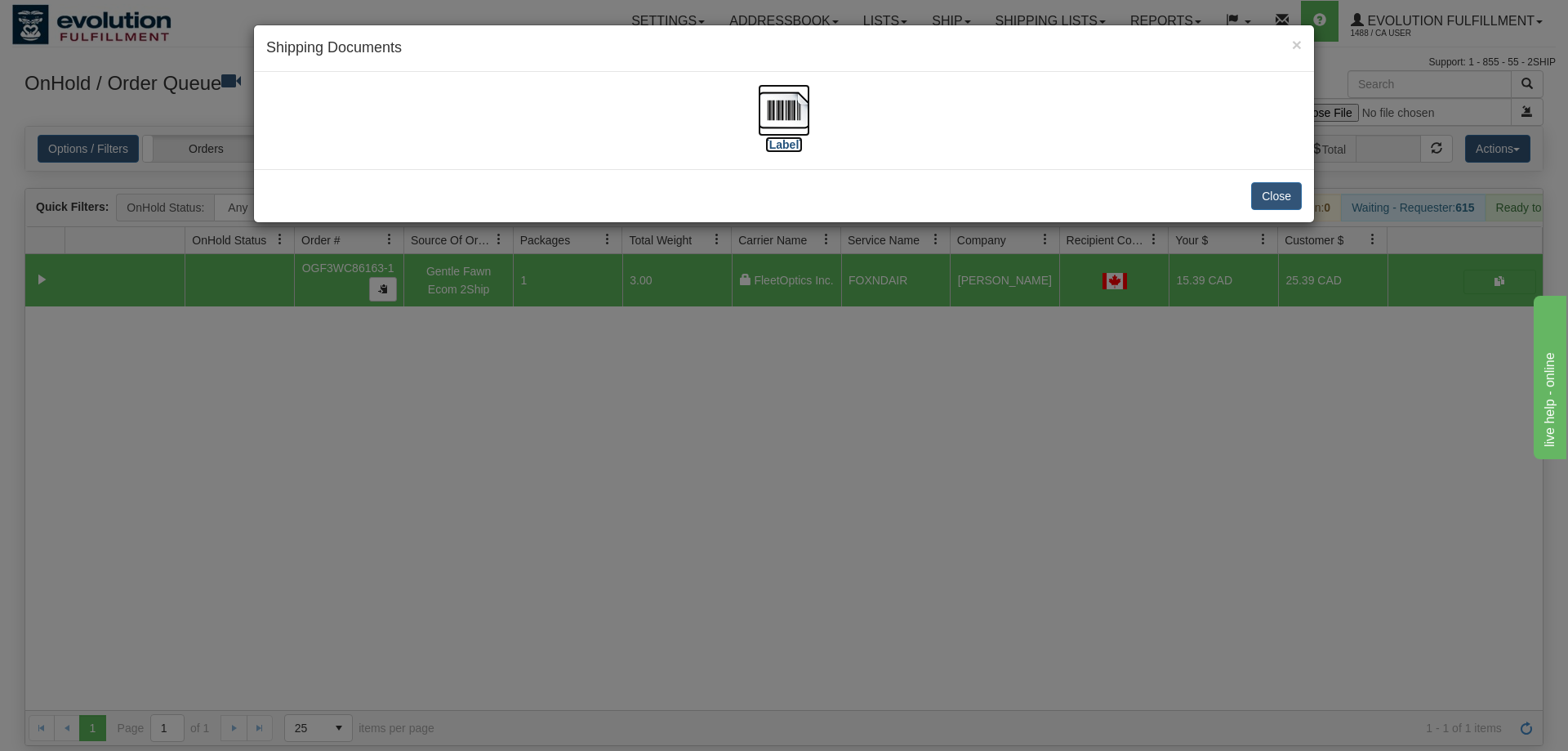
click at [781, 104] on img at bounding box center [784, 110] width 52 height 52
click at [957, 278] on div "× Shipping Documents [Label] Close" at bounding box center [784, 376] width 1568 height 751
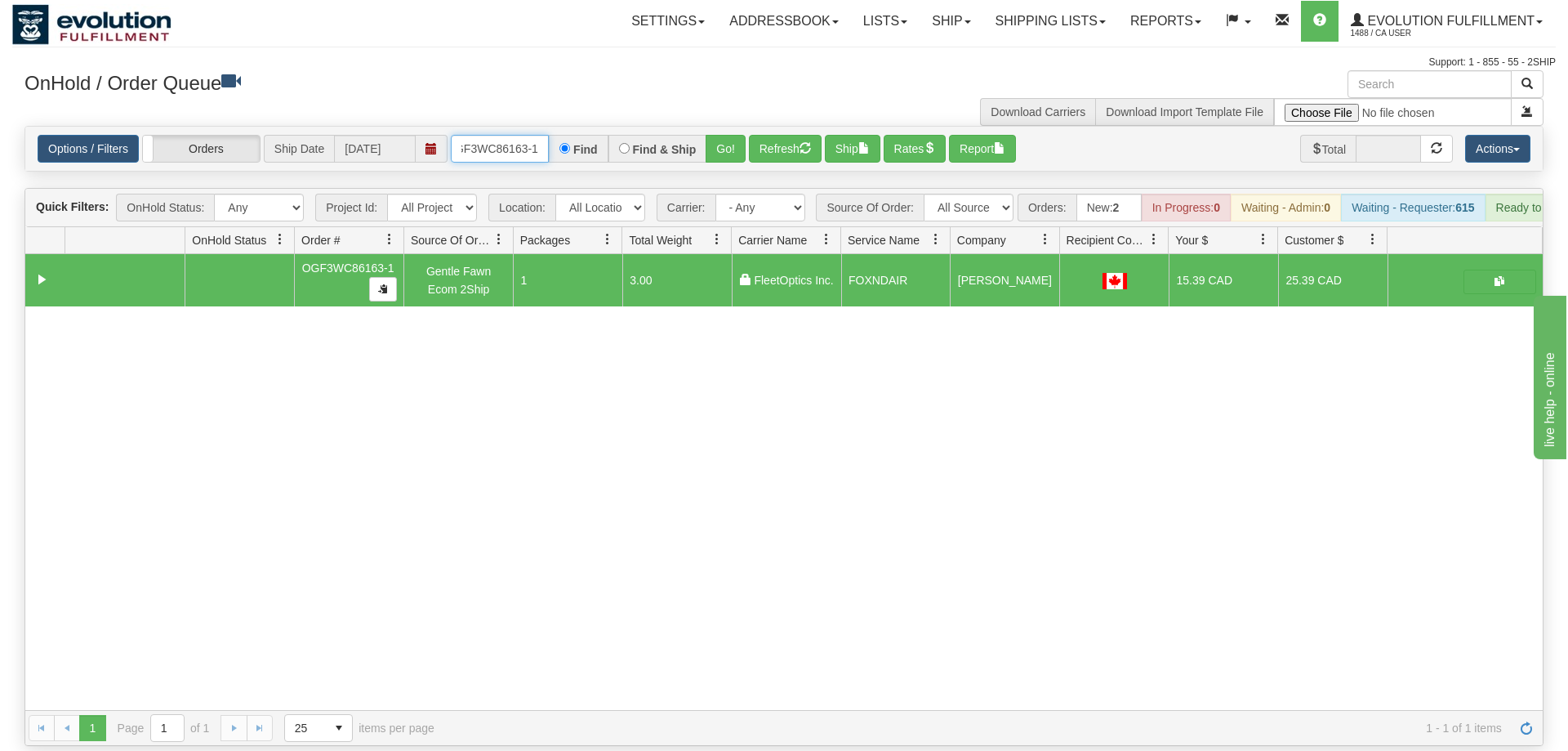
click at [504, 135] on input "oGF3WC86163-1" at bounding box center [500, 149] width 98 height 27
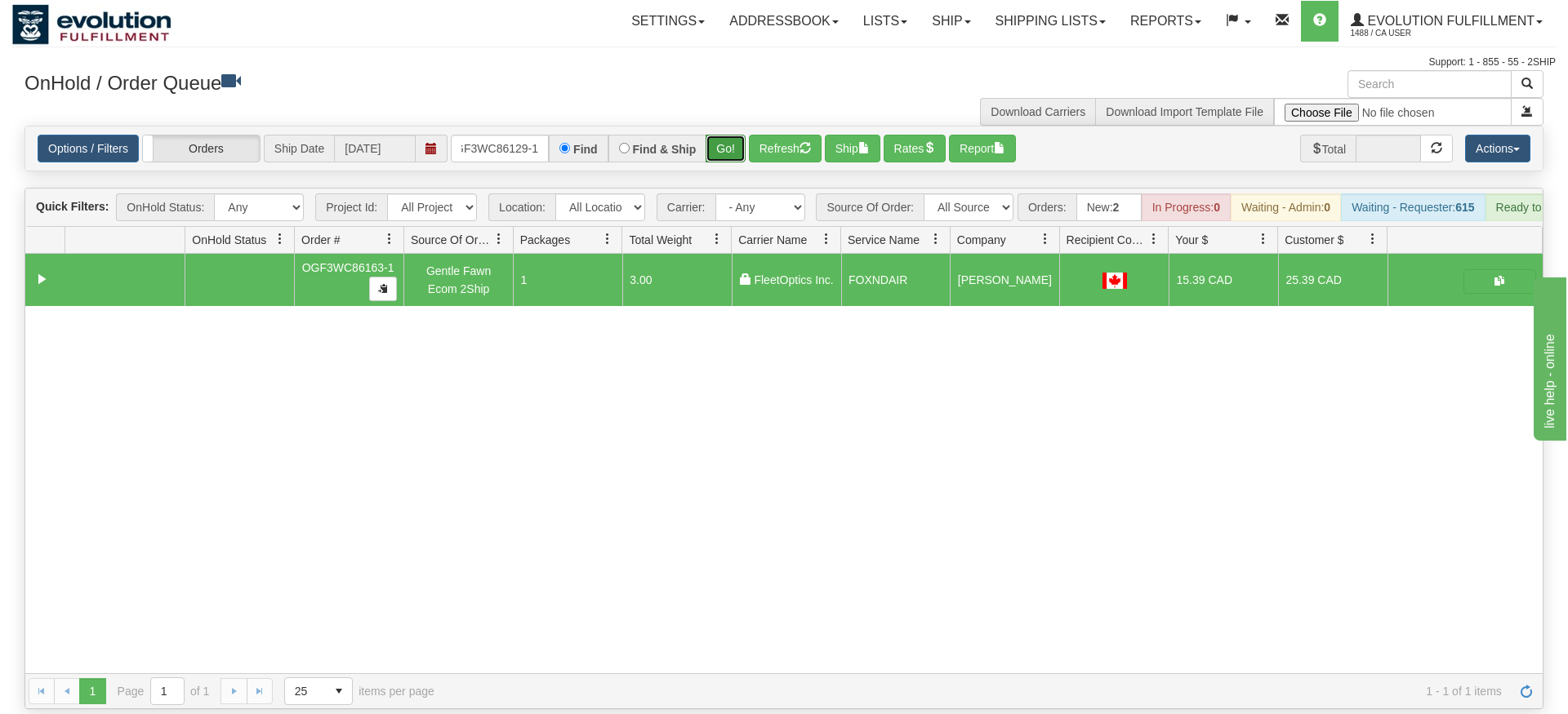
click at [713, 152] on div "Is equal to Is not equal to Contains Does not contains CAD USD EUR ZAR [PERSON_…" at bounding box center [784, 417] width 1544 height 584
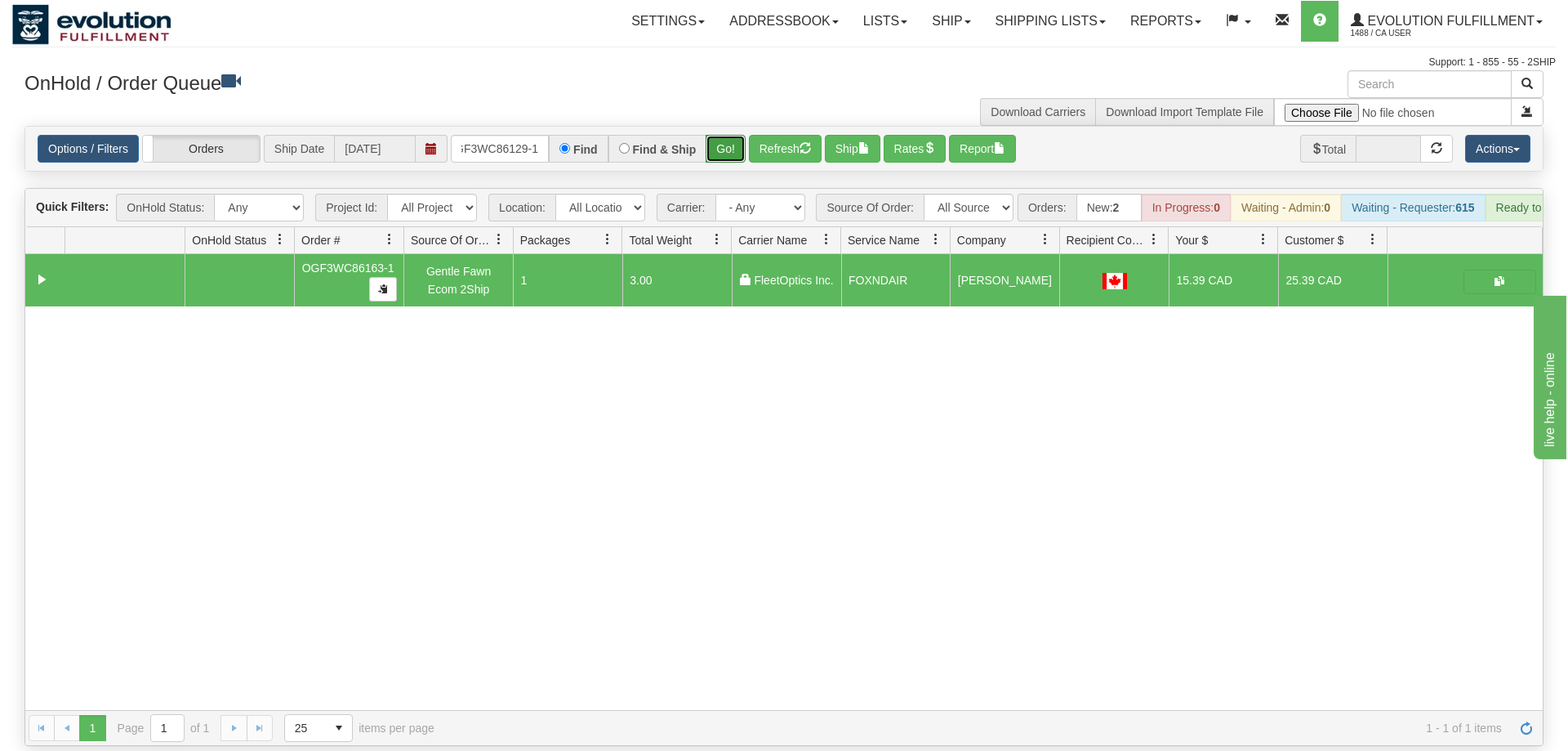
click at [720, 135] on button "Go!" at bounding box center [726, 149] width 40 height 27
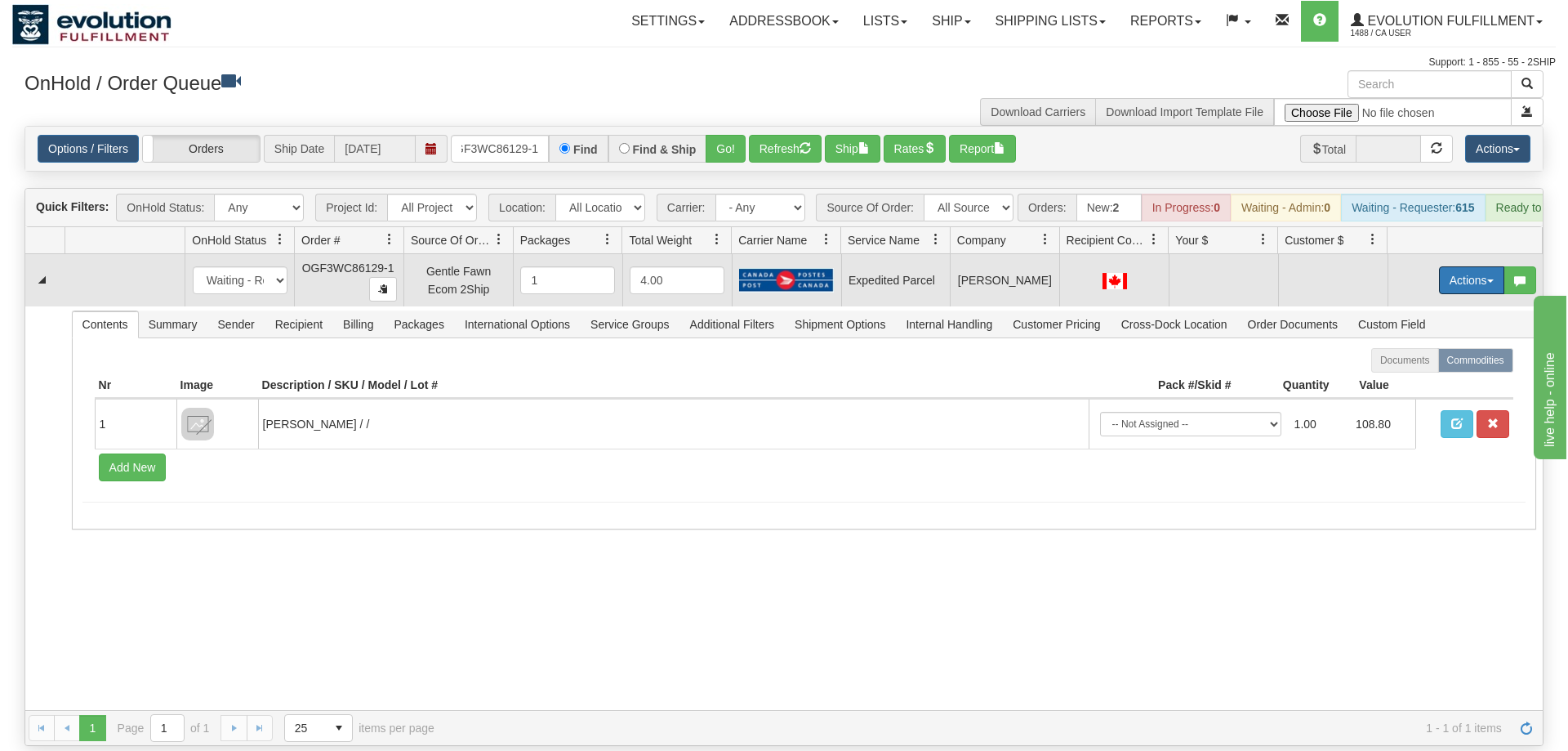
click at [1446, 266] on button "Actions" at bounding box center [1472, 280] width 65 height 27
click at [1443, 327] on span "Refresh Rates" at bounding box center [1431, 333] width 84 height 13
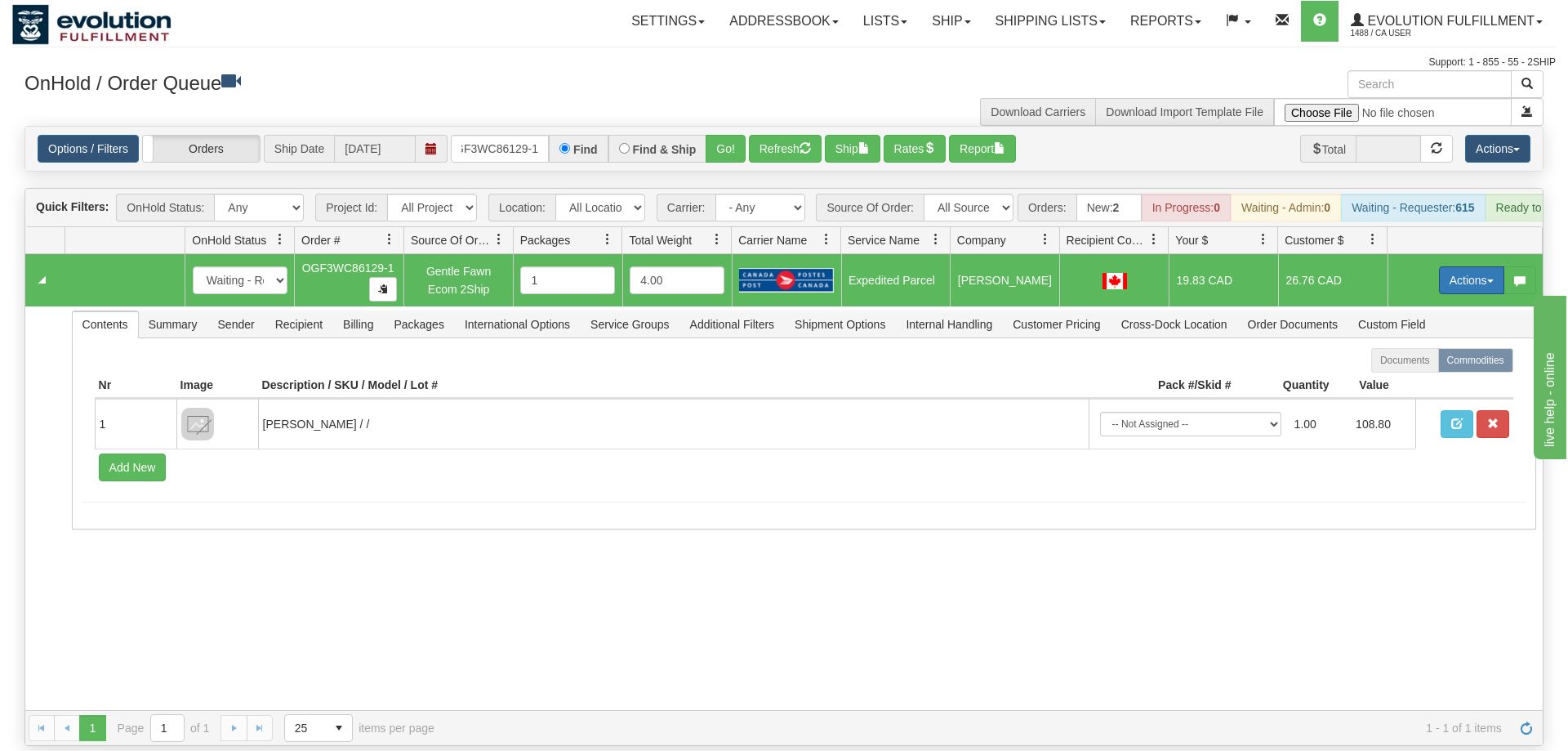
click at [1483, 266] on button "Actions" at bounding box center [1472, 280] width 65 height 27
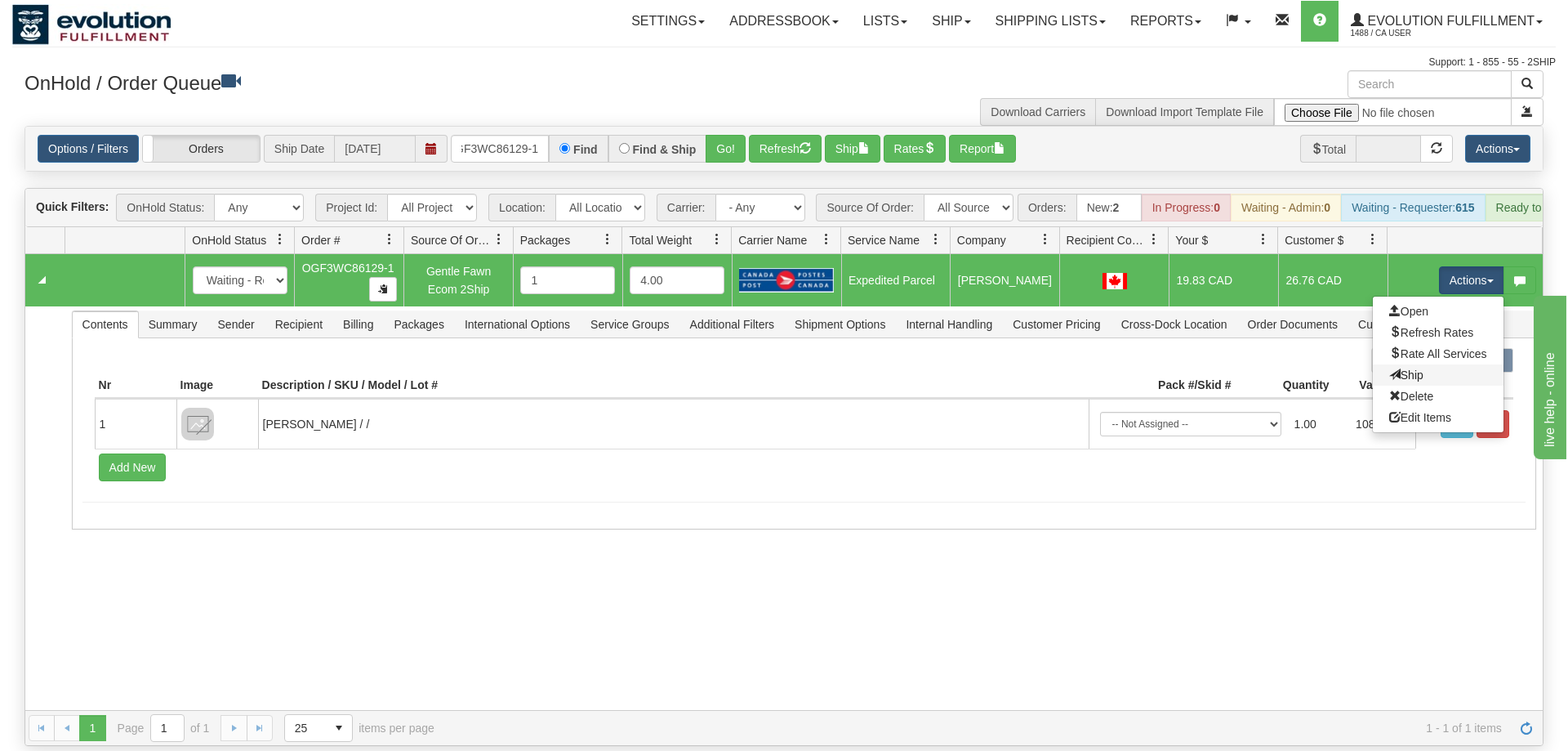
click at [1462, 364] on link "Ship" at bounding box center [1438, 375] width 131 height 21
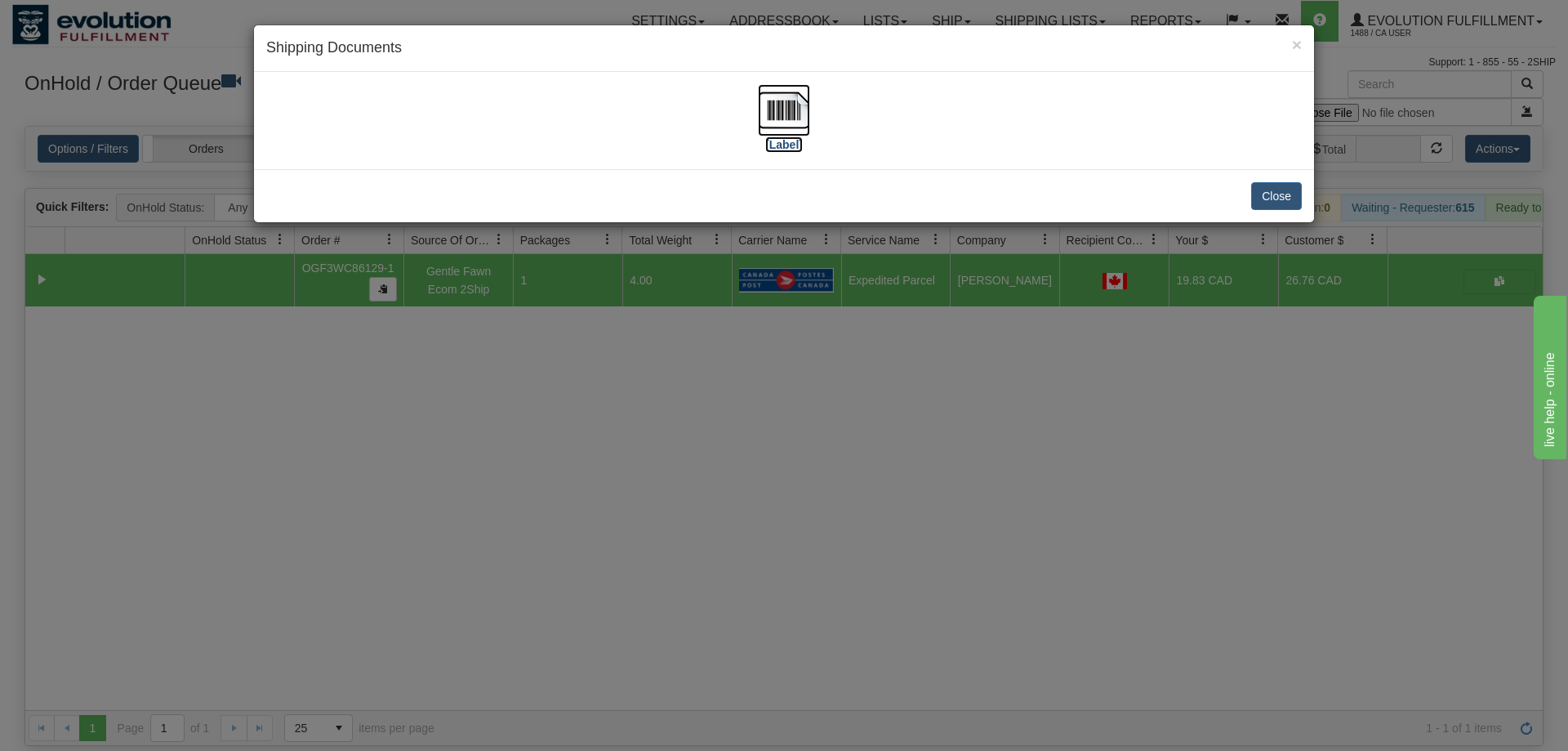
click at [783, 101] on img at bounding box center [784, 110] width 52 height 52
click at [1007, 485] on div "× Shipping Documents [Label] Close" at bounding box center [784, 376] width 1568 height 751
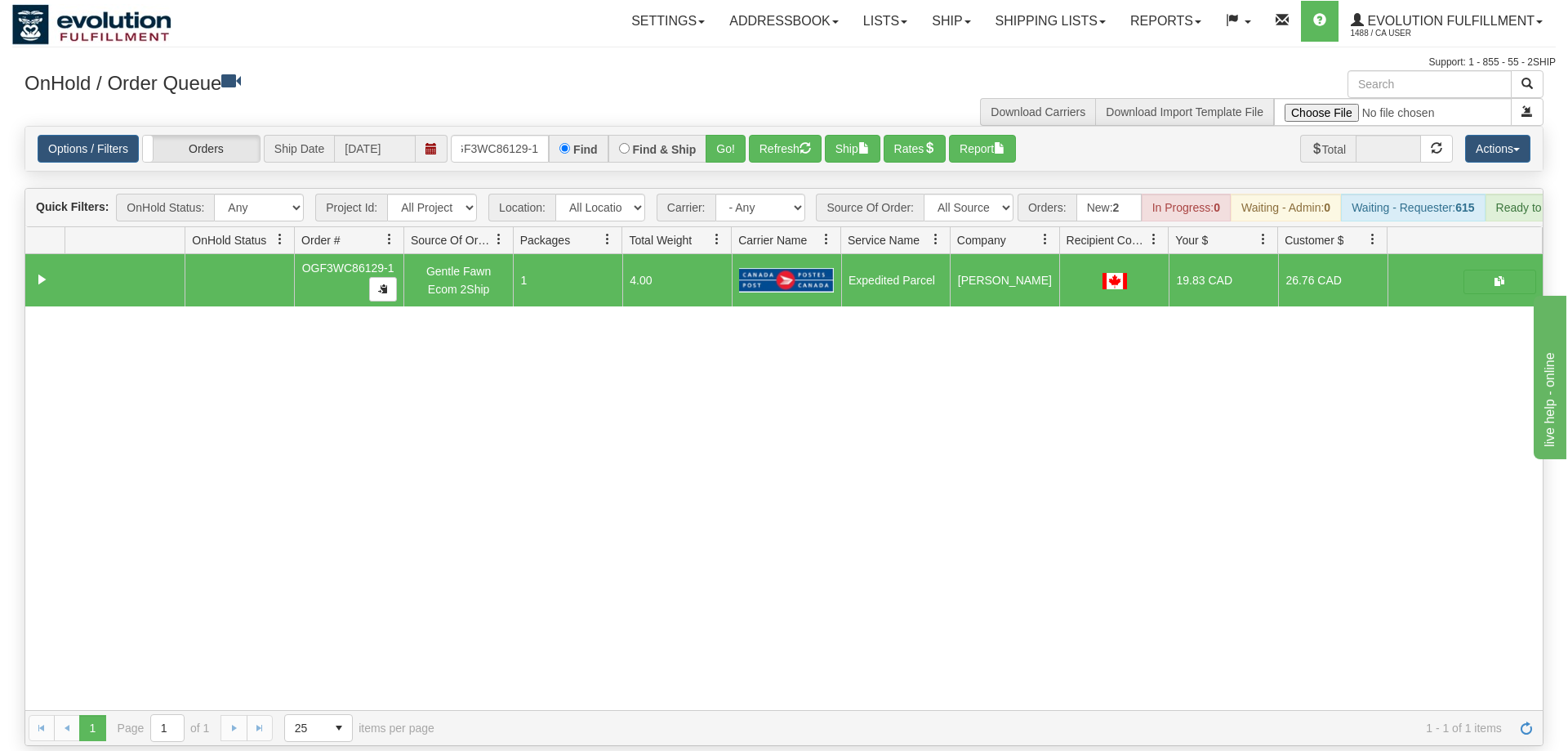
drag, startPoint x: 604, startPoint y: 604, endPoint x: 445, endPoint y: 211, distance: 423.9
click at [601, 601] on div "31574713 EVOLUTION V3 90980886 0 OGF3WC86129-1 Gentle Fawn Ecom 2Ship 1 4.00 Ex…" at bounding box center [783, 482] width 1517 height 456
click at [510, 135] on input "OGF3WC86129-1" at bounding box center [500, 149] width 98 height 27
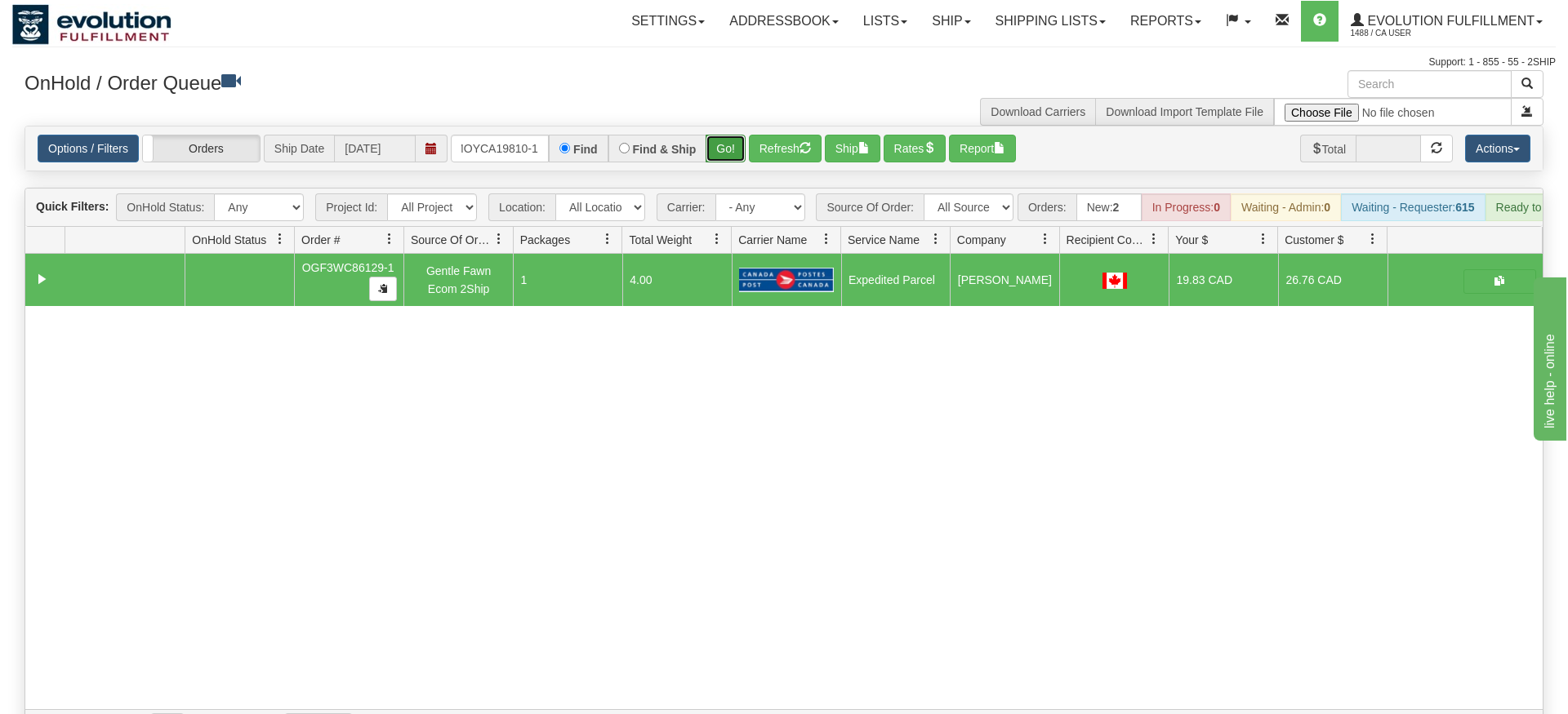
drag, startPoint x: 724, startPoint y: 130, endPoint x: 733, endPoint y: 127, distance: 9.5
click at [724, 166] on div "Is equal to Is not equal to Contains Does not contains CAD USD EUR ZAR [PERSON_…" at bounding box center [784, 435] width 1544 height 620
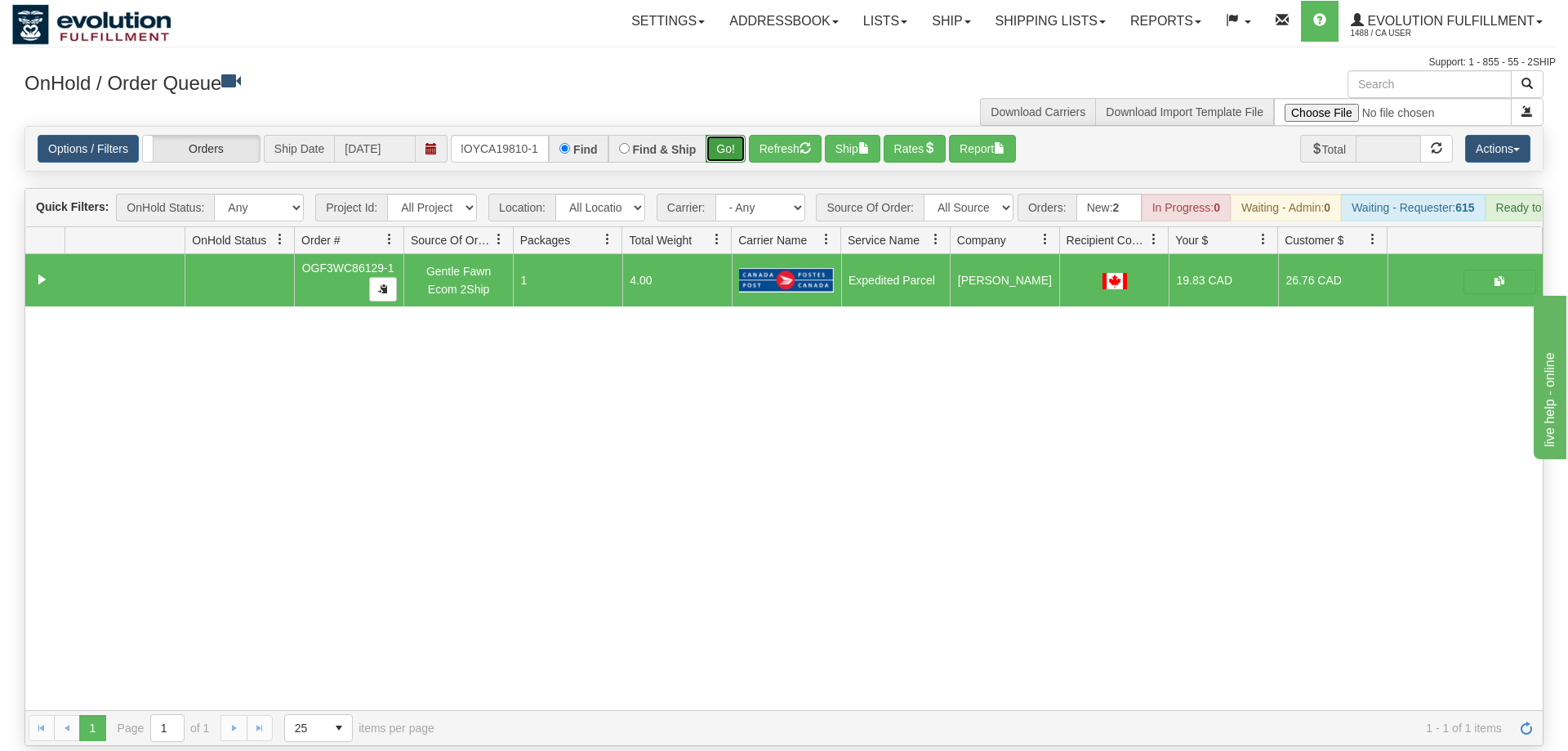
click at [732, 135] on button "Go!" at bounding box center [726, 149] width 40 height 27
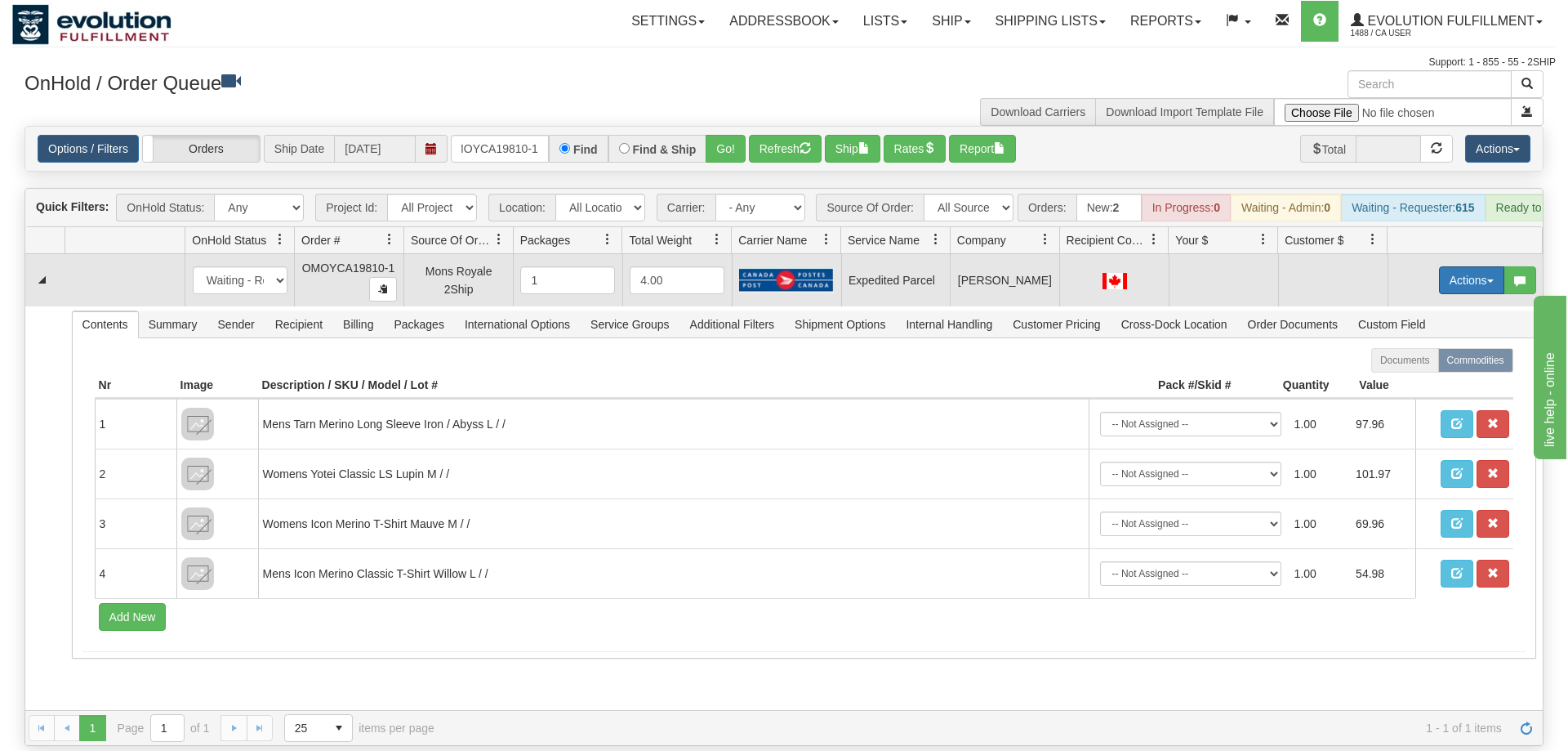
click at [1443, 266] on button "Actions" at bounding box center [1472, 280] width 65 height 27
click at [1443, 327] on span "Refresh Rates" at bounding box center [1431, 333] width 84 height 13
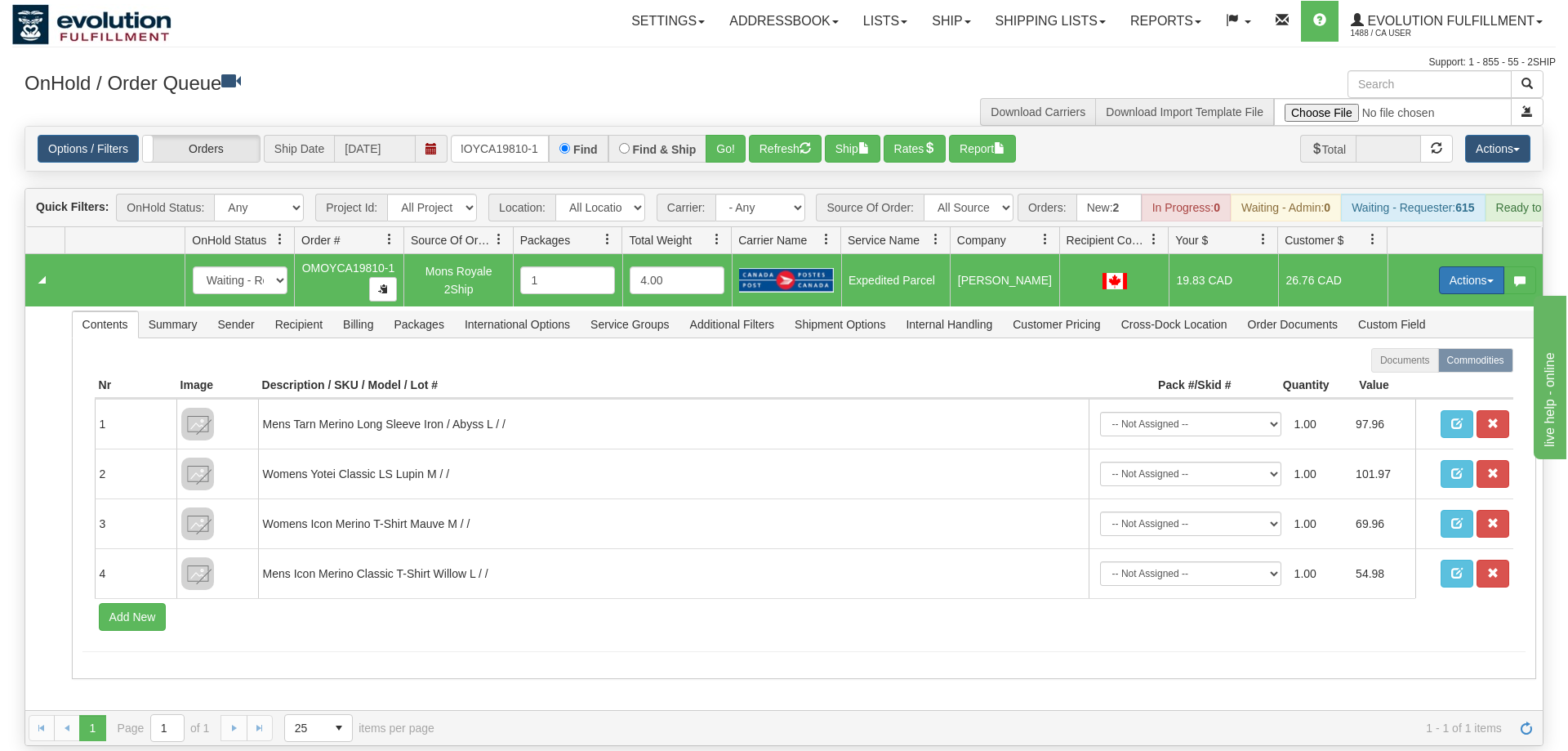
drag, startPoint x: 1486, startPoint y: 265, endPoint x: 1462, endPoint y: 265, distance: 24.0
click at [1481, 266] on button "Actions" at bounding box center [1472, 280] width 65 height 27
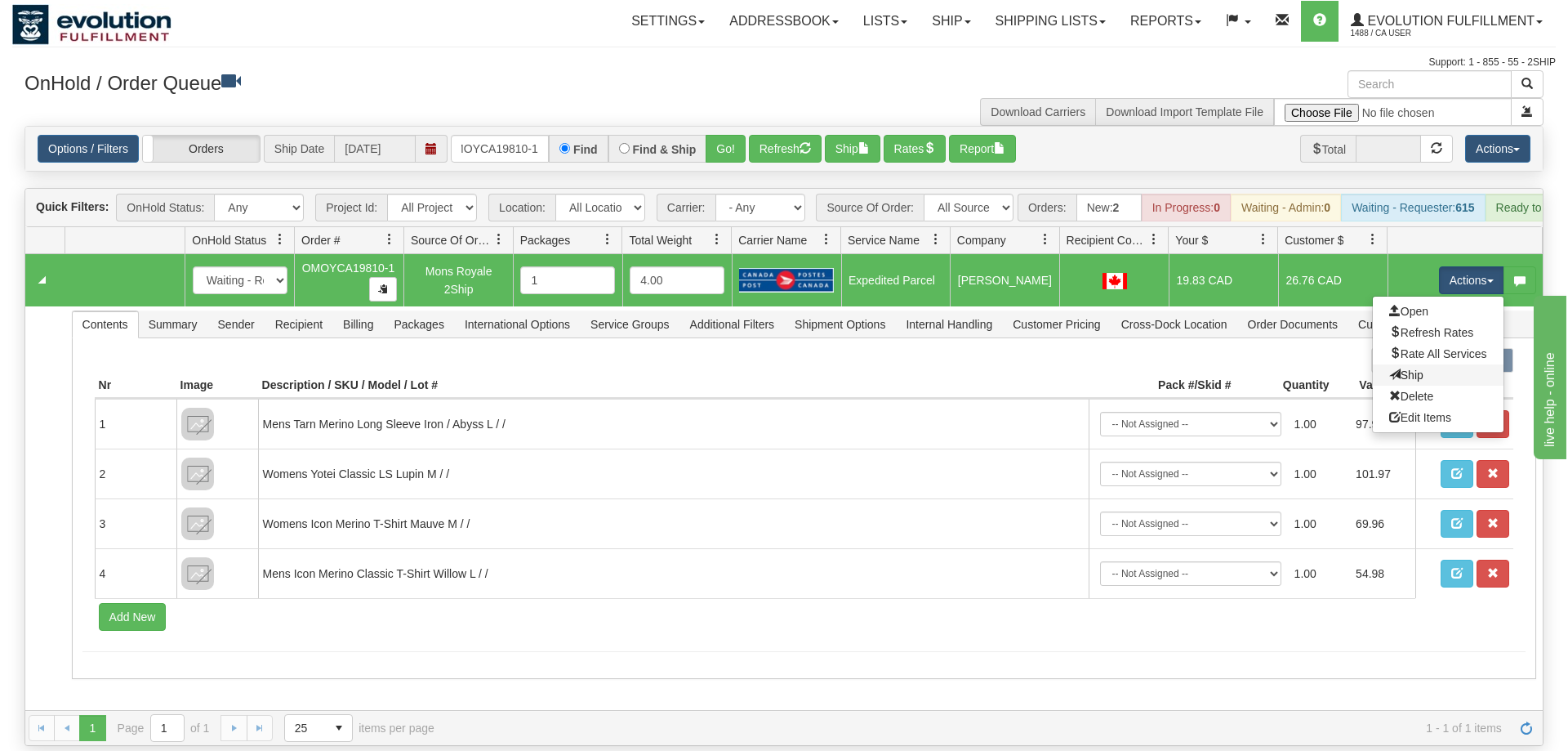
click at [1443, 364] on link "Ship" at bounding box center [1438, 375] width 131 height 21
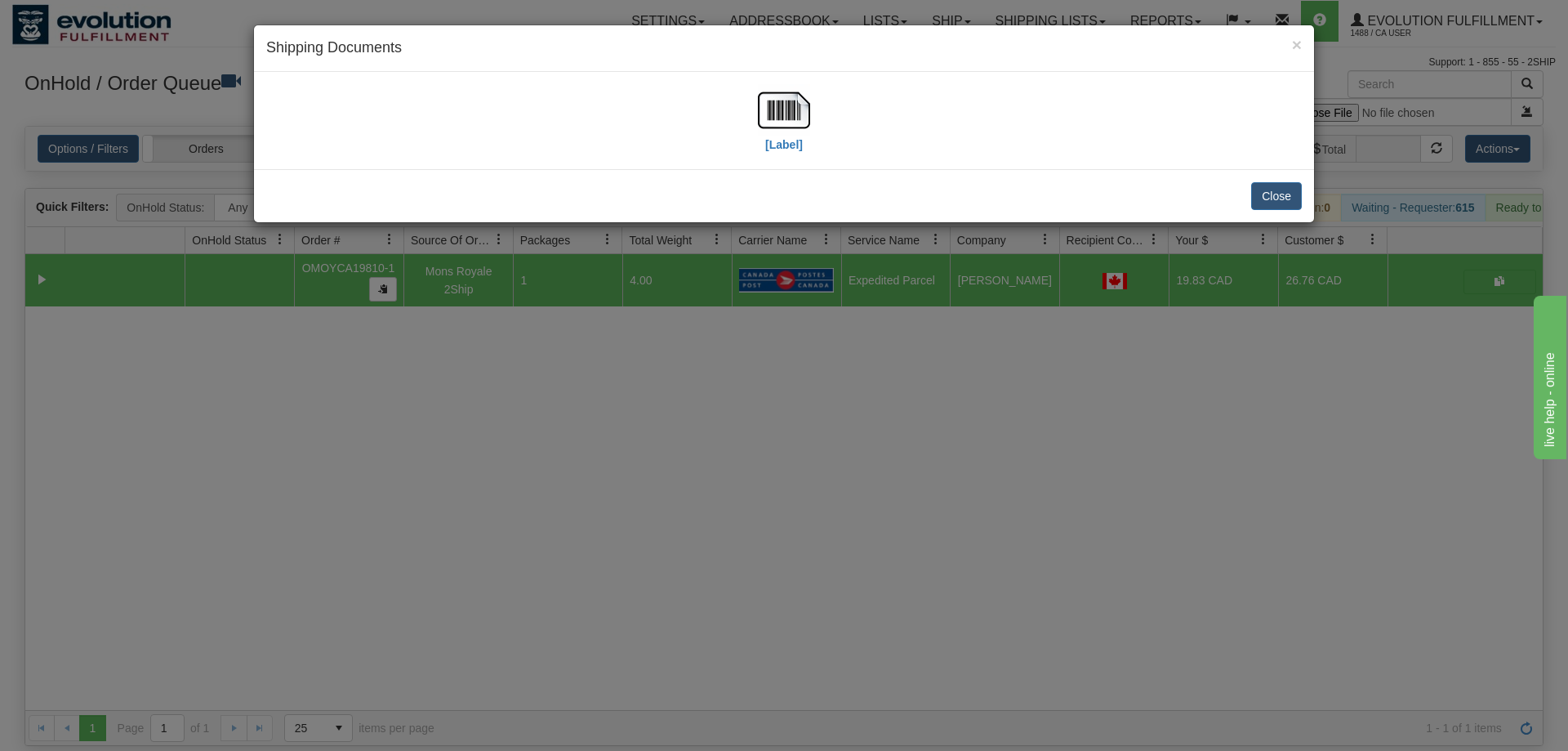
click at [756, 98] on div "[Label]" at bounding box center [784, 120] width 1036 height 73
click at [768, 113] on img at bounding box center [784, 110] width 52 height 52
drag, startPoint x: 1012, startPoint y: 424, endPoint x: 529, endPoint y: 119, distance: 571.2
click at [1006, 416] on div "× Shipping Documents [Label] Close" at bounding box center [784, 376] width 1568 height 751
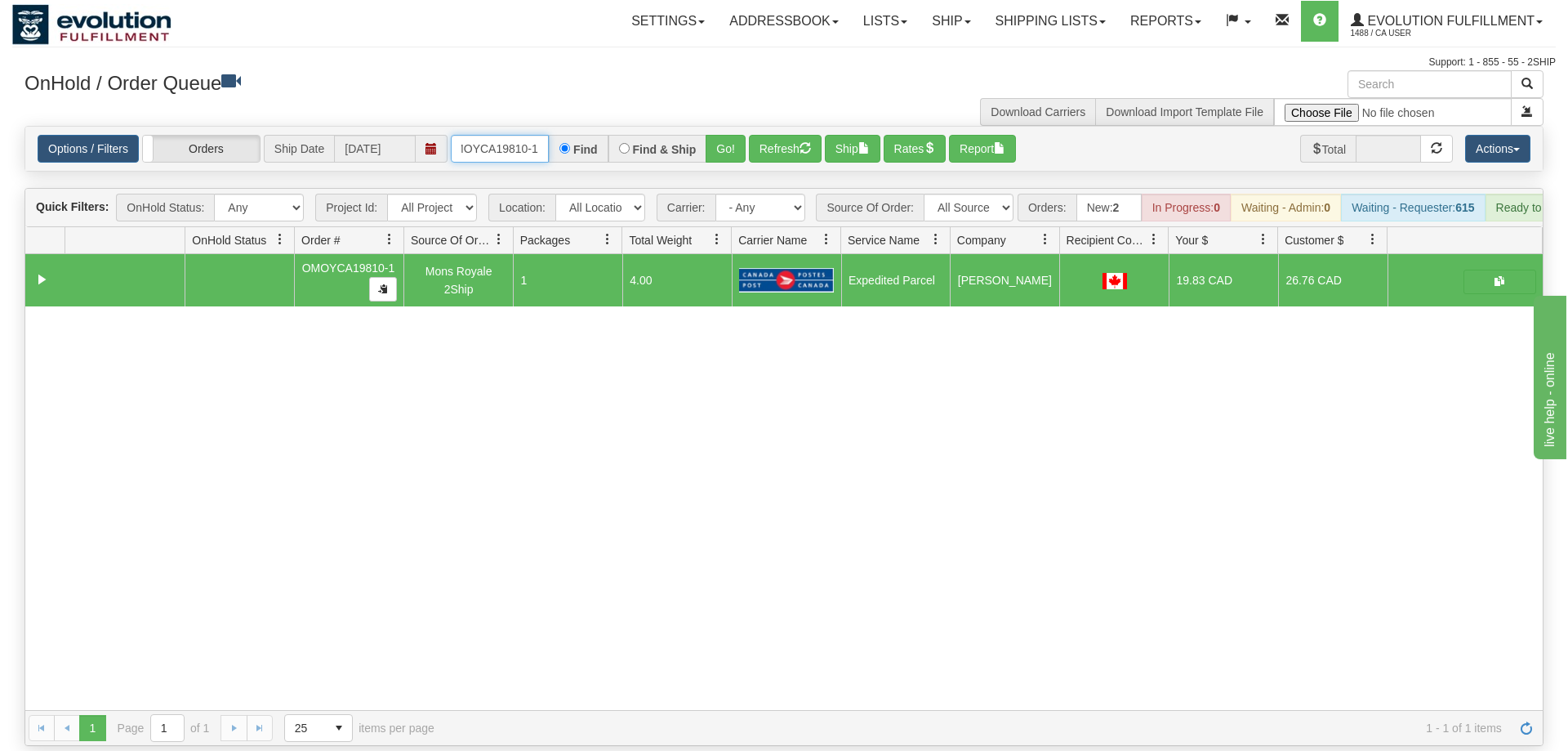
click at [489, 135] on input "OMOYCA19810-1" at bounding box center [500, 149] width 98 height 27
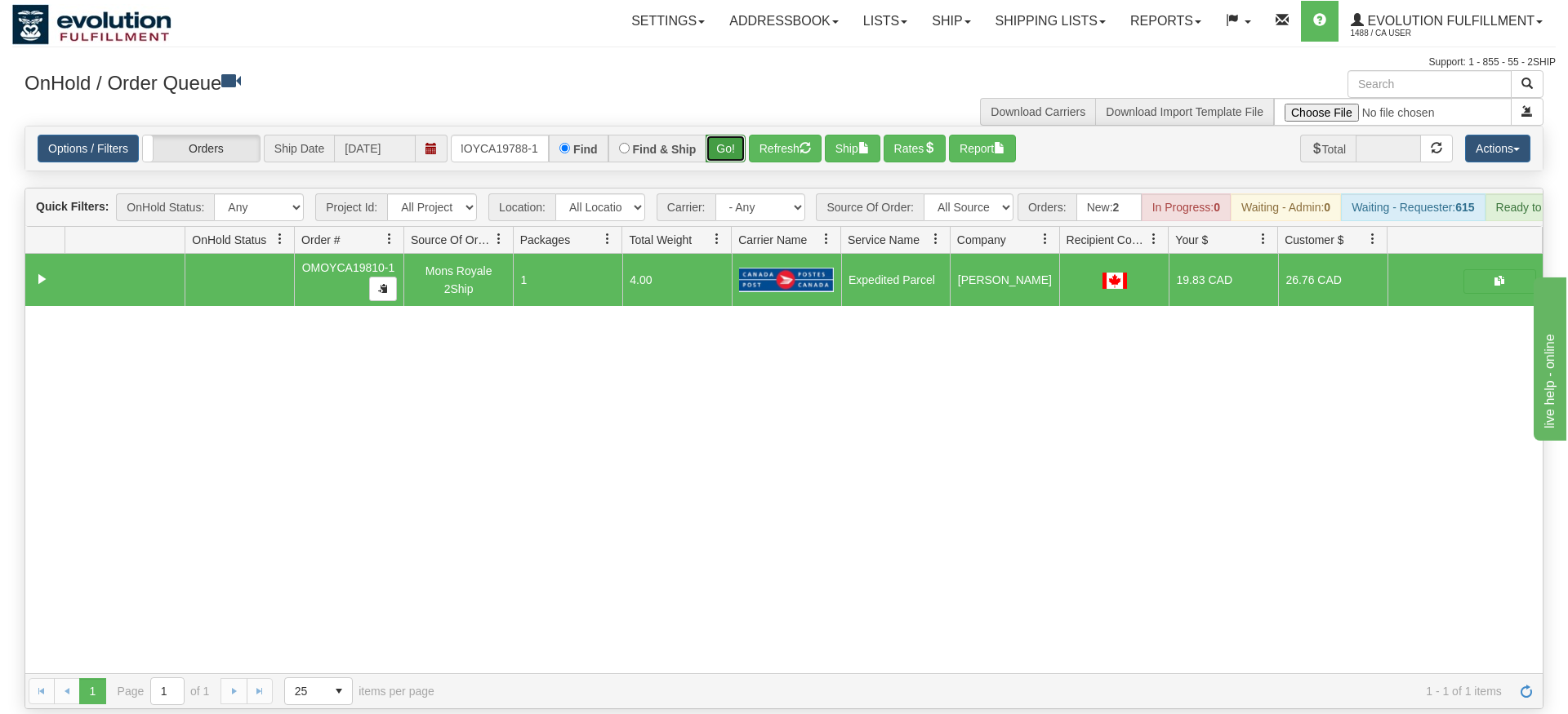
click at [736, 174] on div "Is equal to Is not equal to Contains Does not contains CAD USD EUR ZAR [PERSON_…" at bounding box center [784, 417] width 1544 height 584
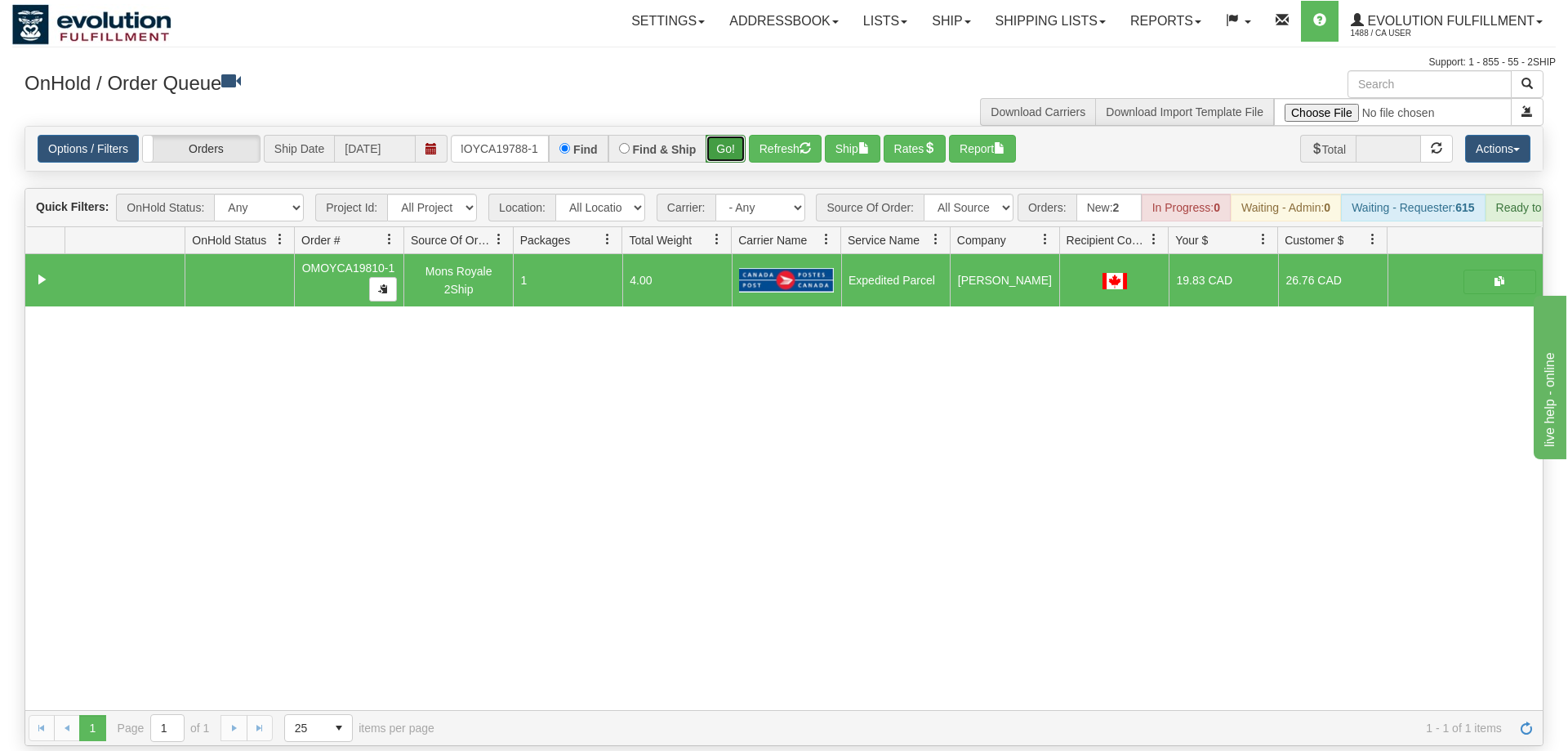
click at [735, 135] on button "Go!" at bounding box center [726, 149] width 40 height 27
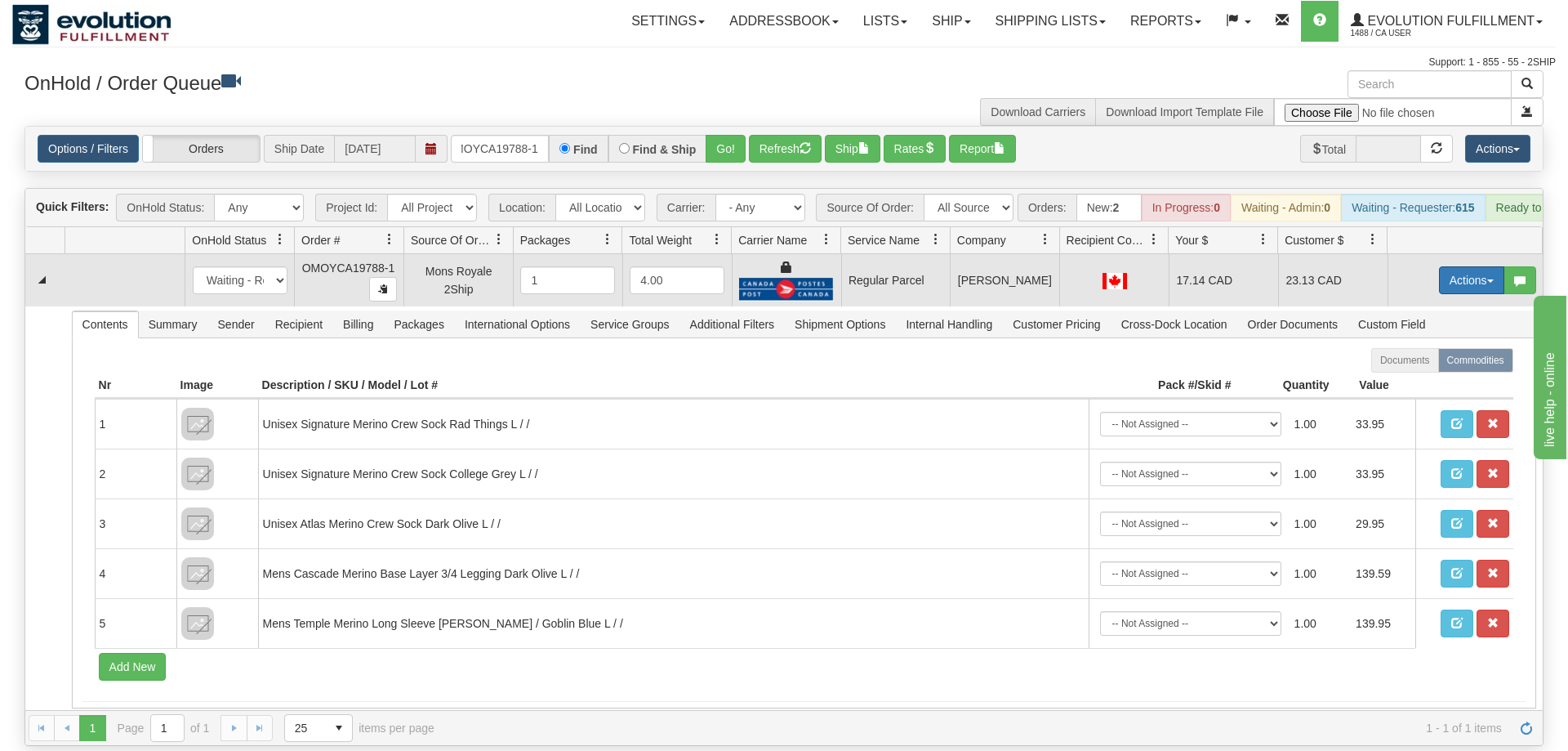
click at [1444, 266] on button "Actions" at bounding box center [1472, 280] width 65 height 27
click at [1413, 347] on span "Rate All Services" at bounding box center [1438, 353] width 98 height 13
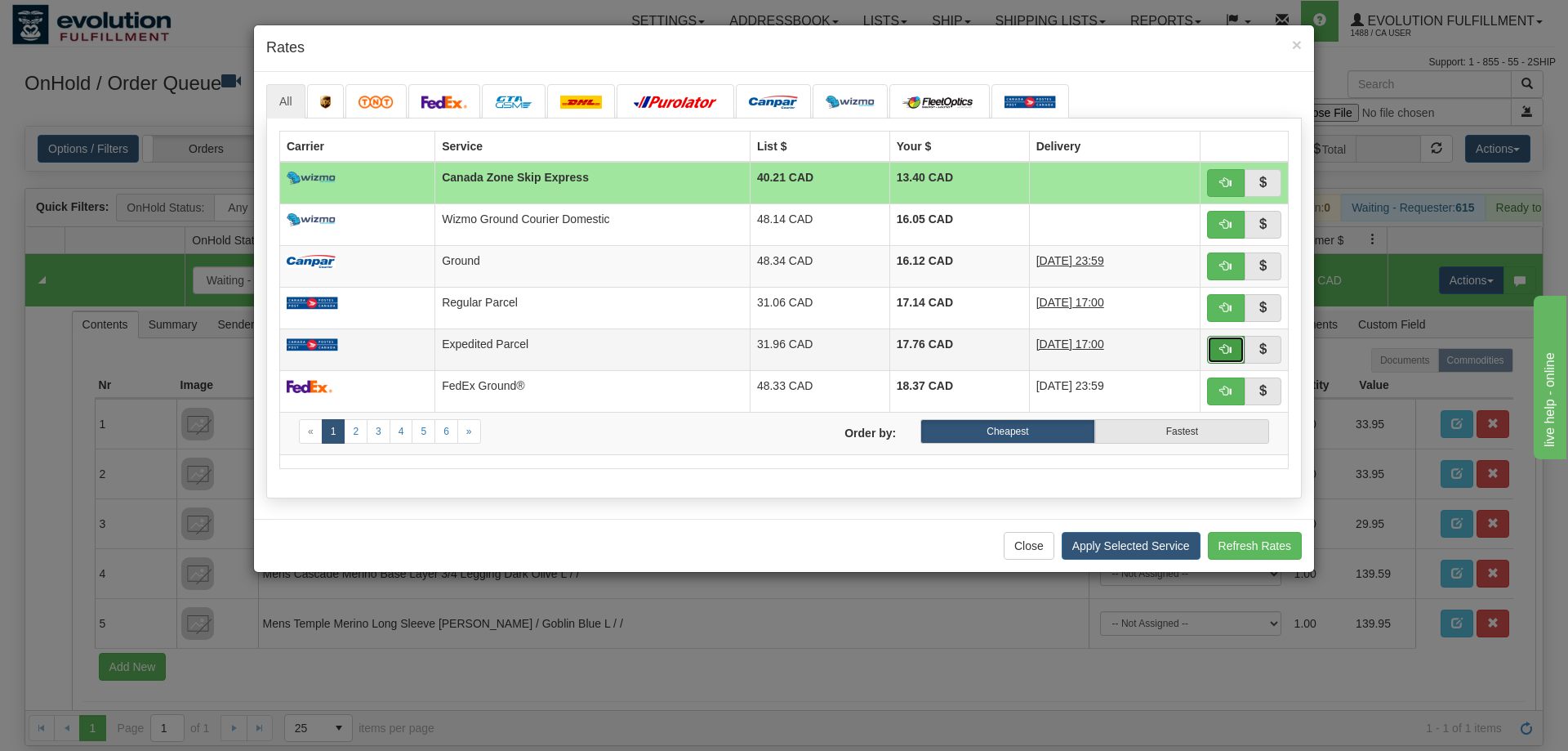
click at [1234, 342] on button "button" at bounding box center [1226, 350] width 38 height 27
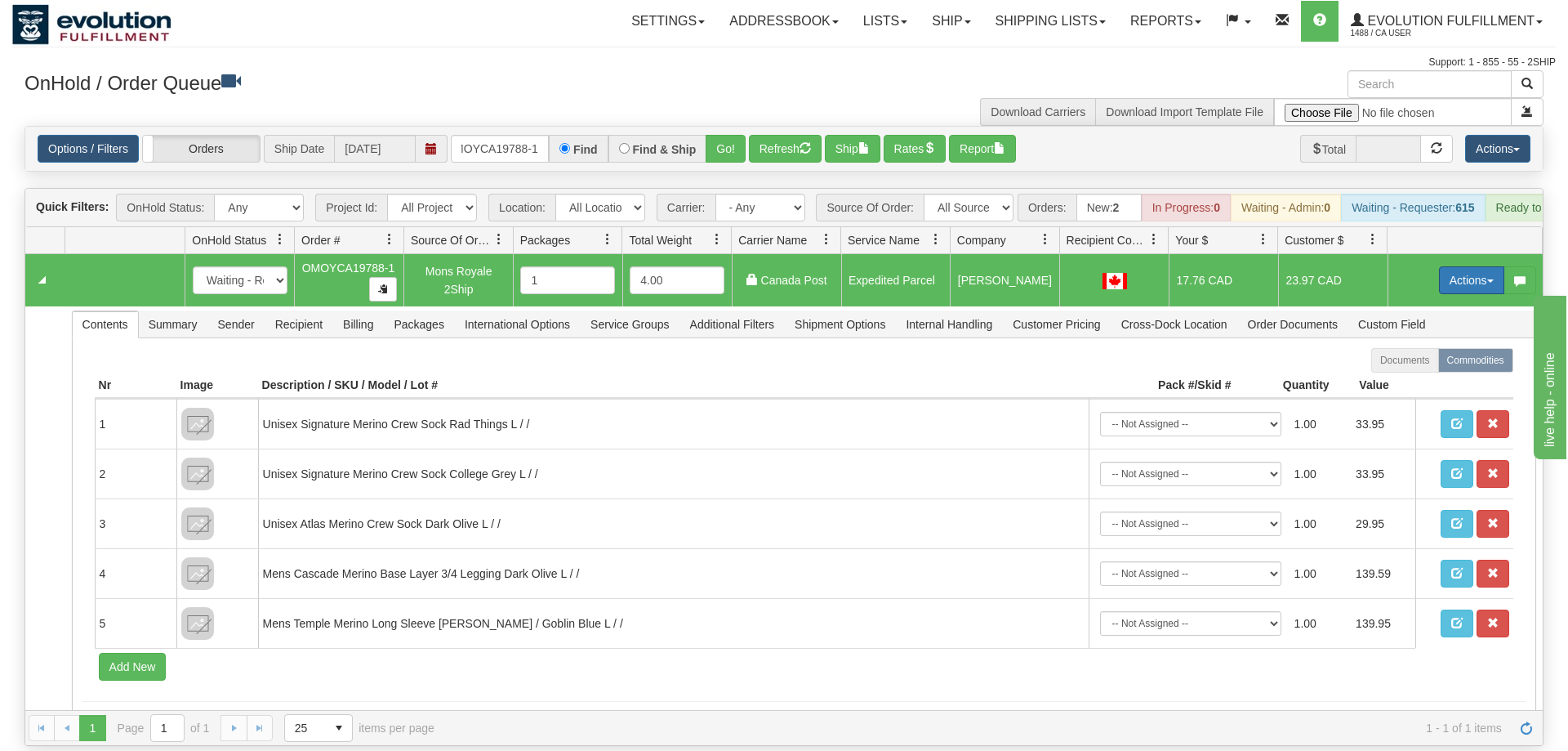
click at [1458, 266] on button "Actions" at bounding box center [1472, 280] width 65 height 27
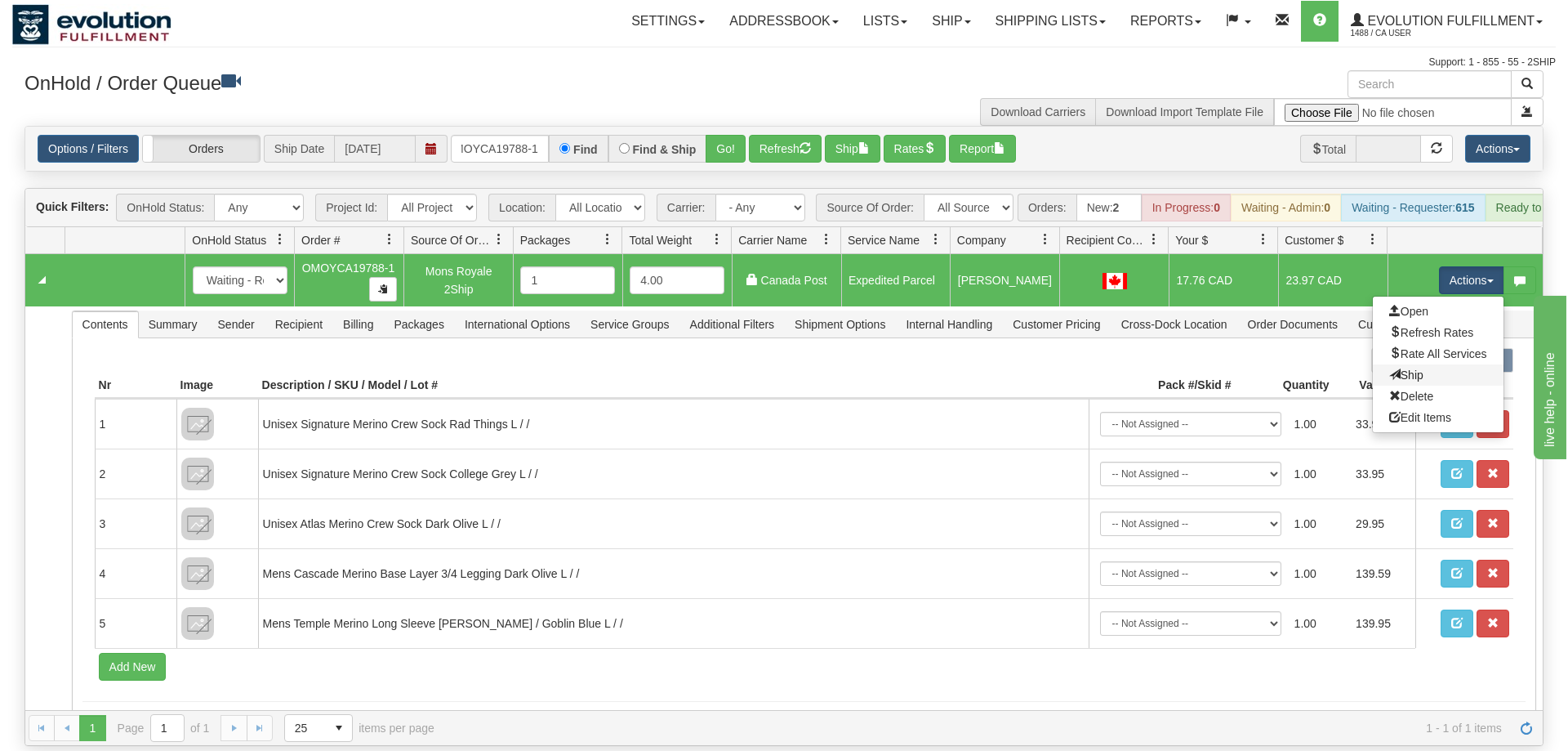
click at [1441, 364] on link "Ship" at bounding box center [1438, 375] width 131 height 21
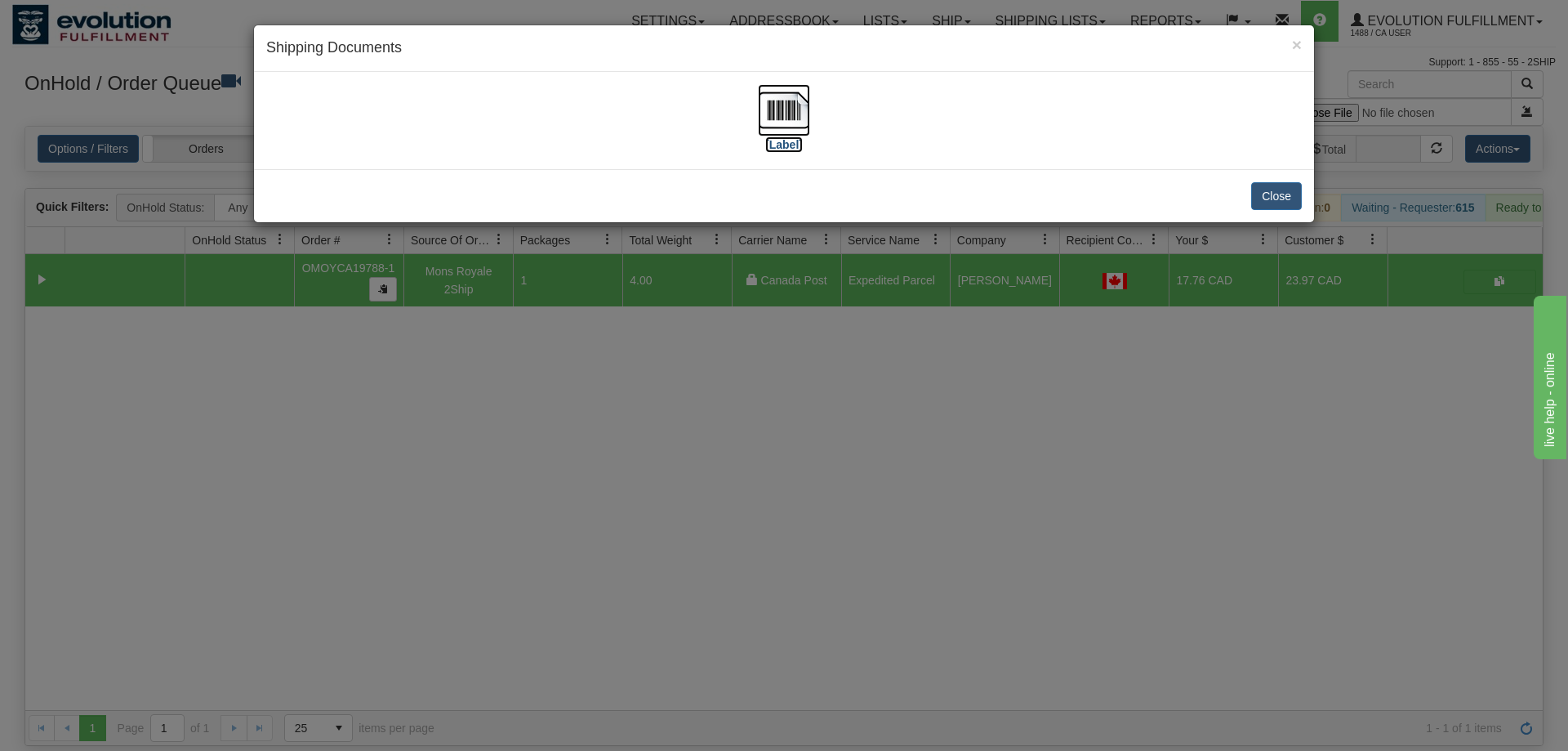
click at [782, 138] on label "[Label]" at bounding box center [784, 144] width 38 height 16
click at [1093, 462] on div "× Shipping Documents [Label] Close" at bounding box center [784, 376] width 1568 height 751
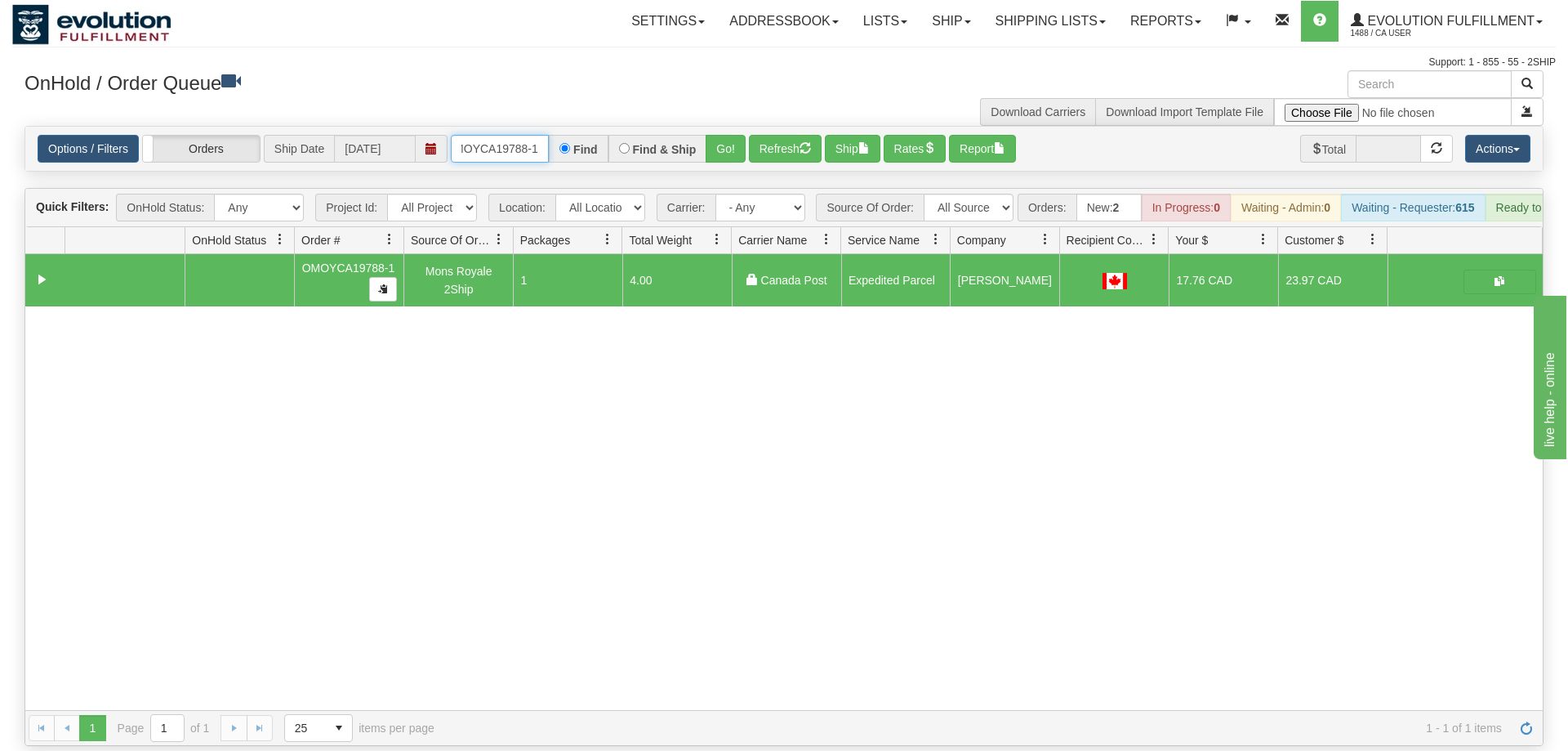
click at [494, 135] on input "OMOYCA19788-1" at bounding box center [500, 149] width 98 height 27
click at [726, 160] on div "Is equal to Is not equal to Contains Does not contains CAD USD EUR ZAR [PERSON_…" at bounding box center [784, 436] width 1544 height 620
click at [729, 135] on button "Go!" at bounding box center [726, 149] width 40 height 27
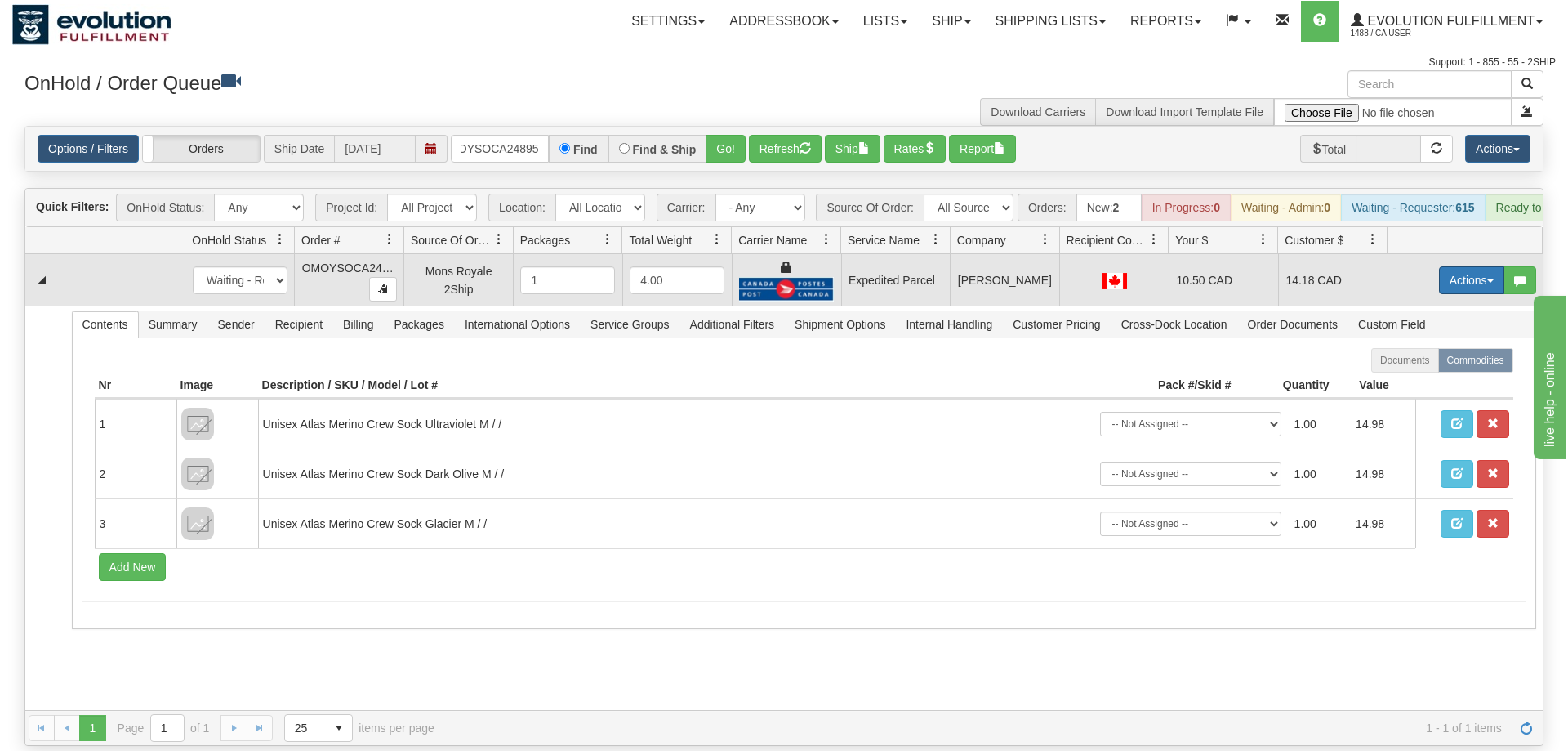
click at [1474, 266] on button "Actions" at bounding box center [1472, 280] width 65 height 27
click at [1411, 369] on span "Ship" at bounding box center [1407, 375] width 34 height 13
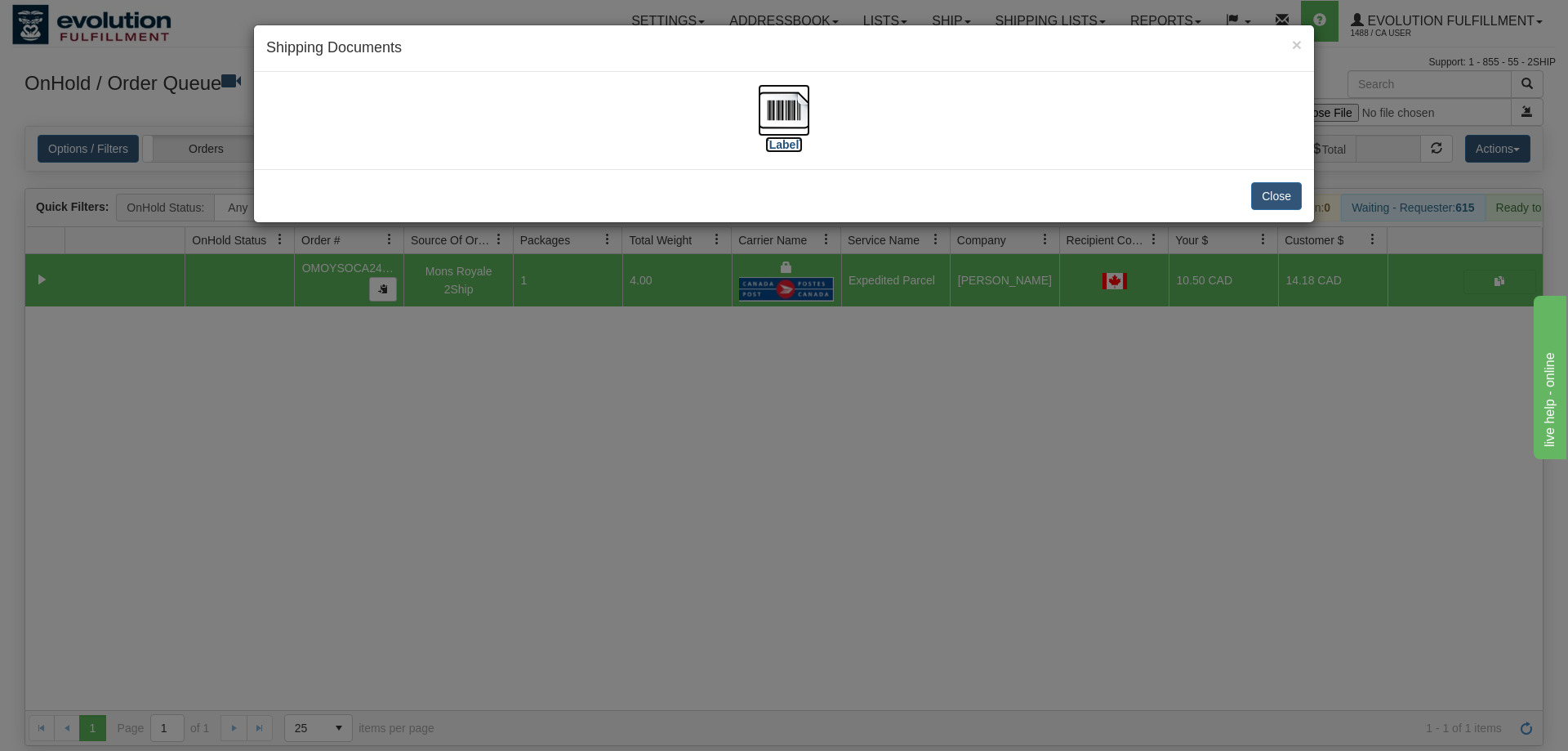
click at [802, 131] on img at bounding box center [784, 110] width 52 height 52
click at [1077, 296] on div "× Shipping Documents [Label] Close" at bounding box center [784, 376] width 1568 height 751
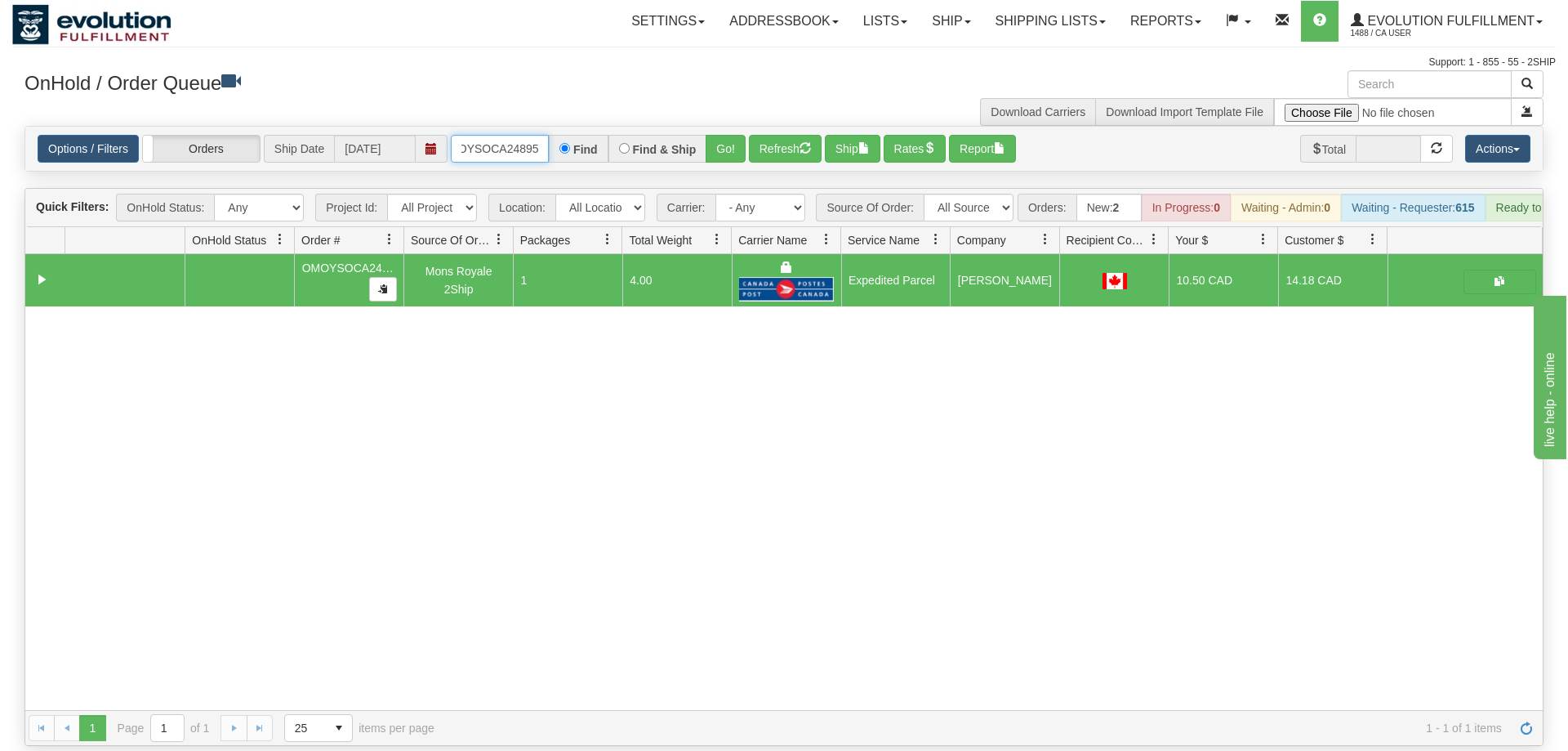
click at [517, 135] on input "OMOYSOCA24895" at bounding box center [500, 149] width 98 height 27
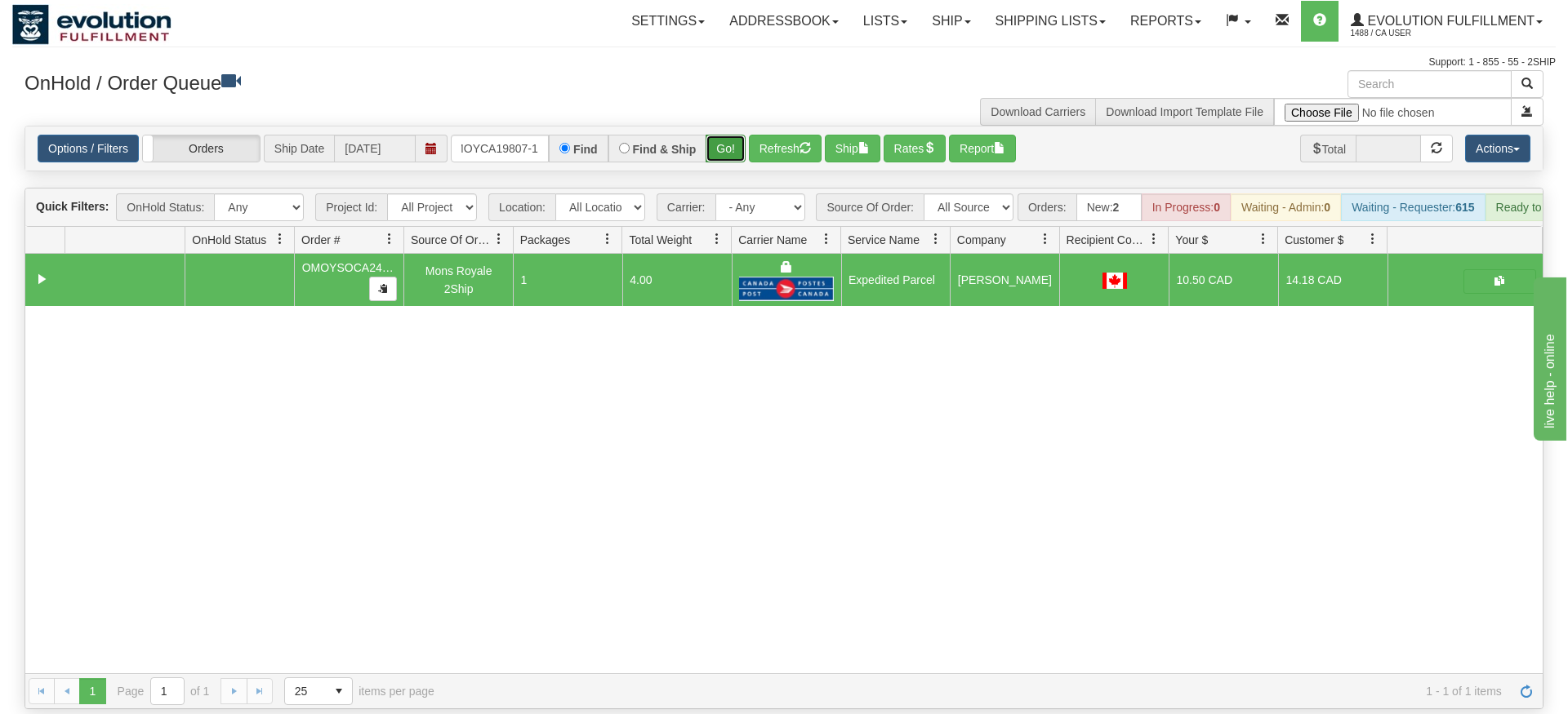
click at [731, 163] on div "Is equal to Is not equal to Contains Does not contains CAD USD EUR ZAR [PERSON_…" at bounding box center [784, 417] width 1544 height 584
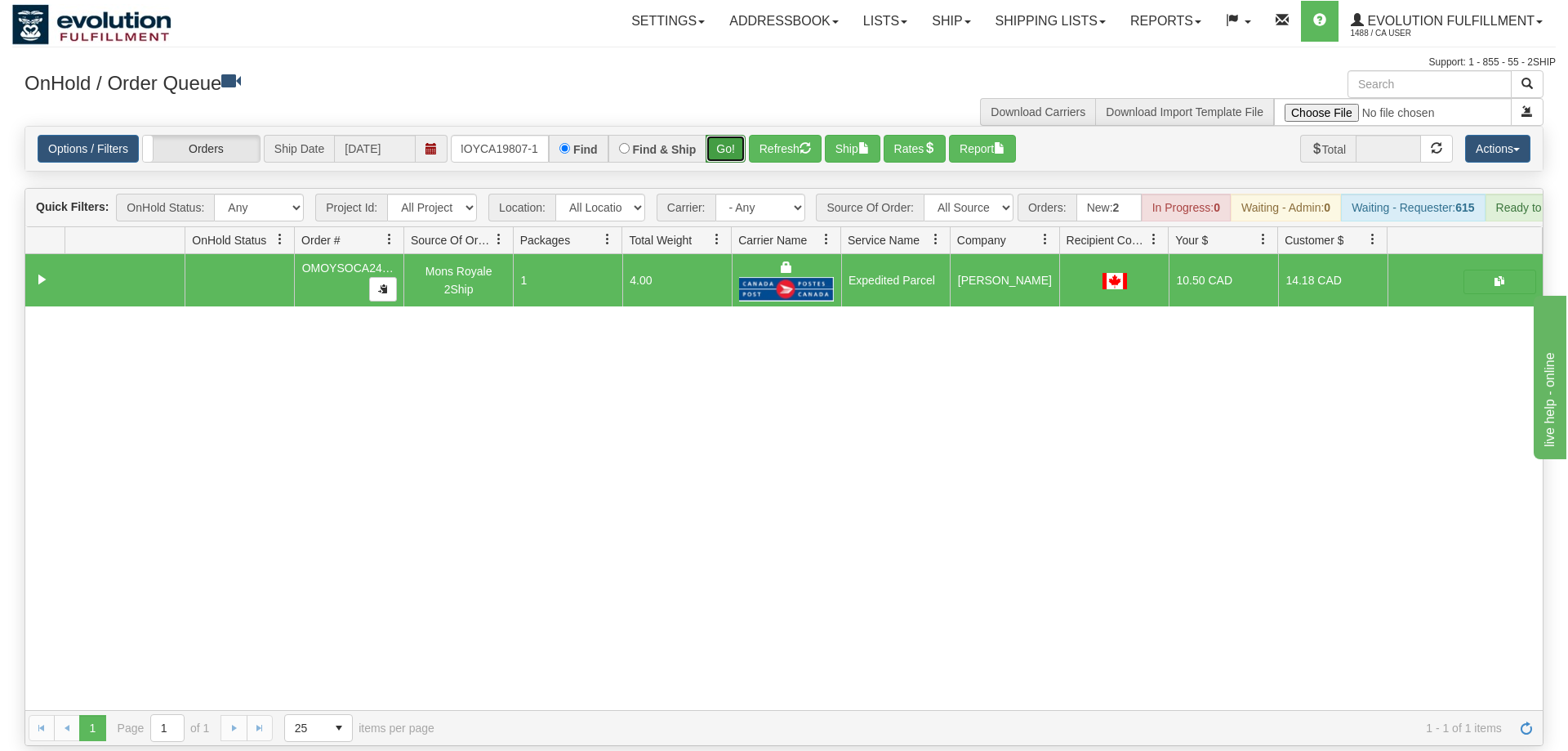
click at [734, 138] on button "Go!" at bounding box center [726, 149] width 40 height 27
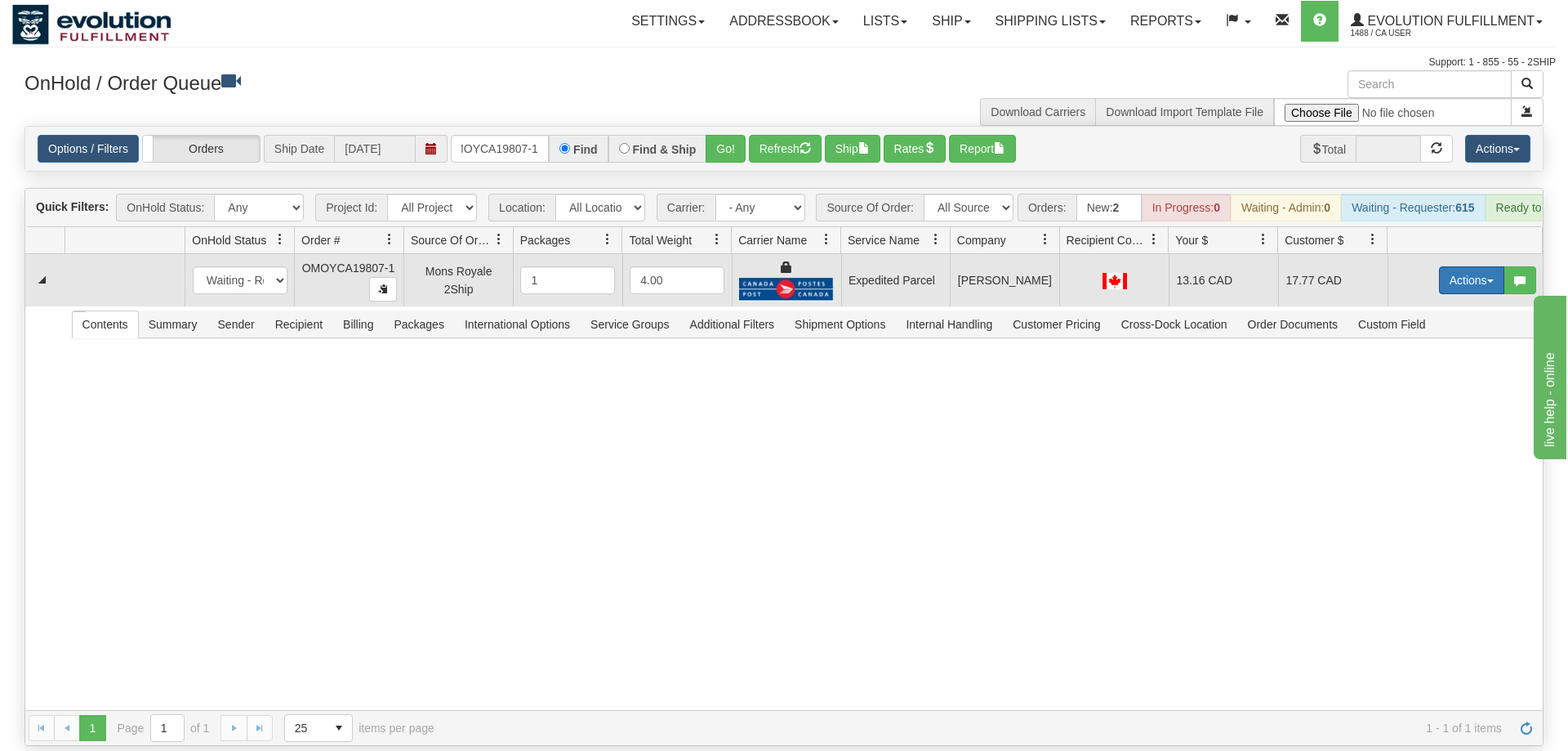
click at [1452, 266] on button "Actions" at bounding box center [1472, 280] width 65 height 27
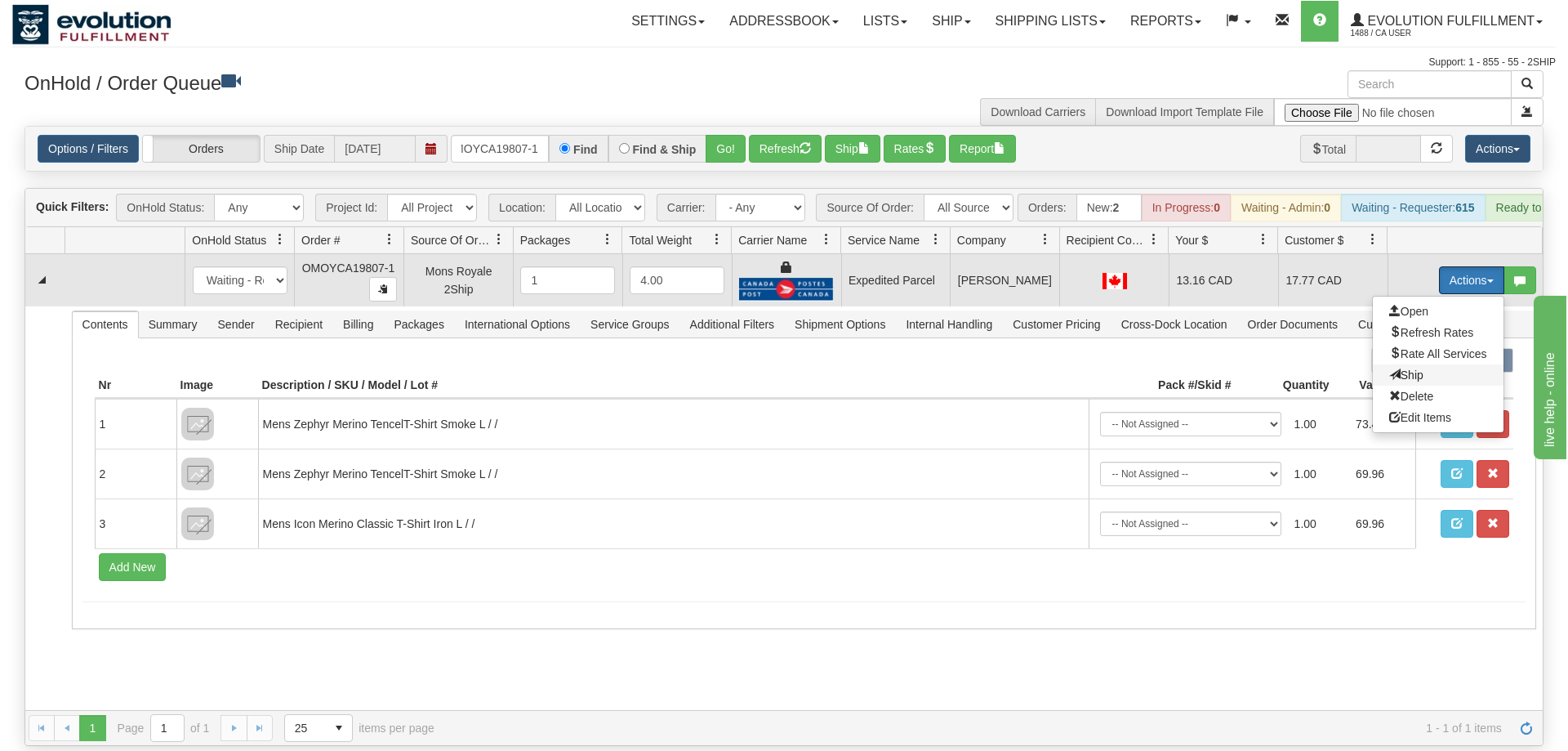
click at [1403, 369] on span "Ship" at bounding box center [1407, 375] width 34 height 13
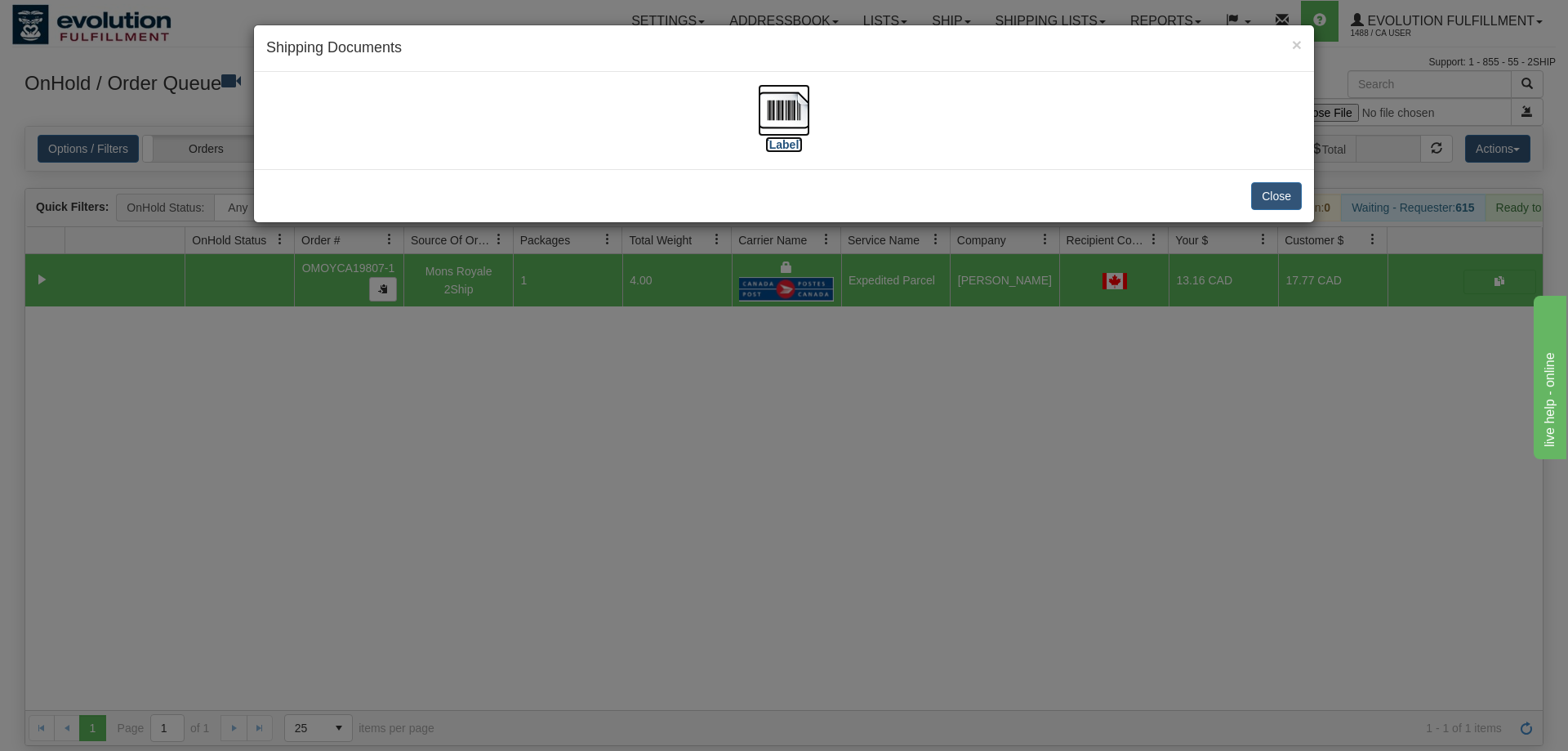
click at [799, 125] on img at bounding box center [784, 110] width 52 height 52
drag, startPoint x: 973, startPoint y: 513, endPoint x: 553, endPoint y: 275, distance: 482.7
click at [973, 512] on div "× Shipping Documents [Label] Close" at bounding box center [784, 376] width 1568 height 751
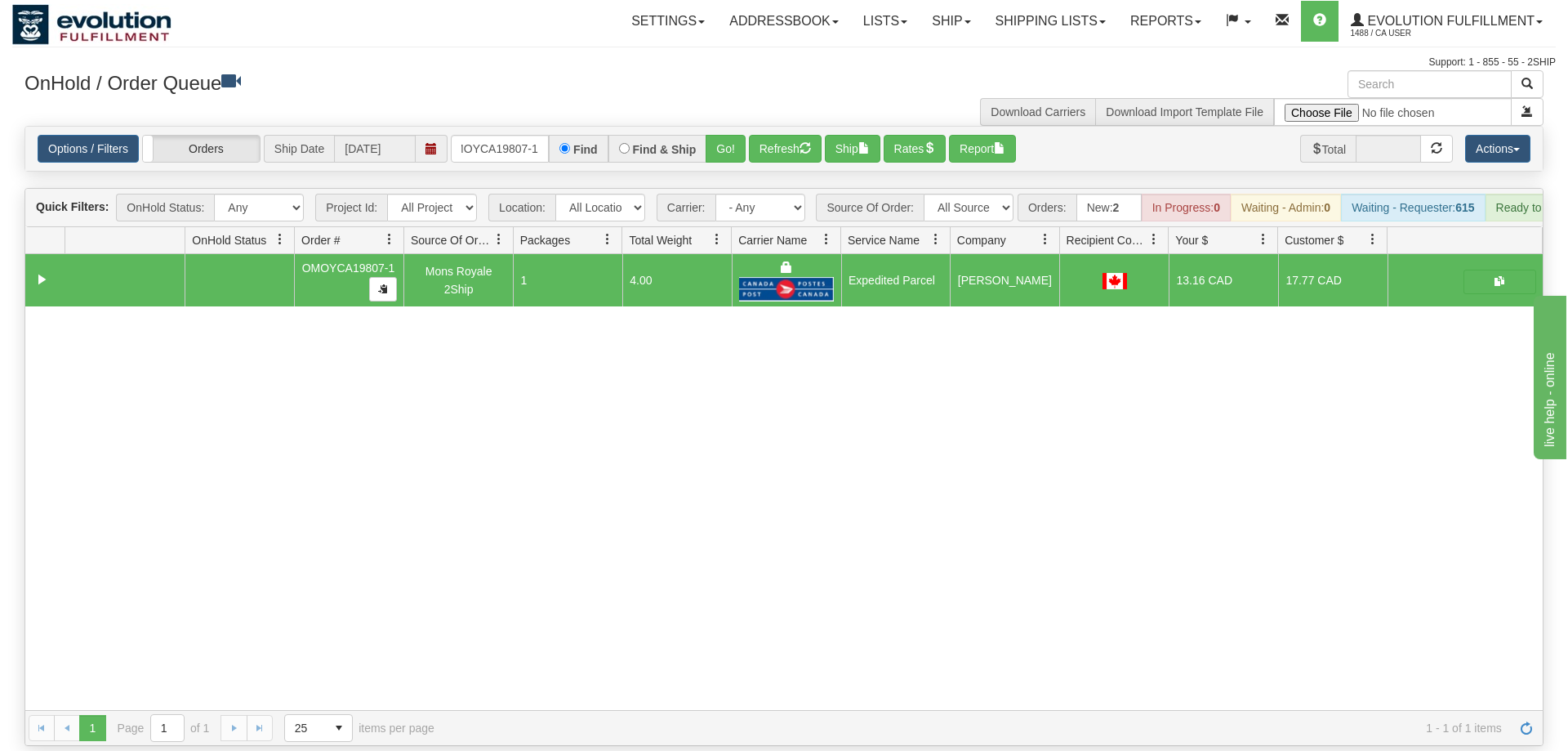
click at [532, 126] on div "Options / Filters Group Shipments Orders Ship Date 09/04/2025 OMOYCA19807-1 Fin…" at bounding box center [783, 148] width 1517 height 44
click at [521, 135] on input "OMOYCA19807-1" at bounding box center [500, 149] width 98 height 27
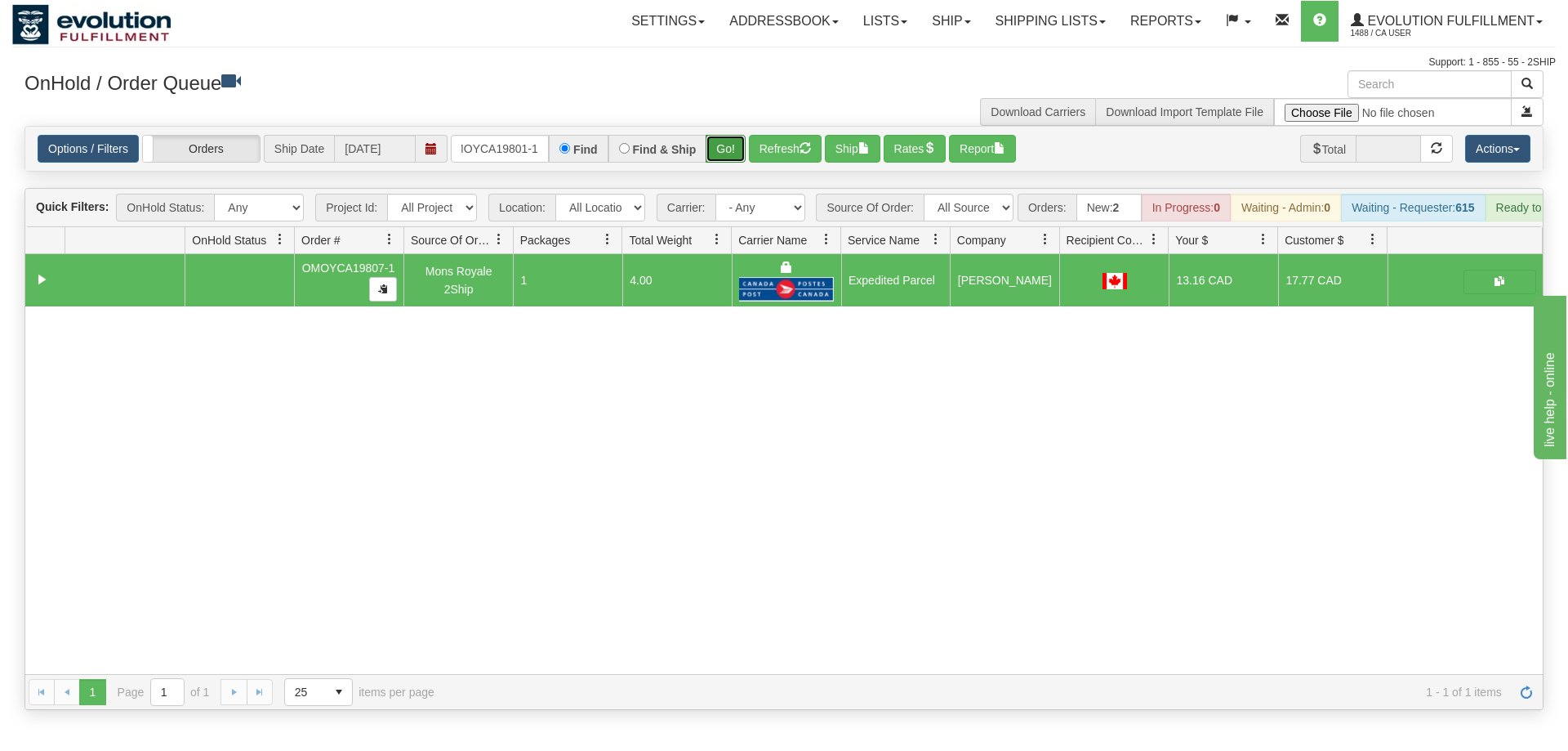
click at [723, 162] on div "Is equal to Is not equal to Contains Does not contains CAD USD EUR ZAR [PERSON_…" at bounding box center [784, 418] width 1544 height 584
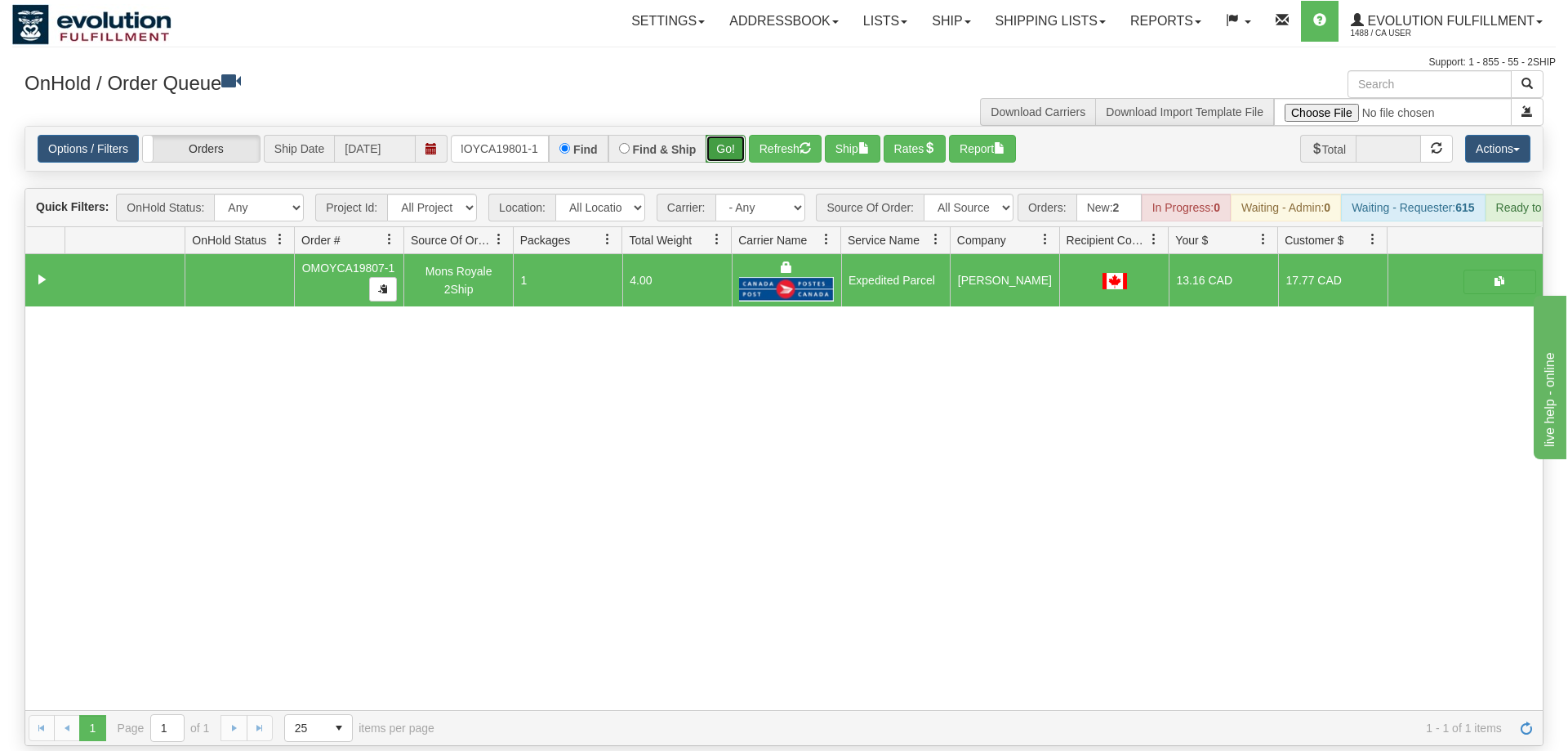
click at [727, 135] on button "Go!" at bounding box center [726, 149] width 40 height 27
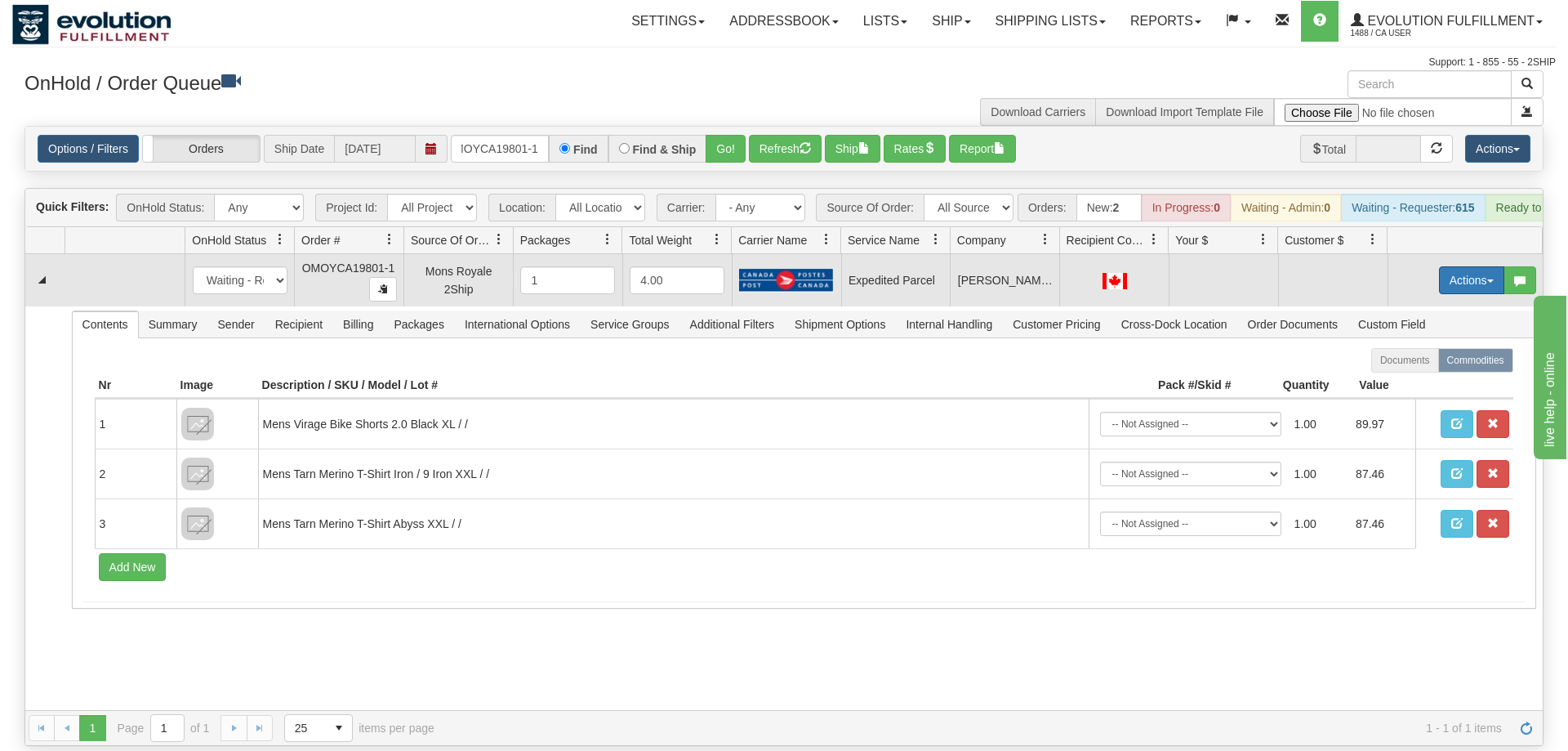
click at [1490, 266] on button "Actions" at bounding box center [1472, 280] width 65 height 27
click at [1442, 327] on span "Refresh Rates" at bounding box center [1431, 333] width 84 height 13
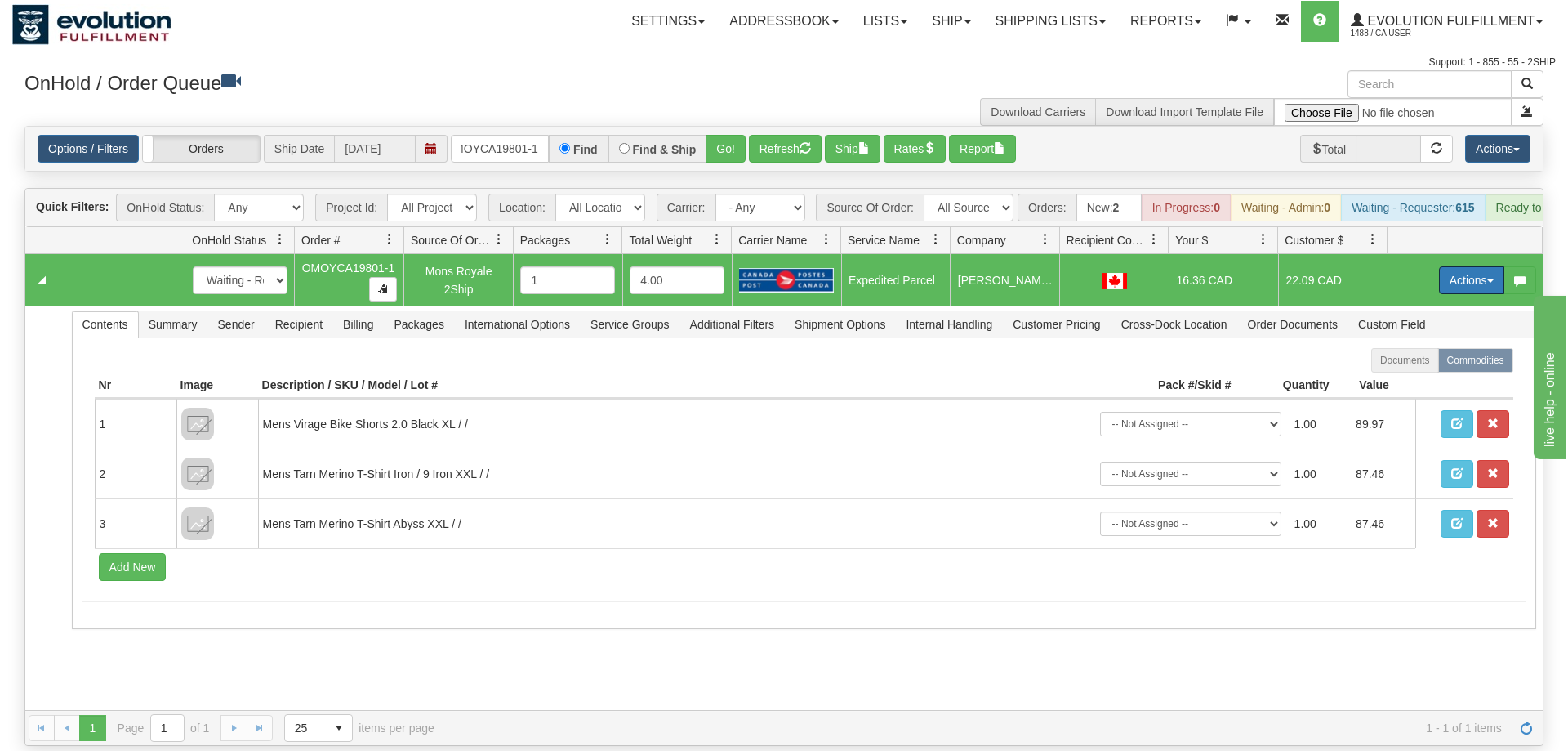
click at [1447, 266] on button "Actions" at bounding box center [1472, 280] width 65 height 27
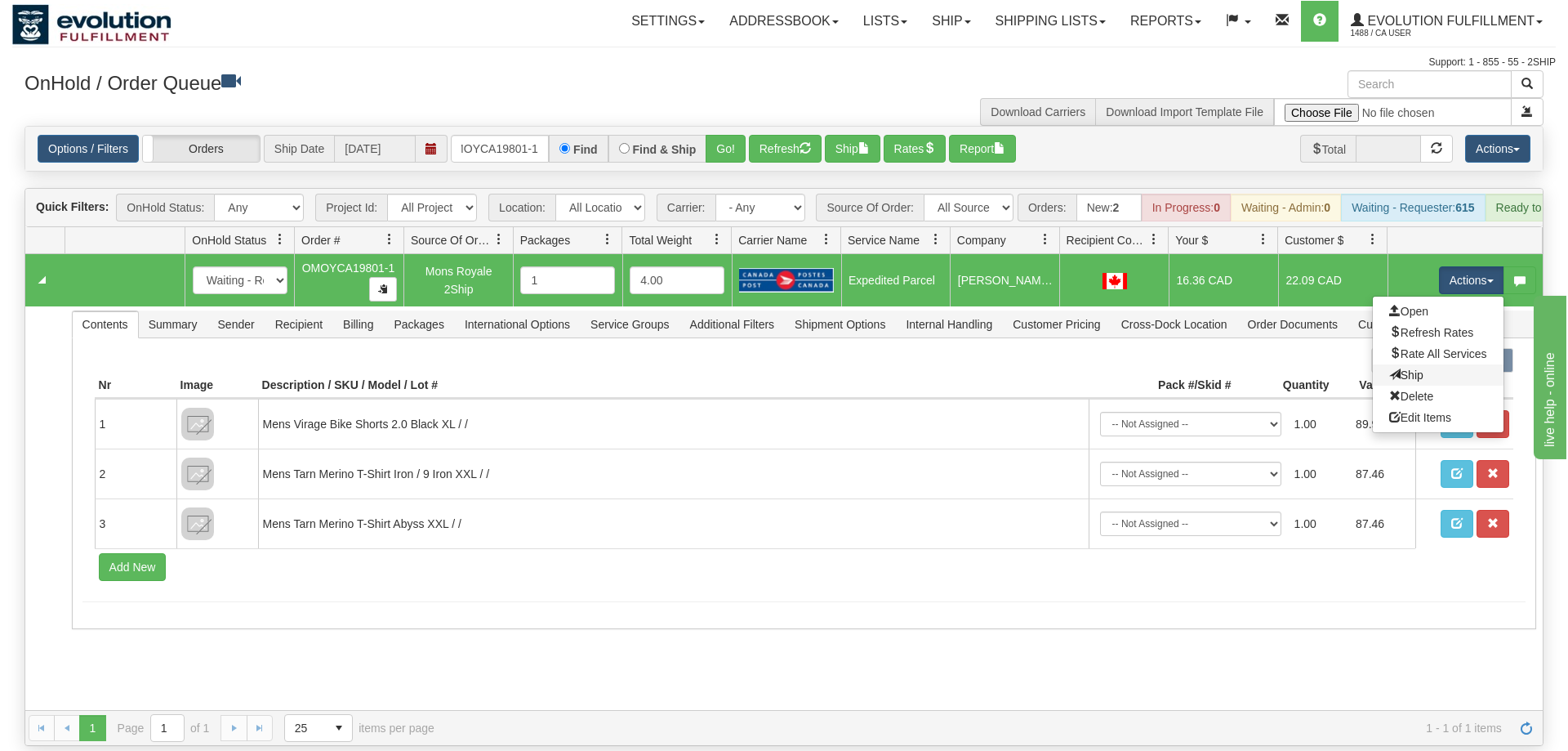
click at [1437, 364] on link "Ship" at bounding box center [1438, 375] width 131 height 21
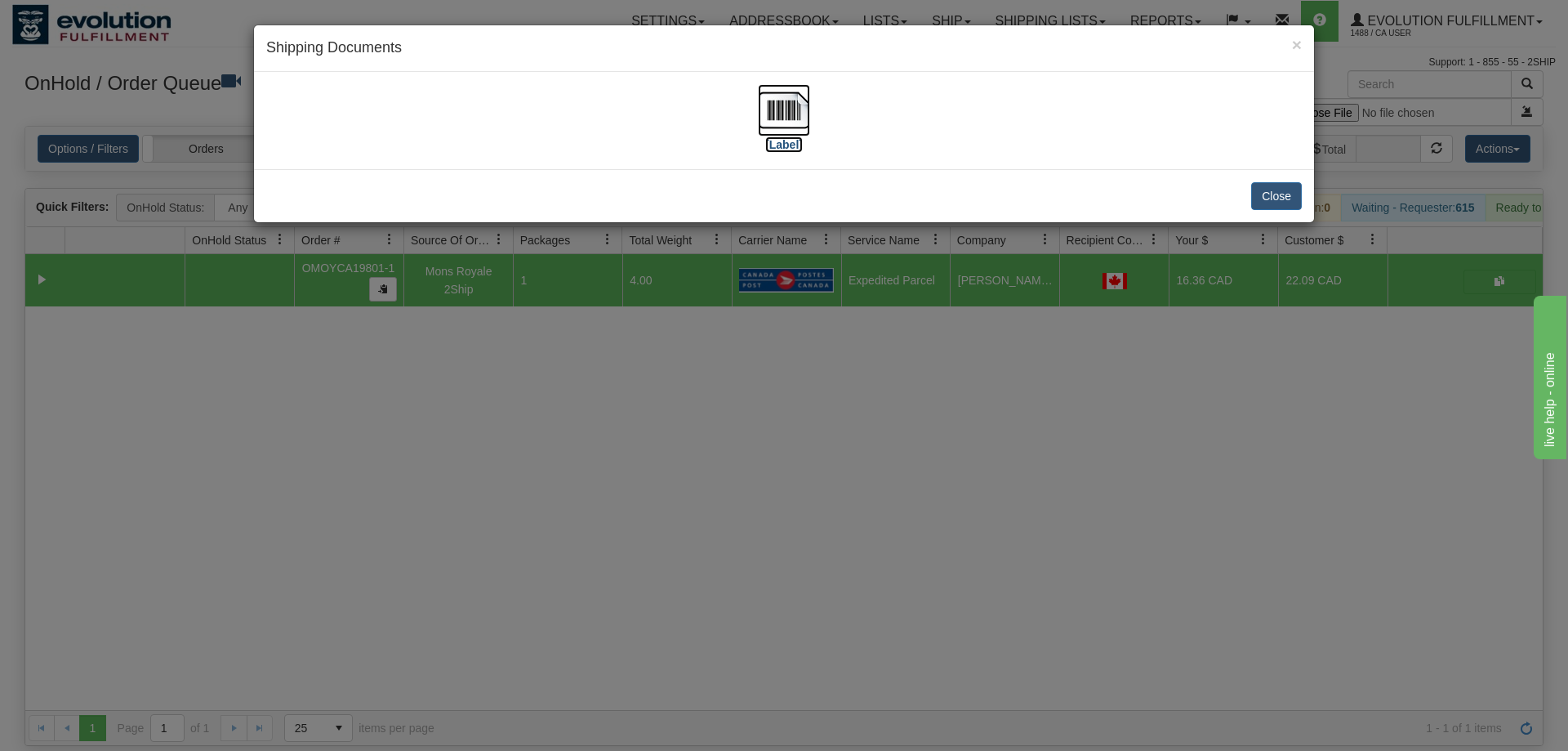
click at [794, 107] on img at bounding box center [784, 110] width 52 height 52
click at [766, 608] on div "× Shipping Documents [Label] Close" at bounding box center [784, 376] width 1568 height 751
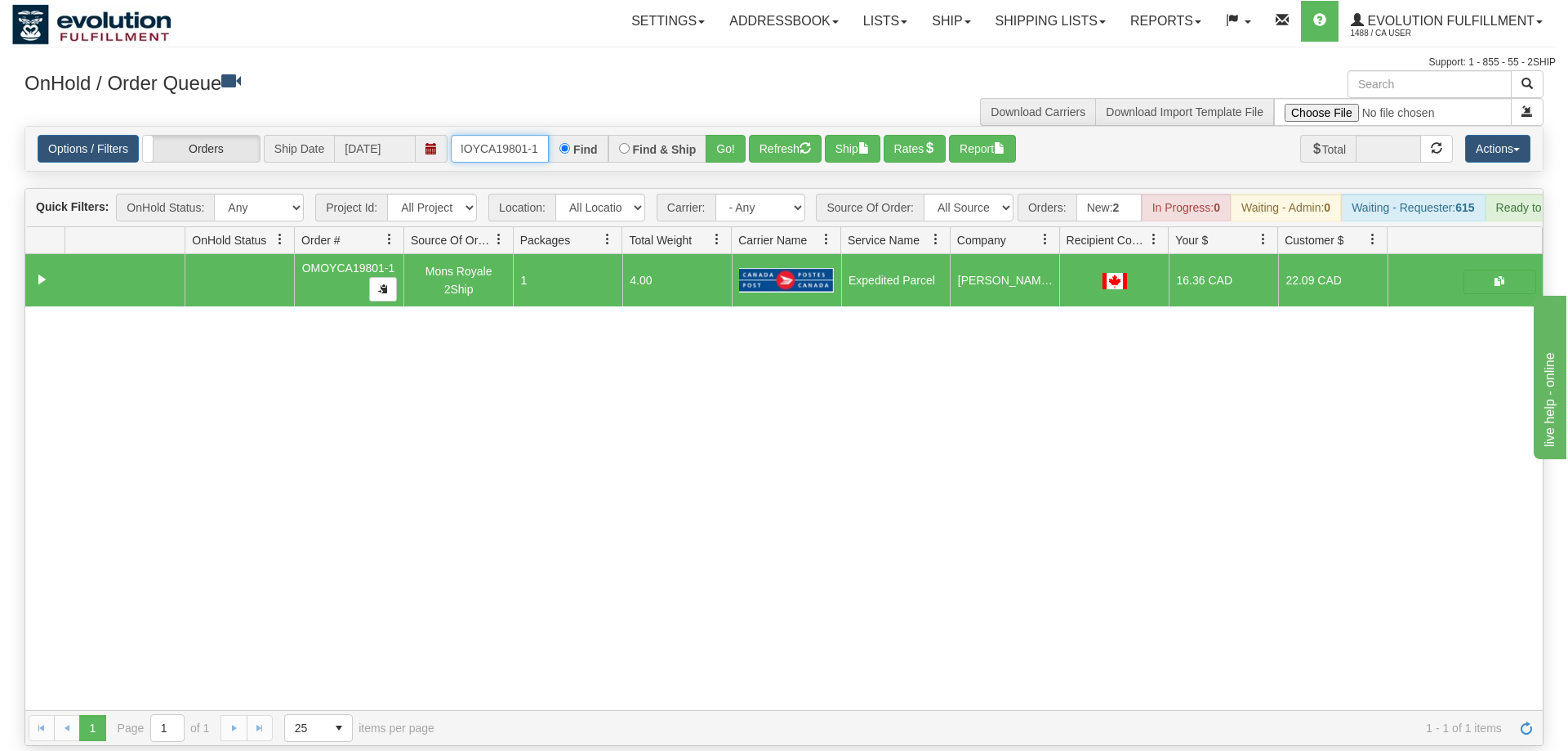
click at [476, 135] on input "OMOYCA19801-1" at bounding box center [500, 149] width 98 height 27
click at [497, 135] on input "OMOYCA19801-1" at bounding box center [500, 149] width 98 height 27
click at [505, 135] on input "OMOYCA19801-1" at bounding box center [500, 149] width 98 height 27
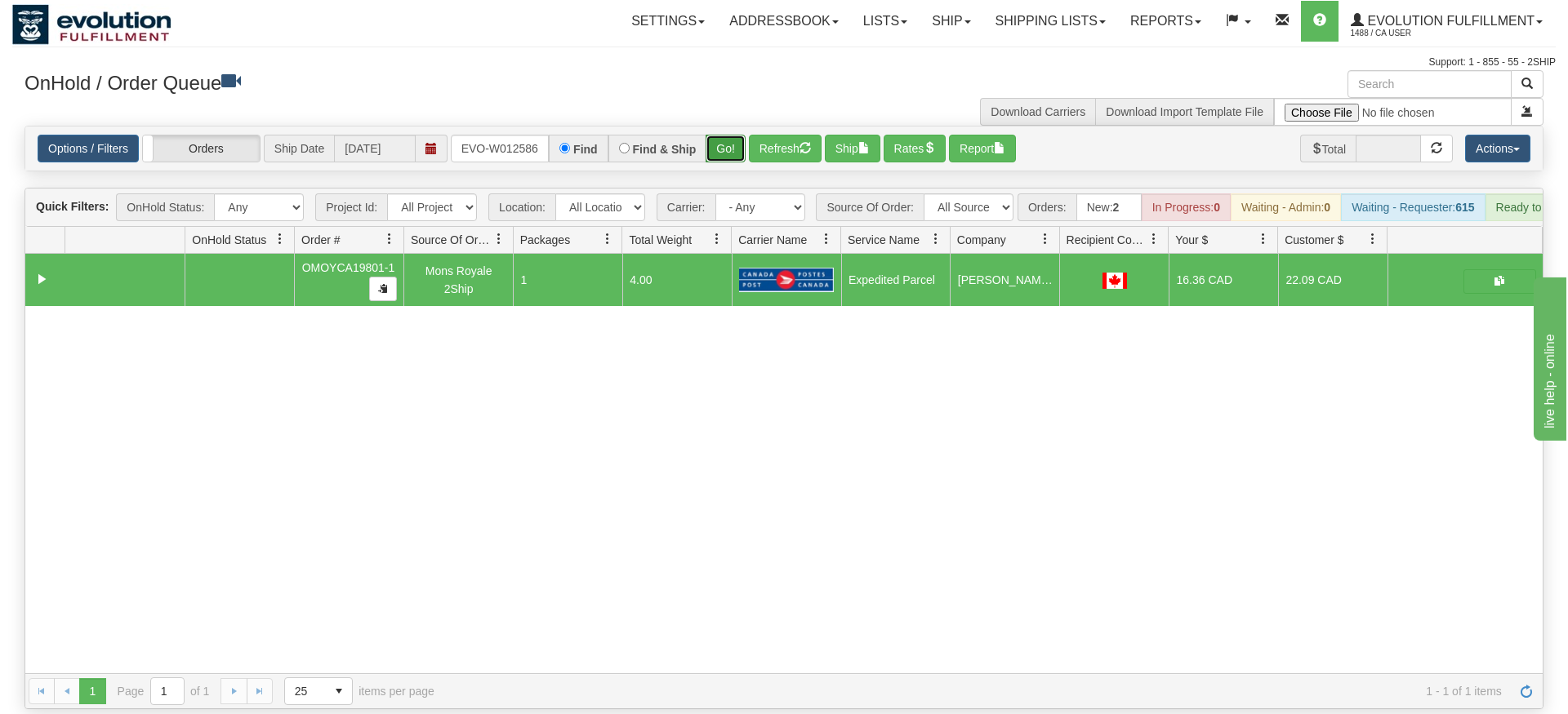
click at [732, 158] on div "Is equal to Is not equal to Contains Does not contains CAD USD EUR ZAR [PERSON_…" at bounding box center [784, 417] width 1544 height 584
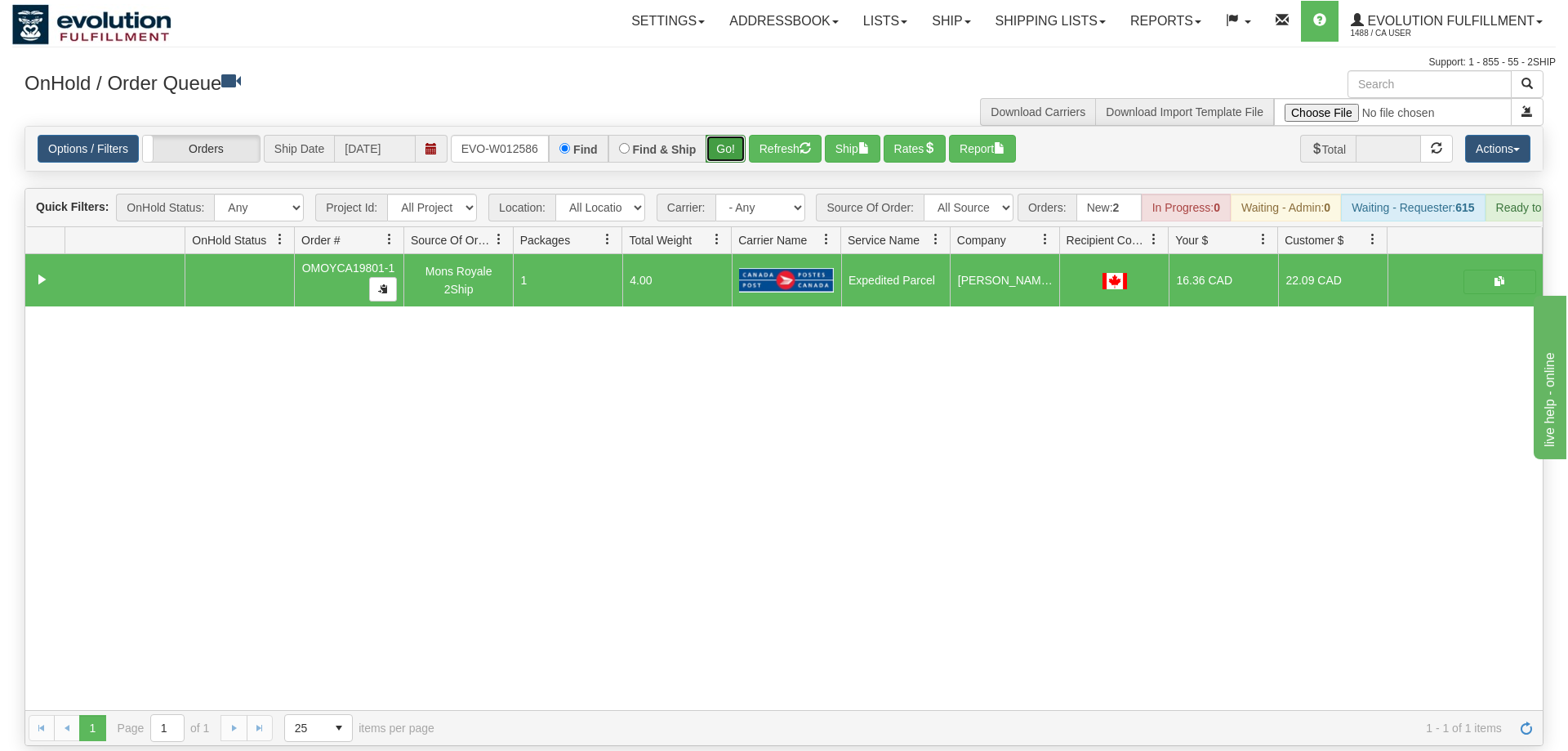
click at [727, 135] on button "Go!" at bounding box center [726, 149] width 40 height 27
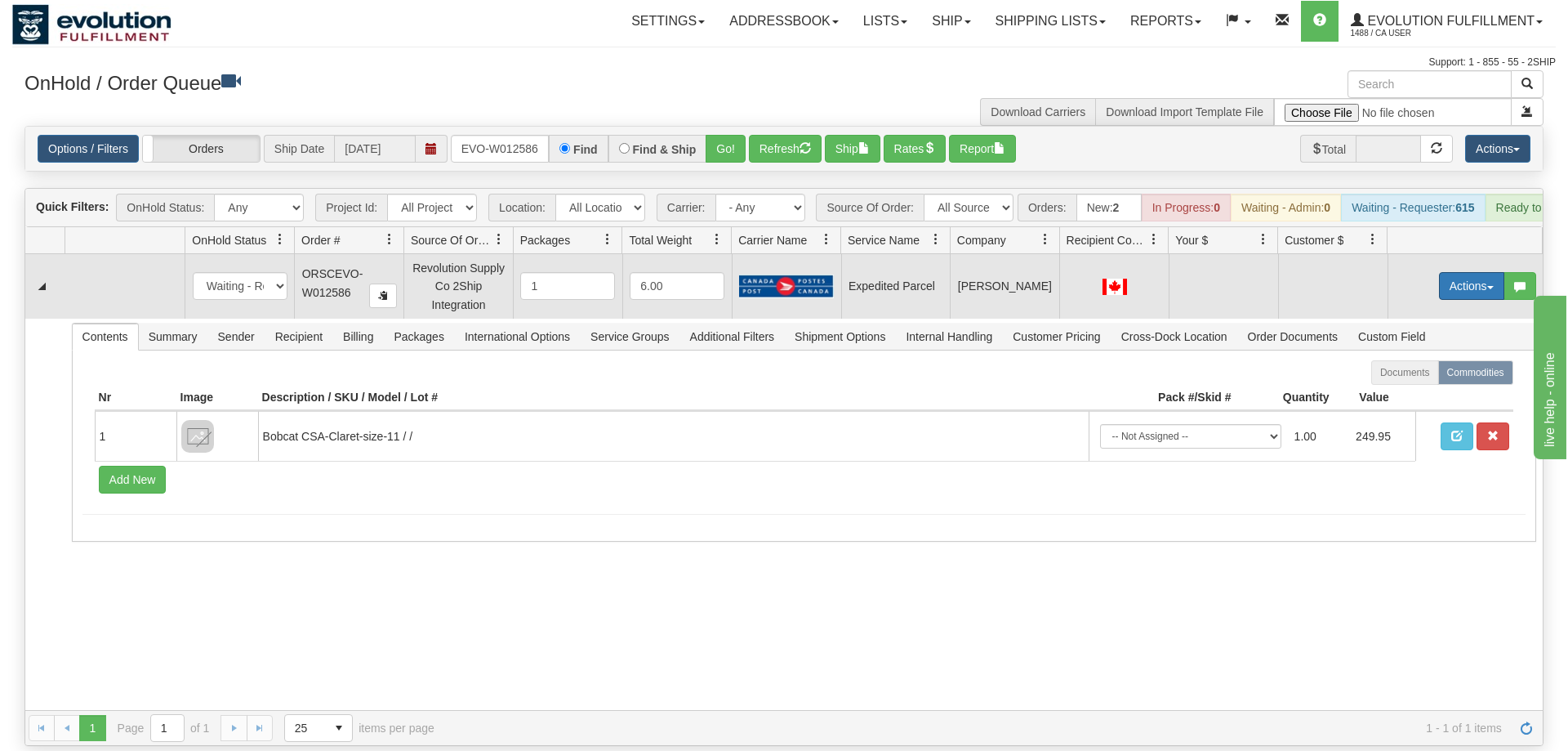
click at [1471, 272] on button "Actions" at bounding box center [1472, 286] width 65 height 27
click at [1441, 332] on span "Refresh Rates" at bounding box center [1431, 338] width 84 height 13
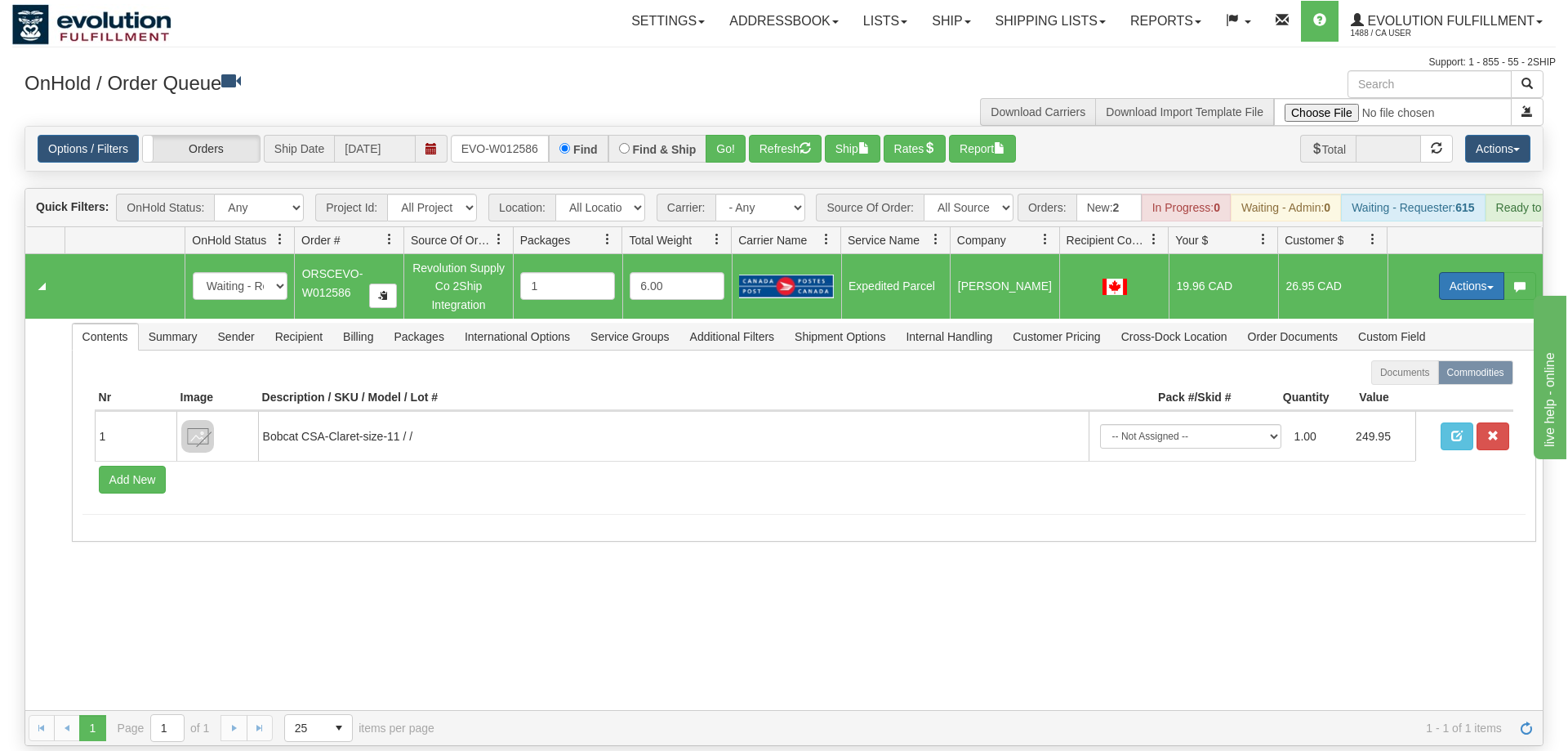
click at [1439, 272] on button "Actions" at bounding box center [1472, 286] width 65 height 27
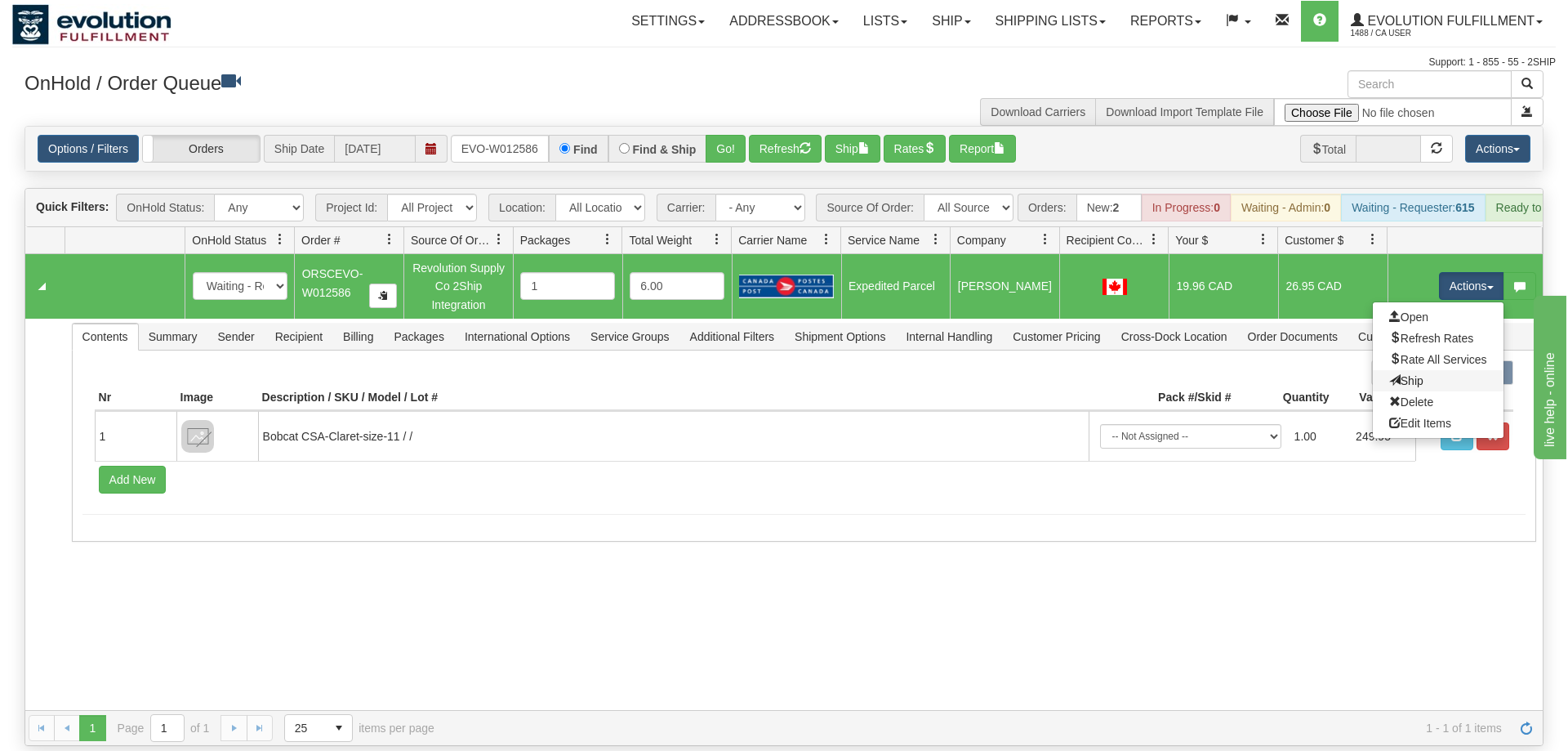
click at [1407, 370] on link "Ship" at bounding box center [1438, 381] width 131 height 21
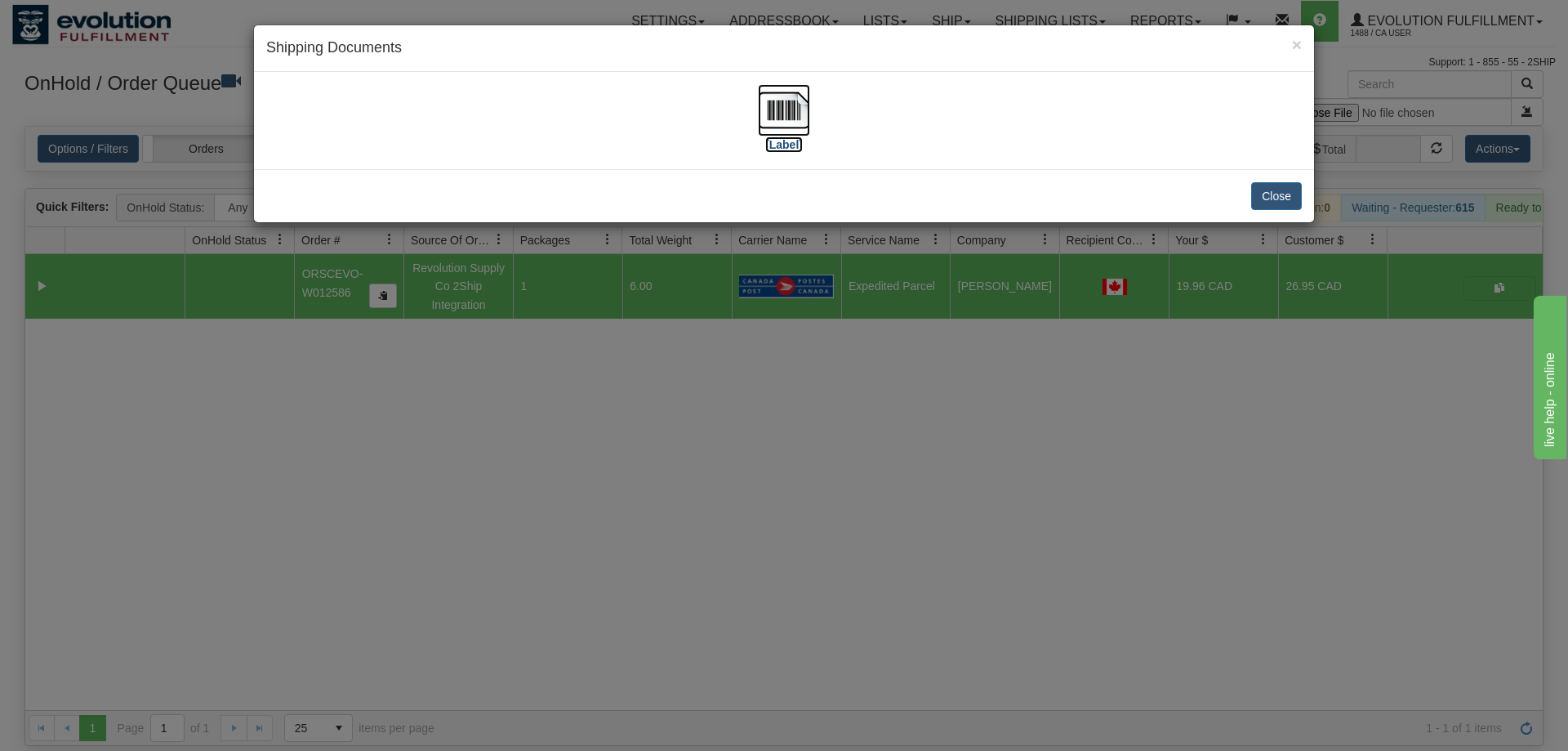
click at [773, 106] on img at bounding box center [784, 110] width 52 height 52
click at [738, 413] on div "× Shipping Documents [Label] Close" at bounding box center [784, 376] width 1568 height 751
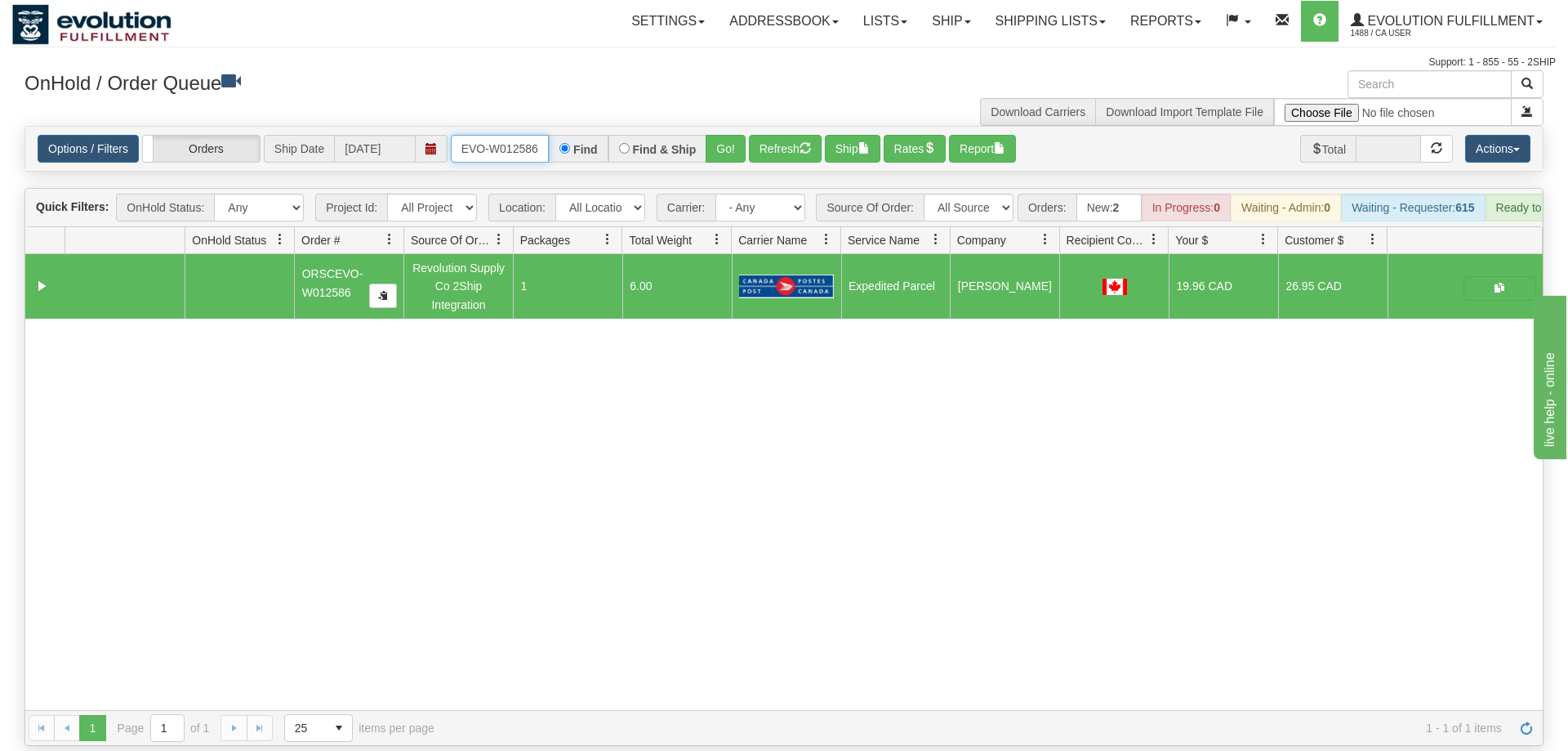
click at [499, 135] on input "ORSCEVO-W012586" at bounding box center [500, 149] width 98 height 27
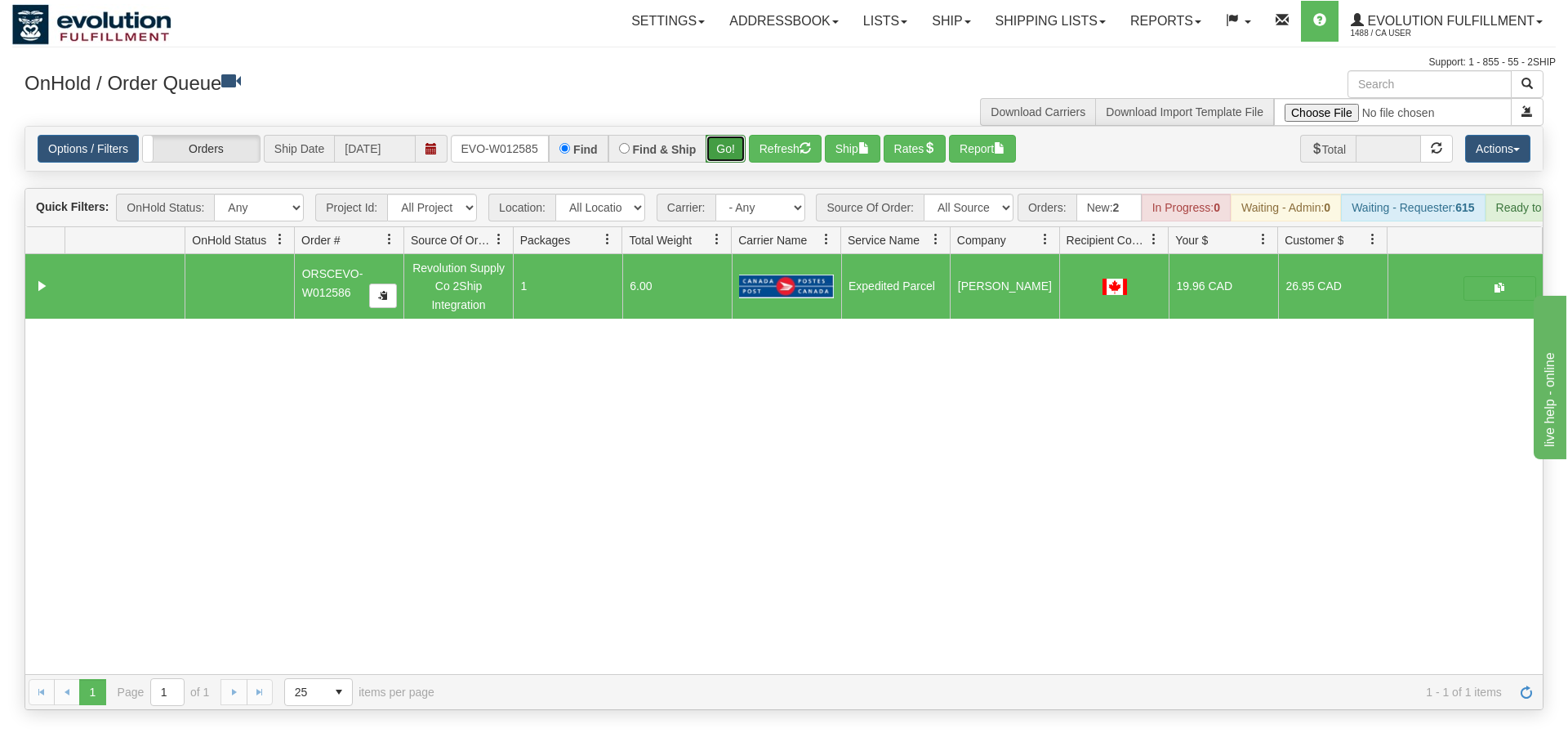
drag, startPoint x: 723, startPoint y: 128, endPoint x: 731, endPoint y: 120, distance: 11.3
click at [723, 162] on div "Is equal to Is not equal to Contains Does not contains CAD USD EUR ZAR [PERSON_…" at bounding box center [784, 418] width 1544 height 584
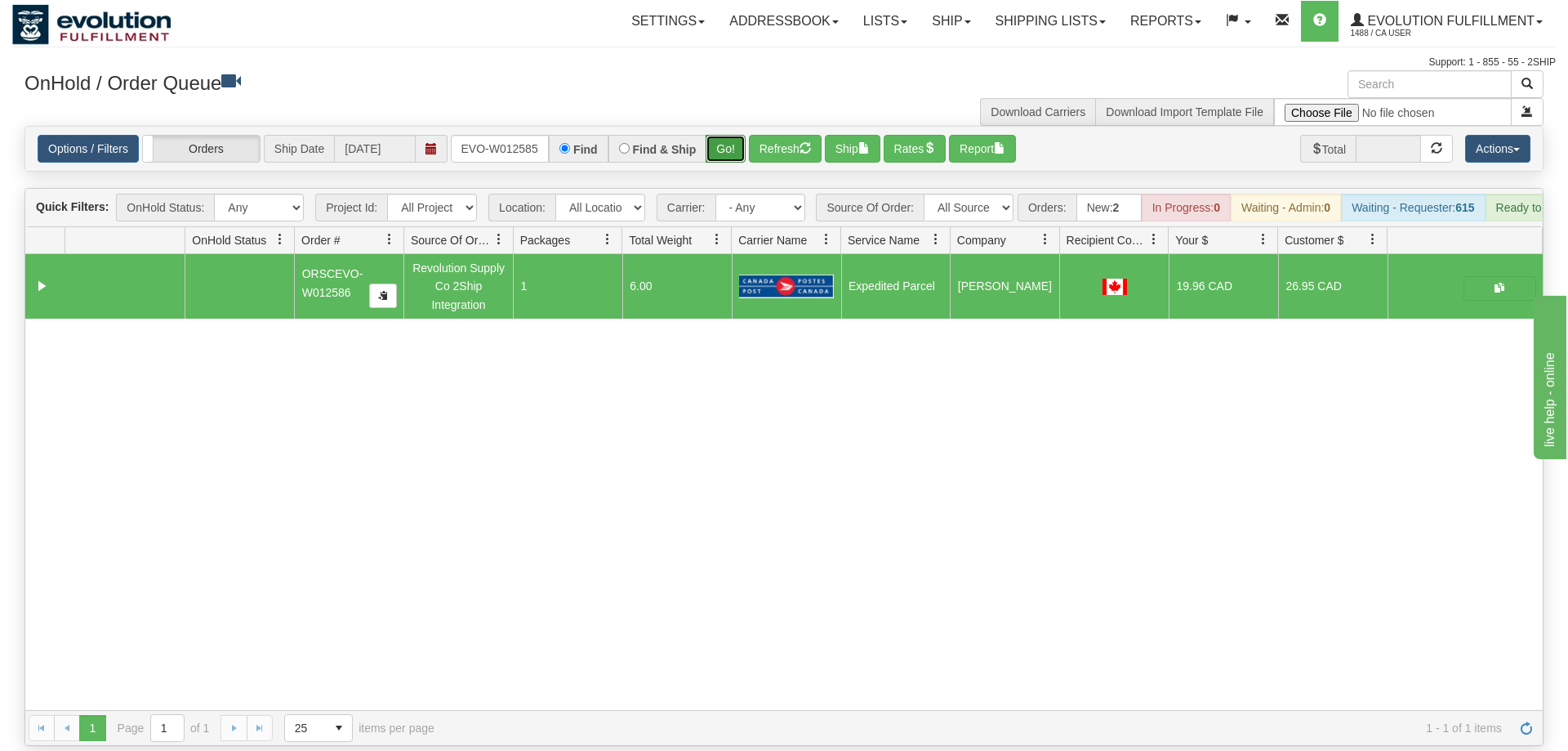
click at [731, 135] on button "Go!" at bounding box center [726, 149] width 40 height 27
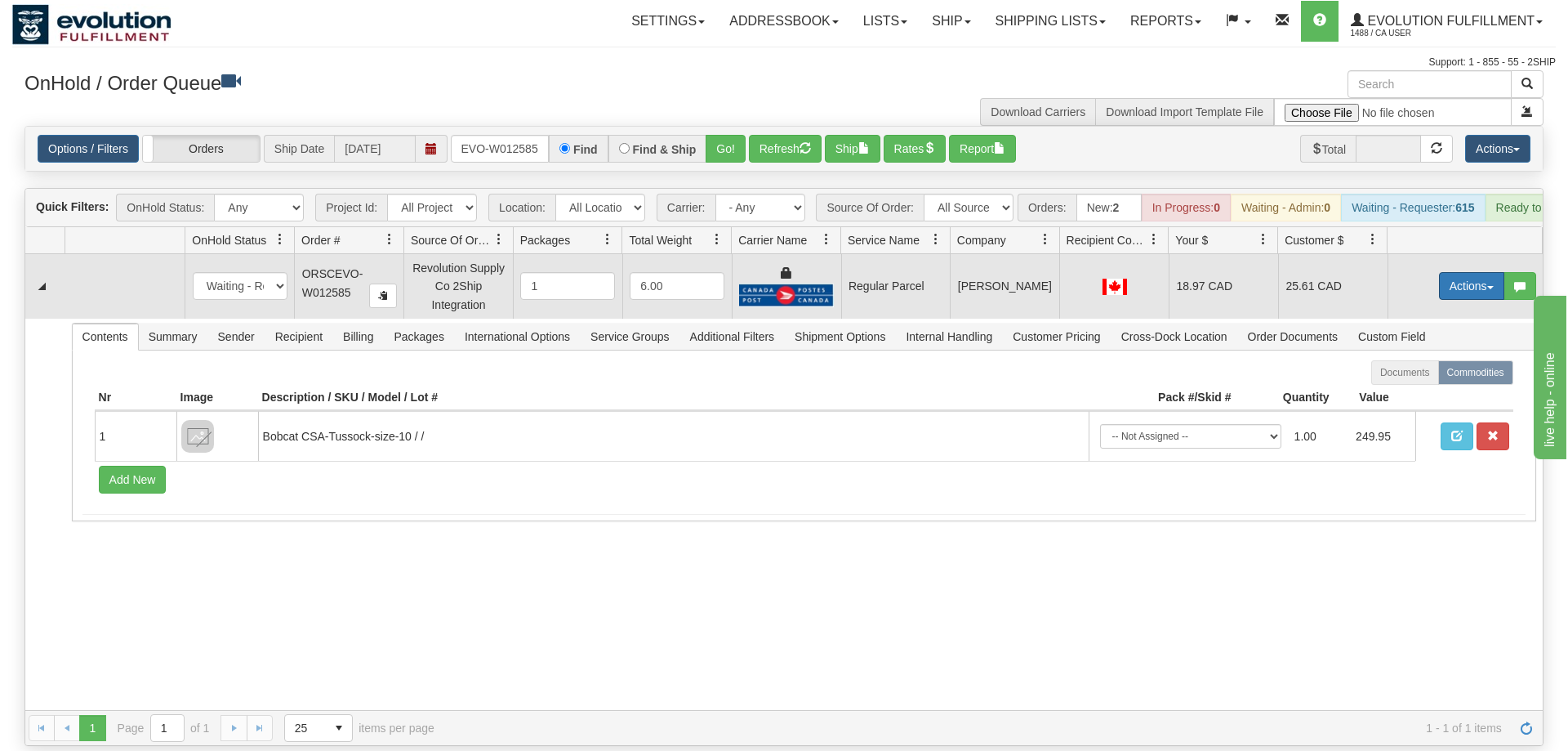
click at [1462, 272] on button "Actions" at bounding box center [1472, 286] width 65 height 27
click at [1425, 353] on span "Rate All Services" at bounding box center [1438, 359] width 98 height 13
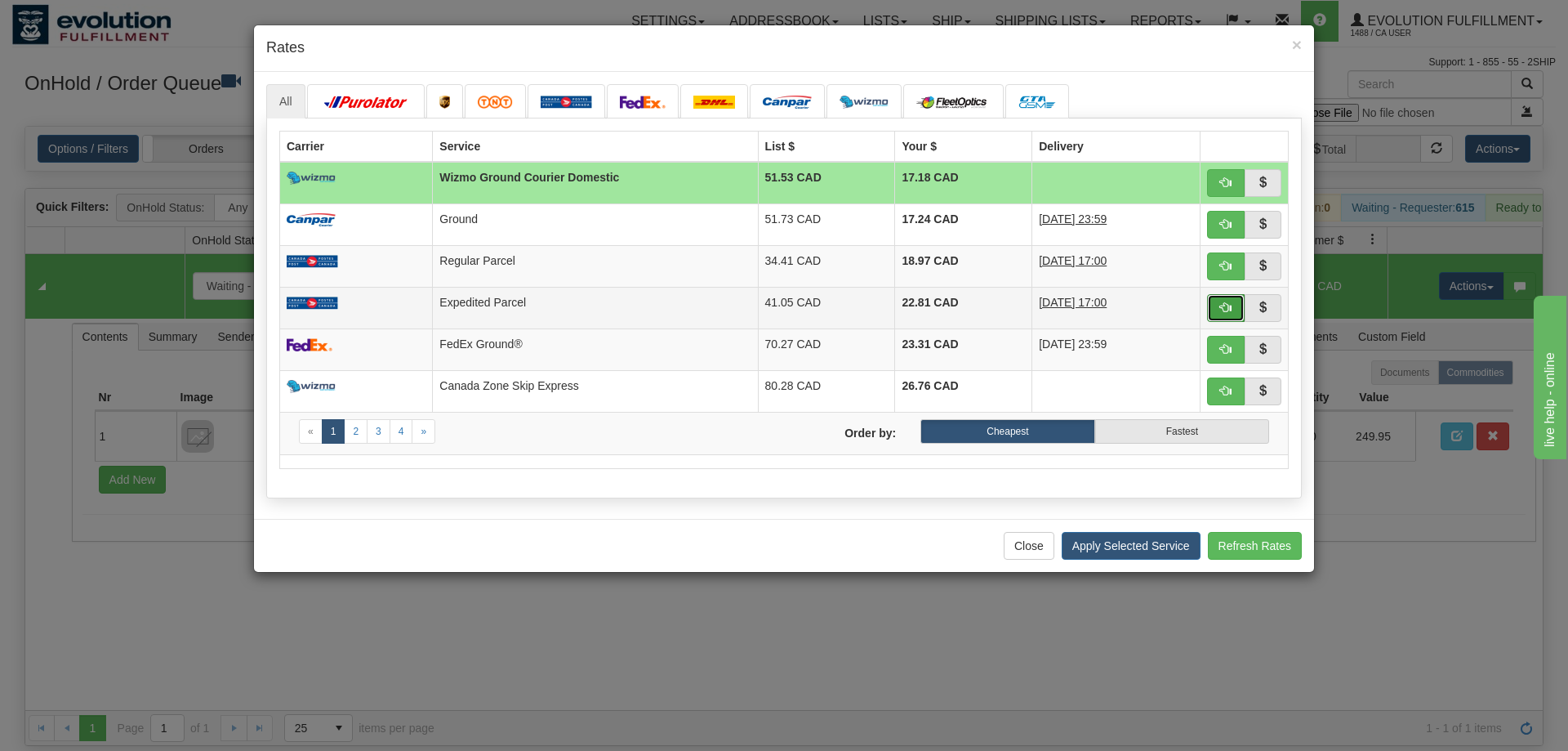
click at [1219, 307] on button "button" at bounding box center [1226, 308] width 38 height 27
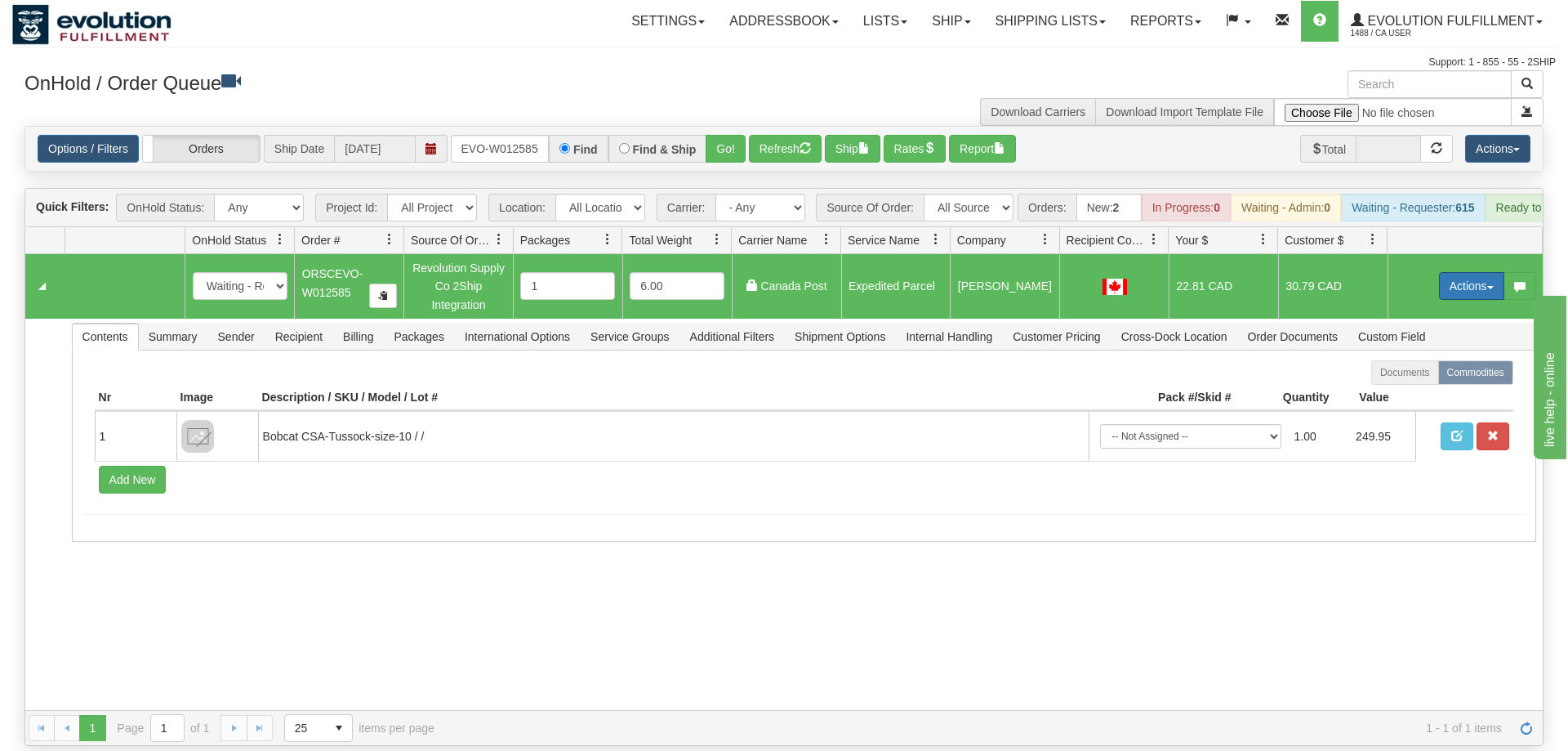
click at [1463, 272] on button "Actions" at bounding box center [1472, 286] width 65 height 27
click at [1407, 375] on span "Ship" at bounding box center [1407, 381] width 34 height 13
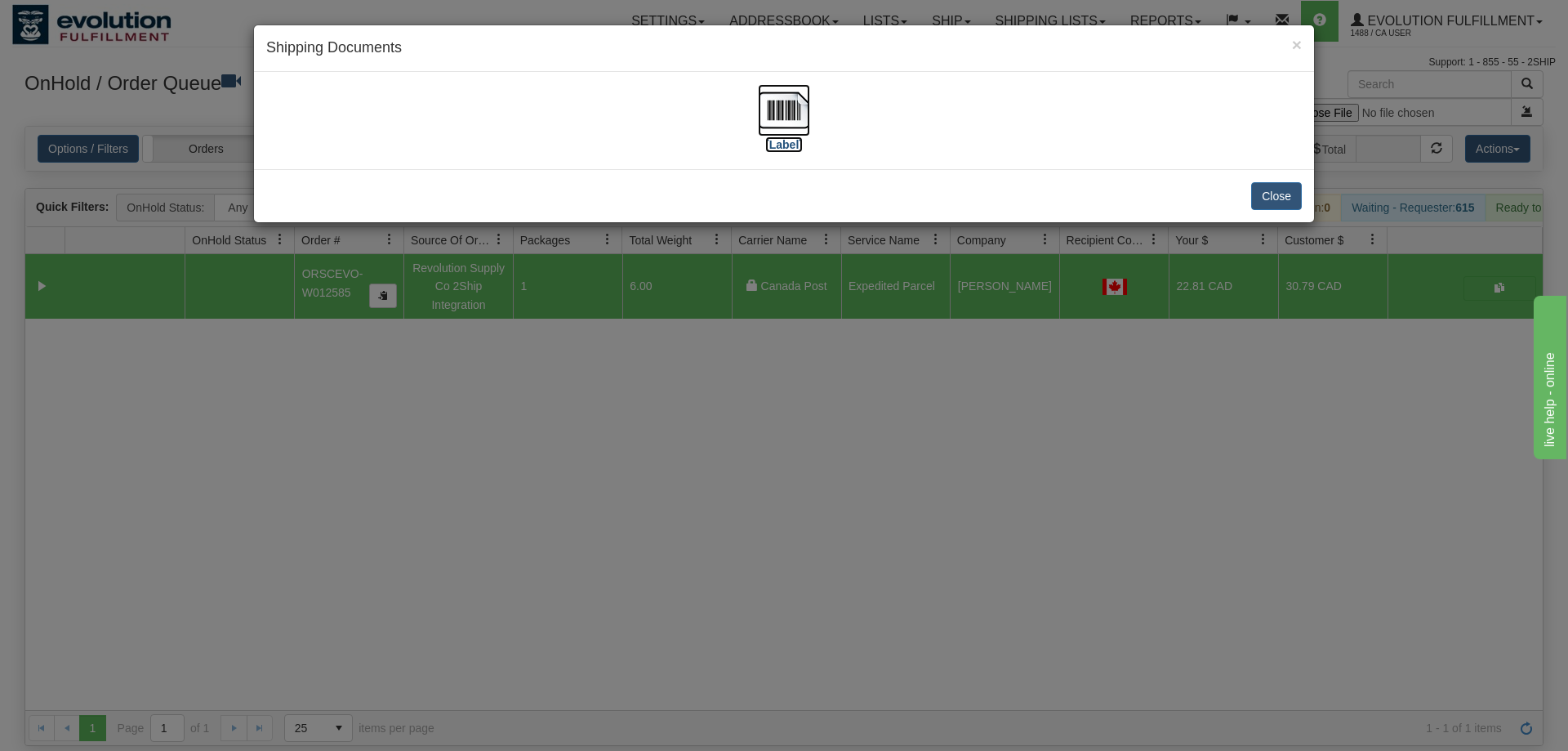
click at [805, 111] on img at bounding box center [784, 110] width 52 height 52
click at [530, 431] on div "× Shipping Documents [Label] Close" at bounding box center [784, 376] width 1568 height 751
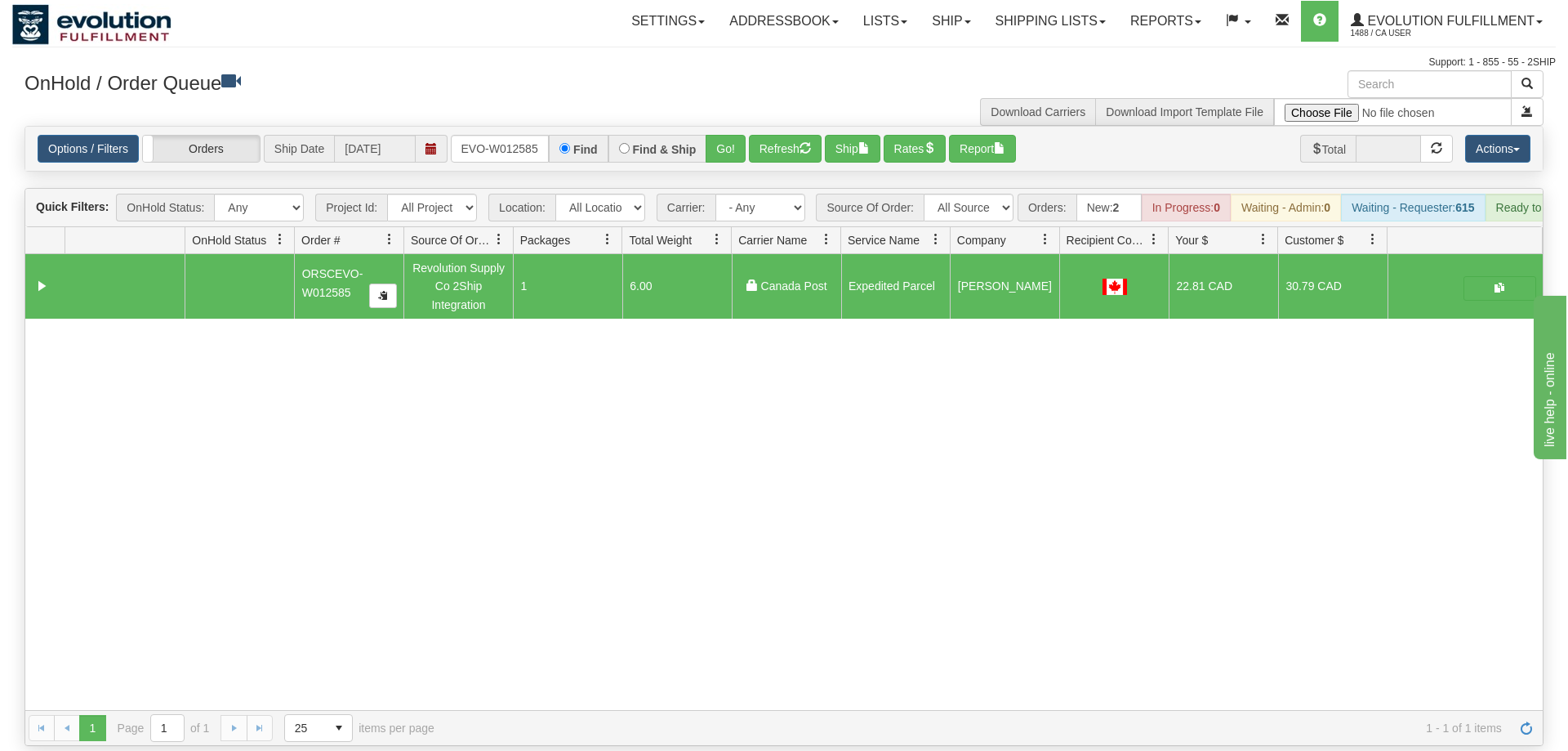
click at [498, 137] on div "Options / Filters Group Shipments Orders Ship Date 09/04/2025 oRSCEVO-W012585 F…" at bounding box center [783, 148] width 1517 height 44
click at [499, 135] on input "oRSCEVO-W012585" at bounding box center [500, 149] width 98 height 27
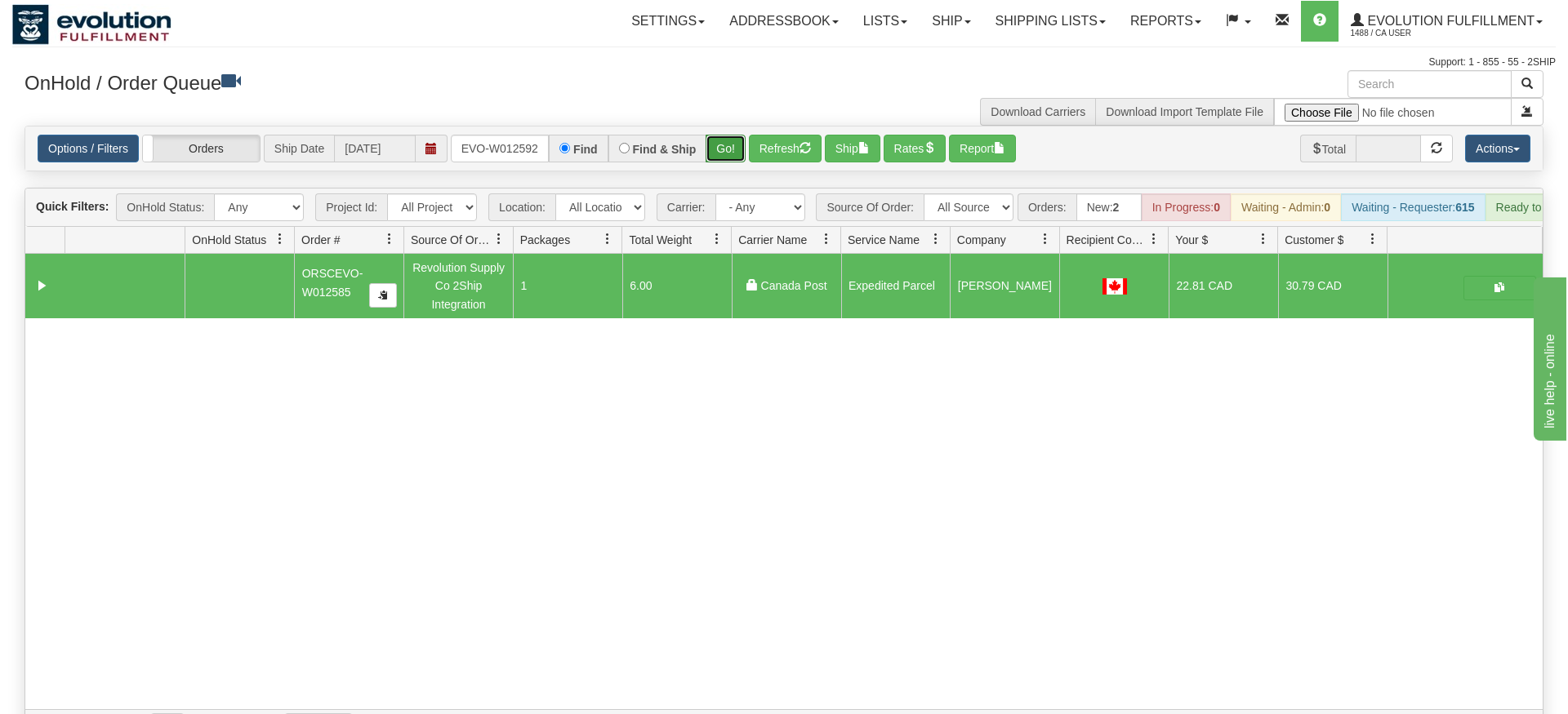
drag, startPoint x: 740, startPoint y: 120, endPoint x: 735, endPoint y: 128, distance: 9.4
click at [740, 154] on div "Is equal to Is not equal to Contains Does not contains CAD USD EUR ZAR [PERSON_…" at bounding box center [784, 435] width 1544 height 620
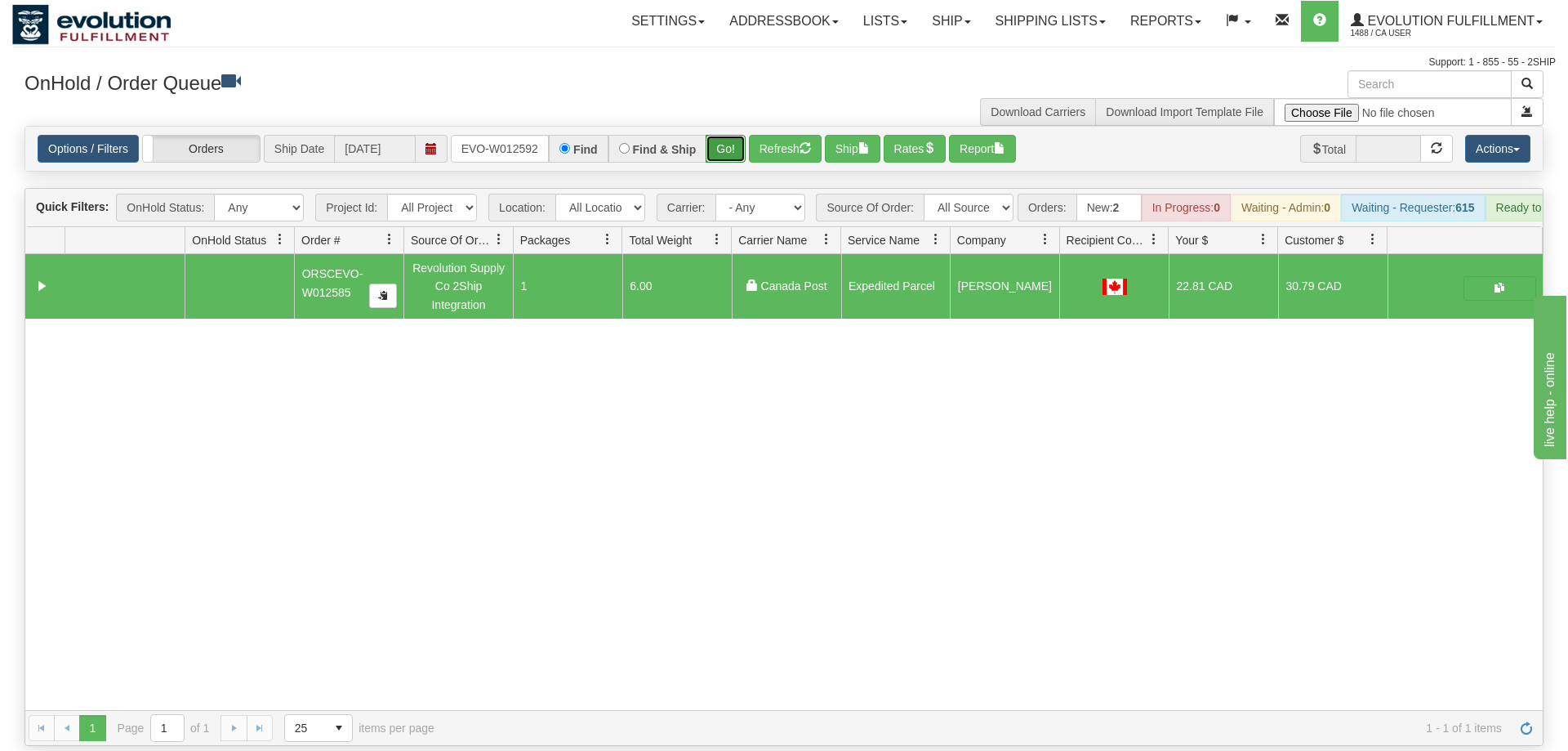
click at [734, 135] on button "Go!" at bounding box center [726, 149] width 40 height 27
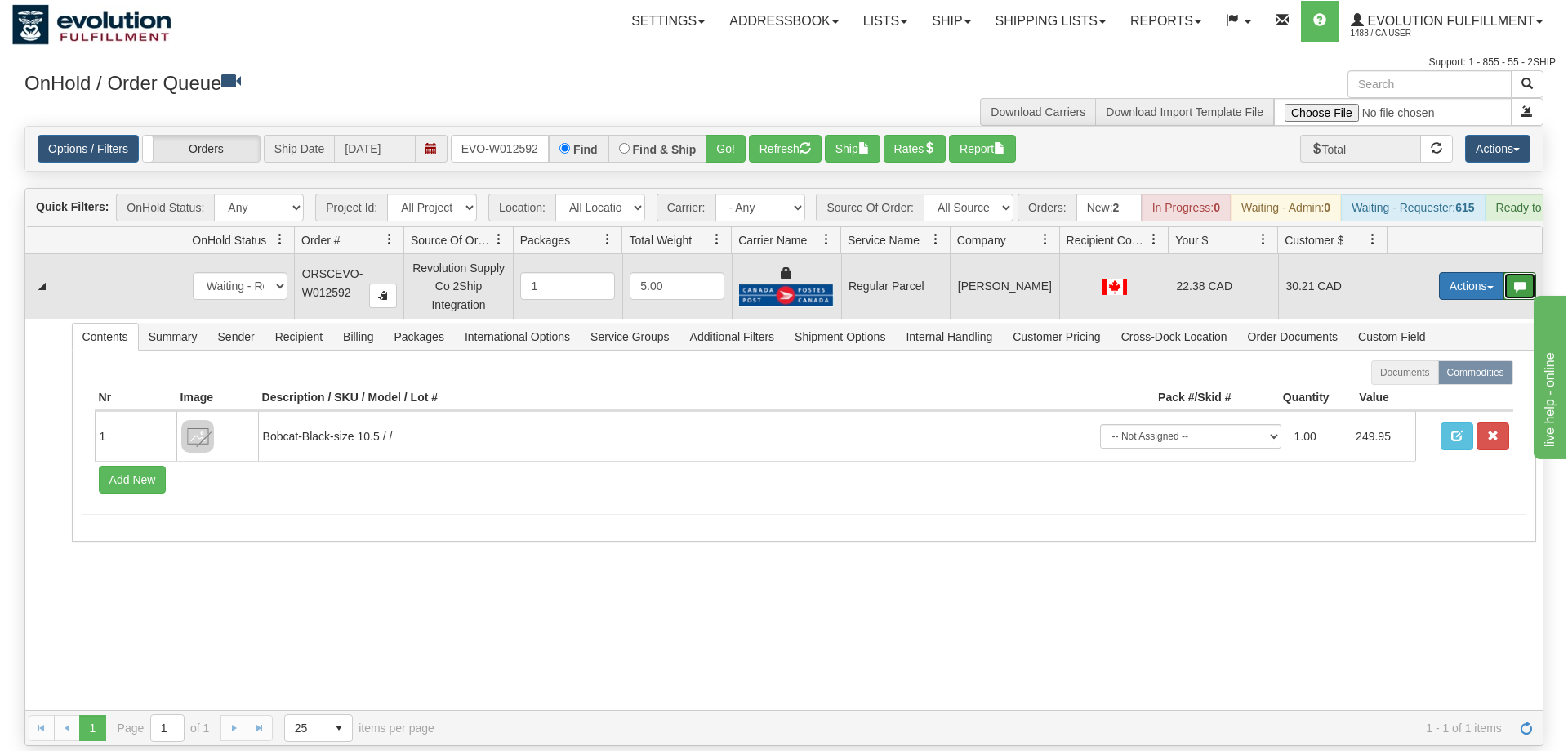
drag, startPoint x: 1506, startPoint y: 261, endPoint x: 1478, endPoint y: 254, distance: 28.9
click at [1501, 272] on div "Actions Open Refresh Rates Rate All Services Ship Delete Edit Items" at bounding box center [1487, 286] width 97 height 27
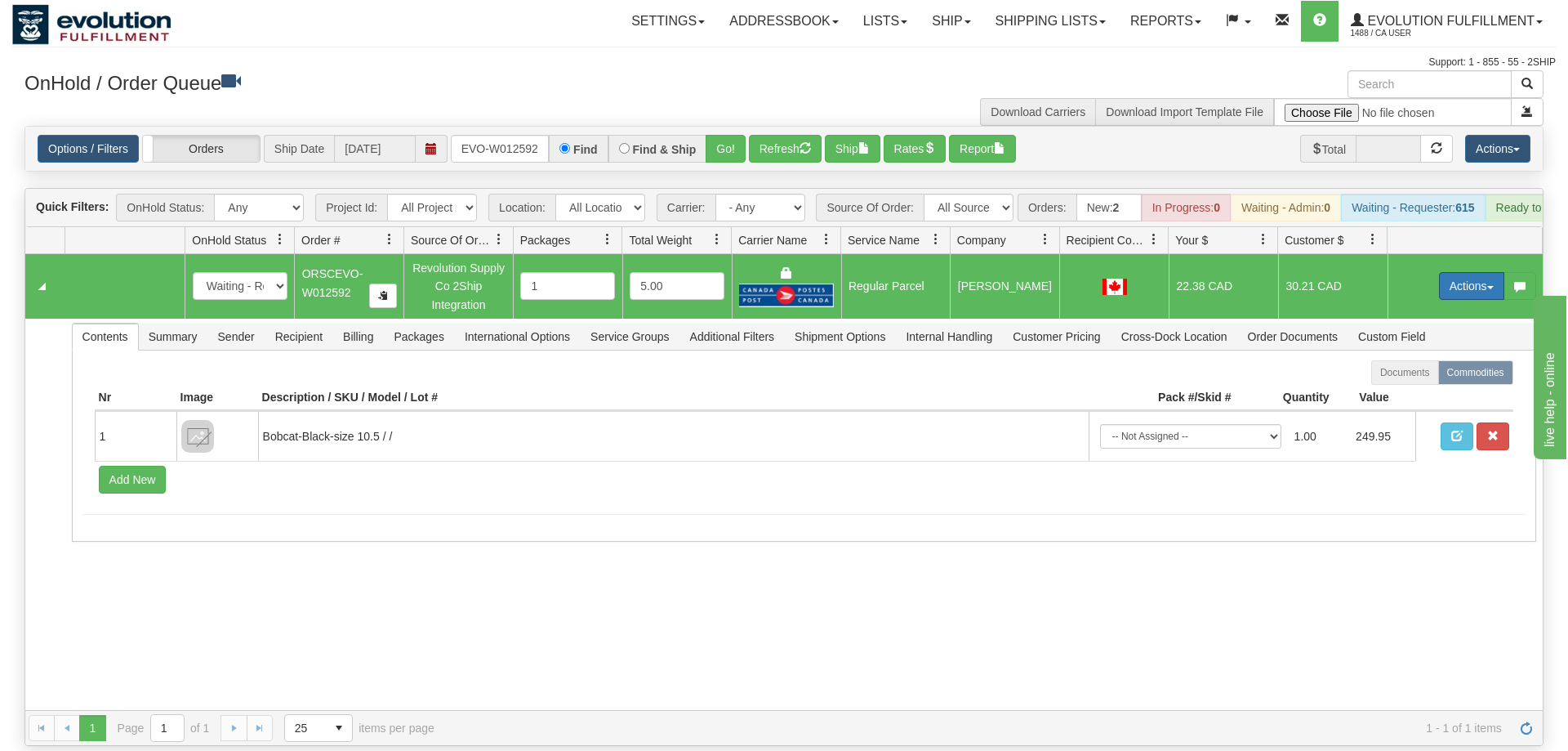
click at [1472, 272] on button "Actions" at bounding box center [1472, 286] width 65 height 27
click at [1428, 353] on span "Rate All Services" at bounding box center [1438, 359] width 98 height 13
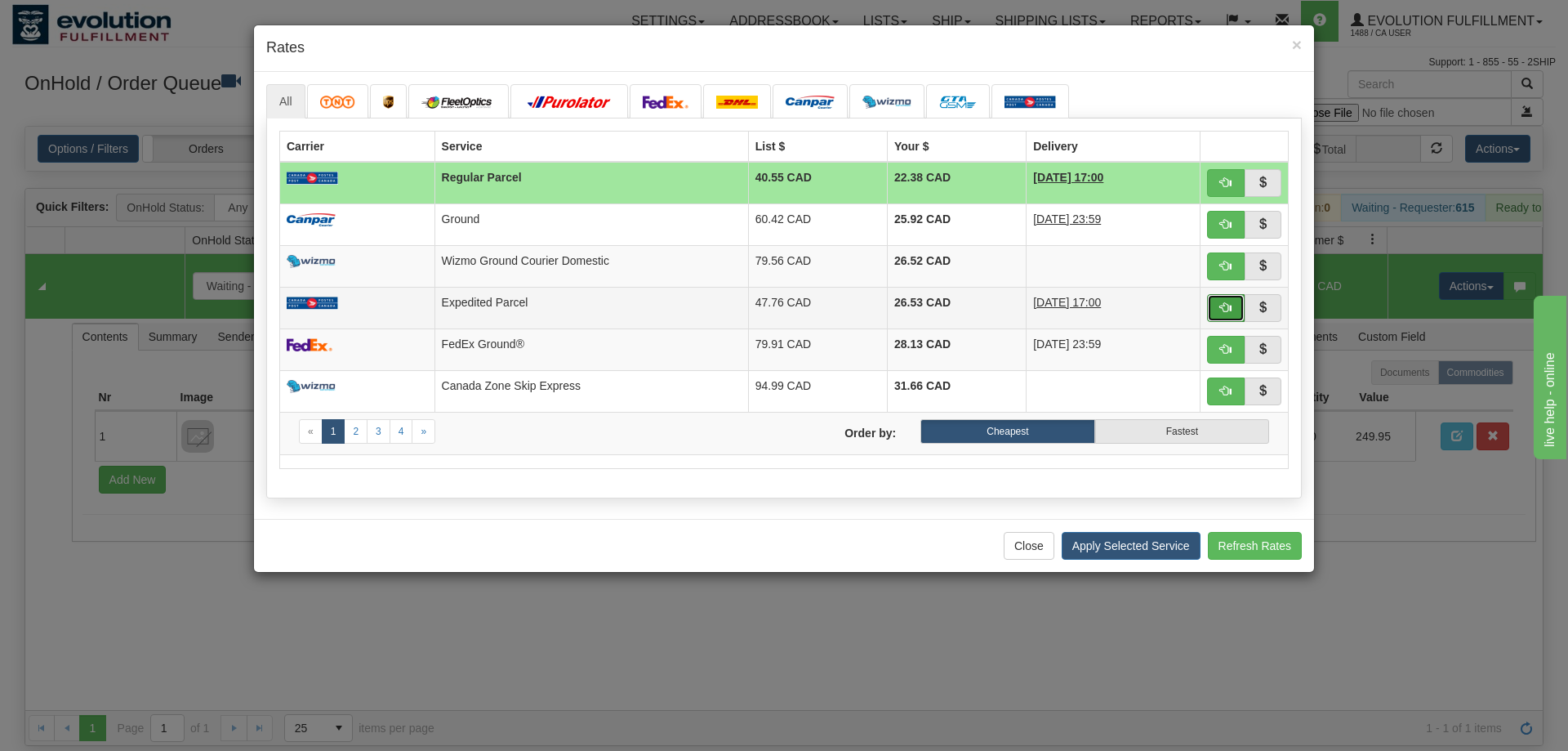
click at [1236, 302] on button "button" at bounding box center [1226, 308] width 38 height 27
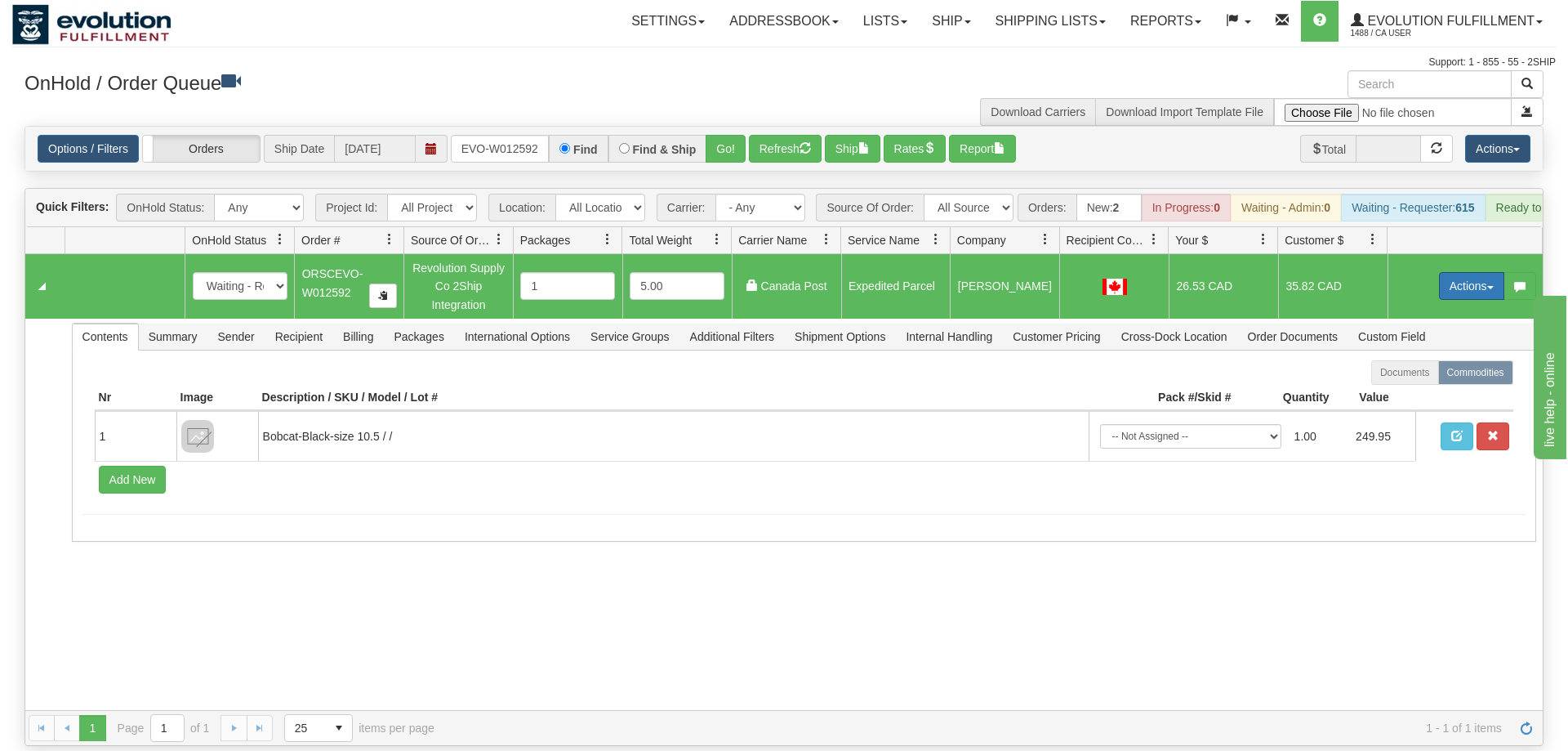
click at [1474, 272] on button "Actions" at bounding box center [1472, 286] width 65 height 27
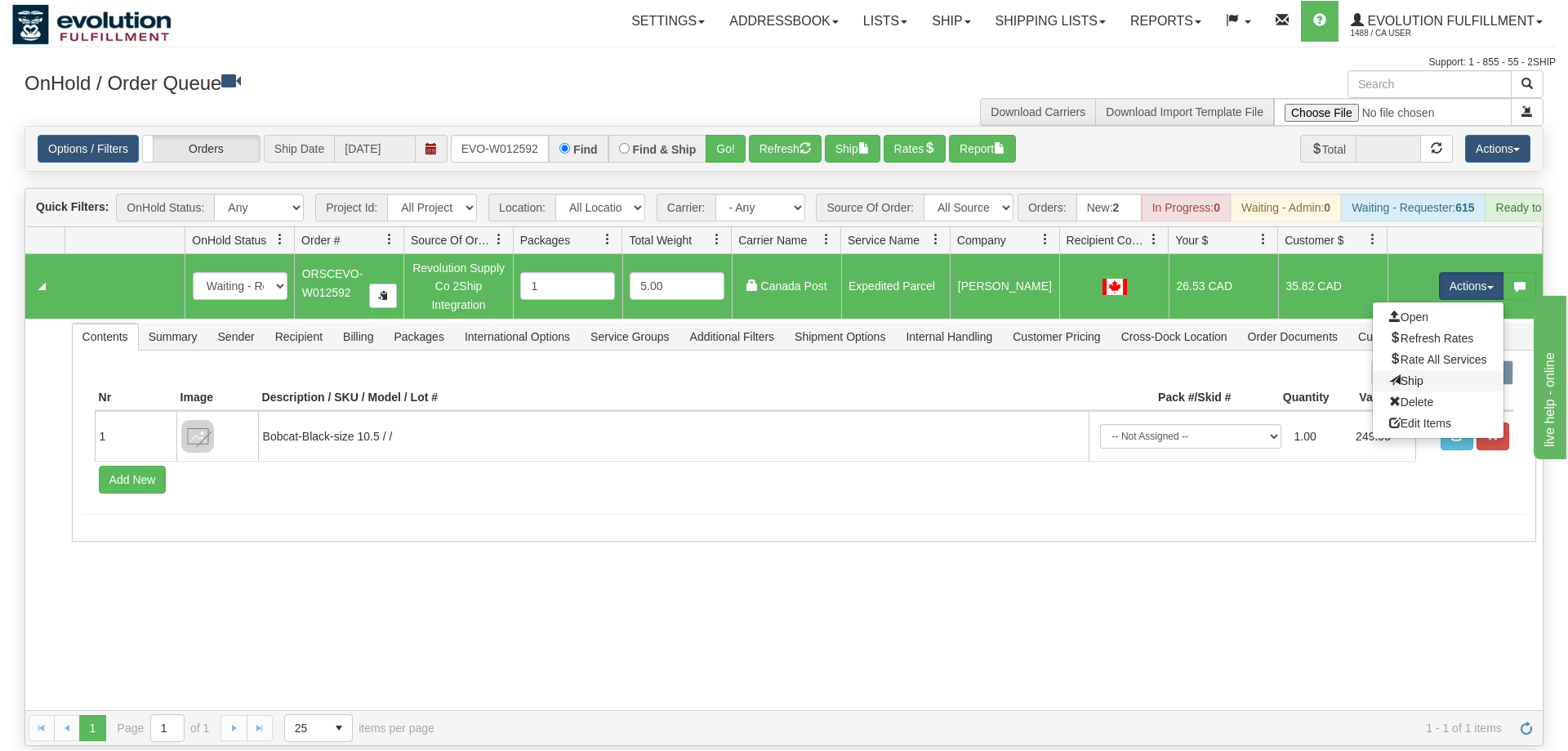
click at [1432, 370] on link "Ship" at bounding box center [1438, 381] width 131 height 21
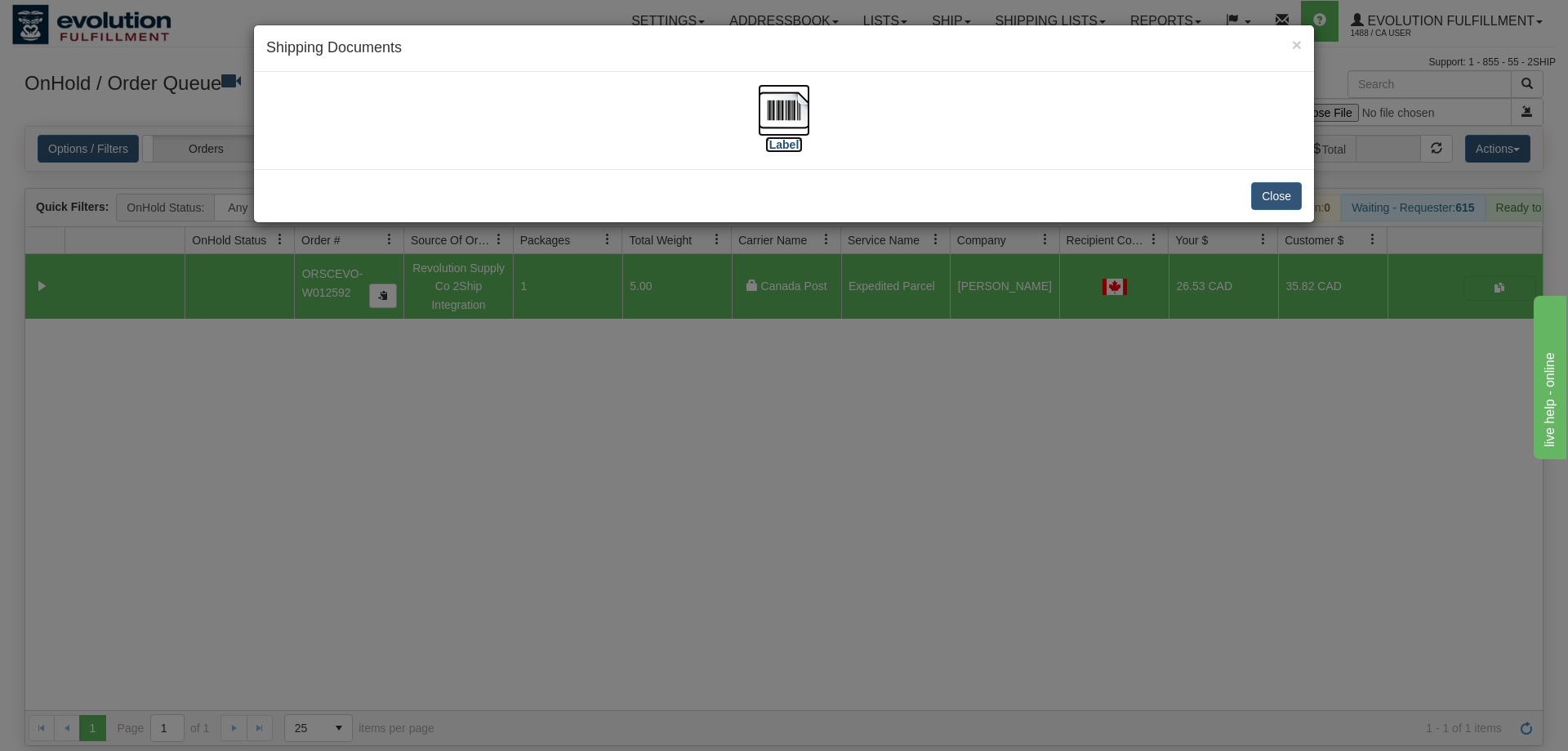
click at [763, 130] on img at bounding box center [784, 110] width 52 height 52
drag, startPoint x: 1084, startPoint y: 443, endPoint x: 514, endPoint y: 327, distance: 581.7
click at [1072, 430] on div "× Shipping Documents [Label] Close" at bounding box center [784, 376] width 1568 height 751
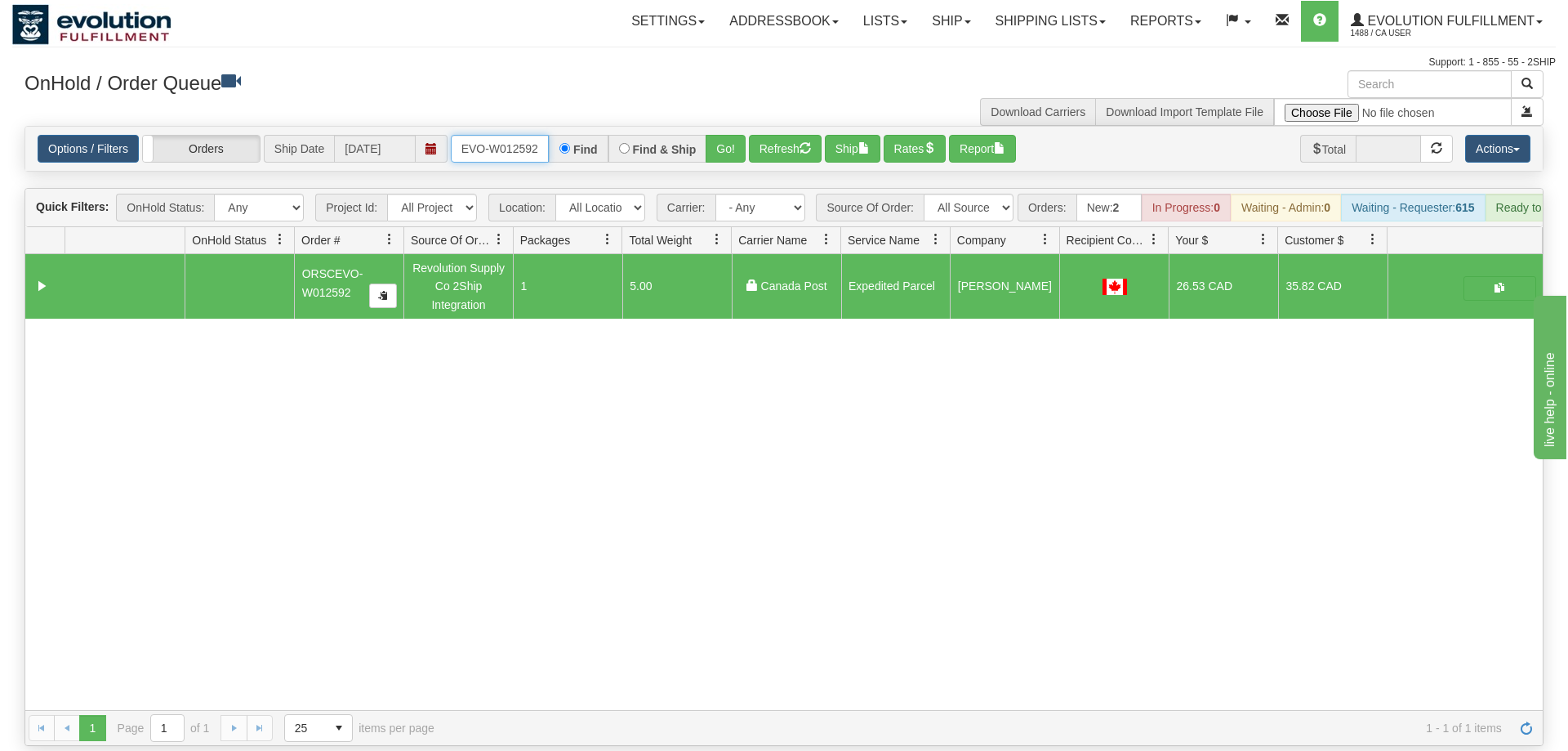
click at [514, 135] on input "ORSCEVO-W012592" at bounding box center [500, 149] width 98 height 27
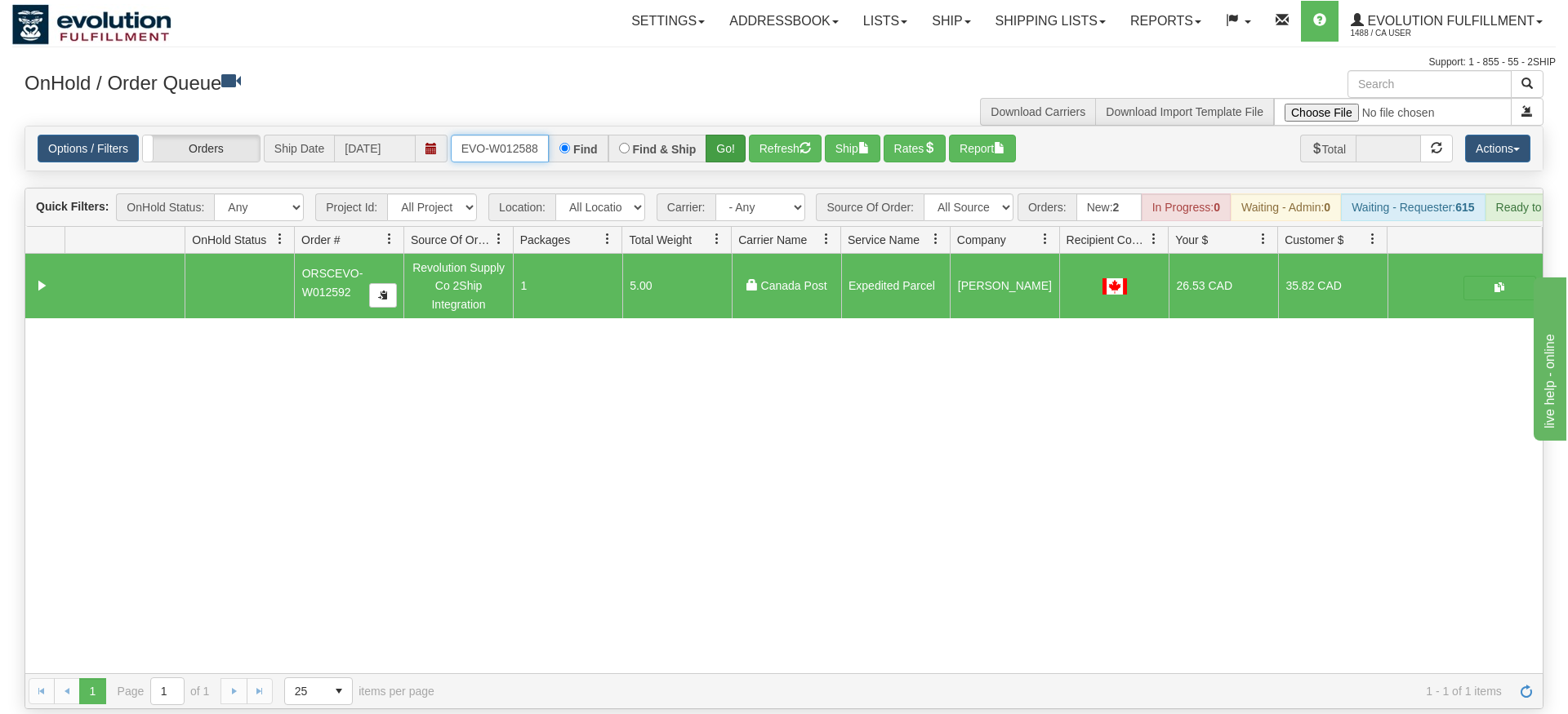
type input "ORSCEVO-W012588"
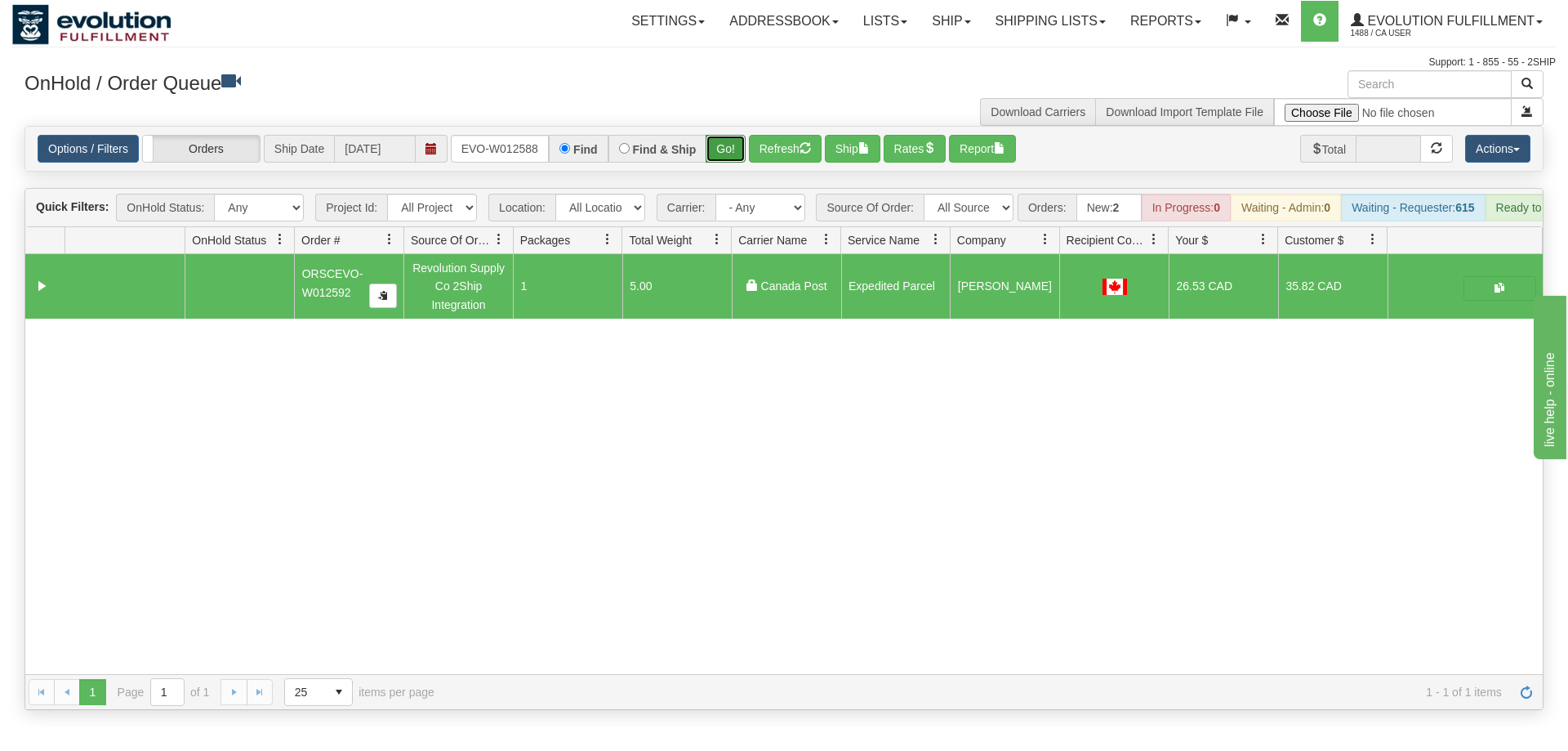
click at [725, 155] on div "Is equal to Is not equal to Contains Does not contains CAD USD EUR ZAR [PERSON_…" at bounding box center [784, 418] width 1544 height 584
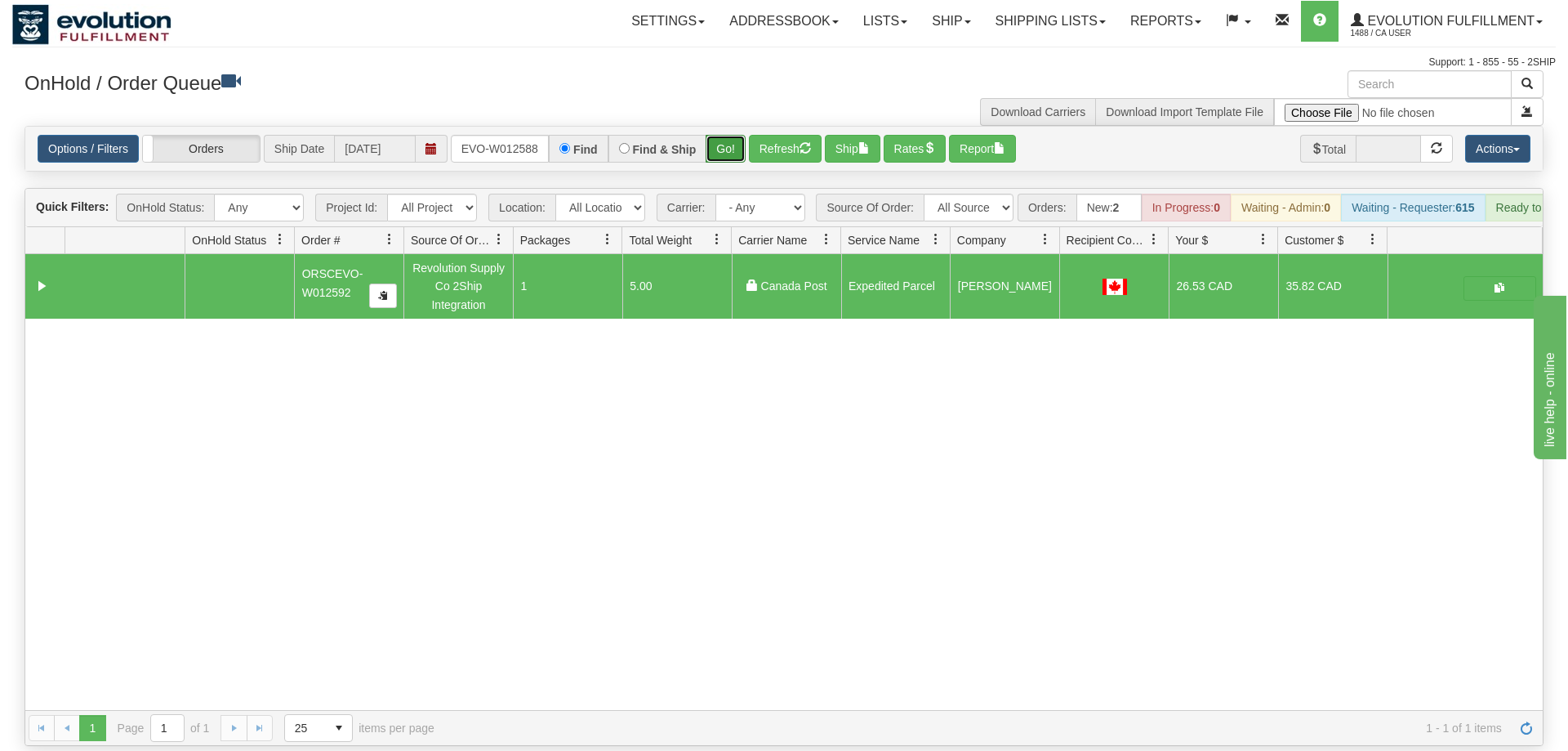
click at [734, 135] on button "Go!" at bounding box center [726, 149] width 40 height 27
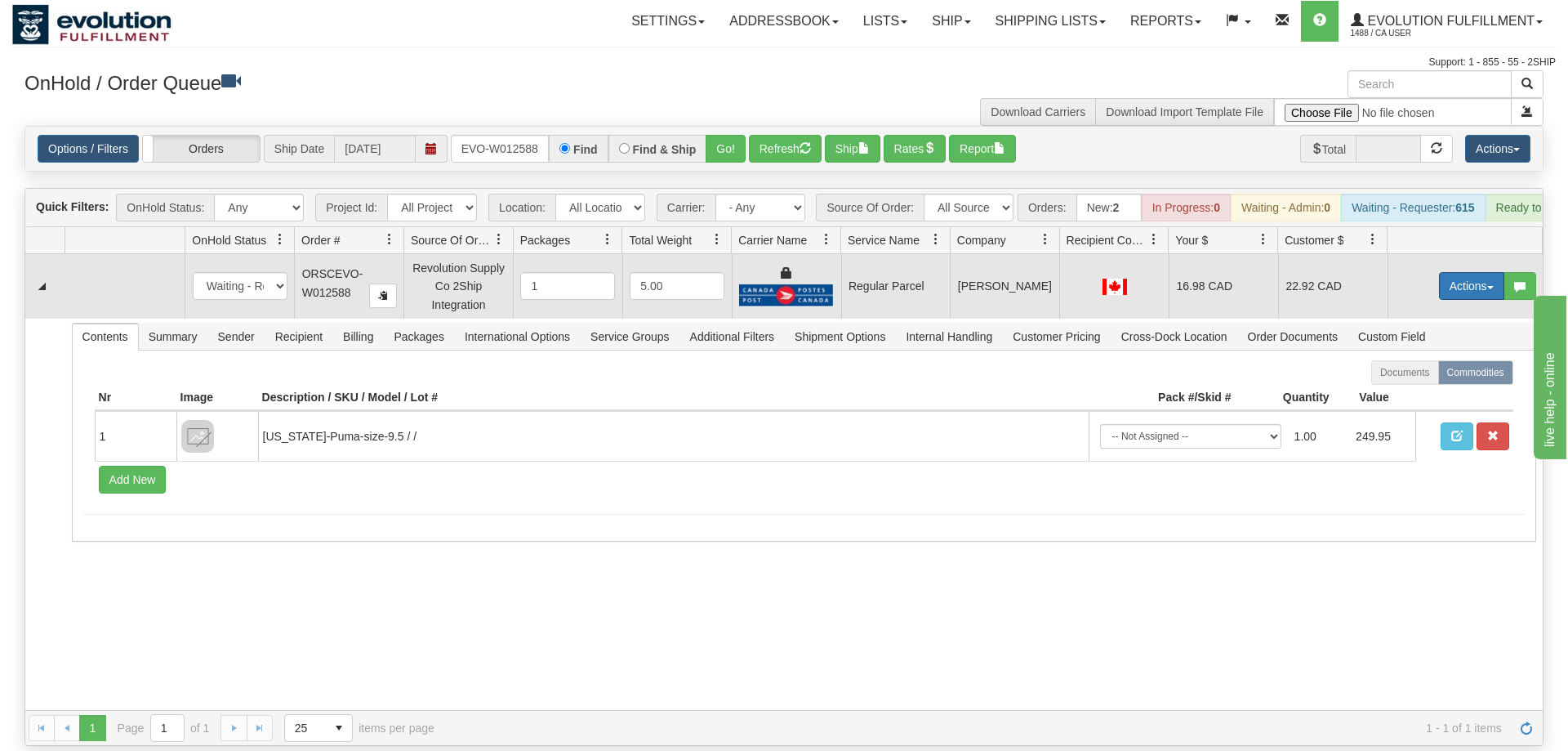
click at [1468, 272] on button "Actions" at bounding box center [1472, 286] width 65 height 27
click at [1440, 353] on span "Rate All Services" at bounding box center [1438, 359] width 98 height 13
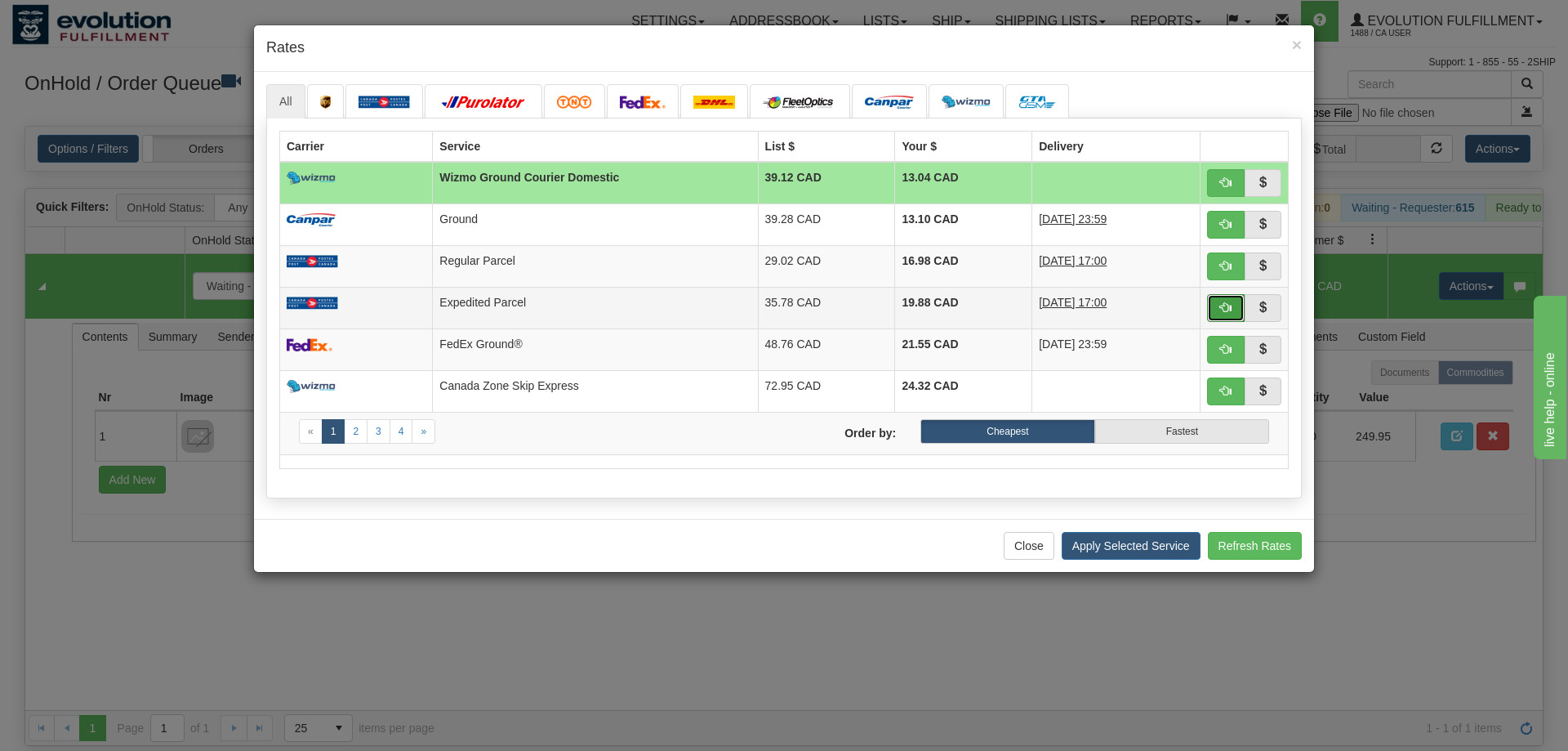
click at [1239, 314] on button "button" at bounding box center [1226, 308] width 38 height 27
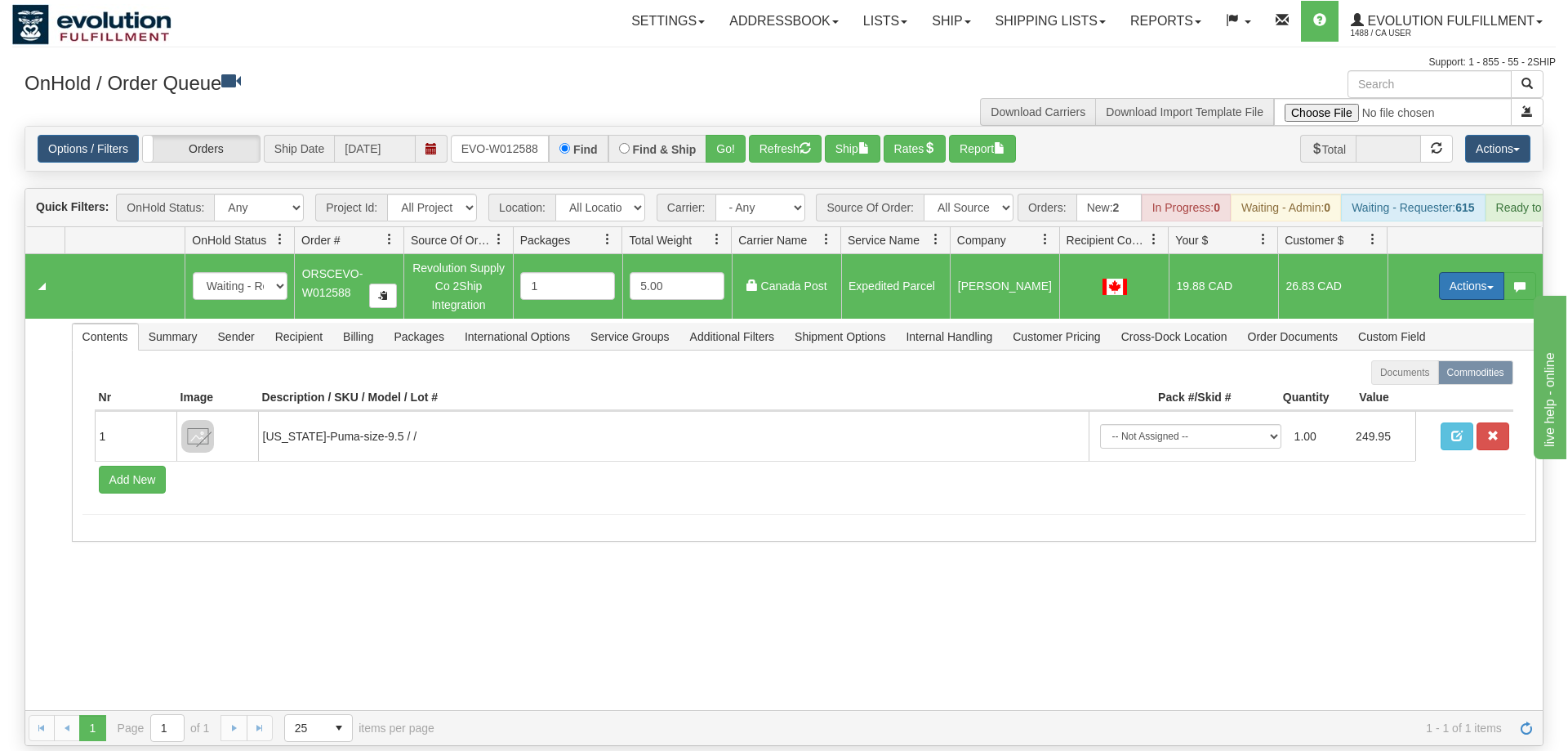
click at [1477, 272] on button "Actions" at bounding box center [1472, 286] width 65 height 27
click at [1398, 375] on span "Ship" at bounding box center [1407, 381] width 34 height 13
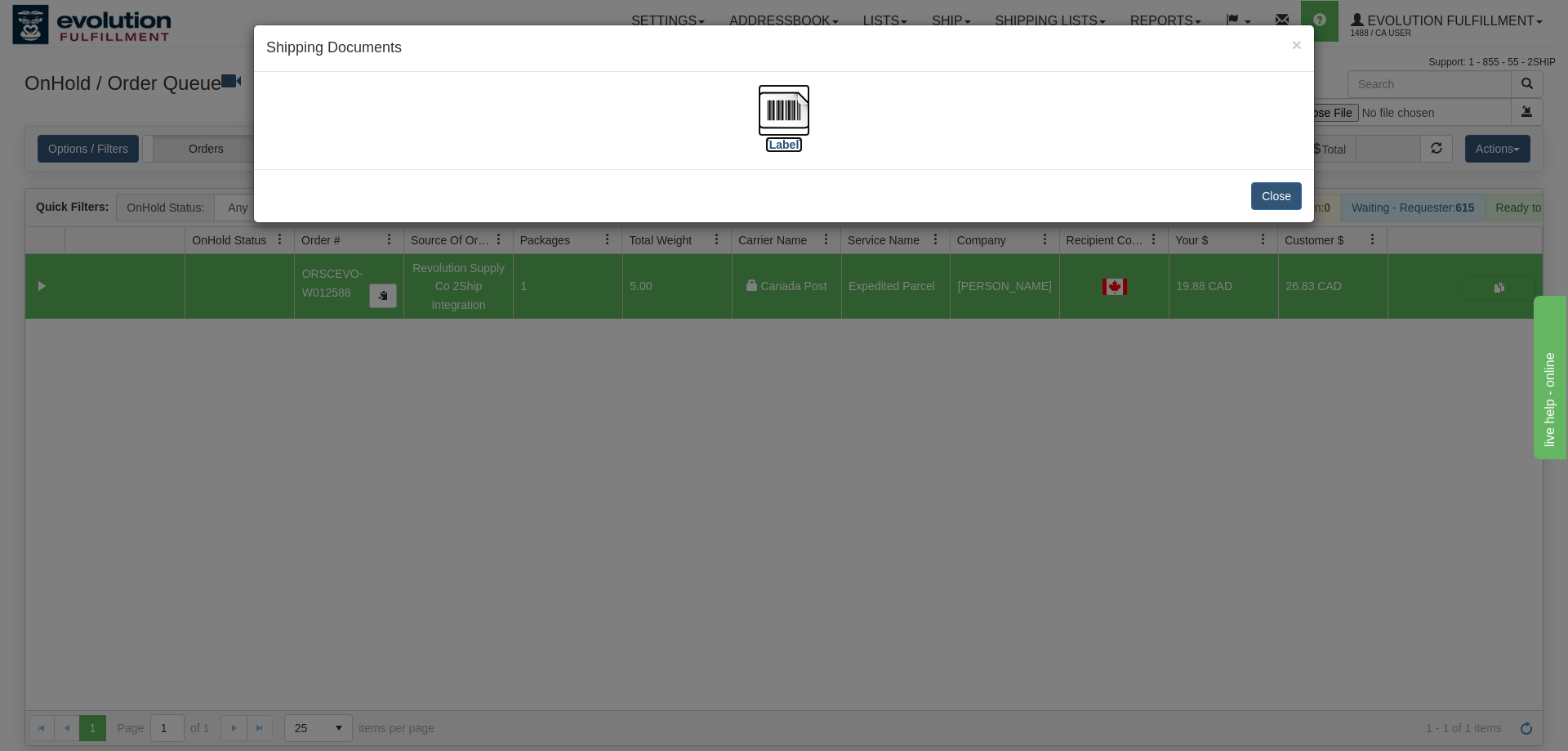
click at [780, 143] on label "[Label]" at bounding box center [784, 144] width 38 height 16
drag, startPoint x: 1014, startPoint y: 697, endPoint x: 476, endPoint y: 263, distance: 691.2
click at [1012, 681] on div "× Shipping Documents [Label] Close" at bounding box center [784, 376] width 1568 height 751
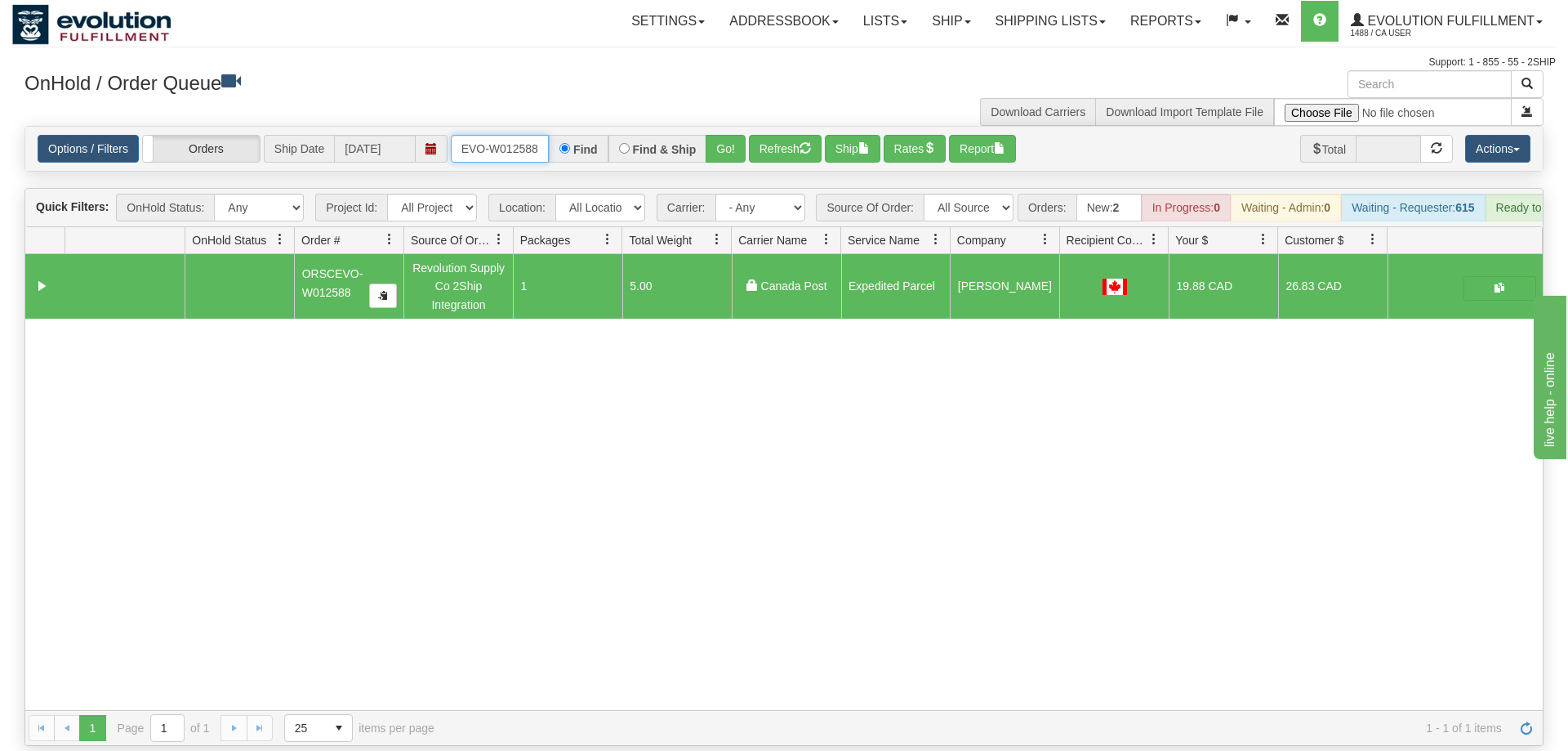
click at [524, 135] on input "ORSCEVO-W012588" at bounding box center [500, 149] width 98 height 27
click at [470, 135] on input "text" at bounding box center [500, 149] width 98 height 27
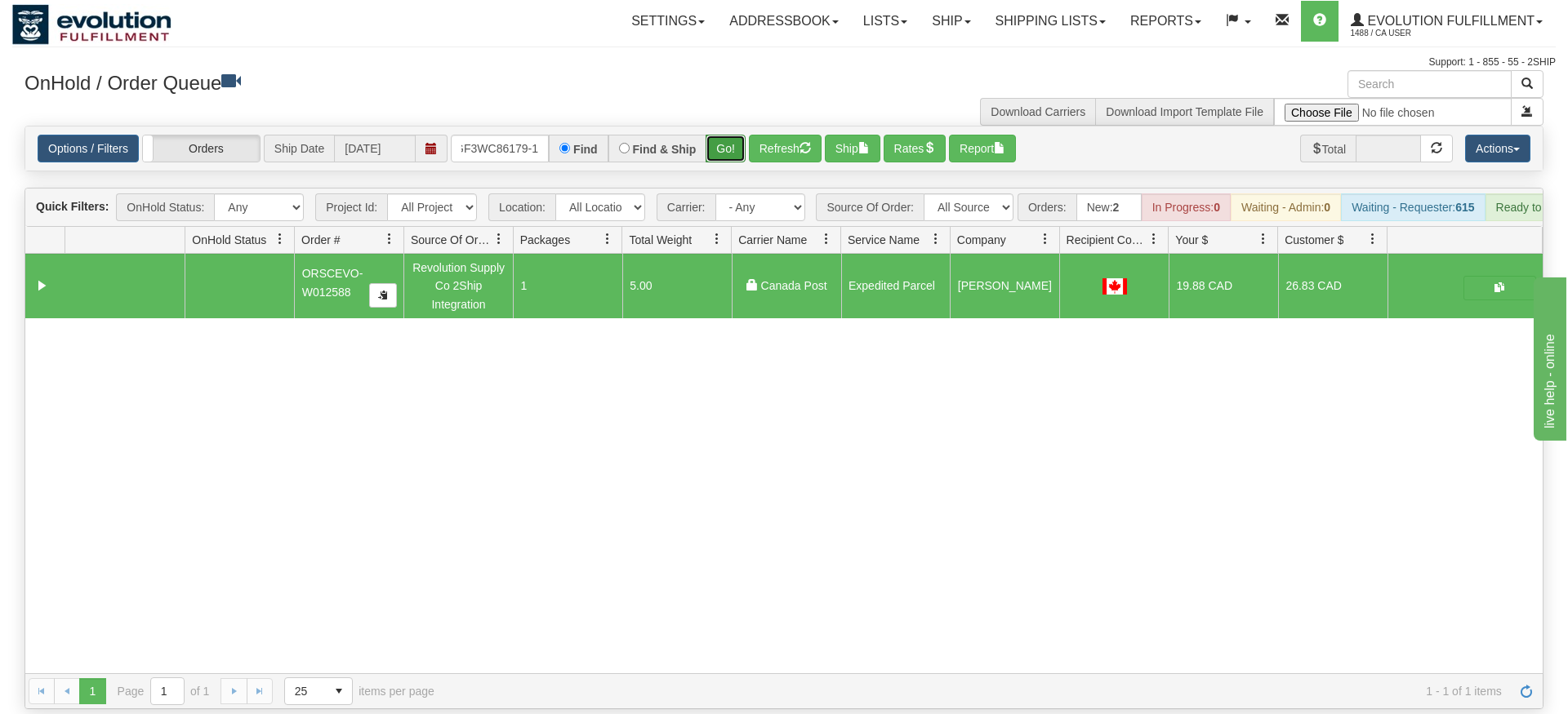
click at [722, 162] on div "Is equal to Is not equal to Contains Does not contains CAD USD EUR ZAR [PERSON_…" at bounding box center [784, 417] width 1544 height 584
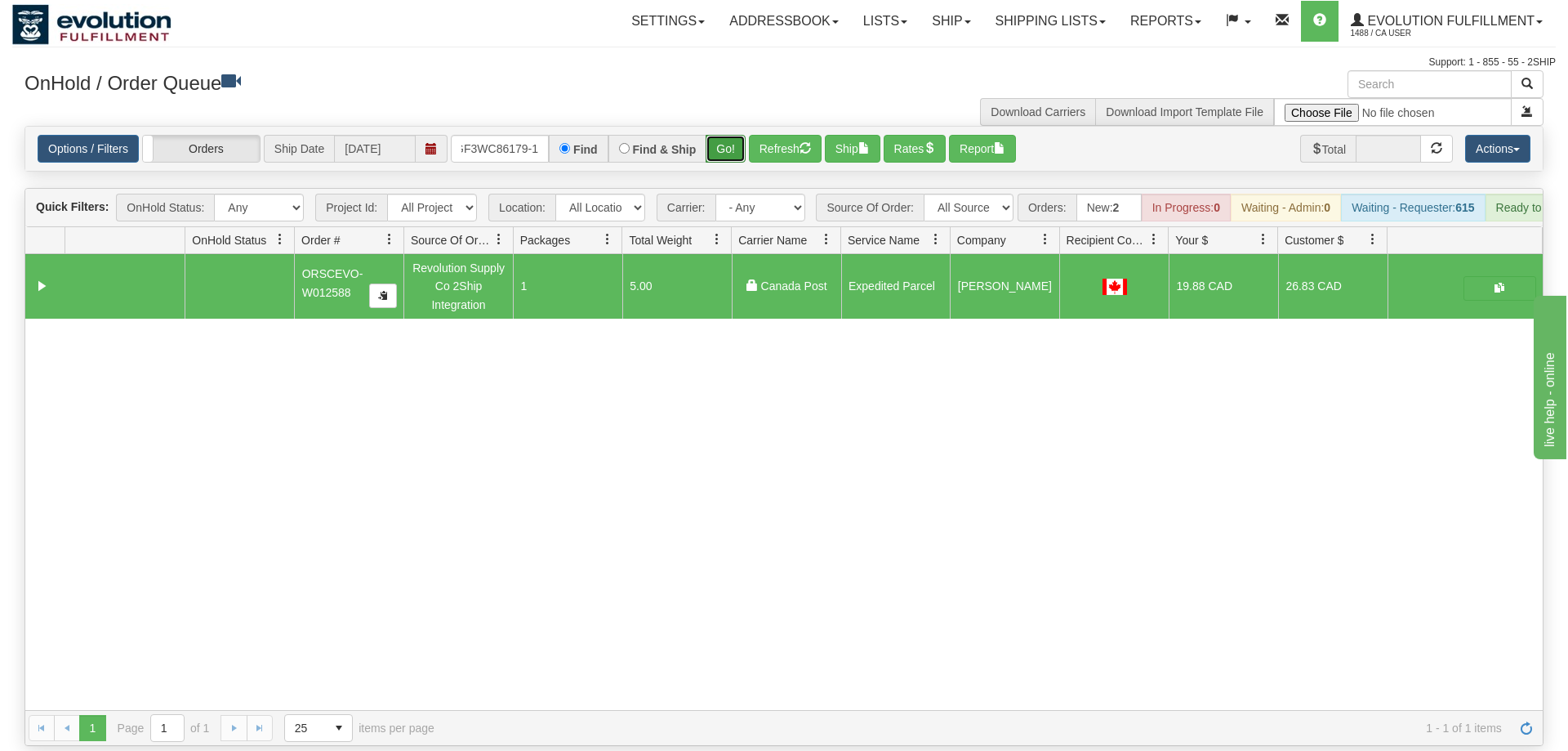
click at [720, 135] on button "Go!" at bounding box center [726, 149] width 40 height 27
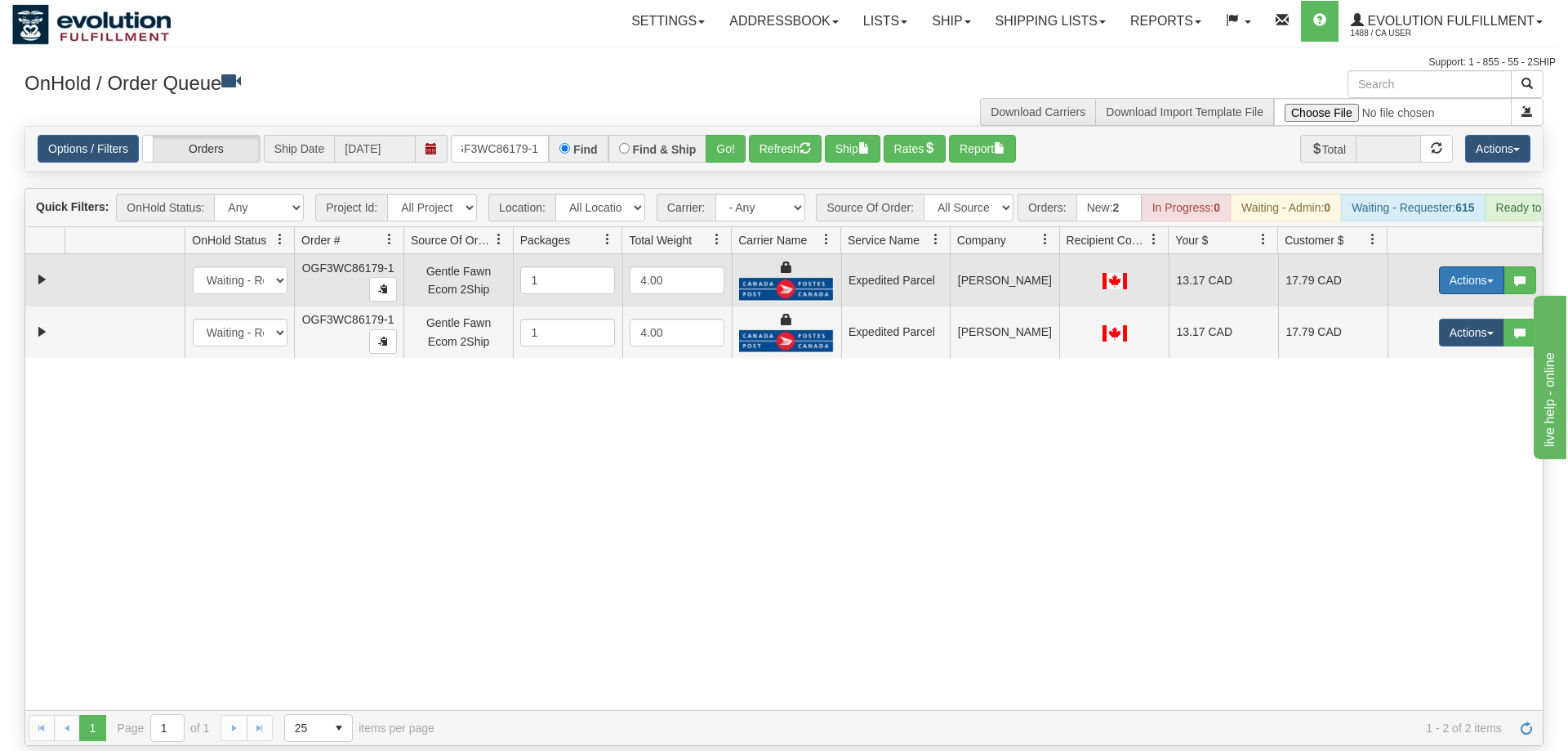
click at [1441, 266] on button "Actions" at bounding box center [1472, 280] width 65 height 27
click at [1407, 369] on span "Ship" at bounding box center [1407, 375] width 34 height 13
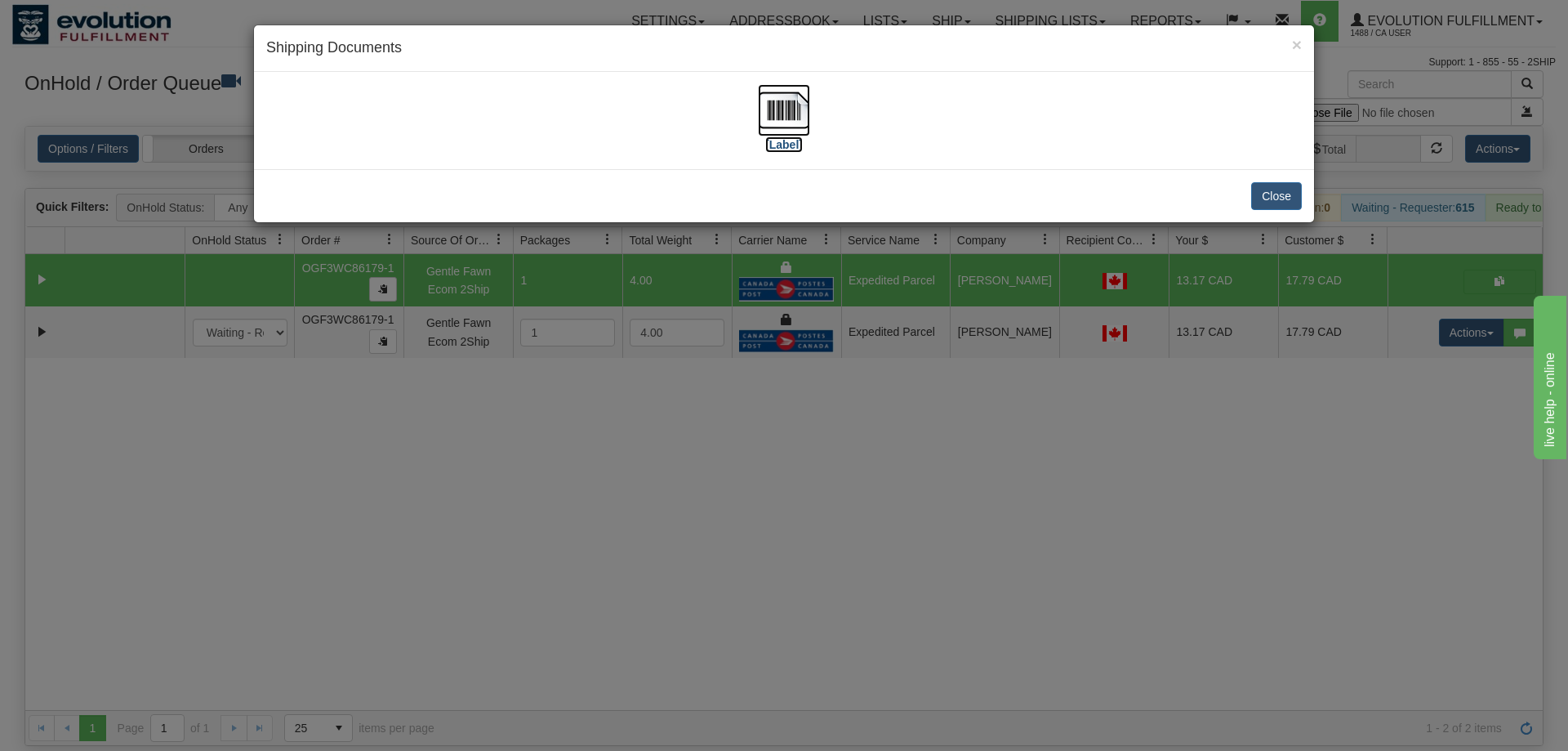
click at [795, 125] on img at bounding box center [784, 110] width 52 height 52
click at [1565, 599] on div "× Shipping Documents [Label] Close" at bounding box center [784, 376] width 1568 height 751
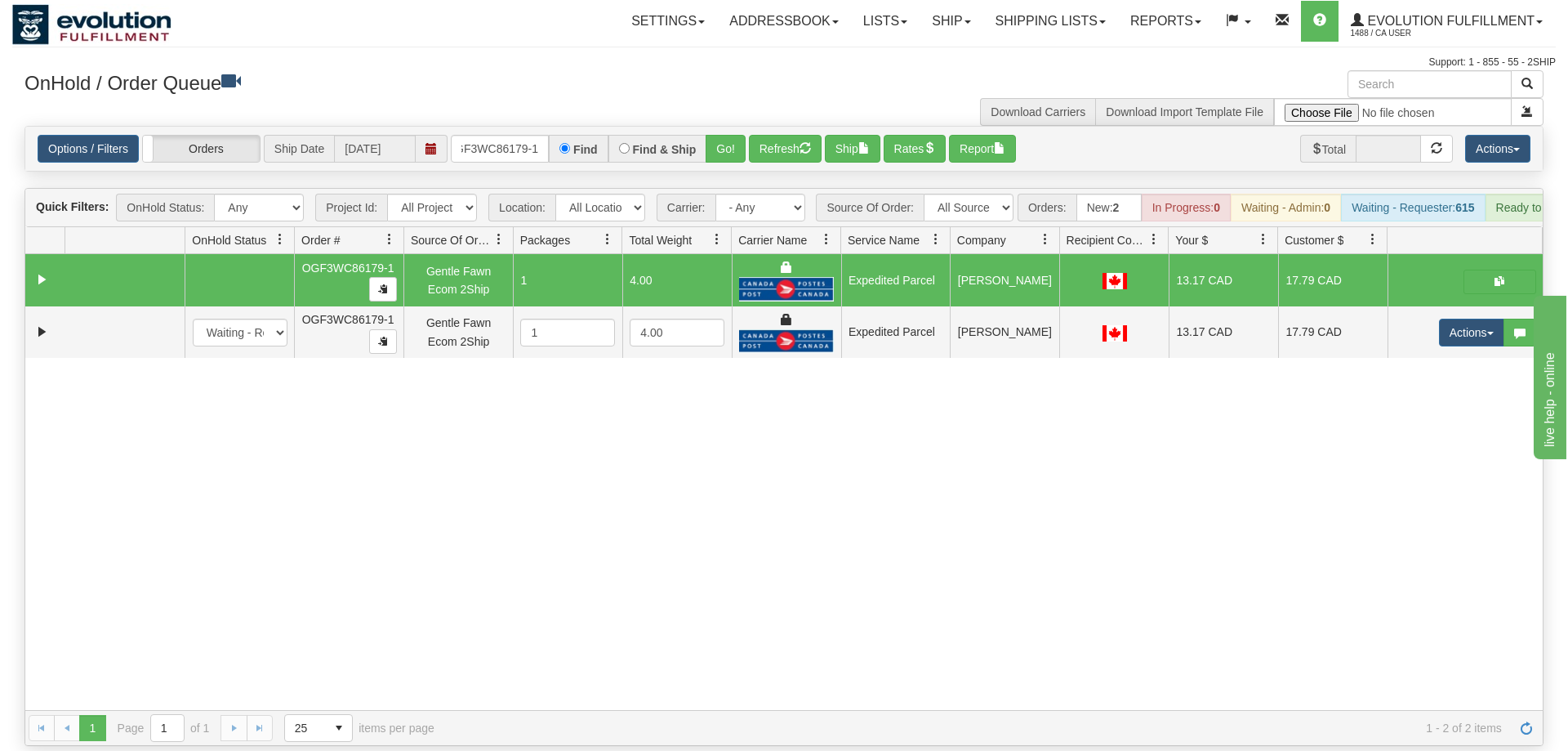
click at [1454, 336] on div "31575045 EVOLUTION V3 90982101 90982104 OGF3WC86179-1 Gentle Fawn Ecom 2Ship 1 …" at bounding box center [783, 482] width 1517 height 456
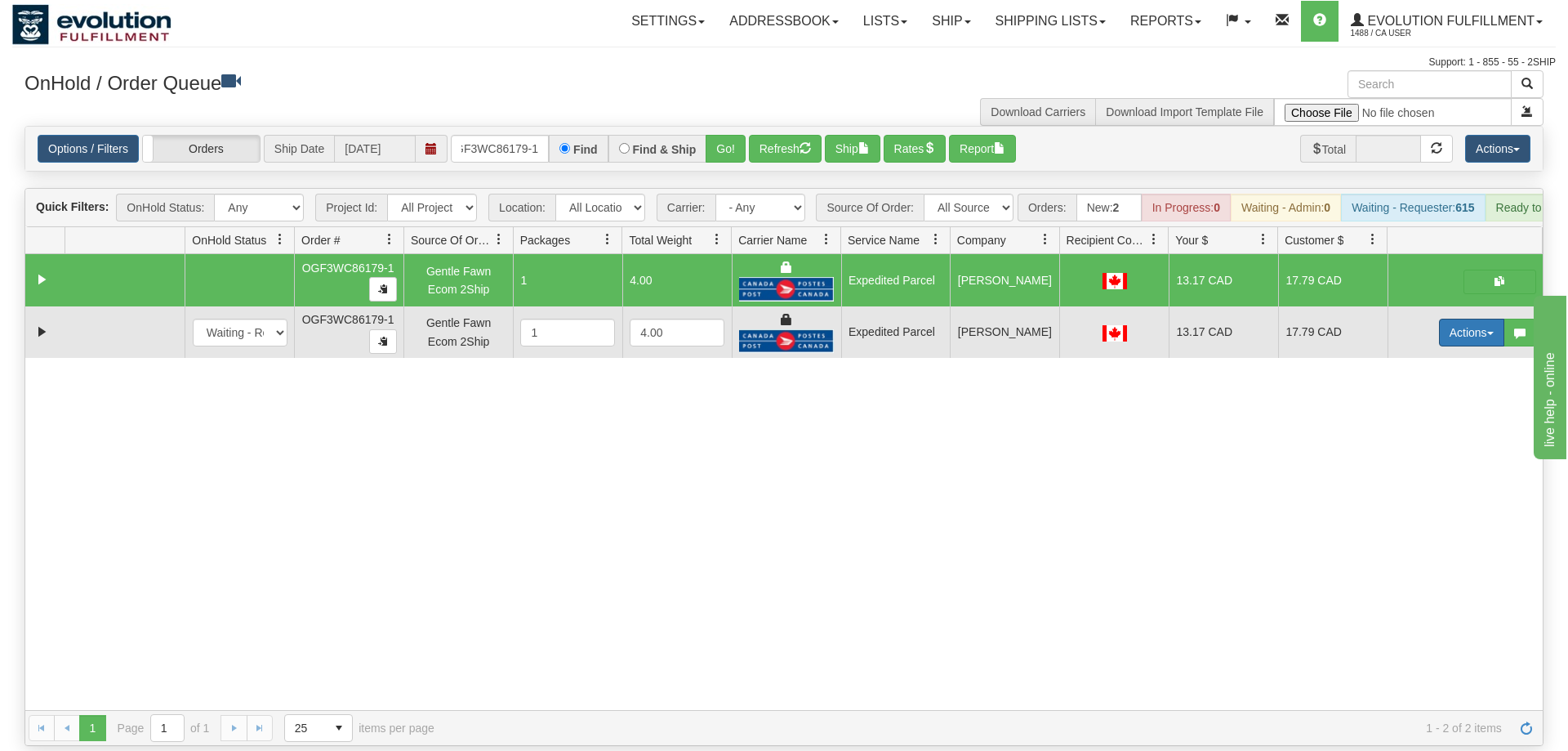
click at [1456, 319] on button "Actions" at bounding box center [1472, 333] width 65 height 27
click at [1427, 443] on span "Delete" at bounding box center [1411, 449] width 44 height 13
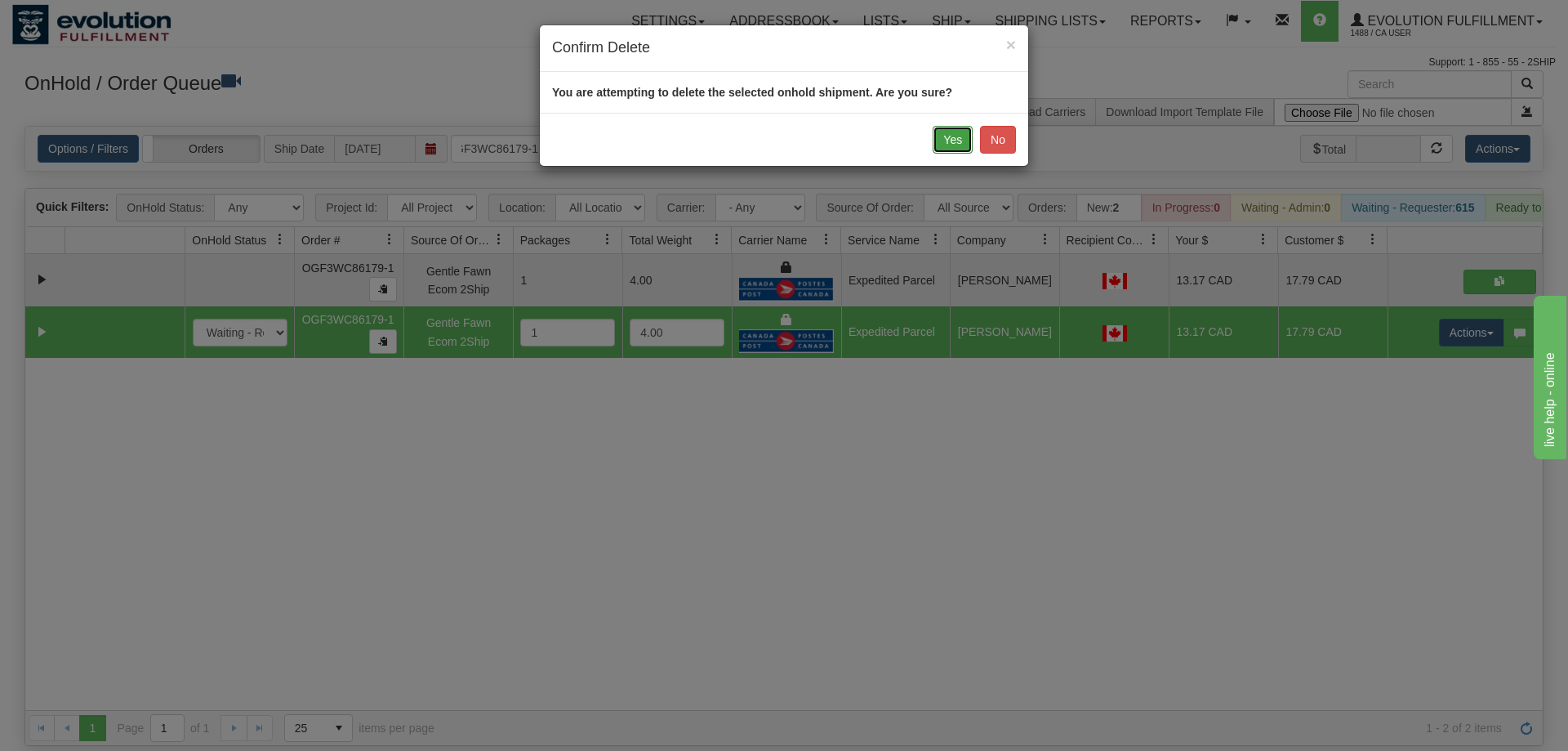
click at [961, 131] on button "Yes" at bounding box center [952, 139] width 40 height 27
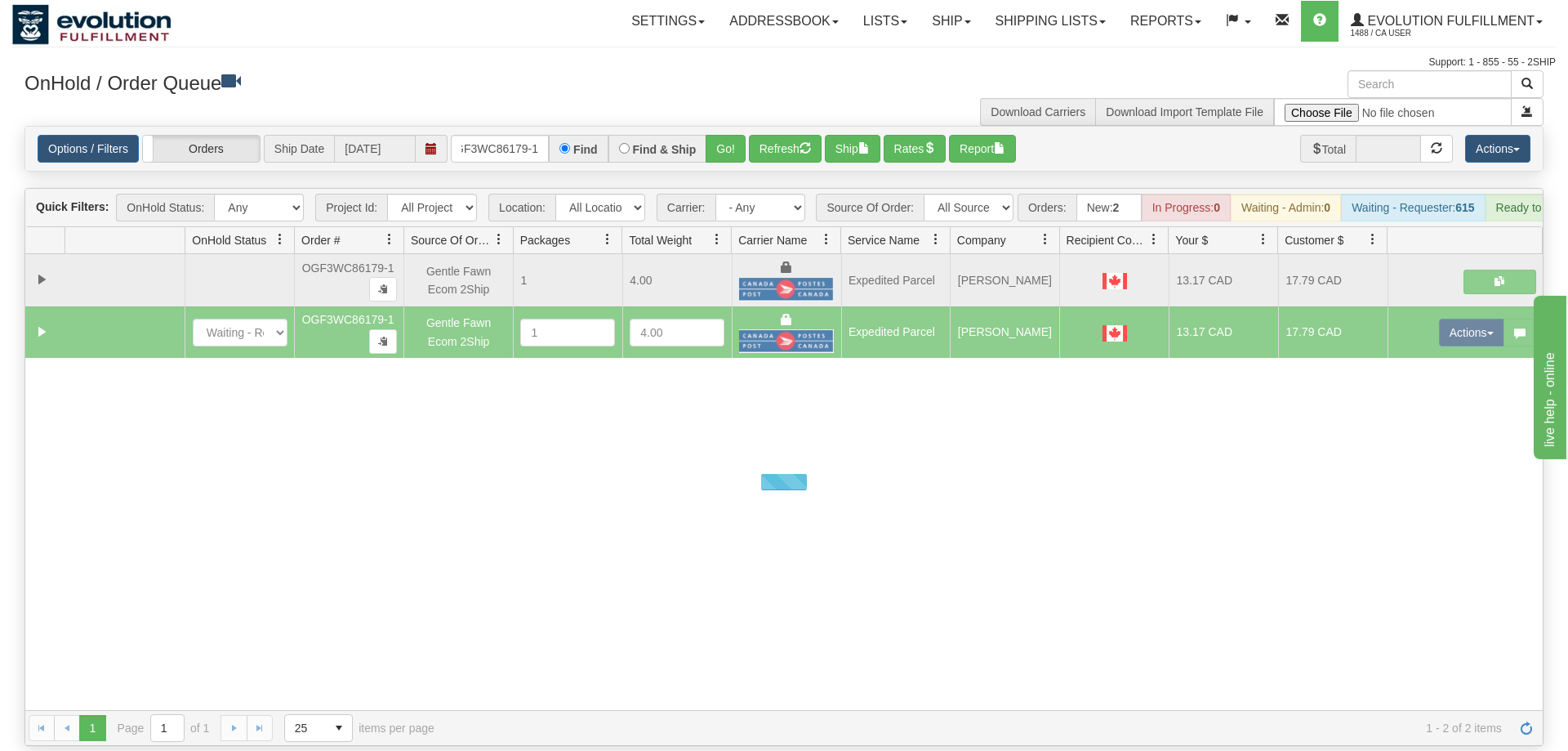
drag, startPoint x: 526, startPoint y: 634, endPoint x: 562, endPoint y: 214, distance: 421.5
click at [526, 632] on div at bounding box center [783, 482] width 1517 height 456
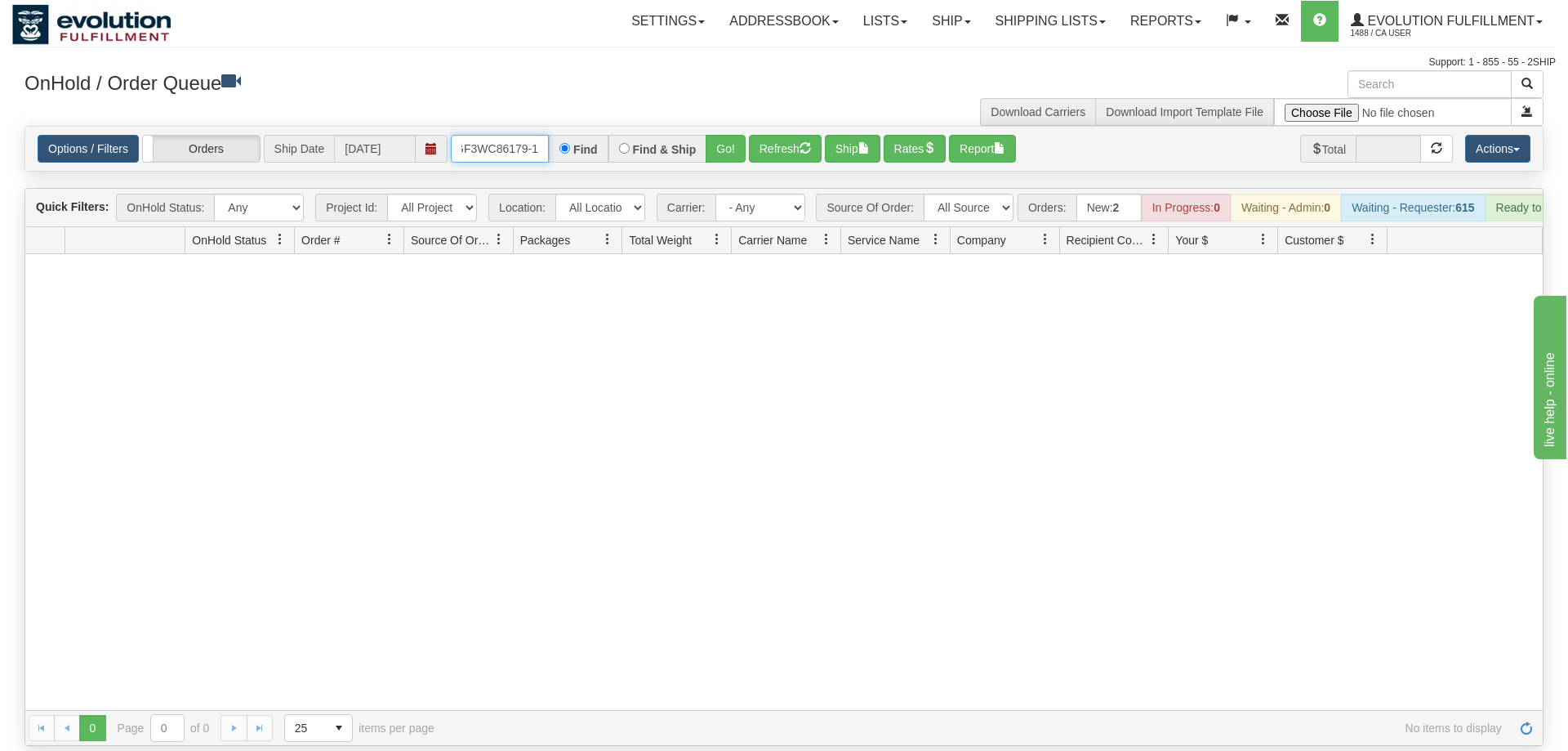
click at [515, 135] on input "OGF3WC86179-1" at bounding box center [500, 149] width 98 height 27
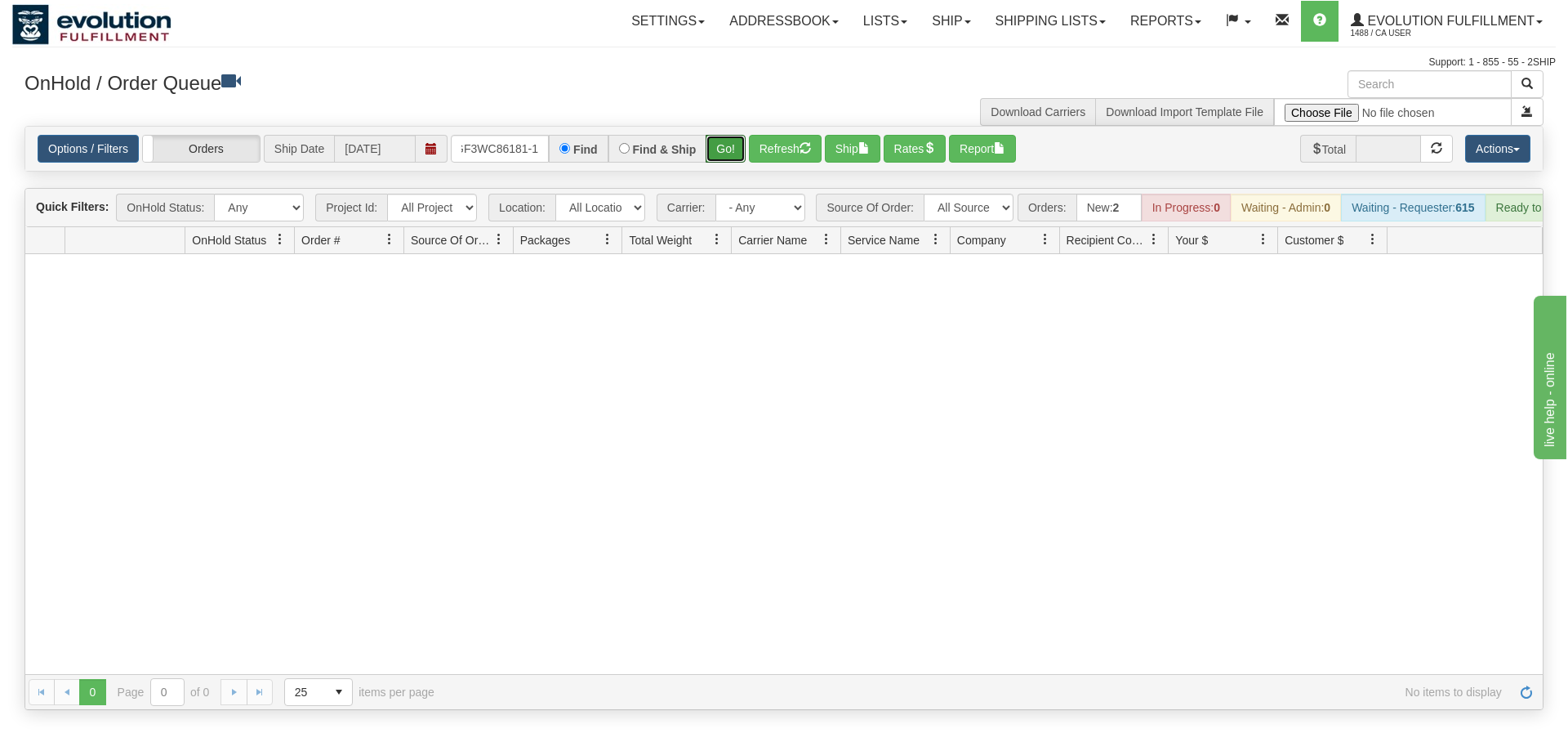
click at [731, 159] on div "Is equal to Is not equal to Contains Does not contains CAD USD EUR ZAR [PERSON_…" at bounding box center [784, 418] width 1544 height 584
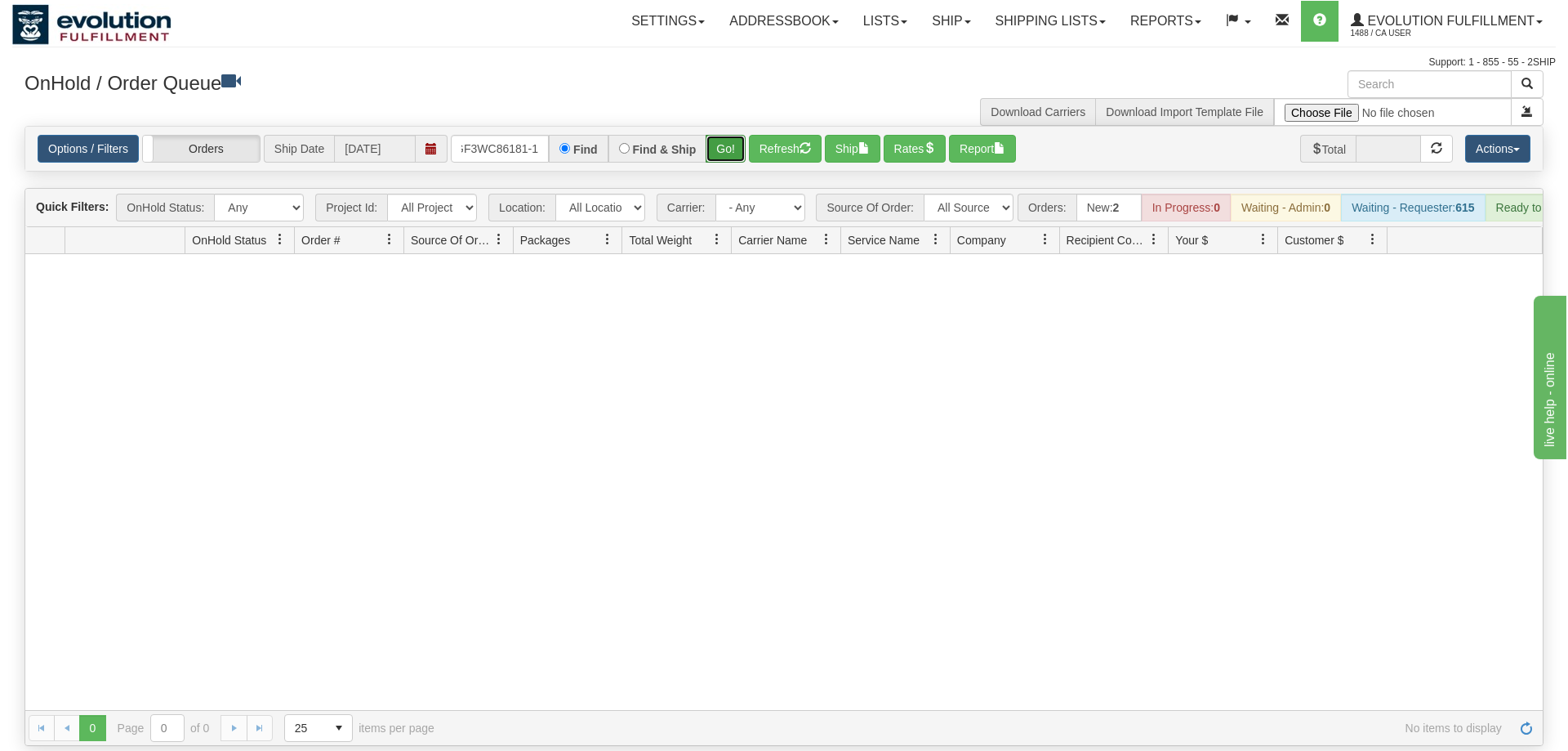
click at [731, 135] on button "Go!" at bounding box center [726, 149] width 40 height 27
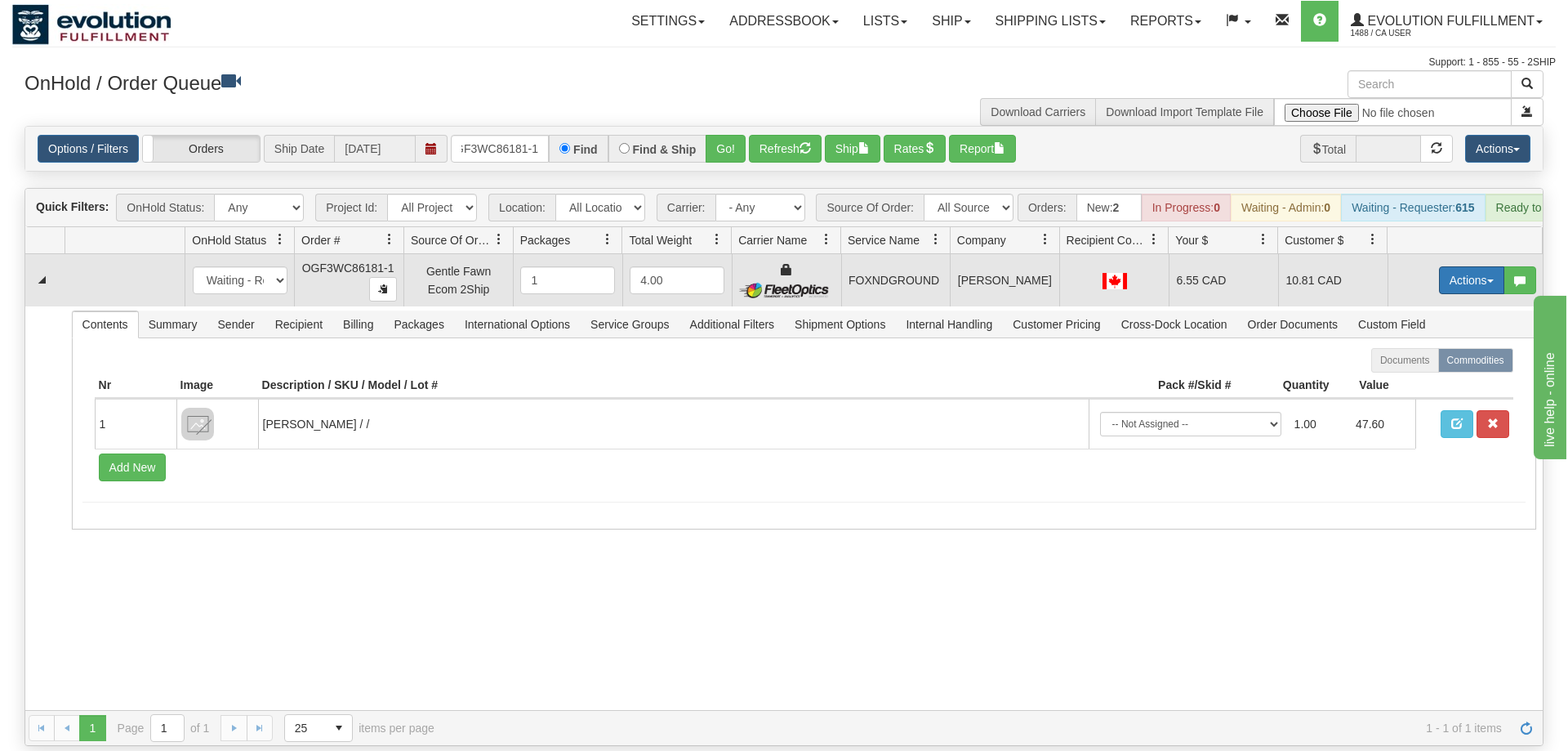
click at [1476, 266] on button "Actions" at bounding box center [1472, 280] width 65 height 27
click at [1427, 364] on link "Ship" at bounding box center [1438, 375] width 131 height 21
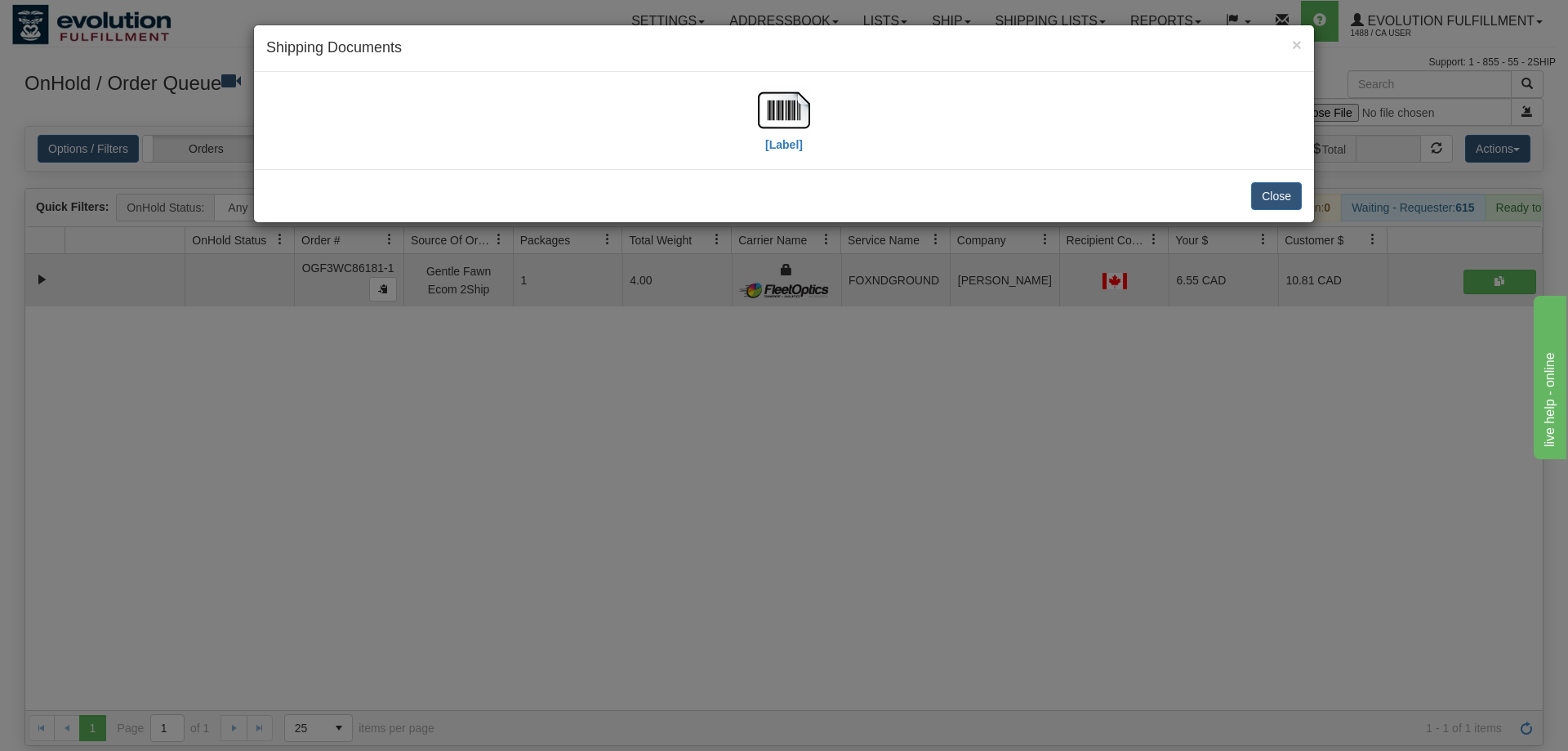
click at [817, 124] on div "[Label]" at bounding box center [784, 120] width 1036 height 73
click at [805, 120] on img at bounding box center [784, 110] width 52 height 52
drag, startPoint x: 848, startPoint y: 371, endPoint x: 702, endPoint y: 173, distance: 246.0
click at [853, 364] on div "× Shipping Documents [Label] Close" at bounding box center [784, 376] width 1568 height 751
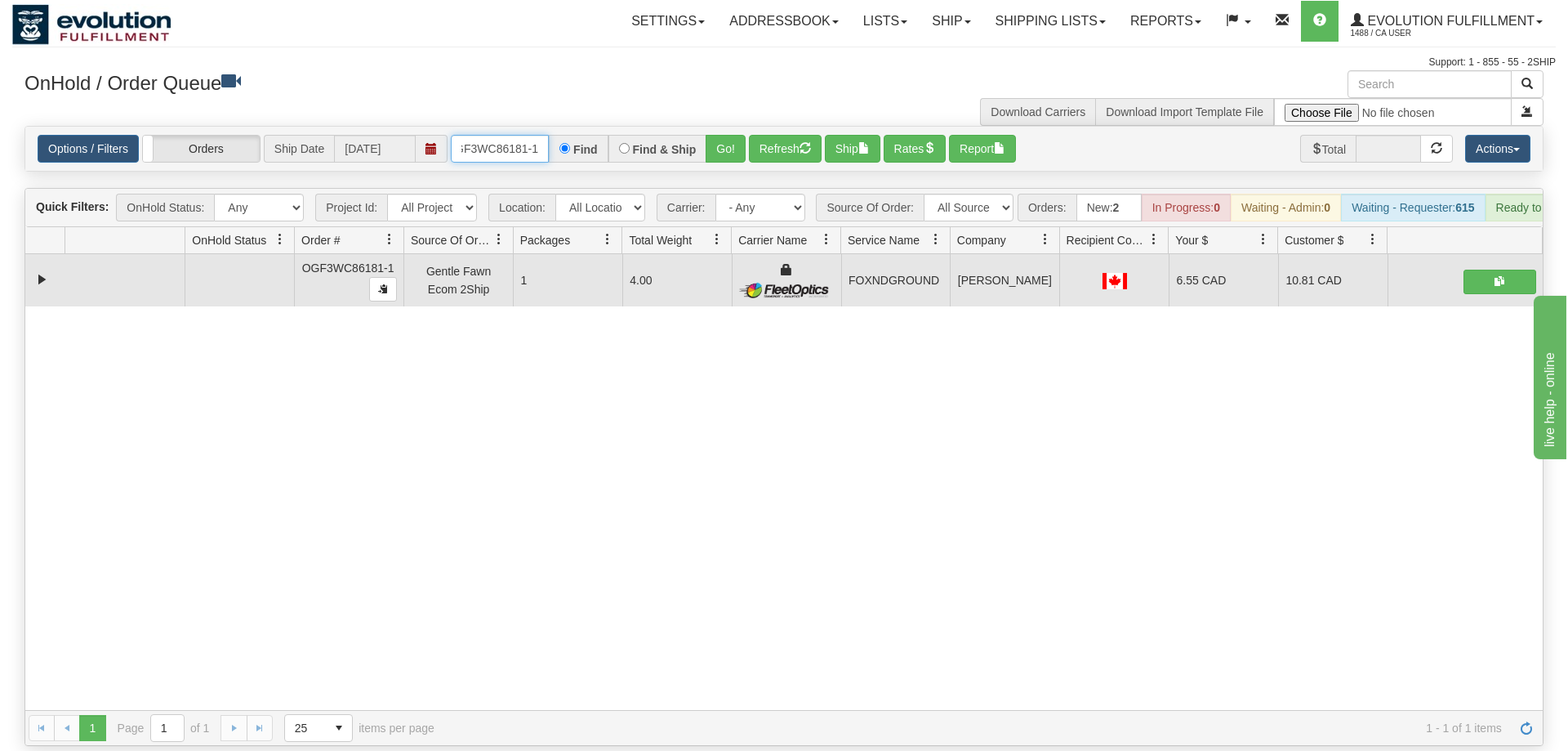
click at [507, 135] on input "OGF3WC86181-1" at bounding box center [500, 149] width 98 height 27
click at [222, 478] on div "31575055 EVOLUTION V3 90982127 90982128 OGF3WC86181-1 Gentle Fawn Ecom 2Ship 1 …" at bounding box center [783, 482] width 1517 height 456
click at [507, 135] on input "OGF3WC86181-1" at bounding box center [500, 149] width 98 height 27
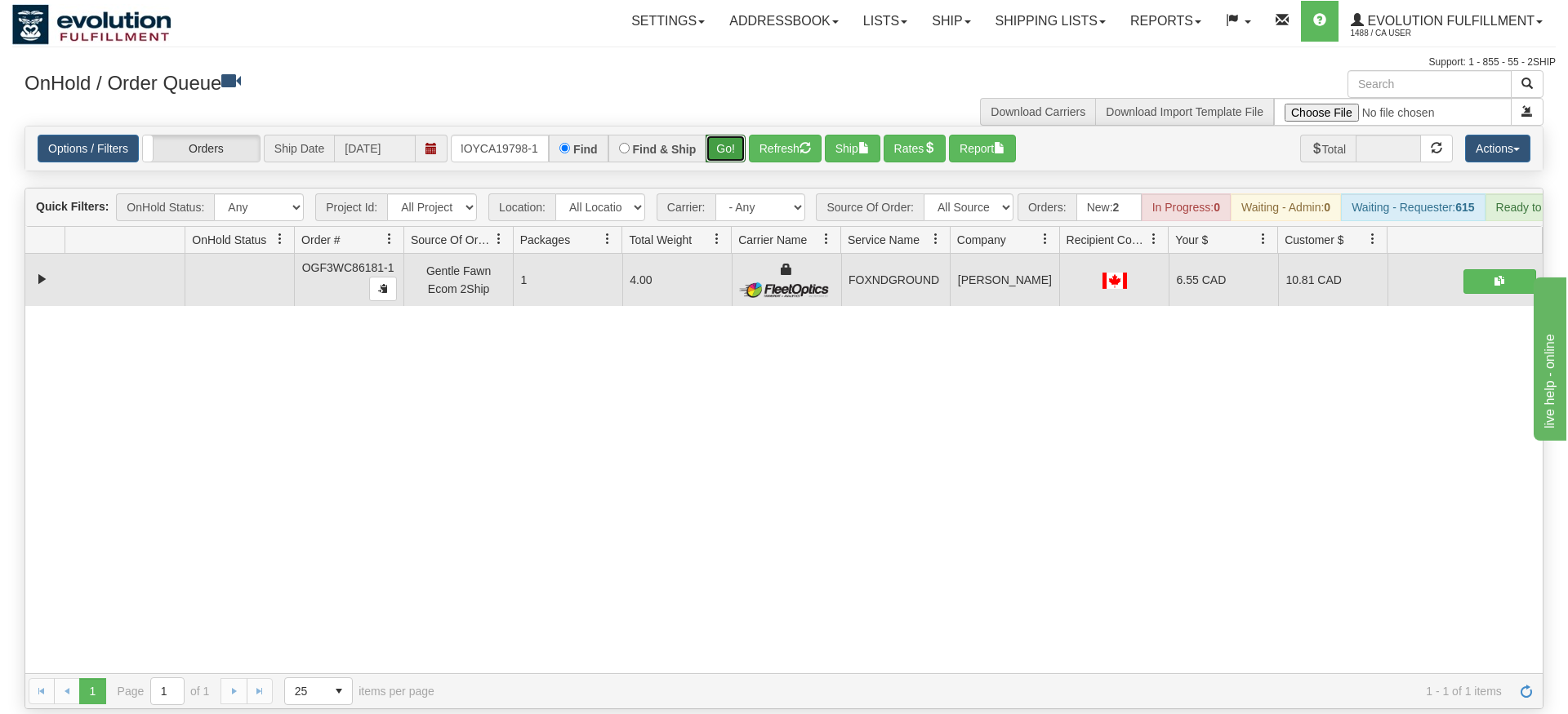
click at [740, 148] on div "Is equal to Is not equal to Contains Does not contains CAD USD EUR ZAR [PERSON_…" at bounding box center [784, 417] width 1544 height 584
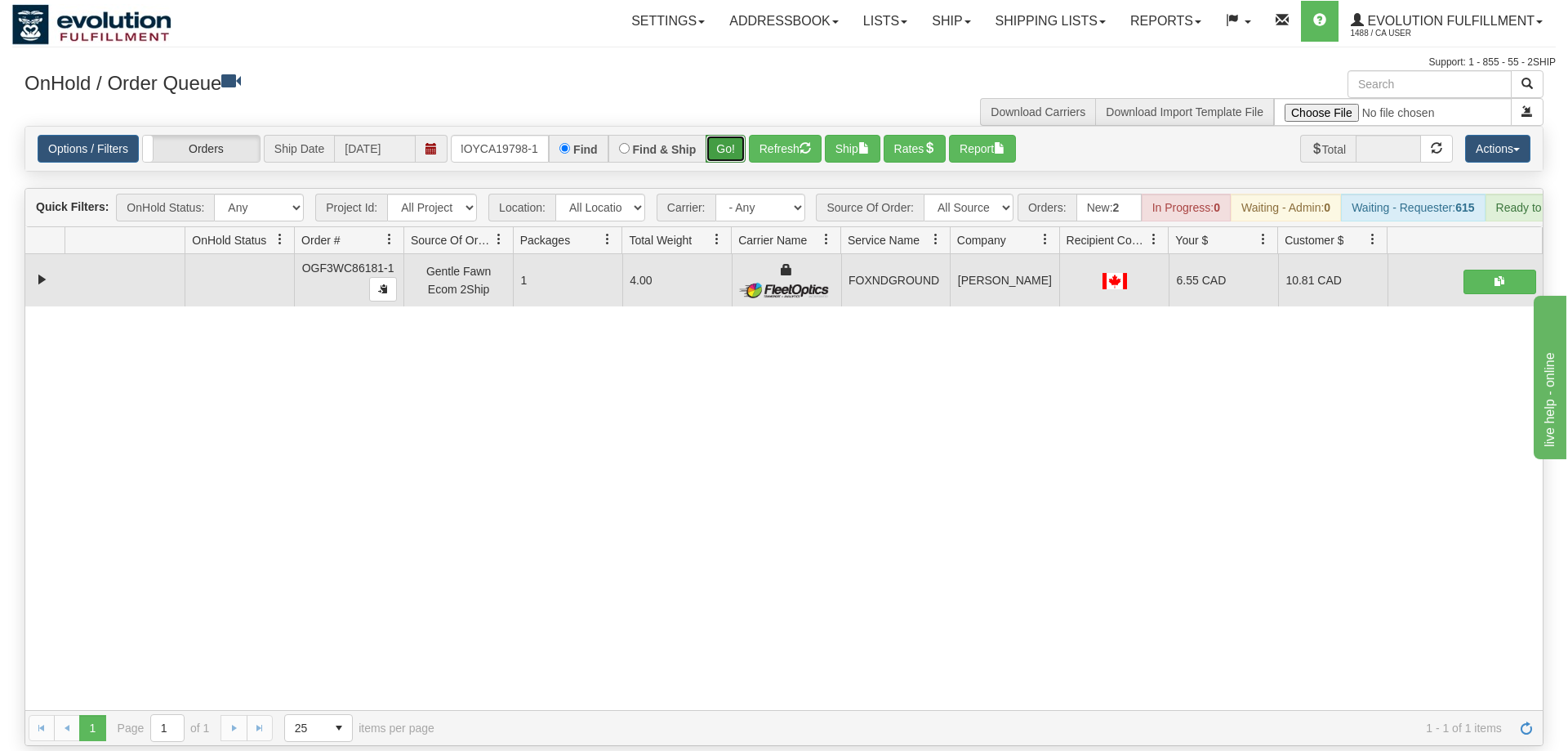
click at [727, 135] on button "Go!" at bounding box center [726, 149] width 40 height 27
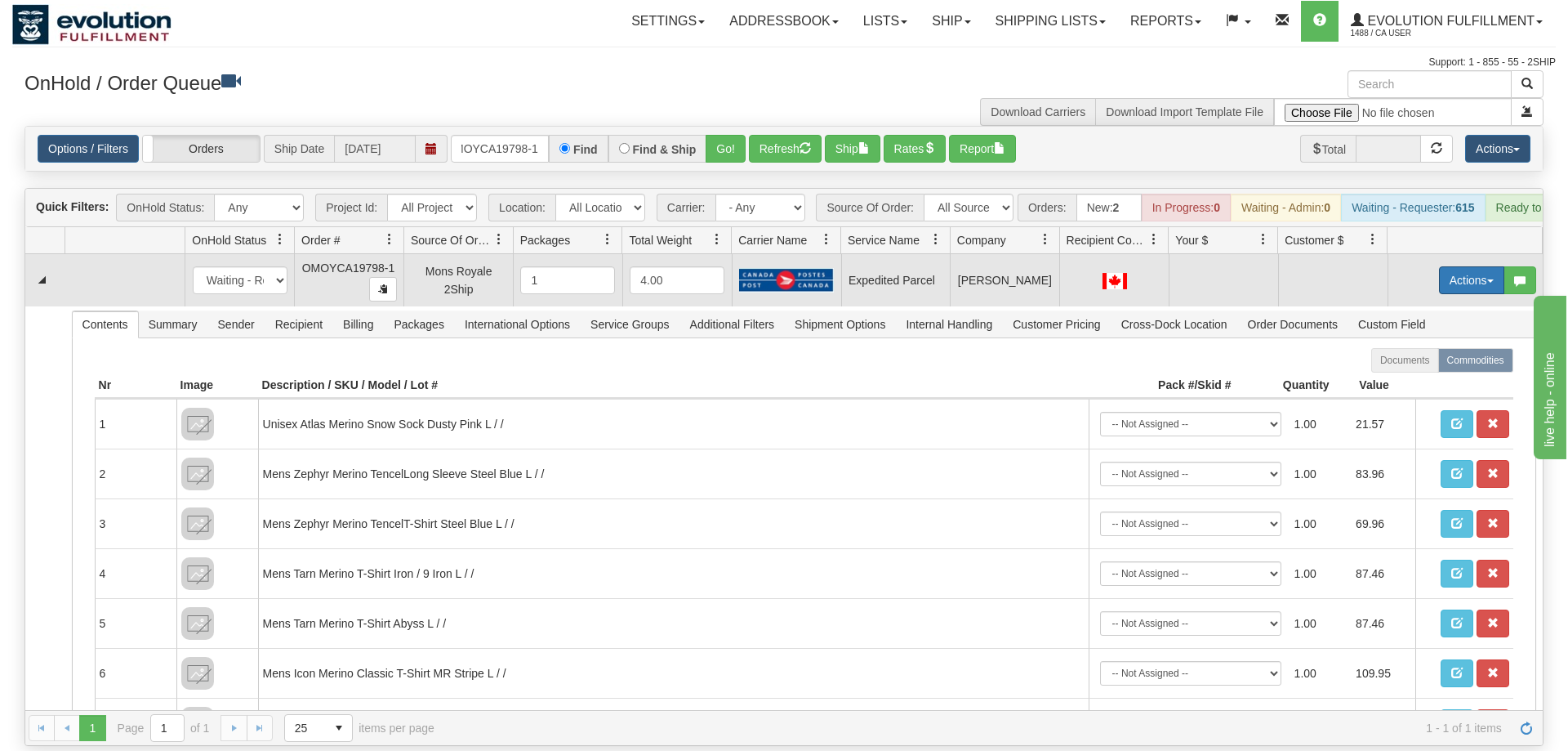
click at [1469, 266] on button "Actions" at bounding box center [1472, 280] width 65 height 27
click at [1425, 327] on span "Refresh Rates" at bounding box center [1431, 333] width 84 height 13
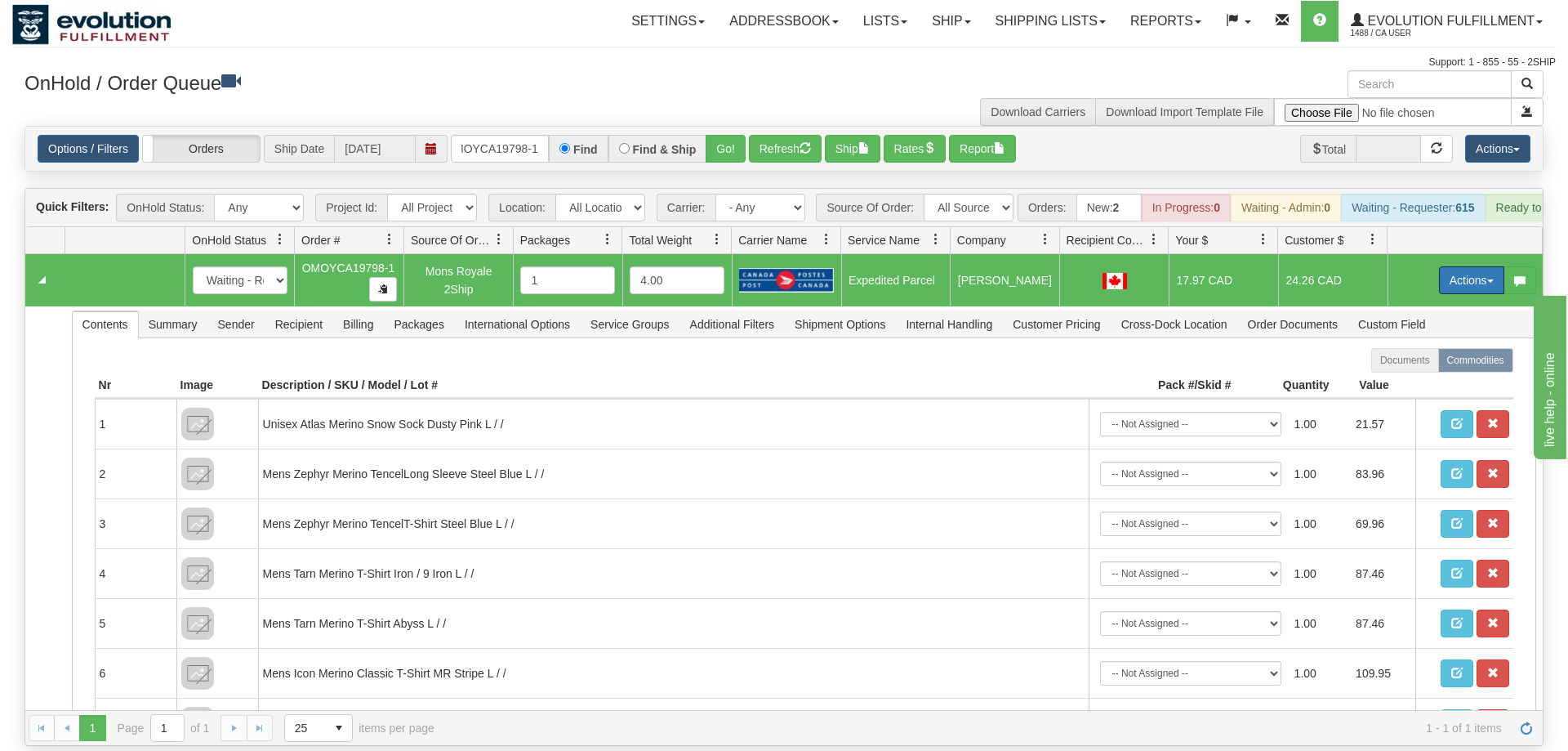
click at [1468, 266] on button "Actions" at bounding box center [1472, 280] width 65 height 27
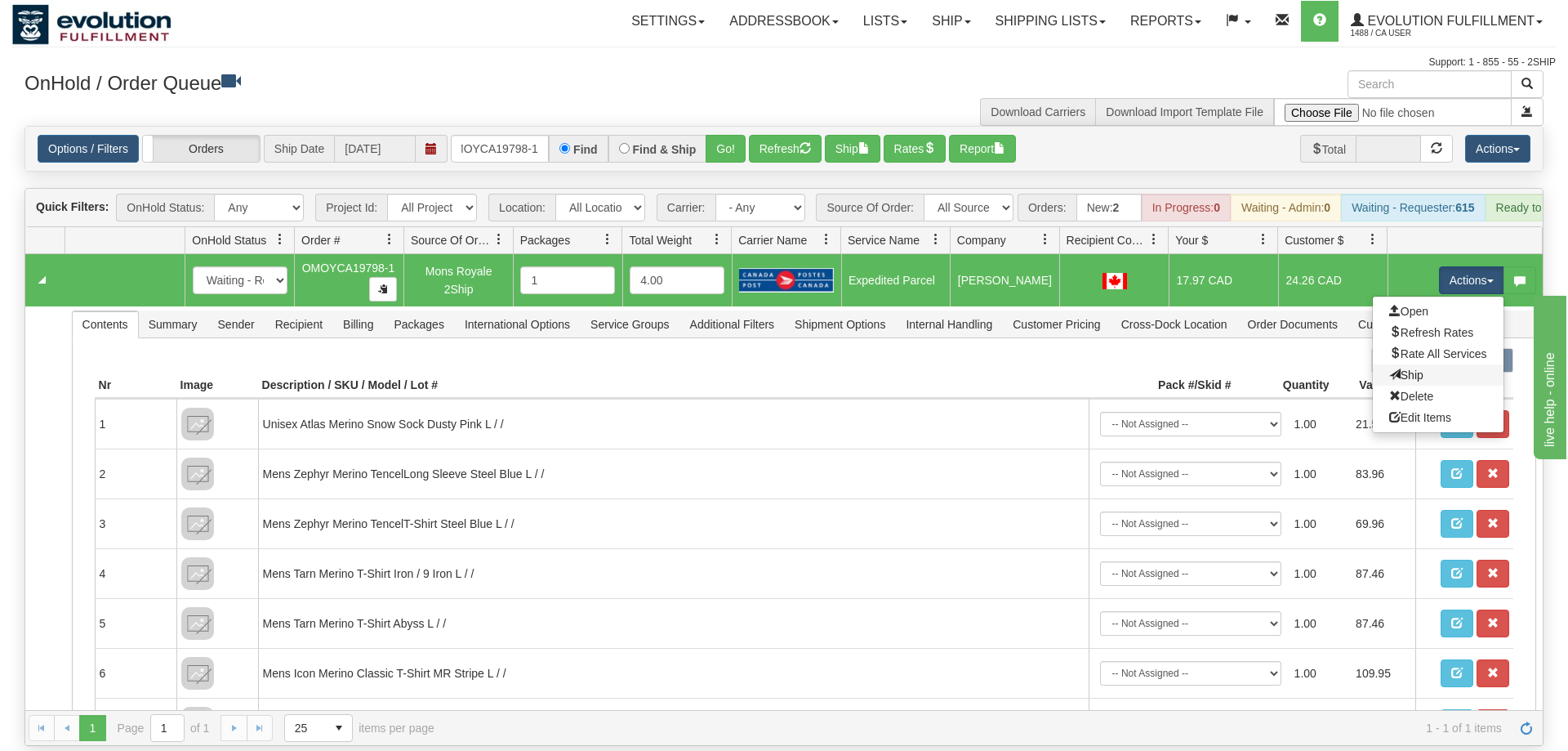
click at [1440, 364] on link "Ship" at bounding box center [1438, 375] width 131 height 21
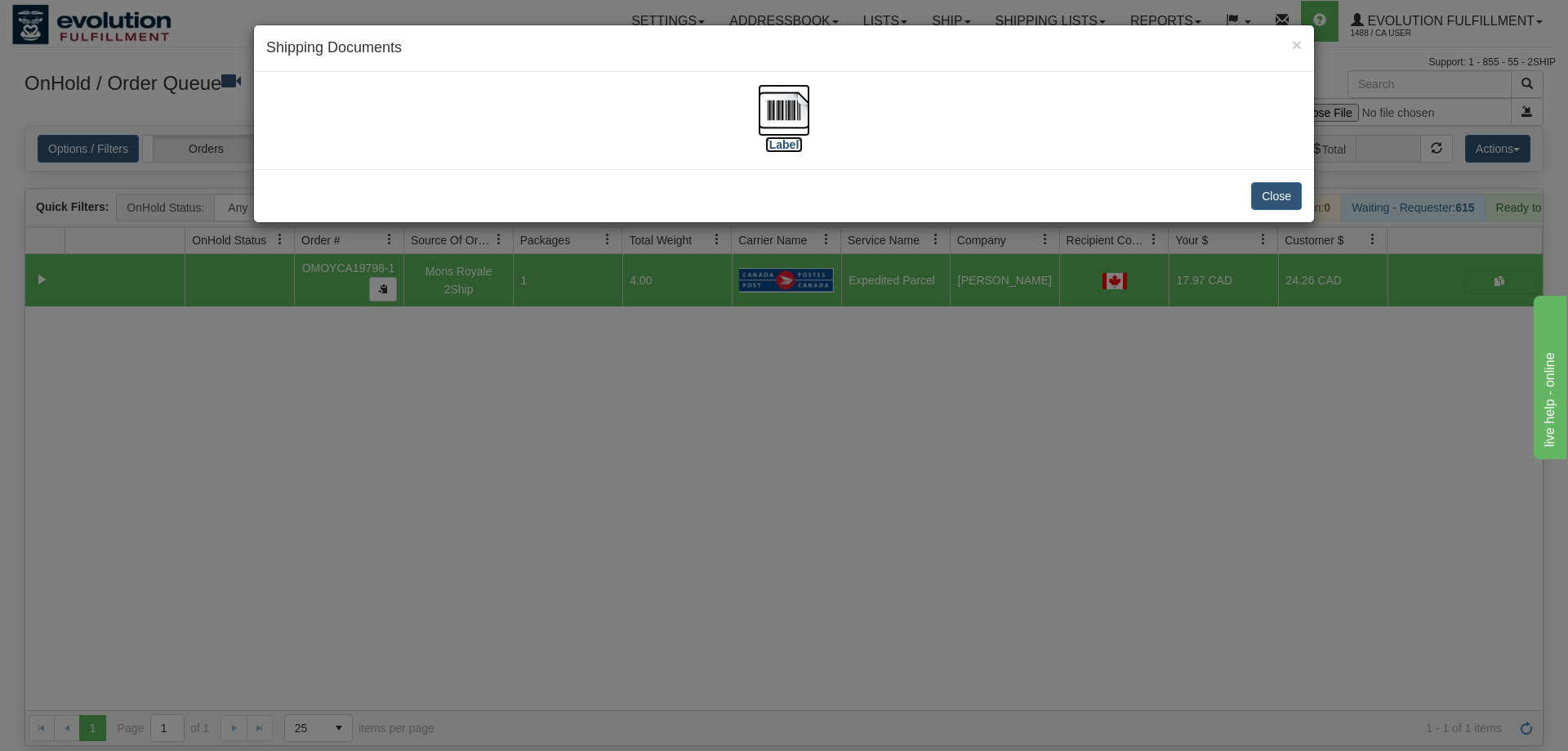
click at [790, 107] on img at bounding box center [784, 110] width 52 height 52
drag, startPoint x: 1024, startPoint y: 522, endPoint x: 596, endPoint y: 27, distance: 654.4
click at [1020, 509] on div "× Shipping Documents [Label] Close" at bounding box center [784, 376] width 1568 height 751
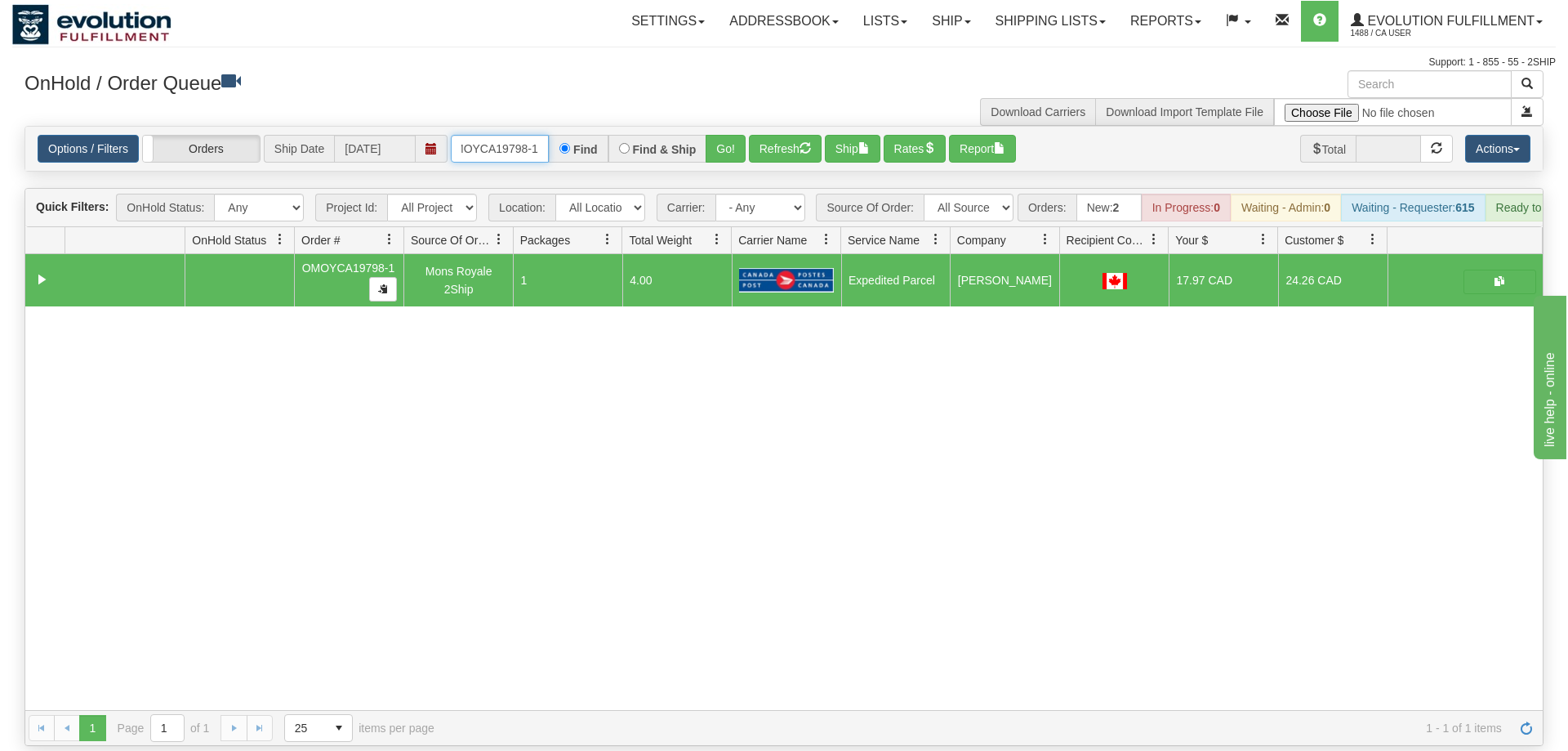
click at [487, 135] on input "oMOYCA19798-1" at bounding box center [500, 149] width 98 height 27
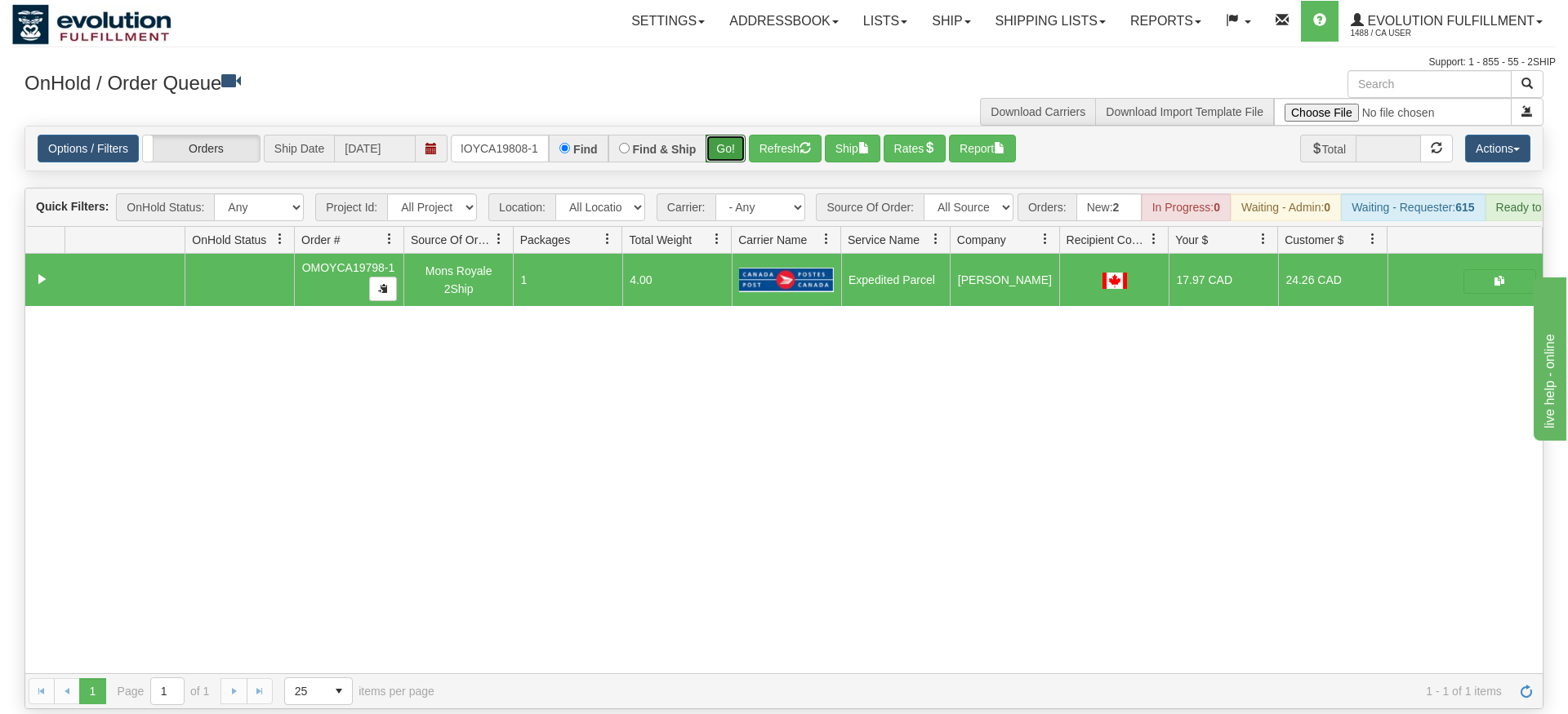
click at [723, 148] on div "Is equal to Is not equal to Contains Does not contains CAD USD EUR ZAR [PERSON_…" at bounding box center [784, 417] width 1544 height 584
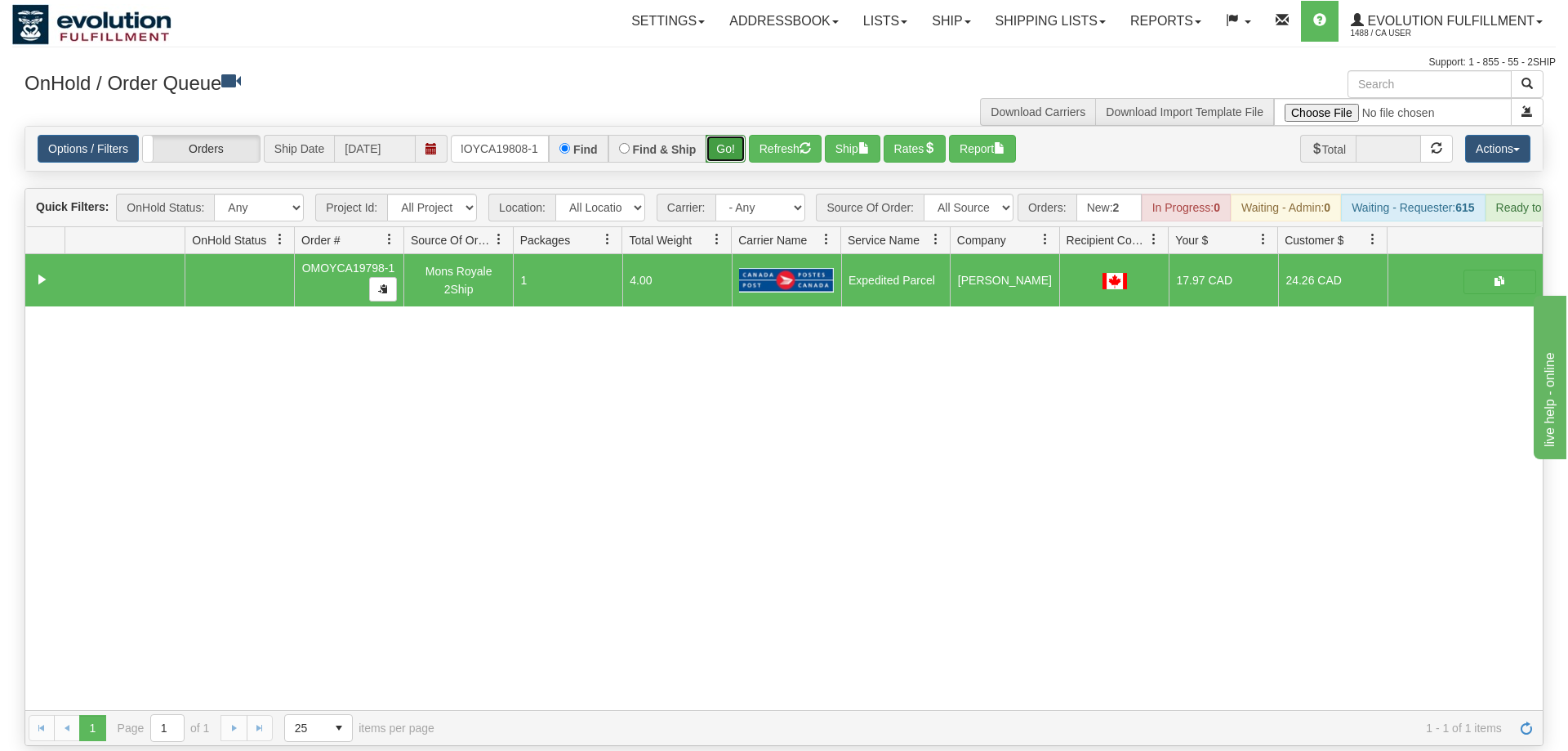
click at [730, 135] on button "Go!" at bounding box center [726, 149] width 40 height 27
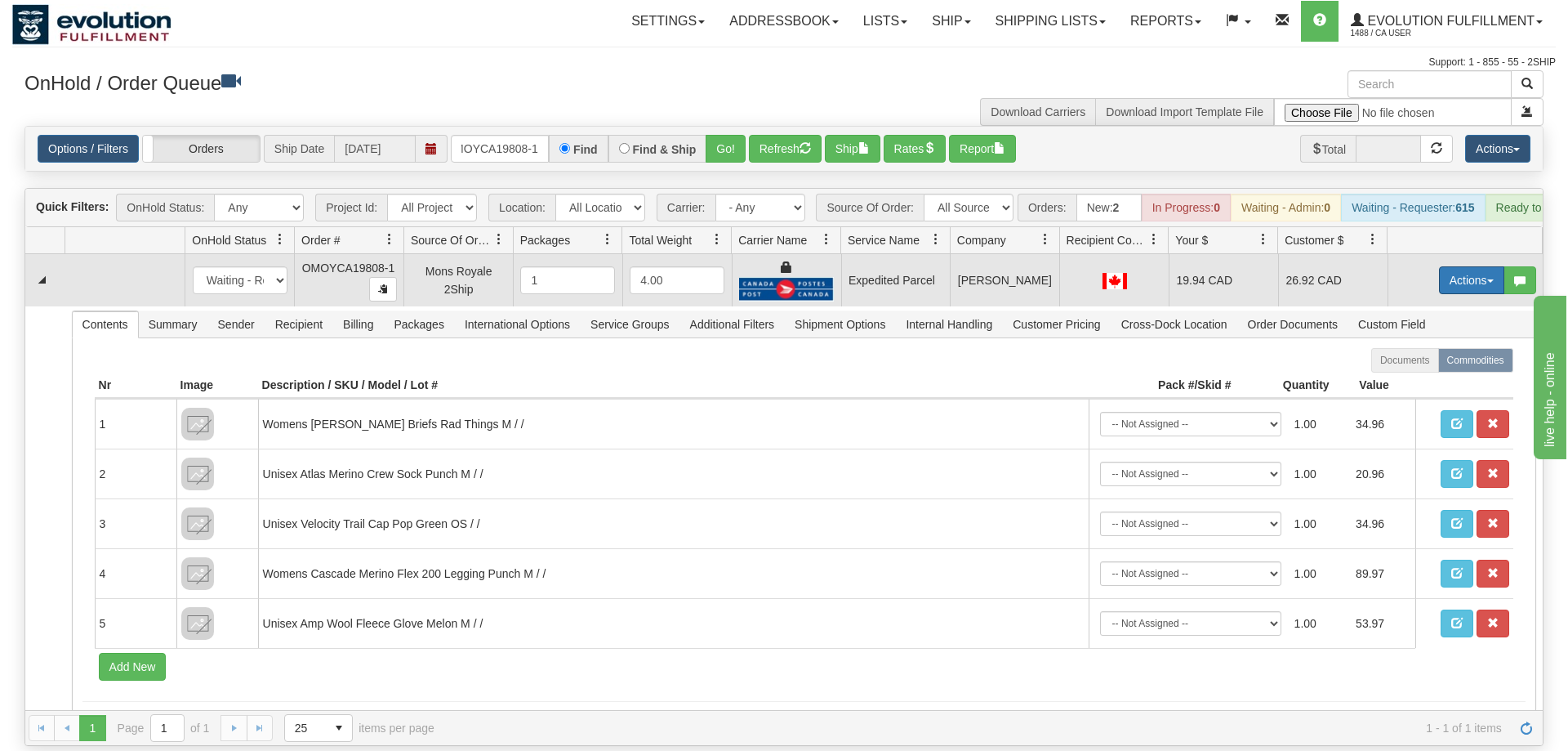
click at [1474, 266] on button "Actions" at bounding box center [1472, 280] width 65 height 27
click at [1427, 364] on link "Ship" at bounding box center [1438, 375] width 131 height 21
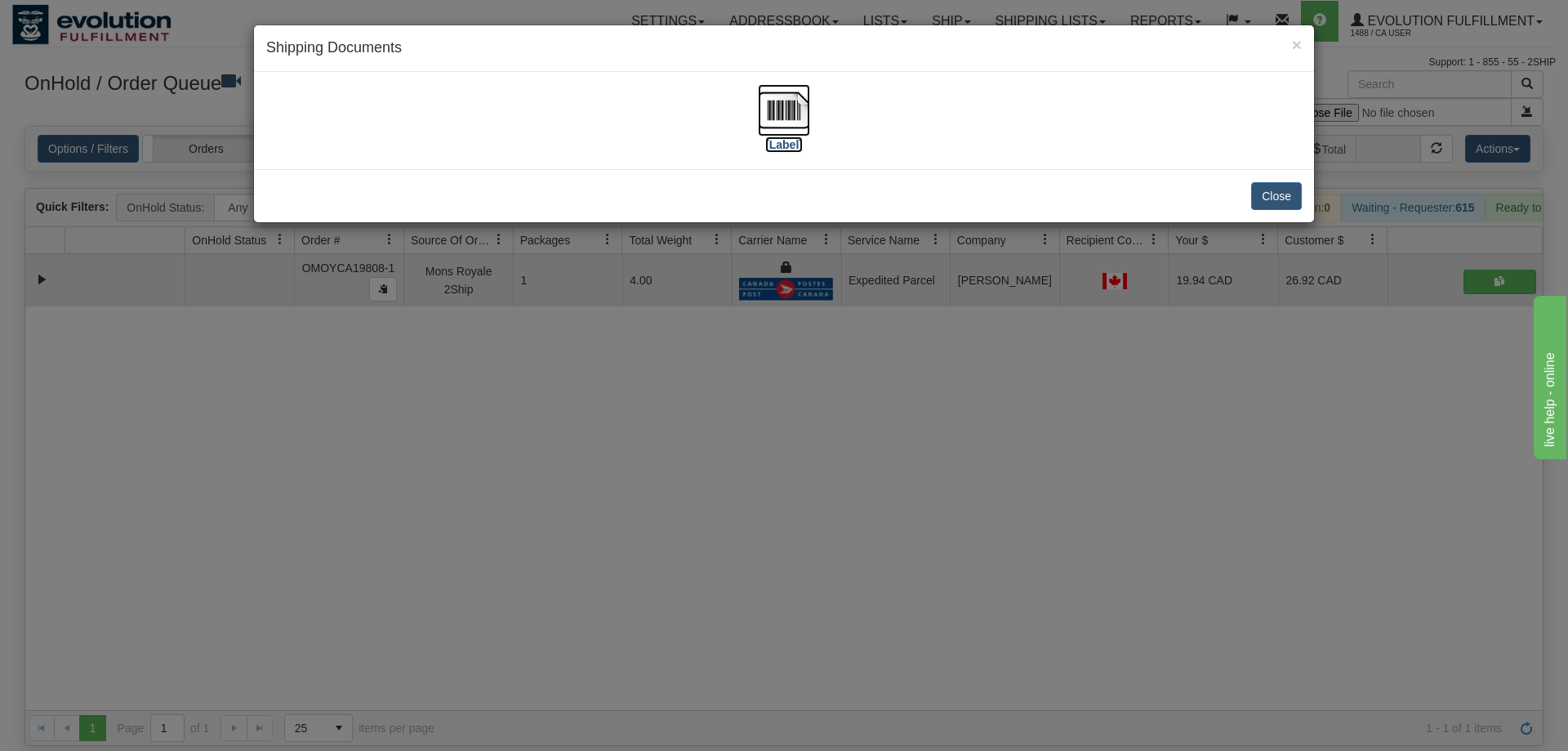
click at [781, 134] on img at bounding box center [784, 110] width 52 height 52
drag, startPoint x: 931, startPoint y: 376, endPoint x: 899, endPoint y: 362, distance: 34.9
click at [899, 362] on div "× Shipping Documents [Label] Close" at bounding box center [784, 376] width 1568 height 751
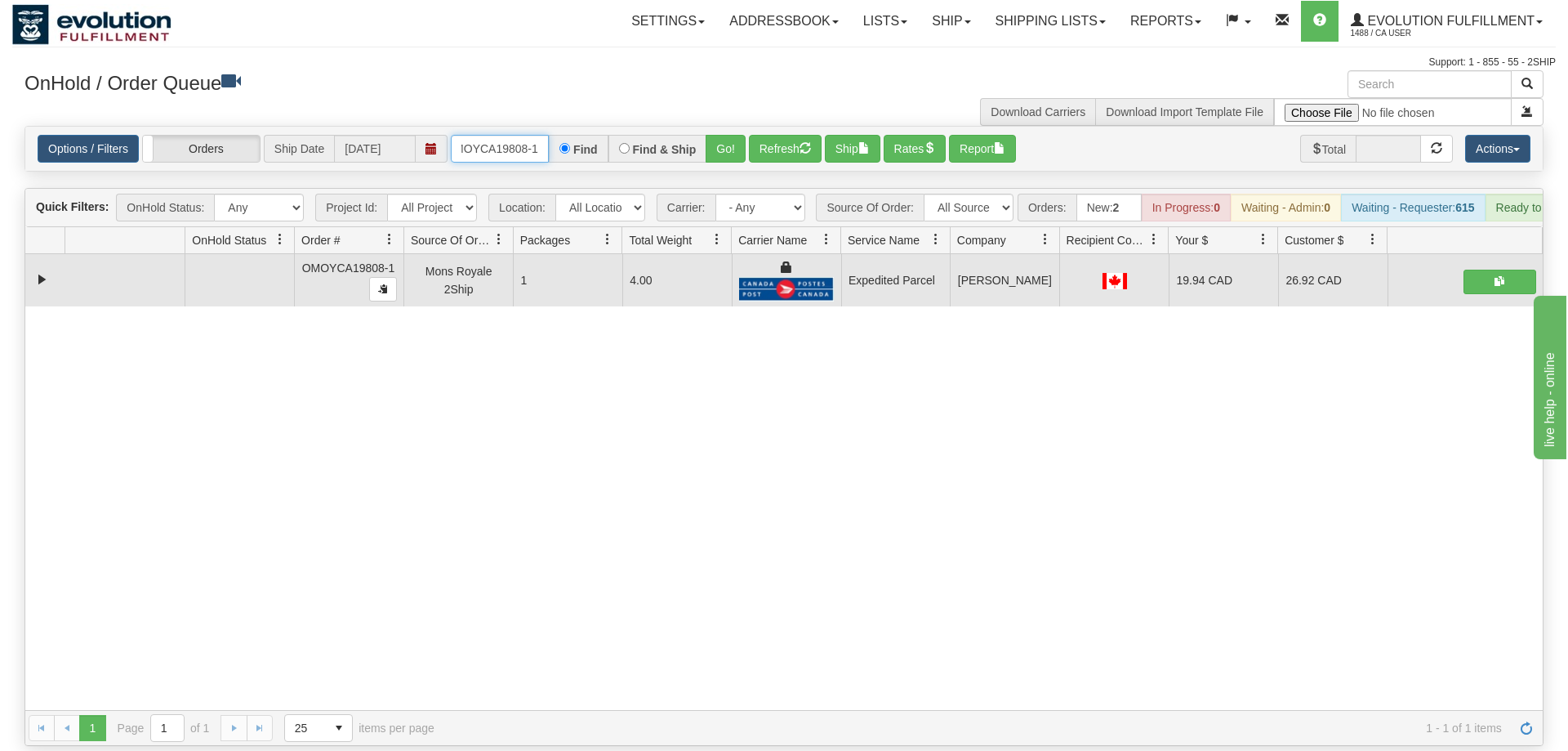
click at [518, 135] on input "OMOYCA19808-1" at bounding box center [500, 149] width 98 height 27
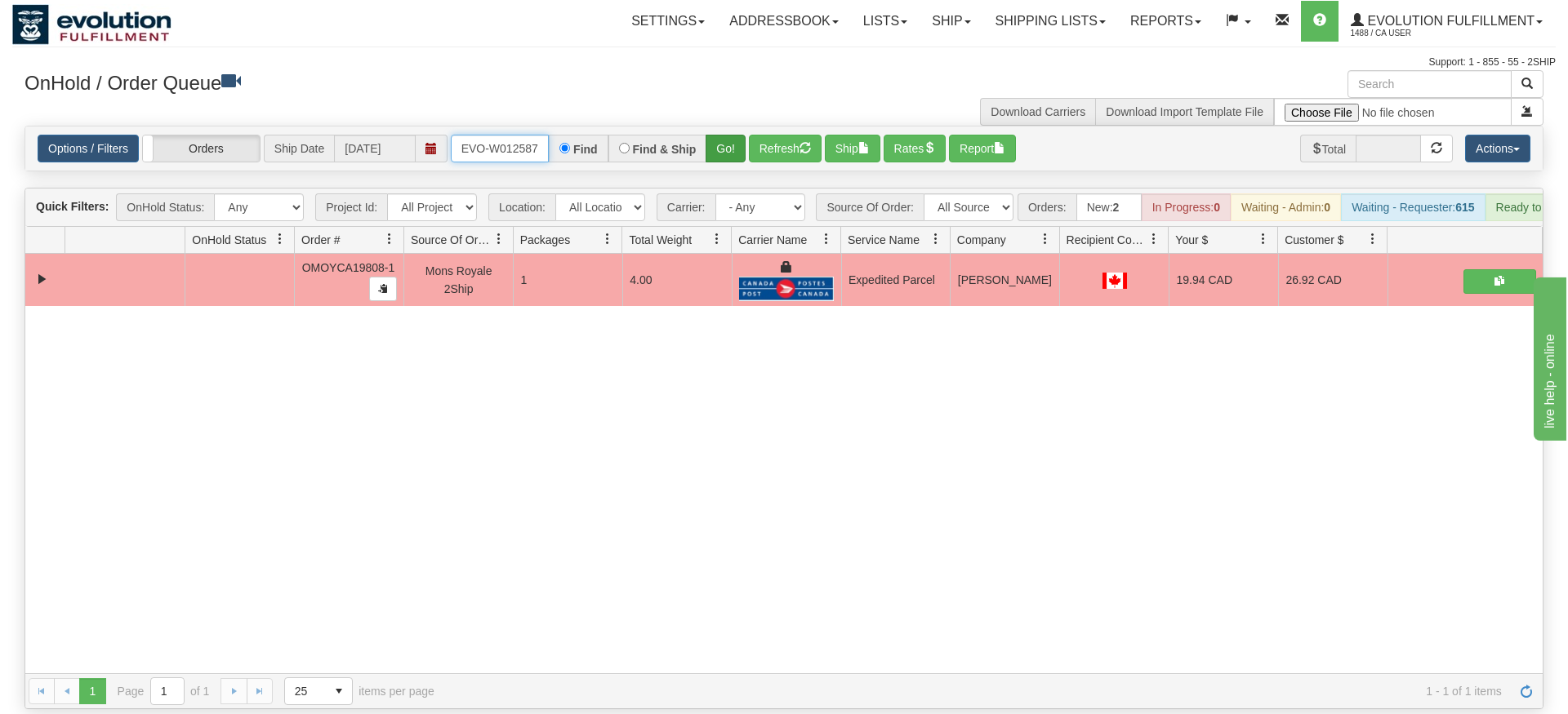
type input "ORSCEVO-W012587"
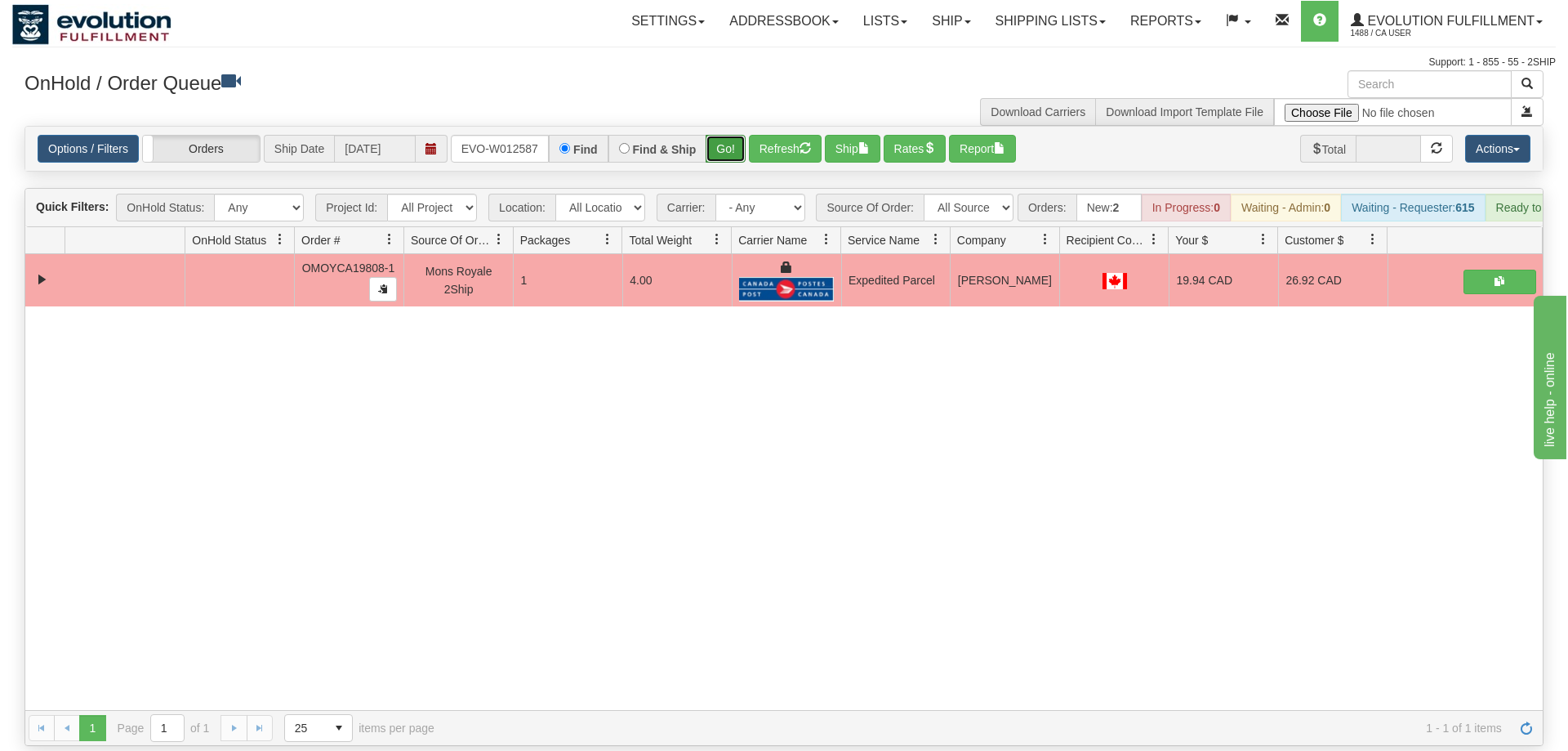
click at [736, 158] on div "Is equal to Is not equal to Contains Does not contains CAD USD EUR ZAR [PERSON_…" at bounding box center [784, 436] width 1544 height 620
click at [738, 138] on button "Go!" at bounding box center [726, 149] width 40 height 27
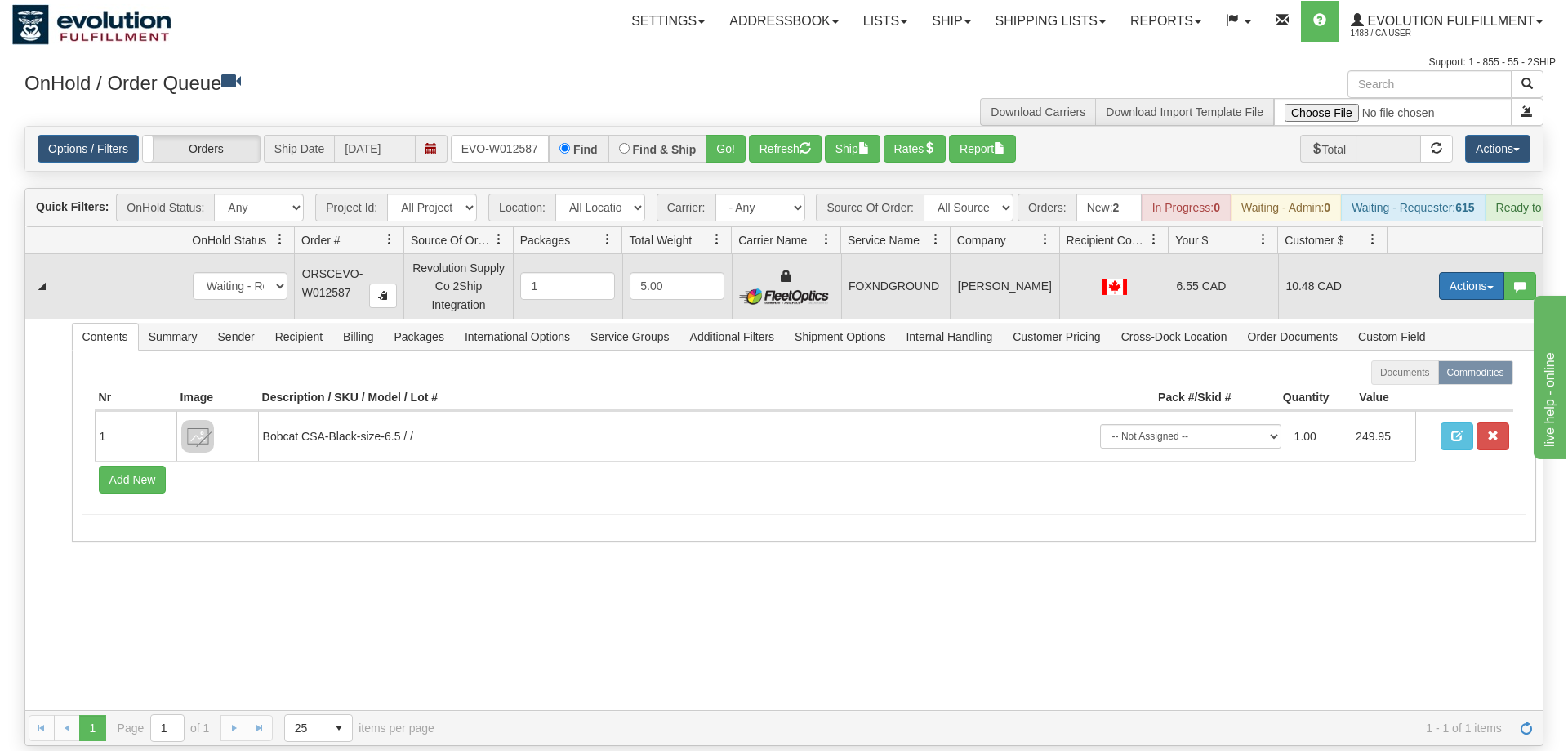
click at [1439, 272] on button "Actions" at bounding box center [1472, 286] width 65 height 27
click at [1423, 370] on link "Ship" at bounding box center [1438, 381] width 131 height 21
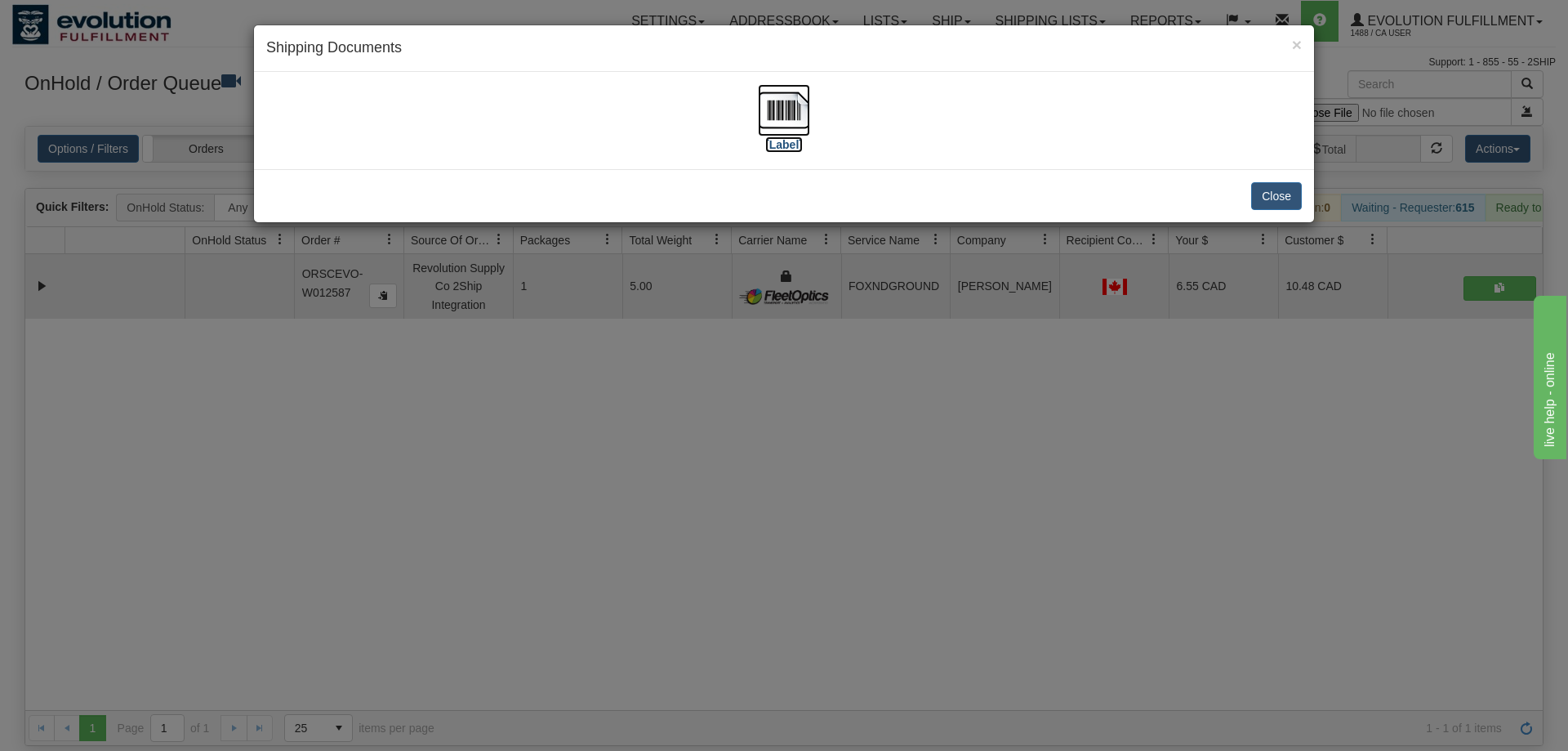
click at [794, 146] on label "[Label]" at bounding box center [784, 144] width 38 height 16
click at [573, 370] on div "× Shipping Documents [Label] Close" at bounding box center [784, 376] width 1568 height 751
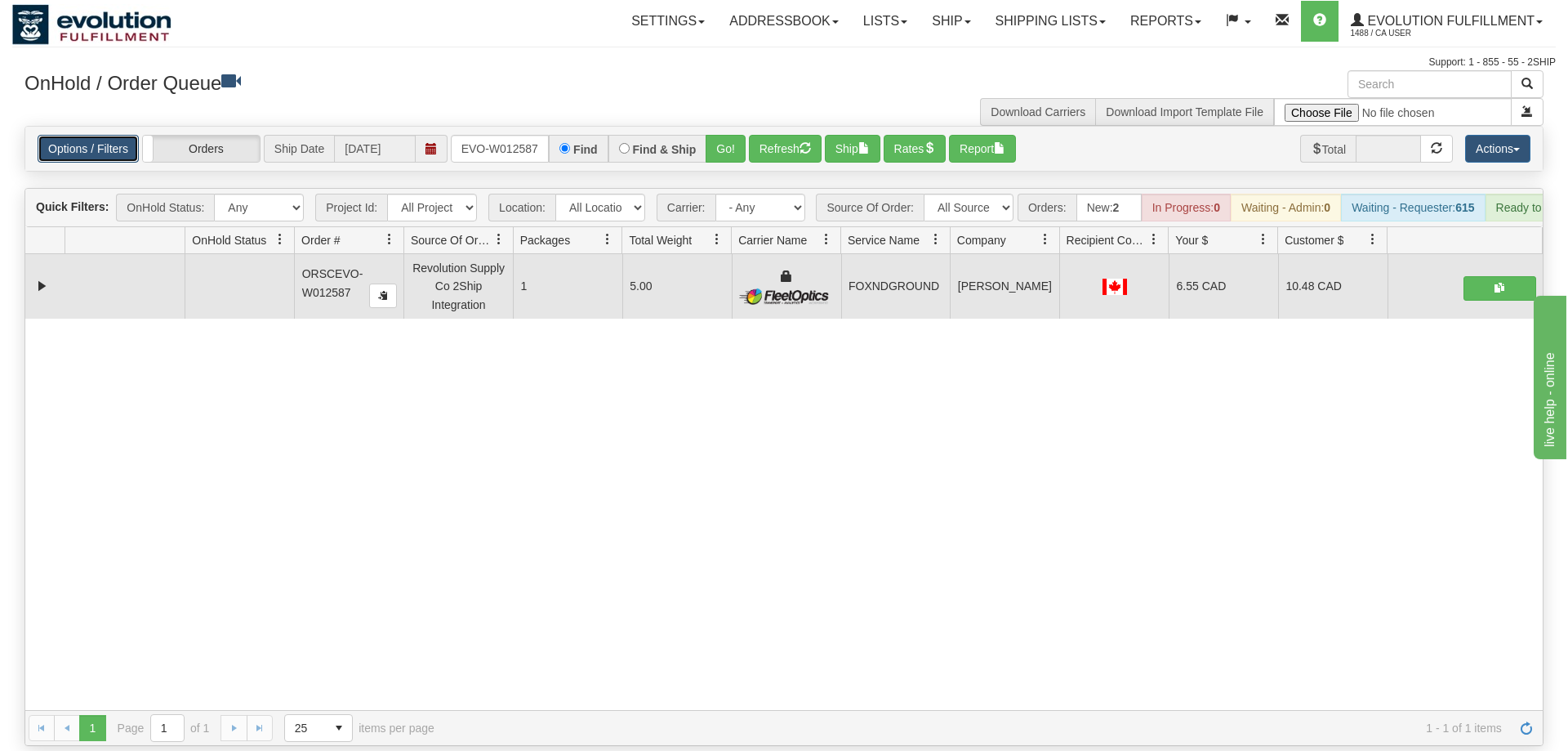
click at [95, 135] on link "Options / Filters" at bounding box center [88, 149] width 101 height 27
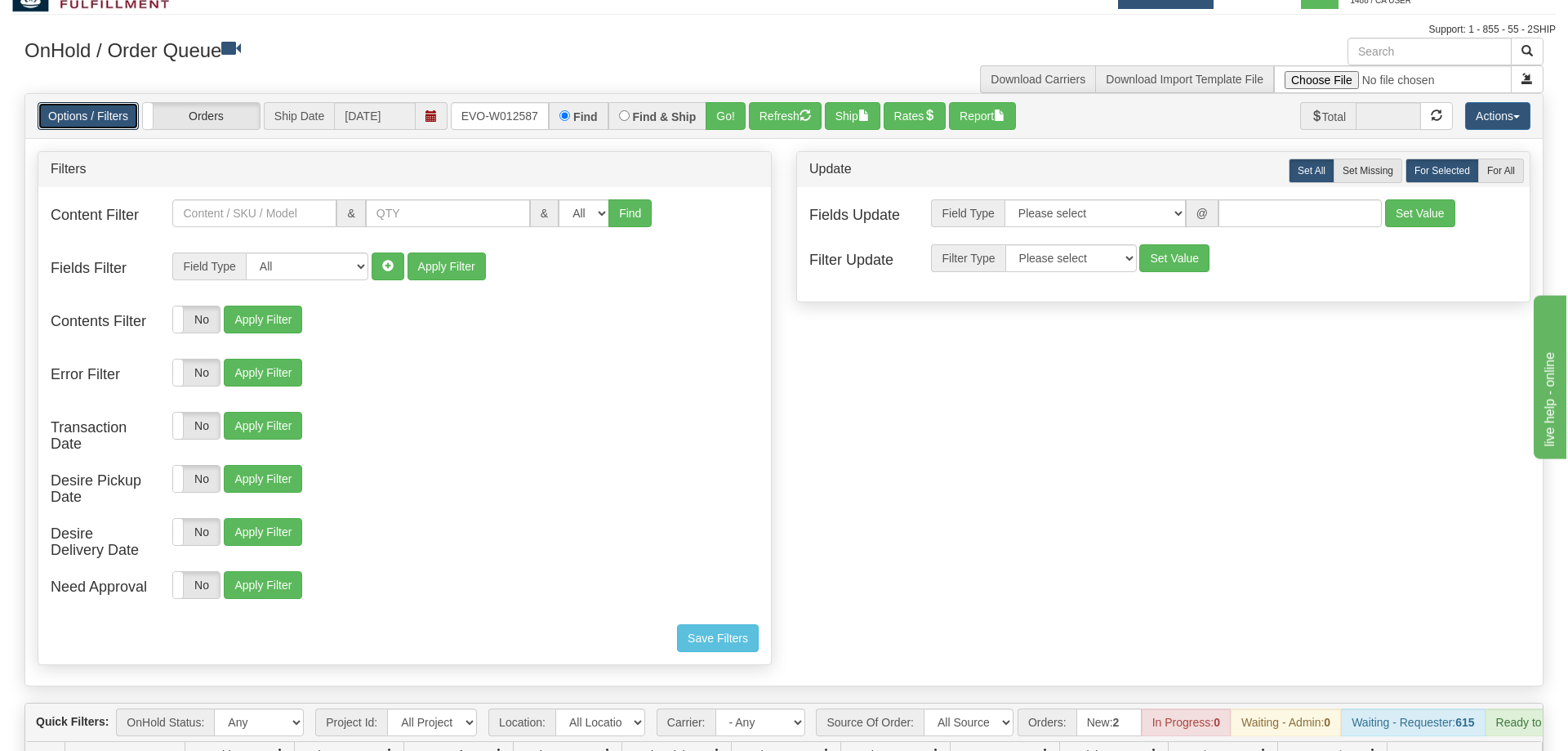
scroll to position [0, 0]
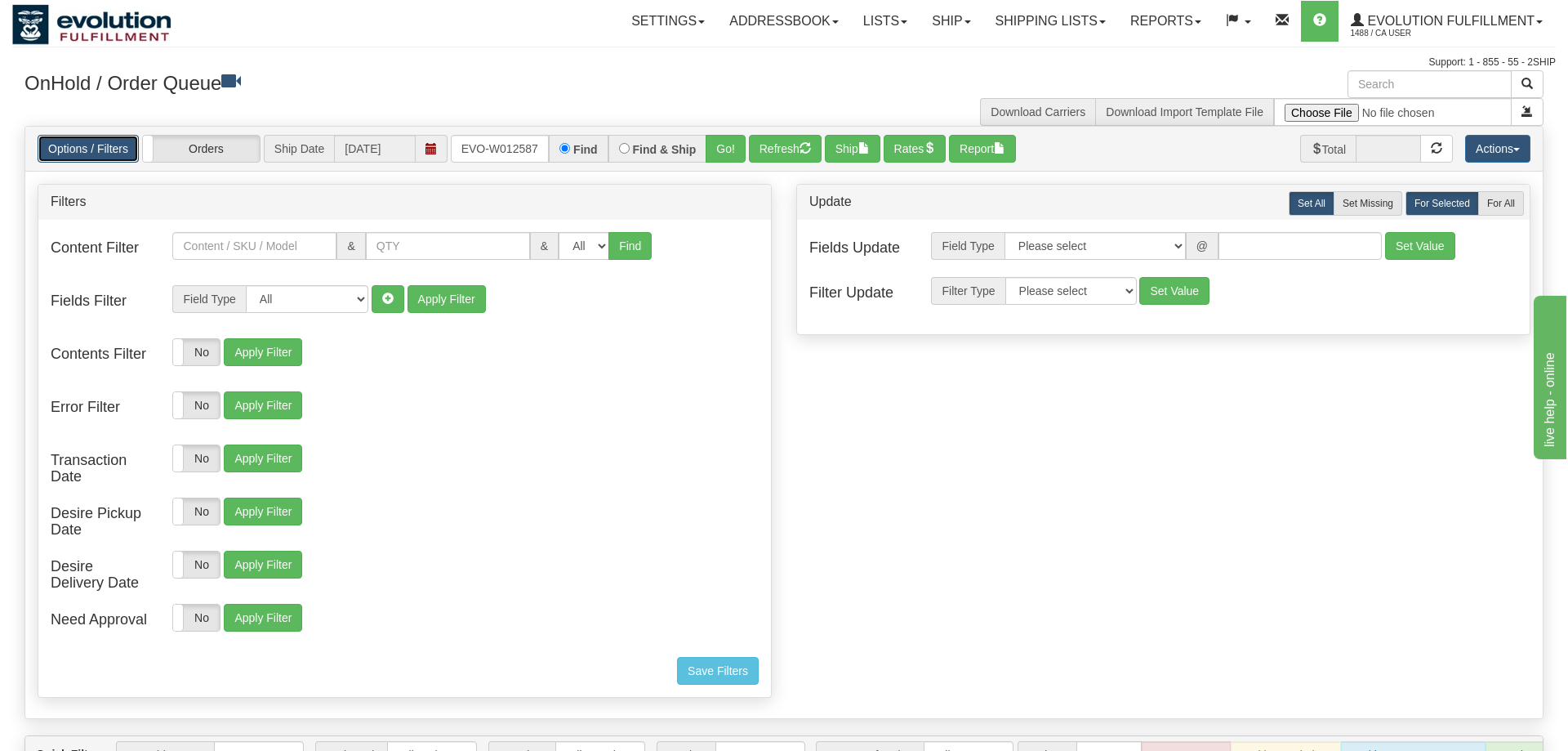
click at [126, 135] on link "Options / Filters" at bounding box center [88, 149] width 101 height 27
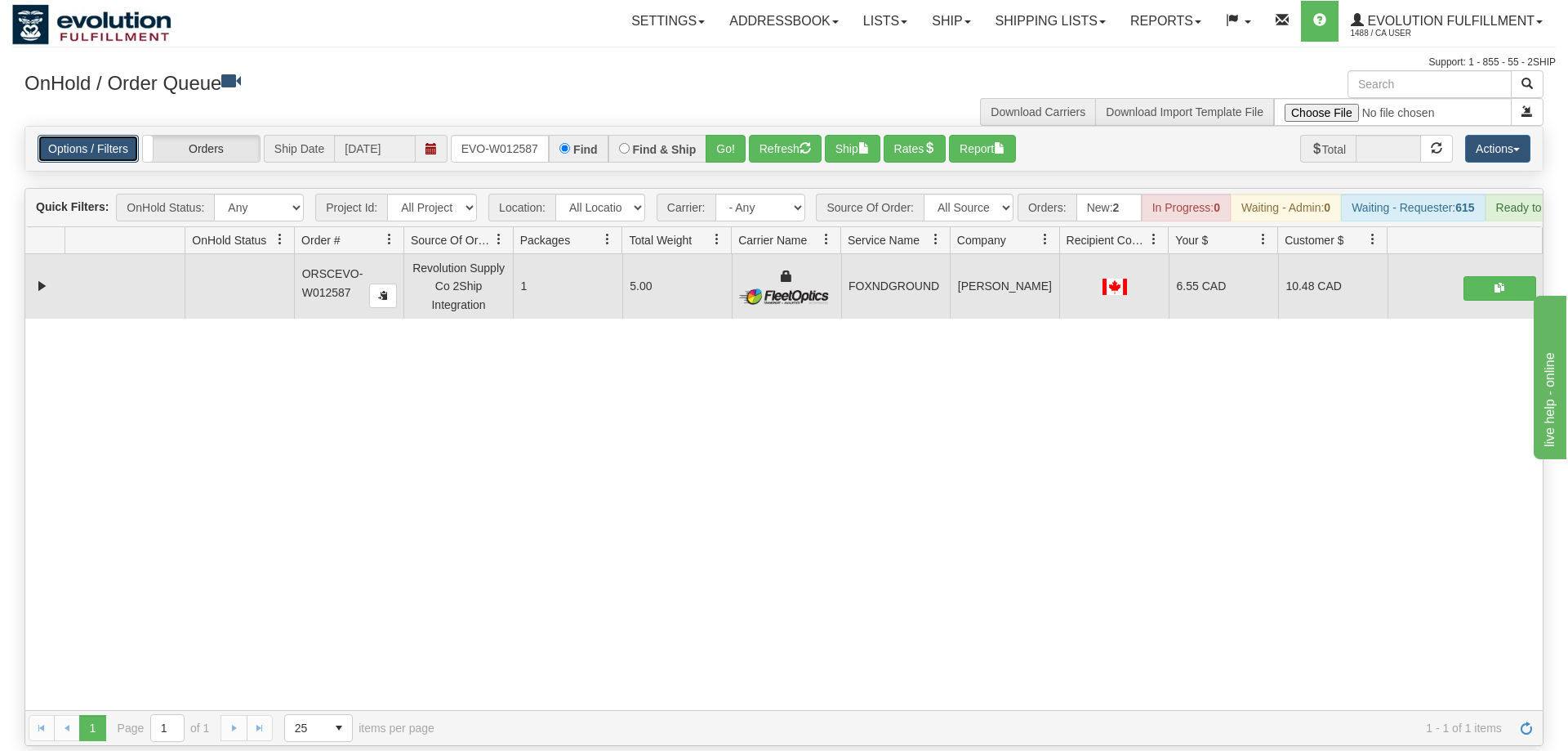
click at [126, 135] on link "Options / Filters" at bounding box center [88, 149] width 101 height 27
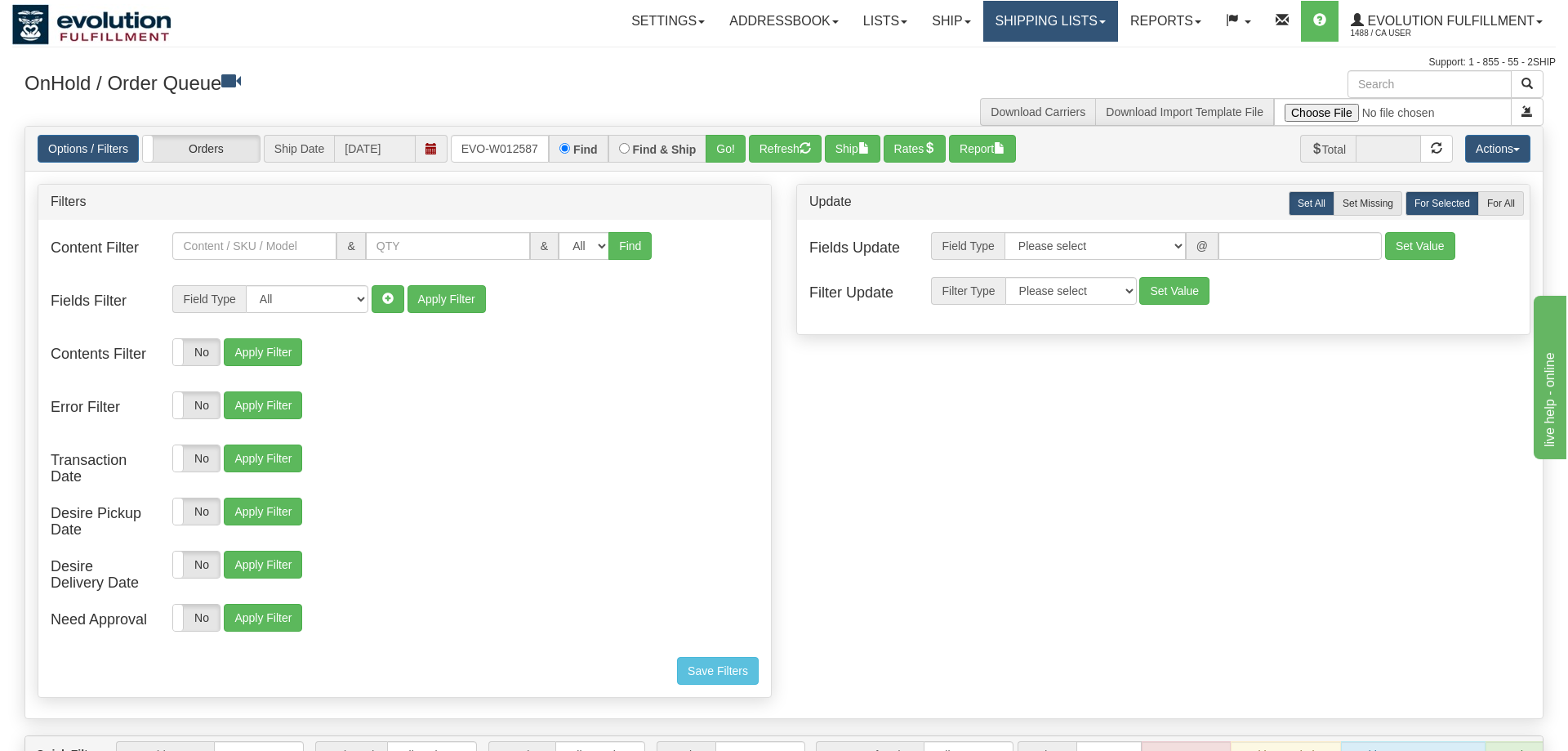
click at [1079, 33] on link "Shipping lists" at bounding box center [1050, 21] width 135 height 41
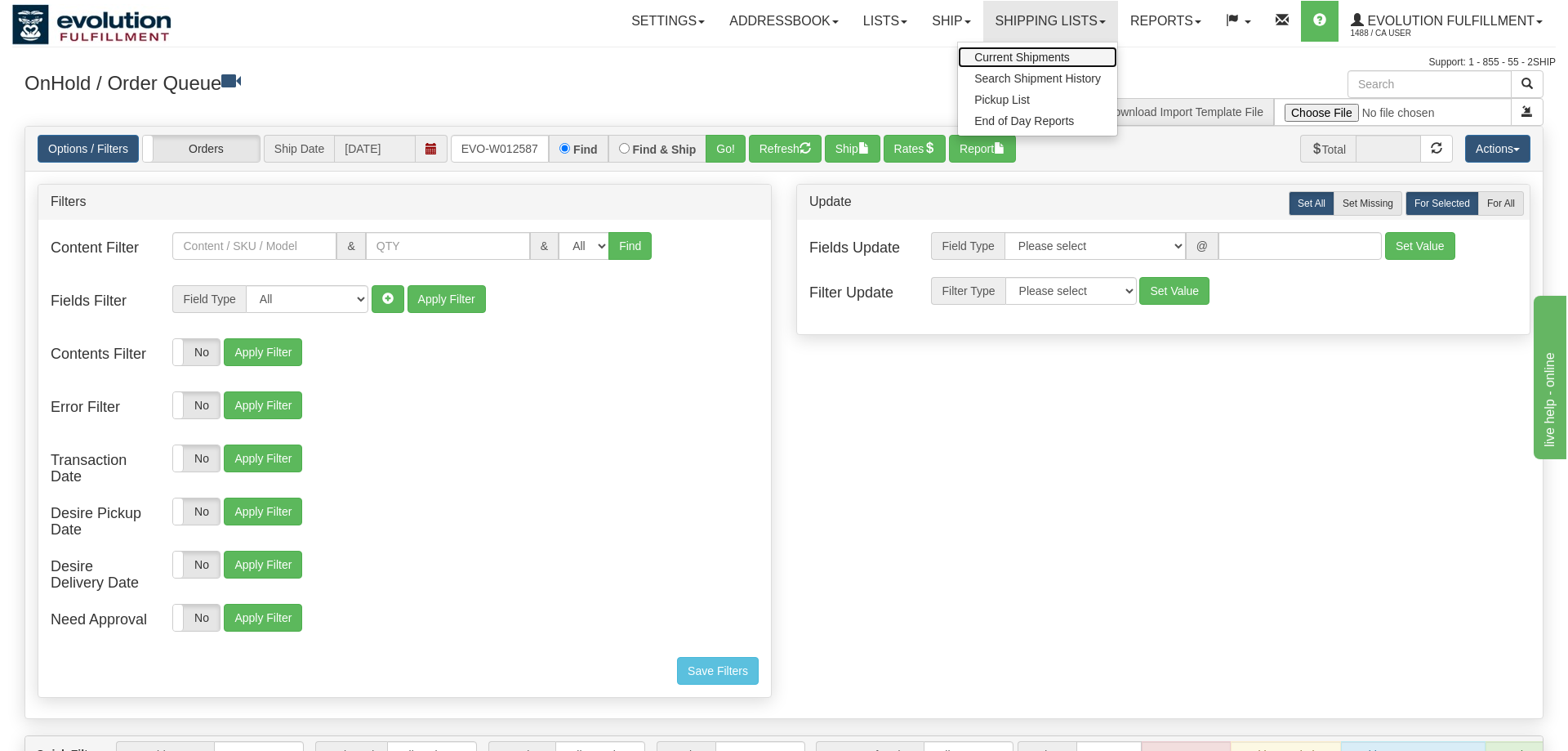
click at [1026, 63] on span "Current Shipments" at bounding box center [1022, 57] width 95 height 13
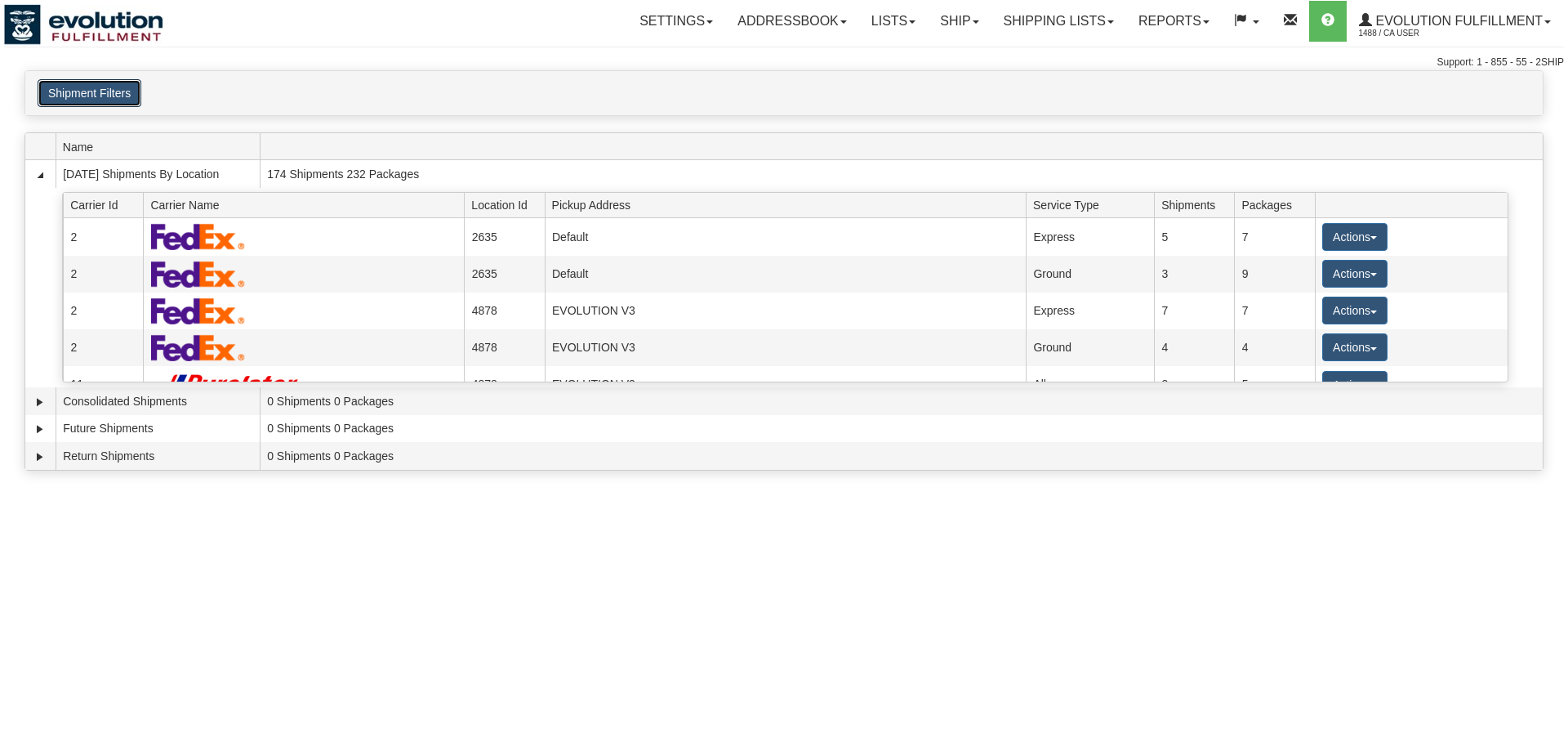
click at [119, 86] on button "Shipment Filters" at bounding box center [89, 93] width 104 height 27
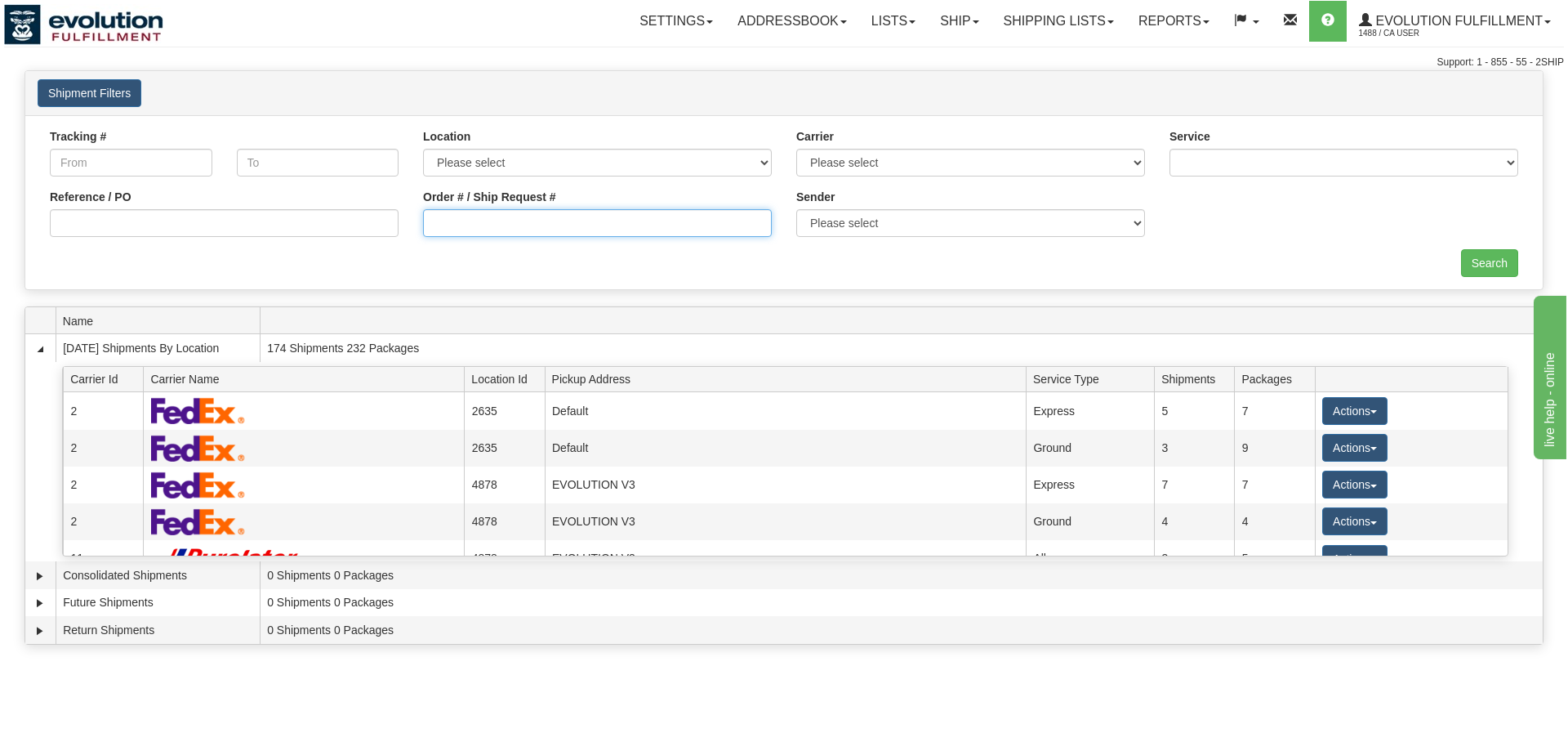
click at [535, 229] on input "Order # / Ship Request #" at bounding box center [598, 223] width 349 height 27
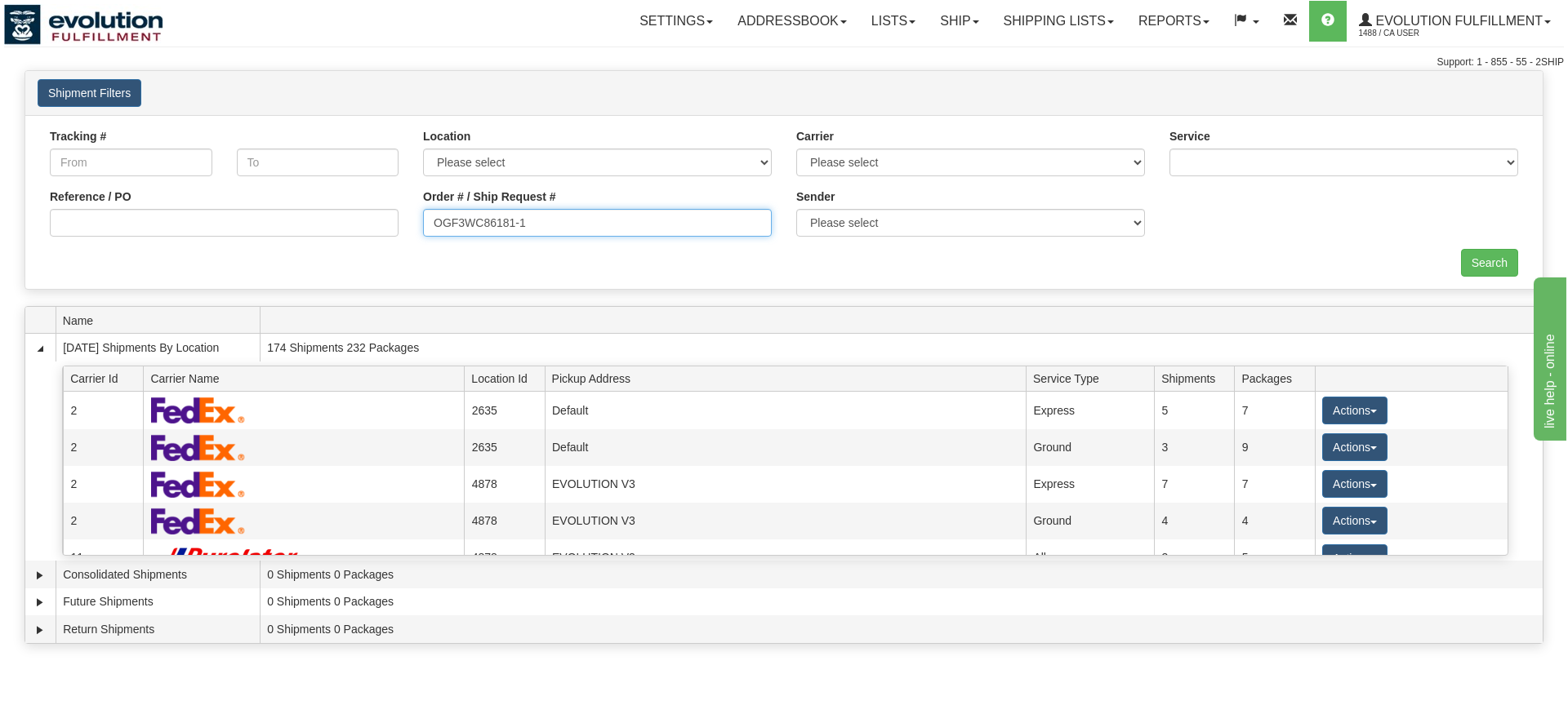
type input "OGF3WC86181-1"
click at [1483, 284] on div "Tracking # Tracking To Location Please select Default Evolution US EVOLUTION V3…" at bounding box center [783, 202] width 1517 height 174
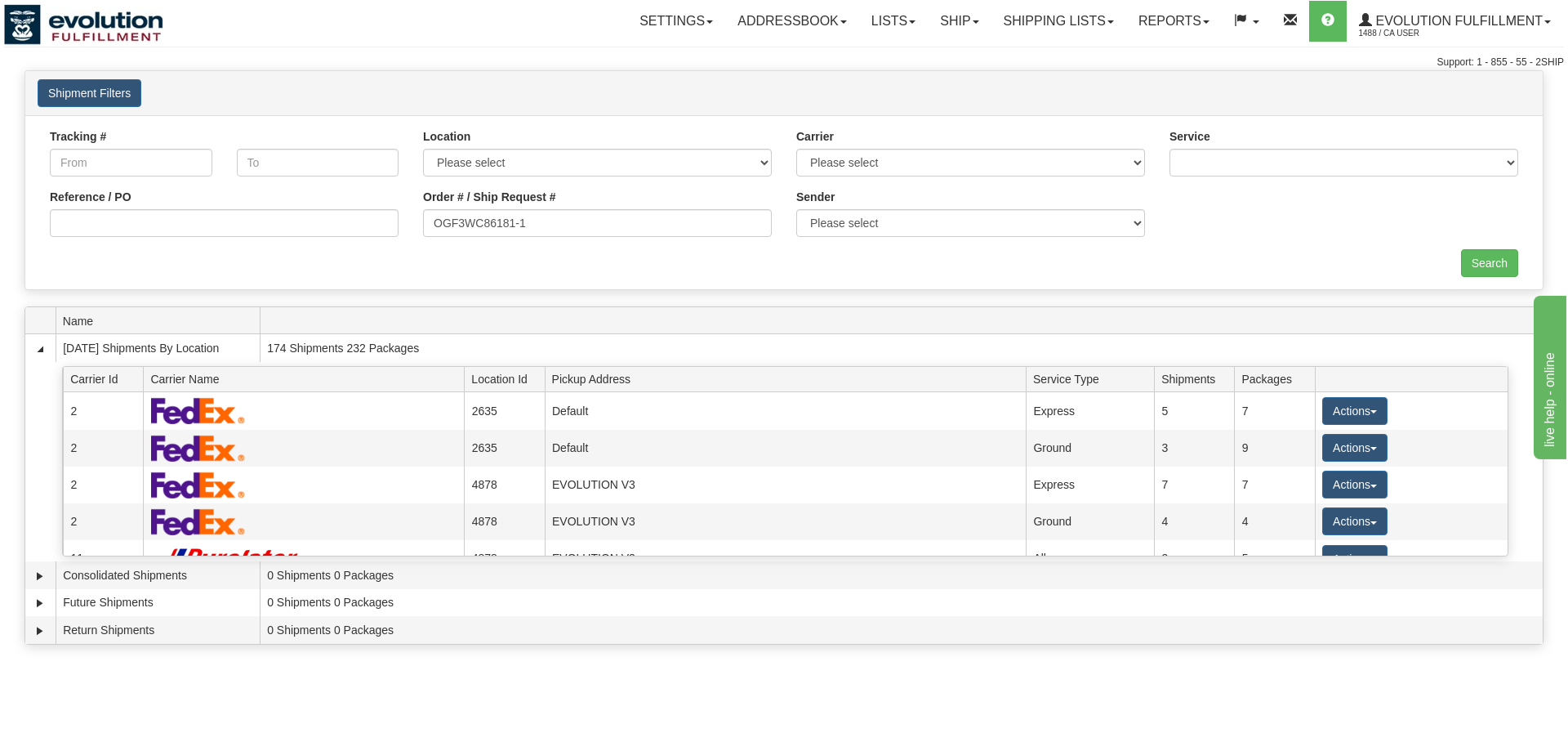
click at [1481, 246] on div "Tracking # Tracking To Location Please select Default Evolution US EVOLUTION V3…" at bounding box center [783, 202] width 1517 height 174
click at [1478, 257] on input "Search" at bounding box center [1490, 263] width 58 height 27
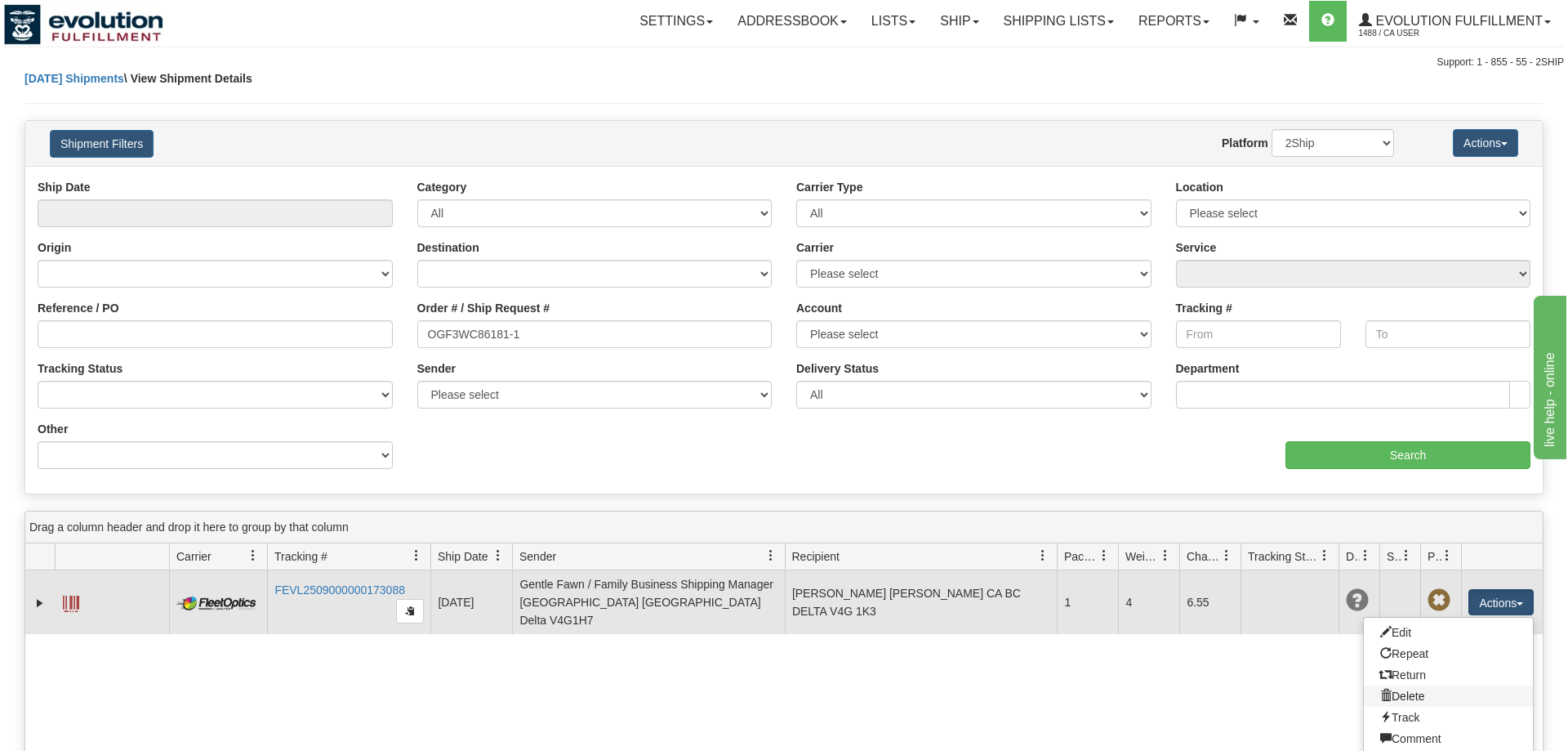
click at [1413, 696] on link "Delete" at bounding box center [1448, 696] width 169 height 21
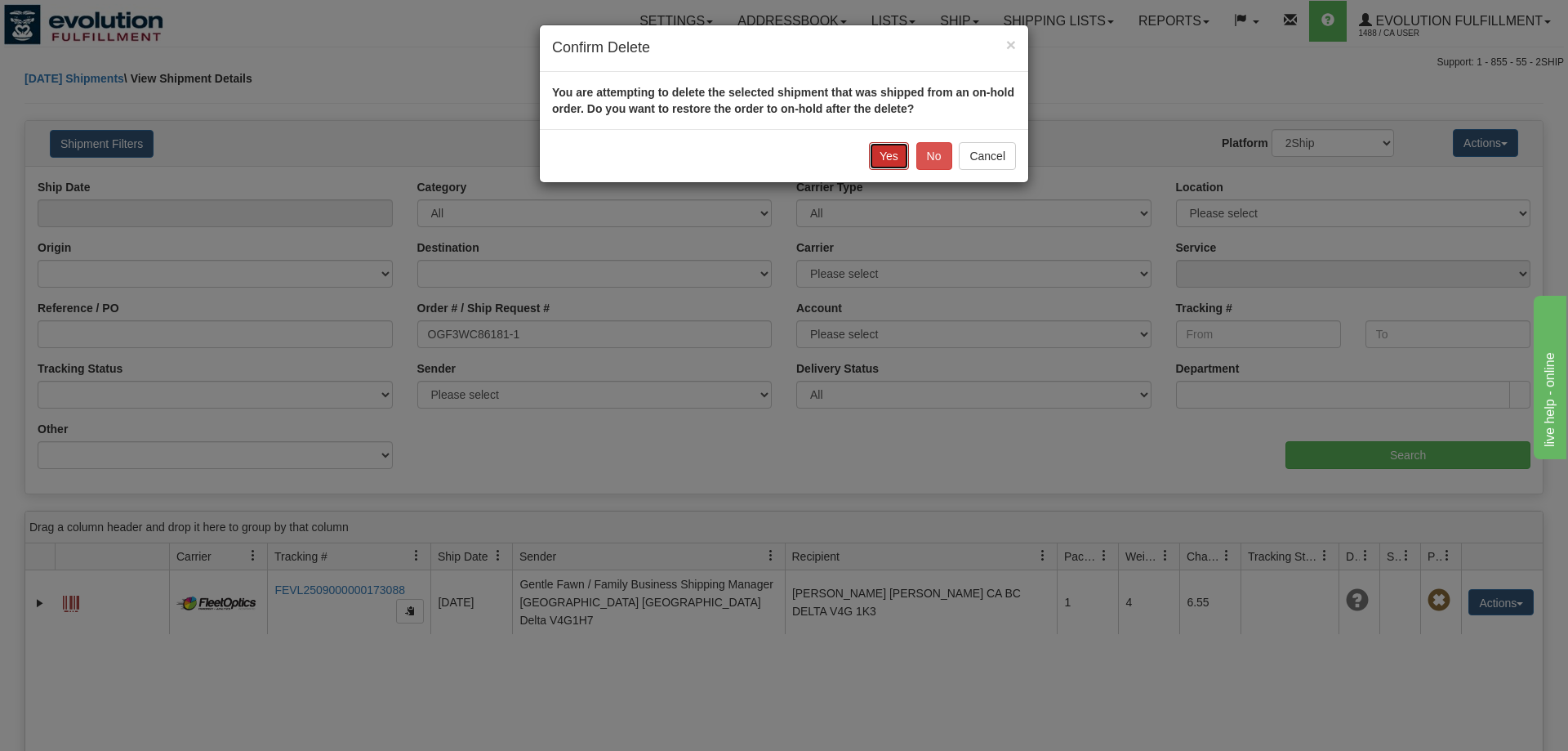
click at [897, 162] on button "Yes" at bounding box center [889, 156] width 40 height 27
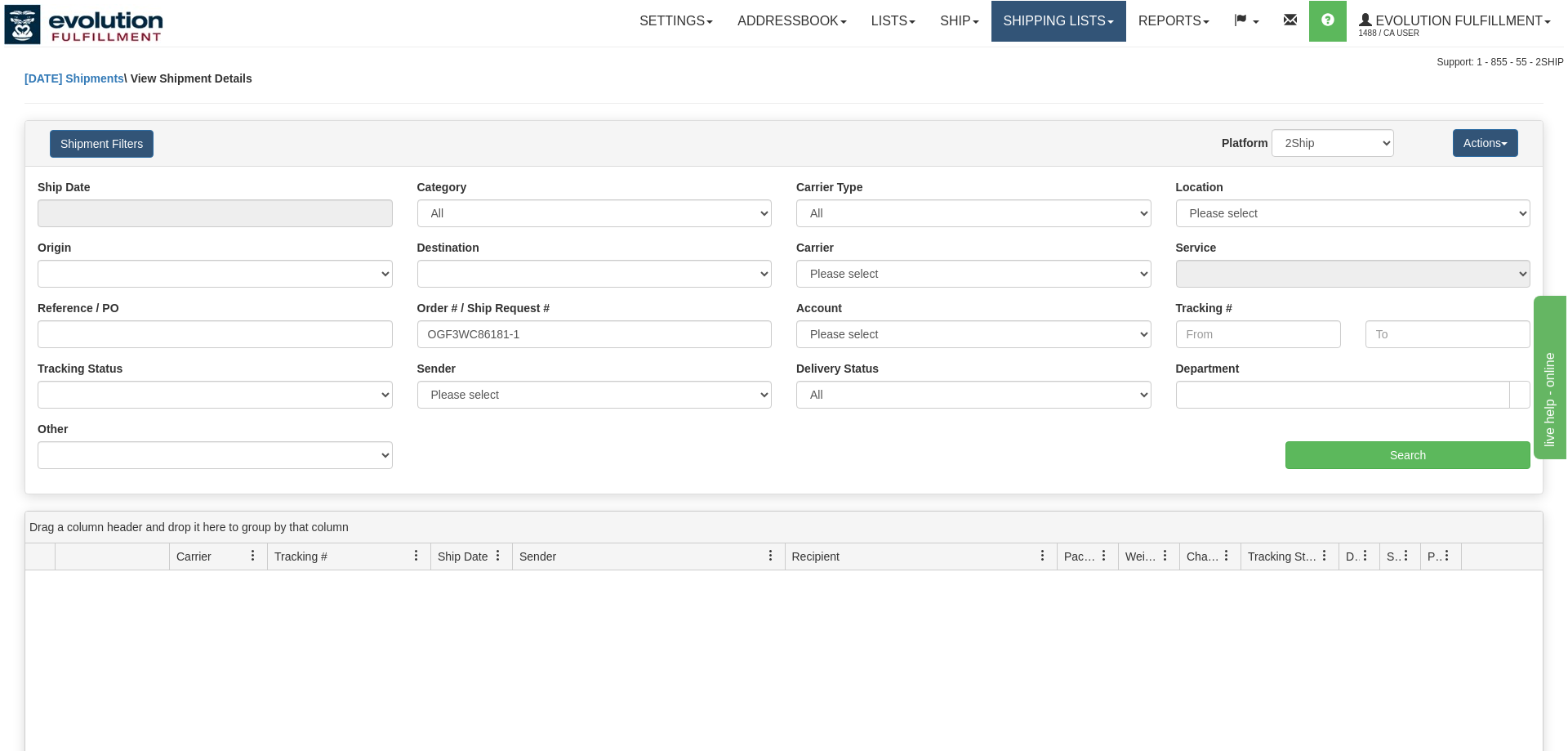
click at [1038, 27] on link "Shipping lists" at bounding box center [1059, 21] width 135 height 41
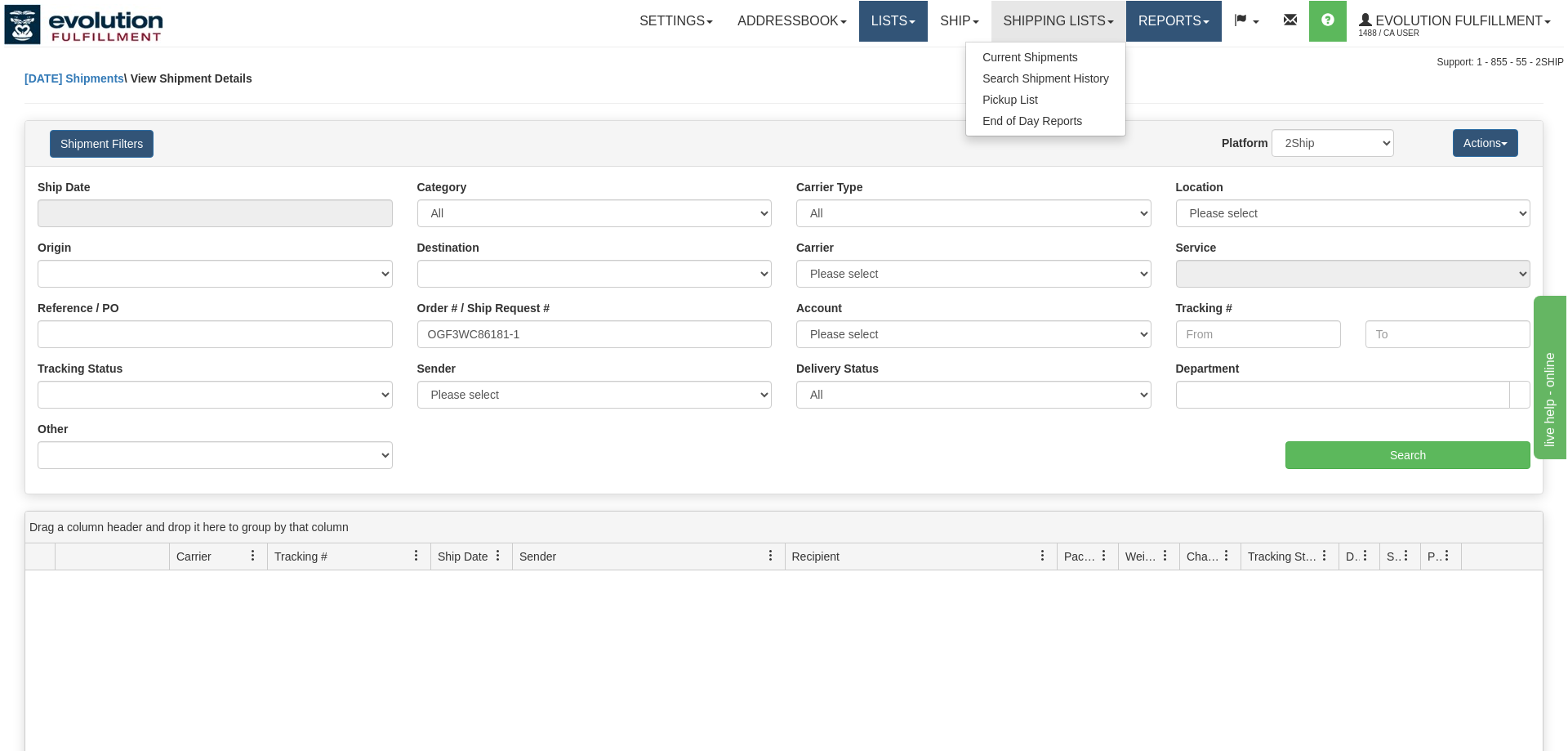
drag, startPoint x: 1151, startPoint y: 20, endPoint x: 902, endPoint y: 27, distance: 249.1
click at [1149, 20] on link "Reports" at bounding box center [1174, 21] width 95 height 41
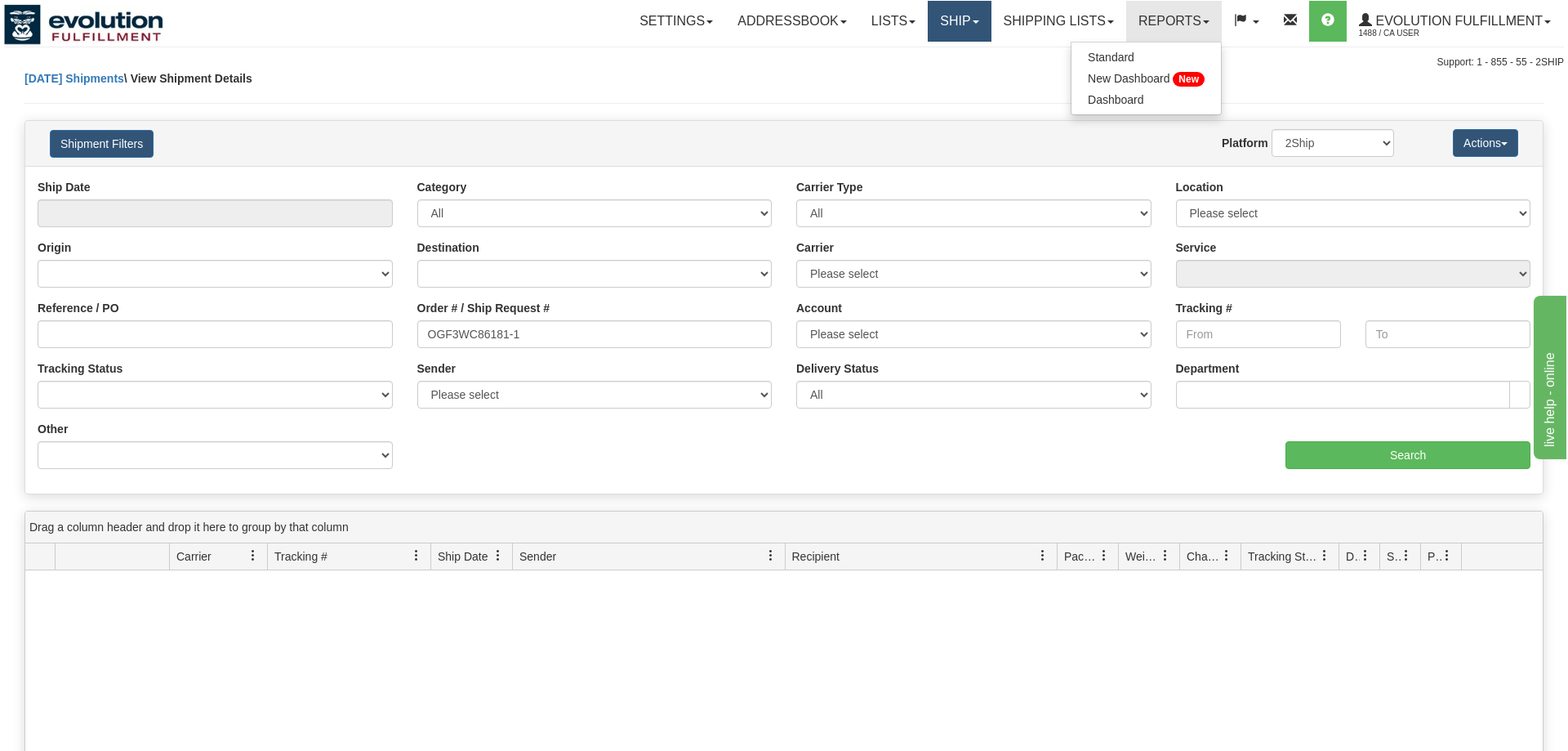
click at [974, 27] on link "Ship" at bounding box center [959, 21] width 63 height 41
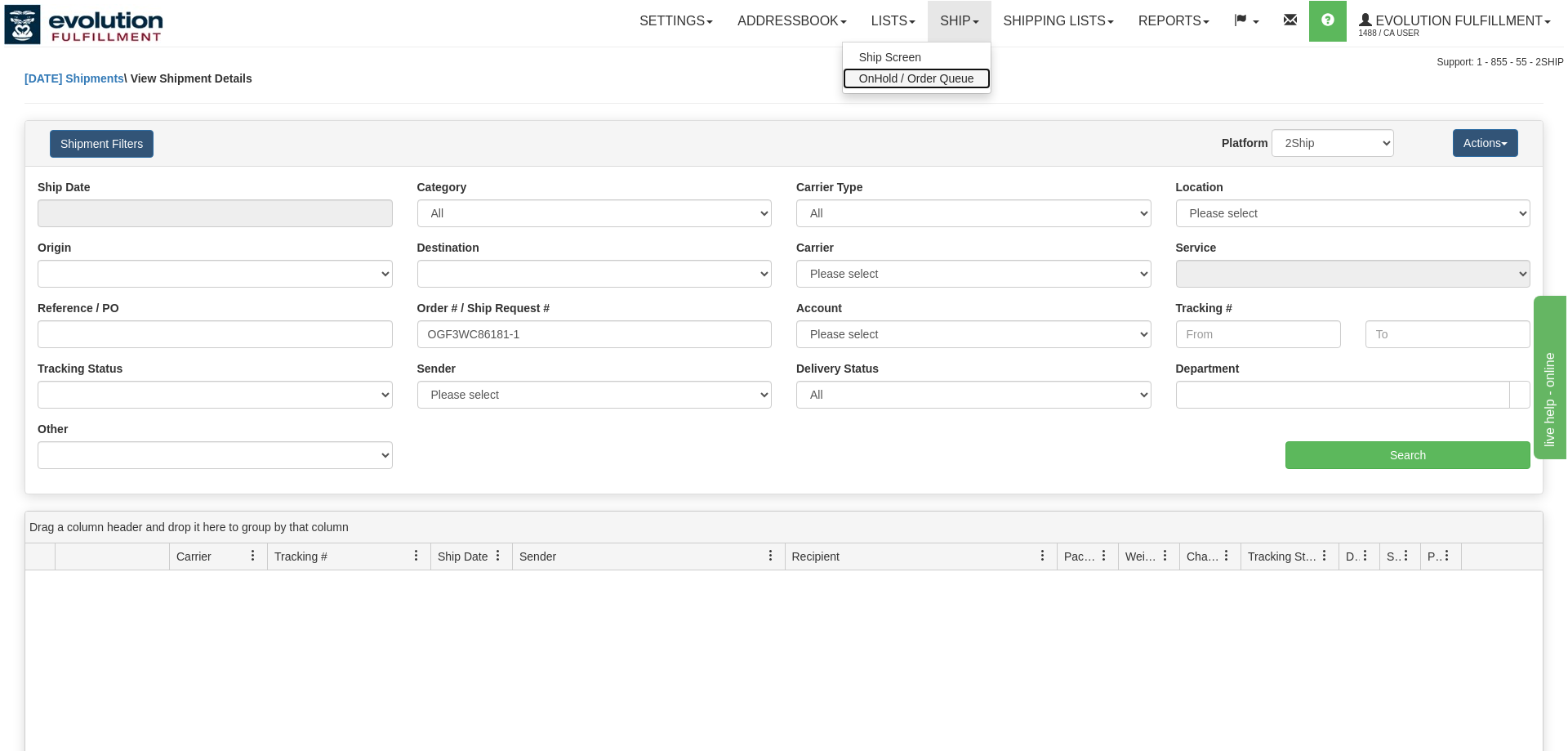
click at [923, 78] on span "OnHold / Order Queue" at bounding box center [917, 78] width 115 height 13
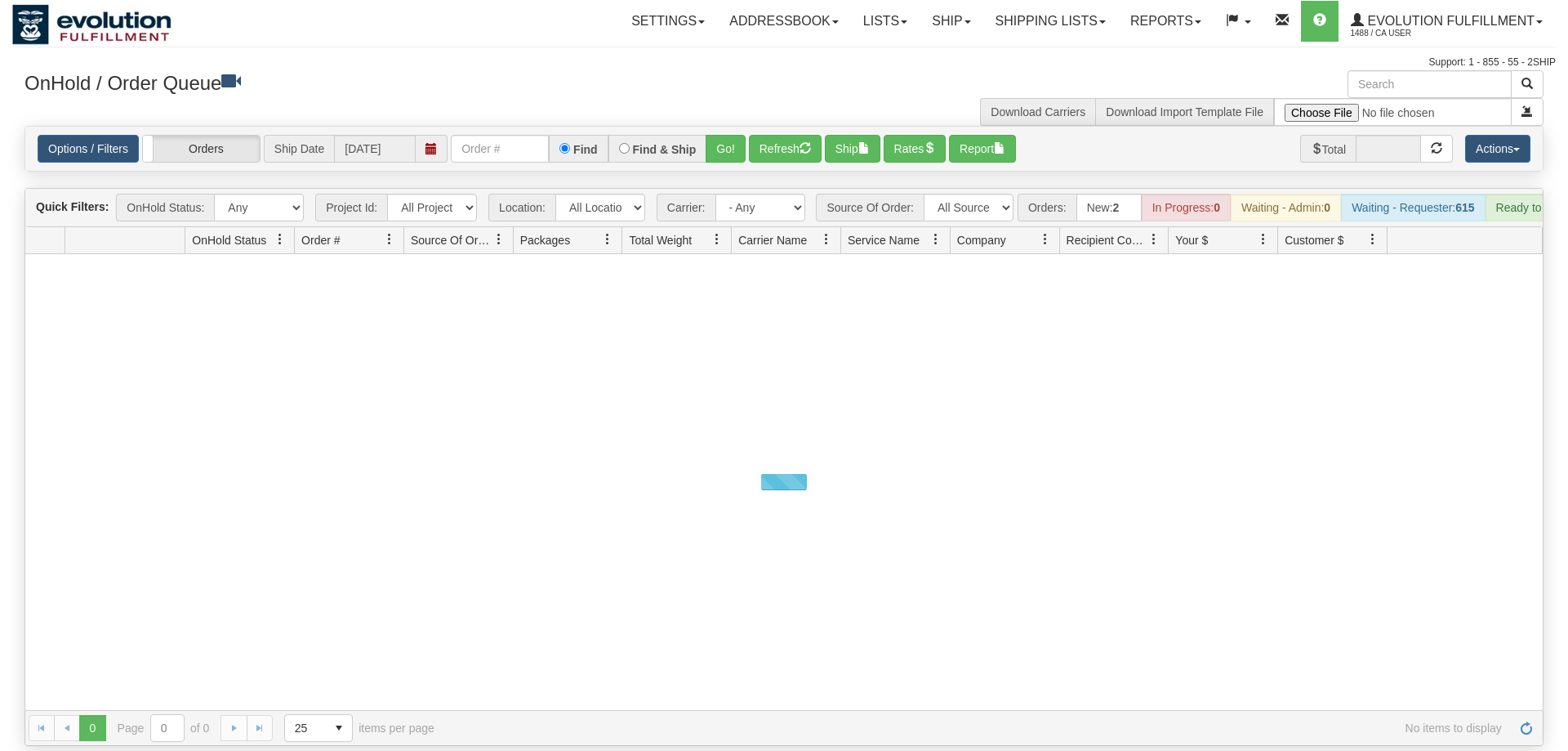
click at [505, 135] on input "text" at bounding box center [500, 149] width 98 height 27
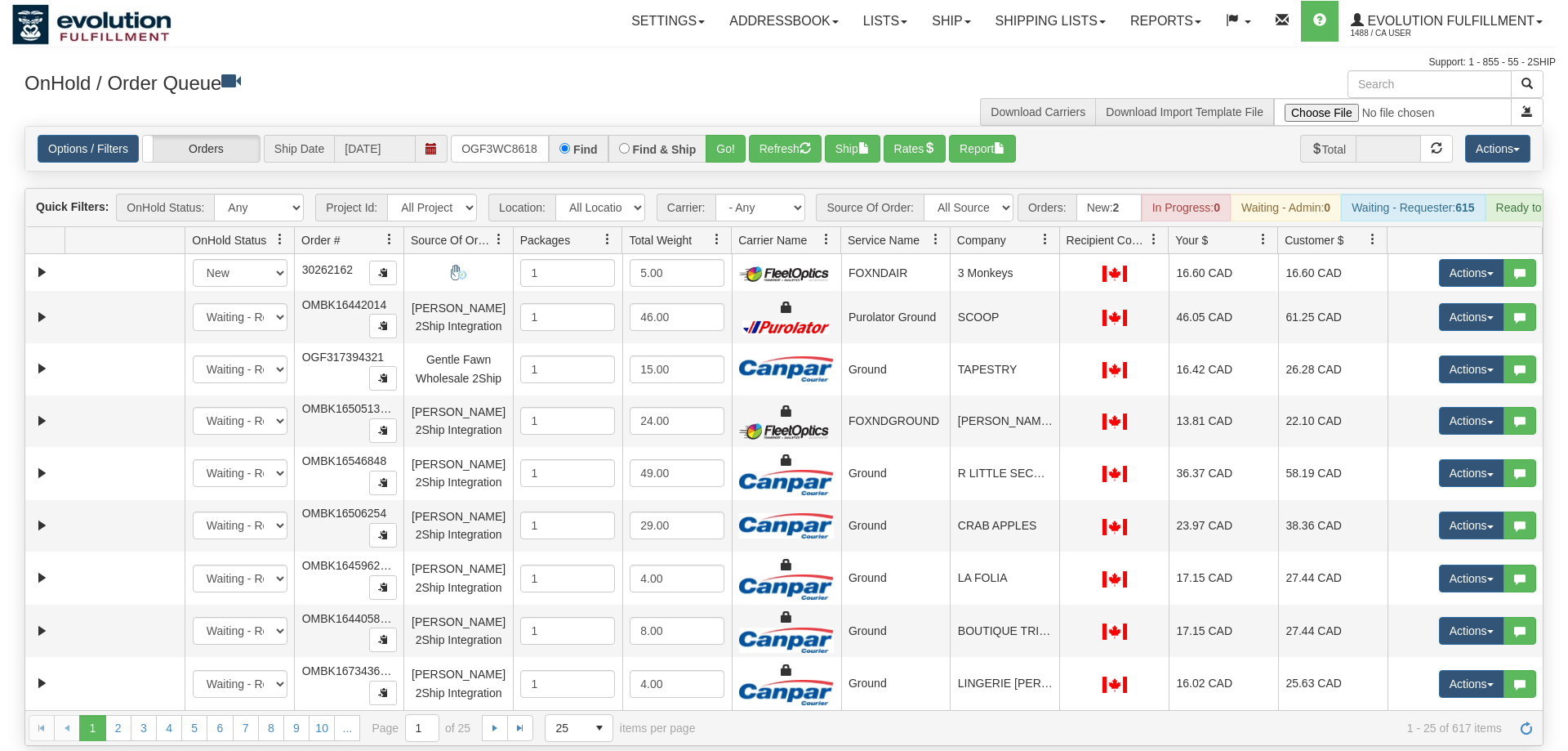
scroll to position [0, 15]
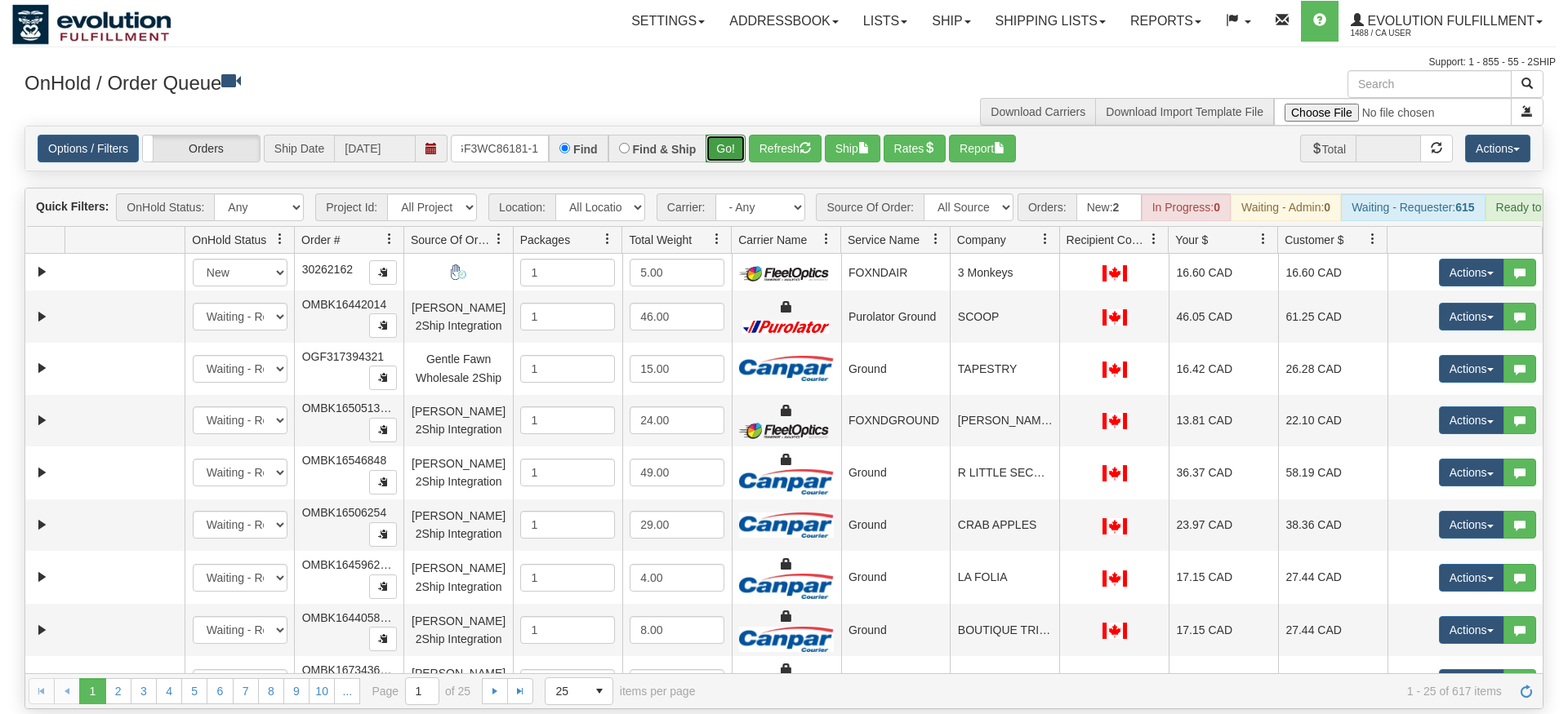
click at [711, 160] on div "Is equal to Is not equal to Contains Does not contains CAD USD EUR ZAR [PERSON_…" at bounding box center [784, 417] width 1544 height 584
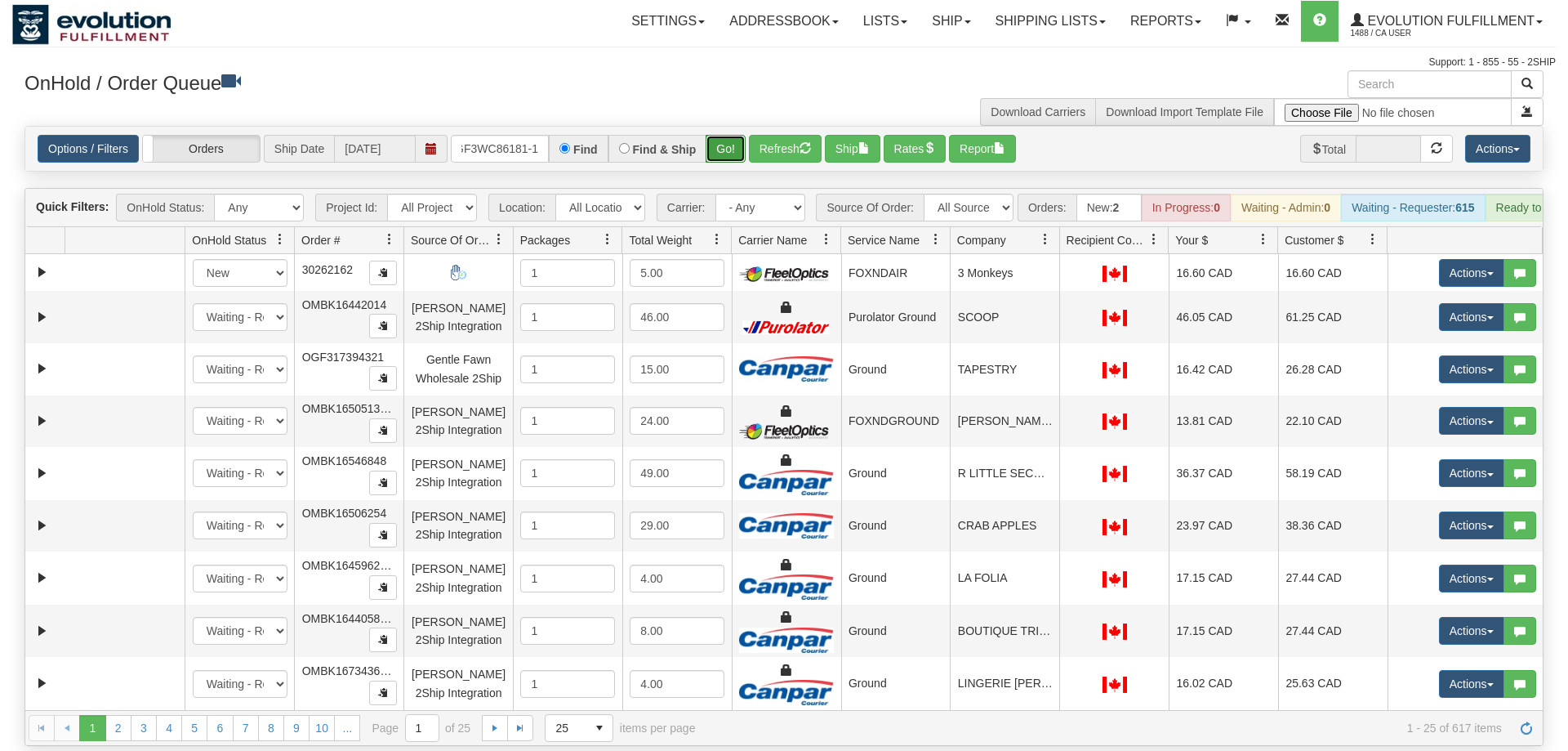
click at [721, 135] on button "Go!" at bounding box center [726, 149] width 40 height 27
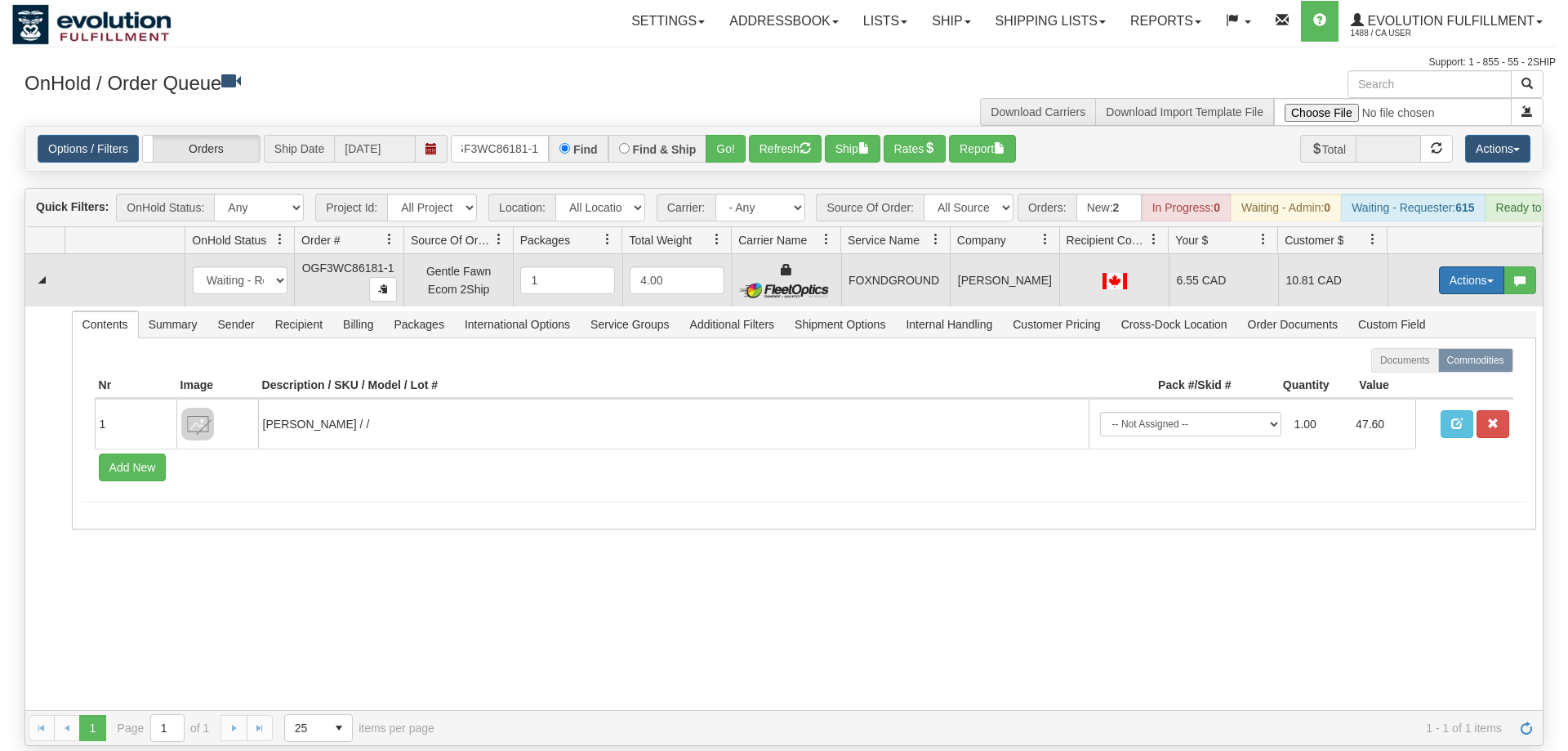
click at [1465, 266] on button "Actions" at bounding box center [1472, 280] width 65 height 27
click at [1438, 386] on link "Delete" at bounding box center [1438, 396] width 131 height 21
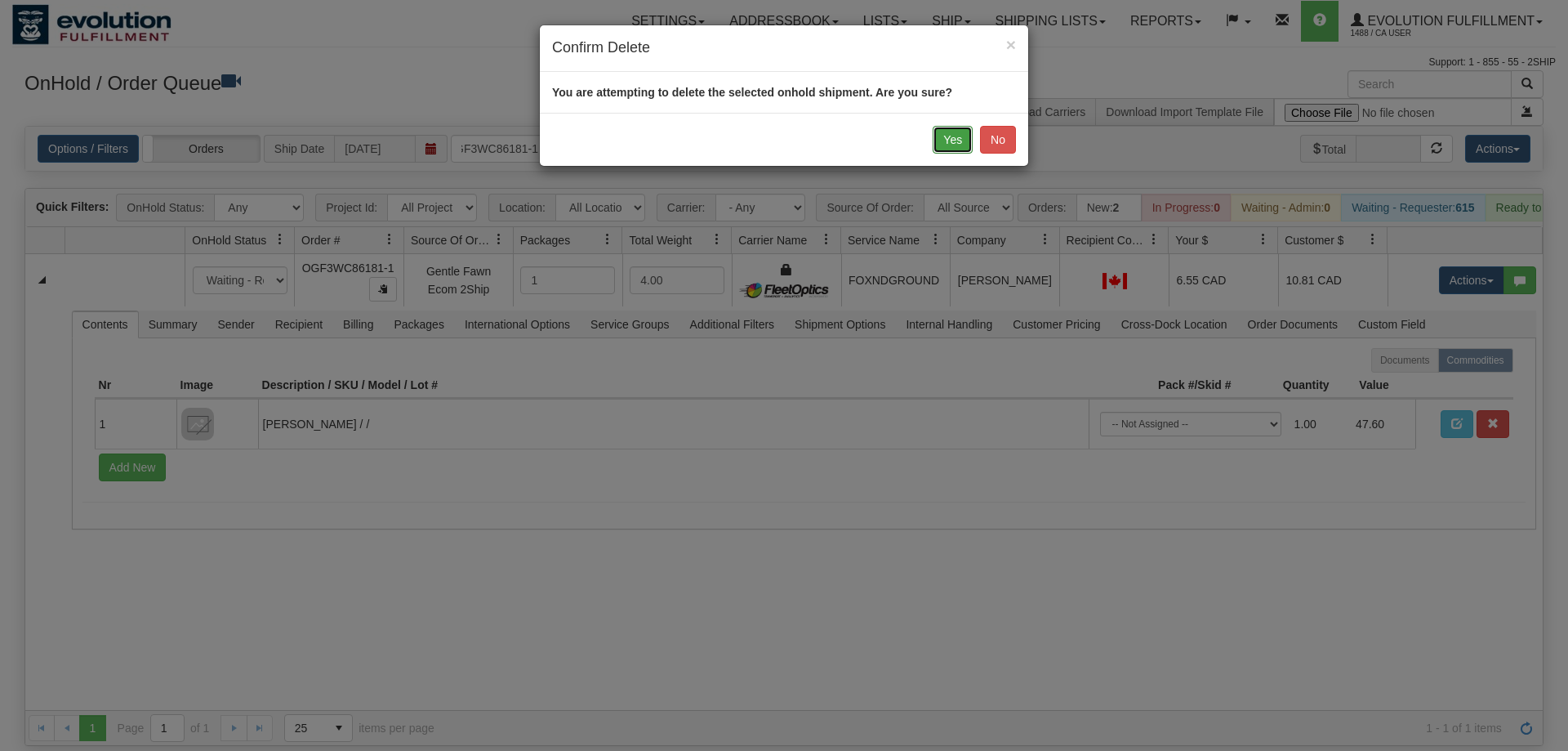
click at [953, 144] on button "Yes" at bounding box center [952, 139] width 40 height 27
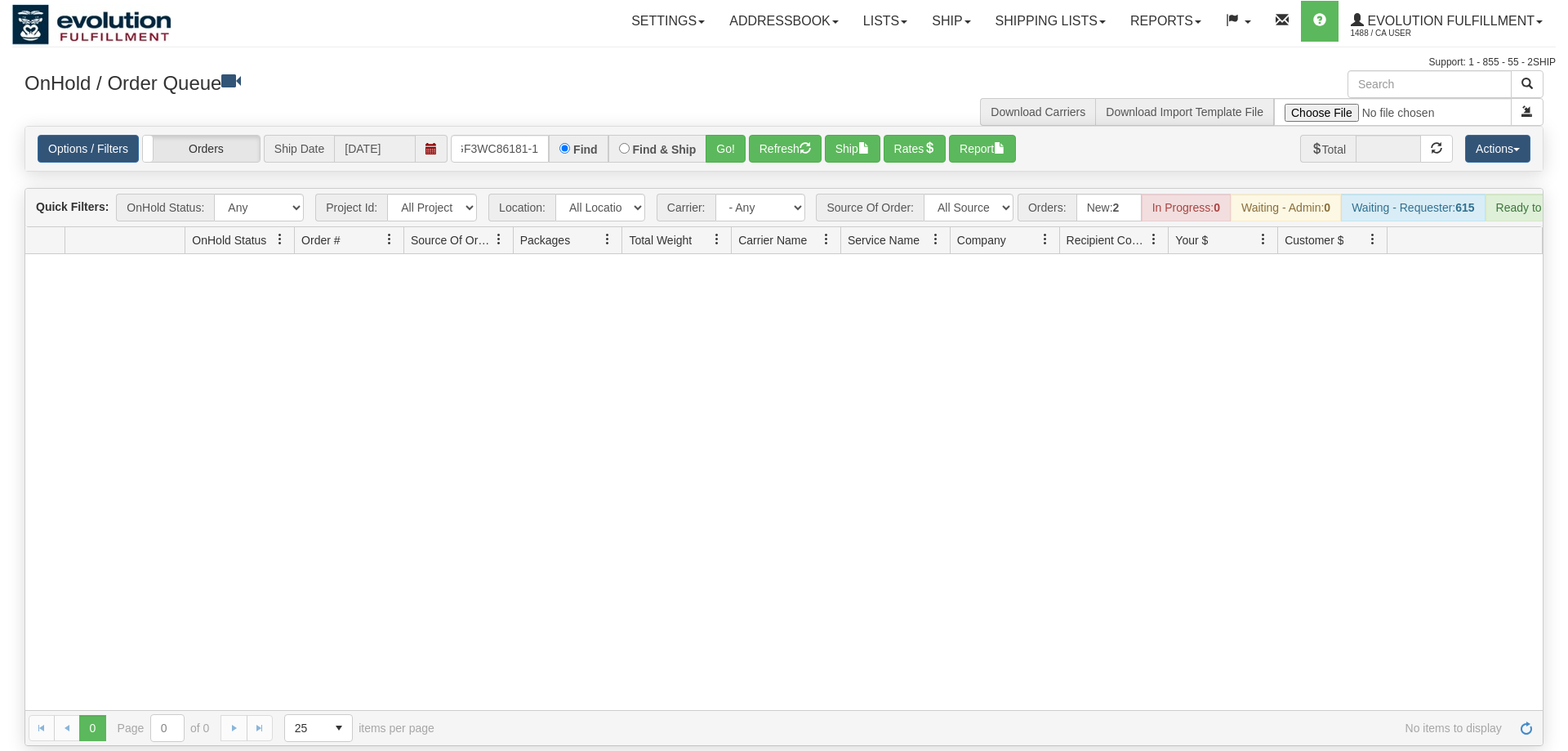
click at [985, 621] on div at bounding box center [783, 482] width 1517 height 456
click at [309, 357] on div at bounding box center [783, 482] width 1517 height 456
click at [500, 135] on input "OGF3WC86181-1" at bounding box center [500, 149] width 98 height 27
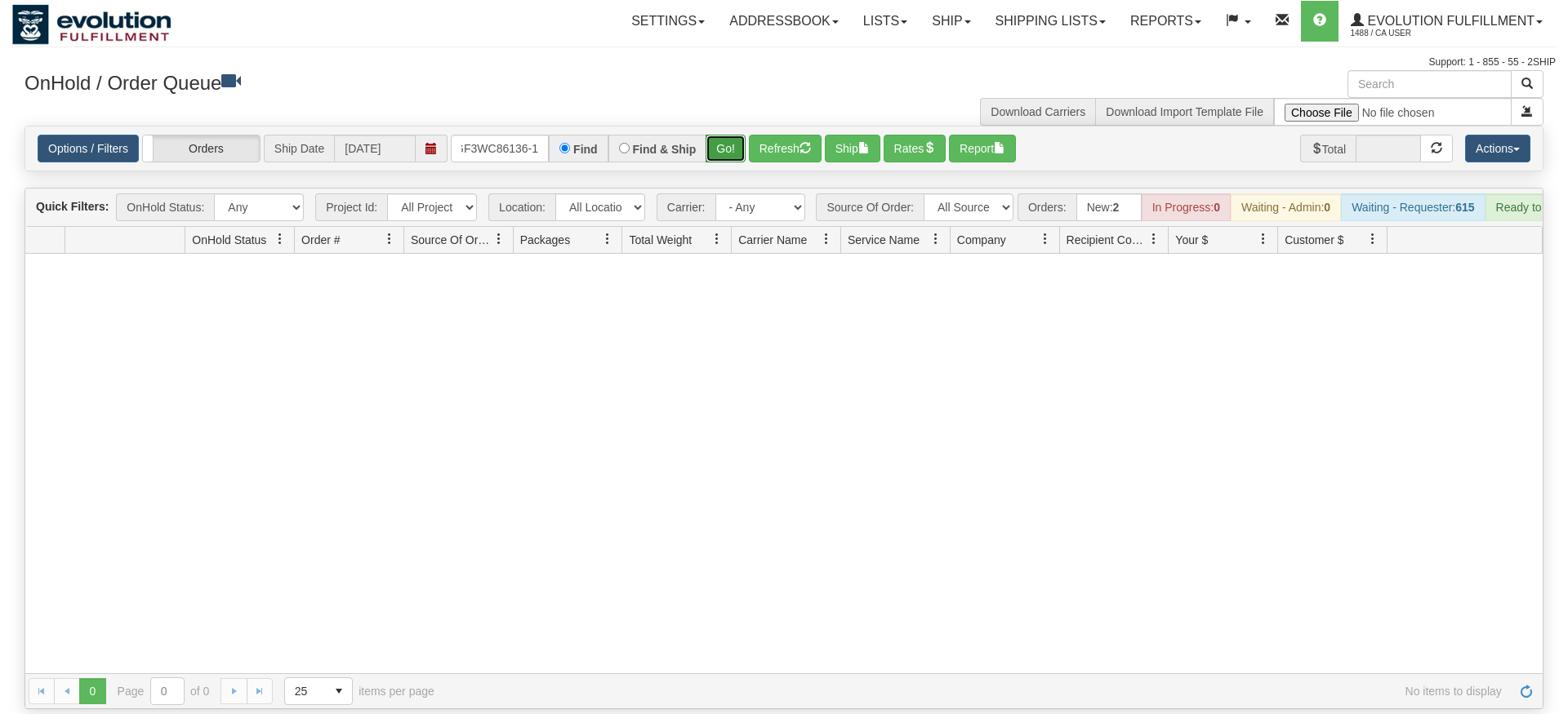
click at [721, 154] on div "Is equal to Is not equal to Contains Does not contains CAD USD EUR ZAR [PERSON_…" at bounding box center [784, 417] width 1544 height 584
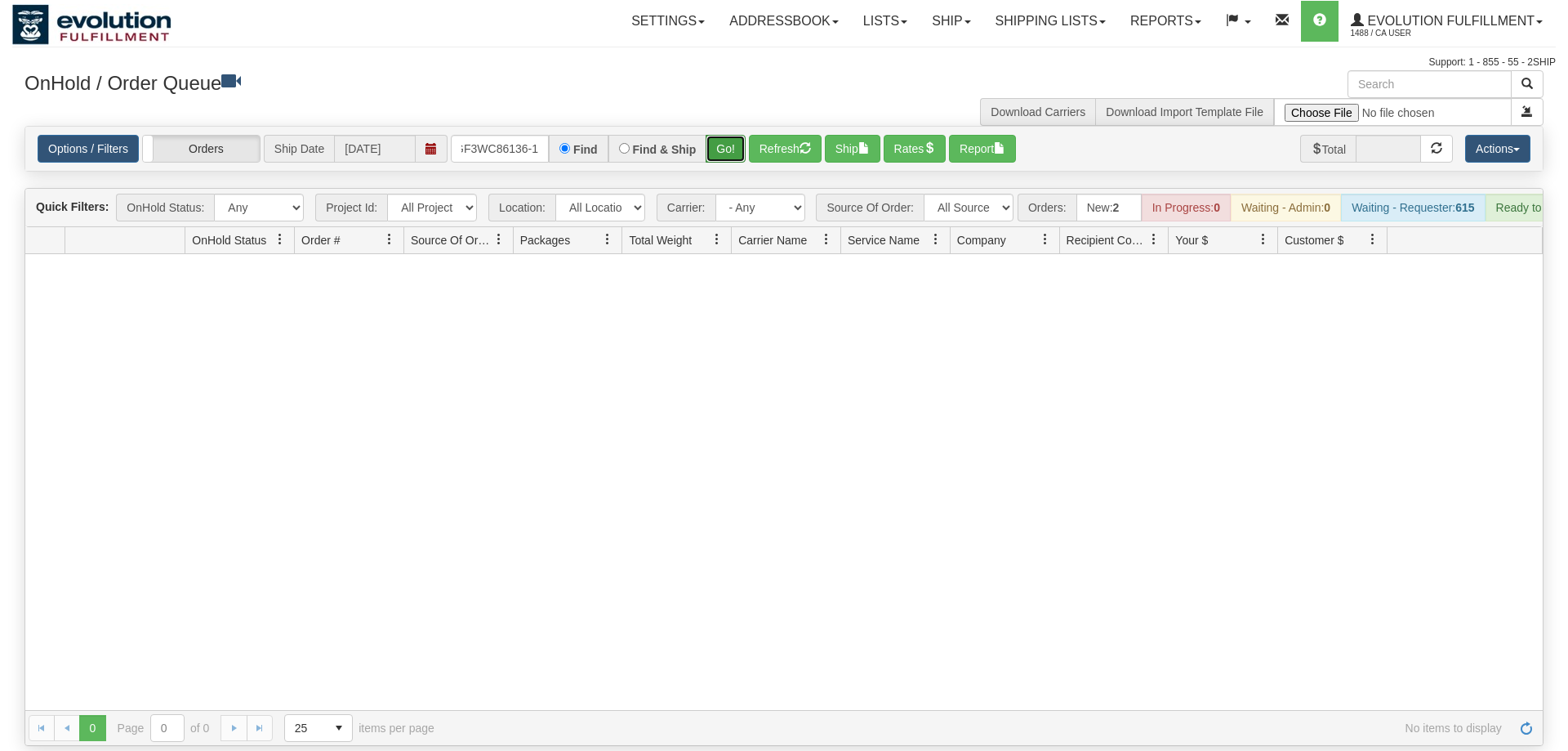
click at [727, 135] on button "Go!" at bounding box center [726, 149] width 40 height 27
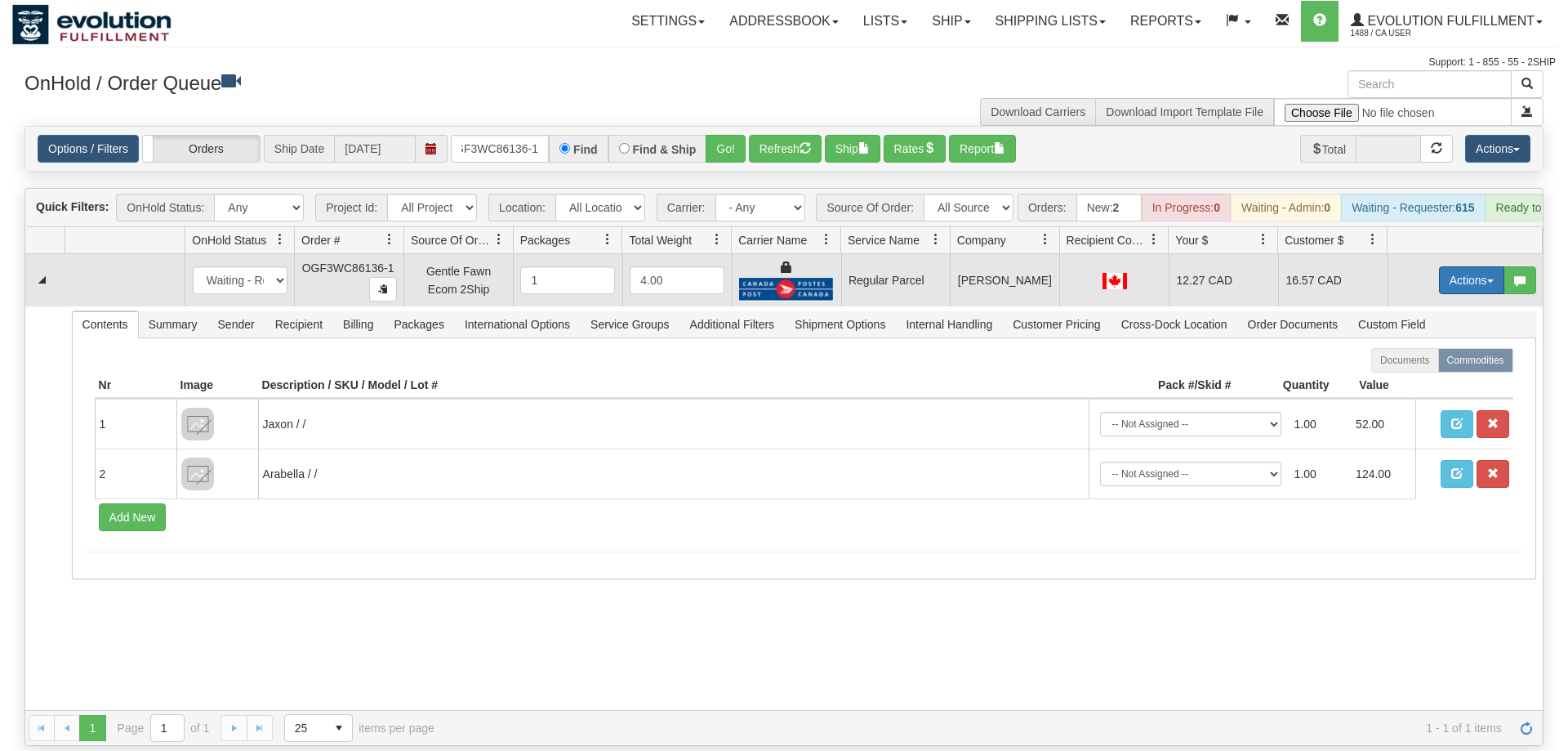
click at [1493, 266] on button "Actions" at bounding box center [1472, 280] width 65 height 27
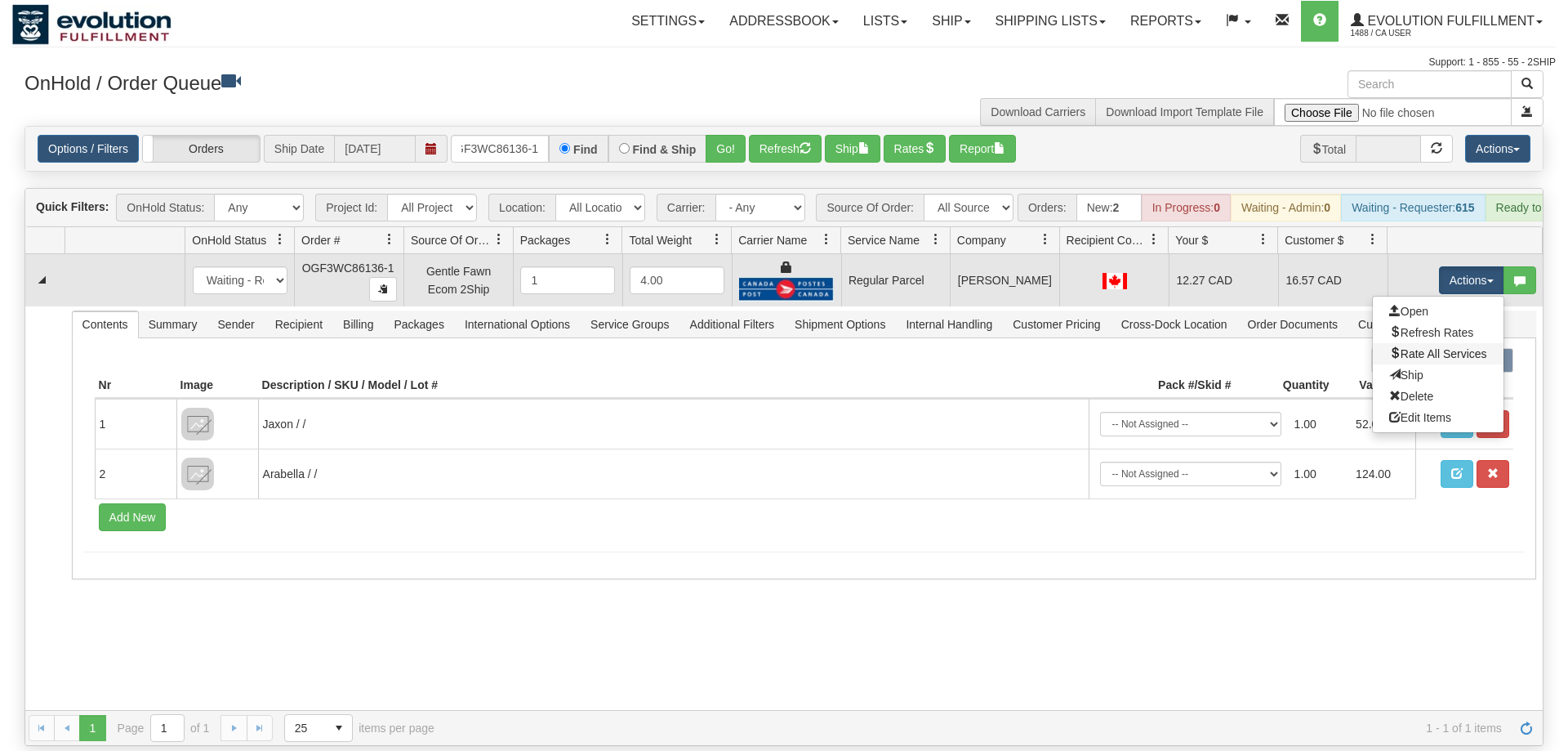
click at [1412, 343] on link "Rate All Services" at bounding box center [1438, 353] width 131 height 21
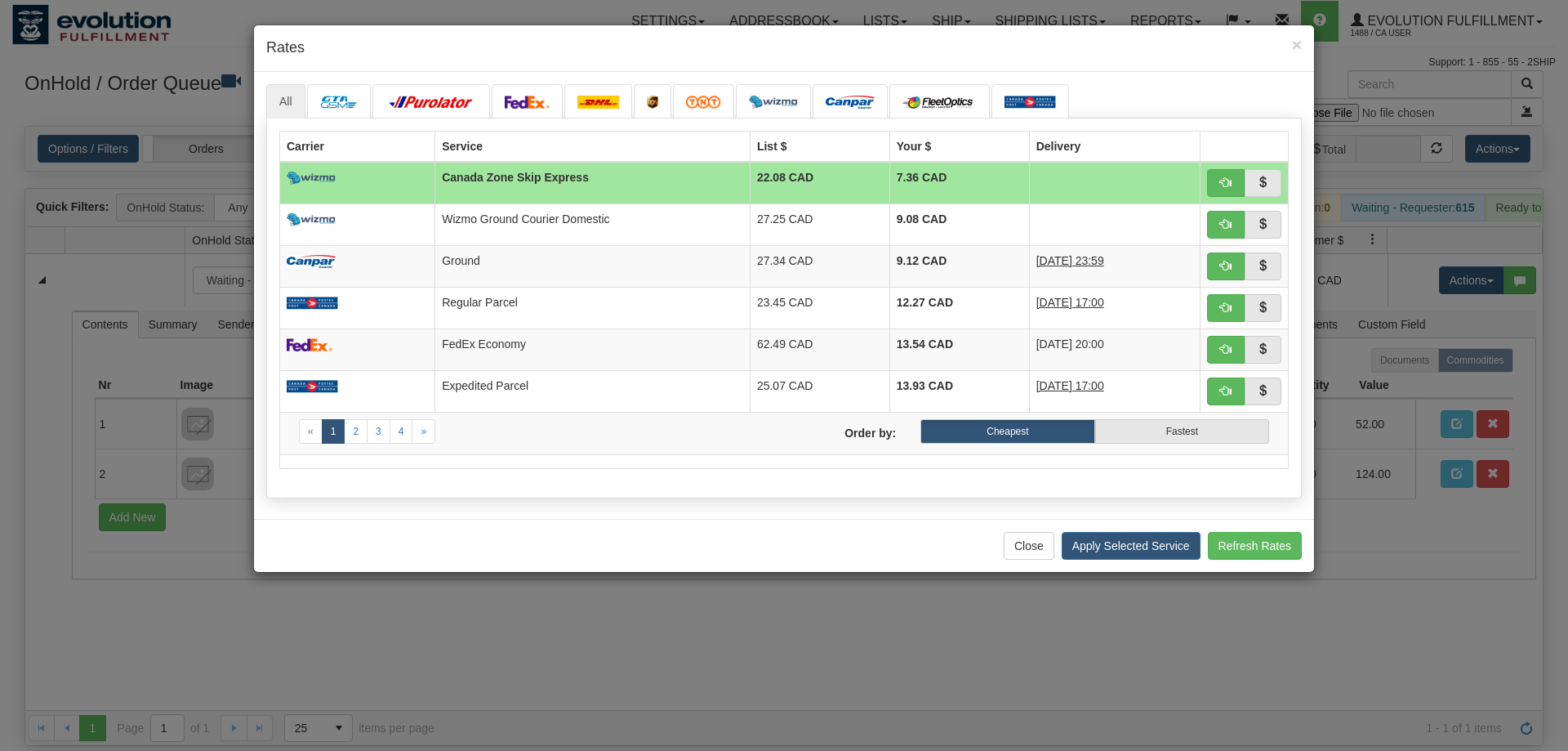
click at [324, 506] on div "All 7.36" at bounding box center [784, 296] width 1061 height 447
click at [1223, 347] on span "button" at bounding box center [1225, 348] width 11 height 11
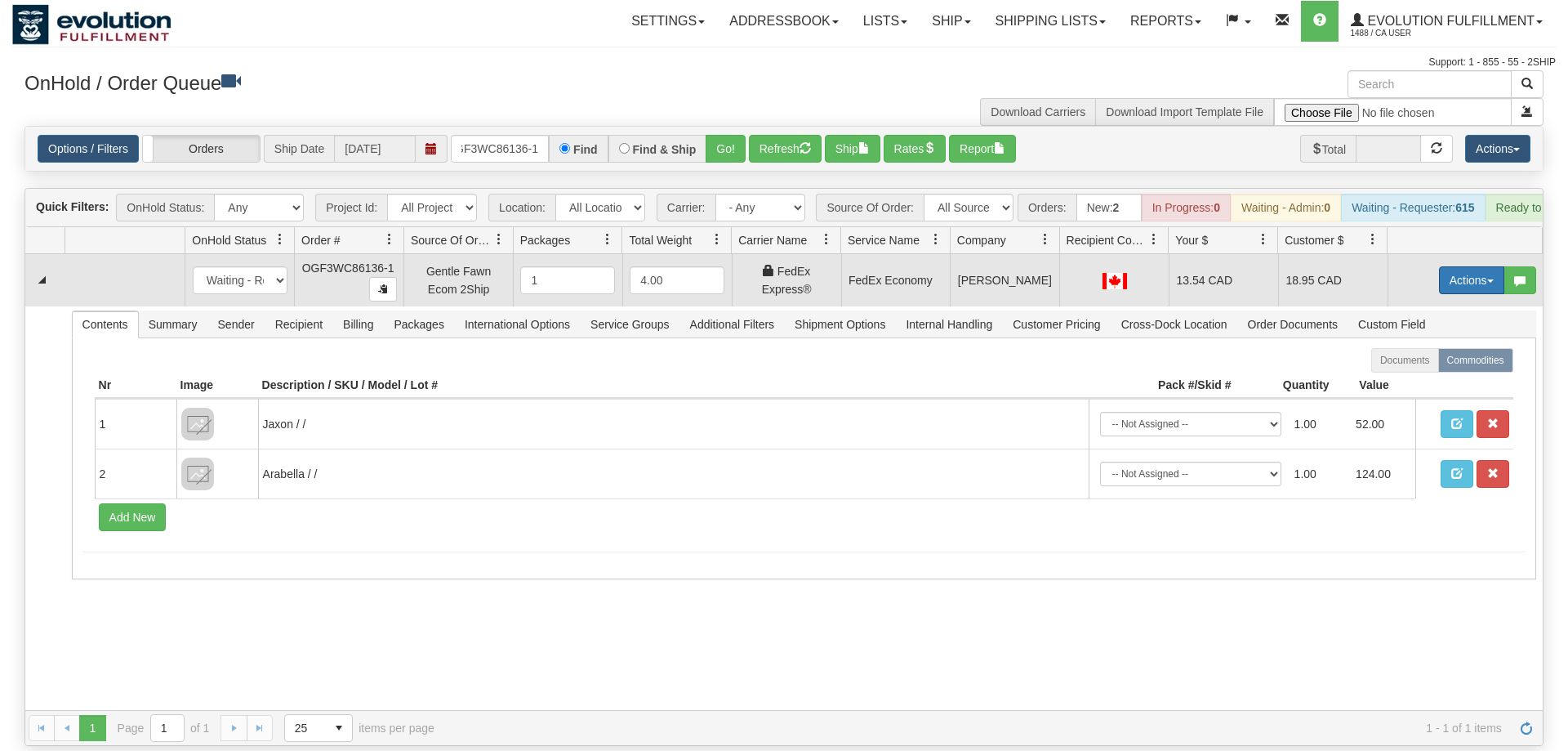
click at [1467, 266] on button "Actions" at bounding box center [1472, 280] width 65 height 27
click at [1413, 369] on span "Ship" at bounding box center [1407, 375] width 34 height 13
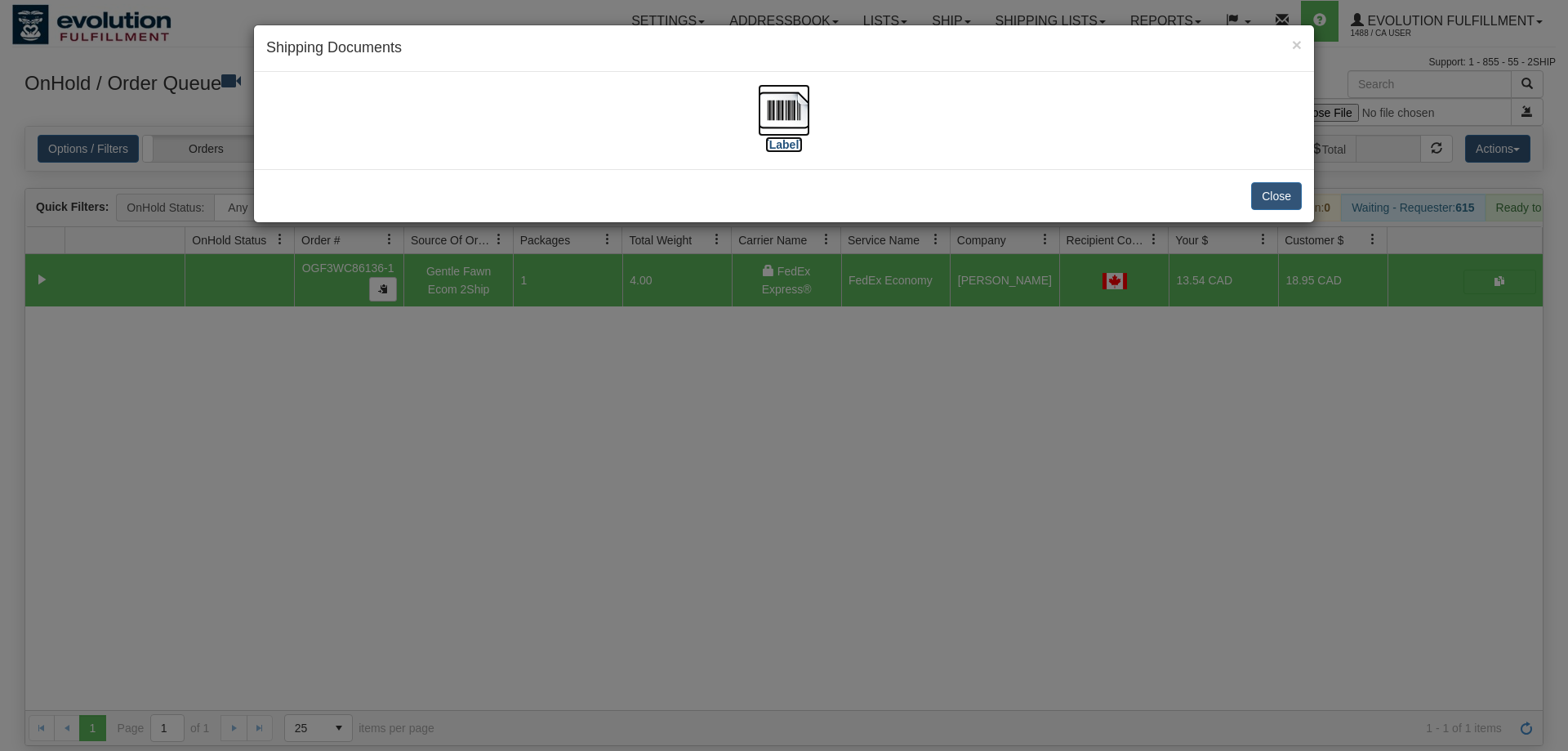
click at [789, 108] on img at bounding box center [784, 110] width 52 height 52
click at [1079, 397] on div "× Shipping Documents [Label] Close" at bounding box center [784, 376] width 1568 height 751
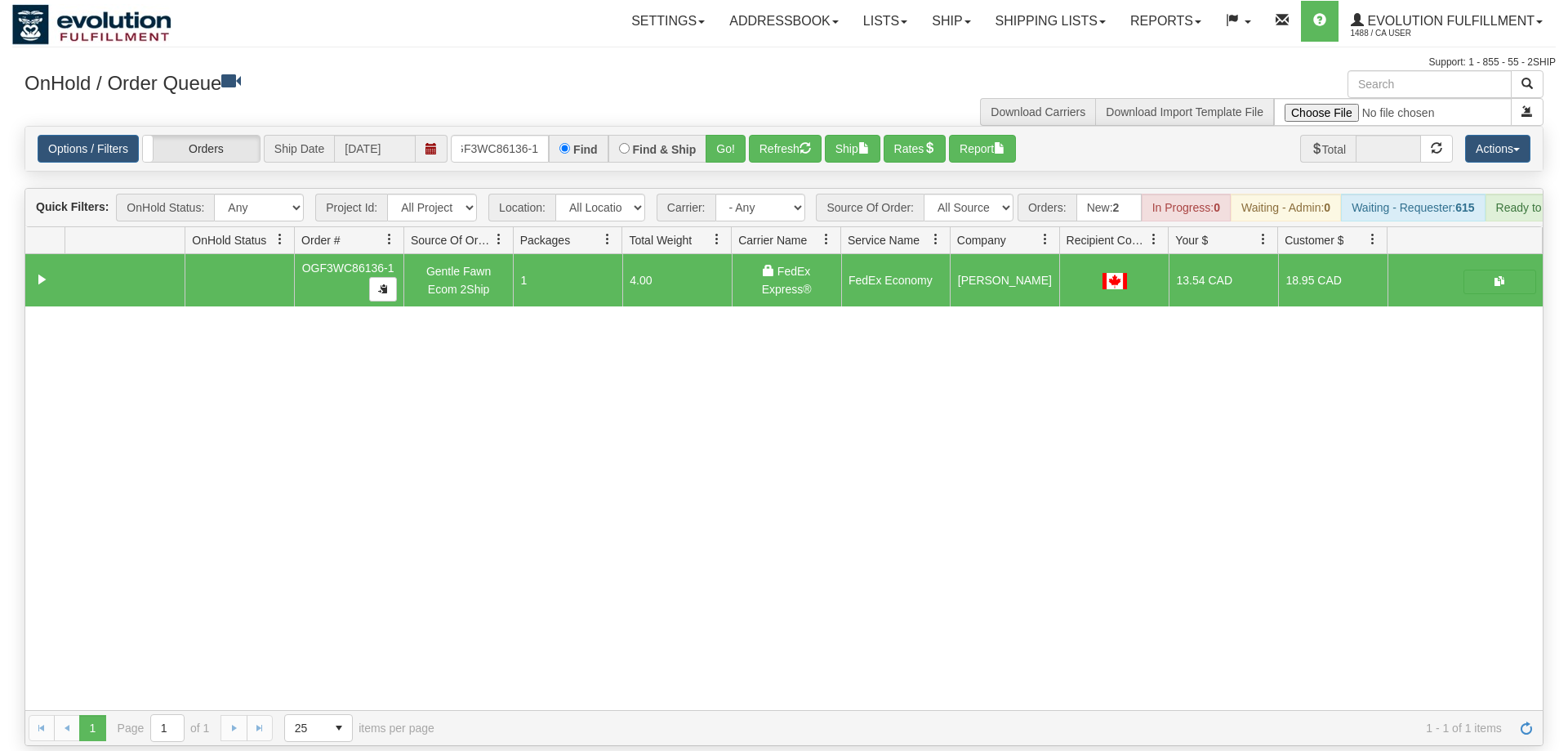
drag, startPoint x: 501, startPoint y: 145, endPoint x: 510, endPoint y: 134, distance: 14.2
click at [508, 137] on div "Options / Filters Group Shipments Orders Ship Date 09/04/2025 OGF3WC86136-1 Fin…" at bounding box center [783, 148] width 1517 height 44
click at [510, 135] on input "OGF3WC86136-1" at bounding box center [500, 149] width 98 height 27
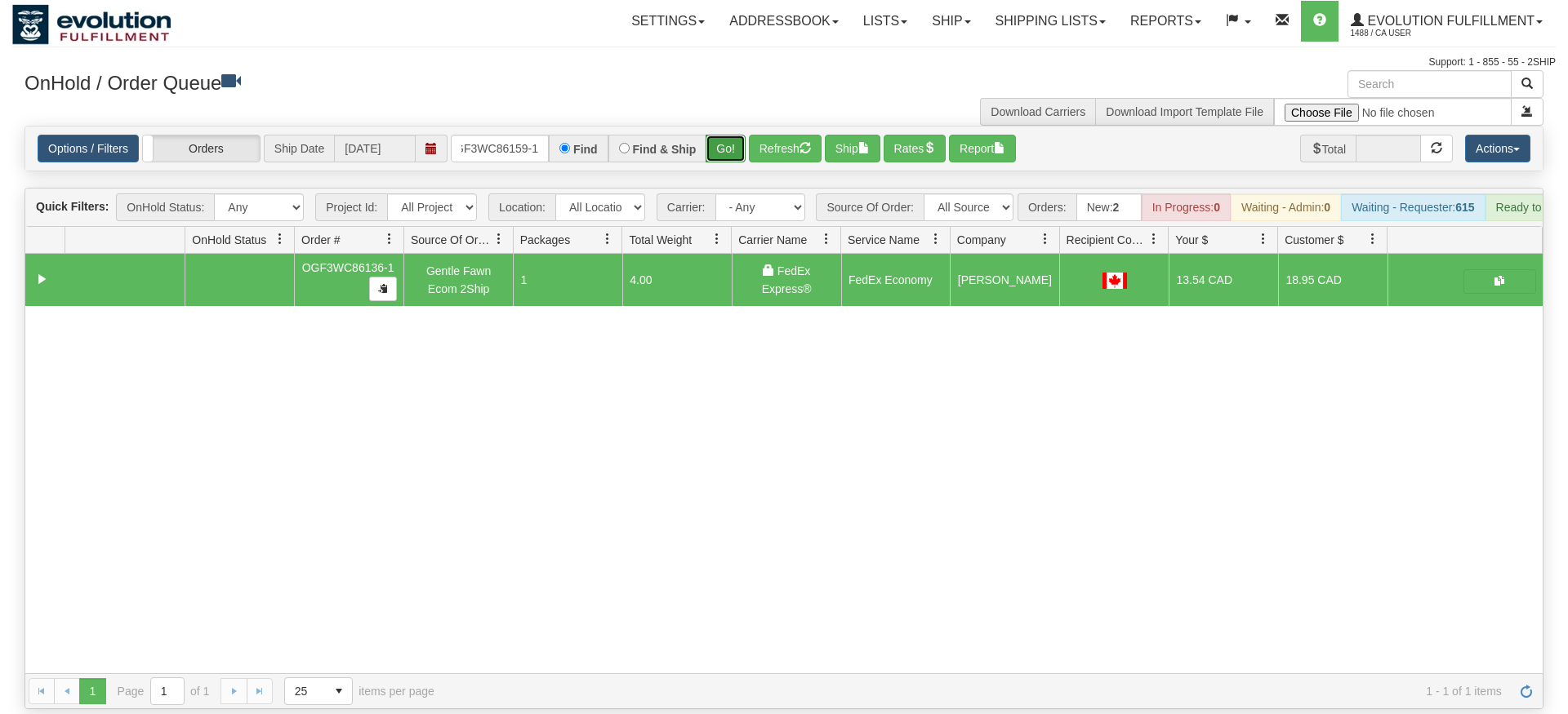
click at [728, 148] on div "Is equal to Is not equal to Contains Does not contains CAD USD EUR ZAR [PERSON_…" at bounding box center [784, 417] width 1544 height 584
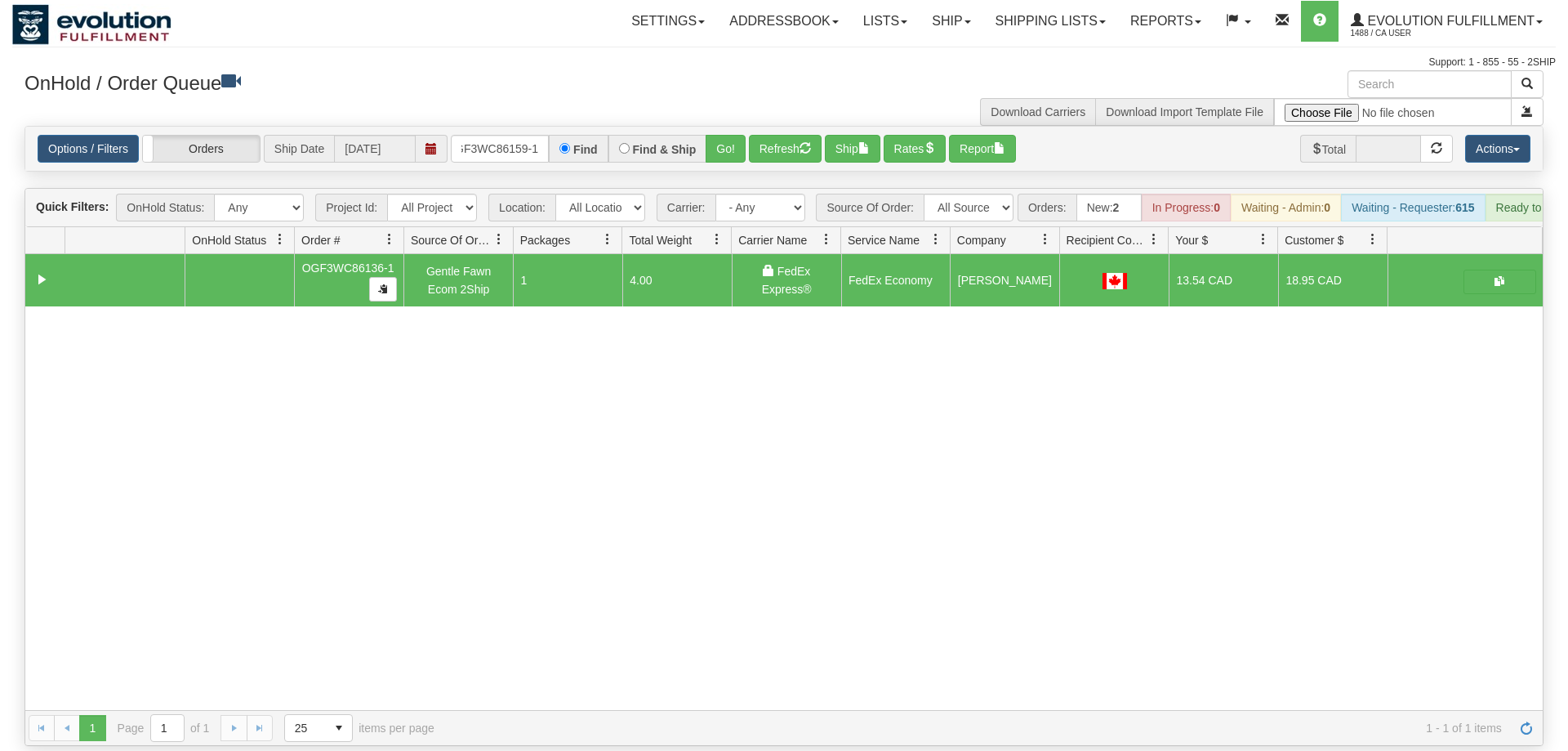
click at [727, 143] on div "Options / Filters Group Shipments Orders Ship Date 09/04/2025 OGF3WC86159-1 Fin…" at bounding box center [783, 148] width 1517 height 44
click at [732, 135] on button "Go!" at bounding box center [726, 149] width 40 height 27
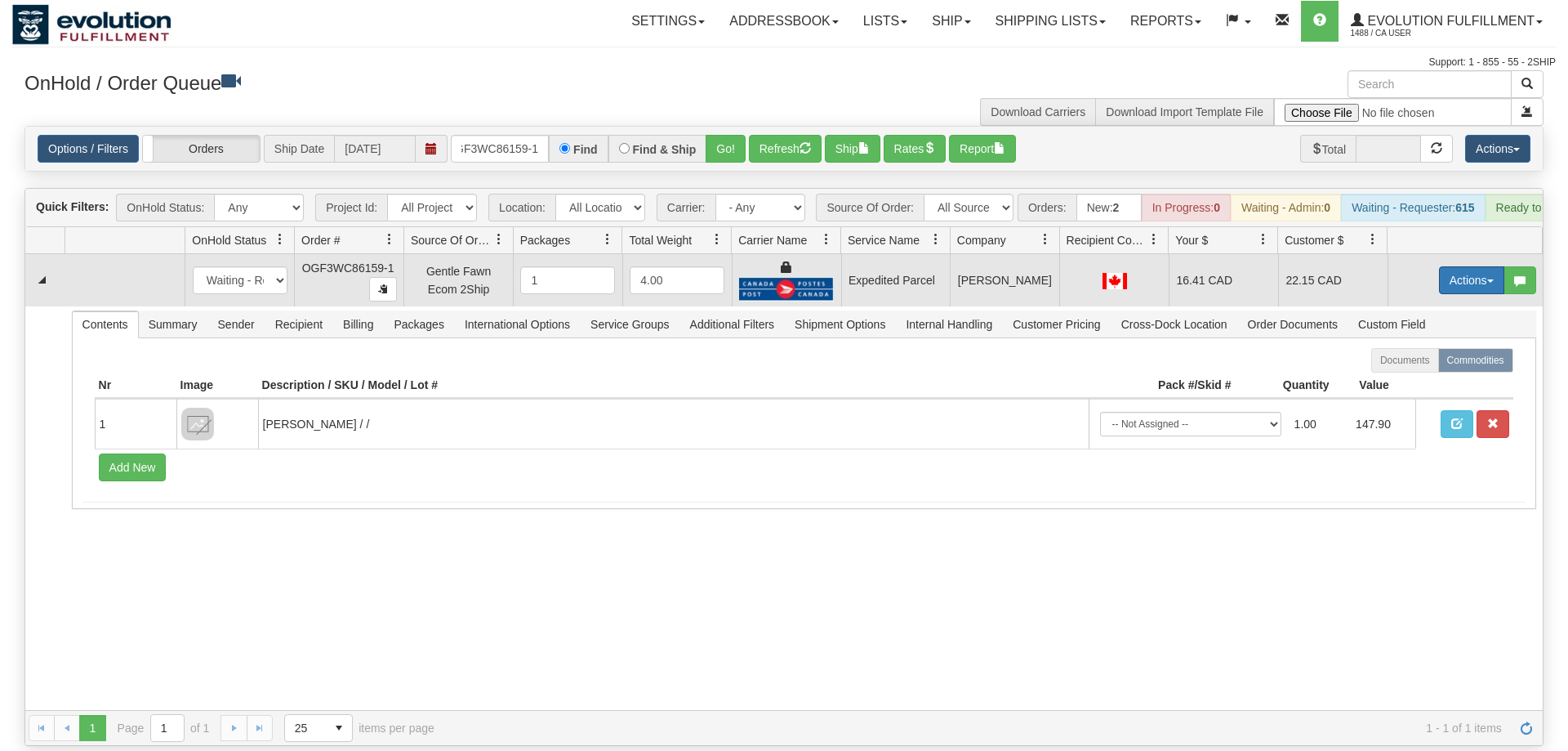
click at [1471, 266] on button "Actions" at bounding box center [1472, 280] width 65 height 27
click at [1437, 364] on link "Ship" at bounding box center [1438, 375] width 131 height 21
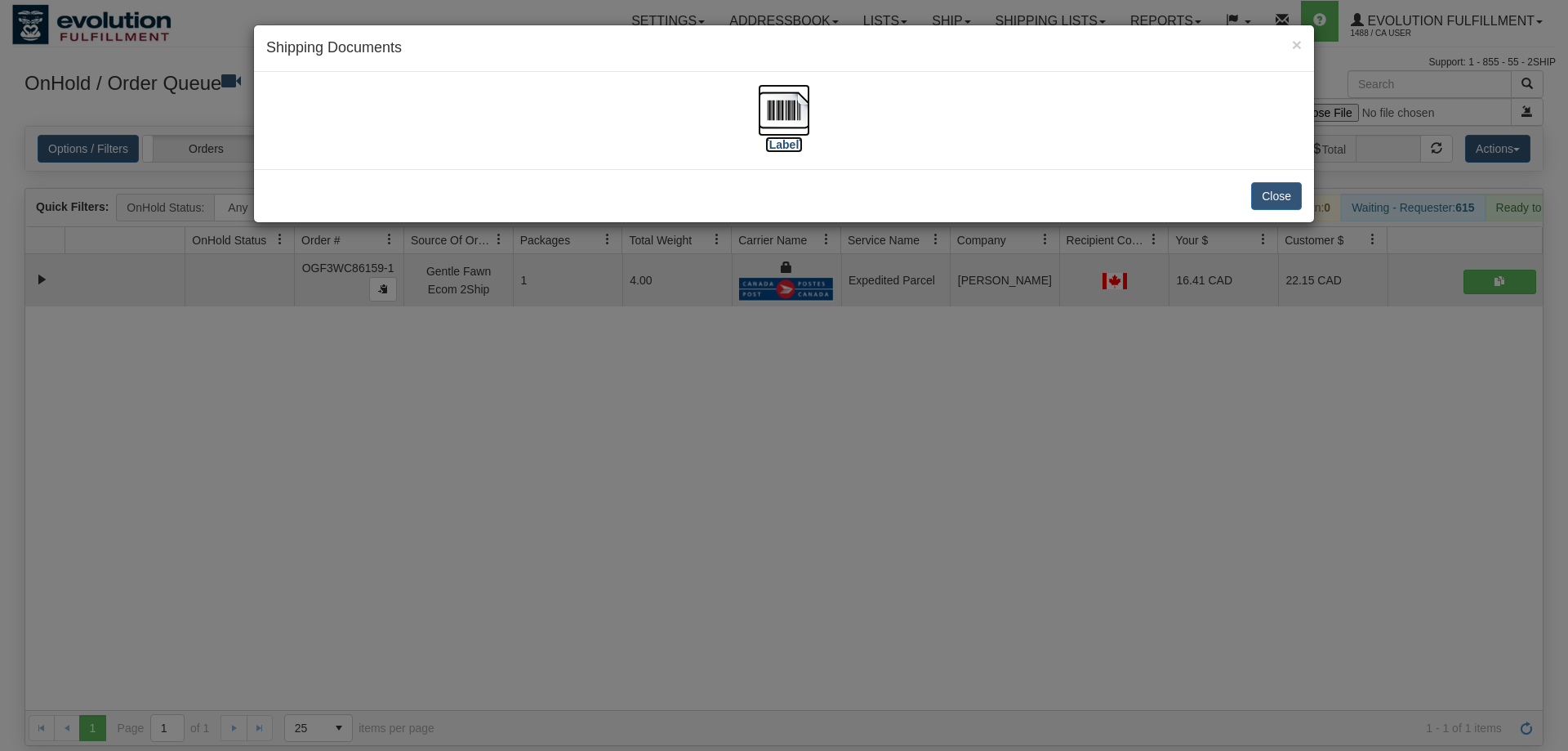
click at [787, 117] on img at bounding box center [784, 110] width 52 height 52
drag, startPoint x: 964, startPoint y: 662, endPoint x: 421, endPoint y: 209, distance: 707.1
click at [961, 656] on div "× Shipping Documents [Label] Close" at bounding box center [784, 376] width 1568 height 751
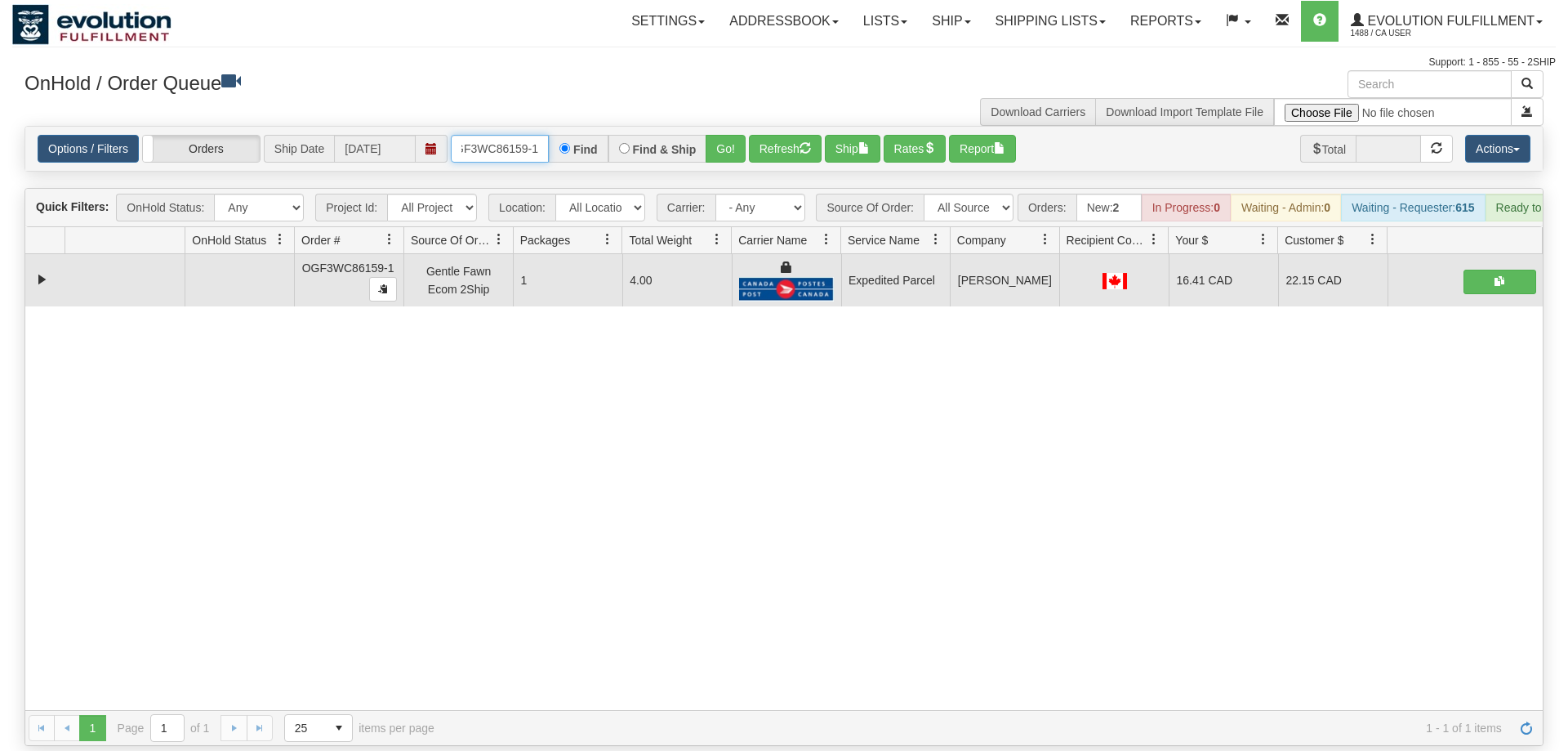
click at [521, 135] on input "OGF3WC86159-1" at bounding box center [500, 149] width 98 height 27
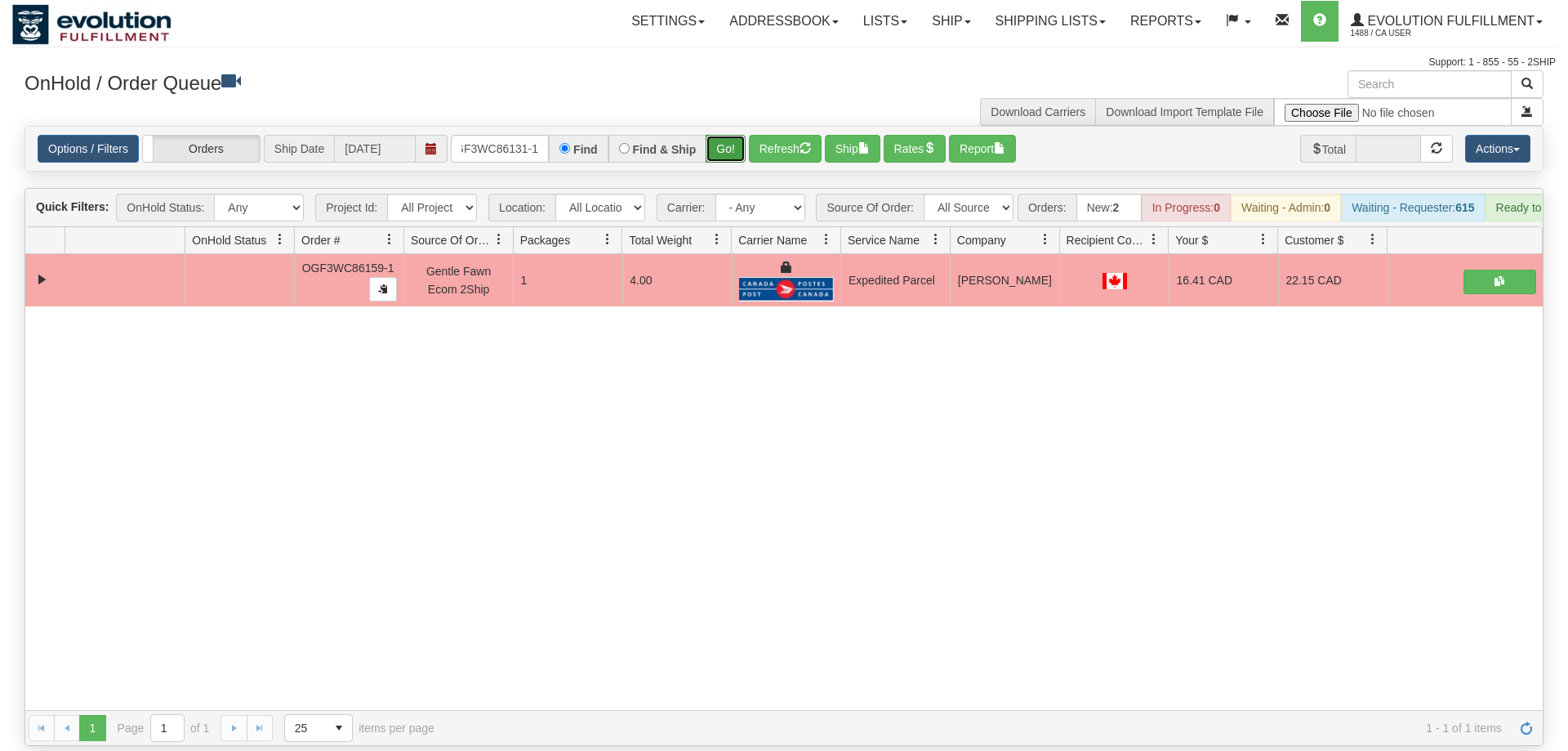
drag, startPoint x: 744, startPoint y: 121, endPoint x: 726, endPoint y: 123, distance: 18.1
click at [742, 155] on div "Is equal to Is not equal to Contains Does not contains CAD USD EUR ZAR [PERSON_…" at bounding box center [784, 436] width 1544 height 620
click at [725, 135] on button "Go!" at bounding box center [726, 149] width 40 height 27
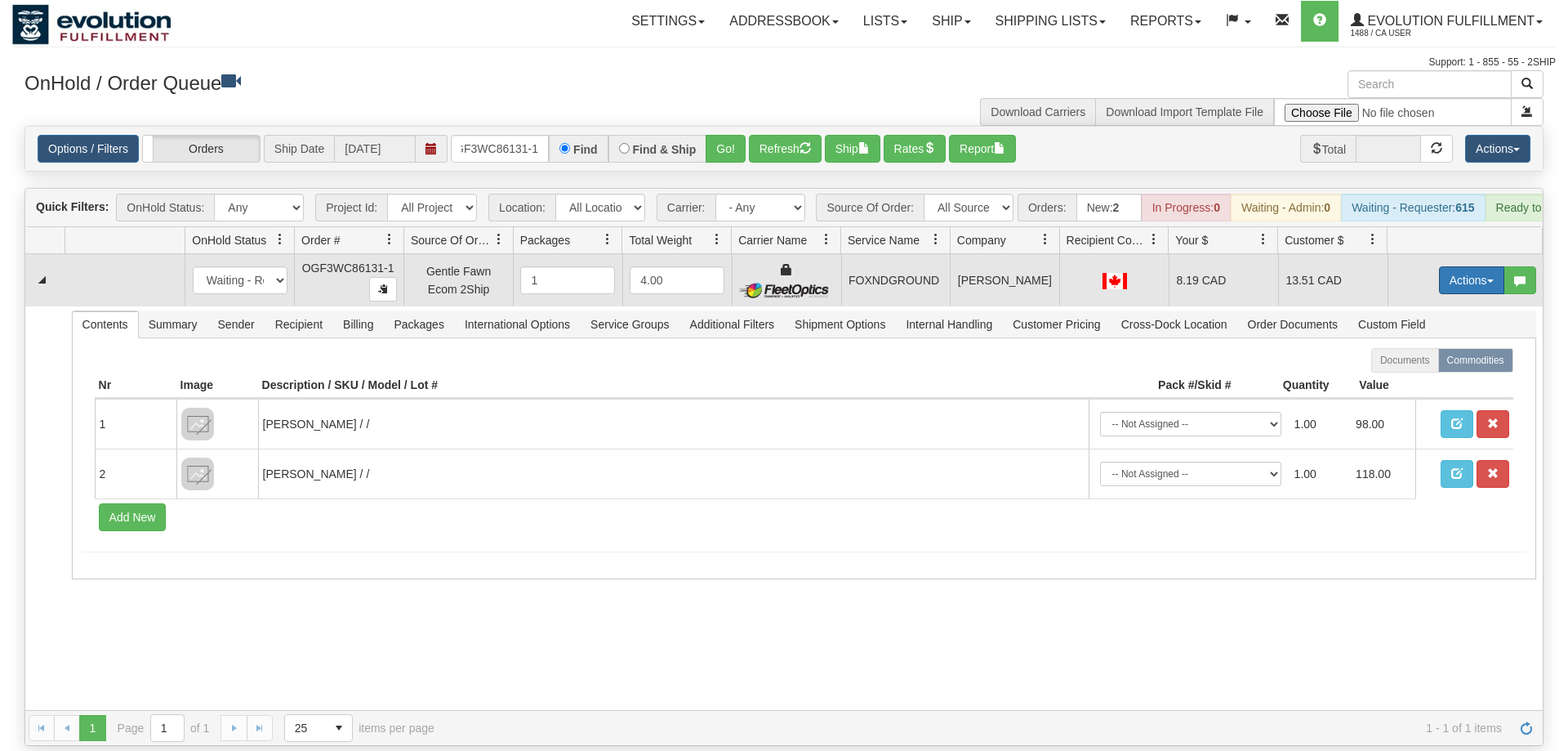
click at [1462, 266] on button "Actions" at bounding box center [1472, 280] width 65 height 27
click at [1413, 369] on span "Ship" at bounding box center [1407, 375] width 34 height 13
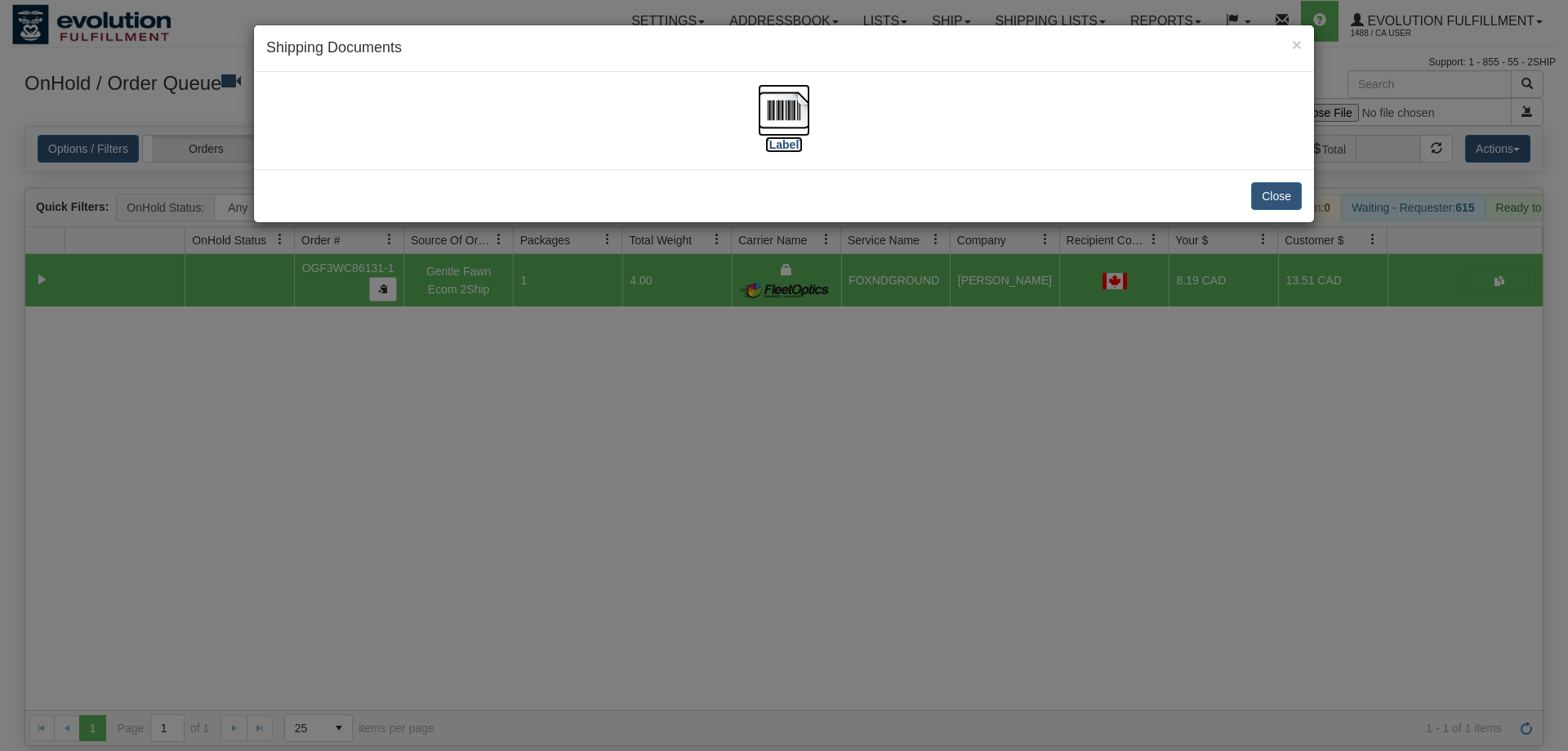
click at [778, 119] on img at bounding box center [784, 110] width 52 height 52
click at [1011, 424] on div "× Shipping Documents [Label] Close" at bounding box center [784, 376] width 1568 height 751
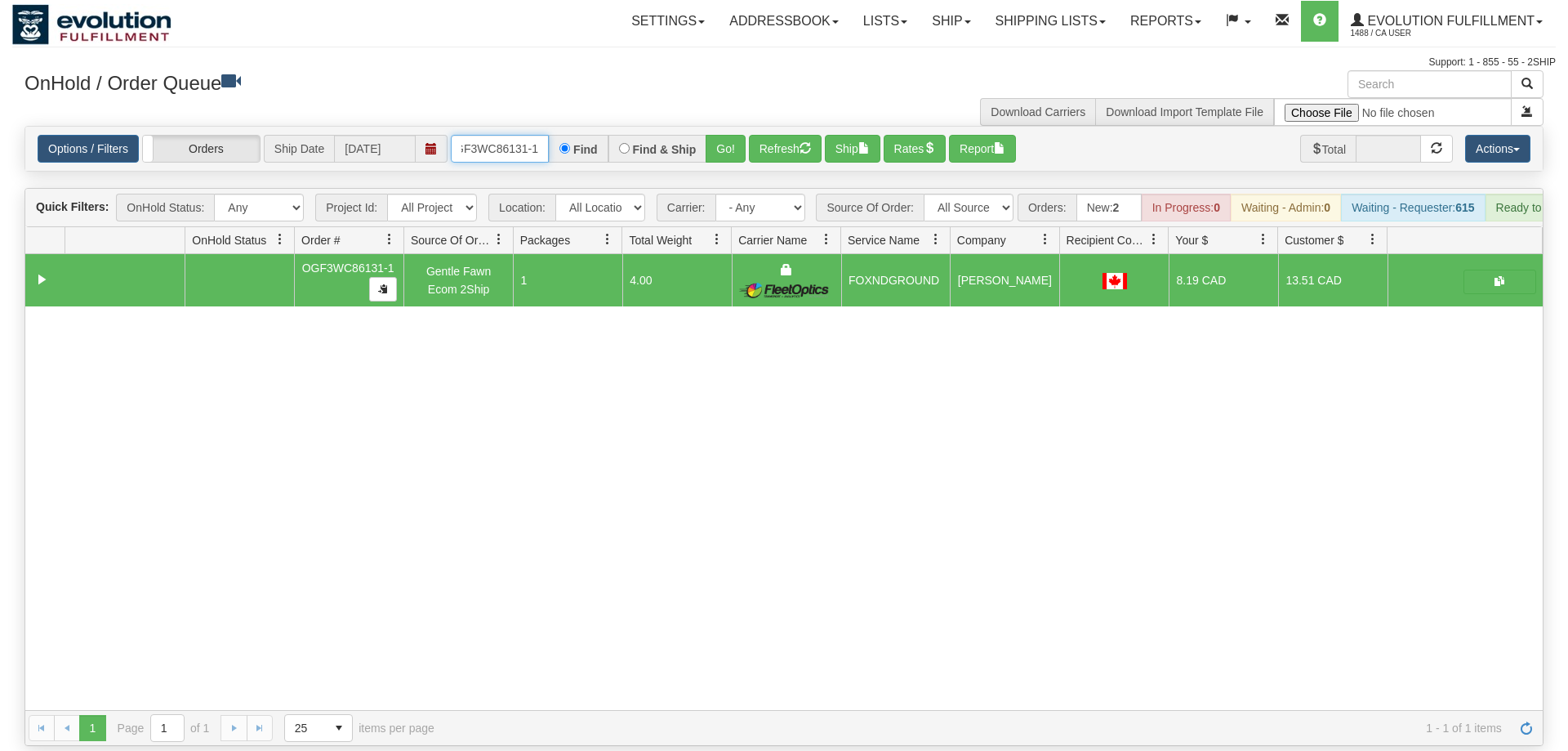
click at [520, 135] on input "OGF3WC86131-1" at bounding box center [500, 149] width 98 height 27
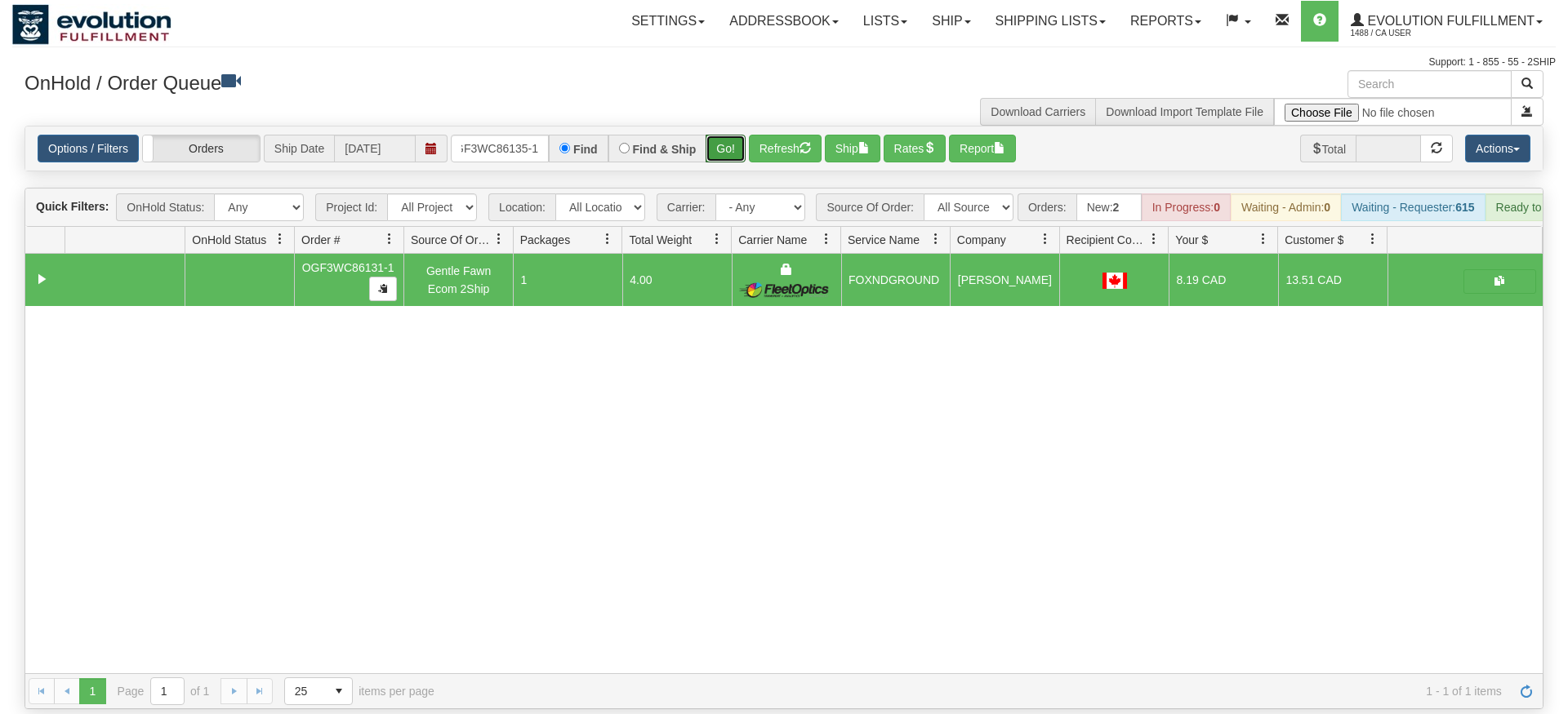
click at [720, 154] on div "Is equal to Is not equal to Contains Does not contains CAD USD EUR ZAR [PERSON_…" at bounding box center [784, 417] width 1544 height 584
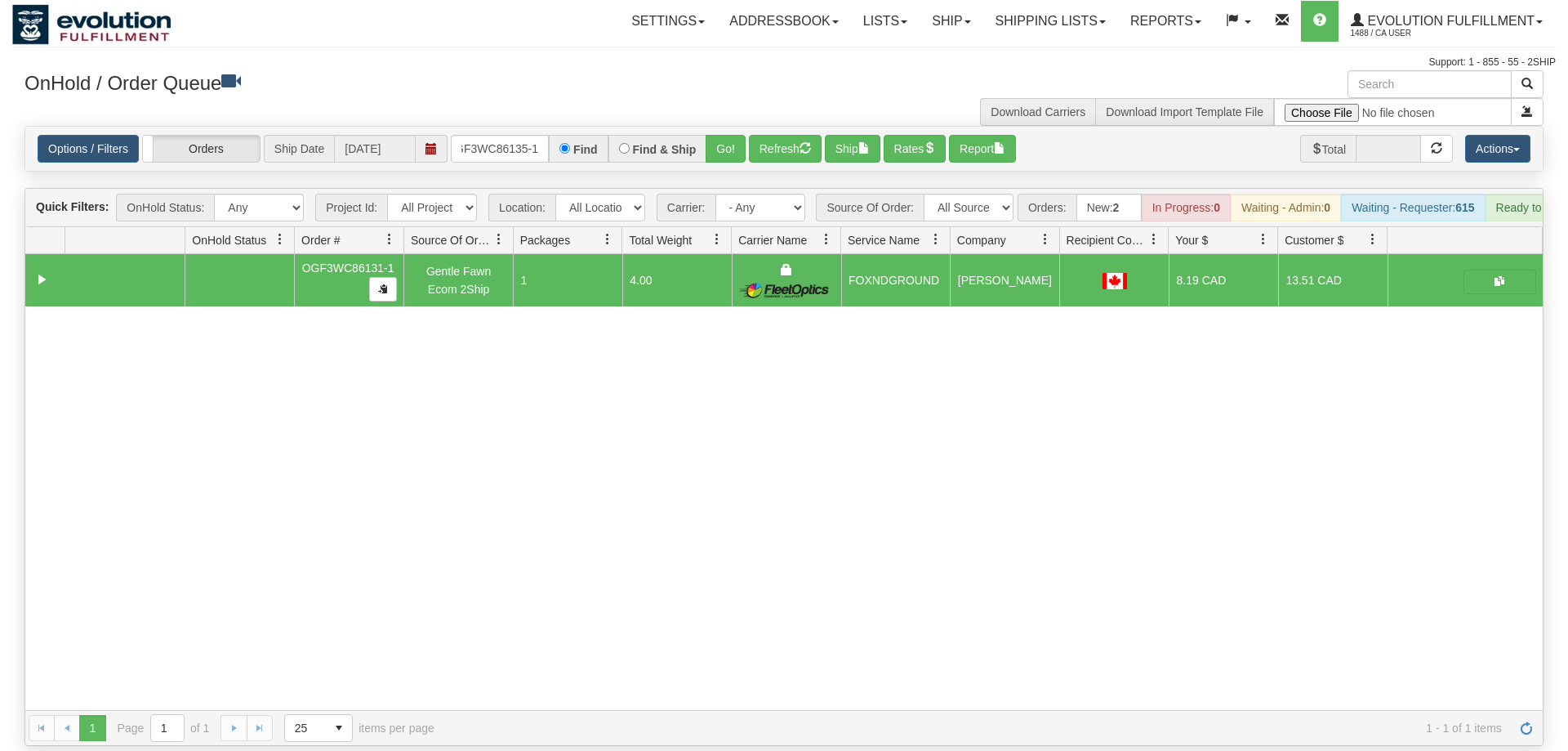
click at [726, 143] on div "Options / Filters Group Shipments Orders Ship Date 09/04/2025 OGF3WC86135-1 Fin…" at bounding box center [783, 148] width 1517 height 44
click at [734, 135] on button "Go!" at bounding box center [726, 149] width 40 height 27
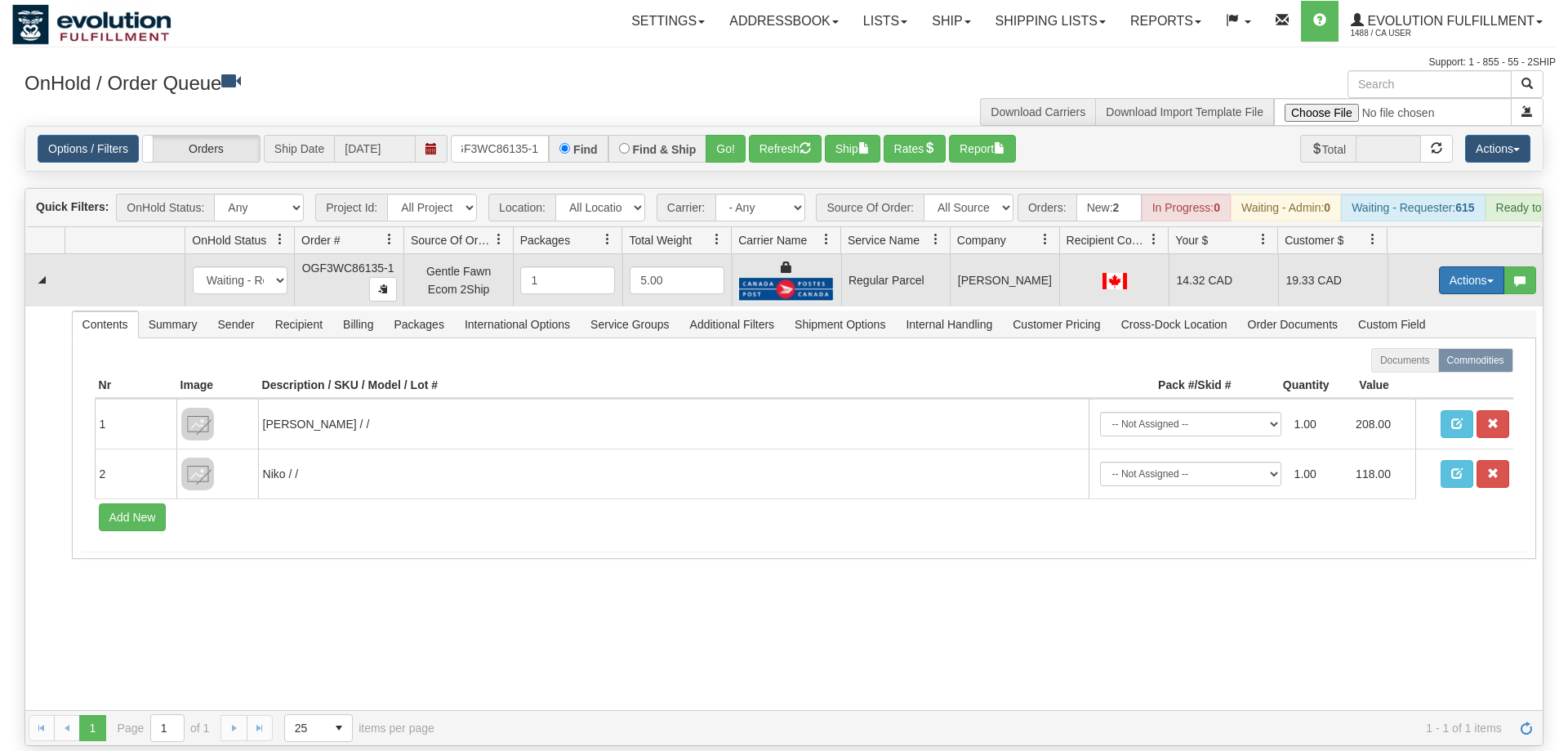
click at [1464, 266] on button "Actions" at bounding box center [1472, 280] width 65 height 27
click at [1444, 347] on span "Rate All Services" at bounding box center [1438, 353] width 98 height 13
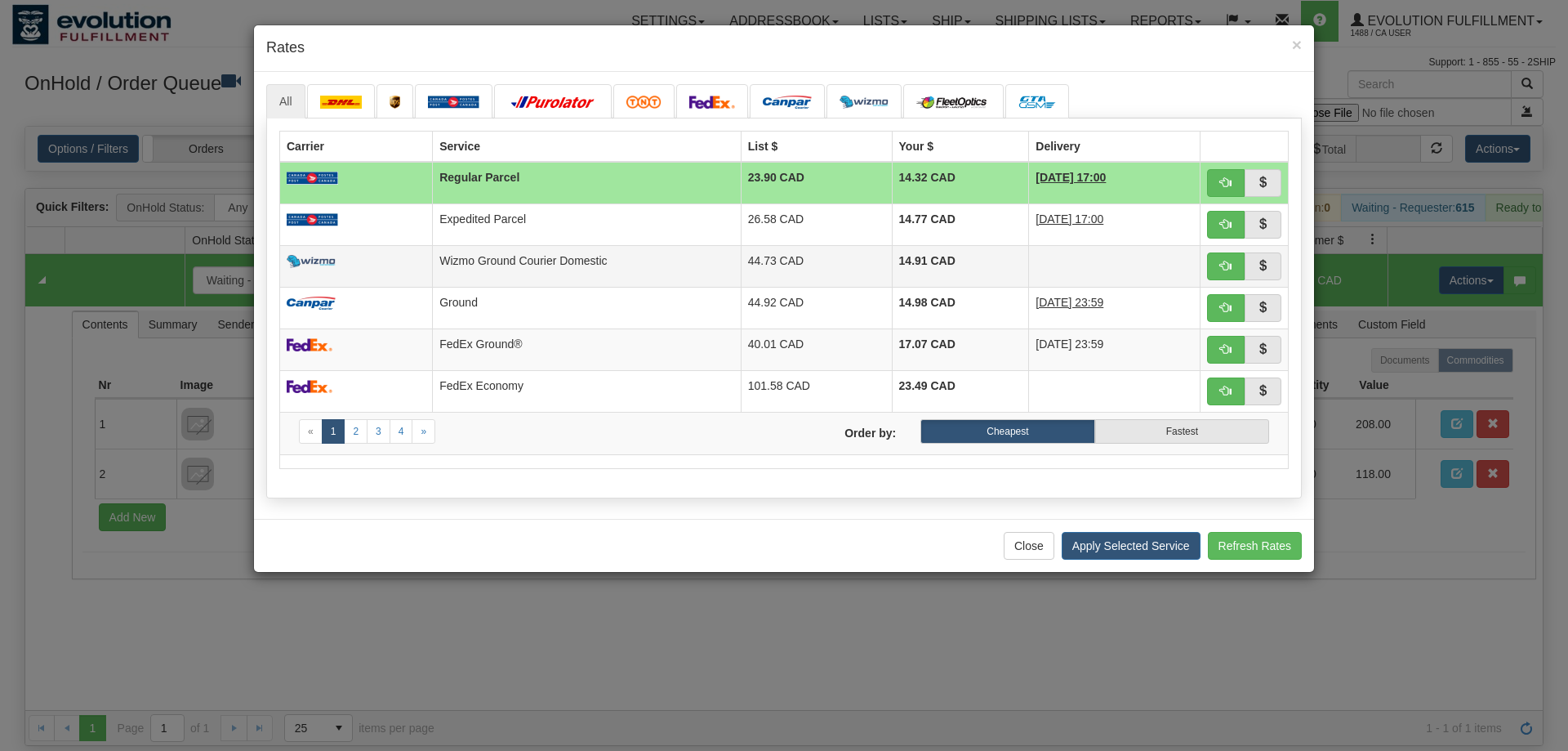
drag, startPoint x: 300, startPoint y: 527, endPoint x: 695, endPoint y: 275, distance: 468.5
click at [301, 522] on div "Close Apply Selected Service Refresh Rates" at bounding box center [784, 546] width 1061 height 53
click at [1228, 224] on span "button" at bounding box center [1225, 223] width 11 height 11
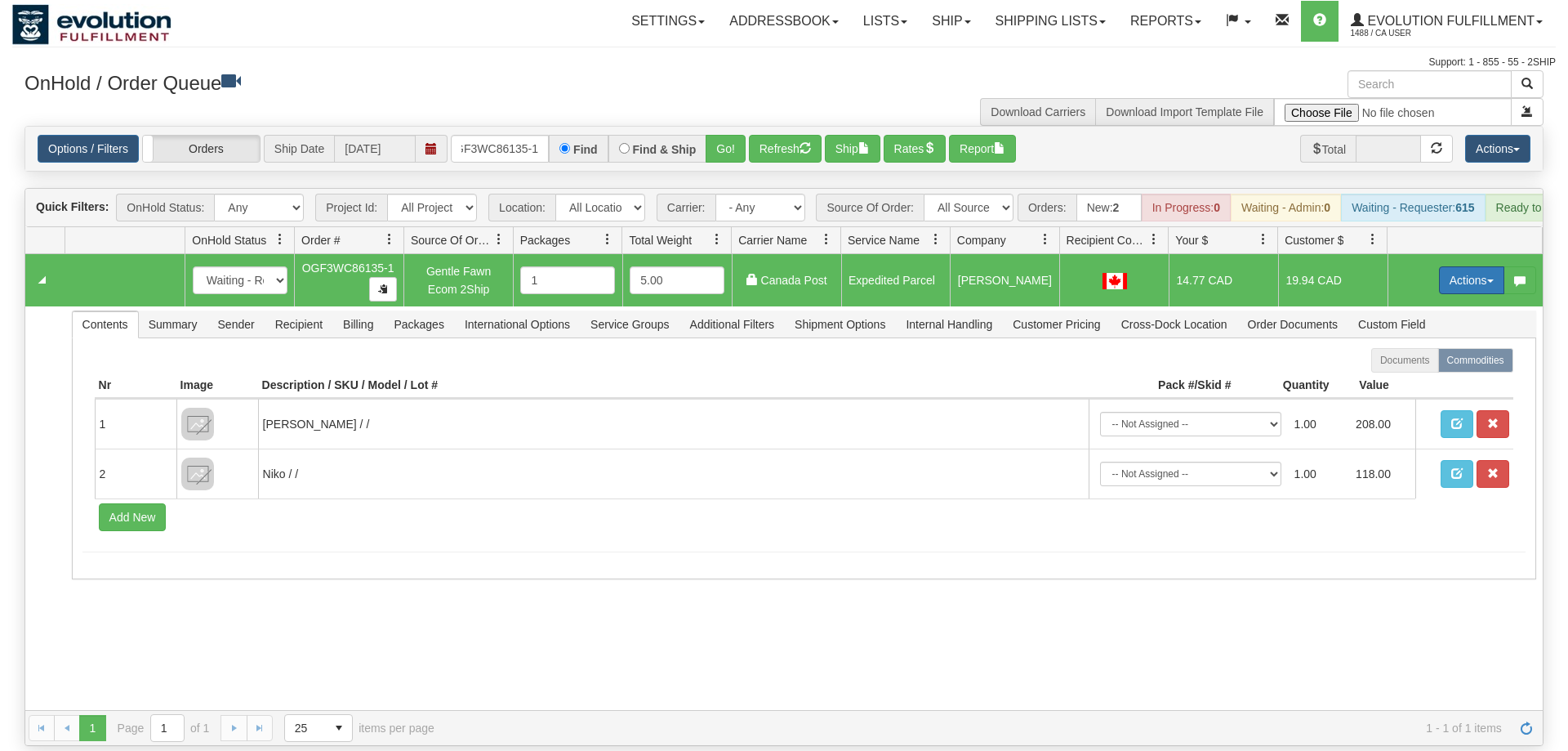
click at [1467, 266] on button "Actions" at bounding box center [1472, 280] width 65 height 27
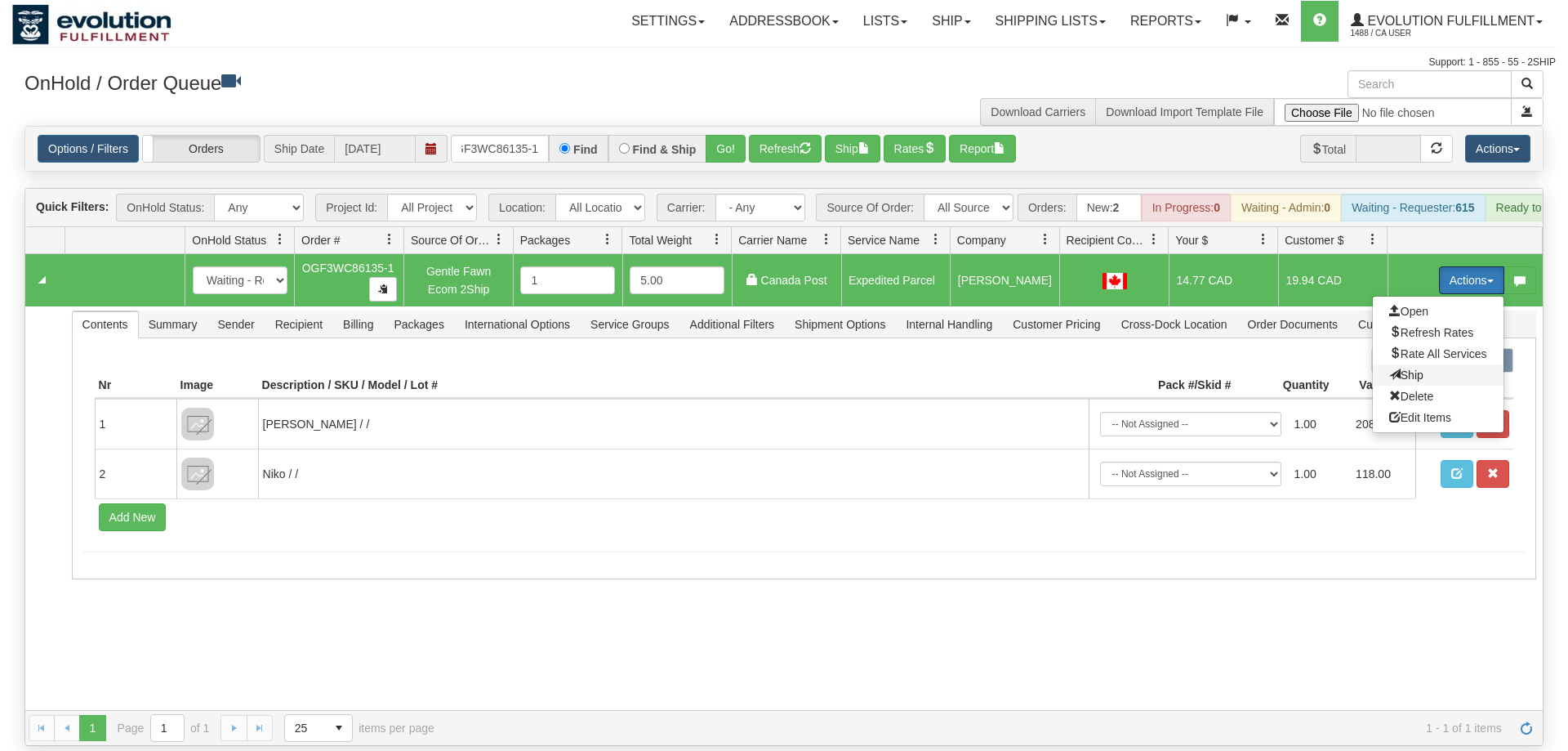
click at [1413, 369] on span "Ship" at bounding box center [1407, 375] width 34 height 13
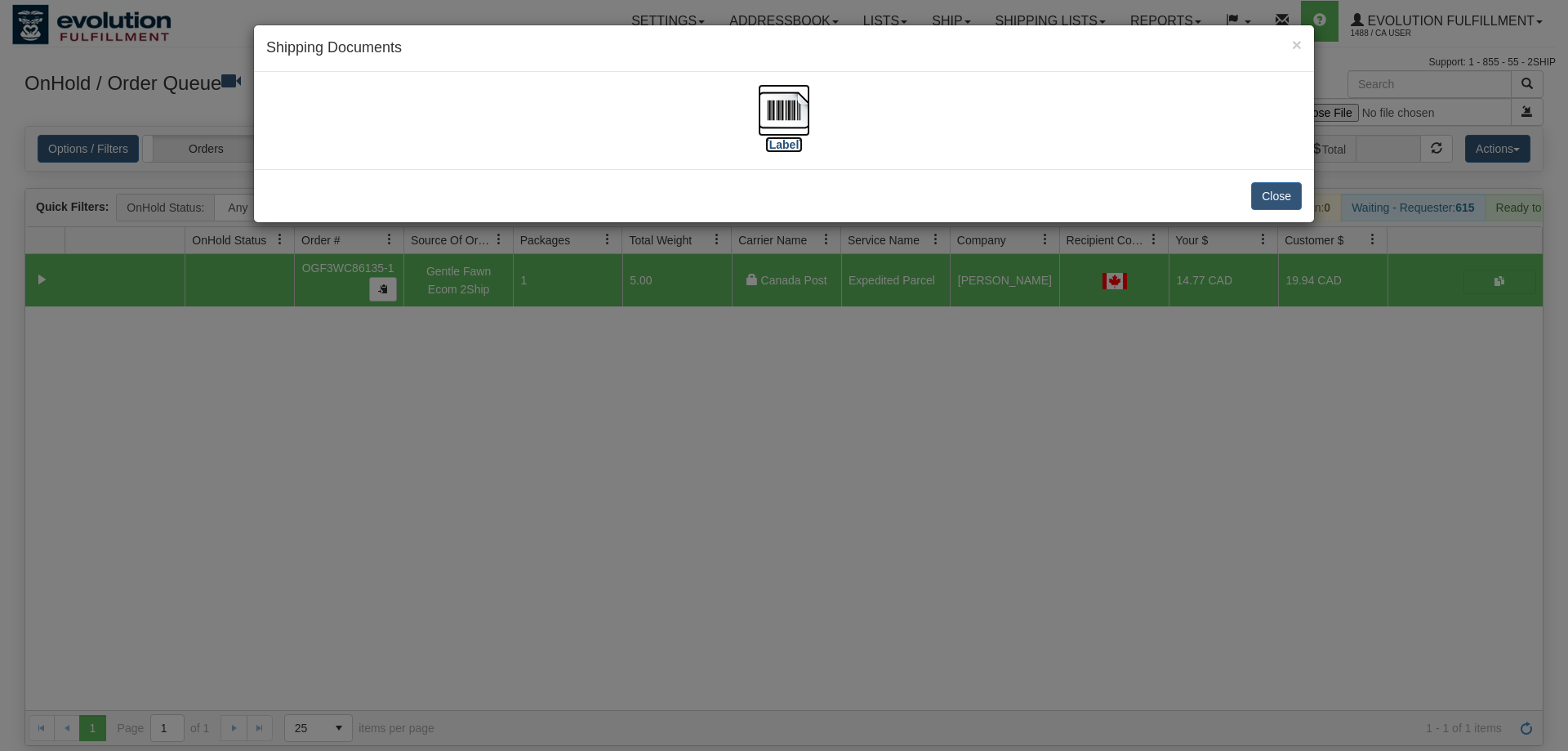
click at [772, 126] on img at bounding box center [784, 110] width 52 height 52
click at [1171, 182] on div "Close" at bounding box center [784, 196] width 1061 height 53
drag, startPoint x: 712, startPoint y: 348, endPoint x: 712, endPoint y: 334, distance: 14.0
click at [712, 345] on div "× Shipping Documents [Label] Close" at bounding box center [784, 376] width 1568 height 751
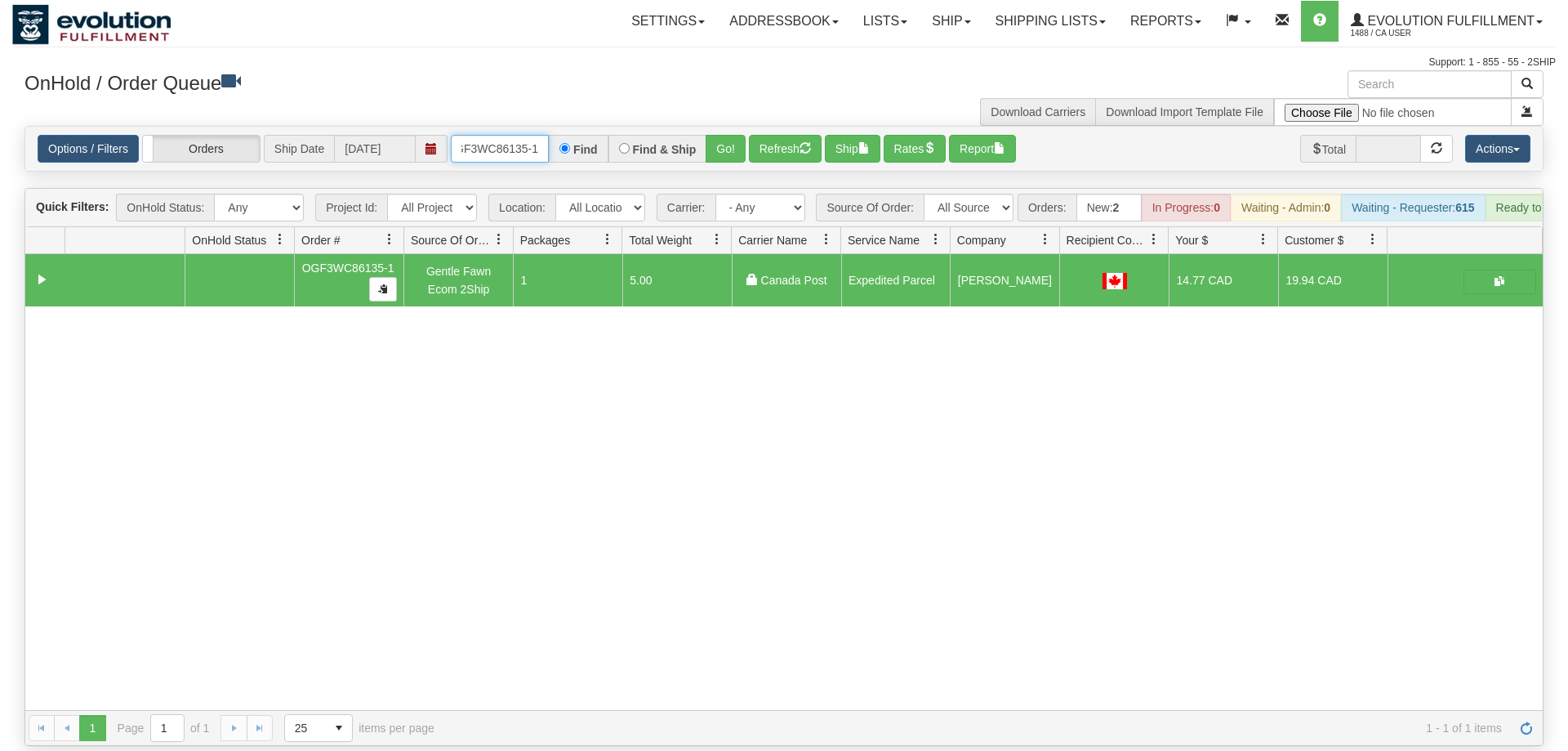
drag, startPoint x: 527, startPoint y: 128, endPoint x: 544, endPoint y: 133, distance: 17.7
click at [526, 135] on input "OGF3WC86135-1" at bounding box center [500, 149] width 98 height 27
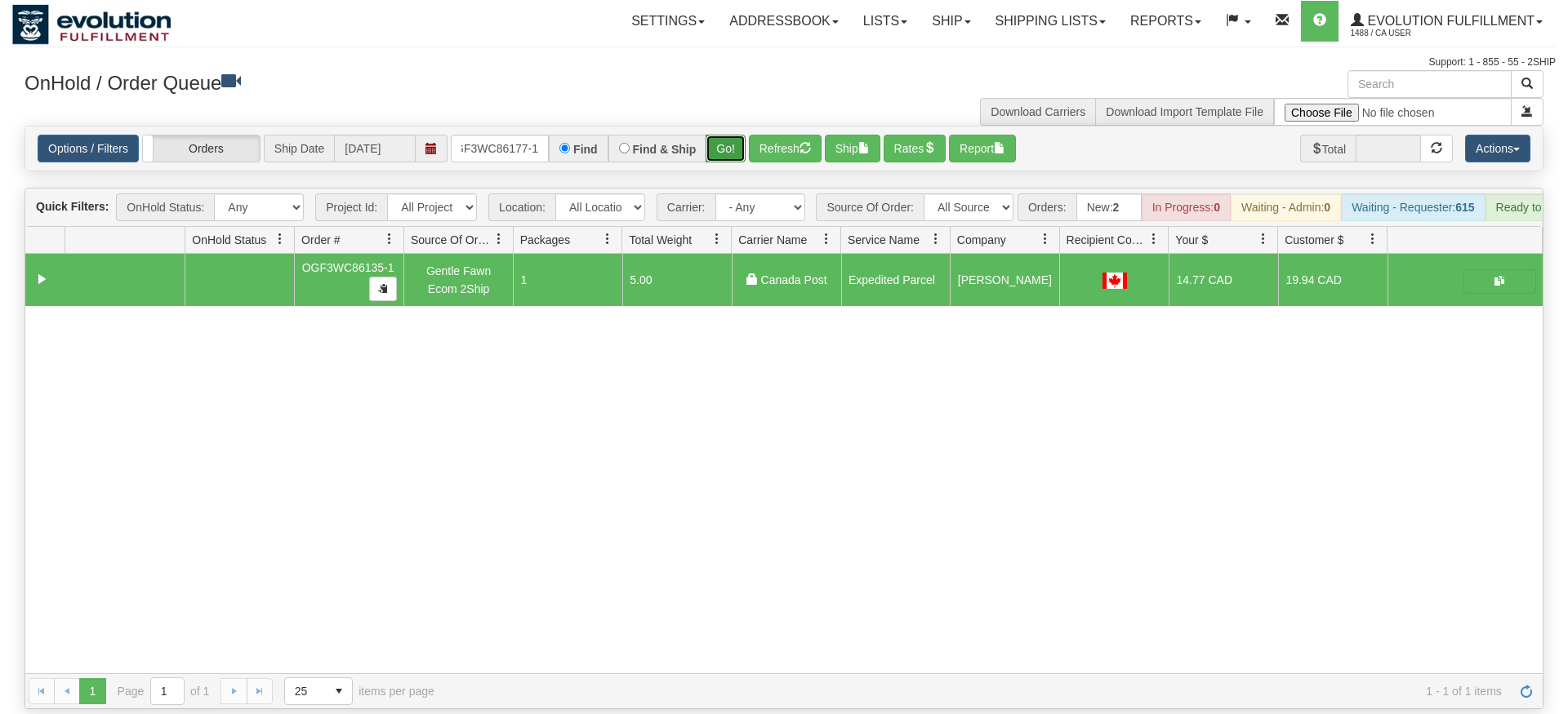
click at [737, 152] on div "Is equal to Is not equal to Contains Does not contains CAD USD EUR ZAR [PERSON_…" at bounding box center [784, 417] width 1544 height 584
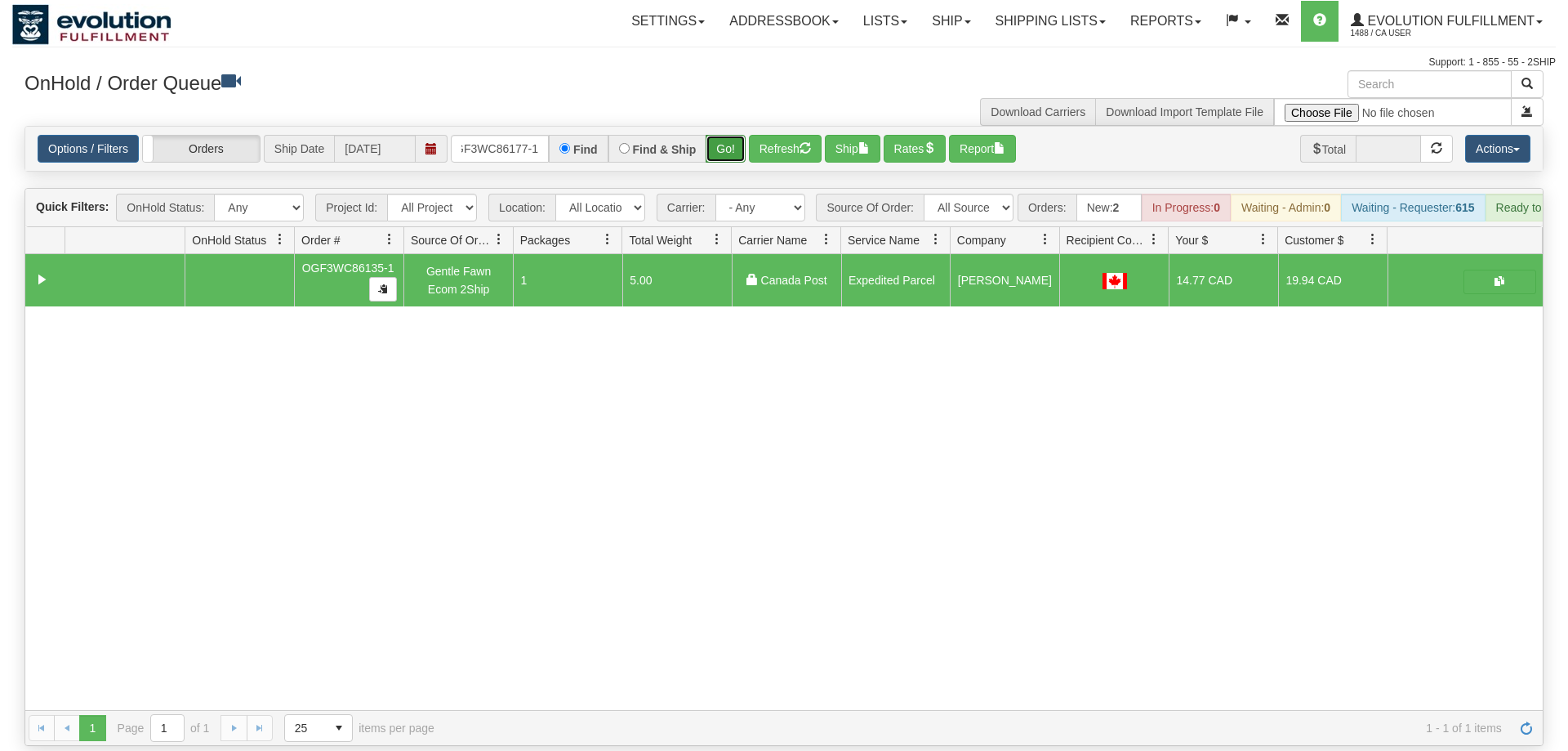
click at [729, 137] on button "Go!" at bounding box center [726, 149] width 40 height 27
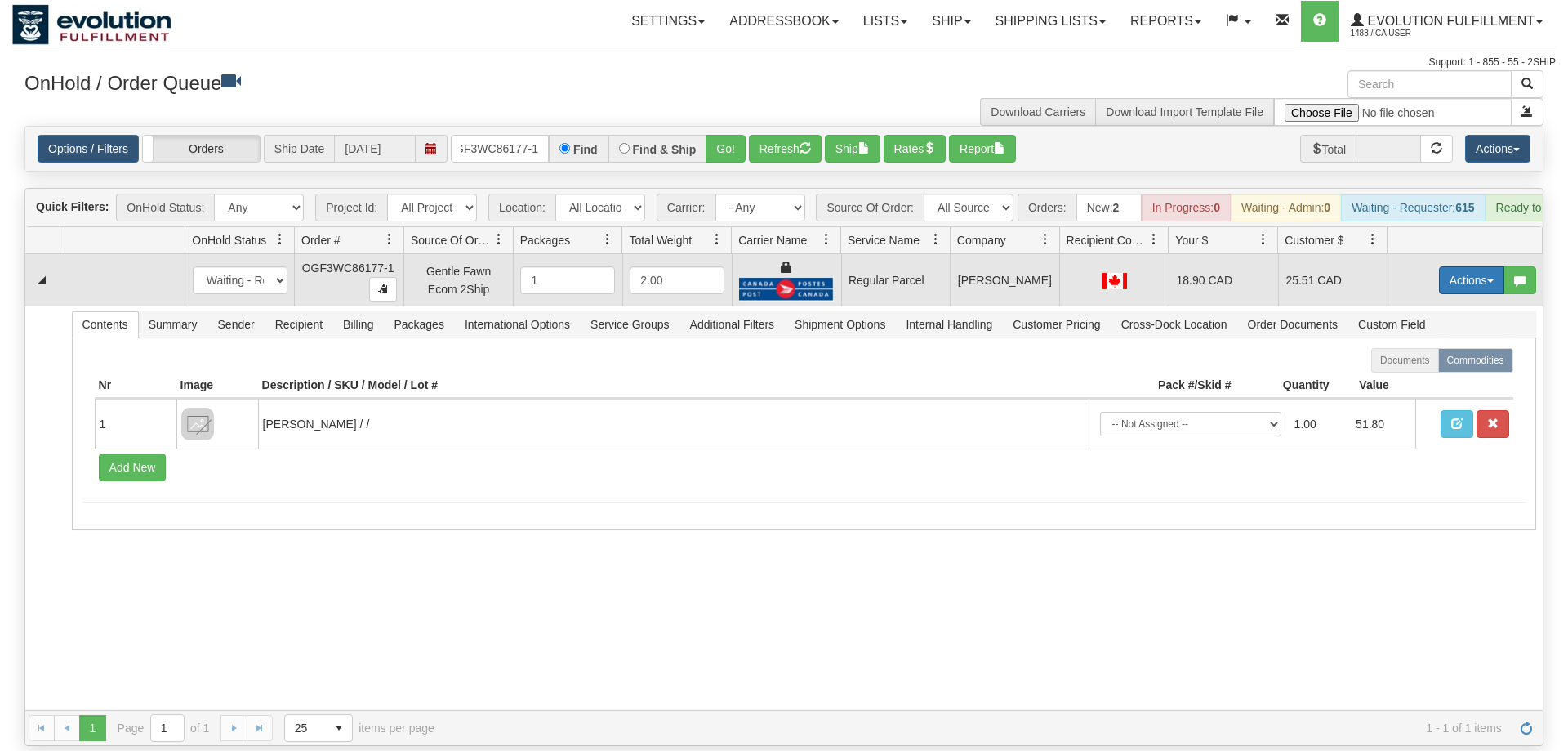
click at [1456, 266] on button "Actions" at bounding box center [1472, 280] width 65 height 27
click at [1429, 347] on span "Rate All Services" at bounding box center [1438, 353] width 98 height 13
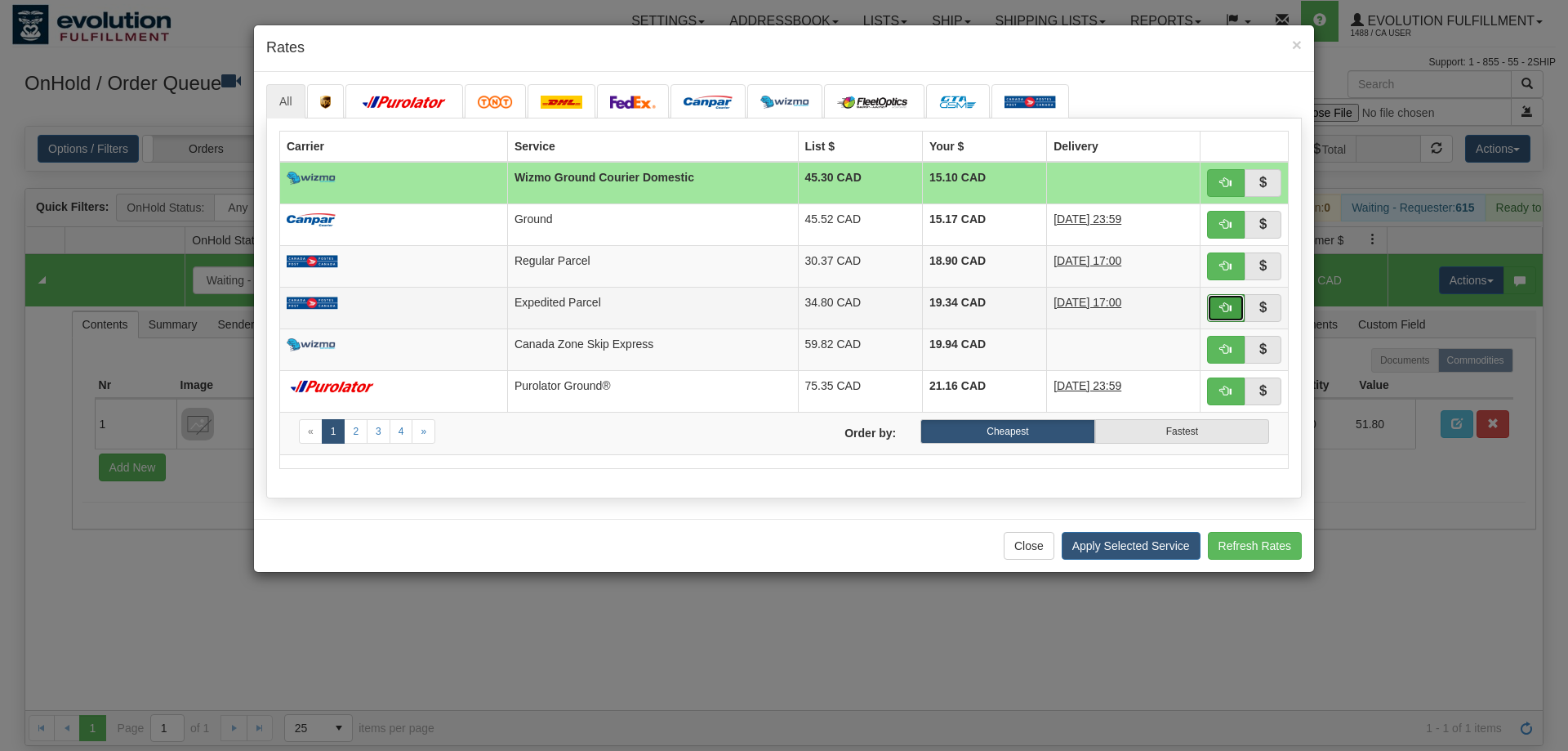
click at [1218, 317] on button "button" at bounding box center [1226, 308] width 38 height 27
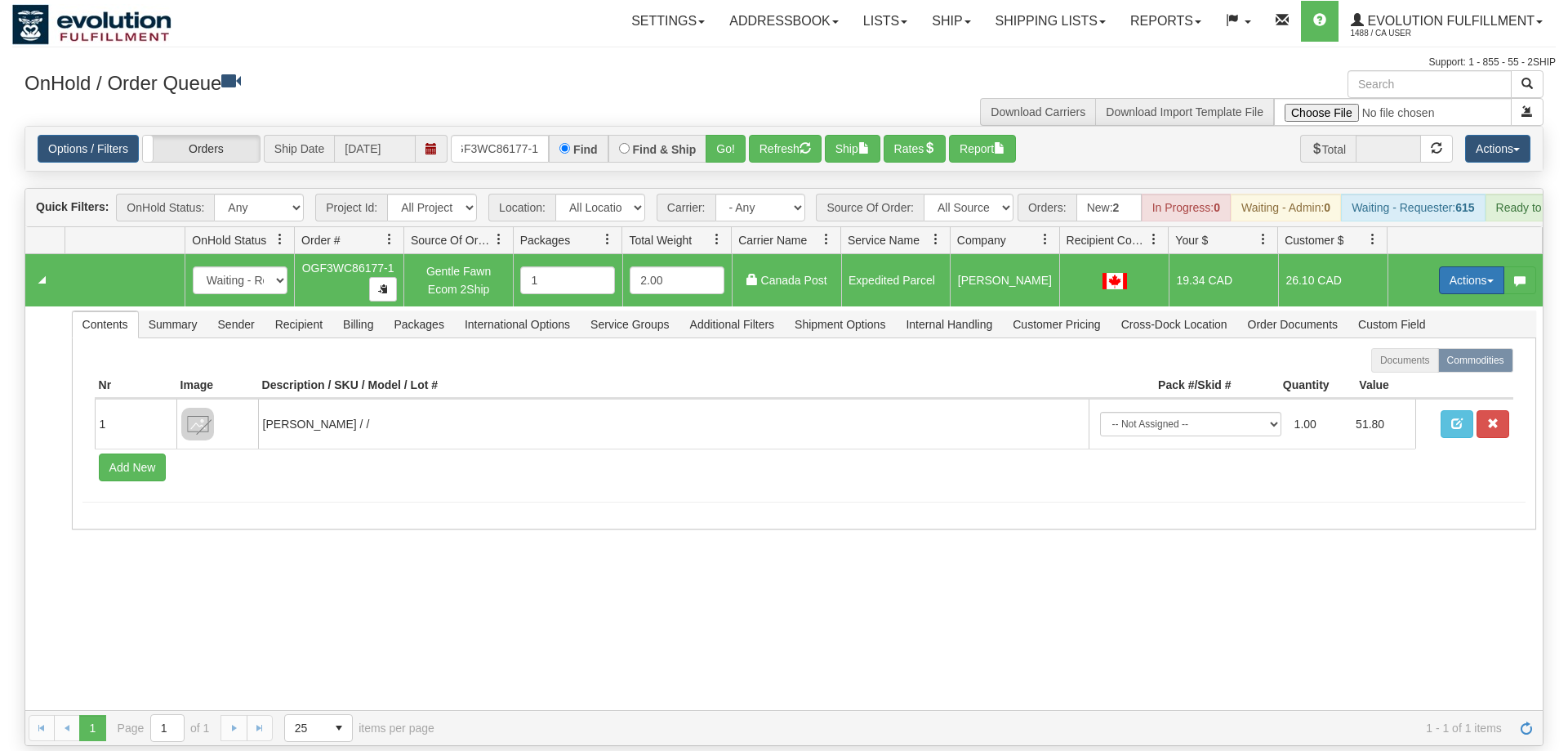
click at [1480, 266] on button "Actions" at bounding box center [1472, 280] width 65 height 27
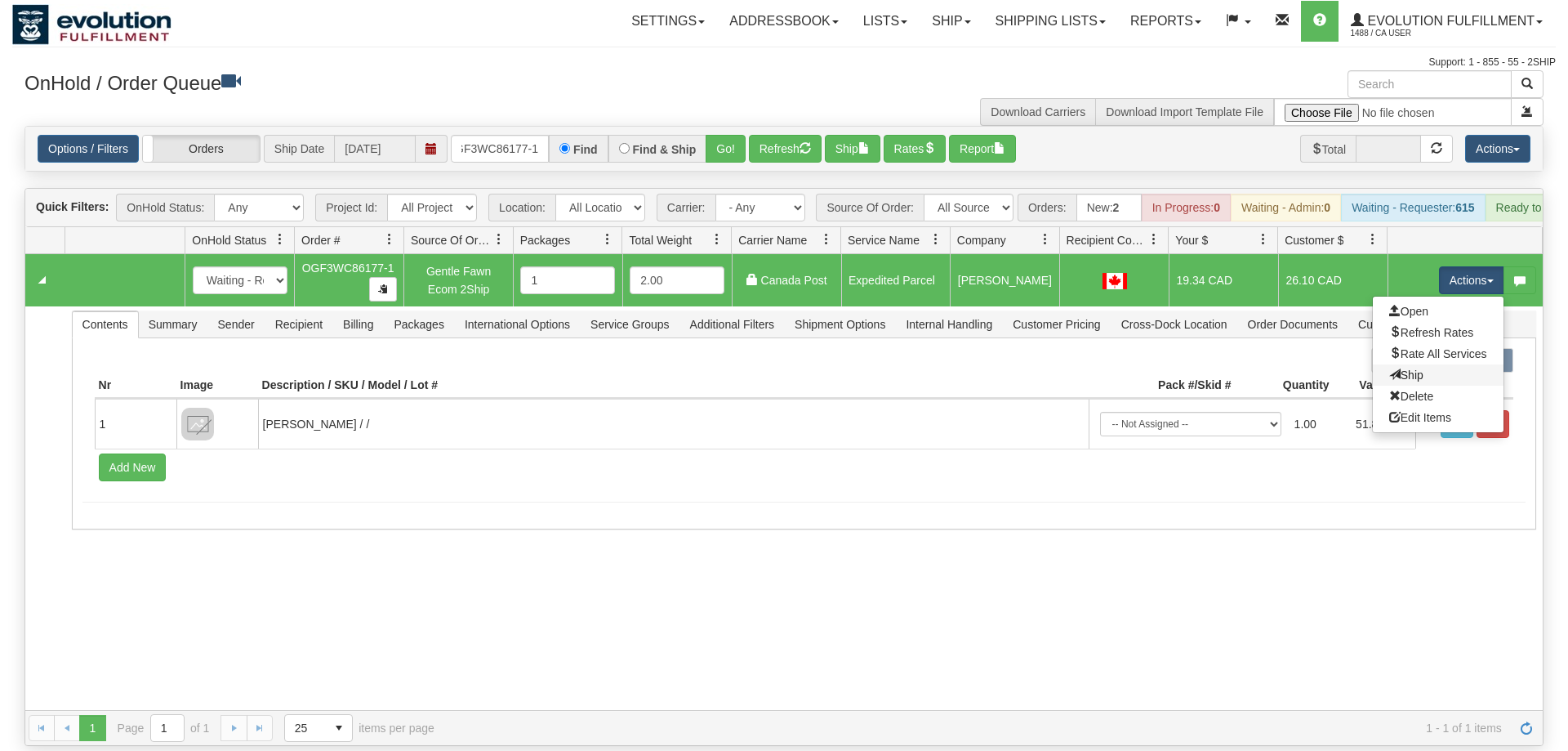
click at [1440, 364] on link "Ship" at bounding box center [1438, 375] width 131 height 21
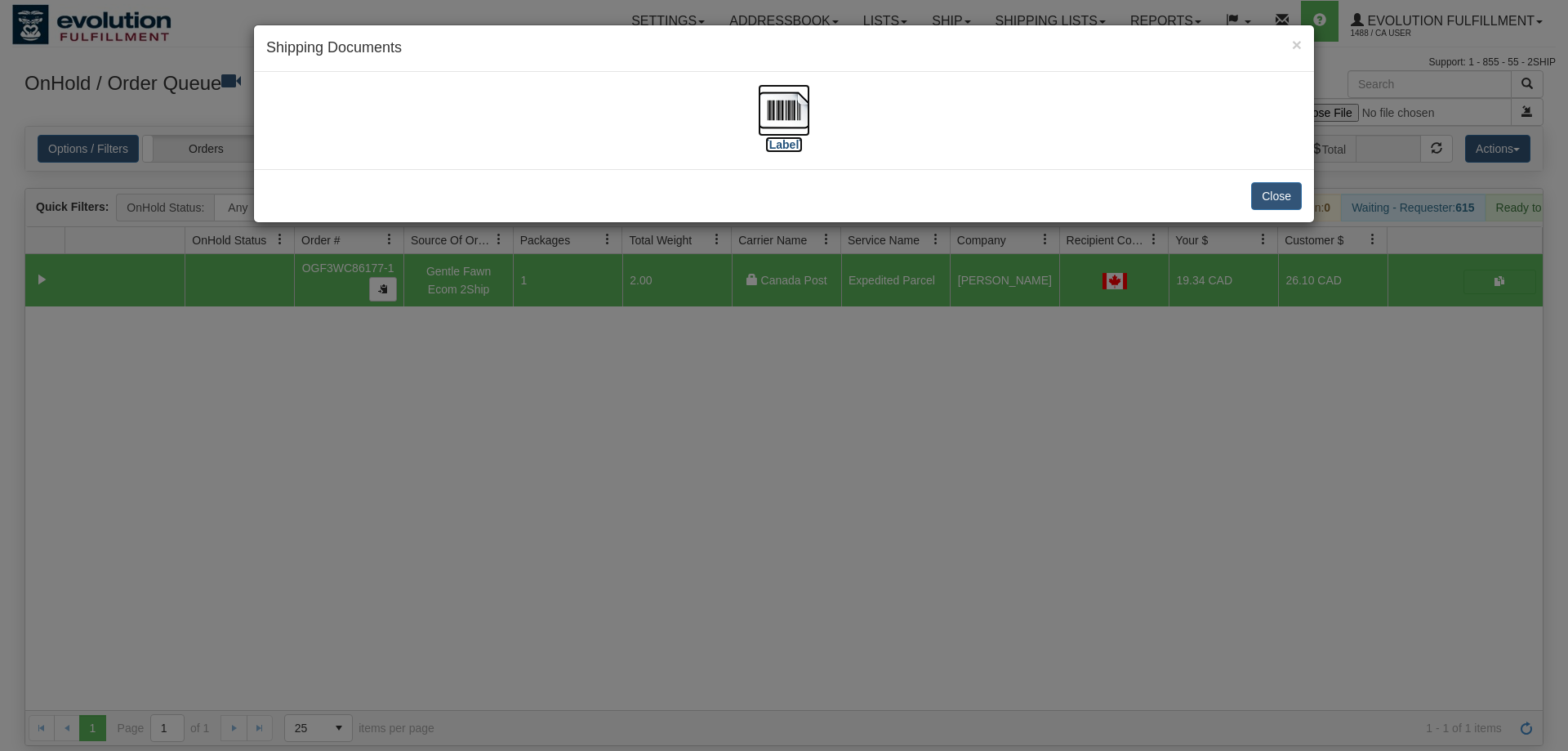
click at [783, 131] on img at bounding box center [784, 110] width 52 height 52
drag, startPoint x: 1024, startPoint y: 391, endPoint x: 563, endPoint y: 34, distance: 583.1
click at [1017, 384] on div "× Shipping Documents [Label] Close" at bounding box center [784, 376] width 1568 height 751
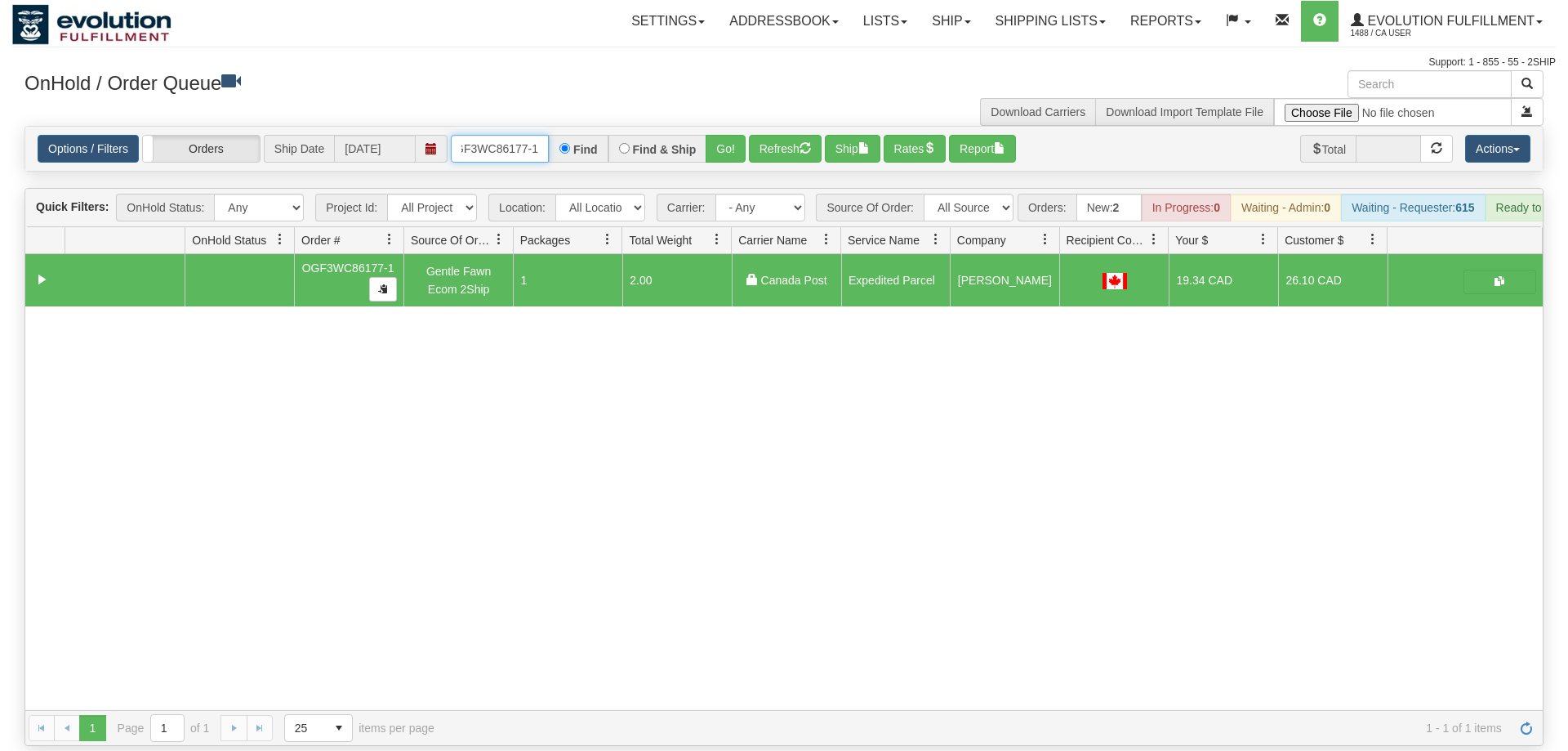
click at [509, 135] on input "OGF3WC86177-1" at bounding box center [500, 149] width 98 height 27
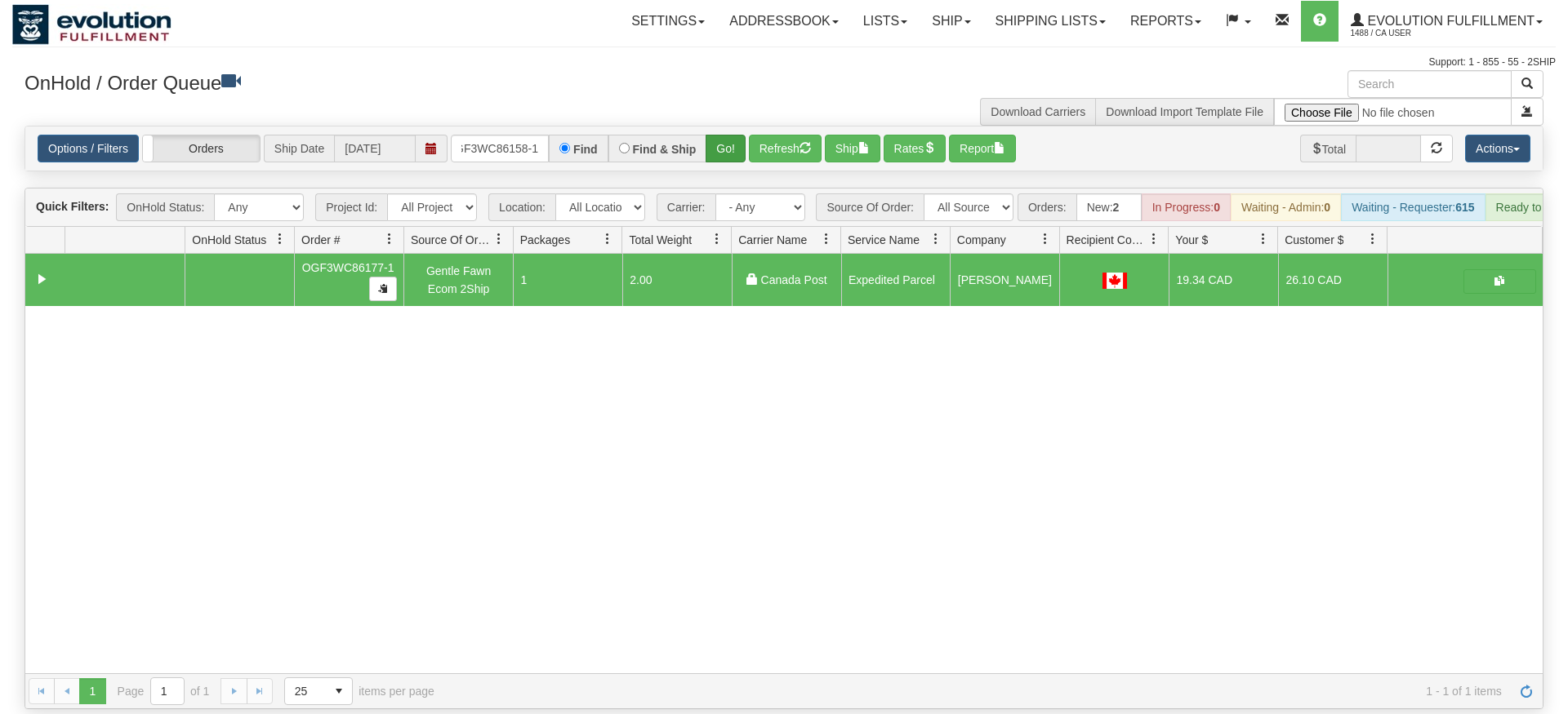
click at [757, 126] on div "Options / Filters Group Shipments Orders Ship Date 09/04/2025 OGF3WC86158-1 Fin…" at bounding box center [783, 148] width 1517 height 44
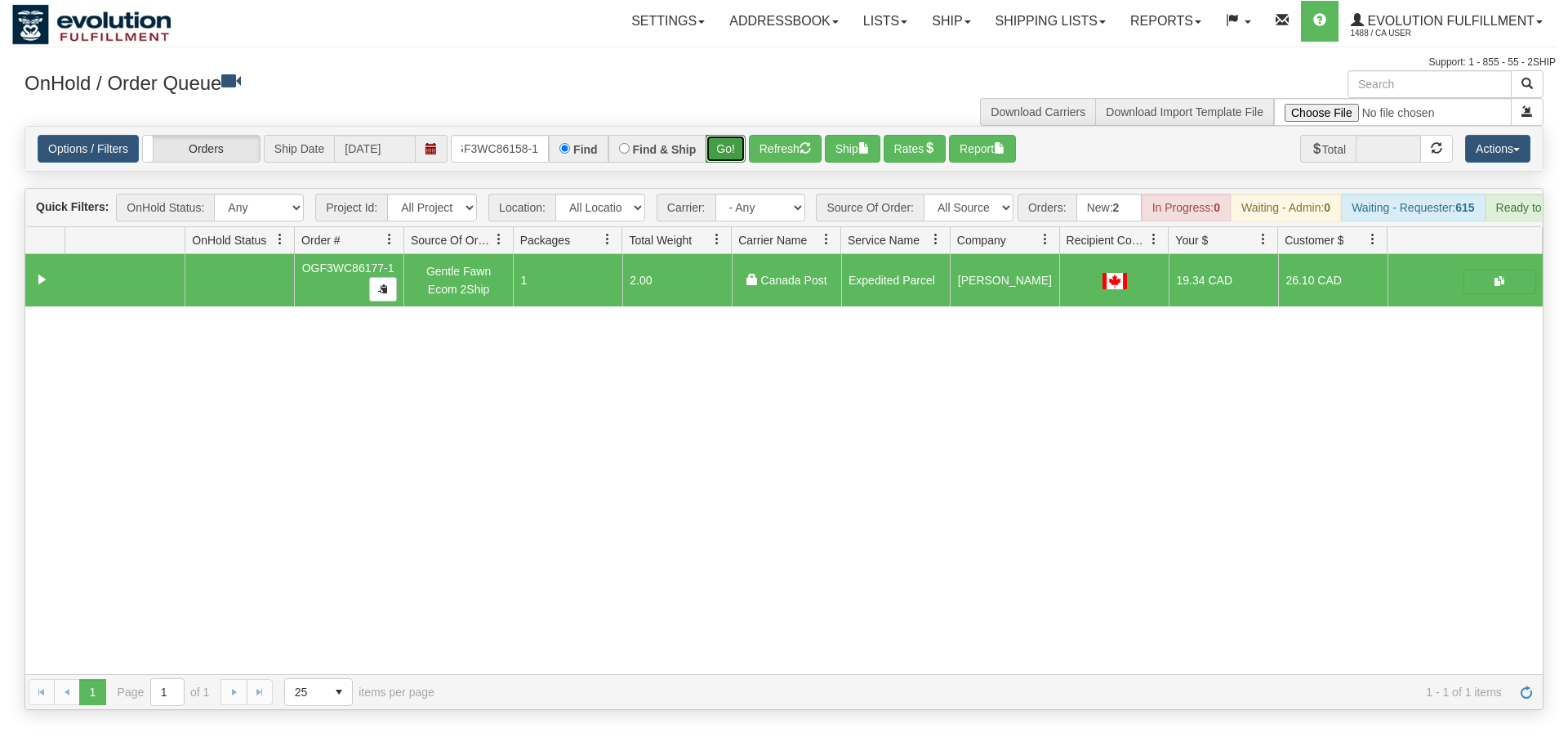
click at [712, 135] on button "Go!" at bounding box center [726, 149] width 40 height 27
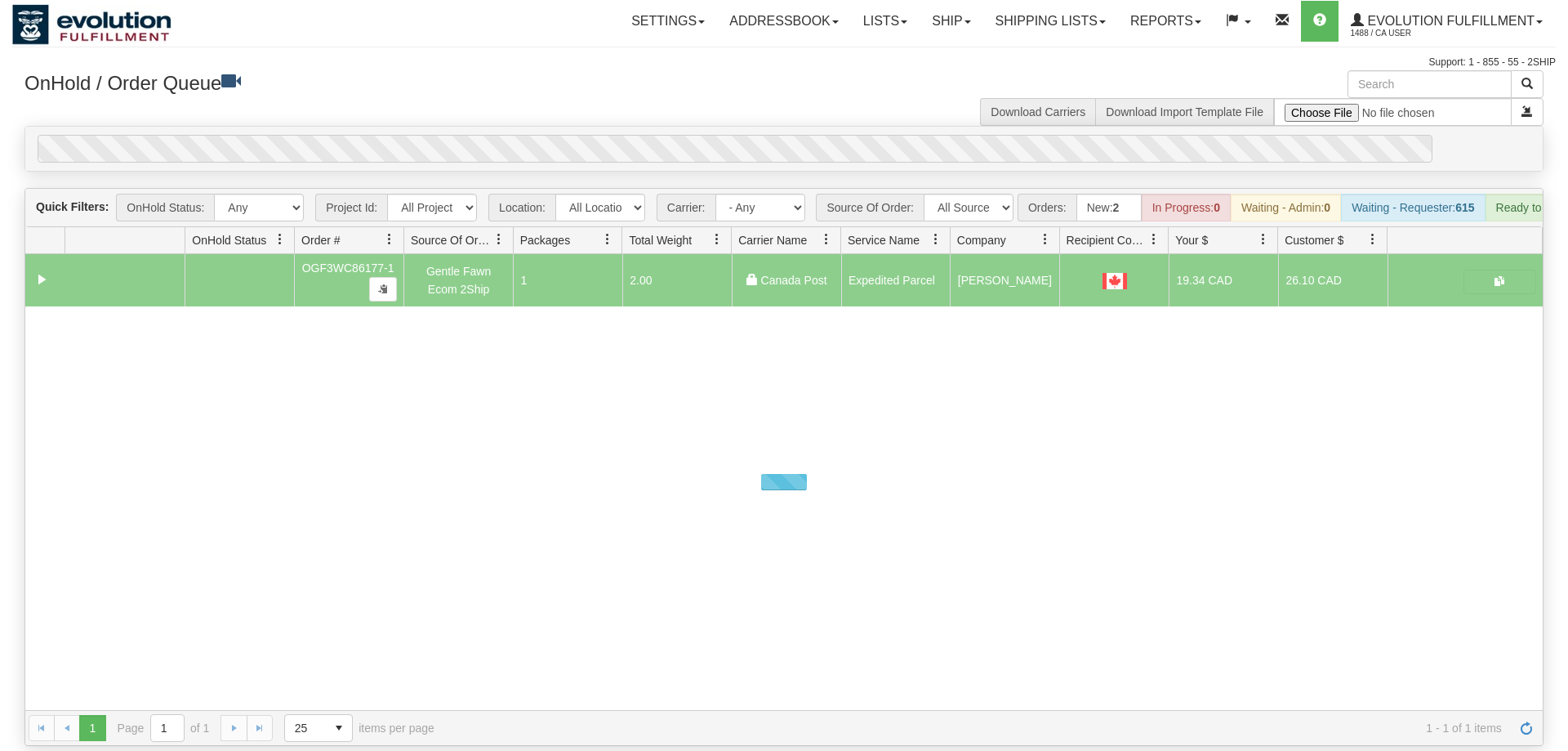
click at [720, 135] on div "0" at bounding box center [735, 149] width 1395 height 27
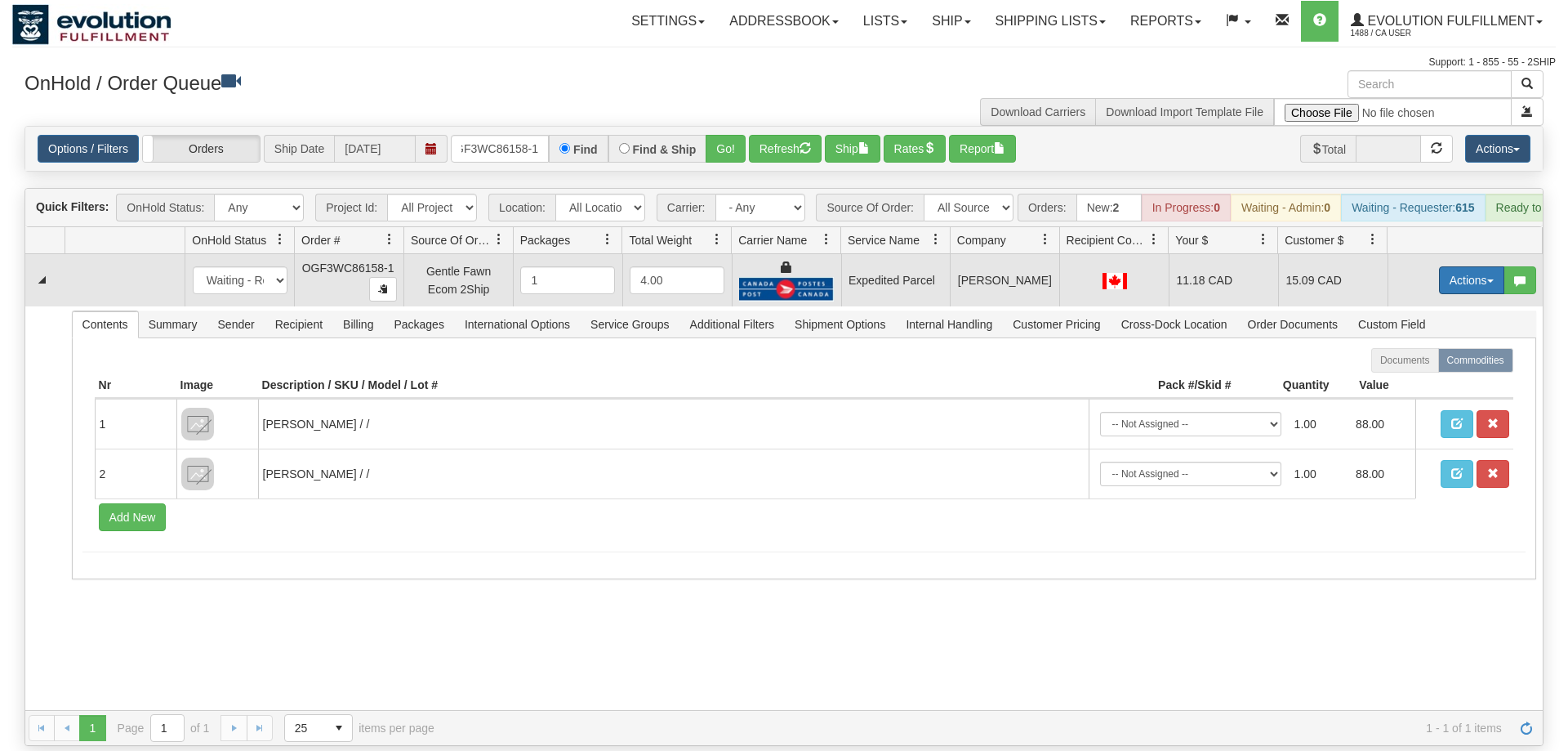
click at [1470, 266] on button "Actions" at bounding box center [1472, 280] width 65 height 27
click at [1417, 369] on span "Ship" at bounding box center [1407, 375] width 34 height 13
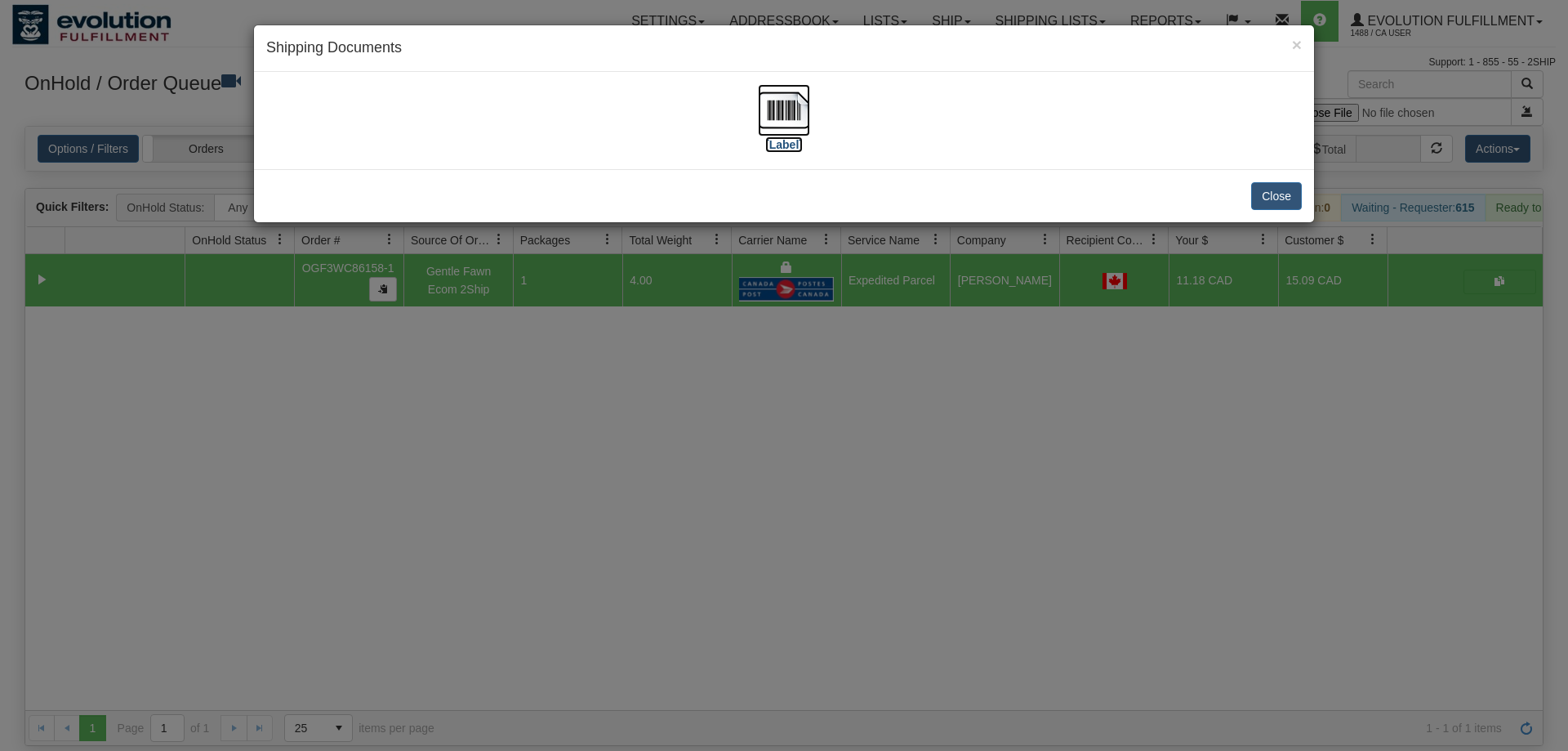
click at [778, 129] on img at bounding box center [784, 110] width 52 height 52
drag, startPoint x: 1010, startPoint y: 479, endPoint x: 975, endPoint y: 448, distance: 46.8
click at [1007, 478] on div "× Shipping Documents [Label] Close" at bounding box center [784, 376] width 1568 height 751
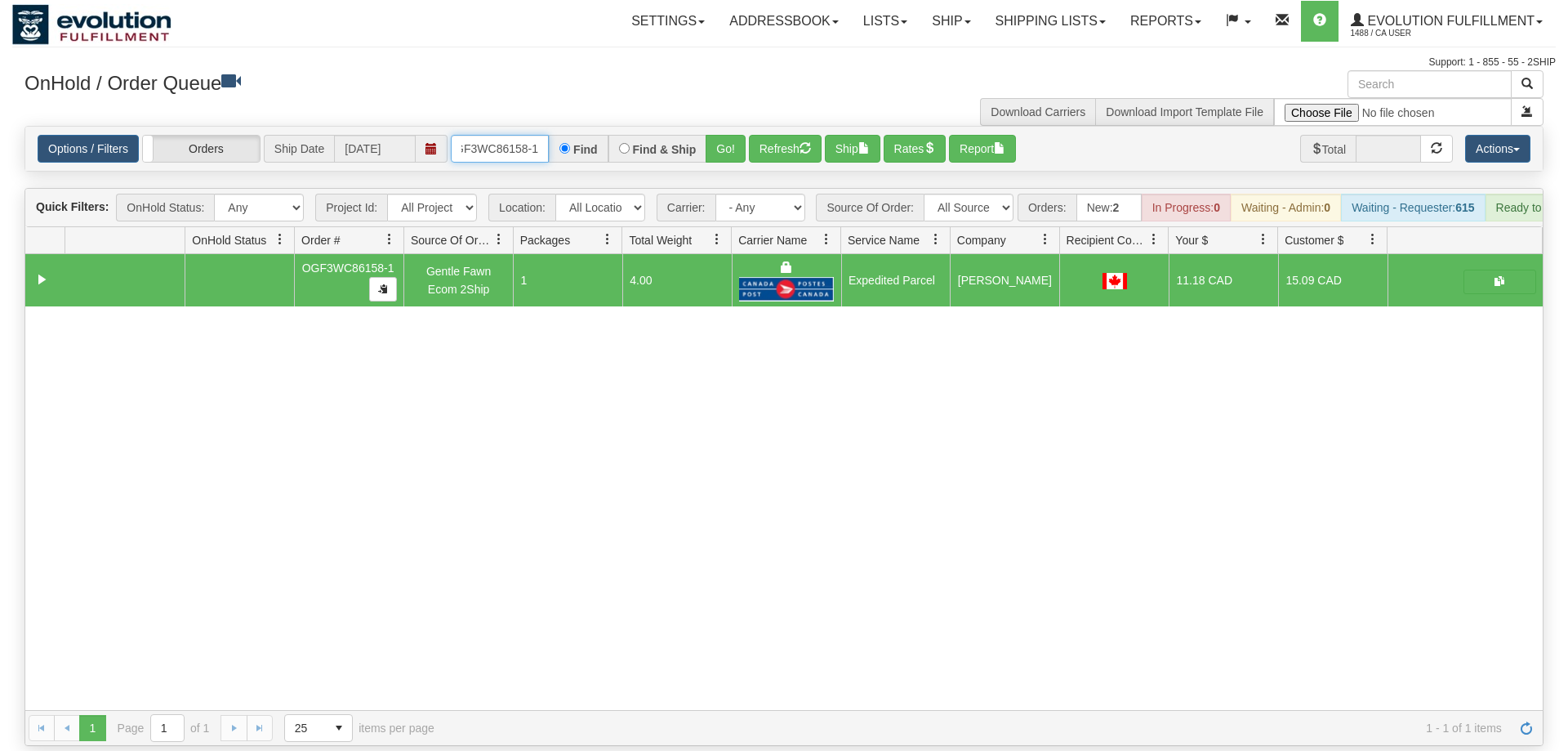
click at [507, 135] on input "OGF3WC86158-1" at bounding box center [500, 149] width 98 height 27
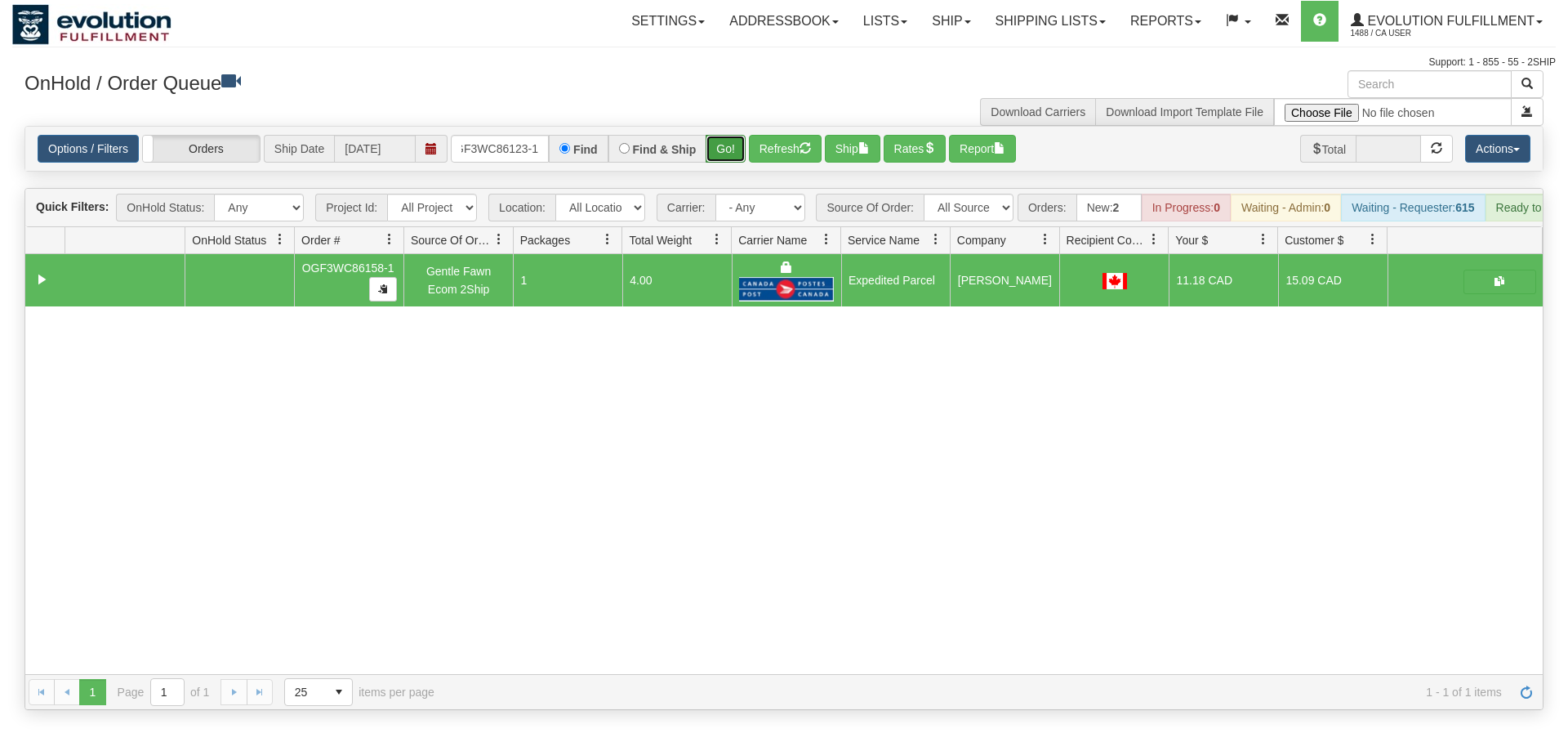
click at [720, 151] on div "Is equal to Is not equal to Contains Does not contains CAD USD EUR ZAR [PERSON_…" at bounding box center [784, 418] width 1544 height 584
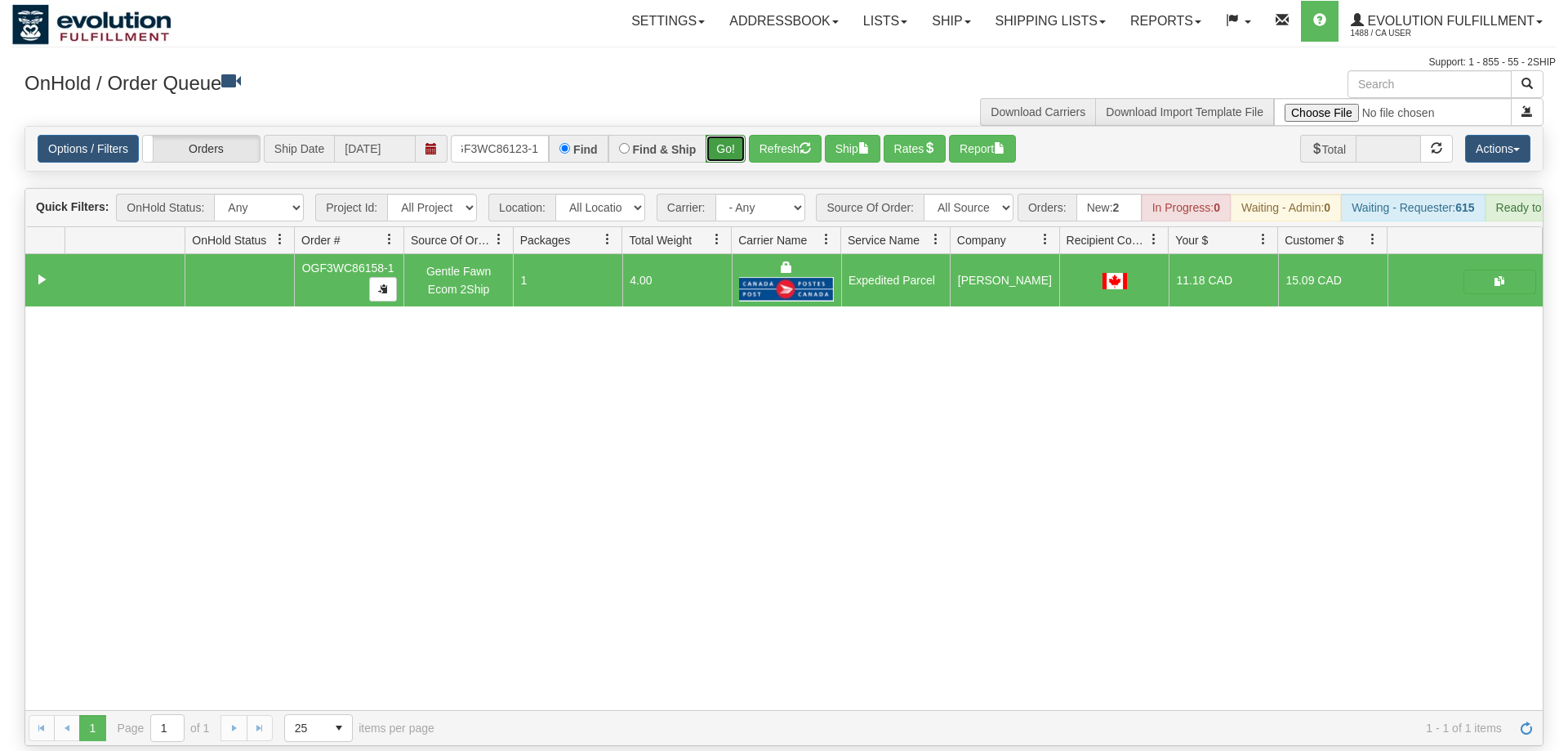
click at [718, 135] on button "Go!" at bounding box center [726, 149] width 40 height 27
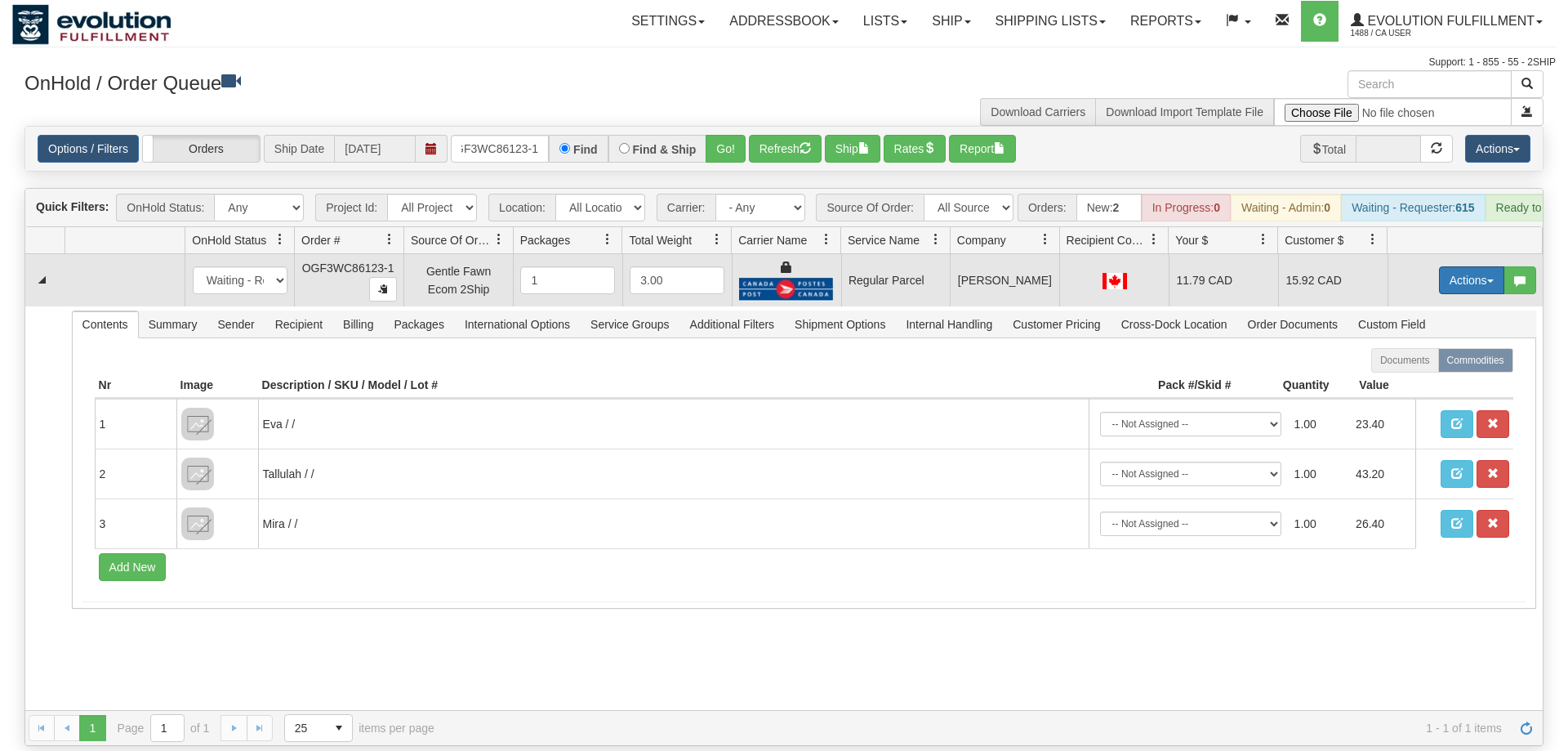
click at [1462, 266] on button "Actions" at bounding box center [1472, 280] width 65 height 27
click at [1426, 347] on span "Rate All Services" at bounding box center [1438, 353] width 98 height 13
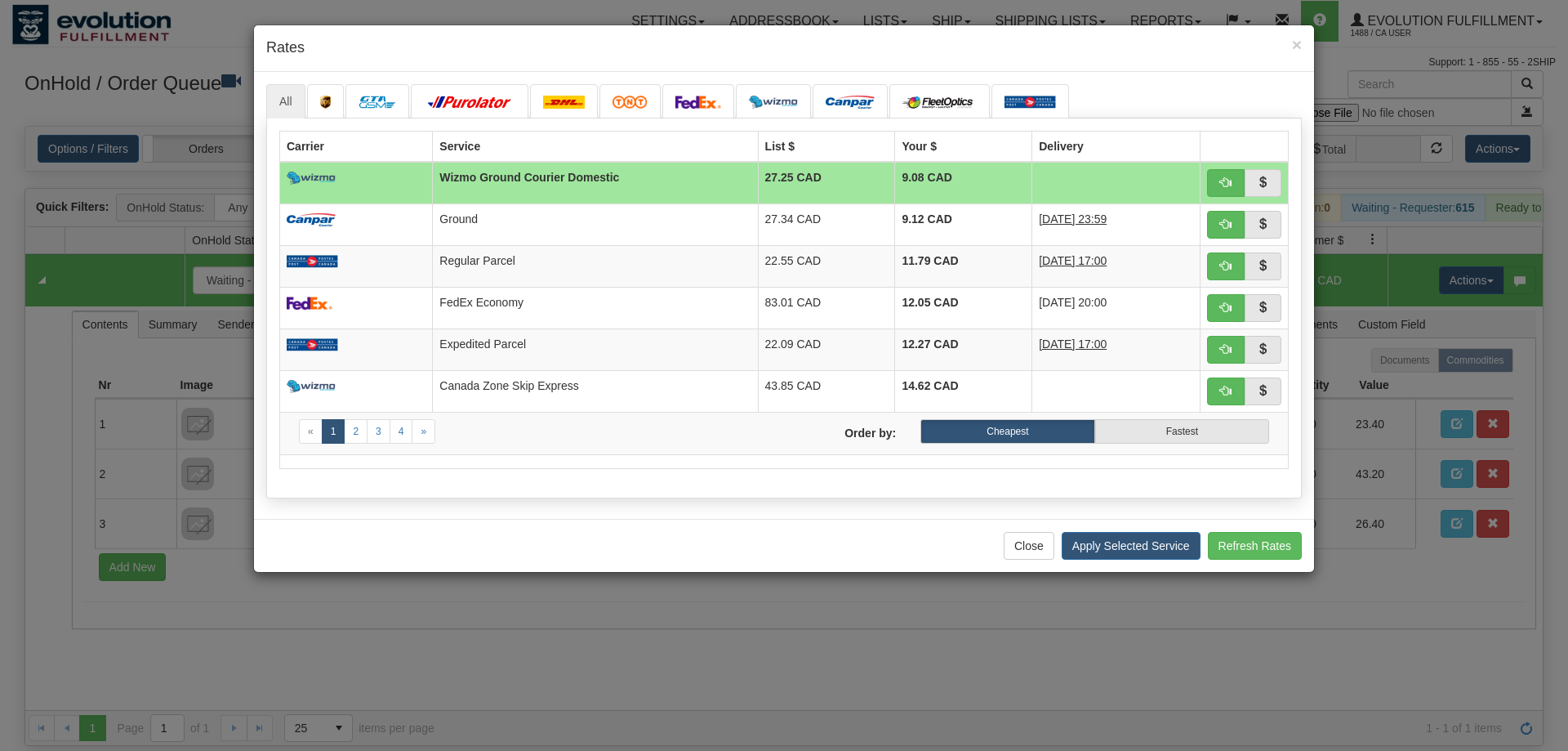
click at [333, 37] on div "× Rates" at bounding box center [784, 48] width 1061 height 46
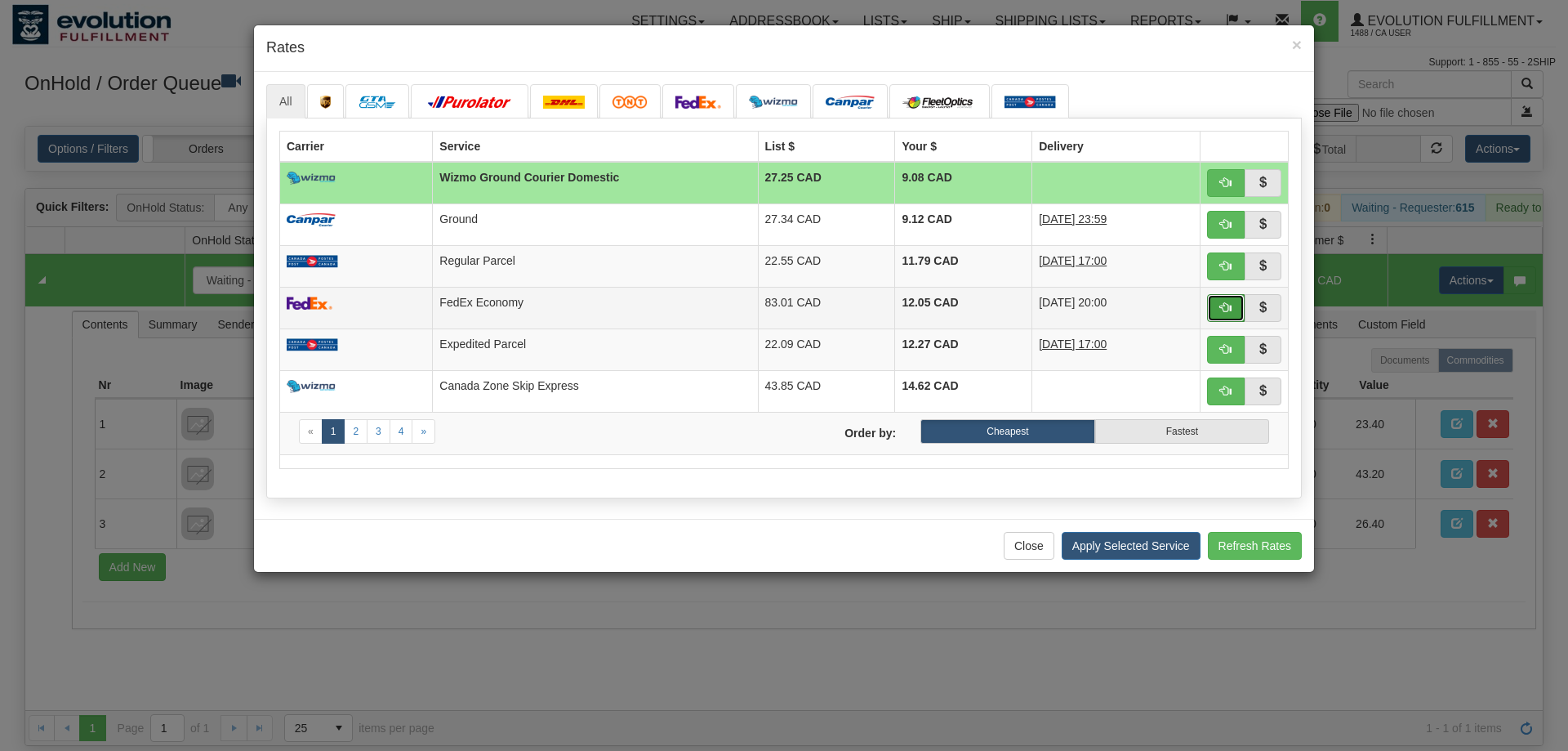
click at [1231, 308] on span "button" at bounding box center [1225, 307] width 11 height 11
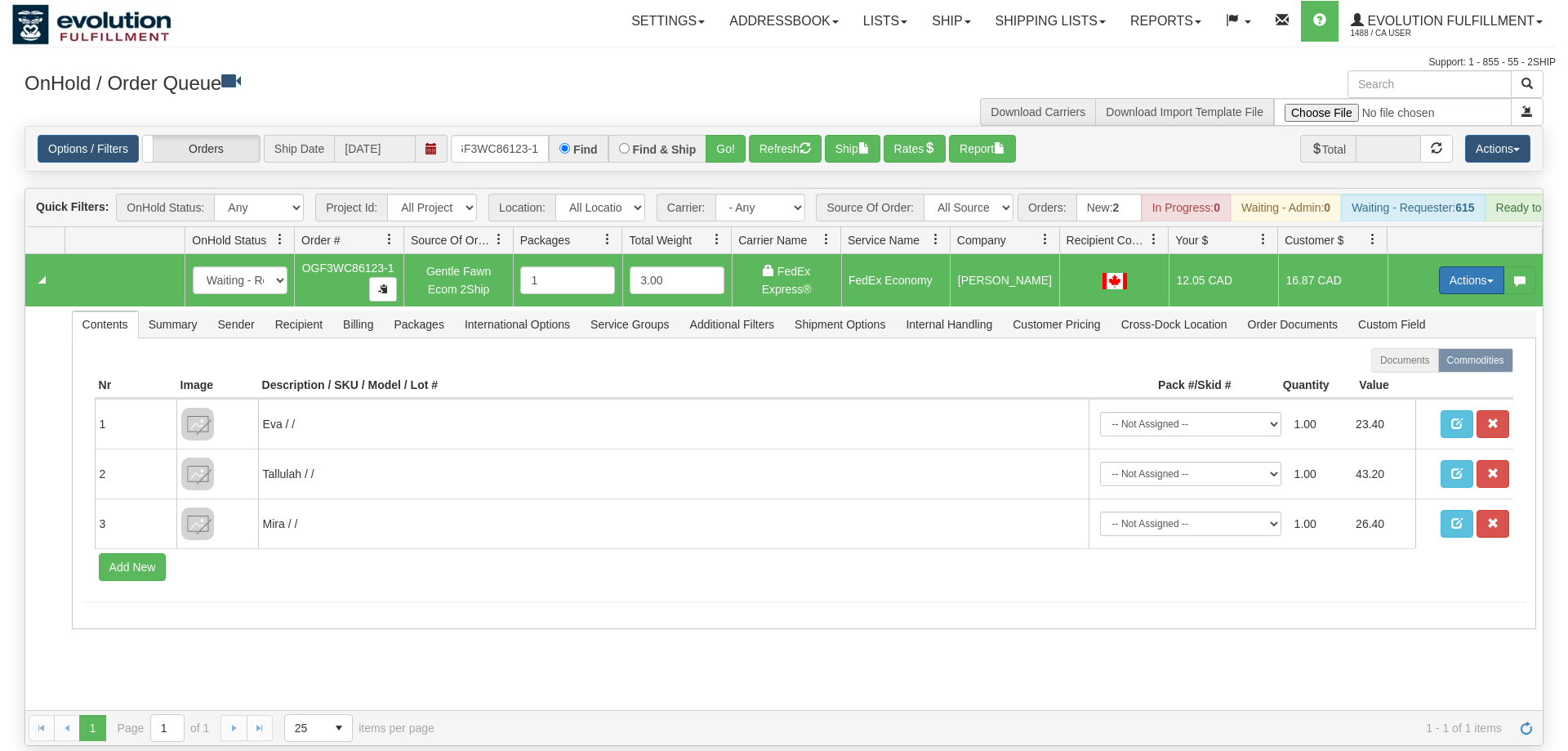
click at [1464, 266] on button "Actions" at bounding box center [1472, 280] width 65 height 27
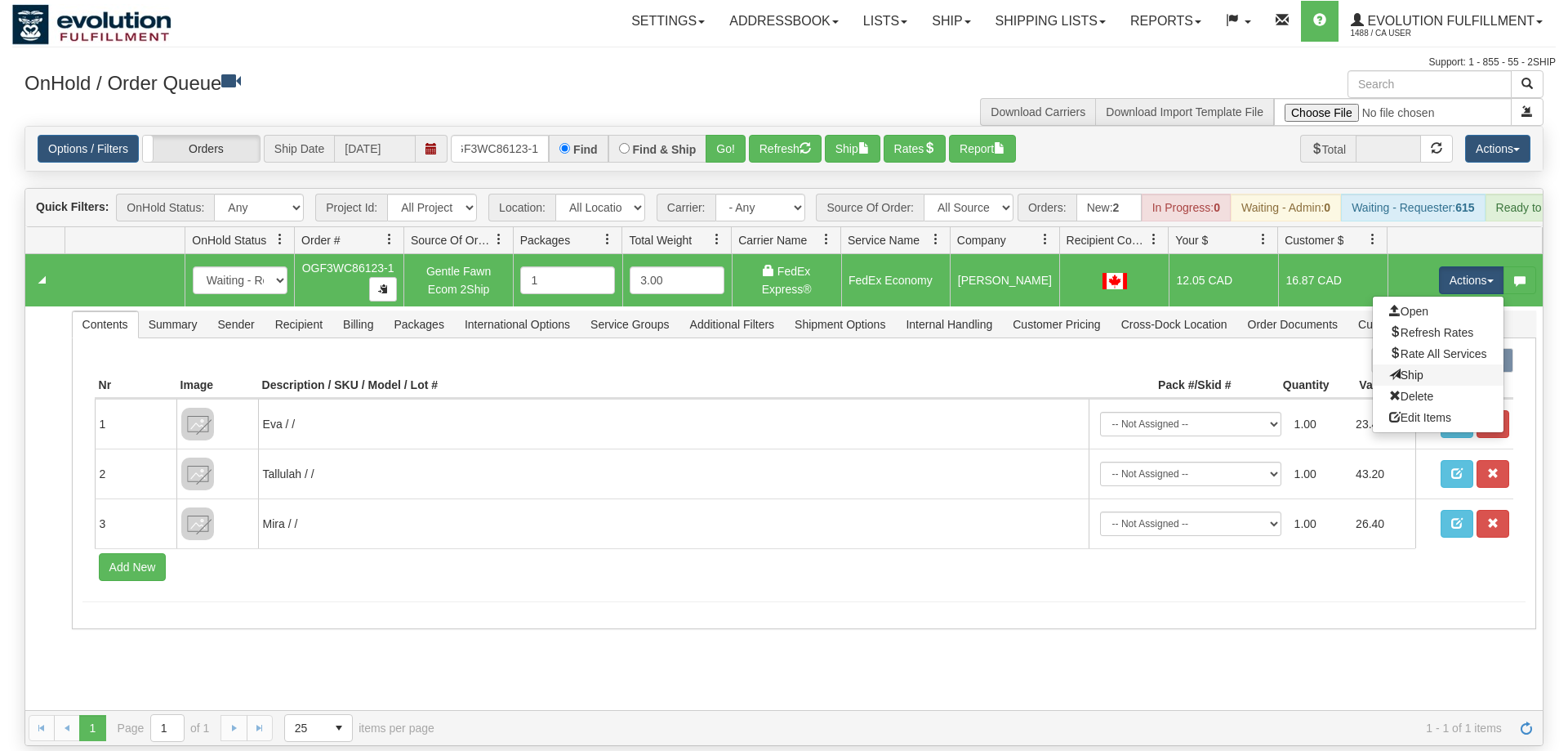
click at [1442, 364] on link "Ship" at bounding box center [1438, 375] width 131 height 21
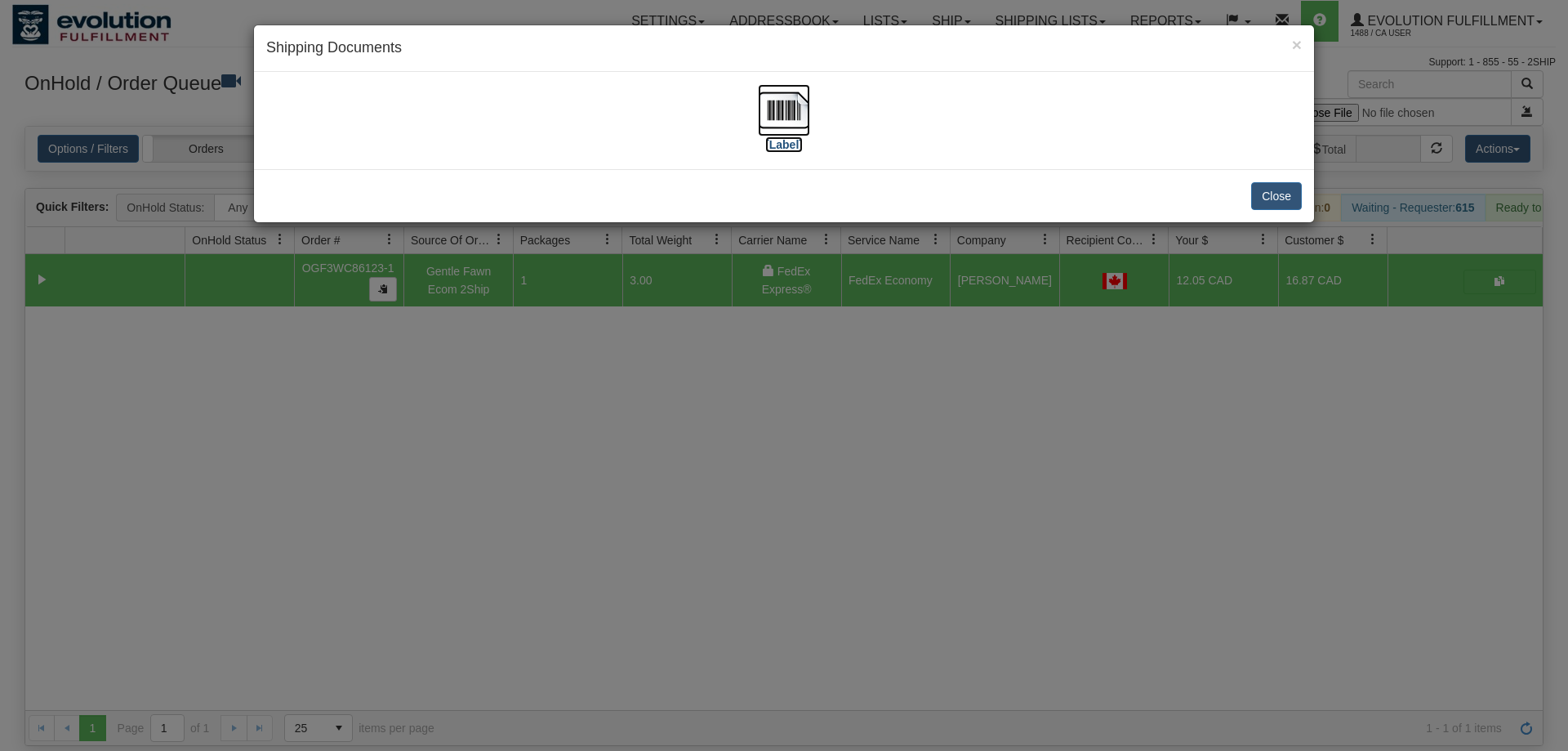
click at [792, 131] on img at bounding box center [784, 110] width 52 height 52
drag, startPoint x: 782, startPoint y: 529, endPoint x: 506, endPoint y: 200, distance: 429.4
click at [775, 514] on div "× Shipping Documents [Label] Close" at bounding box center [784, 376] width 1568 height 751
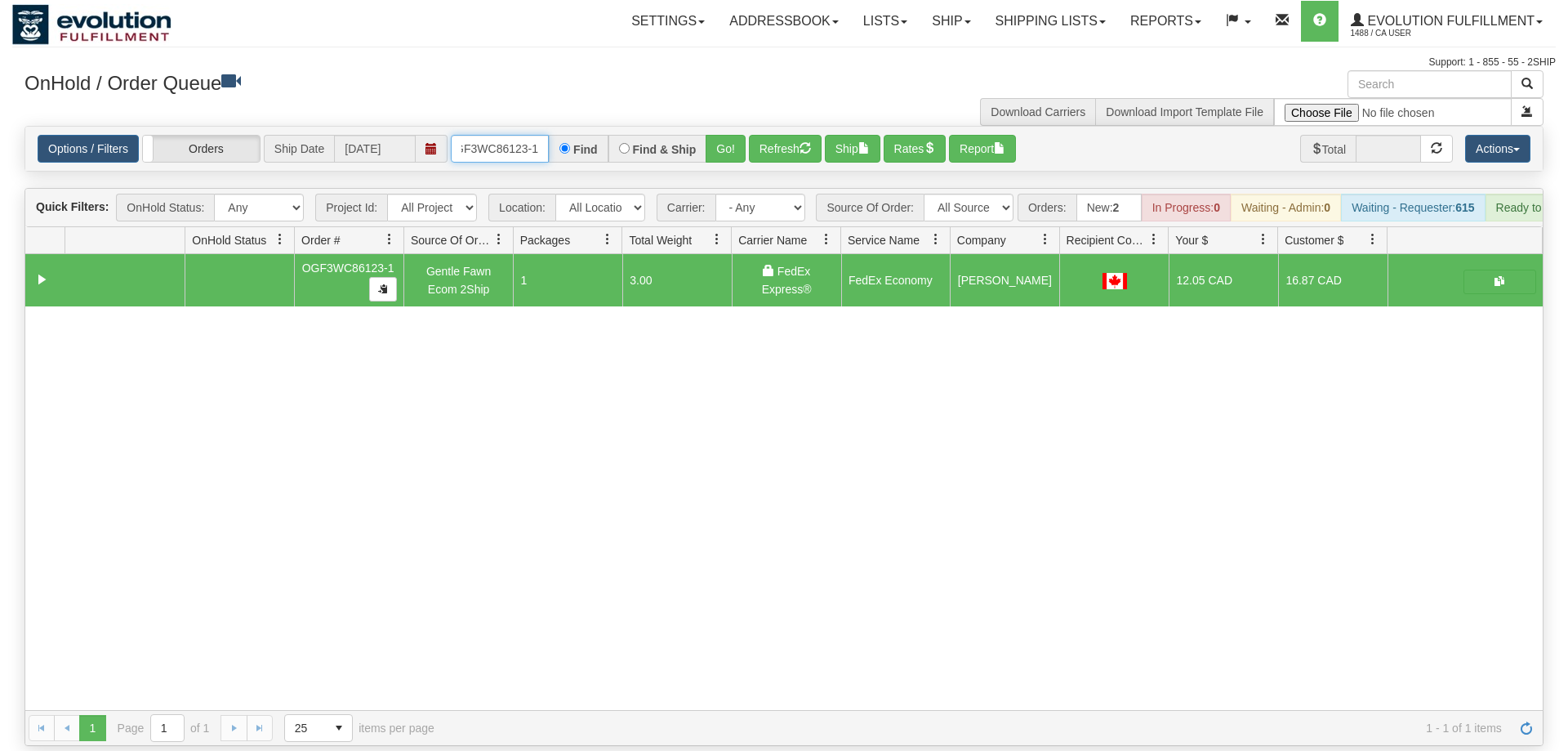
click at [510, 135] on input "OGF3WC86123-1" at bounding box center [500, 149] width 98 height 27
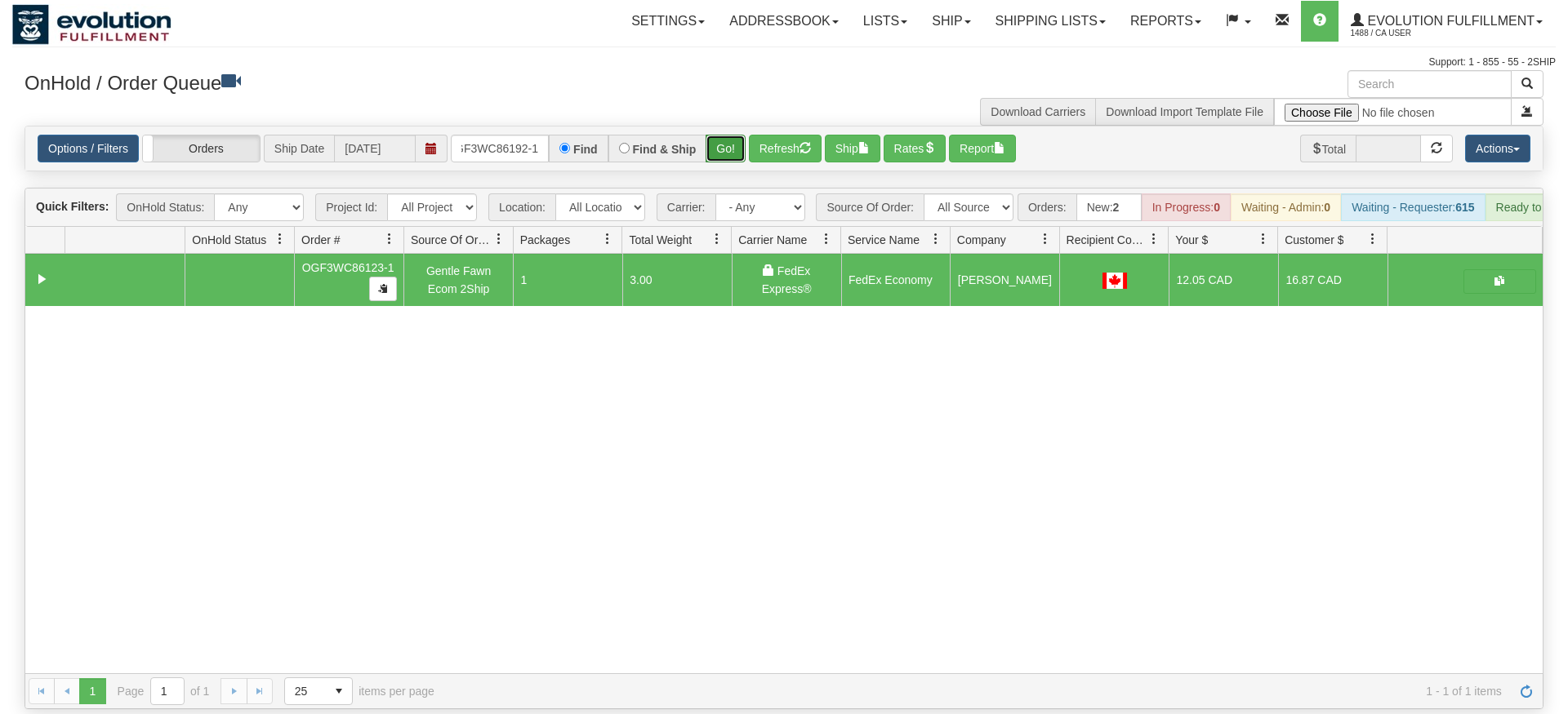
drag, startPoint x: 727, startPoint y: 130, endPoint x: 726, endPoint y: 161, distance: 31.0
click at [727, 165] on div "Is equal to Is not equal to Contains Does not contains CAD USD EUR ZAR [PERSON_…" at bounding box center [784, 417] width 1544 height 584
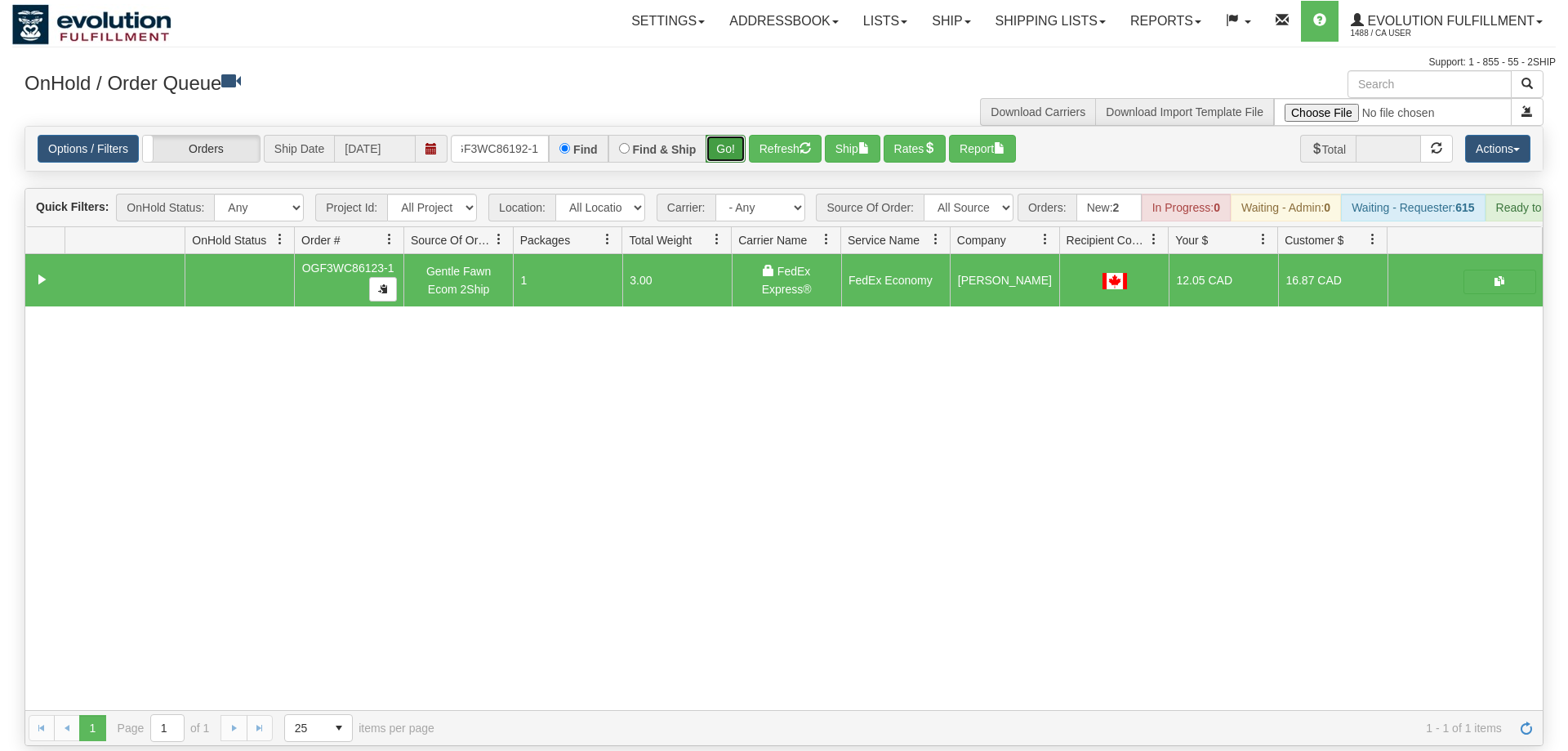
click at [726, 135] on button "Go!" at bounding box center [726, 149] width 40 height 27
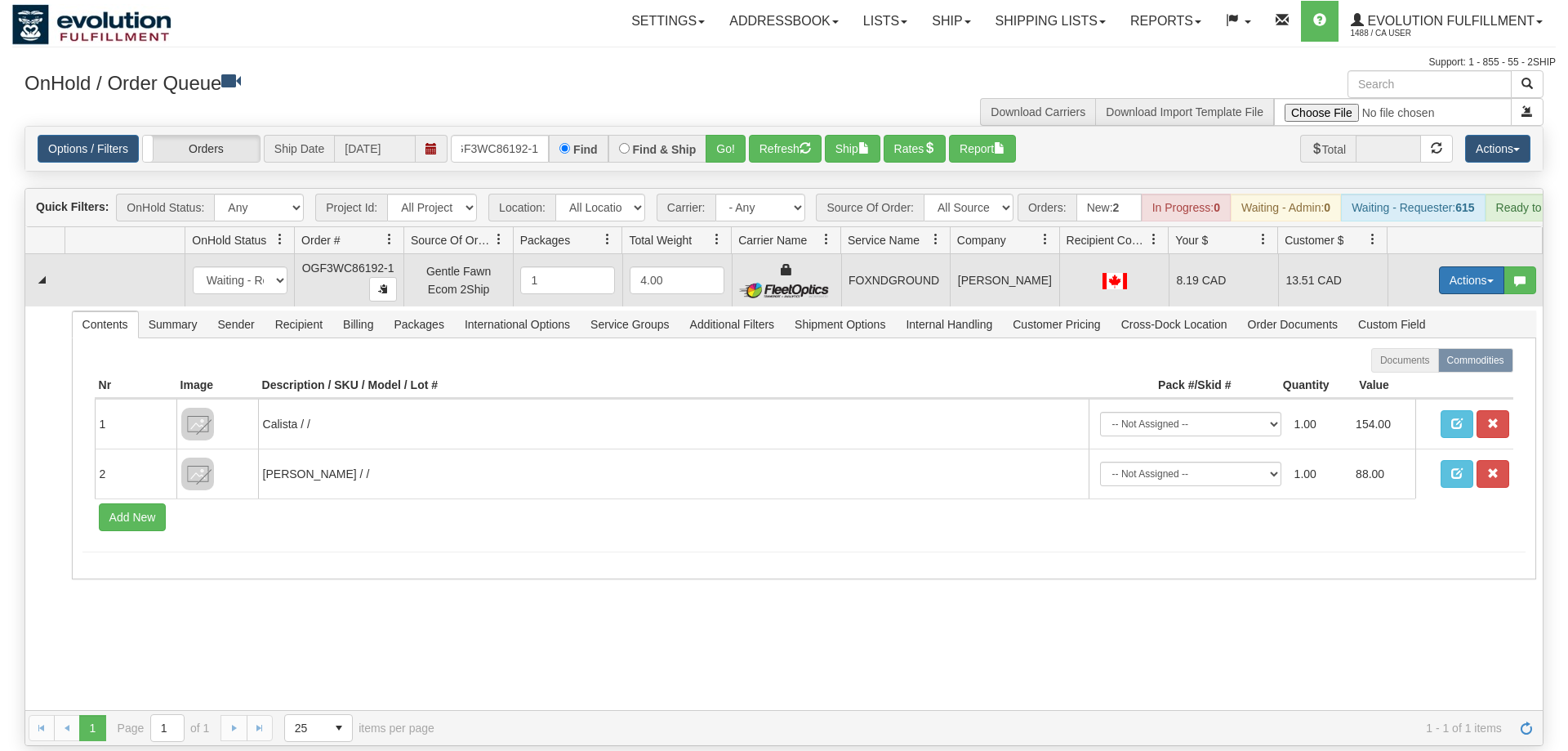
click at [1467, 266] on button "Actions" at bounding box center [1472, 280] width 65 height 27
click at [1416, 369] on span "Ship" at bounding box center [1407, 375] width 34 height 13
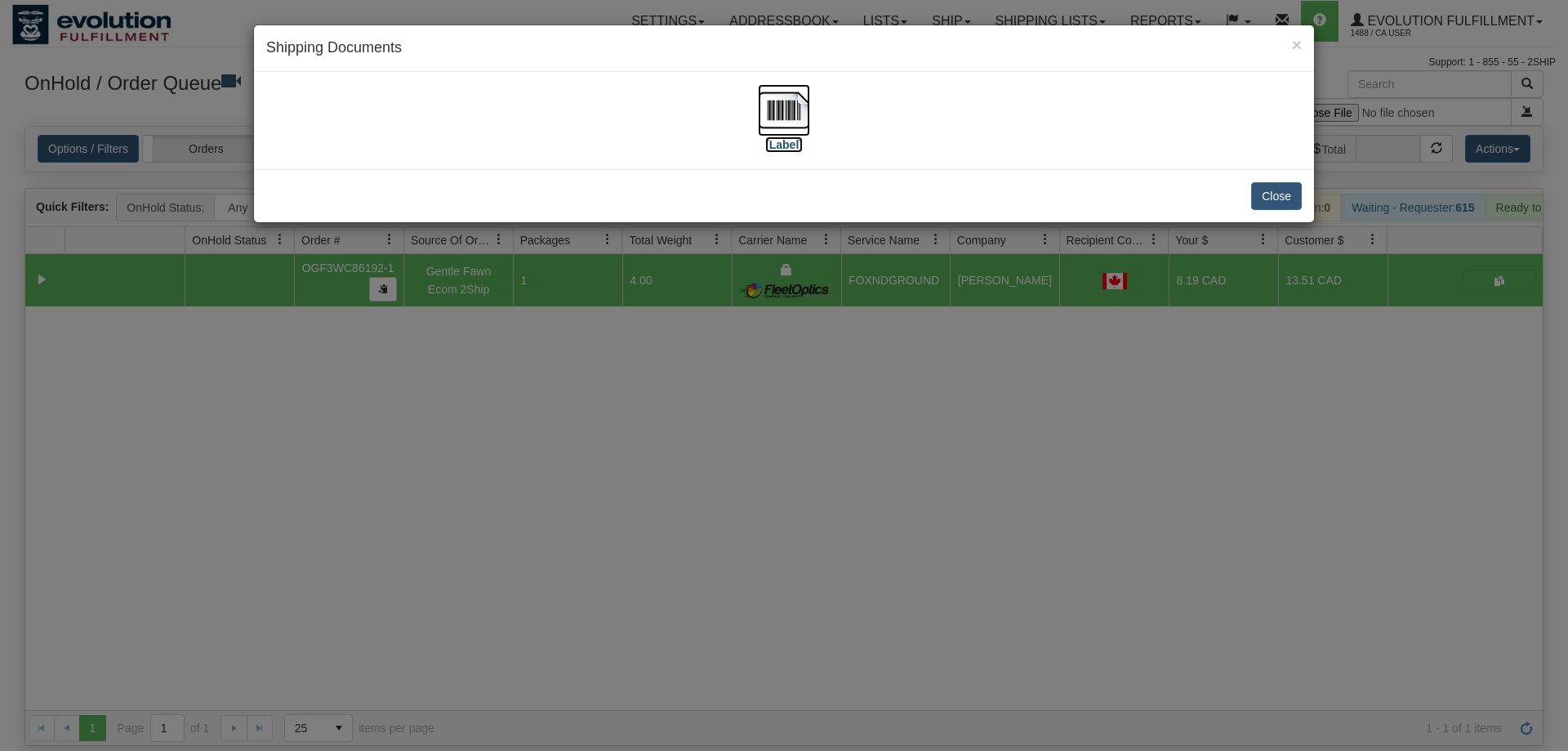
click at [788, 123] on img at bounding box center [784, 110] width 52 height 52
click at [933, 382] on div "× Shipping Documents [Label] Close" at bounding box center [784, 376] width 1568 height 751
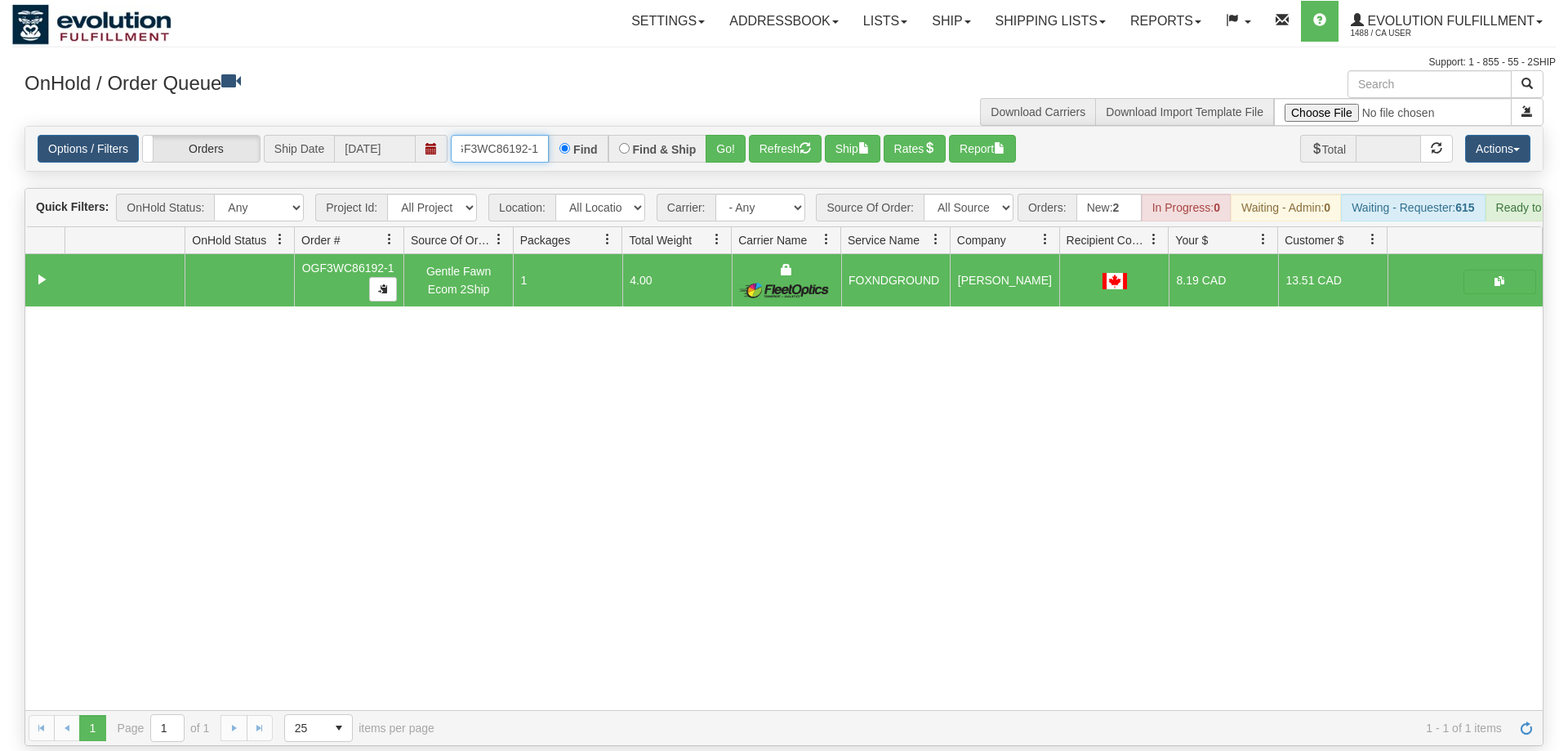
click at [510, 135] on input "OGF3WC86192-1" at bounding box center [500, 149] width 98 height 27
drag, startPoint x: 735, startPoint y: 131, endPoint x: 736, endPoint y: 166, distance: 35.0
click at [736, 166] on div "Is equal to Is not equal to Contains Does not contains CAD USD EUR ZAR [PERSON_…" at bounding box center [784, 436] width 1544 height 620
click at [727, 135] on button "Go!" at bounding box center [726, 149] width 40 height 27
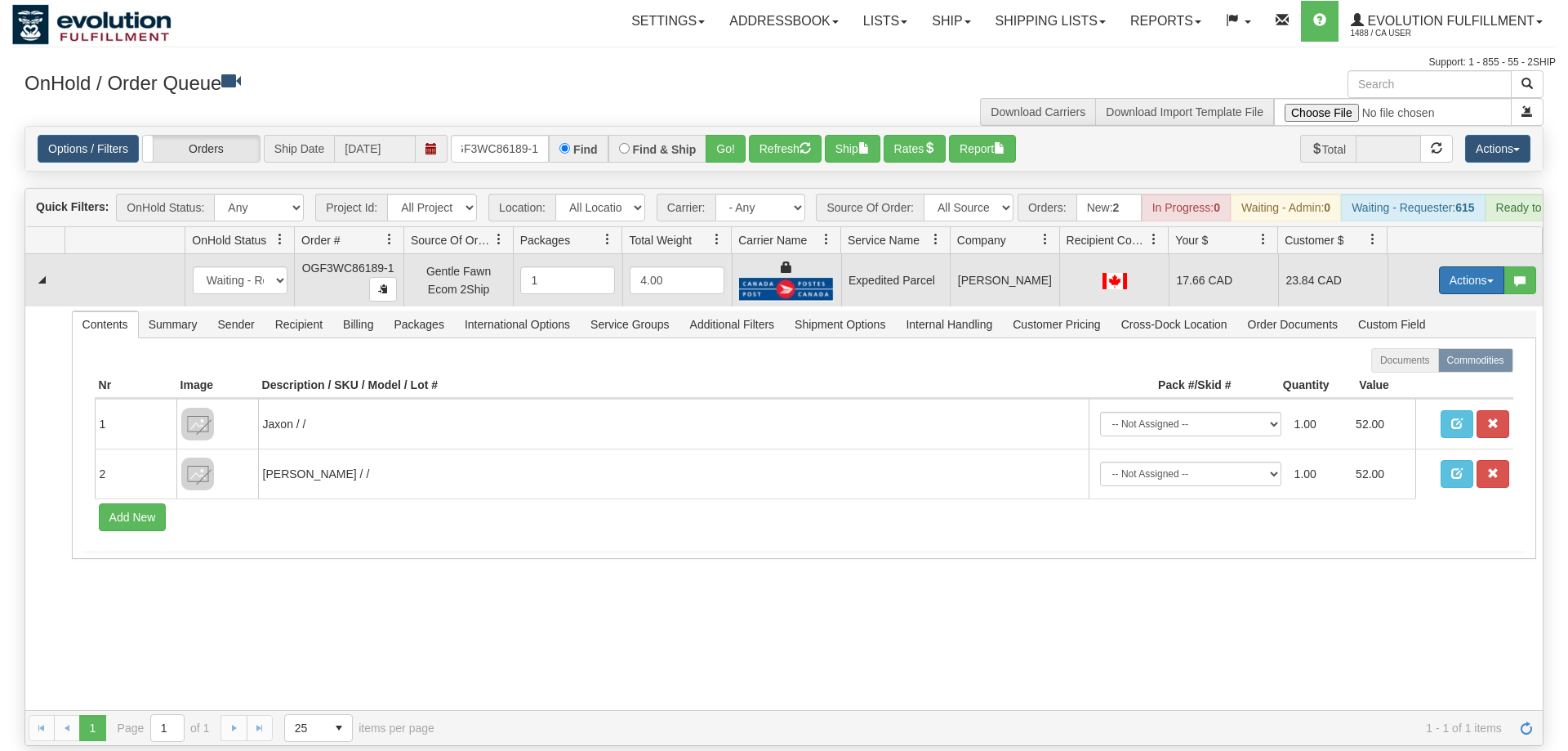
click at [1451, 266] on button "Actions" at bounding box center [1472, 280] width 65 height 27
click at [1431, 364] on link "Ship" at bounding box center [1438, 375] width 131 height 21
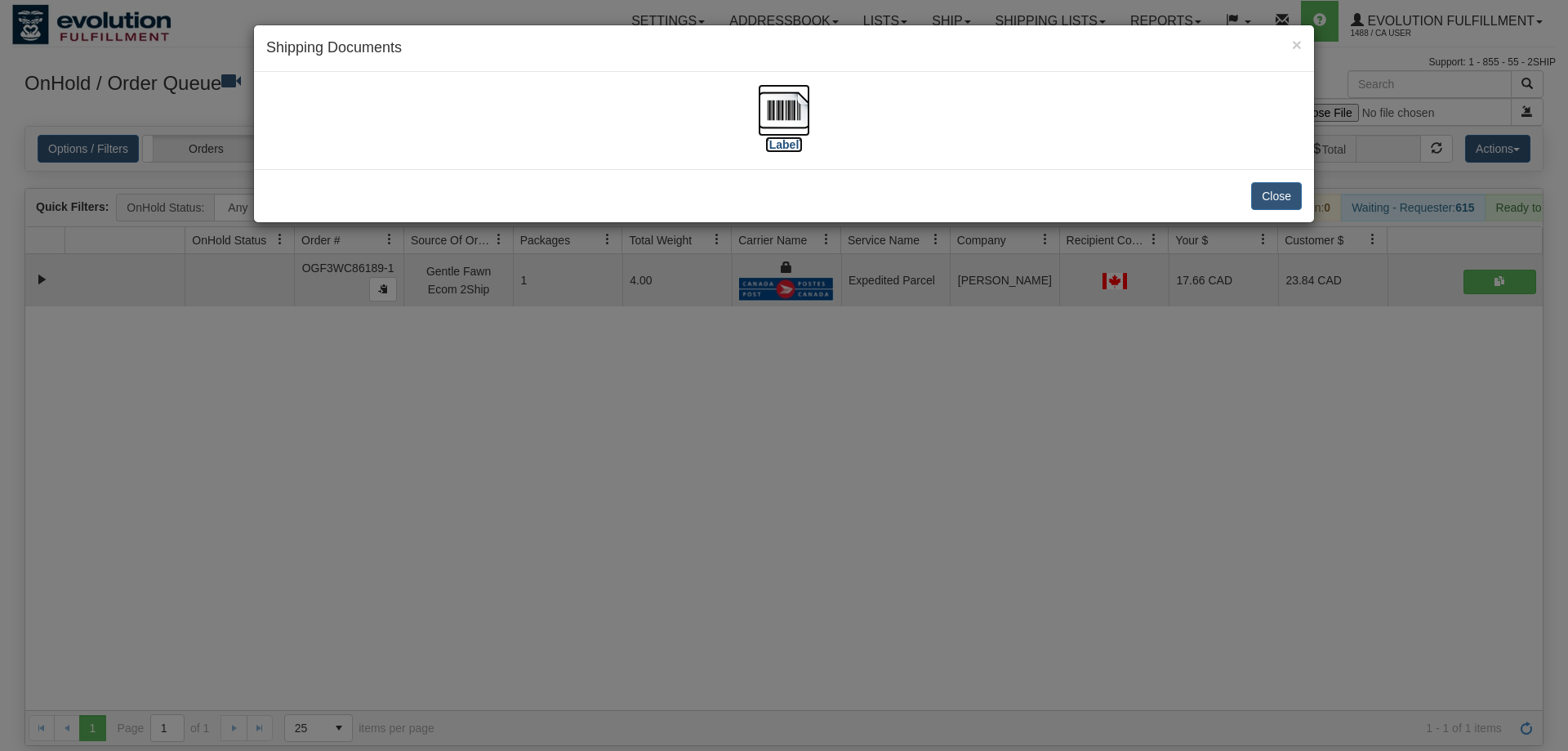
click at [780, 124] on img at bounding box center [784, 110] width 52 height 52
click at [872, 444] on div "× Shipping Documents [Label] Close" at bounding box center [784, 376] width 1568 height 751
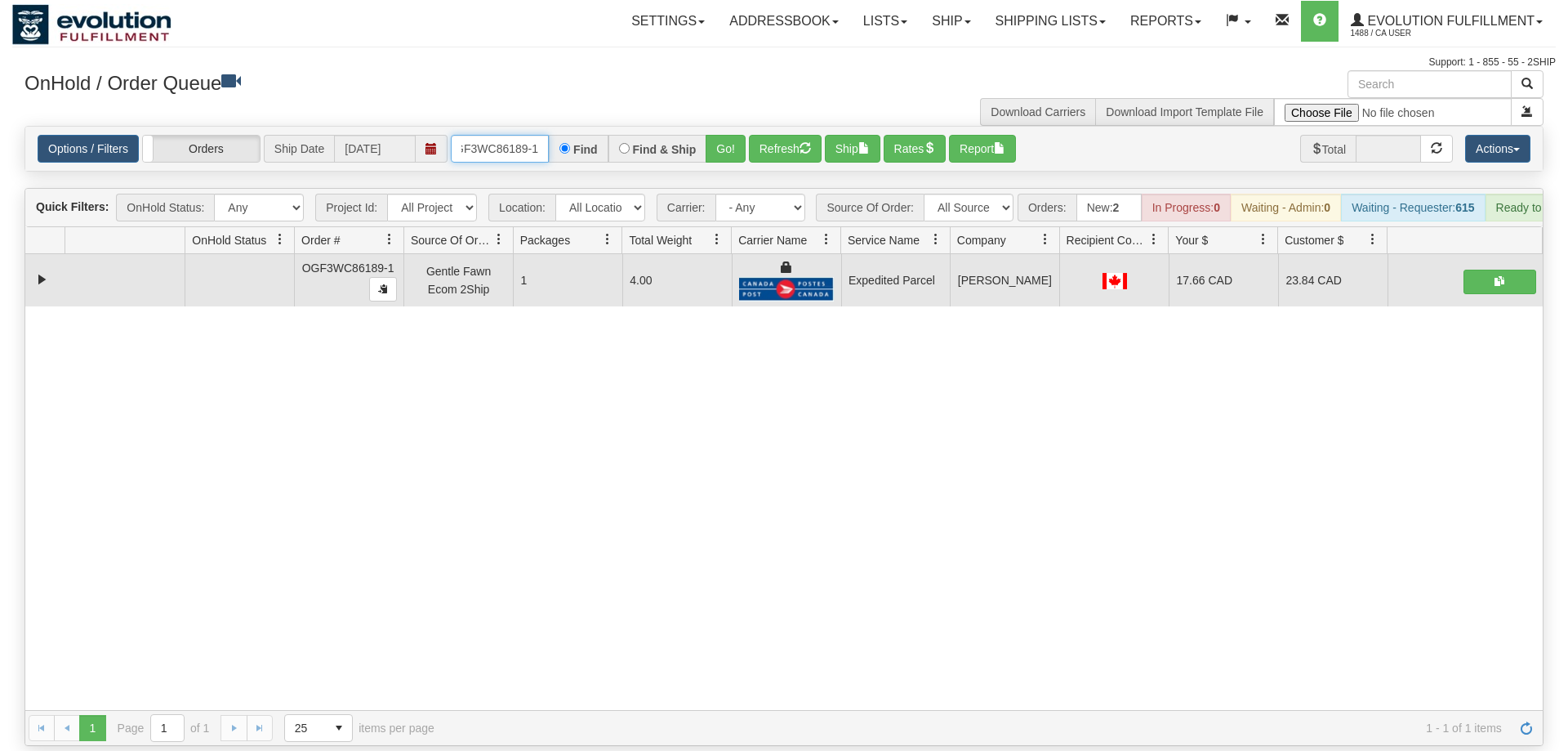
click at [480, 135] on input "OGF3WC86189-1" at bounding box center [500, 149] width 98 height 27
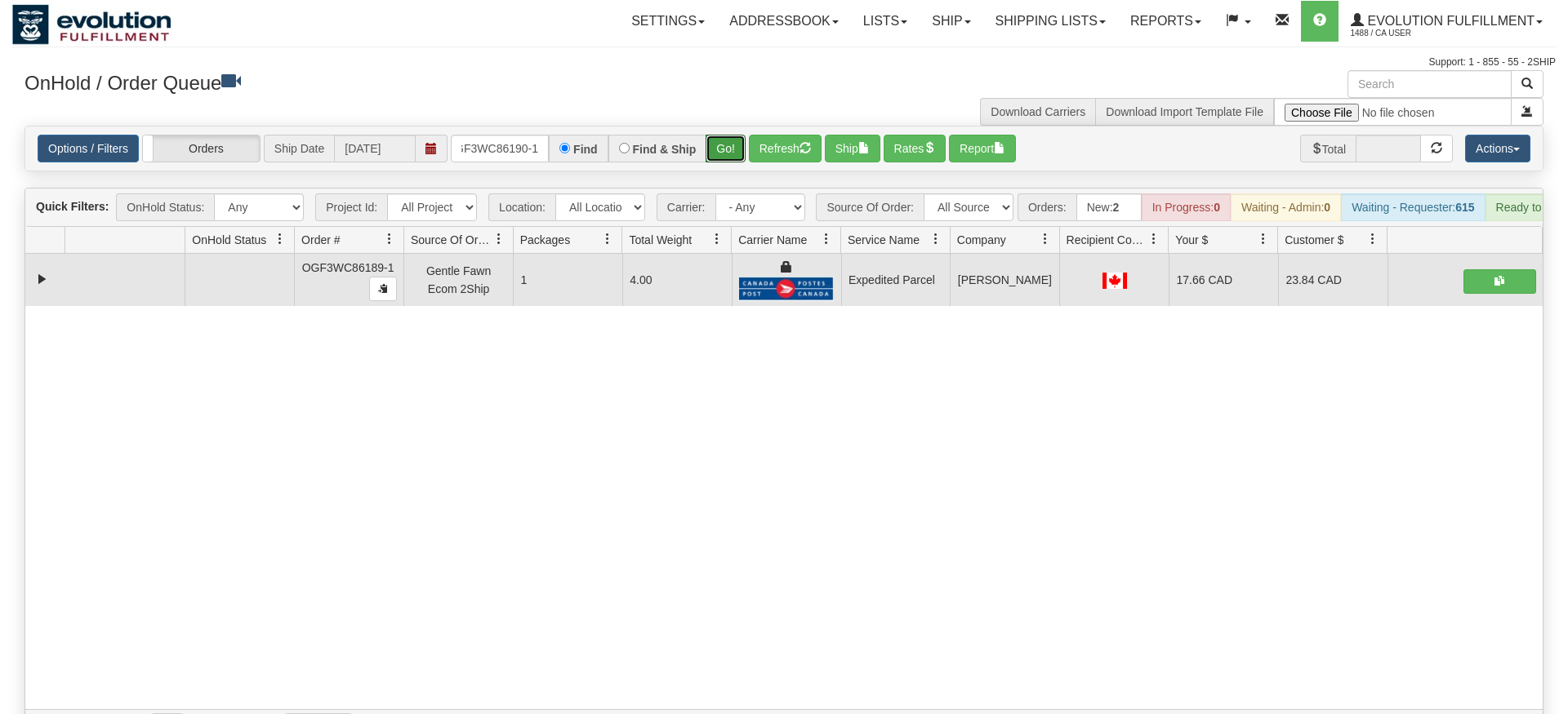
drag, startPoint x: 716, startPoint y: 159, endPoint x: 719, endPoint y: 149, distance: 10.4
click at [716, 159] on div "Is equal to Is not equal to Contains Does not contains CAD USD EUR ZAR [PERSON_…" at bounding box center [784, 435] width 1544 height 620
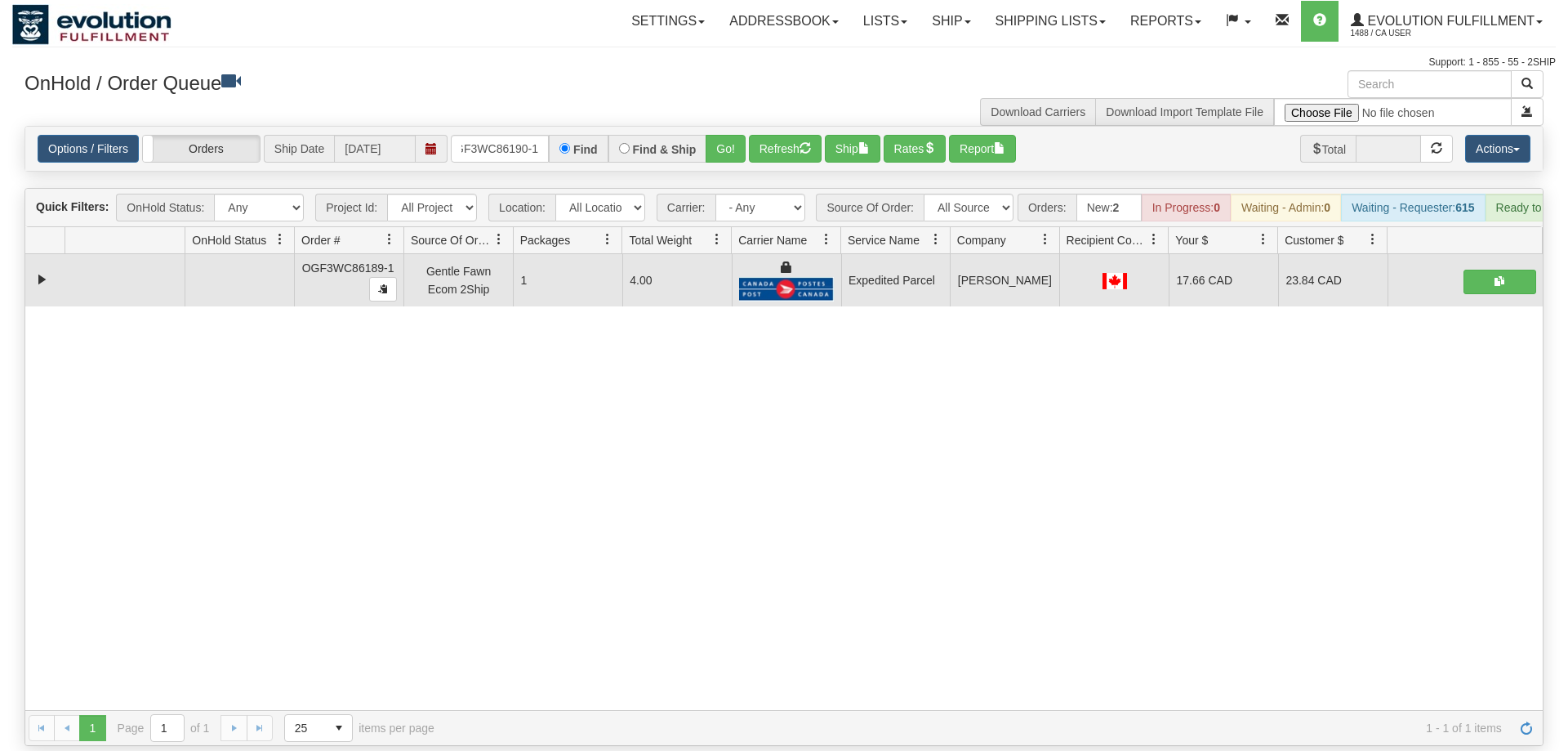
click at [731, 126] on div "Options / Filters Group Shipments Orders Ship Date 09/04/2025 OGF3WC86190-1 Fin…" at bounding box center [783, 148] width 1517 height 44
click at [719, 135] on button "Go!" at bounding box center [726, 149] width 40 height 27
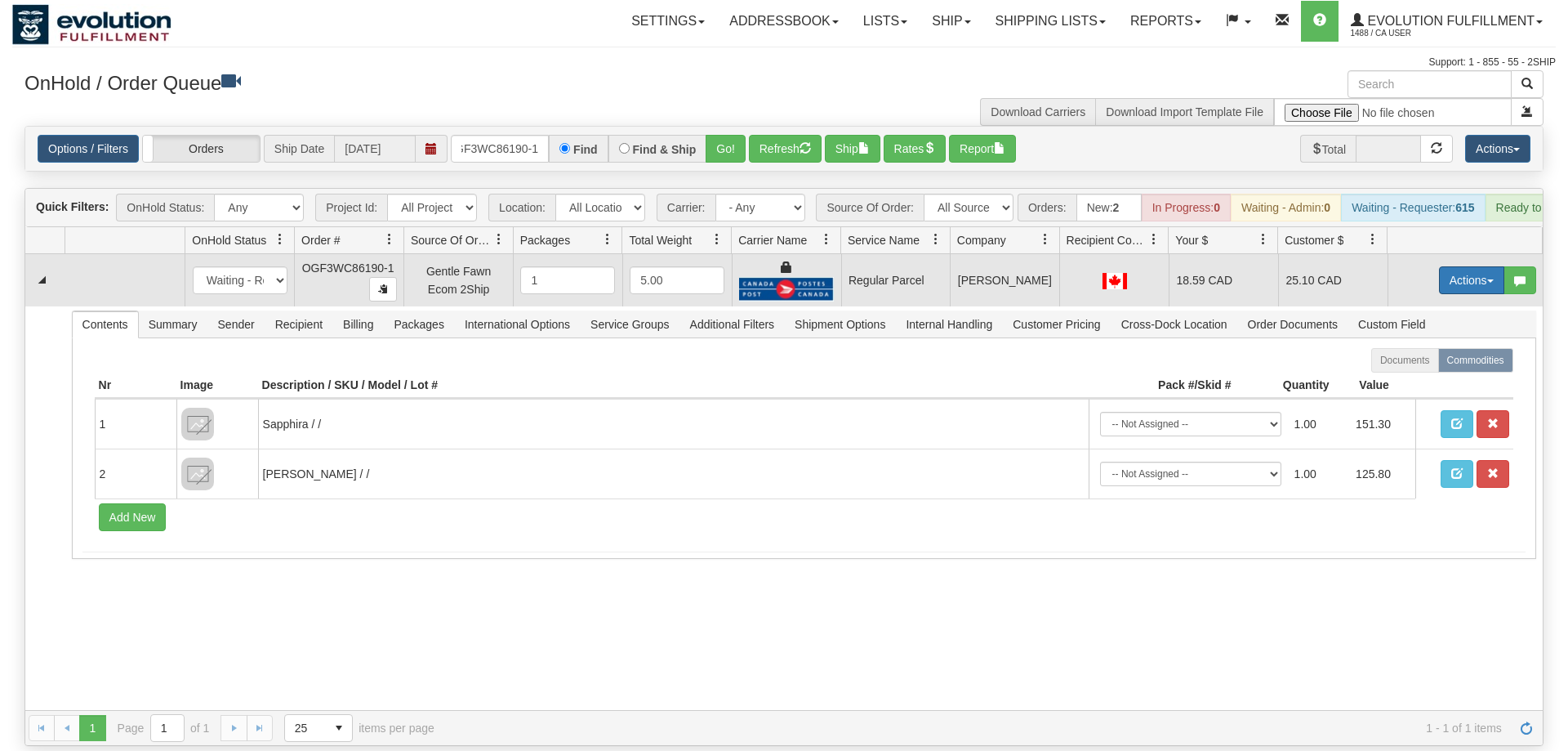
click at [1449, 266] on button "Actions" at bounding box center [1472, 280] width 65 height 27
click at [1397, 347] on span "Rate All Services" at bounding box center [1438, 353] width 98 height 13
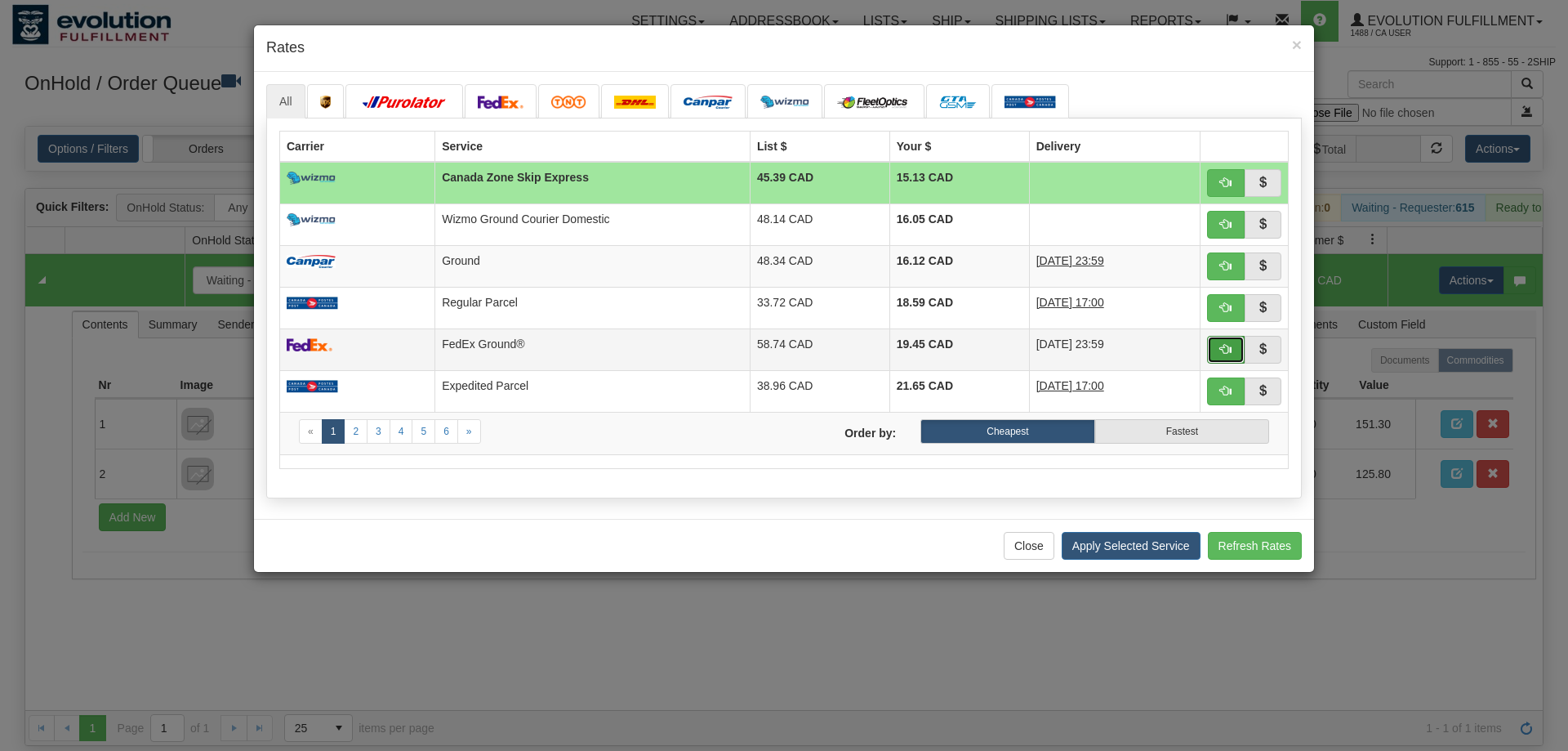
click at [1231, 351] on span "button" at bounding box center [1225, 348] width 11 height 11
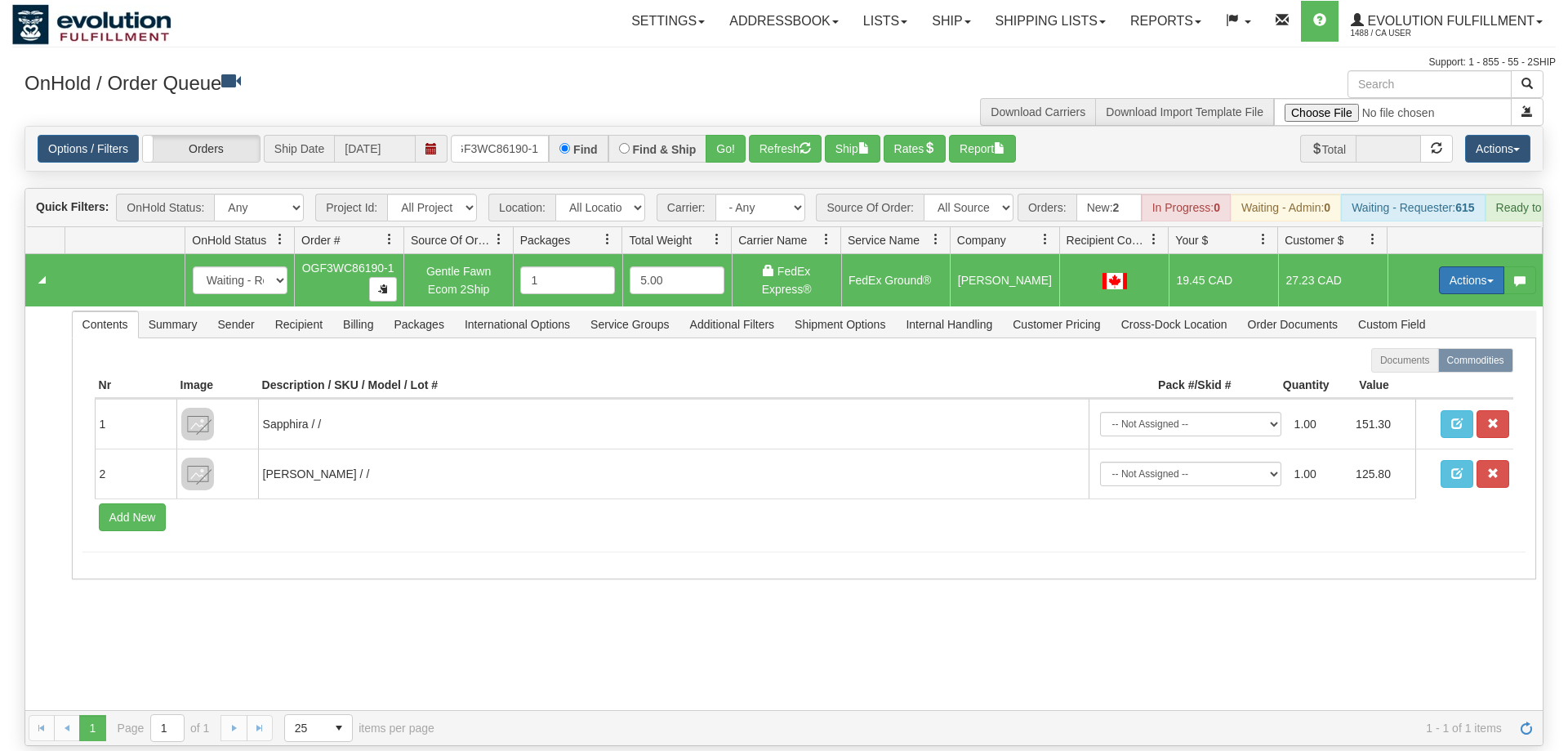
click at [1447, 266] on button "Actions" at bounding box center [1472, 280] width 65 height 27
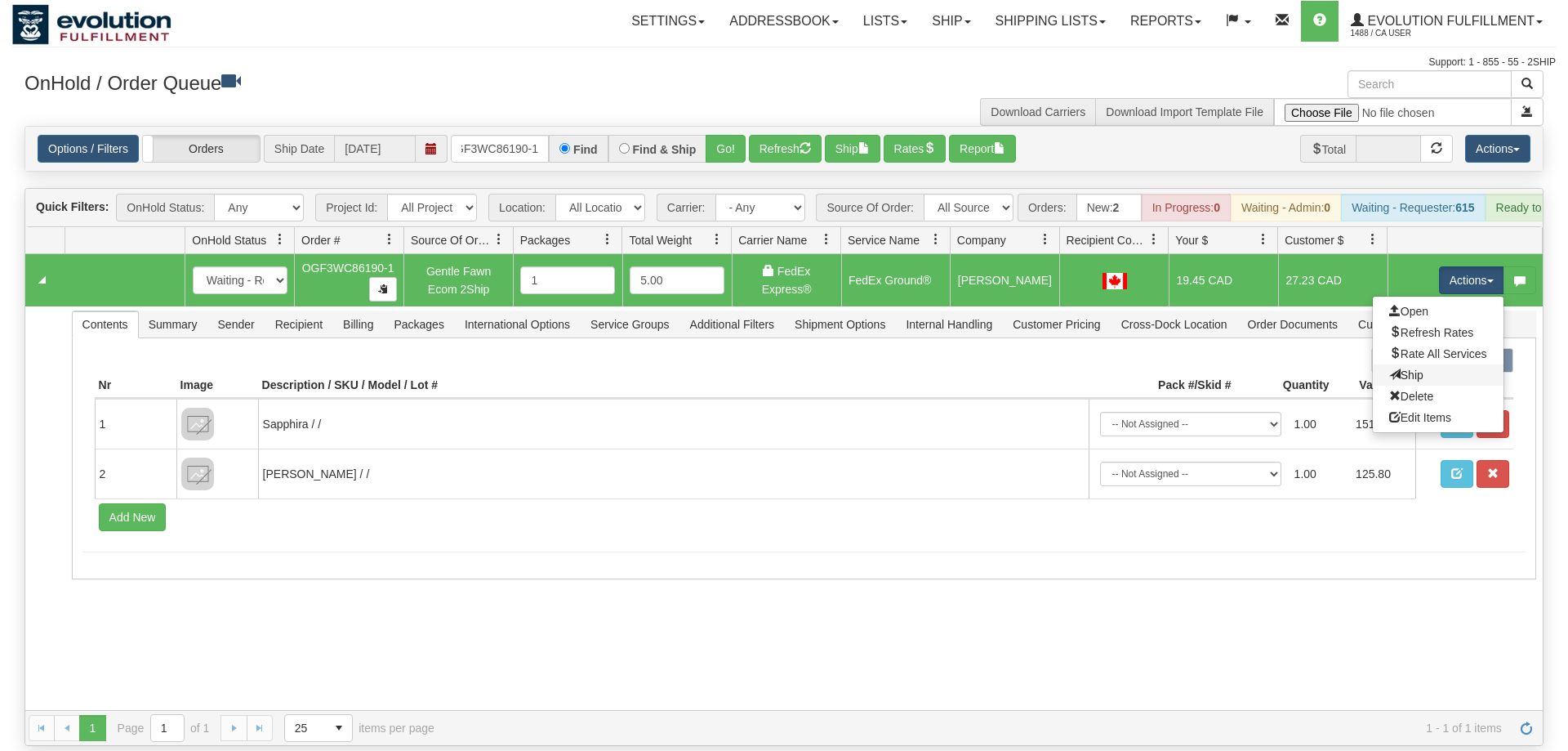
click at [1410, 364] on link "Ship" at bounding box center [1438, 375] width 131 height 21
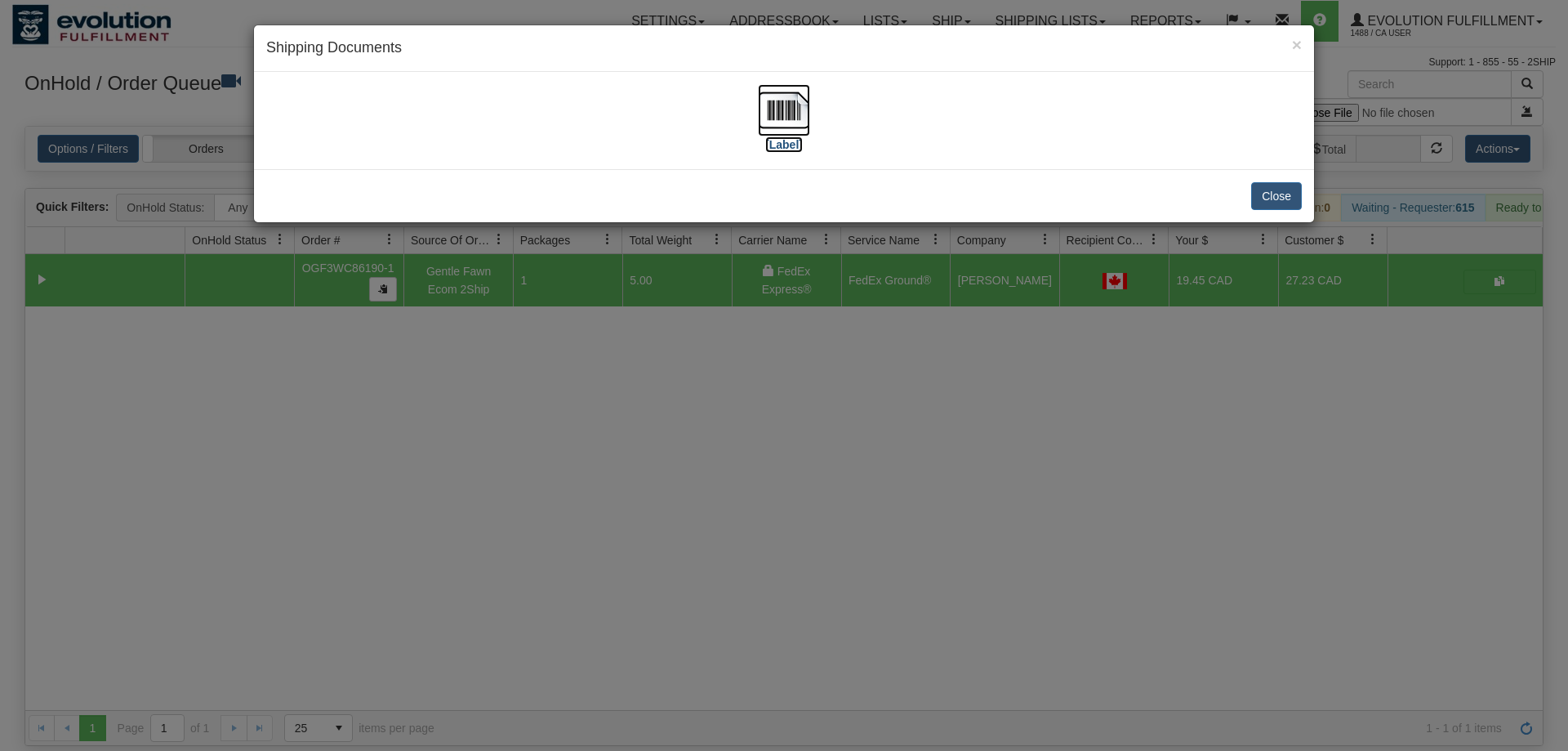
click at [791, 119] on img at bounding box center [784, 110] width 52 height 52
click at [1030, 453] on div "× Shipping Documents [Label] Close" at bounding box center [784, 376] width 1568 height 751
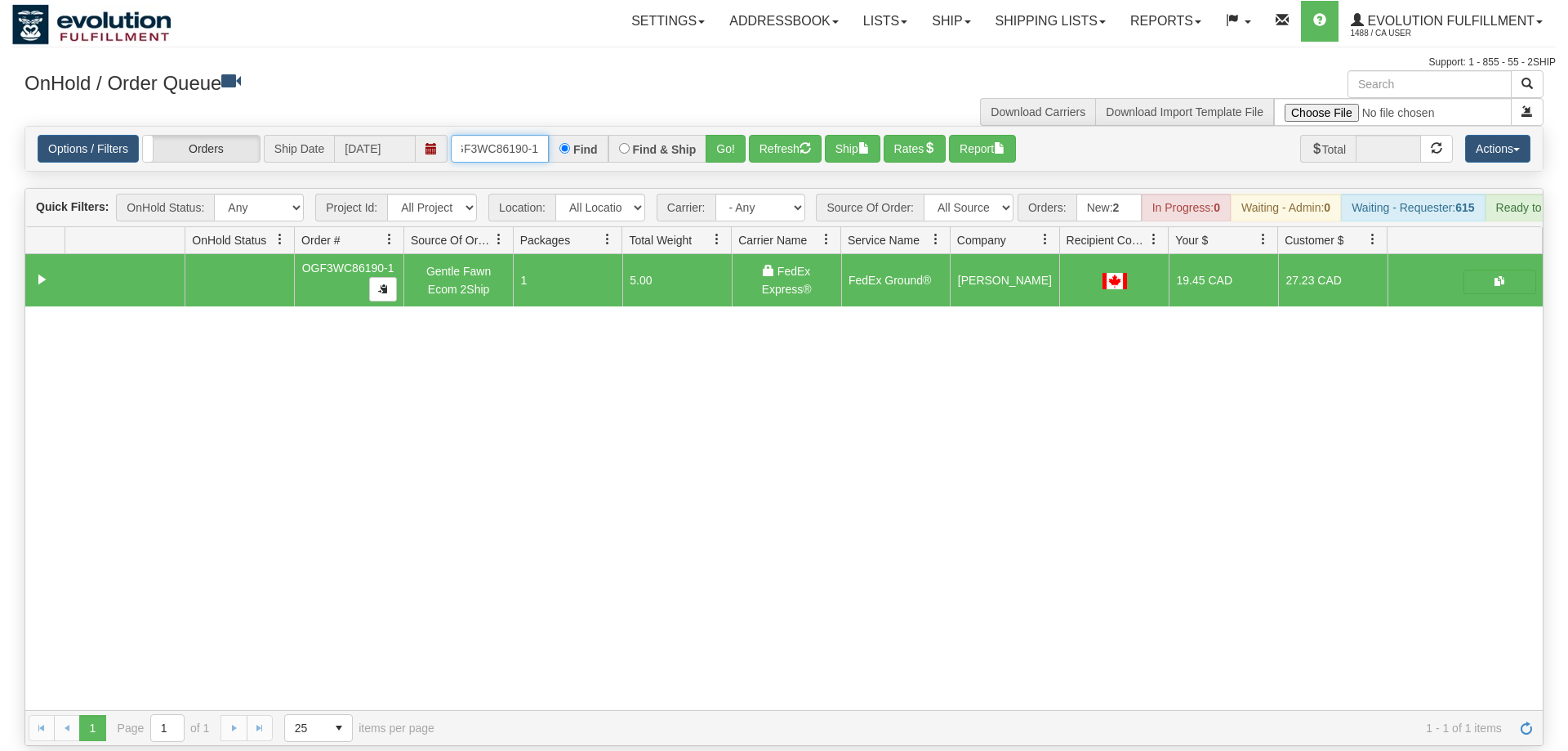
click at [536, 135] on input "OGF3WC86190-1" at bounding box center [500, 149] width 98 height 27
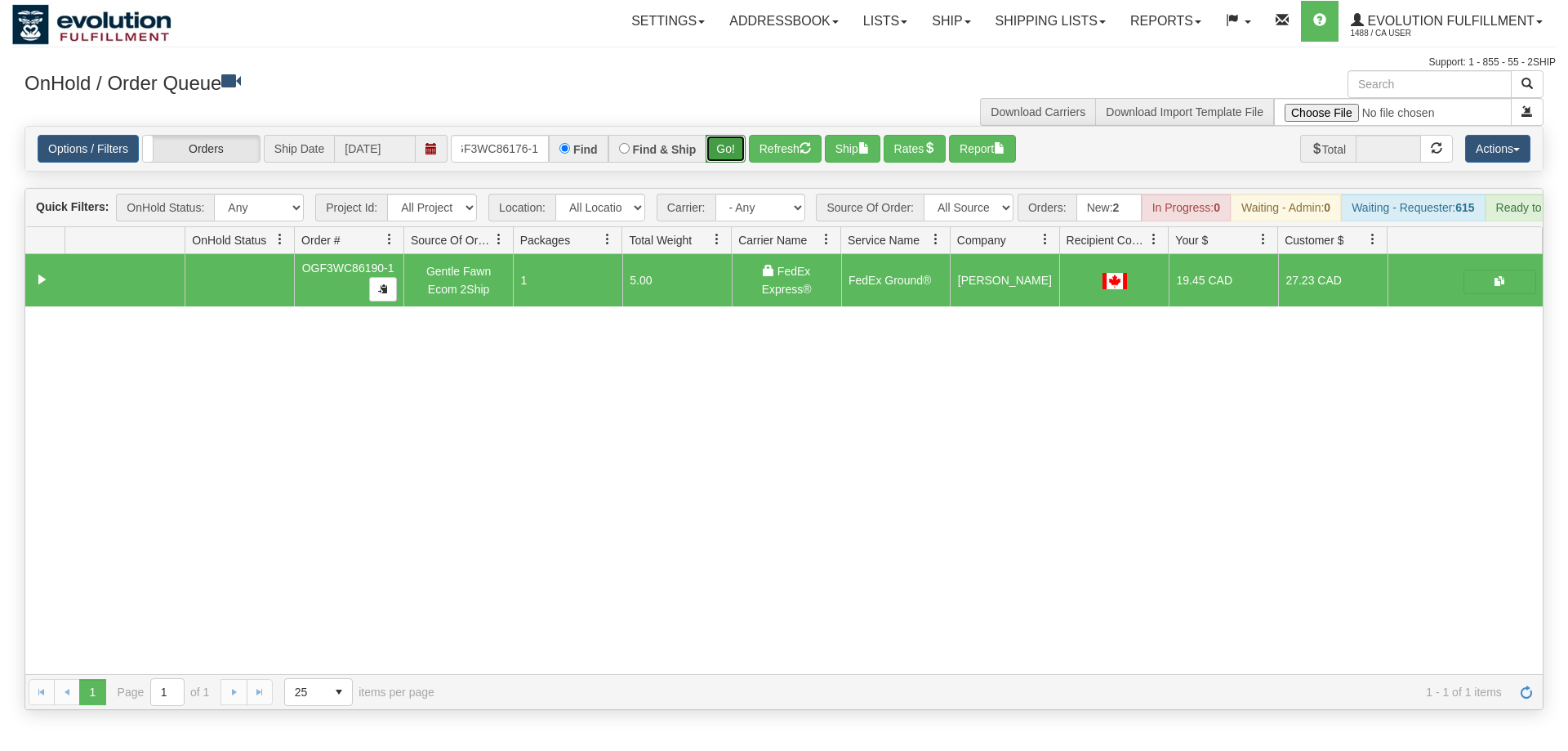
click at [721, 171] on div "Is equal to Is not equal to Contains Does not contains CAD USD EUR ZAR [PERSON_…" at bounding box center [784, 418] width 1544 height 584
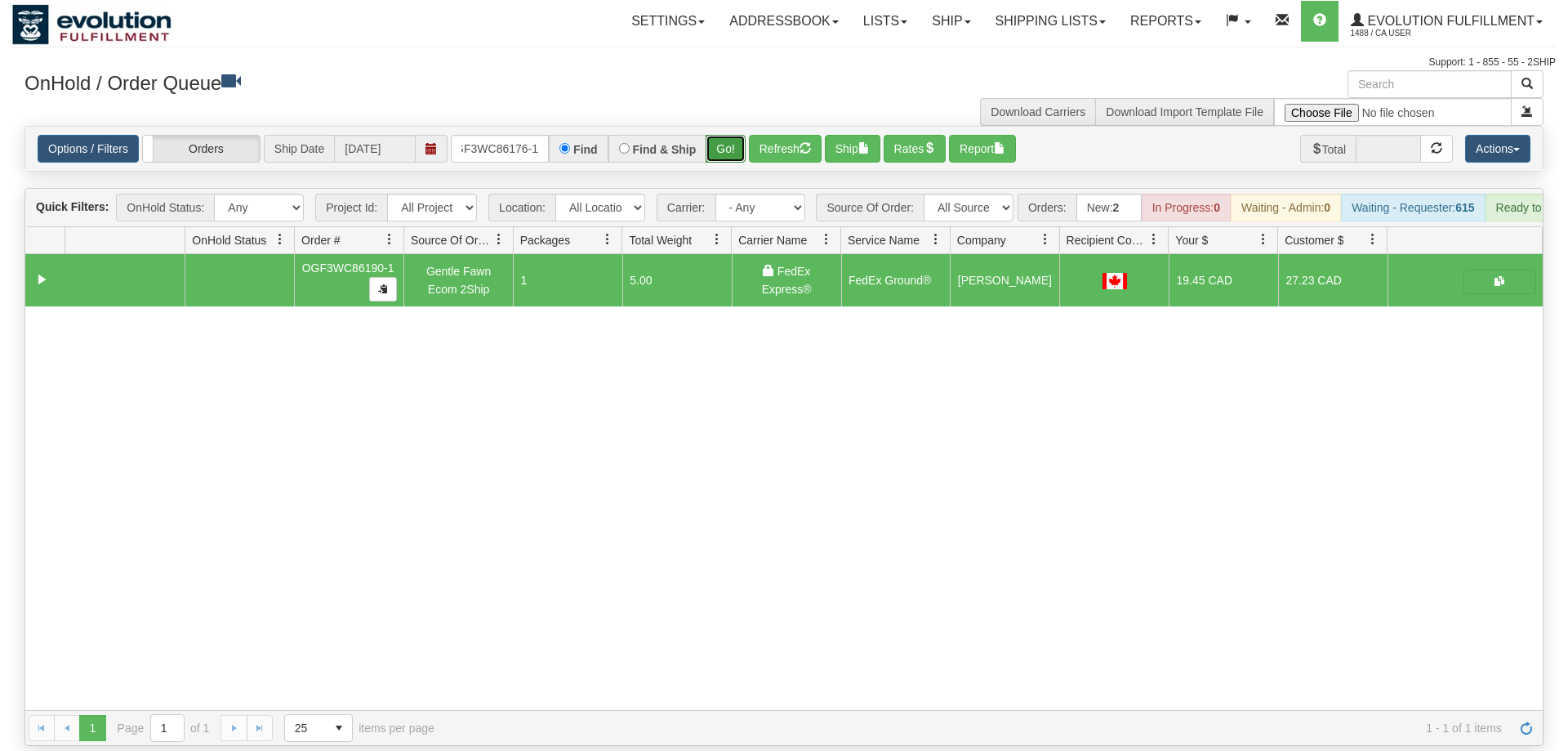
click at [728, 135] on button "Go!" at bounding box center [726, 149] width 40 height 27
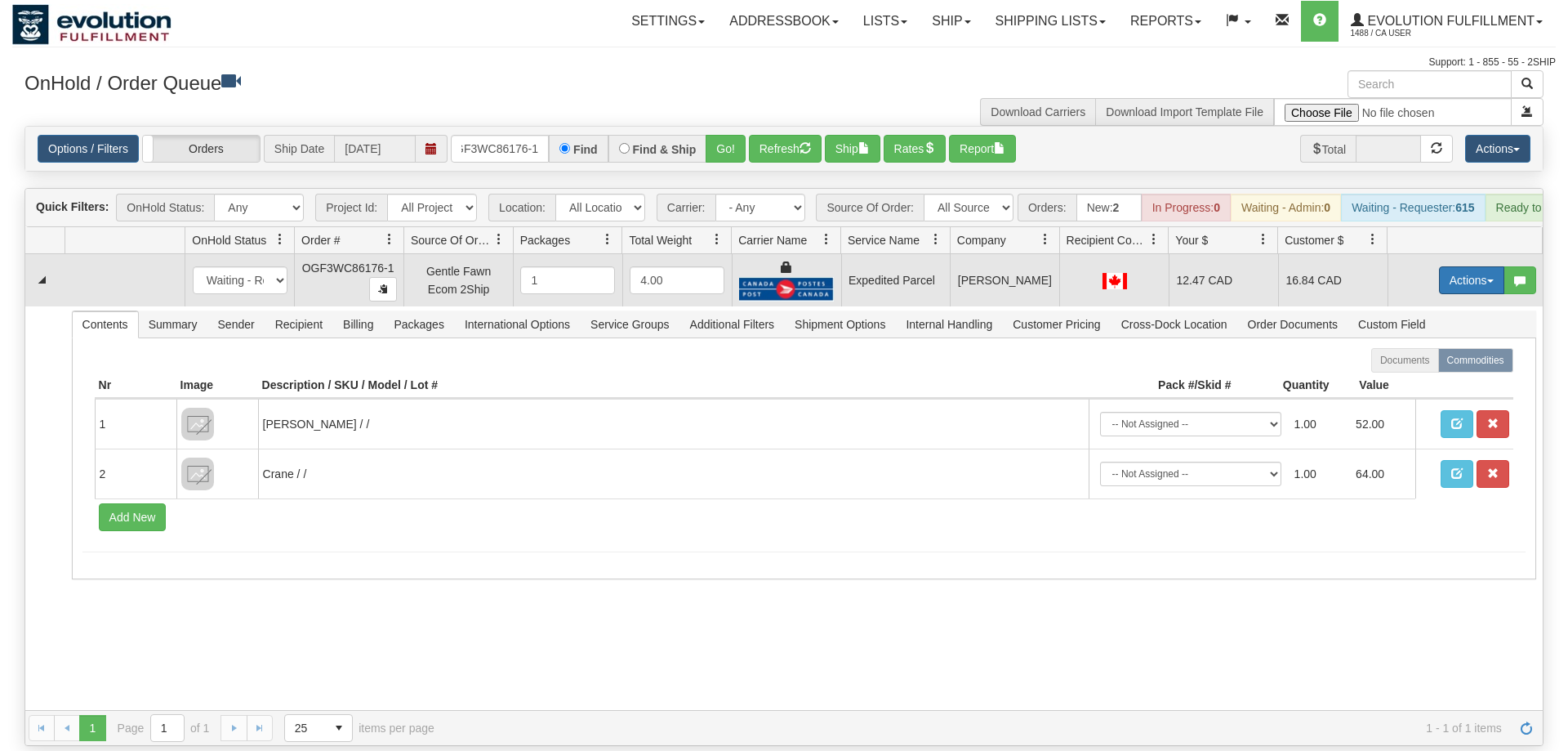
click at [1474, 266] on button "Actions" at bounding box center [1472, 280] width 65 height 27
click at [1427, 364] on link "Ship" at bounding box center [1438, 375] width 131 height 21
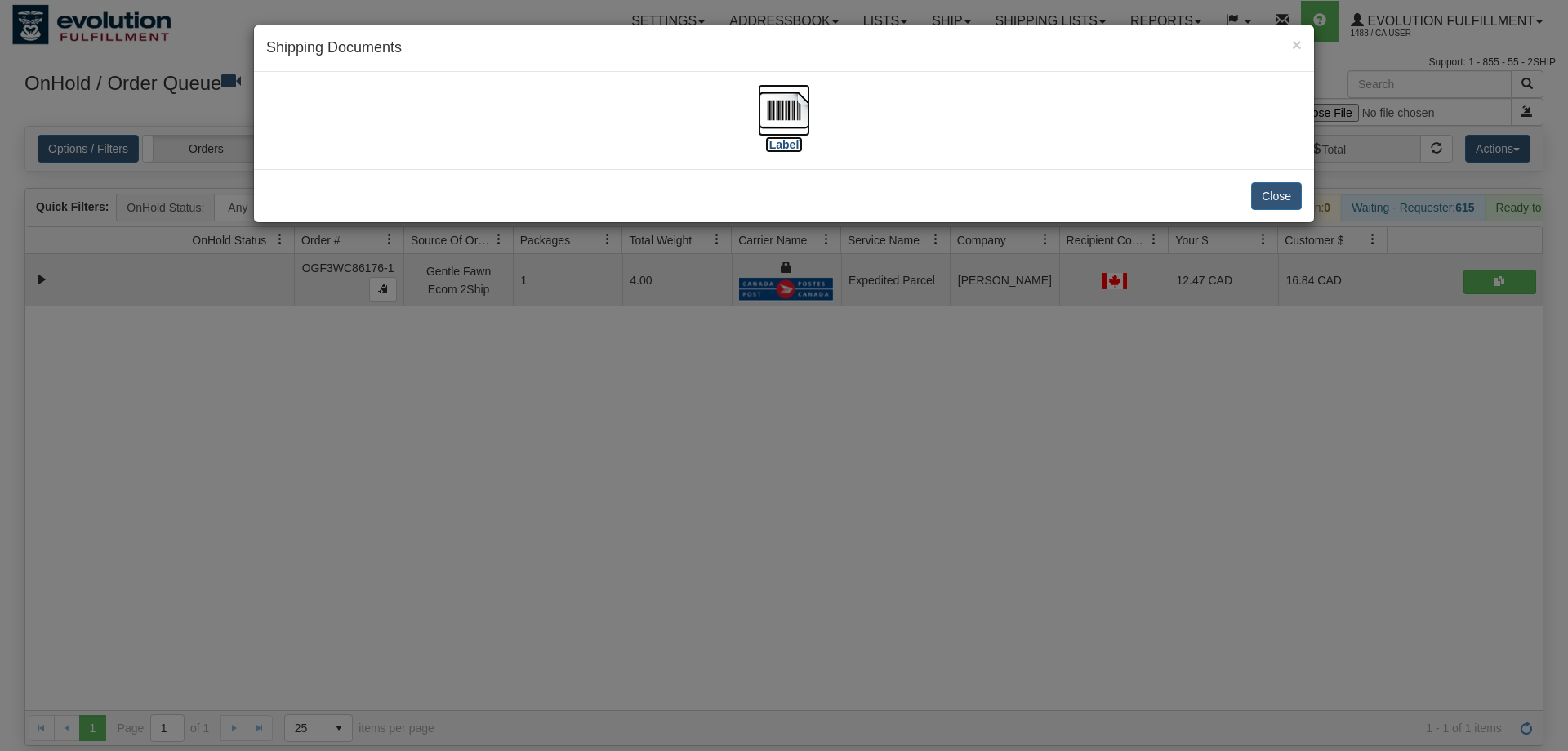
click at [798, 96] on img at bounding box center [784, 110] width 52 height 52
drag, startPoint x: 945, startPoint y: 458, endPoint x: 922, endPoint y: 424, distance: 41.0
click at [939, 445] on div "× Shipping Documents [Label] Close" at bounding box center [784, 376] width 1568 height 751
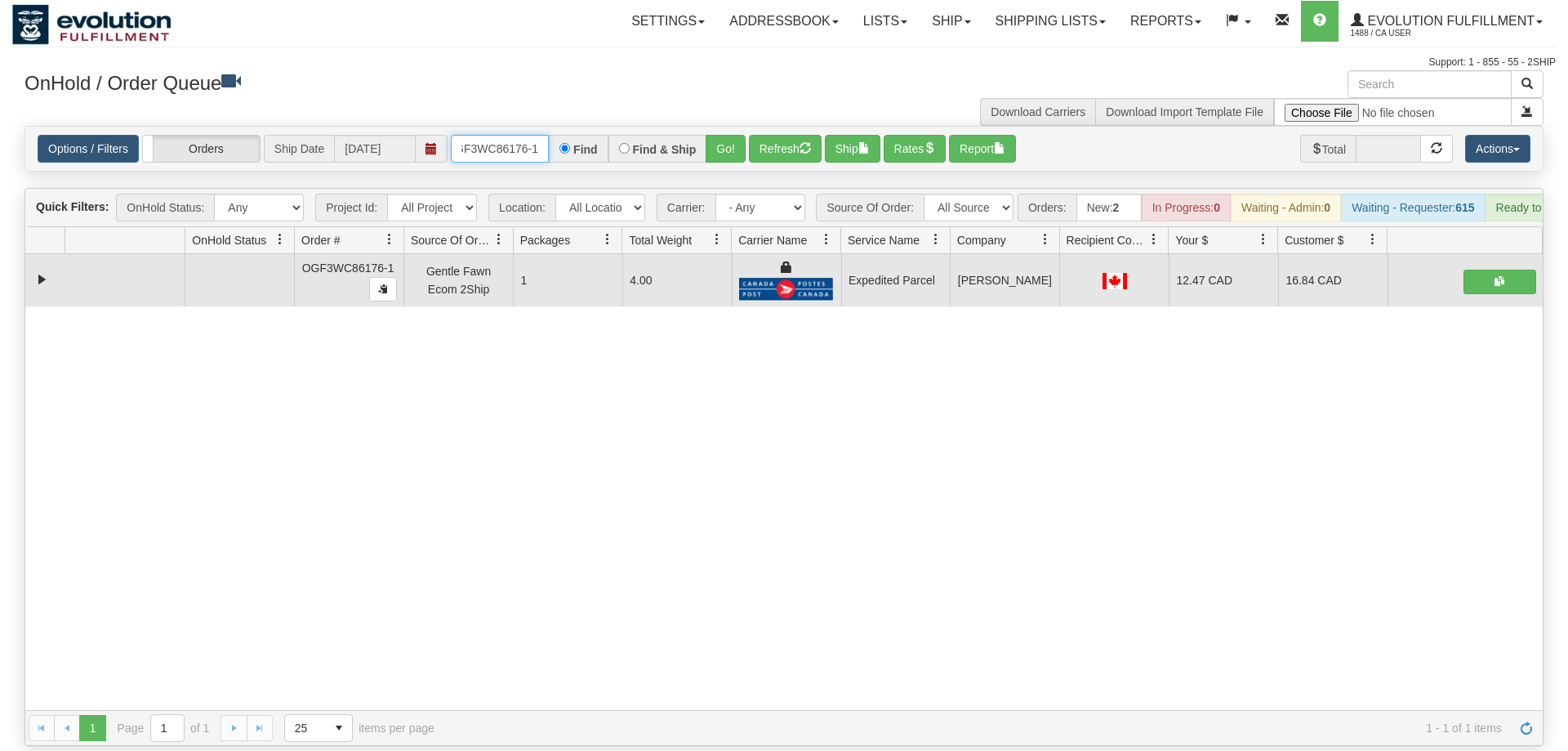
click at [501, 135] on input "OGF3WC86176-1" at bounding box center [500, 149] width 98 height 27
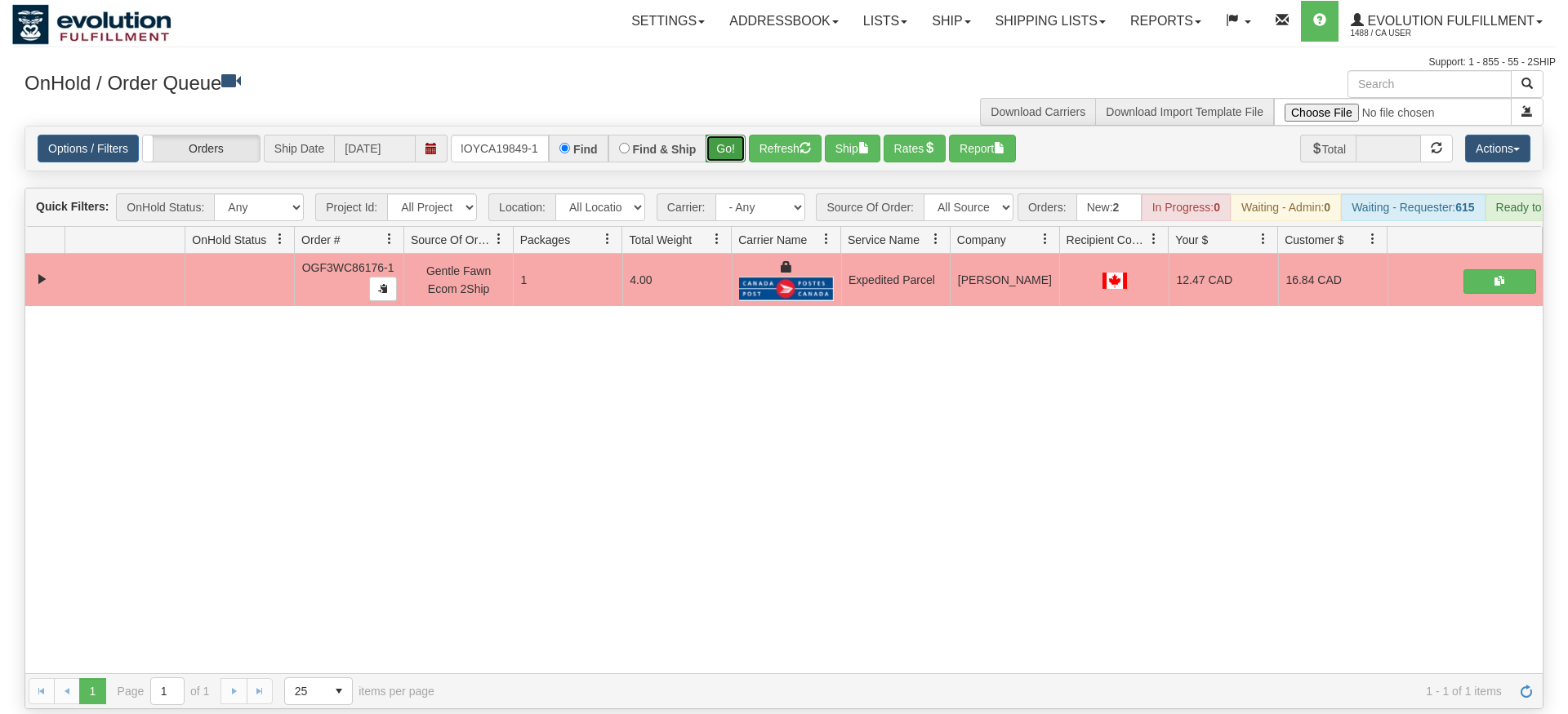
drag, startPoint x: 743, startPoint y: 127, endPoint x: 733, endPoint y: 131, distance: 10.8
click at [740, 161] on div "Is equal to Is not equal to Contains Does not contains CAD USD EUR ZAR [PERSON_…" at bounding box center [784, 417] width 1544 height 584
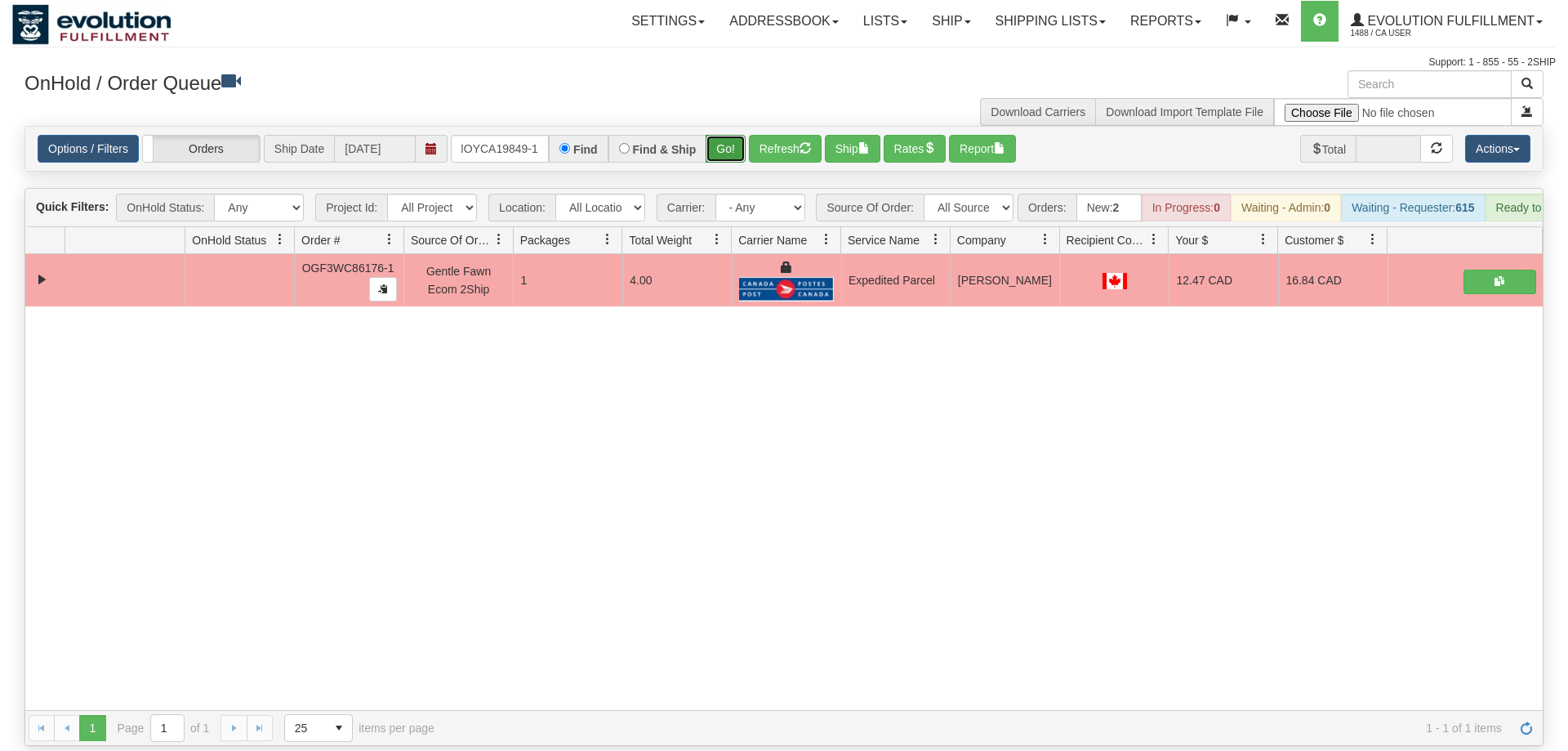
click at [733, 135] on button "Go!" at bounding box center [726, 149] width 40 height 27
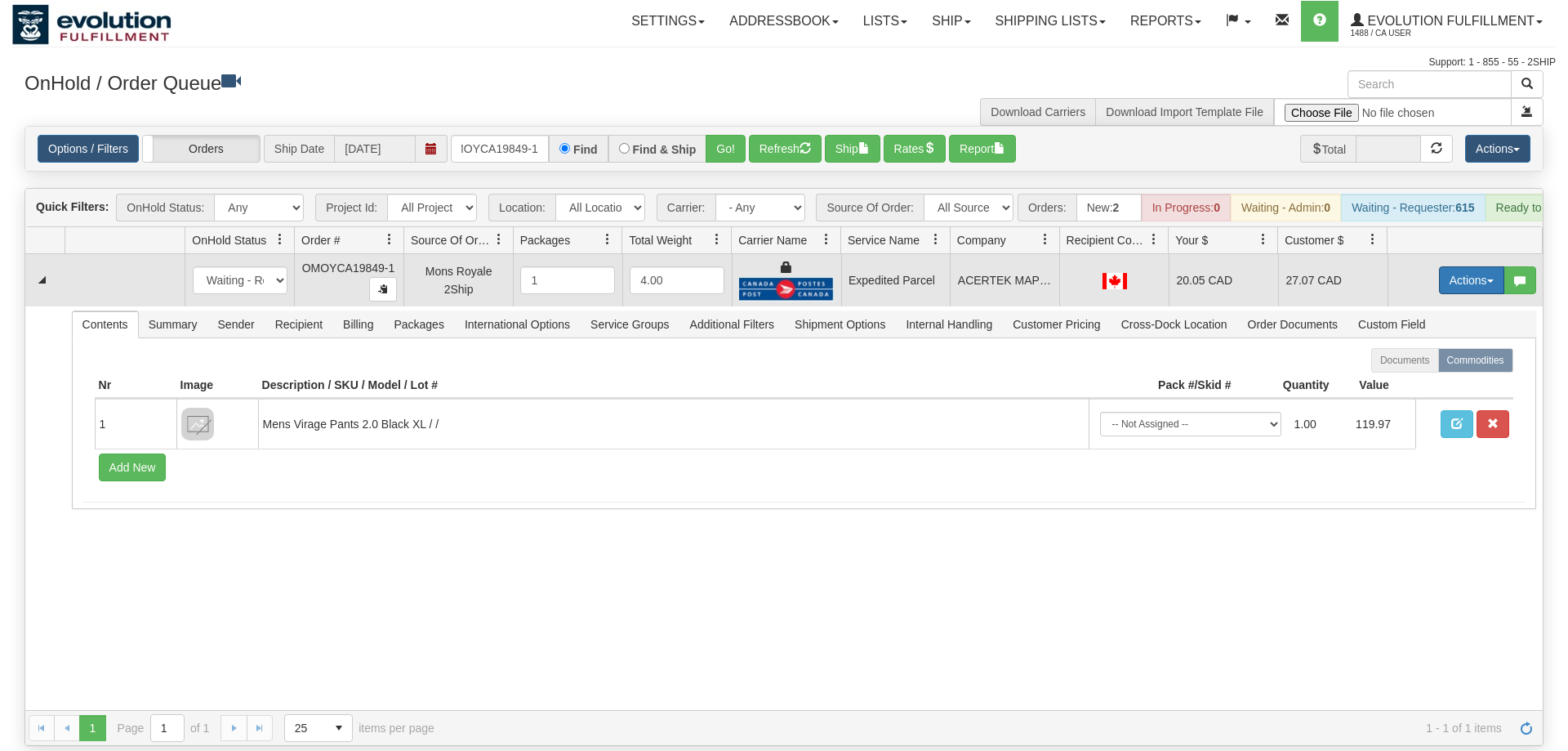
click at [1461, 266] on button "Actions" at bounding box center [1472, 280] width 65 height 27
click at [1406, 369] on span "Ship" at bounding box center [1407, 375] width 34 height 13
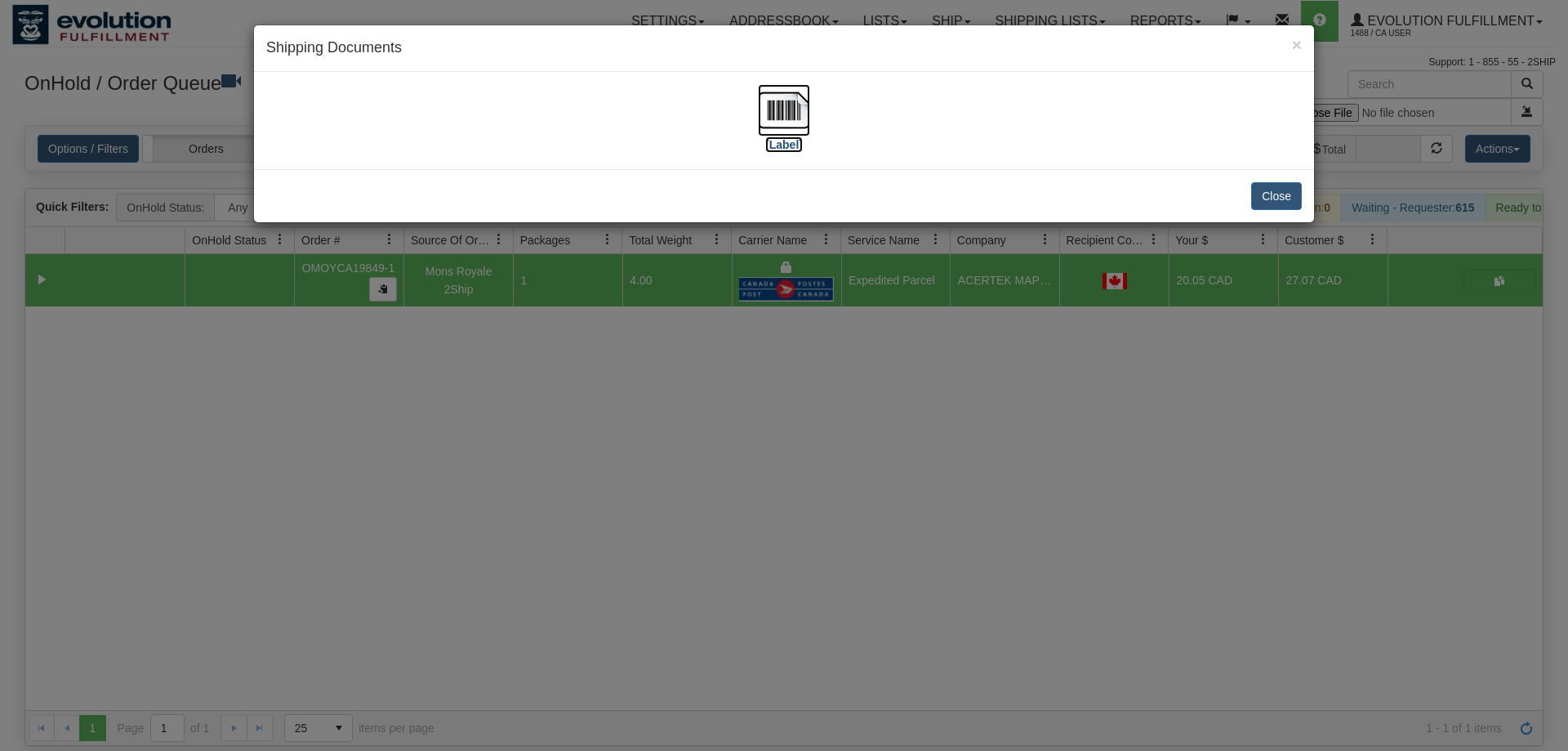
click at [778, 103] on img at bounding box center [784, 110] width 52 height 52
drag, startPoint x: 920, startPoint y: 613, endPoint x: 489, endPoint y: 259, distance: 557.7
click at [919, 613] on div "× Shipping Documents [Label] Close" at bounding box center [784, 376] width 1568 height 751
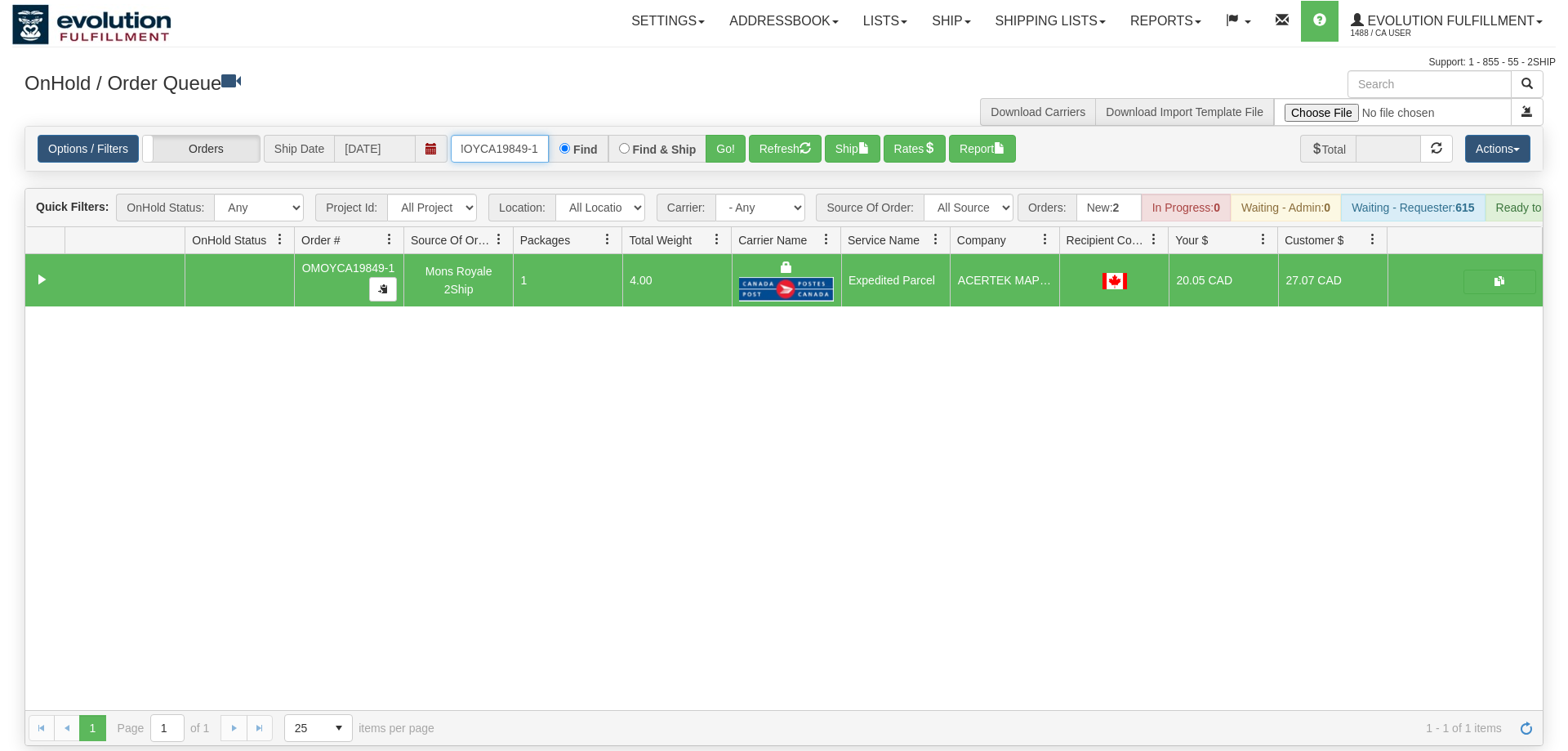
drag, startPoint x: 518, startPoint y: 114, endPoint x: 703, endPoint y: 346, distance: 296.7
click at [518, 135] on input "OMOYCA19849-1" at bounding box center [500, 149] width 98 height 27
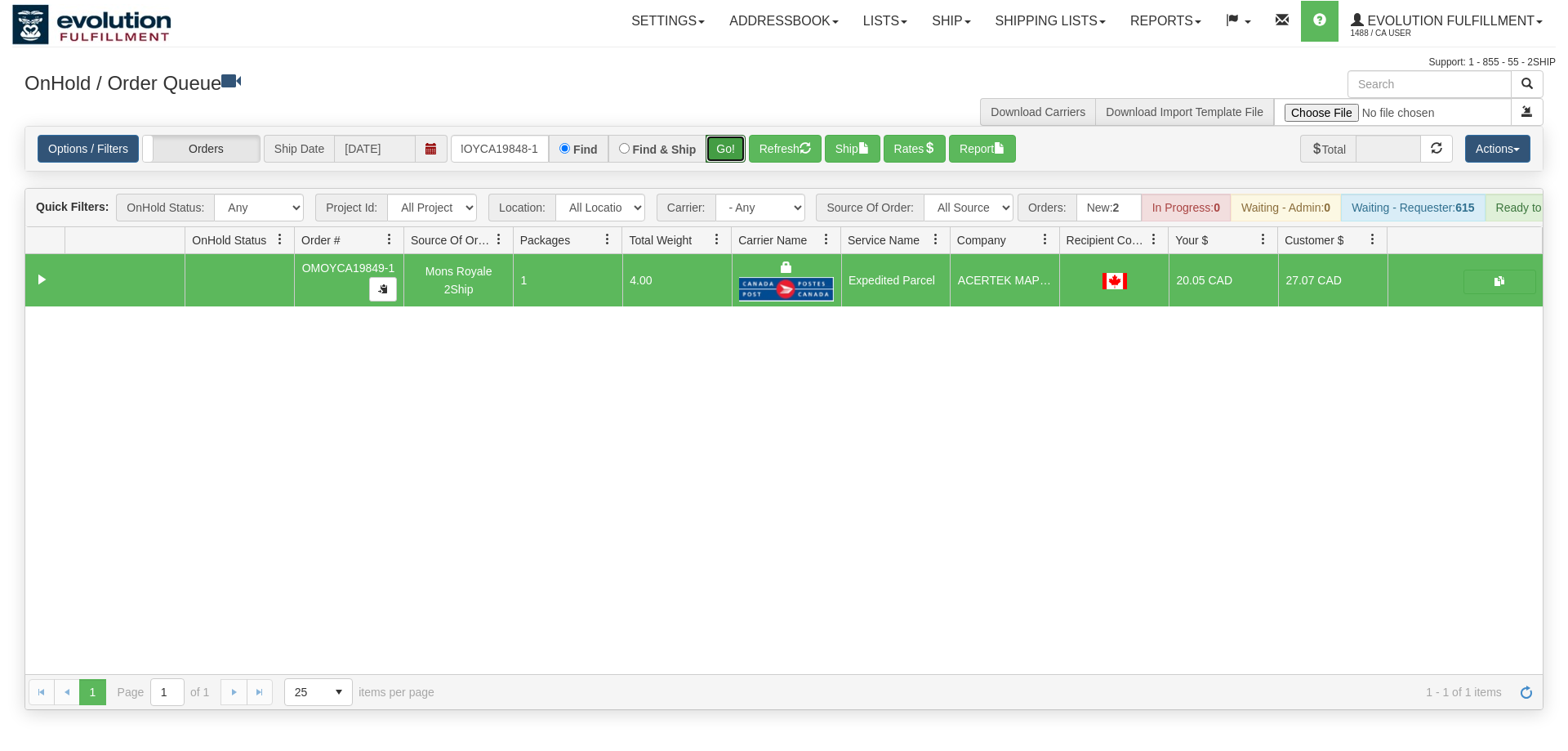
click at [732, 157] on div "Is equal to Is not equal to Contains Does not contains CAD USD EUR ZAR [PERSON_…" at bounding box center [784, 418] width 1544 height 584
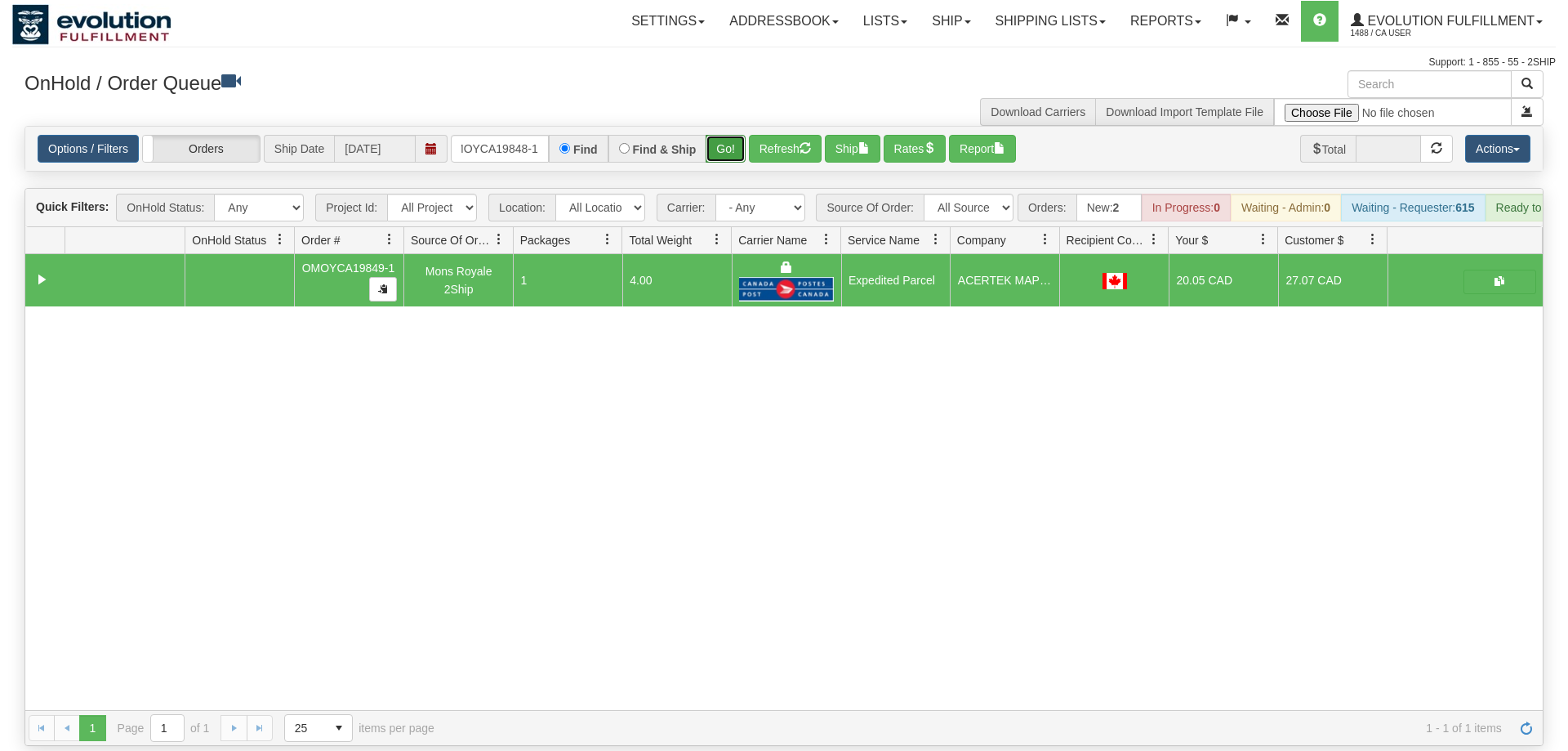
click at [730, 135] on button "Go!" at bounding box center [726, 149] width 40 height 27
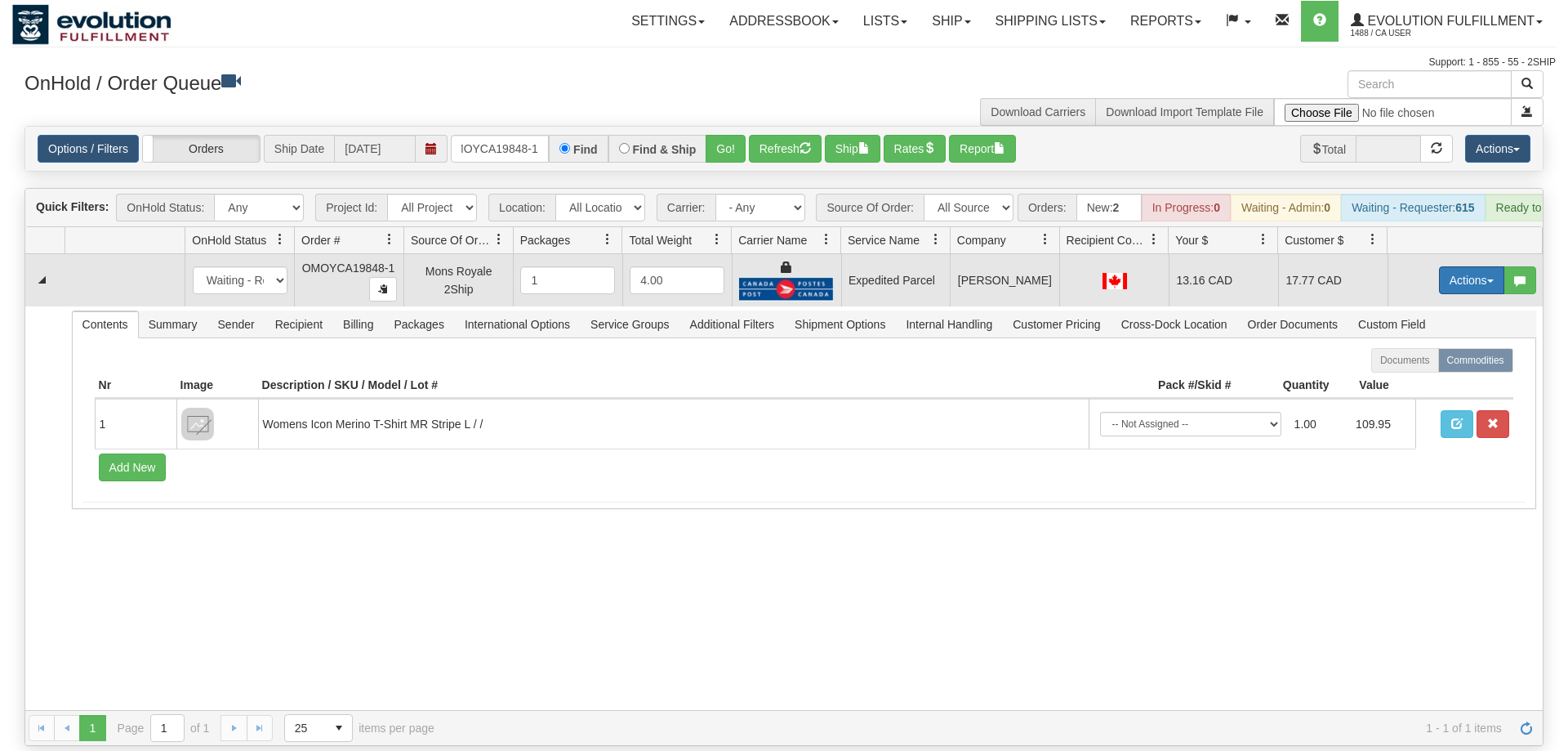
click at [1463, 266] on button "Actions" at bounding box center [1472, 280] width 65 height 27
click at [1414, 369] on span "Ship" at bounding box center [1407, 375] width 34 height 13
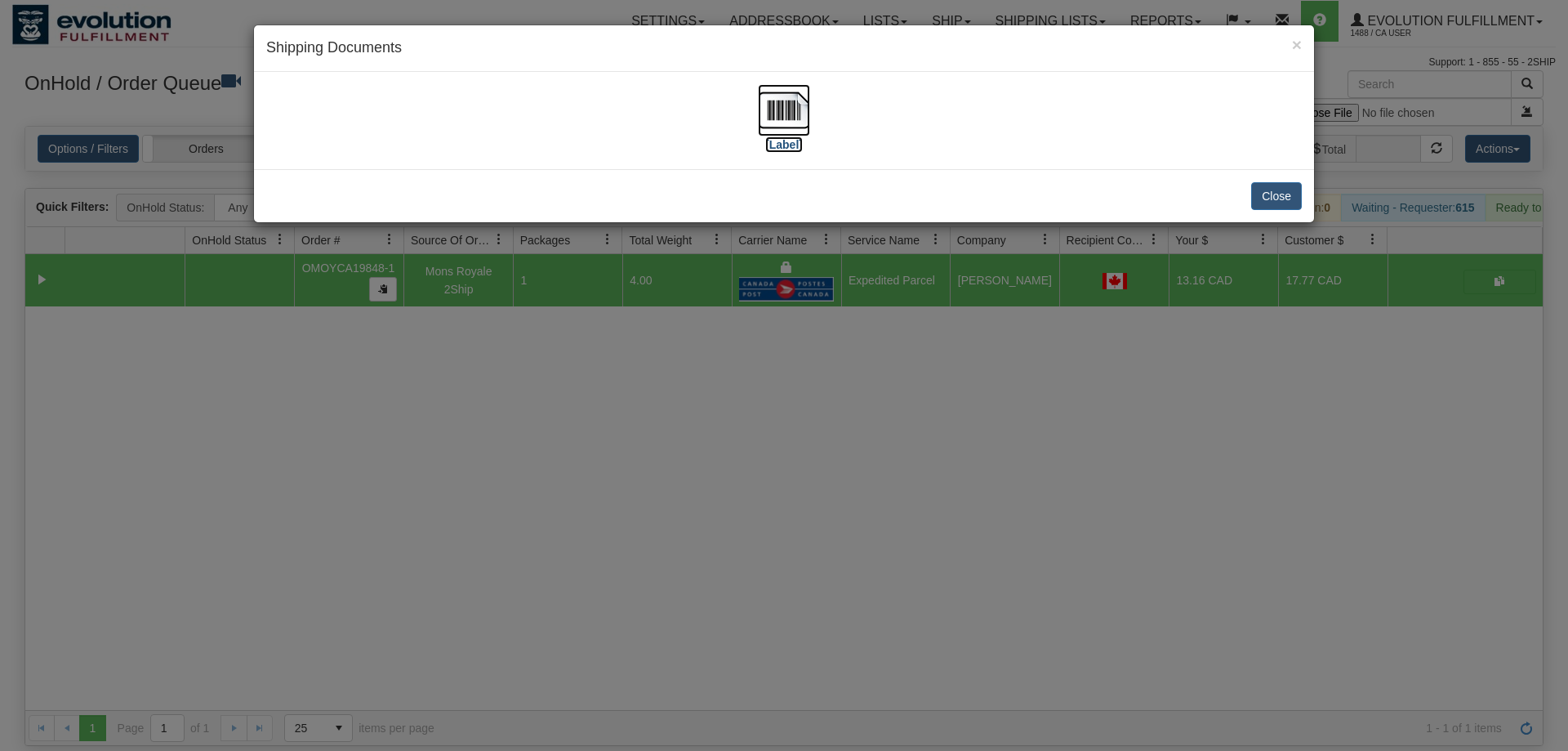
click at [799, 141] on label "[Label]" at bounding box center [784, 144] width 38 height 16
click at [984, 491] on div "× Shipping Documents [Label] Close" at bounding box center [784, 376] width 1568 height 751
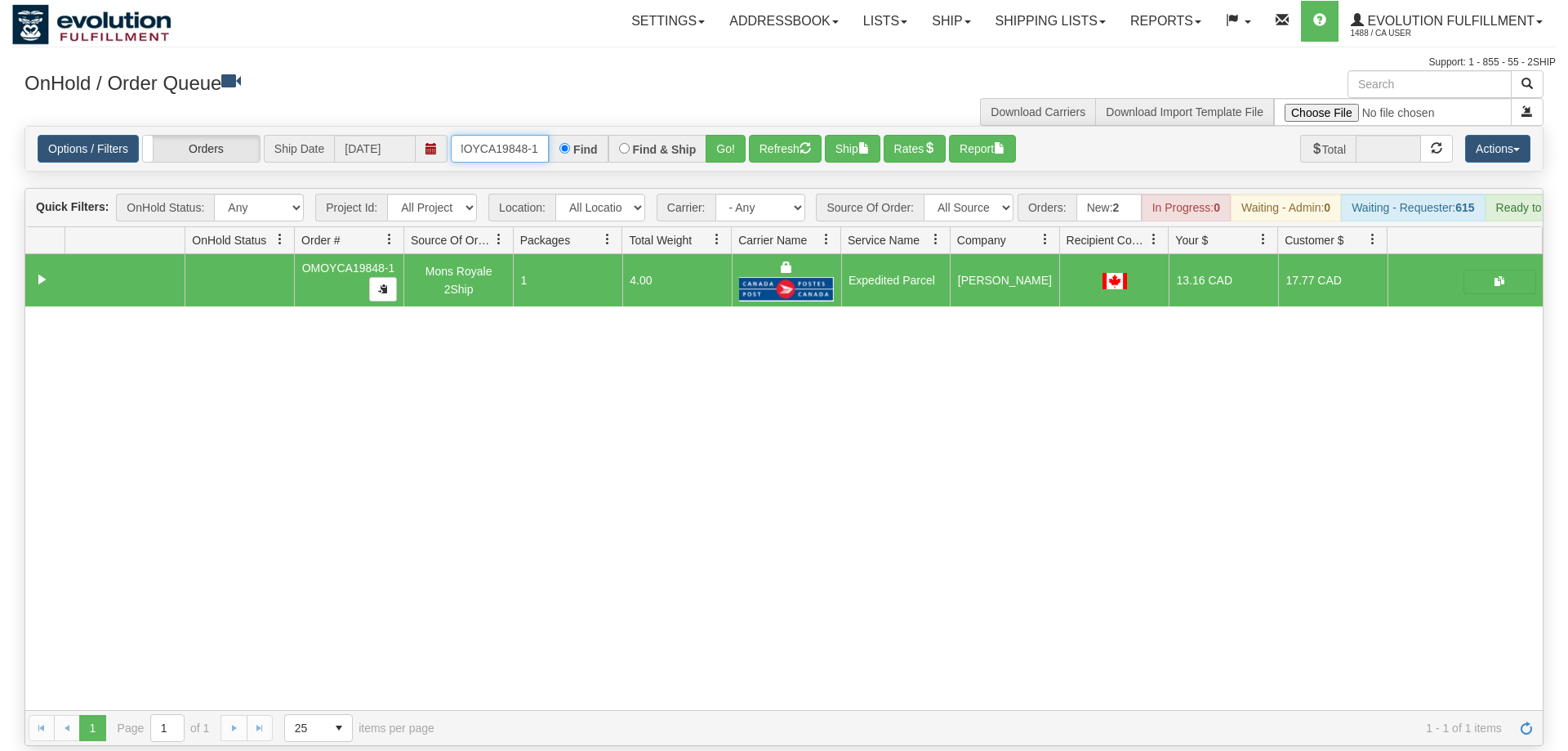
click at [504, 135] on input "oMOYCA19848-1" at bounding box center [500, 149] width 98 height 27
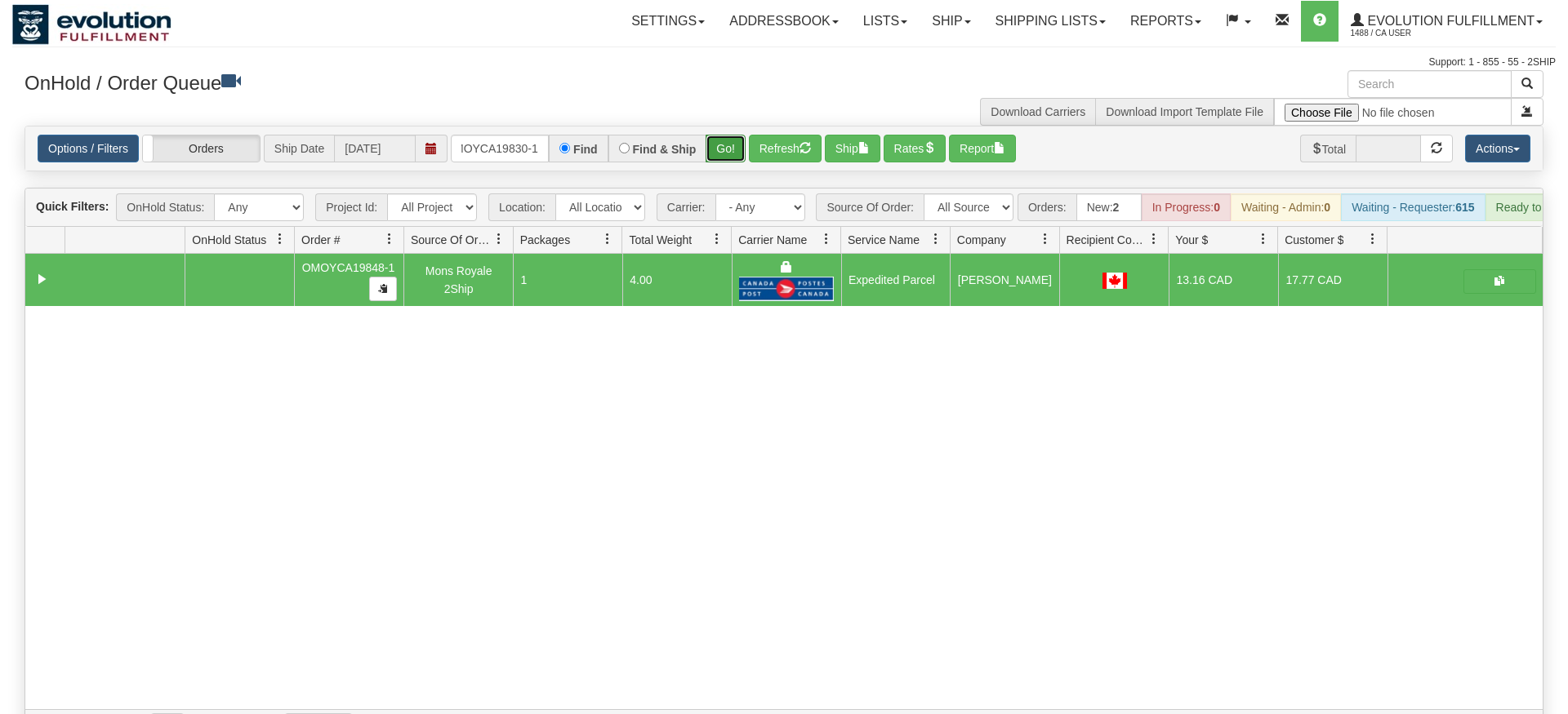
click at [726, 158] on div "Is equal to Is not equal to Contains Does not contains CAD USD EUR ZAR [PERSON_…" at bounding box center [784, 435] width 1544 height 620
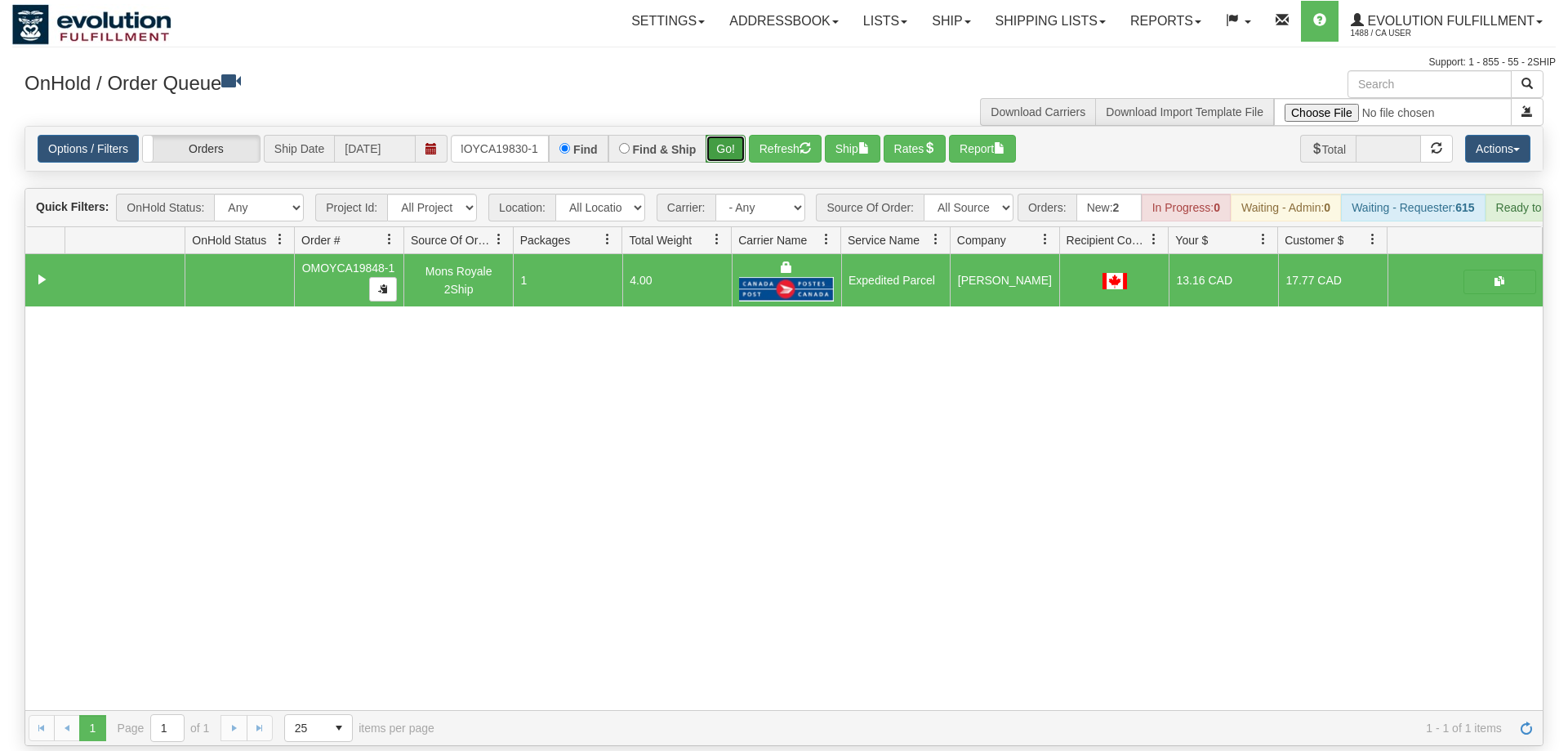
click at [727, 135] on button "Go!" at bounding box center [726, 149] width 40 height 27
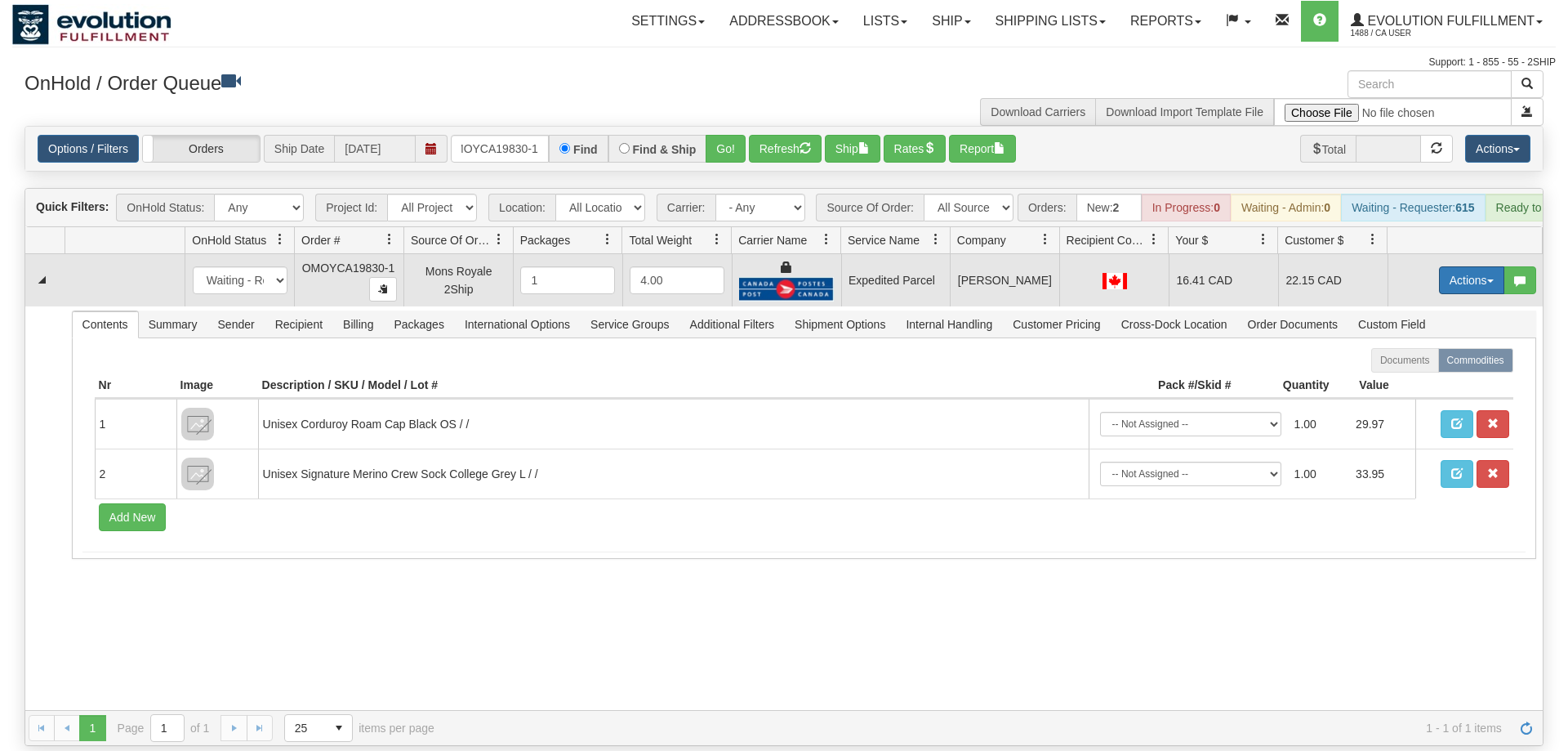
click at [1456, 266] on button "Actions" at bounding box center [1472, 280] width 65 height 27
click at [1396, 369] on span "Ship" at bounding box center [1407, 375] width 34 height 13
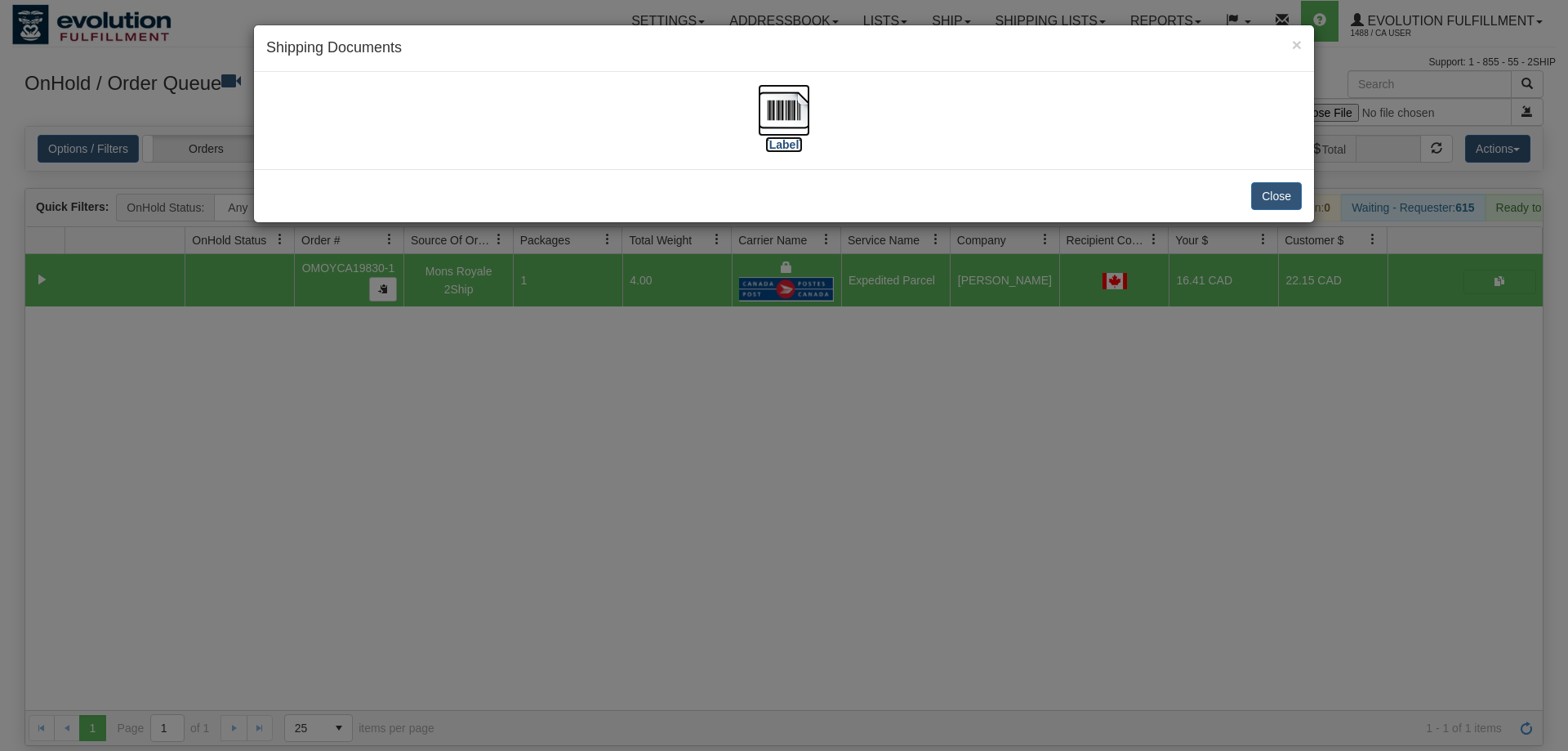
click at [787, 133] on img at bounding box center [784, 110] width 52 height 52
drag, startPoint x: 896, startPoint y: 535, endPoint x: 328, endPoint y: 87, distance: 723.4
click at [891, 527] on div "× Shipping Documents [Label] Close" at bounding box center [784, 376] width 1568 height 751
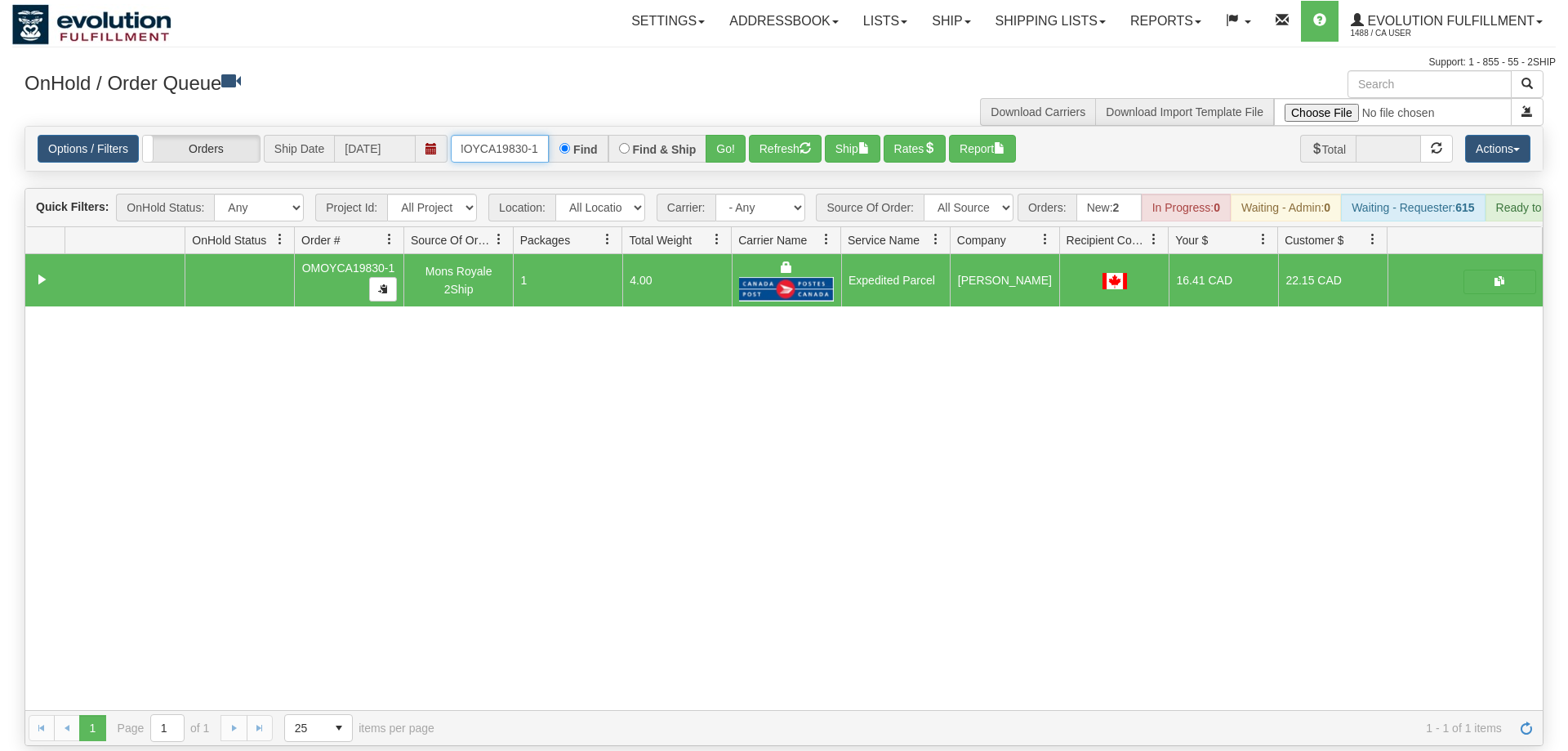
click at [478, 135] on input "oMOYCA19830-1" at bounding box center [500, 149] width 98 height 27
click at [727, 150] on div "Is equal to Is not equal to Contains Does not contains CAD USD EUR ZAR [PERSON_…" at bounding box center [784, 436] width 1544 height 620
click at [720, 135] on button "Go!" at bounding box center [726, 149] width 40 height 27
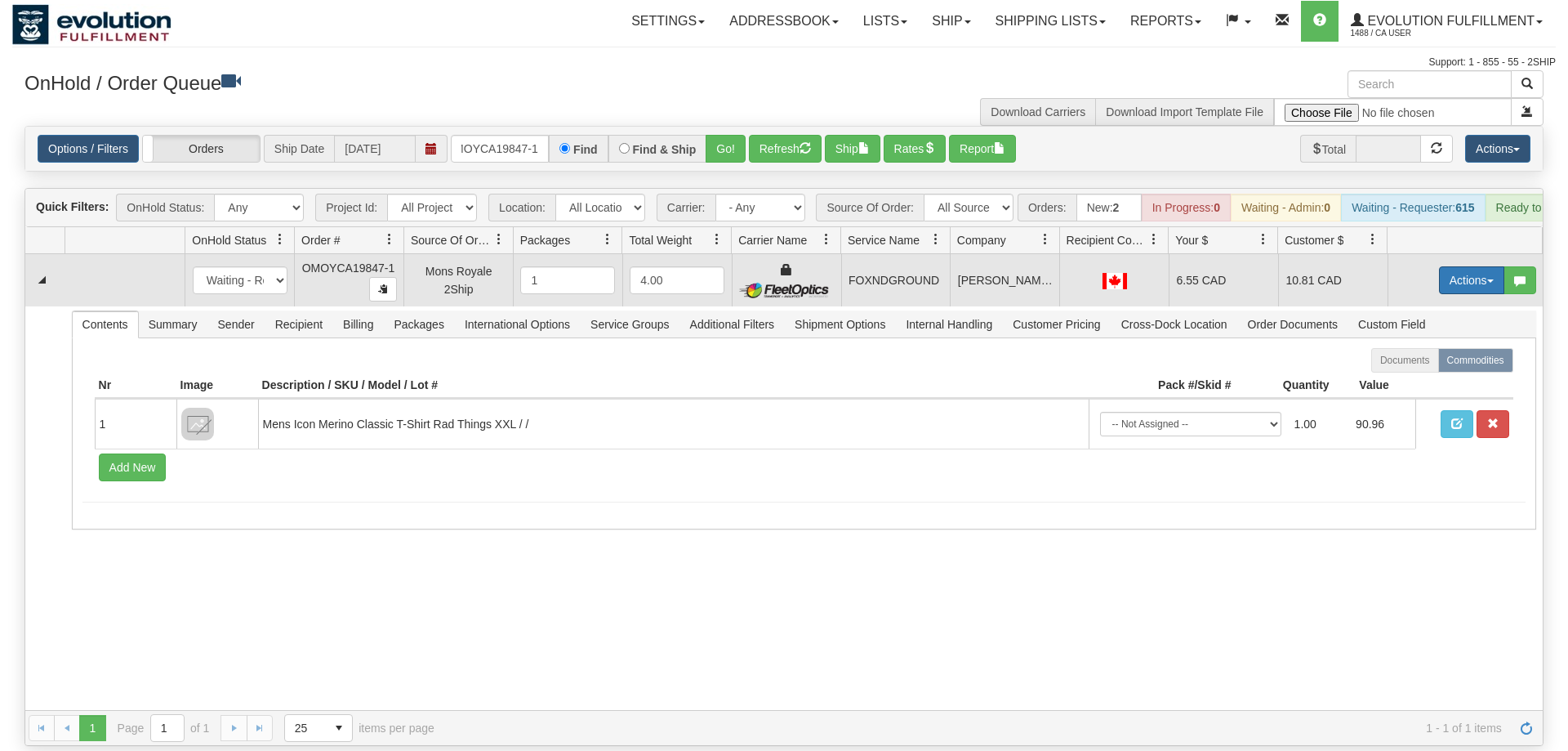
click at [1463, 266] on button "Actions" at bounding box center [1472, 280] width 65 height 27
click at [1436, 364] on link "Ship" at bounding box center [1438, 375] width 131 height 21
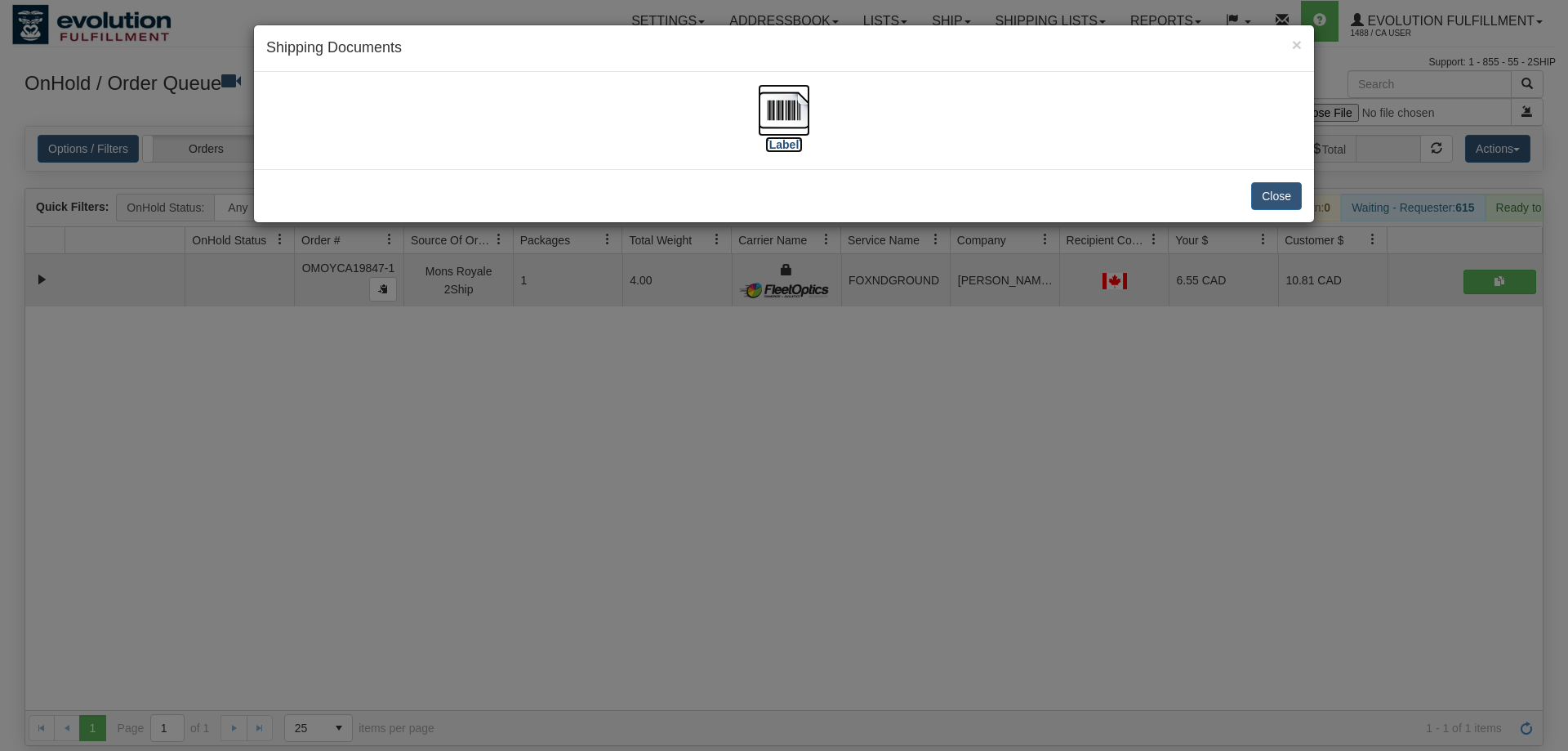
click at [784, 120] on img at bounding box center [784, 110] width 52 height 52
click at [928, 406] on div "× Shipping Documents [Label] Close" at bounding box center [784, 376] width 1568 height 751
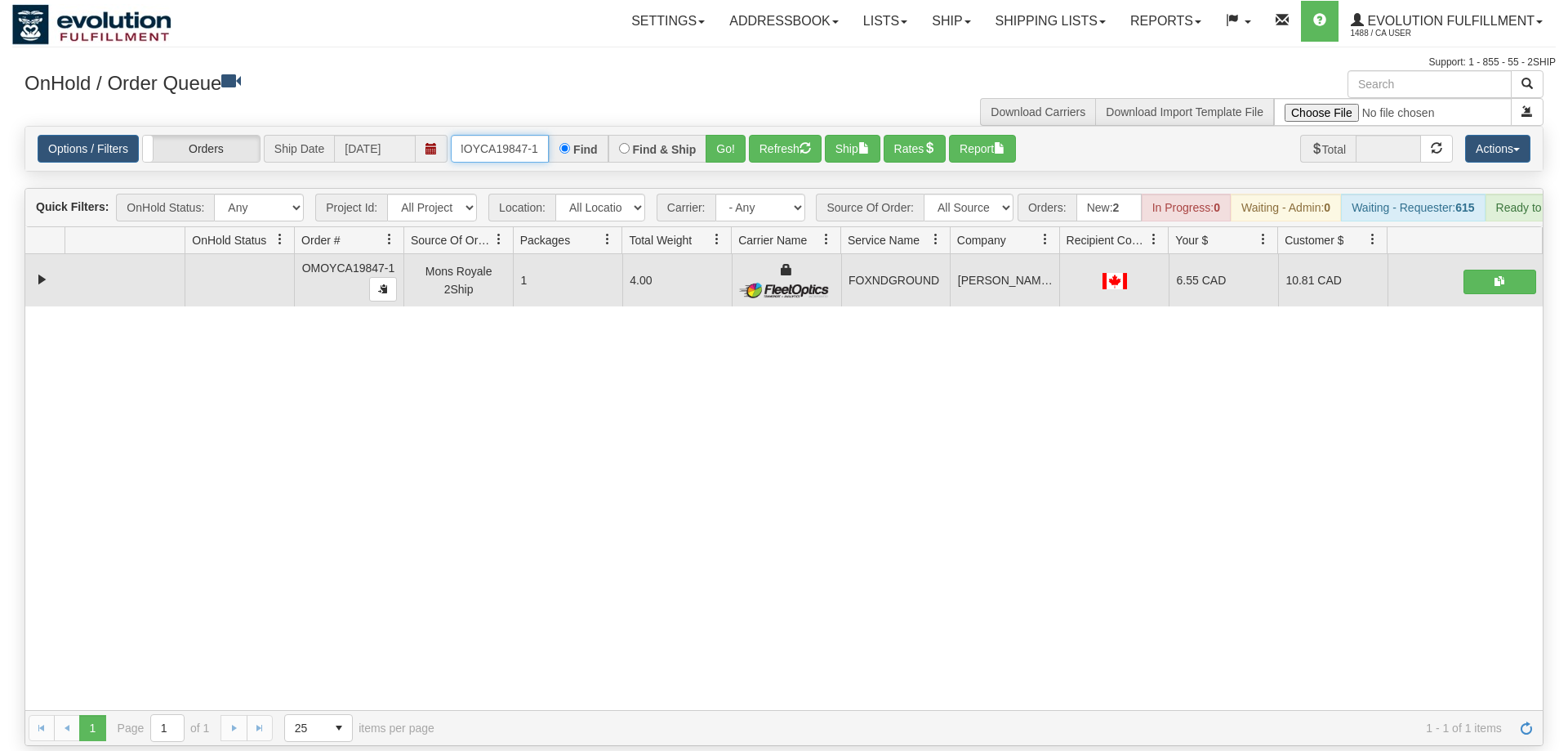
click at [507, 135] on input "OMOYCA19847-1" at bounding box center [500, 149] width 98 height 27
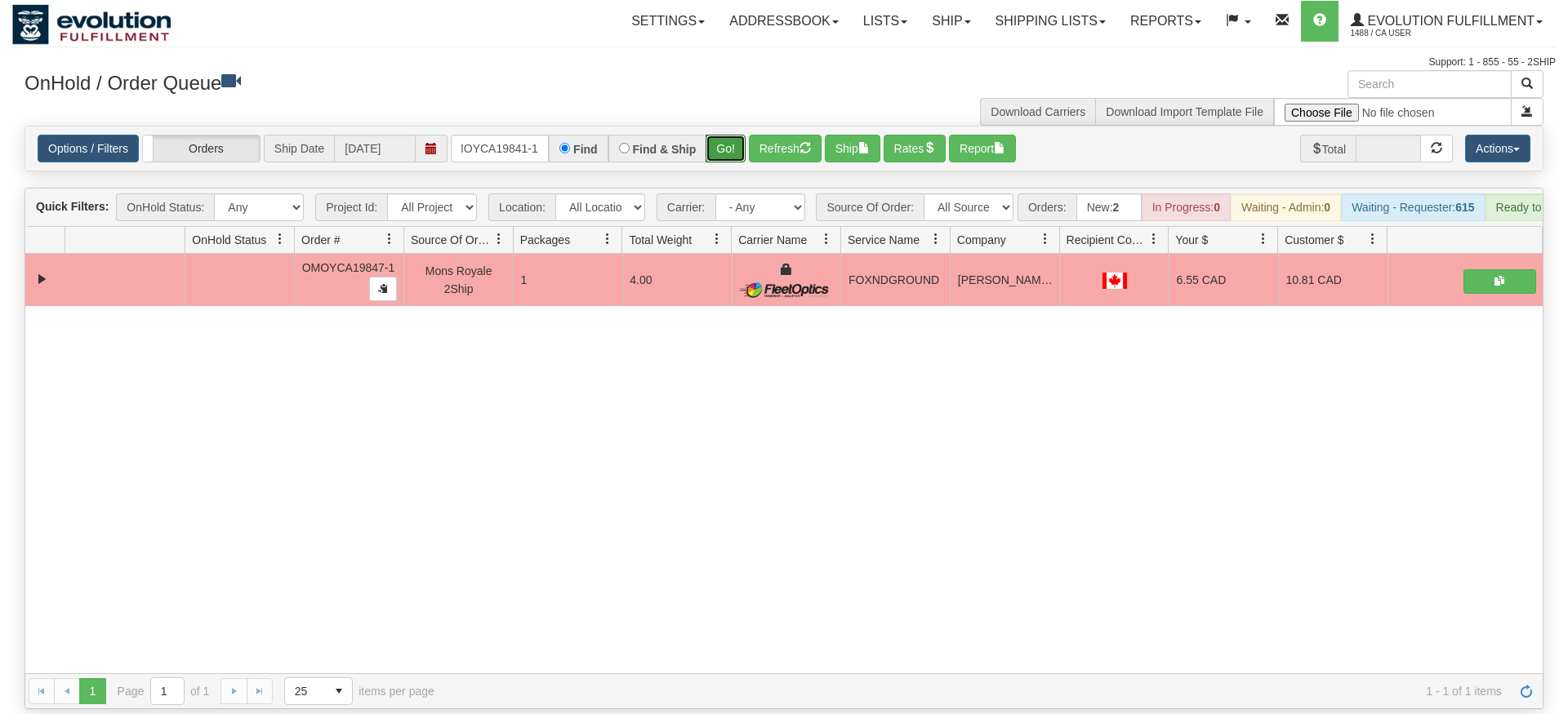
click at [737, 150] on div "Is equal to Is not equal to Contains Does not contains CAD USD EUR ZAR [PERSON_…" at bounding box center [784, 417] width 1544 height 584
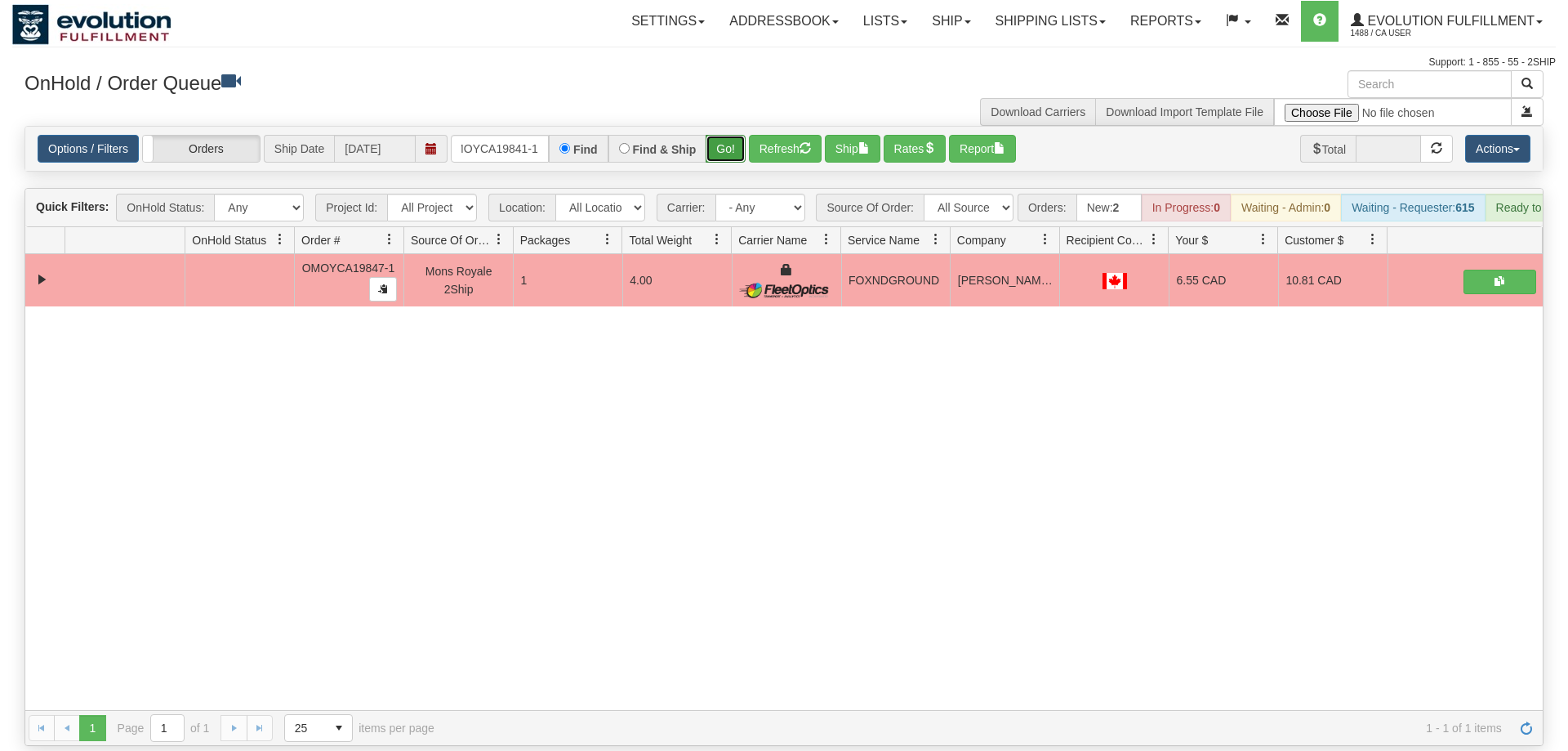
click at [730, 135] on button "Go!" at bounding box center [726, 149] width 40 height 27
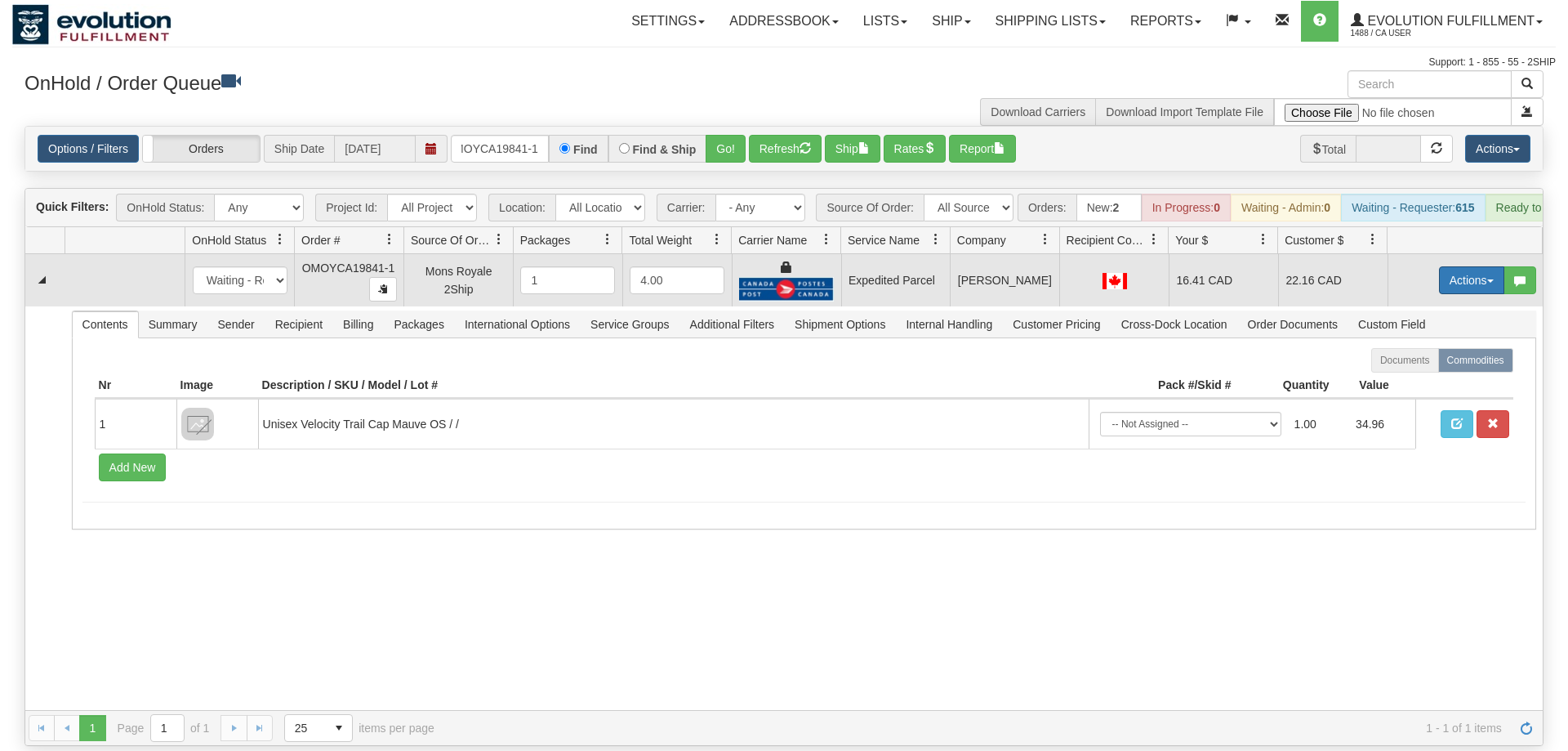
click at [1443, 266] on button "Actions" at bounding box center [1472, 280] width 65 height 27
click at [1395, 369] on span "Ship" at bounding box center [1407, 375] width 34 height 13
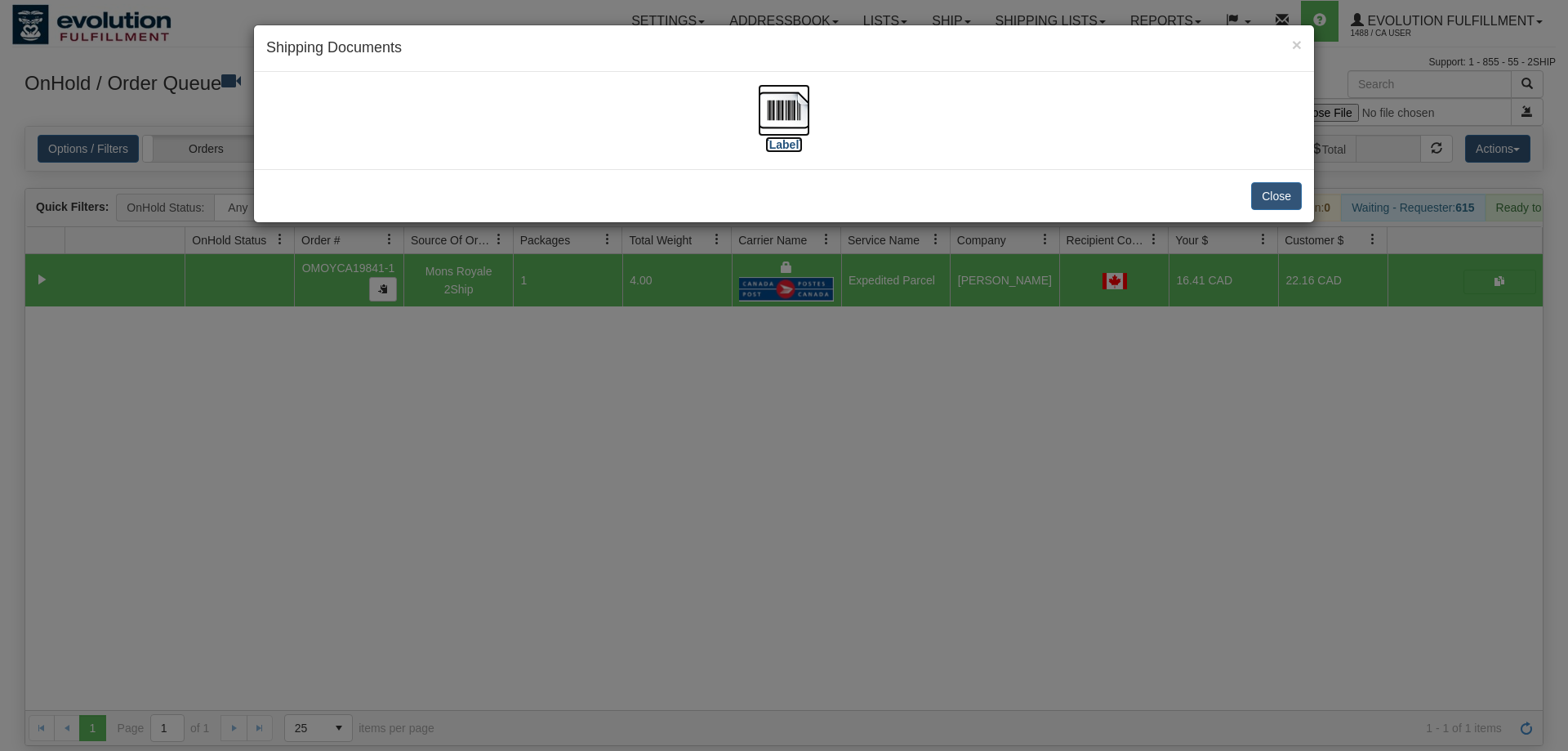
click at [785, 95] on img at bounding box center [784, 110] width 52 height 52
drag, startPoint x: 1028, startPoint y: 323, endPoint x: 496, endPoint y: 137, distance: 563.6
click at [1022, 321] on div "× Shipping Documents [Label] Close" at bounding box center [784, 376] width 1568 height 751
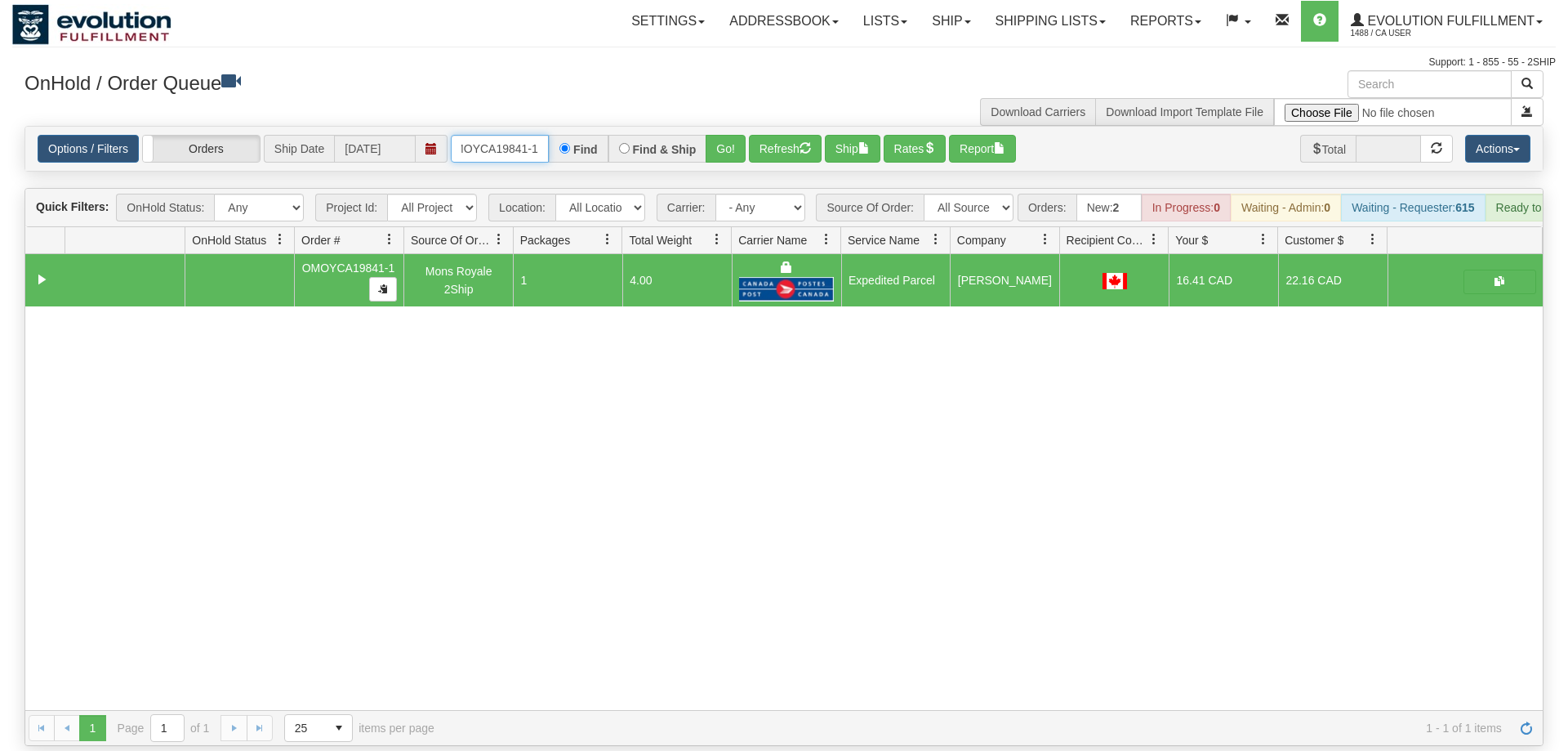
click at [510, 135] on input "OMOYCA19841-1" at bounding box center [500, 149] width 98 height 27
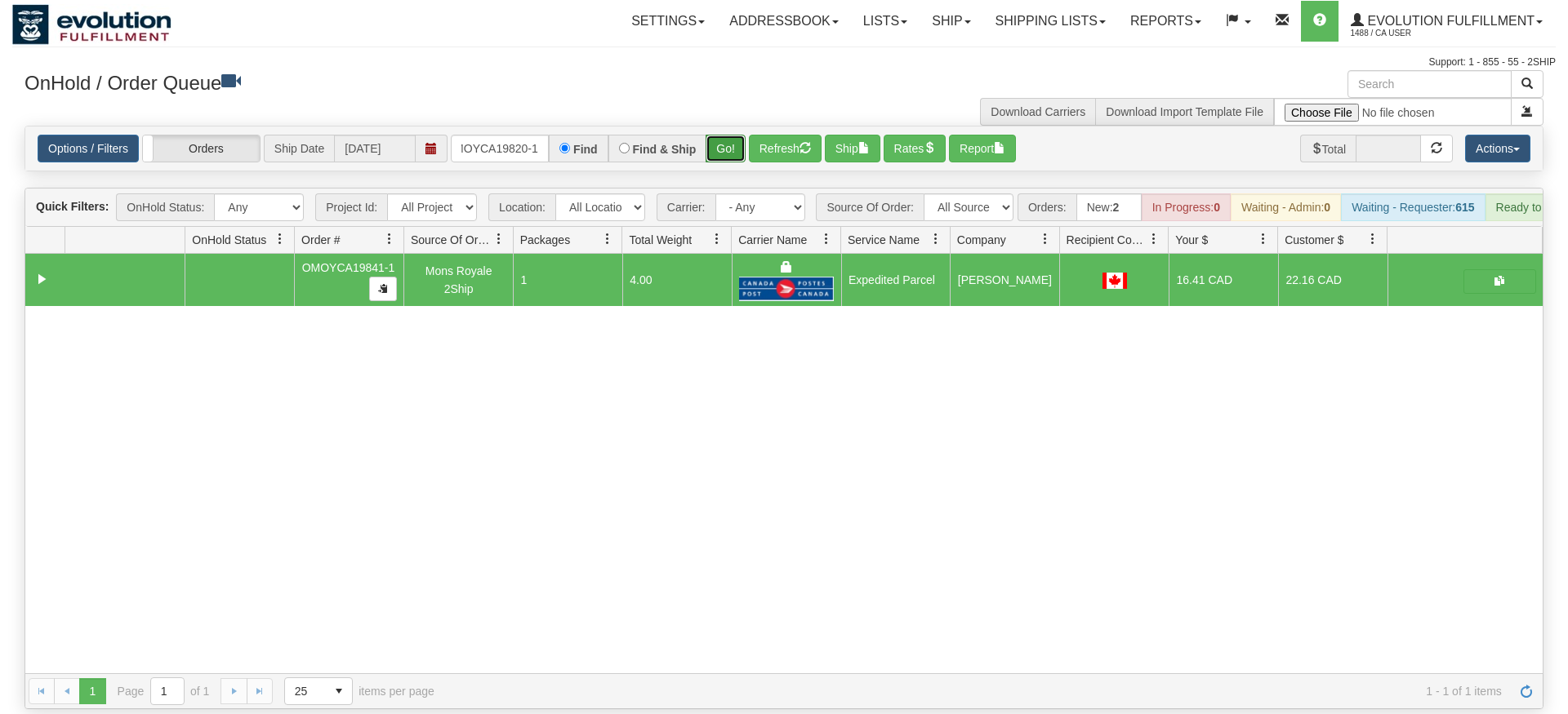
drag, startPoint x: 744, startPoint y: 125, endPoint x: 714, endPoint y: 130, distance: 30.4
click at [744, 159] on div "Is equal to Is not equal to Contains Does not contains CAD USD EUR ZAR [PERSON_…" at bounding box center [784, 417] width 1544 height 584
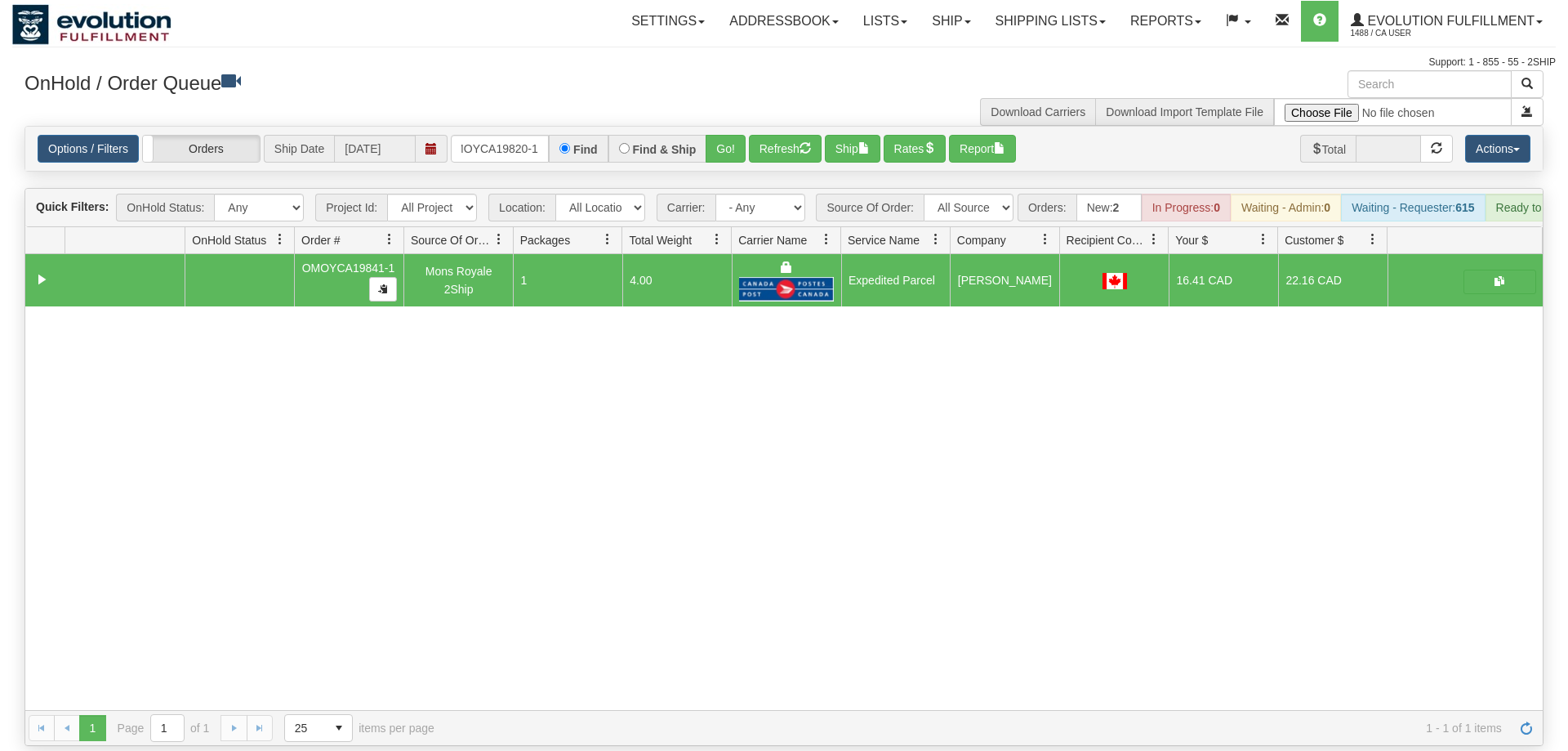
click at [708, 135] on div "Find & Ship" at bounding box center [658, 149] width 99 height 27
click at [722, 135] on button "Go!" at bounding box center [726, 149] width 40 height 27
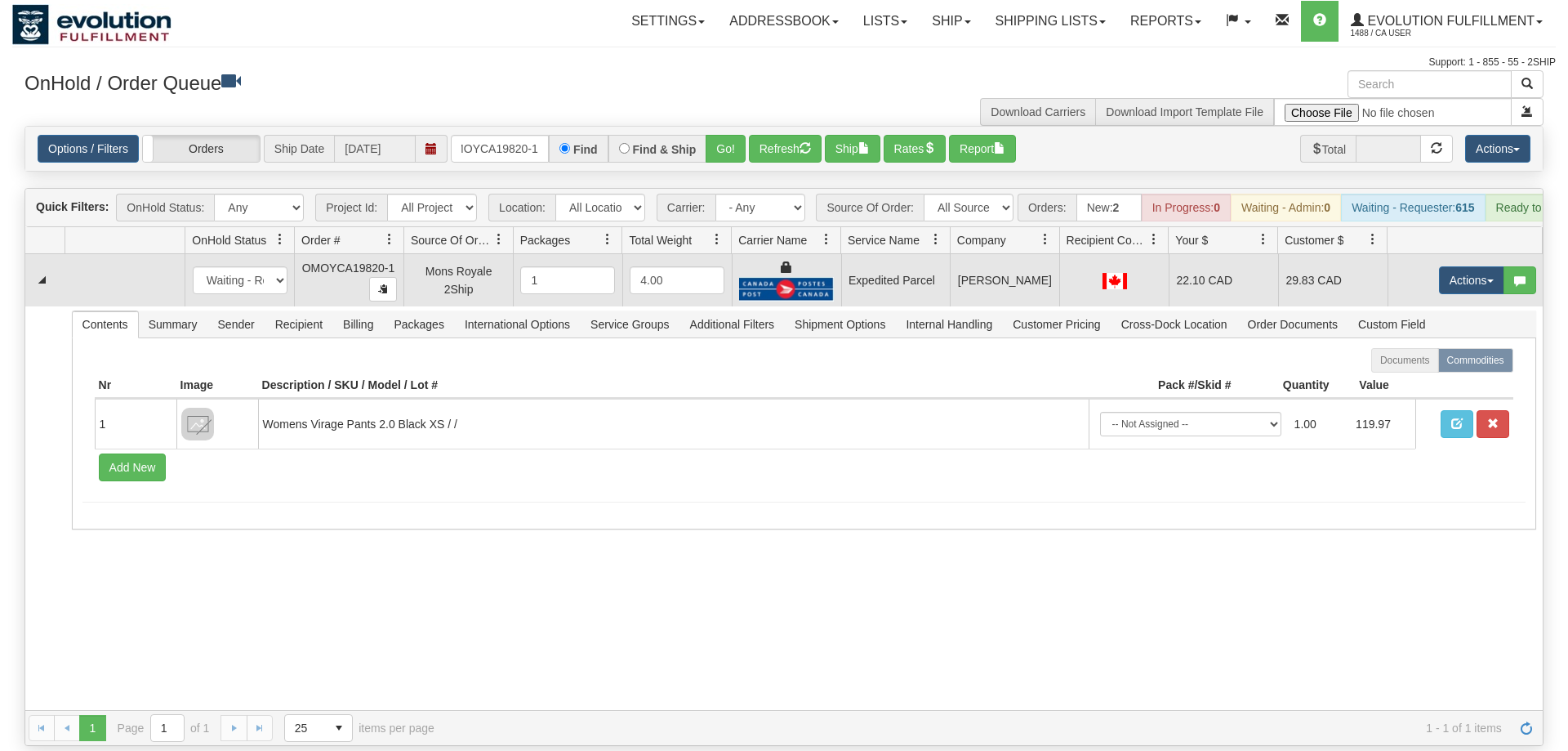
click at [1455, 254] on td "Actions Open Refresh Rates Rate All Services Ship Delete Edit Items" at bounding box center [1465, 280] width 155 height 52
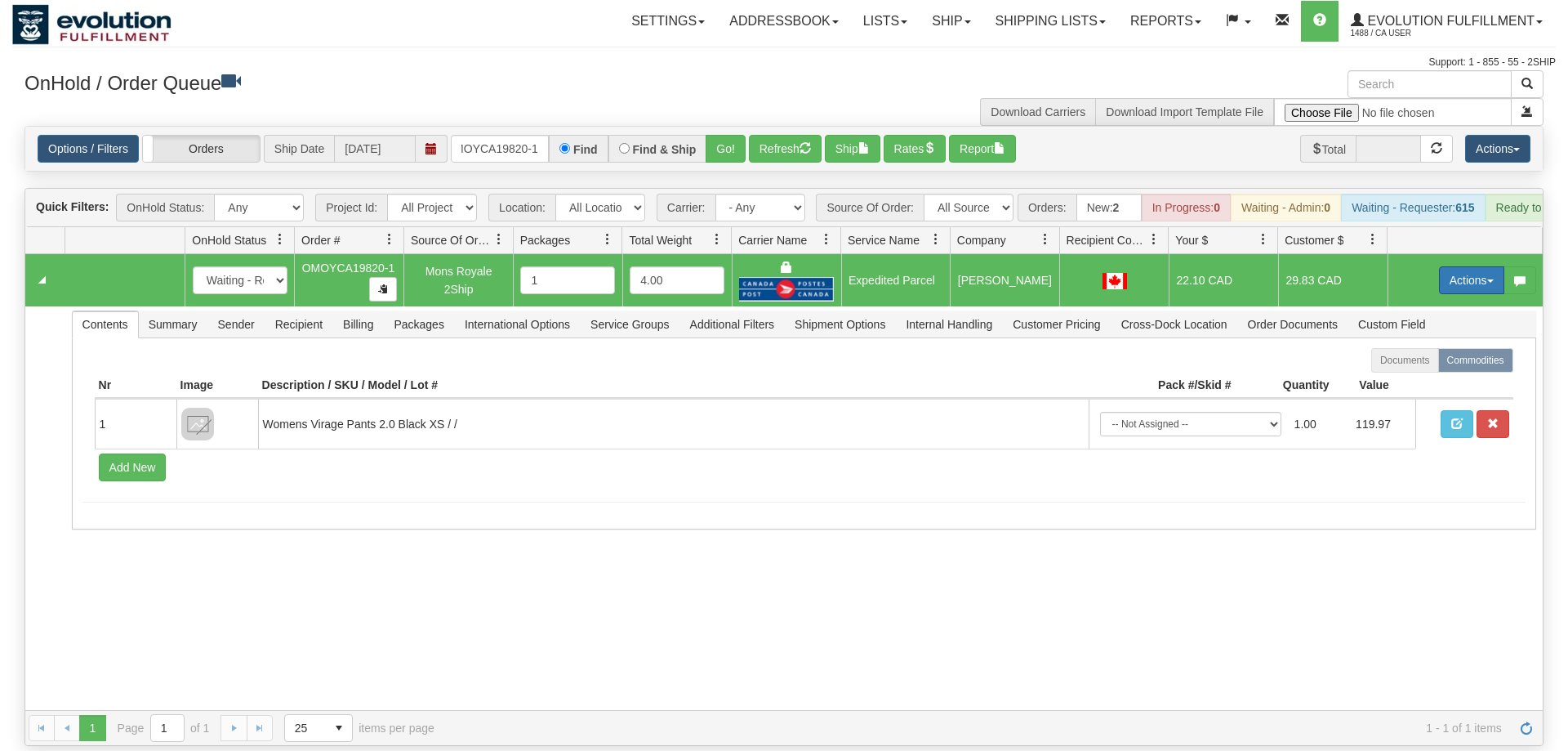
click at [1446, 266] on button "Actions" at bounding box center [1472, 280] width 65 height 27
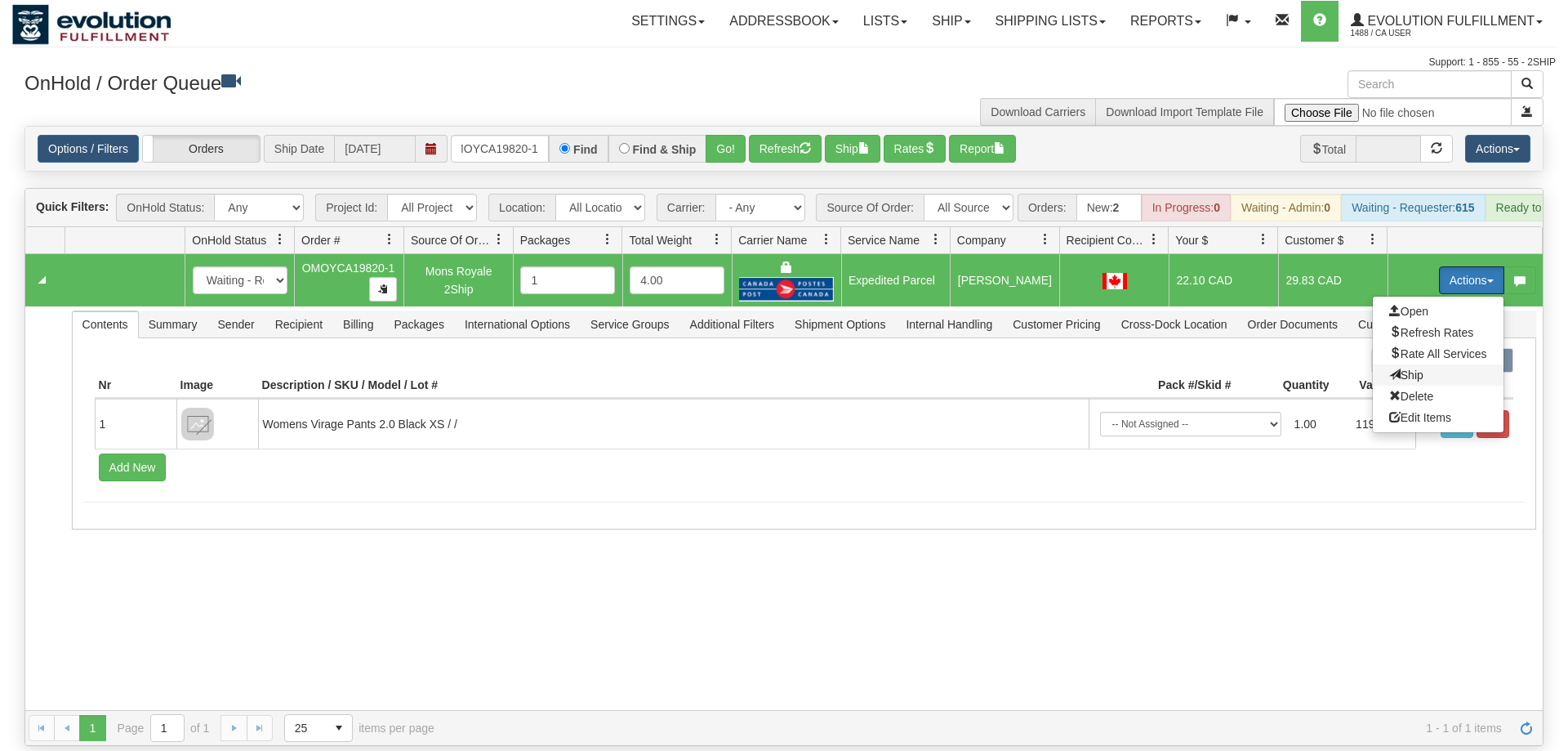
click at [1409, 369] on span "Ship" at bounding box center [1407, 375] width 34 height 13
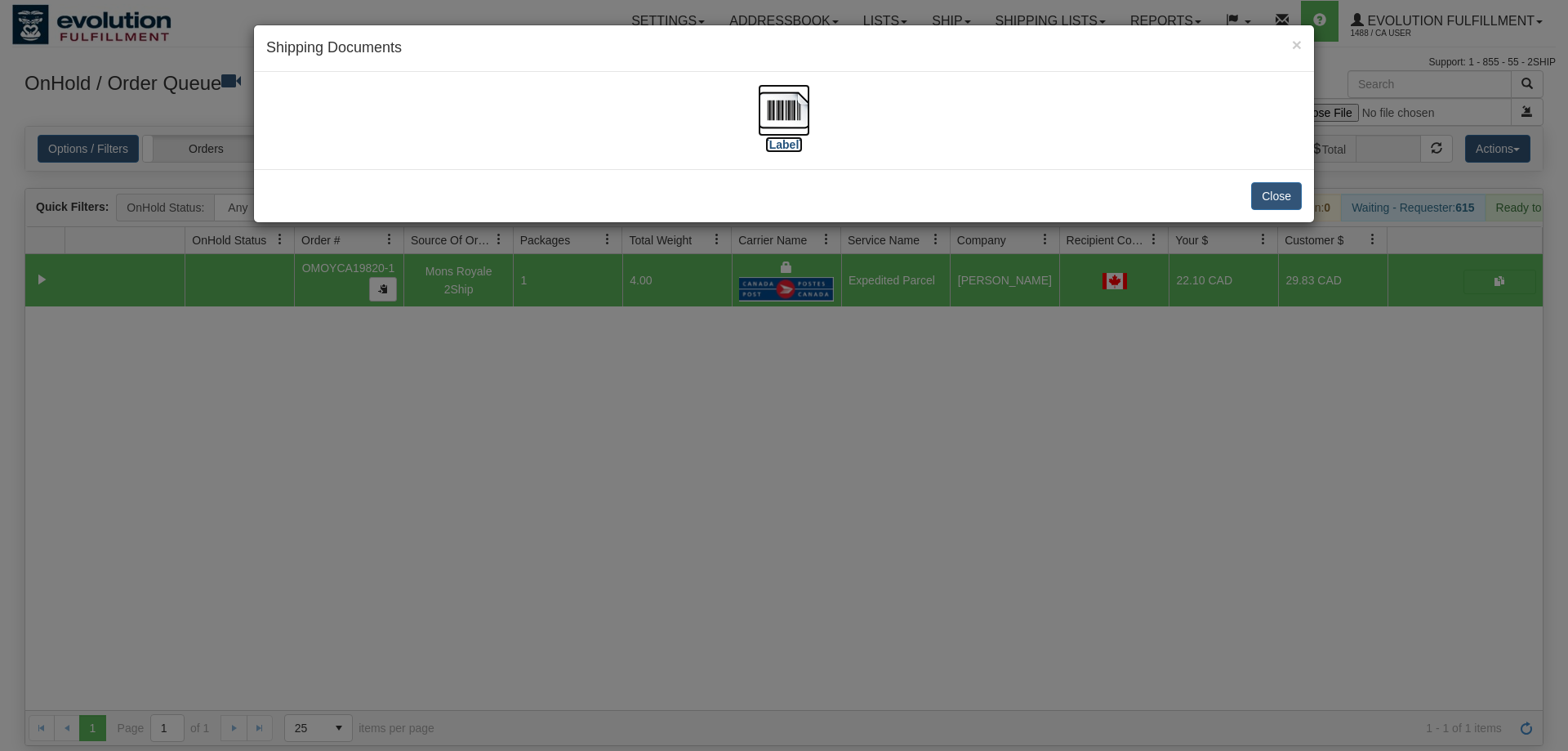
click at [800, 124] on img at bounding box center [784, 110] width 52 height 52
drag, startPoint x: 1109, startPoint y: 485, endPoint x: 617, endPoint y: 40, distance: 663.4
click at [1113, 455] on div "× Shipping Documents [Label] Close" at bounding box center [784, 376] width 1568 height 751
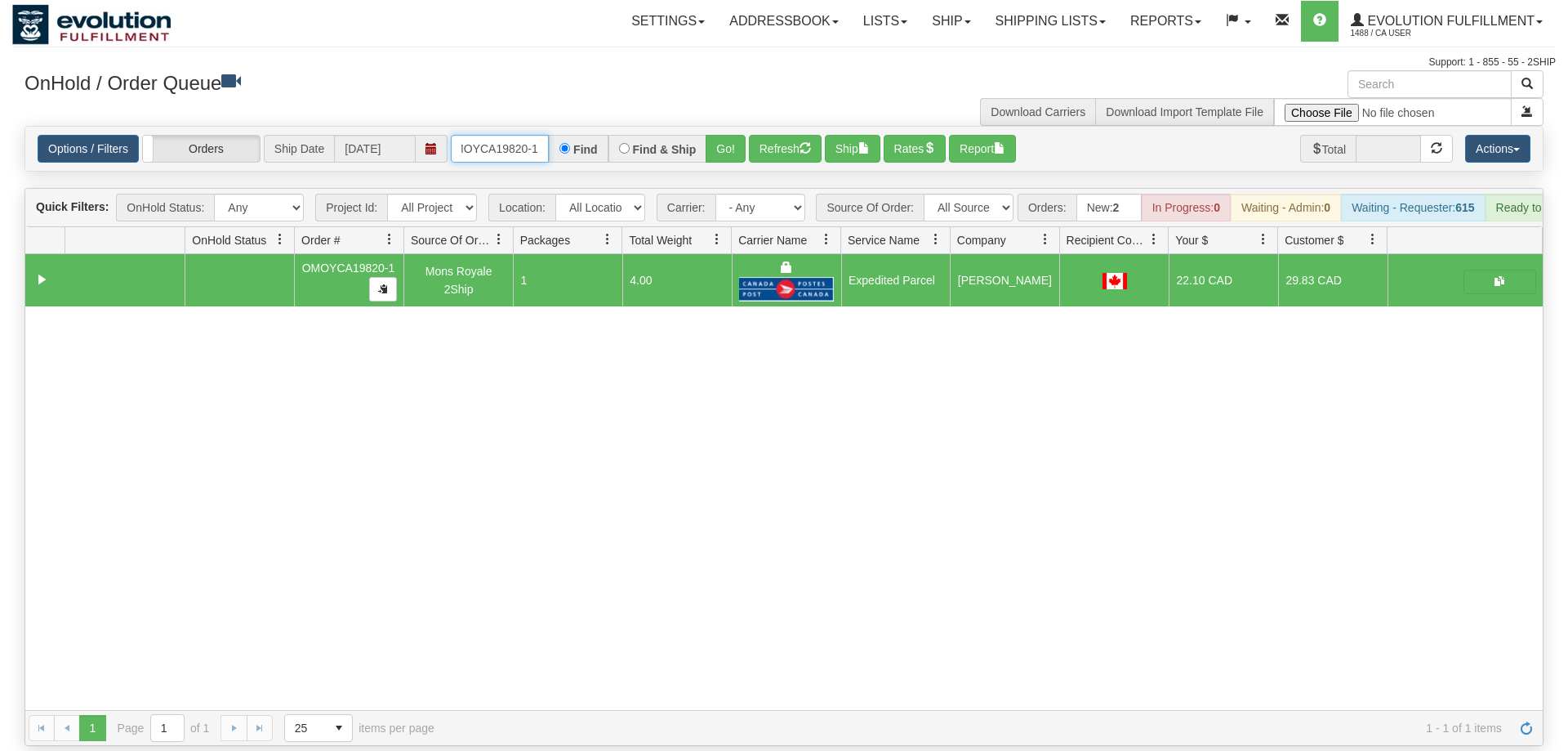
click at [506, 135] on input "OMOYCA19820-1" at bounding box center [500, 149] width 98 height 27
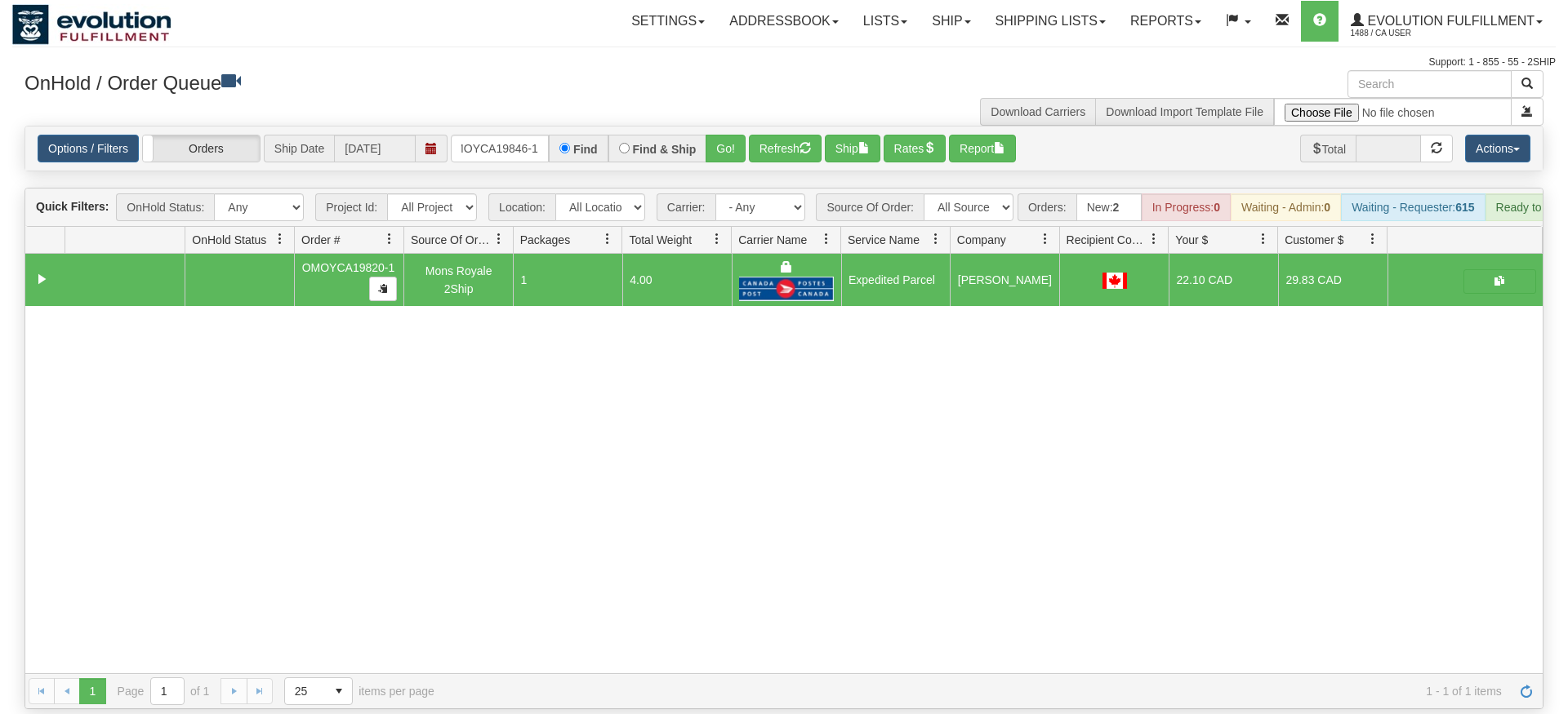
drag, startPoint x: 705, startPoint y: 120, endPoint x: 706, endPoint y: 156, distance: 36.0
click at [706, 156] on div "Is equal to Is not equal to Contains Does not contains CAD USD EUR ZAR [PERSON_…" at bounding box center [784, 417] width 1544 height 584
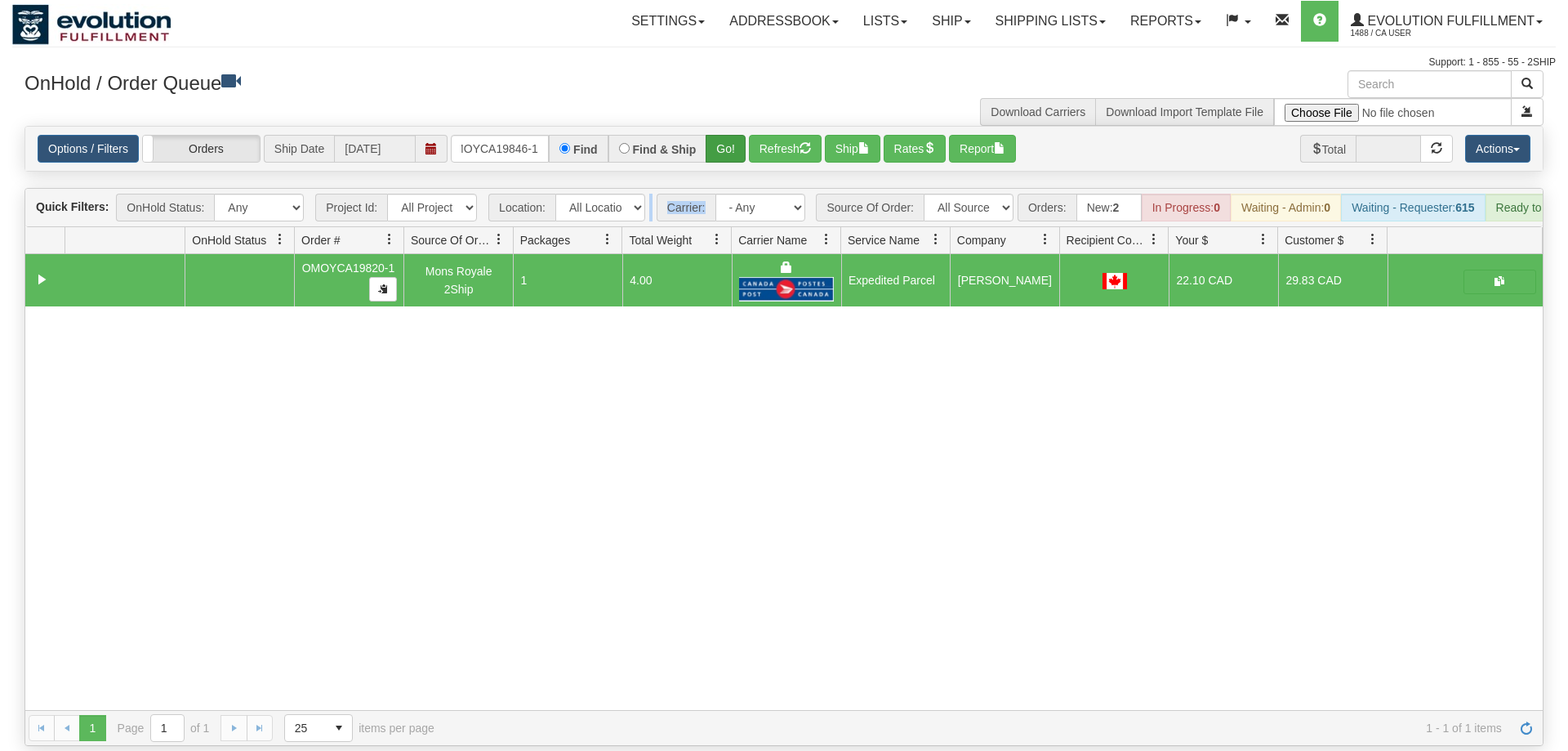
drag, startPoint x: 720, startPoint y: 145, endPoint x: 723, endPoint y: 125, distance: 20.2
click at [723, 140] on div "Options / Filters Group Shipments Orders Ship Date 09/04/2025 OMOYCA19846-1 Fin…" at bounding box center [783, 148] width 1517 height 44
click at [723, 135] on button "Go!" at bounding box center [726, 149] width 40 height 27
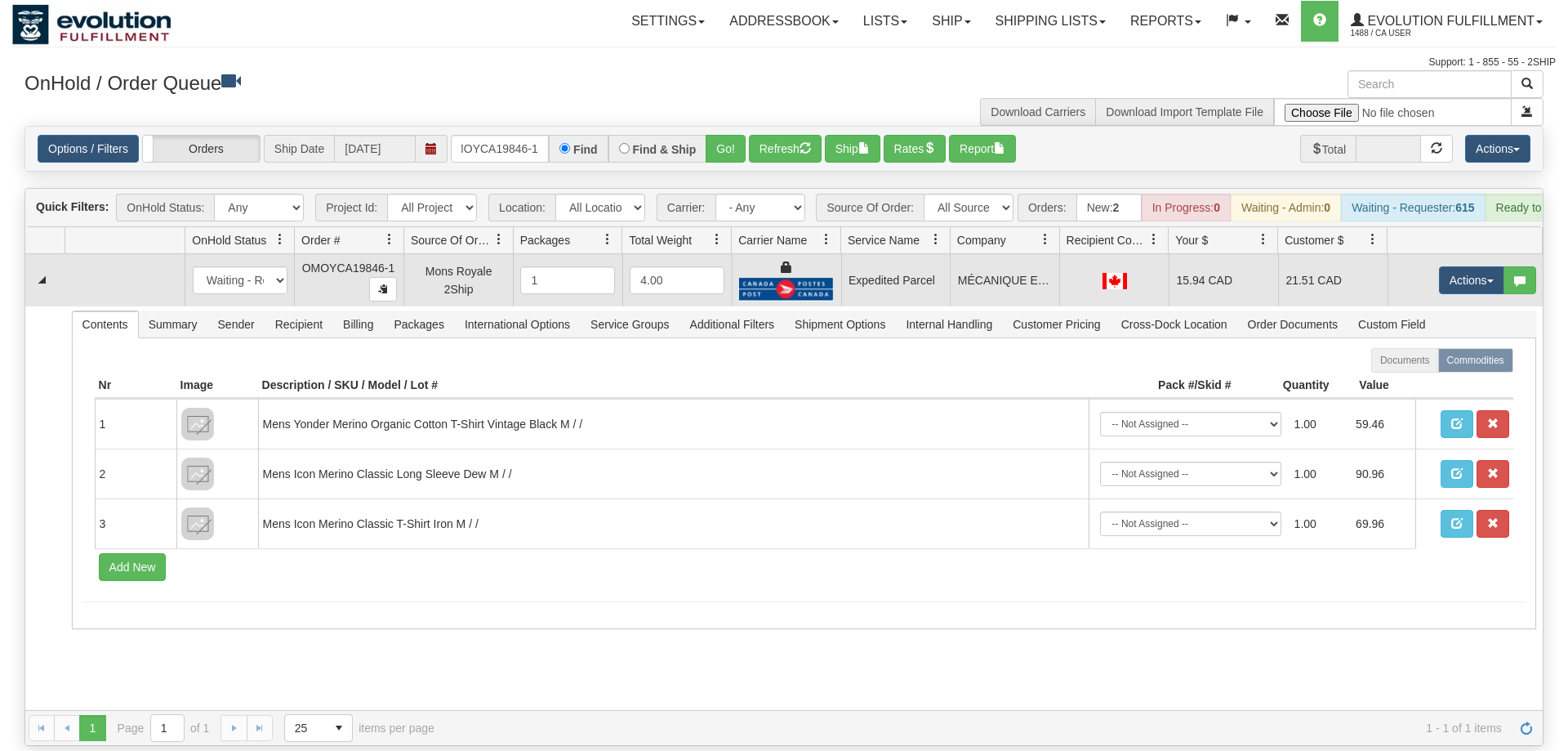
click at [1478, 254] on td "Actions Open Refresh Rates Rate All Services Ship Delete Edit Items" at bounding box center [1465, 280] width 155 height 52
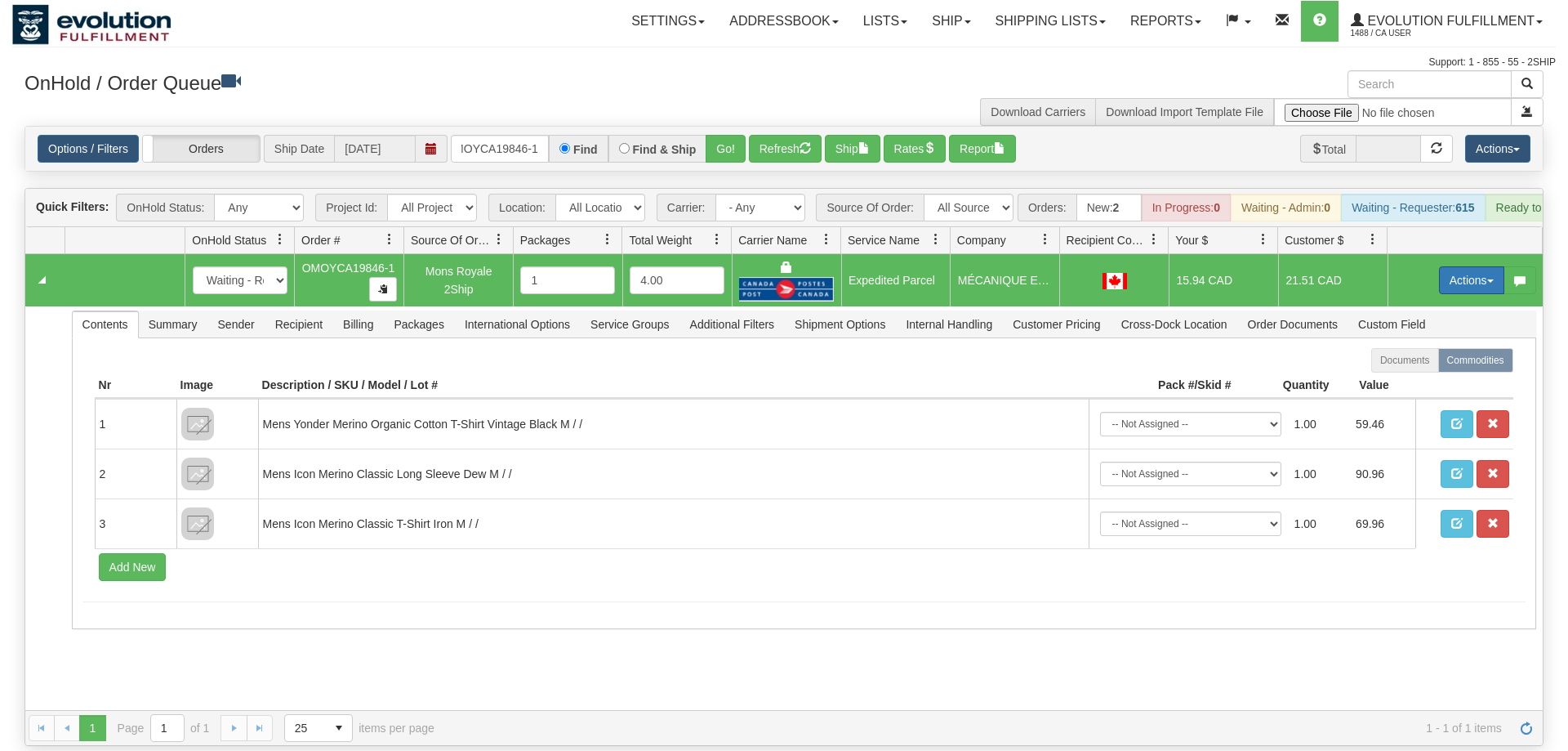
click at [1445, 266] on button "Actions" at bounding box center [1472, 280] width 65 height 27
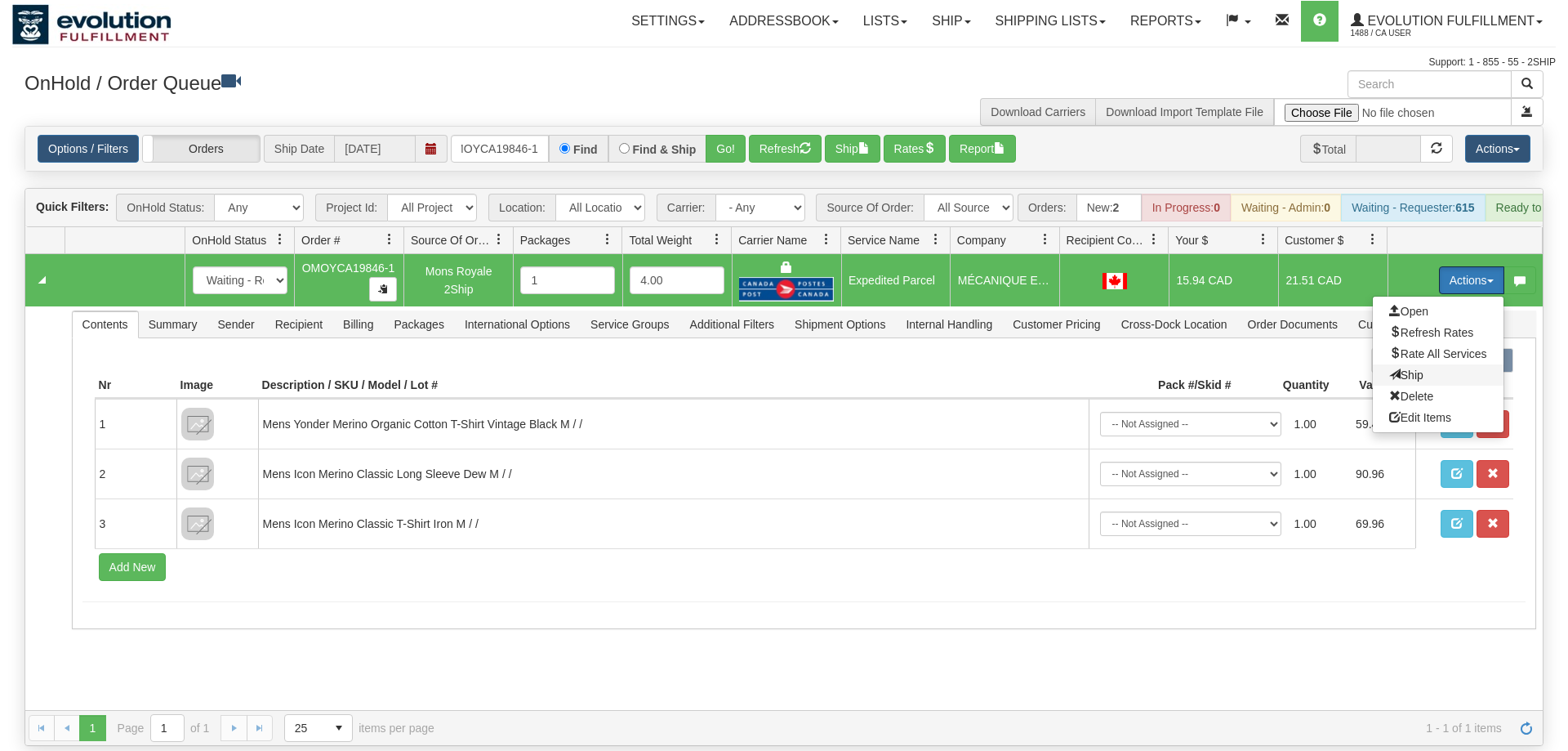
click at [1393, 369] on span "Ship" at bounding box center [1407, 375] width 34 height 13
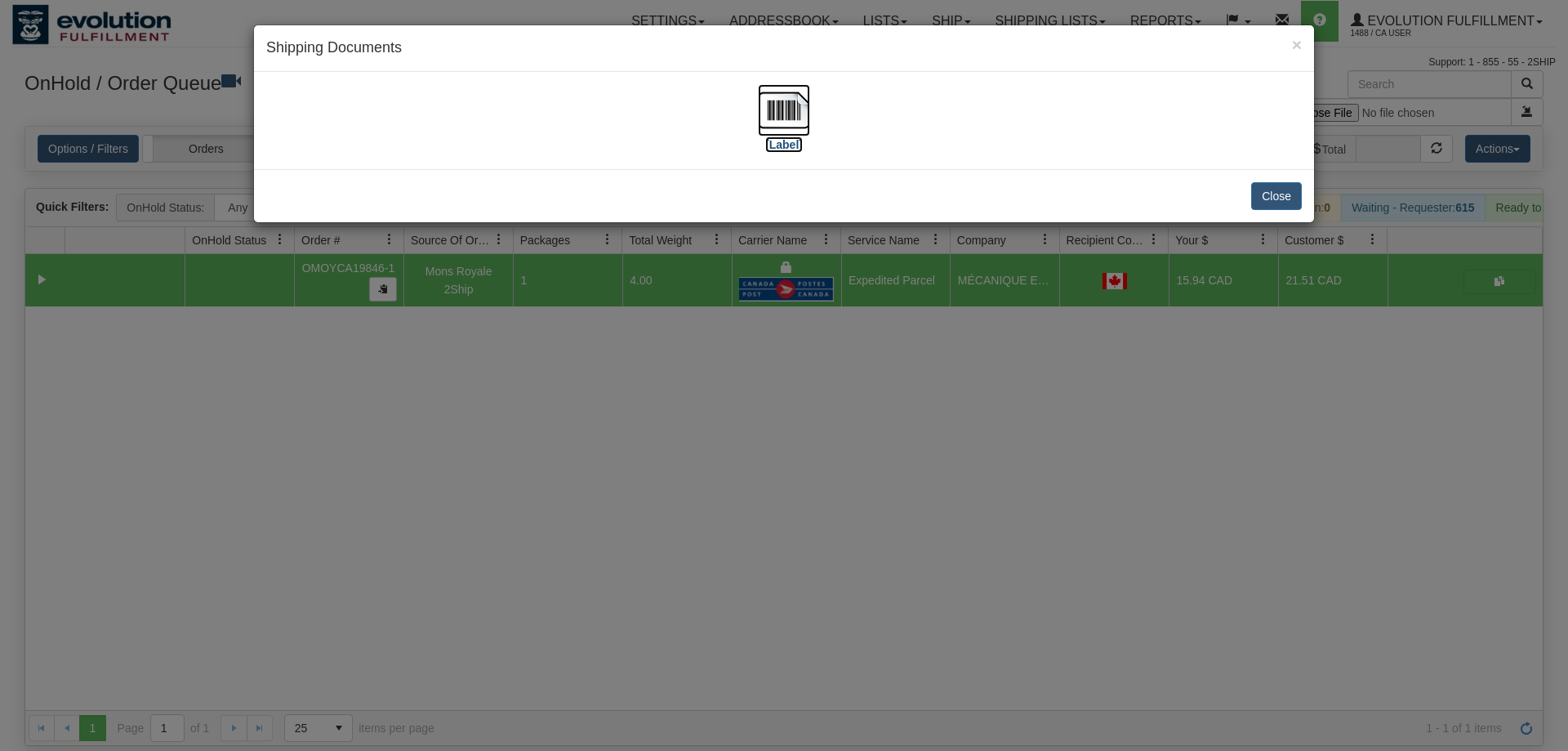
click at [773, 112] on img at bounding box center [784, 110] width 52 height 52
drag, startPoint x: 894, startPoint y: 614, endPoint x: 755, endPoint y: 226, distance: 412.1
click at [895, 612] on div "× Shipping Documents [Label] Close" at bounding box center [784, 376] width 1568 height 751
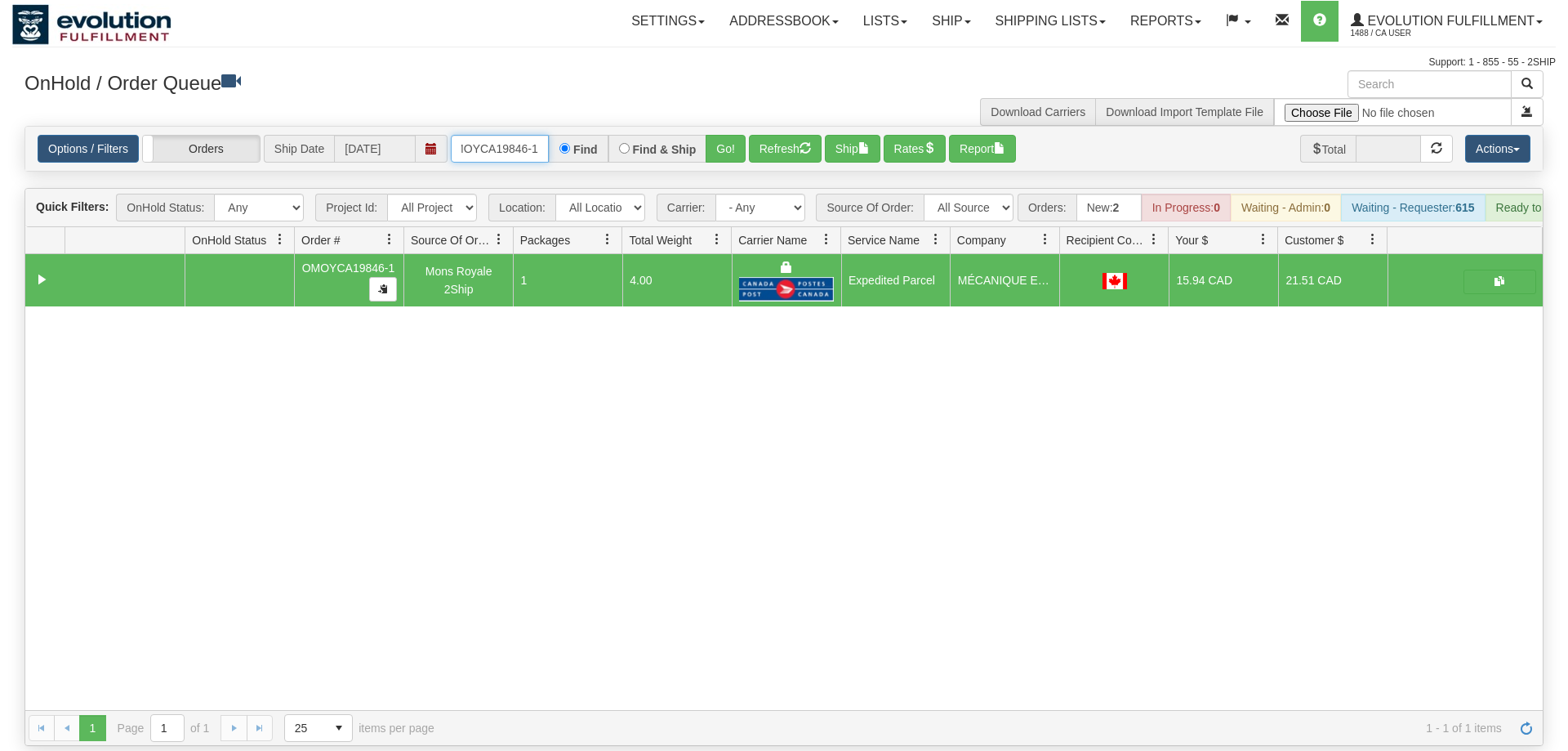
click at [479, 135] on input "OMOYCA19846-1" at bounding box center [500, 149] width 98 height 27
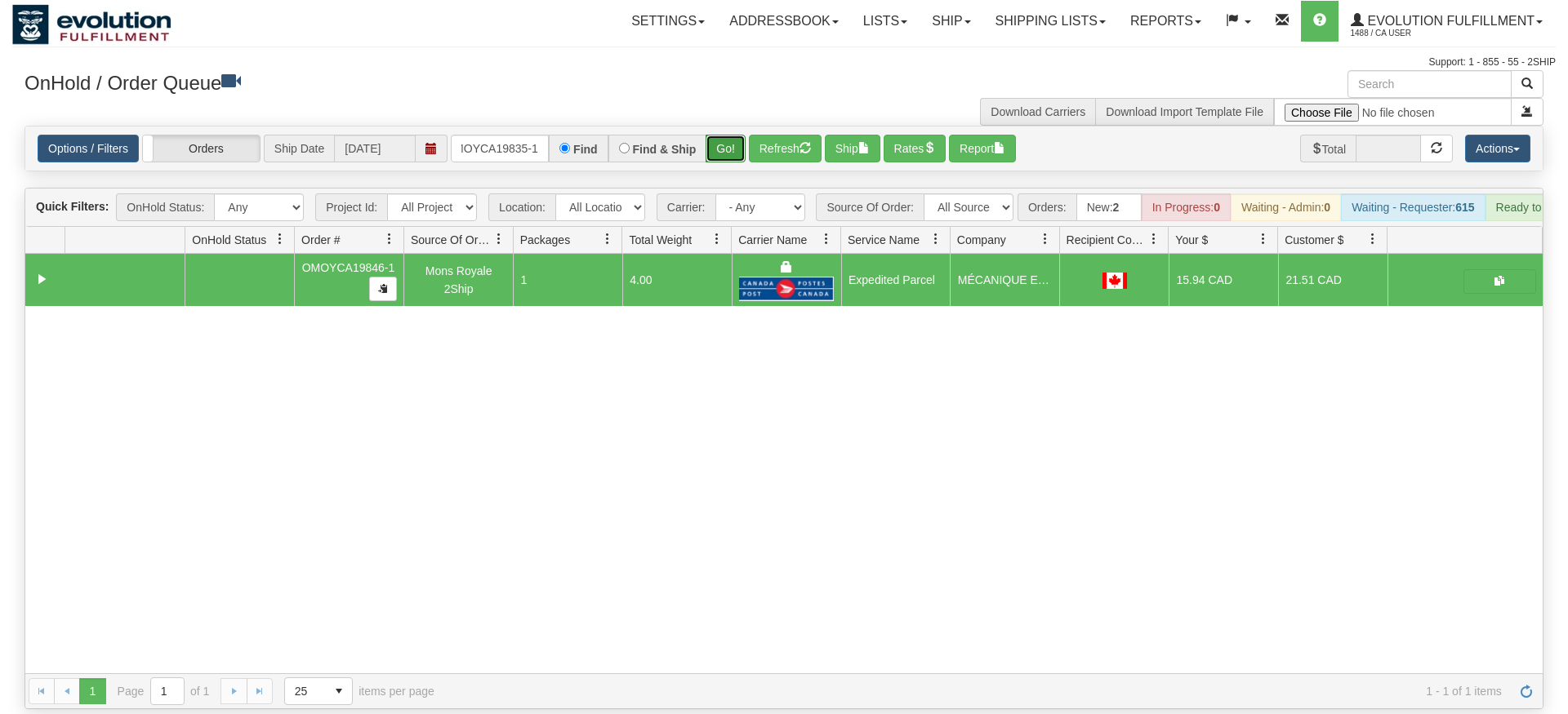
drag, startPoint x: 717, startPoint y: 135, endPoint x: 728, endPoint y: 125, distance: 14.9
click at [718, 168] on div "Is equal to Is not equal to Contains Does not contains CAD USD EUR ZAR [PERSON_…" at bounding box center [784, 417] width 1544 height 584
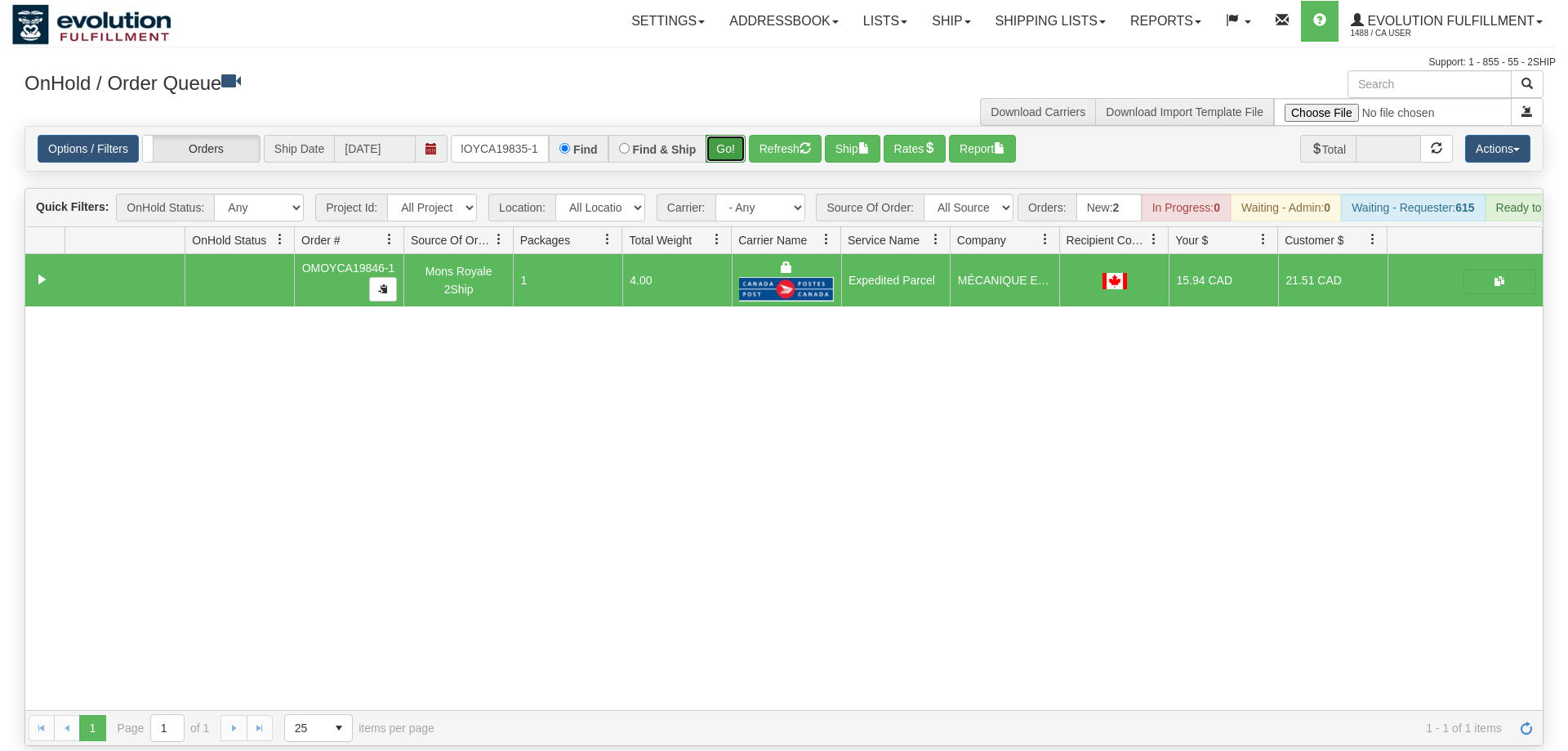
click at [728, 135] on button "Go!" at bounding box center [726, 149] width 40 height 27
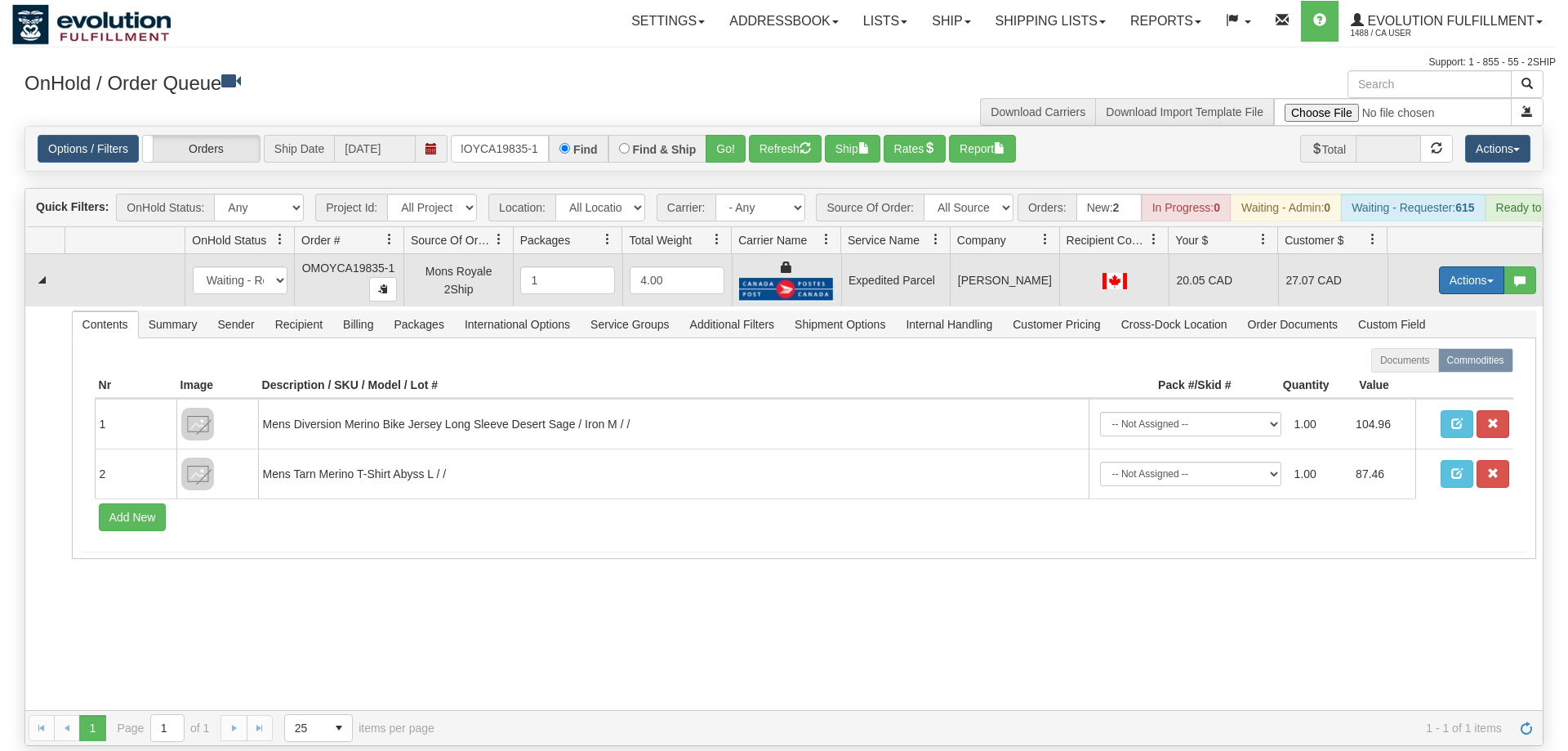
click at [1461, 266] on button "Actions" at bounding box center [1472, 280] width 65 height 27
click at [1401, 369] on span "Ship" at bounding box center [1407, 375] width 34 height 13
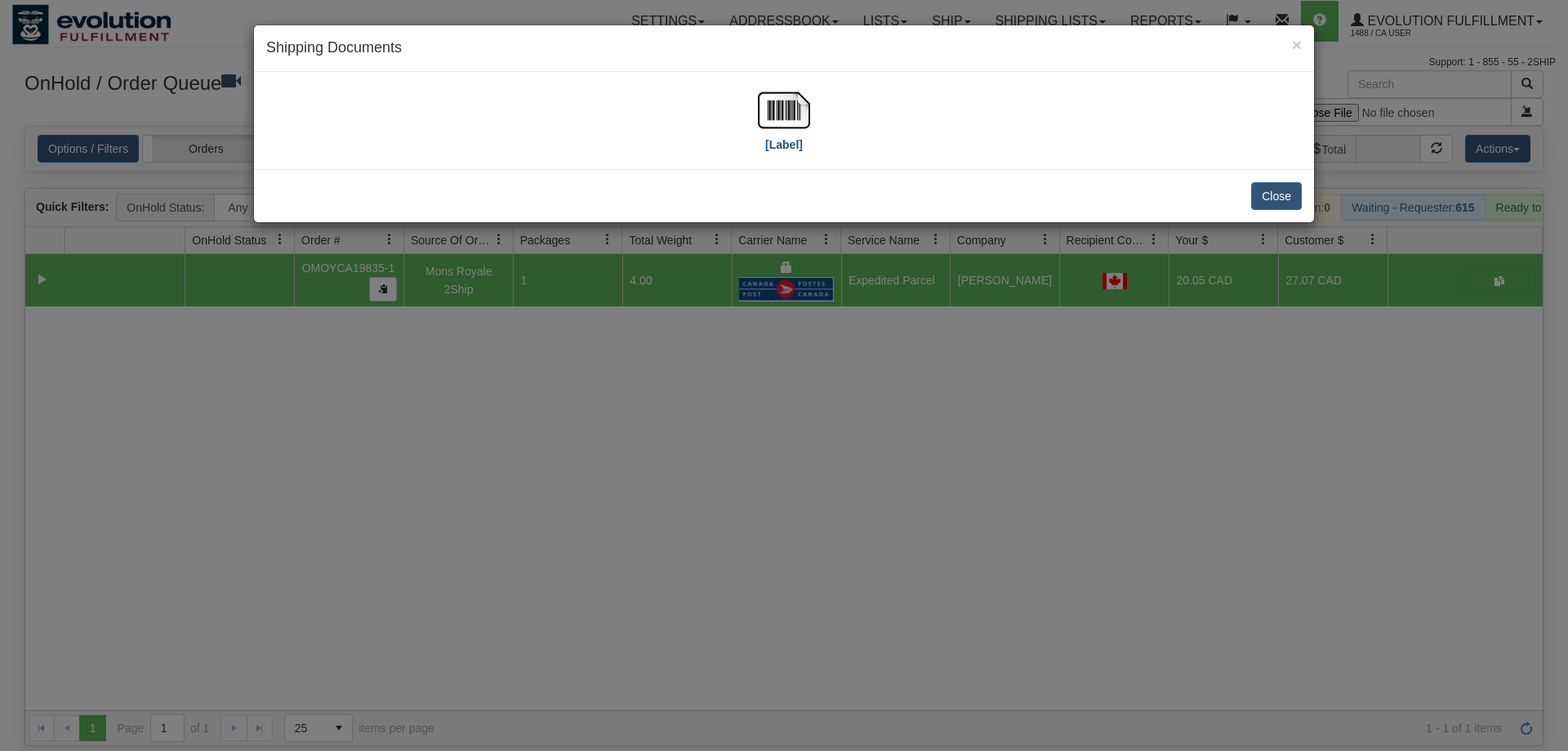
drag, startPoint x: 825, startPoint y: 142, endPoint x: 776, endPoint y: 111, distance: 58.0
click at [824, 142] on div "[Label]" at bounding box center [784, 120] width 1036 height 73
click at [776, 111] on img at bounding box center [784, 110] width 52 height 52
click at [1073, 480] on div "× Shipping Documents [Label] Close" at bounding box center [784, 376] width 1568 height 751
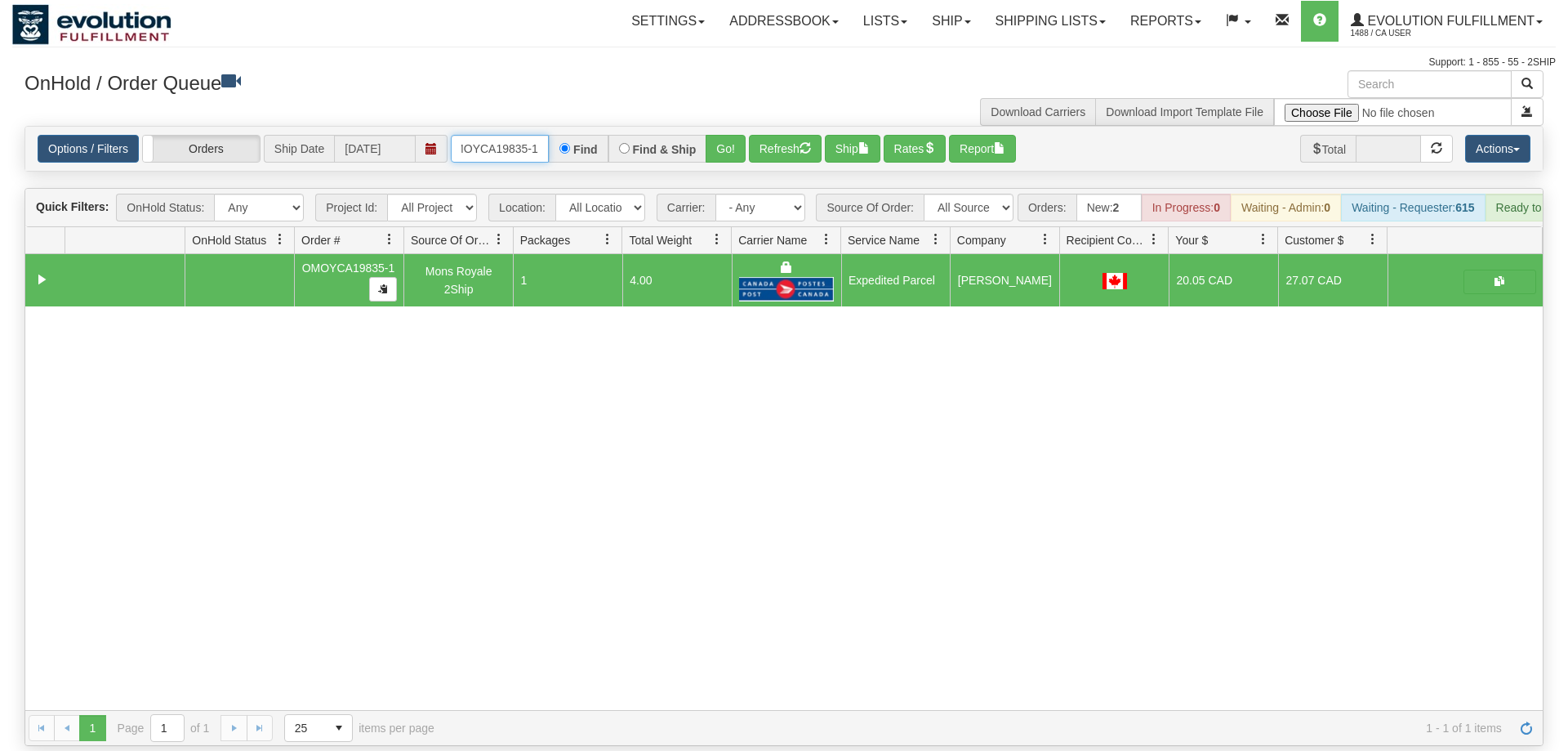
click at [519, 135] on input "OMOYCA19835-1" at bounding box center [500, 149] width 98 height 27
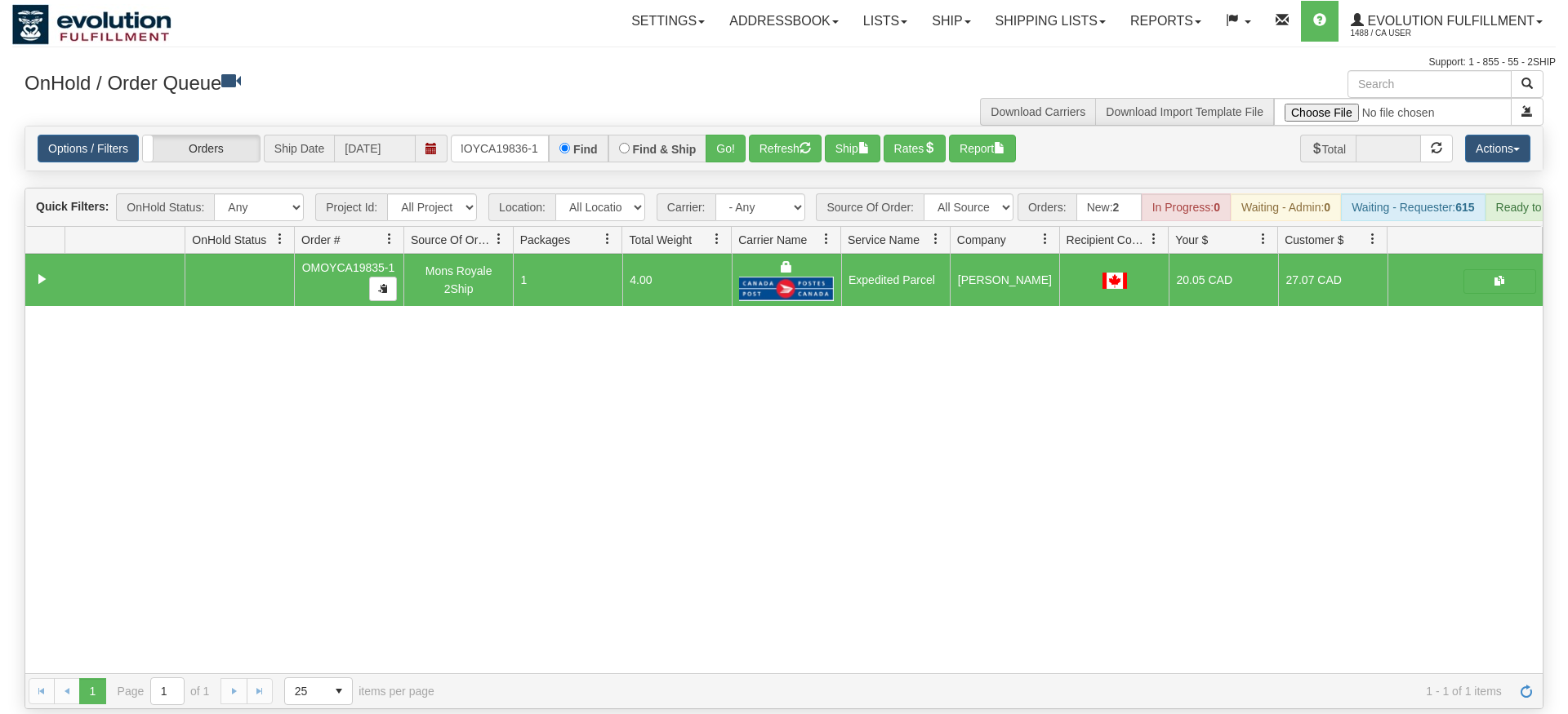
click at [732, 142] on div "Options / Filters Group Shipments Orders Ship Date 09/04/2025 OMOYCA19836-1 Fin…" at bounding box center [783, 148] width 1517 height 44
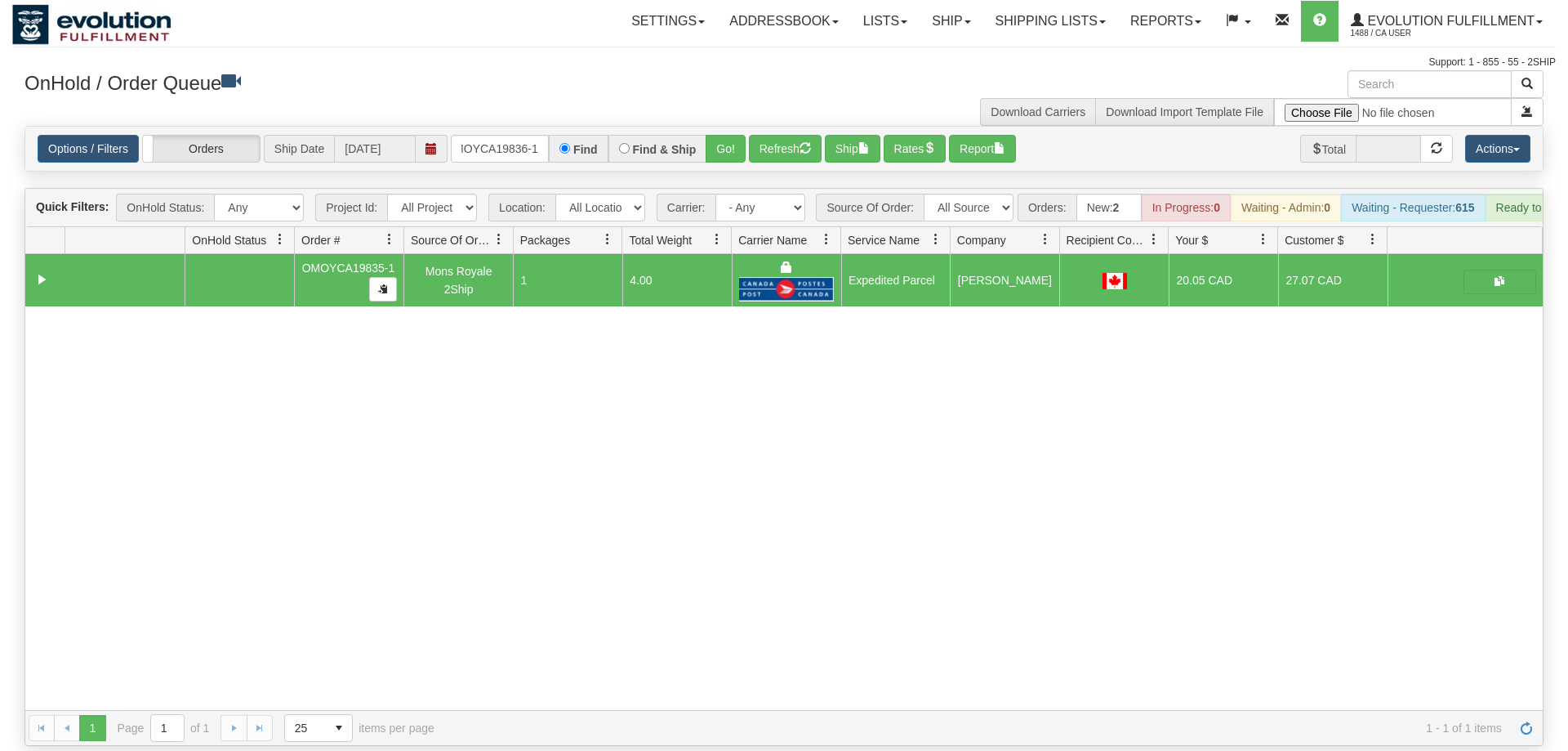
click at [727, 101] on div "OnHold / Order Queue" at bounding box center [398, 86] width 772 height 32
click at [714, 135] on button "Go!" at bounding box center [726, 149] width 40 height 27
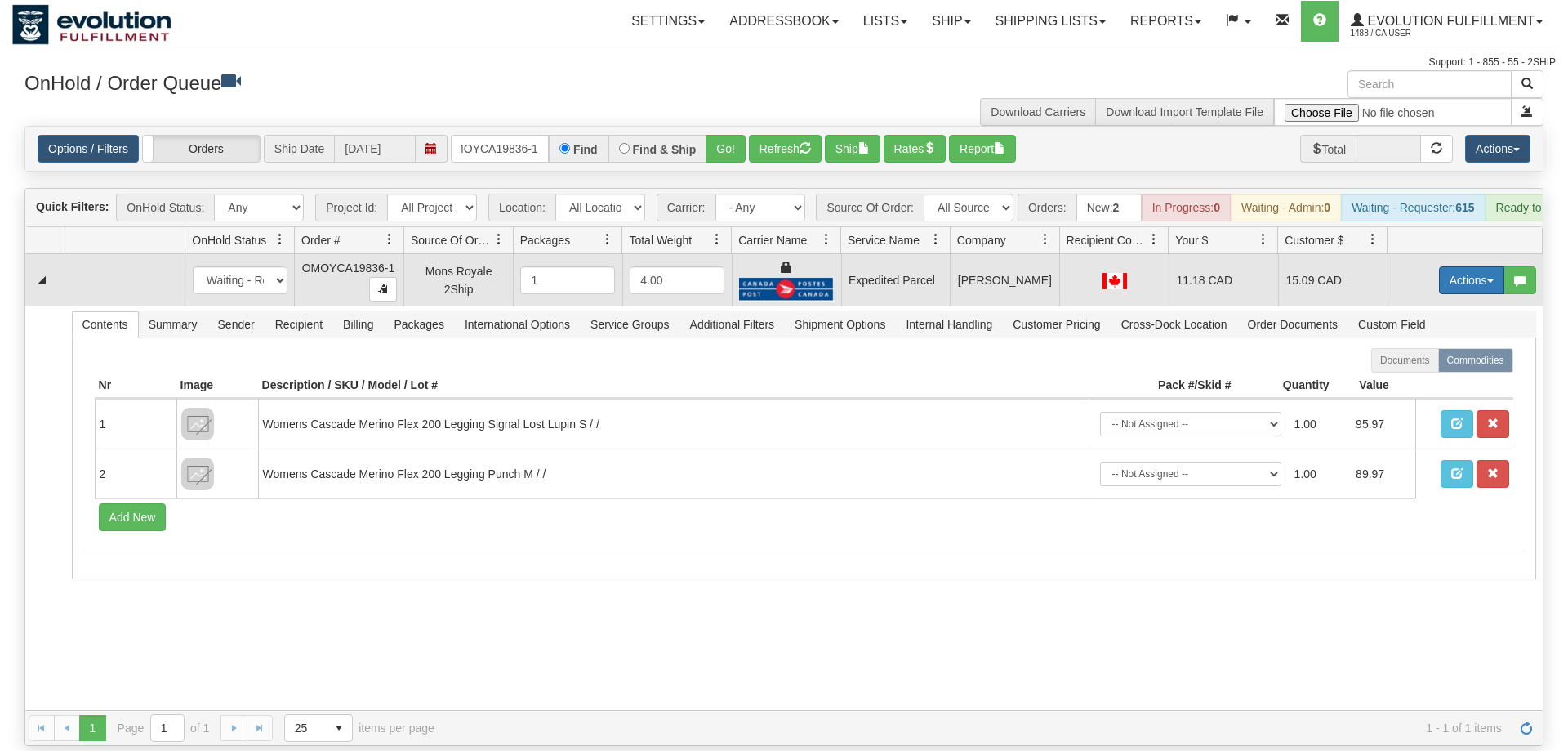
click at [1456, 266] on button "Actions" at bounding box center [1472, 280] width 65 height 27
click at [1415, 369] on span "Ship" at bounding box center [1407, 375] width 34 height 13
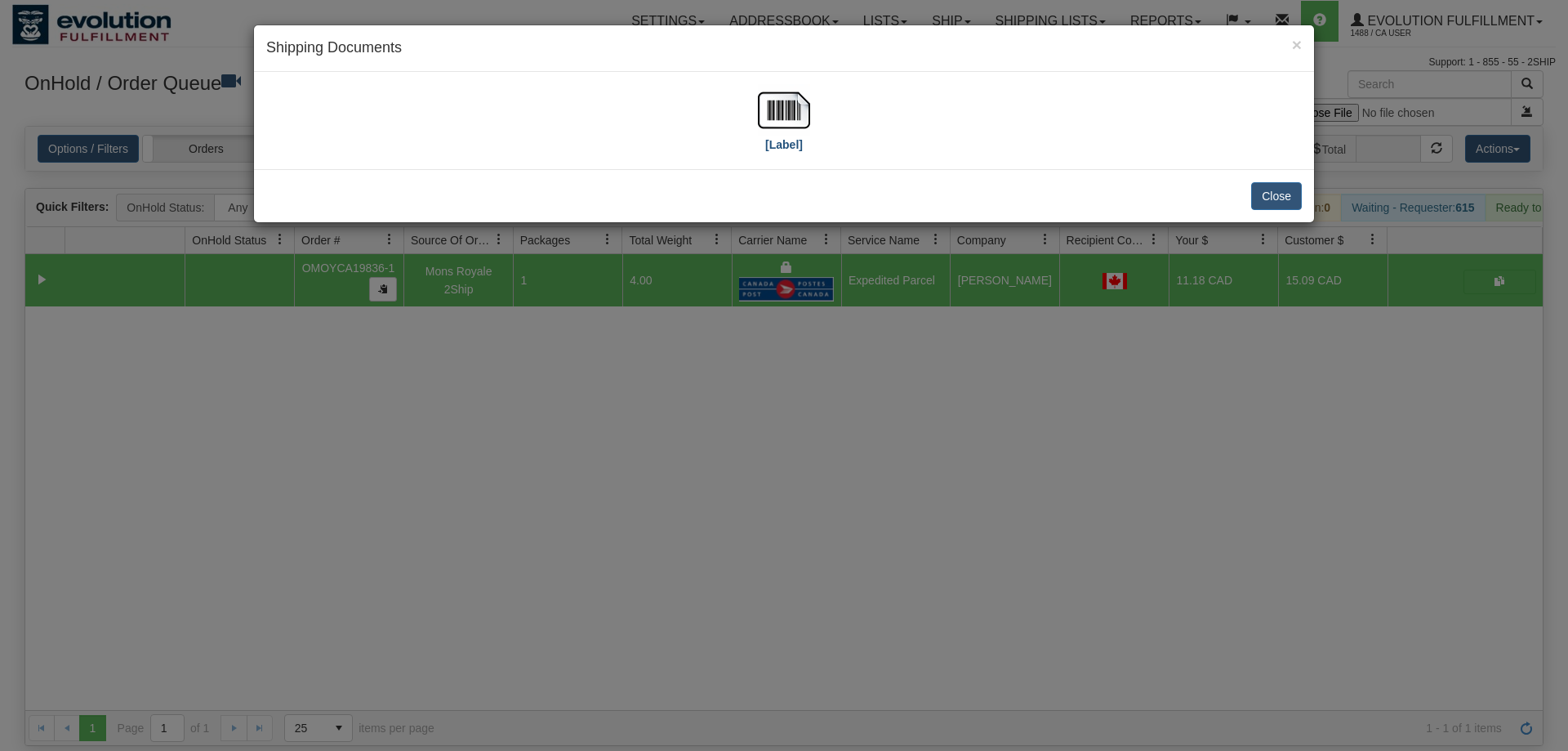
click at [807, 119] on div "[Label]" at bounding box center [784, 120] width 1036 height 73
click at [805, 116] on img at bounding box center [784, 110] width 52 height 52
drag, startPoint x: 463, startPoint y: 513, endPoint x: 402, endPoint y: 321, distance: 201.5
click at [465, 510] on div "× Shipping Documents [Label] Close" at bounding box center [784, 376] width 1568 height 751
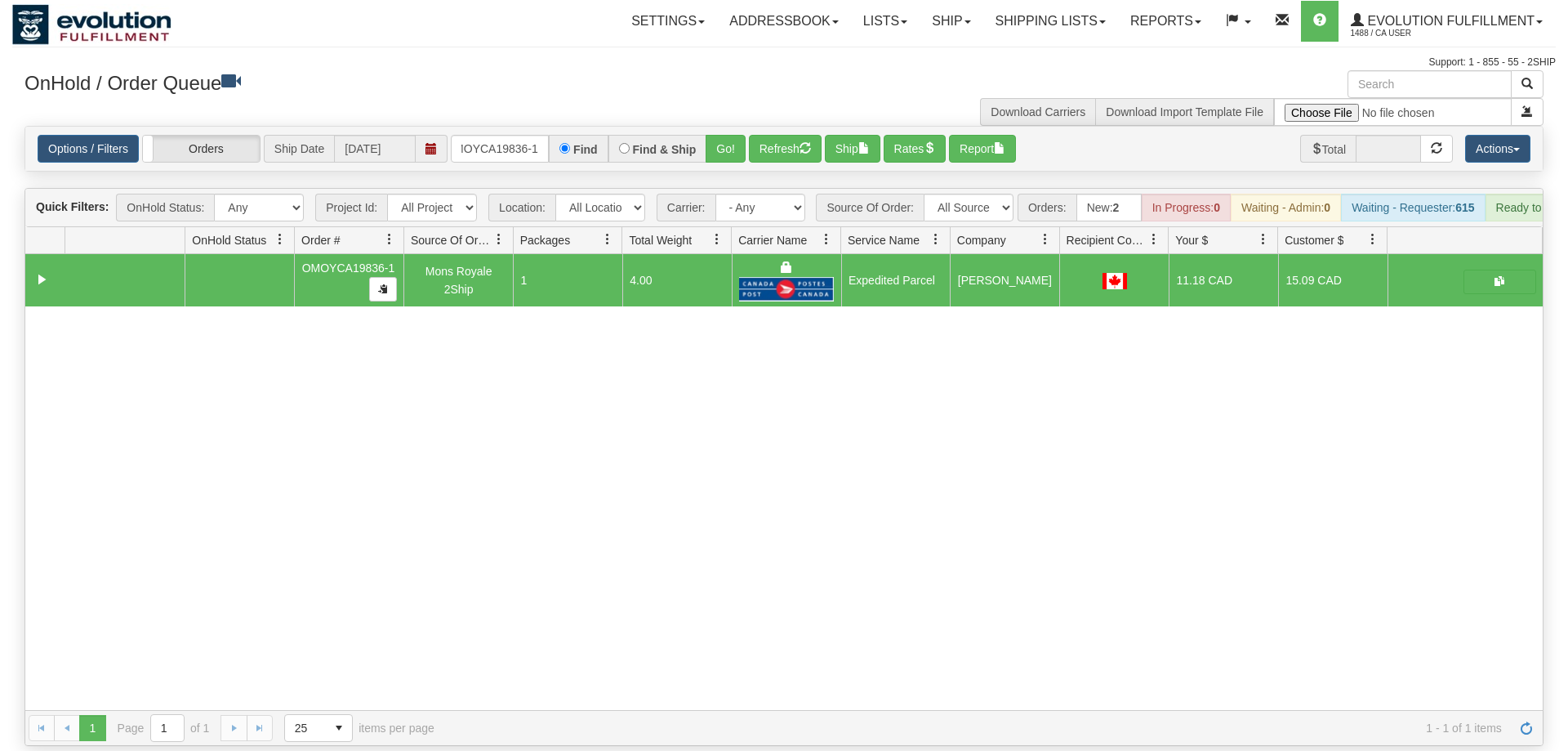
click at [526, 143] on div "Options / Filters Group Shipments Orders Ship Date 09/04/2025 OMOYCA19836-1 Fin…" at bounding box center [783, 148] width 1517 height 44
click at [531, 135] on input "OMOYCA19836-1" at bounding box center [500, 149] width 98 height 27
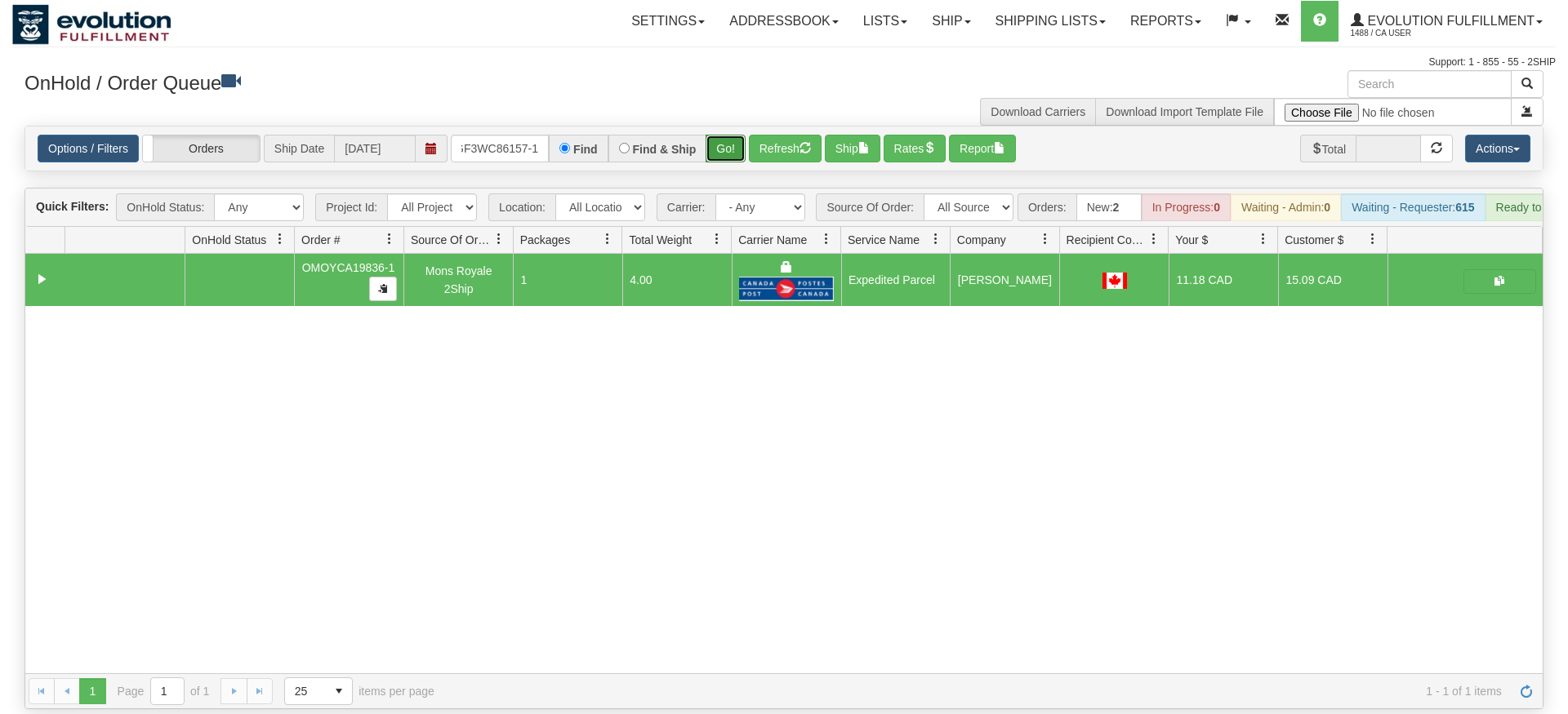
click at [725, 152] on div "Is equal to Is not equal to Contains Does not contains CAD USD EUR ZAR [PERSON_…" at bounding box center [784, 417] width 1544 height 584
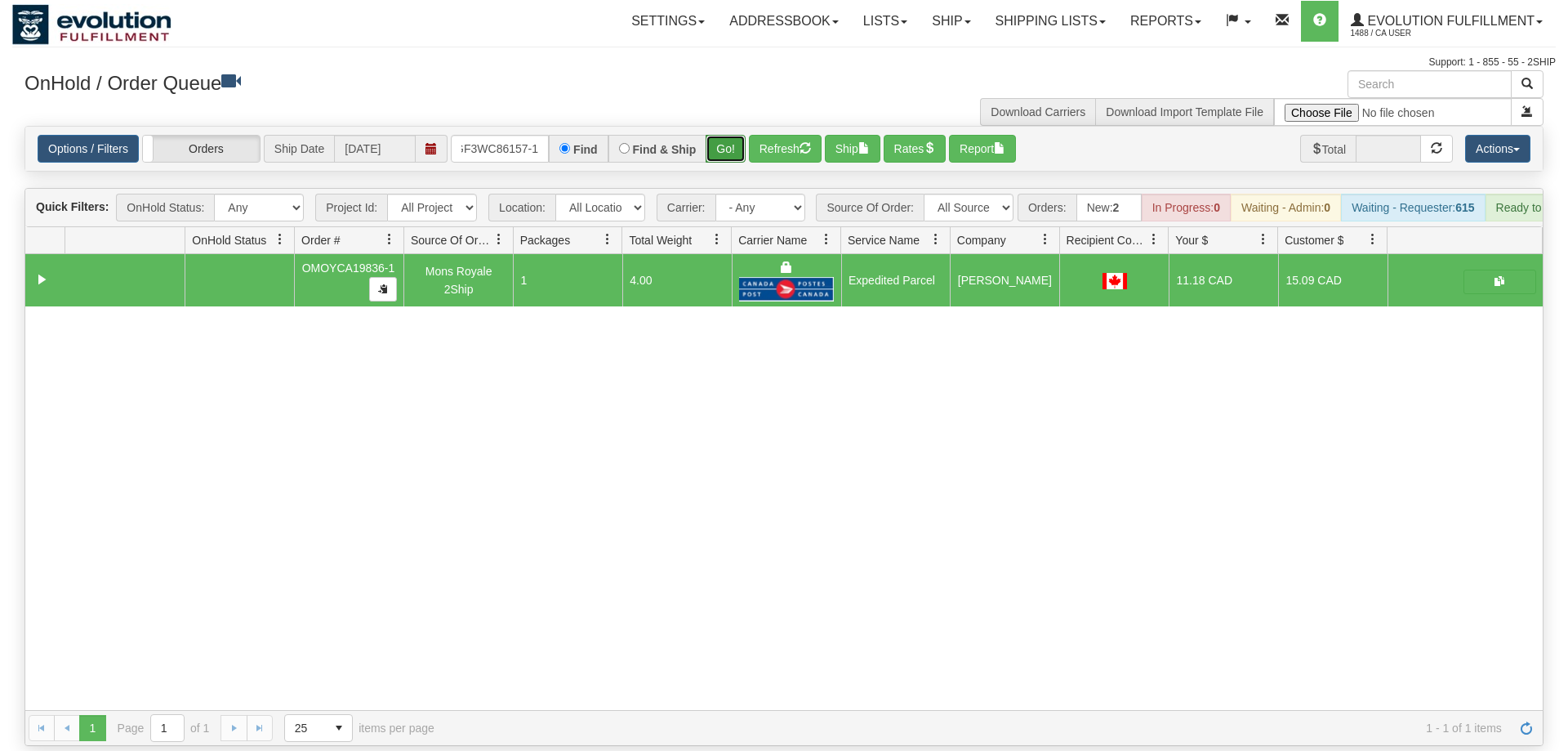
click at [735, 135] on button "Go!" at bounding box center [726, 149] width 40 height 27
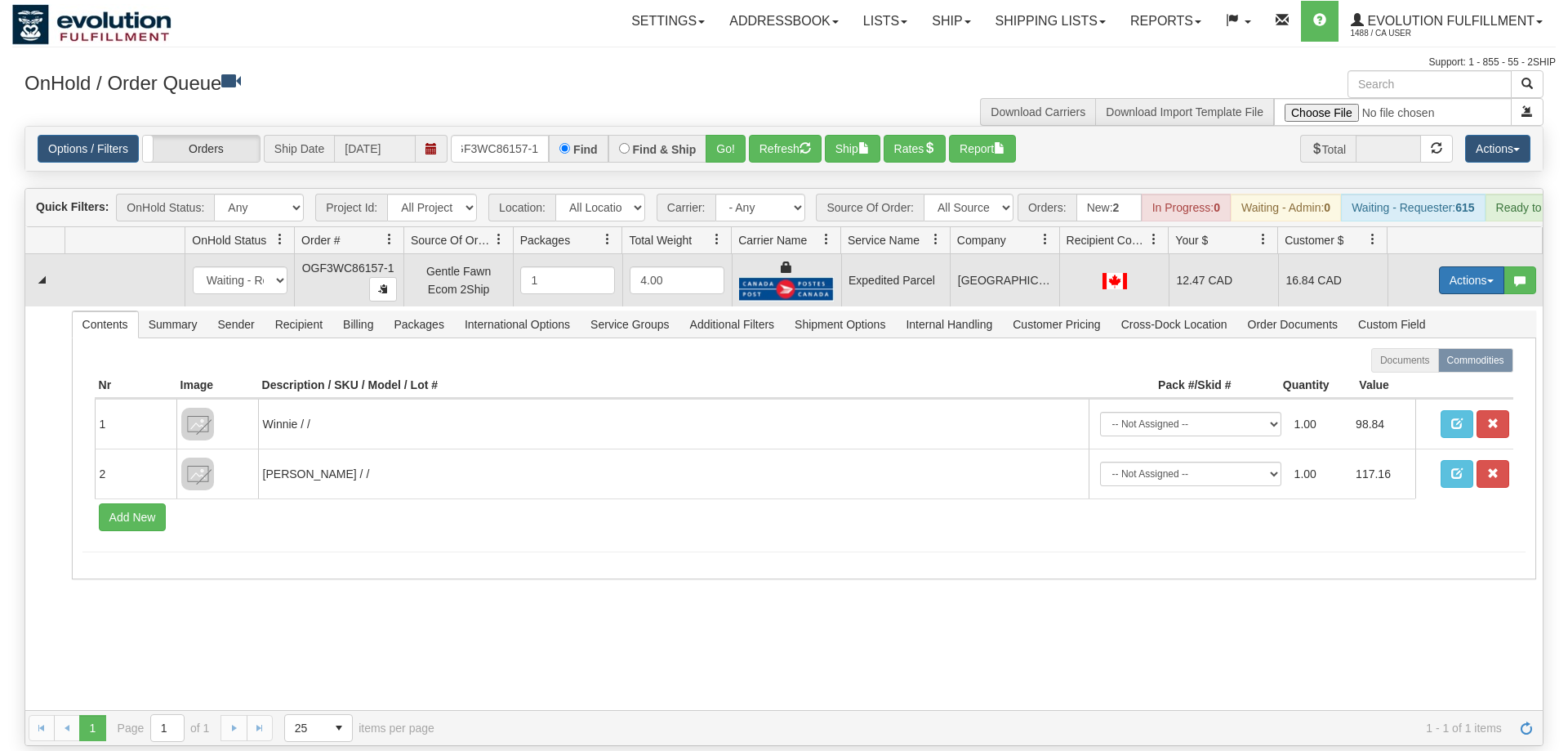
click at [1450, 266] on button "Actions" at bounding box center [1472, 280] width 65 height 27
click at [1438, 364] on link "Ship" at bounding box center [1438, 375] width 131 height 21
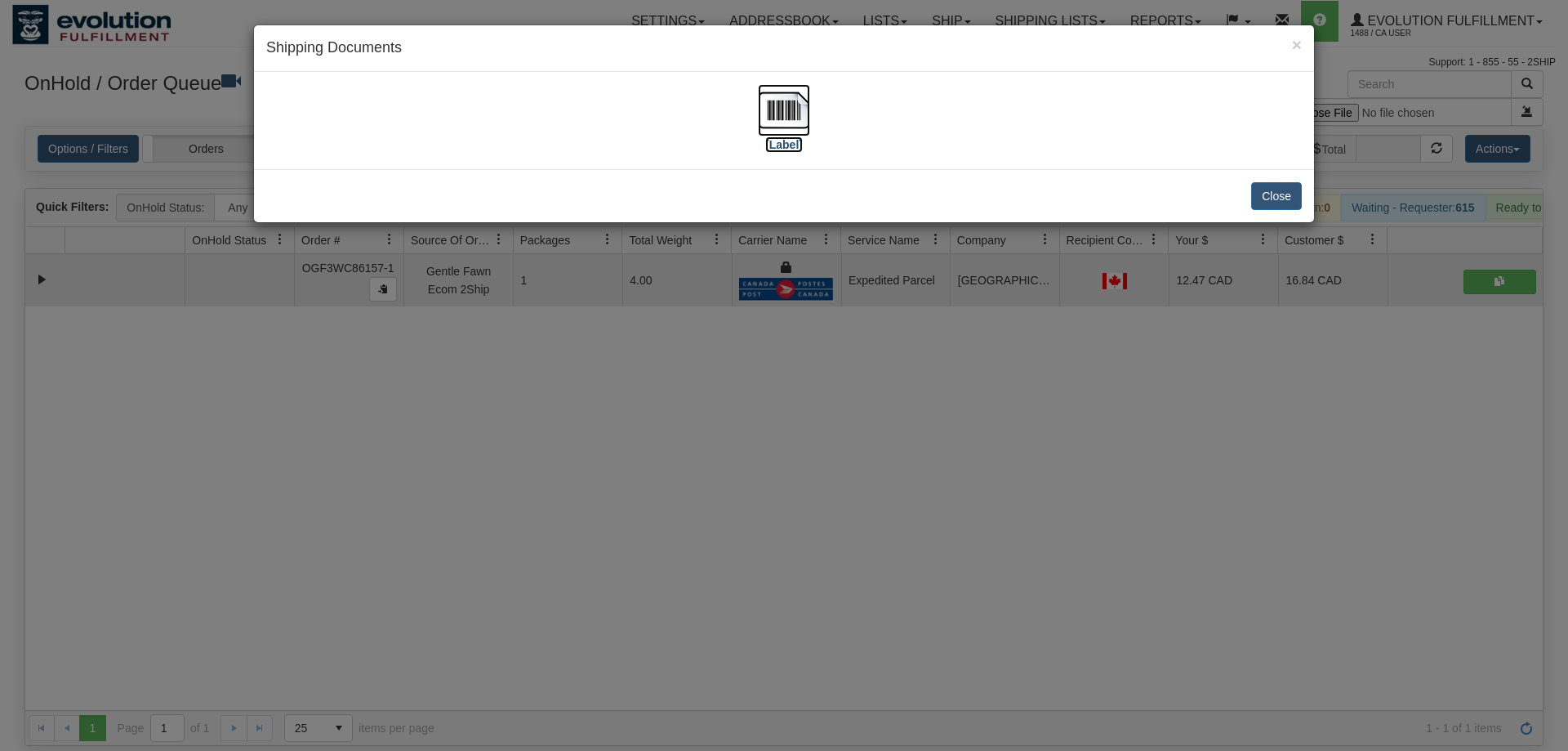
click at [799, 105] on img at bounding box center [784, 110] width 52 height 52
drag, startPoint x: 720, startPoint y: 537, endPoint x: 518, endPoint y: 127, distance: 457.1
click at [722, 522] on div "× Shipping Documents [Label] Close" at bounding box center [784, 376] width 1568 height 751
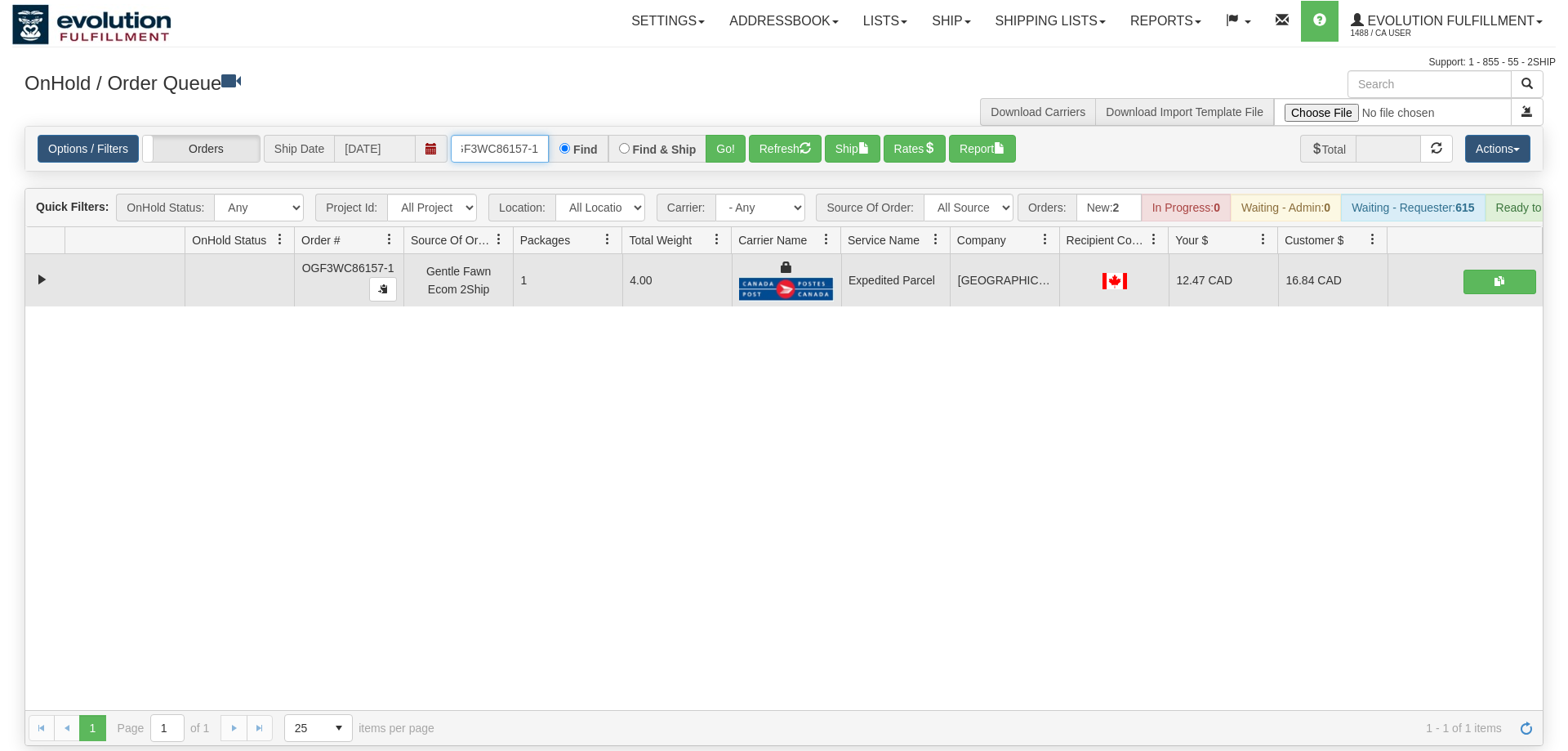
click at [491, 135] on input "OGF3WC86157-1" at bounding box center [500, 149] width 98 height 27
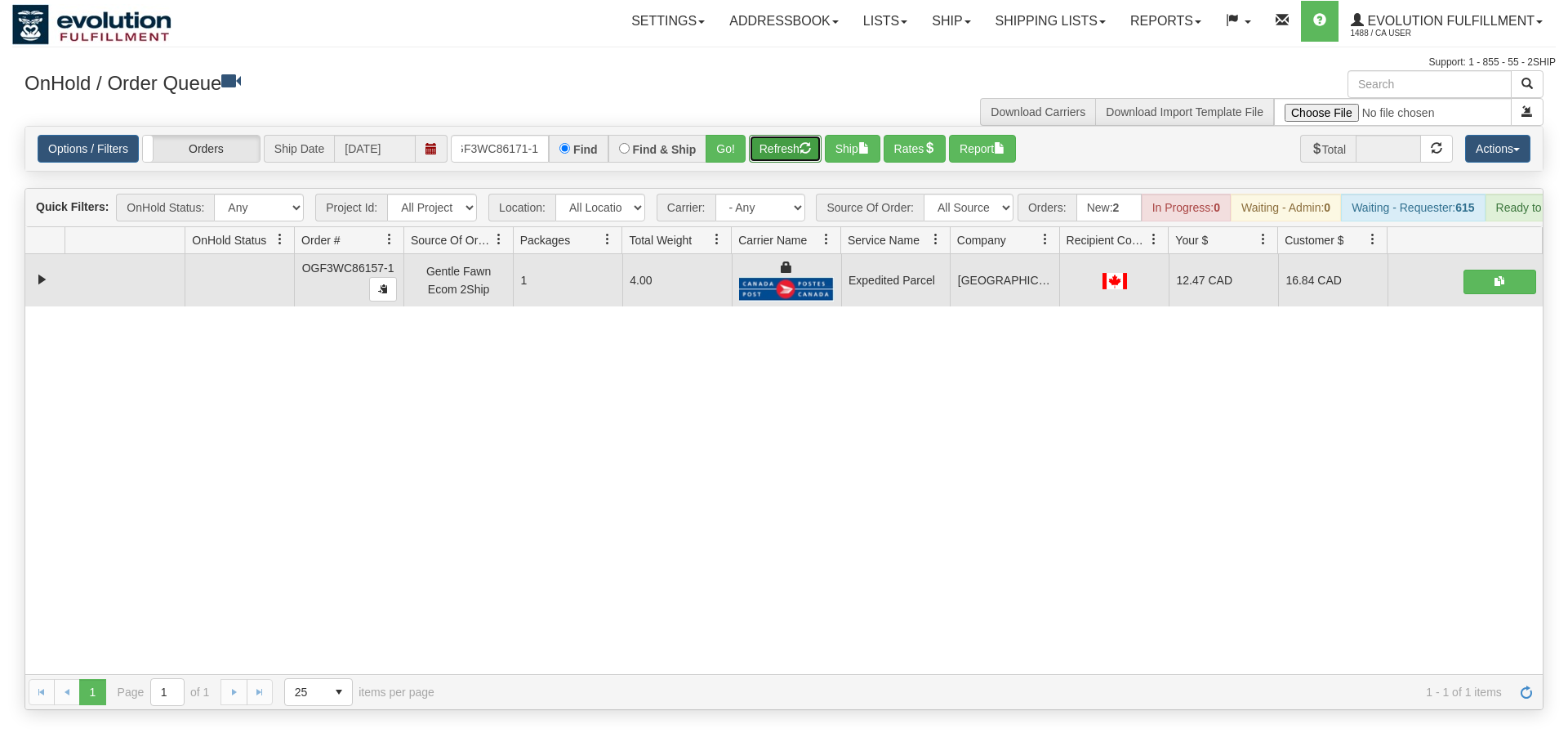
click at [760, 158] on div "Is equal to Is not equal to Contains Does not contains CAD USD EUR ZAR [PERSON_…" at bounding box center [784, 418] width 1544 height 584
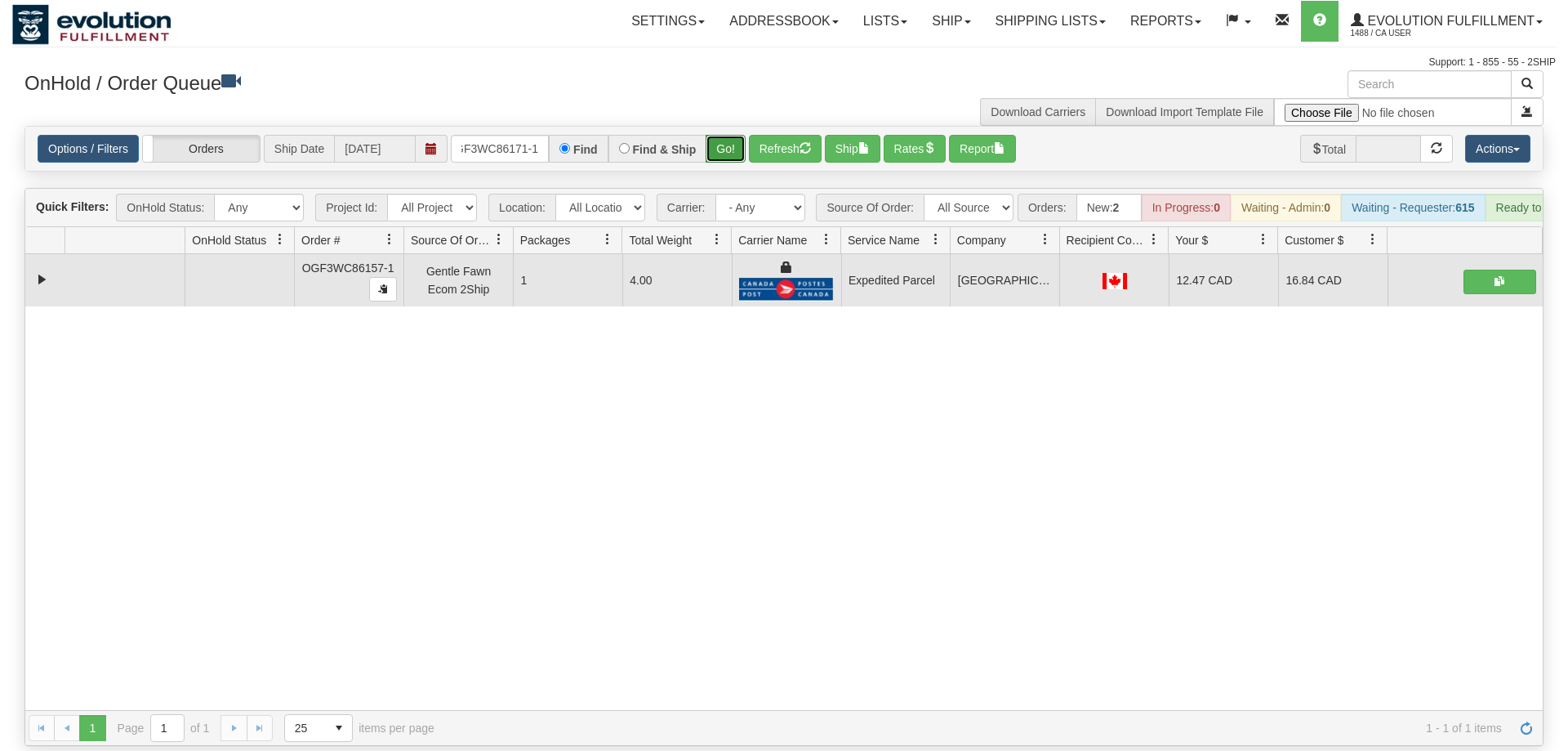
click at [724, 135] on button "Go!" at bounding box center [726, 149] width 40 height 27
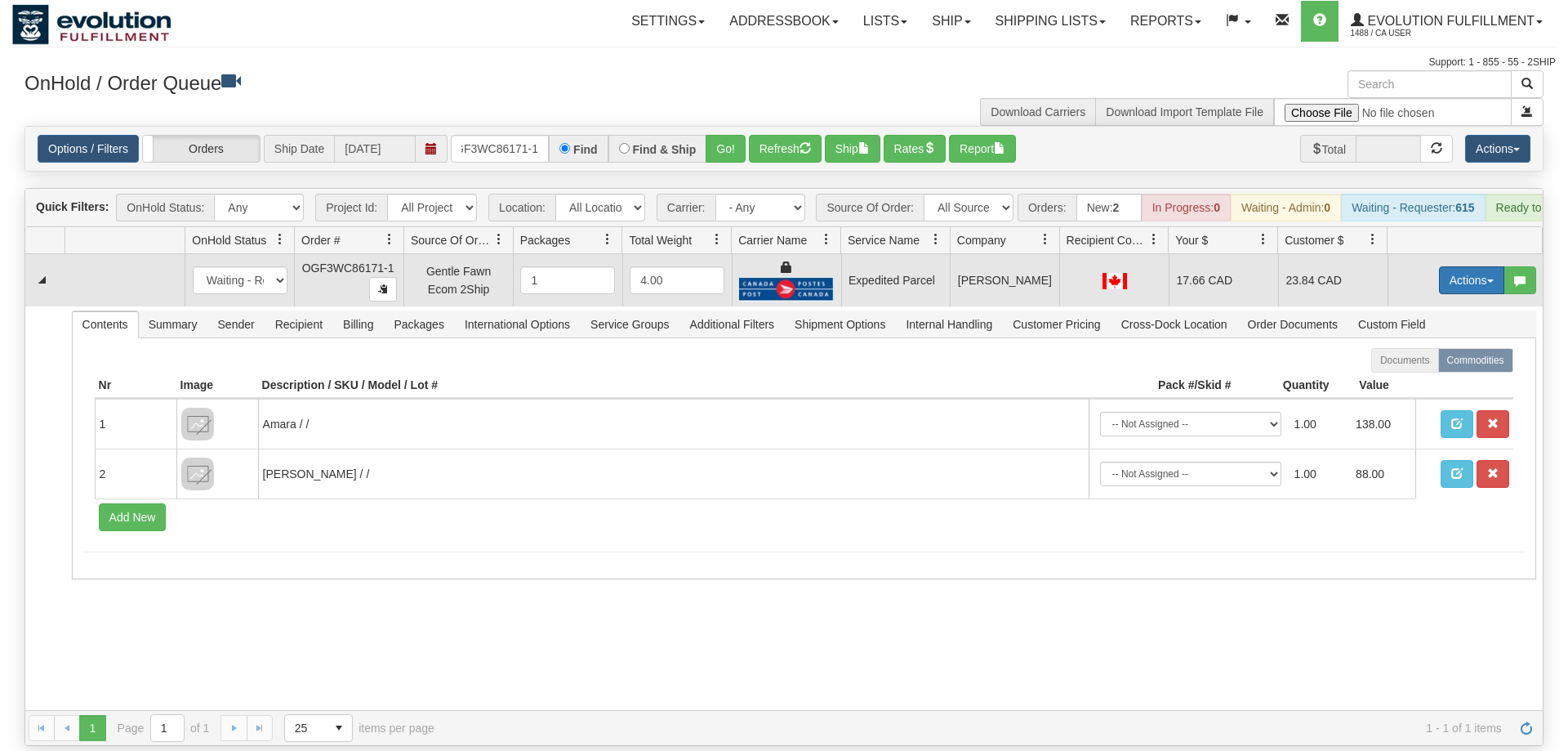
click at [1467, 267] on button "Actions" at bounding box center [1472, 280] width 65 height 27
click at [1413, 369] on span "Ship" at bounding box center [1407, 375] width 34 height 13
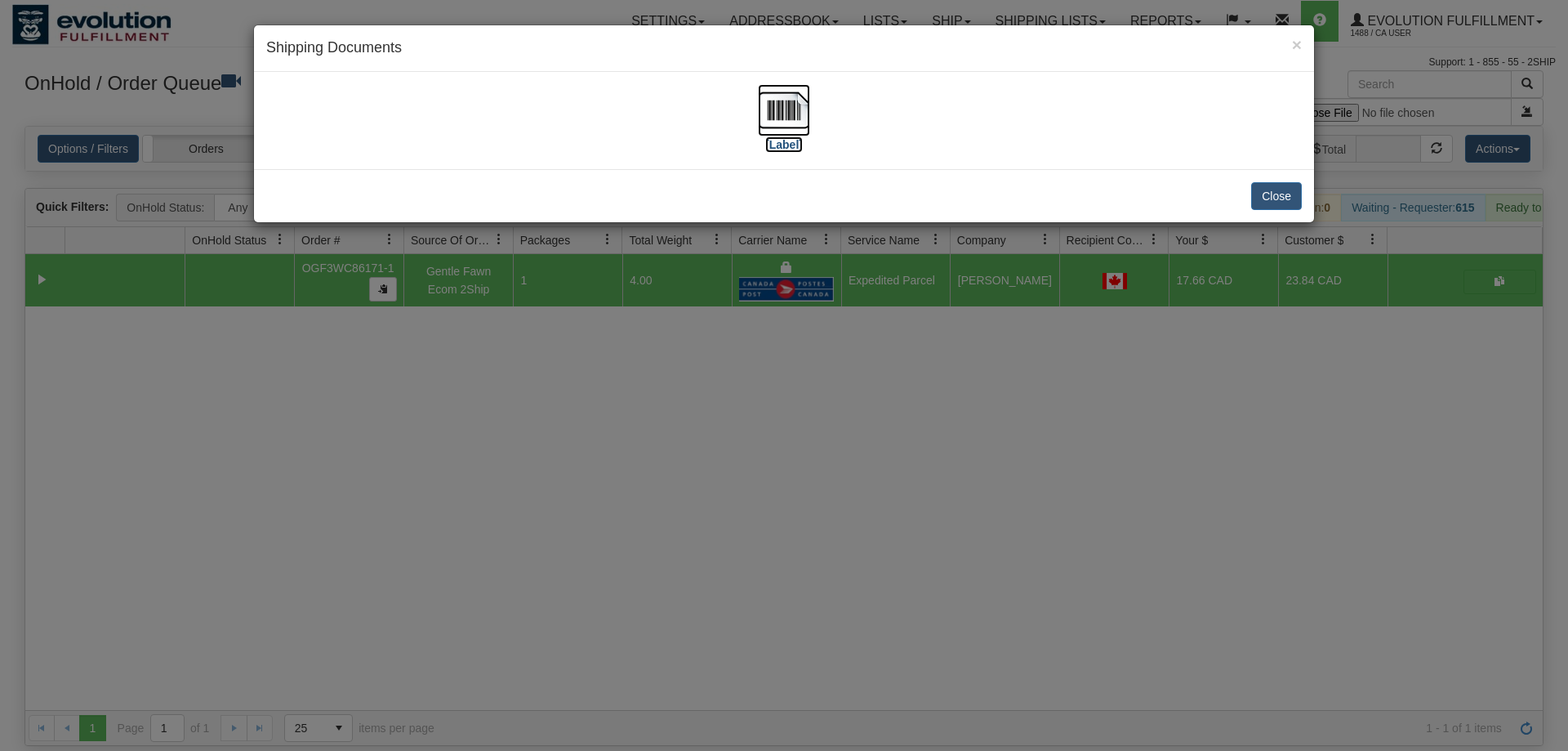
click at [798, 109] on img at bounding box center [784, 110] width 52 height 52
drag, startPoint x: 835, startPoint y: 343, endPoint x: 459, endPoint y: 51, distance: 476.1
click at [840, 333] on div "× Shipping Documents [Label] Close" at bounding box center [784, 376] width 1568 height 751
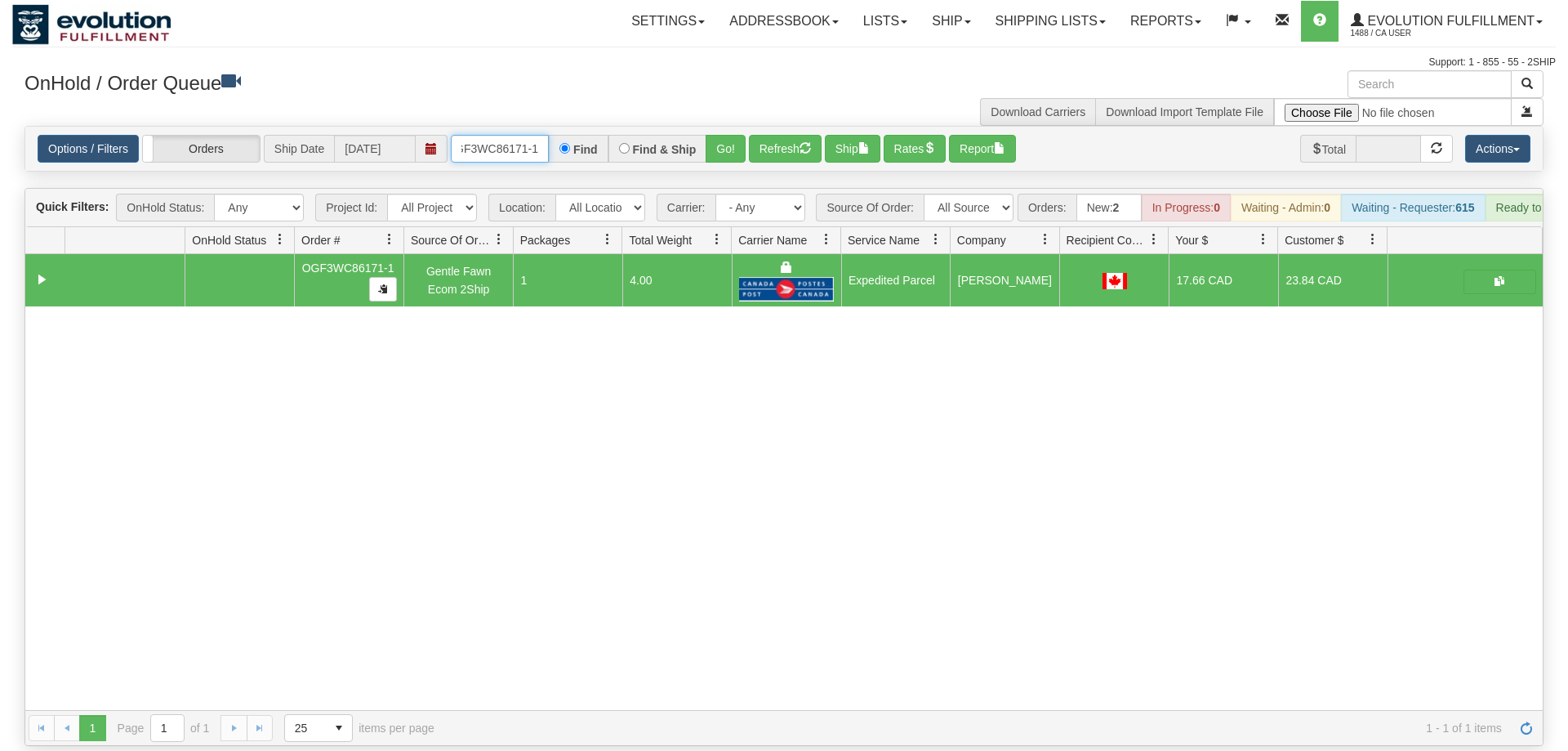
click at [491, 135] on input "OGF3WC86171-1" at bounding box center [500, 149] width 98 height 27
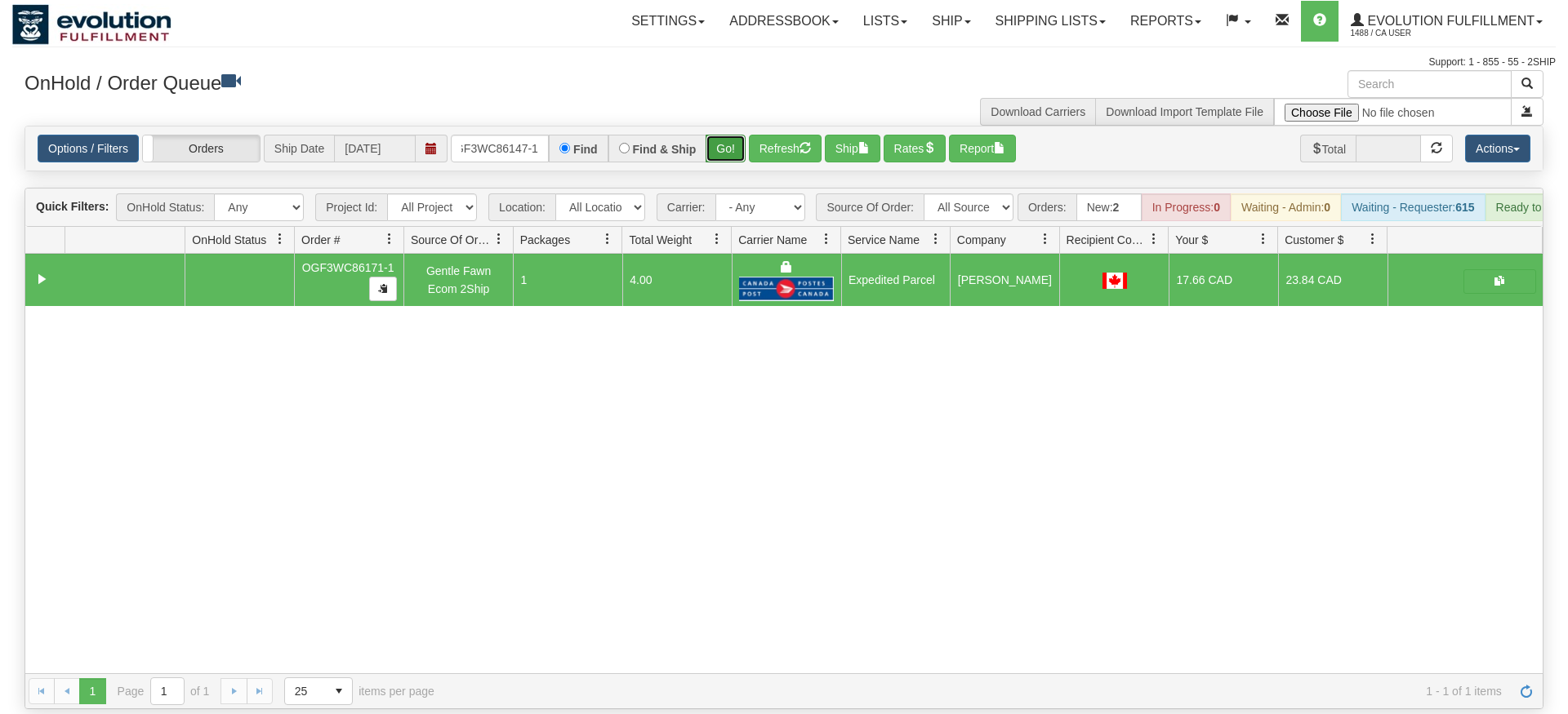
click at [720, 156] on div "Is equal to Is not equal to Contains Does not contains CAD USD EUR ZAR [PERSON_…" at bounding box center [784, 417] width 1544 height 584
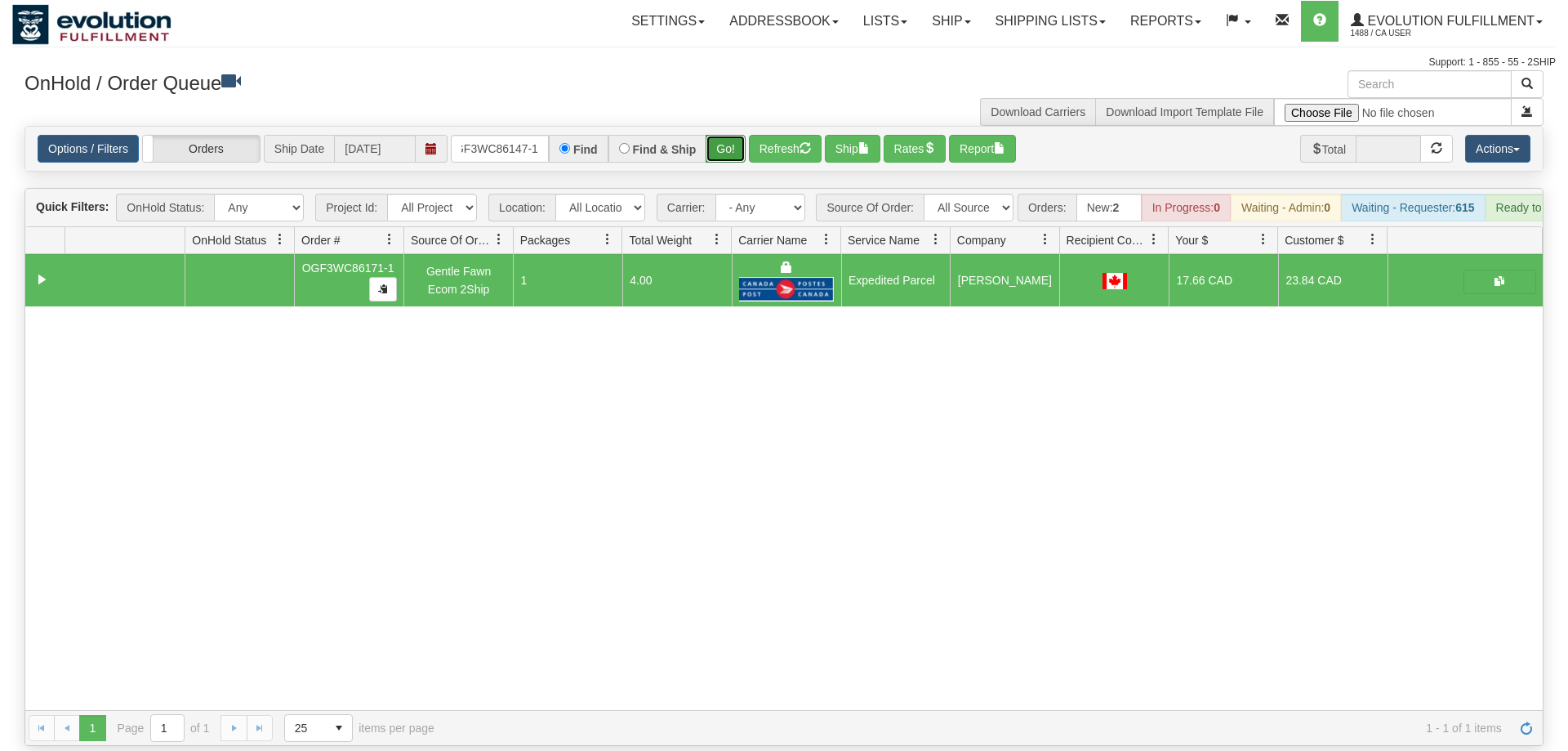
click at [720, 135] on button "Go!" at bounding box center [726, 149] width 40 height 27
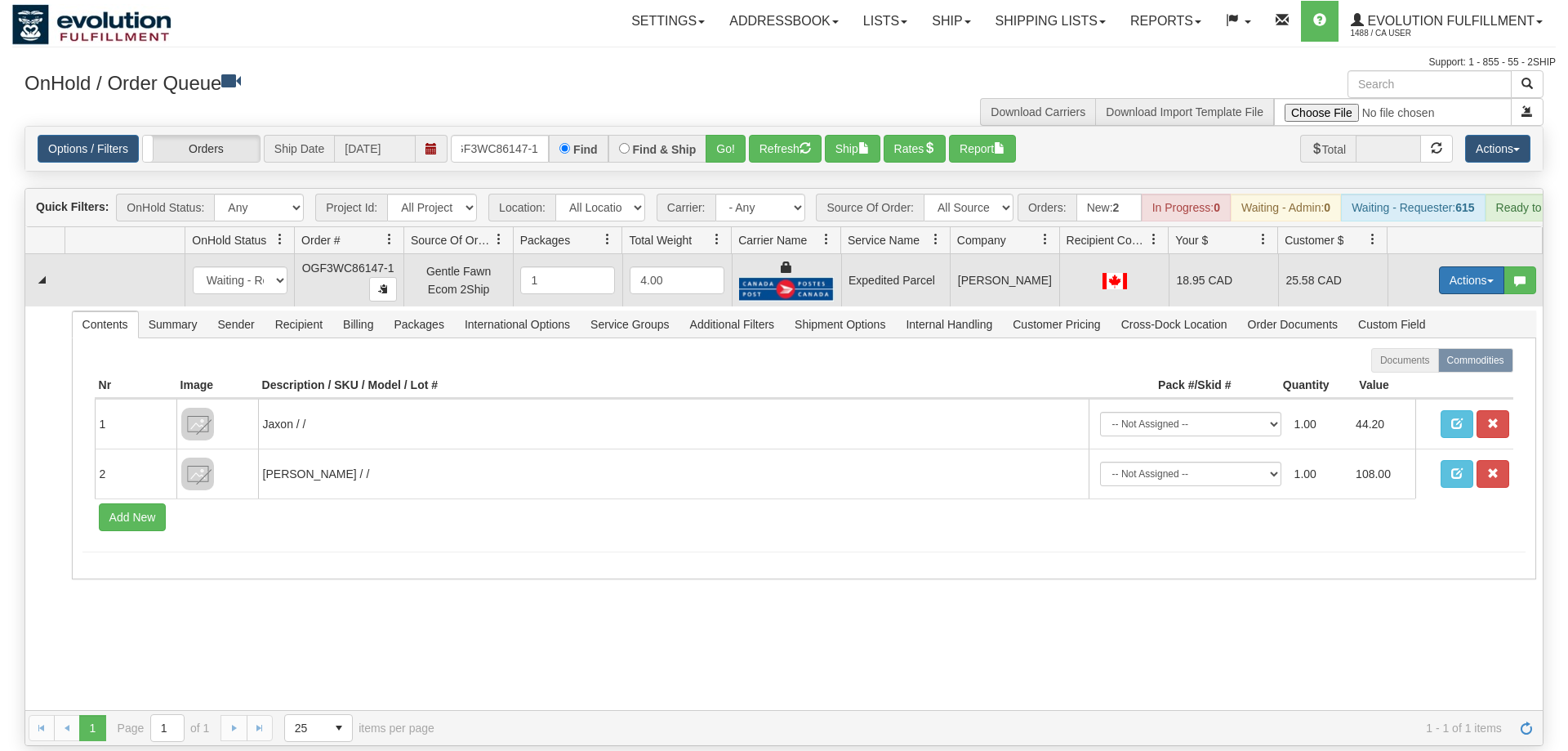
click at [1468, 266] on button "Actions" at bounding box center [1472, 280] width 65 height 27
click at [1424, 364] on link "Ship" at bounding box center [1438, 375] width 131 height 21
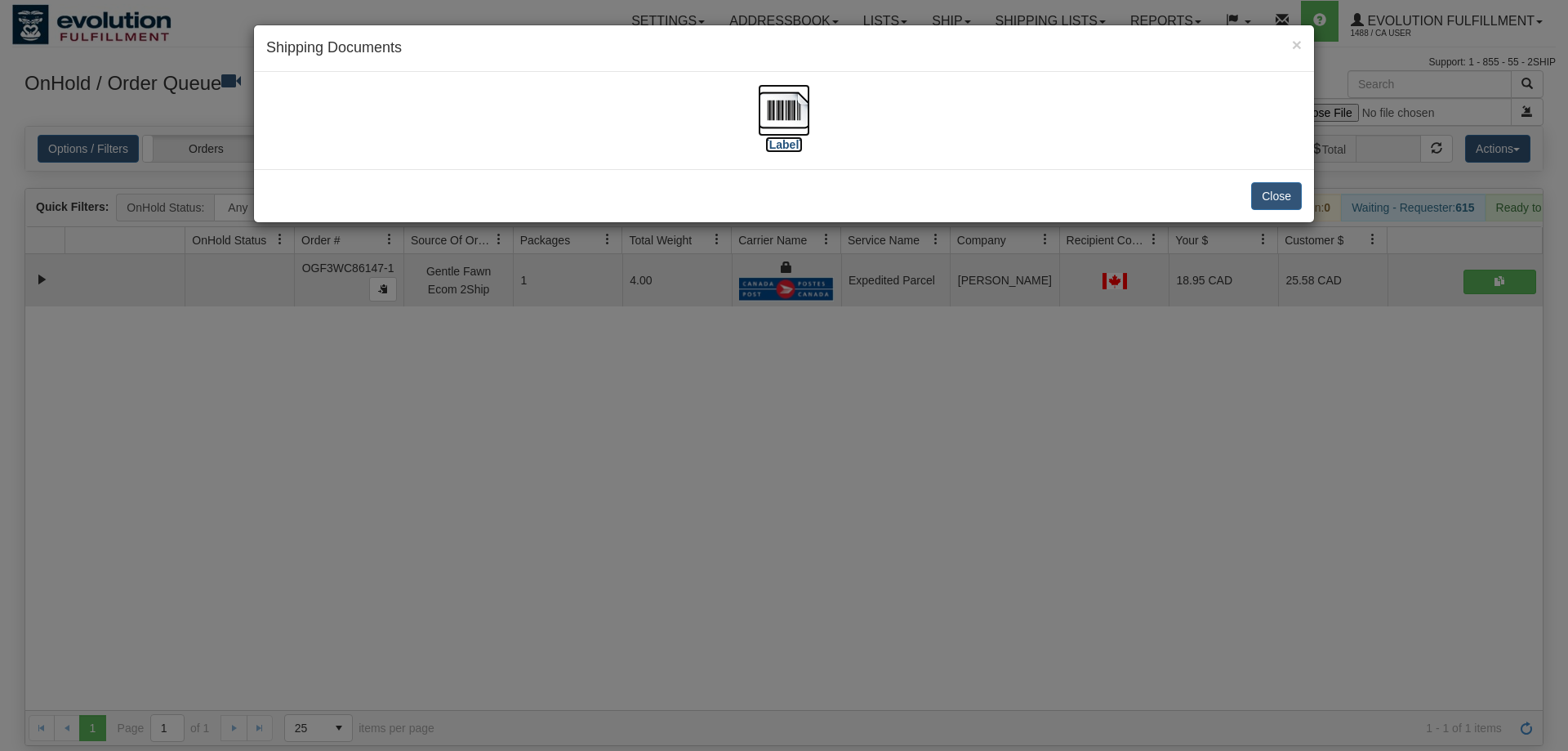
click at [769, 119] on img at bounding box center [784, 110] width 52 height 52
drag, startPoint x: 739, startPoint y: 438, endPoint x: 460, endPoint y: 171, distance: 386.2
click at [732, 435] on div "× Shipping Documents [Label] Close" at bounding box center [784, 376] width 1568 height 751
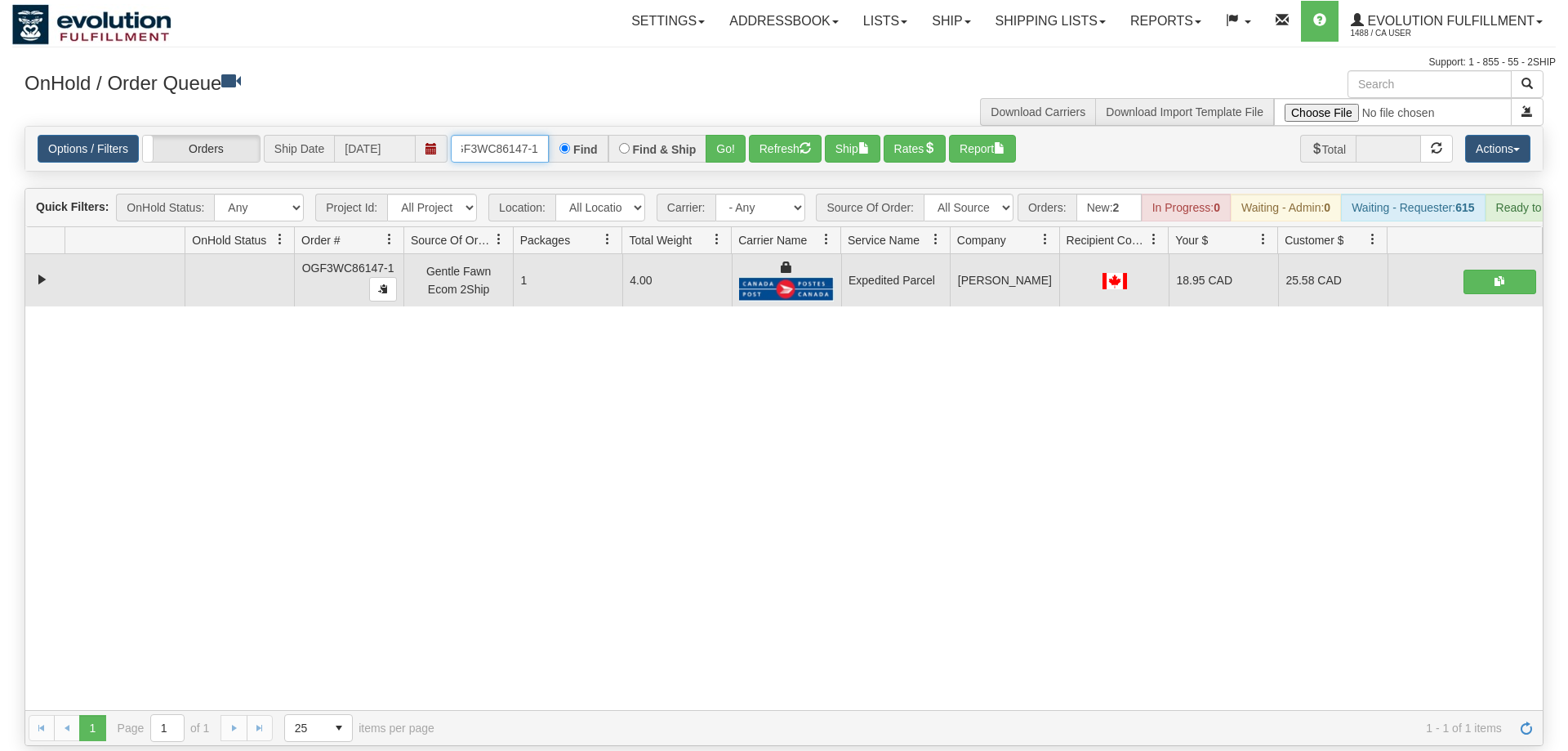
click at [488, 135] on input "oGF3WC86147-1" at bounding box center [500, 149] width 98 height 27
click at [727, 158] on div "Is equal to Is not equal to Contains Does not contains CAD USD EUR ZAR [PERSON_…" at bounding box center [784, 436] width 1544 height 620
click at [724, 135] on button "Go!" at bounding box center [726, 149] width 40 height 27
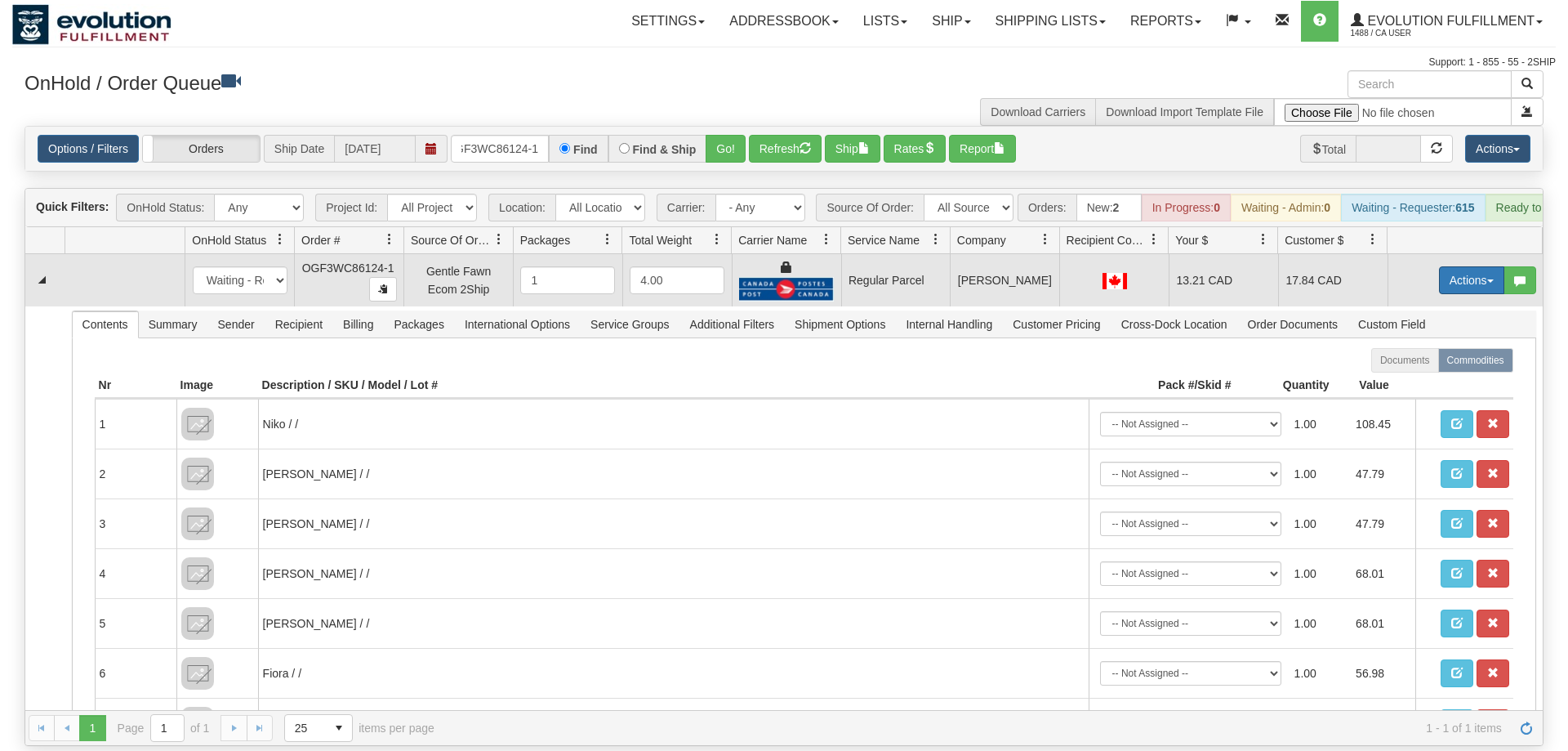
click at [1460, 266] on button "Actions" at bounding box center [1472, 280] width 65 height 27
click at [1414, 347] on span "Rate All Services" at bounding box center [1438, 353] width 98 height 13
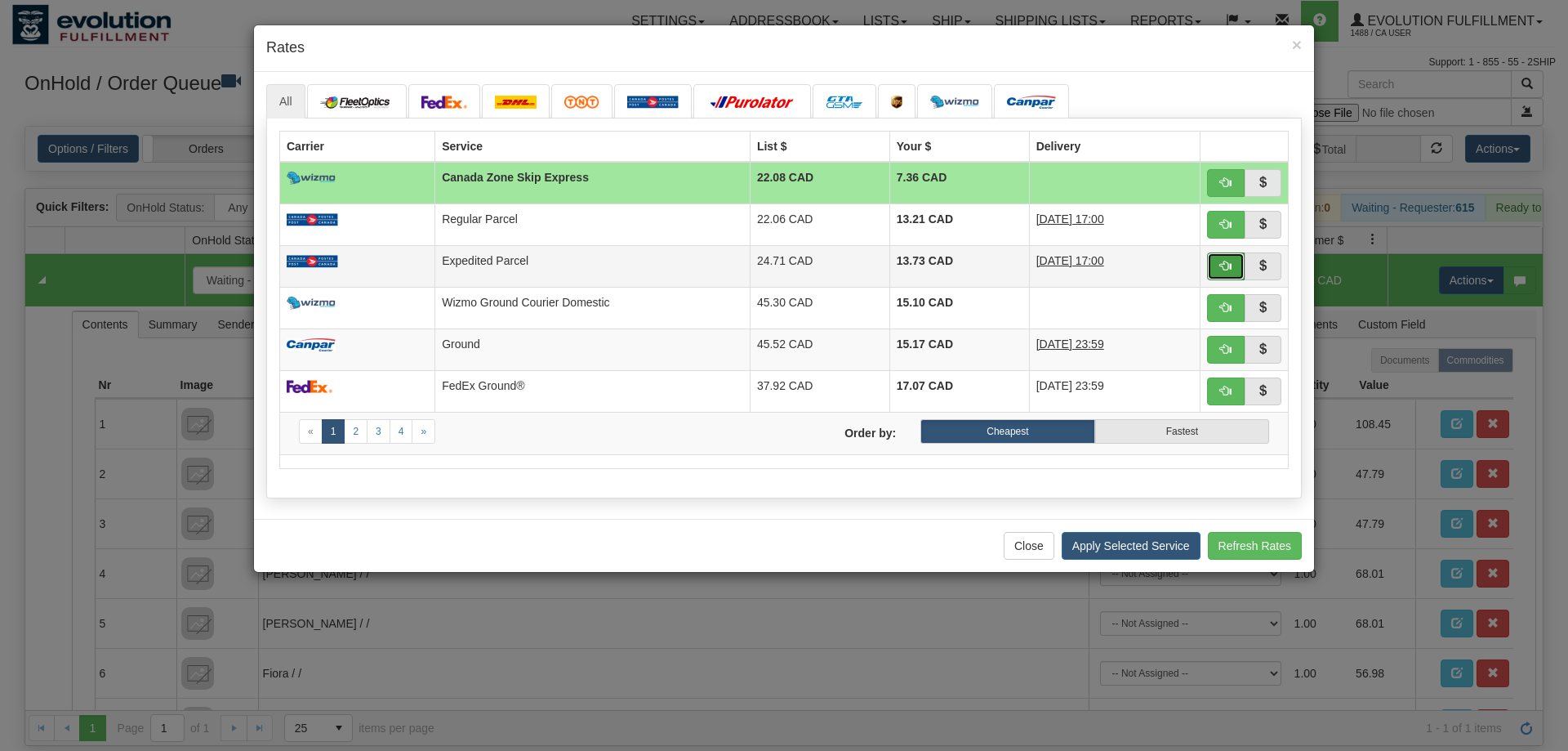
click at [1212, 264] on button "button" at bounding box center [1226, 266] width 38 height 27
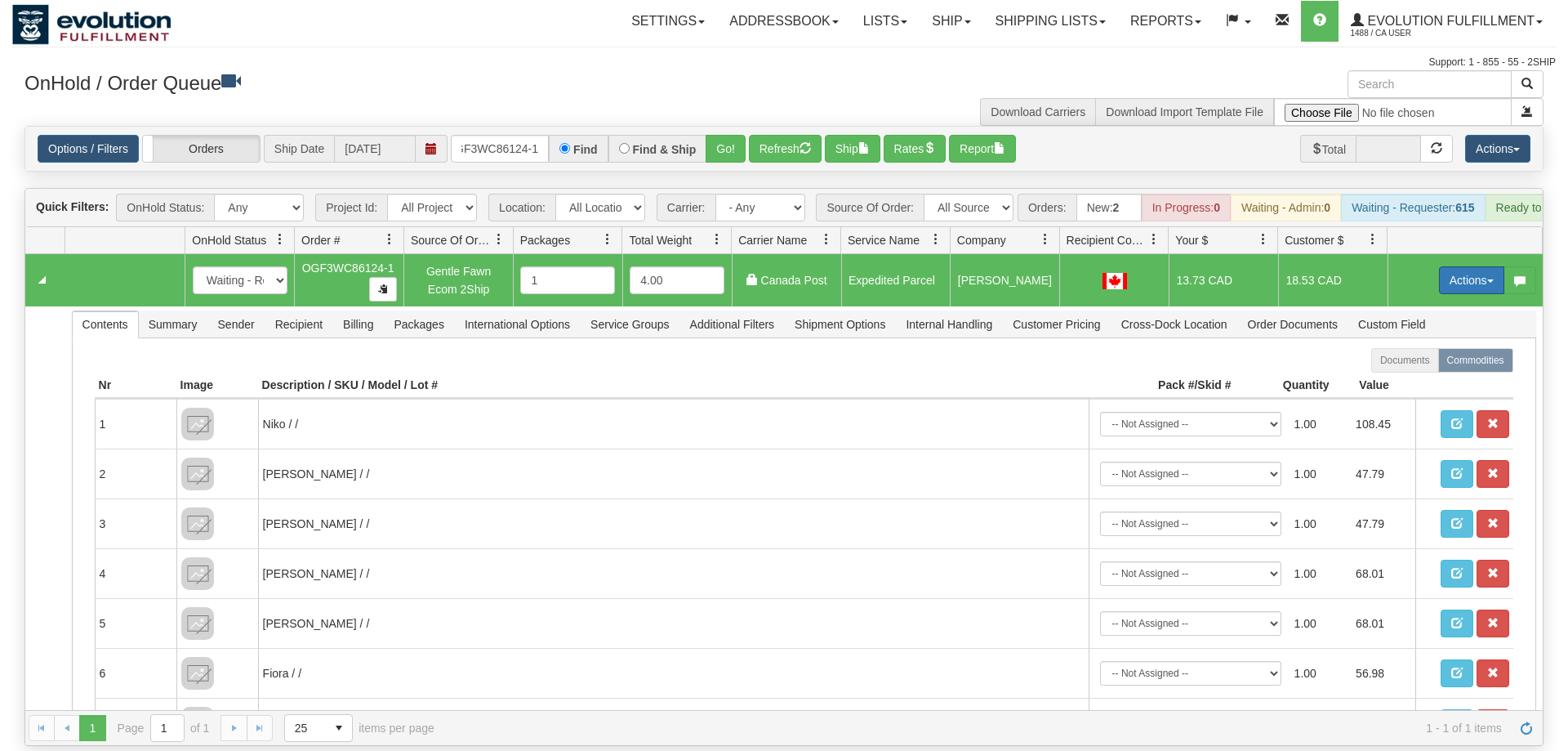
click at [1452, 266] on button "Actions" at bounding box center [1472, 280] width 65 height 27
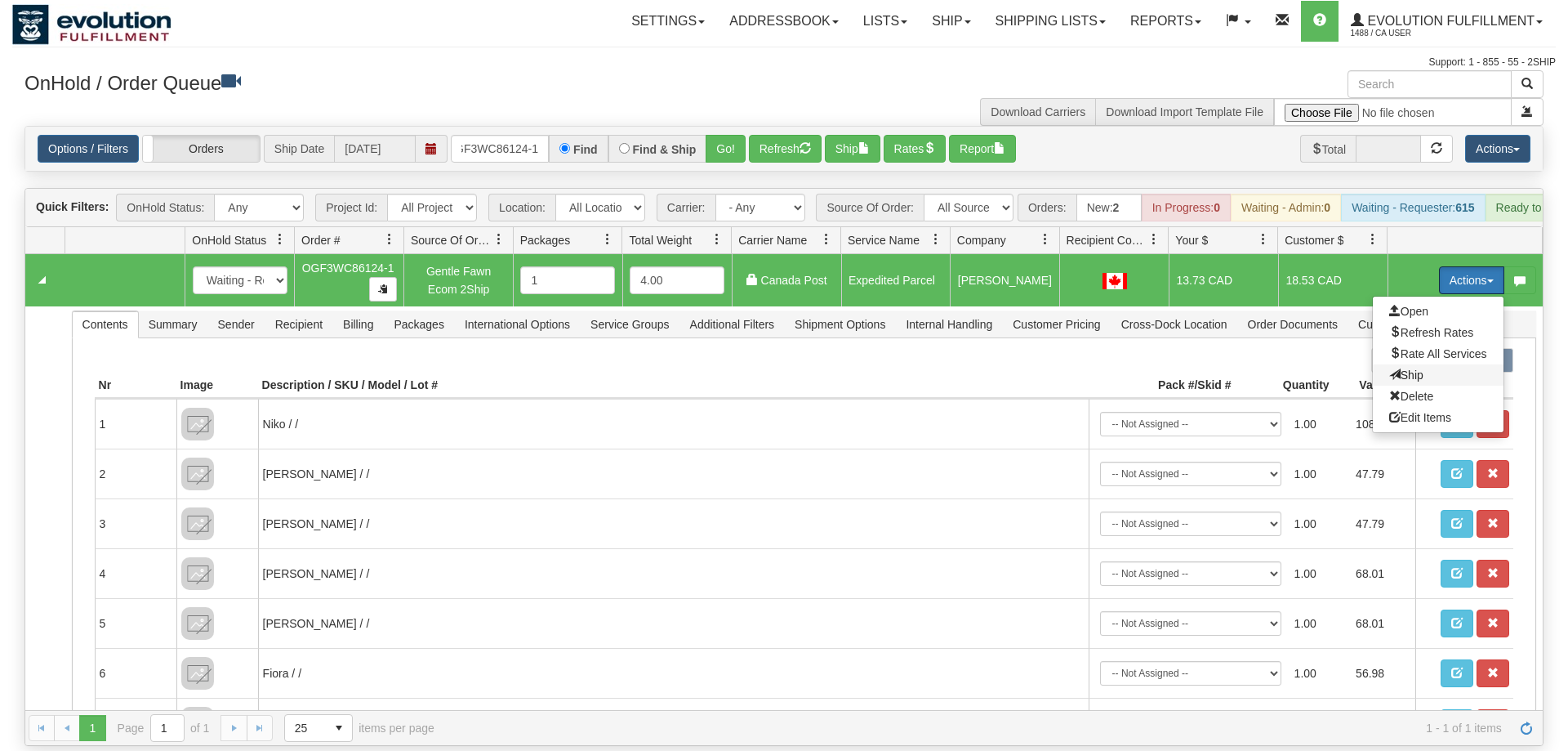
click at [1417, 369] on span "Ship" at bounding box center [1407, 375] width 34 height 13
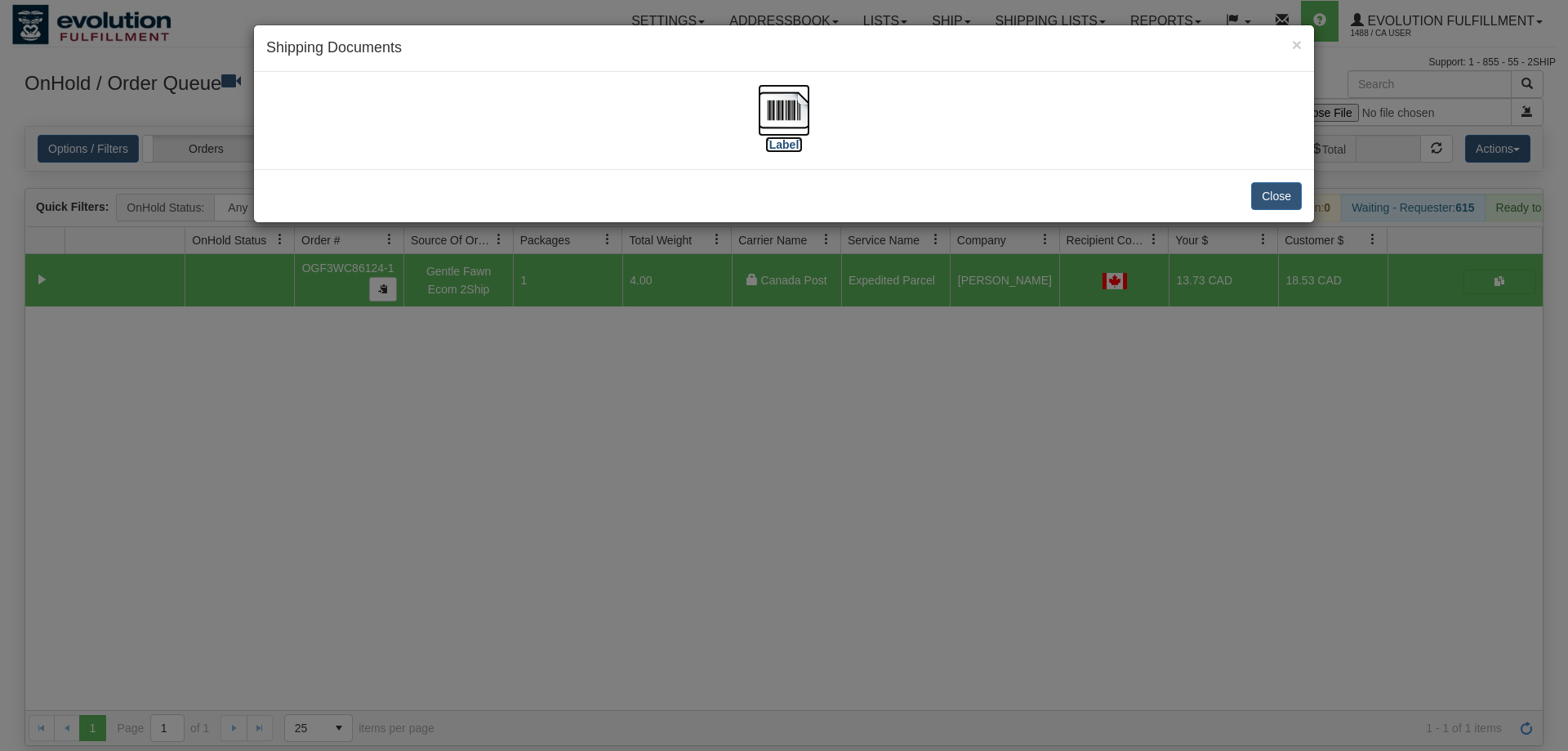
click at [794, 114] on img at bounding box center [784, 110] width 52 height 52
click at [1039, 554] on div "× Shipping Documents [Label] Close" at bounding box center [784, 376] width 1568 height 751
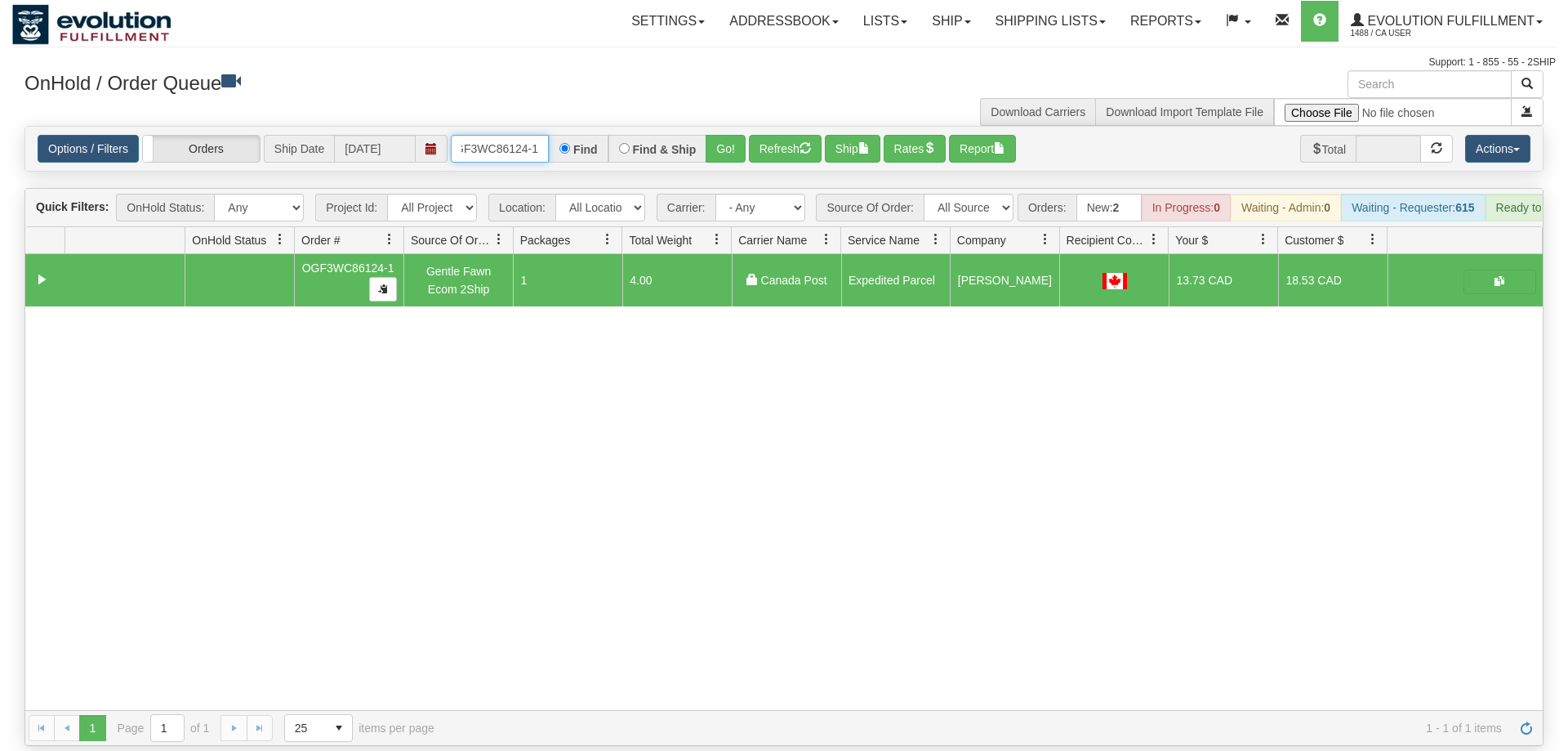
click at [490, 135] on input "OGF3WC86124-1" at bounding box center [500, 149] width 98 height 27
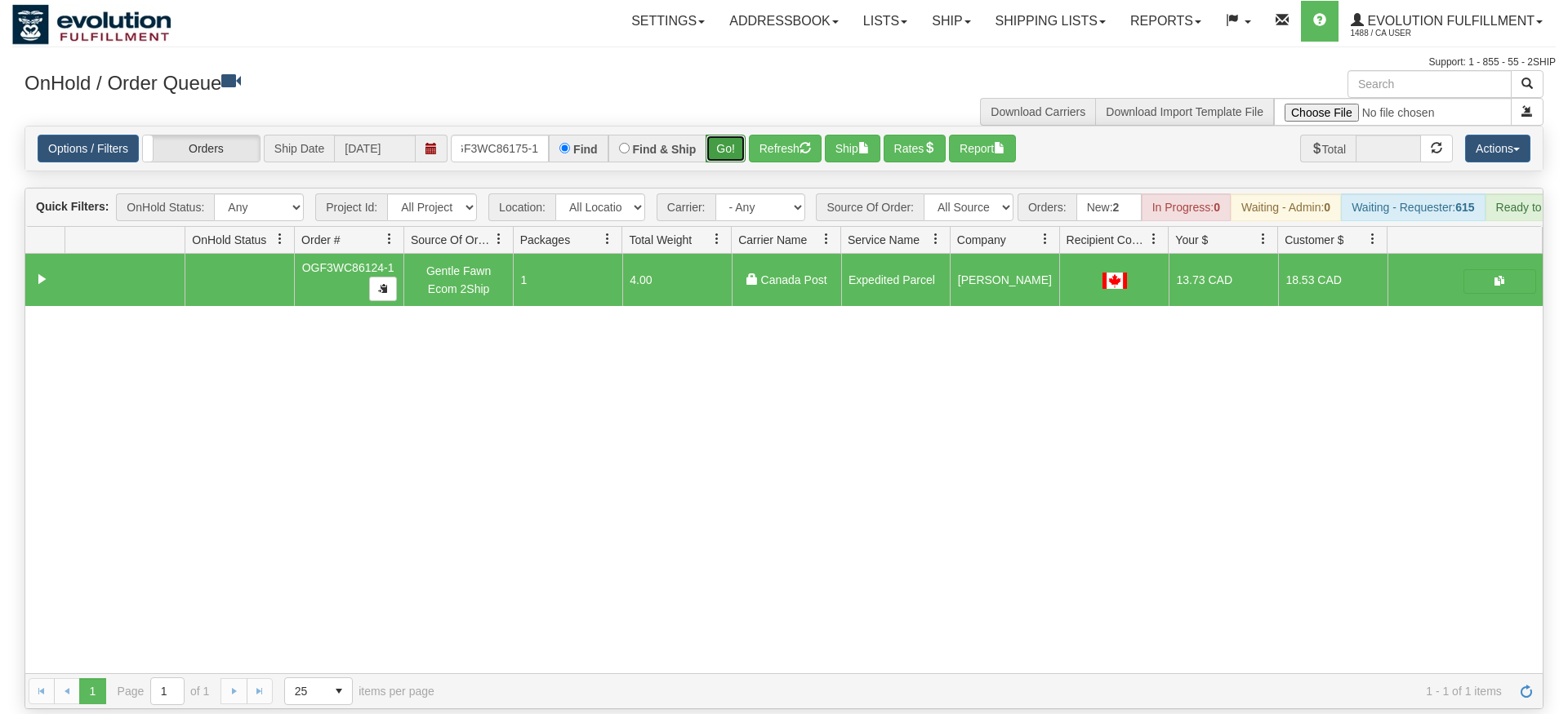
click at [744, 159] on div "Is equal to Is not equal to Contains Does not contains CAD USD EUR ZAR [PERSON_…" at bounding box center [784, 417] width 1544 height 584
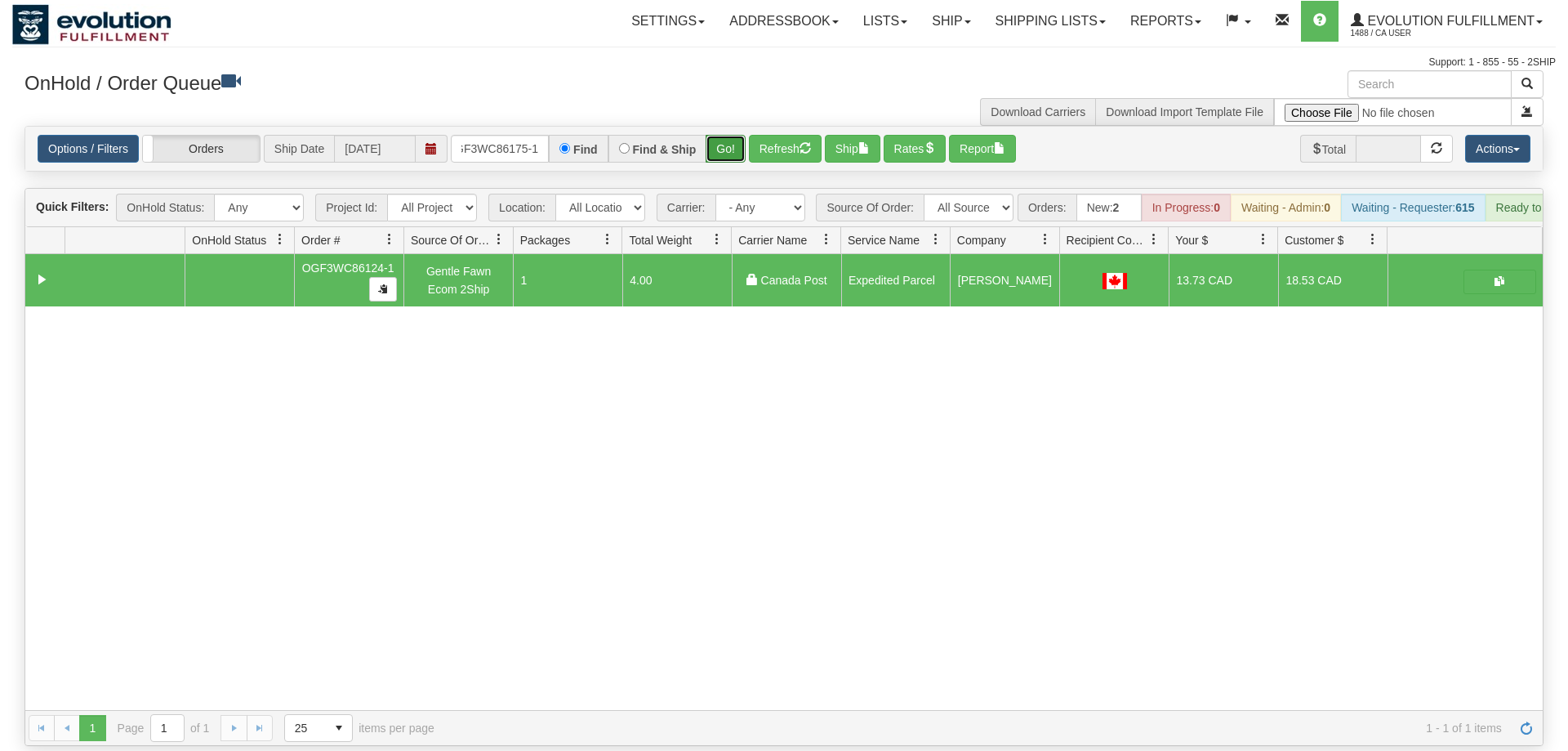
click at [731, 135] on button "Go!" at bounding box center [726, 149] width 40 height 27
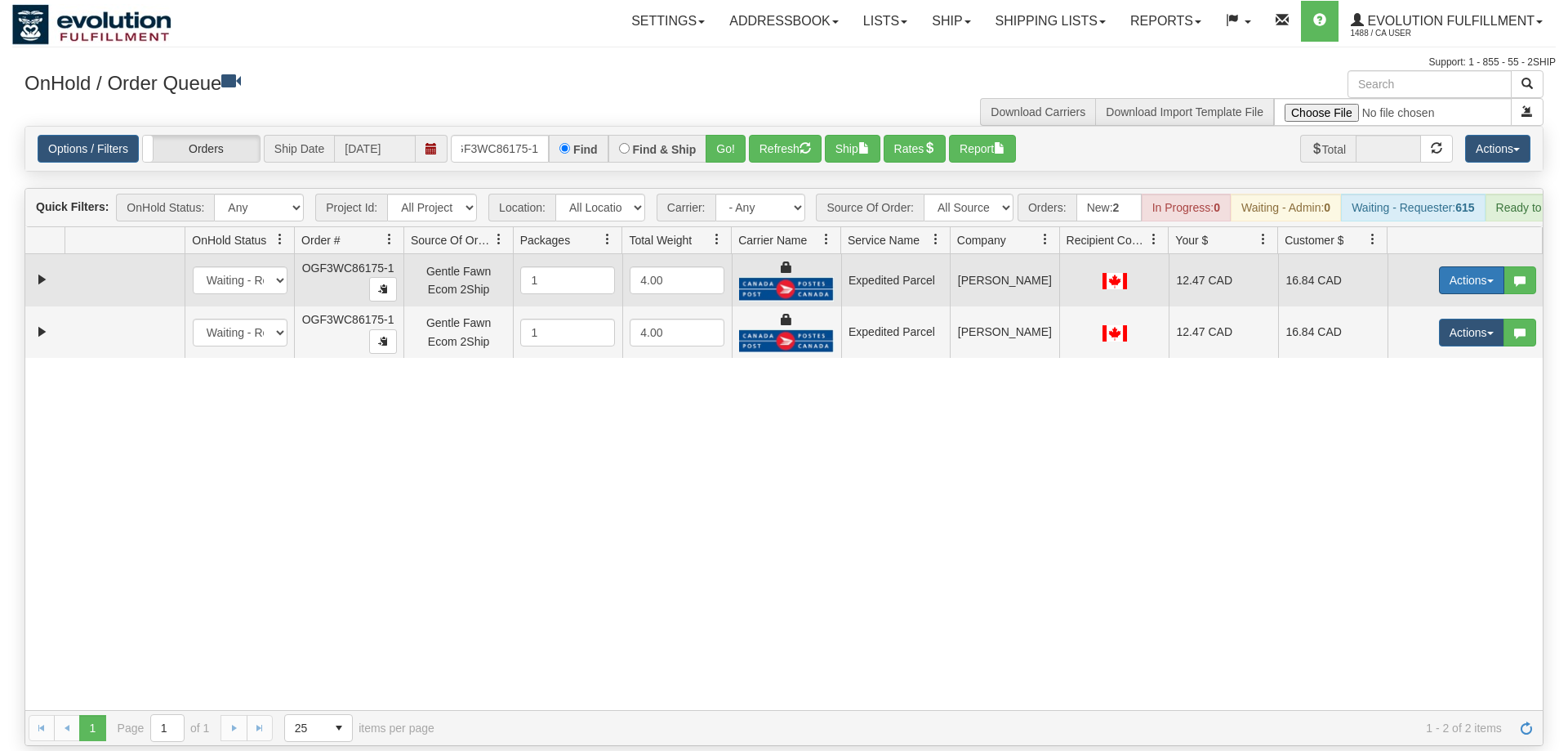
click at [1478, 266] on button "Actions" at bounding box center [1472, 280] width 65 height 27
click at [1404, 369] on span "Ship" at bounding box center [1407, 375] width 34 height 13
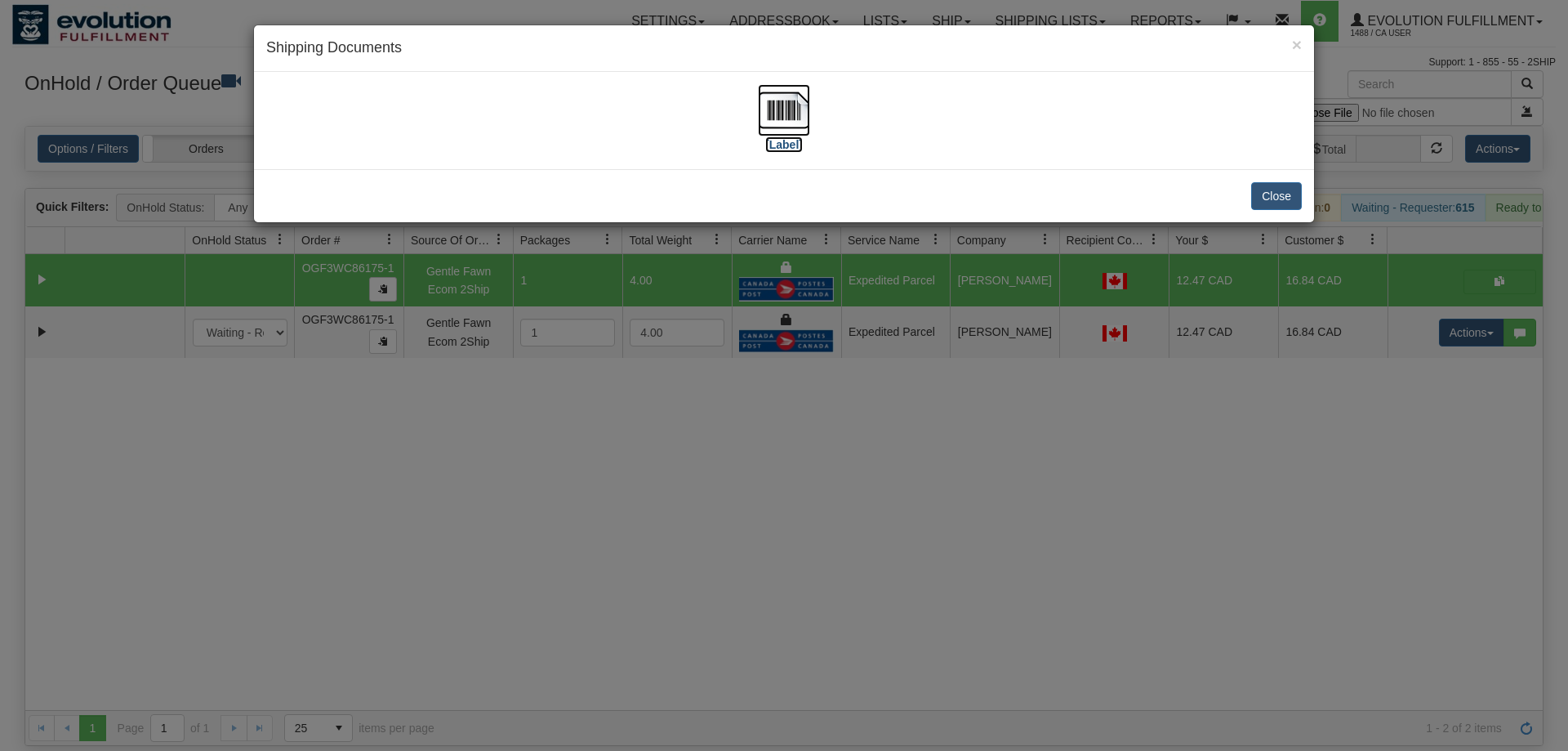
click at [791, 103] on img at bounding box center [784, 110] width 52 height 52
drag, startPoint x: 1035, startPoint y: 362, endPoint x: 1025, endPoint y: 355, distance: 12.2
click at [1030, 359] on div "× Shipping Documents [Label] Close" at bounding box center [784, 376] width 1568 height 751
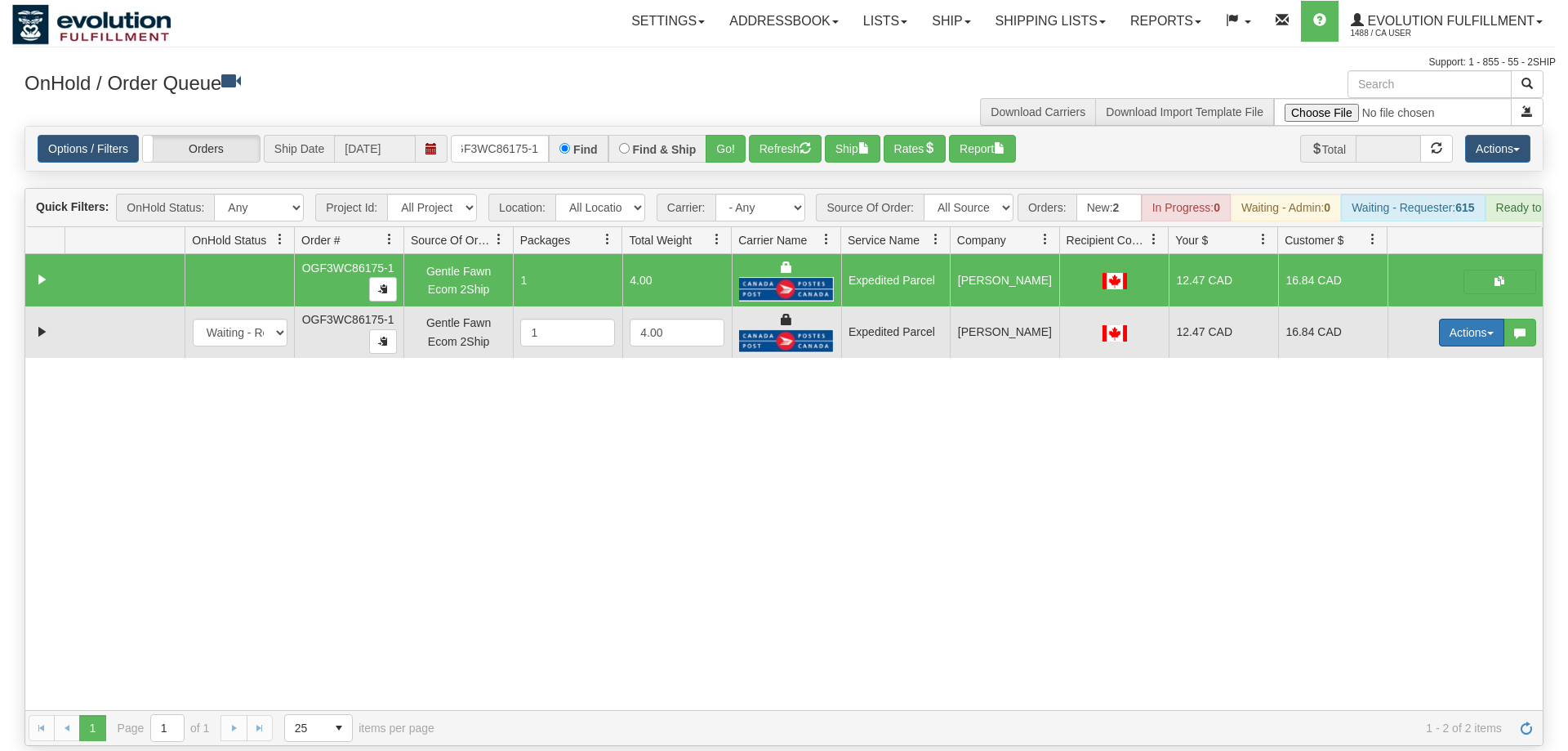
click at [1474, 319] on button "Actions" at bounding box center [1472, 333] width 65 height 27
click at [1425, 443] on span "Delete" at bounding box center [1411, 449] width 44 height 13
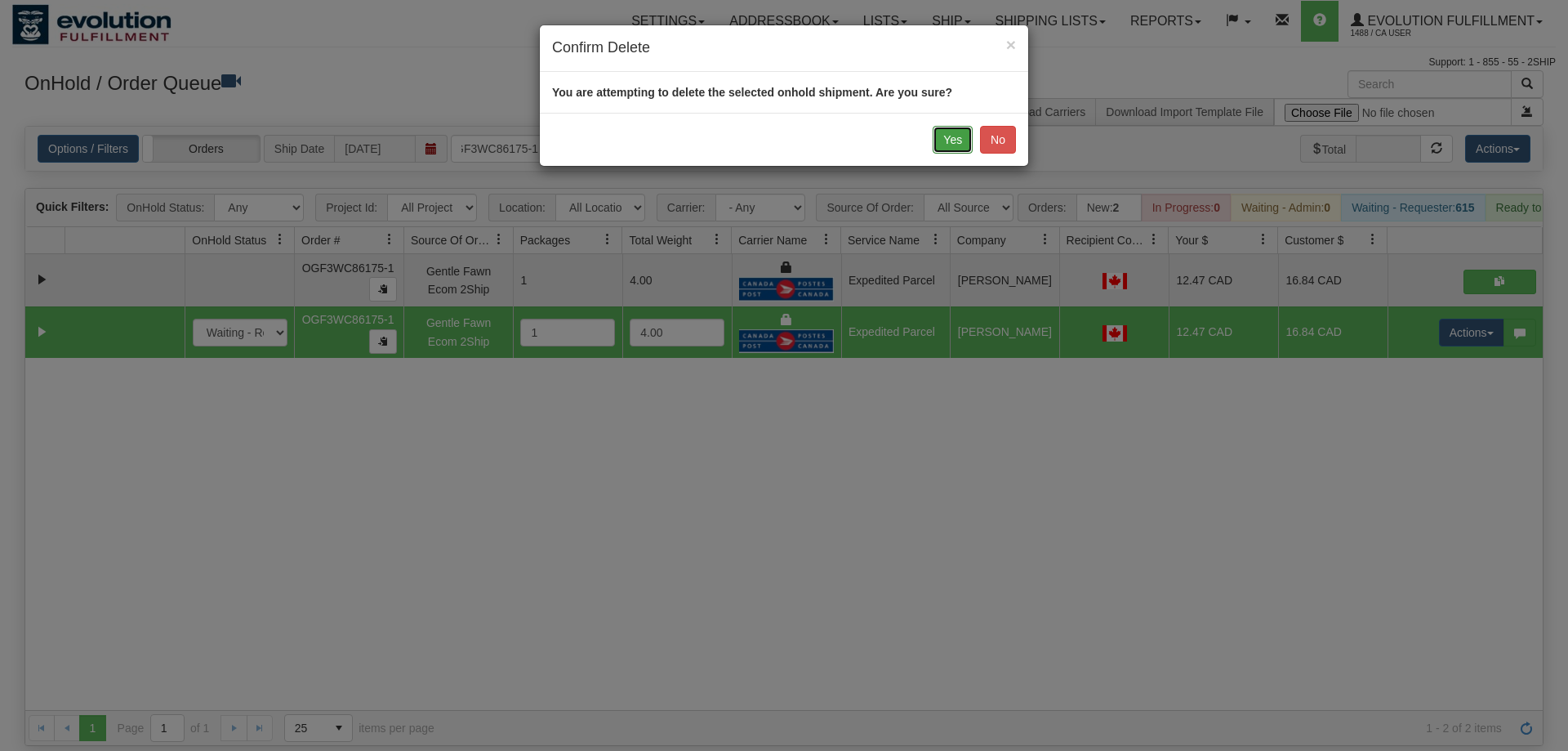
click at [957, 133] on button "Yes" at bounding box center [952, 139] width 40 height 27
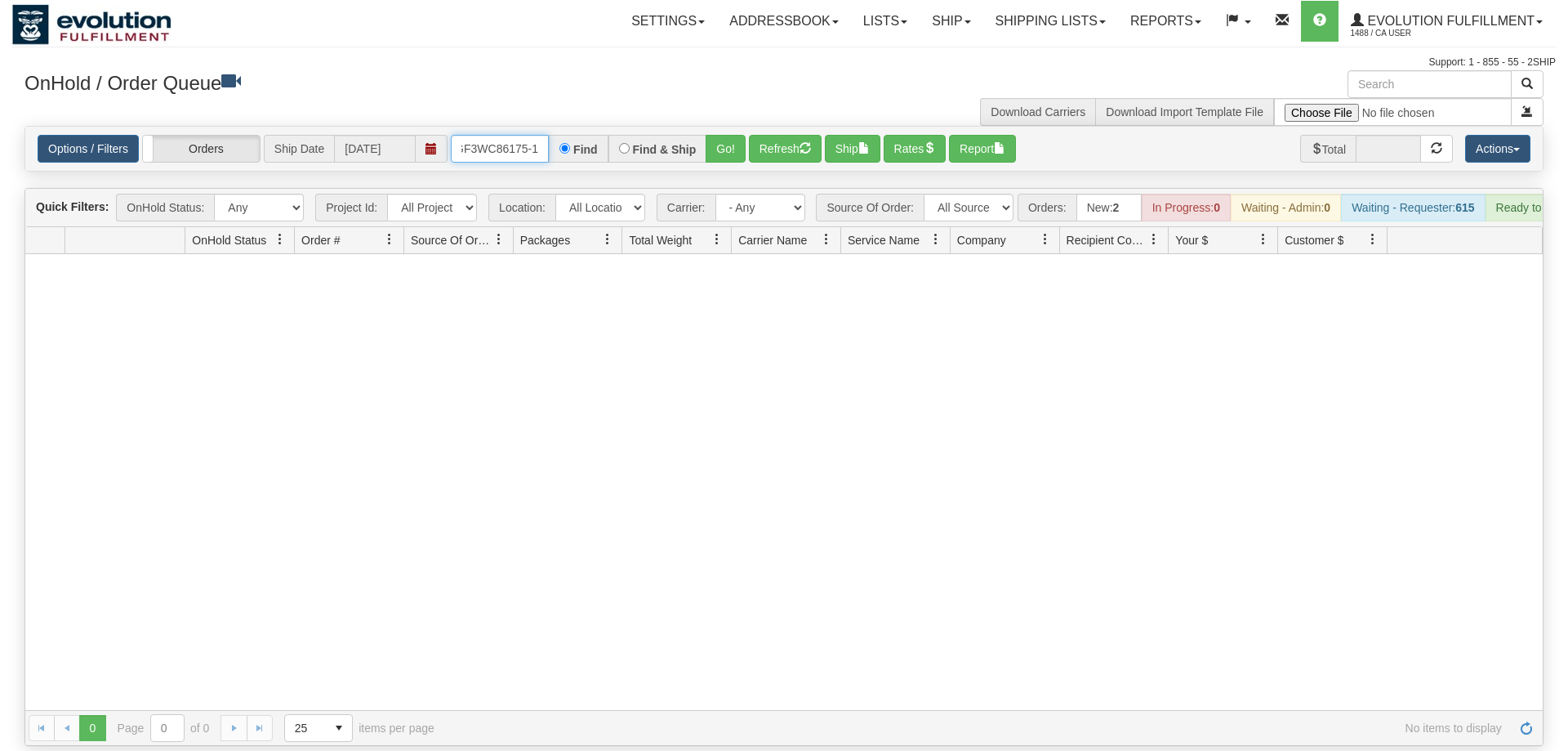
click at [510, 135] on input "OGF3WC86175-1" at bounding box center [500, 149] width 98 height 27
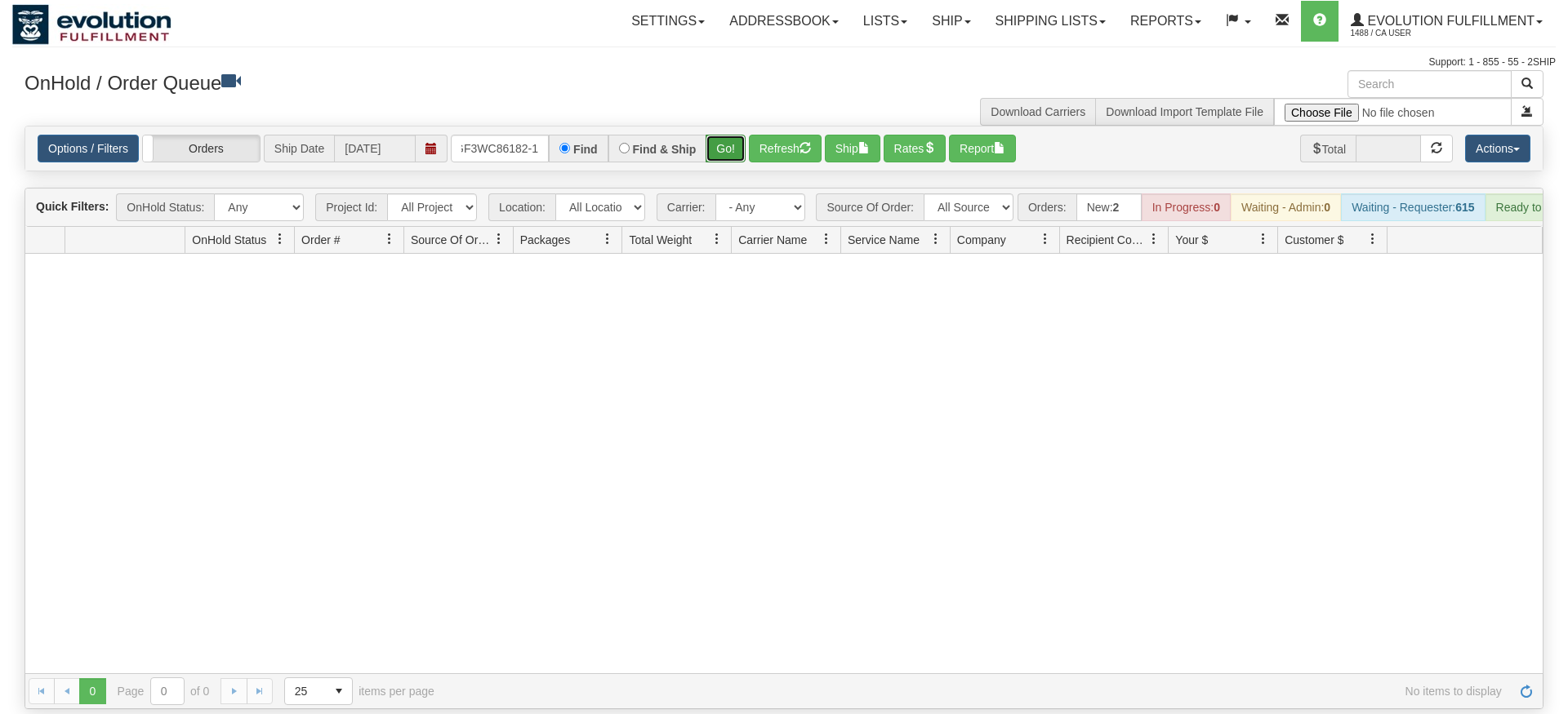
click at [741, 149] on div "Is equal to Is not equal to Contains Does not contains CAD USD EUR ZAR [PERSON_…" at bounding box center [784, 417] width 1544 height 584
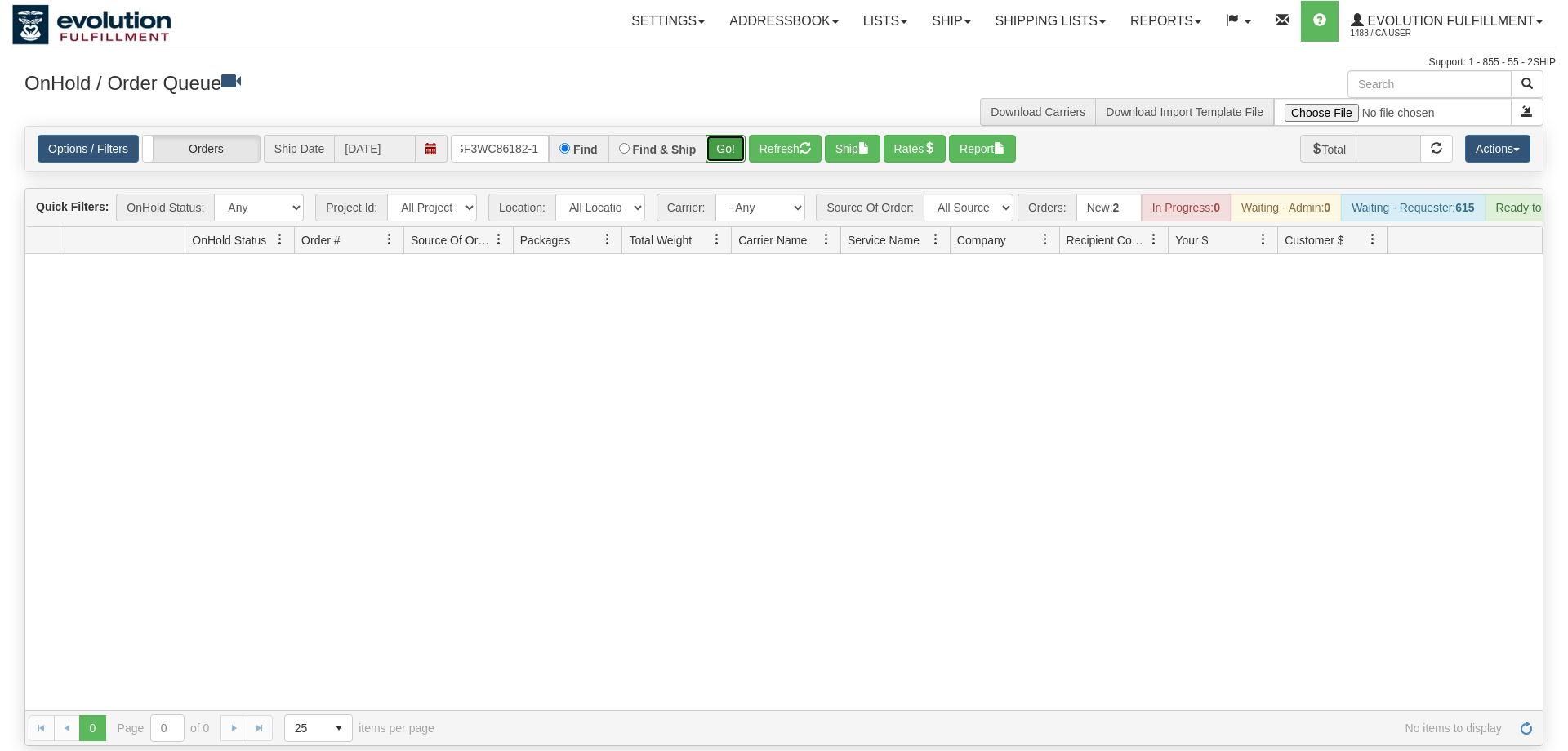
click at [726, 135] on button "Go!" at bounding box center [726, 149] width 40 height 27
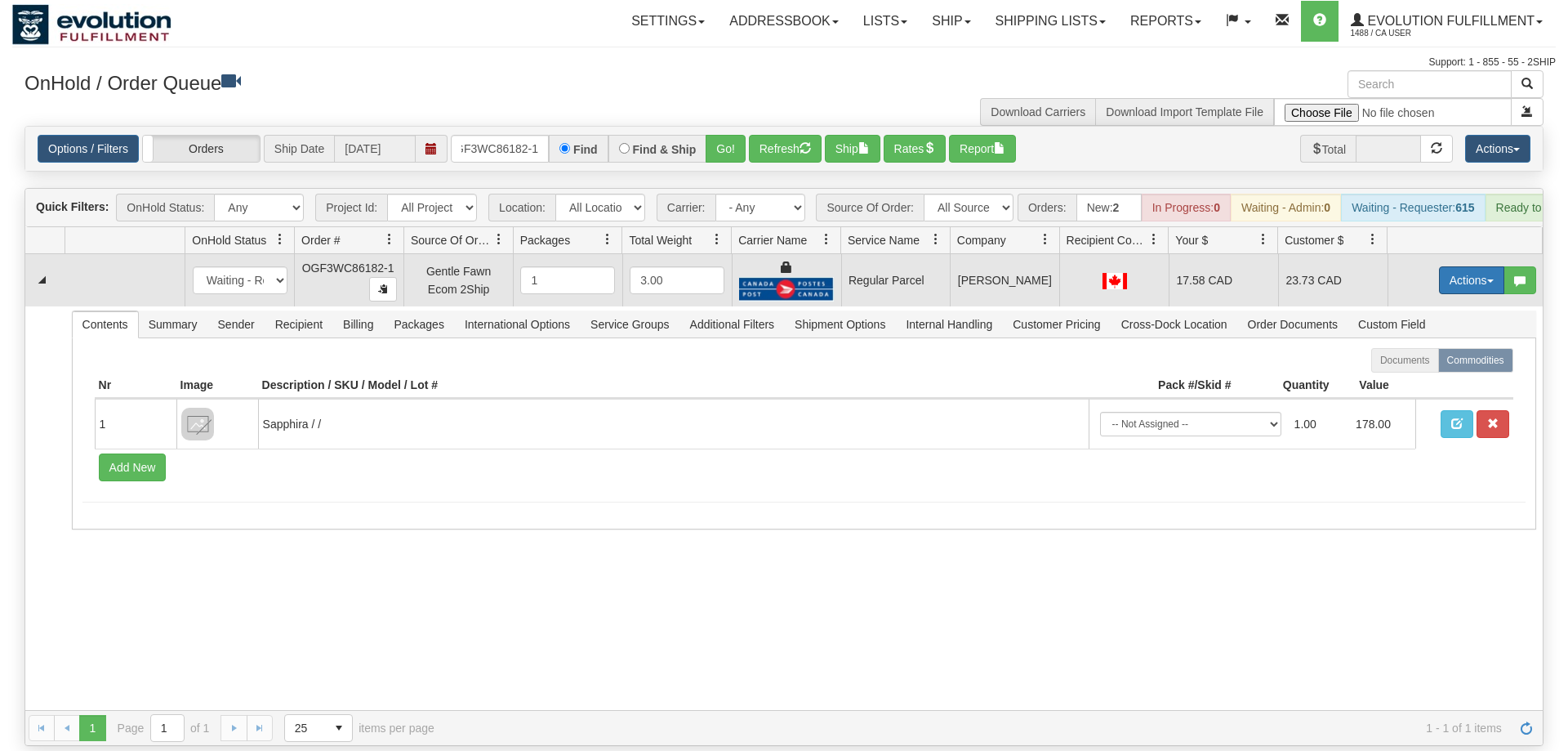
click at [1472, 266] on button "Actions" at bounding box center [1472, 280] width 65 height 27
click at [1431, 347] on span "Rate All Services" at bounding box center [1438, 353] width 98 height 13
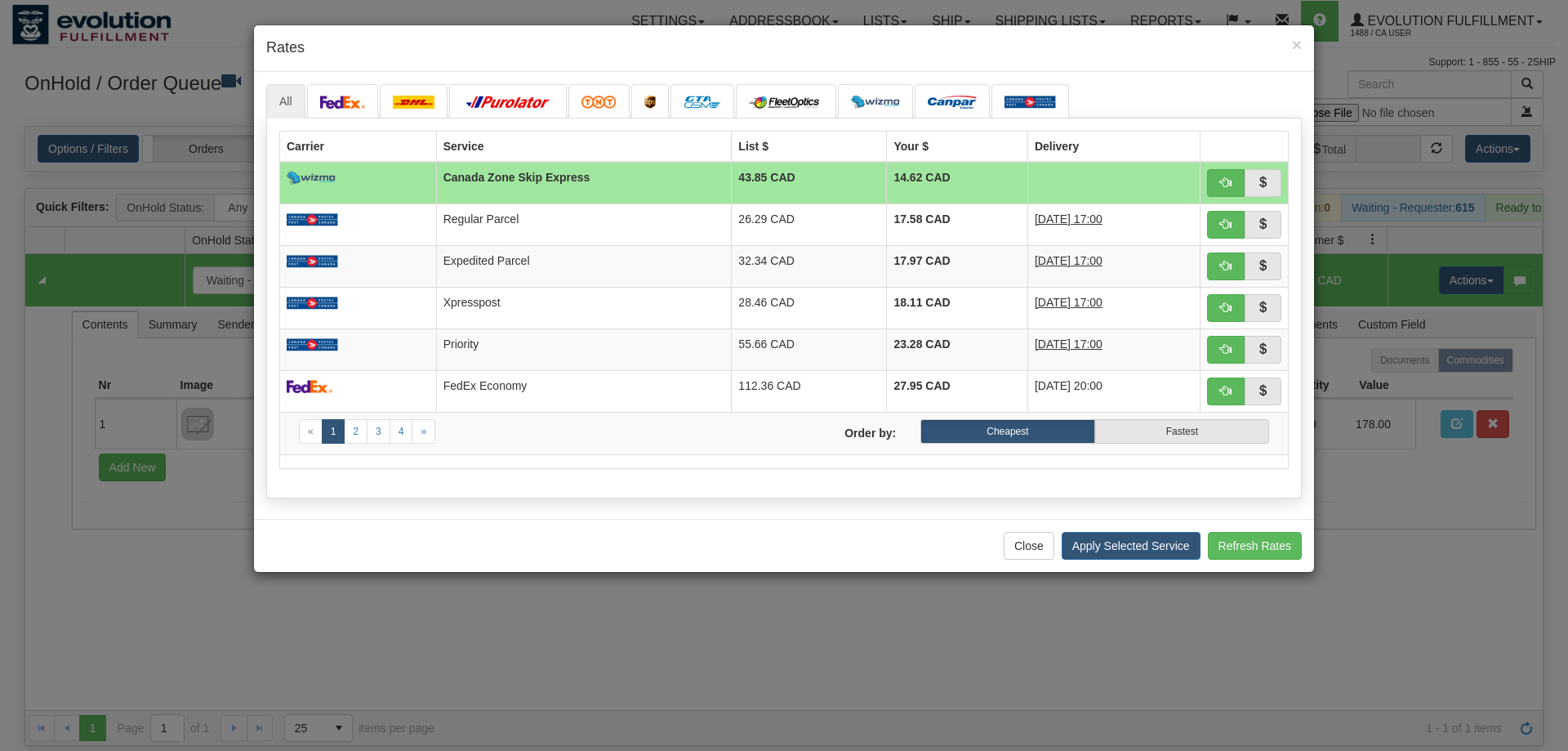
click at [305, 500] on div "All «" at bounding box center [784, 296] width 1061 height 447
click at [1231, 258] on button "button" at bounding box center [1226, 266] width 38 height 27
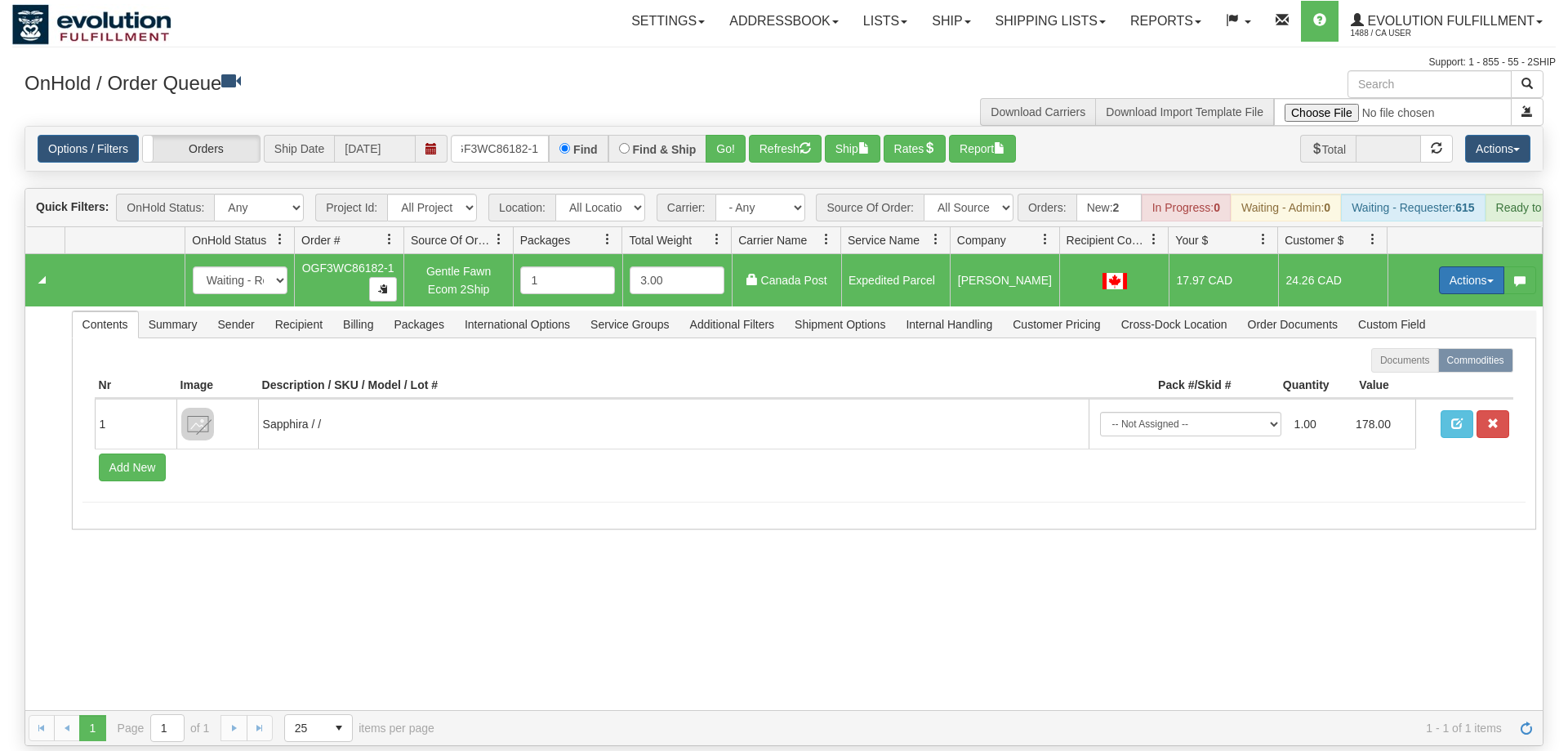
click at [1454, 270] on button "Actions" at bounding box center [1472, 280] width 65 height 27
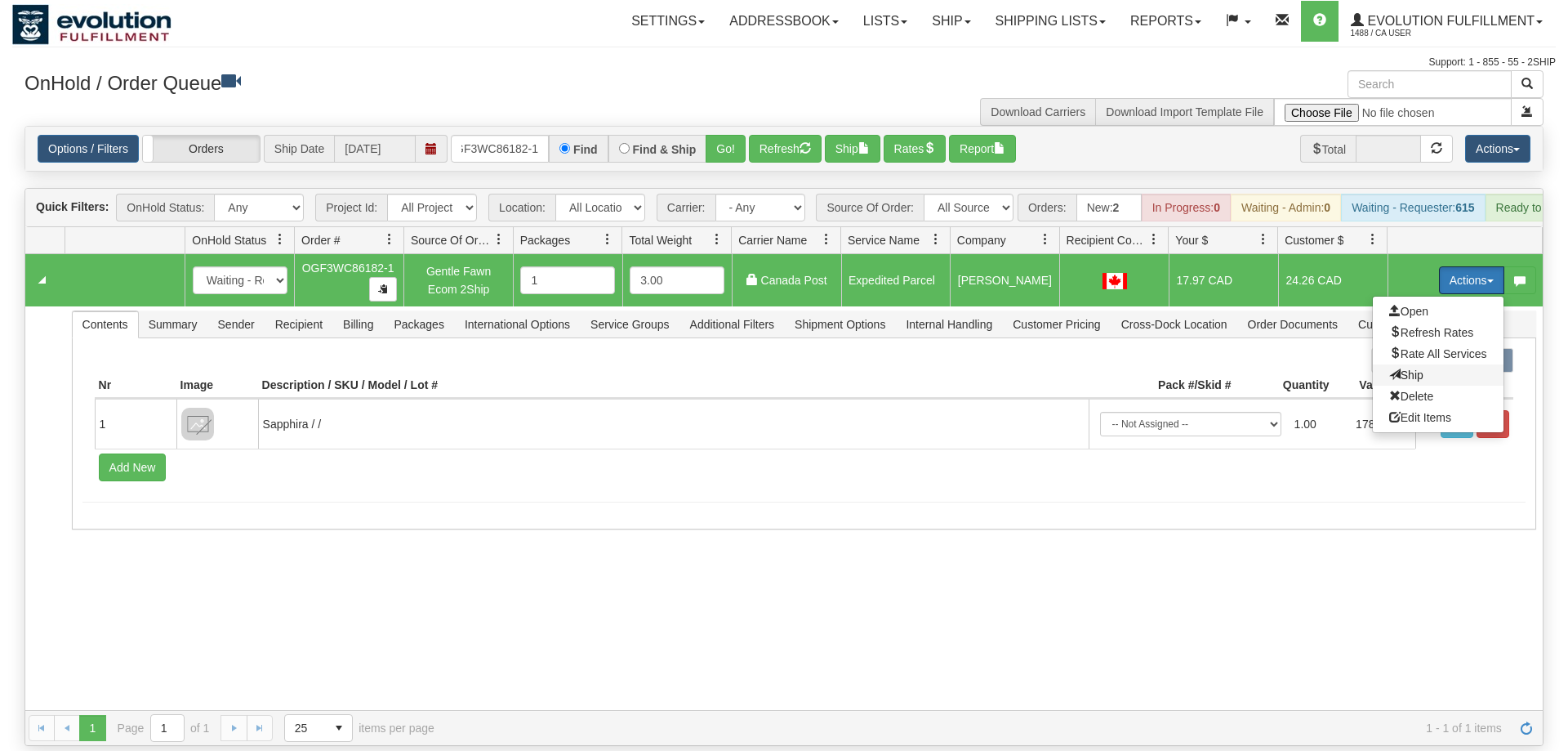
click at [1408, 369] on span "Ship" at bounding box center [1407, 375] width 34 height 13
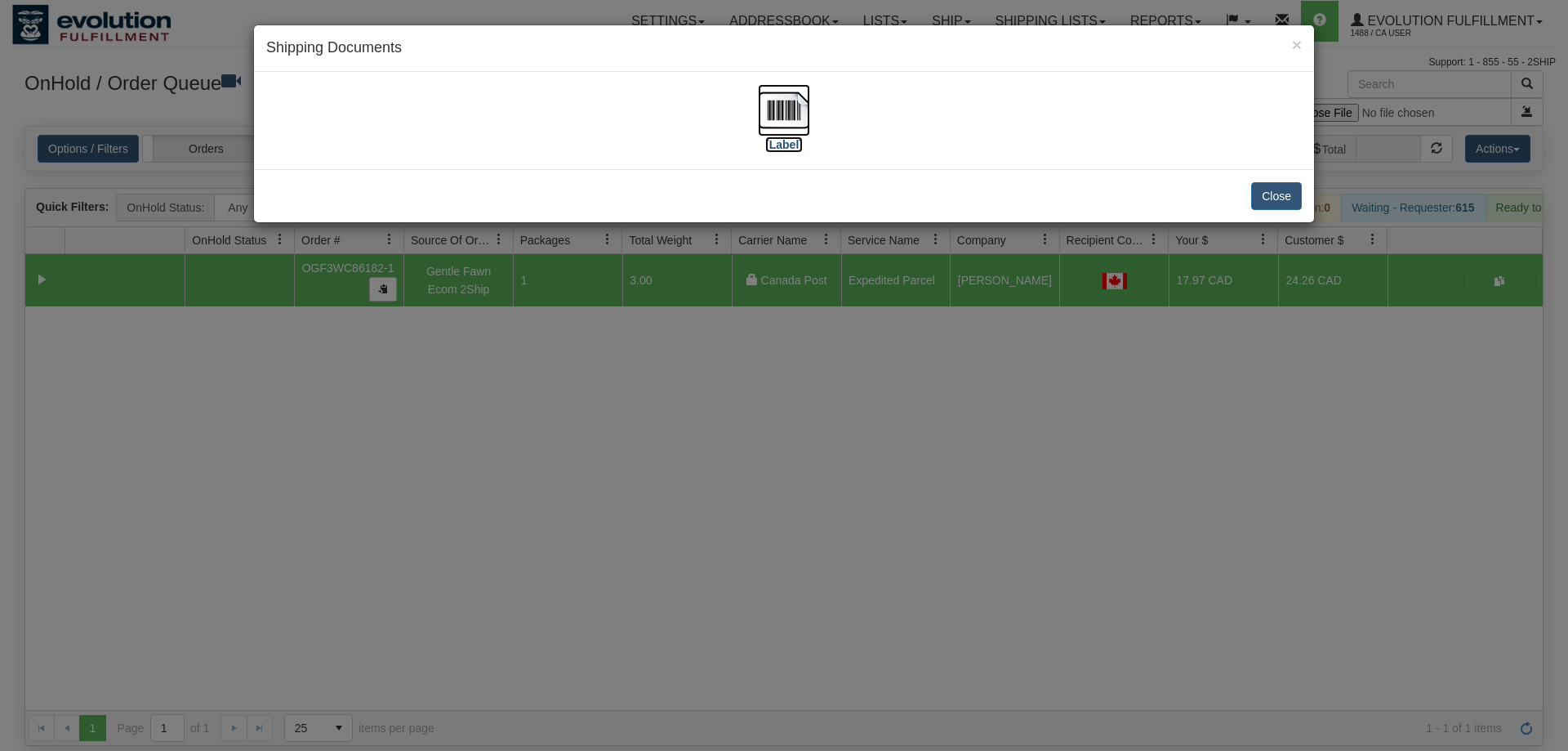
click at [784, 135] on img at bounding box center [784, 110] width 52 height 52
drag, startPoint x: 809, startPoint y: 319, endPoint x: 552, endPoint y: 149, distance: 308.1
click at [793, 296] on div "× Shipping Documents [Label] Close" at bounding box center [784, 376] width 1568 height 751
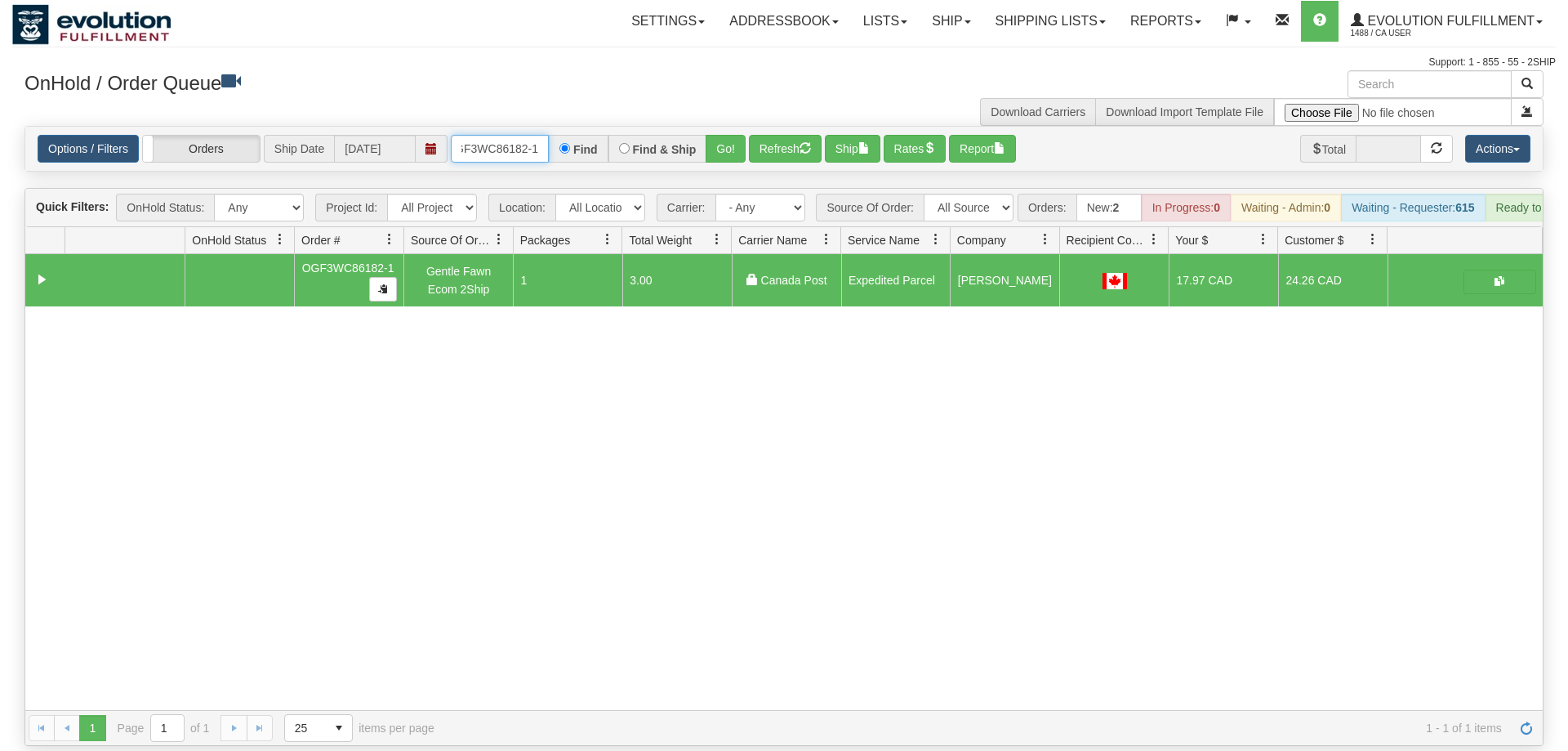
click at [484, 135] on input "OGF3WC86182-1" at bounding box center [500, 149] width 98 height 27
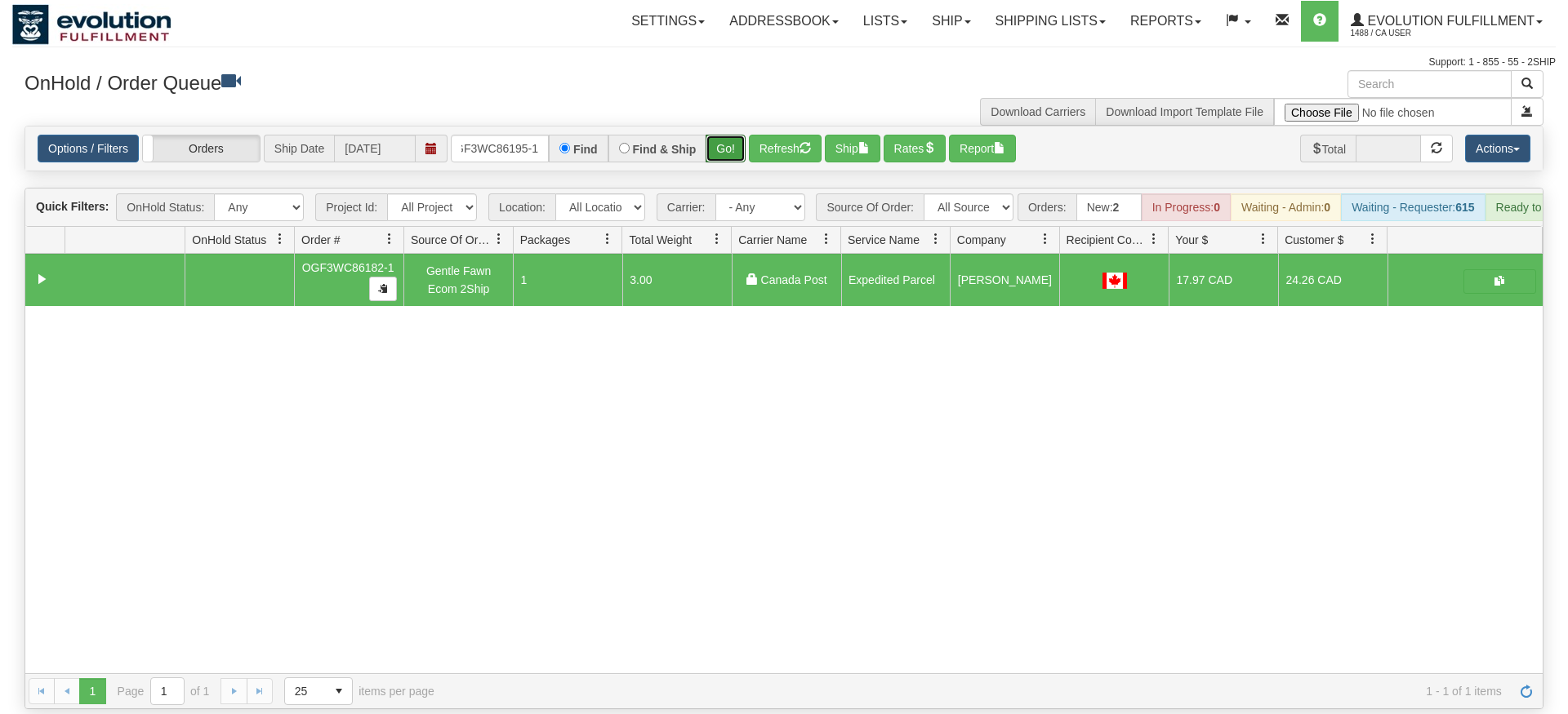
drag, startPoint x: 711, startPoint y: 122, endPoint x: 719, endPoint y: 143, distance: 22.5
click at [714, 158] on div "Is equal to Is not equal to Contains Does not contains CAD USD EUR ZAR [PERSON_…" at bounding box center [784, 417] width 1544 height 584
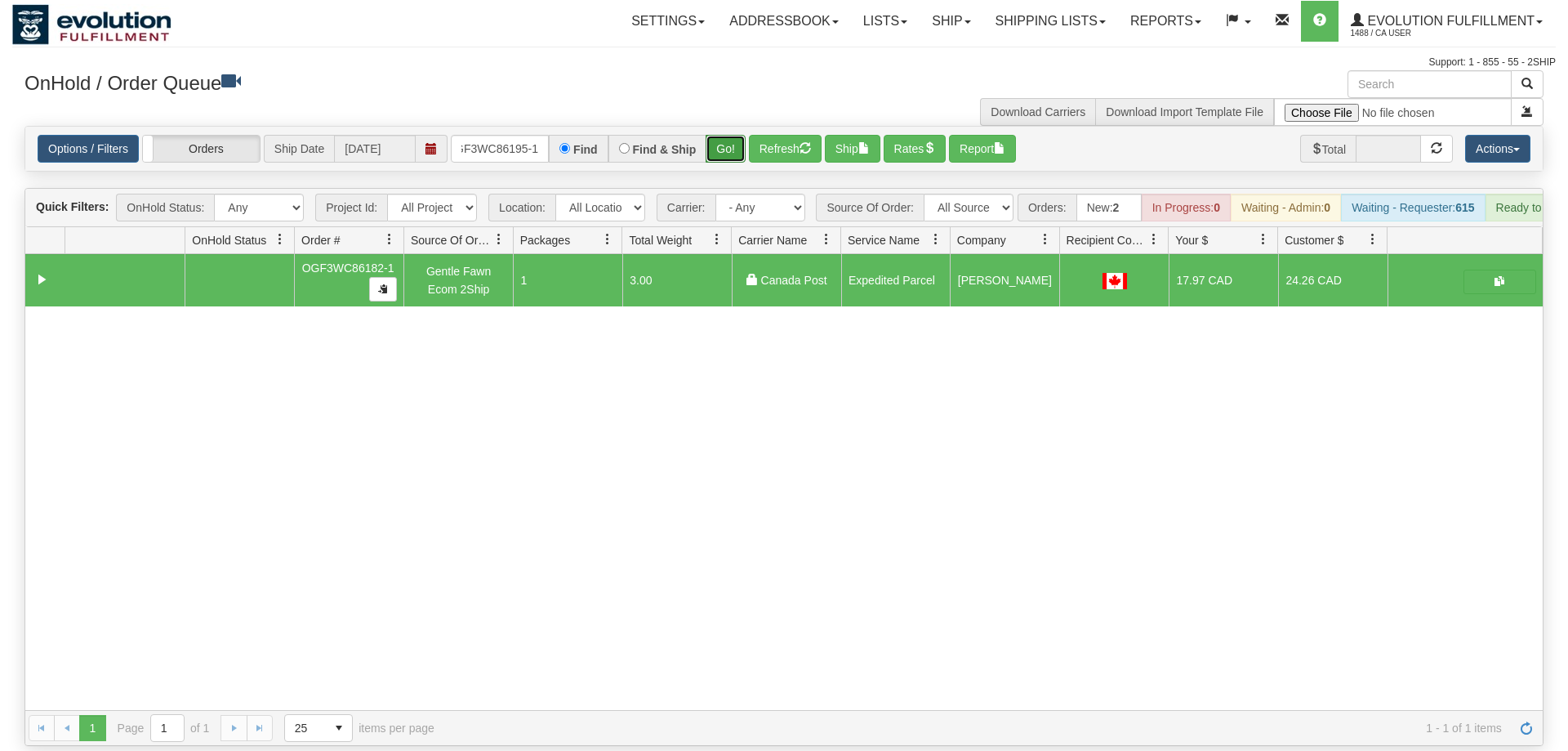
click at [726, 135] on button "Go!" at bounding box center [726, 149] width 40 height 27
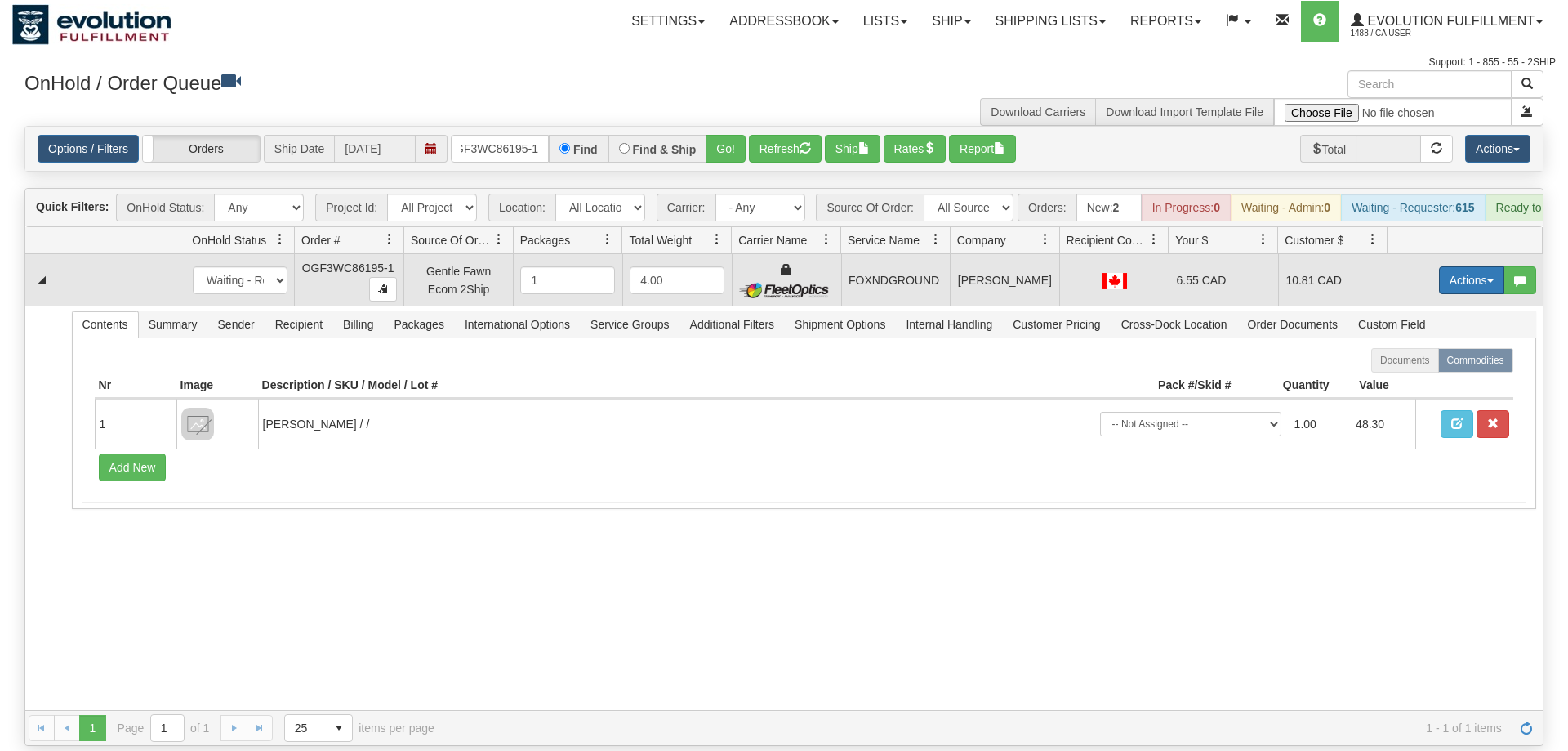
click at [1486, 266] on button "Actions" at bounding box center [1472, 280] width 65 height 27
click at [1425, 364] on link "Ship" at bounding box center [1438, 375] width 131 height 21
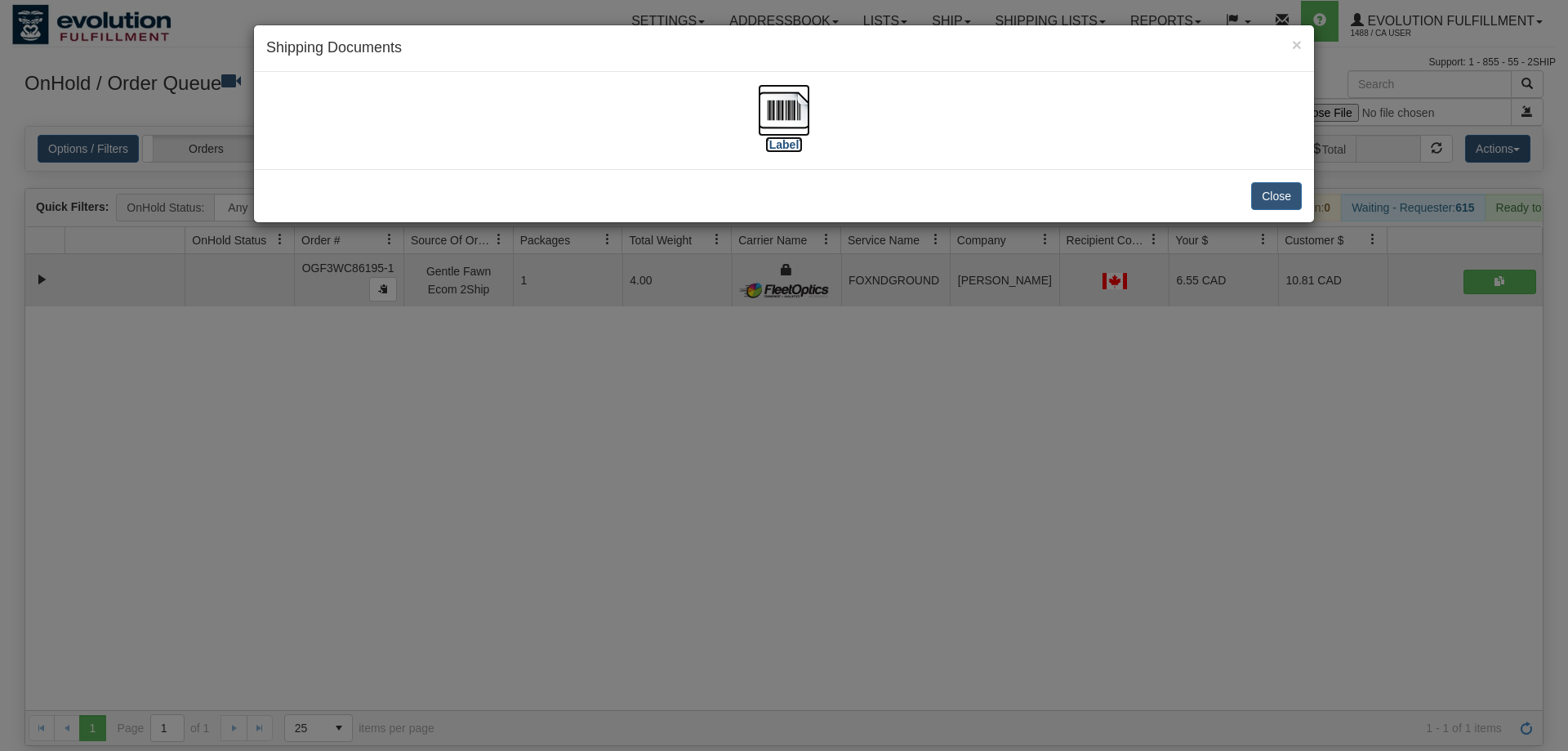
click at [786, 126] on img at bounding box center [784, 110] width 52 height 52
drag, startPoint x: 842, startPoint y: 472, endPoint x: 833, endPoint y: 461, distance: 14.2
click at [833, 461] on div "× Shipping Documents [Label] Close" at bounding box center [784, 376] width 1568 height 751
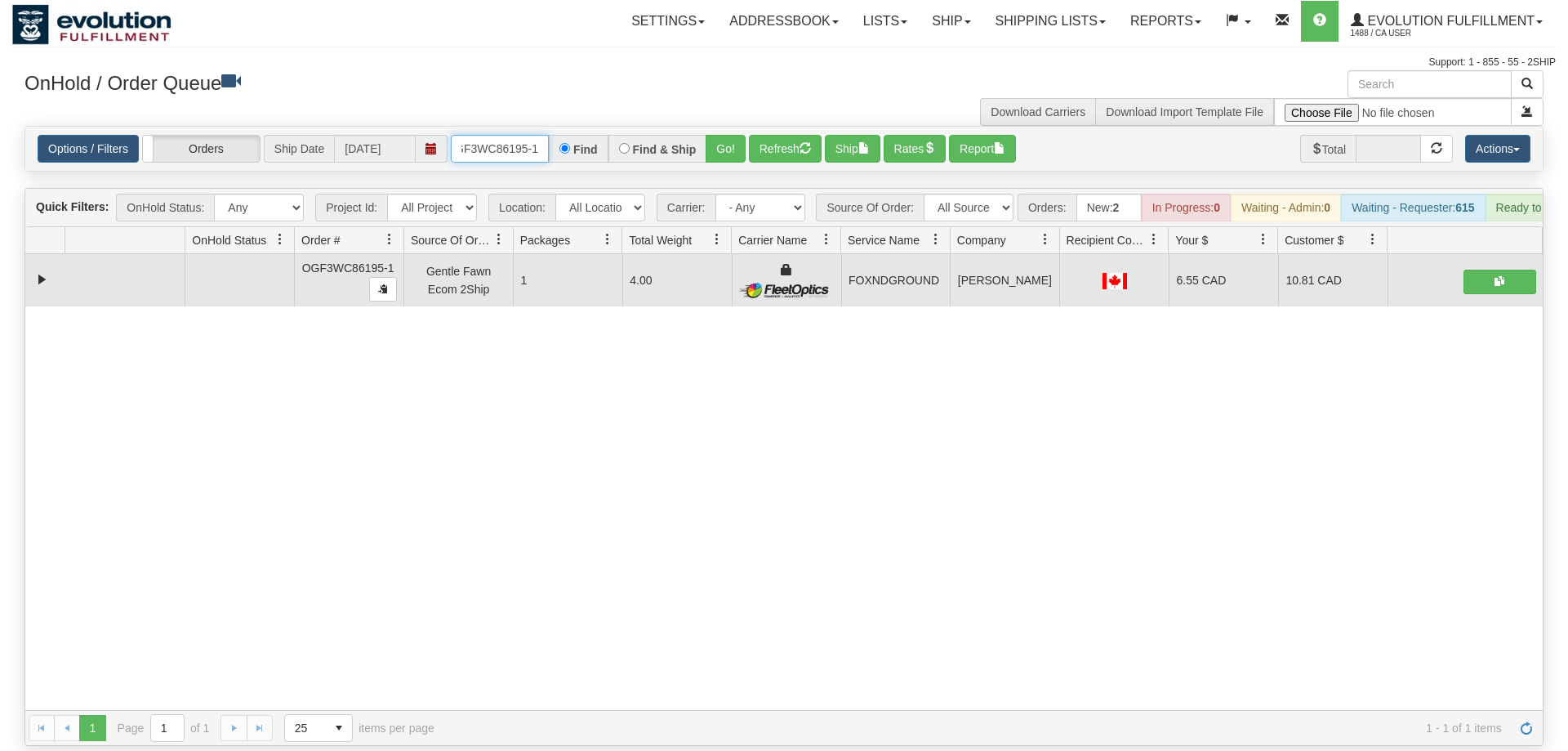
click at [522, 135] on input "OGF3WC86195-1" at bounding box center [500, 149] width 98 height 27
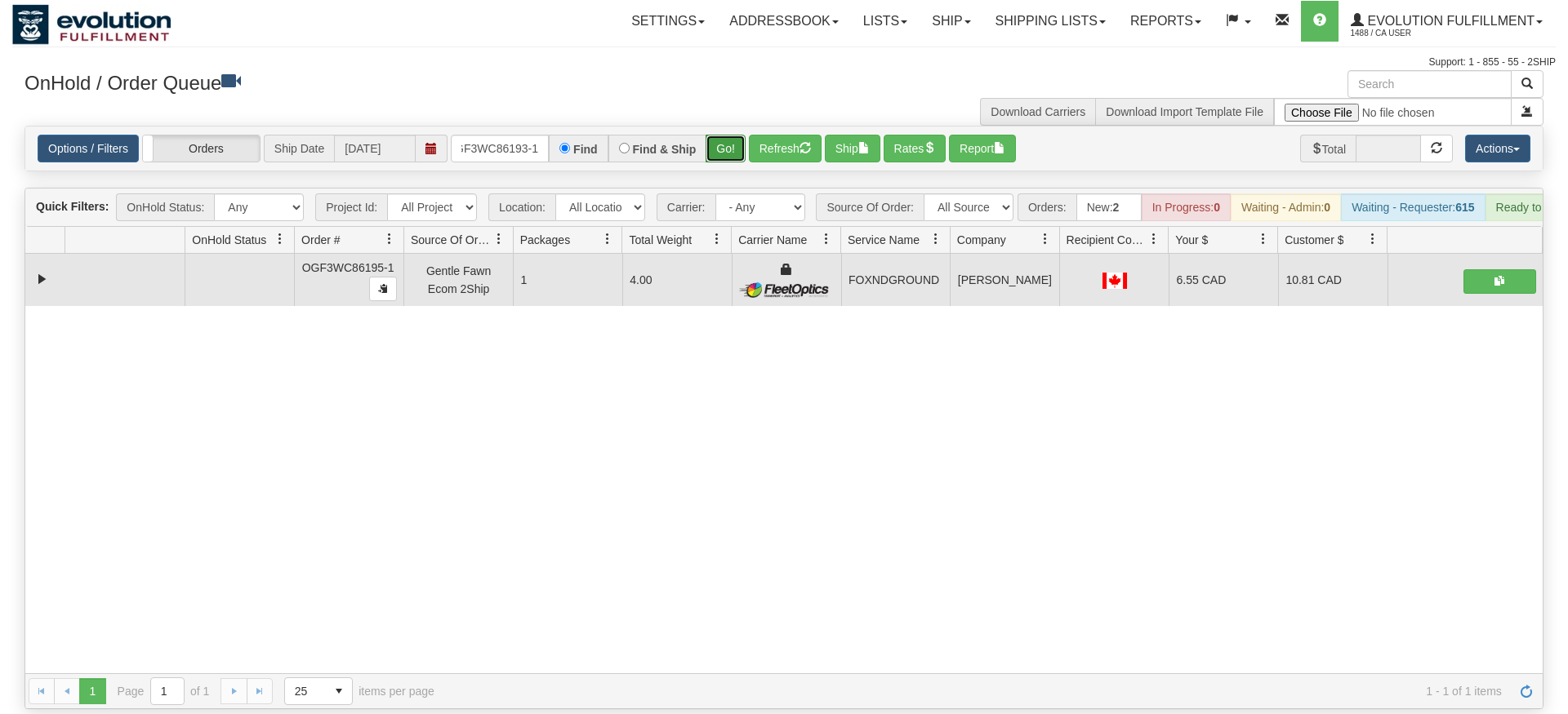
drag, startPoint x: 732, startPoint y: 115, endPoint x: 726, endPoint y: 129, distance: 15.2
click at [731, 151] on div "Is equal to Is not equal to Contains Does not contains CAD USD EUR ZAR [PERSON_…" at bounding box center [784, 417] width 1544 height 584
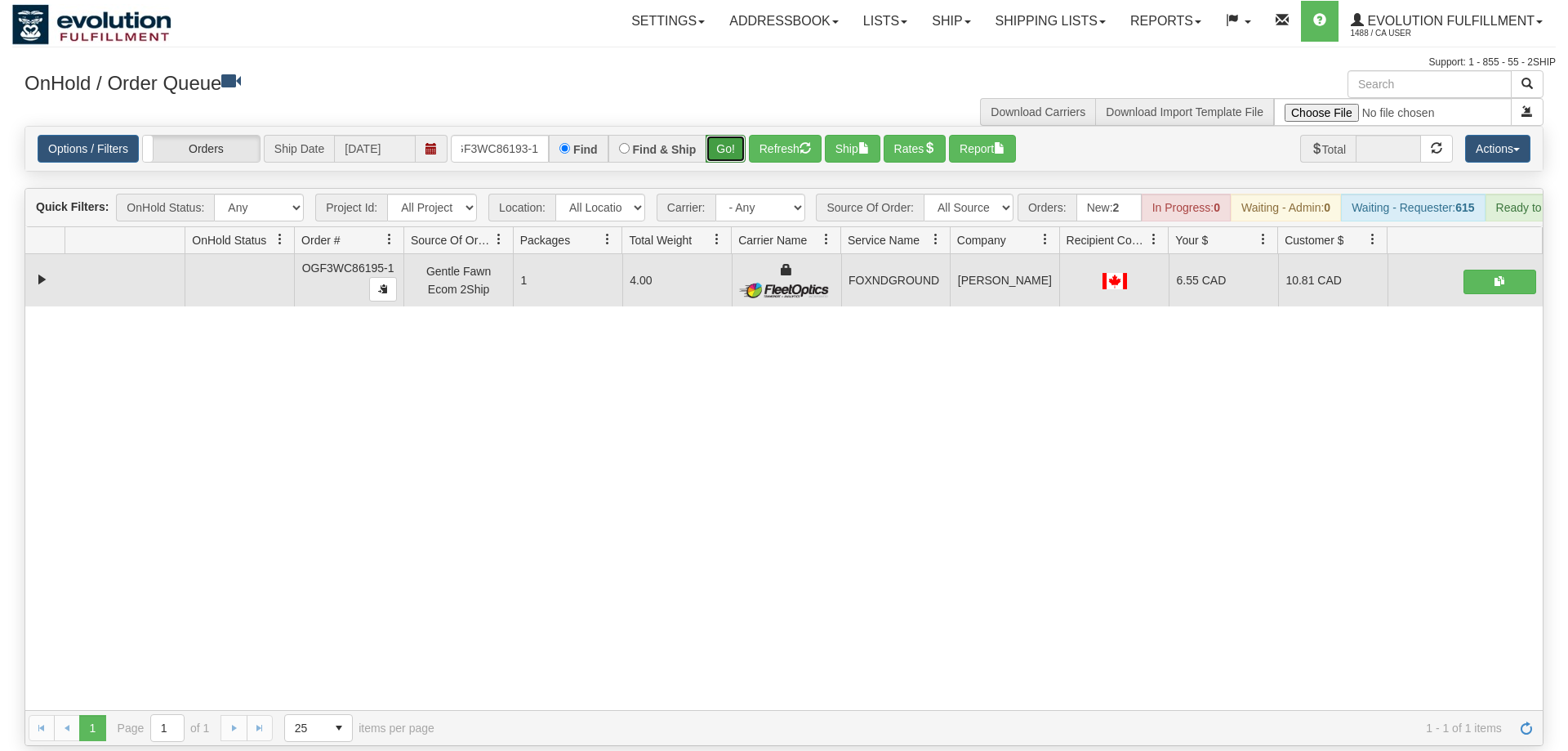
click at [726, 135] on button "Go!" at bounding box center [726, 149] width 40 height 27
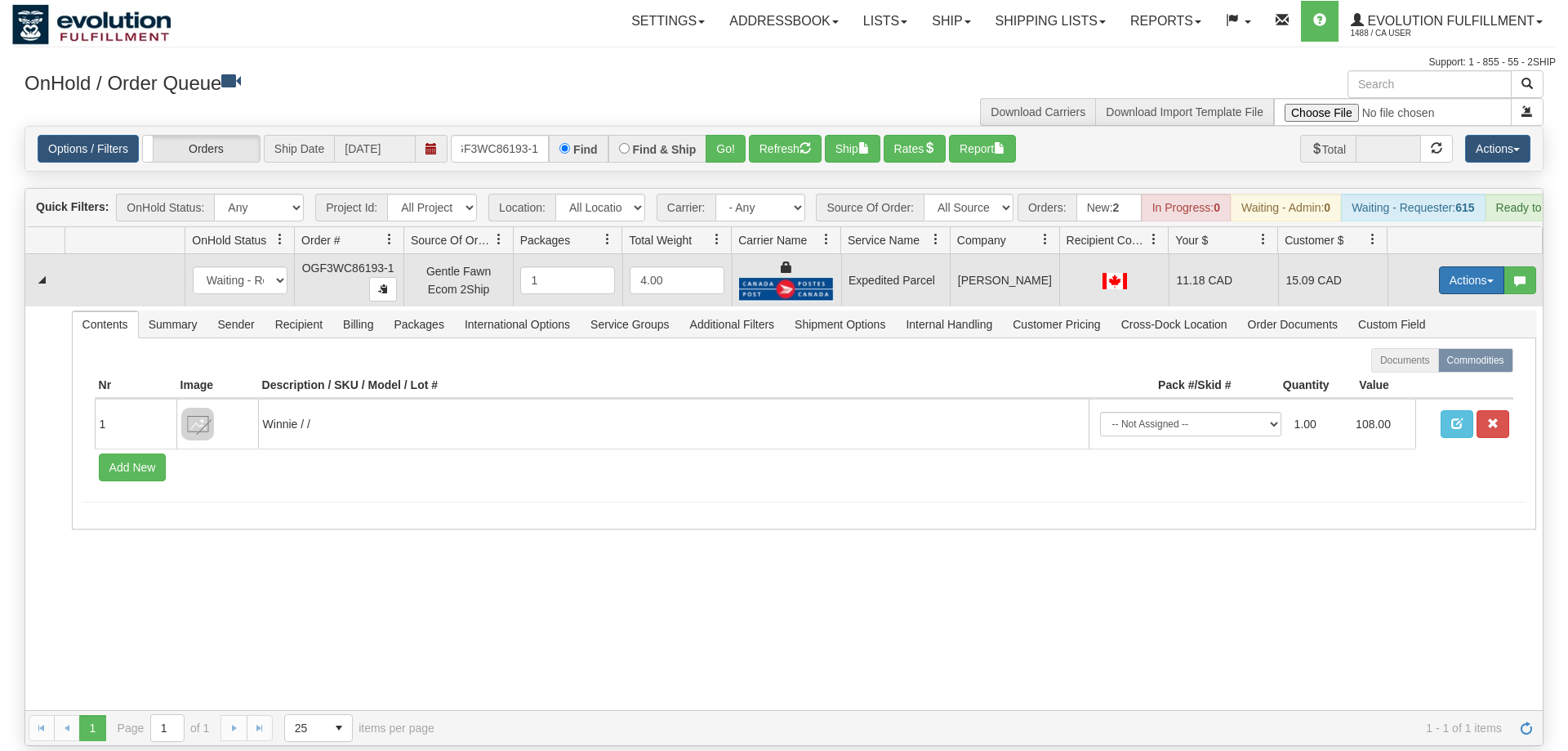
click at [1466, 266] on button "Actions" at bounding box center [1472, 280] width 65 height 27
click at [1444, 364] on link "Ship" at bounding box center [1438, 375] width 131 height 21
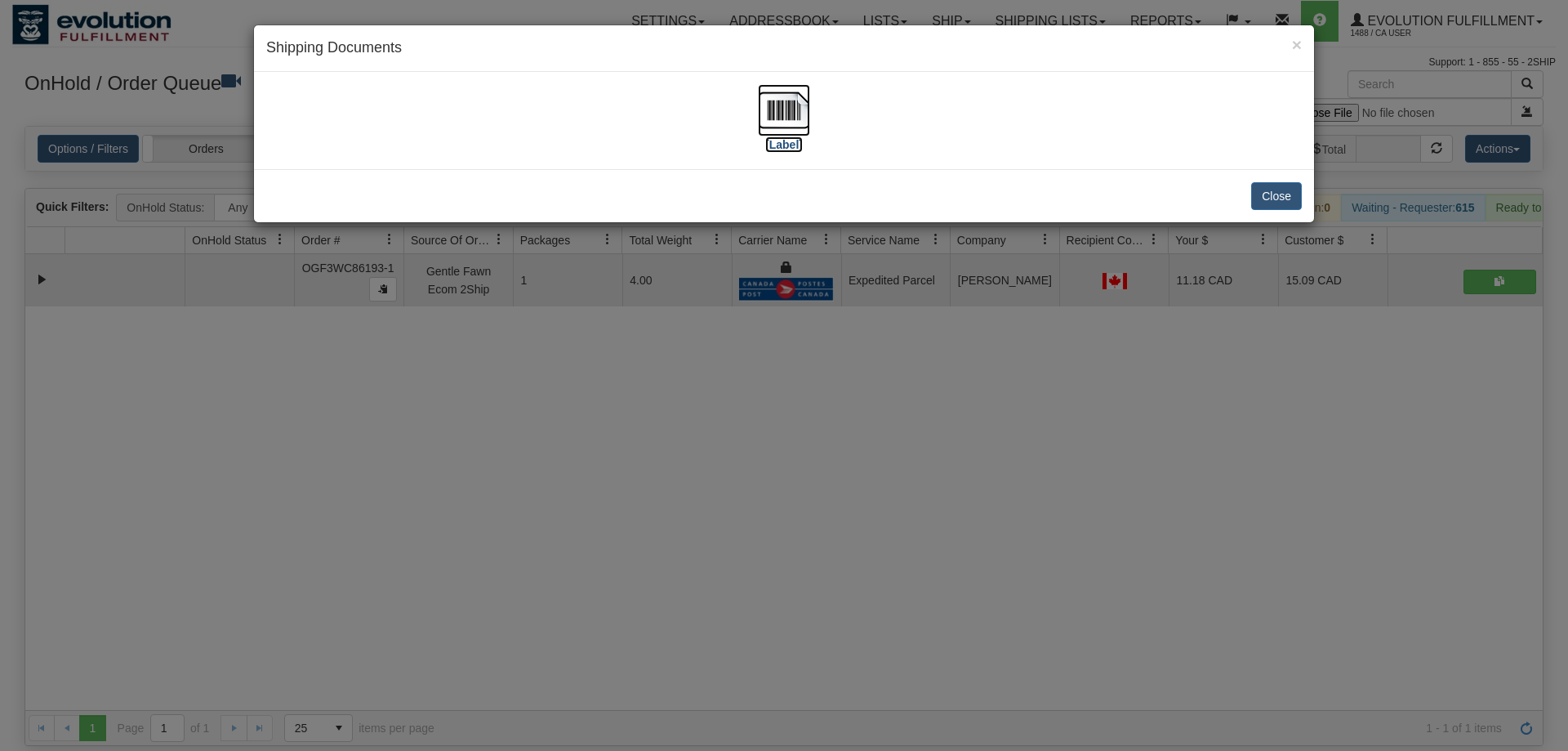
click at [803, 113] on img at bounding box center [784, 110] width 52 height 52
click at [783, 494] on div "× Shipping Documents [Label] Close" at bounding box center [784, 376] width 1568 height 751
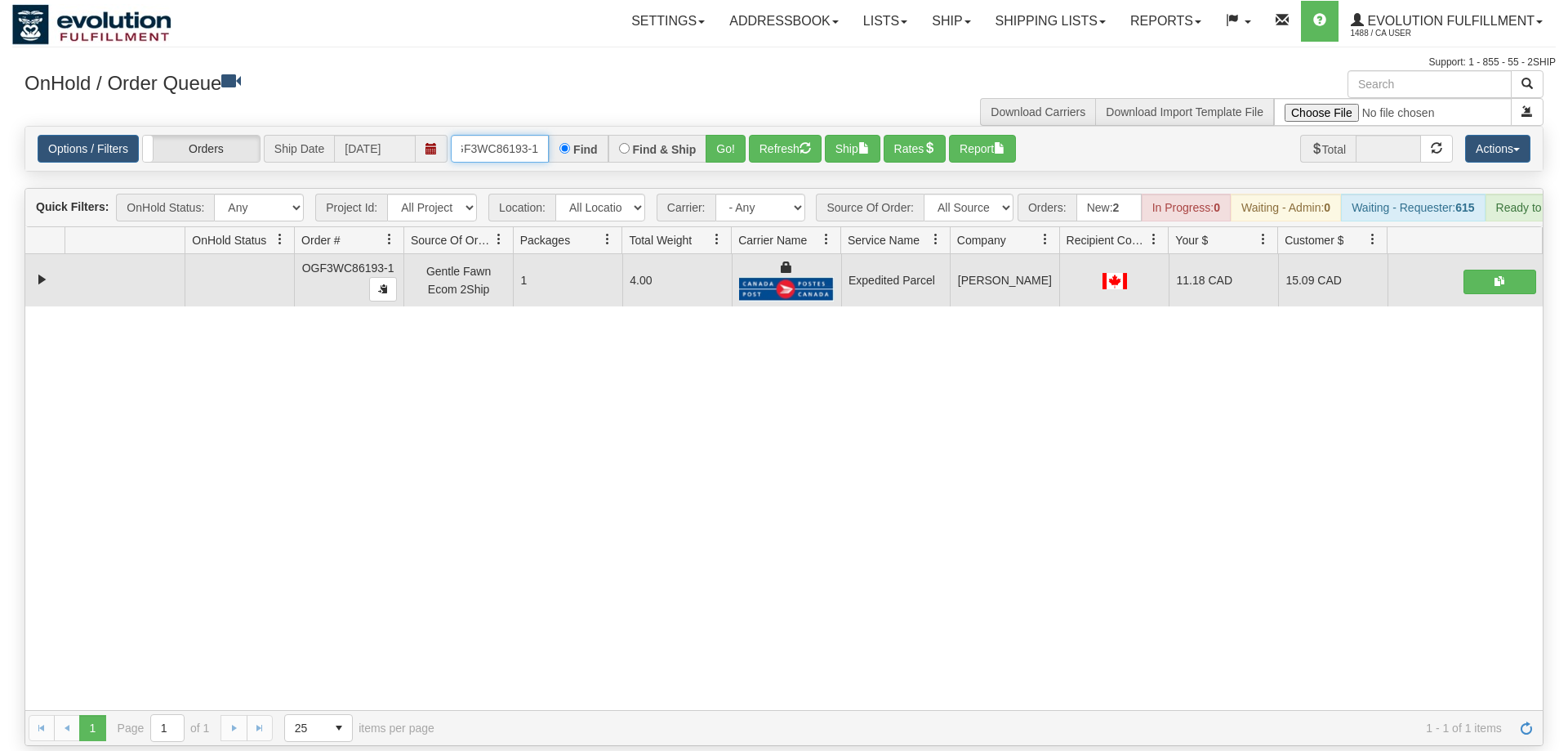
click at [538, 138] on input "OGF3WC86193-1" at bounding box center [500, 149] width 98 height 27
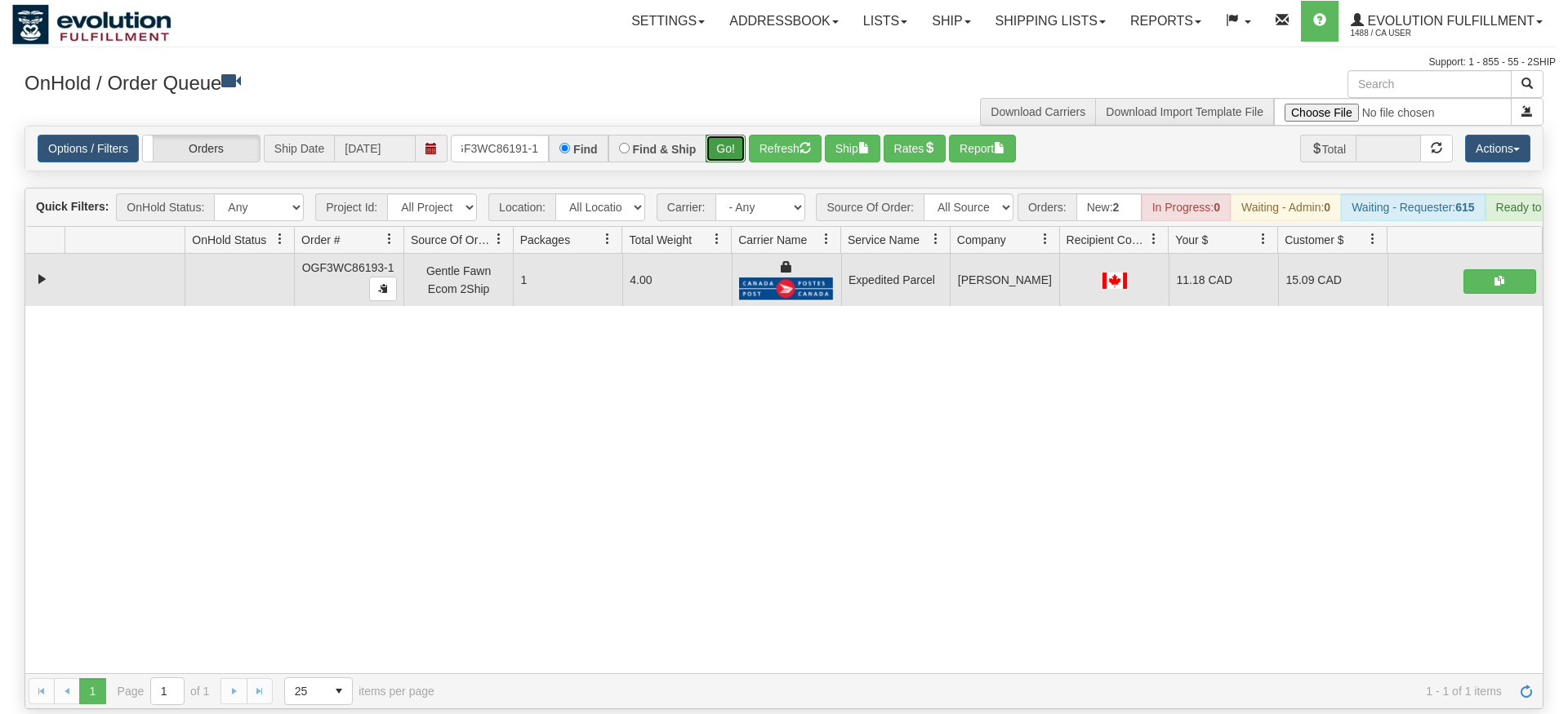
click at [726, 160] on div "Is equal to Is not equal to Contains Does not contains CAD USD EUR ZAR [PERSON_…" at bounding box center [784, 417] width 1544 height 584
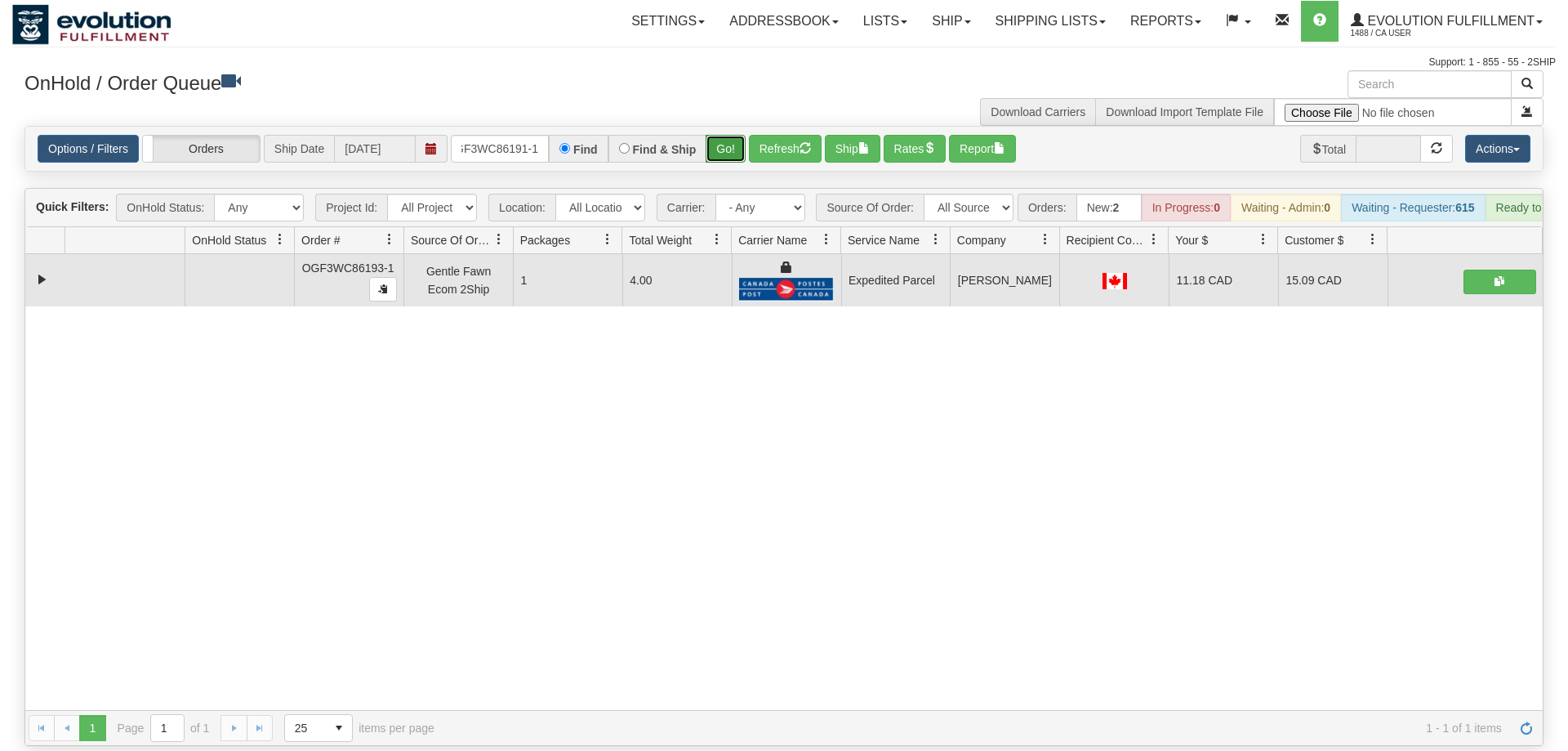
click at [723, 135] on button "Go!" at bounding box center [726, 149] width 40 height 27
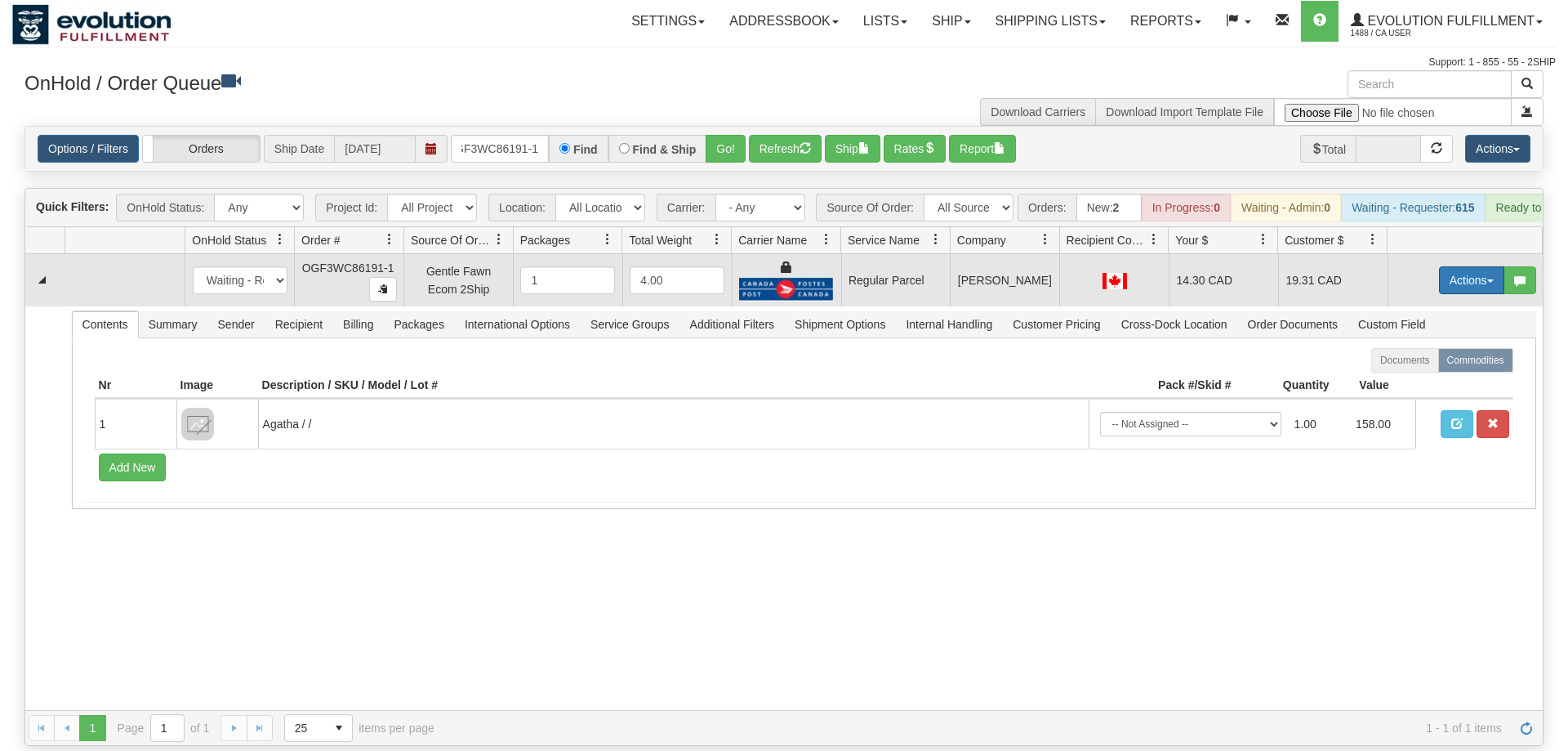
click at [1490, 266] on button "Actions" at bounding box center [1472, 280] width 65 height 27
click at [1420, 347] on span "Rate All Services" at bounding box center [1438, 353] width 98 height 13
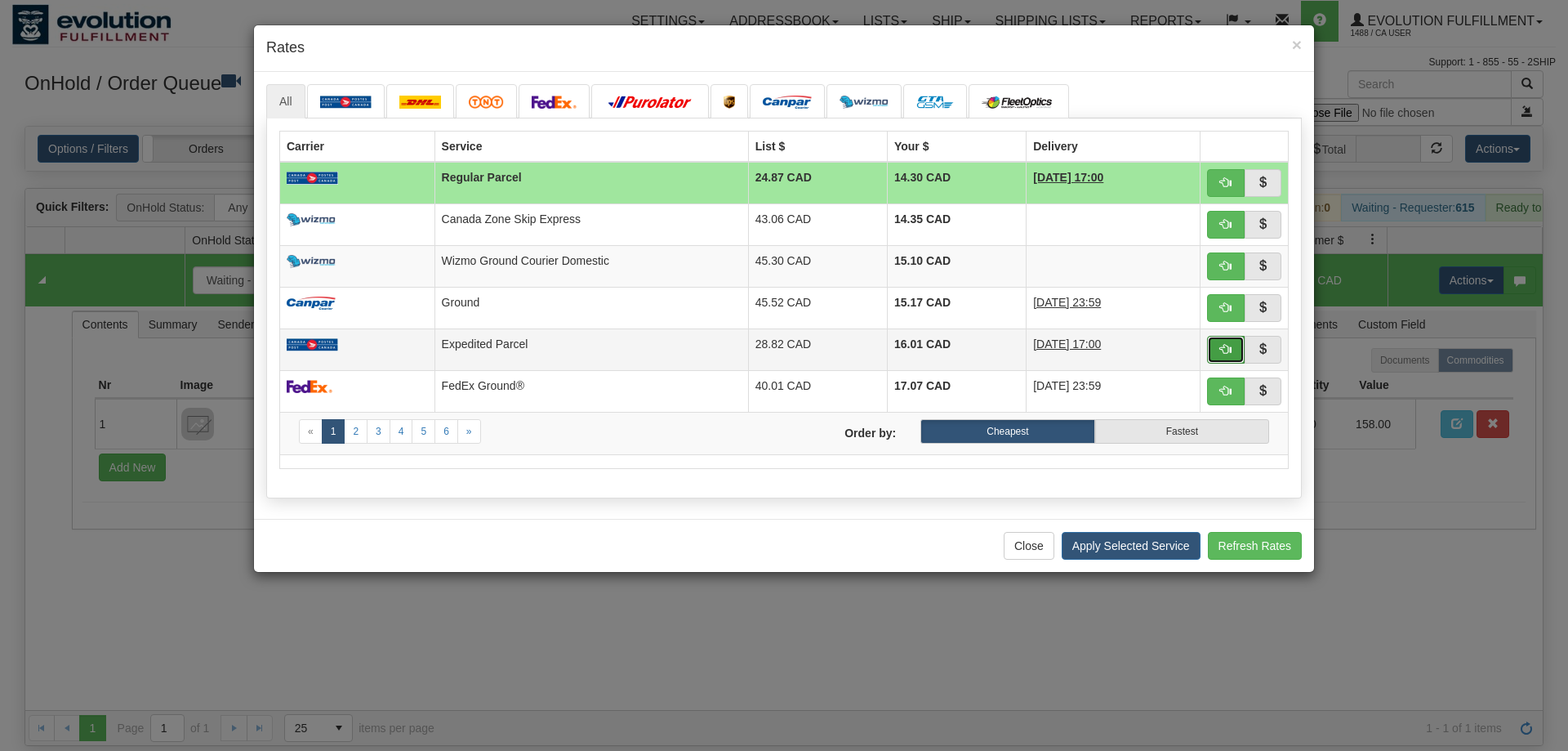
click at [1212, 351] on button "button" at bounding box center [1226, 350] width 38 height 27
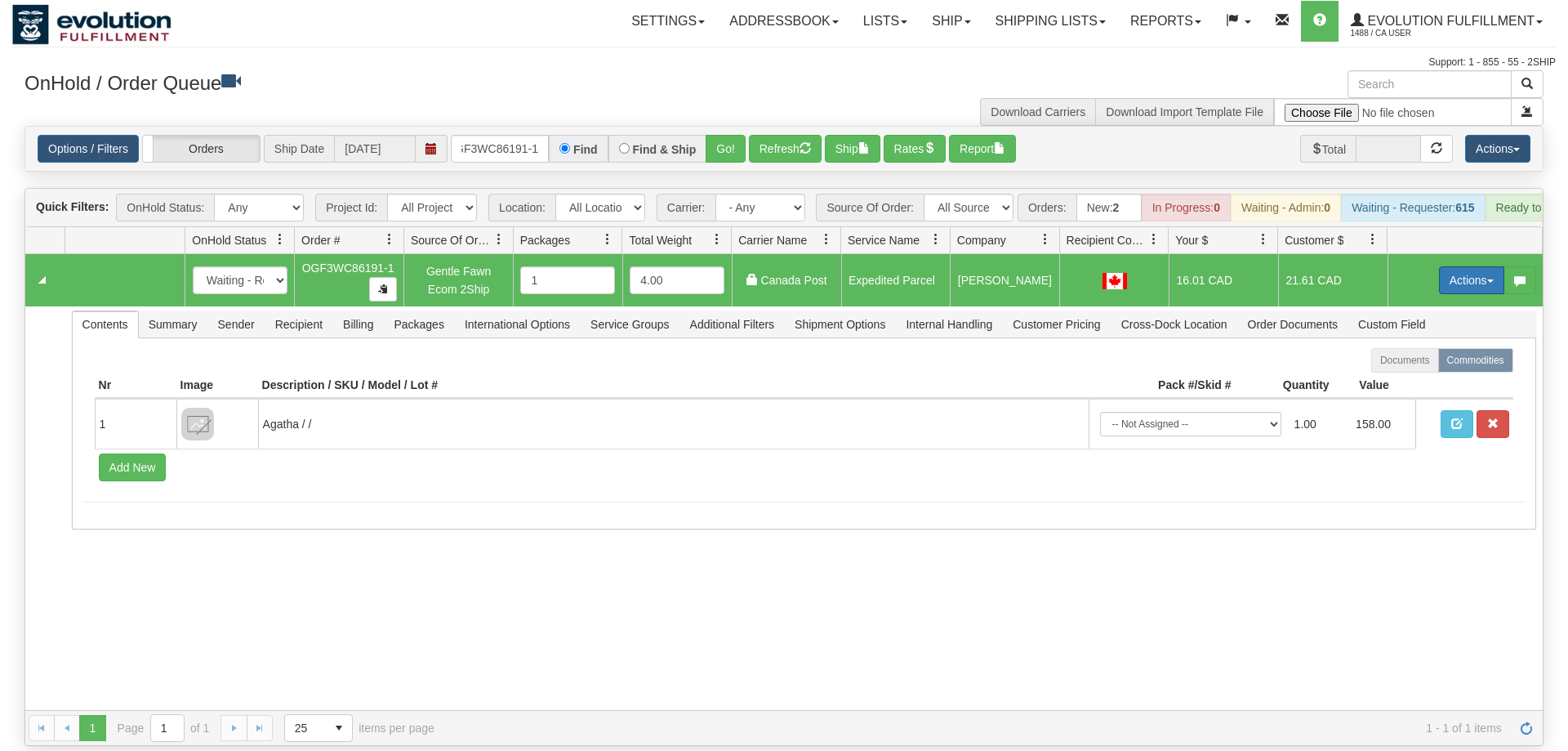
click at [1468, 266] on button "Actions" at bounding box center [1472, 280] width 65 height 27
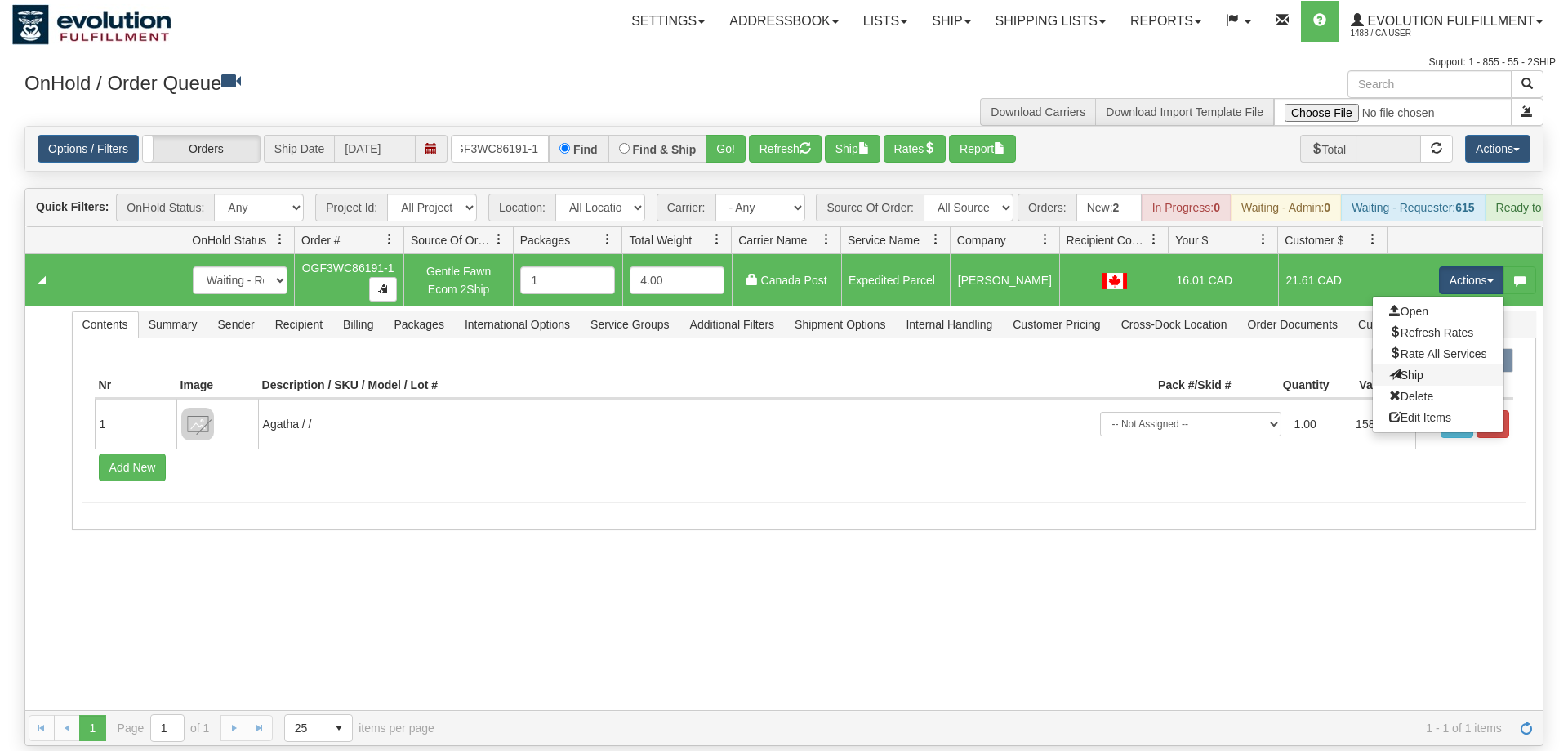
click at [1428, 364] on link "Ship" at bounding box center [1438, 375] width 131 height 21
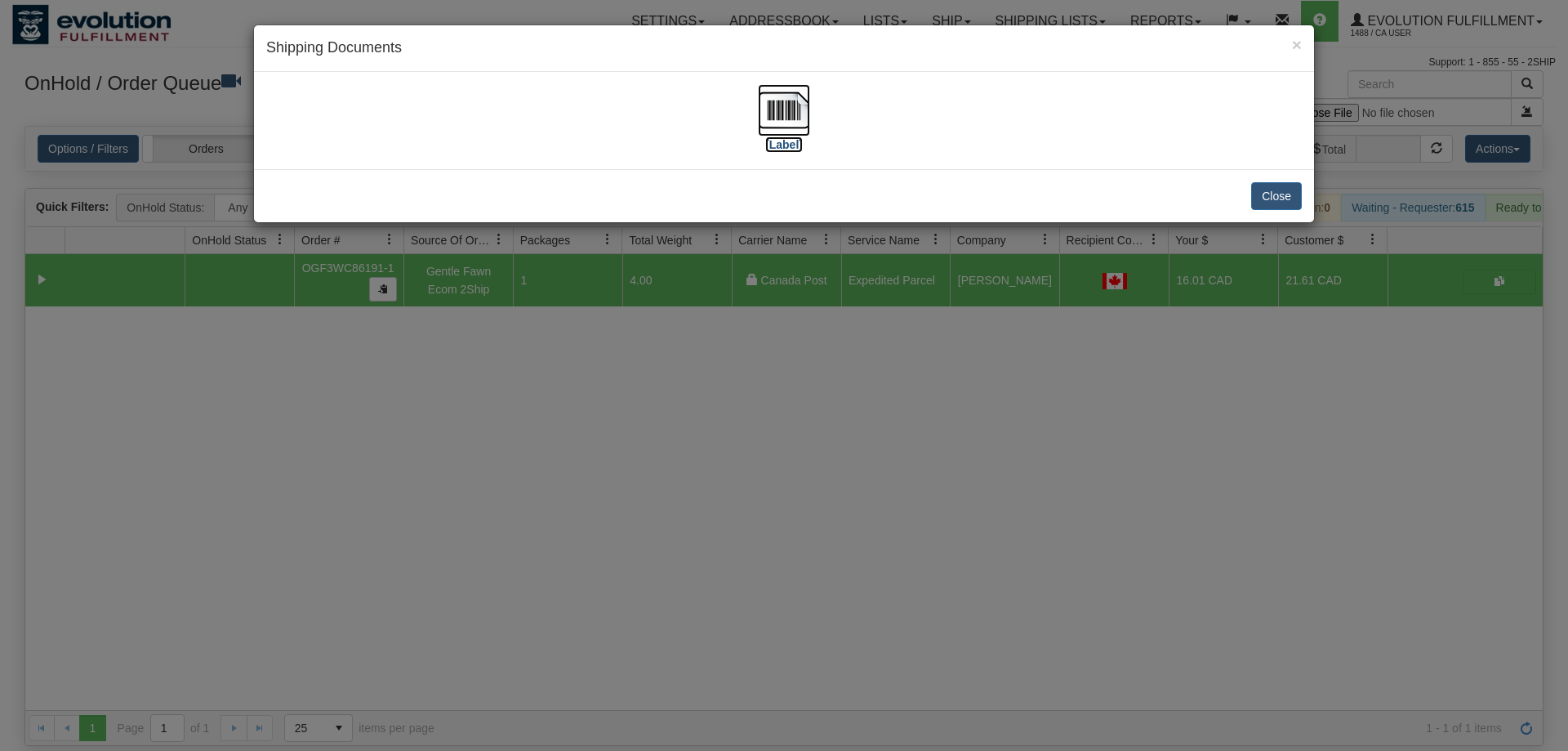
click at [781, 122] on img at bounding box center [784, 110] width 52 height 52
click at [915, 509] on div "× Shipping Documents [Label] Close" at bounding box center [784, 376] width 1568 height 751
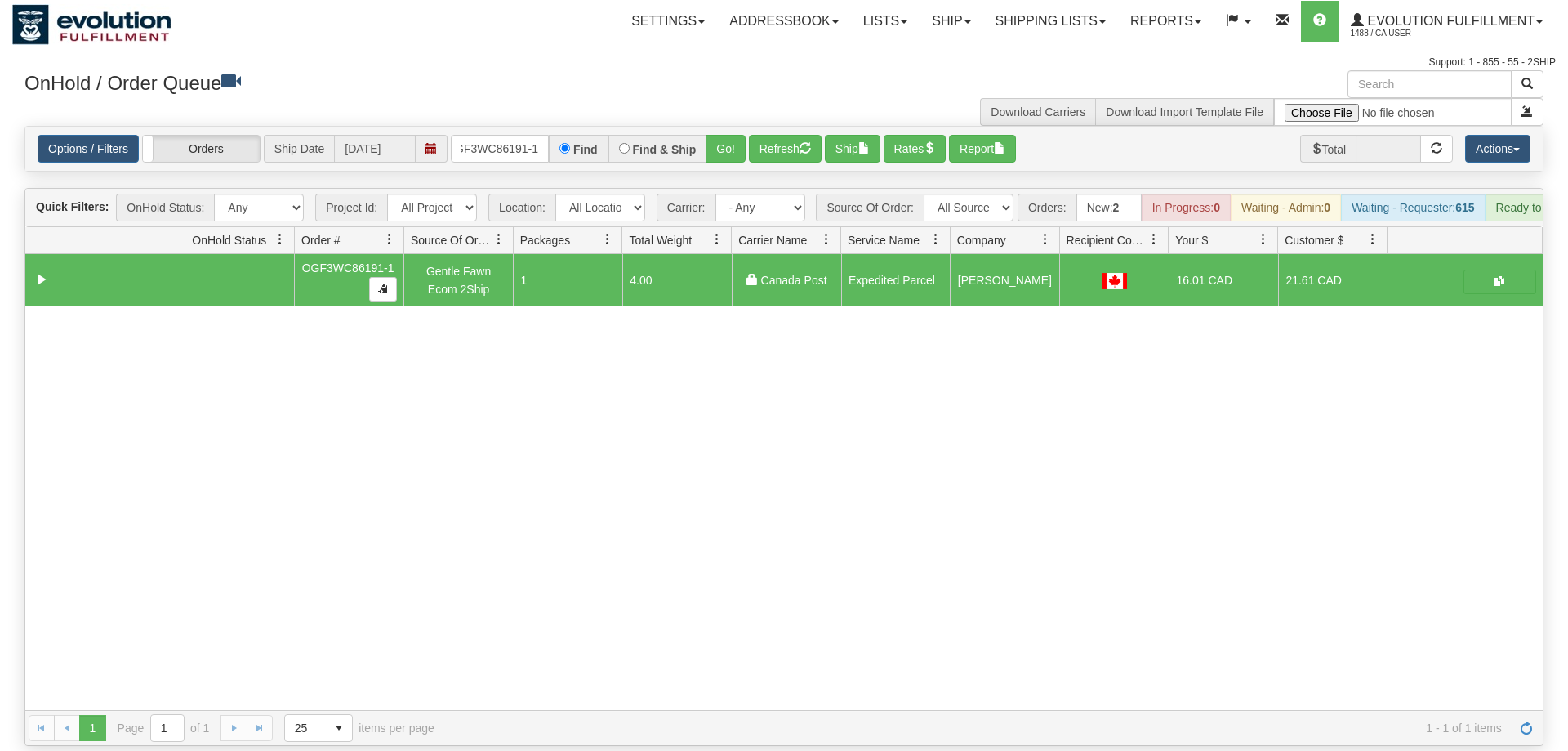
click at [484, 141] on div "Options / Filters Group Shipments Orders Ship Date 09/04/2025 OGF3WC86191-1 Fin…" at bounding box center [783, 148] width 1517 height 44
click at [489, 135] on input "OGF3WC86191-1" at bounding box center [500, 149] width 98 height 27
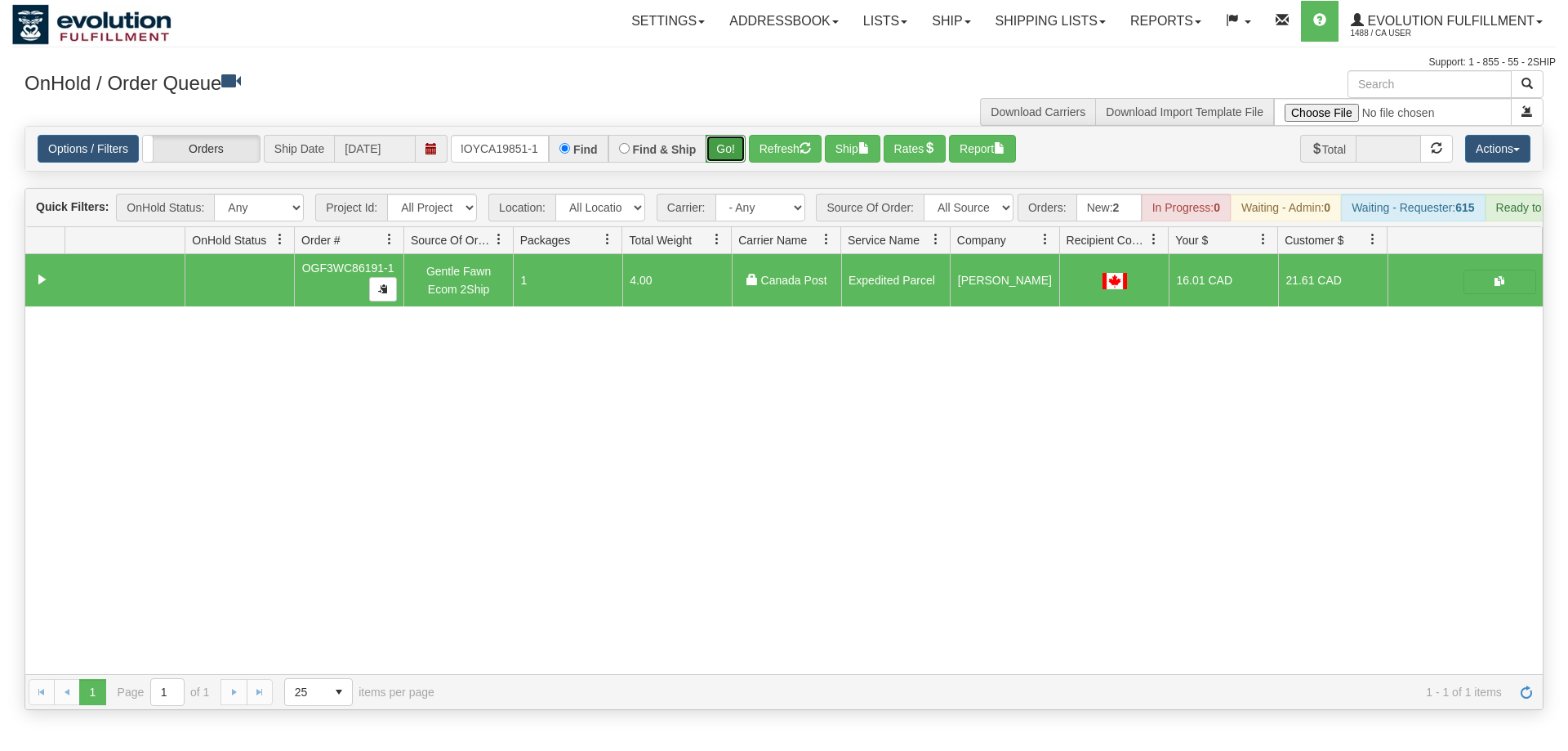
click at [712, 150] on div "Is equal to Is not equal to Contains Does not contains CAD USD EUR ZAR [PERSON_…" at bounding box center [784, 418] width 1544 height 584
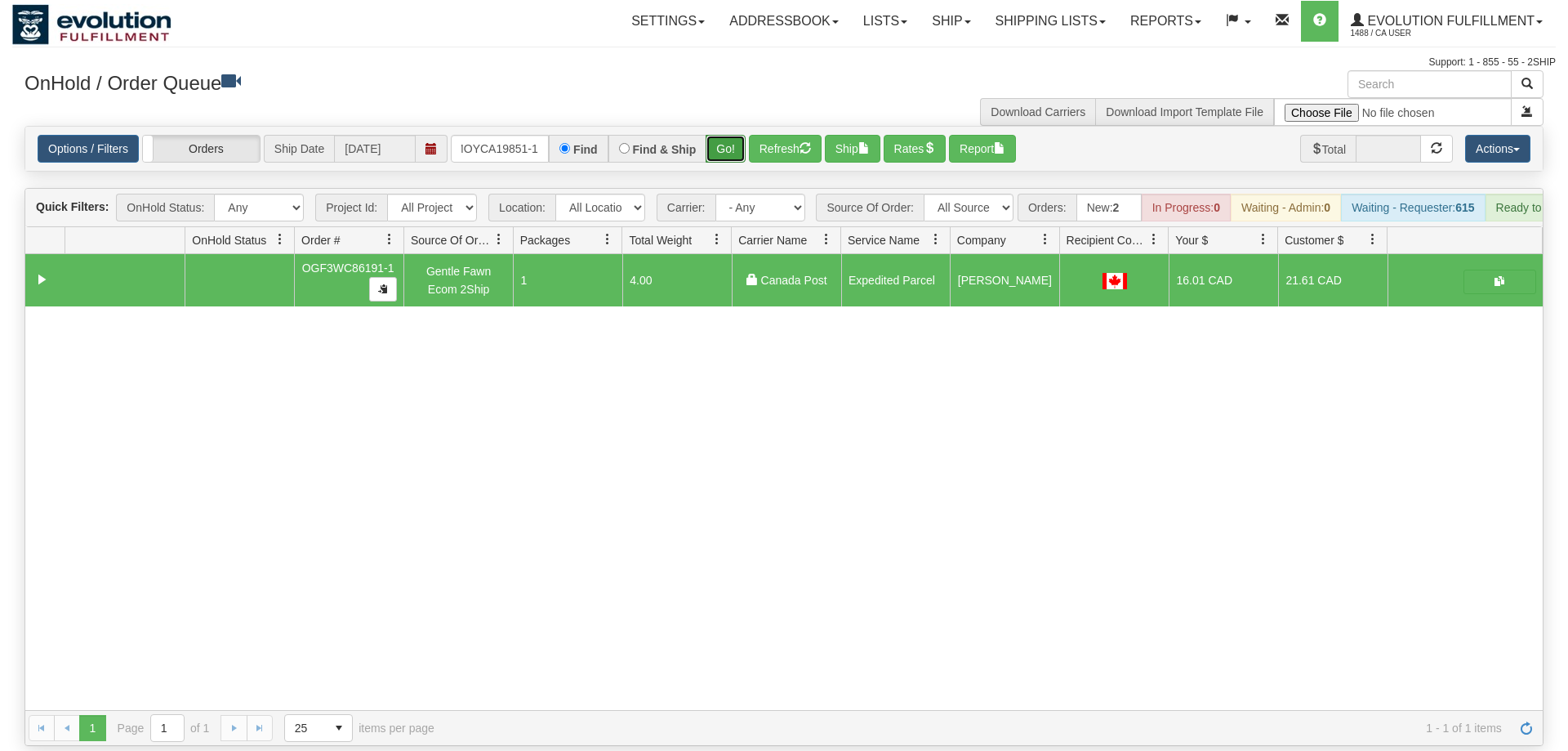
click at [722, 135] on button "Go!" at bounding box center [726, 149] width 40 height 27
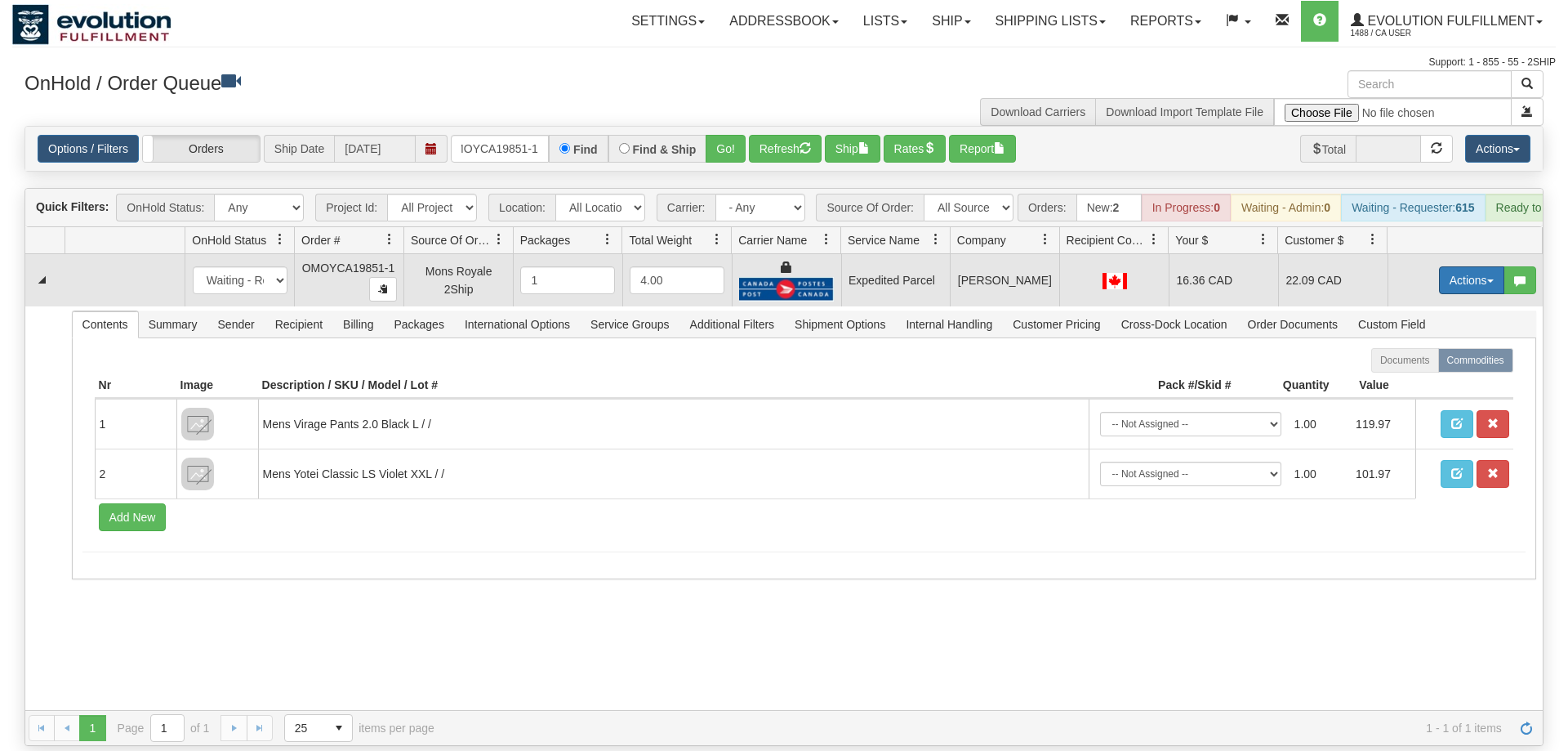
click at [1476, 266] on button "Actions" at bounding box center [1472, 280] width 65 height 27
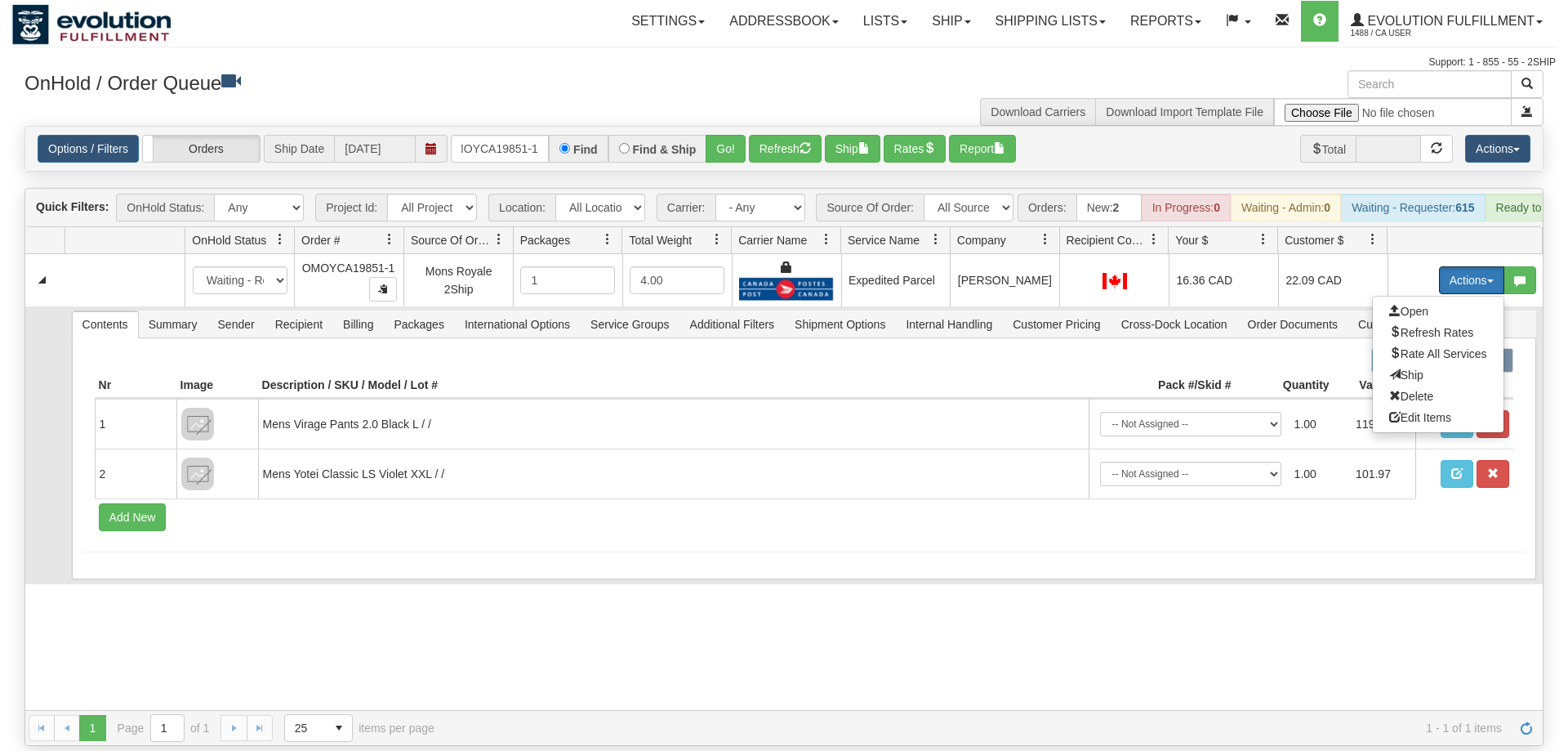
drag, startPoint x: 1419, startPoint y: 351, endPoint x: 1413, endPoint y: 343, distance: 10.0
click at [1420, 364] on link "Ship" at bounding box center [1438, 375] width 131 height 21
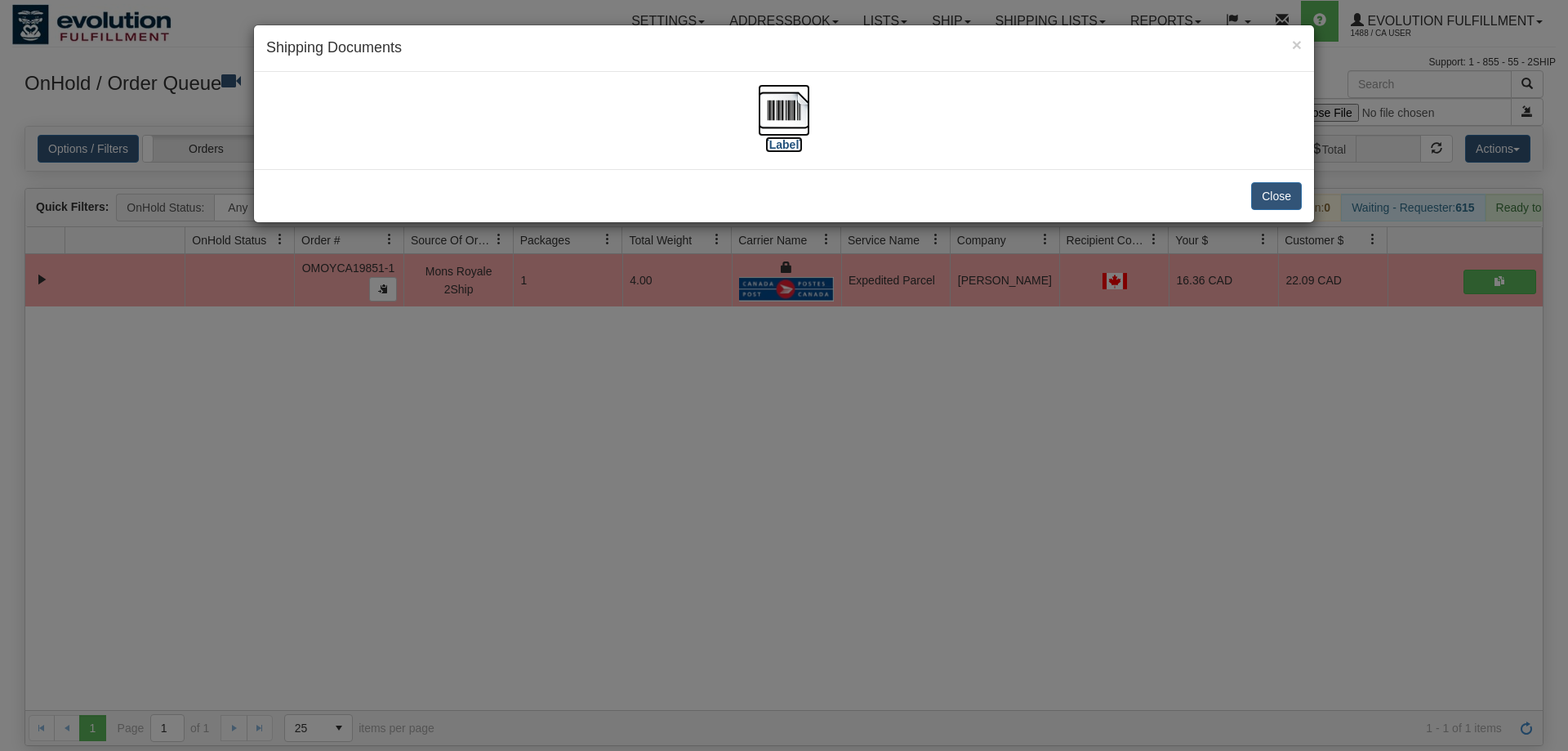
click at [785, 96] on img at bounding box center [784, 110] width 52 height 52
drag, startPoint x: 1145, startPoint y: 410, endPoint x: 751, endPoint y: 60, distance: 527.0
click at [1145, 408] on div "× Shipping Documents [Label] Close" at bounding box center [784, 376] width 1568 height 751
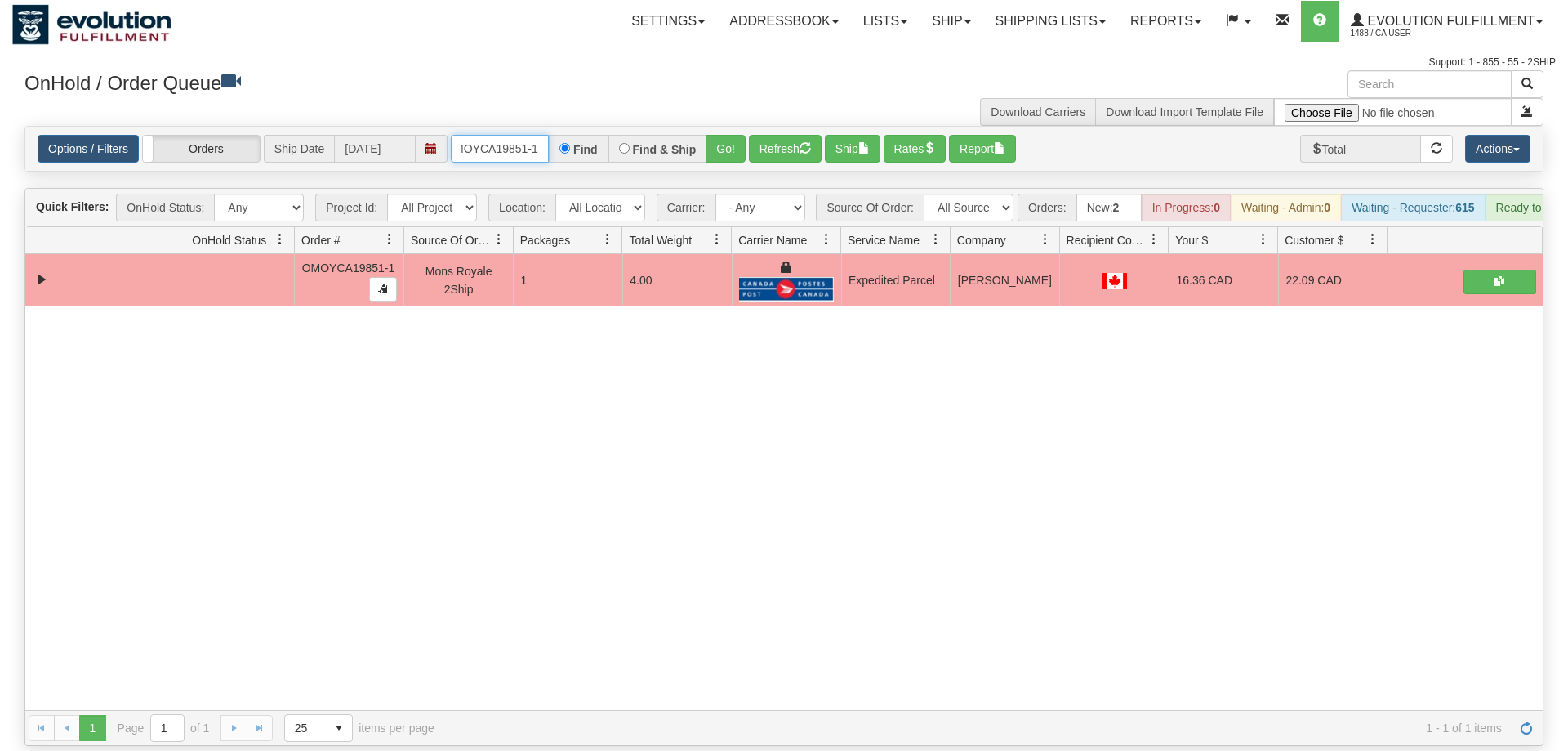
click at [495, 135] on input "OMOYCA19851-1" at bounding box center [500, 149] width 98 height 27
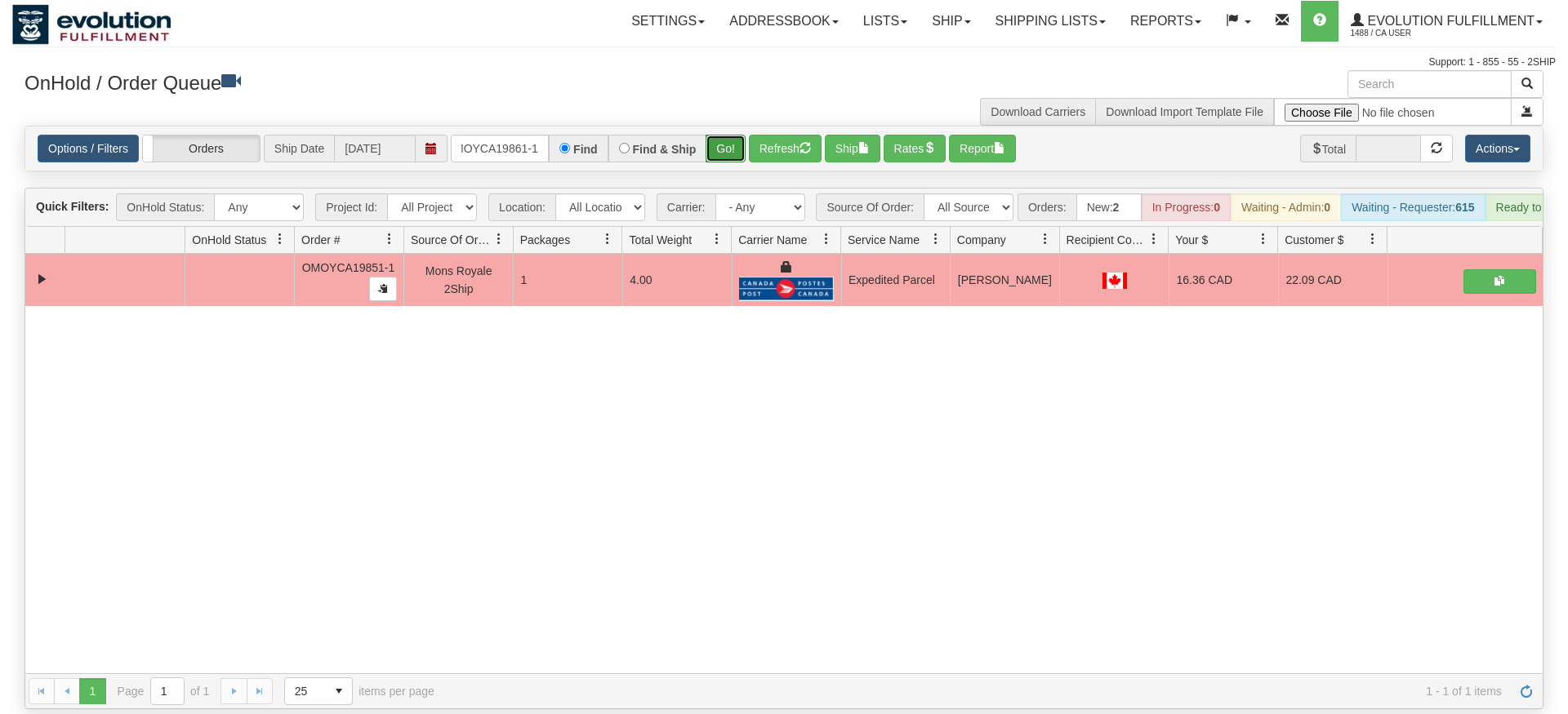
click at [727, 156] on div "Is equal to Is not equal to Contains Does not contains CAD USD EUR ZAR [PERSON_…" at bounding box center [784, 417] width 1544 height 584
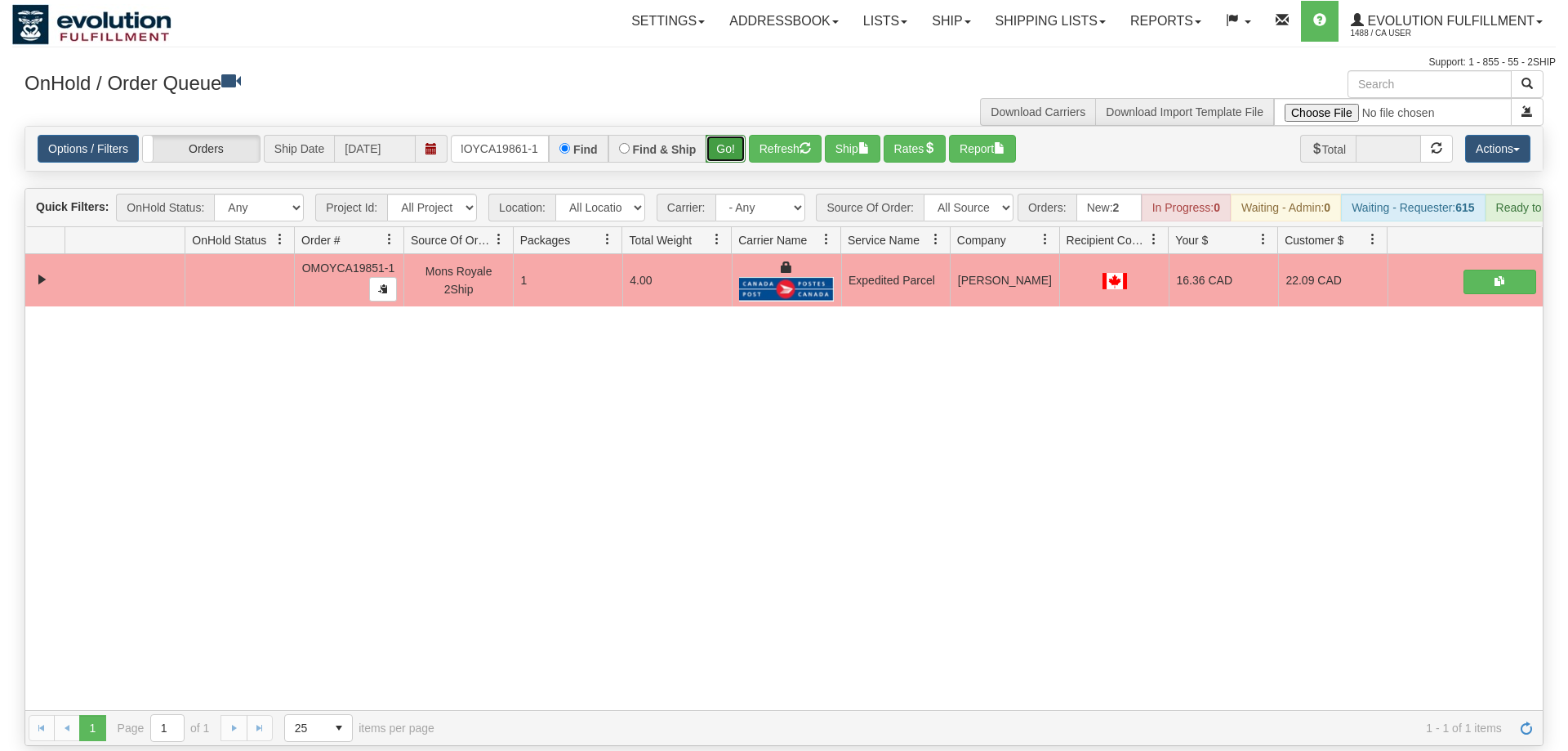
click at [733, 135] on button "Go!" at bounding box center [726, 149] width 40 height 27
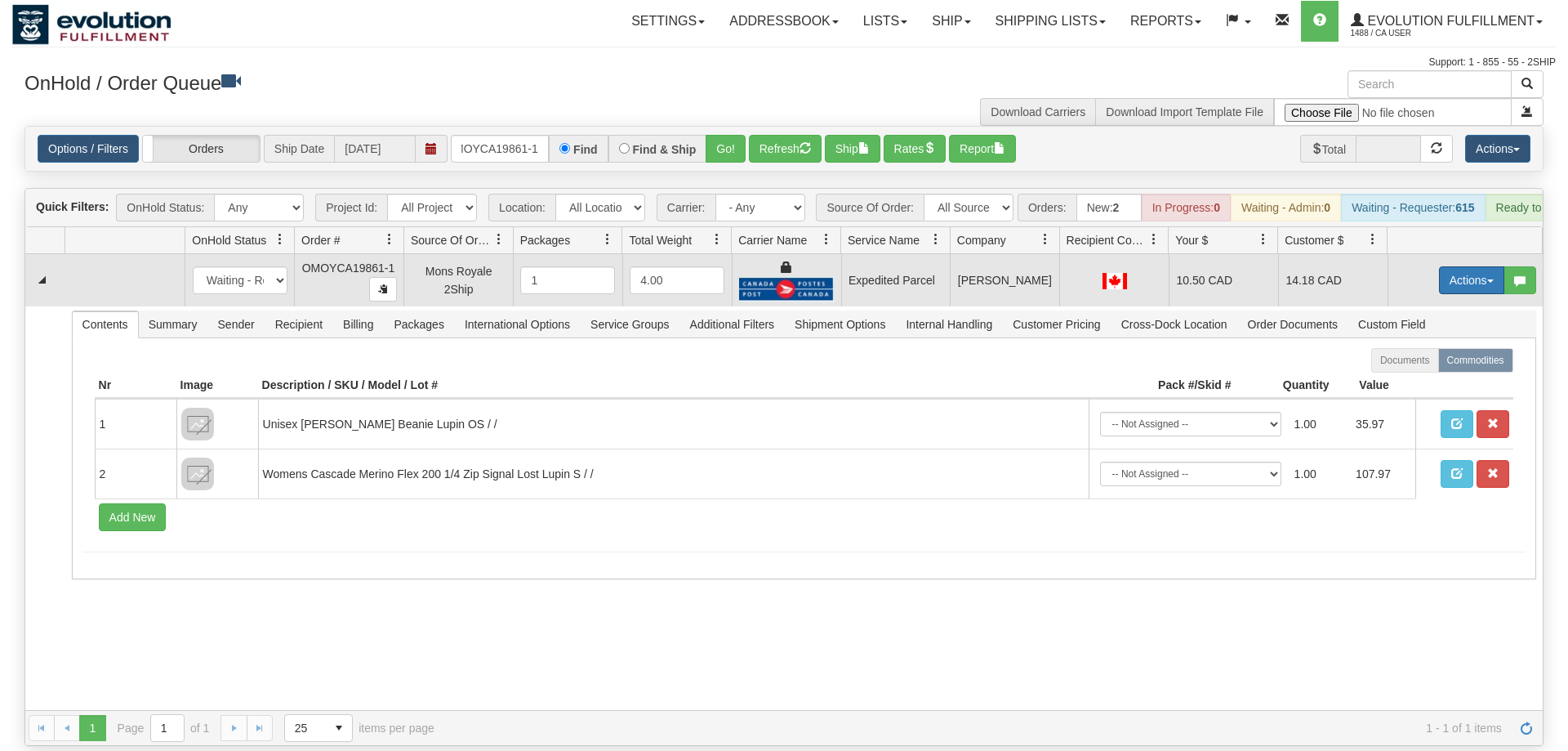
click at [1461, 266] on button "Actions" at bounding box center [1472, 280] width 65 height 27
click at [1406, 369] on span "Ship" at bounding box center [1407, 375] width 34 height 13
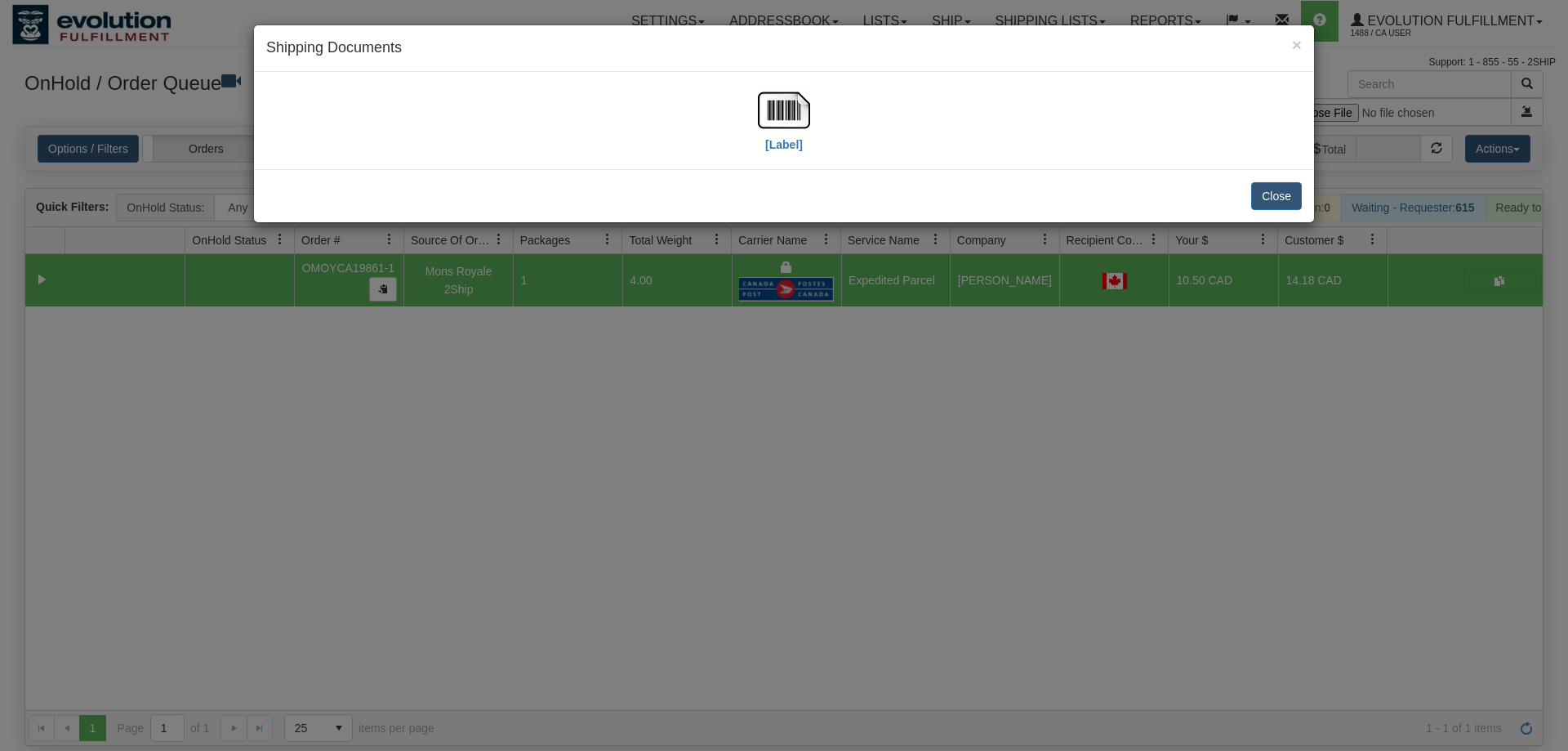
click at [830, 118] on div "[Label]" at bounding box center [784, 120] width 1036 height 73
click at [786, 117] on img at bounding box center [784, 110] width 52 height 52
drag, startPoint x: 891, startPoint y: 369, endPoint x: 635, endPoint y: 181, distance: 317.6
click at [890, 368] on div "× Shipping Documents [Label] Close" at bounding box center [784, 376] width 1568 height 751
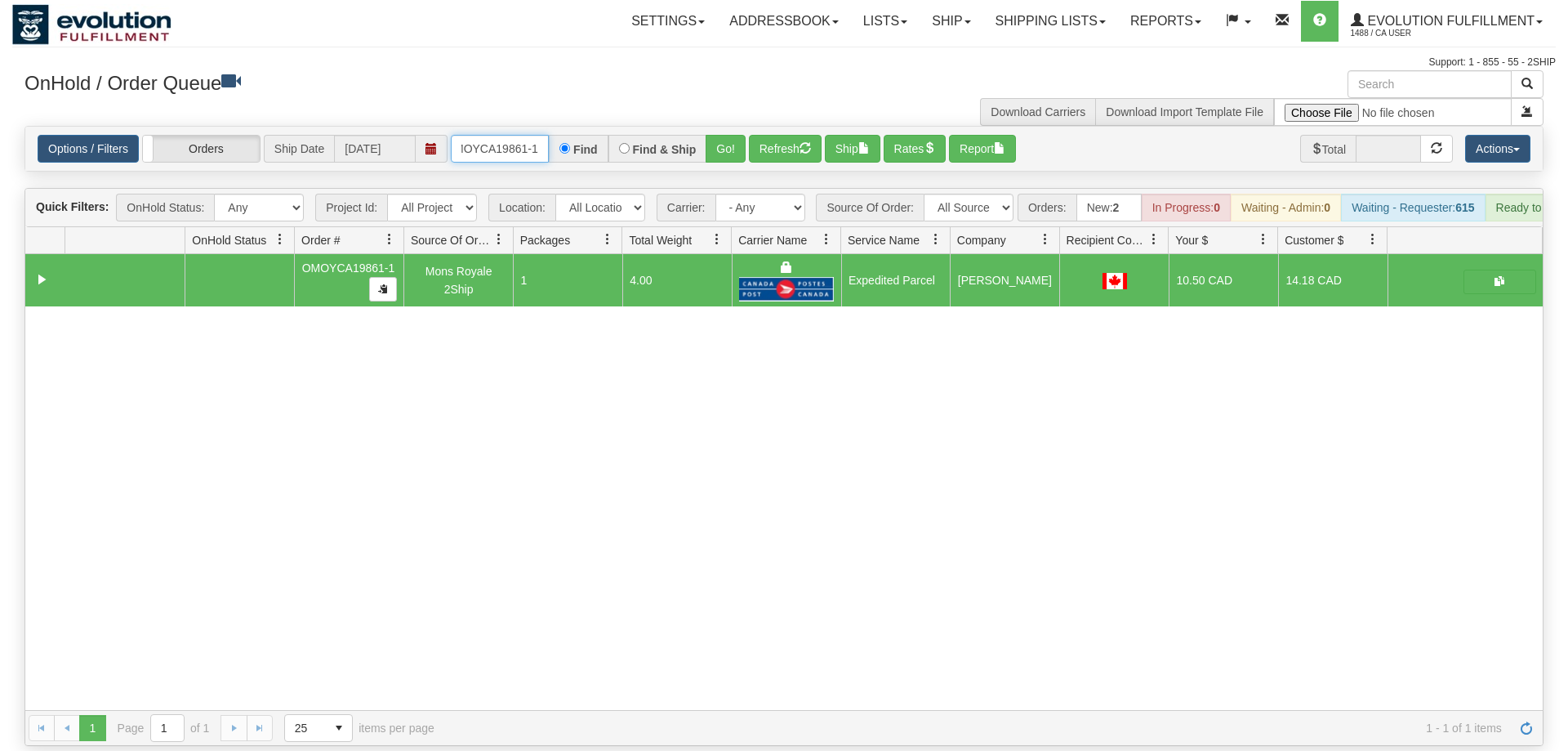
click at [510, 135] on input "oMOYCA19861-1" at bounding box center [500, 149] width 98 height 27
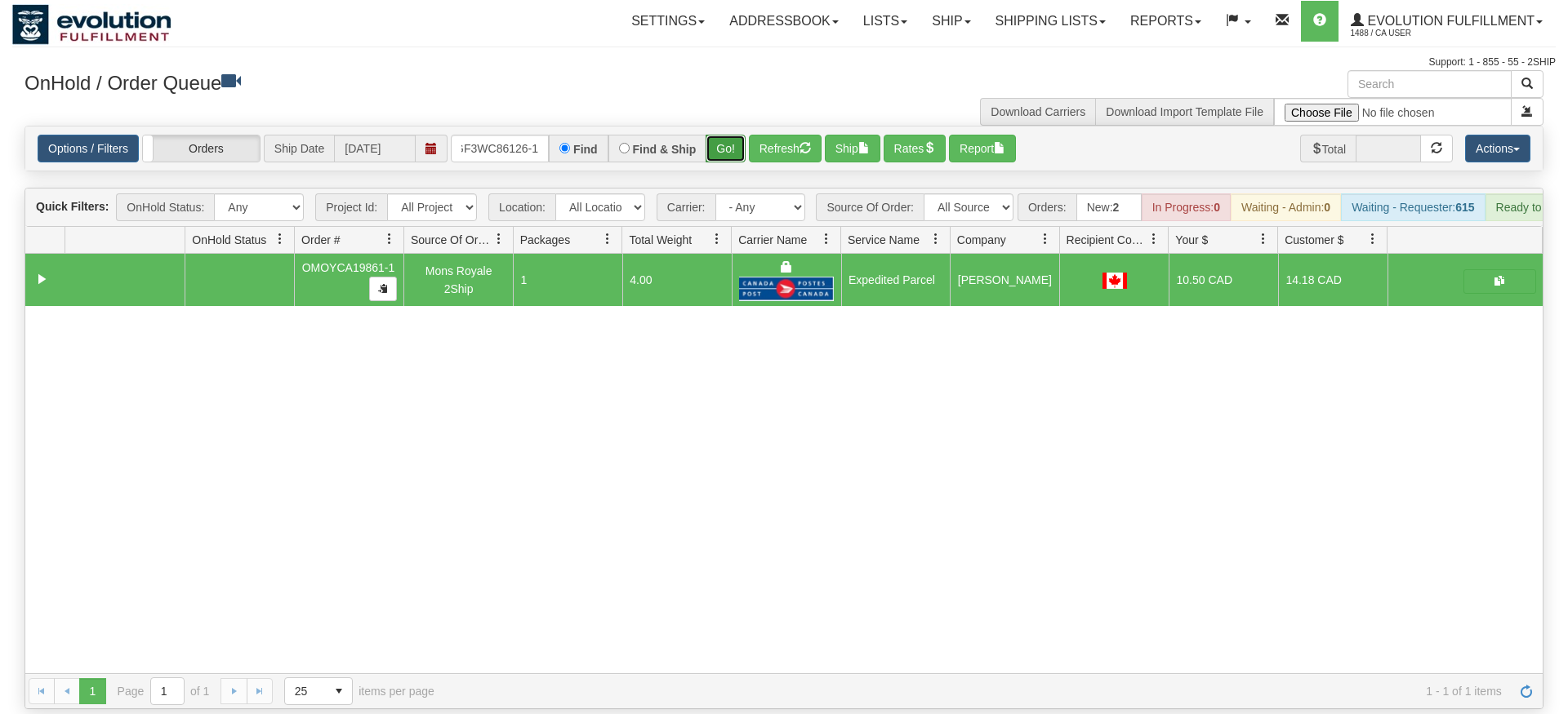
click at [738, 158] on div "Is equal to Is not equal to Contains Does not contains CAD USD EUR ZAR [PERSON_…" at bounding box center [784, 417] width 1544 height 584
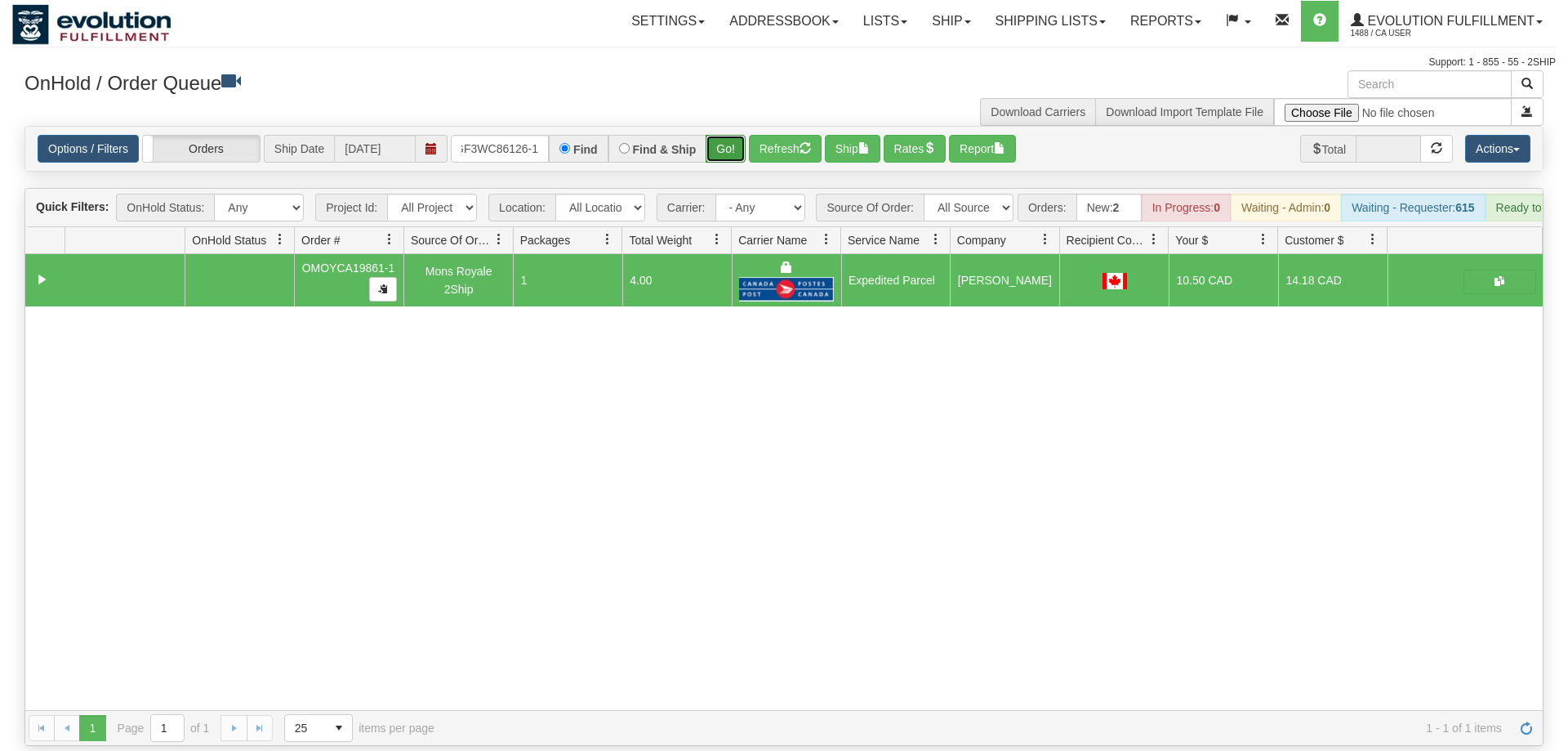
click at [726, 135] on button "Go!" at bounding box center [726, 149] width 40 height 27
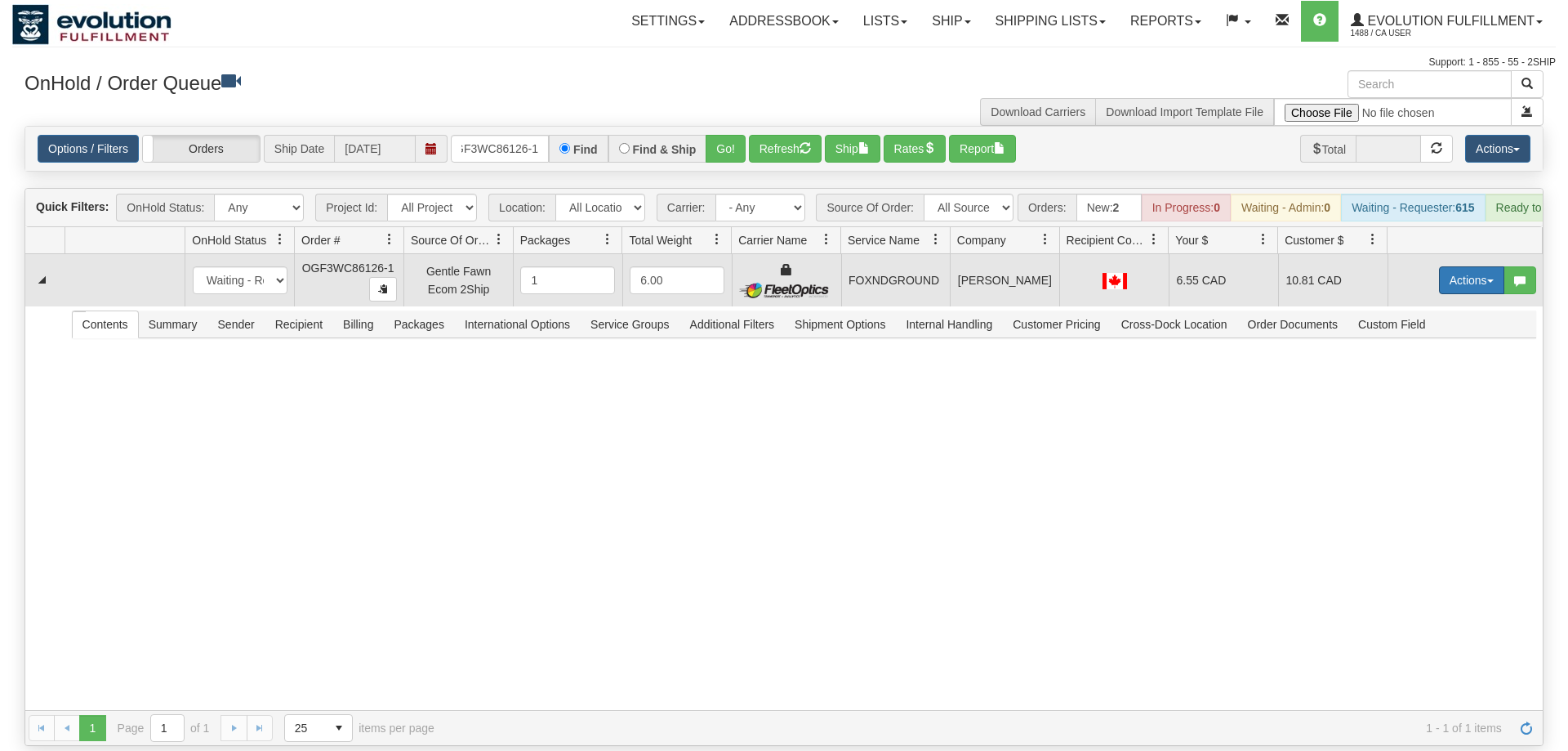
click at [1455, 266] on button "Actions" at bounding box center [1472, 280] width 65 height 27
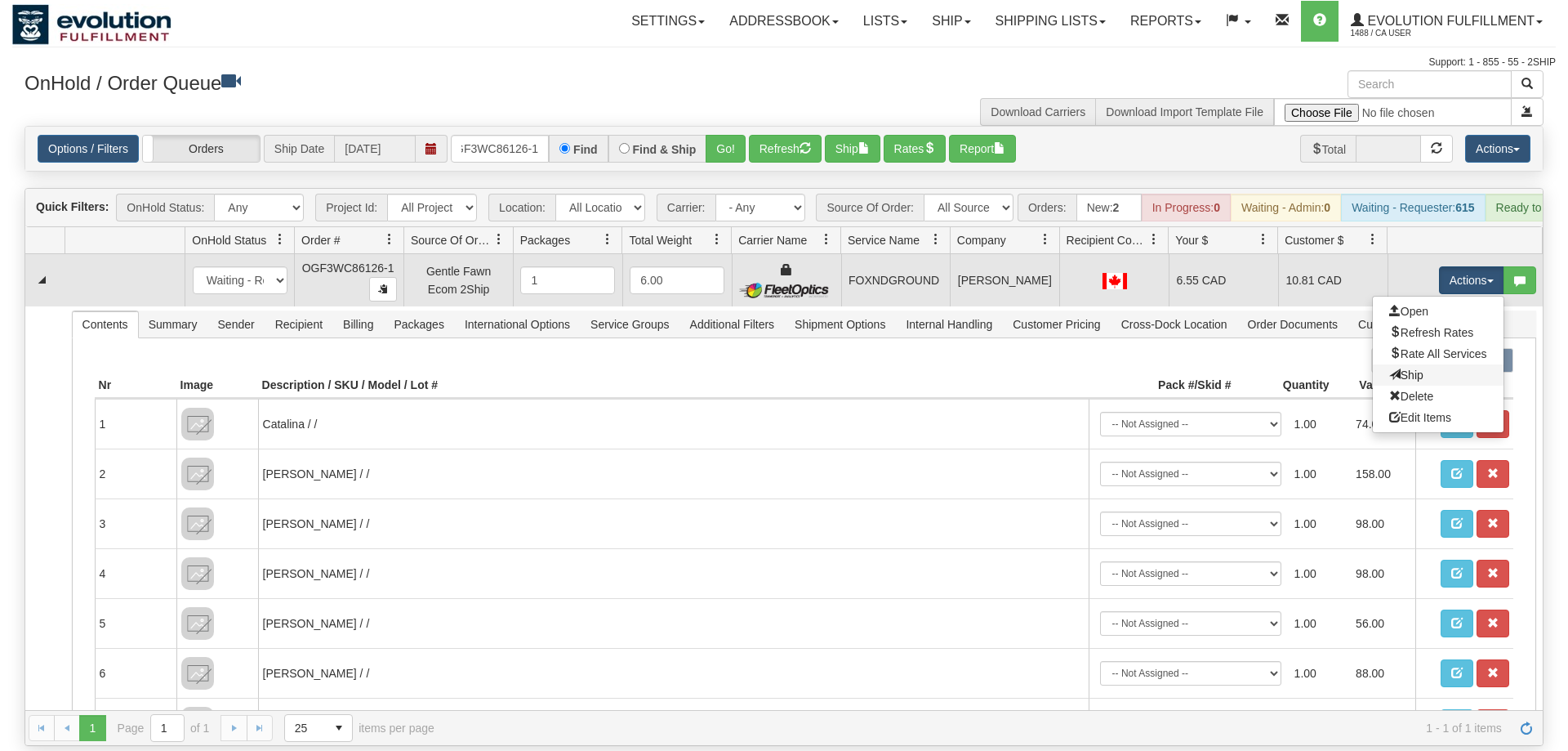
click at [1442, 364] on link "Ship" at bounding box center [1438, 375] width 131 height 21
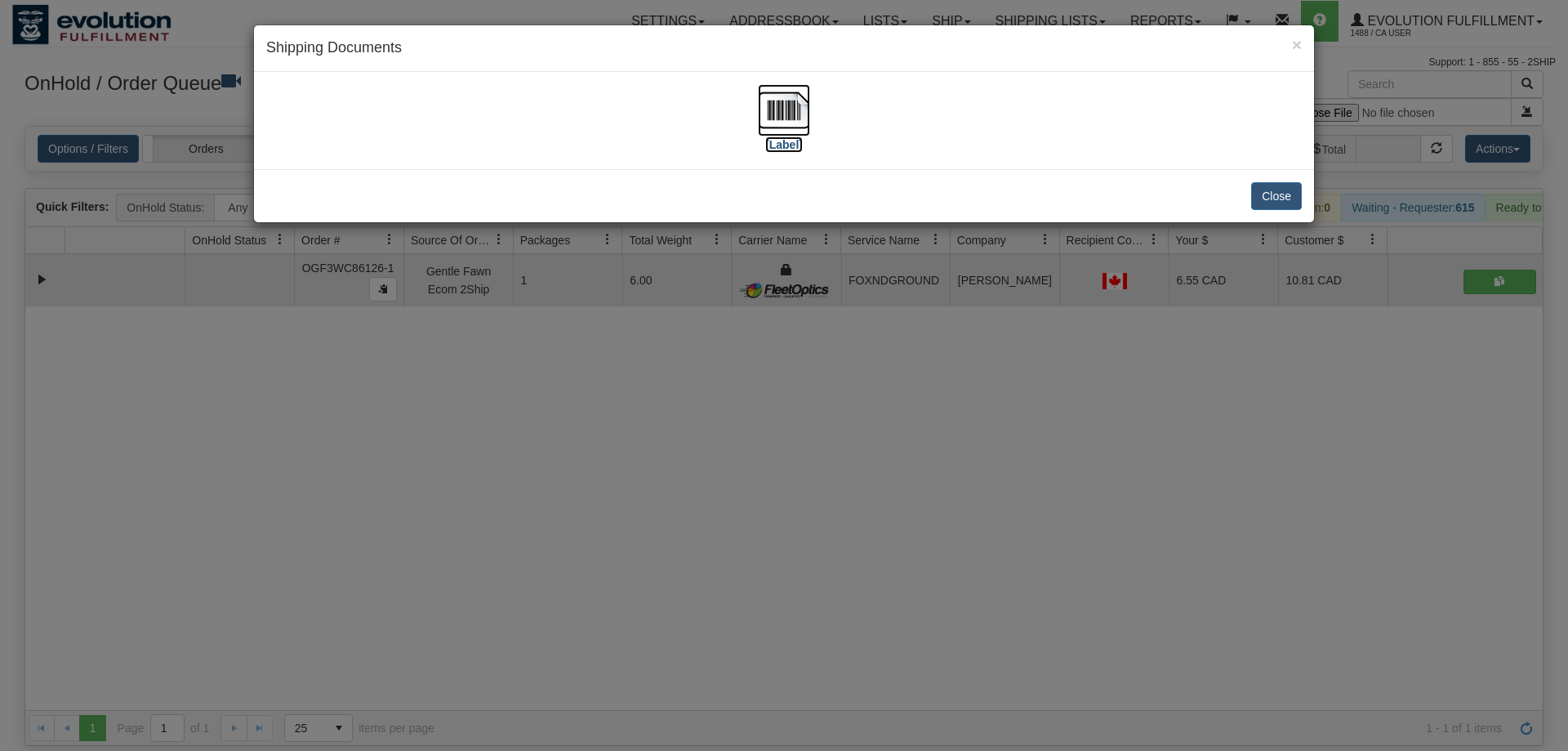
click at [809, 113] on img at bounding box center [784, 110] width 52 height 52
click at [1072, 280] on div "× Shipping Documents [Label] Close" at bounding box center [784, 376] width 1568 height 751
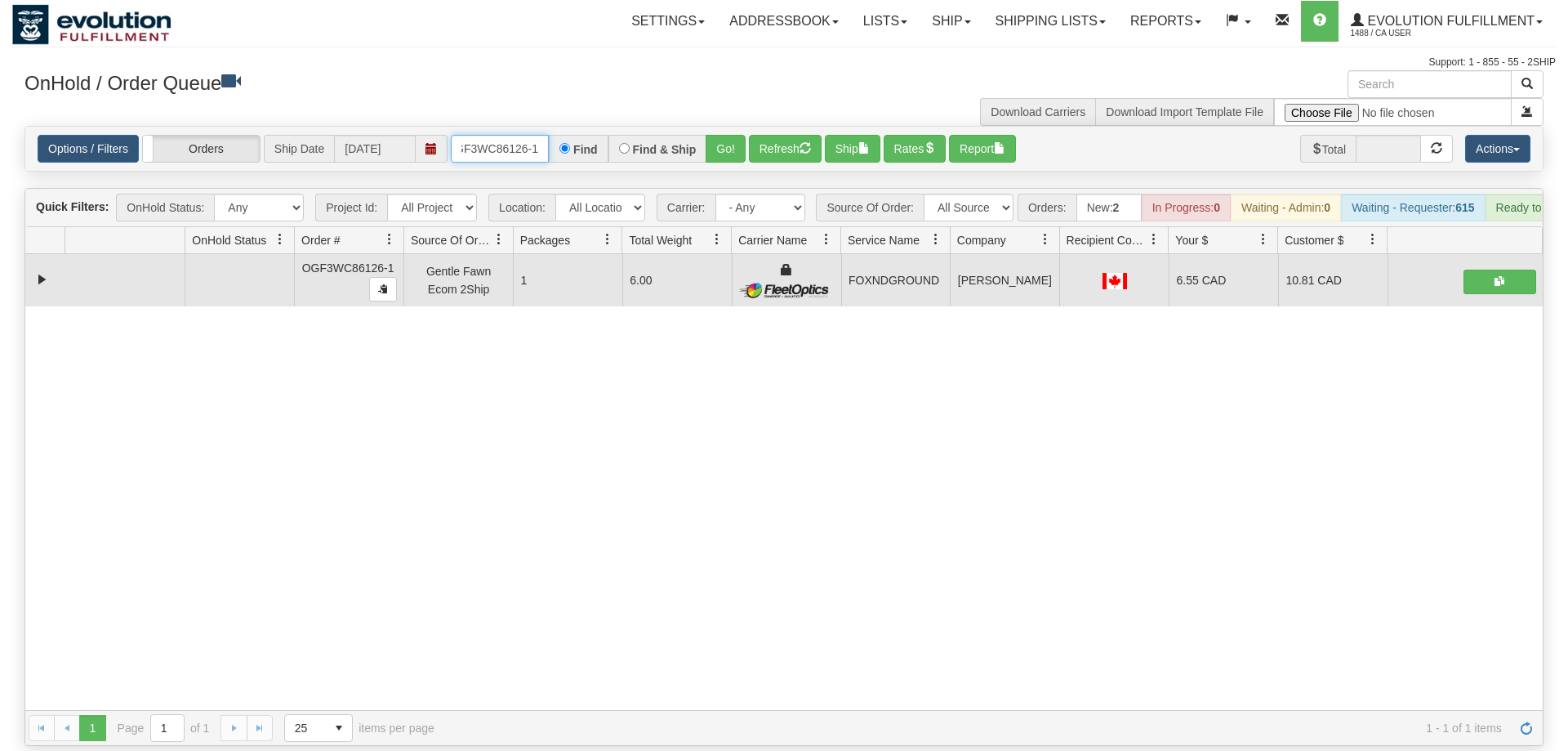
click at [496, 137] on input "OGF3WC86126-1" at bounding box center [500, 149] width 98 height 27
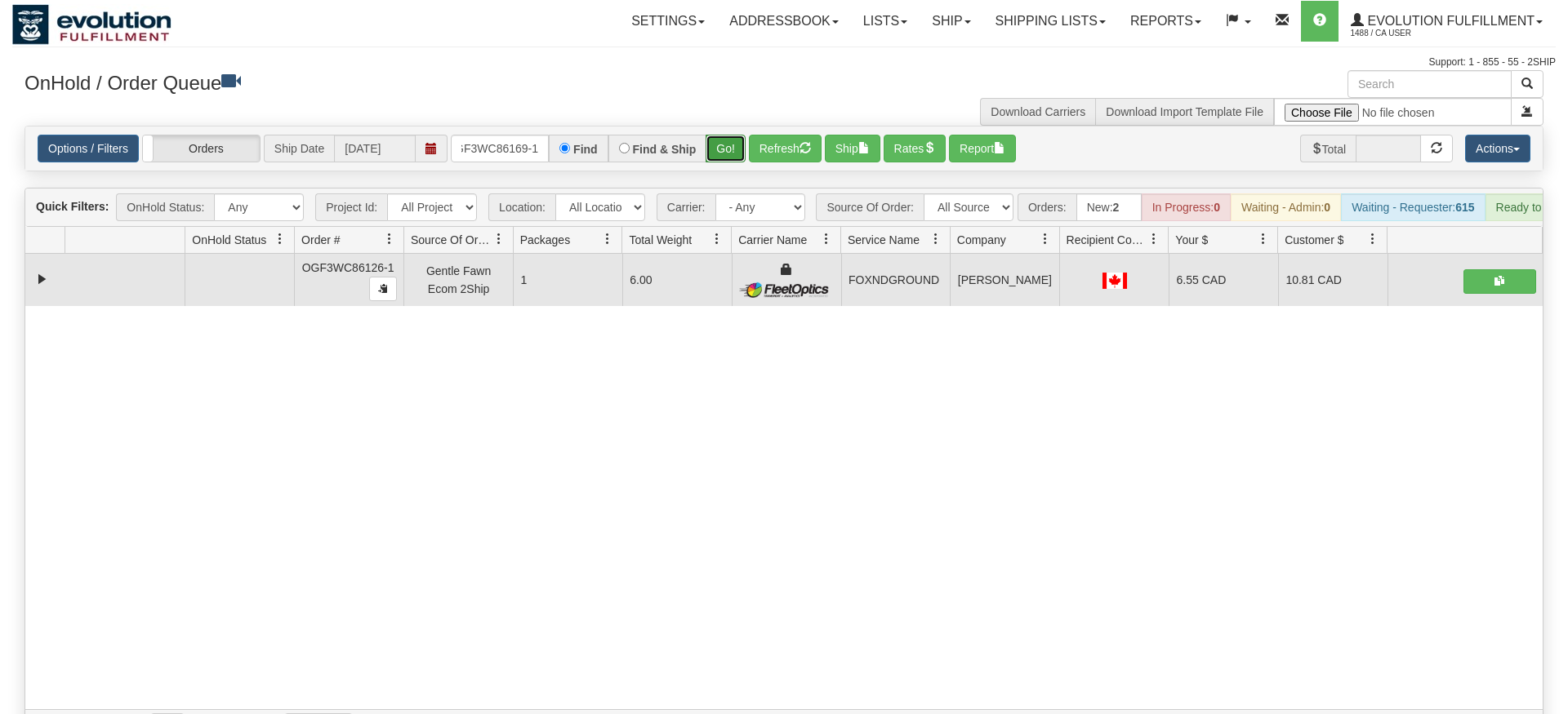
click at [722, 161] on div "Is equal to Is not equal to Contains Does not contains CAD USD EUR ZAR [PERSON_…" at bounding box center [784, 435] width 1544 height 620
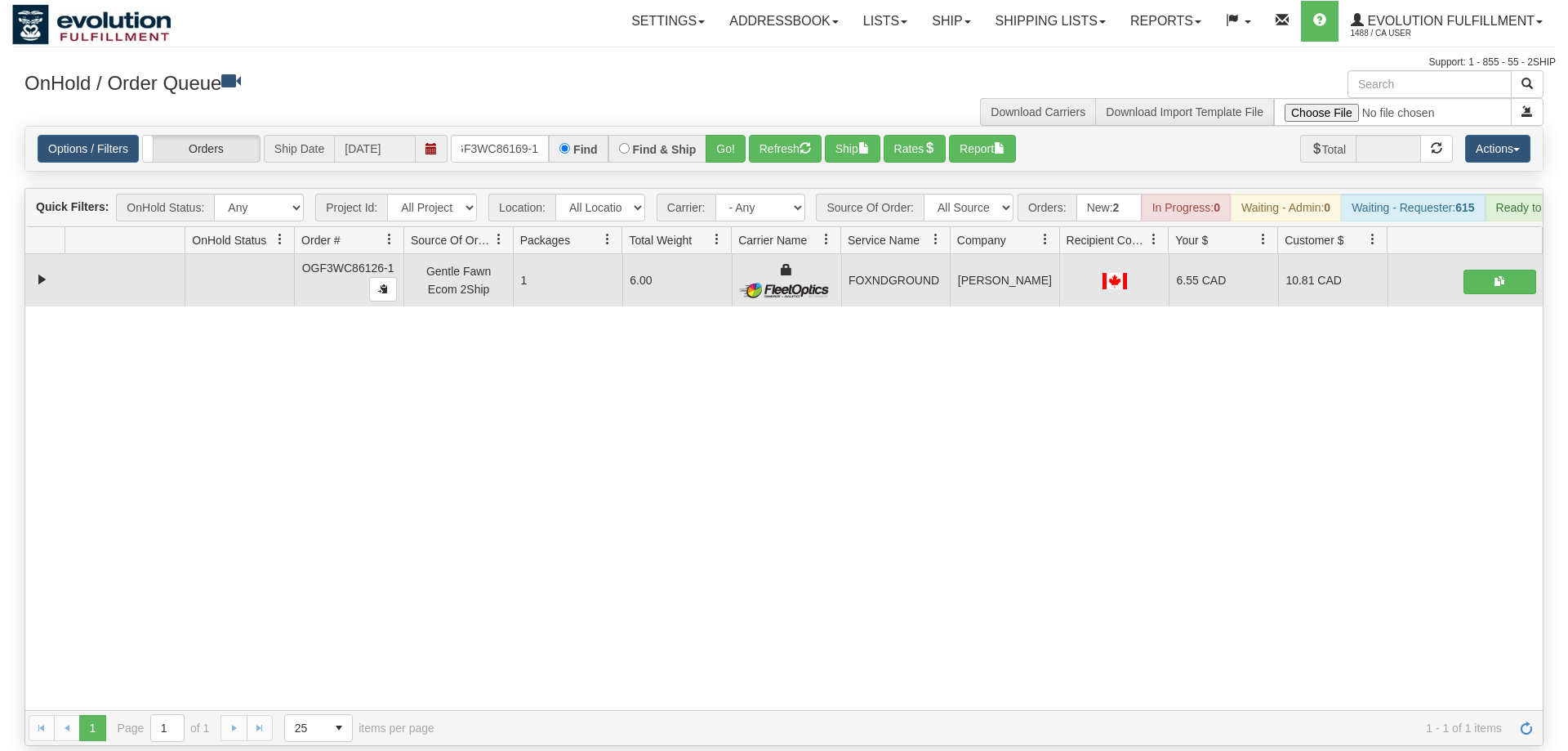
click at [722, 139] on div "Options / Filters Group Shipments Orders Ship Date 09/04/2025 OGF3WC86169-1 Fin…" at bounding box center [783, 148] width 1517 height 44
click at [721, 135] on button "Go!" at bounding box center [726, 149] width 40 height 27
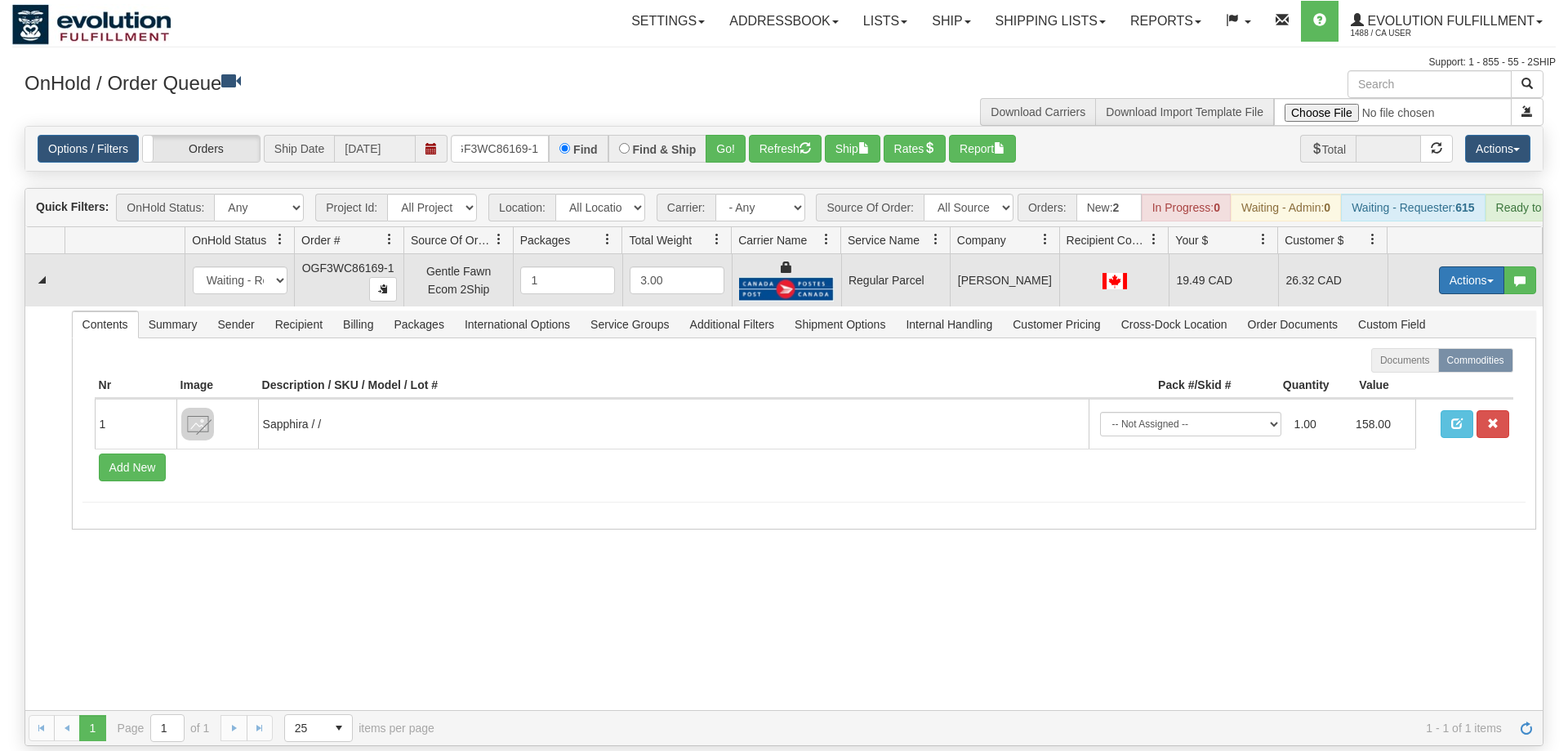
click at [1455, 266] on button "Actions" at bounding box center [1472, 280] width 65 height 27
click at [1418, 347] on span "Rate All Services" at bounding box center [1438, 353] width 98 height 13
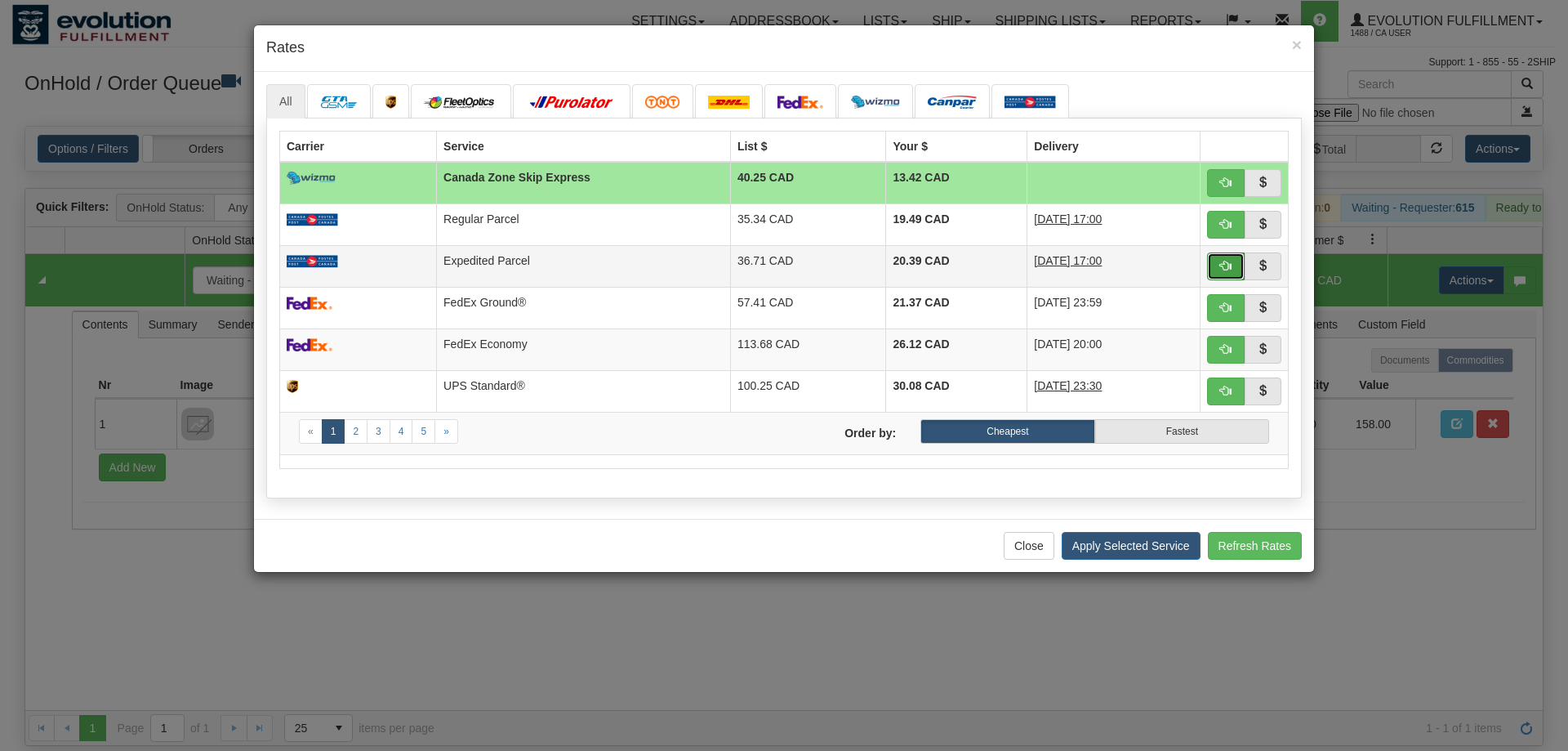
click at [1219, 266] on button "button" at bounding box center [1226, 266] width 38 height 27
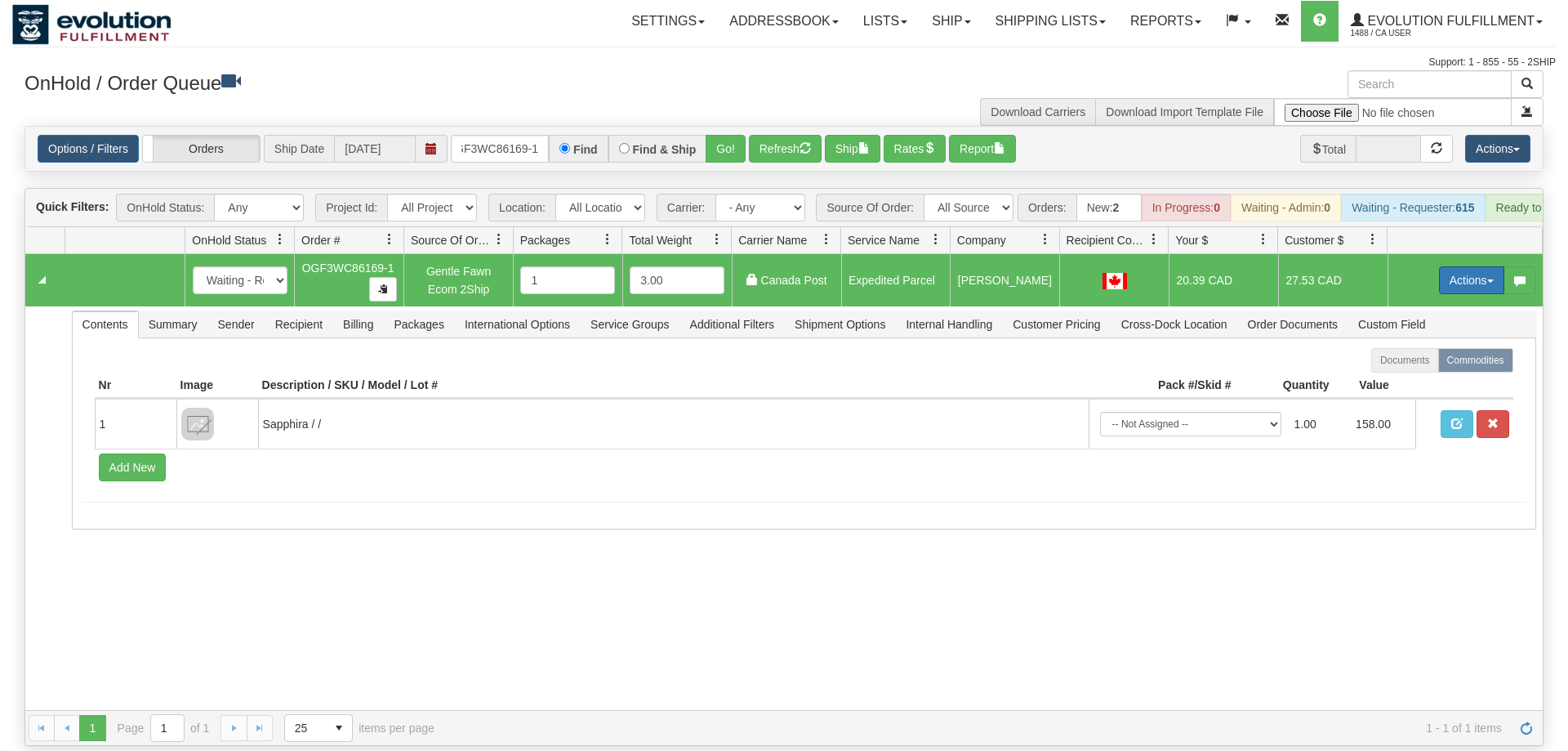
click at [1458, 266] on button "Actions" at bounding box center [1472, 280] width 65 height 27
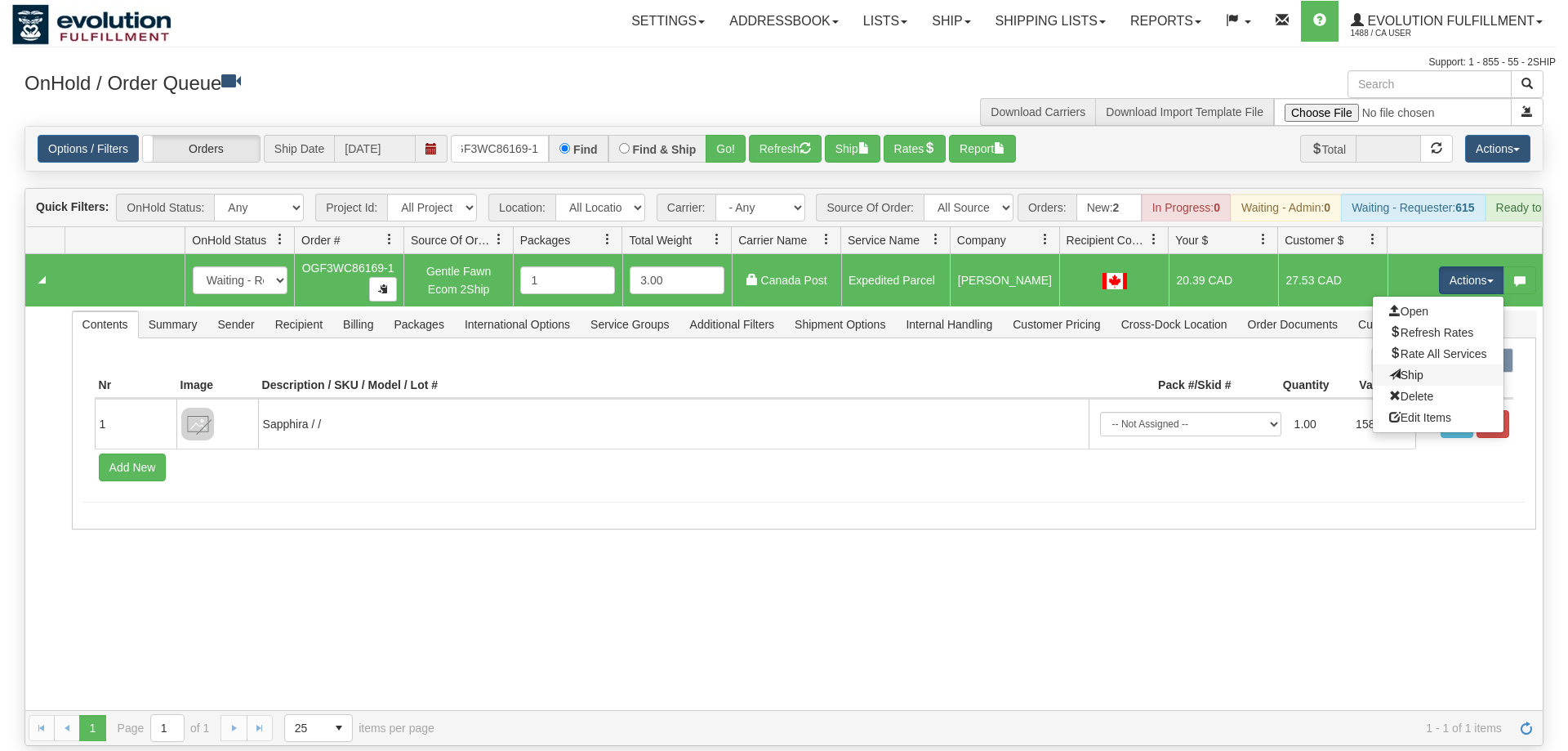
click at [1420, 364] on link "Ship" at bounding box center [1438, 375] width 131 height 21
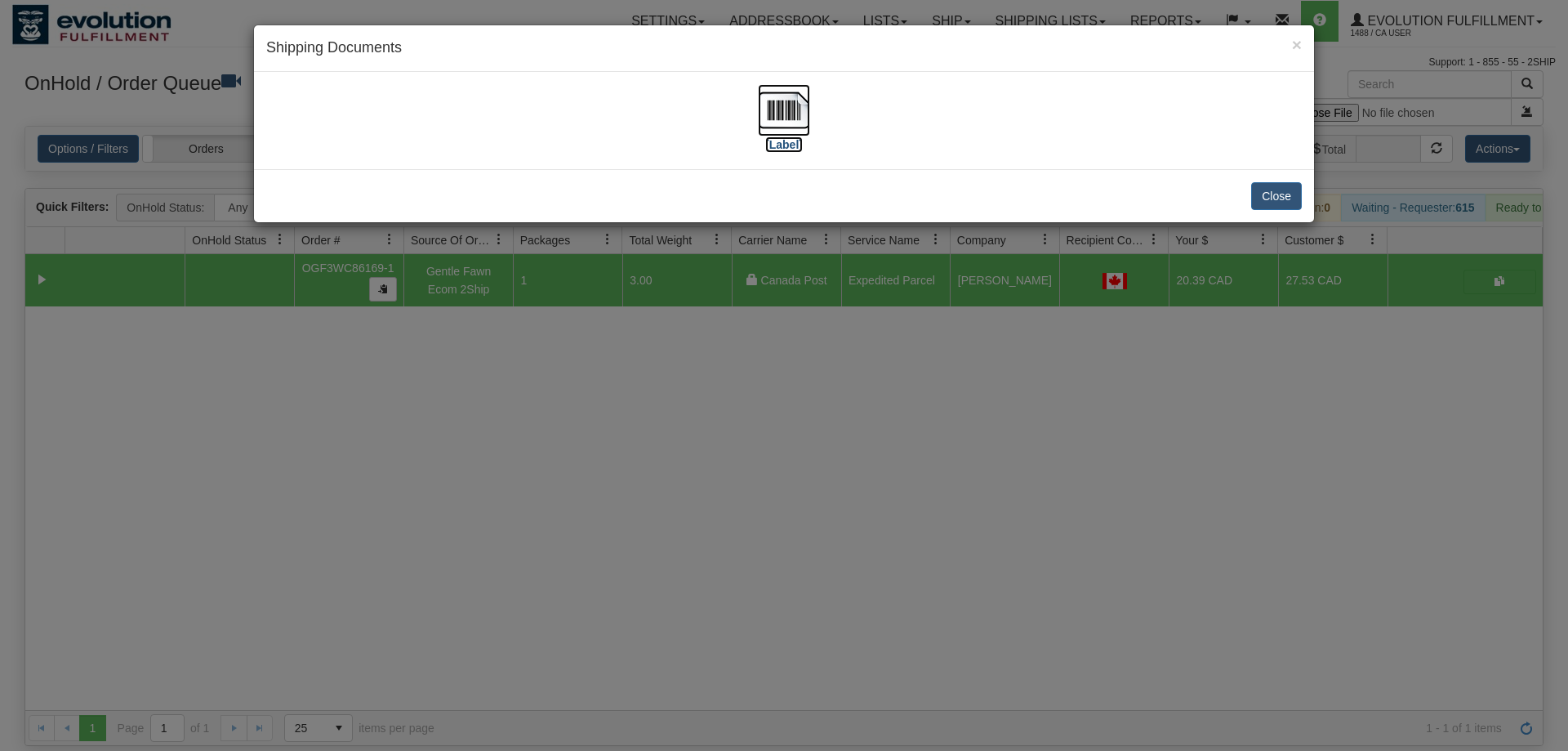
click at [768, 116] on img at bounding box center [784, 110] width 52 height 52
click at [909, 472] on div "× Shipping Documents [Label] Close" at bounding box center [784, 376] width 1568 height 751
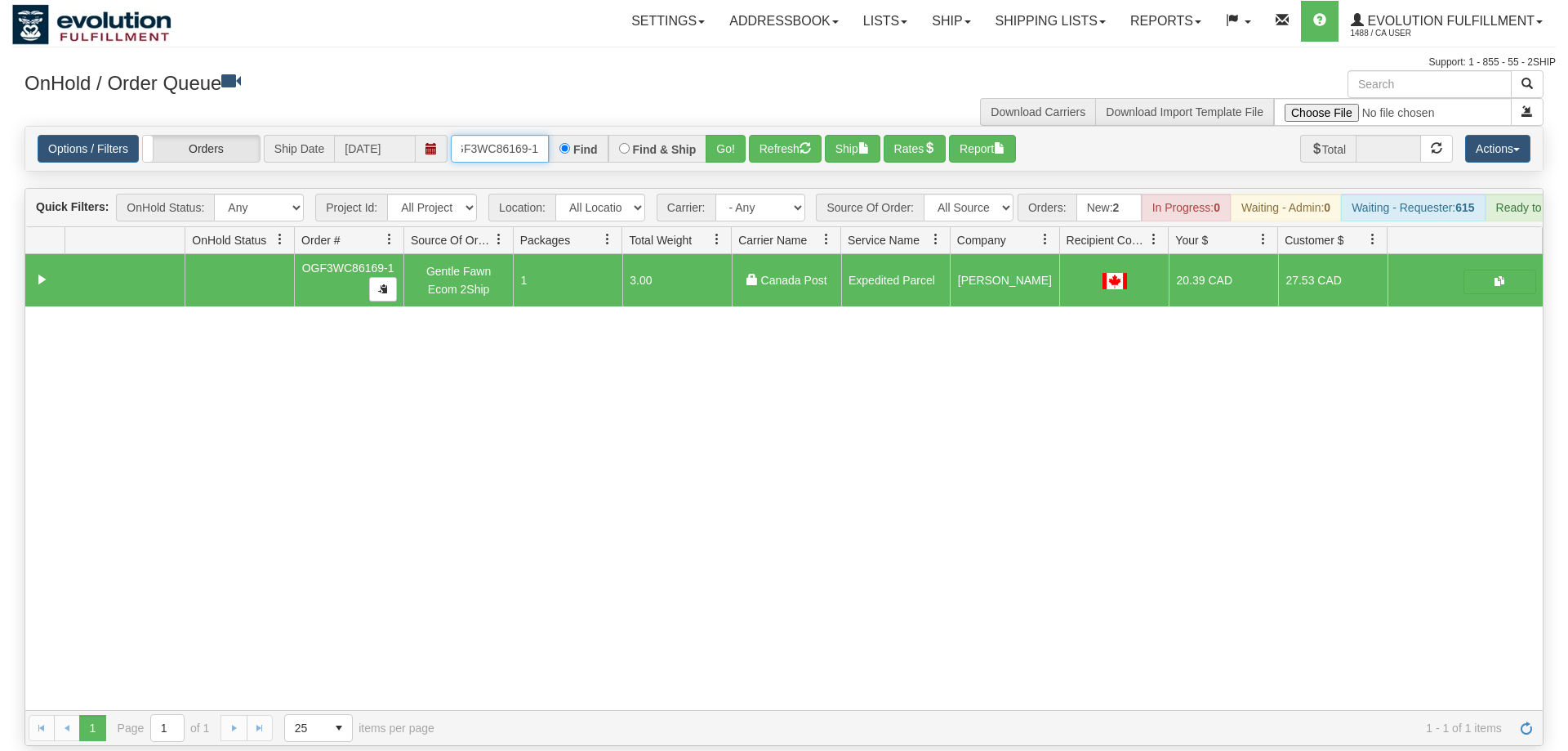
click at [536, 138] on input "OGF3WC86169-1" at bounding box center [500, 149] width 98 height 27
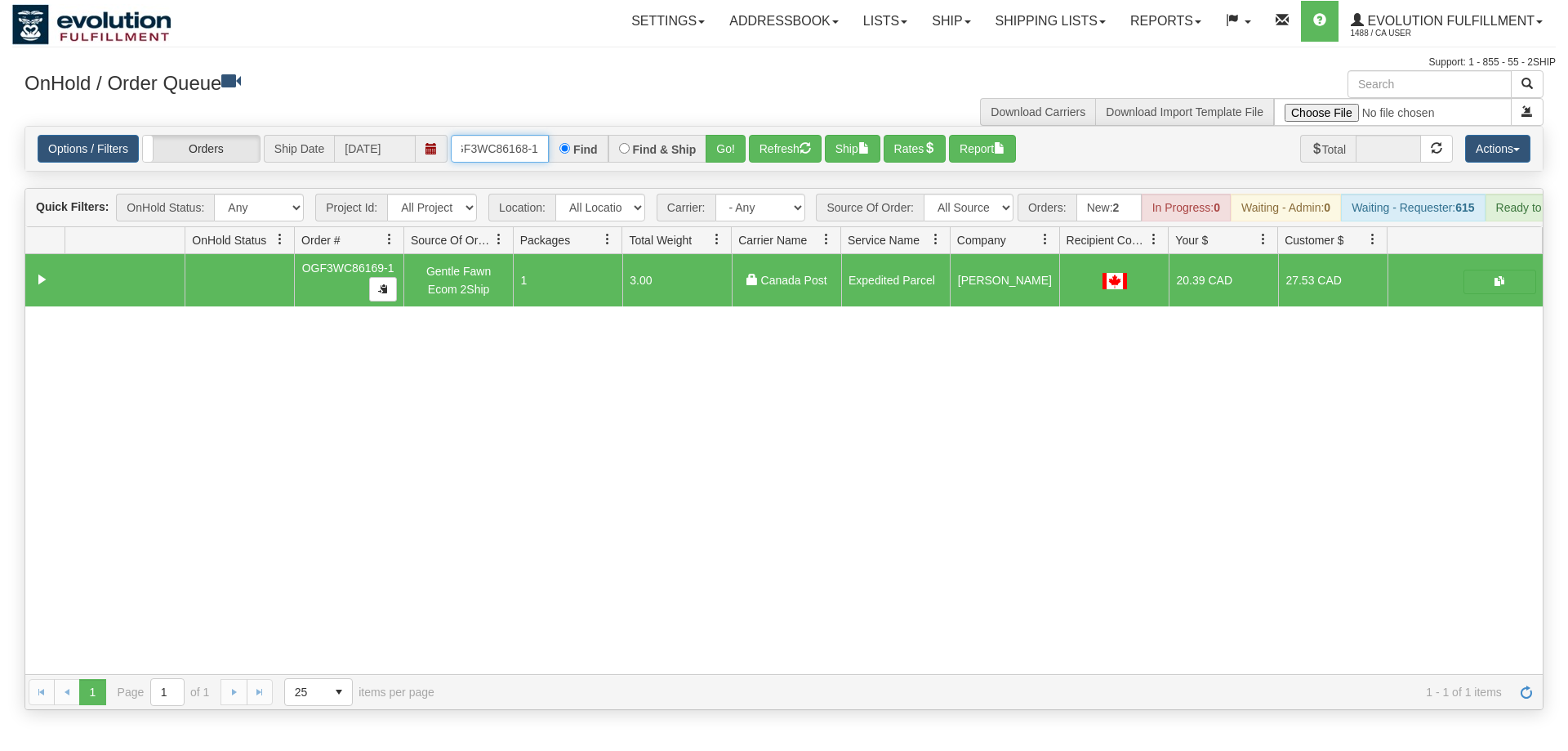
scroll to position [0, 13]
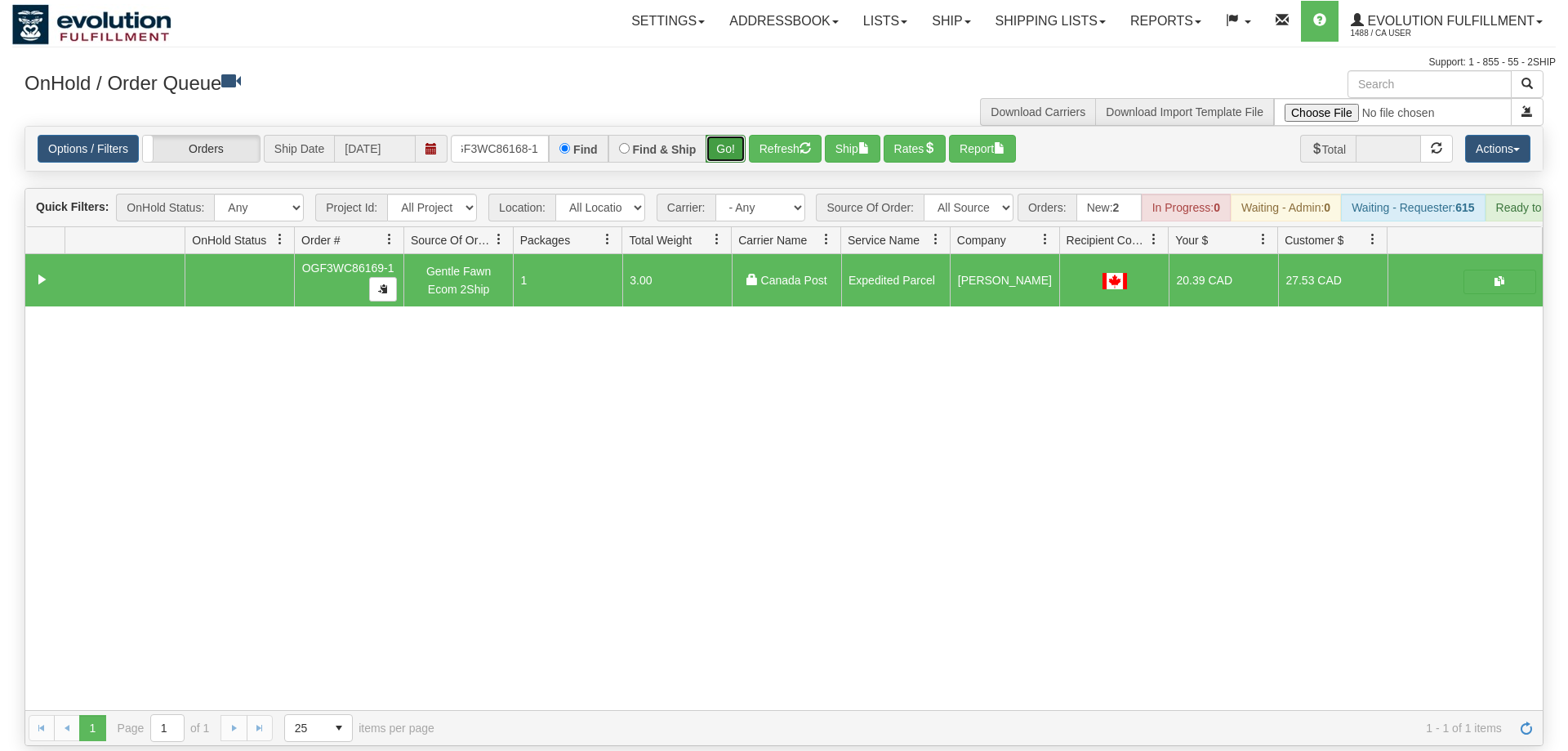
click at [721, 156] on div "Is equal to Is not equal to Contains Does not contains CAD USD EUR ZAR [PERSON_…" at bounding box center [784, 436] width 1544 height 620
click at [725, 135] on button "Go!" at bounding box center [726, 149] width 40 height 27
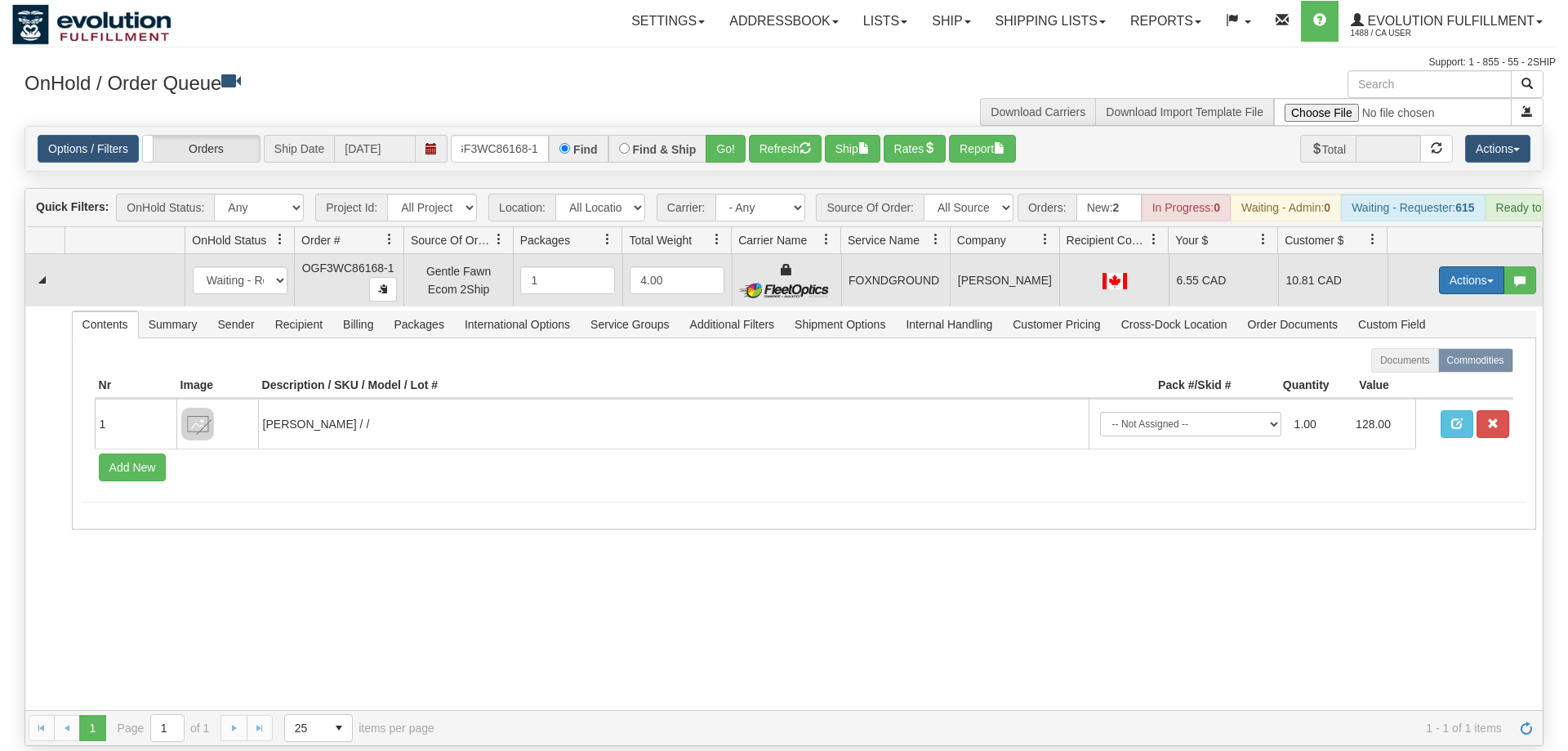
click at [1439, 266] on button "Actions" at bounding box center [1472, 280] width 65 height 27
click at [1425, 364] on link "Ship" at bounding box center [1438, 375] width 131 height 21
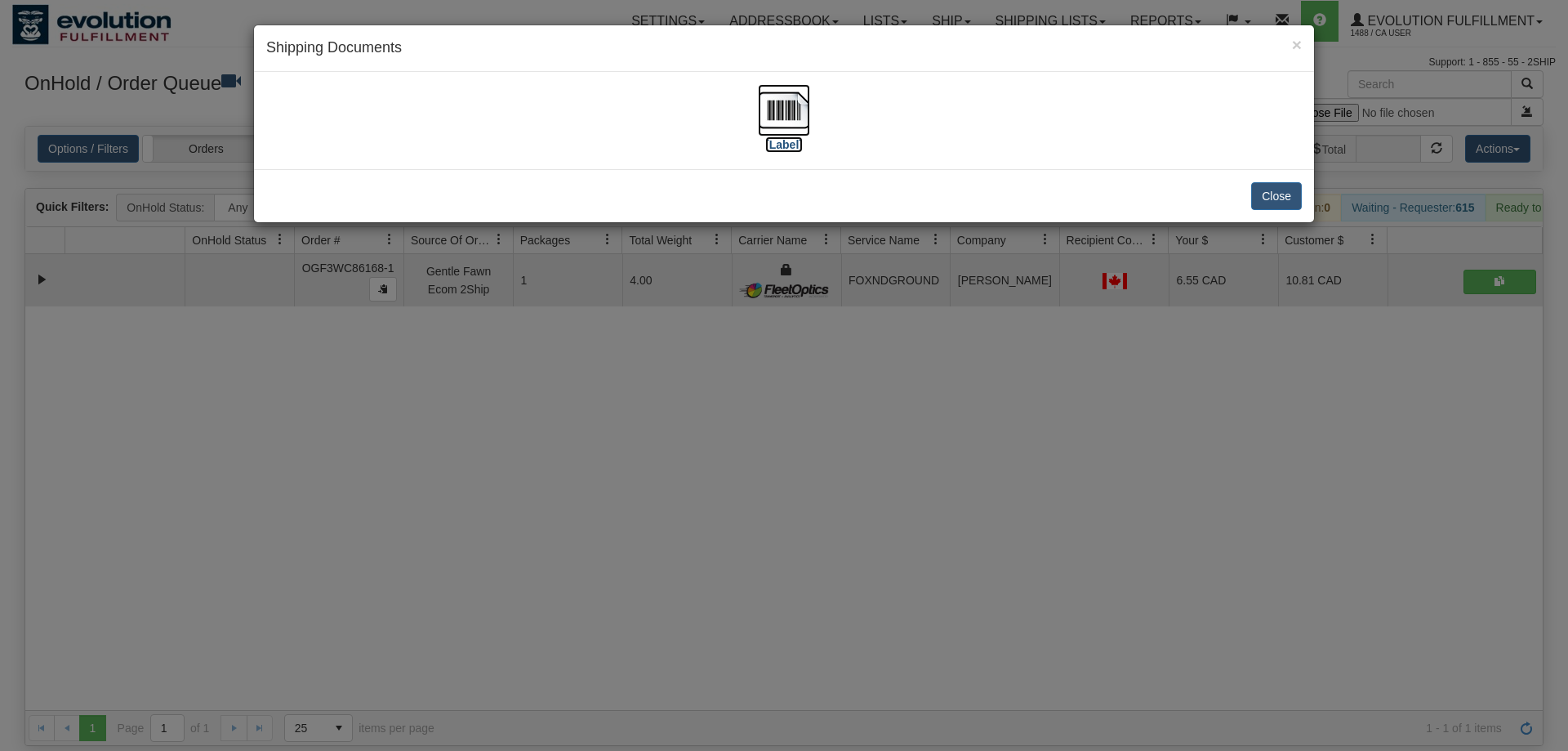
click at [797, 114] on img at bounding box center [784, 110] width 52 height 52
drag, startPoint x: 848, startPoint y: 461, endPoint x: 617, endPoint y: 249, distance: 313.5
click at [844, 457] on div "× Shipping Documents [Label] Close" at bounding box center [784, 376] width 1568 height 751
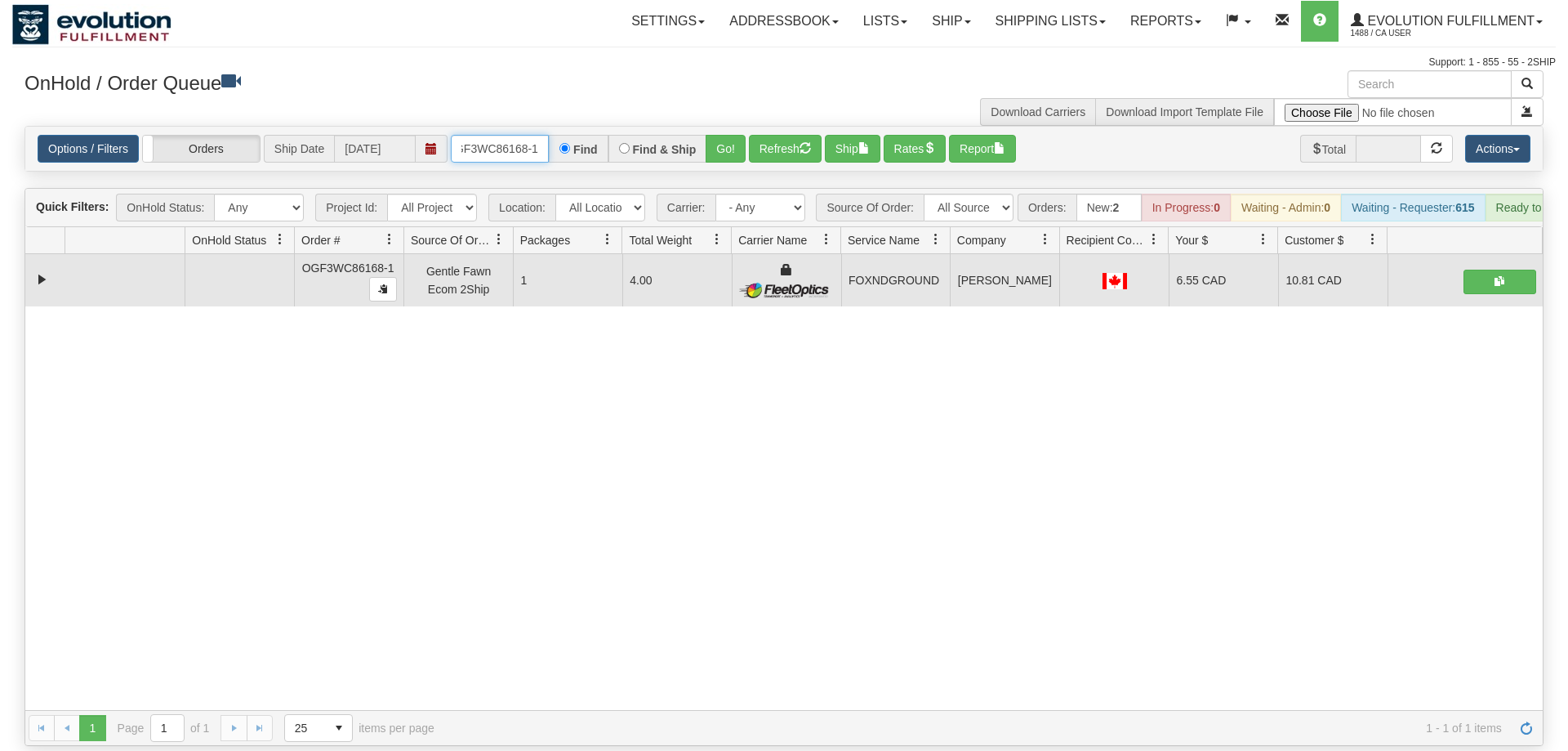
click at [496, 135] on input "oGF3WC86168-1" at bounding box center [500, 149] width 98 height 27
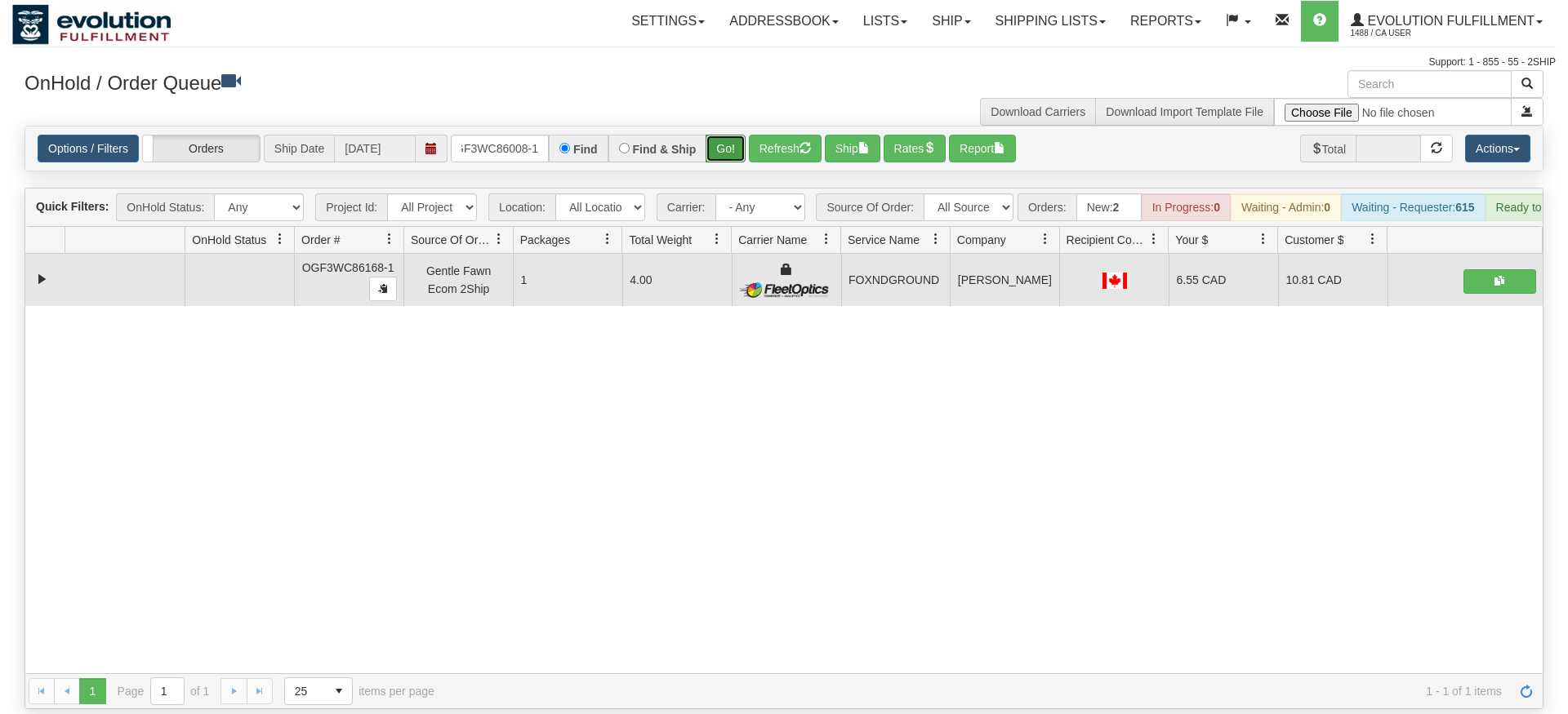
click at [720, 160] on div "Is equal to Is not equal to Contains Does not contains CAD USD EUR ZAR [PERSON_…" at bounding box center [784, 417] width 1544 height 584
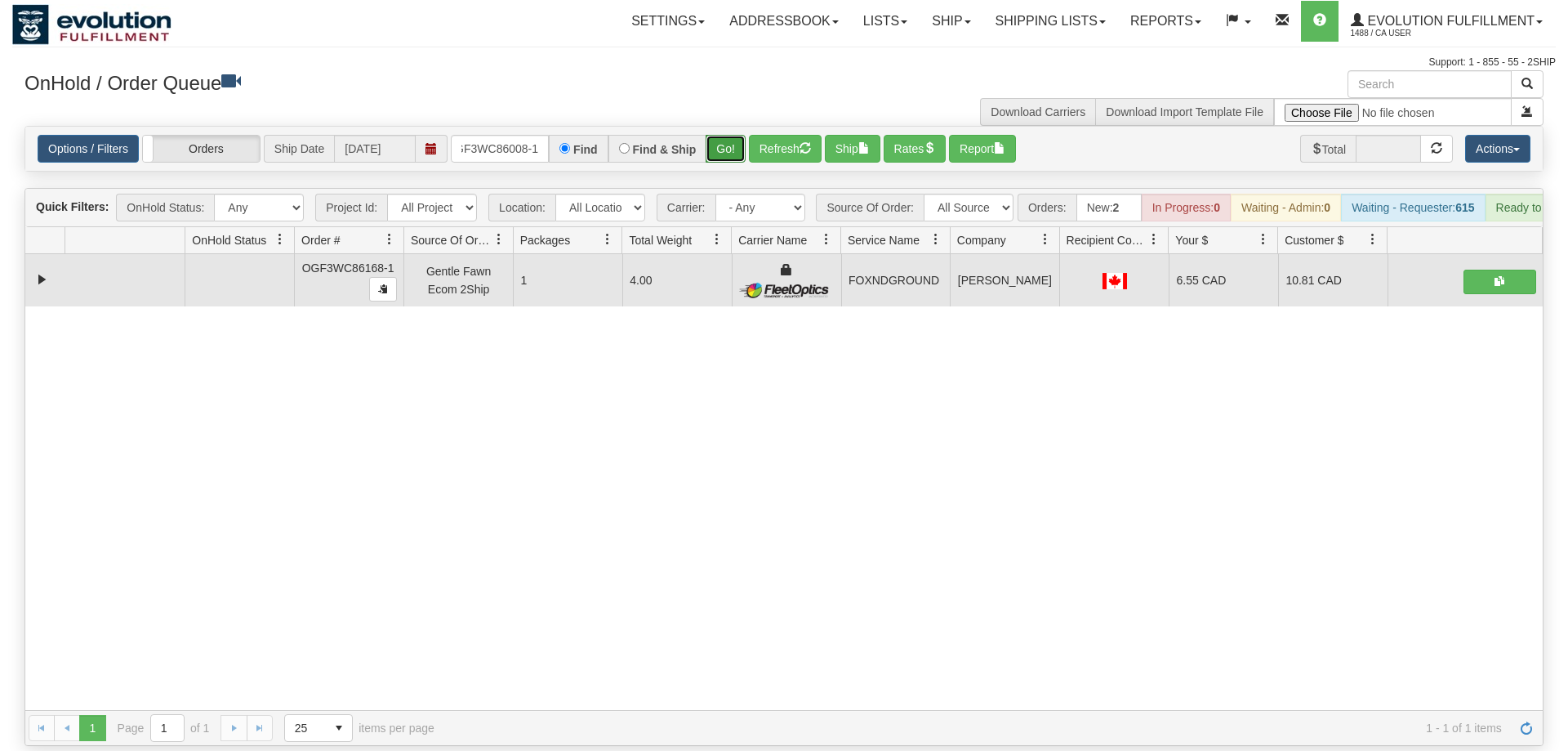
click at [729, 135] on button "Go!" at bounding box center [726, 149] width 40 height 27
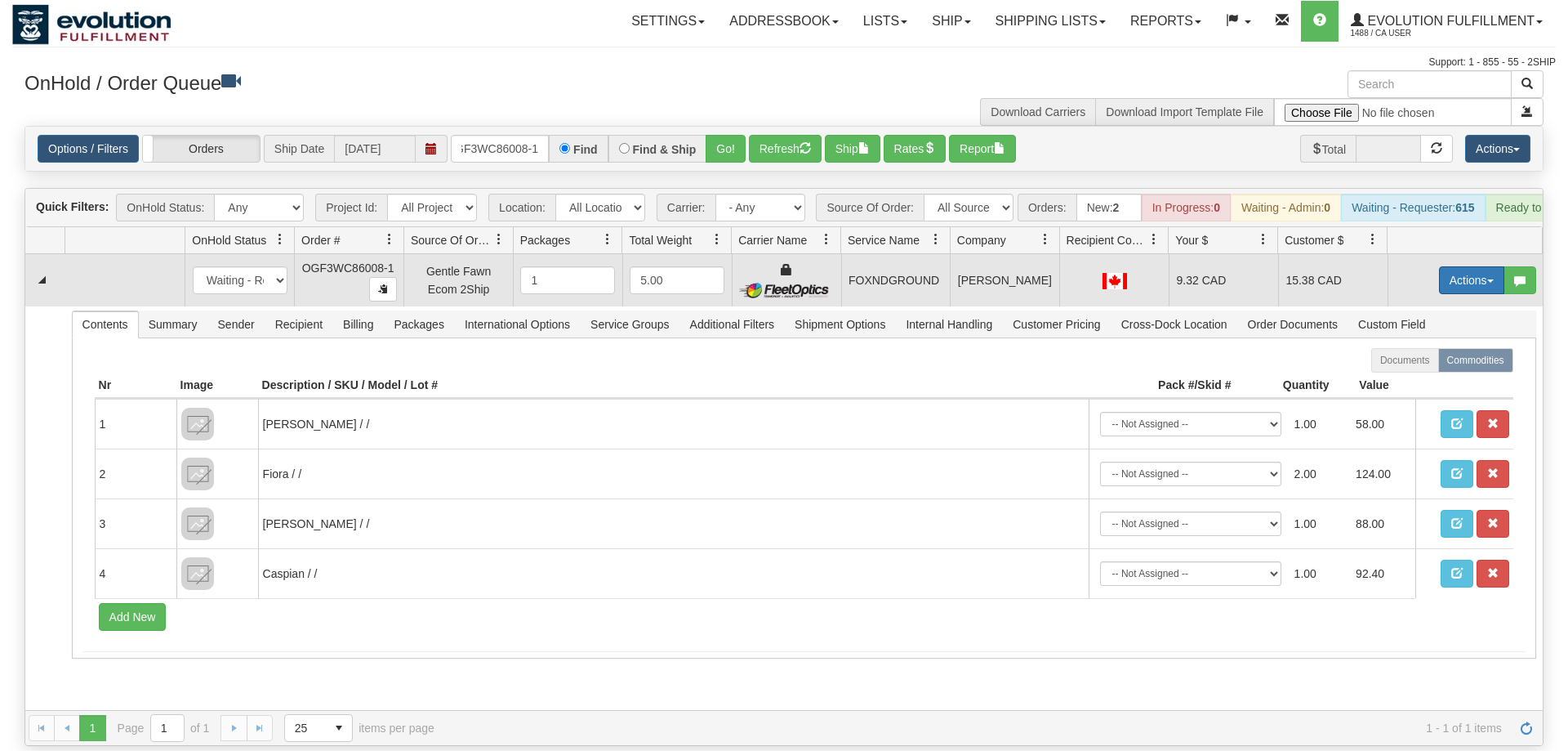
click at [1481, 266] on button "Actions" at bounding box center [1472, 280] width 65 height 27
click at [1397, 369] on span "Ship" at bounding box center [1407, 375] width 34 height 13
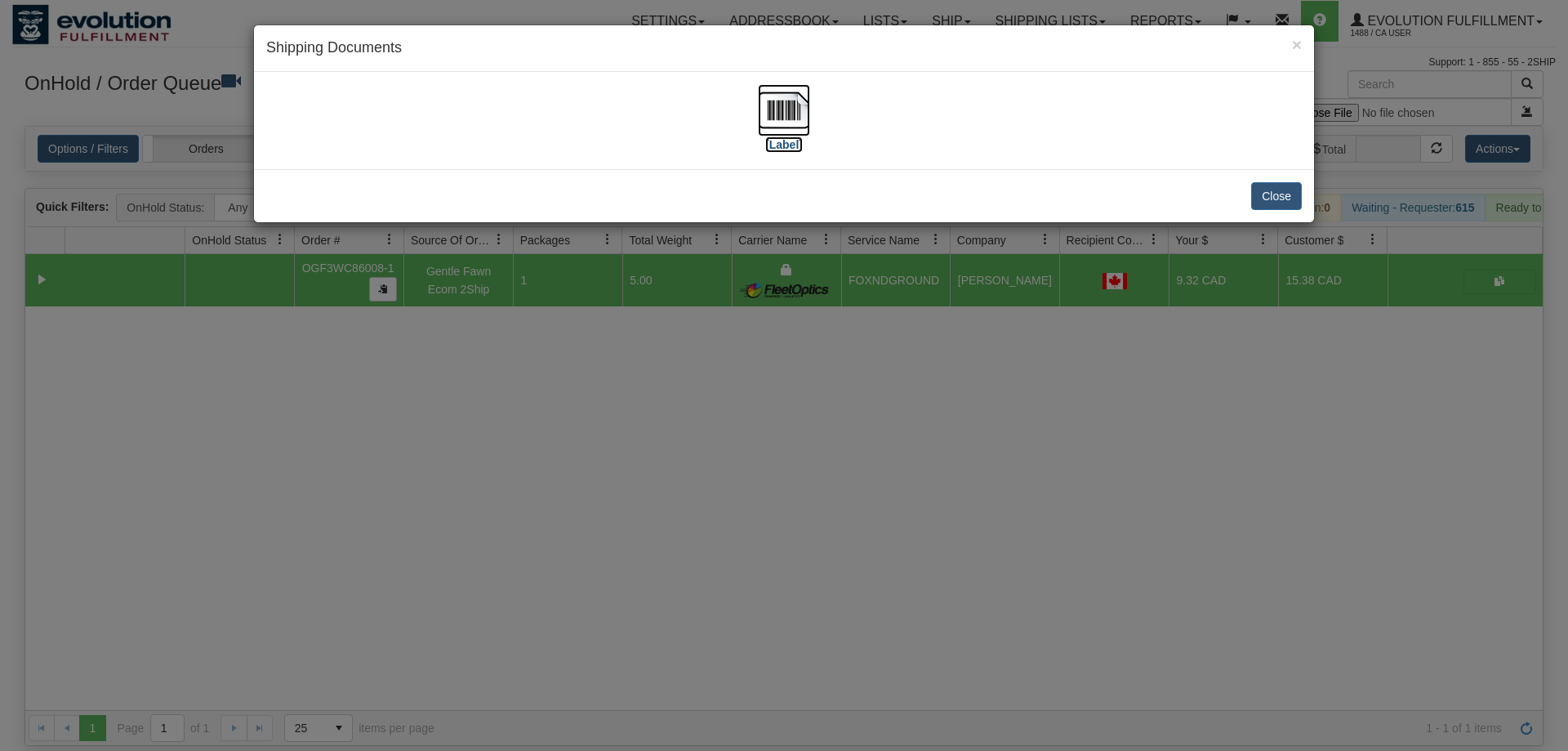
click at [769, 107] on img at bounding box center [784, 110] width 52 height 52
click at [1108, 431] on div "× Shipping Documents [Label] Close" at bounding box center [784, 376] width 1568 height 751
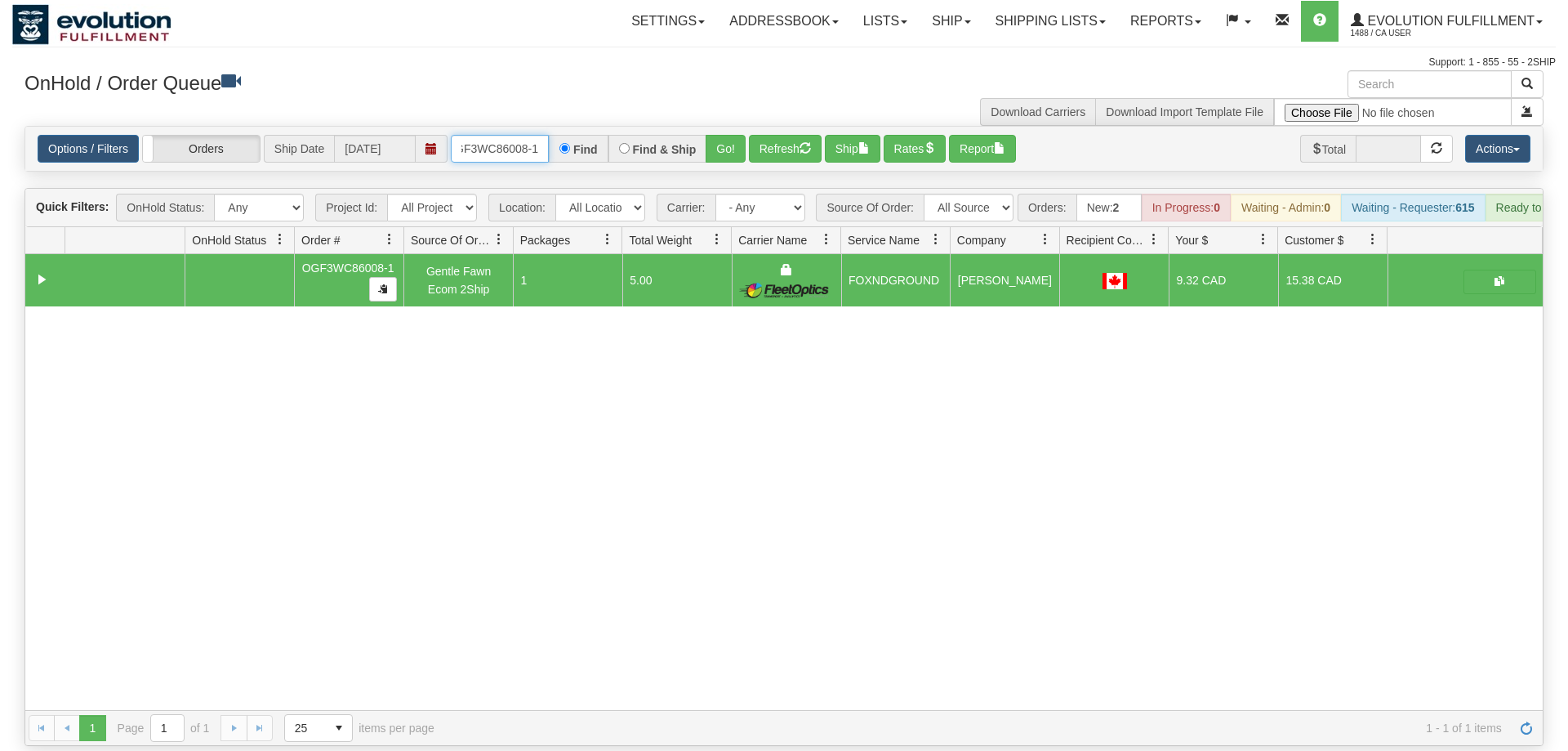
click at [495, 135] on input "OGF3WC86008-1" at bounding box center [500, 149] width 98 height 27
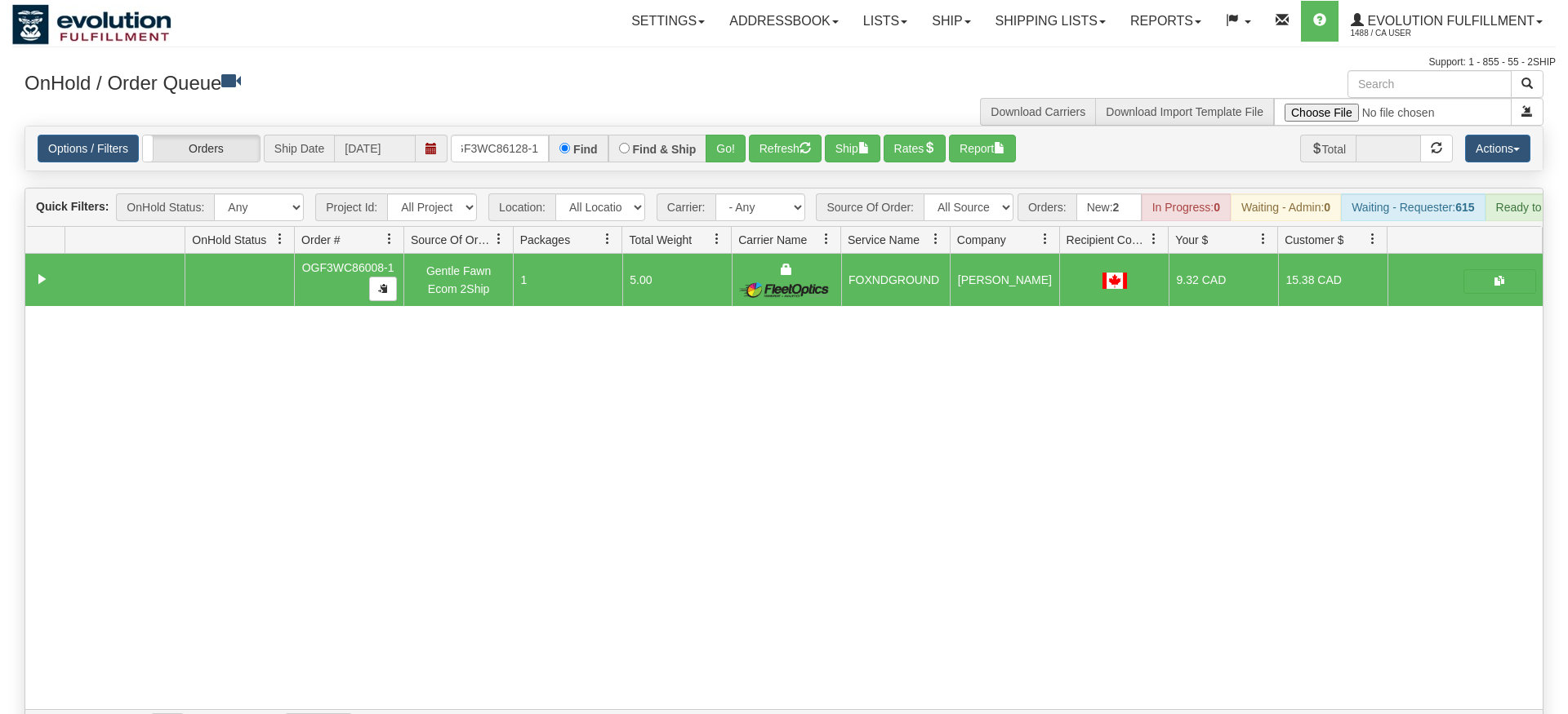
drag, startPoint x: 704, startPoint y: 123, endPoint x: 716, endPoint y: 159, distance: 37.9
click at [706, 159] on div "Is equal to Is not equal to Contains Does not contains CAD USD EUR ZAR [PERSON_…" at bounding box center [784, 435] width 1544 height 620
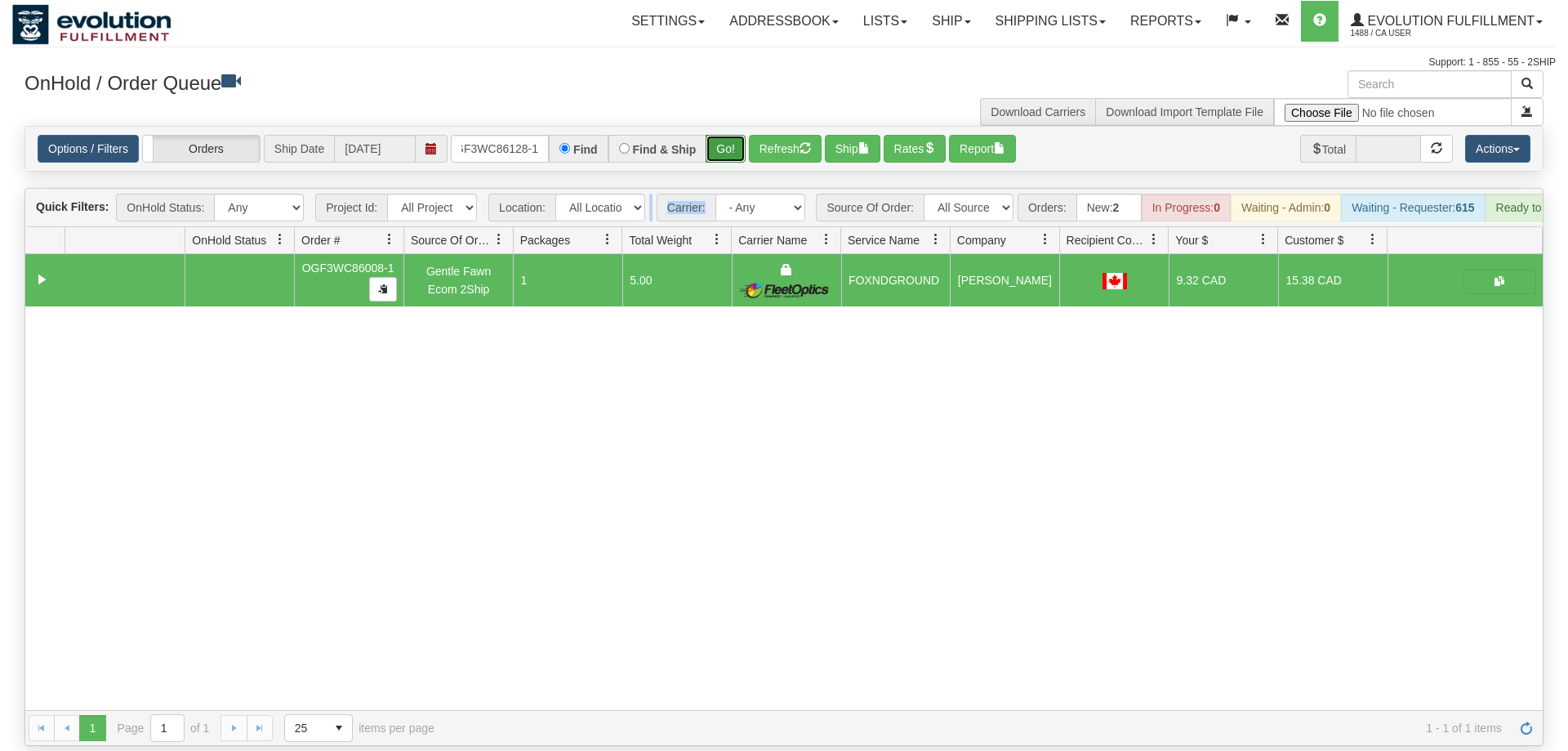
click at [741, 135] on button "Go!" at bounding box center [726, 149] width 40 height 27
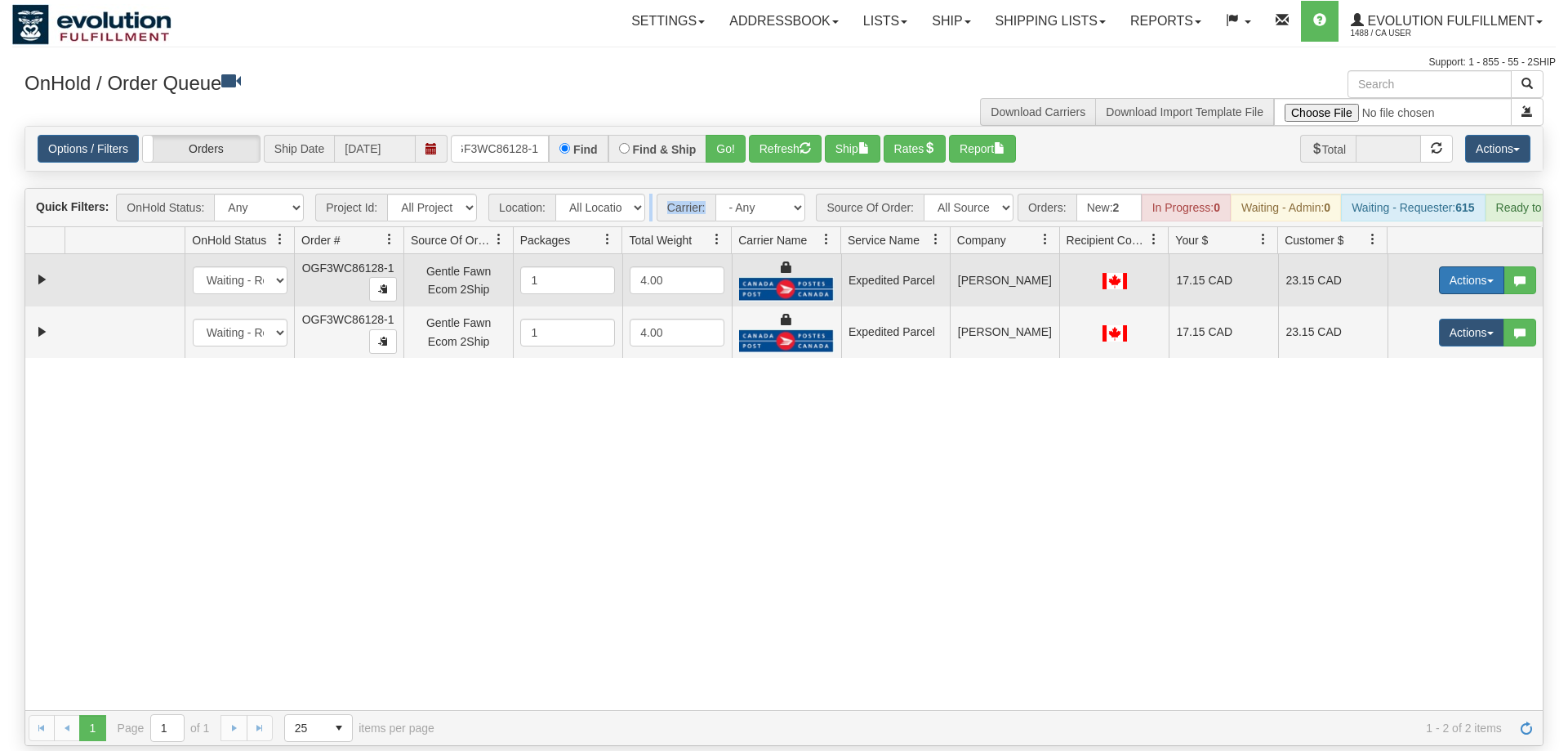
click at [1451, 266] on button "Actions" at bounding box center [1472, 280] width 65 height 27
click at [1411, 369] on span "Ship" at bounding box center [1407, 375] width 34 height 13
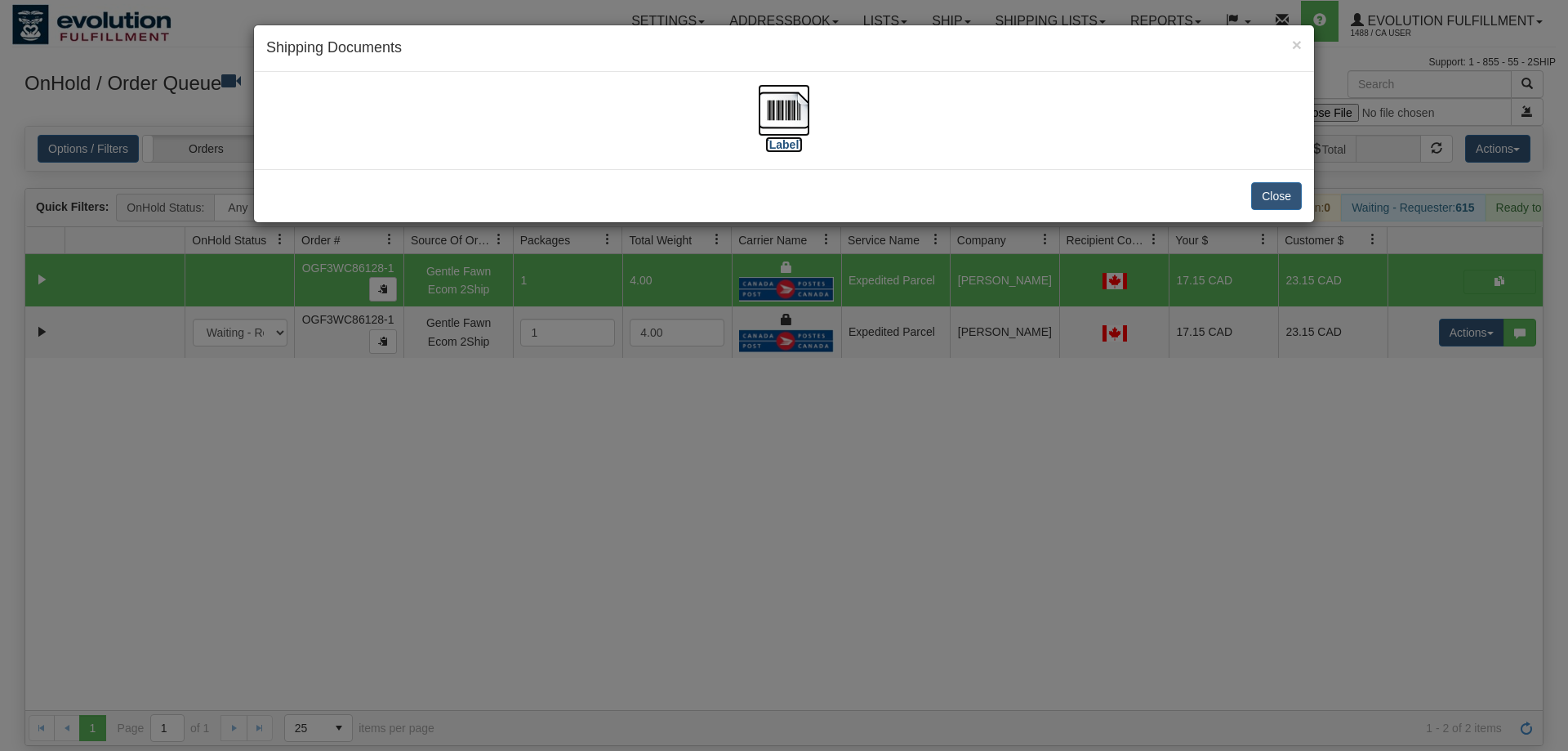
click at [774, 101] on img at bounding box center [784, 110] width 52 height 52
click at [1275, 376] on div "× Shipping Documents [Label] Close" at bounding box center [784, 376] width 1568 height 751
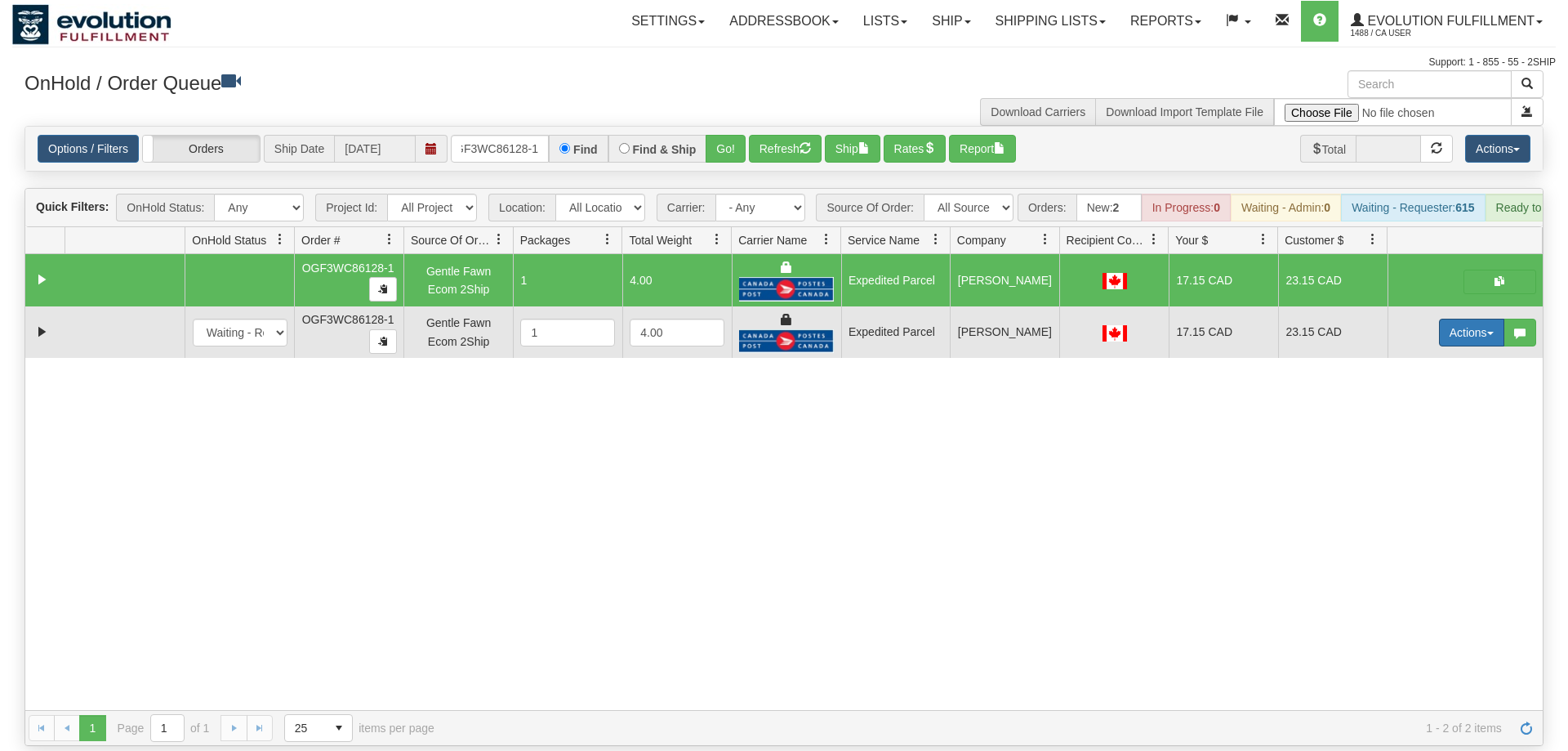
click at [1467, 319] on button "Actions" at bounding box center [1472, 333] width 65 height 27
click at [1407, 443] on span "Delete" at bounding box center [1411, 449] width 44 height 13
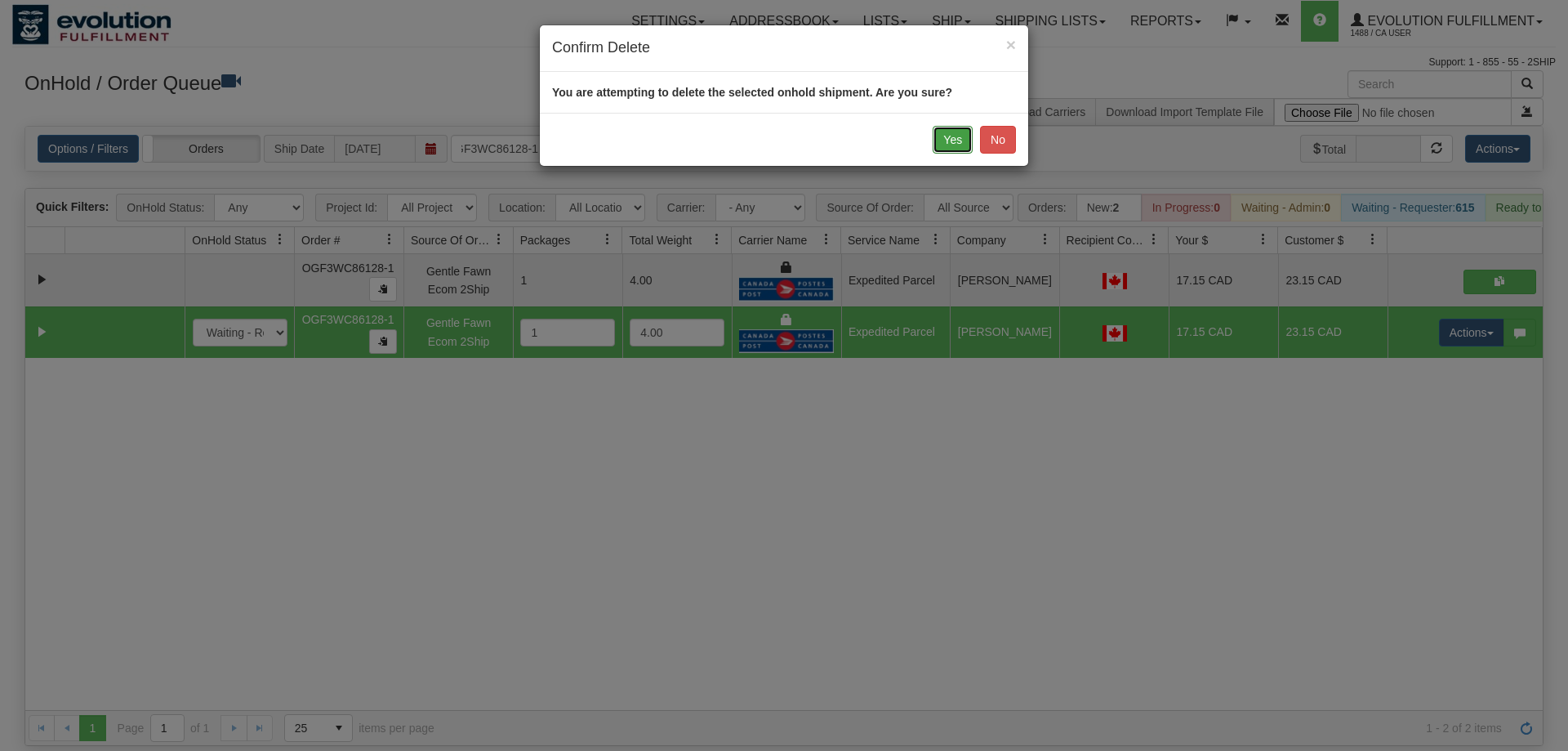
click at [949, 141] on button "Yes" at bounding box center [952, 139] width 40 height 27
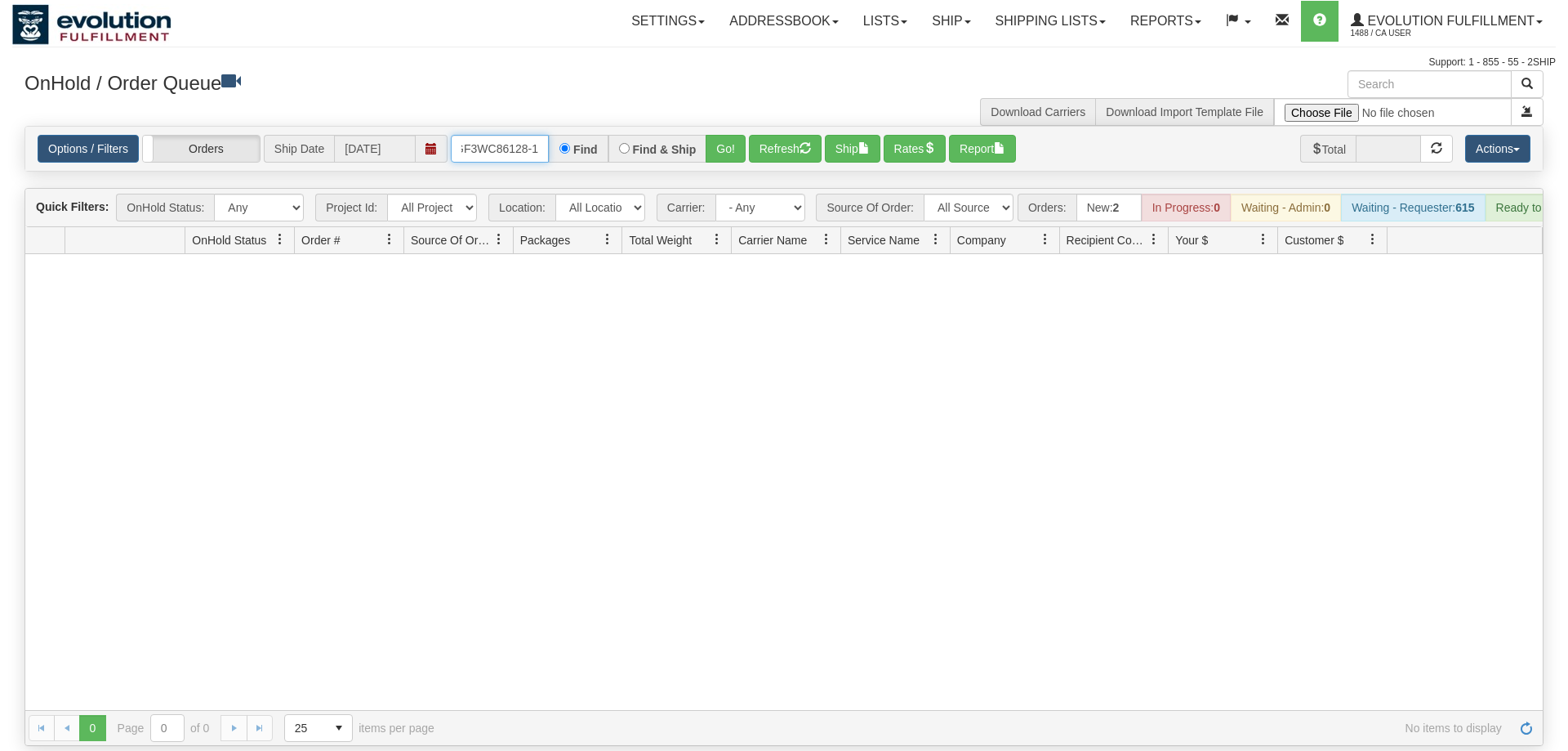
click at [481, 135] on input "OGF3WC86128-1" at bounding box center [500, 149] width 98 height 27
click at [721, 156] on div "Is equal to Is not equal to Contains Does not contains CAD USD EUR ZAR [PERSON_…" at bounding box center [784, 436] width 1544 height 620
click at [525, 135] on input "OGF3WC86125-1" at bounding box center [500, 149] width 98 height 27
click at [527, 135] on input "OGF3WC86125-1" at bounding box center [500, 149] width 98 height 27
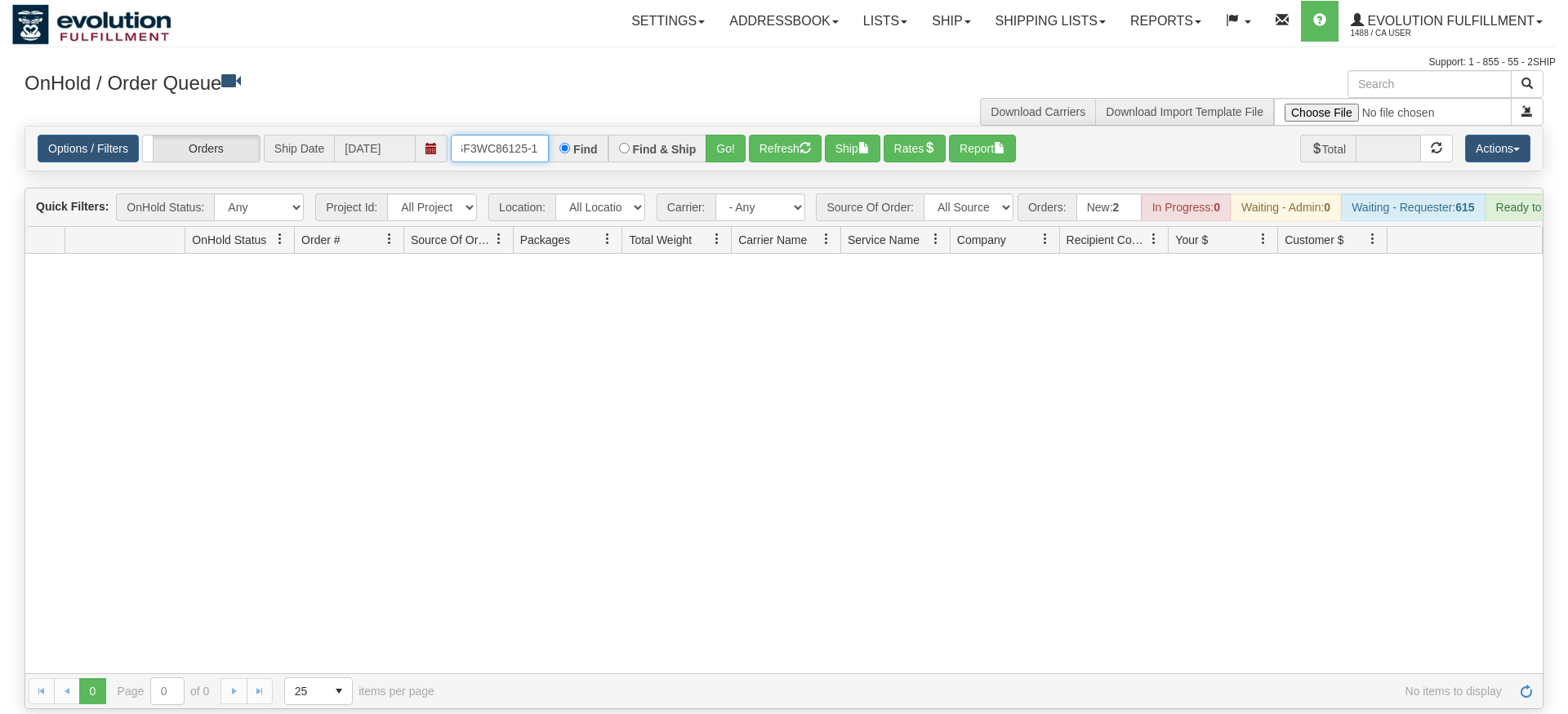
click at [515, 162] on input "OGF3WC86125OGF3WC86125-1-1" at bounding box center [500, 148] width 98 height 27
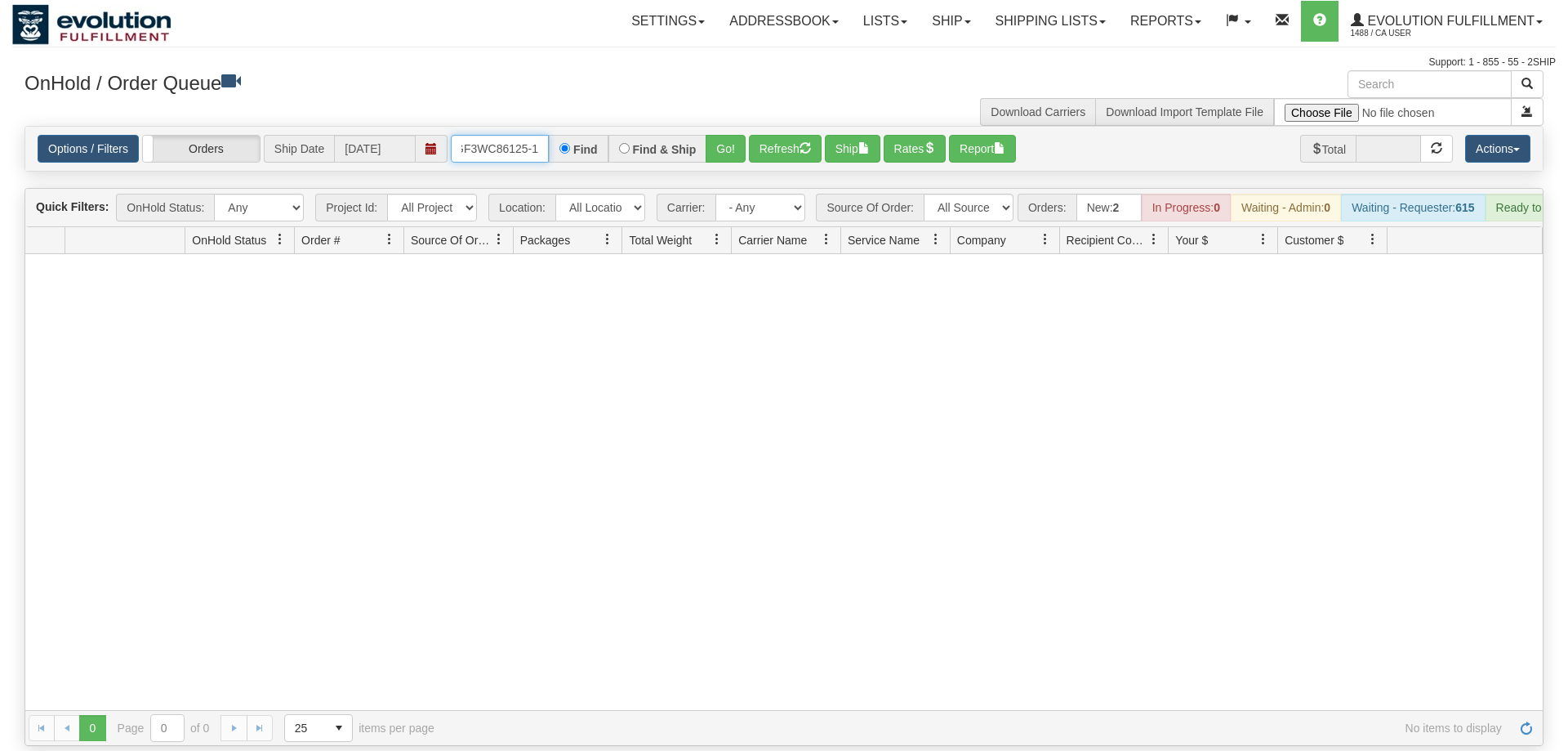
scroll to position [0, 15]
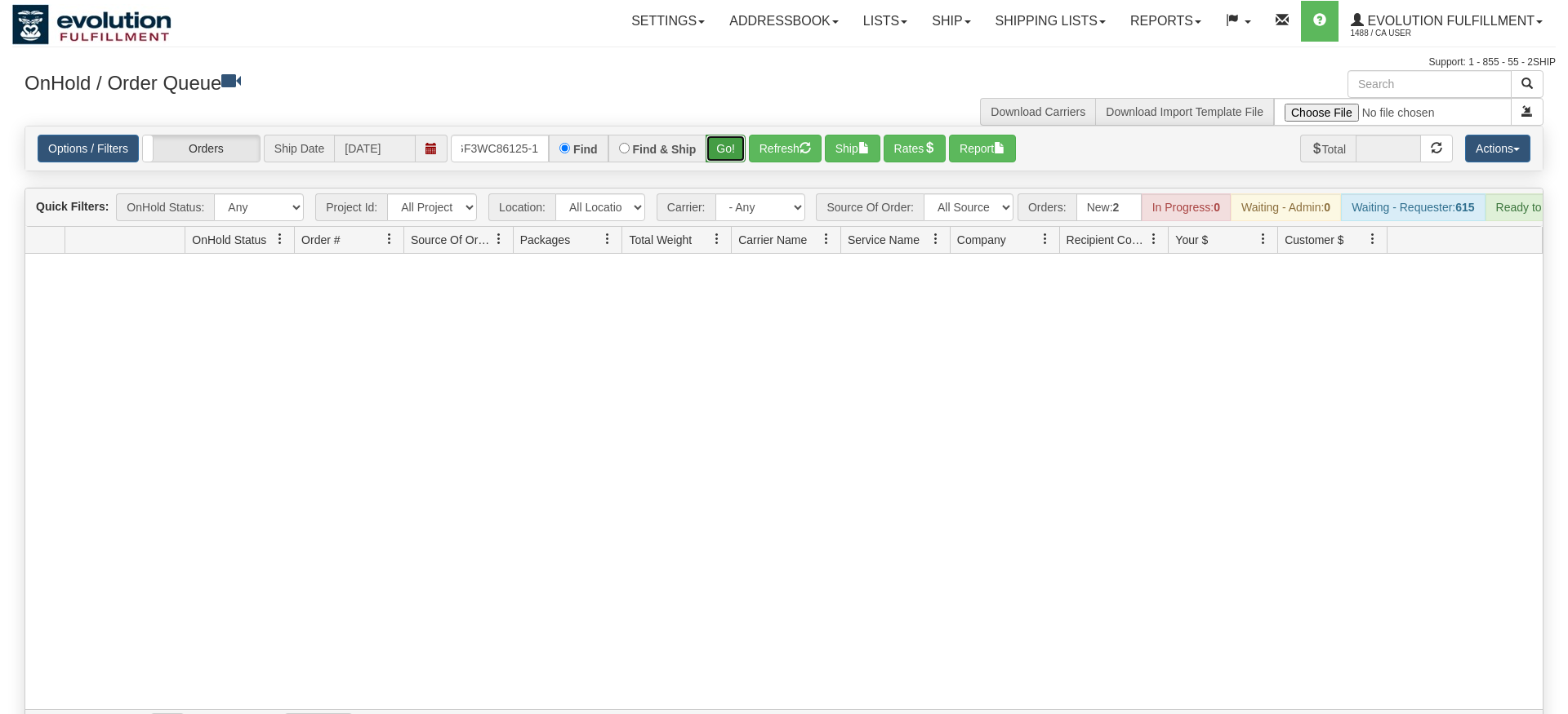
click at [723, 151] on div "Is equal to Is not equal to Contains Does not contains CAD USD EUR ZAR [PERSON_…" at bounding box center [784, 435] width 1544 height 620
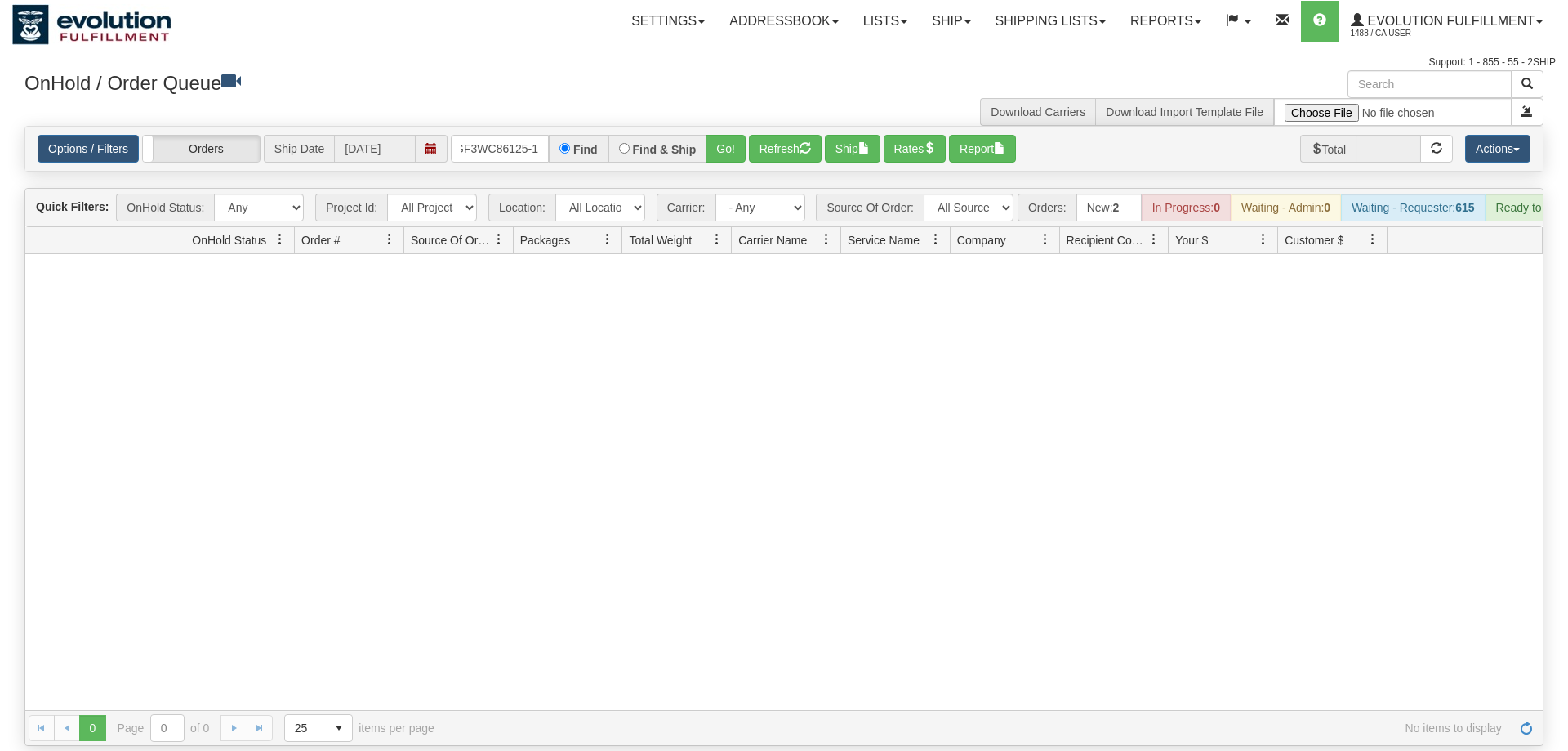
click at [728, 126] on div "Options / Filters Group Shipments Orders Ship Date 09/04/2025 OGF3WC86125-1 Fin…" at bounding box center [783, 148] width 1517 height 44
click at [727, 135] on button "Go!" at bounding box center [726, 149] width 40 height 27
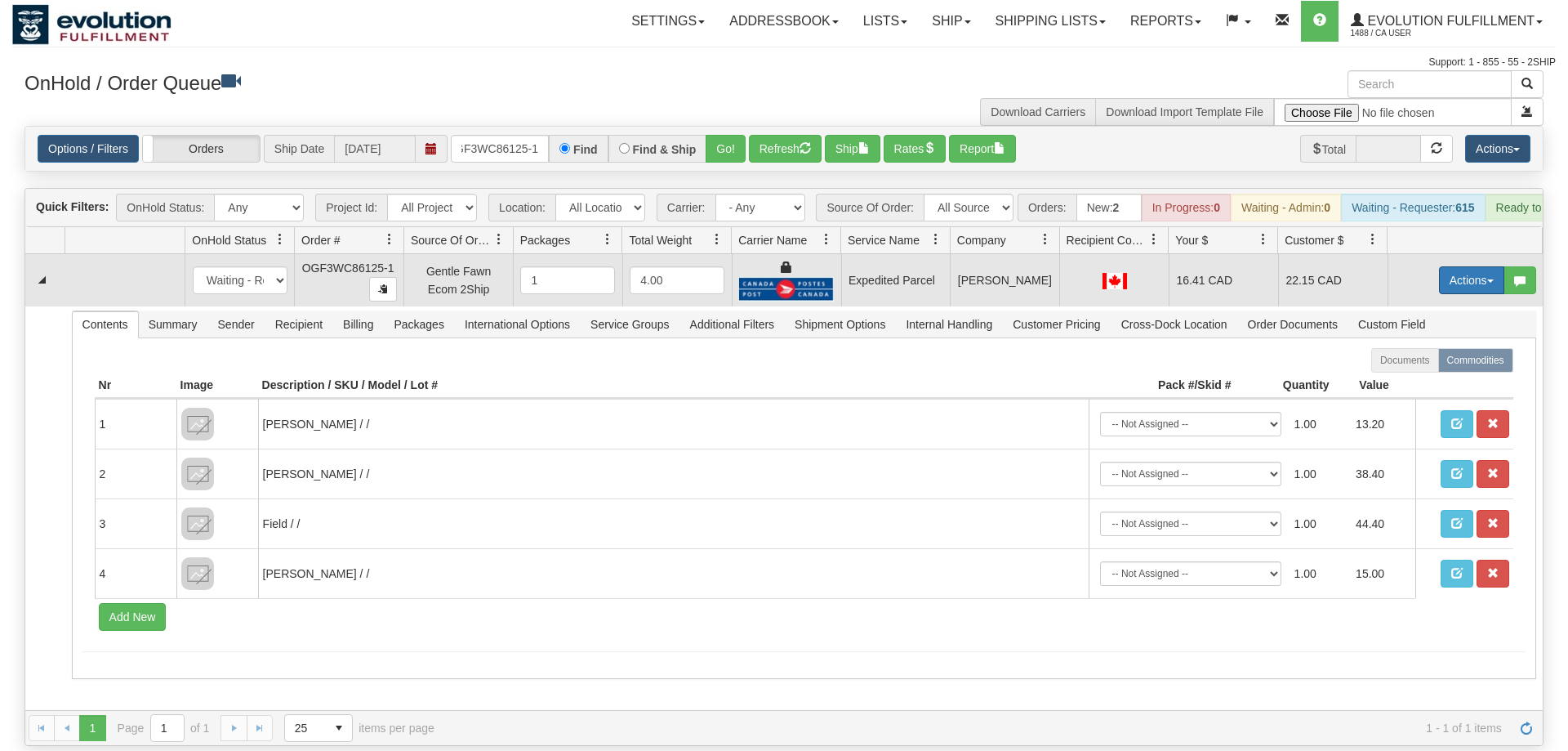
click at [1453, 266] on button "Actions" at bounding box center [1472, 280] width 65 height 27
click at [1425, 364] on link "Ship" at bounding box center [1438, 375] width 131 height 21
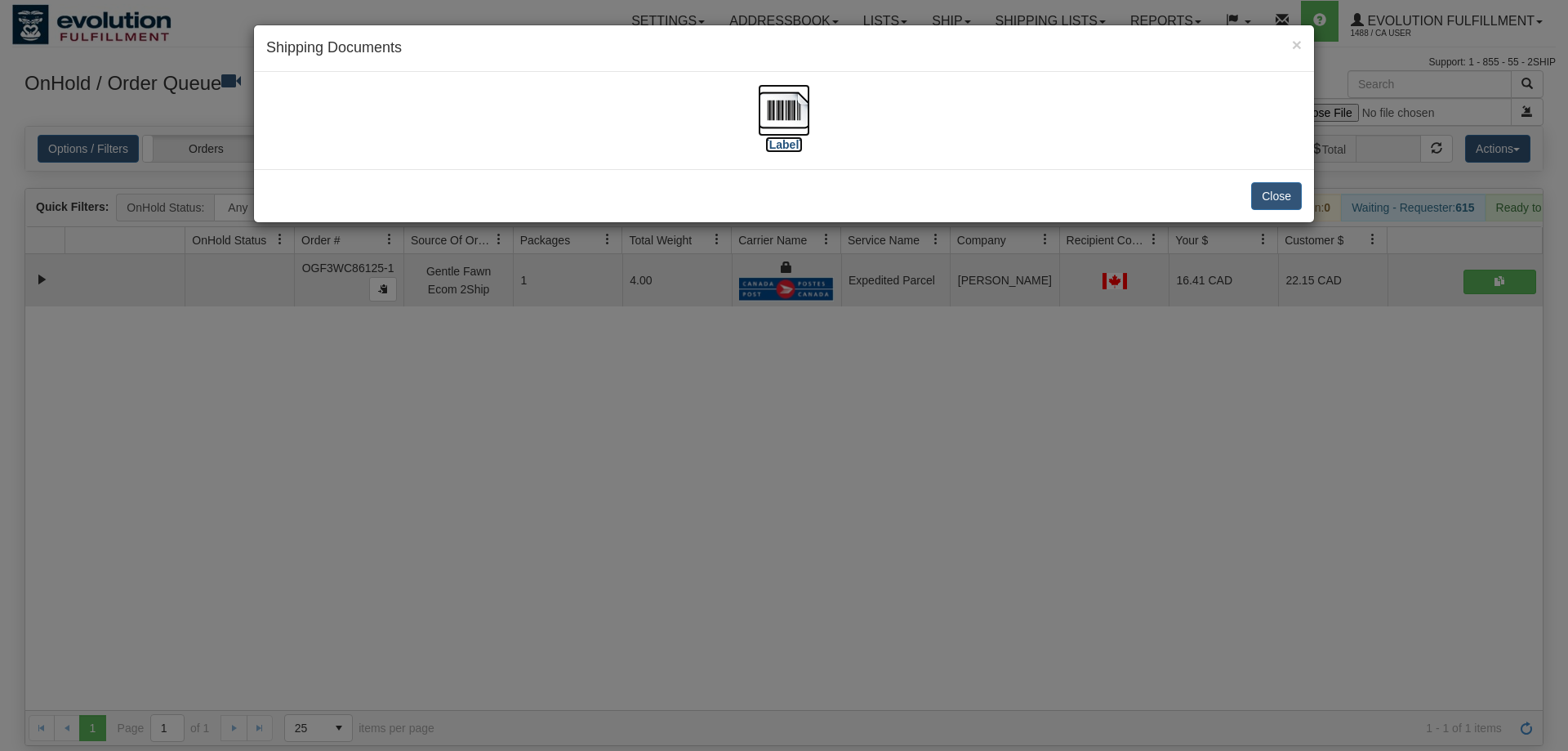
click at [788, 127] on img at bounding box center [784, 110] width 52 height 52
drag, startPoint x: 763, startPoint y: 522, endPoint x: 768, endPoint y: 469, distance: 53.2
click at [768, 491] on div "× Shipping Documents [Label] Close" at bounding box center [784, 376] width 1568 height 751
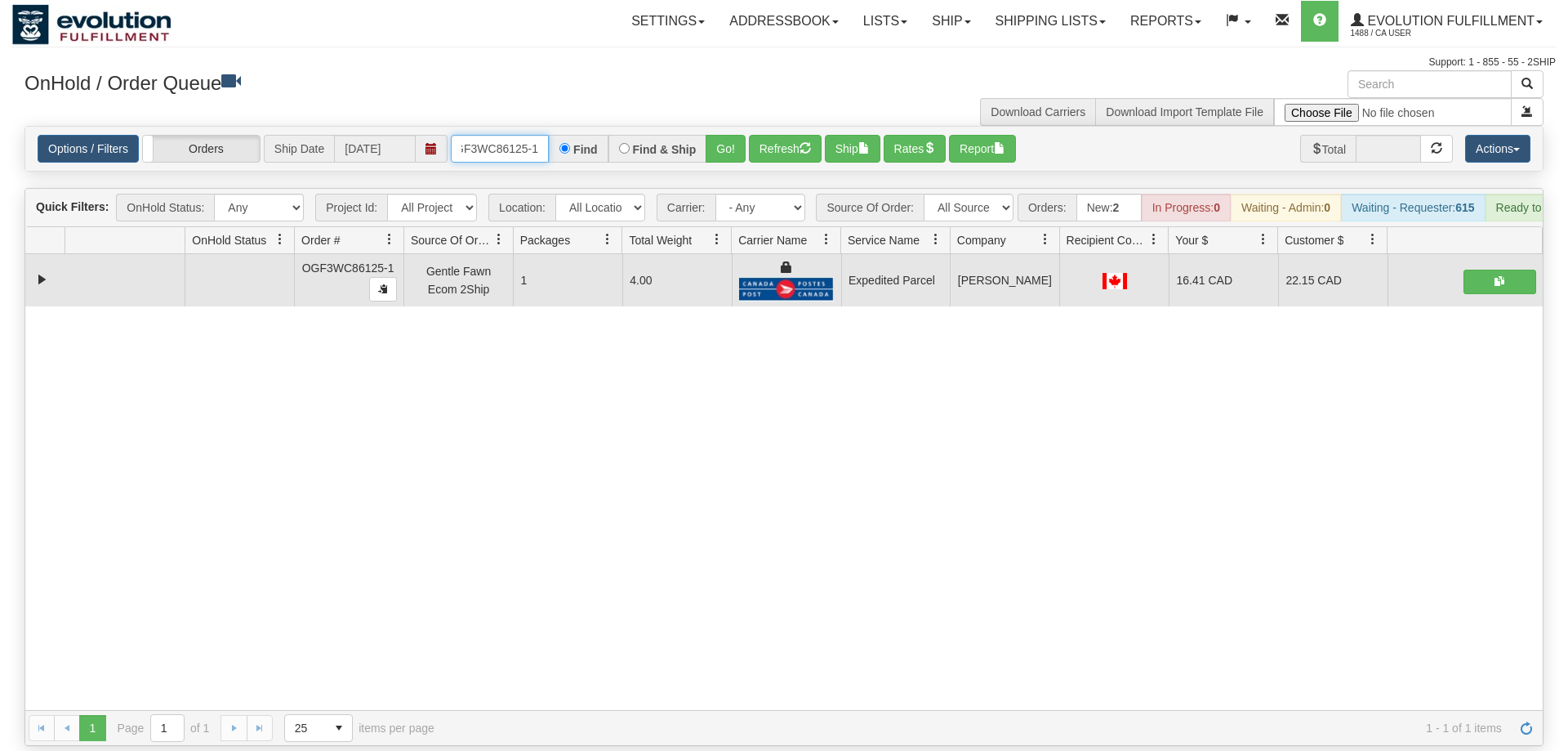
click at [501, 135] on input "OGF3WC86125-1" at bounding box center [500, 149] width 98 height 27
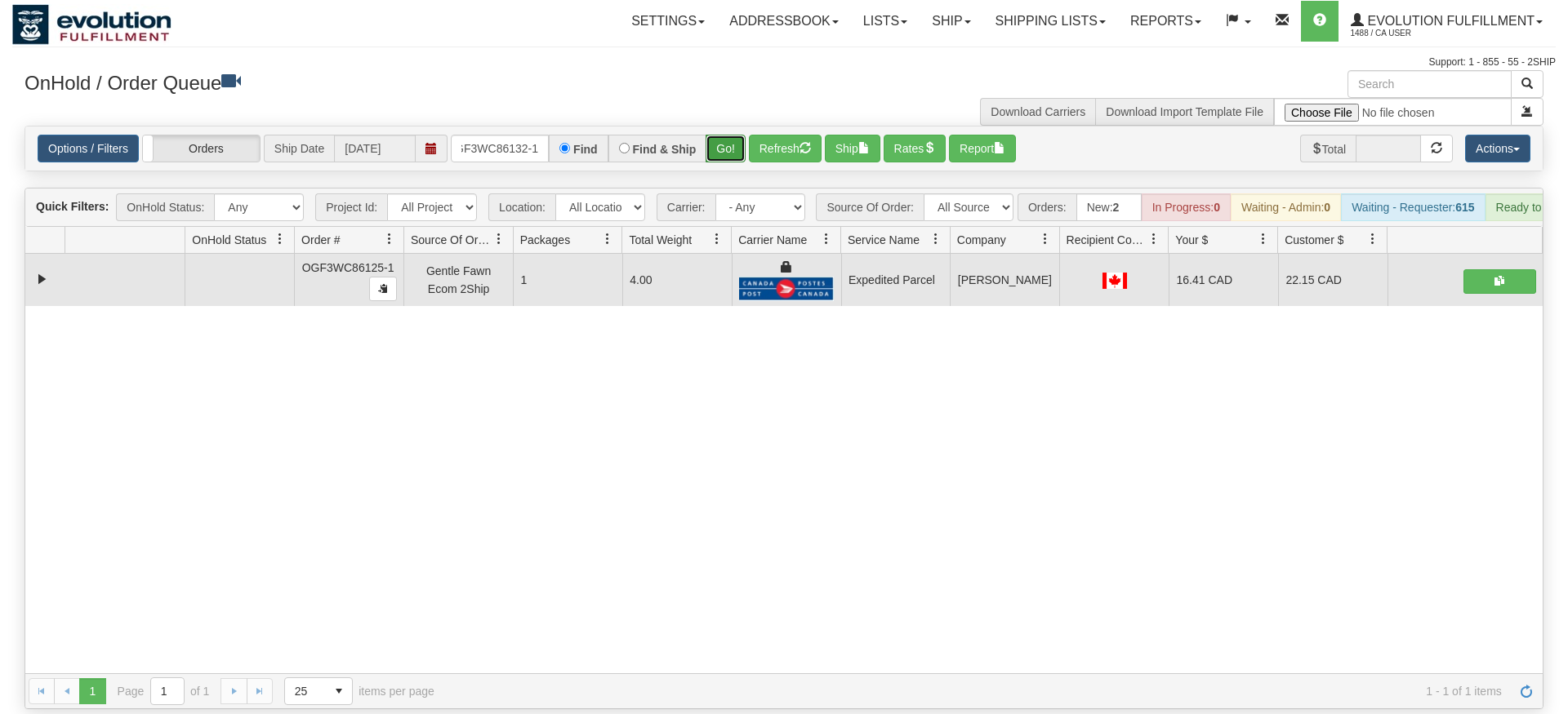
click at [726, 153] on div "Is equal to Is not equal to Contains Does not contains CAD USD EUR ZAR [PERSON_…" at bounding box center [784, 417] width 1544 height 584
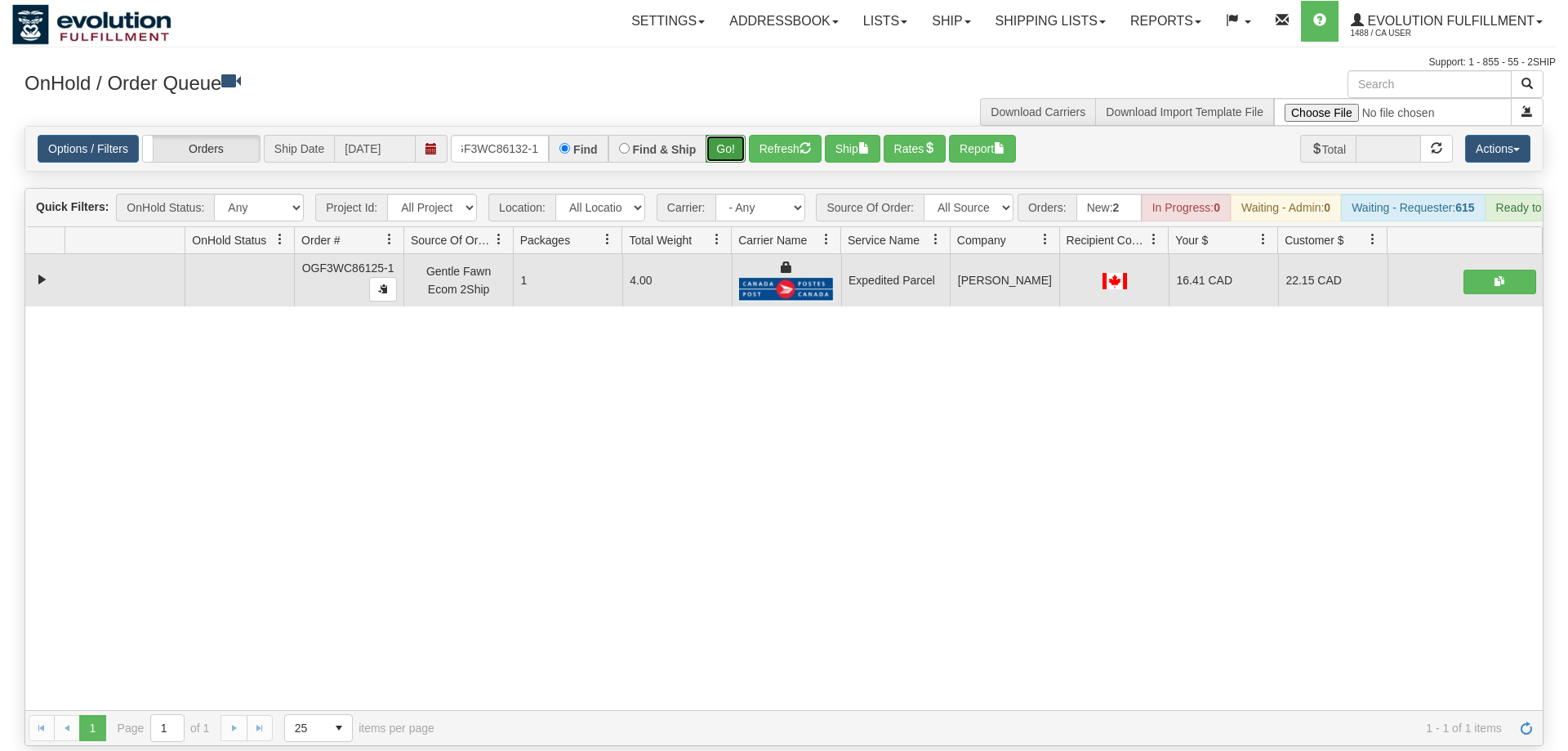
click at [726, 135] on button "Go!" at bounding box center [726, 149] width 40 height 27
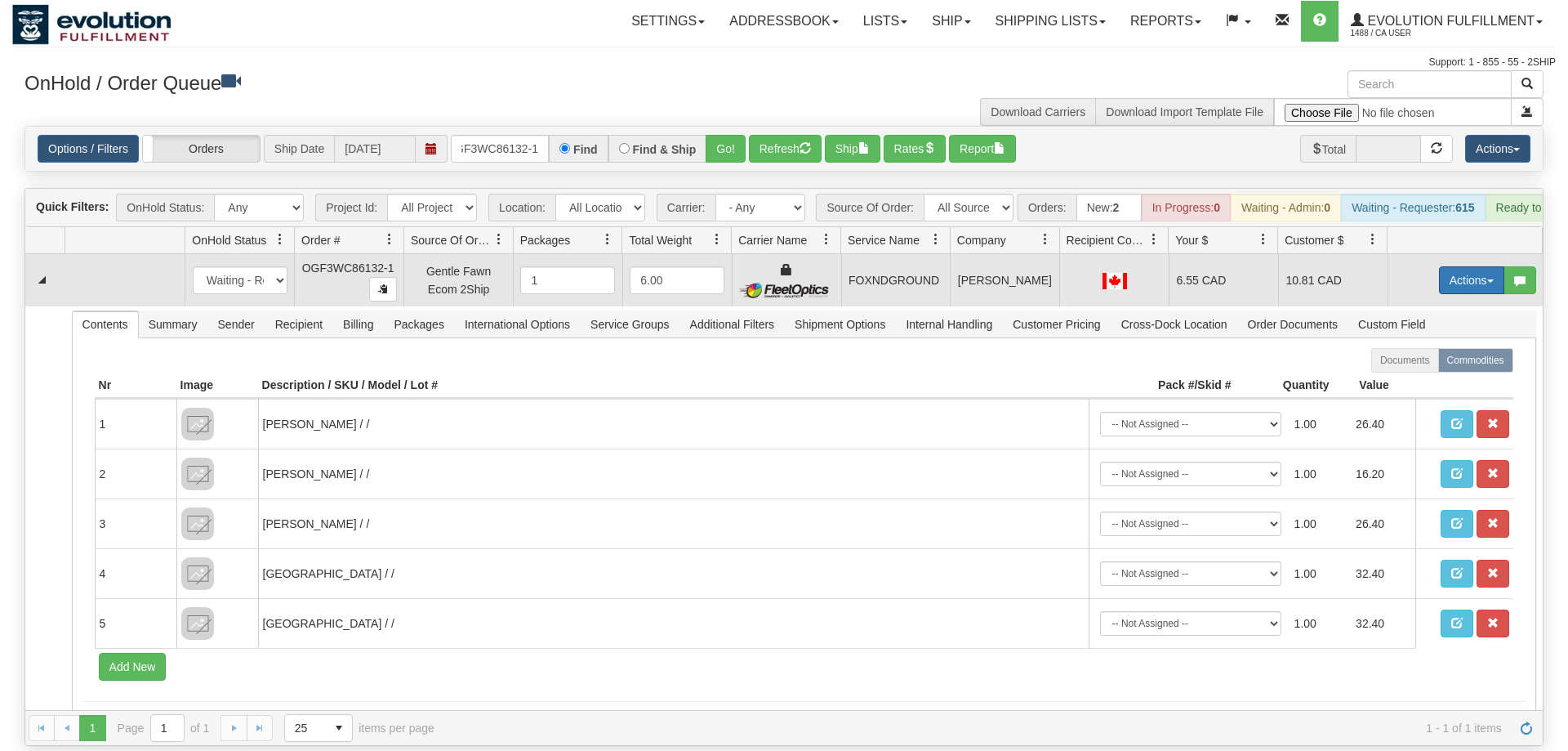
click at [1464, 266] on button "Actions" at bounding box center [1472, 280] width 65 height 27
click at [1419, 369] on span "Ship" at bounding box center [1407, 375] width 34 height 13
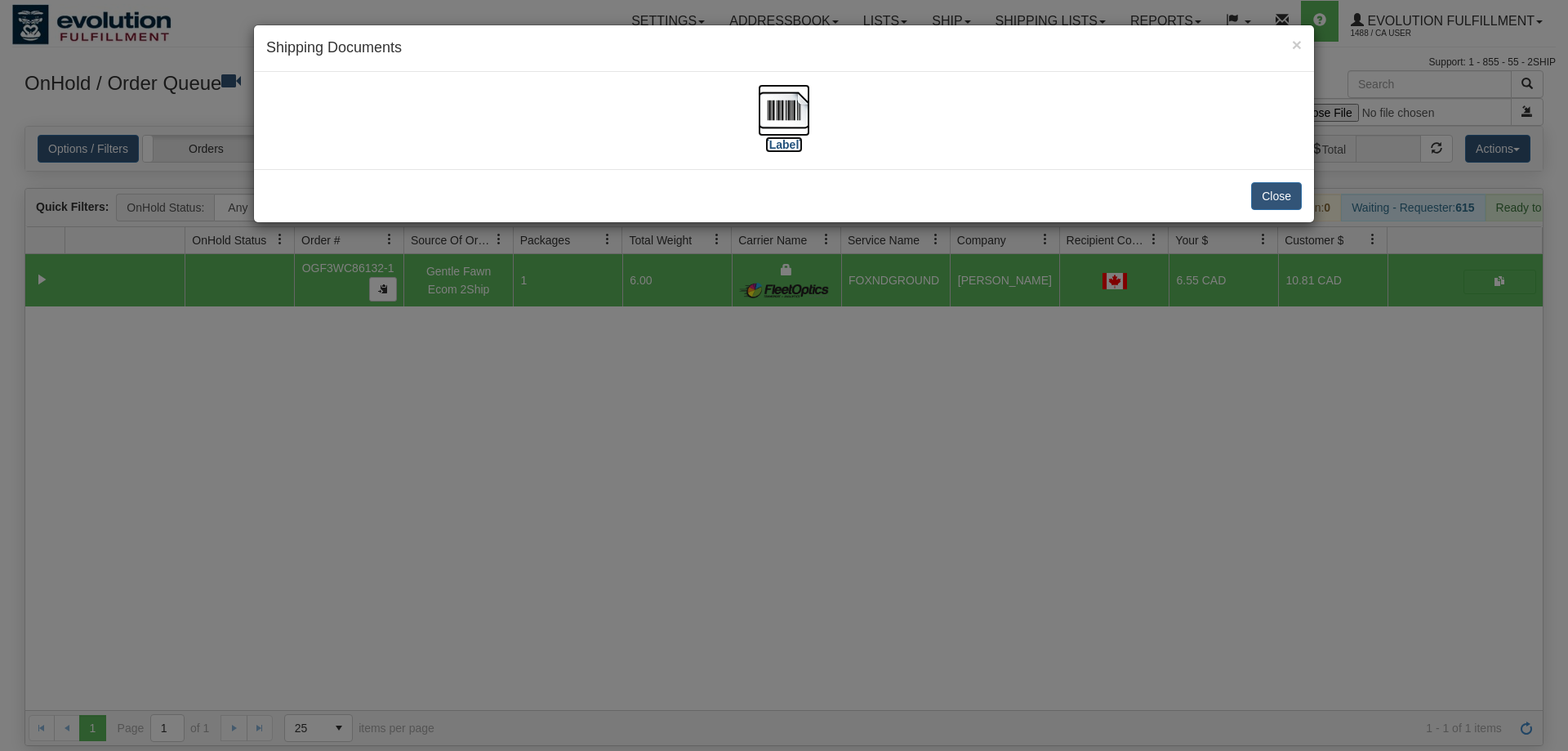
click at [783, 137] on label "[Label]" at bounding box center [784, 144] width 38 height 16
drag, startPoint x: 853, startPoint y: 506, endPoint x: 824, endPoint y: 473, distance: 43.9
click at [835, 488] on div "× Shipping Documents [Label] Close" at bounding box center [784, 376] width 1568 height 751
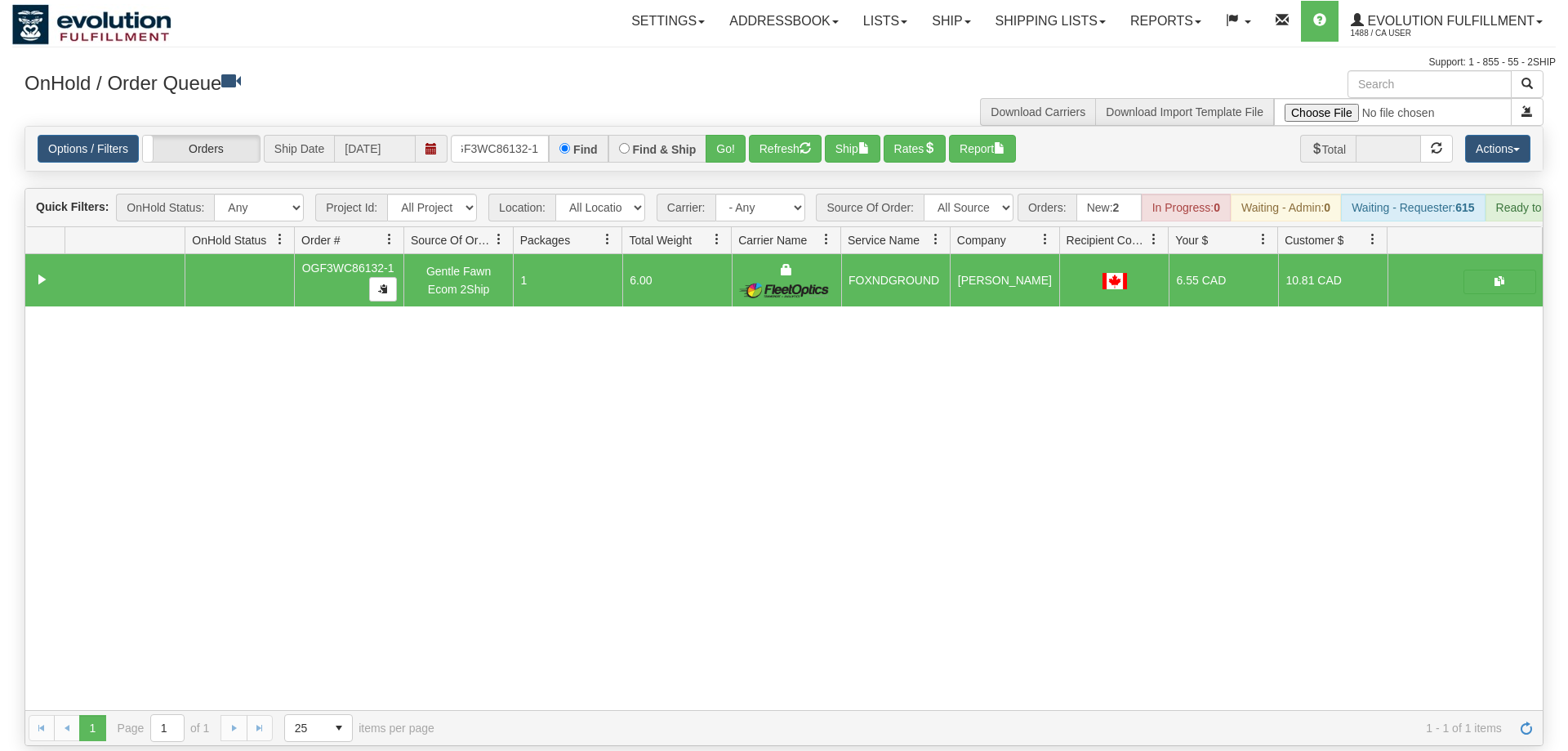
click at [519, 140] on div "Options / Filters Group Shipments Orders Ship Date 09/04/2025 OGF3WC86132-1 Fin…" at bounding box center [783, 148] width 1517 height 44
click at [516, 136] on input "OGF3WC86132-1" at bounding box center [500, 149] width 98 height 27
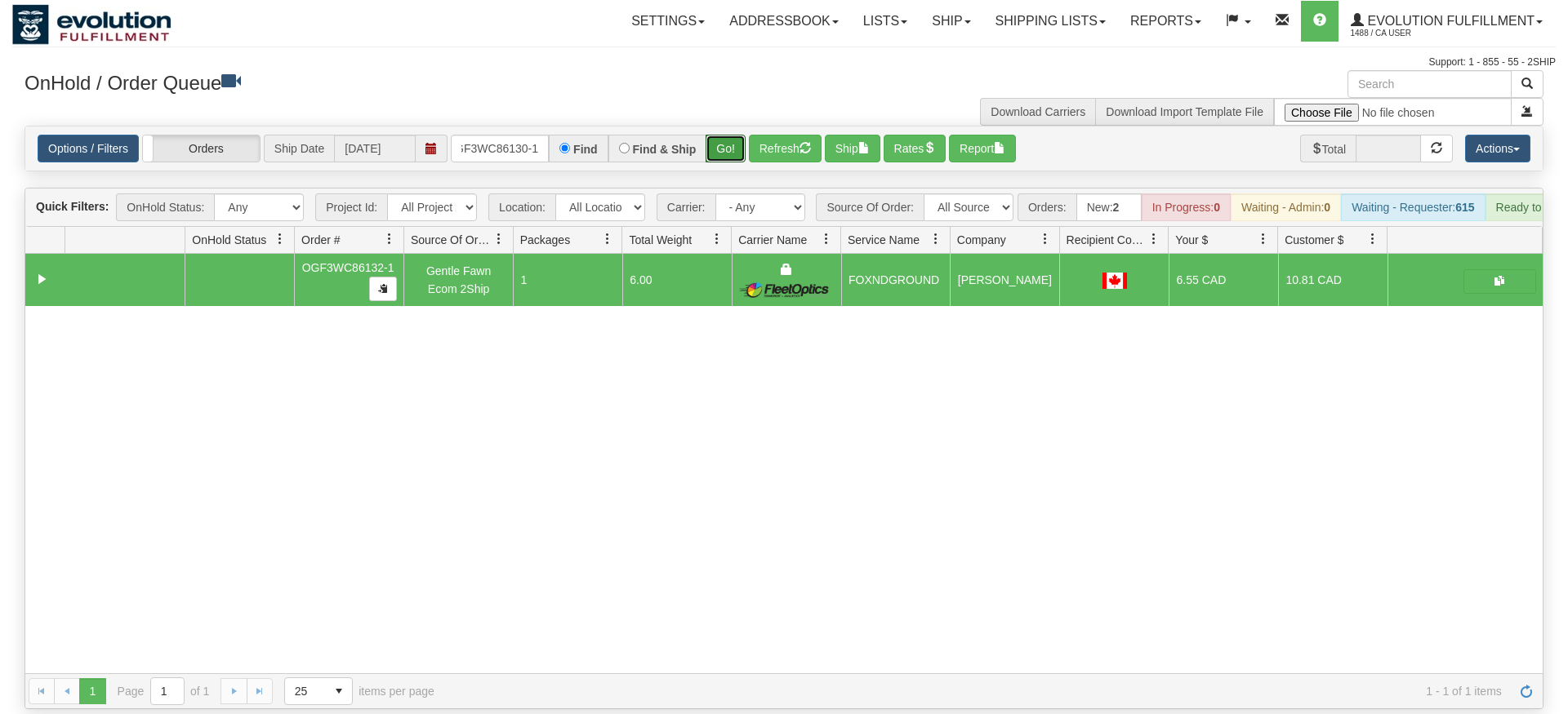
click at [719, 148] on div "Is equal to Is not equal to Contains Does not contains CAD USD EUR ZAR [PERSON_…" at bounding box center [784, 417] width 1544 height 584
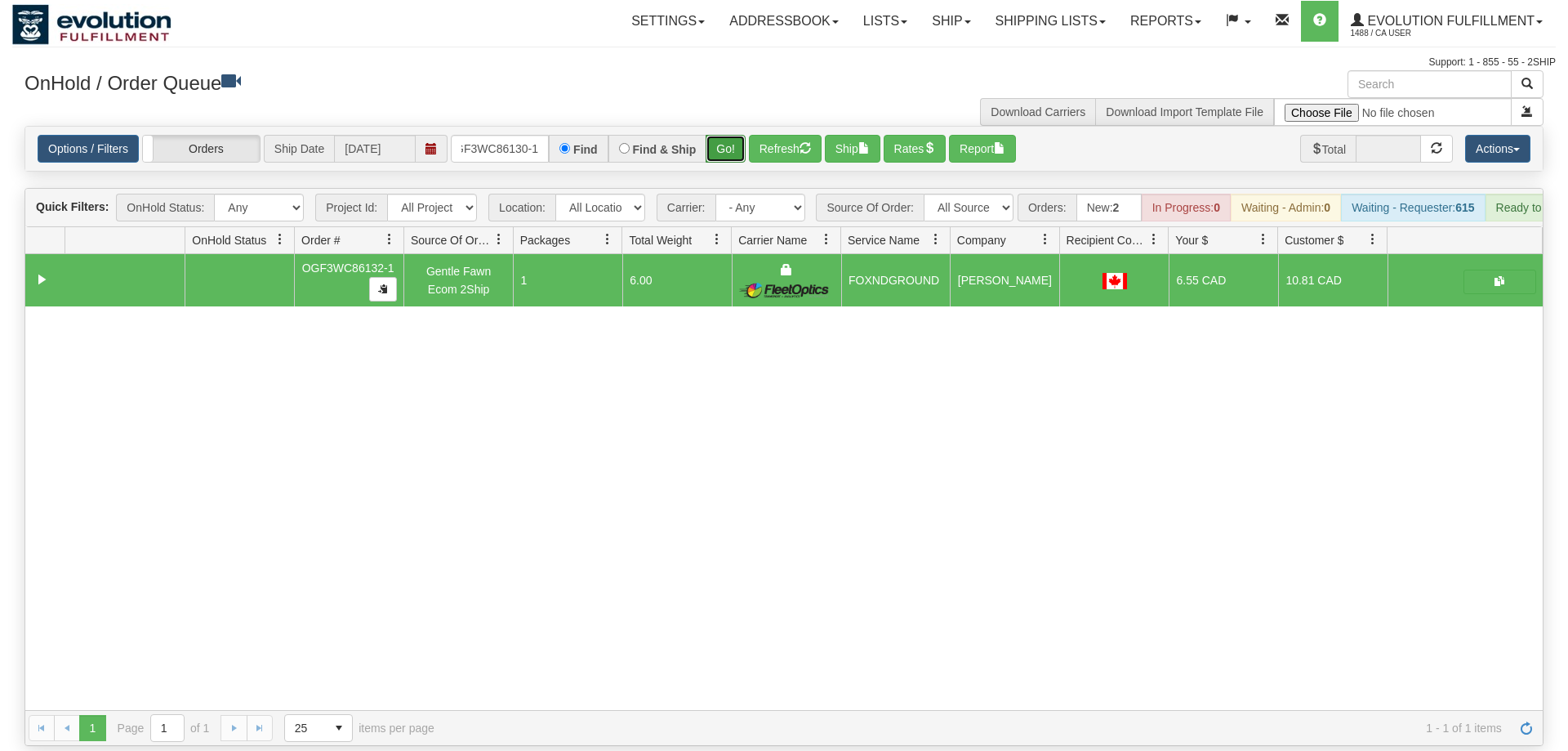
click at [724, 135] on button "Go!" at bounding box center [726, 149] width 40 height 27
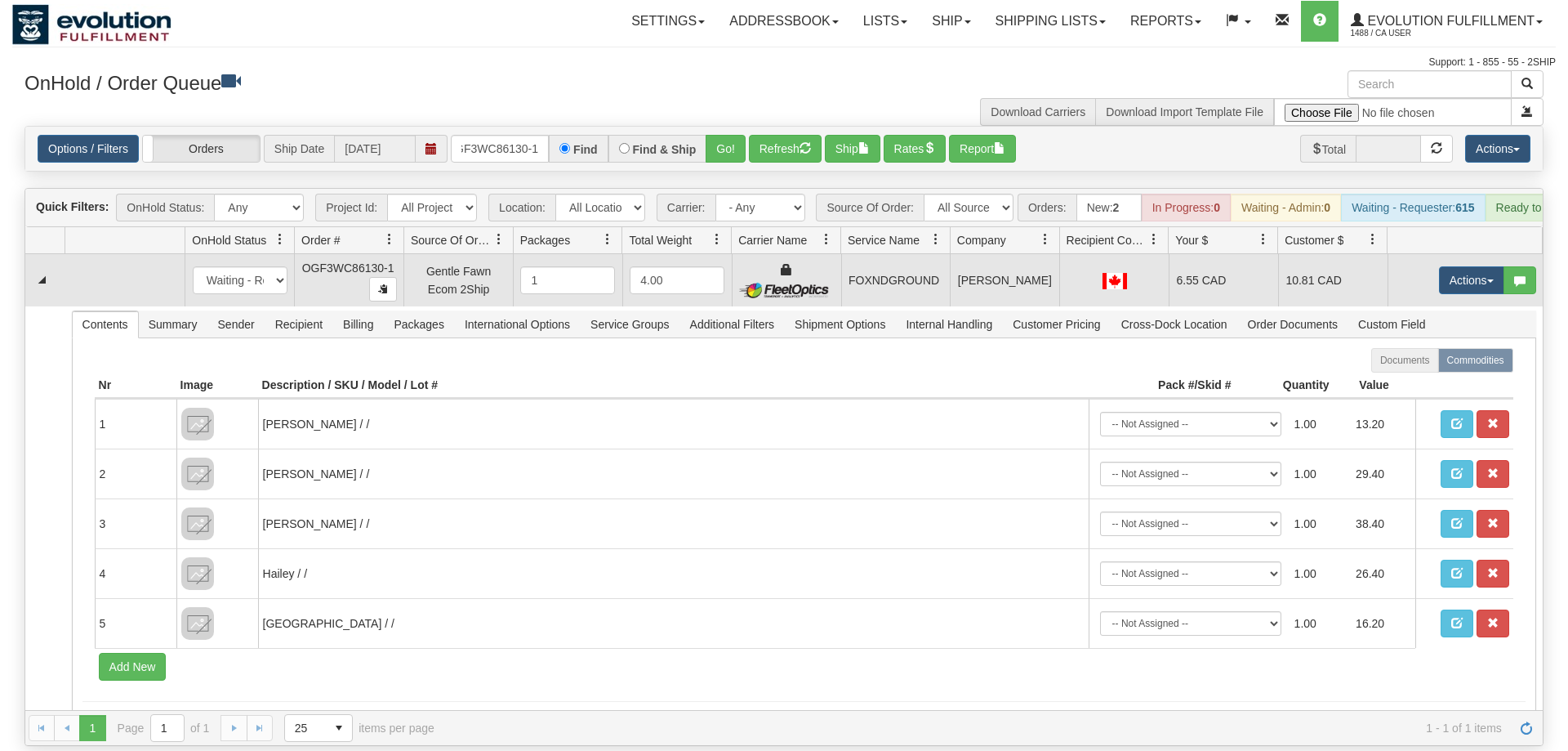
click at [1455, 254] on td "Actions Open Refresh Rates Rate All Services Ship Delete Edit Items" at bounding box center [1465, 280] width 155 height 52
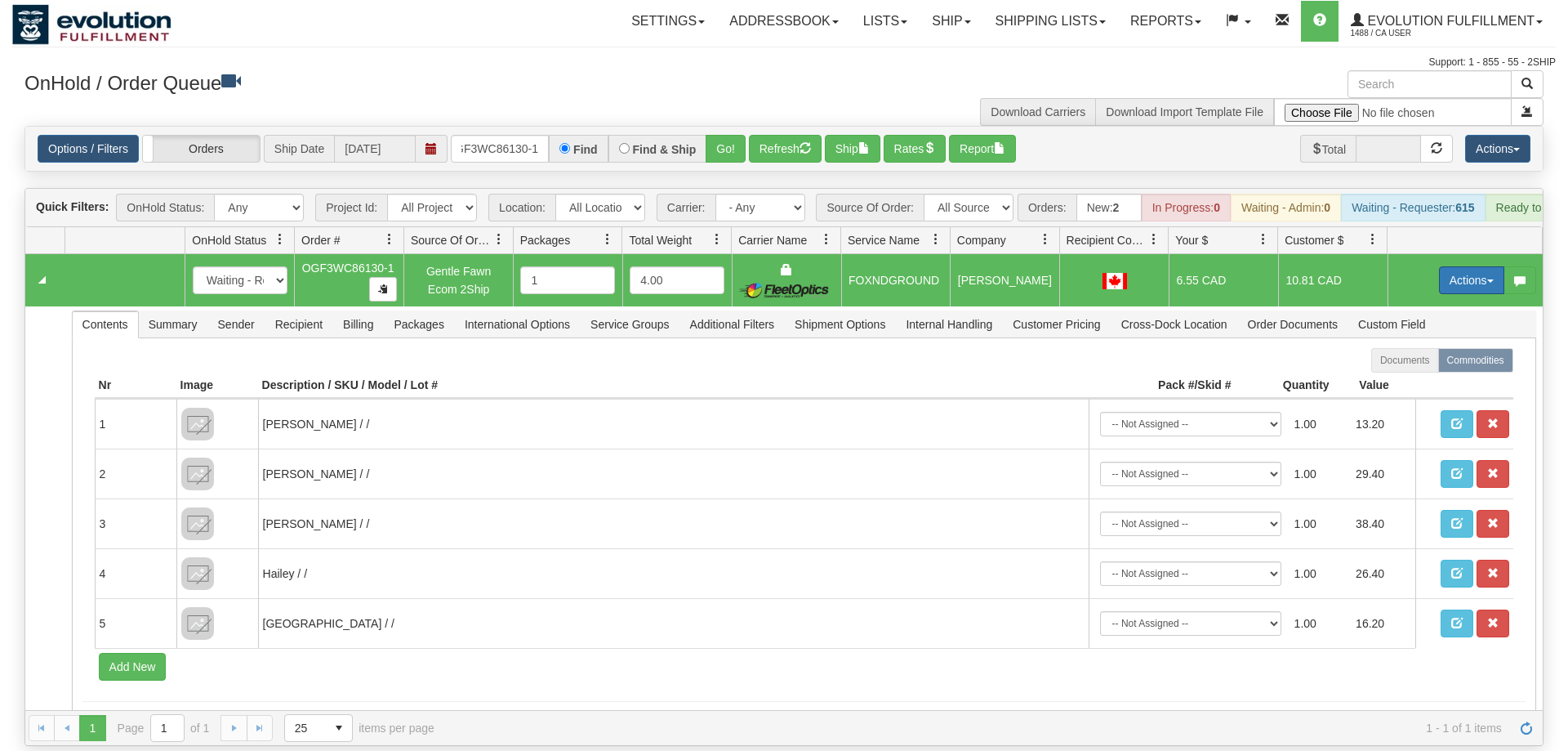
click at [1459, 266] on button "Actions" at bounding box center [1472, 280] width 65 height 27
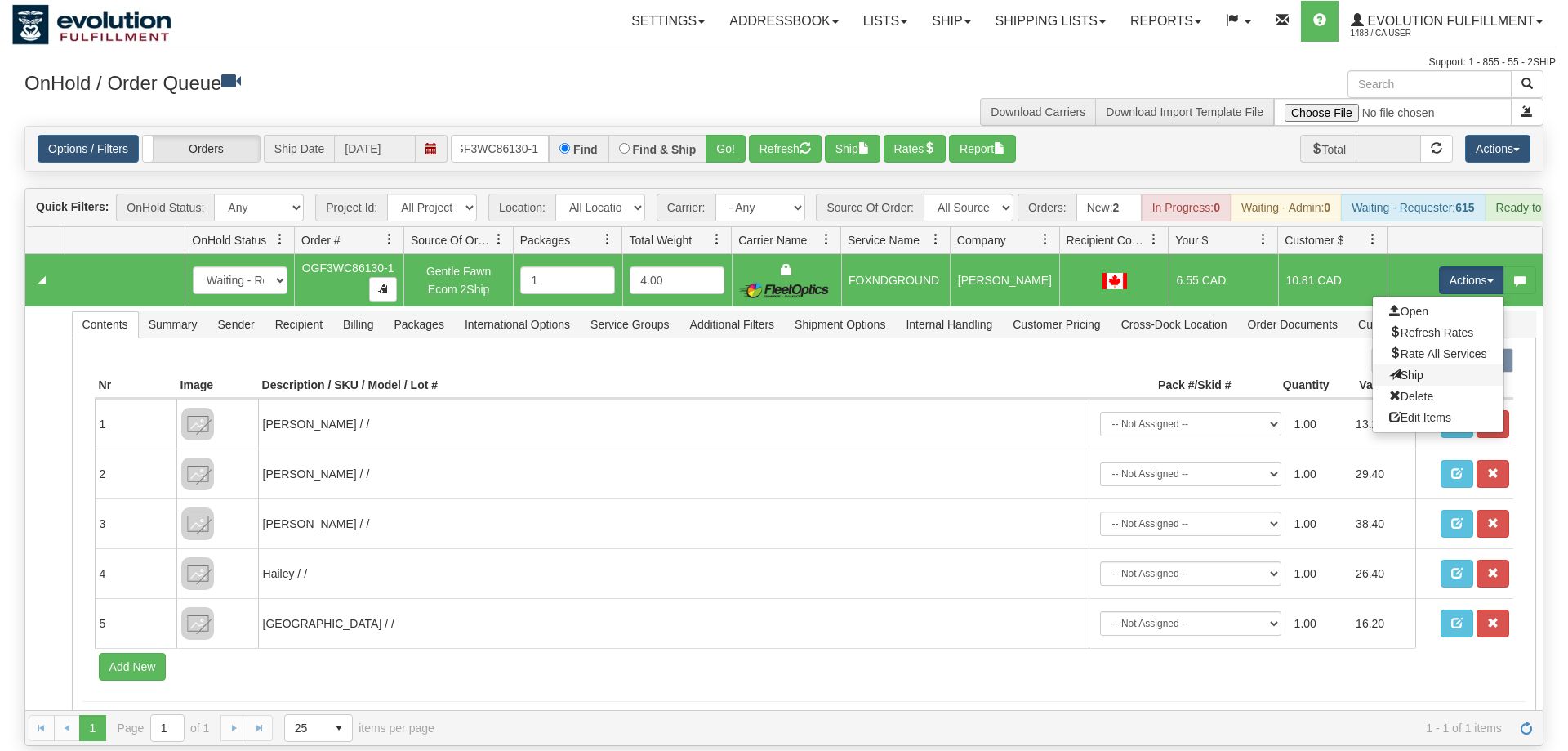
click at [1428, 364] on link "Ship" at bounding box center [1438, 375] width 131 height 21
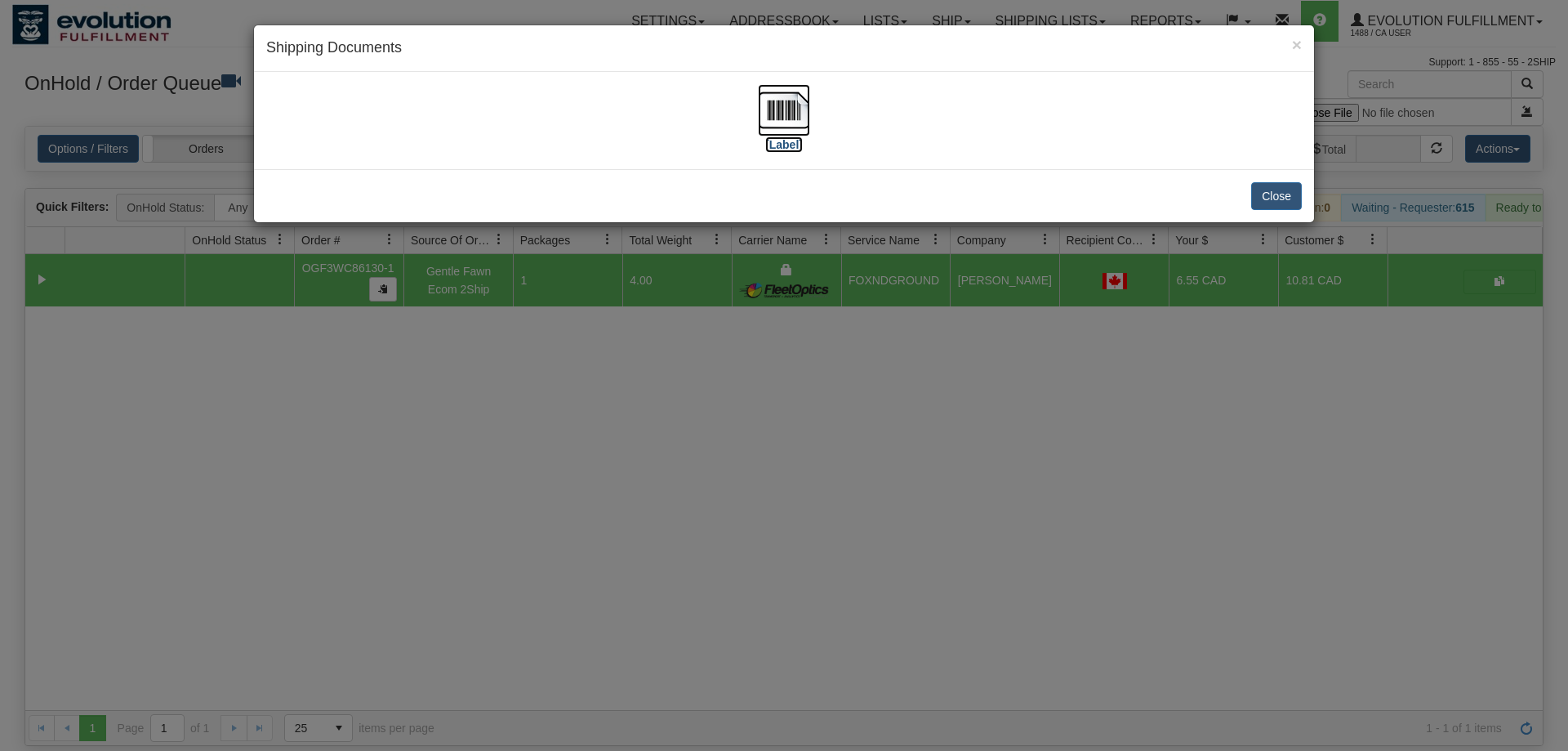
click at [781, 96] on img at bounding box center [784, 110] width 52 height 52
drag, startPoint x: 997, startPoint y: 310, endPoint x: 902, endPoint y: 180, distance: 161.0
click at [997, 307] on div "× Shipping Documents [Label] Close" at bounding box center [784, 376] width 1568 height 751
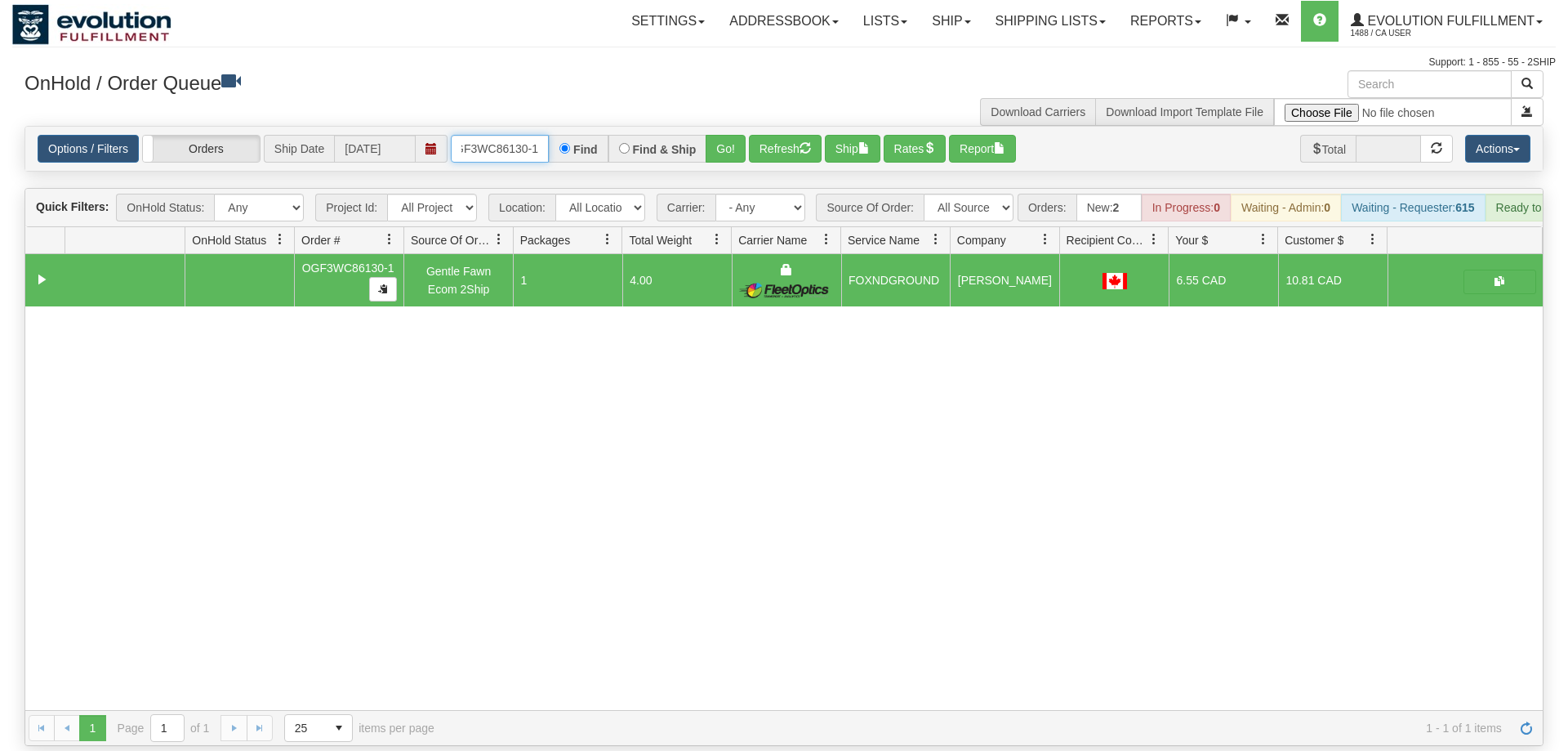
drag, startPoint x: 541, startPoint y: 137, endPoint x: 528, endPoint y: 137, distance: 13.0
click at [538, 137] on input "OGF3WC86130-1" at bounding box center [500, 149] width 98 height 27
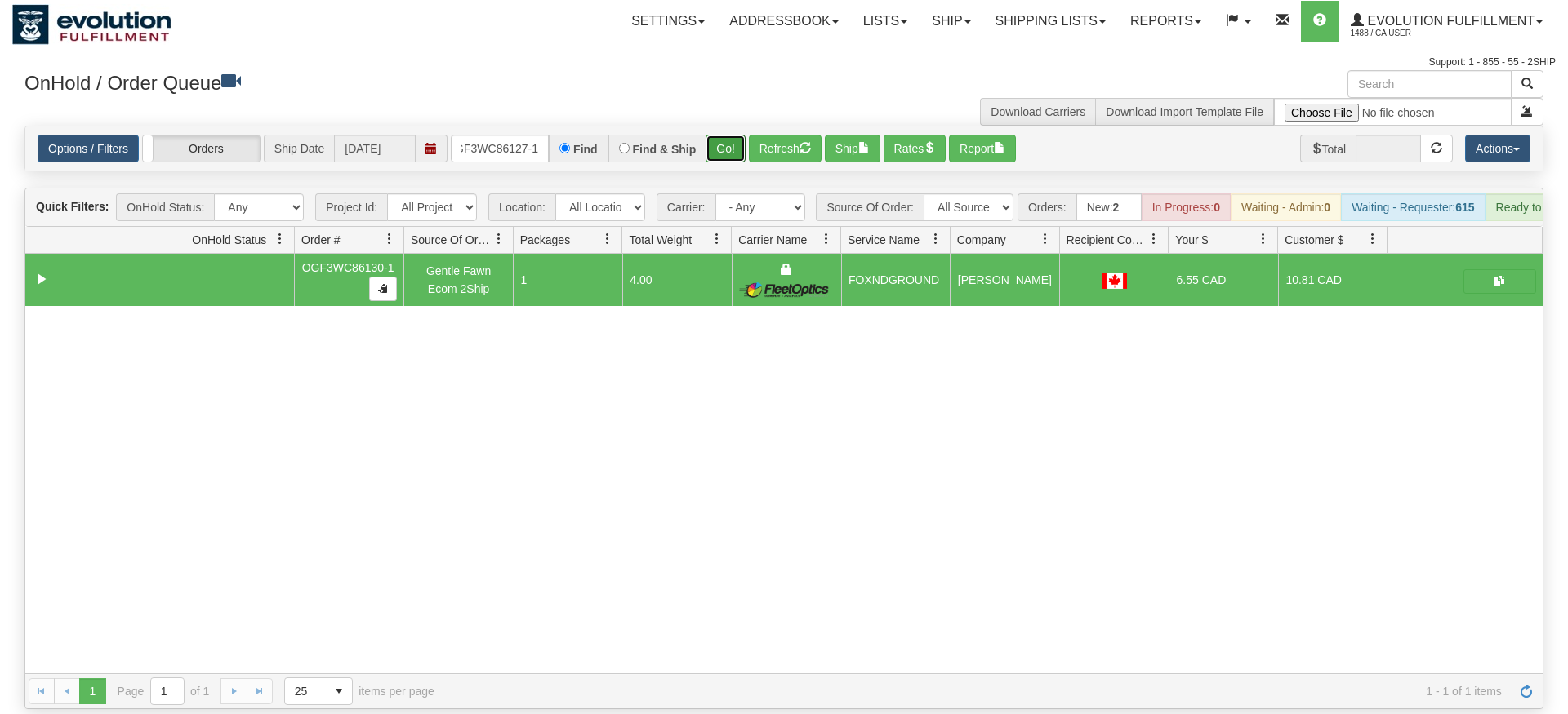
click at [717, 152] on div "Is equal to Is not equal to Contains Does not contains CAD USD EUR ZAR [PERSON_…" at bounding box center [784, 417] width 1544 height 584
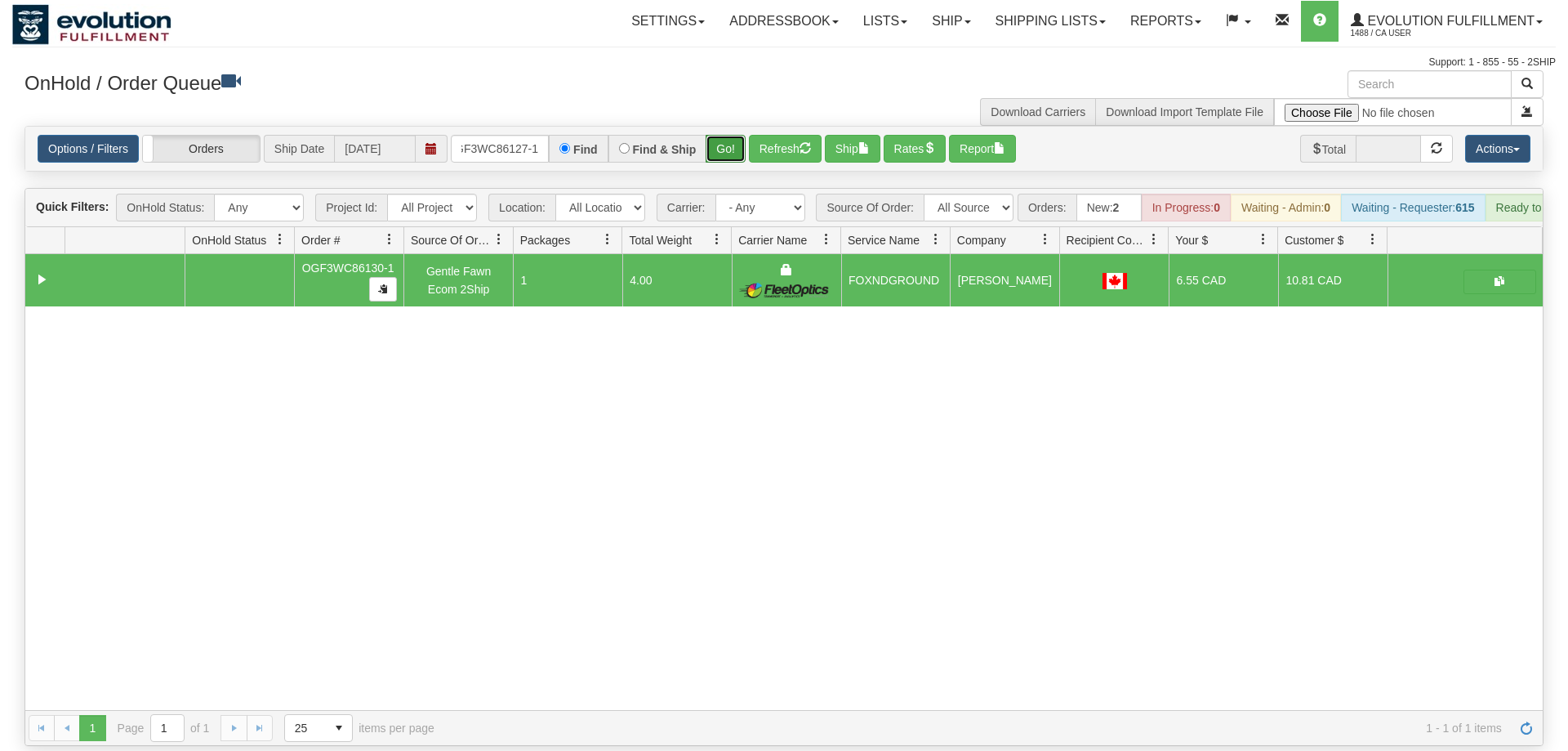
click at [724, 135] on button "Go!" at bounding box center [726, 149] width 40 height 27
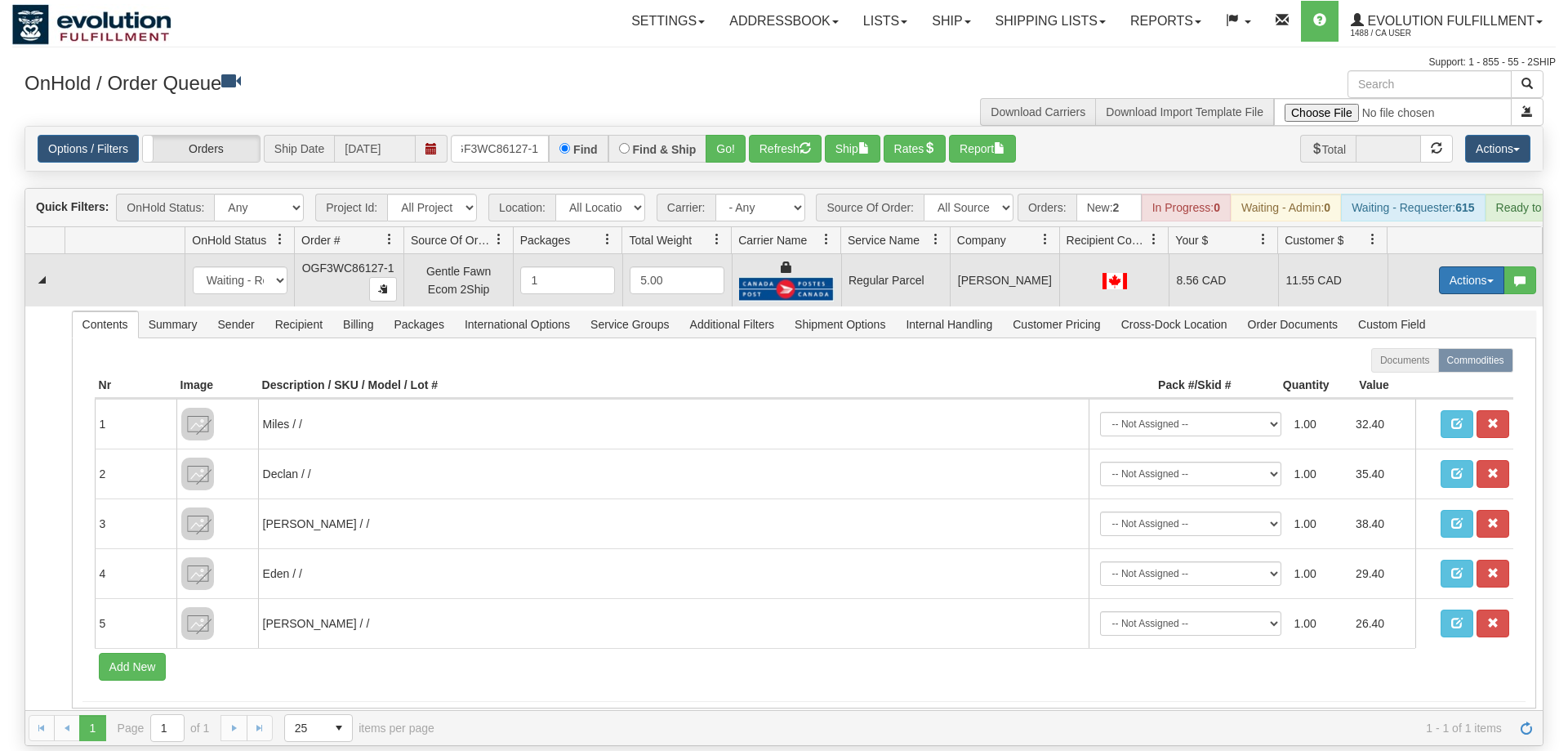
click at [1459, 266] on button "Actions" at bounding box center [1472, 280] width 65 height 27
click at [1418, 347] on span "Rate All Services" at bounding box center [1438, 353] width 98 height 13
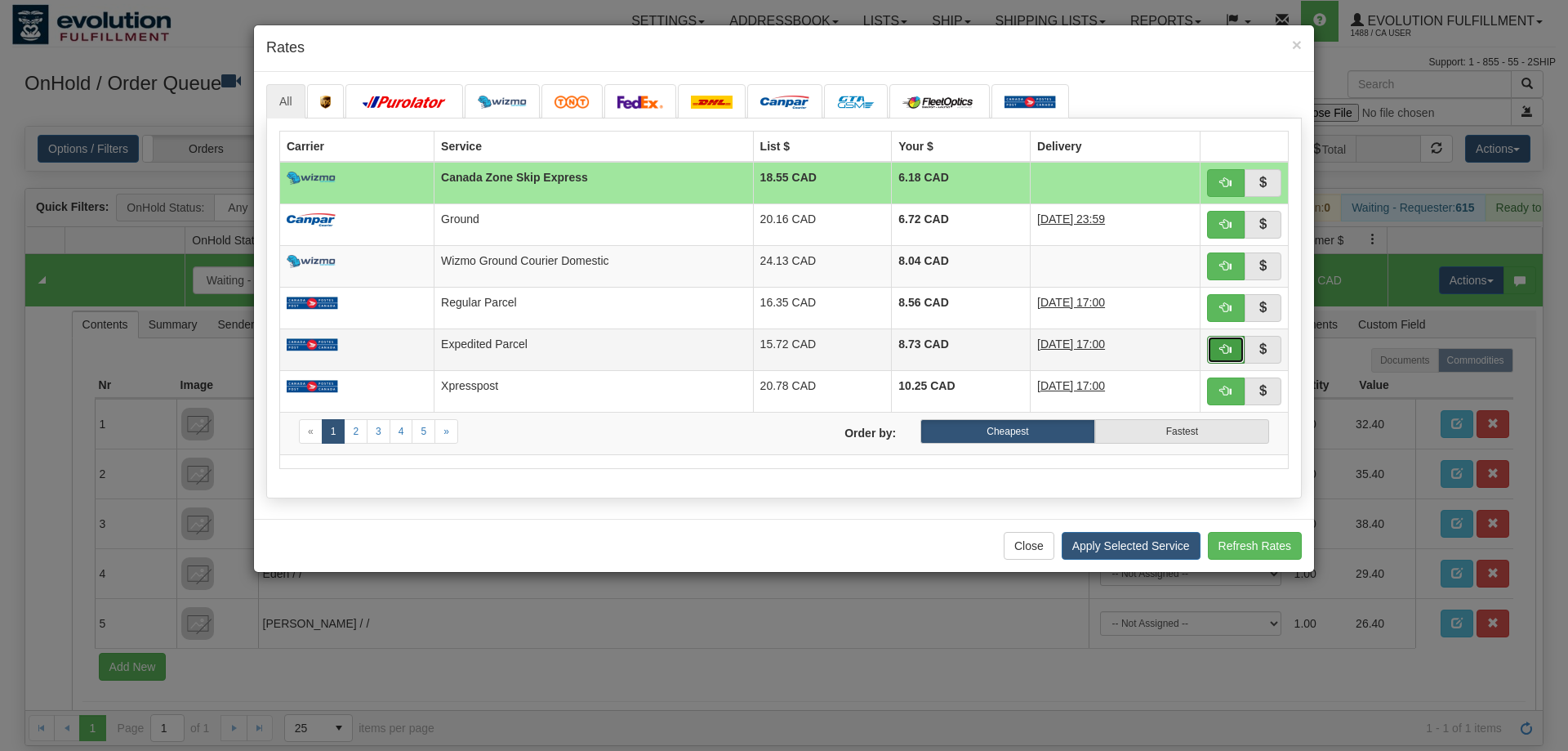
click at [1219, 350] on button "button" at bounding box center [1226, 350] width 38 height 27
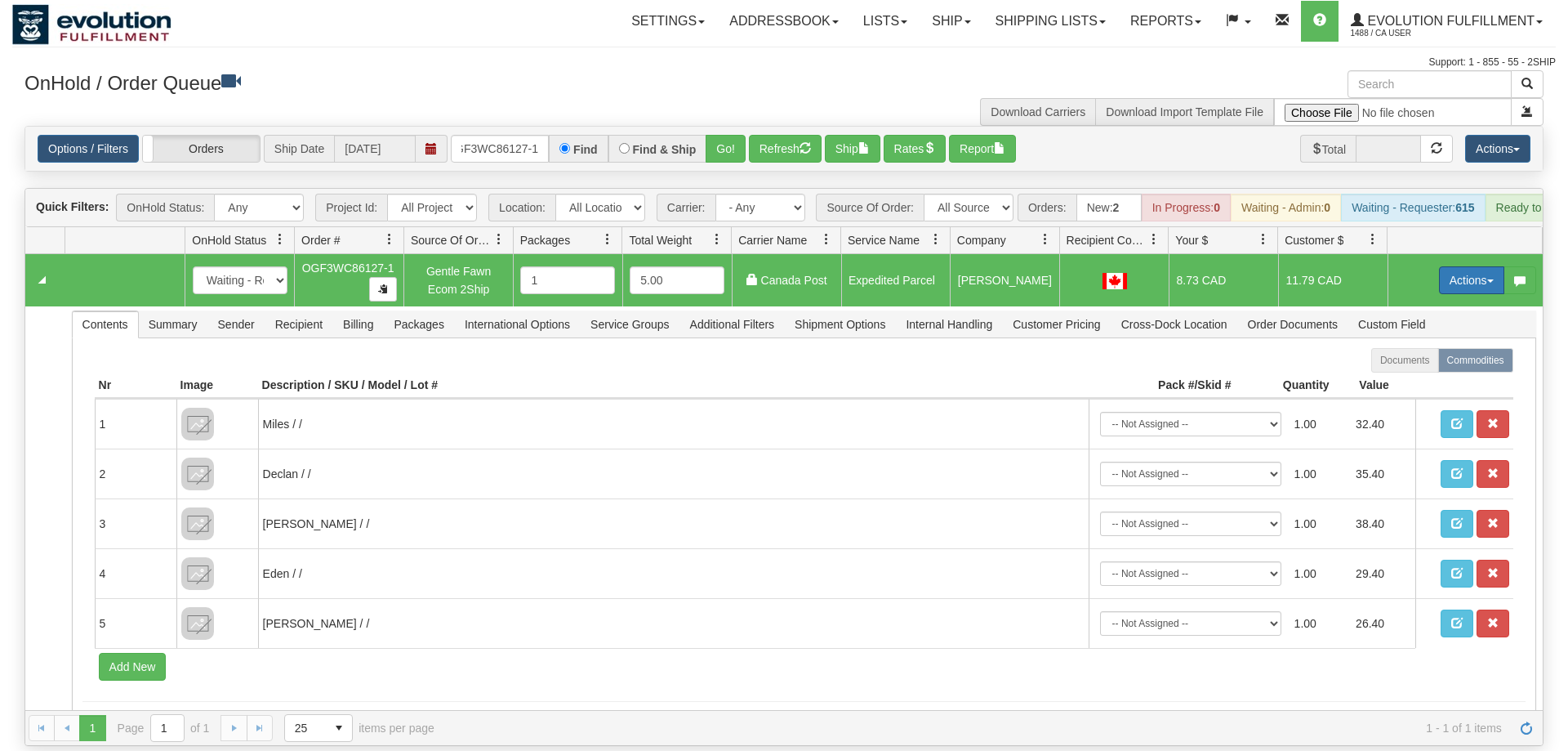
click at [1474, 266] on button "Actions" at bounding box center [1472, 280] width 65 height 27
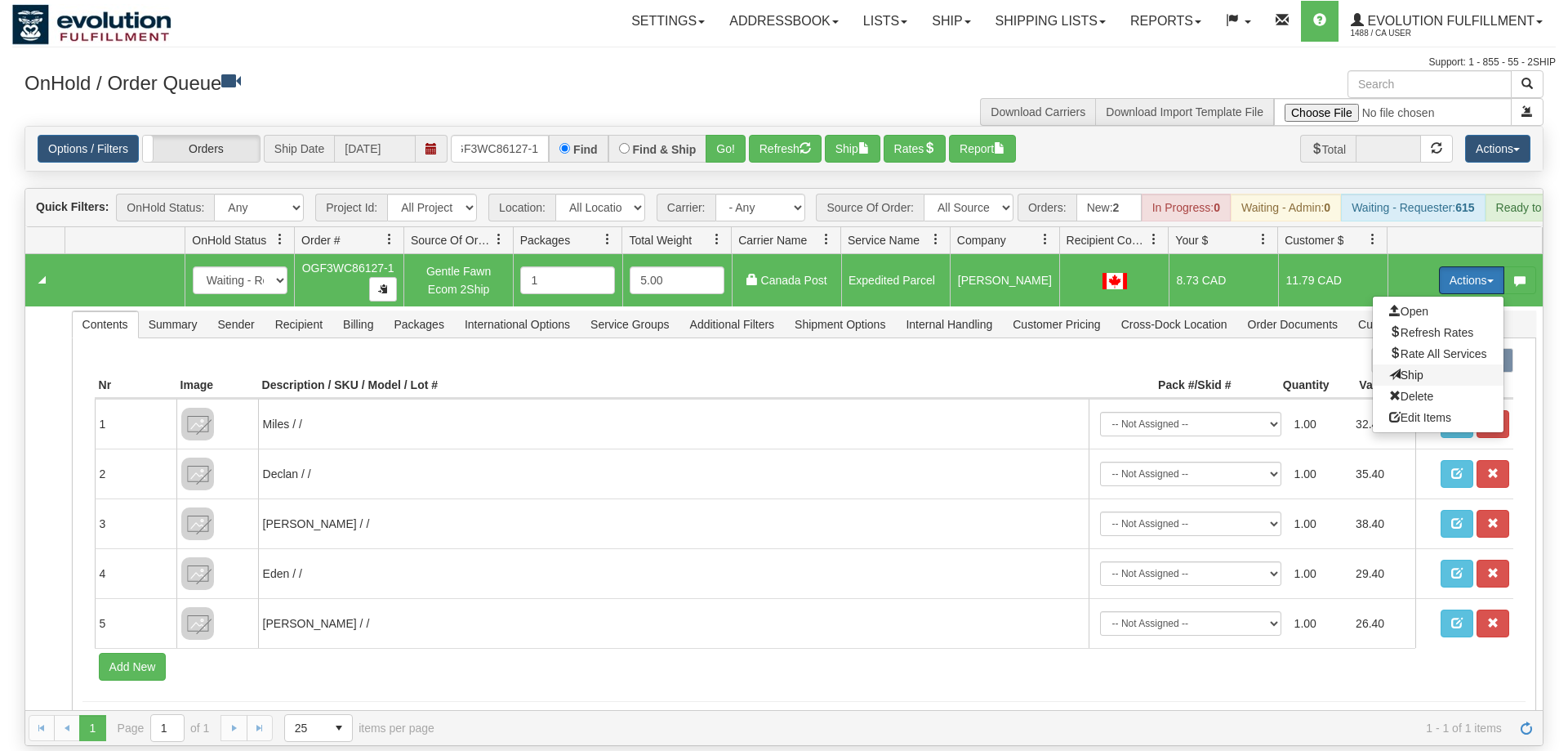
click at [1399, 369] on span "Ship" at bounding box center [1407, 375] width 34 height 13
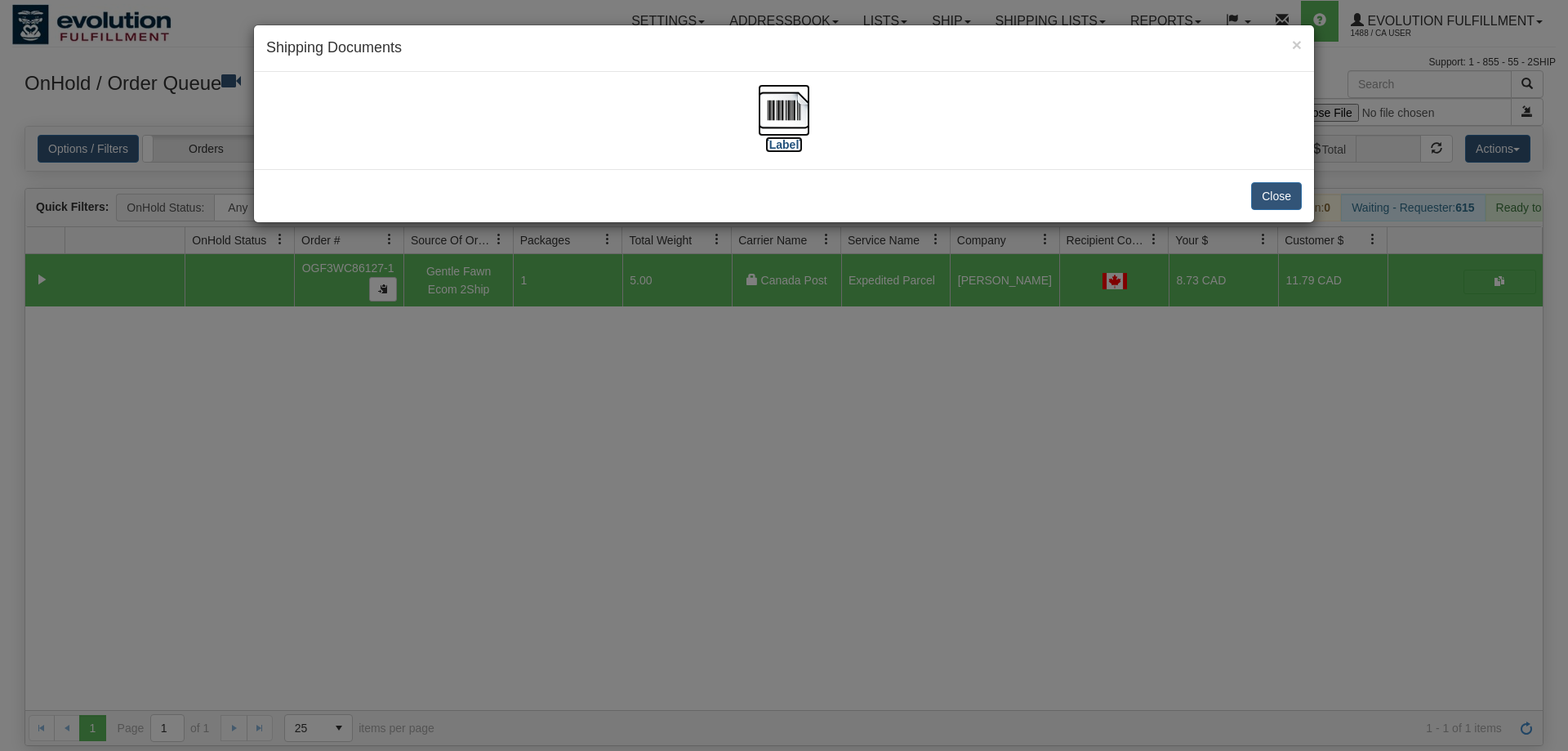
click at [789, 117] on img at bounding box center [784, 110] width 52 height 52
drag, startPoint x: 1106, startPoint y: 423, endPoint x: 1138, endPoint y: 414, distance: 33.2
click at [1110, 423] on div "× Shipping Documents [Label] Close" at bounding box center [784, 376] width 1568 height 751
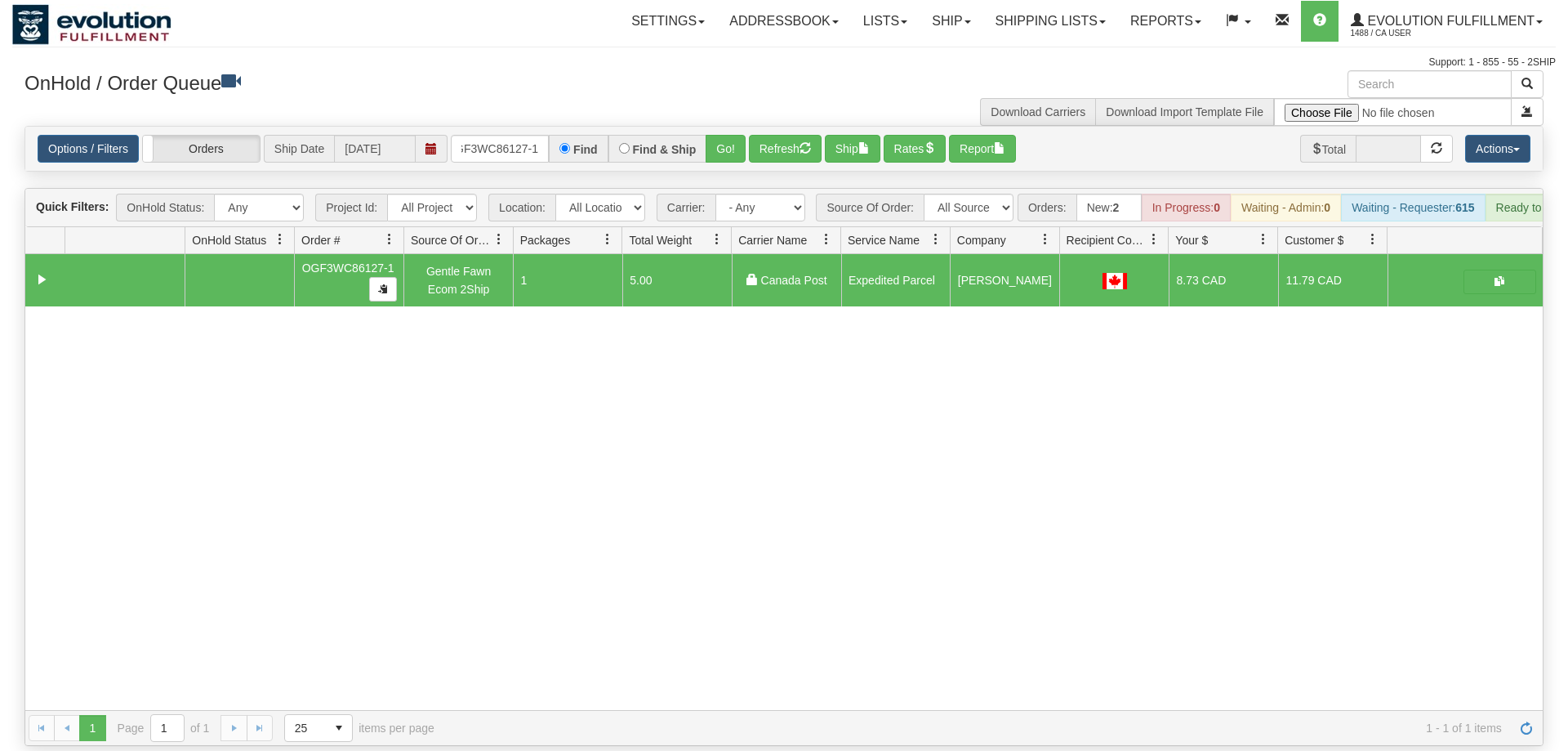
click at [242, 490] on div "31575600 EVOLUTION V3 90983275 90983277 OGF3WC86127-1 Gentle Fawn Ecom 2Ship 1 …" at bounding box center [783, 482] width 1517 height 456
click at [461, 135] on input "OGF3WC86127-1" at bounding box center [500, 149] width 98 height 27
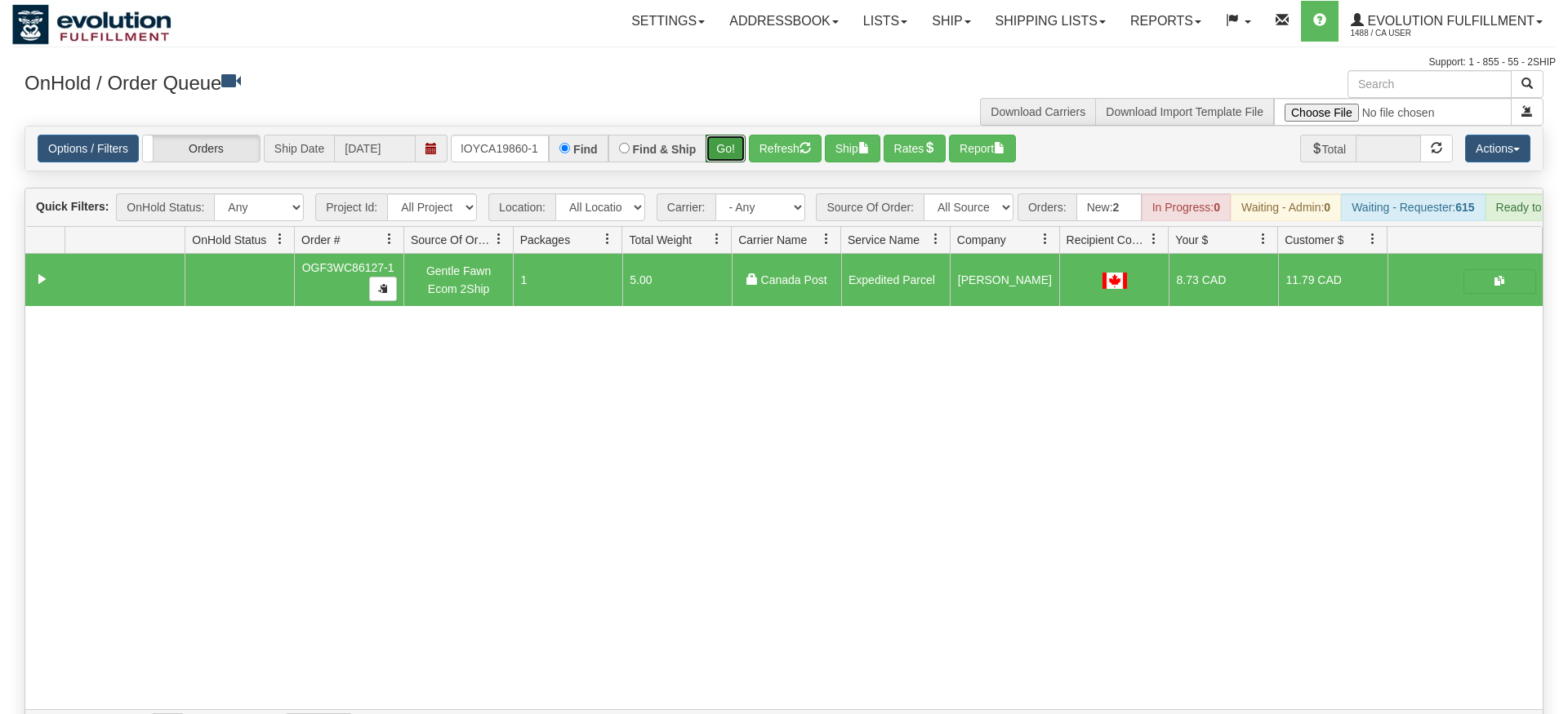
drag, startPoint x: 708, startPoint y: 130, endPoint x: 708, endPoint y: 160, distance: 30.0
click at [708, 165] on div "Is equal to Is not equal to Contains Does not contains CAD USD EUR ZAR [PERSON_…" at bounding box center [784, 435] width 1544 height 620
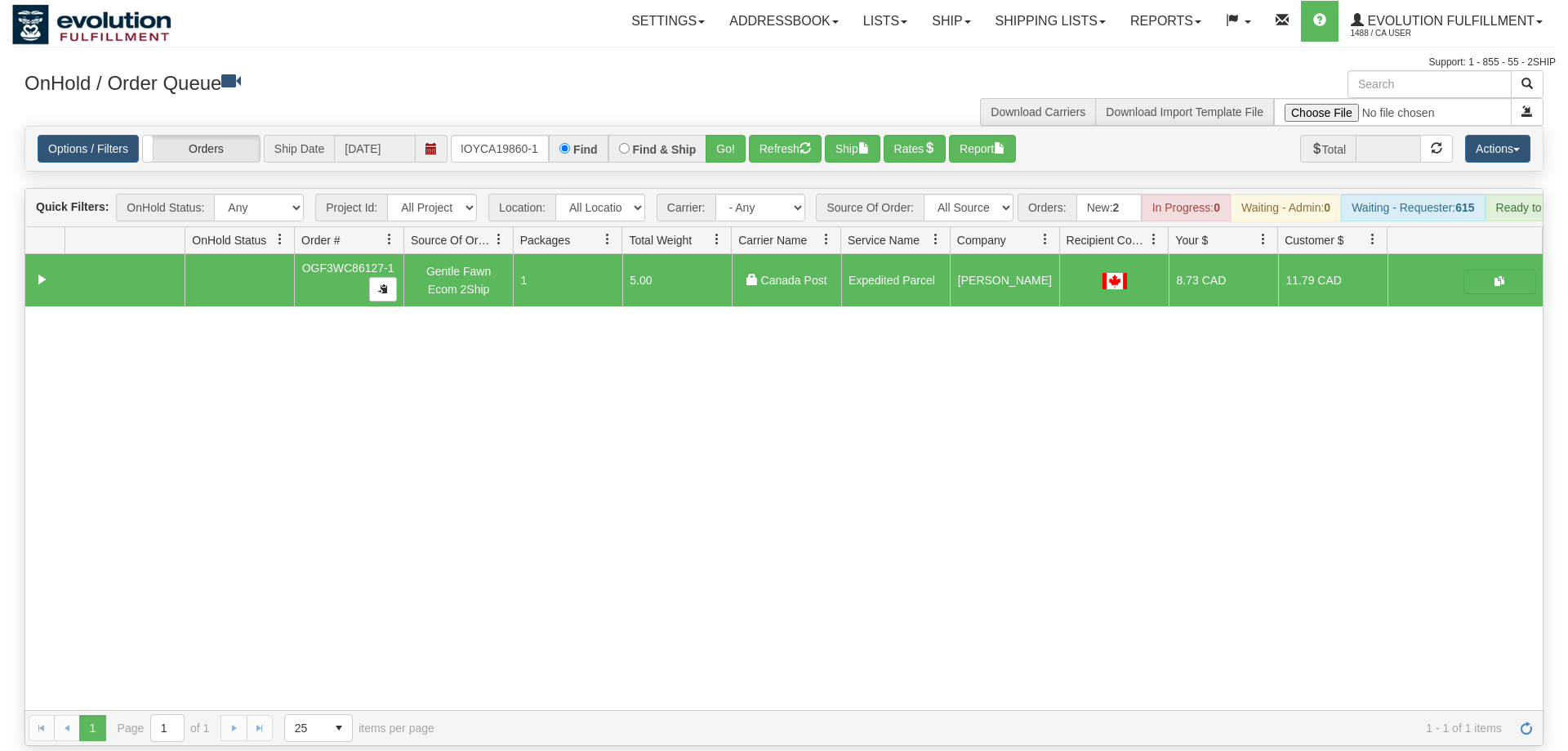
click at [728, 126] on div "Options / Filters Group Shipments Orders Ship Date 09/04/2025 OMOYCA19860-1 Fin…" at bounding box center [783, 148] width 1517 height 44
click at [736, 135] on button "Go!" at bounding box center [726, 149] width 40 height 27
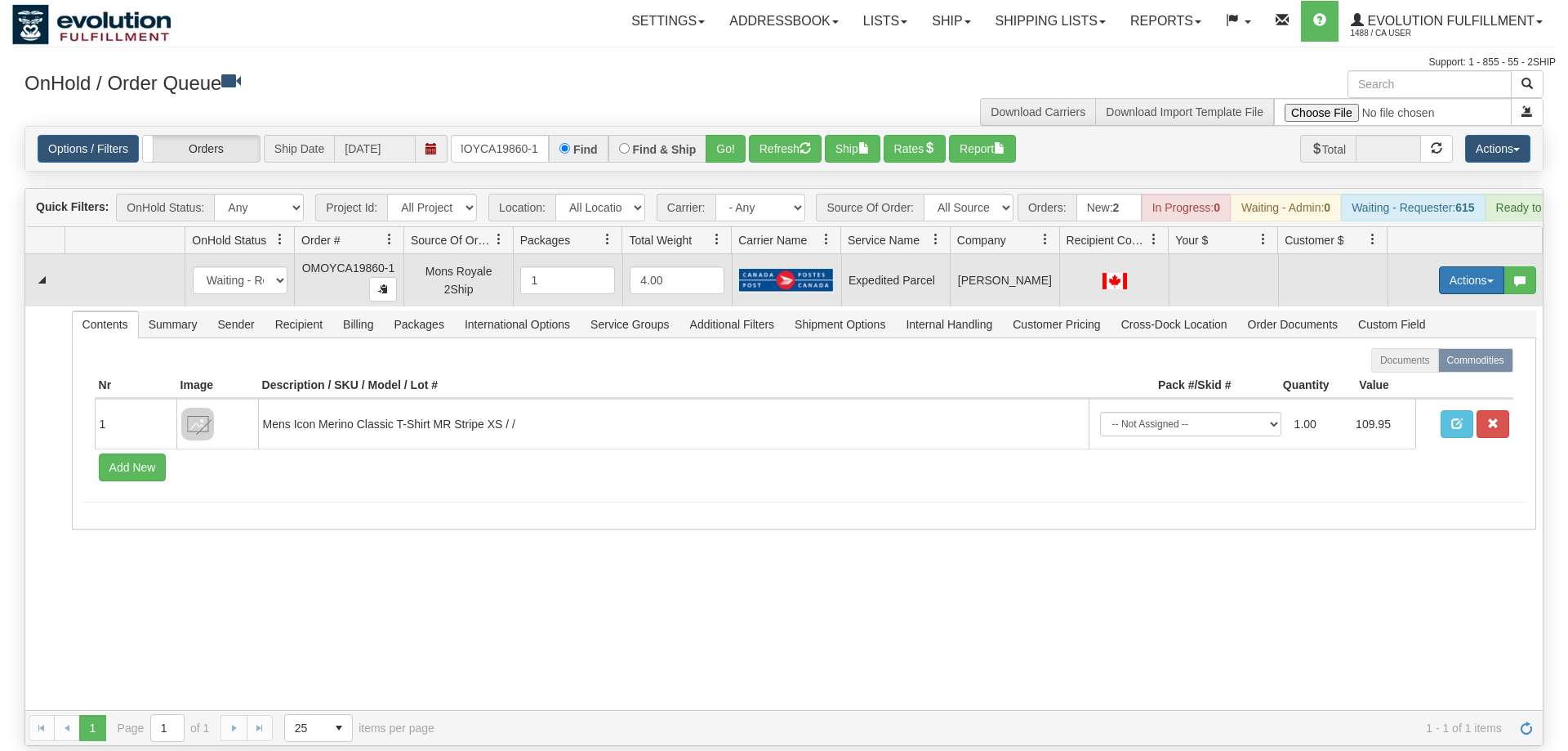
click at [1443, 270] on button "Actions" at bounding box center [1472, 280] width 65 height 27
click at [1434, 327] on span "Refresh Rates" at bounding box center [1431, 333] width 84 height 13
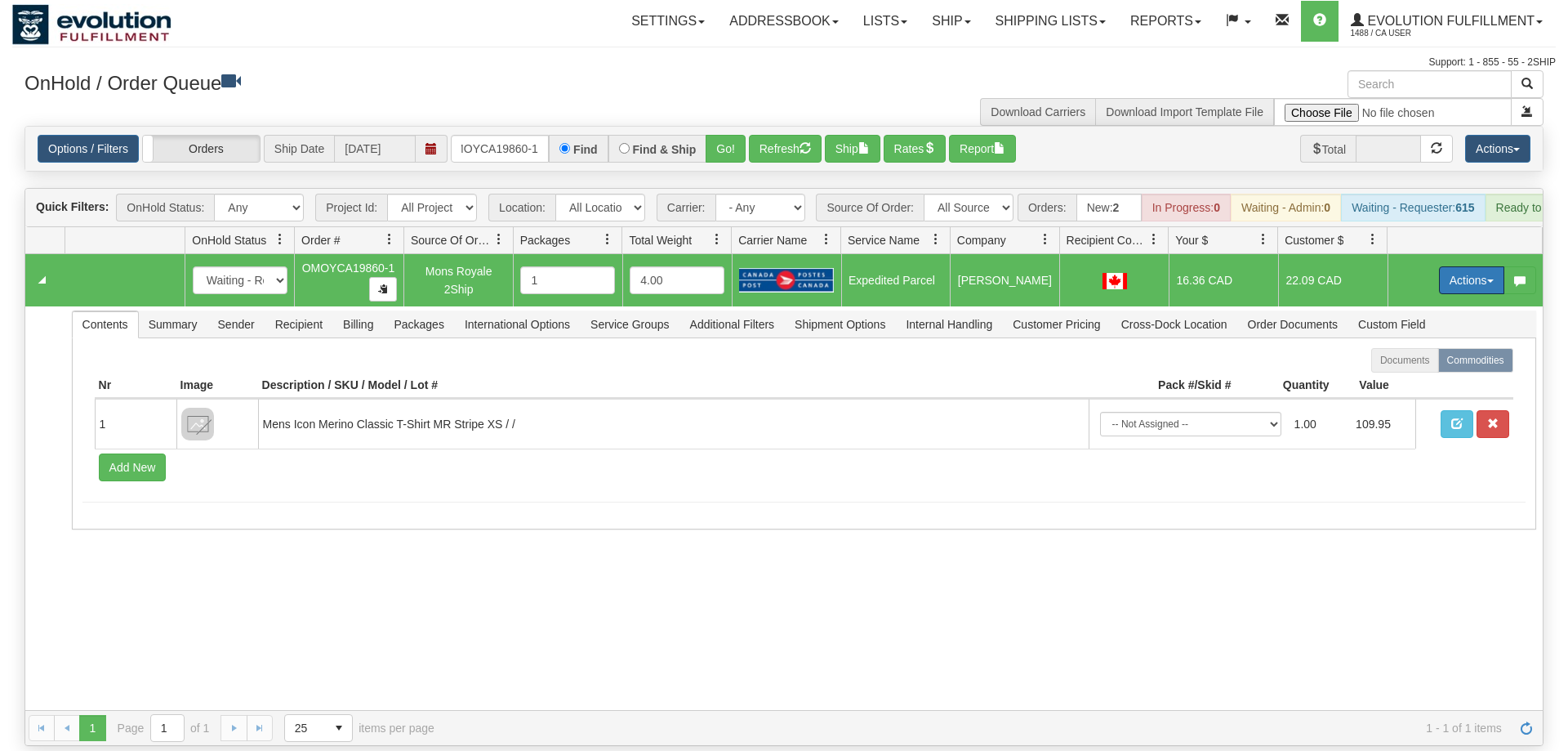
click at [1463, 266] on button "Actions" at bounding box center [1472, 280] width 65 height 27
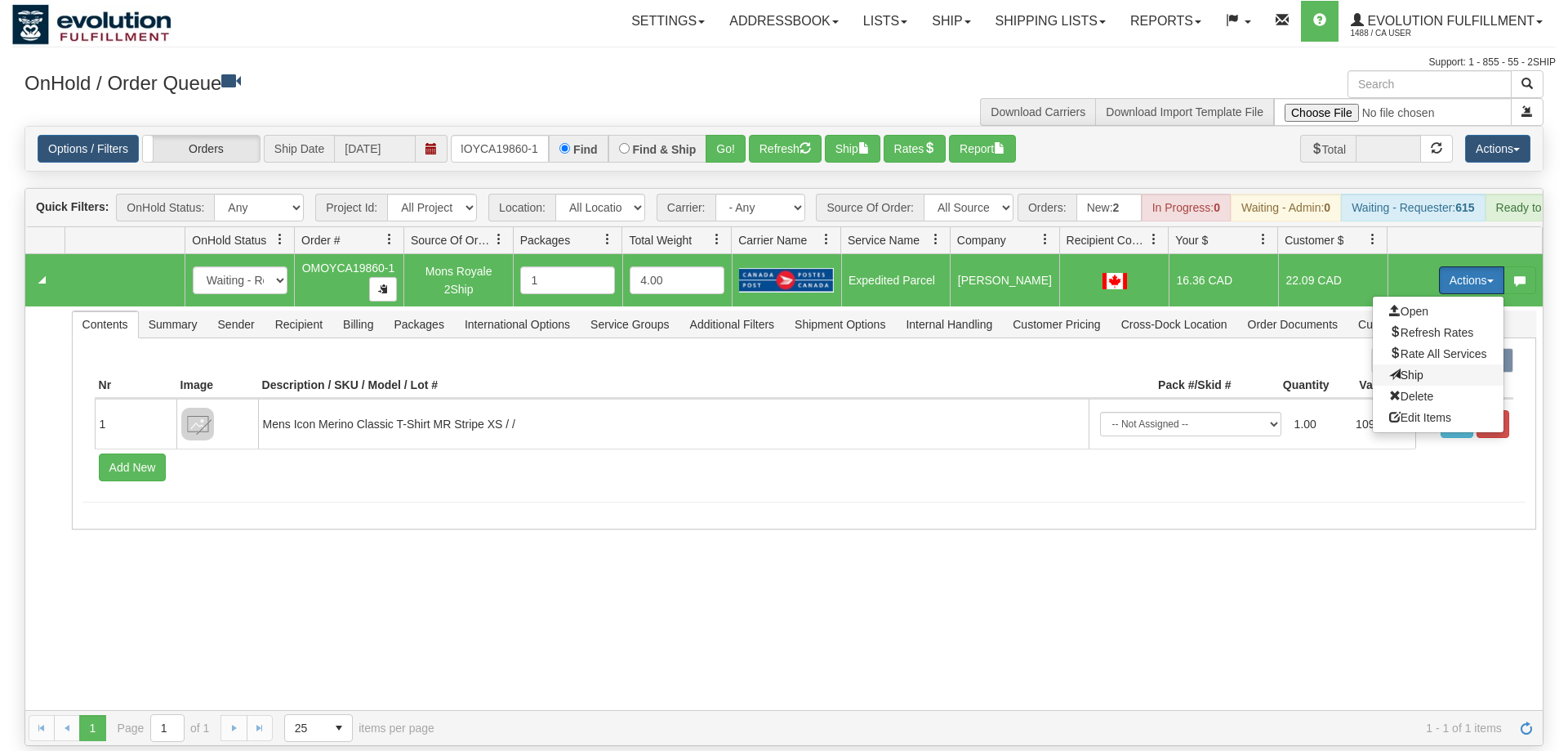
click at [1419, 369] on span "Ship" at bounding box center [1407, 375] width 34 height 13
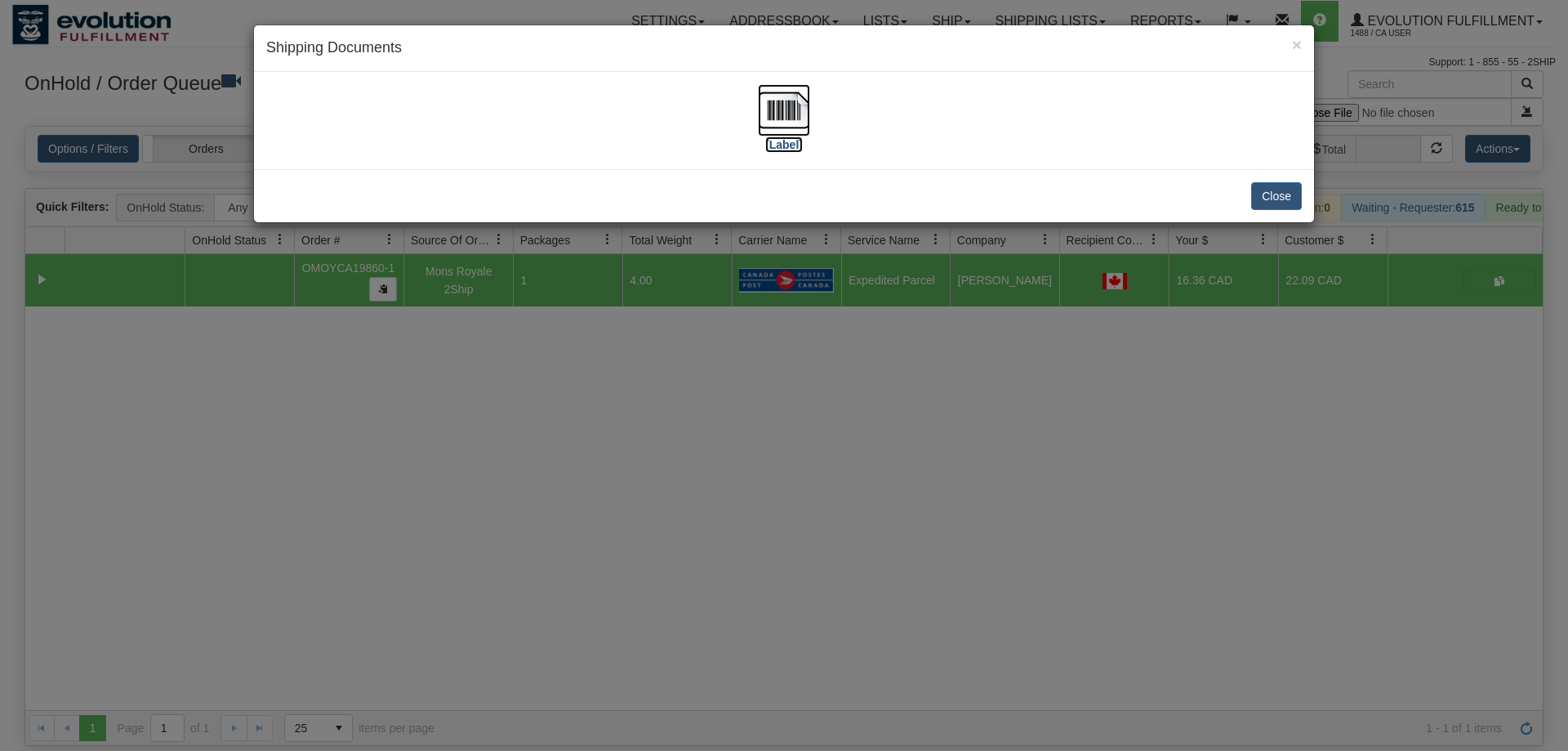
click at [772, 87] on img at bounding box center [784, 110] width 52 height 52
click at [905, 296] on div "× Shipping Documents [Label] Close" at bounding box center [784, 376] width 1568 height 751
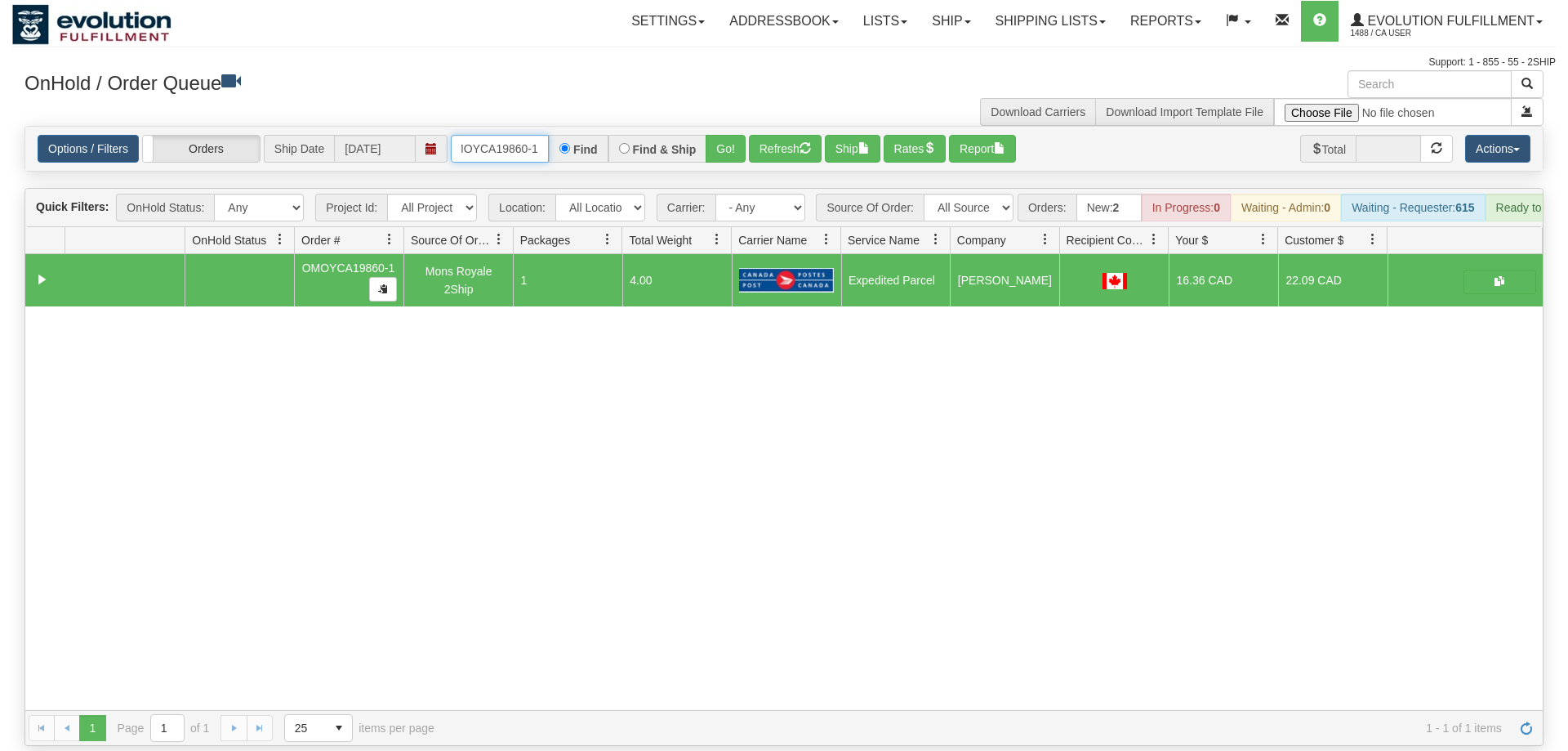
click at [535, 137] on input "OMOYCA19860-1" at bounding box center [500, 149] width 98 height 27
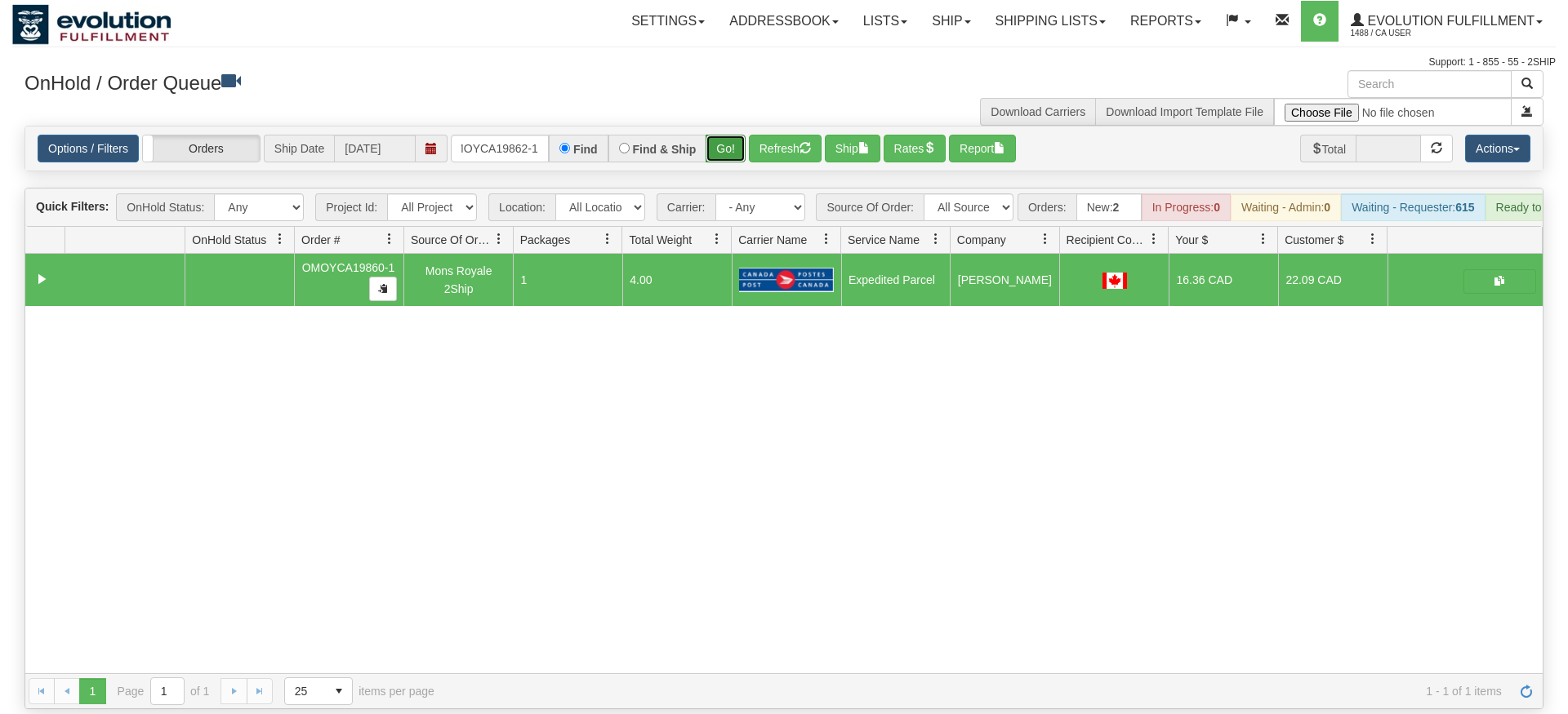
click at [715, 159] on div "Is equal to Is not equal to Contains Does not contains CAD USD EUR ZAR [PERSON_…" at bounding box center [784, 417] width 1544 height 584
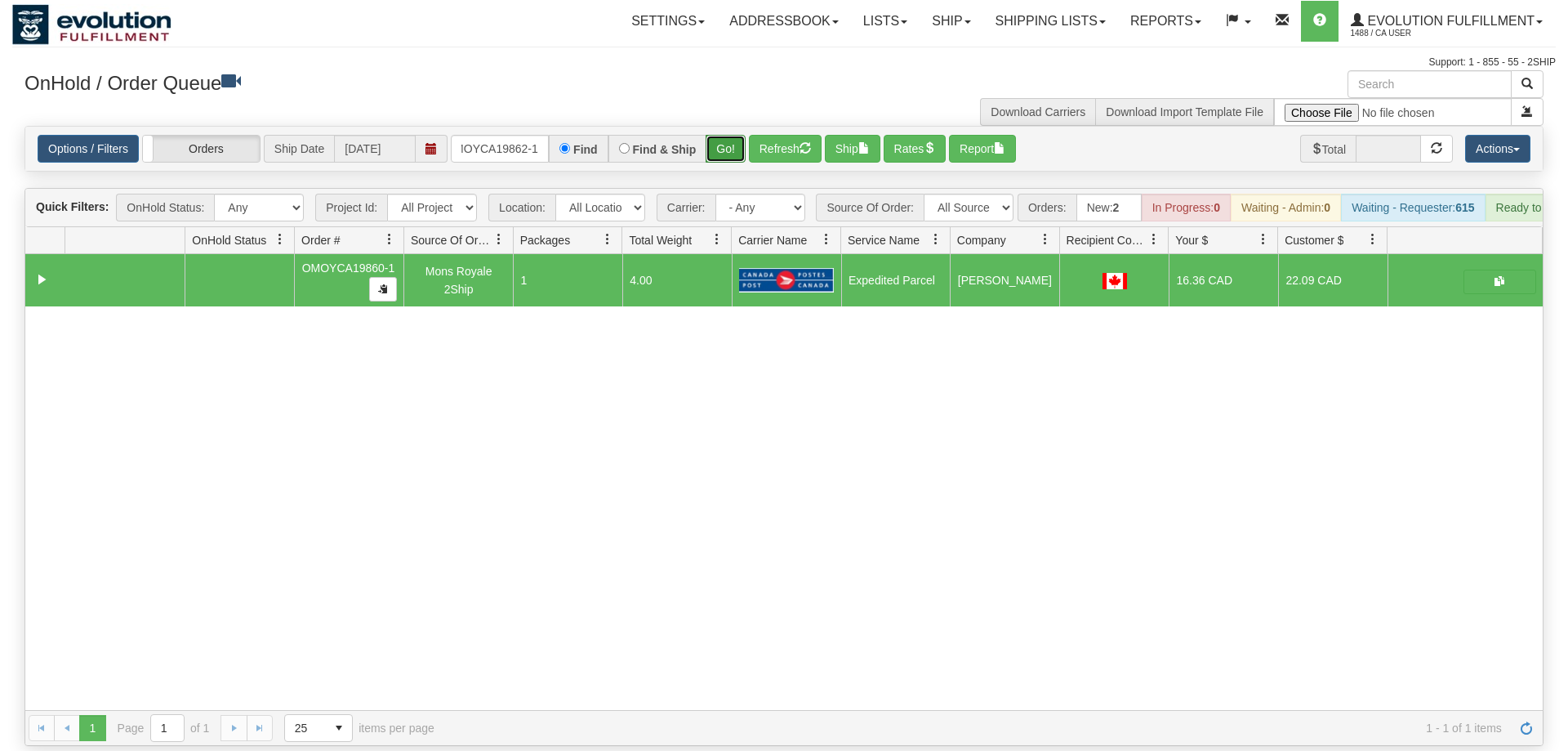
click at [720, 135] on button "Go!" at bounding box center [726, 149] width 40 height 27
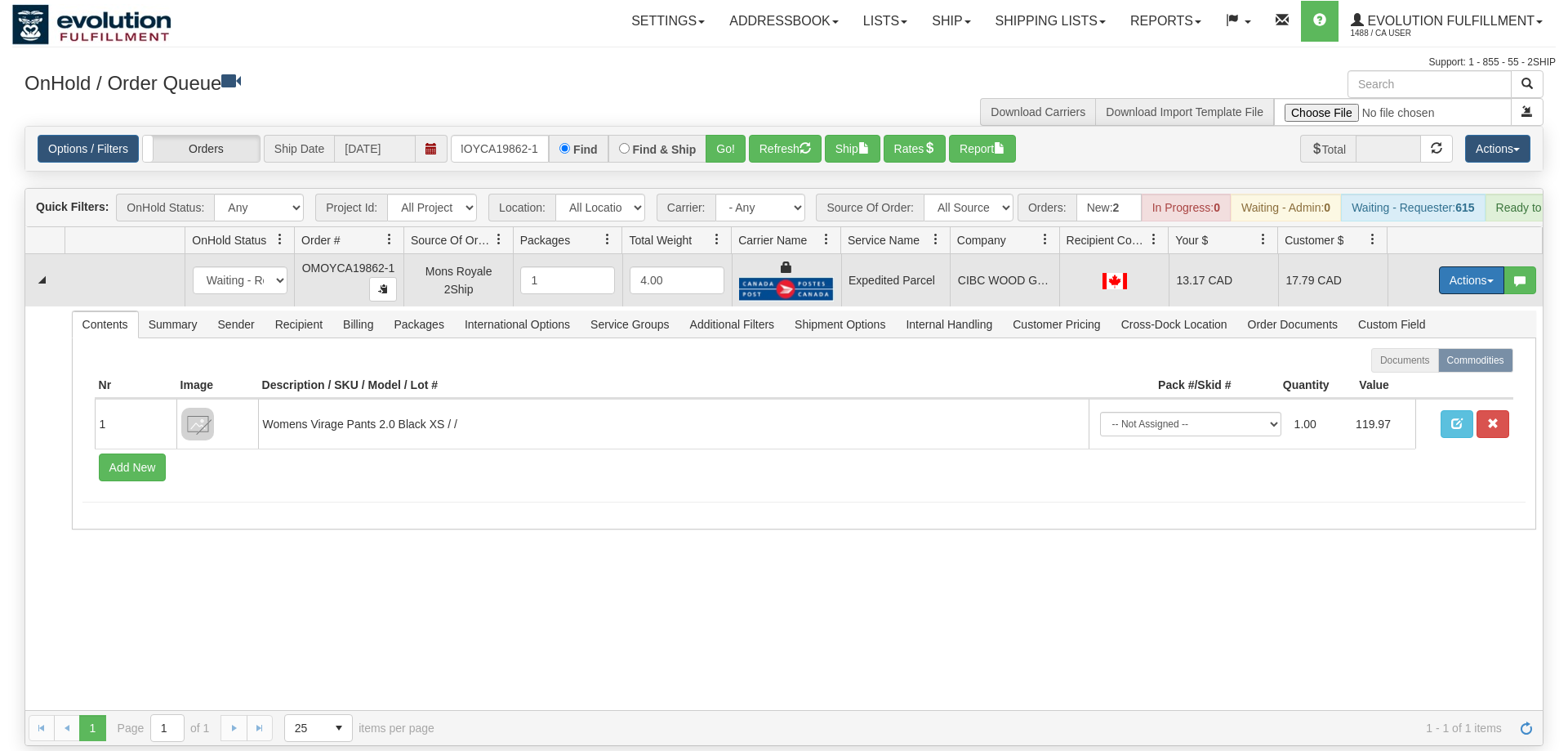
drag, startPoint x: 1474, startPoint y: 255, endPoint x: 1401, endPoint y: 331, distance: 105.4
click at [1474, 266] on button "Actions" at bounding box center [1472, 280] width 65 height 27
click at [1402, 369] on span "Ship" at bounding box center [1407, 375] width 34 height 13
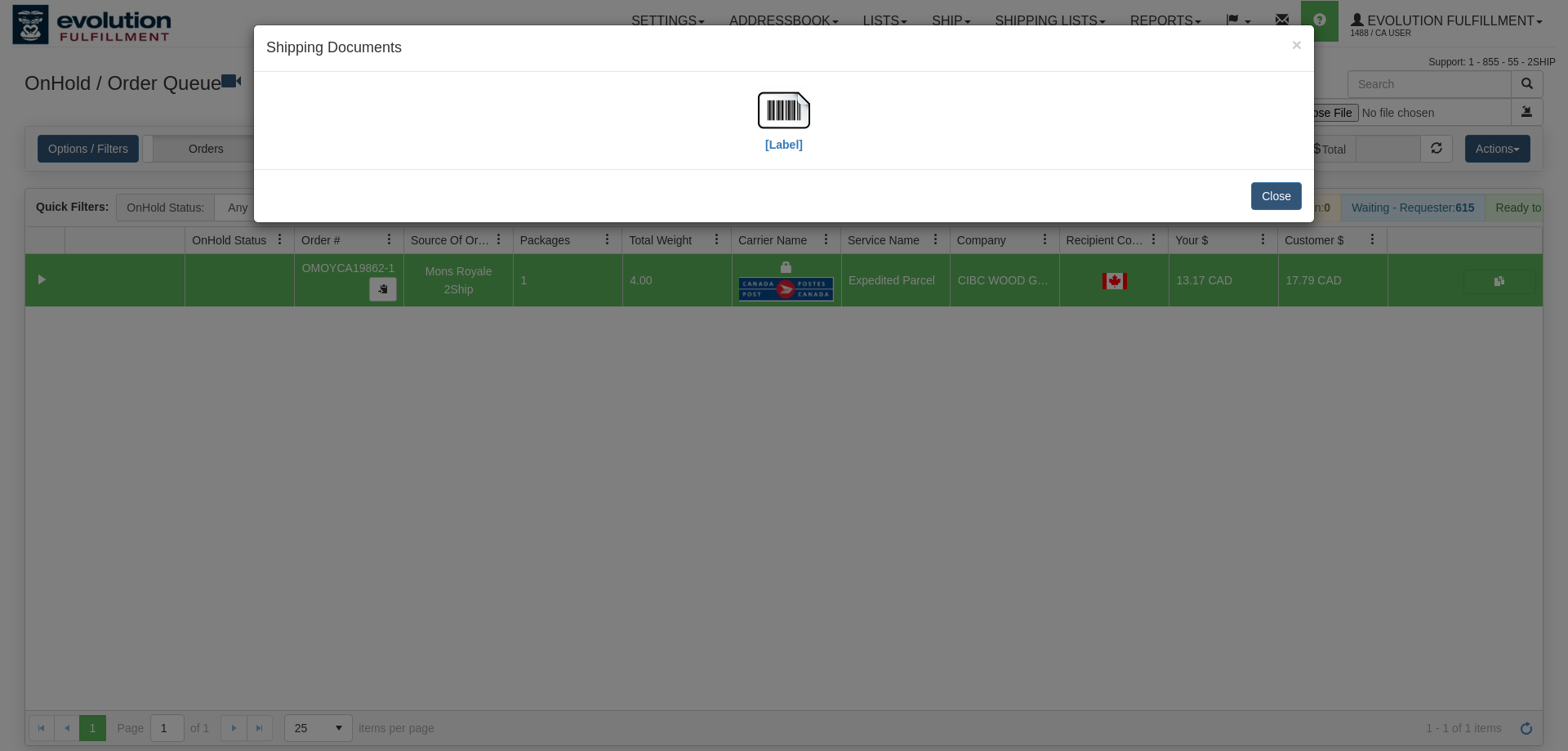
click at [804, 162] on div "[Label]" at bounding box center [784, 120] width 1061 height 97
click at [783, 143] on label "[Label]" at bounding box center [784, 144] width 38 height 16
drag, startPoint x: 593, startPoint y: 460, endPoint x: 593, endPoint y: 419, distance: 41.0
click at [593, 457] on div "× Shipping Documents [Label] Close" at bounding box center [784, 376] width 1568 height 751
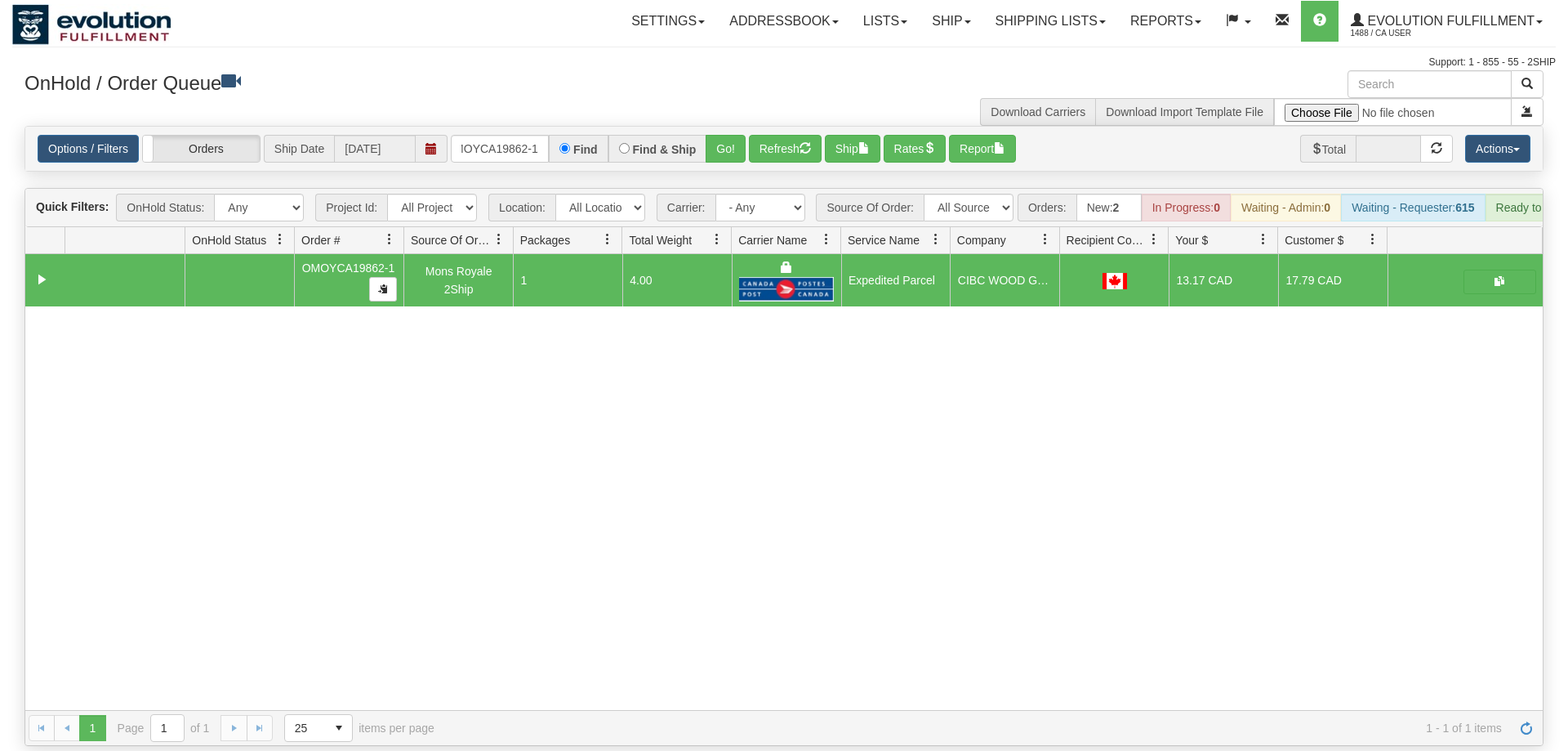
click at [507, 141] on div "Options / Filters Group Shipments Orders Ship Date 09/04/2025 OMOYCA19862-1 Fin…" at bounding box center [783, 148] width 1517 height 44
click at [540, 135] on input "OMOYCA19862-1" at bounding box center [500, 149] width 98 height 27
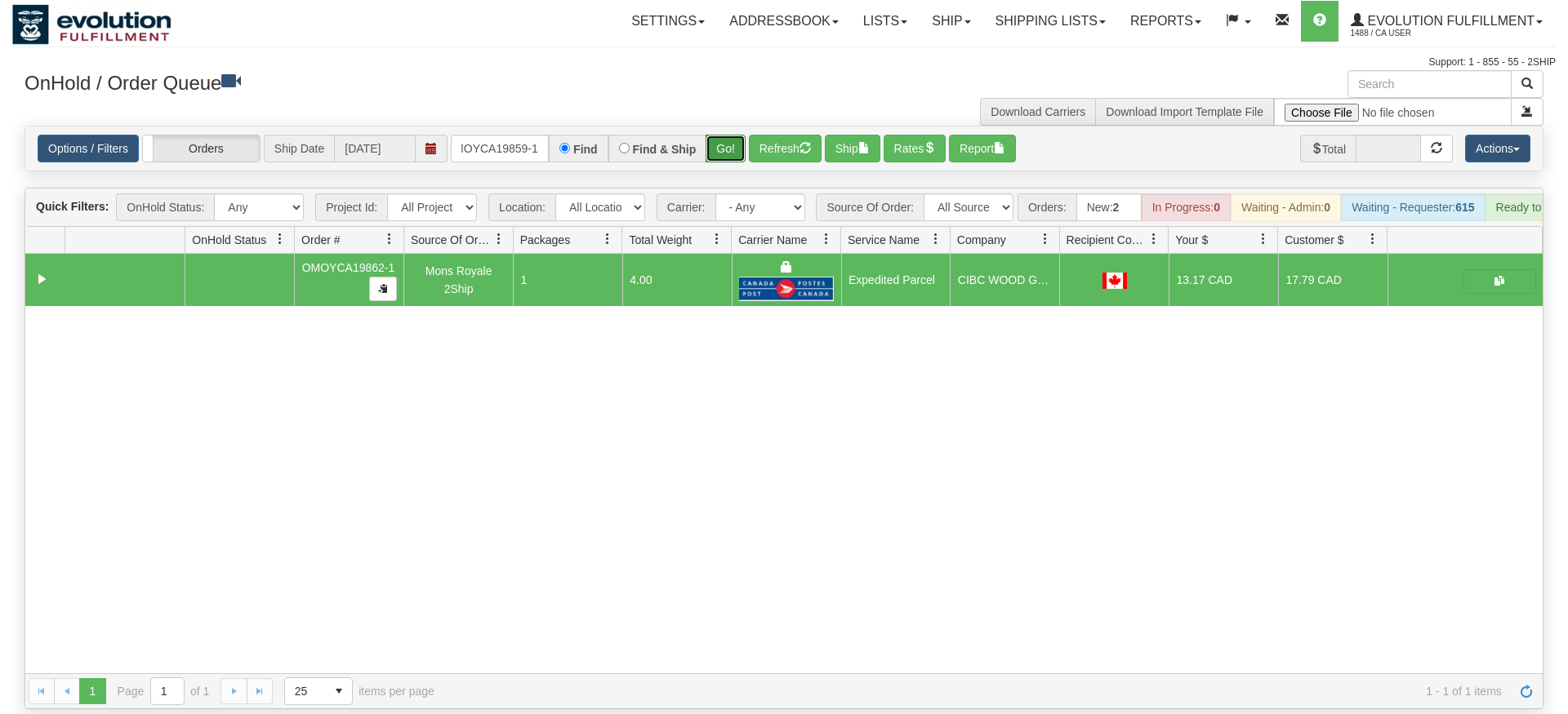
click at [732, 159] on div "Is equal to Is not equal to Contains Does not contains CAD USD EUR ZAR [PERSON_…" at bounding box center [784, 417] width 1544 height 584
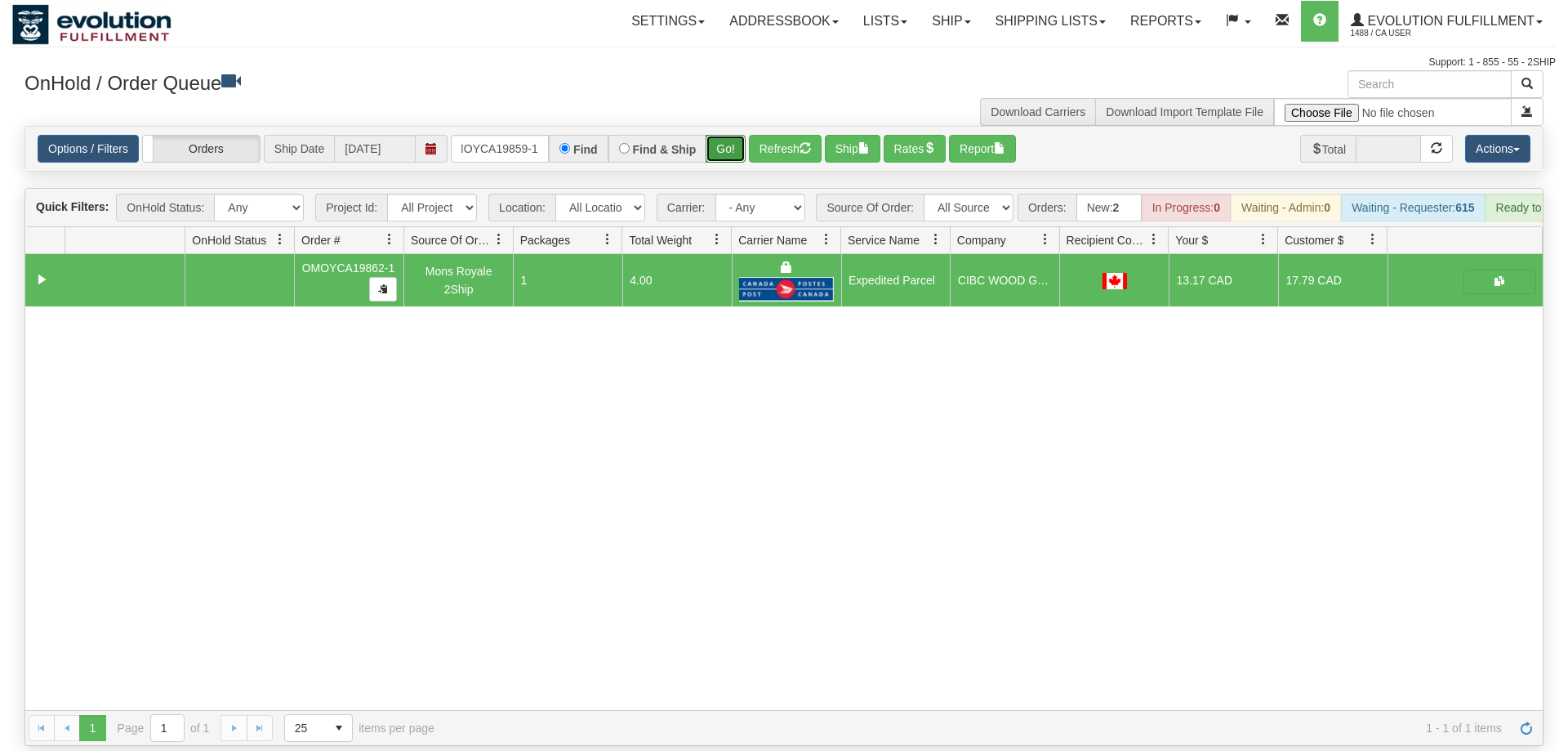
click at [726, 135] on button "Go!" at bounding box center [726, 149] width 40 height 27
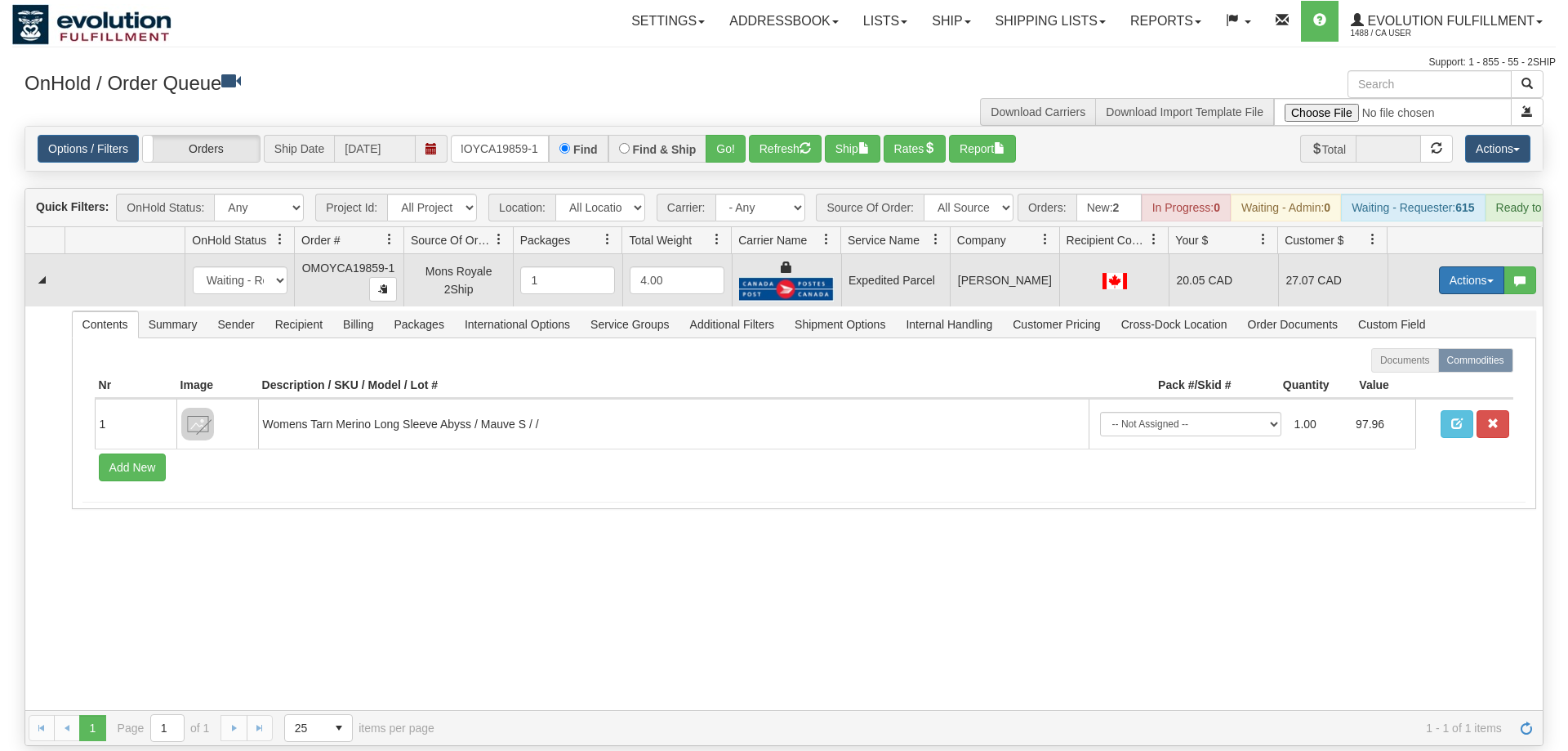
click at [1465, 266] on button "Actions" at bounding box center [1472, 280] width 65 height 27
click at [1426, 364] on link "Ship" at bounding box center [1438, 375] width 131 height 21
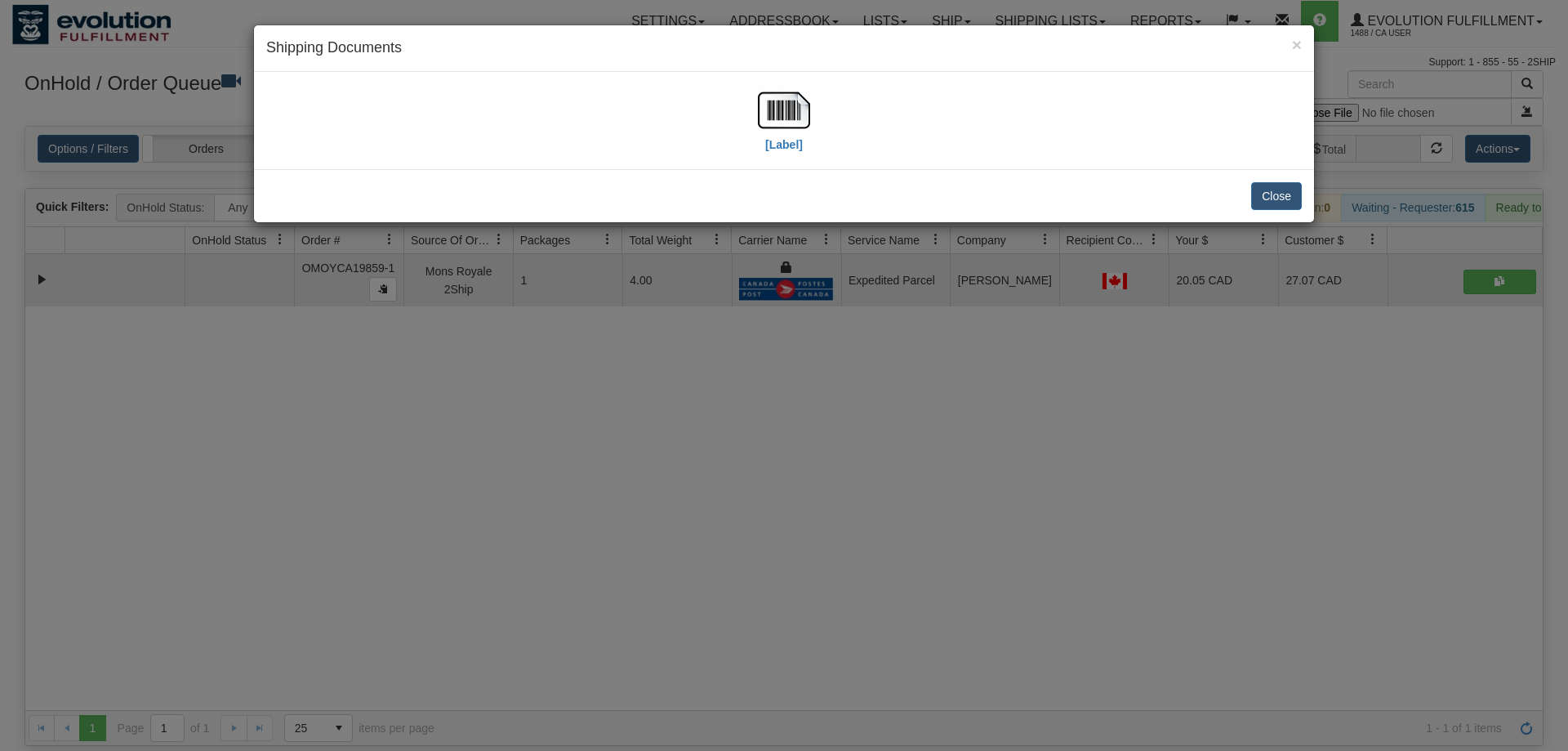
click at [726, 95] on div "[Label]" at bounding box center [784, 120] width 1036 height 73
click at [750, 106] on div "[Label]" at bounding box center [784, 120] width 1036 height 73
click at [781, 107] on img at bounding box center [784, 110] width 52 height 52
click at [1044, 298] on div "× Shipping Documents [Label] Close" at bounding box center [784, 376] width 1568 height 751
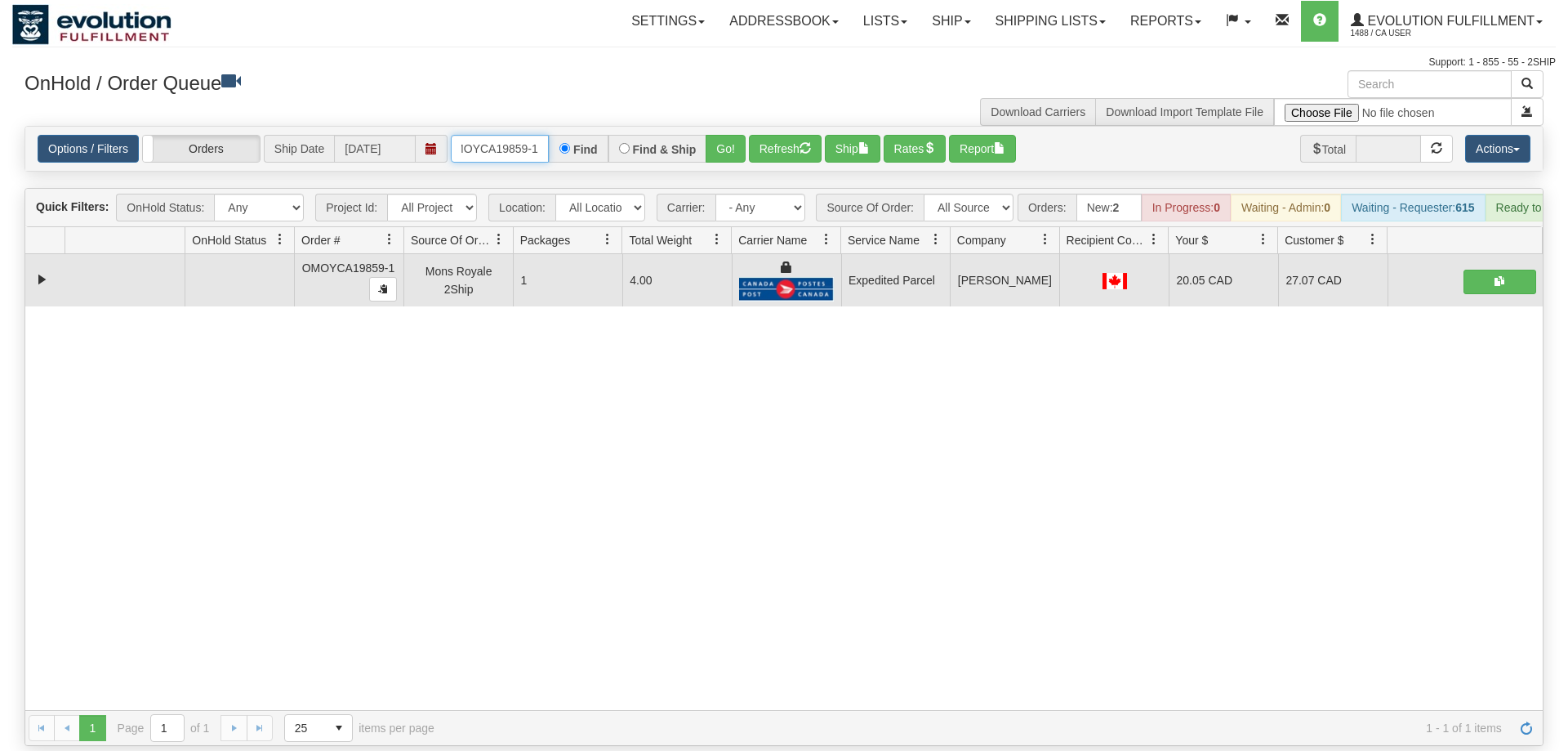
click at [526, 135] on input "OMOYCA19859-1" at bounding box center [500, 149] width 98 height 27
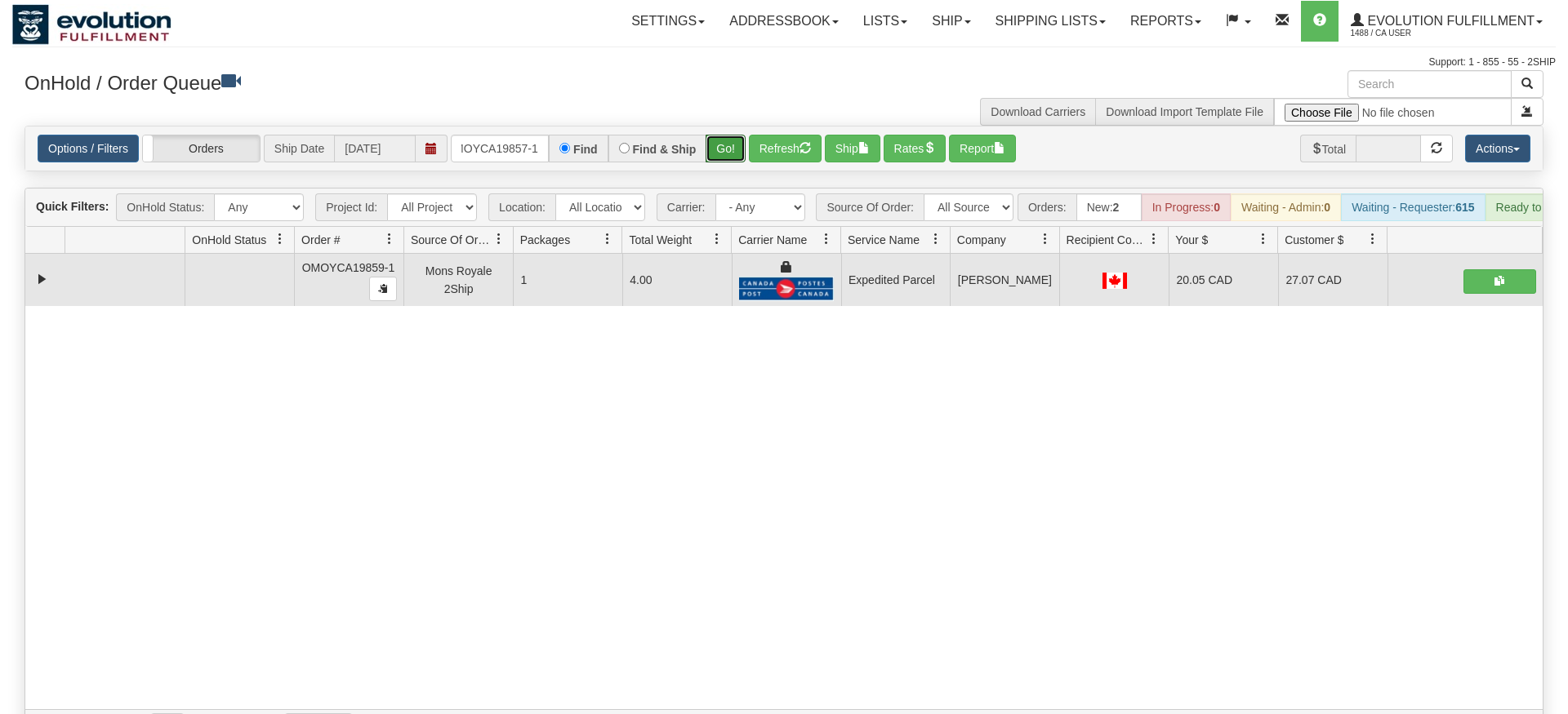
click at [716, 154] on div "Is equal to Is not equal to Contains Does not contains CAD USD EUR ZAR [PERSON_…" at bounding box center [784, 435] width 1544 height 620
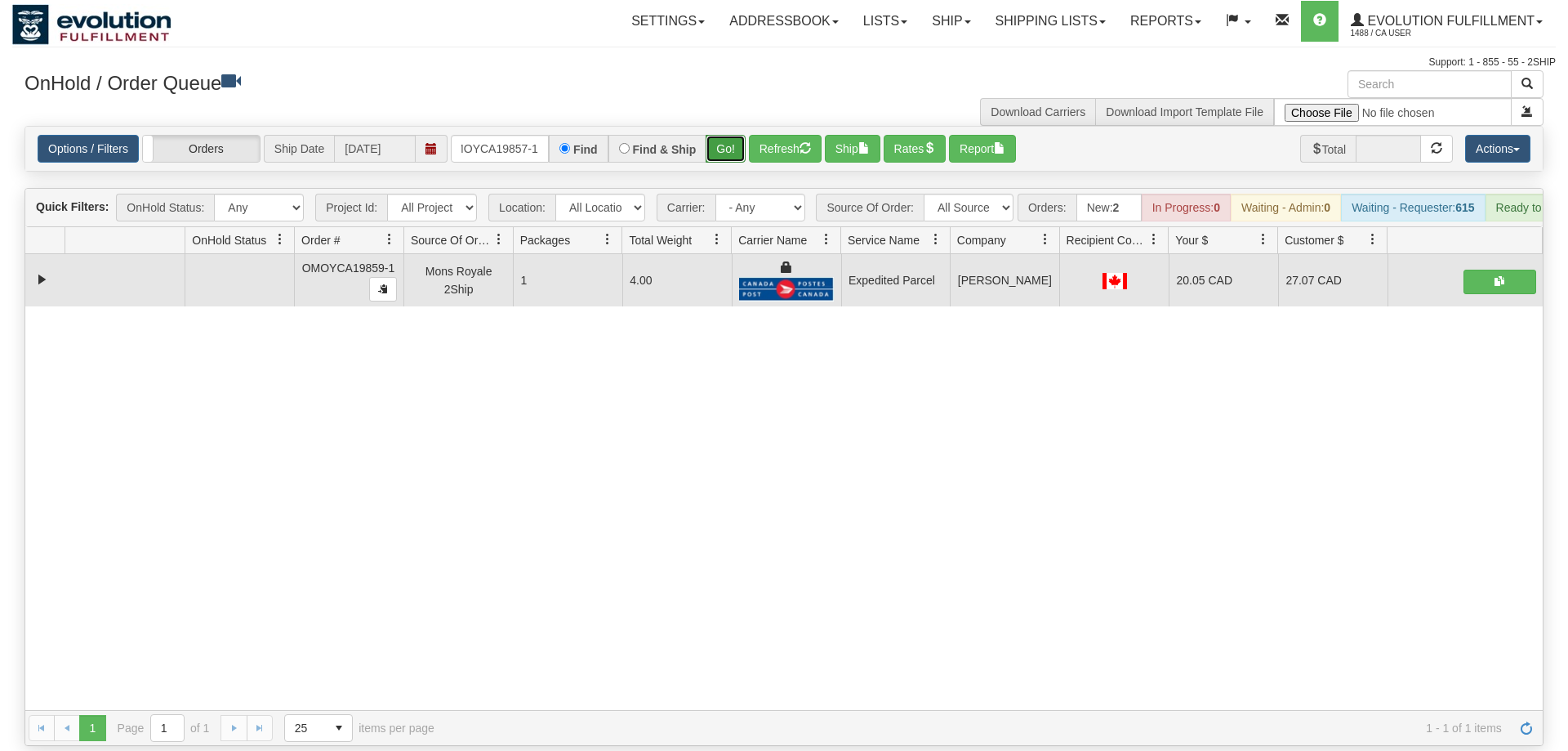
click at [723, 135] on button "Go!" at bounding box center [726, 149] width 40 height 27
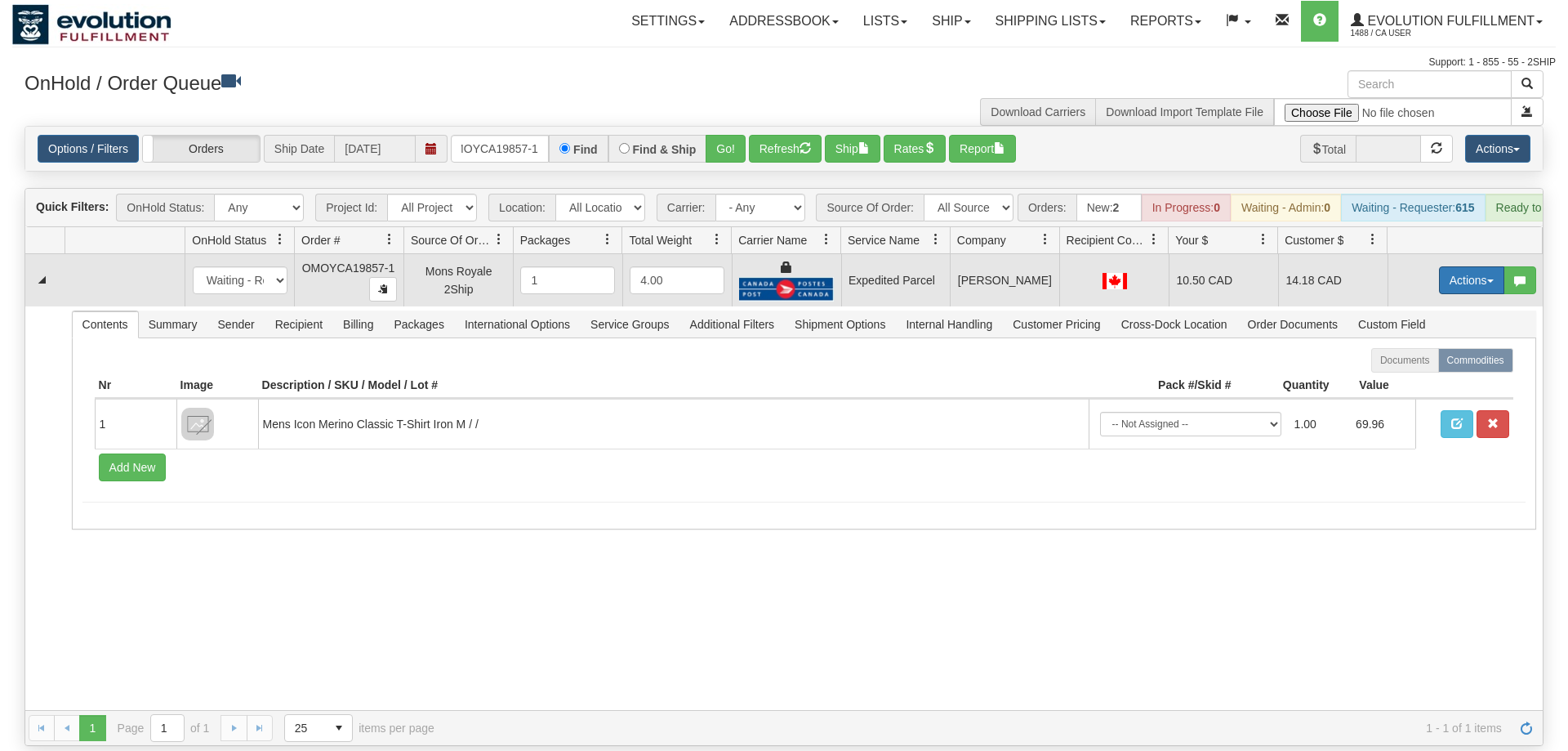
click at [1468, 266] on button "Actions" at bounding box center [1472, 280] width 65 height 27
click at [1415, 369] on span "Ship" at bounding box center [1407, 375] width 34 height 13
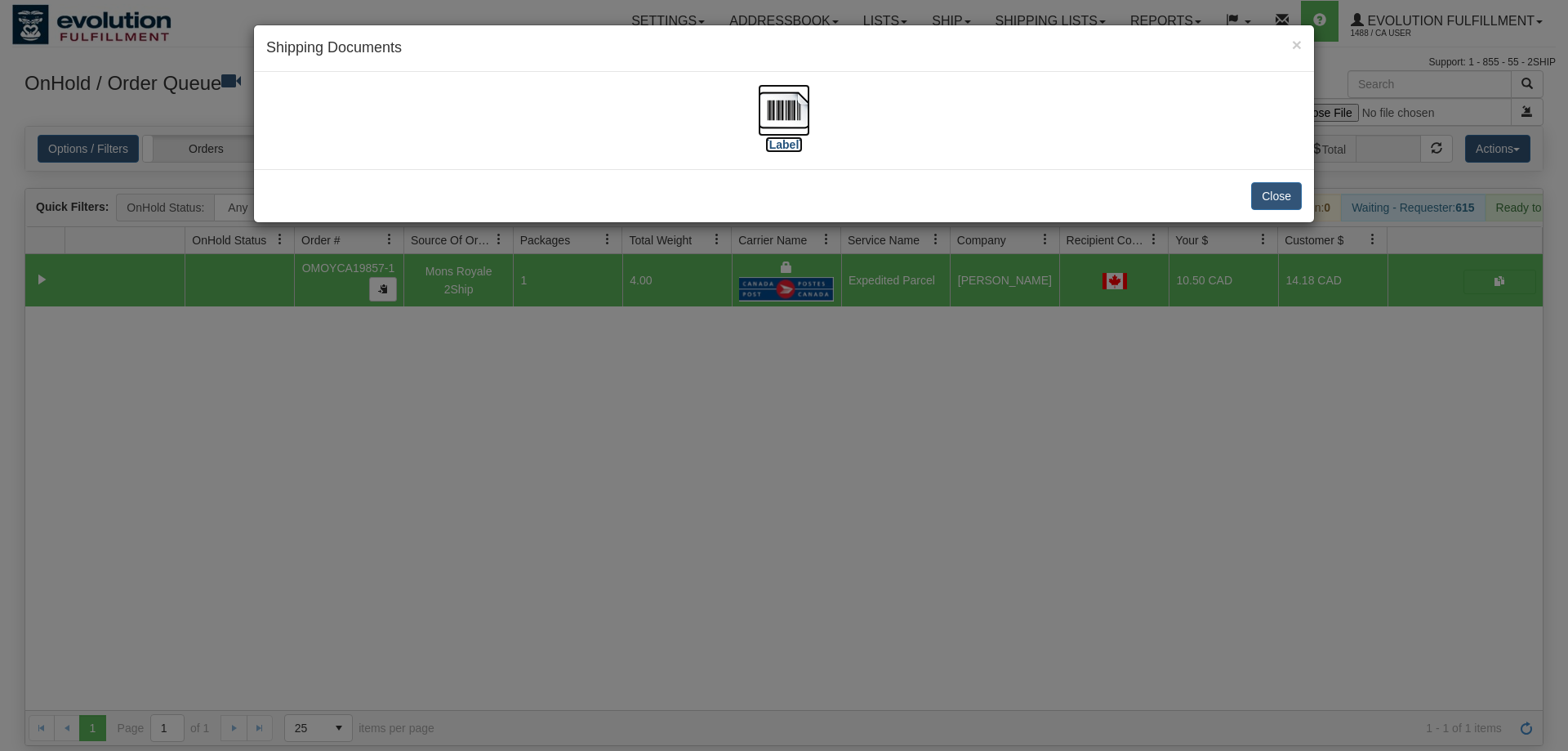
click at [791, 120] on img at bounding box center [784, 110] width 52 height 52
drag, startPoint x: 779, startPoint y: 394, endPoint x: 374, endPoint y: 180, distance: 458.1
click at [775, 394] on div "× Shipping Documents [Label] Close" at bounding box center [784, 376] width 1568 height 751
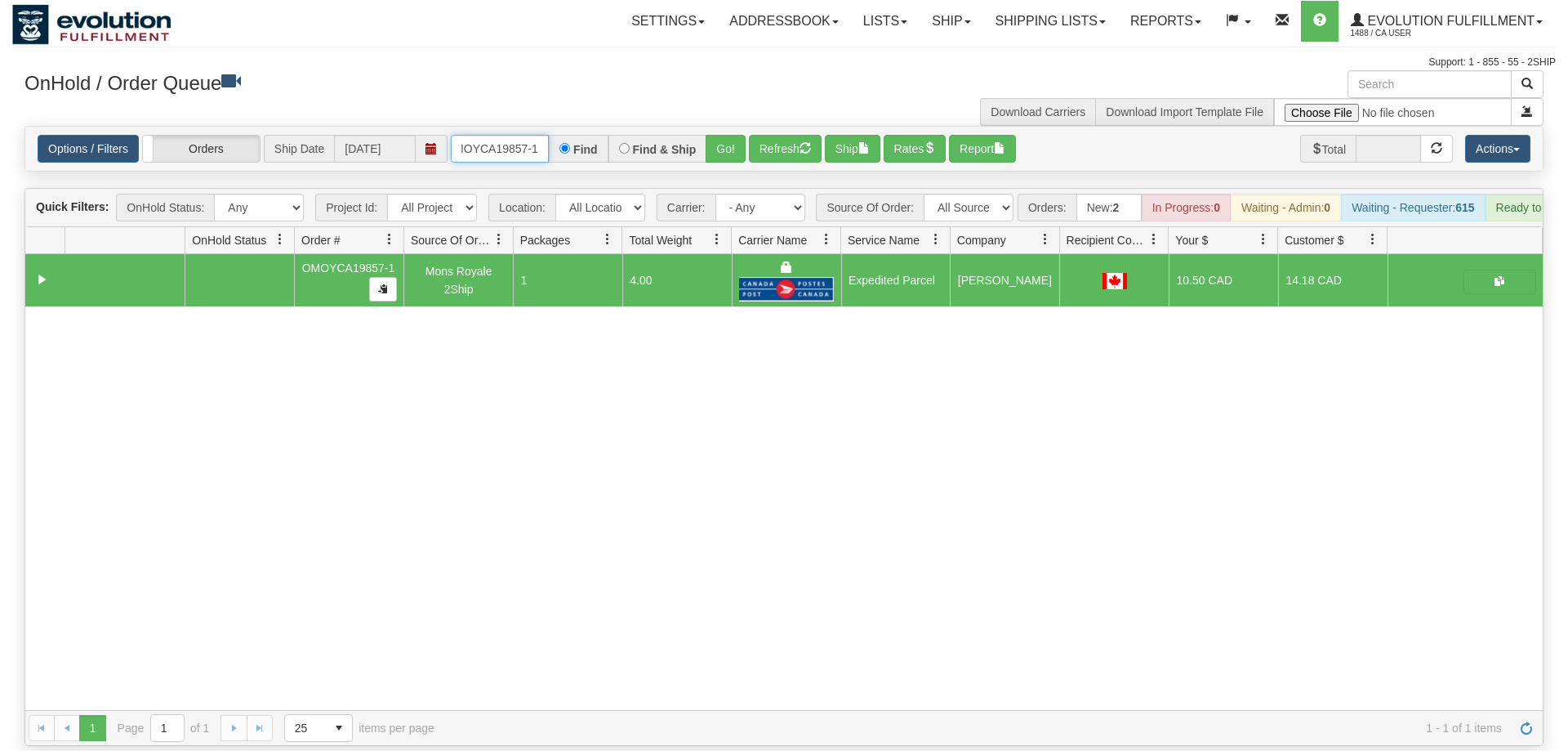
click at [523, 135] on input "OMOYCA19857-1" at bounding box center [500, 149] width 98 height 27
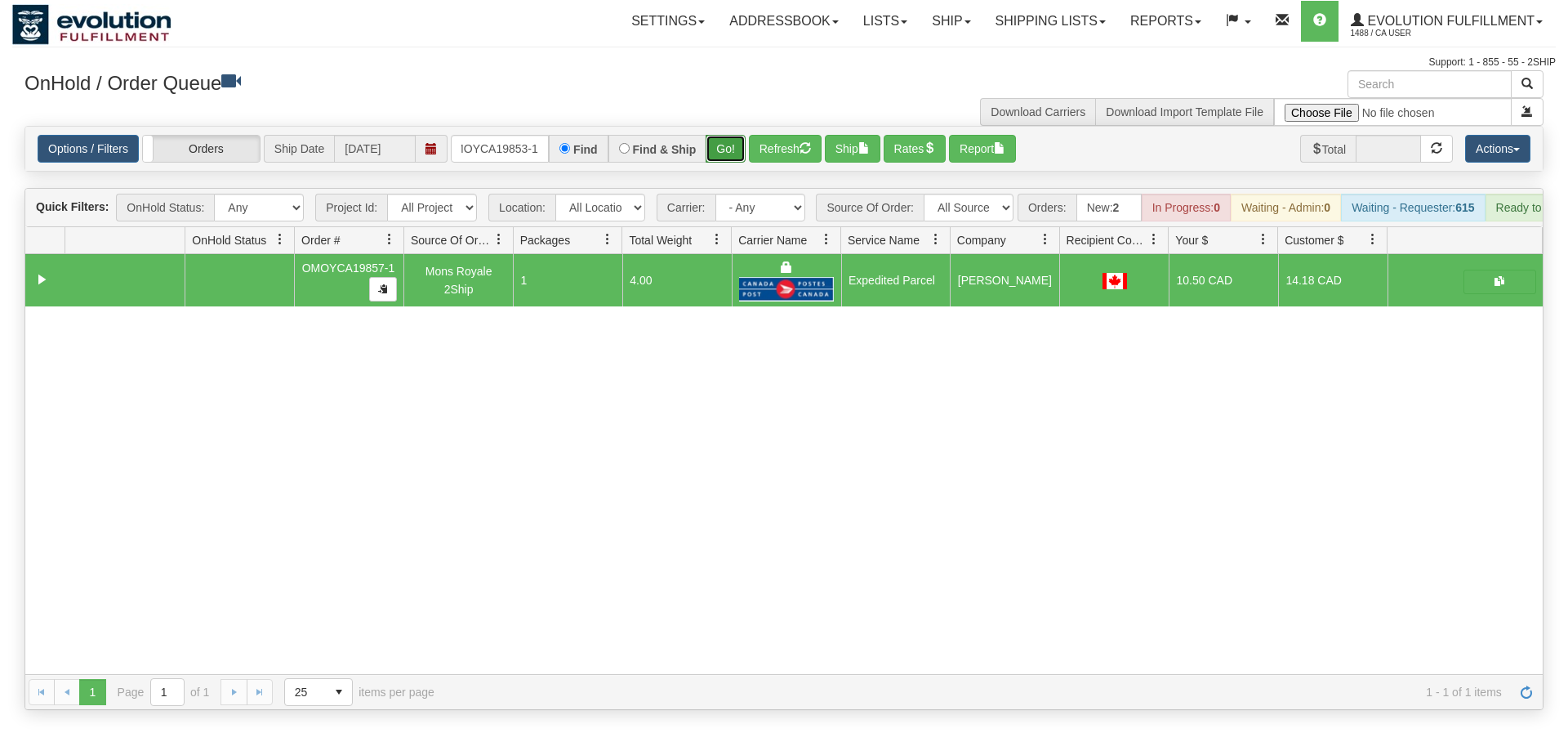
click at [708, 158] on div "Is equal to Is not equal to Contains Does not contains CAD USD EUR ZAR [PERSON_…" at bounding box center [784, 418] width 1544 height 584
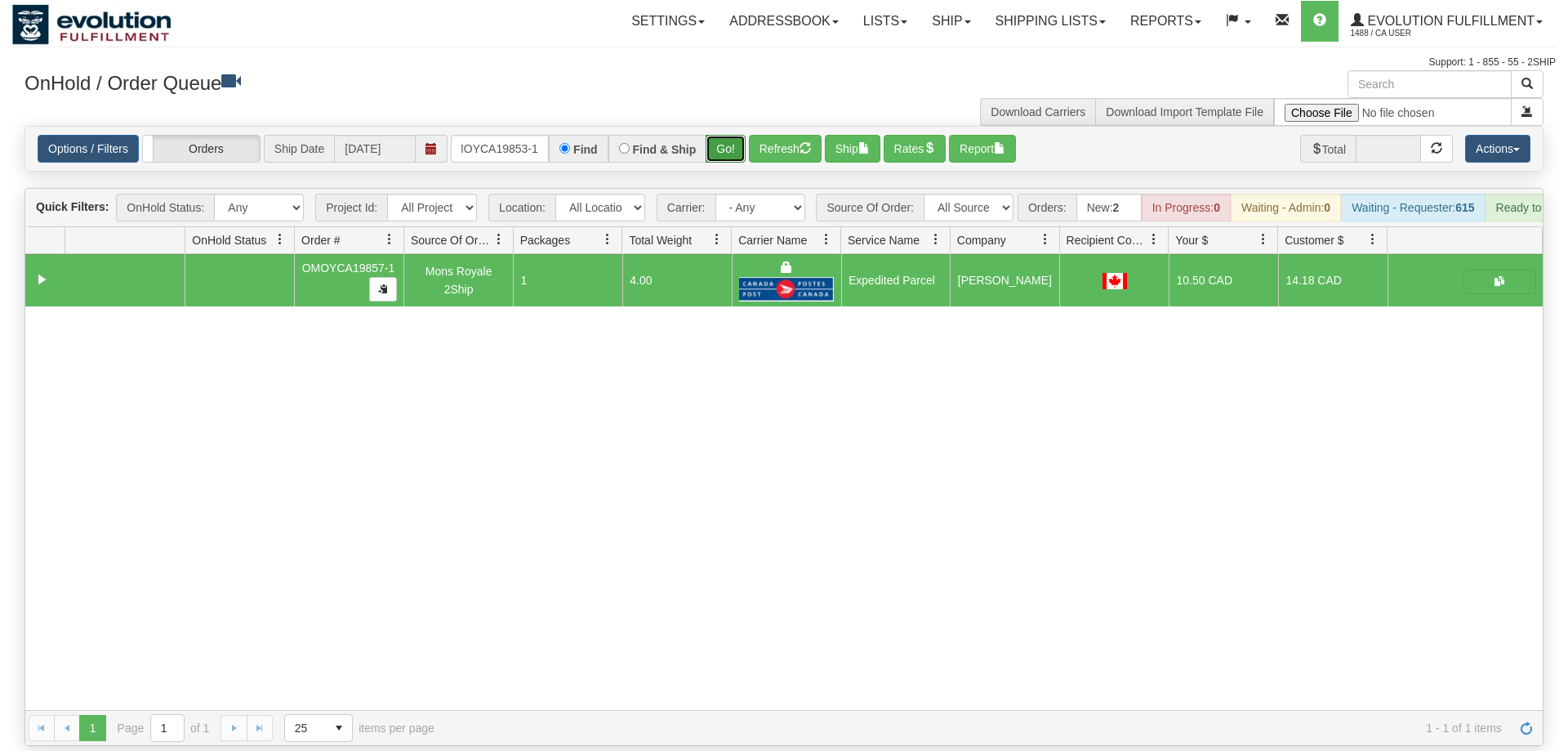
click at [735, 135] on button "Go!" at bounding box center [726, 149] width 40 height 27
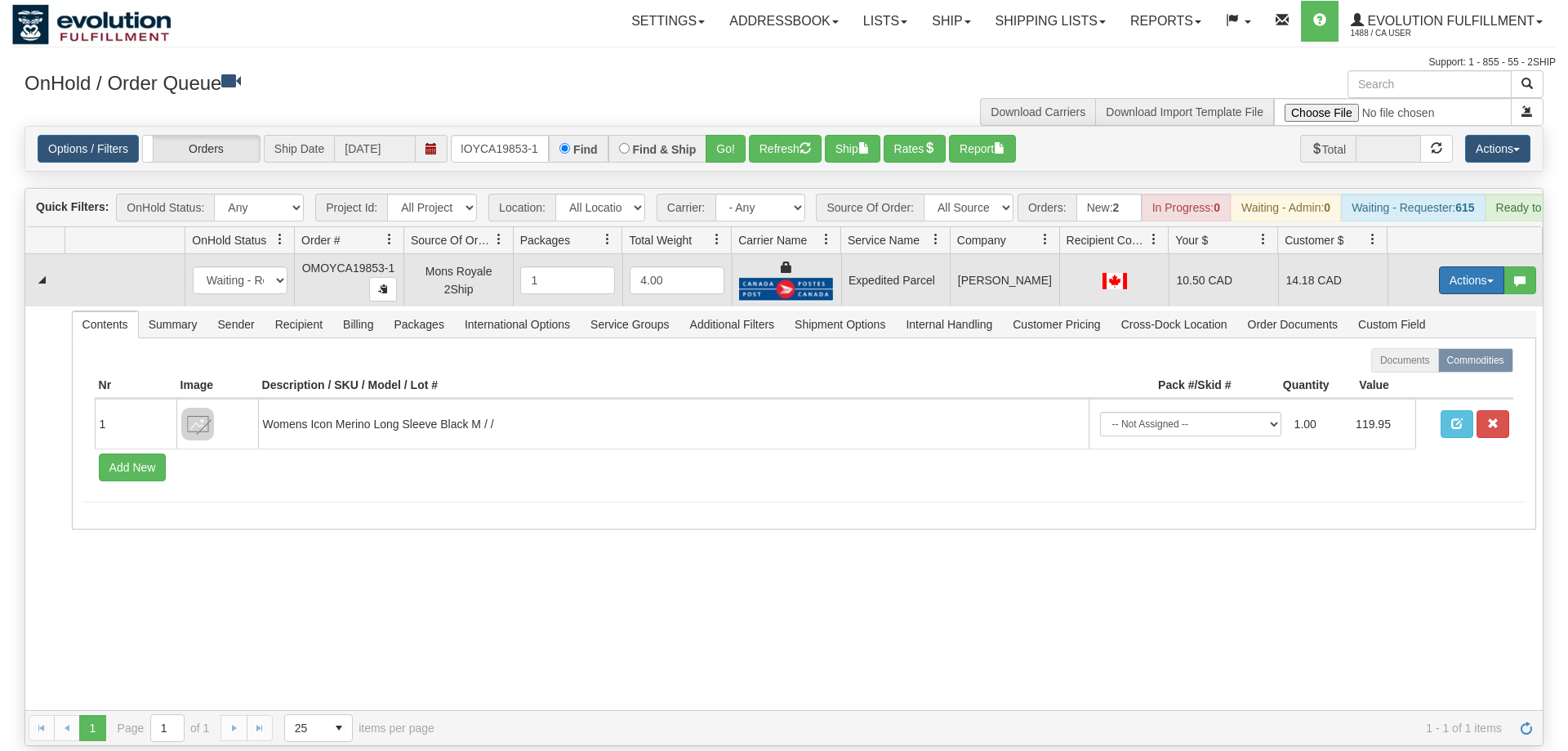
click at [1470, 266] on button "Actions" at bounding box center [1472, 280] width 65 height 27
click at [1404, 369] on span "Ship" at bounding box center [1407, 375] width 34 height 13
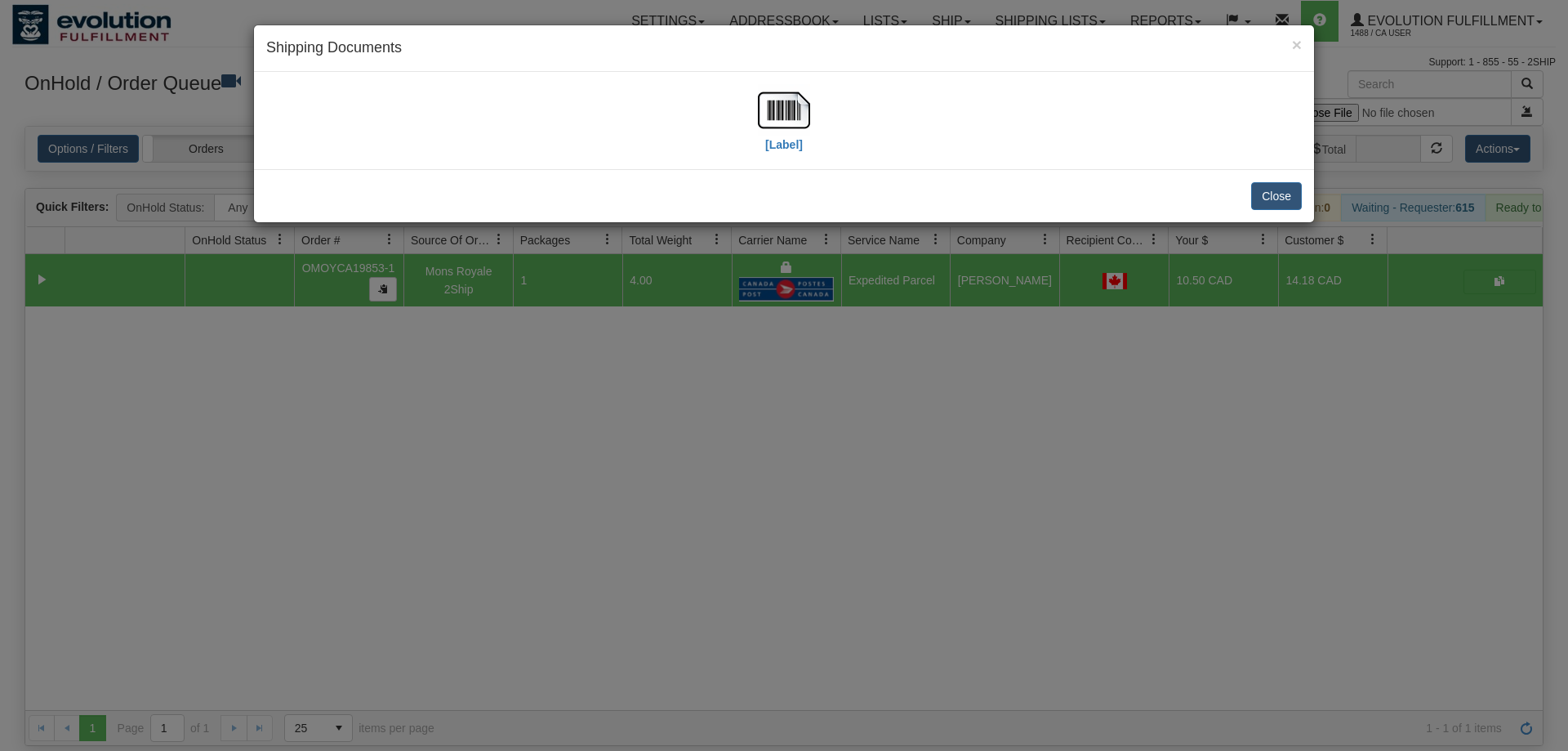
click at [811, 113] on div "[Label]" at bounding box center [784, 120] width 1036 height 73
click at [772, 127] on img at bounding box center [784, 110] width 52 height 52
drag, startPoint x: 757, startPoint y: 658, endPoint x: 513, endPoint y: 134, distance: 578.0
click at [775, 616] on div "× Shipping Documents [Label] Close" at bounding box center [784, 376] width 1568 height 751
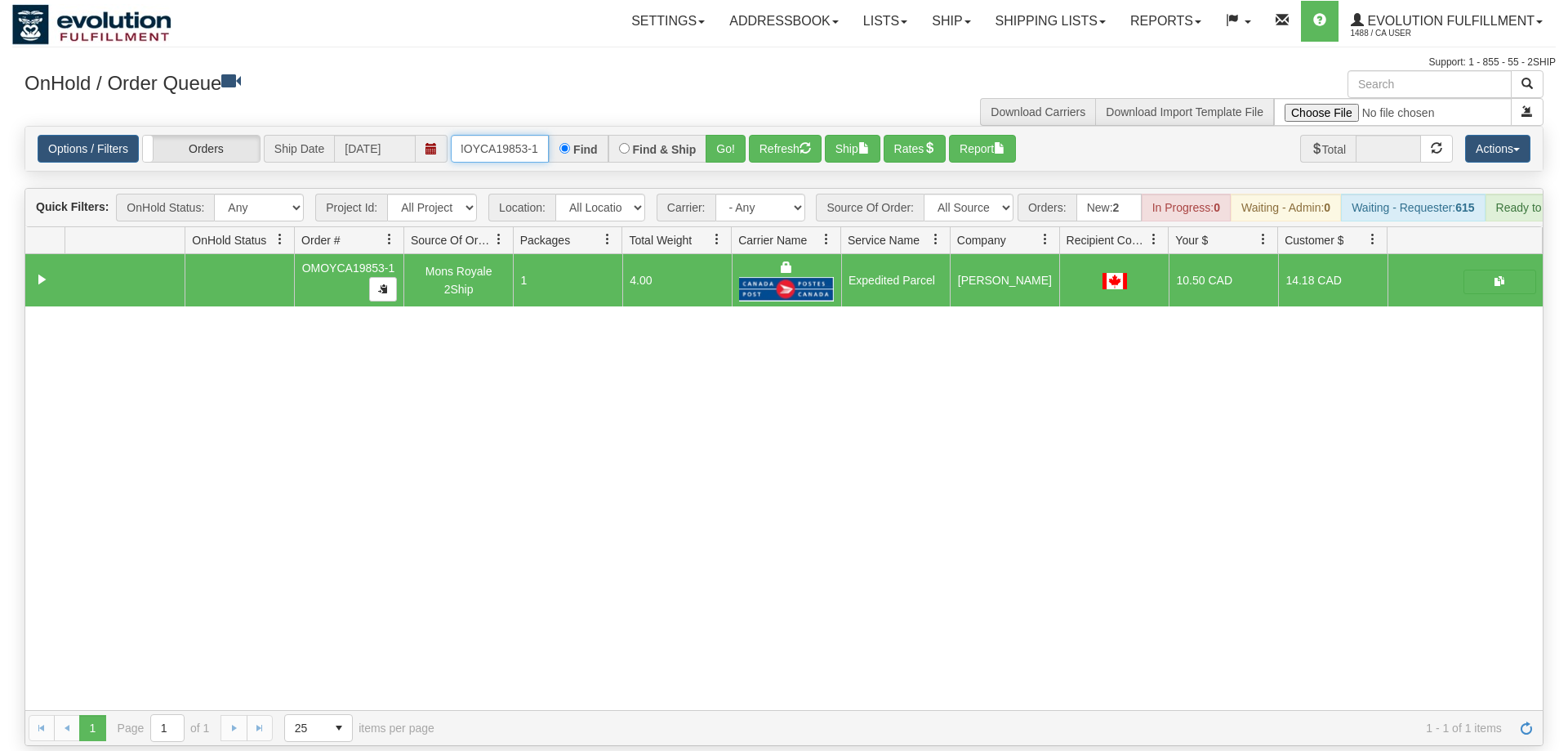
click at [498, 135] on input "OMOYCA19853-1" at bounding box center [500, 149] width 98 height 27
click at [726, 157] on div "Is equal to Is not equal to Contains Does not contains CAD USD EUR ZAR [PERSON_…" at bounding box center [784, 436] width 1544 height 620
click at [729, 135] on button "Go!" at bounding box center [726, 149] width 40 height 27
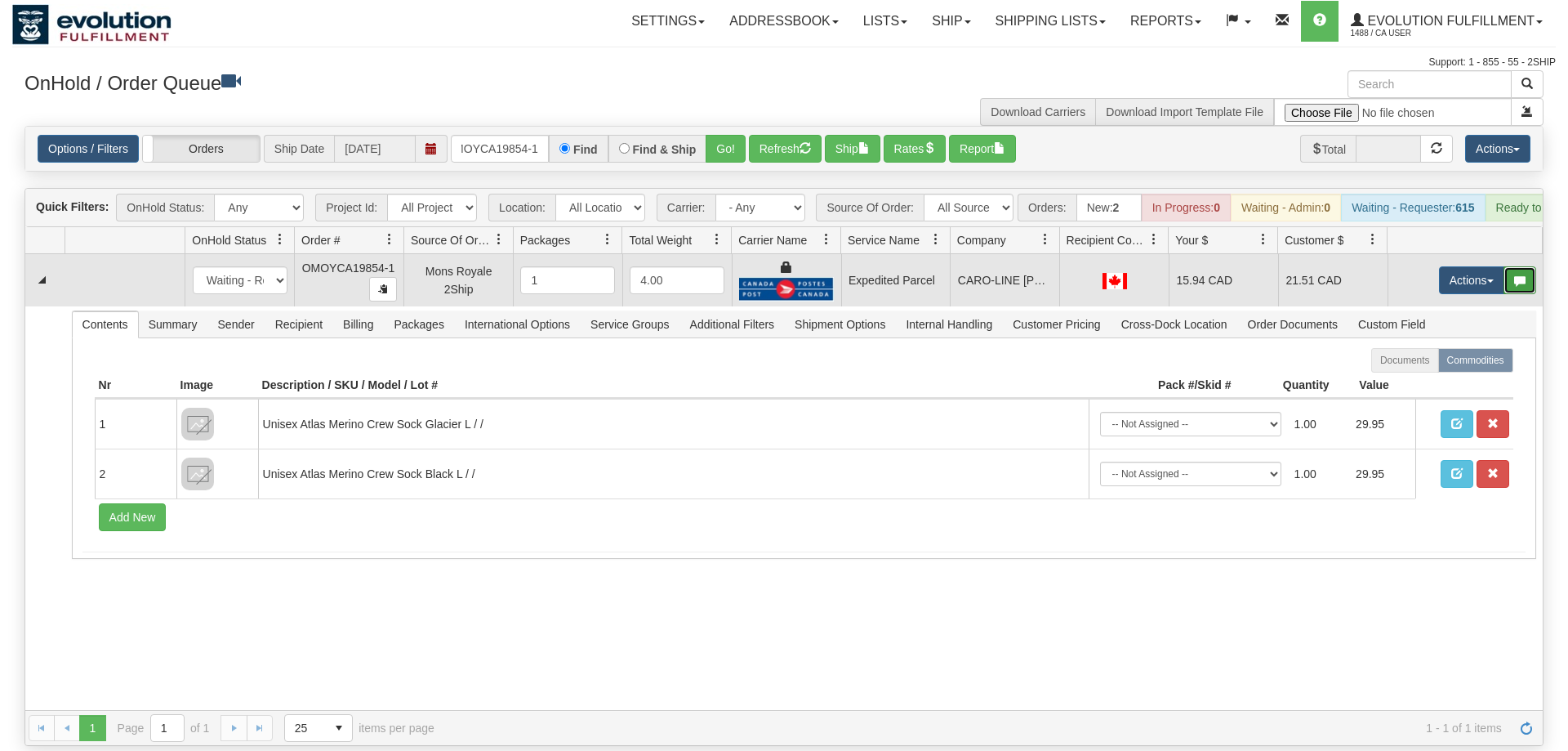
click at [1504, 266] on button "button" at bounding box center [1520, 280] width 33 height 27
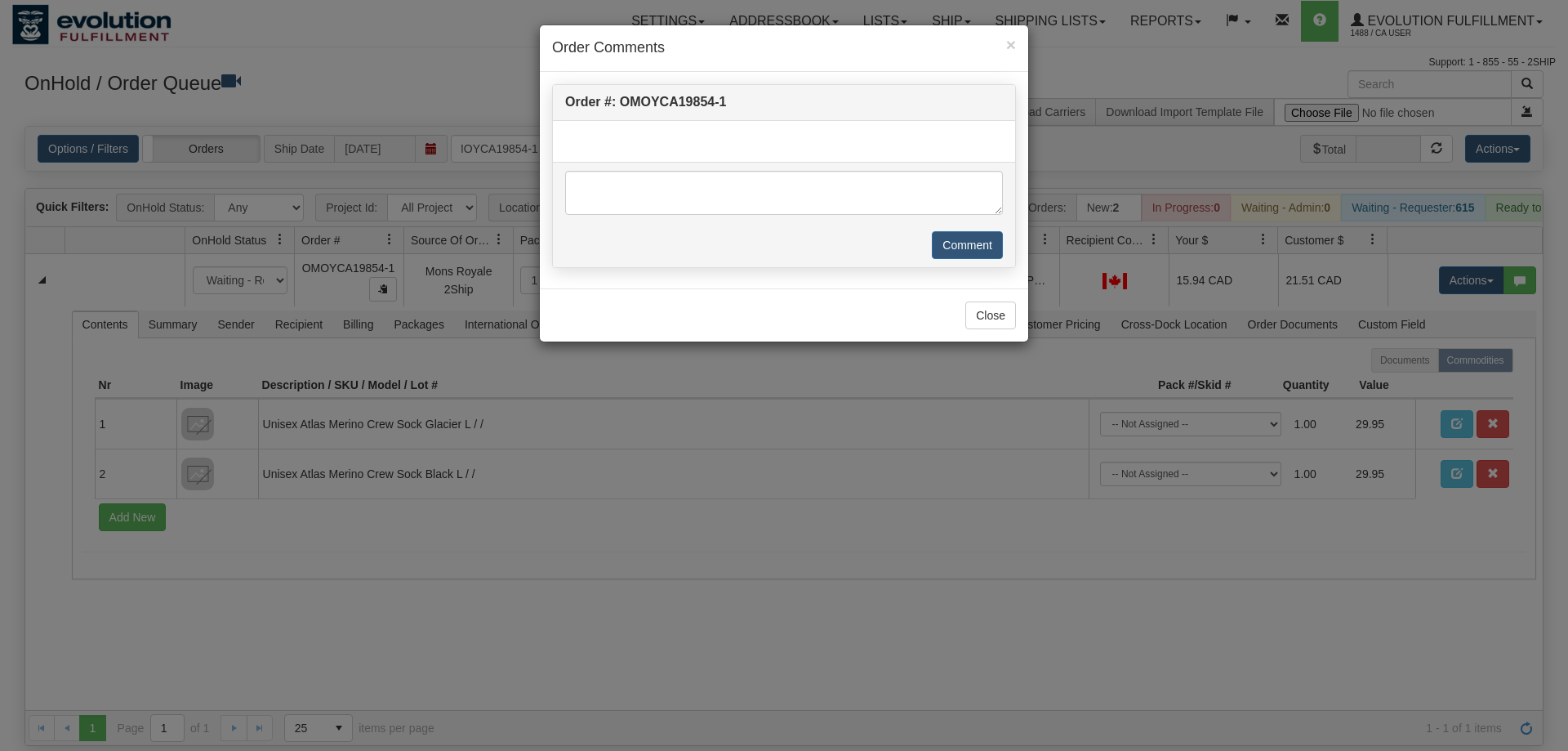
click at [1480, 261] on div "× Order Comments Order #: OMOYCA19854-1 Comment Close" at bounding box center [784, 376] width 1568 height 751
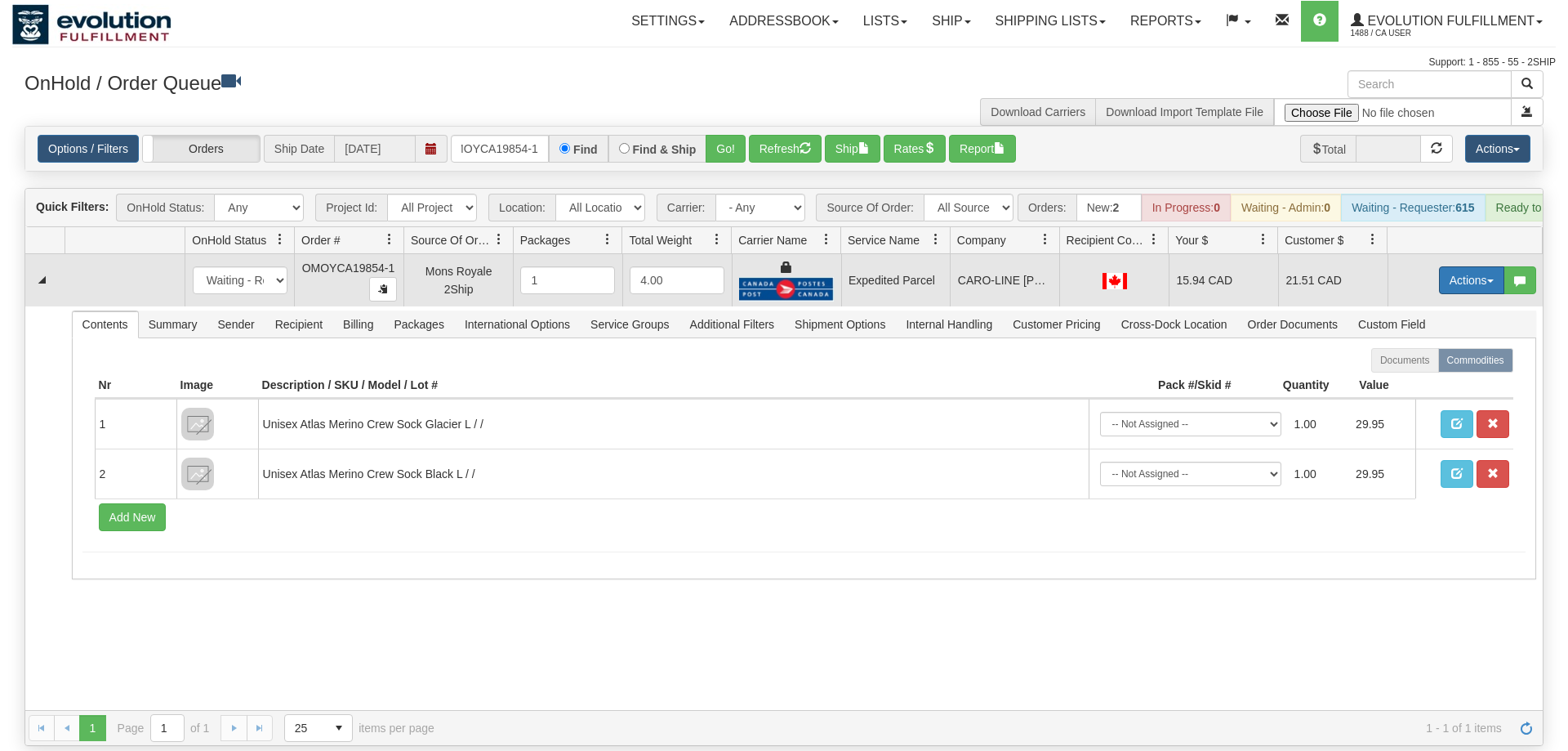
click at [1467, 266] on button "Actions" at bounding box center [1472, 280] width 65 height 27
click at [1423, 364] on link "Ship" at bounding box center [1438, 375] width 131 height 21
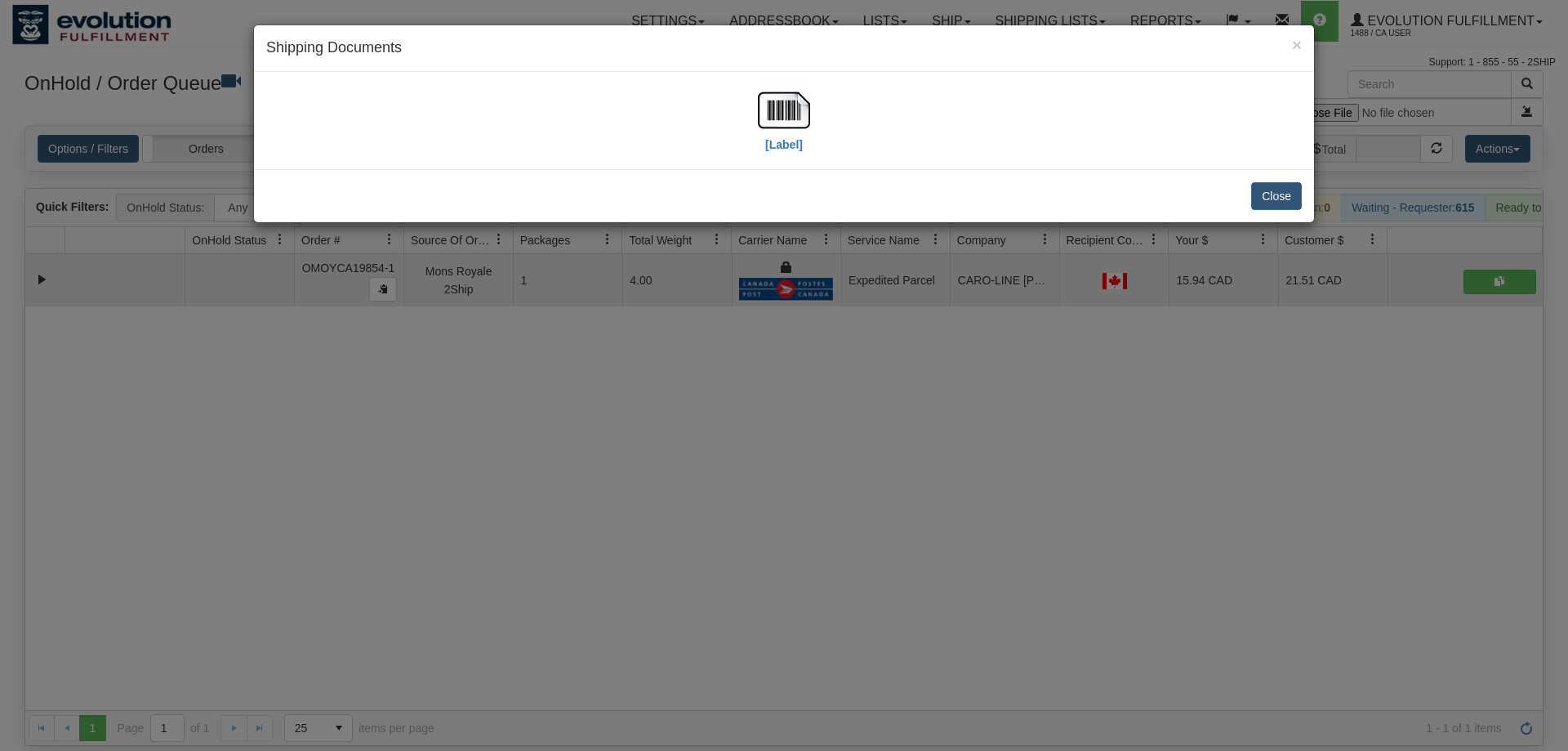
click at [749, 109] on div "[Label]" at bounding box center [784, 120] width 1036 height 73
click at [760, 109] on img at bounding box center [784, 110] width 52 height 52
drag, startPoint x: 1058, startPoint y: 400, endPoint x: 523, endPoint y: 122, distance: 602.9
click at [1054, 395] on div "× Shipping Documents [Label] Close" at bounding box center [784, 376] width 1568 height 751
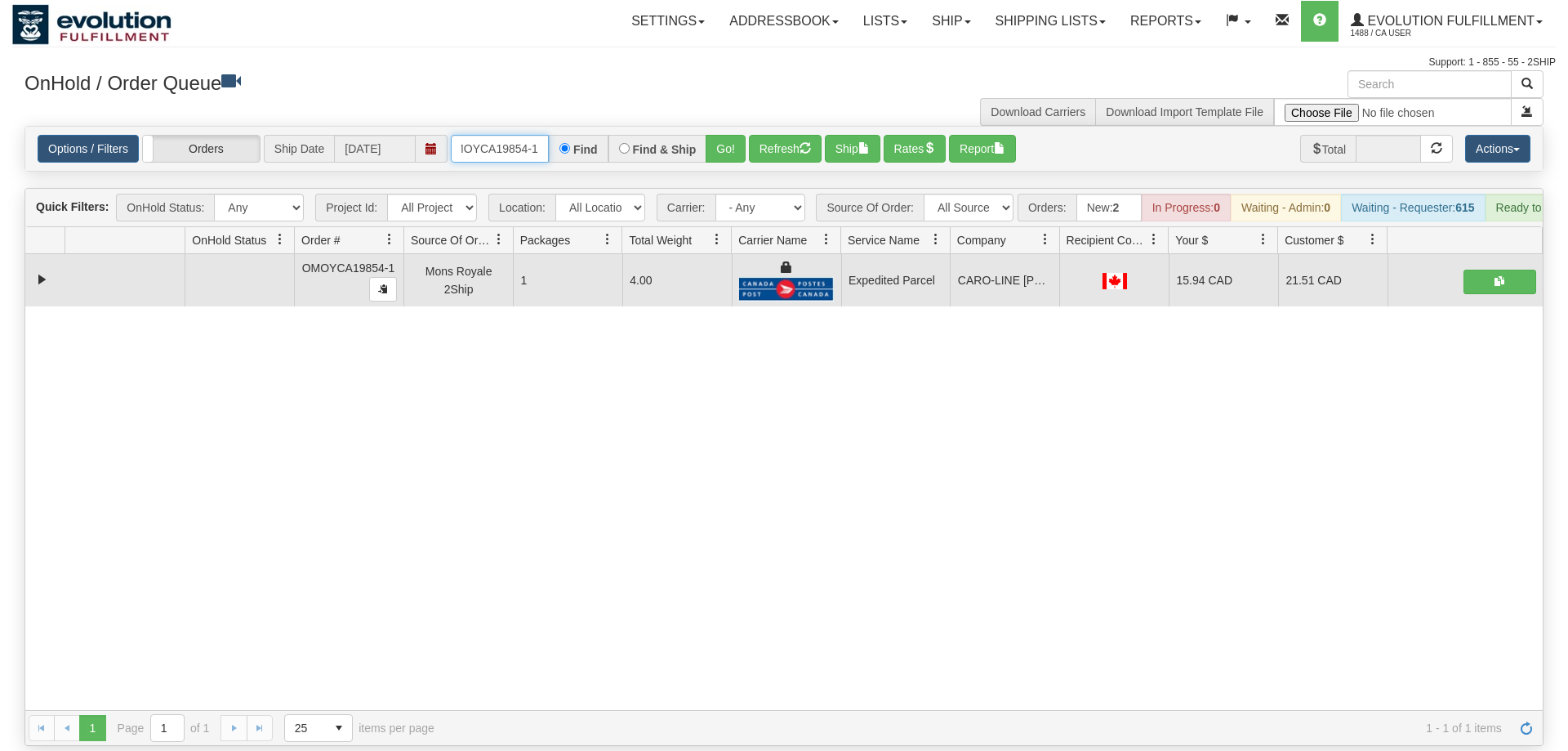
click at [537, 137] on input "OMOYCA19854-1" at bounding box center [500, 149] width 98 height 27
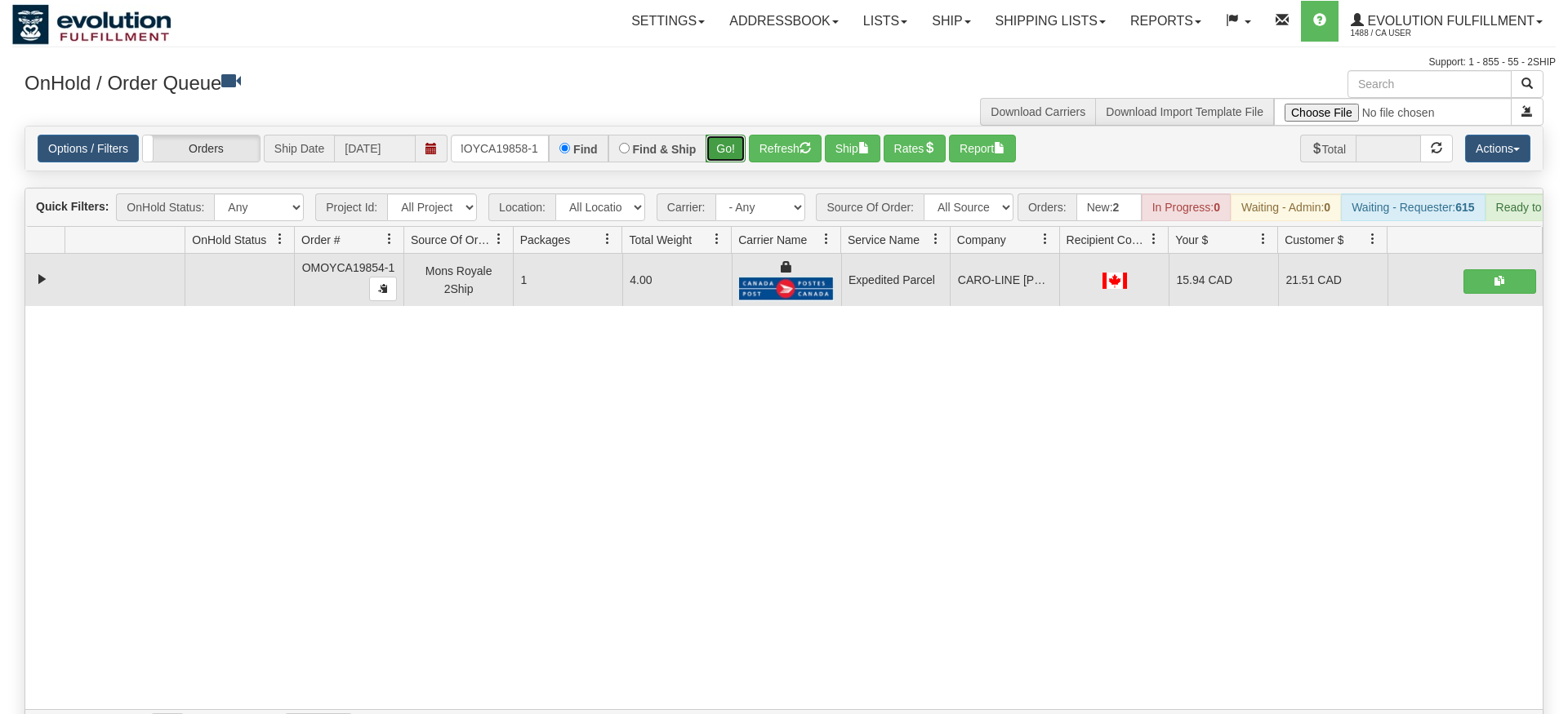
click at [720, 157] on div "Is equal to Is not equal to Contains Does not contains CAD USD EUR ZAR [PERSON_…" at bounding box center [784, 435] width 1544 height 620
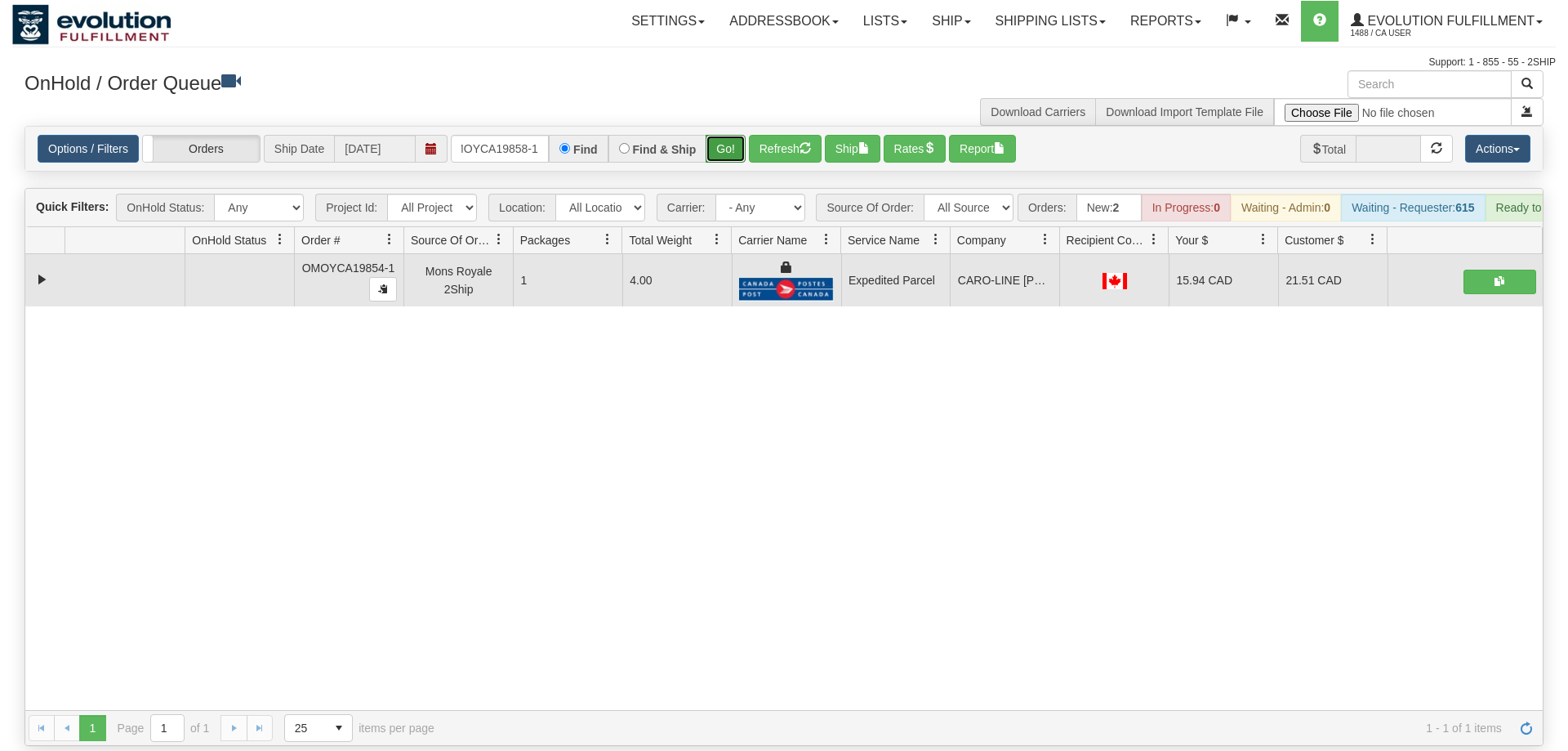
click at [728, 135] on button "Go!" at bounding box center [726, 149] width 40 height 27
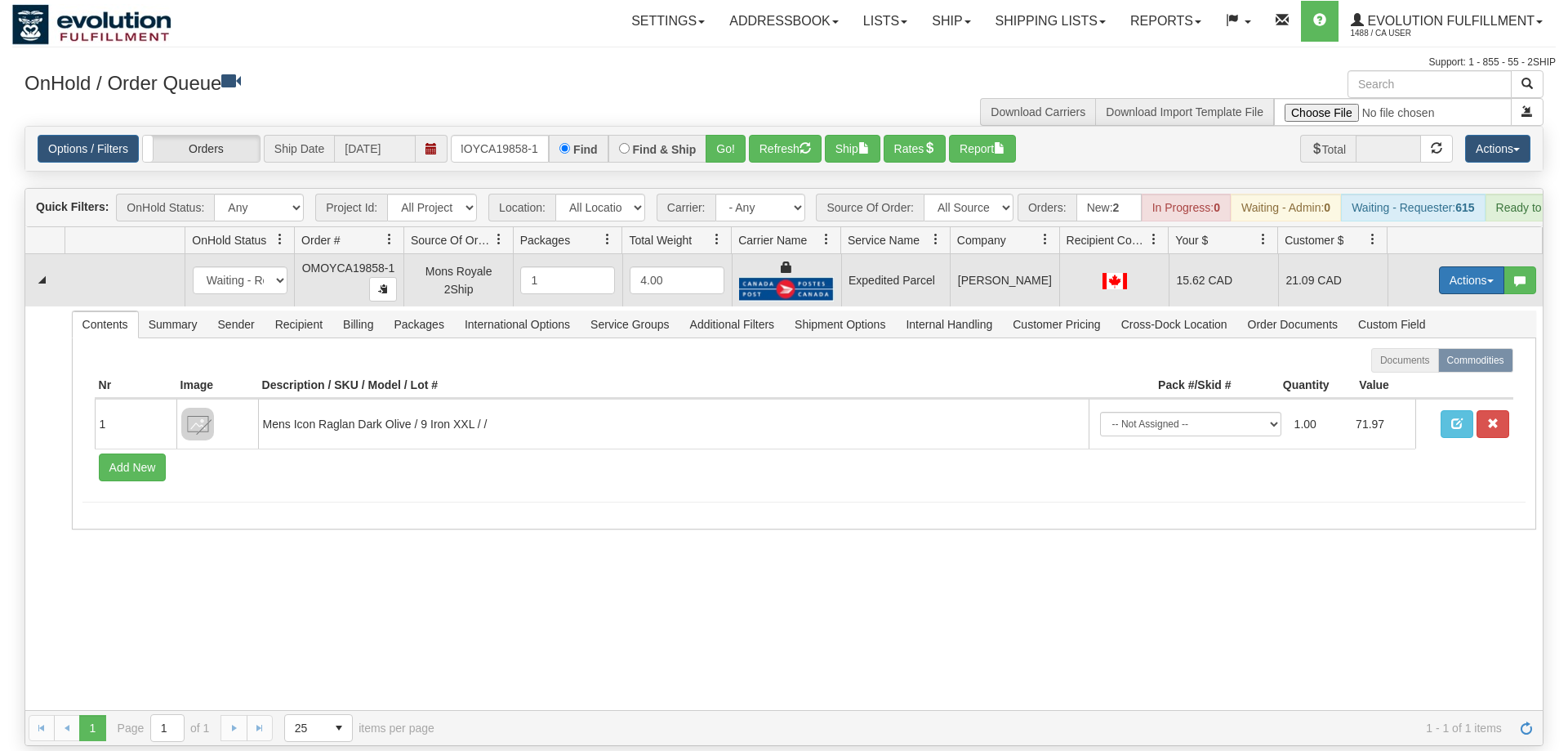
click at [1480, 266] on button "Actions" at bounding box center [1472, 280] width 65 height 27
click at [1395, 364] on link "Ship" at bounding box center [1438, 375] width 131 height 21
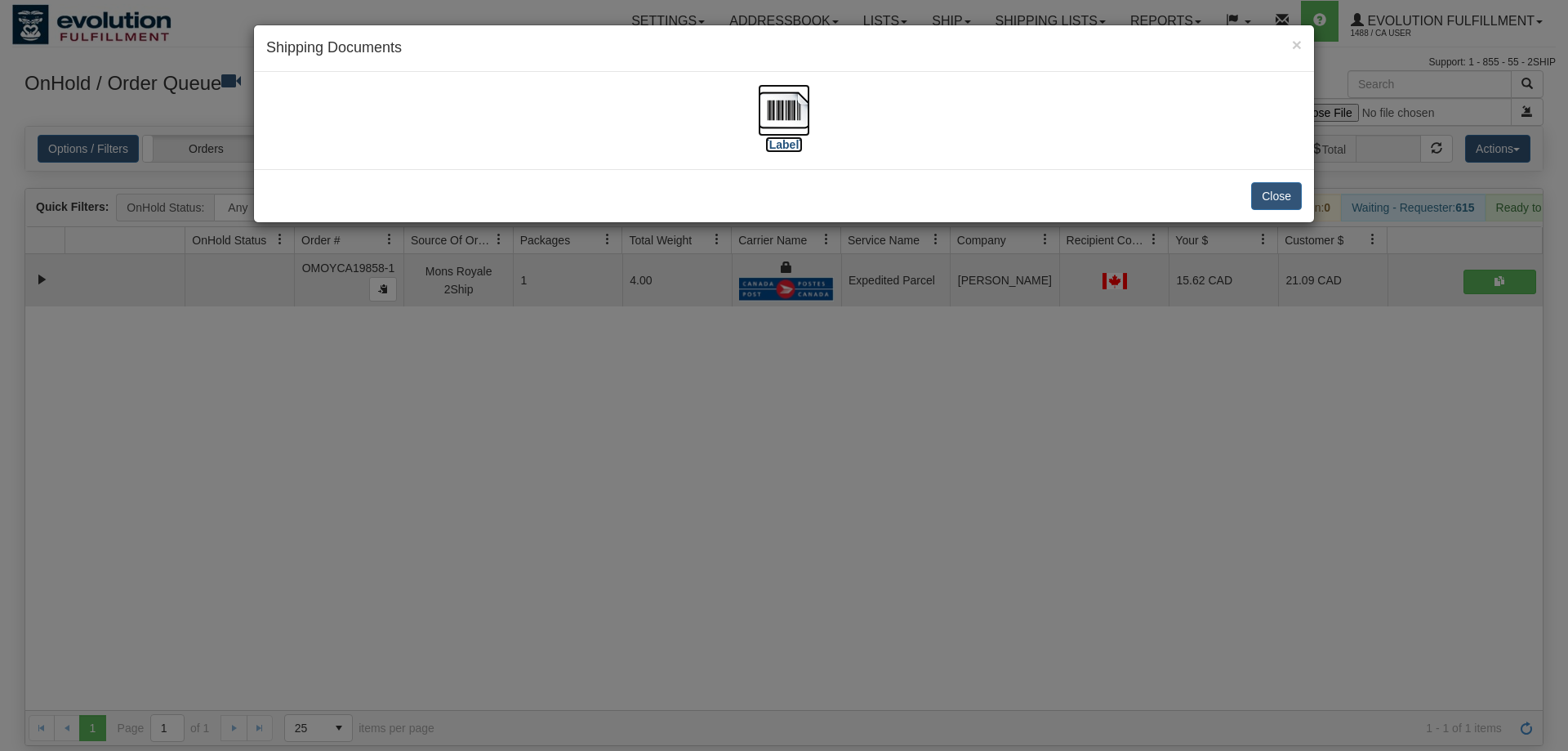
click at [781, 140] on label "[Label]" at bounding box center [784, 144] width 38 height 16
drag, startPoint x: 857, startPoint y: 493, endPoint x: 679, endPoint y: 302, distance: 261.1
click at [858, 491] on div "× Shipping Documents [Label] Close" at bounding box center [784, 376] width 1568 height 751
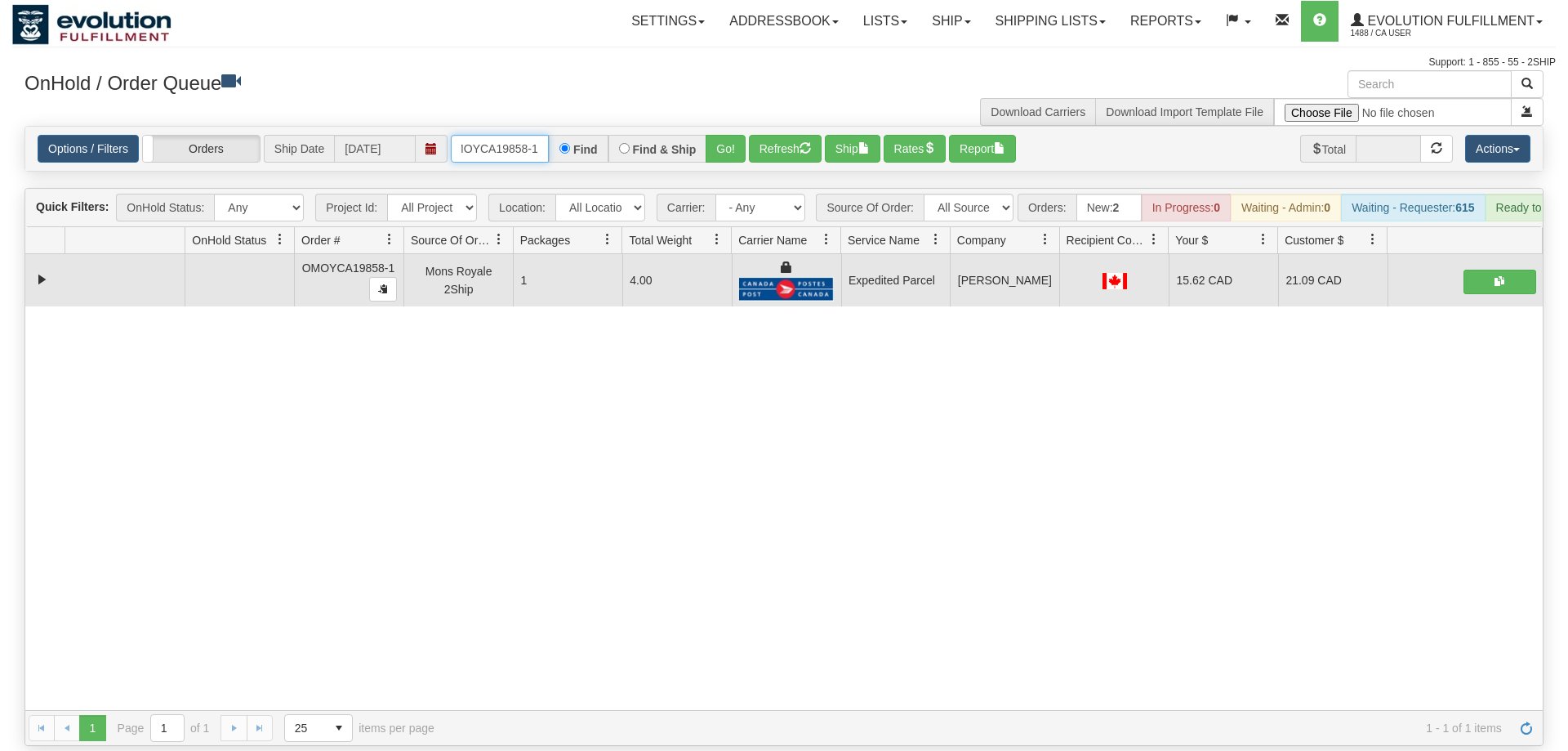
click at [543, 135] on input "OMOYCA19858-1" at bounding box center [500, 149] width 98 height 27
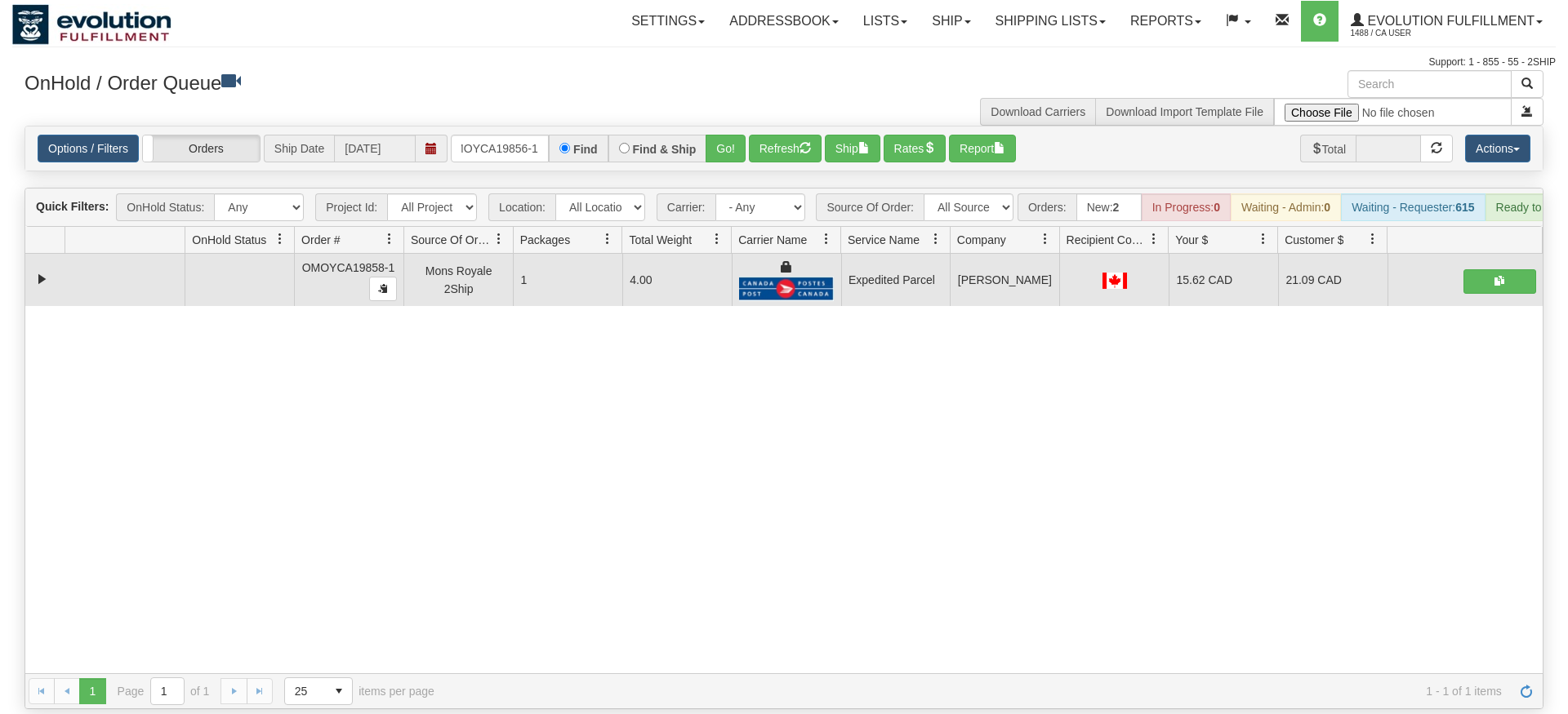
click at [747, 158] on div "Is equal to Is not equal to Contains Does not contains CAD USD EUR ZAR [PERSON_…" at bounding box center [784, 417] width 1544 height 584
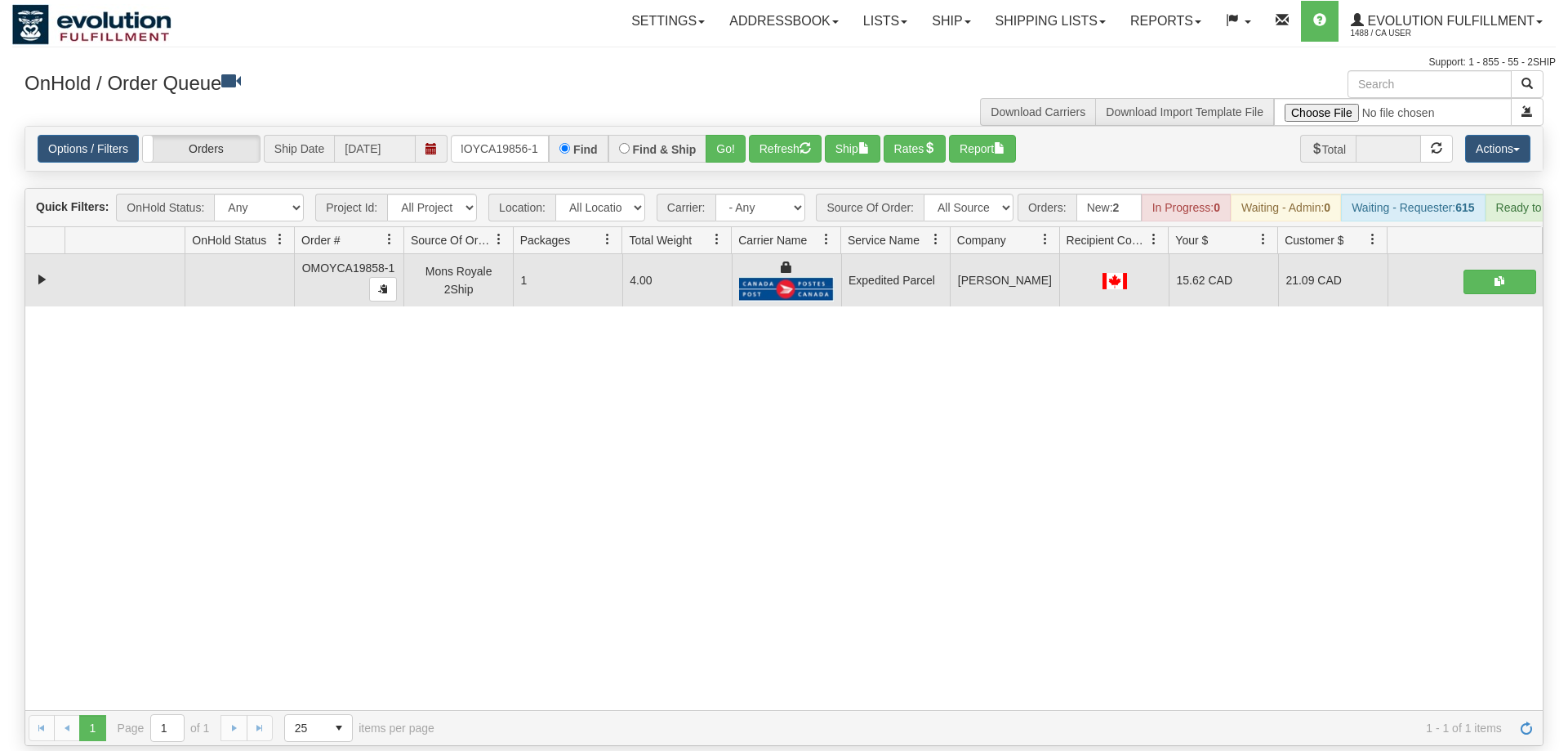
click at [745, 142] on div "Options / Filters Group Shipments Orders Ship Date 09/04/2025 OMOYCA19856-1 Fin…" at bounding box center [783, 148] width 1517 height 44
click at [744, 137] on button "Go!" at bounding box center [726, 149] width 40 height 27
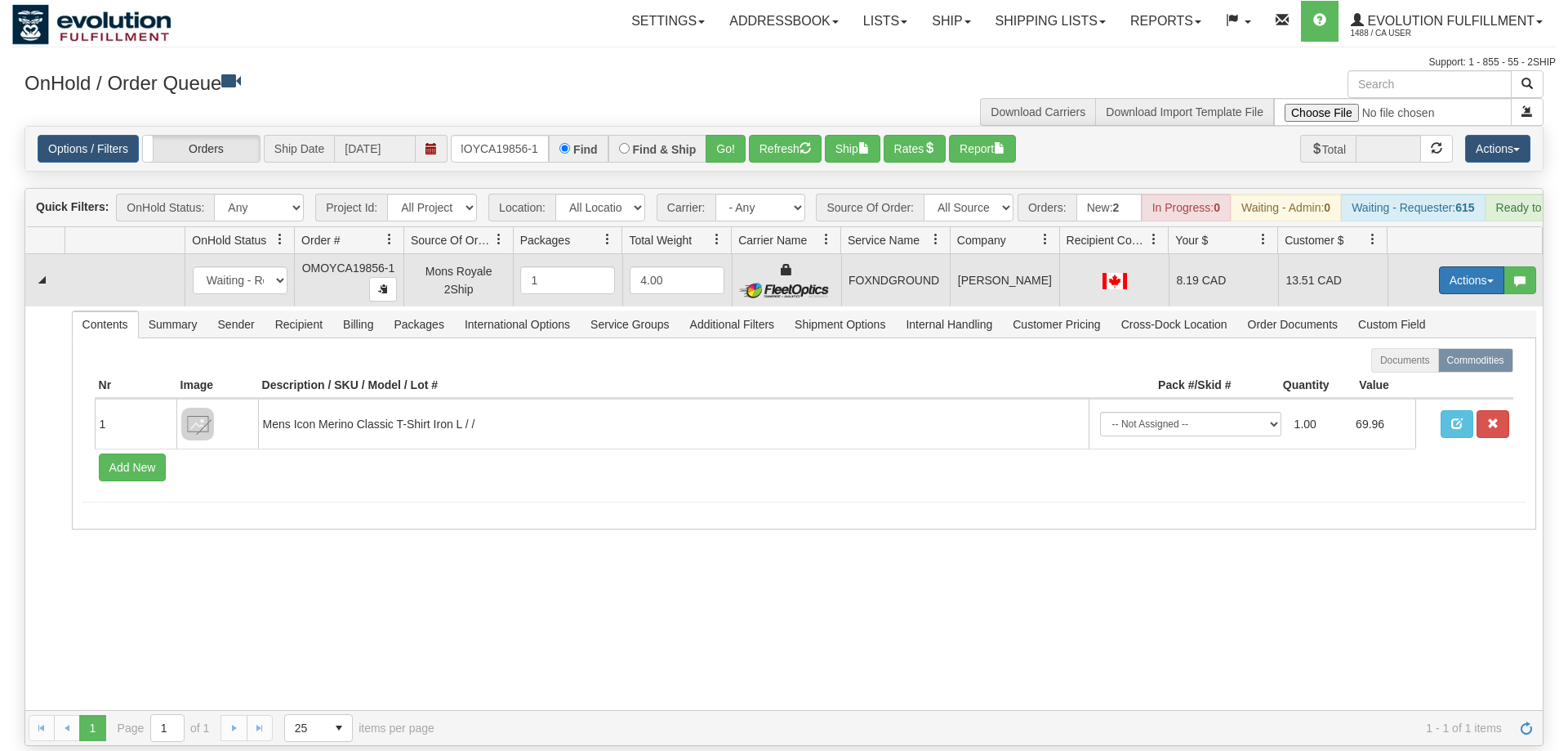
click at [1477, 266] on button "Actions" at bounding box center [1472, 280] width 65 height 27
click at [1425, 364] on link "Ship" at bounding box center [1438, 375] width 131 height 21
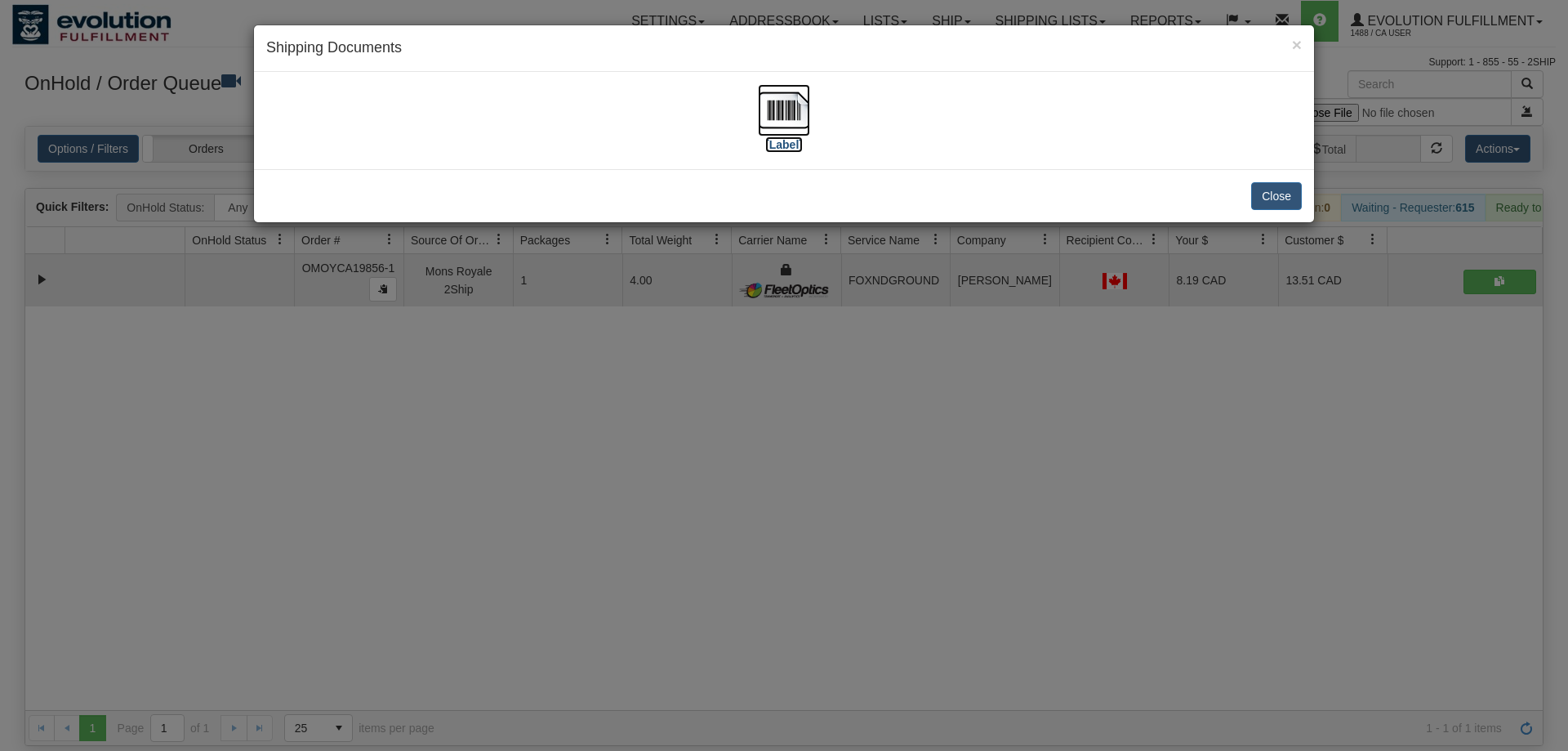
click at [776, 125] on img at bounding box center [784, 110] width 52 height 52
click at [1007, 323] on div "× Shipping Documents [Label] Close" at bounding box center [784, 376] width 1568 height 751
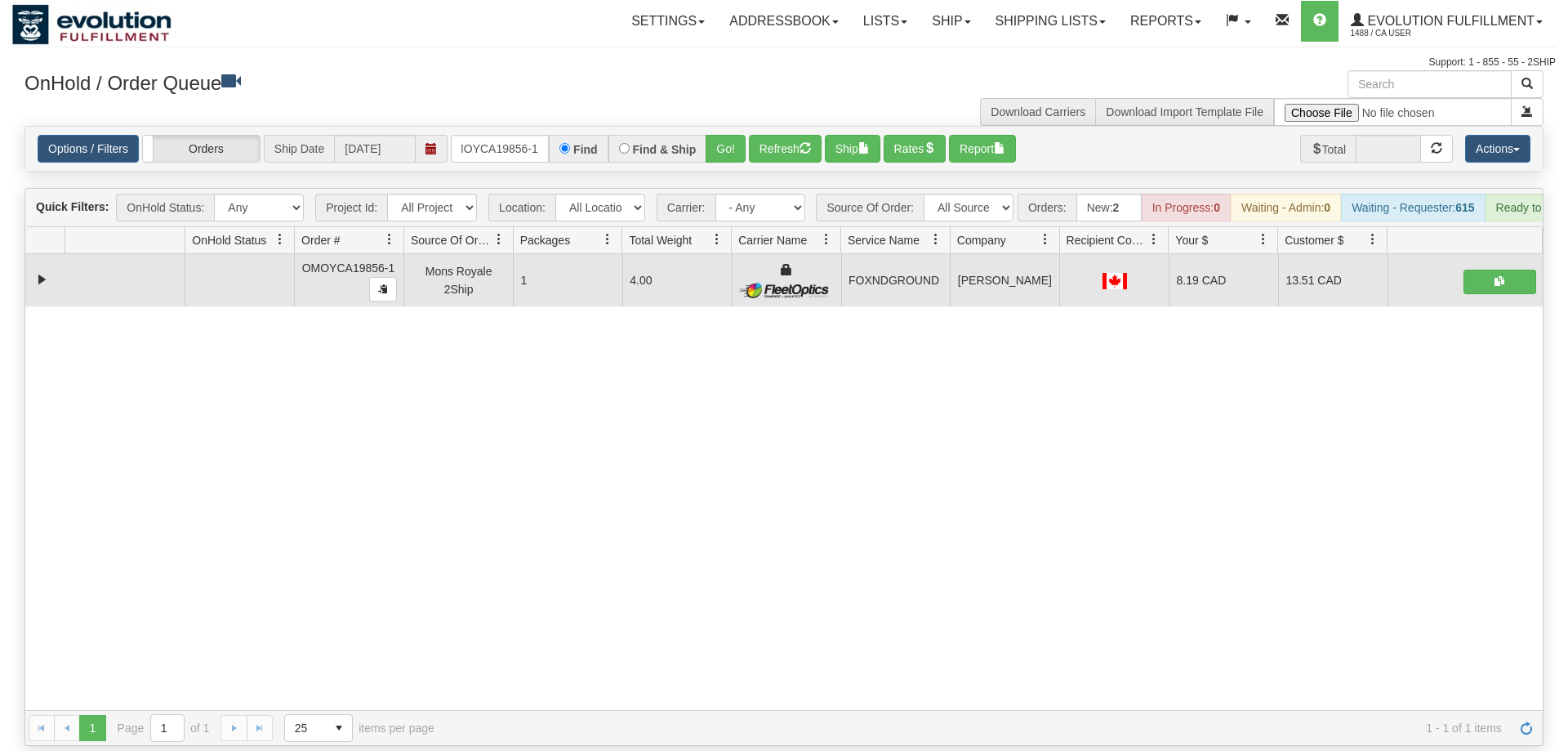
drag, startPoint x: 283, startPoint y: 467, endPoint x: 307, endPoint y: 159, distance: 308.9
click at [284, 467] on div "31575632 EVOLUTION V3 90983347 90983348 OMOYCA19856-1 Mons Royale 2Ship 1 4.00 …" at bounding box center [783, 482] width 1517 height 456
click at [486, 135] on input "OMOYCA19856-1" at bounding box center [500, 149] width 98 height 27
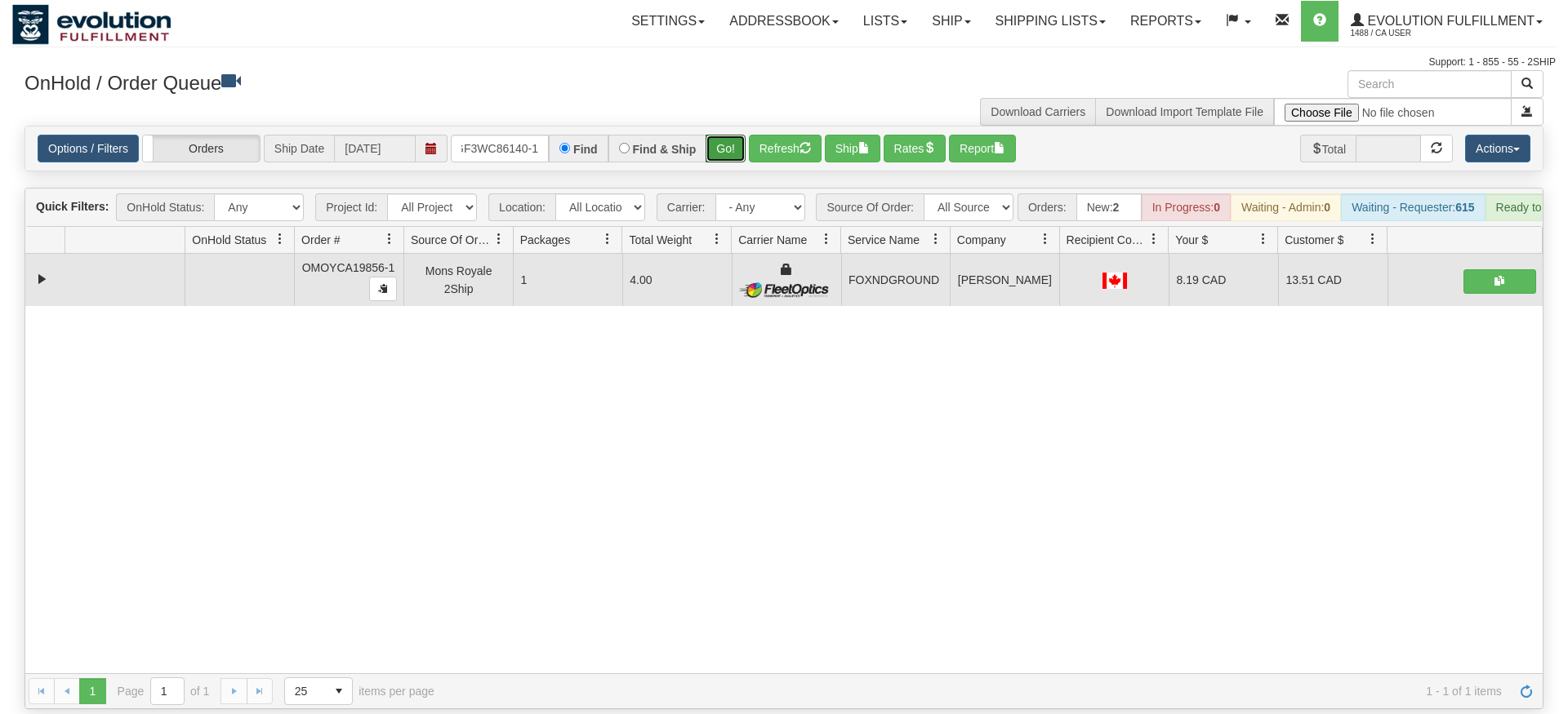
click at [726, 151] on div "Is equal to Is not equal to Contains Does not contains CAD USD EUR ZAR [PERSON_…" at bounding box center [784, 417] width 1544 height 584
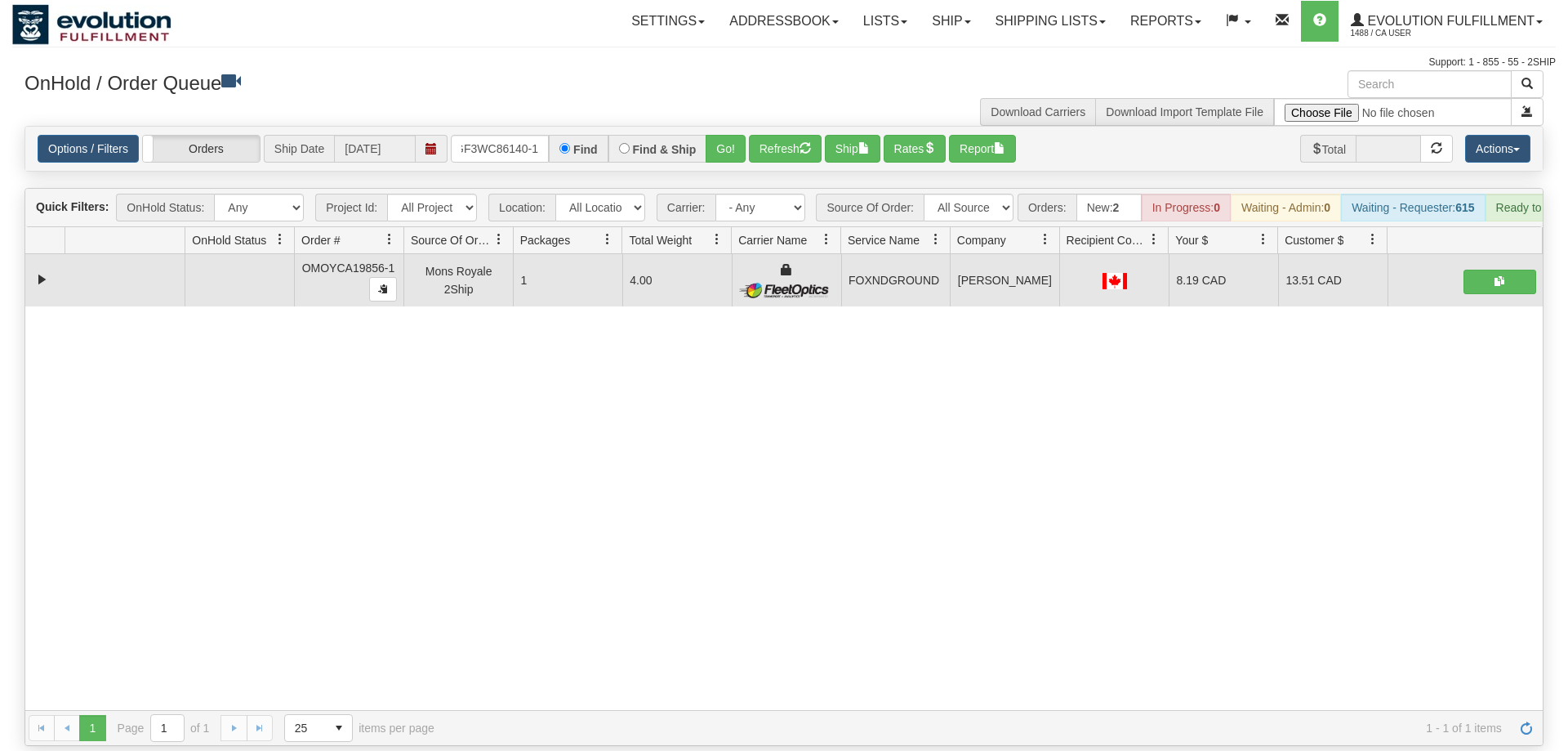
click at [732, 126] on div "Options / Filters Group Shipments Orders Ship Date 09/04/2025 OGF3WC86140-1 Fin…" at bounding box center [783, 148] width 1517 height 44
click at [730, 135] on button "Go!" at bounding box center [726, 149] width 40 height 27
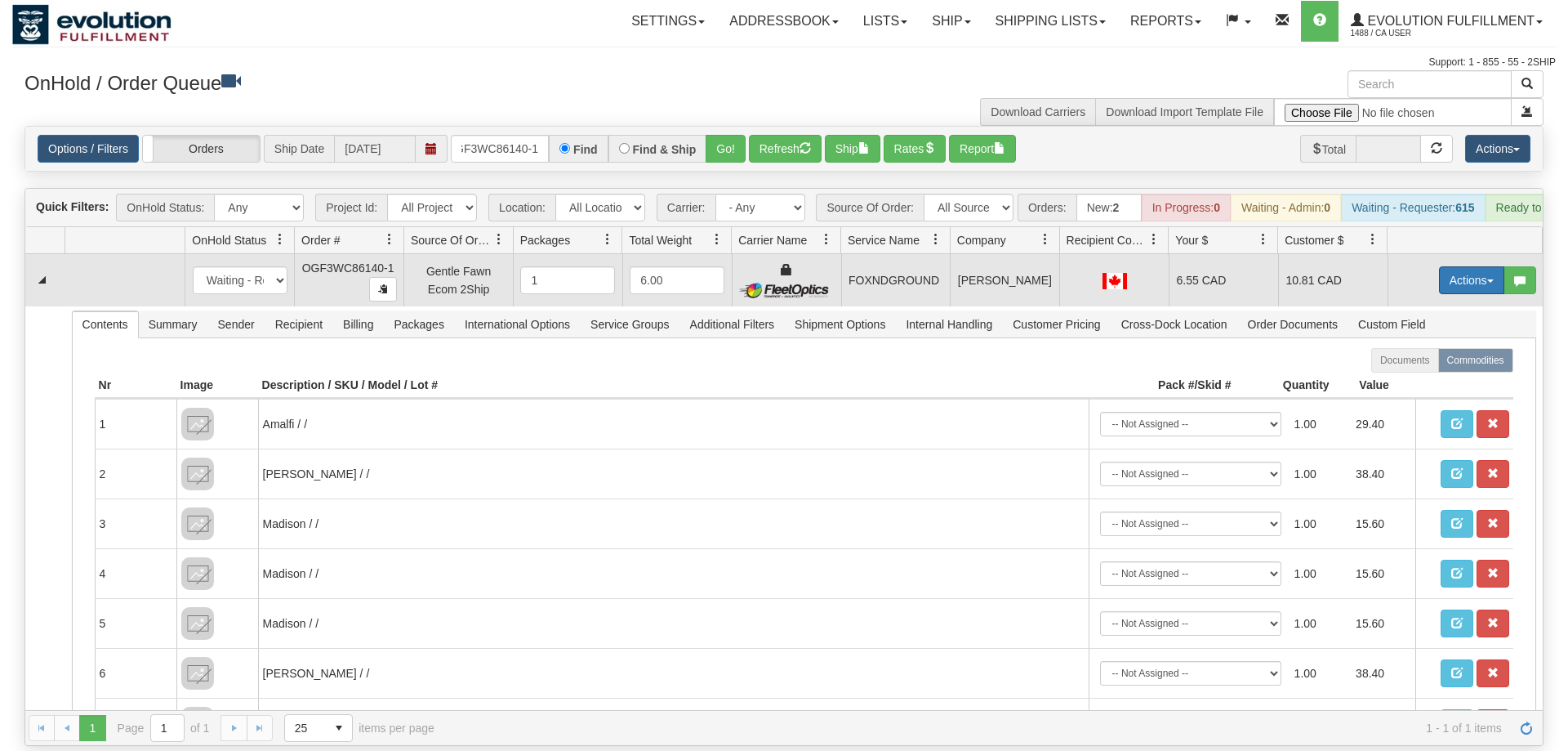
click at [1440, 266] on button "Actions" at bounding box center [1472, 280] width 65 height 27
click at [1435, 364] on link "Ship" at bounding box center [1438, 375] width 131 height 21
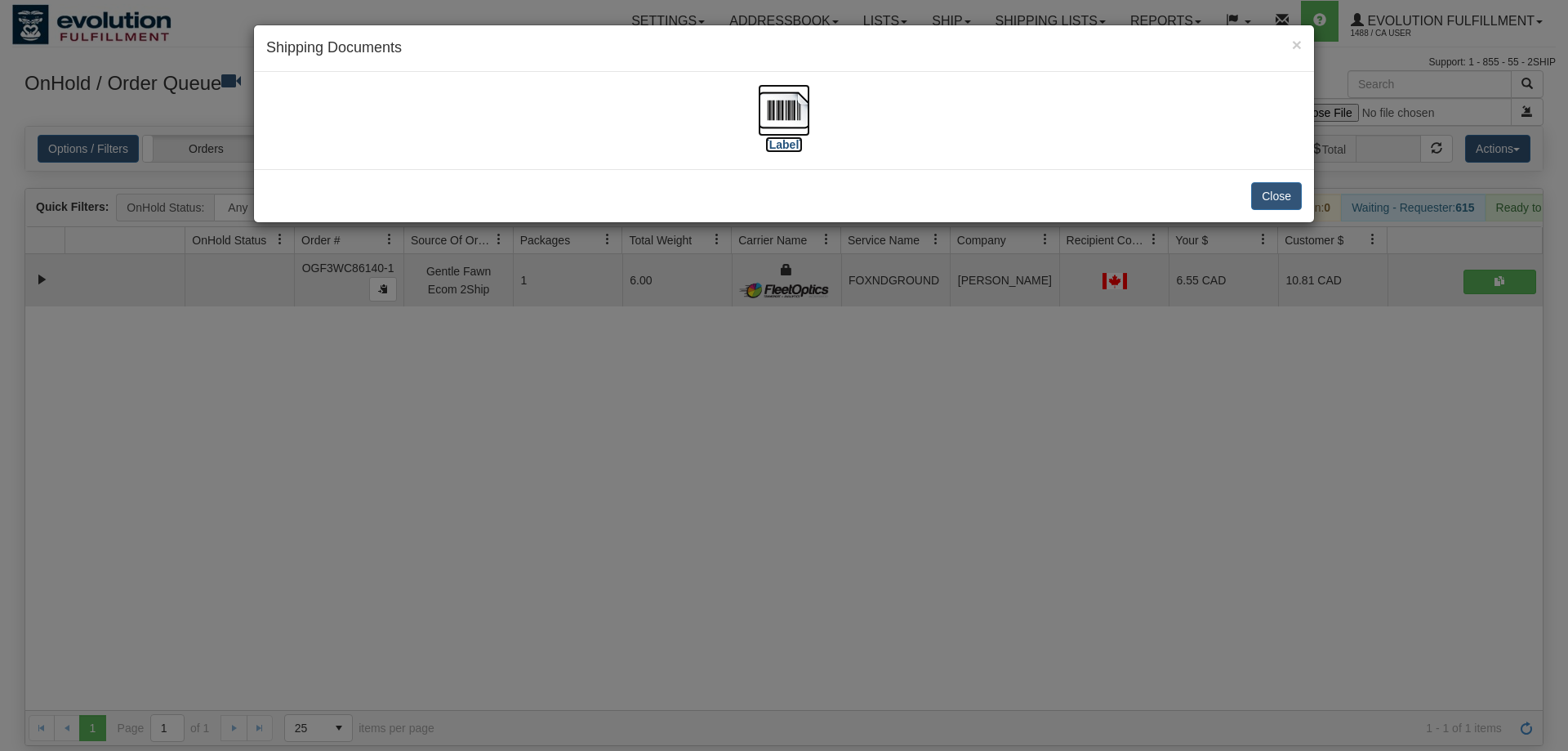
click at [761, 101] on img at bounding box center [784, 110] width 52 height 52
click at [778, 515] on div "× Shipping Documents [Label] Close" at bounding box center [784, 376] width 1568 height 751
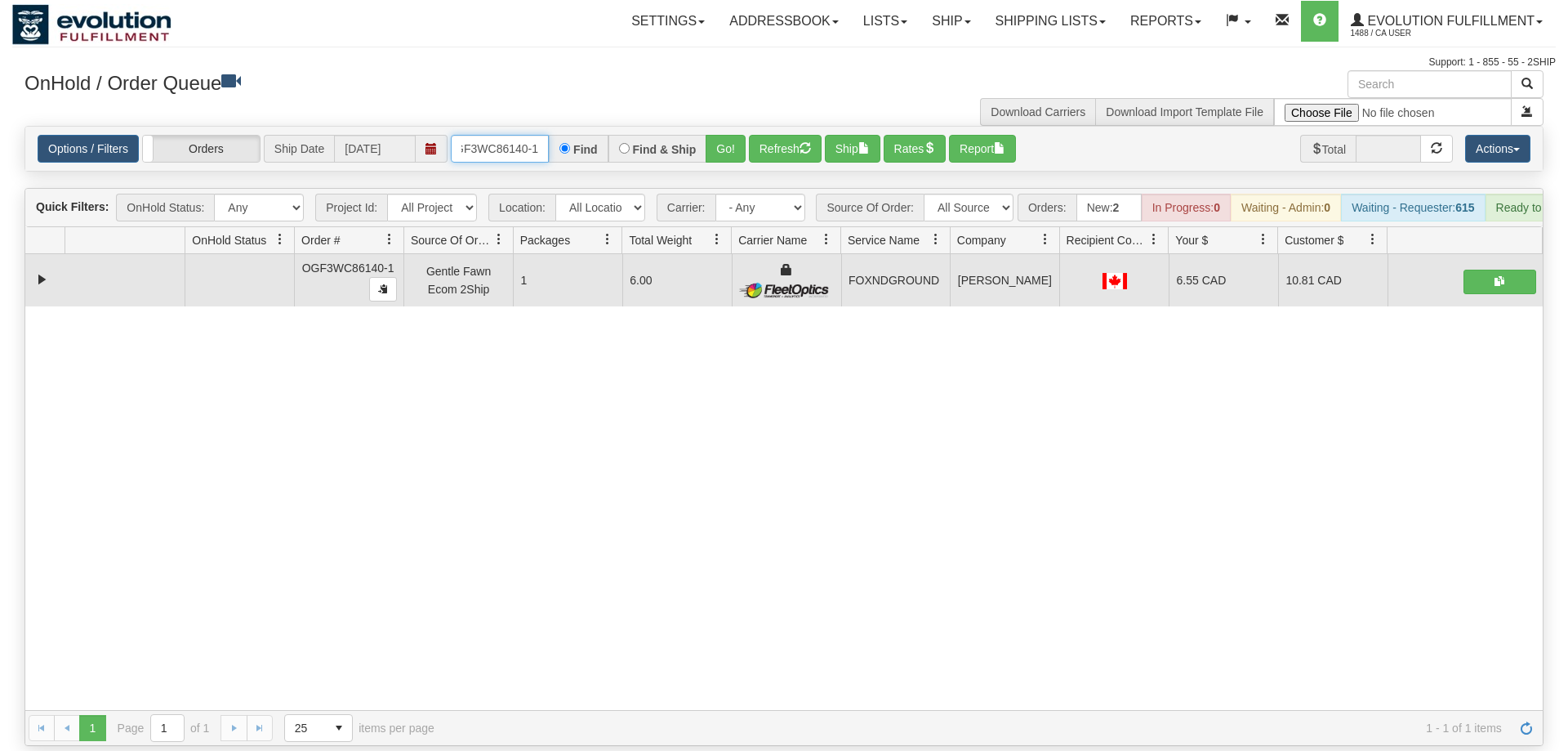
click at [483, 135] on input "OGF3WC86140-1" at bounding box center [500, 149] width 98 height 27
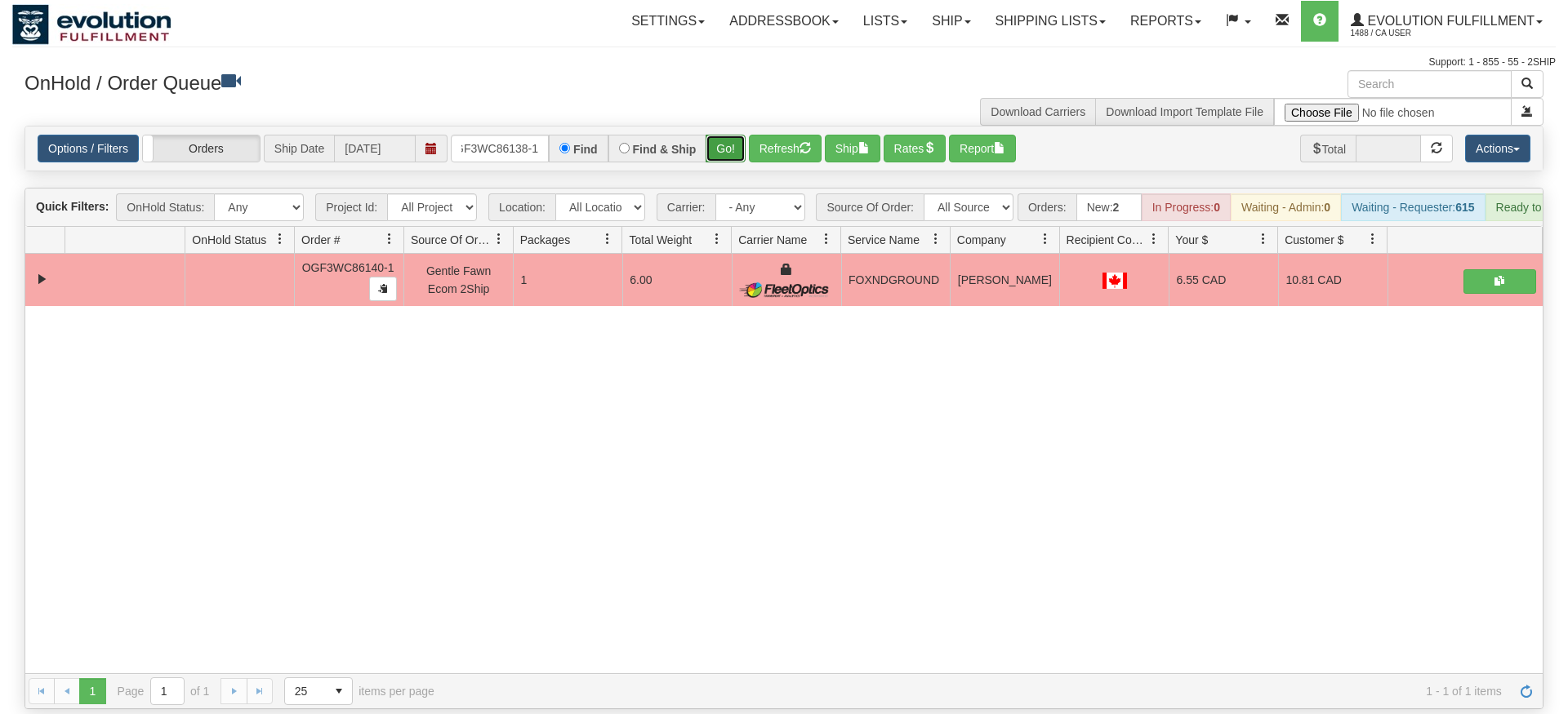
click at [728, 170] on div "Is equal to Is not equal to Contains Does not contains CAD USD EUR ZAR [PERSON_…" at bounding box center [784, 417] width 1544 height 584
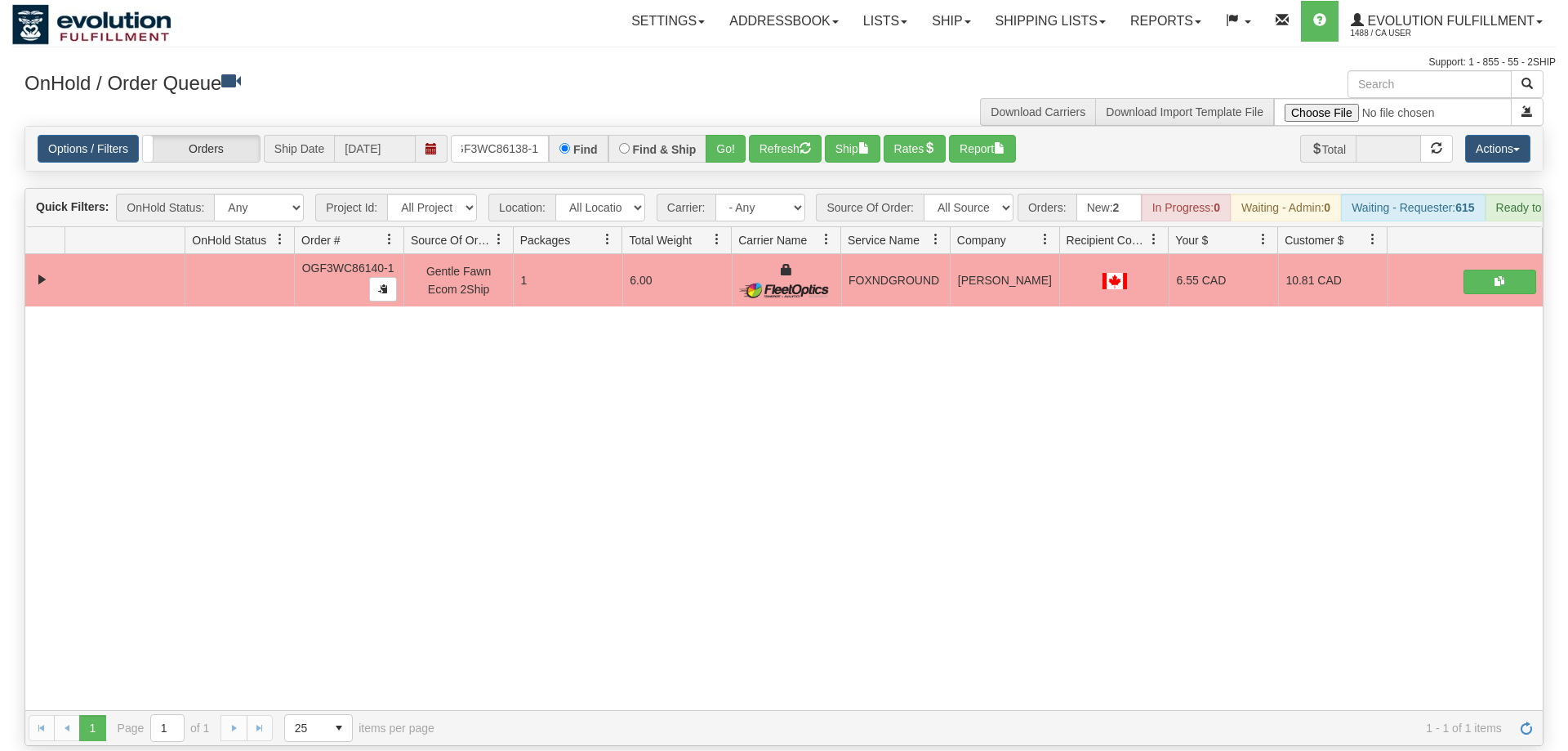
click at [715, 126] on div "Options / Filters Group Shipments Orders Ship Date 09/04/2025 OGF3WC86138-1 Fin…" at bounding box center [783, 148] width 1517 height 44
click at [714, 135] on button "Go!" at bounding box center [726, 149] width 40 height 27
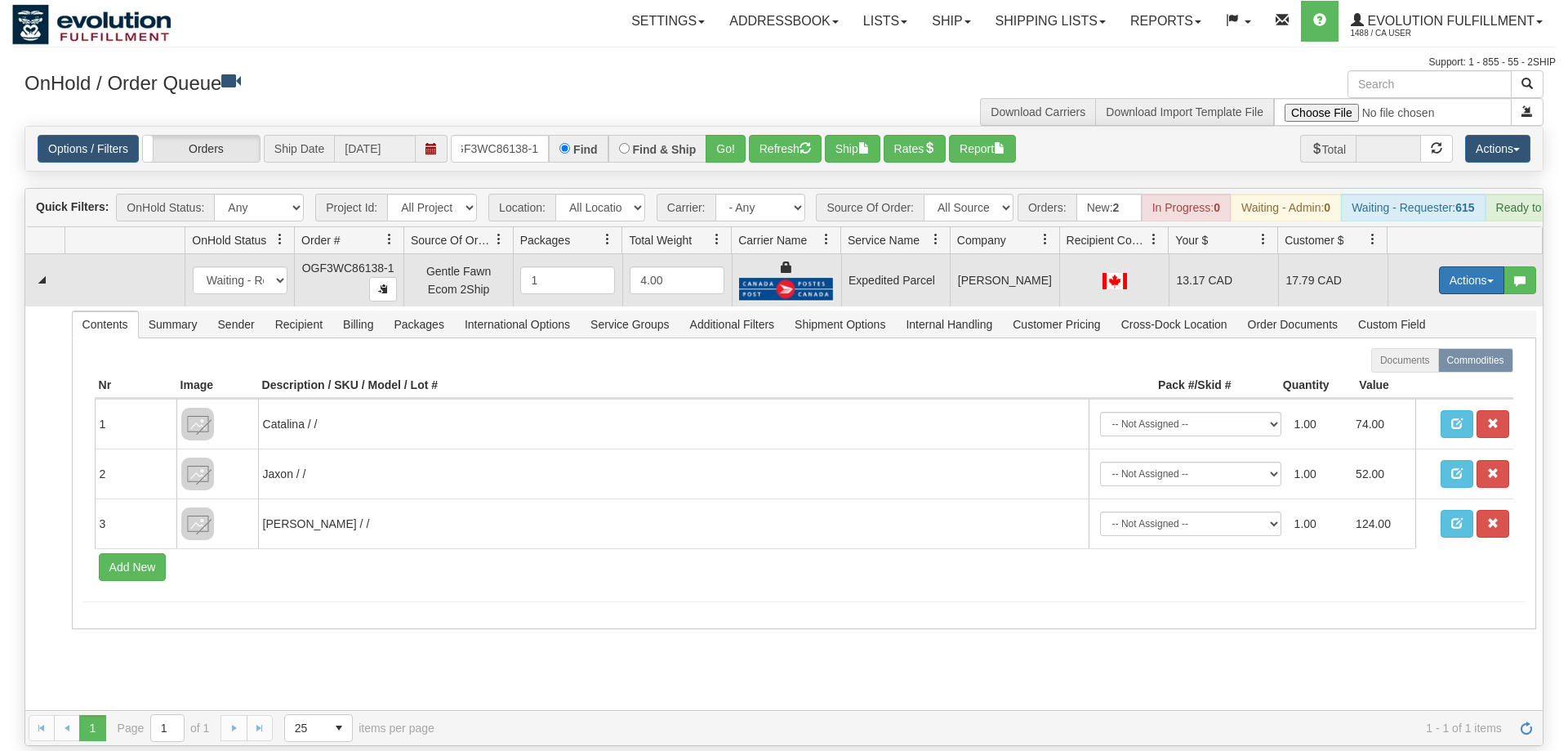
click at [1485, 266] on button "Actions" at bounding box center [1472, 280] width 65 height 27
click at [1423, 364] on link "Ship" at bounding box center [1438, 375] width 131 height 21
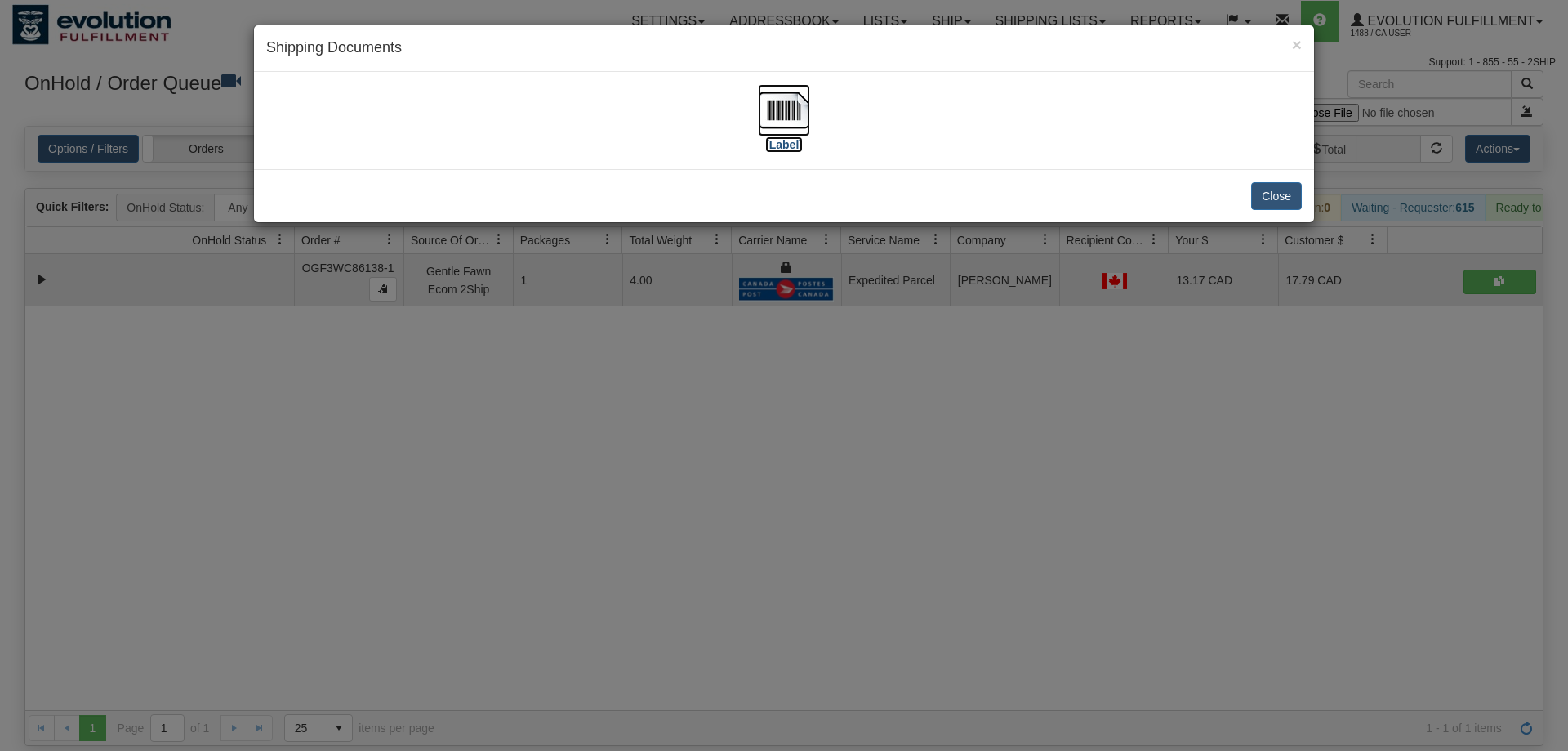
click at [795, 88] on img at bounding box center [784, 110] width 52 height 52
click at [799, 479] on div "× Shipping Documents [Label] Close" at bounding box center [784, 376] width 1568 height 751
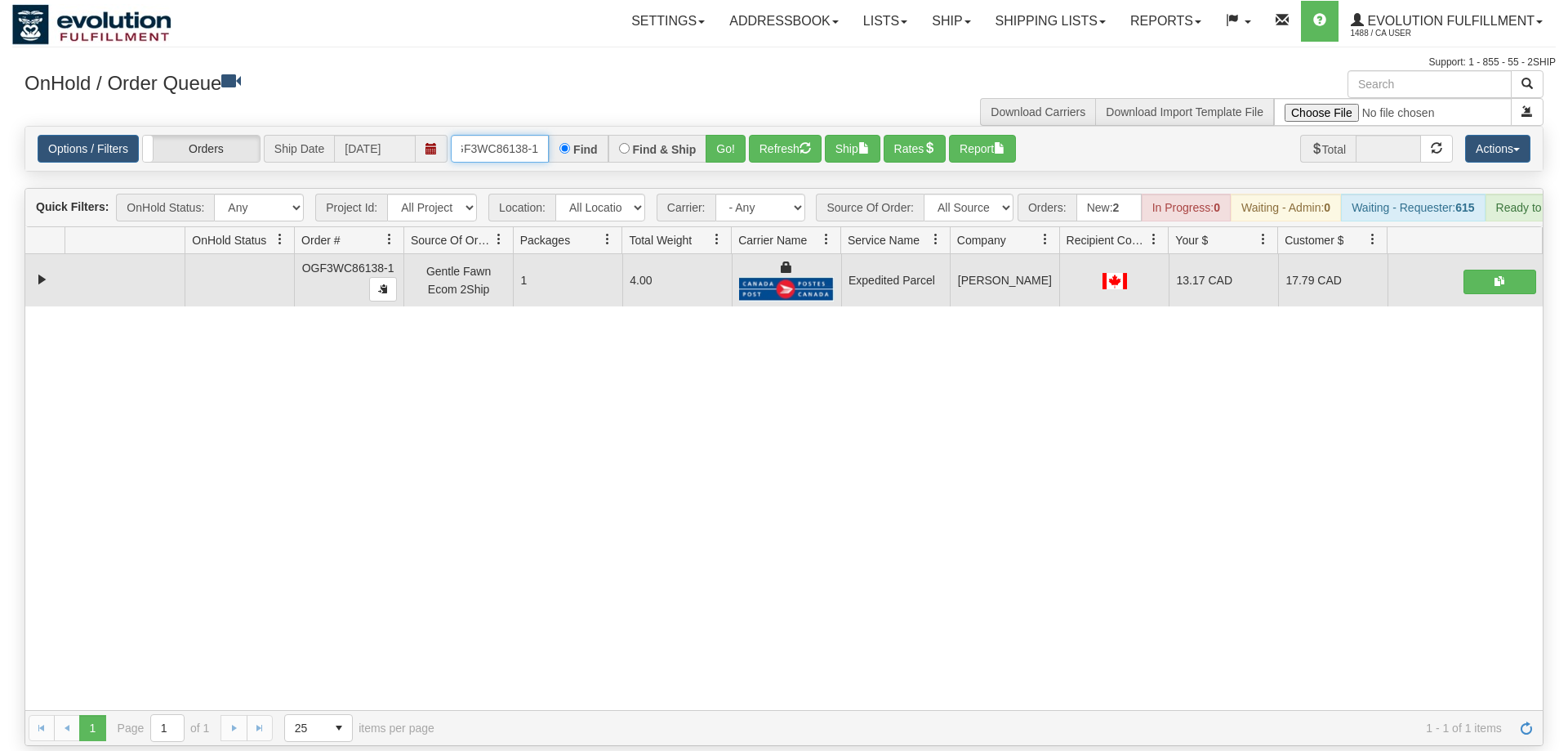
click at [495, 137] on input "OGF3WC86138-1" at bounding box center [500, 149] width 98 height 27
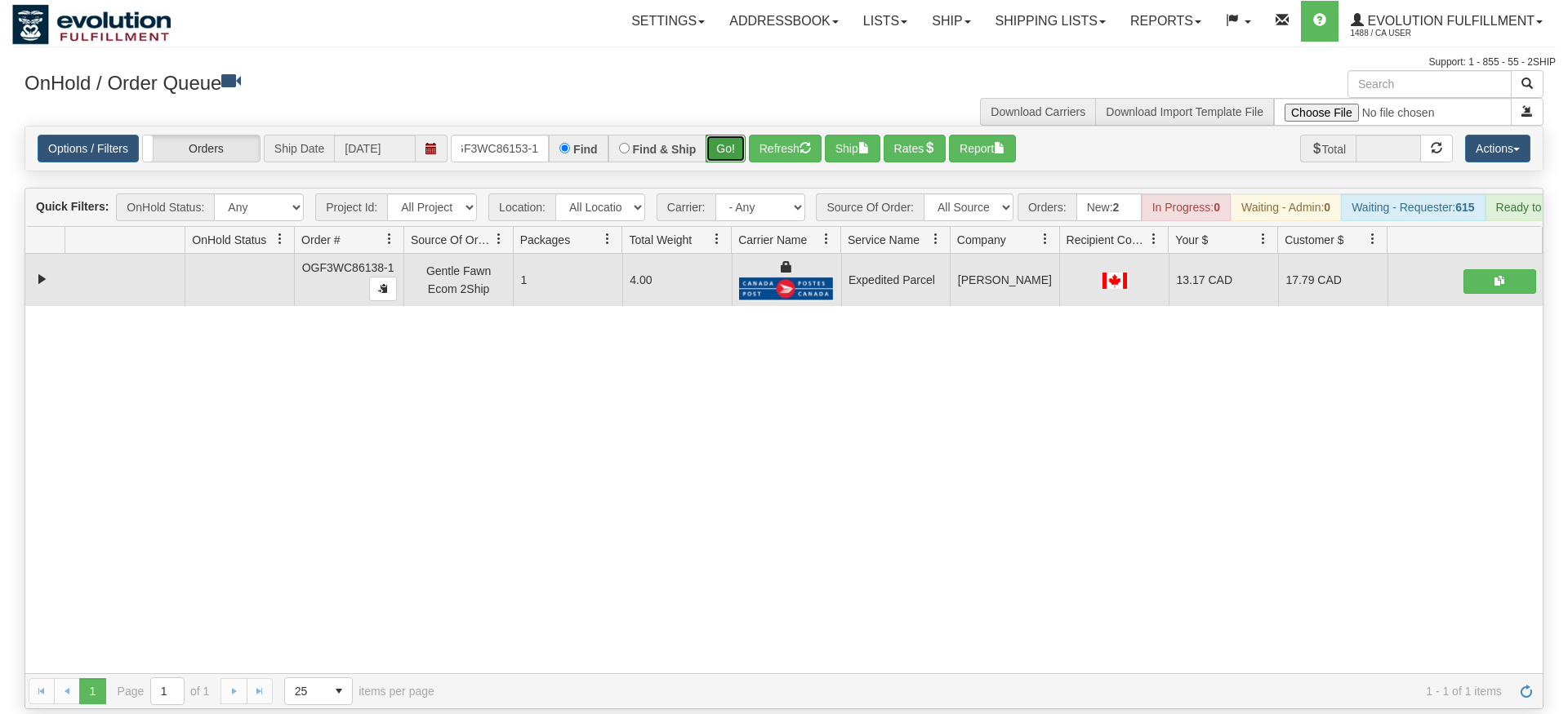
click at [728, 162] on div "Is equal to Is not equal to Contains Does not contains CAD USD EUR ZAR [PERSON_…" at bounding box center [784, 417] width 1544 height 584
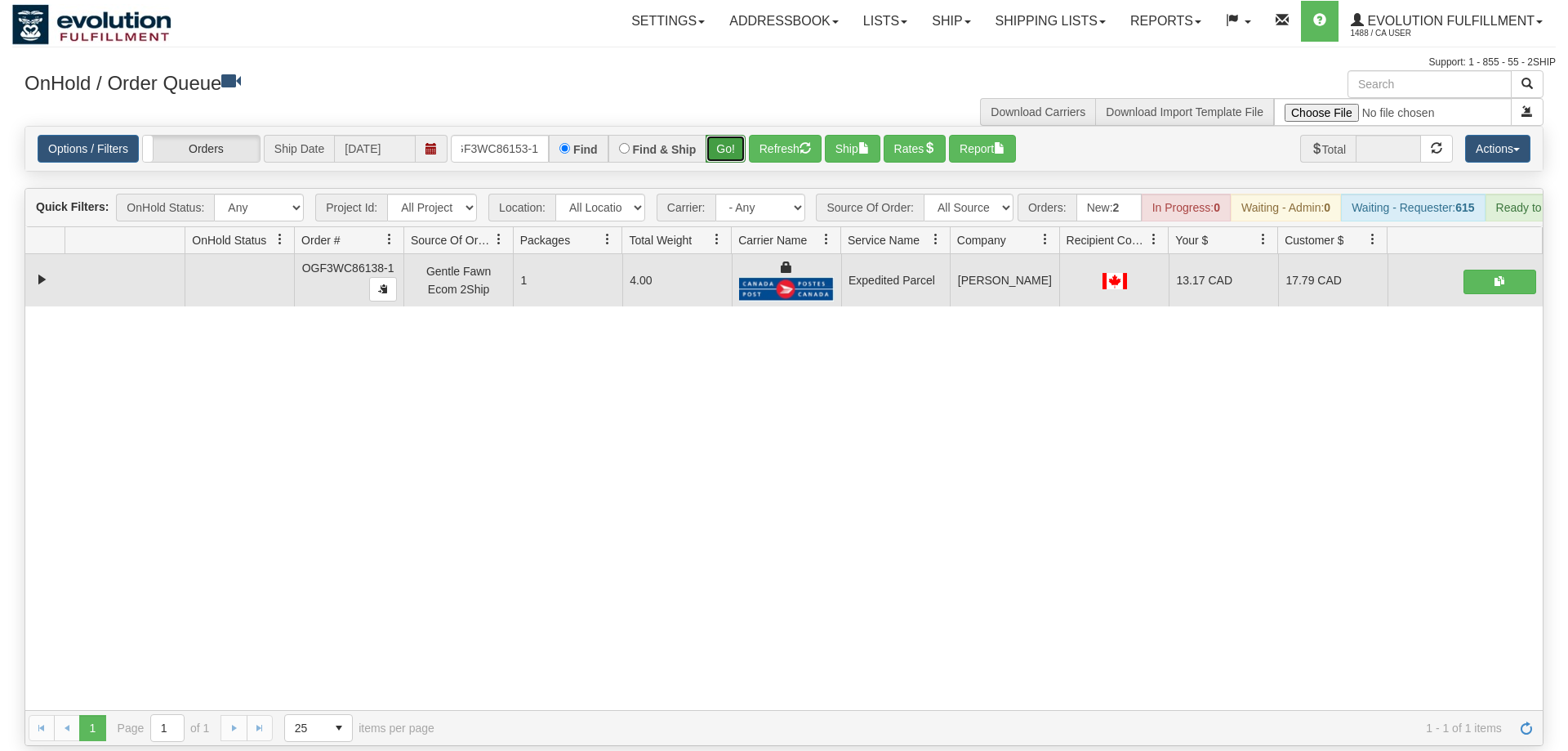
click at [713, 135] on button "Go!" at bounding box center [726, 149] width 40 height 27
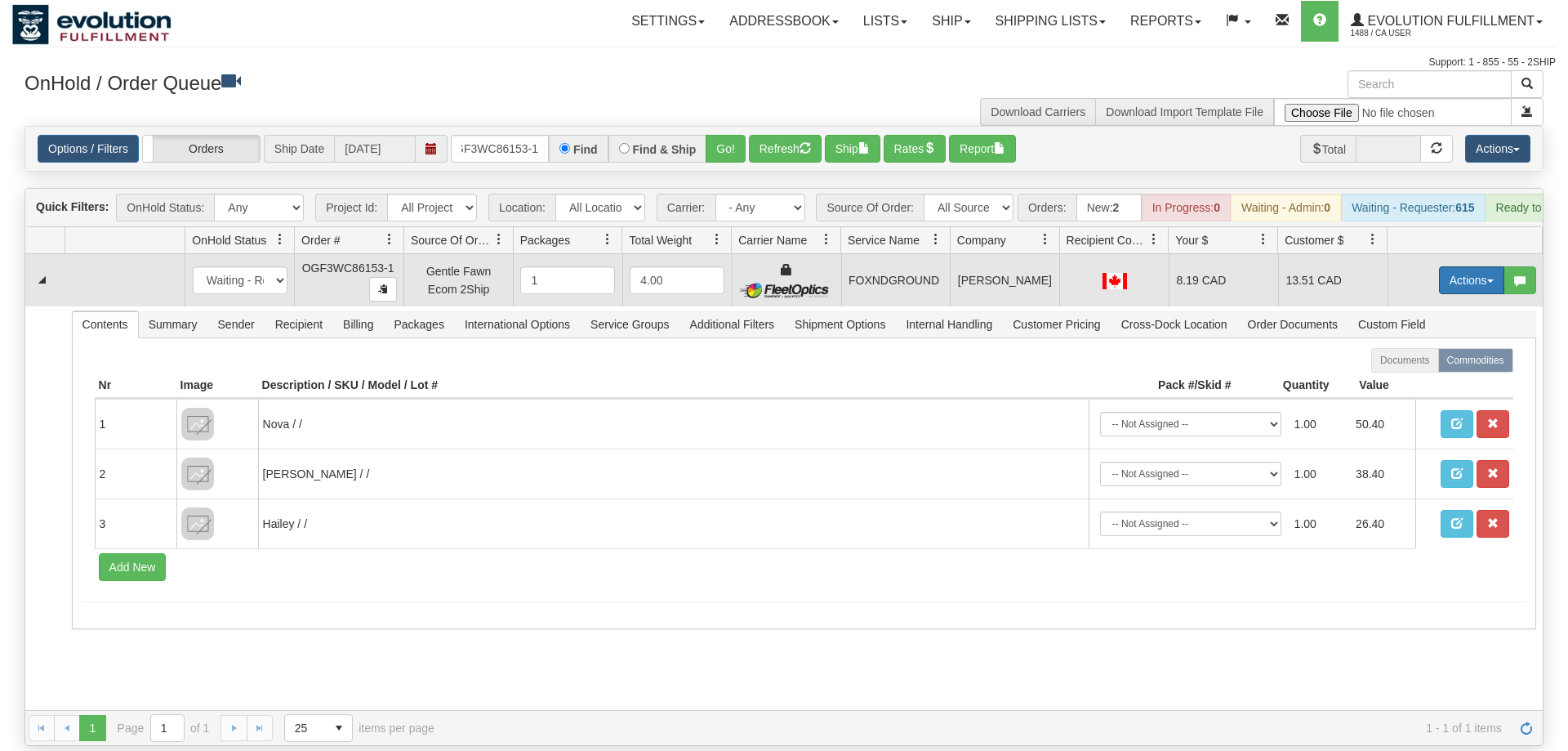
click at [1468, 266] on button "Actions" at bounding box center [1472, 280] width 65 height 27
click at [1414, 369] on span "Ship" at bounding box center [1407, 375] width 34 height 13
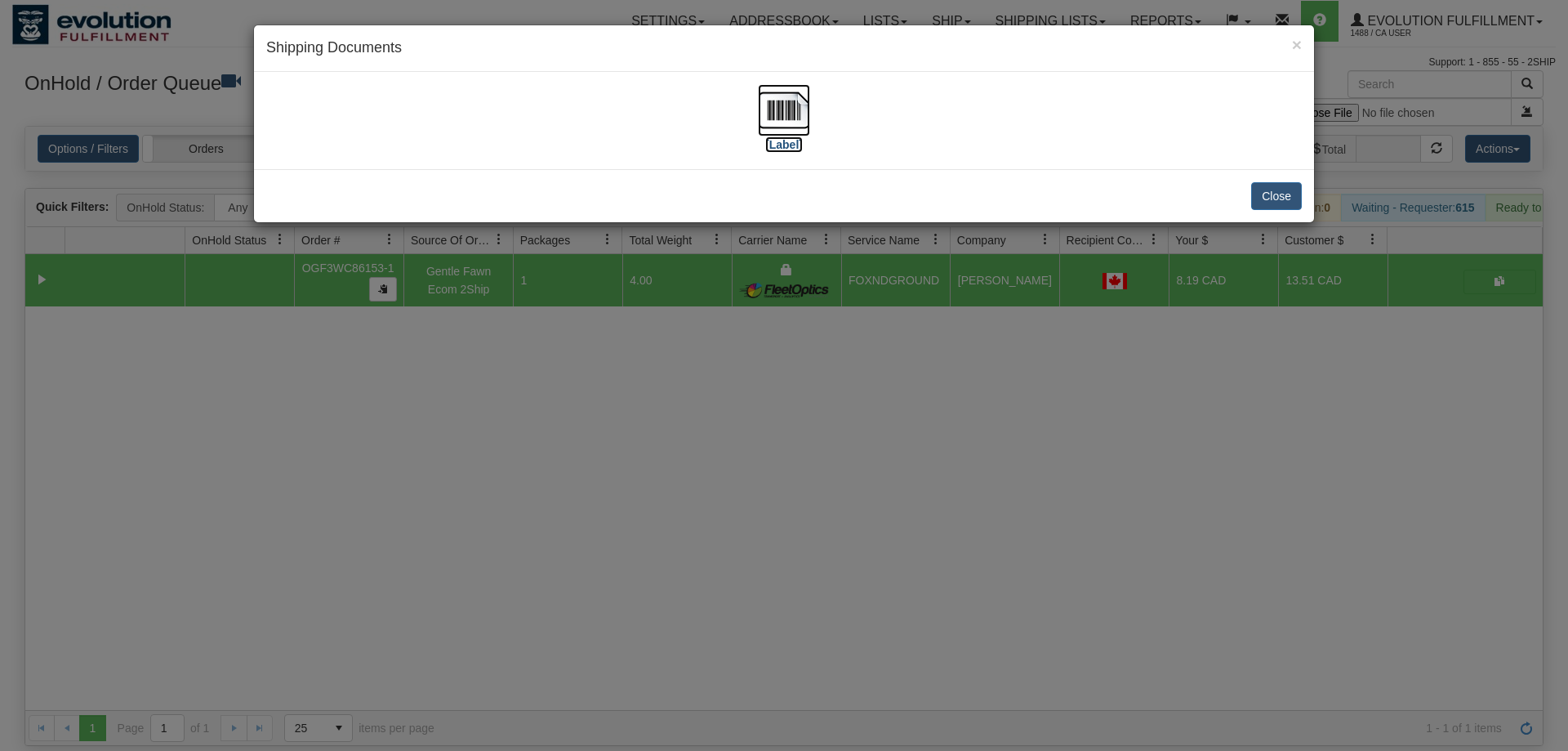
click at [783, 118] on img at bounding box center [784, 110] width 52 height 52
click at [1000, 317] on div "× Shipping Documents [Label] Close" at bounding box center [784, 376] width 1568 height 751
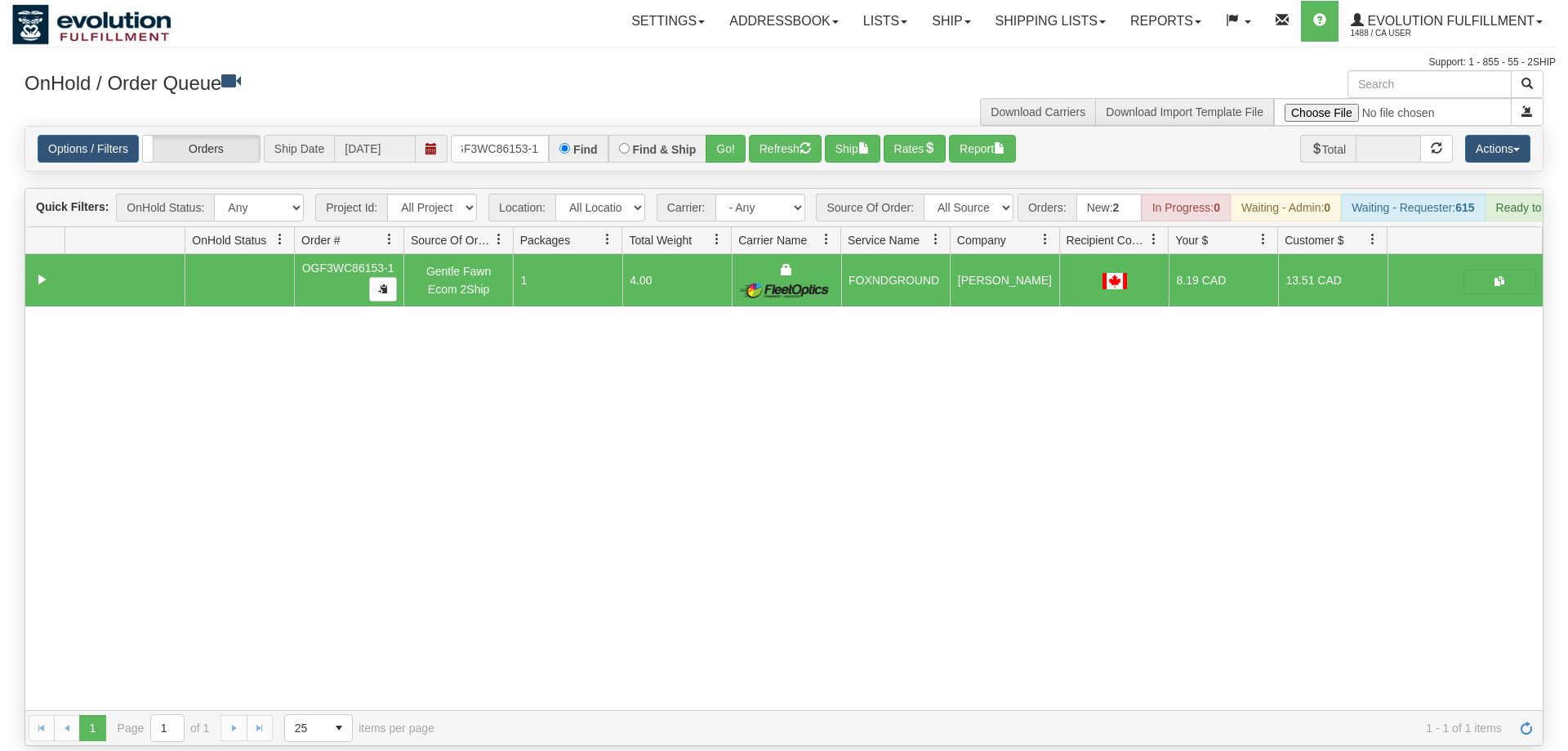
click at [534, 143] on div "Options / Filters Group Shipments Orders Ship Date 09/04/2025 OGF3WC86153-1 Fin…" at bounding box center [783, 148] width 1517 height 44
click at [538, 135] on input "OGF3WC86153-1" at bounding box center [500, 149] width 98 height 27
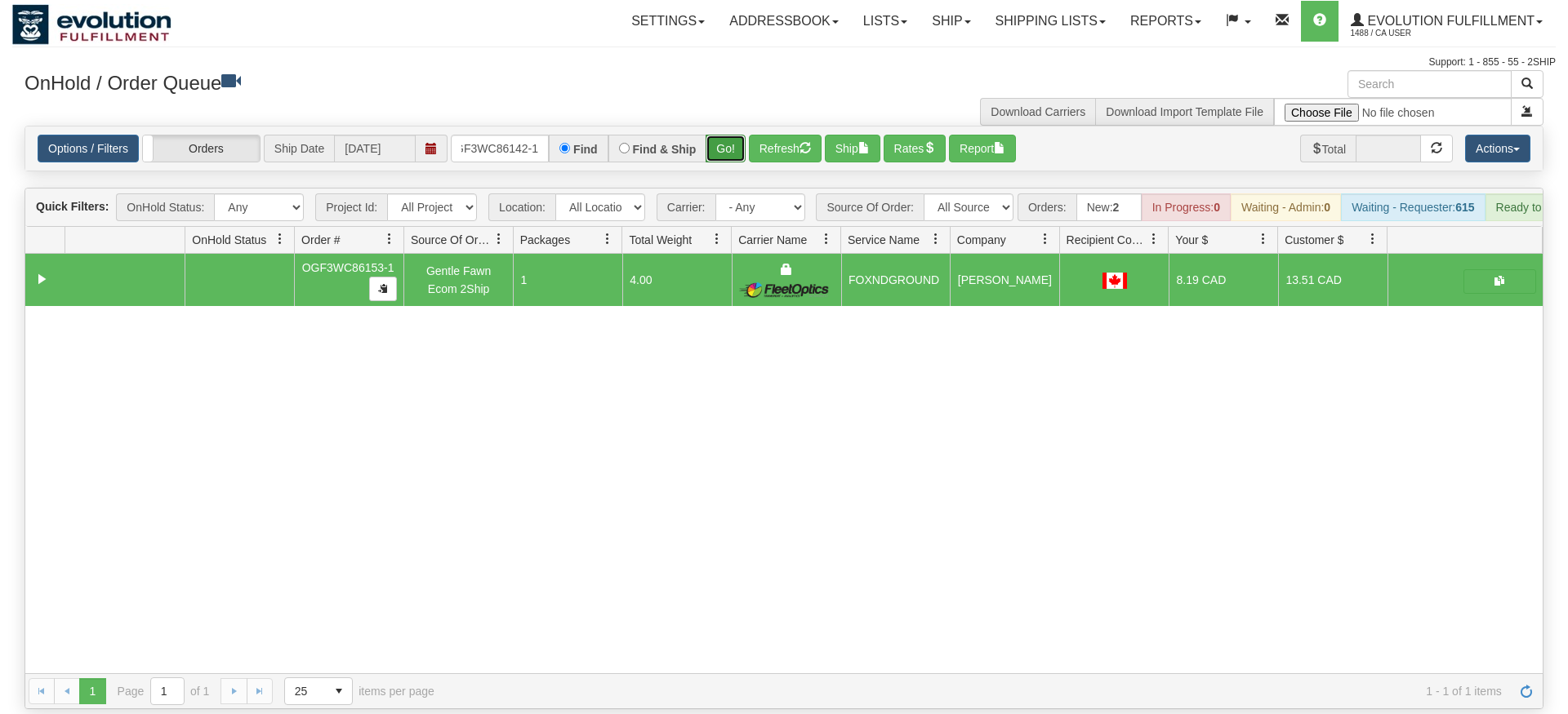
click at [733, 151] on div "Is equal to Is not equal to Contains Does not contains CAD USD EUR ZAR [PERSON_…" at bounding box center [784, 417] width 1544 height 584
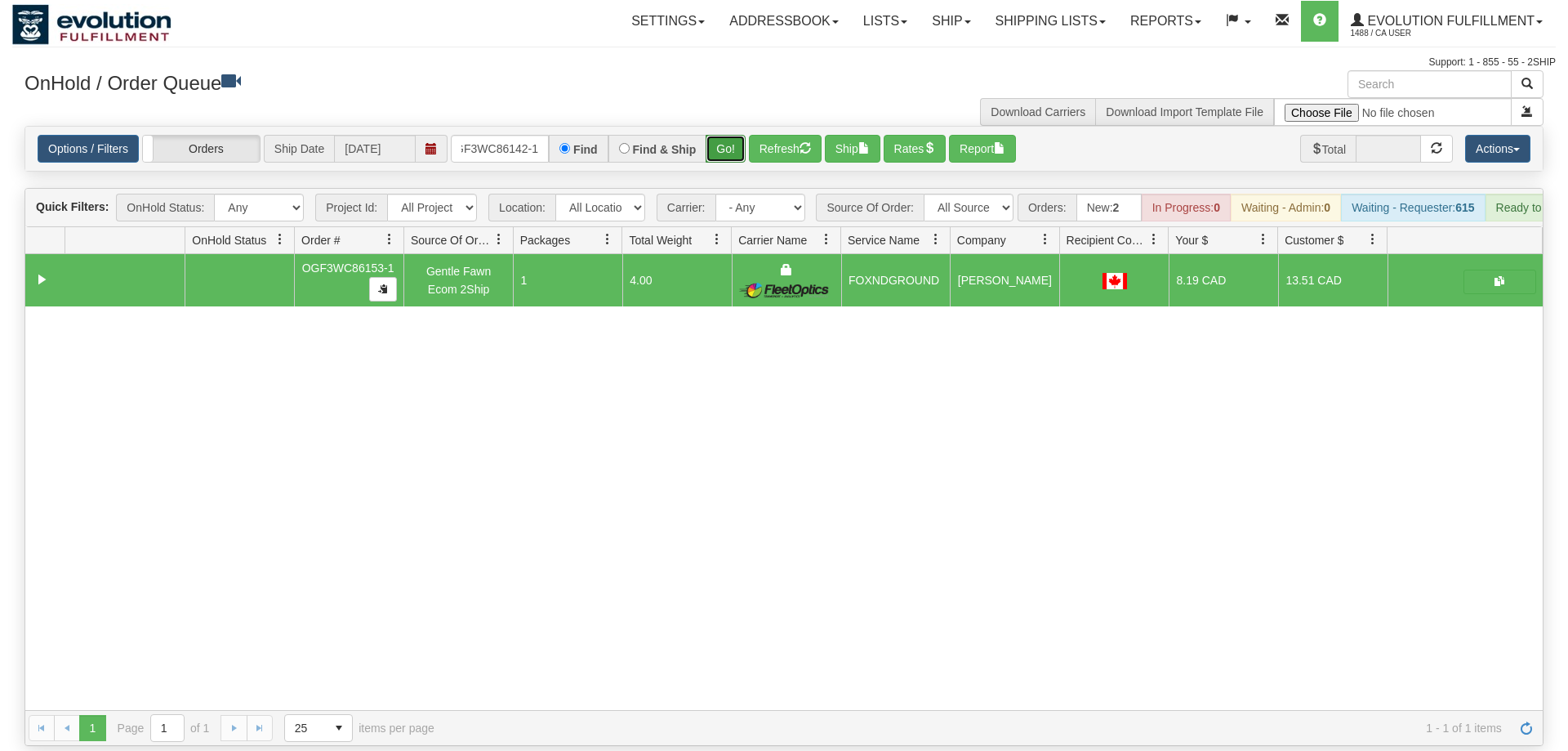
click at [733, 135] on button "Go!" at bounding box center [726, 149] width 40 height 27
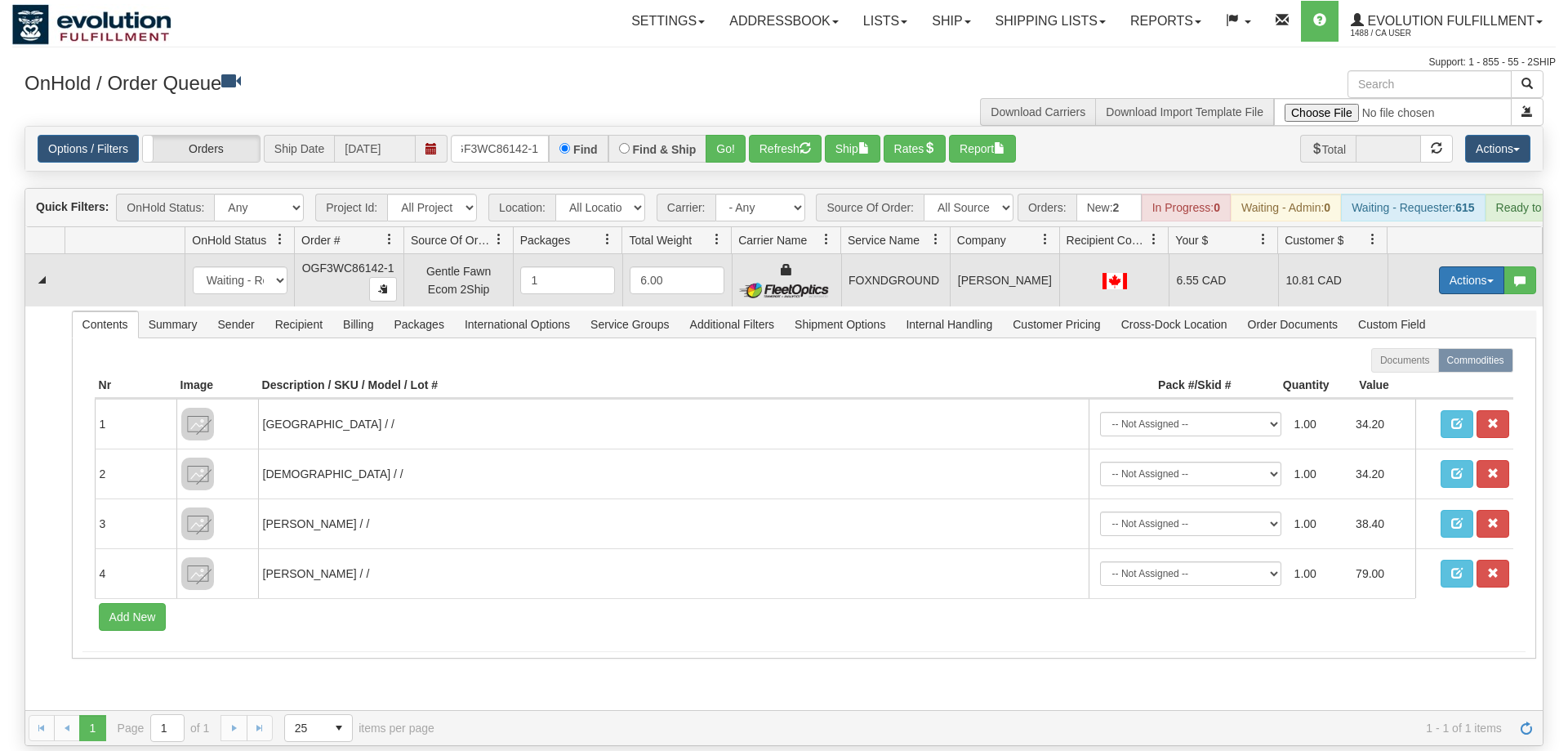
click at [1459, 266] on button "Actions" at bounding box center [1472, 280] width 65 height 27
click at [1431, 364] on link "Ship" at bounding box center [1438, 375] width 131 height 21
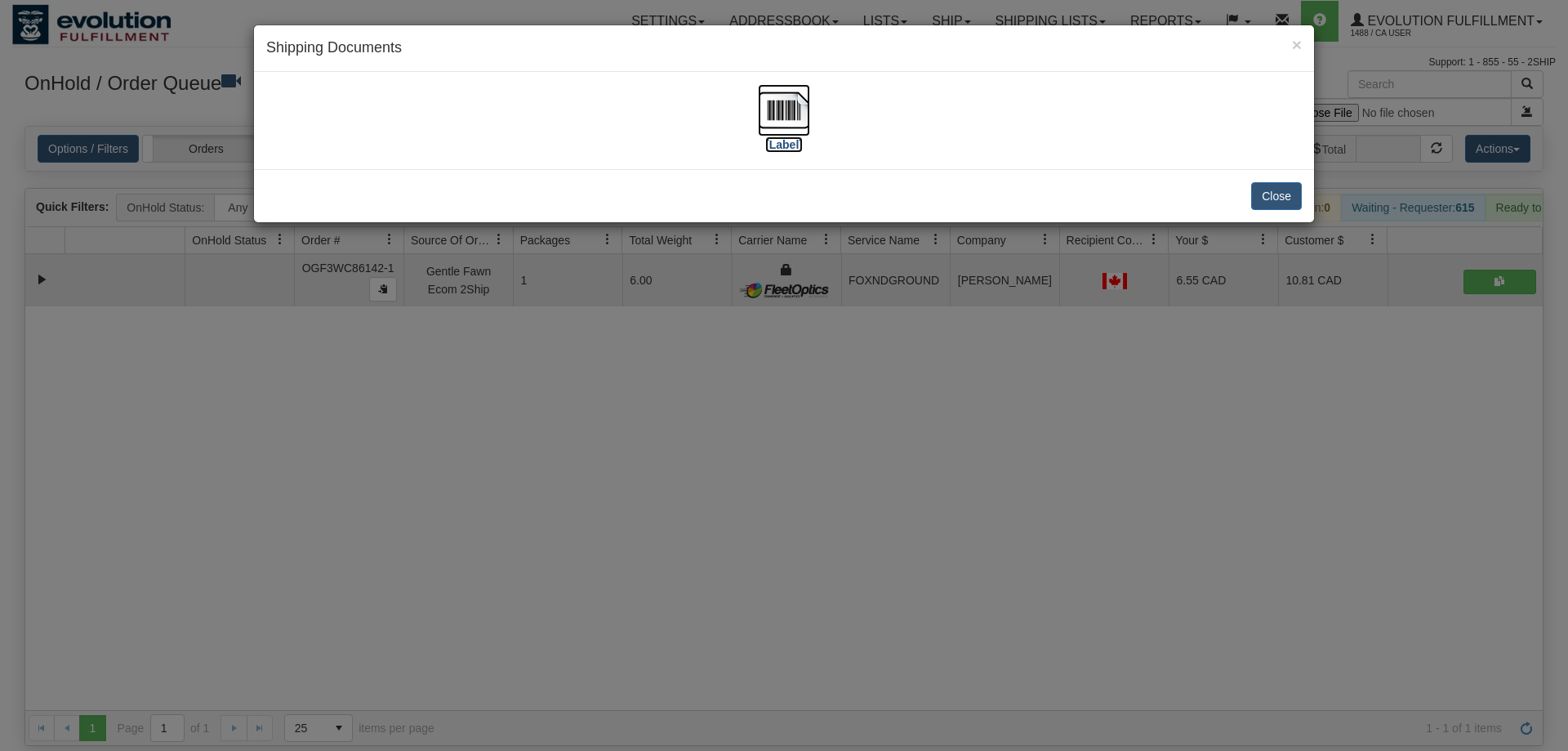
click at [782, 110] on img at bounding box center [784, 110] width 52 height 52
drag, startPoint x: 906, startPoint y: 492, endPoint x: 905, endPoint y: 482, distance: 10.0
click at [906, 492] on div "× Shipping Documents [Label] Close" at bounding box center [784, 376] width 1568 height 751
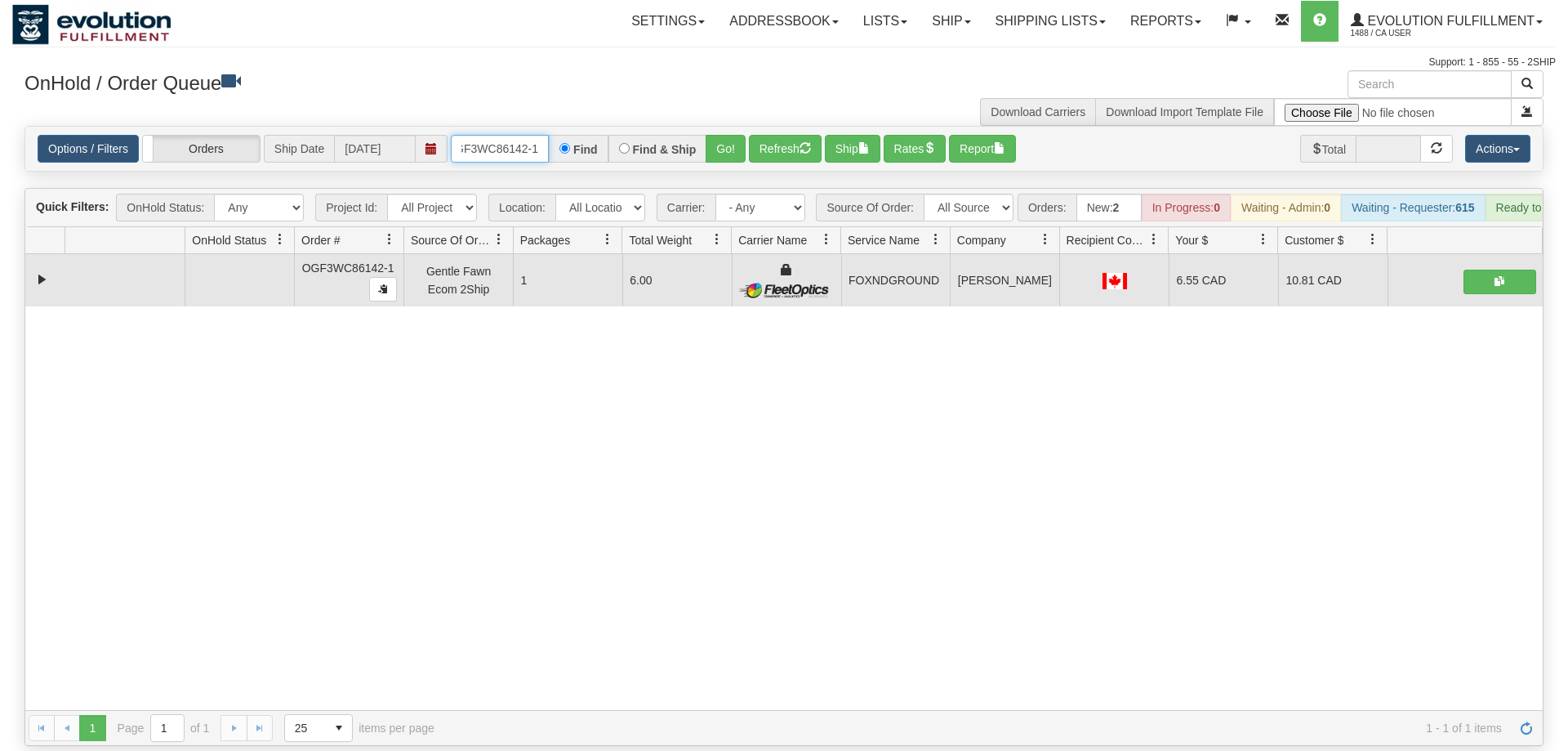
click at [472, 135] on input "OGF3WC86142-1" at bounding box center [500, 149] width 98 height 27
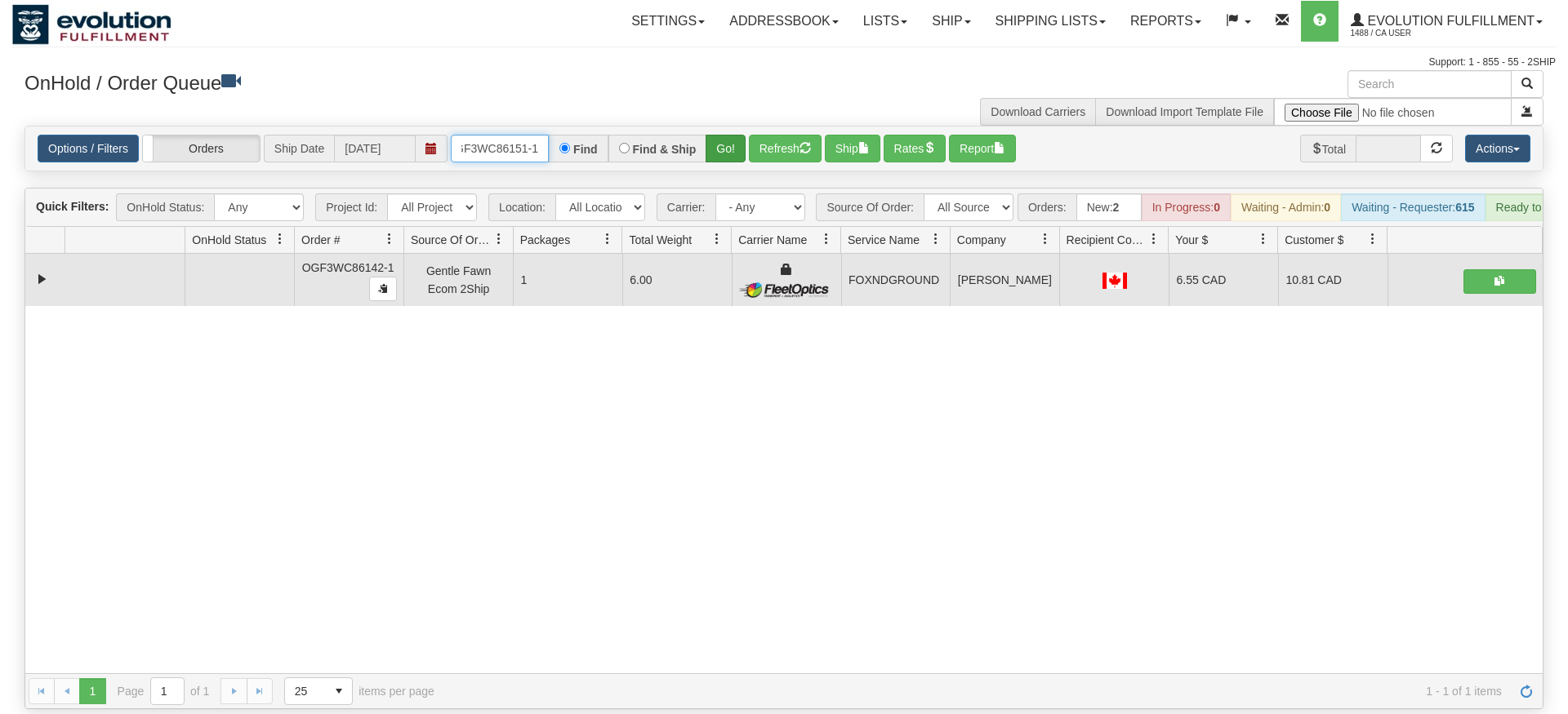
type input "OGF3WC86151-1"
click at [726, 157] on div "Is equal to Is not equal to Contains Does not contains CAD USD EUR ZAR [PERSON_…" at bounding box center [784, 417] width 1544 height 584
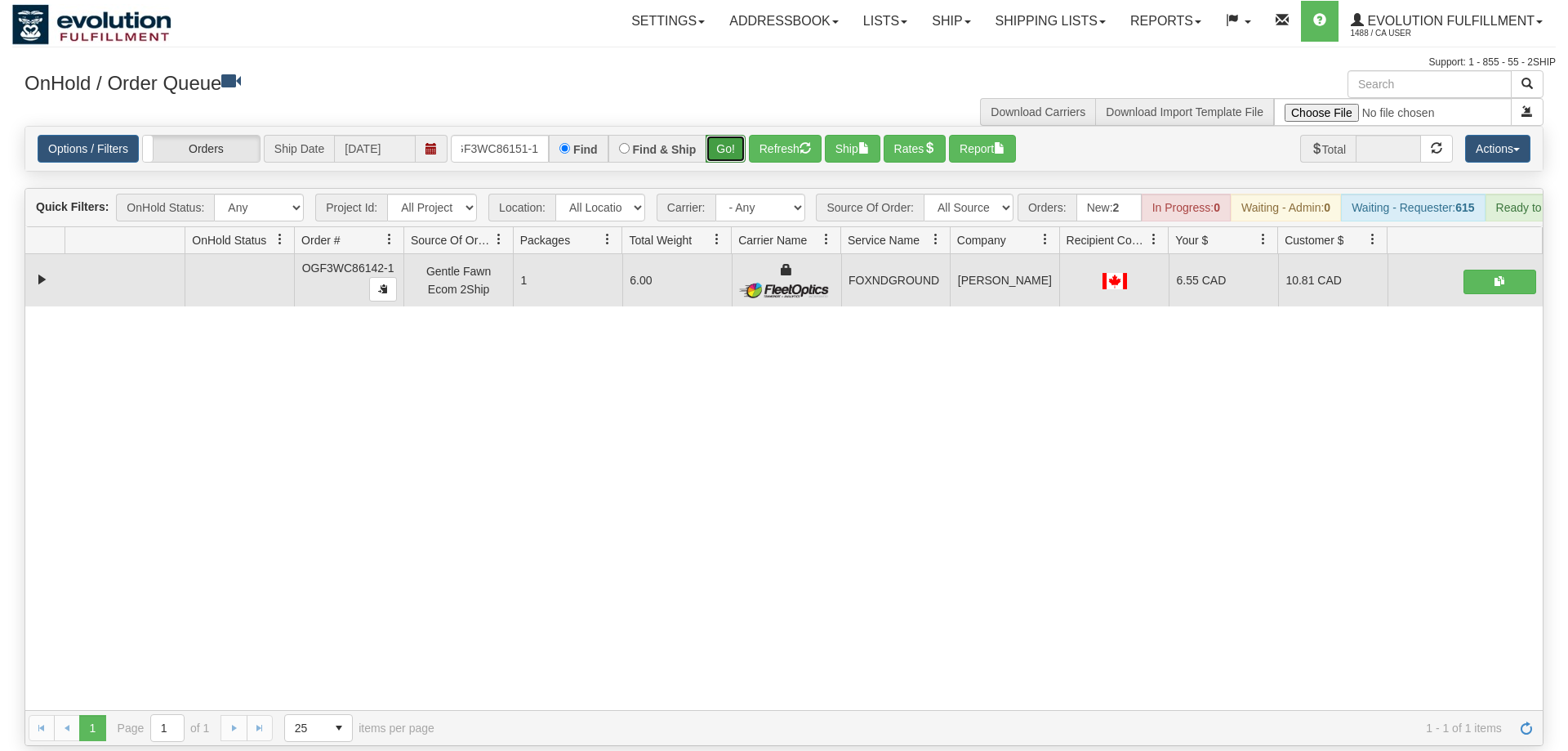
click at [728, 135] on button "Go!" at bounding box center [726, 149] width 40 height 27
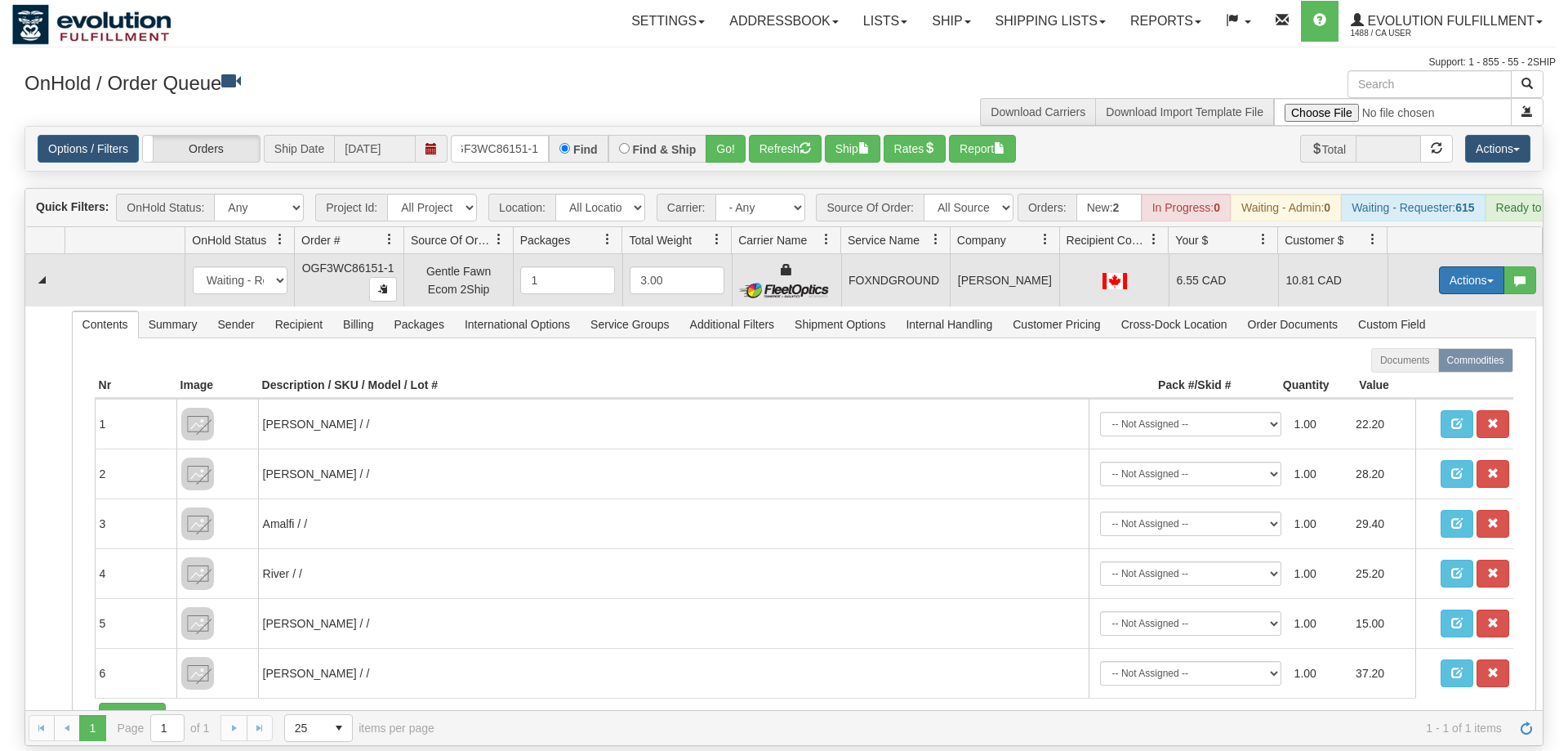
click at [1452, 266] on button "Actions" at bounding box center [1472, 280] width 65 height 27
click at [1428, 364] on link "Ship" at bounding box center [1438, 375] width 131 height 21
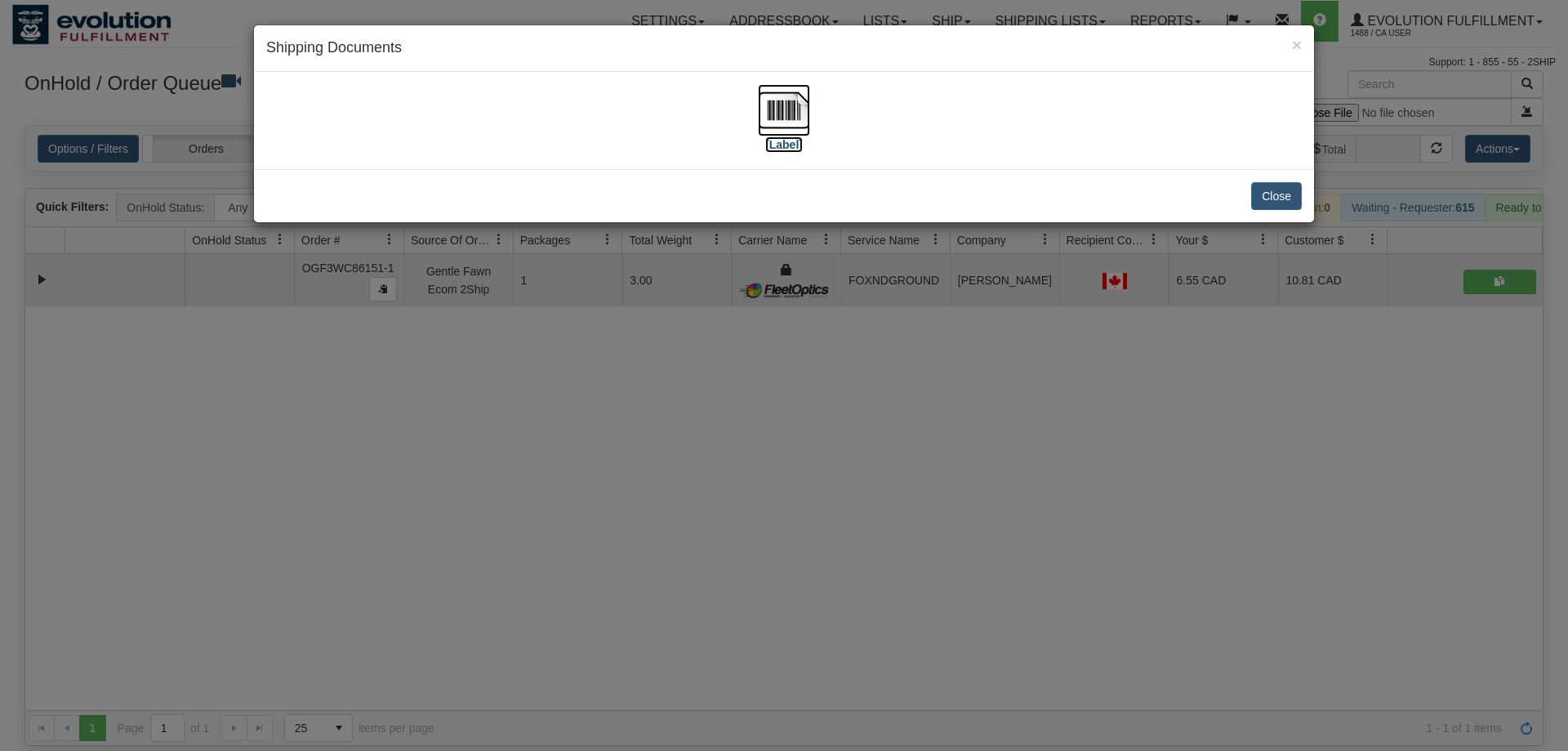
click at [798, 105] on img at bounding box center [784, 110] width 52 height 52
drag, startPoint x: 1063, startPoint y: 491, endPoint x: 1069, endPoint y: 469, distance: 22.8
click at [1063, 489] on div "× Shipping Documents [Label] Close" at bounding box center [784, 376] width 1568 height 751
